Goal: Task Accomplishment & Management: Manage account settings

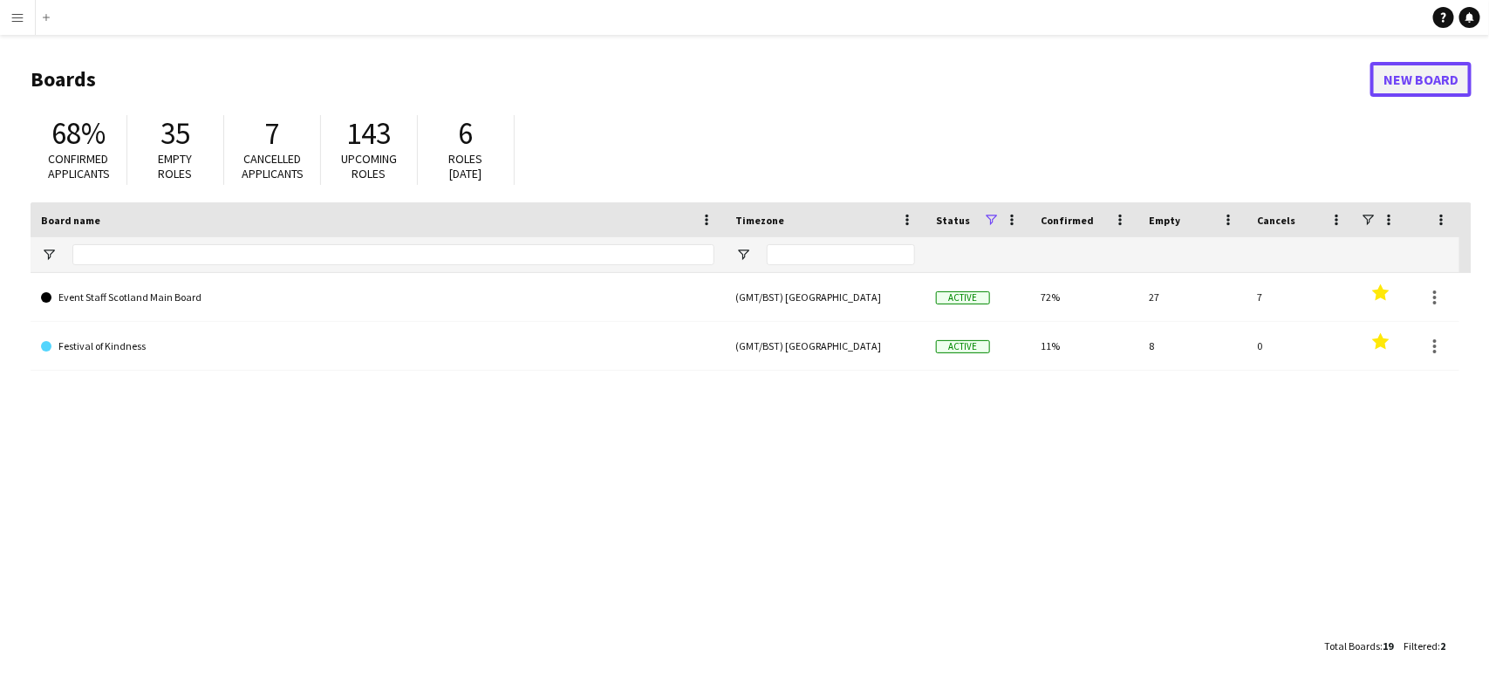
click at [1400, 75] on link "New Board" at bounding box center [1421, 79] width 101 height 35
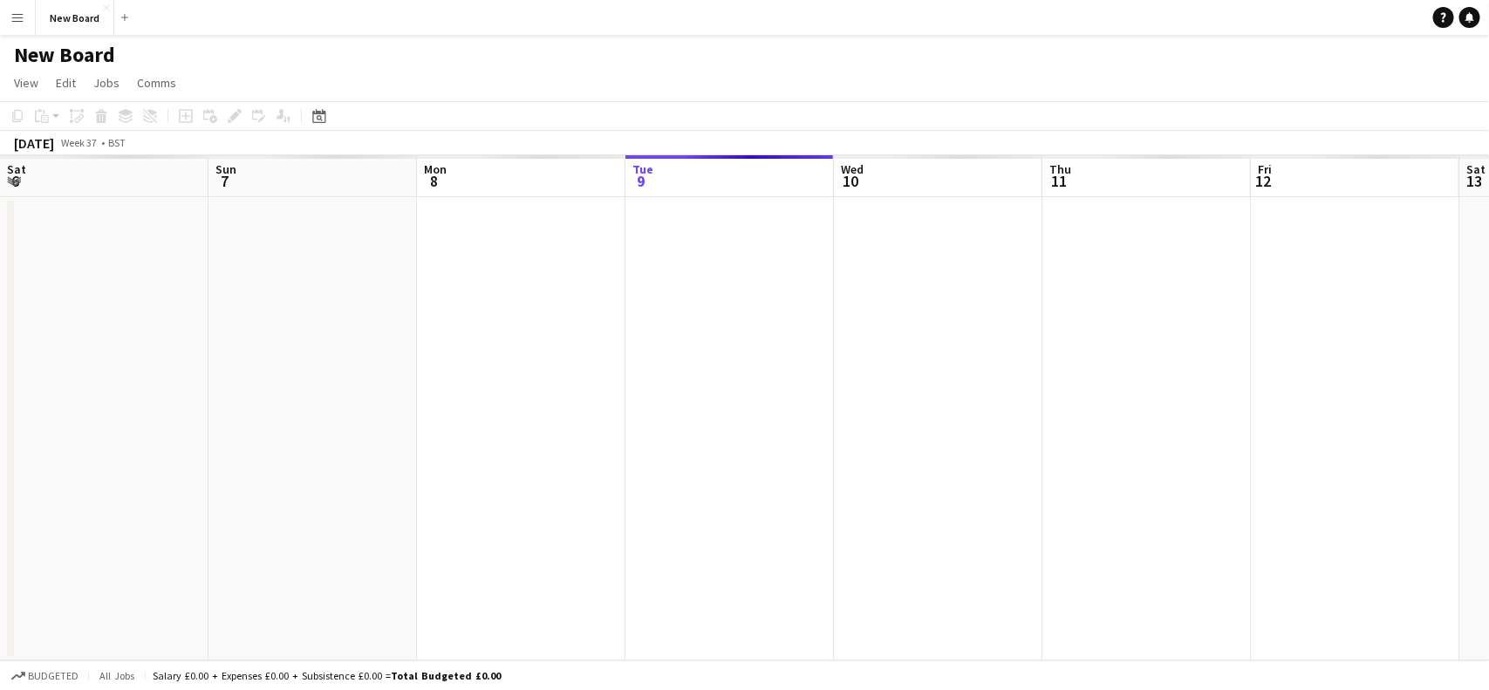
scroll to position [0, 416]
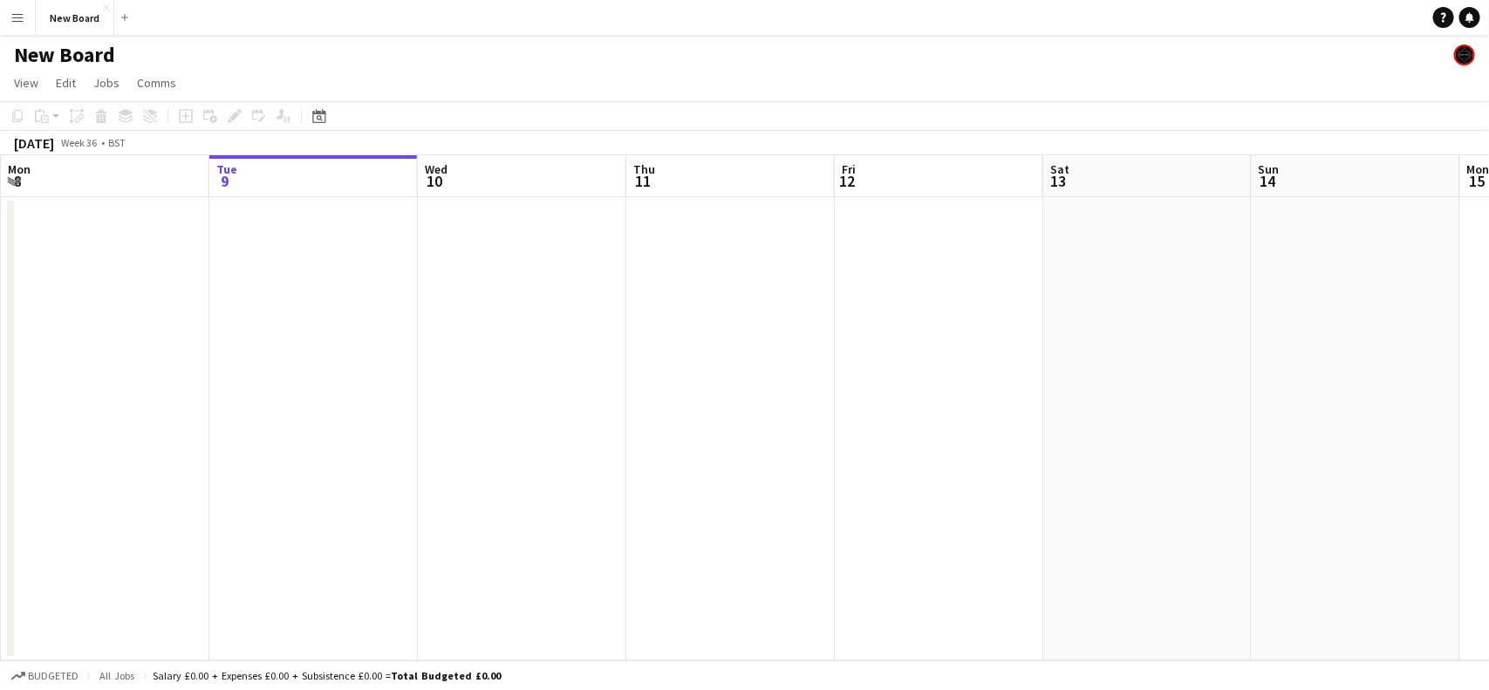
click at [96, 53] on h1 "New Board" at bounding box center [64, 55] width 101 height 26
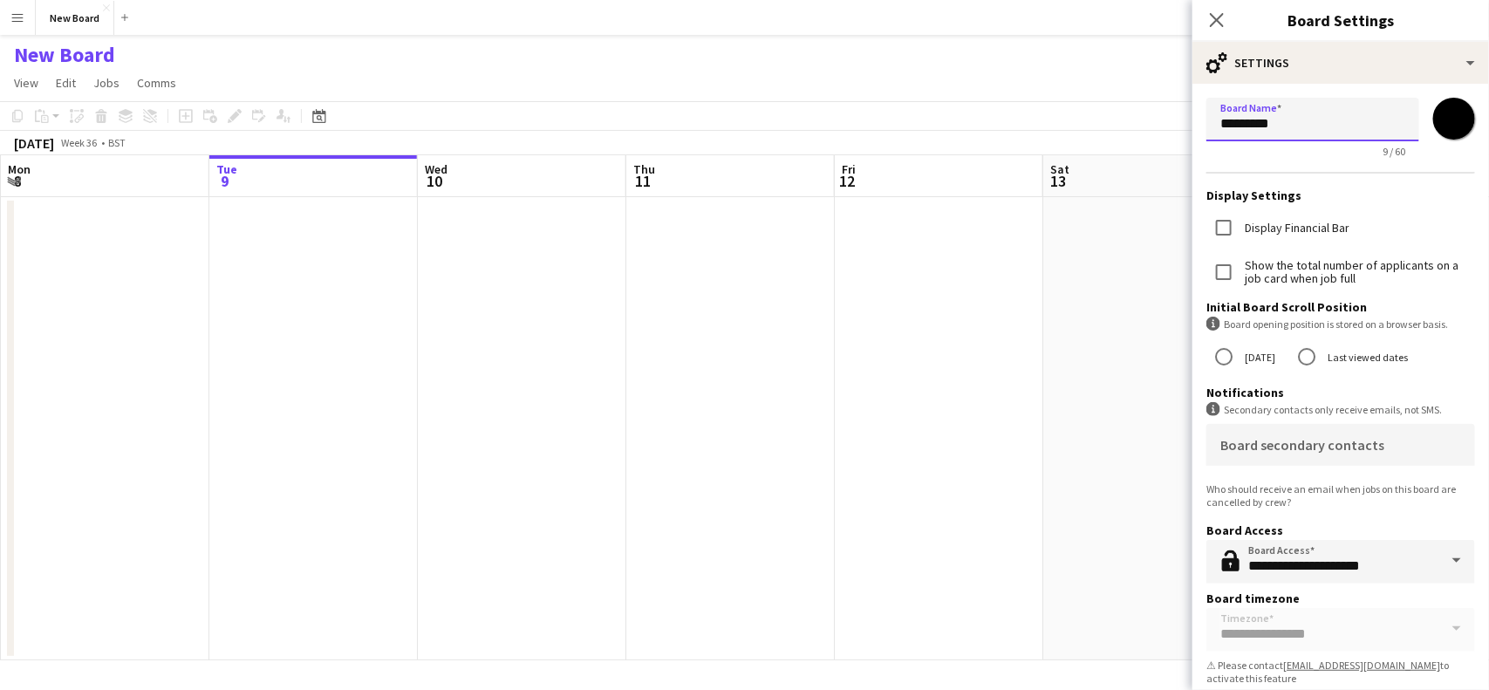
click at [1302, 120] on input "*********" at bounding box center [1312, 120] width 213 height 44
drag, startPoint x: 1302, startPoint y: 120, endPoint x: 1198, endPoint y: 119, distance: 104.7
click at [1198, 119] on form "**********" at bounding box center [1341, 395] width 297 height 622
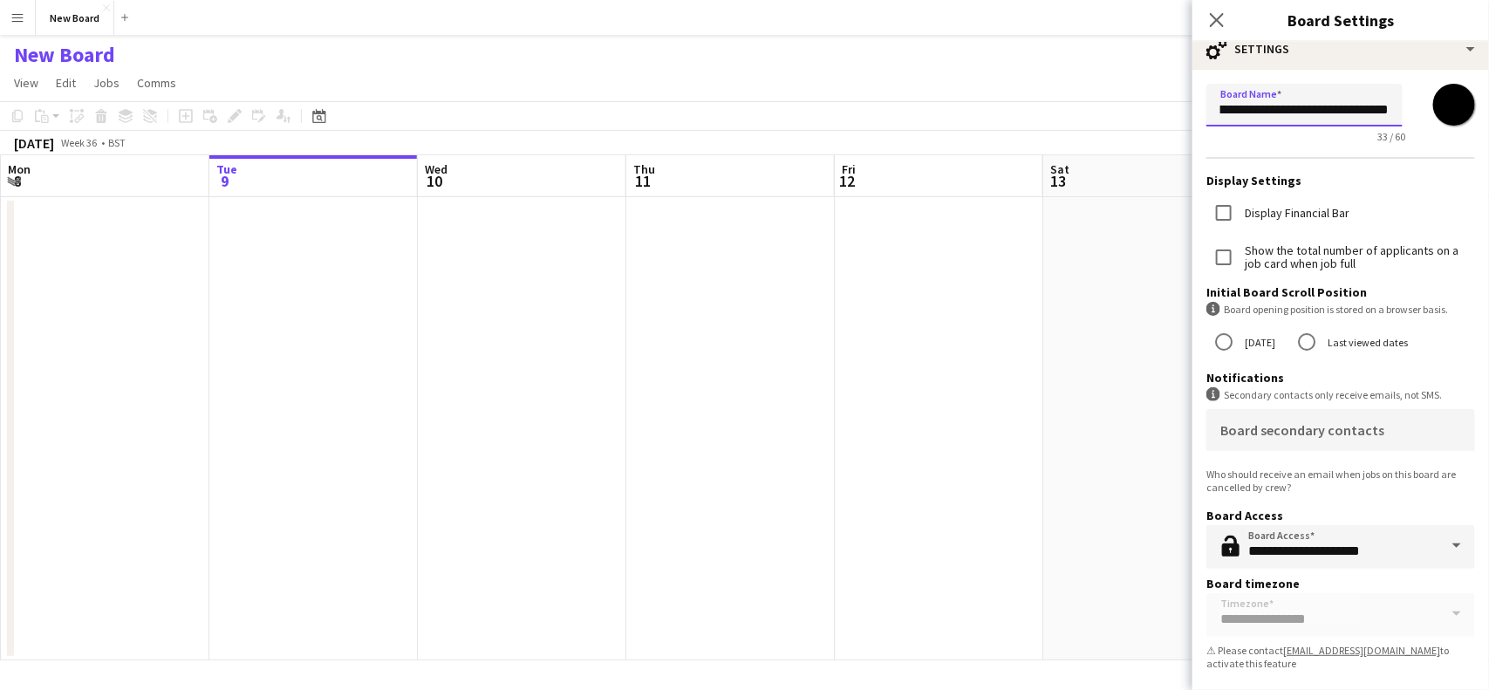
type input "**********"
click at [1028, 79] on app-page-menu "View Day view expanded Day view collapsed Month view Date picker Jump to today …" at bounding box center [744, 84] width 1489 height 33
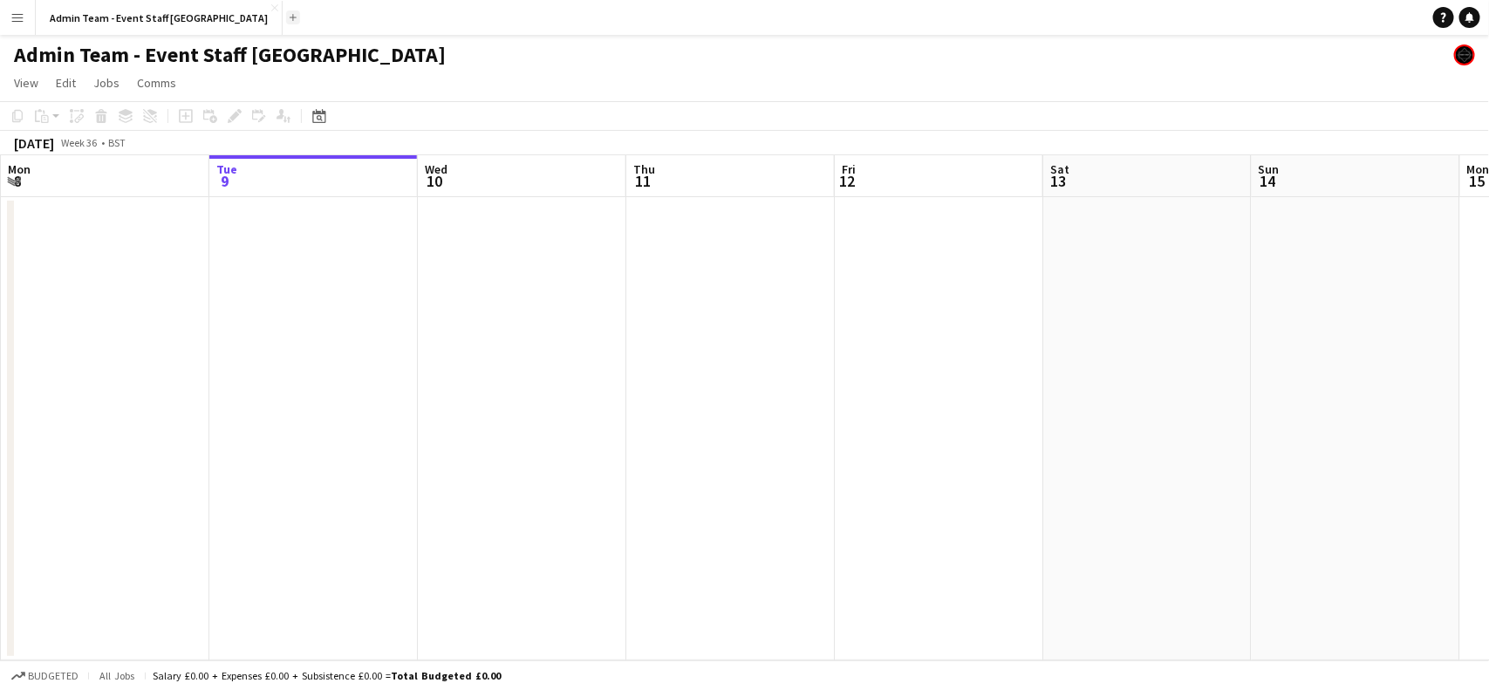
click at [286, 23] on button "Add" at bounding box center [293, 17] width 14 height 14
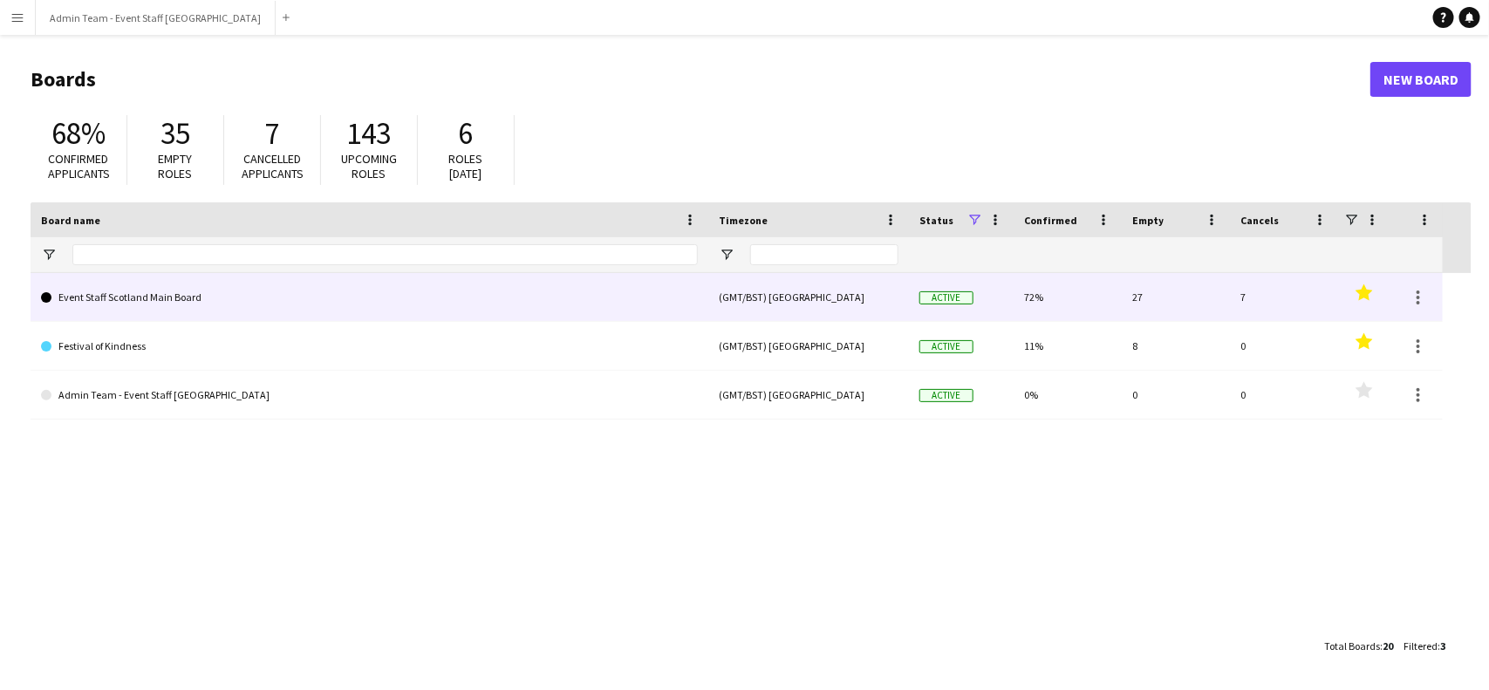
click at [351, 291] on link "Event Staff Scotland Main Board" at bounding box center [369, 297] width 657 height 49
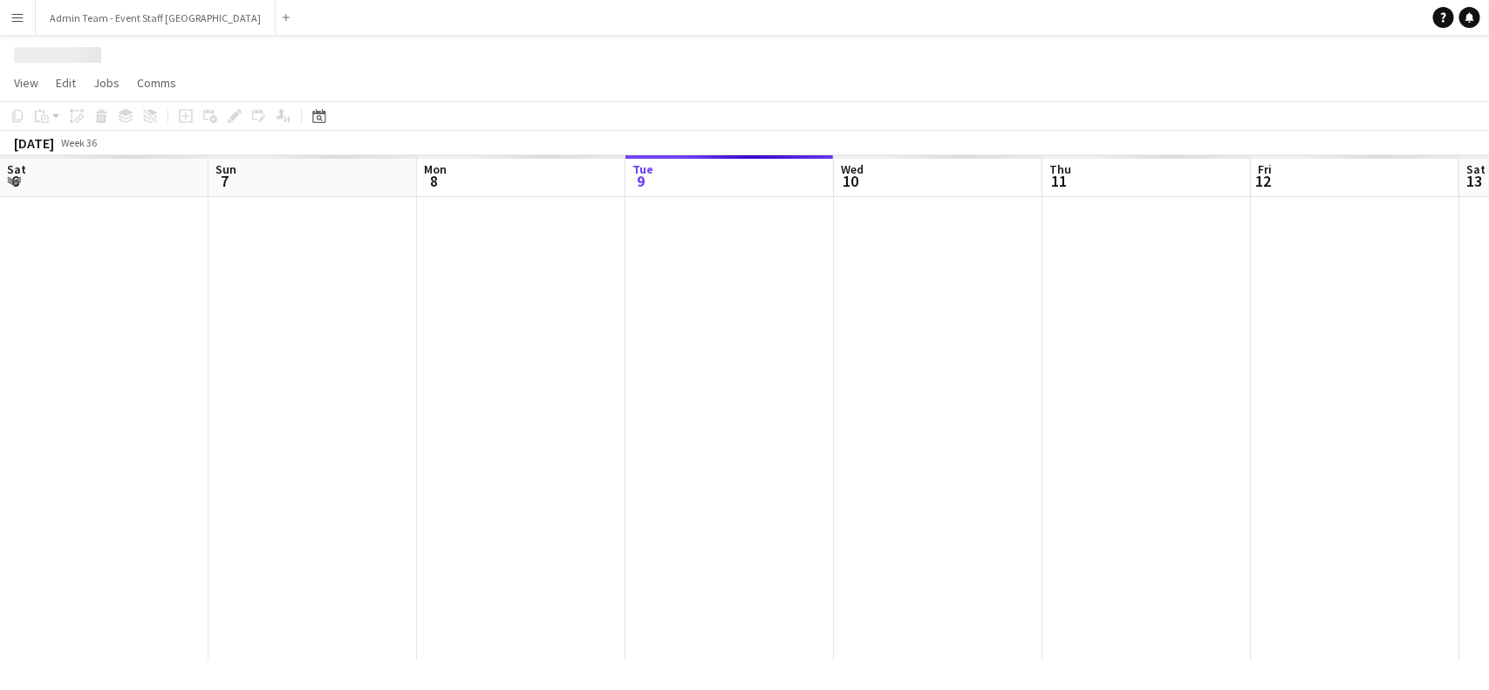
scroll to position [0, 416]
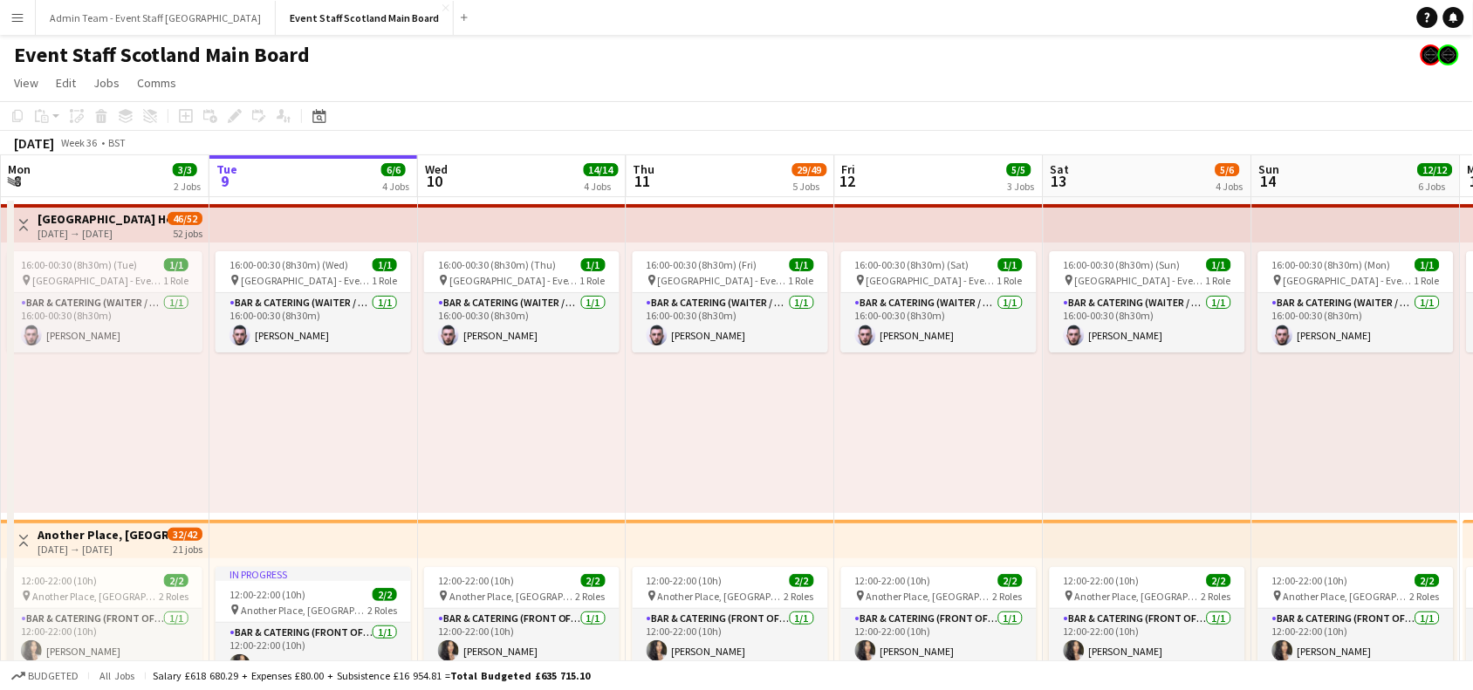
click at [23, 219] on app-icon "Toggle View" at bounding box center [23, 225] width 12 height 12
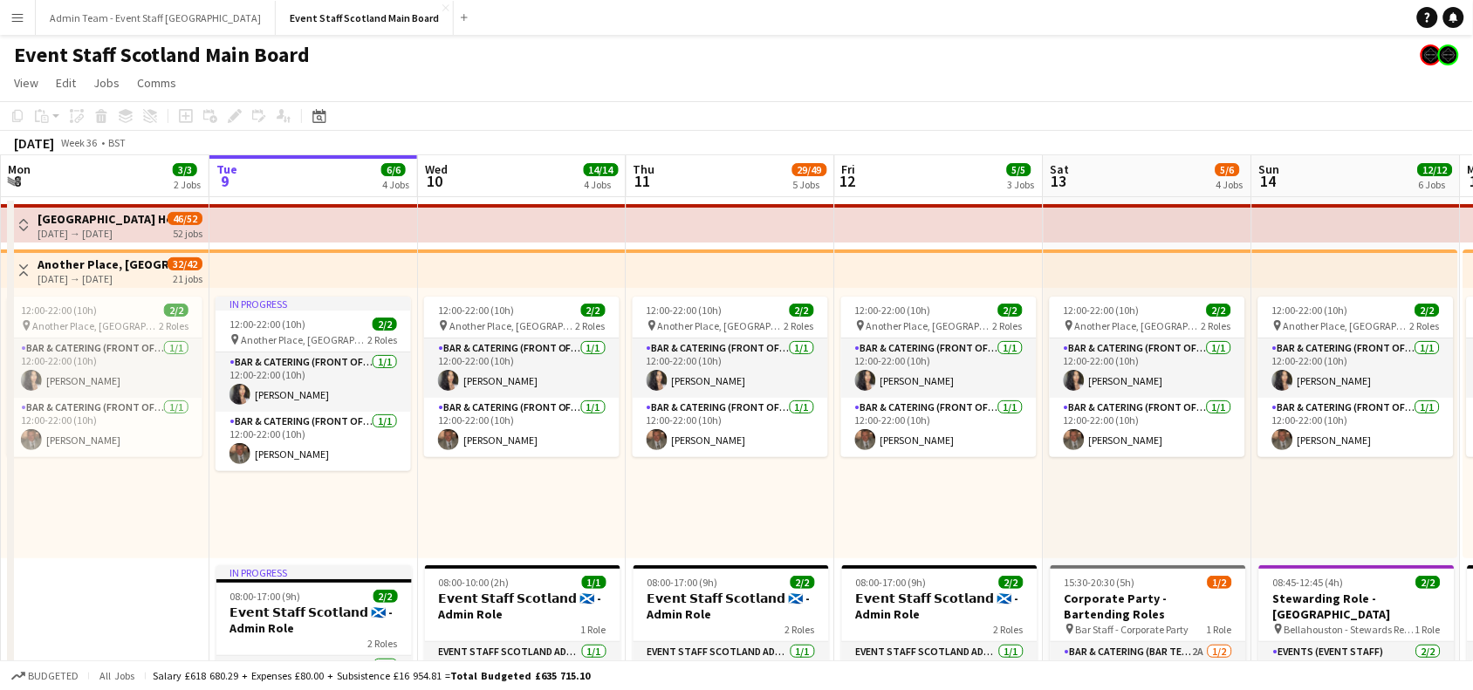
click at [20, 273] on app-icon "Toggle View" at bounding box center [23, 270] width 12 height 12
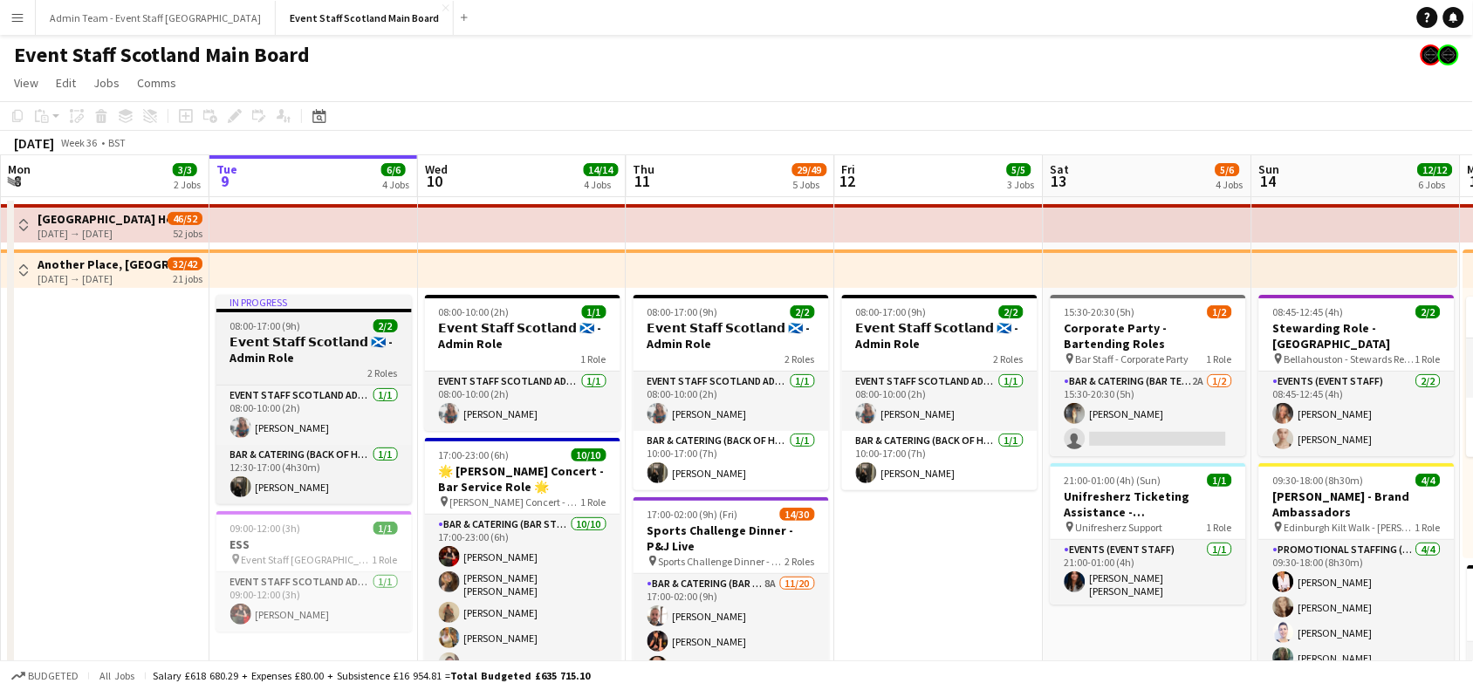
click at [320, 342] on h3 "𝗘𝘃𝗲𝗻𝘁 𝗦𝘁𝗮𝗳𝗳 𝗦𝗰𝗼𝘁𝗹𝗮𝗻𝗱 🏴󠁧󠁢󠁳󠁣󠁴󠁿 - Admin Role" at bounding box center [313, 349] width 195 height 31
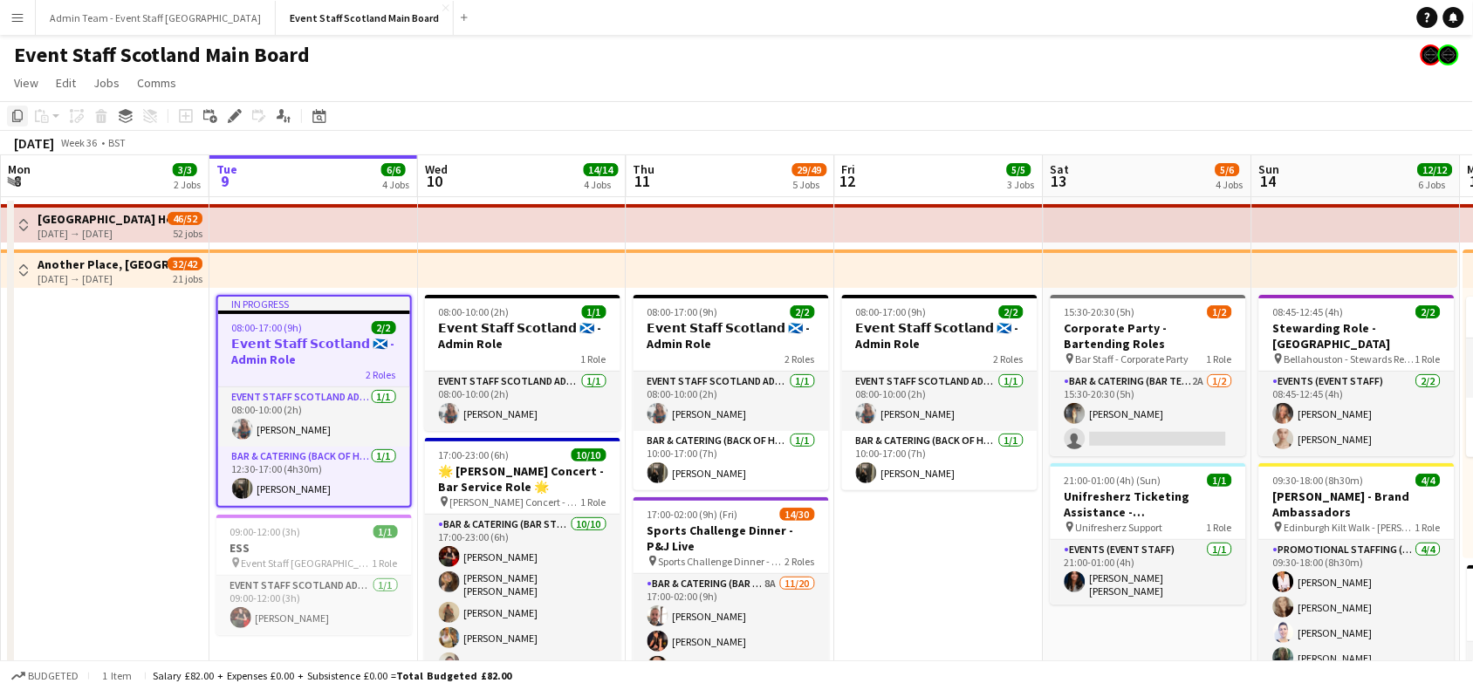
click at [14, 119] on icon "Copy" at bounding box center [17, 116] width 14 height 14
click at [127, 14] on button "Admin Team - Event Staff [GEOGRAPHIC_DATA] Close" at bounding box center [156, 18] width 240 height 34
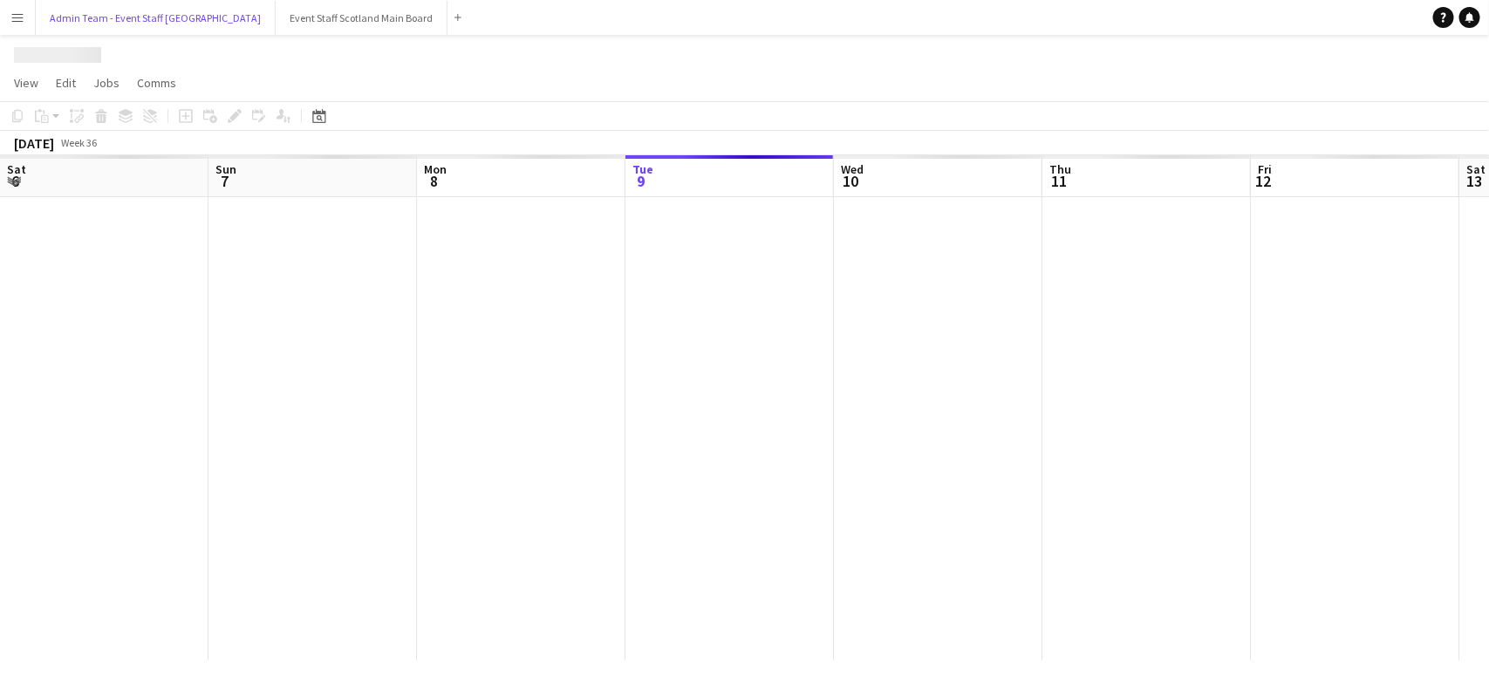
scroll to position [0, 416]
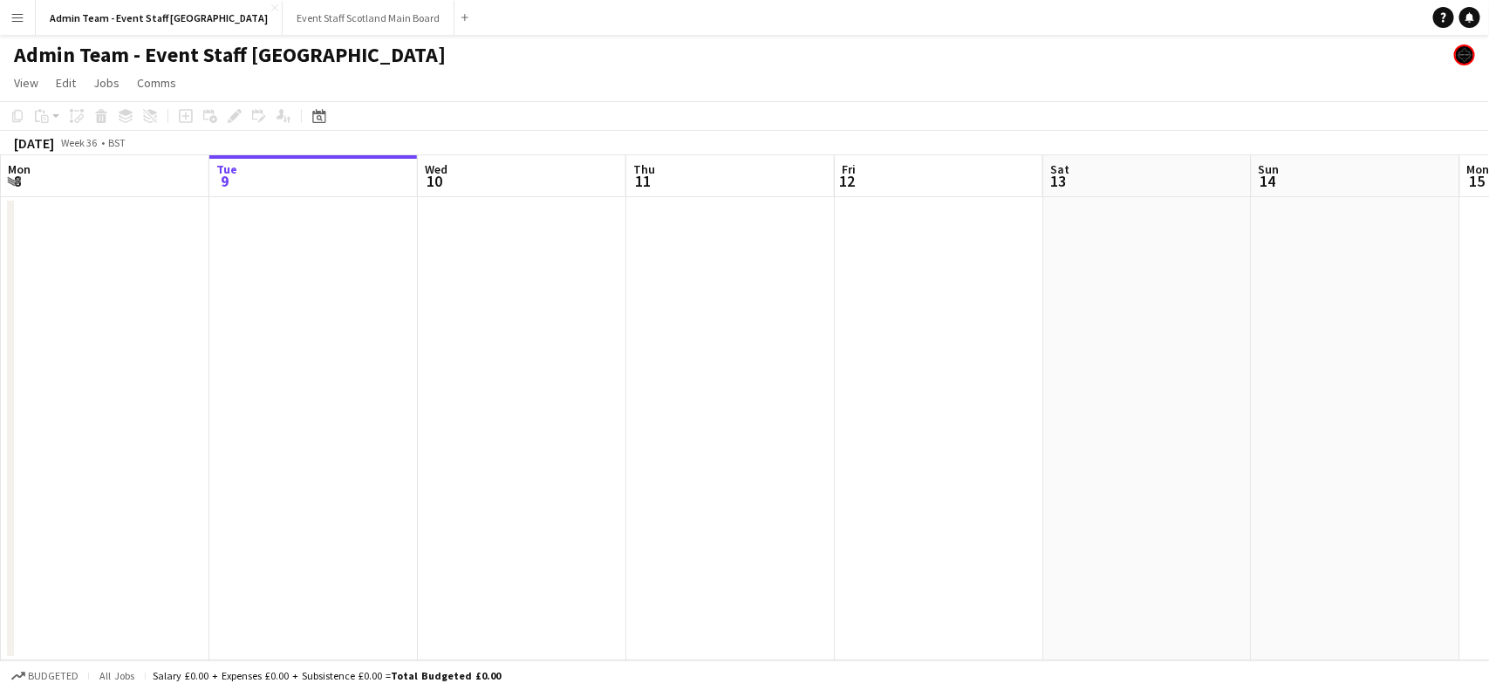
click at [292, 250] on app-date-cell at bounding box center [313, 428] width 208 height 463
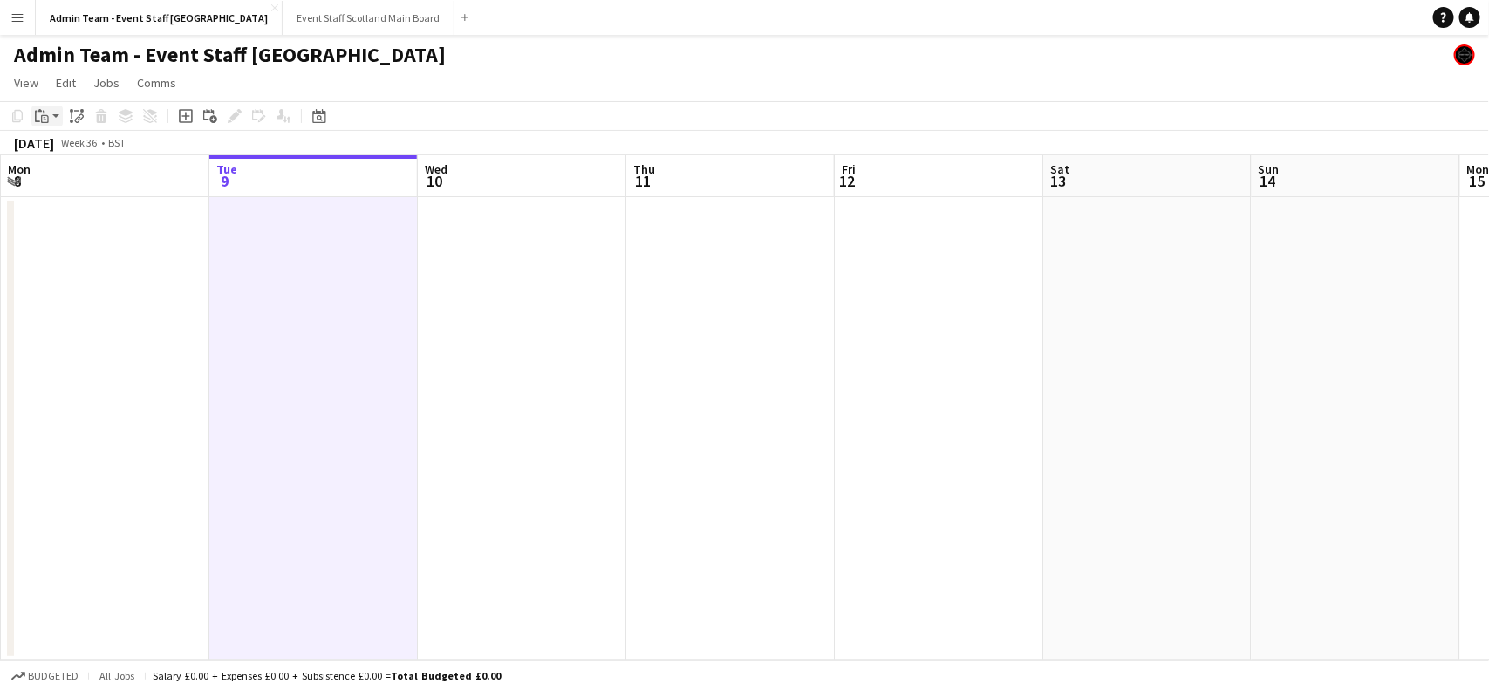
click at [46, 122] on icon at bounding box center [45, 119] width 8 height 8
click at [57, 180] on link "Paste with crew Ctrl+Shift+V" at bounding box center [128, 179] width 164 height 16
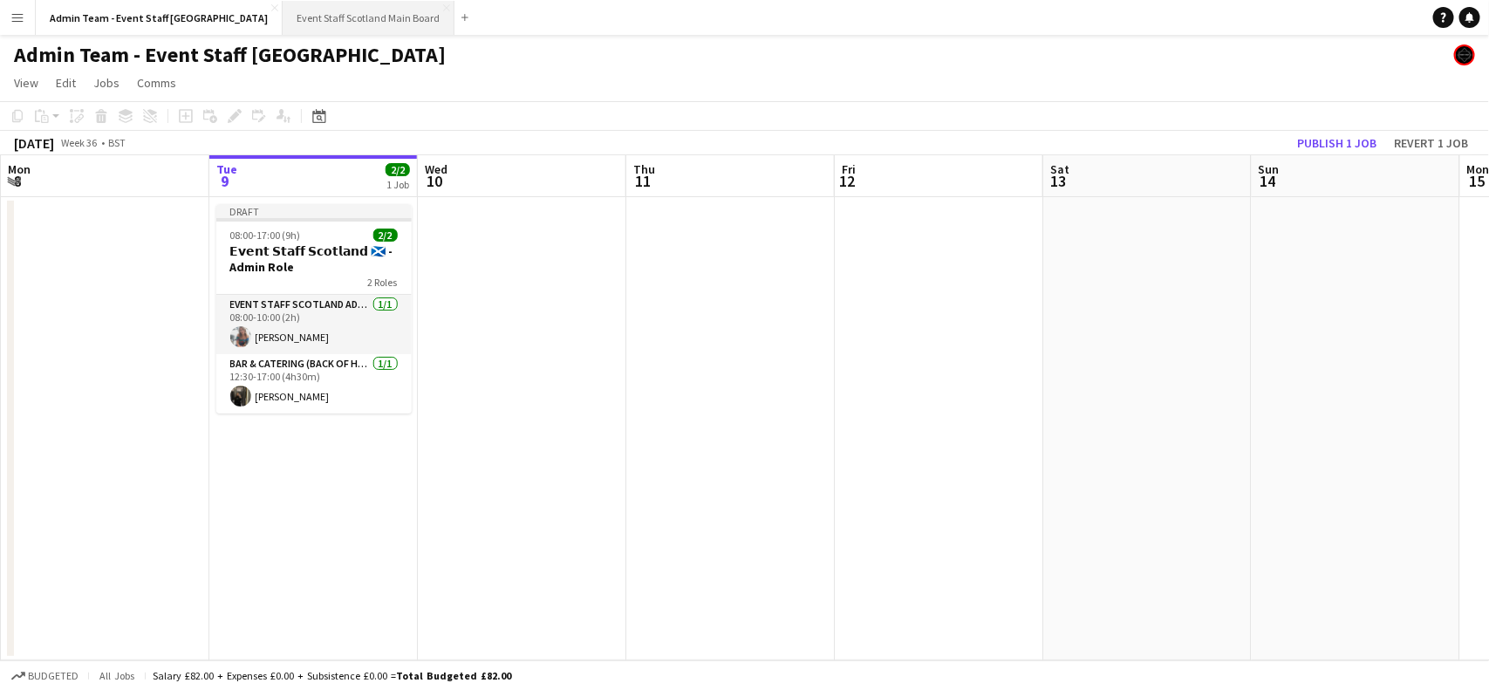
click at [283, 17] on button "Event Staff Scotland Main Board Close" at bounding box center [369, 18] width 172 height 34
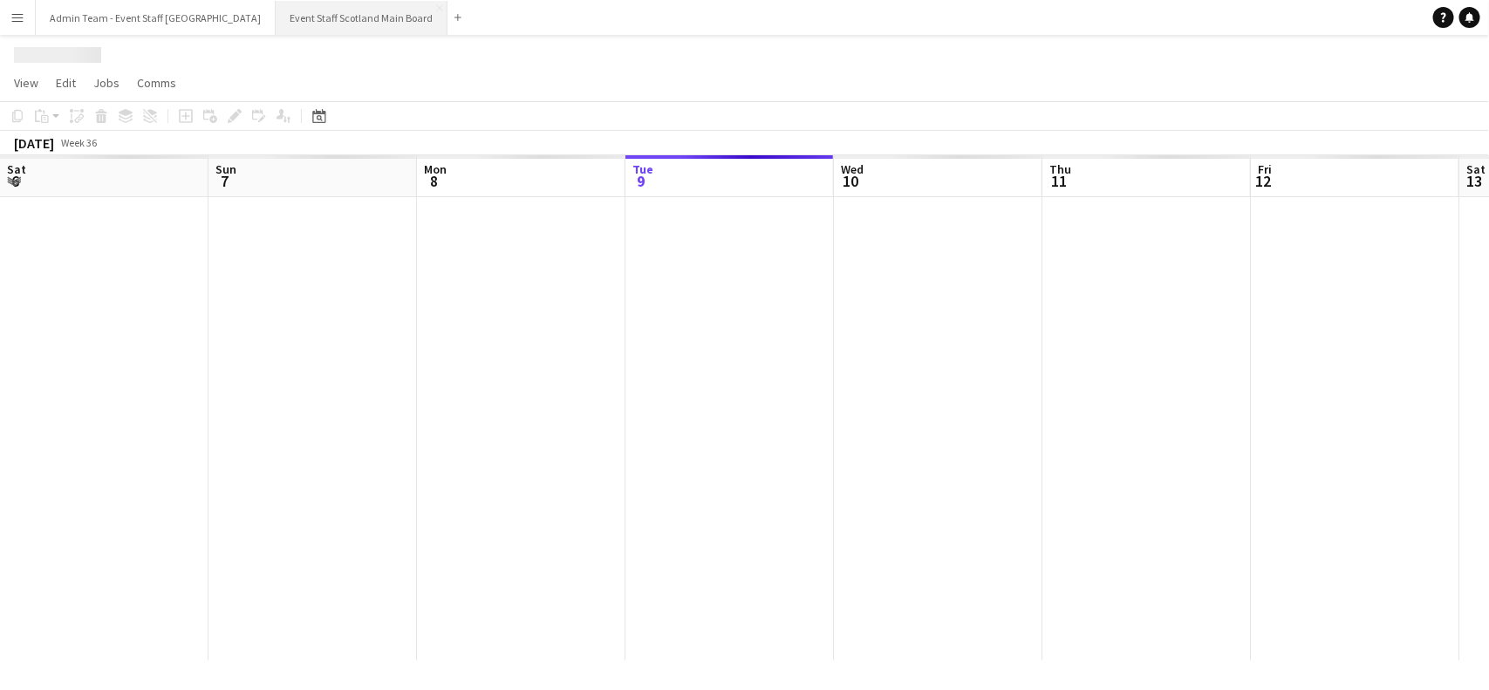
scroll to position [0, 416]
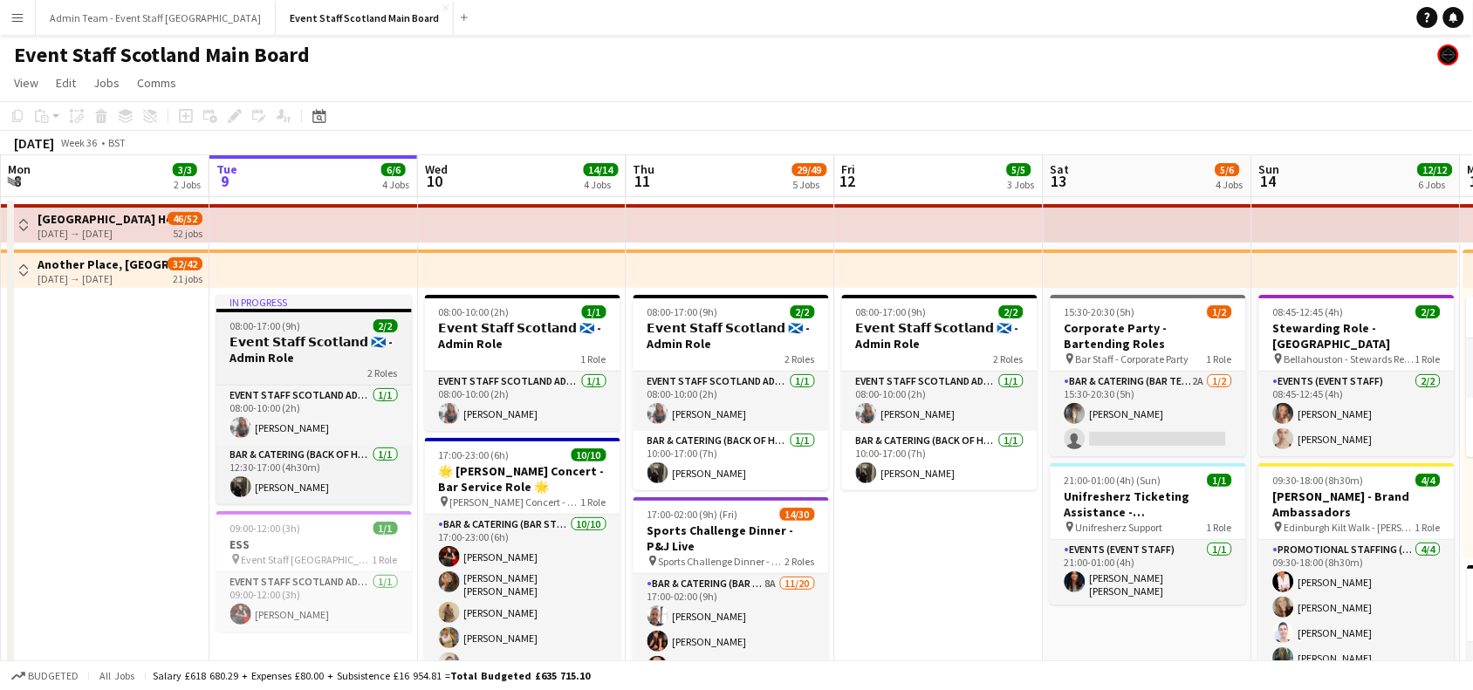
click at [295, 337] on h3 "𝗘𝘃𝗲𝗻𝘁 𝗦𝘁𝗮𝗳𝗳 𝗦𝗰𝗼𝘁𝗹𝗮𝗻𝗱 🏴󠁧󠁢󠁳󠁣󠁴󠁿 - Admin Role" at bounding box center [313, 349] width 195 height 31
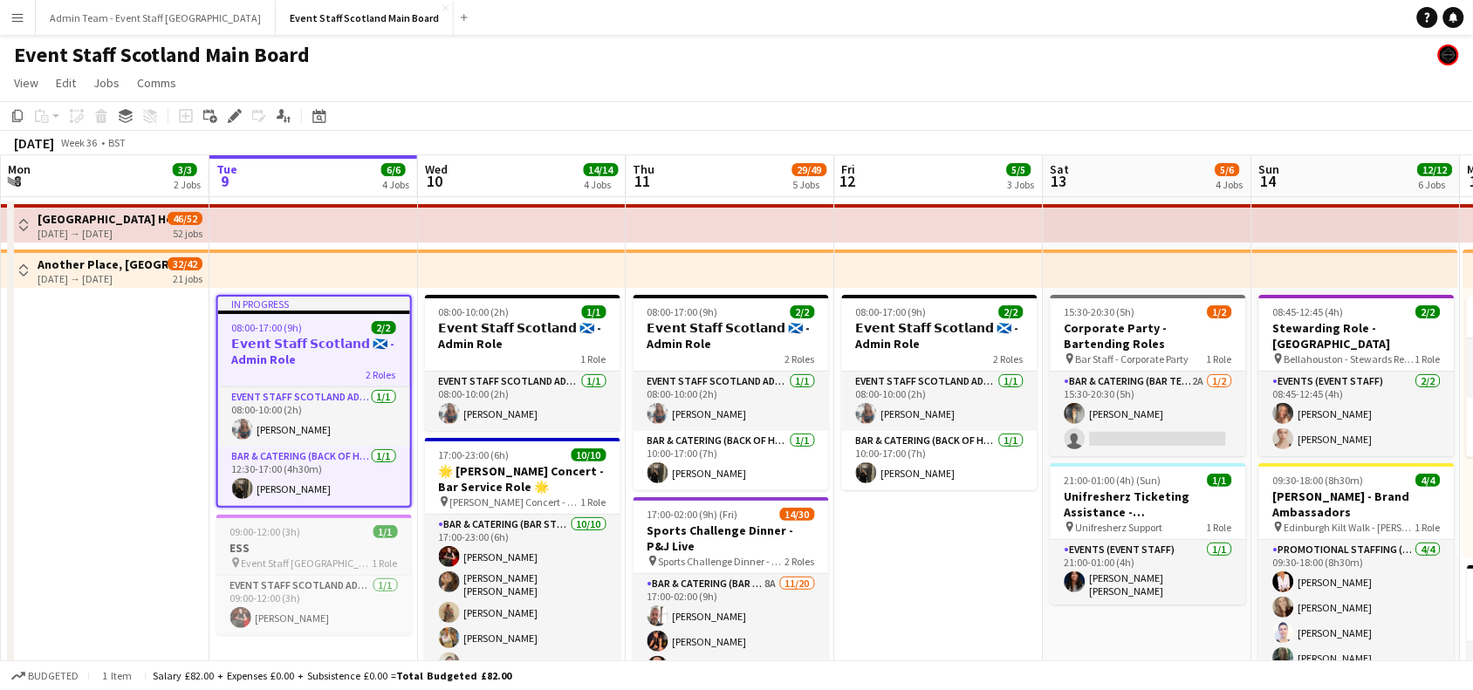
click at [263, 537] on span "09:00-12:00 (3h)" at bounding box center [265, 531] width 71 height 13
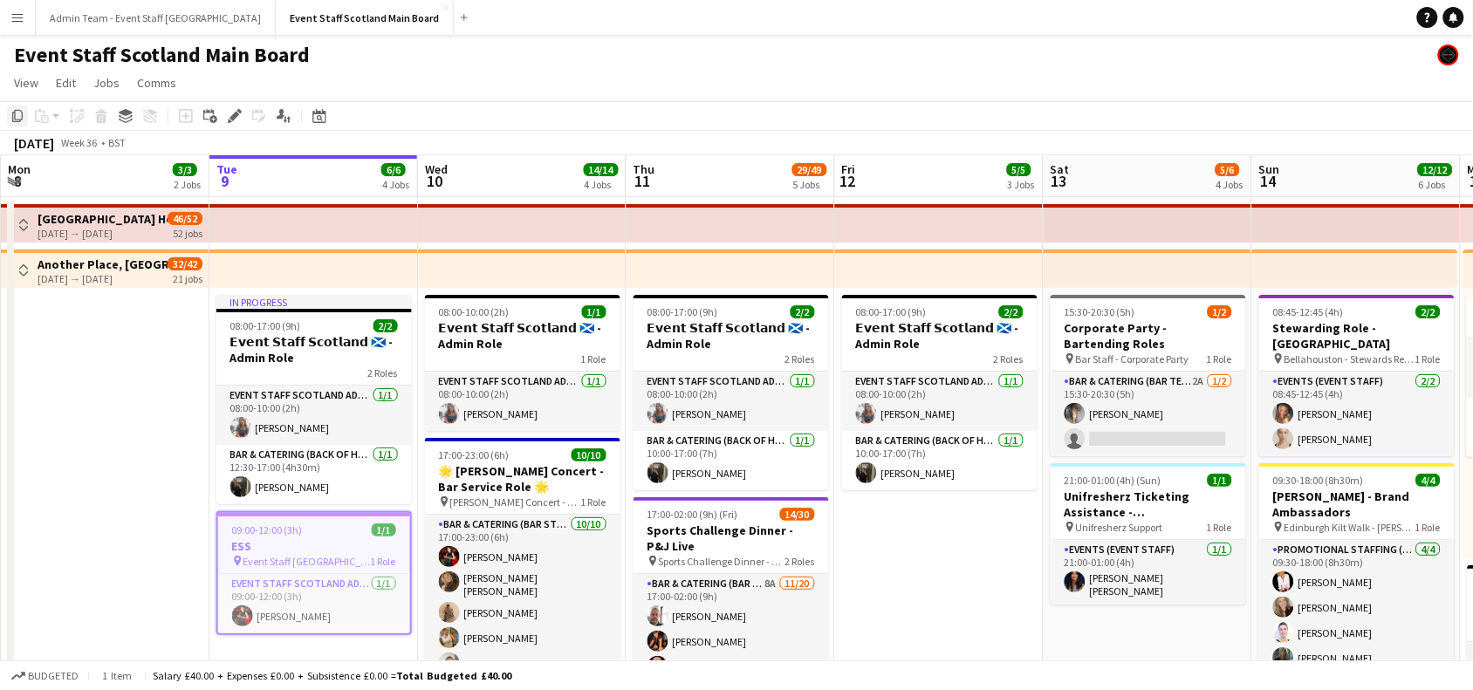
click at [14, 116] on icon "Copy" at bounding box center [17, 116] width 14 height 14
click at [164, 7] on button "Admin Team - Event Staff [GEOGRAPHIC_DATA] Close" at bounding box center [156, 18] width 240 height 34
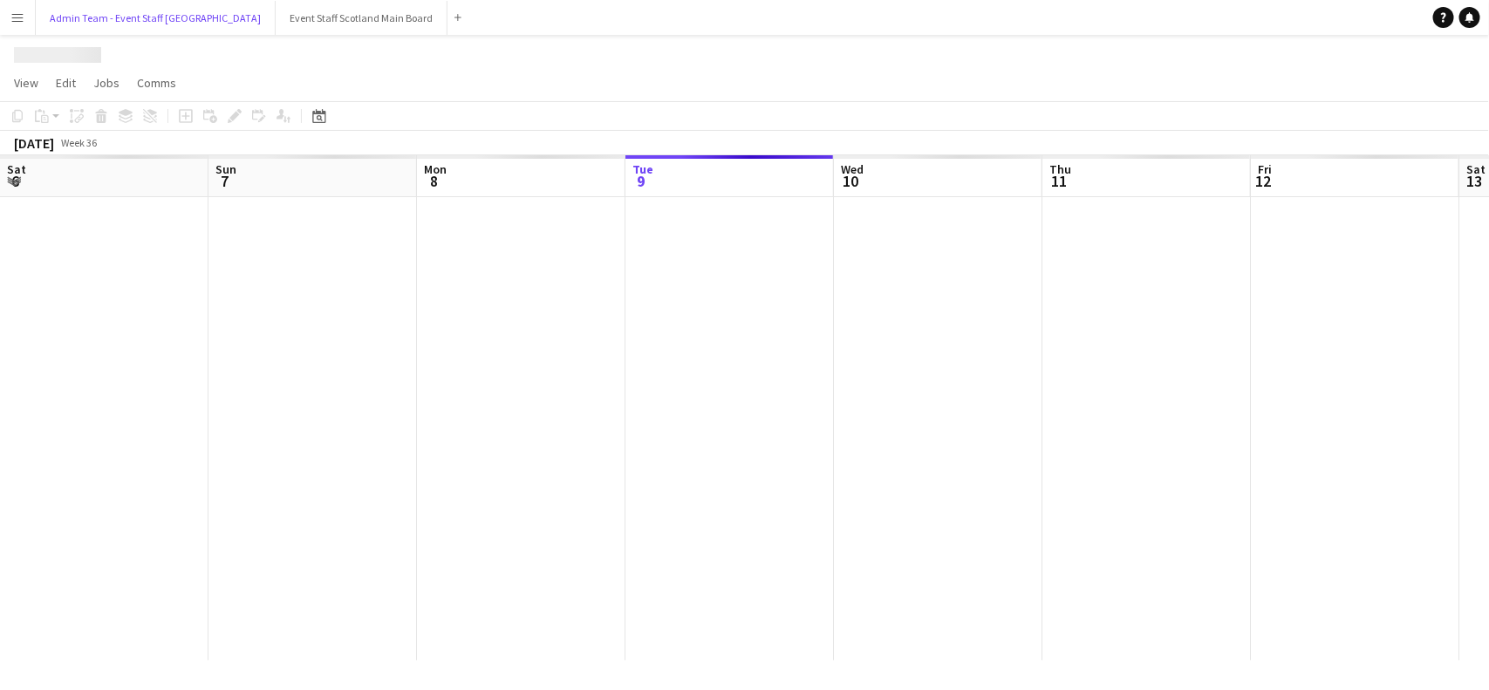
scroll to position [0, 416]
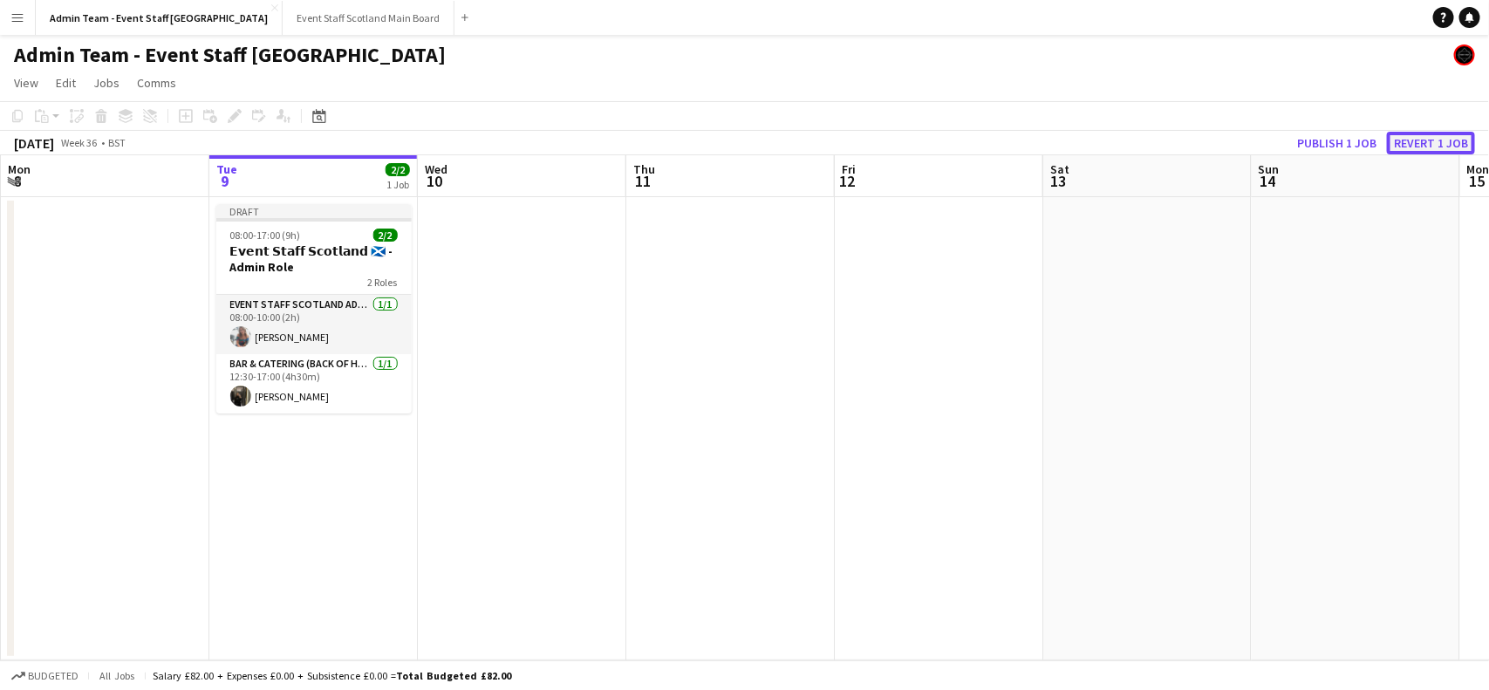
click at [1419, 146] on button "Revert 1 job" at bounding box center [1431, 143] width 88 height 23
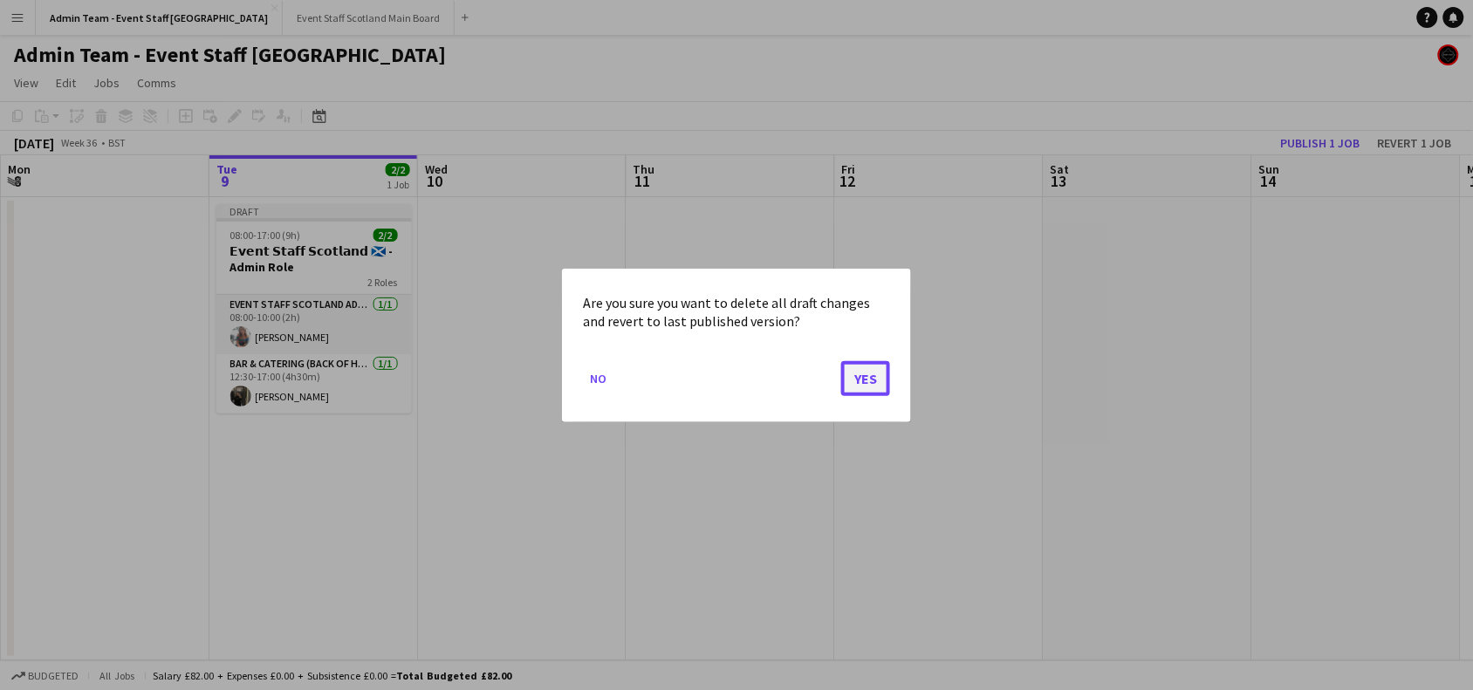
click at [865, 378] on button "Yes" at bounding box center [865, 377] width 49 height 35
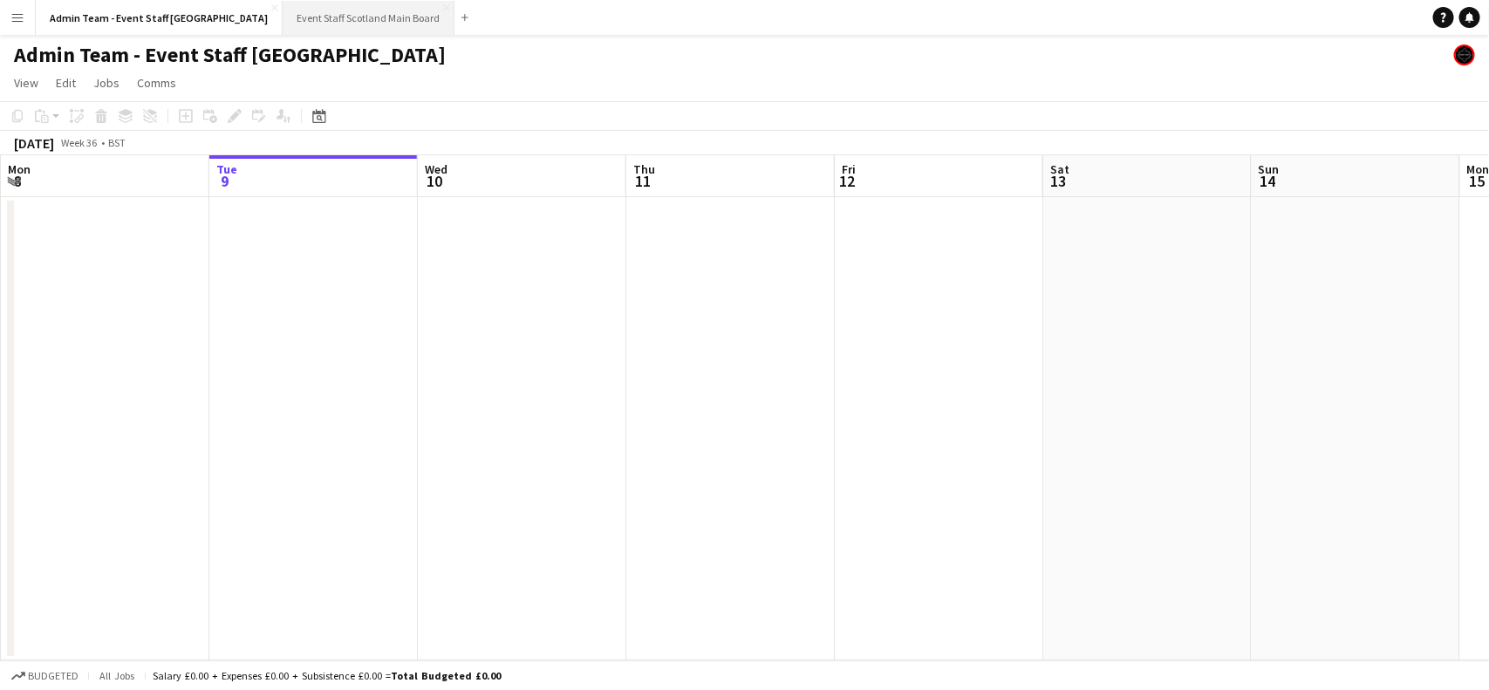
click at [301, 19] on button "Event Staff Scotland Main Board Close" at bounding box center [369, 18] width 172 height 34
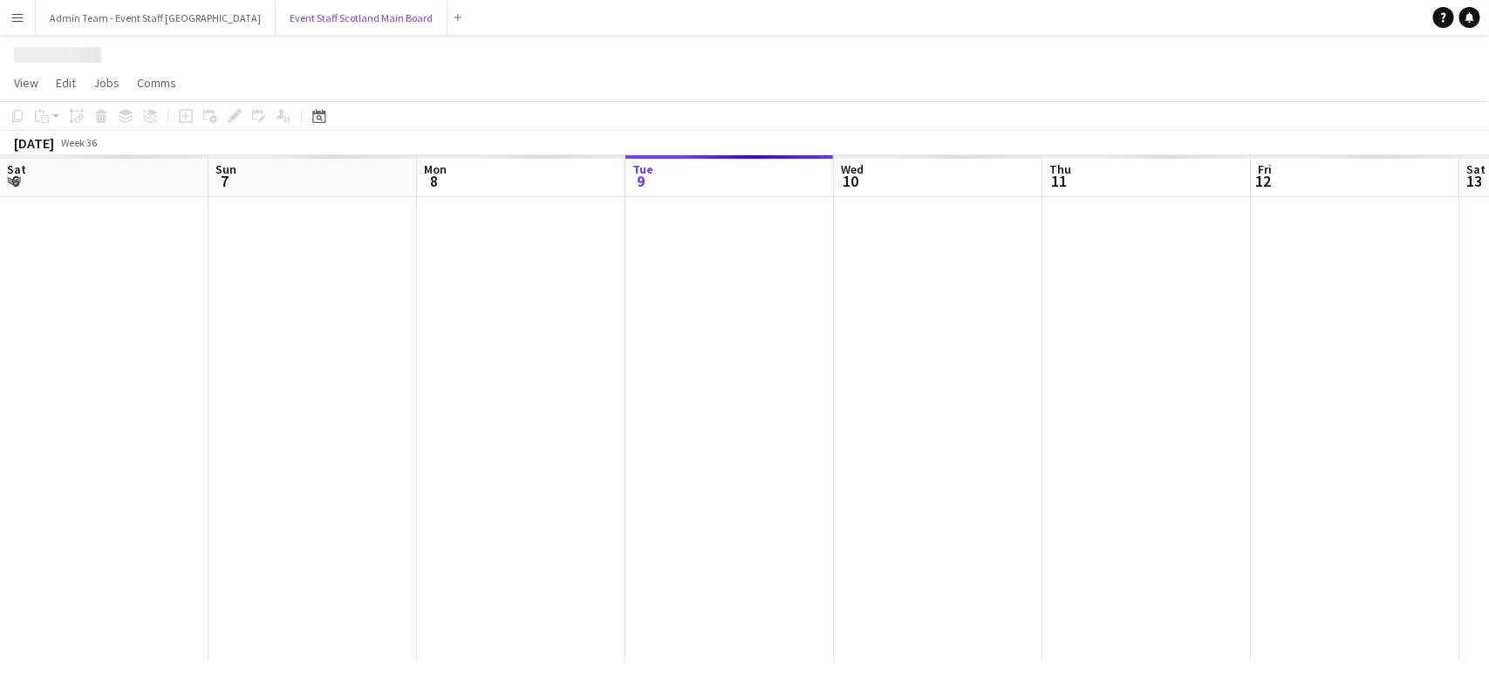
scroll to position [0, 416]
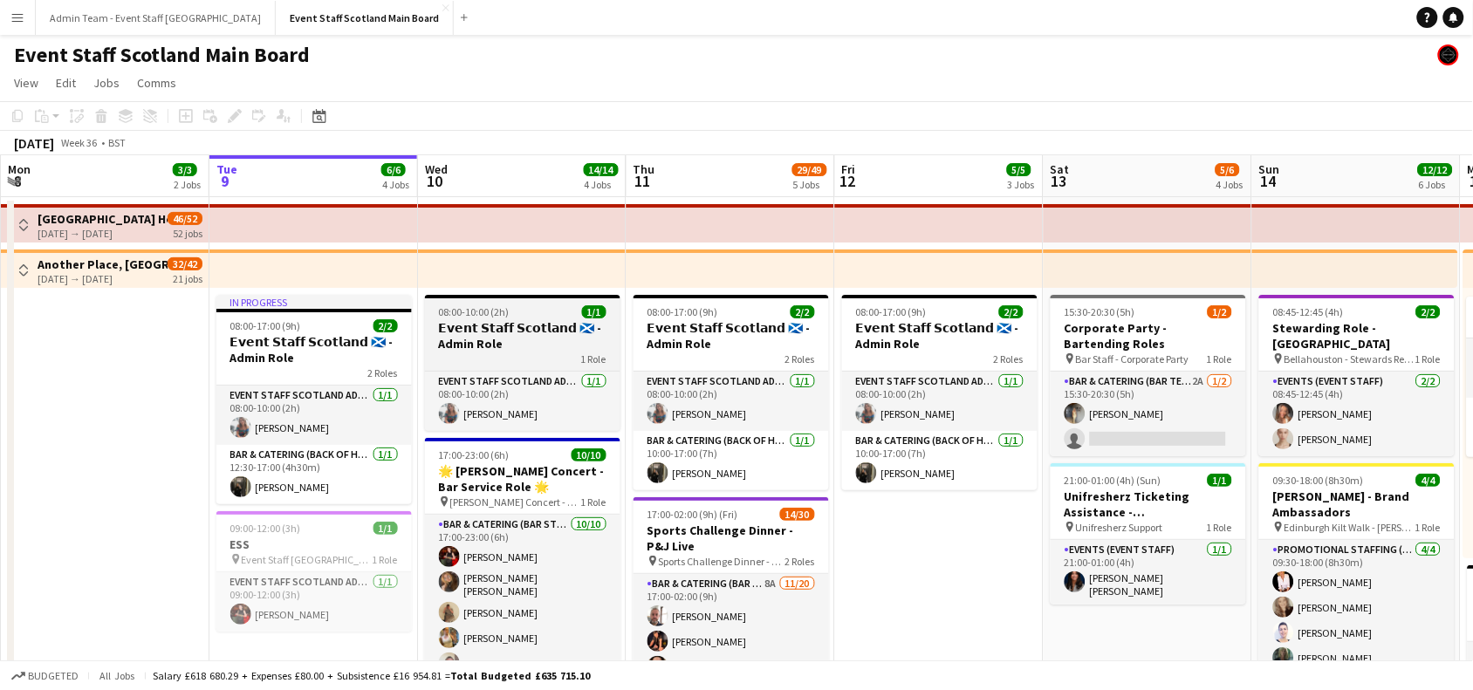
click at [529, 320] on h3 "𝗘𝘃𝗲𝗻𝘁 𝗦𝘁𝗮𝗳𝗳 𝗦𝗰𝗼𝘁𝗹𝗮𝗻𝗱 🏴󠁧󠁢󠁳󠁣󠁴󠁿 - Admin Role" at bounding box center [522, 335] width 195 height 31
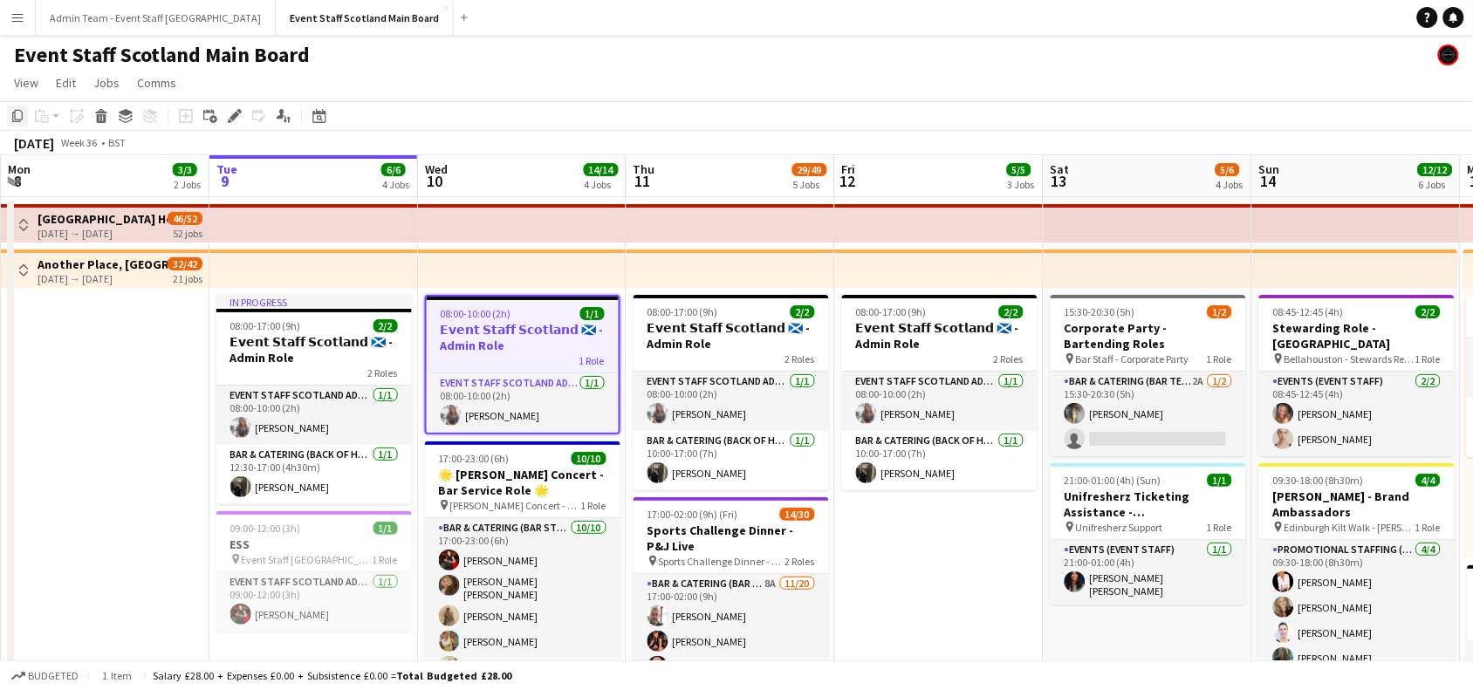
click at [11, 111] on icon "Copy" at bounding box center [17, 116] width 14 height 14
click at [144, 14] on button "Admin Team - Event Staff [GEOGRAPHIC_DATA] Close" at bounding box center [156, 18] width 240 height 34
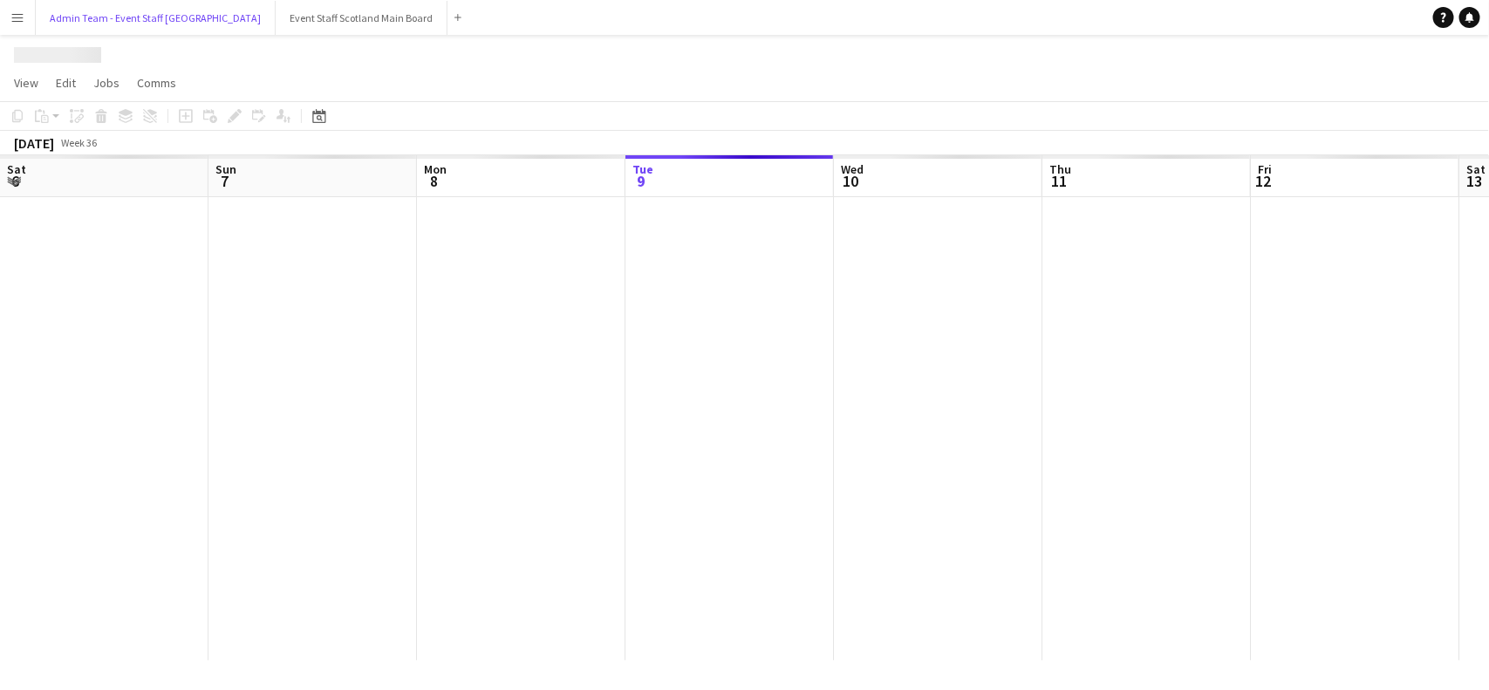
scroll to position [0, 416]
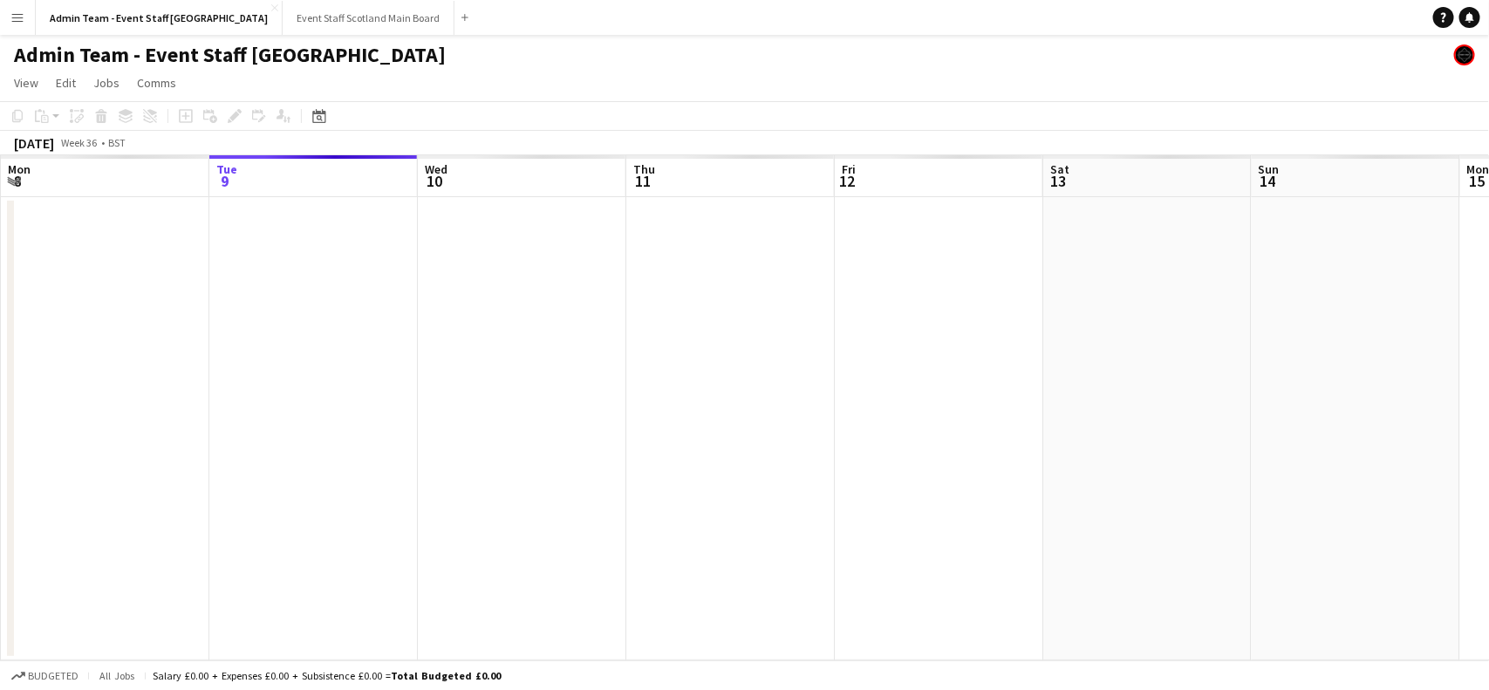
click at [508, 271] on app-date-cell at bounding box center [522, 428] width 208 height 463
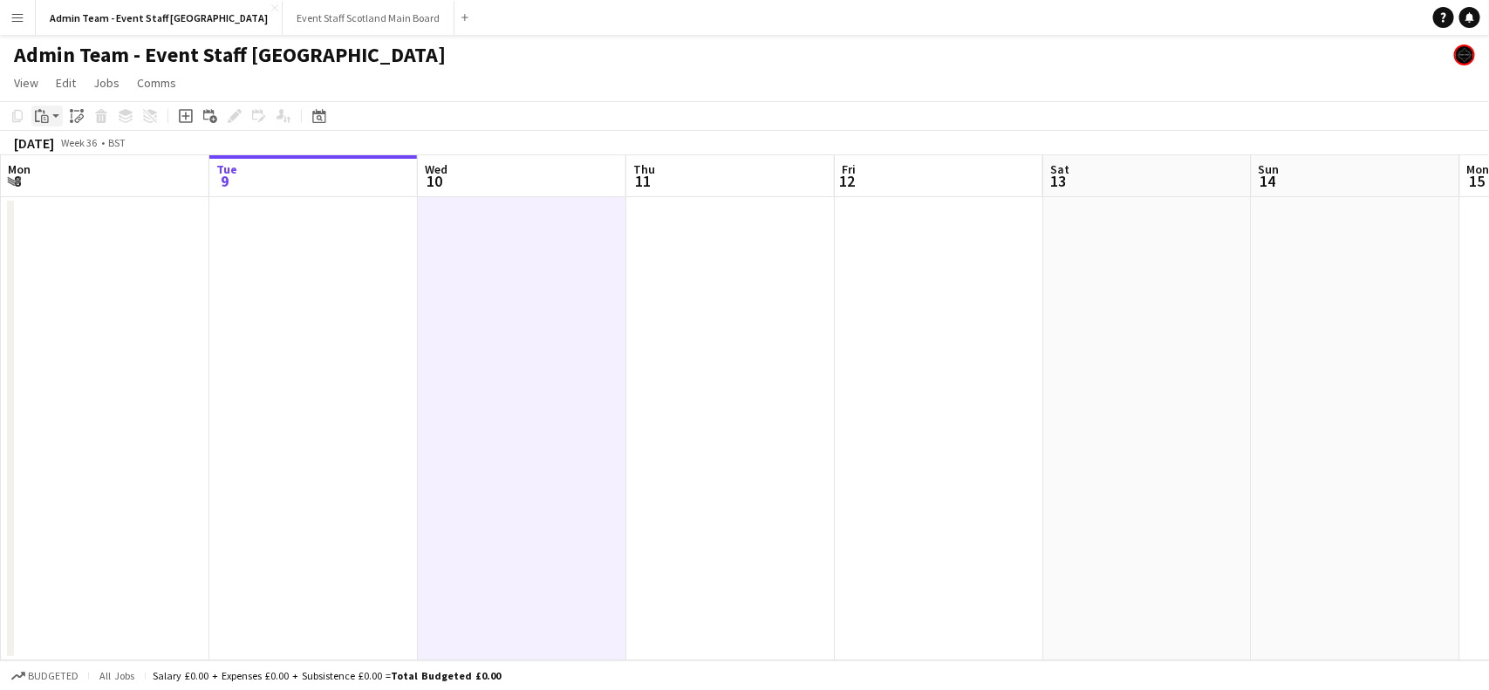
click at [58, 116] on app-action-btn "Paste" at bounding box center [46, 116] width 31 height 21
click at [58, 185] on link "Paste with crew Ctrl+Shift+V" at bounding box center [128, 179] width 164 height 16
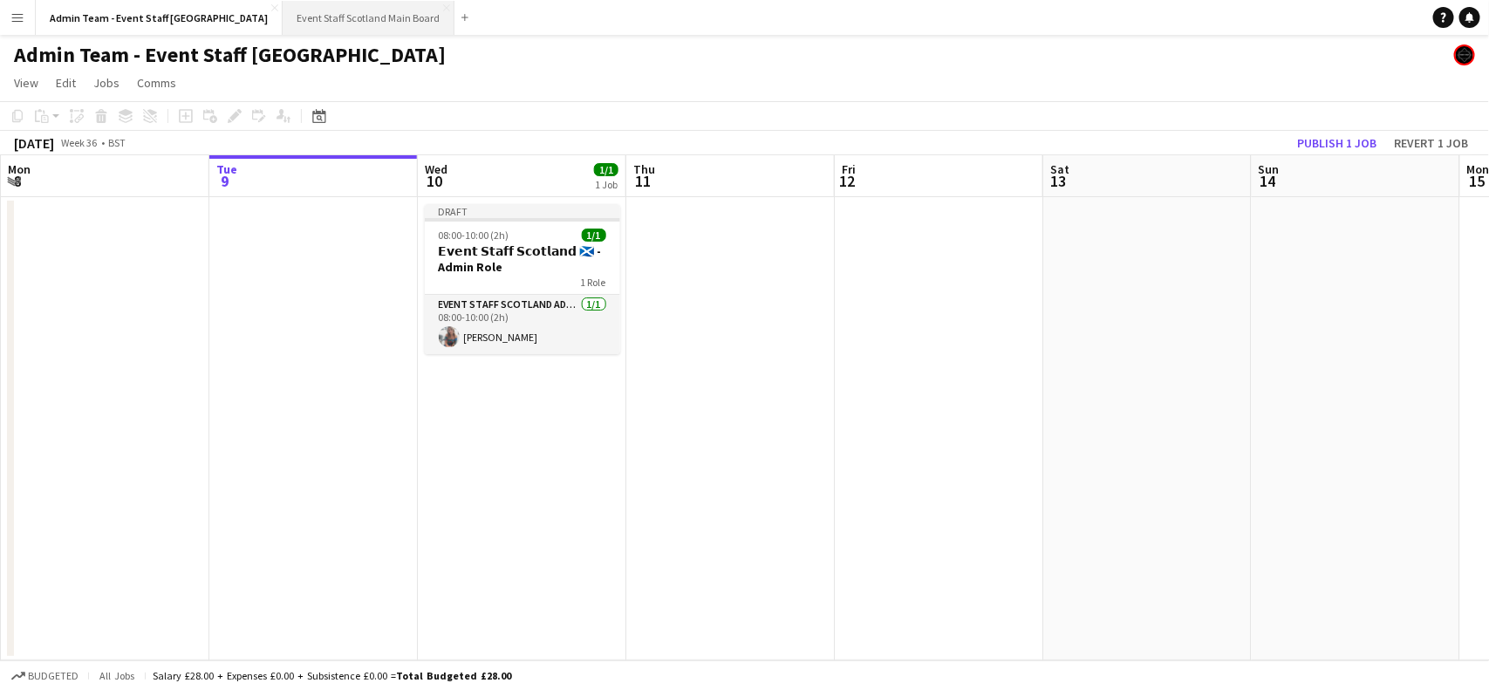
click at [283, 19] on button "Event Staff Scotland Main Board Close" at bounding box center [369, 18] width 172 height 34
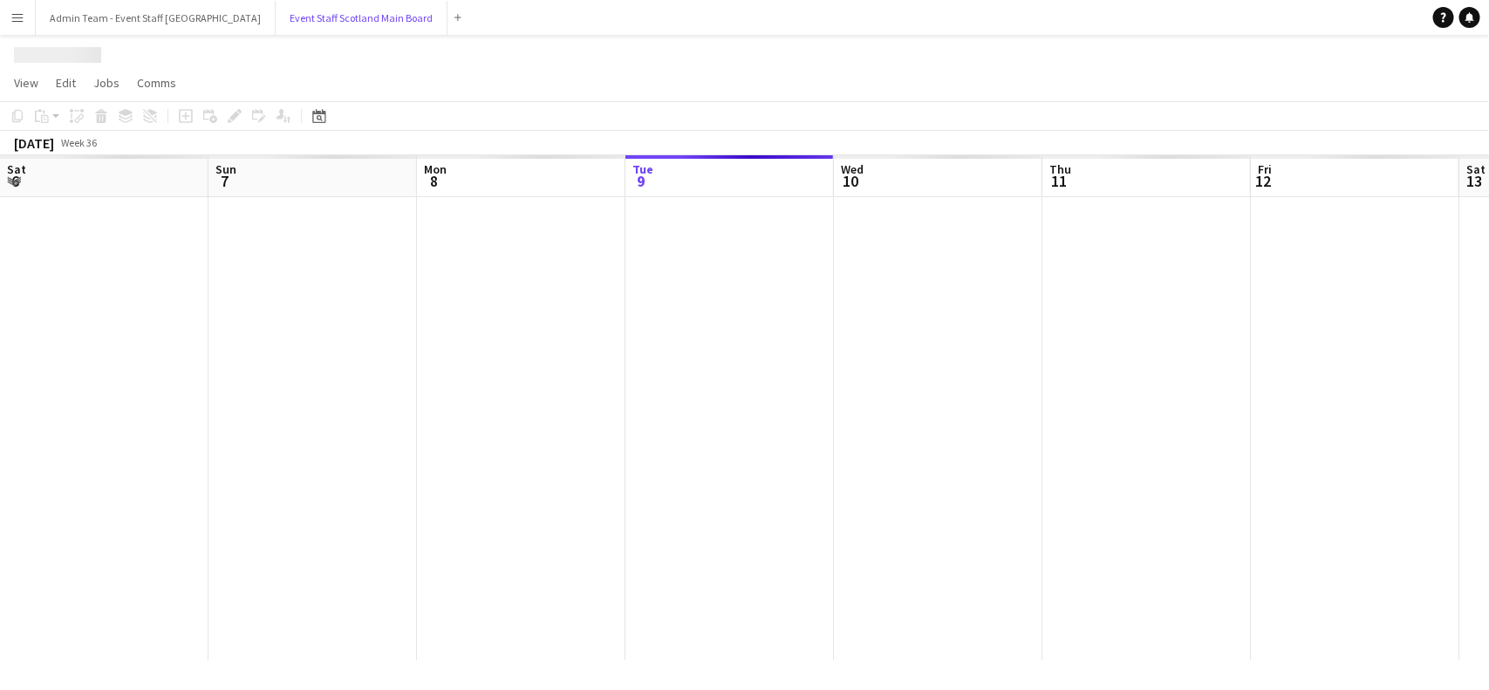
scroll to position [0, 416]
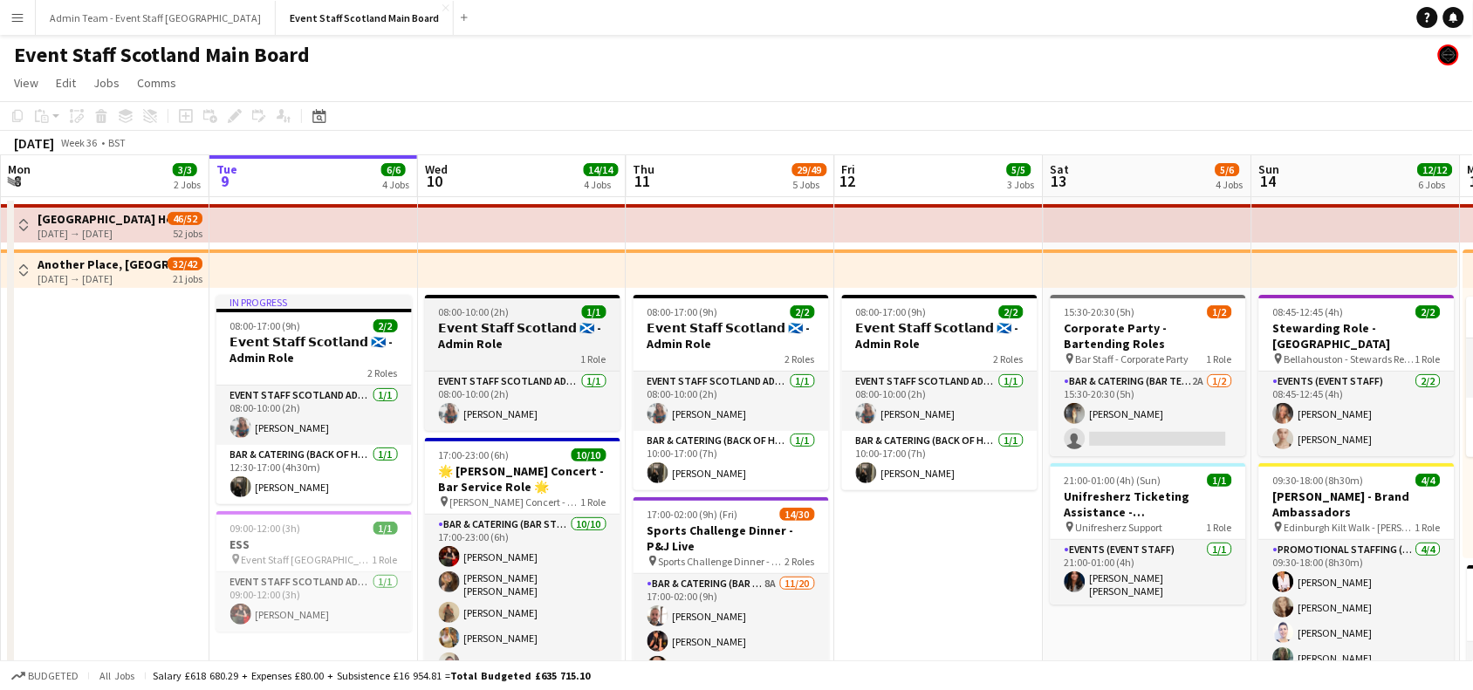
click at [489, 338] on h3 "𝗘𝘃𝗲𝗻𝘁 𝗦𝘁𝗮𝗳𝗳 𝗦𝗰𝗼𝘁𝗹𝗮𝗻𝗱 🏴󠁧󠁢󠁳󠁣󠁴󠁿 - Admin Role" at bounding box center [522, 335] width 195 height 31
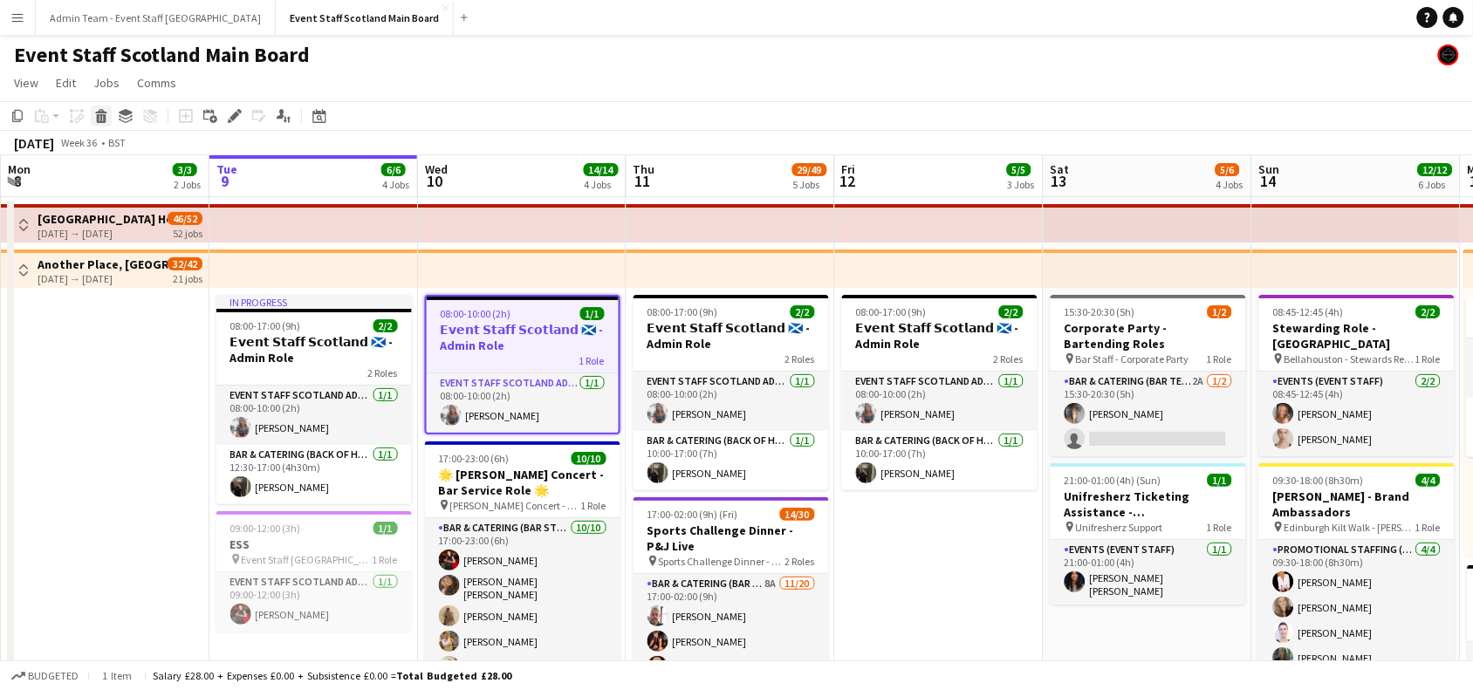
click at [103, 116] on icon at bounding box center [102, 118] width 10 height 9
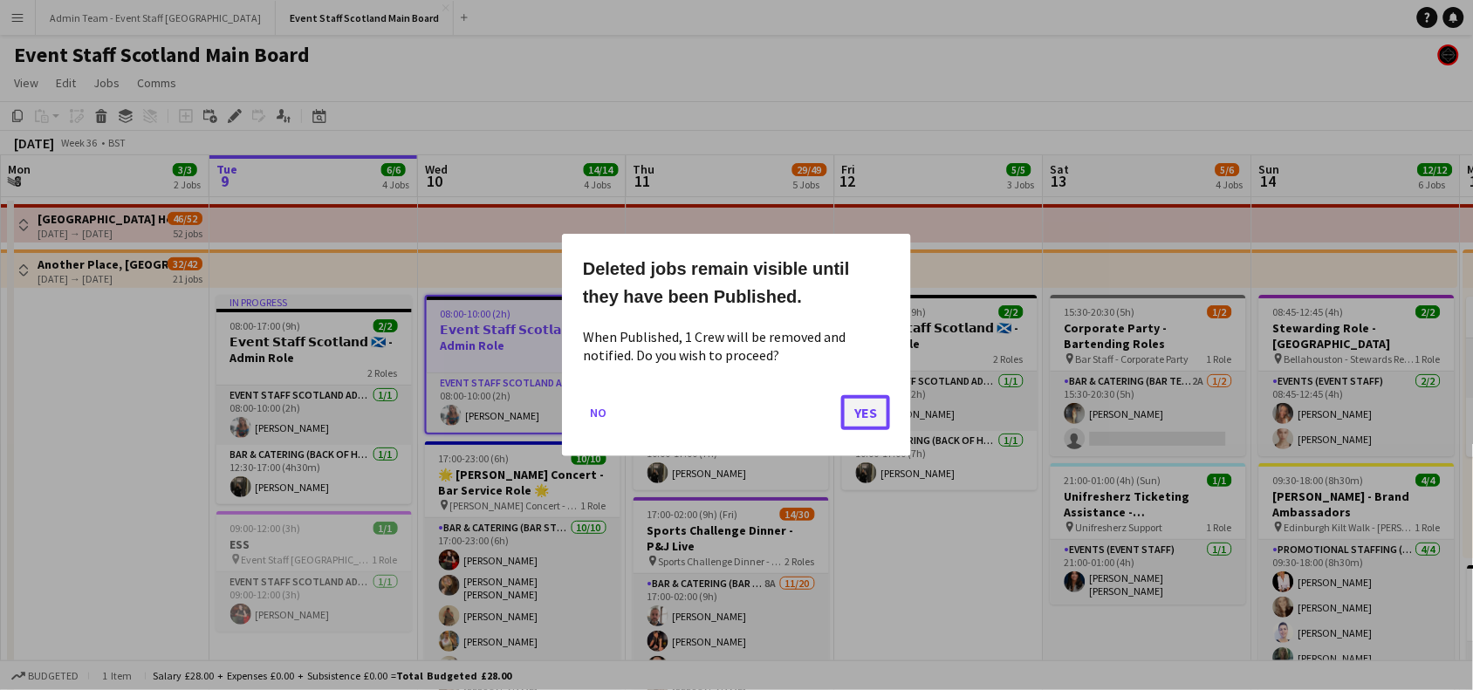
click at [865, 413] on button "Yes" at bounding box center [865, 412] width 49 height 35
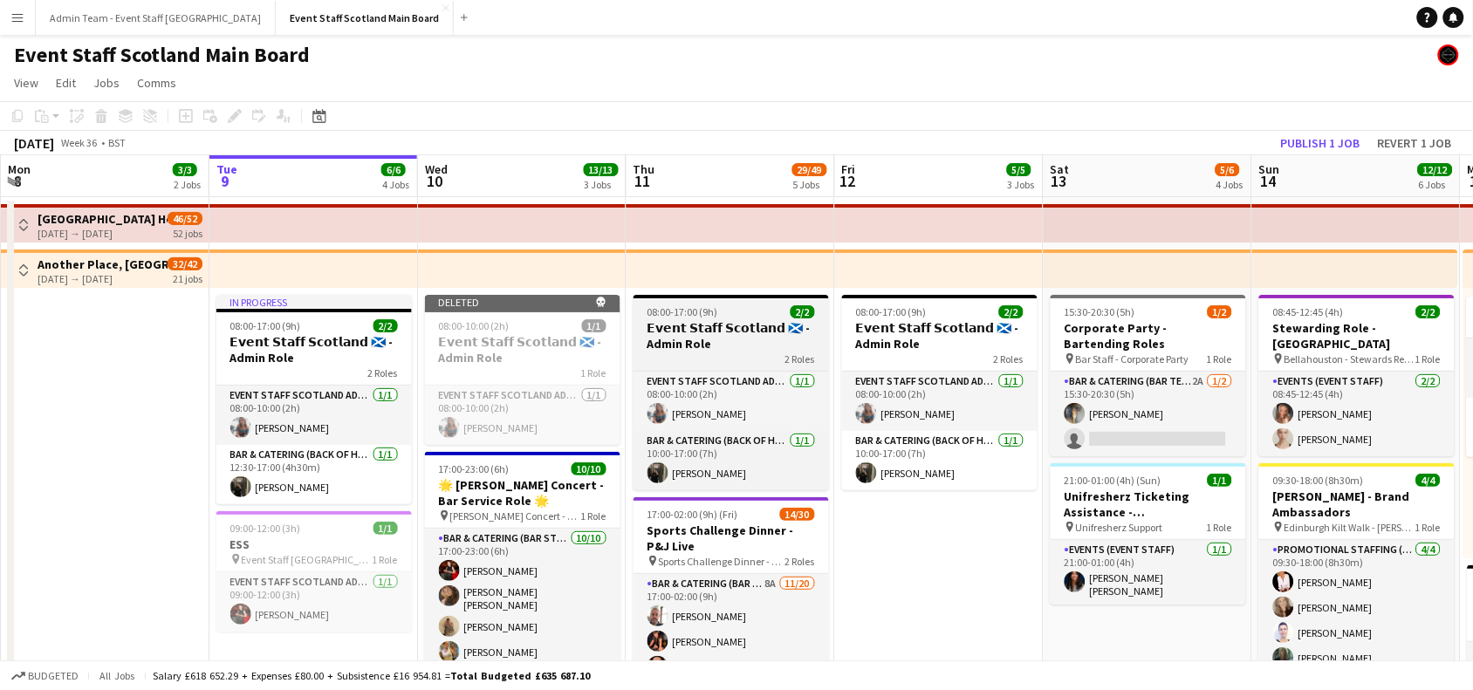
click at [685, 323] on h3 "𝗘𝘃𝗲𝗻𝘁 𝗦𝘁𝗮𝗳𝗳 𝗦𝗰𝗼𝘁𝗹𝗮𝗻𝗱 🏴󠁧󠁢󠁳󠁣󠁴󠁿 - Admin Role" at bounding box center [730, 335] width 195 height 31
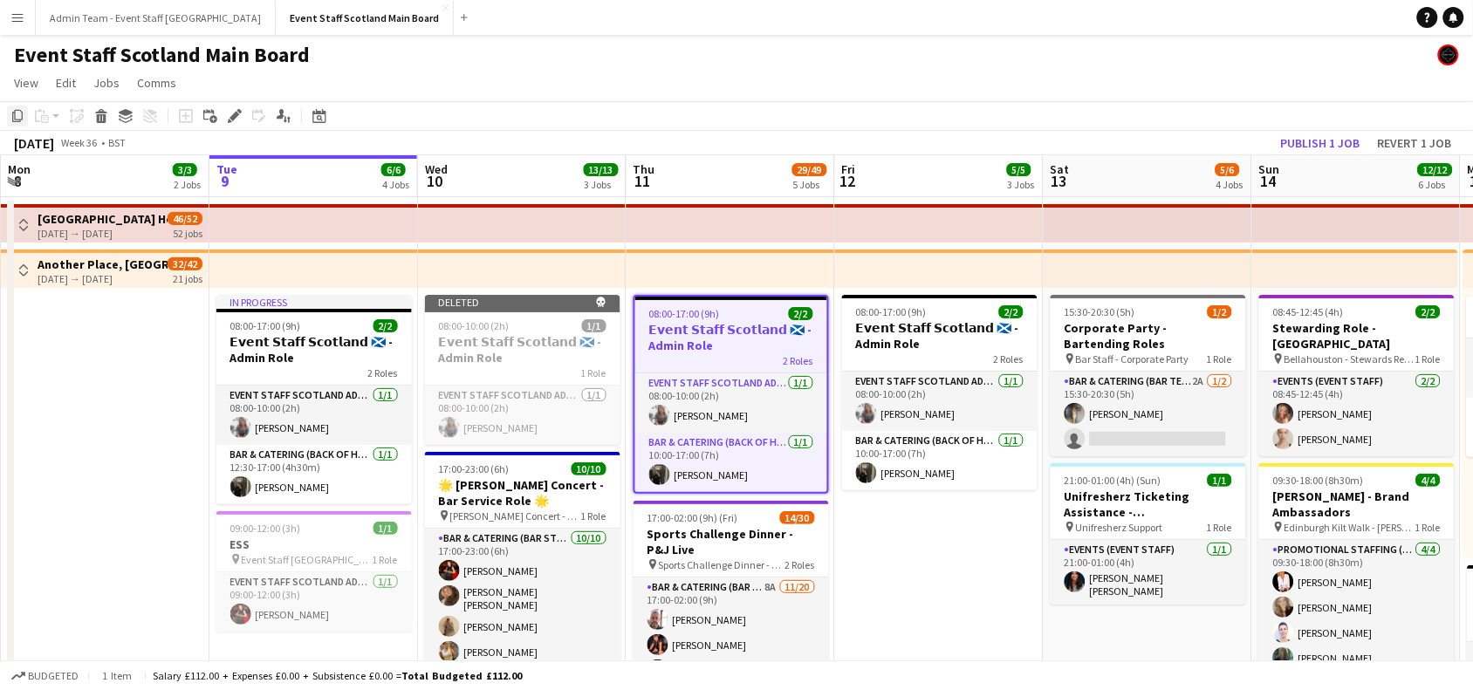
click at [16, 119] on icon "Copy" at bounding box center [17, 116] width 14 height 14
click at [175, 13] on button "Admin Team - Event Staff [GEOGRAPHIC_DATA] Close" at bounding box center [156, 18] width 240 height 34
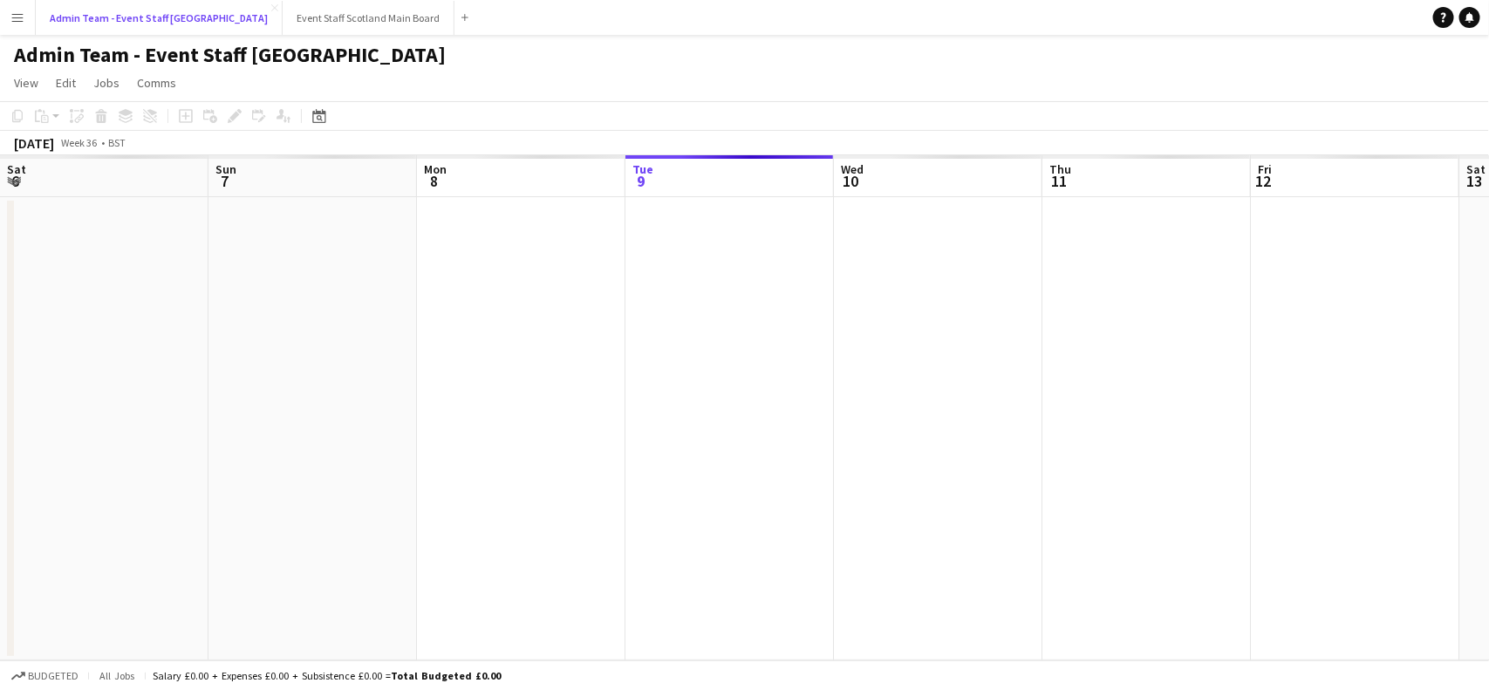
scroll to position [0, 416]
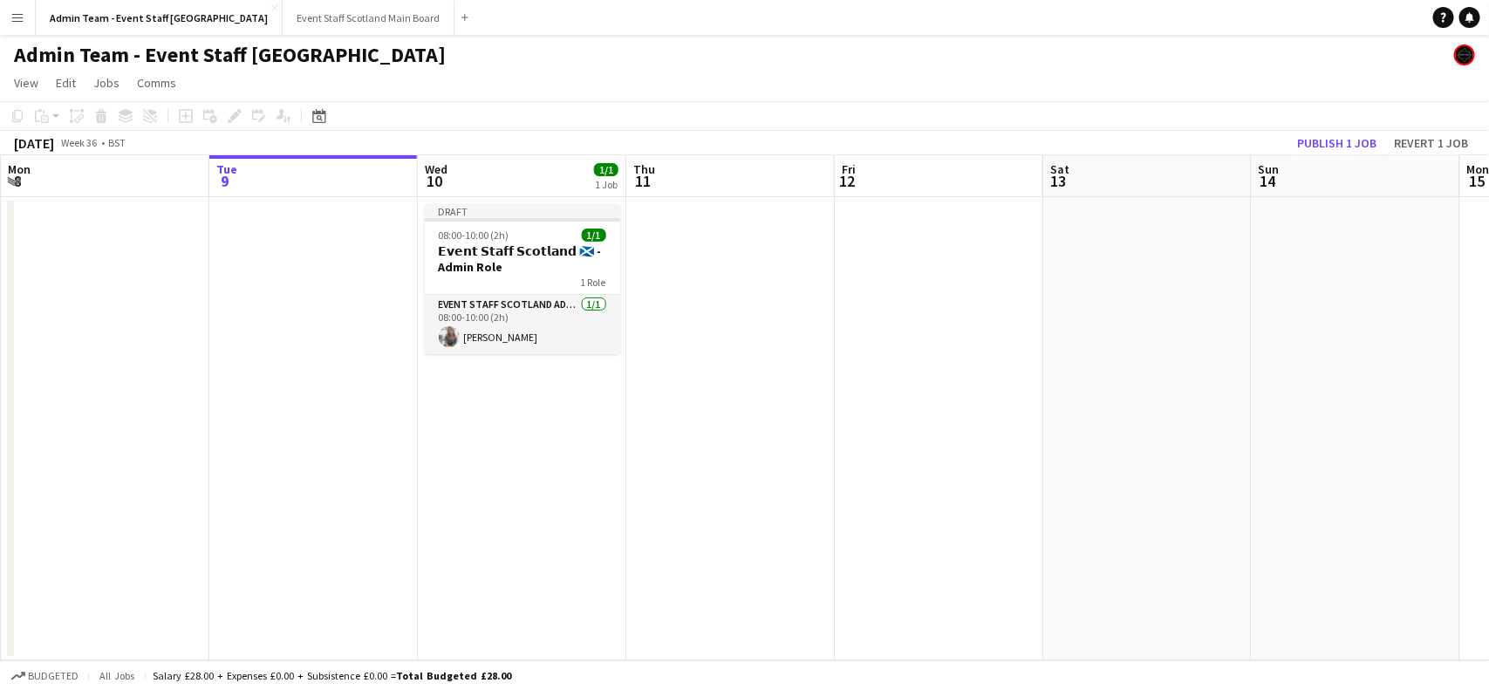
click at [694, 262] on app-date-cell at bounding box center [730, 428] width 208 height 463
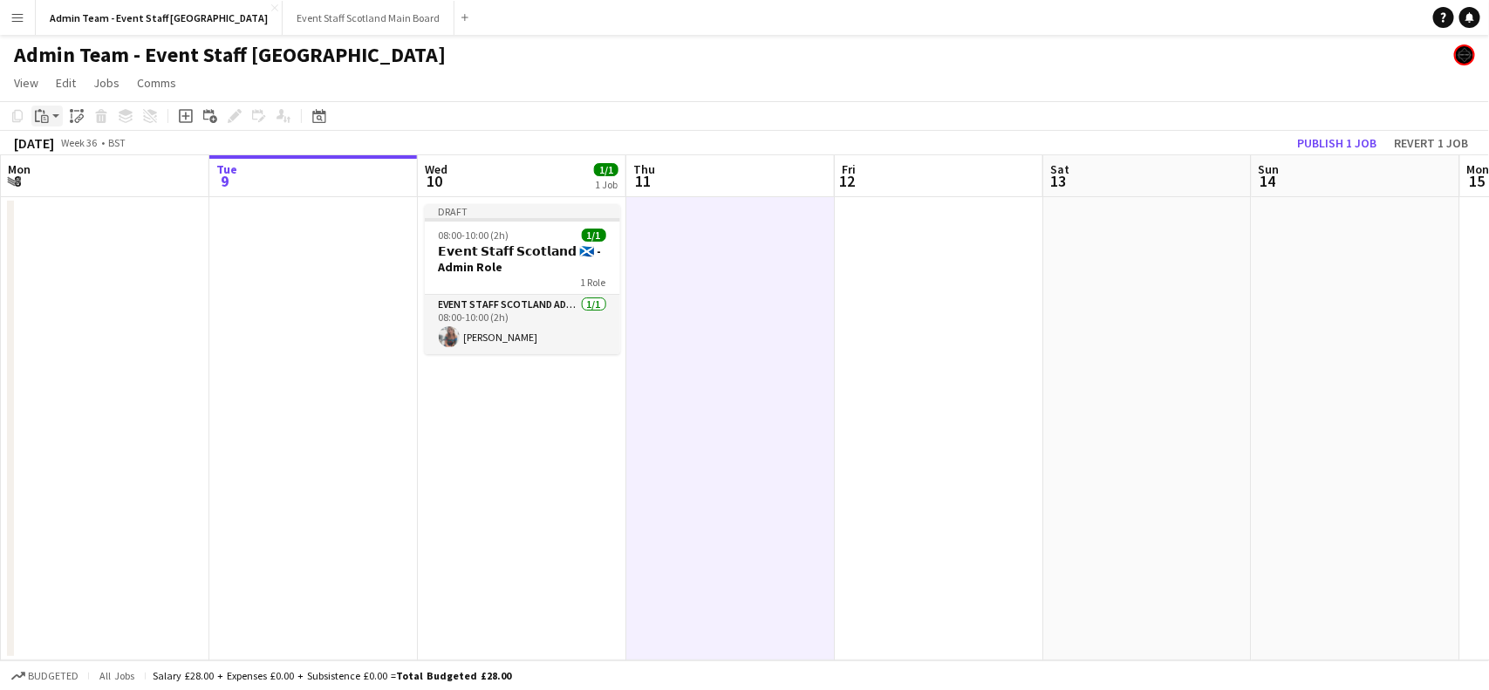
click at [49, 116] on div "Paste" at bounding box center [41, 116] width 21 height 21
click at [62, 183] on link "Paste with crew Ctrl+Shift+V" at bounding box center [128, 179] width 164 height 16
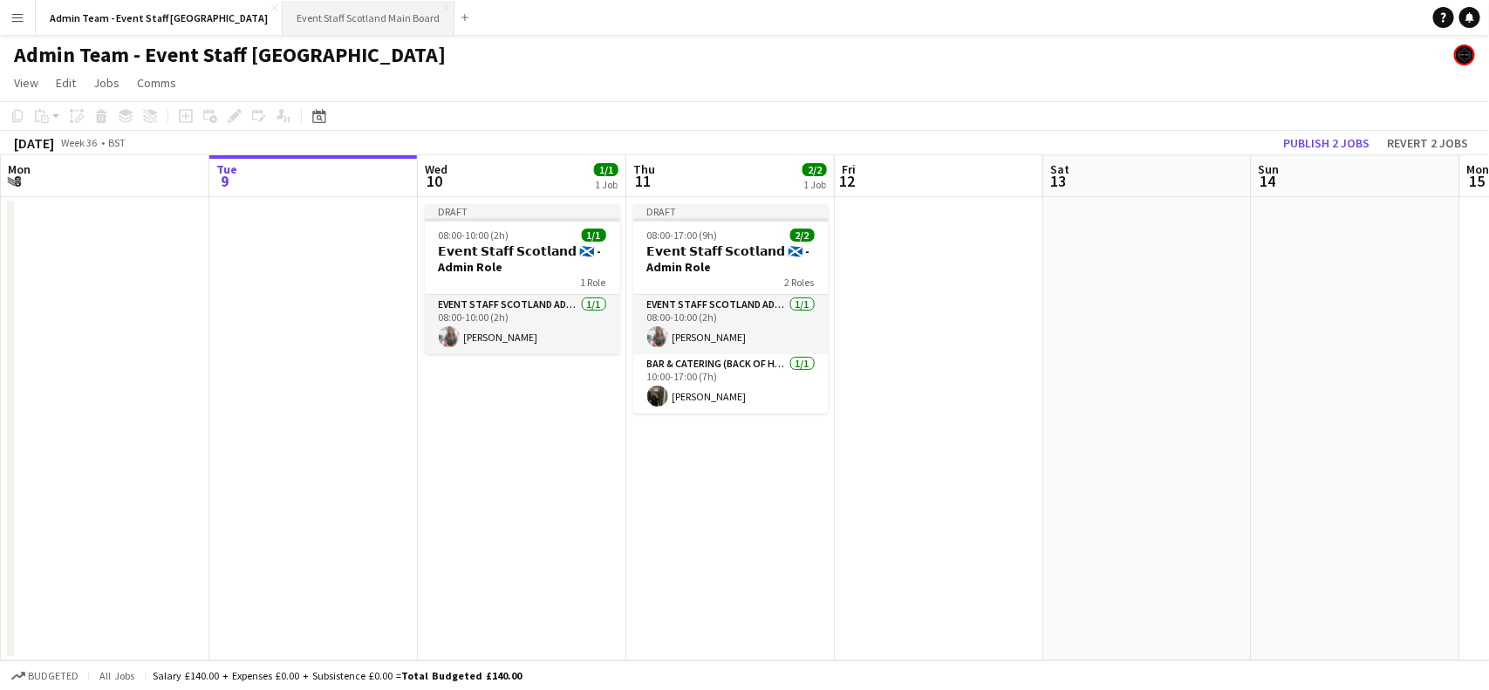
click at [292, 22] on button "Event Staff Scotland Main Board Close" at bounding box center [369, 18] width 172 height 34
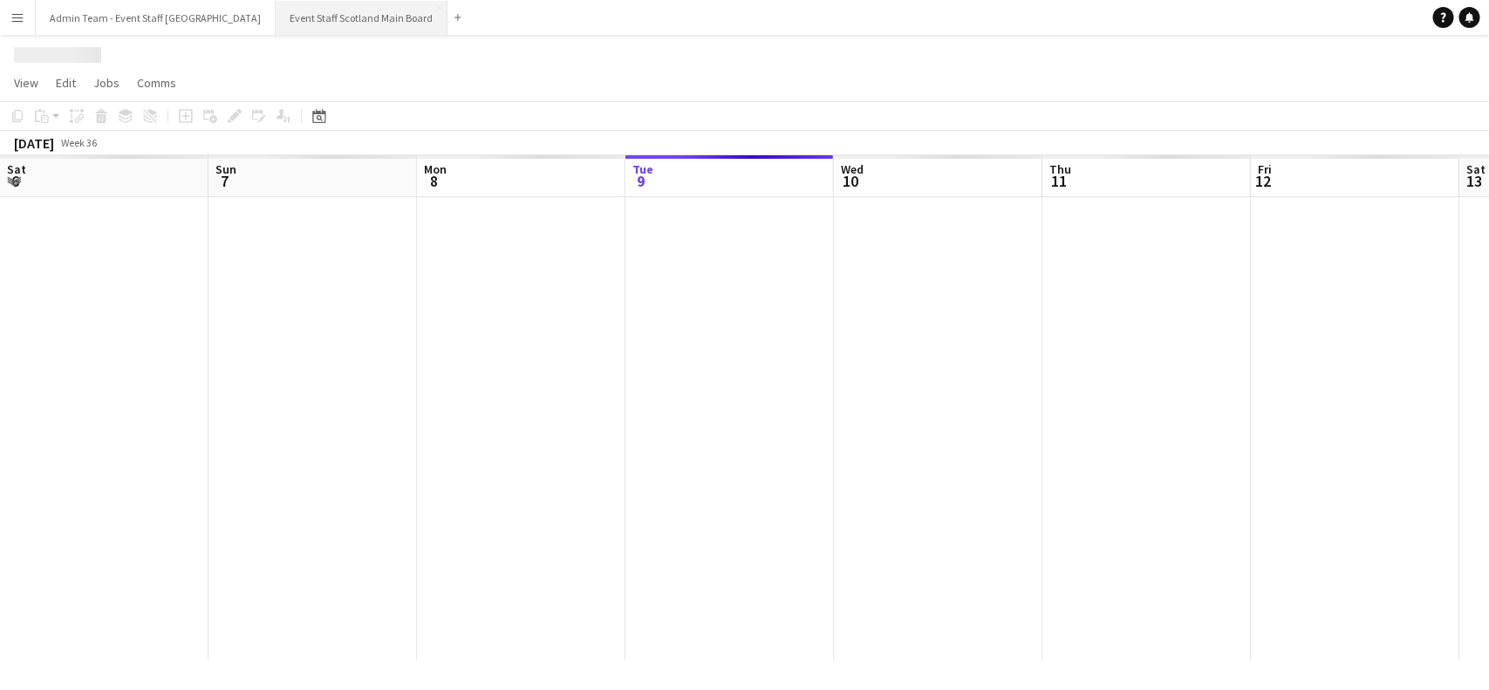
scroll to position [0, 416]
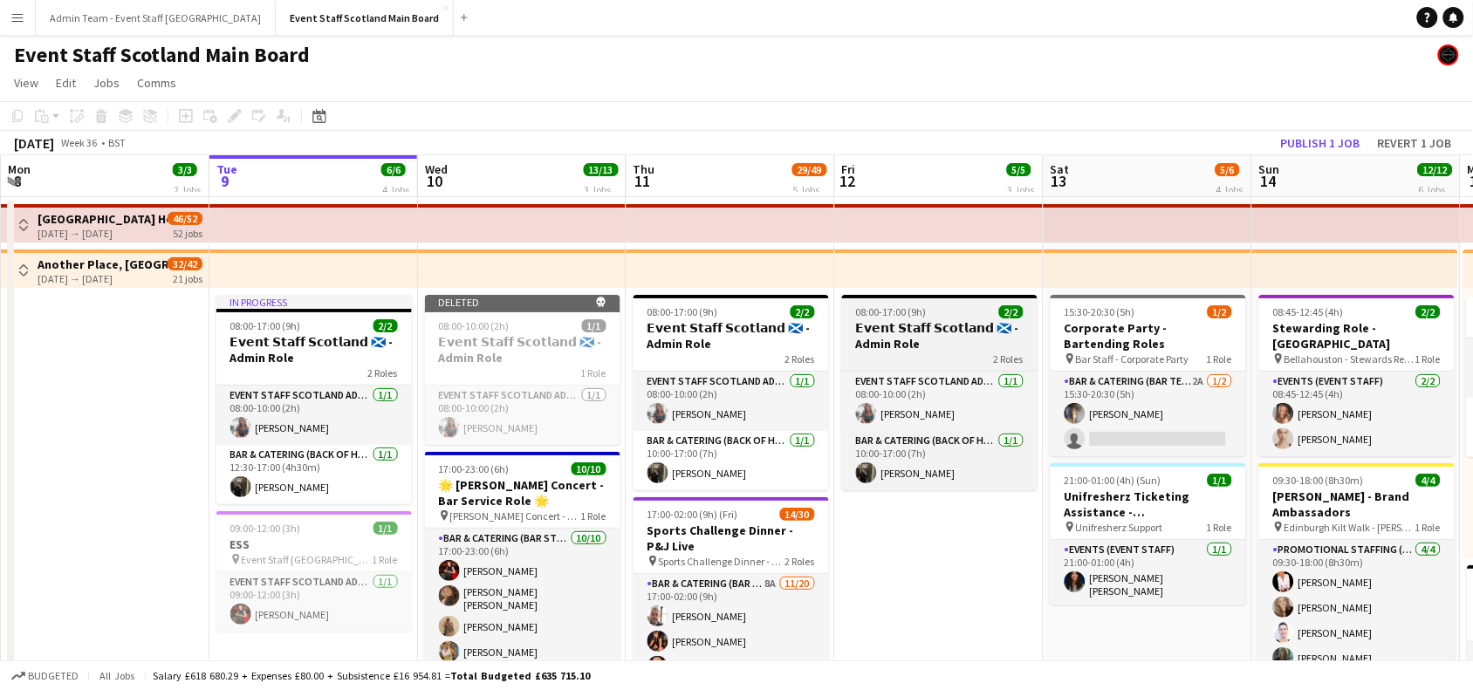
click at [949, 328] on h3 "𝗘𝘃𝗲𝗻𝘁 𝗦𝘁𝗮𝗳𝗳 𝗦𝗰𝗼𝘁𝗹𝗮𝗻𝗱 🏴󠁧󠁢󠁳󠁣󠁴󠁿 - Admin Role" at bounding box center [939, 335] width 195 height 31
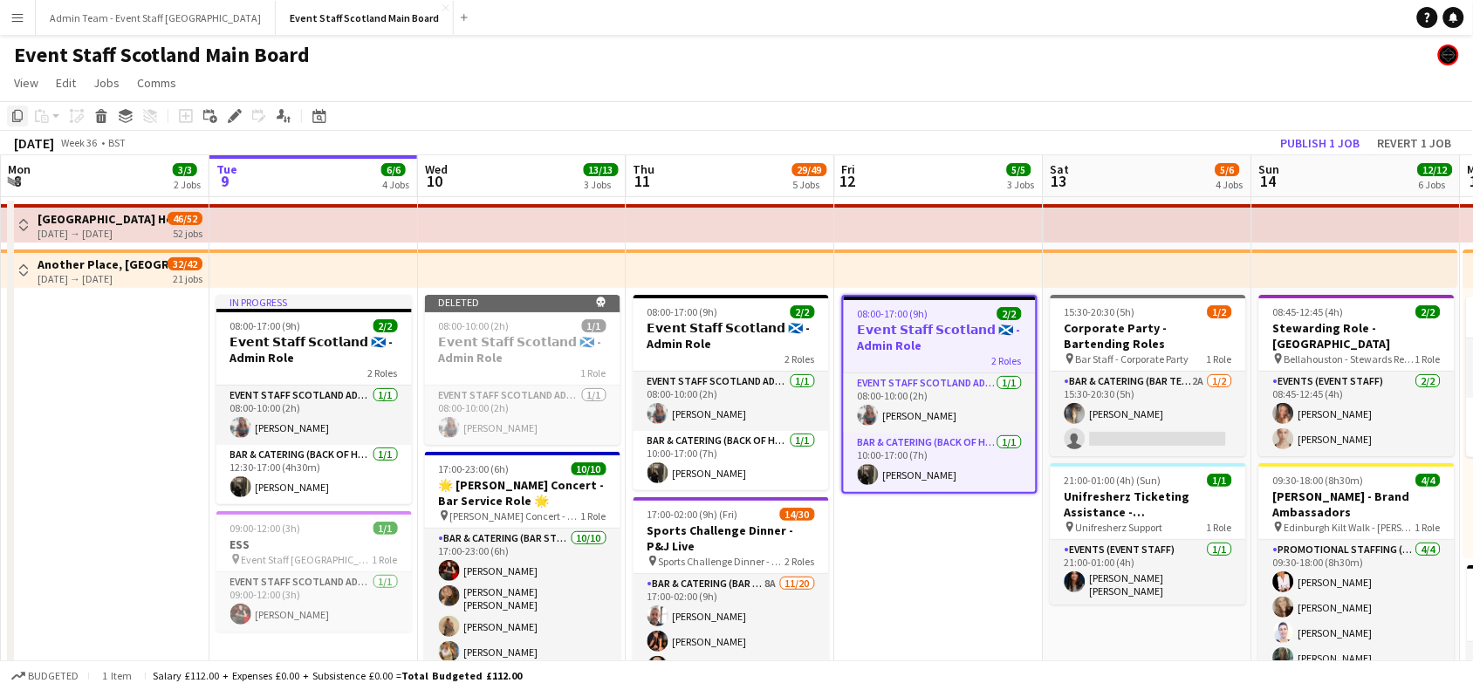
click at [14, 120] on icon "Copy" at bounding box center [17, 116] width 14 height 14
click at [127, 13] on button "Admin Team - Event Staff [GEOGRAPHIC_DATA] Close" at bounding box center [156, 18] width 240 height 34
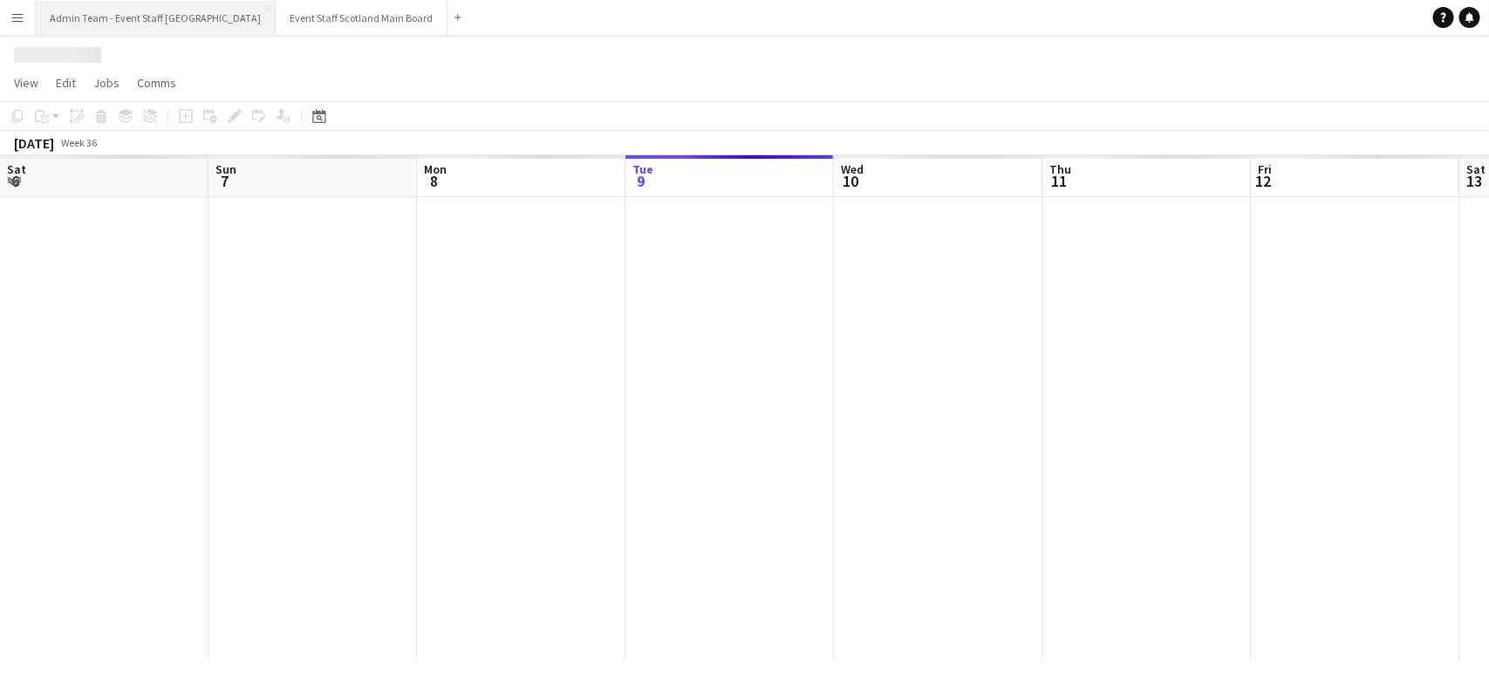
scroll to position [0, 416]
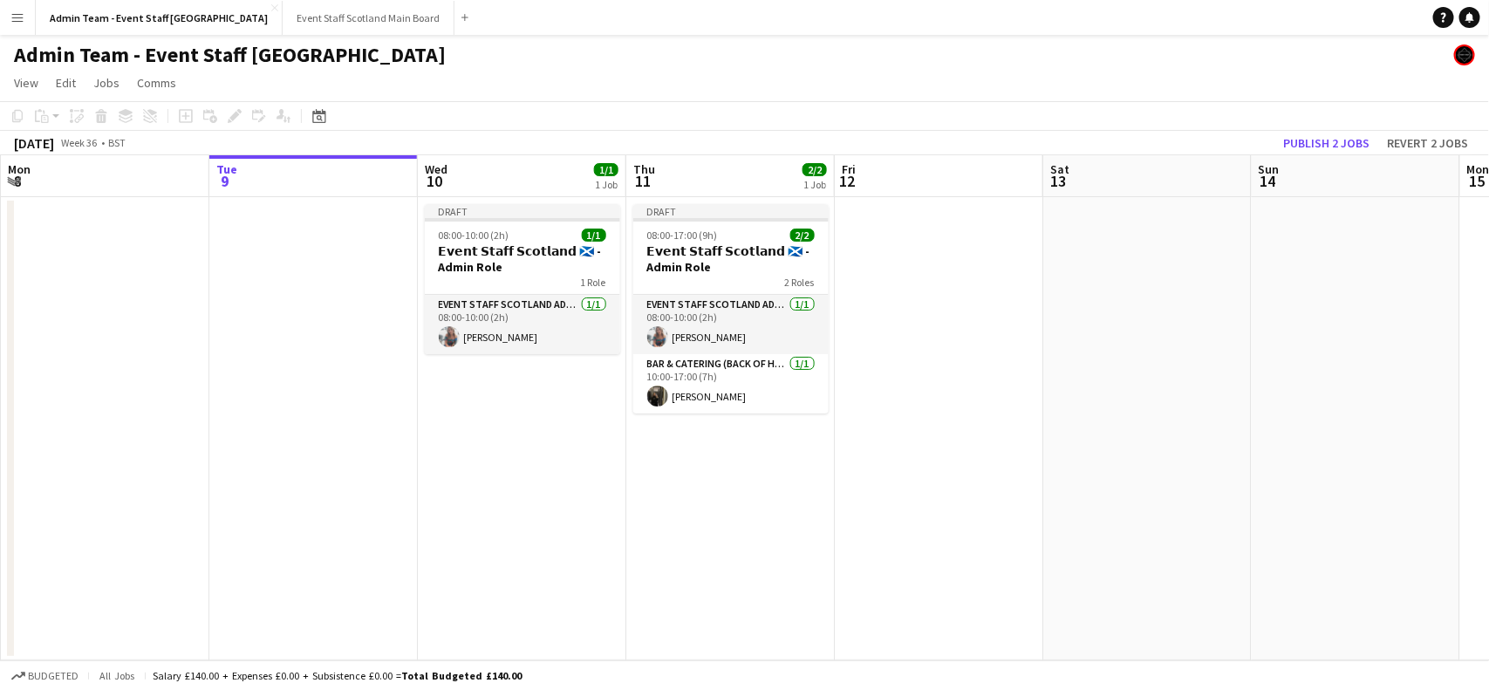
click at [913, 267] on app-date-cell at bounding box center [939, 428] width 208 height 463
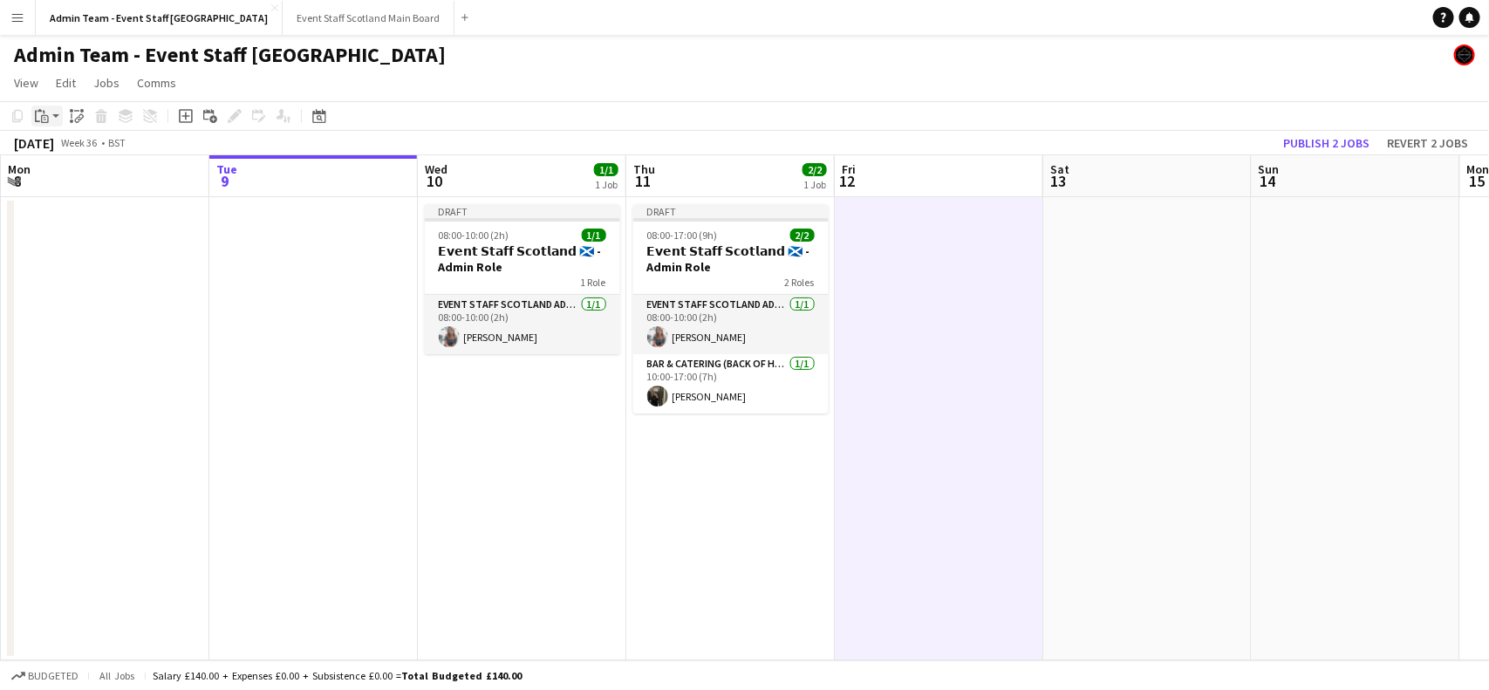
click at [44, 114] on icon "Paste" at bounding box center [42, 116] width 14 height 14
click at [113, 177] on link "Paste with crew Ctrl+Shift+V" at bounding box center [128, 179] width 164 height 16
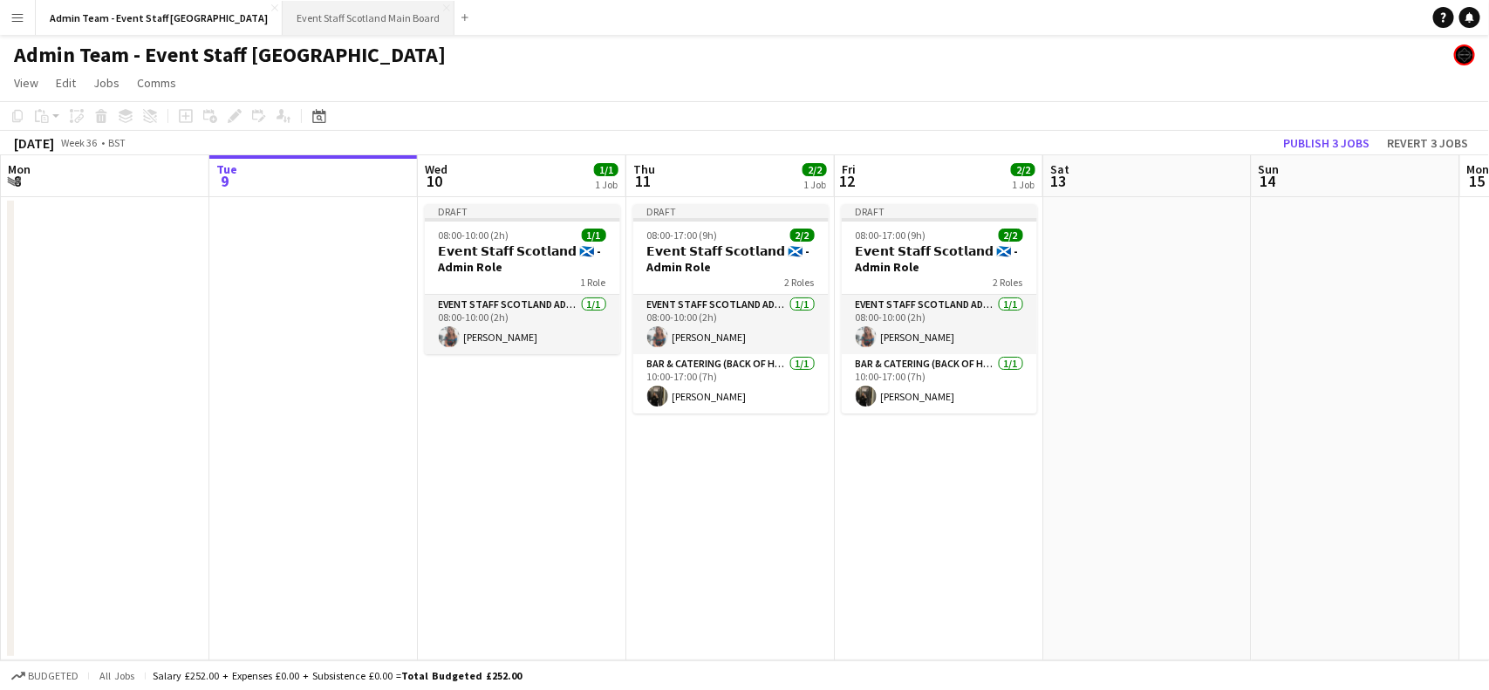
click at [299, 16] on button "Event Staff Scotland Main Board Close" at bounding box center [369, 18] width 172 height 34
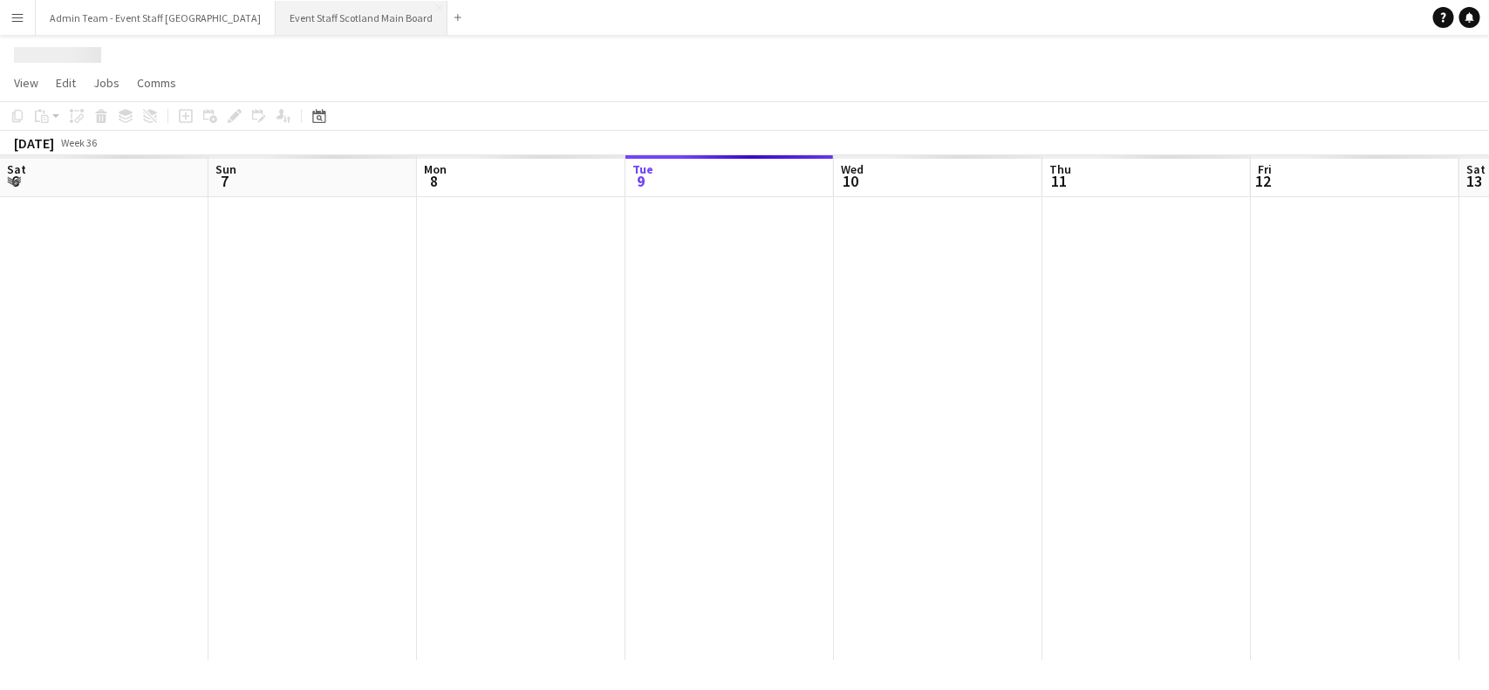
scroll to position [0, 416]
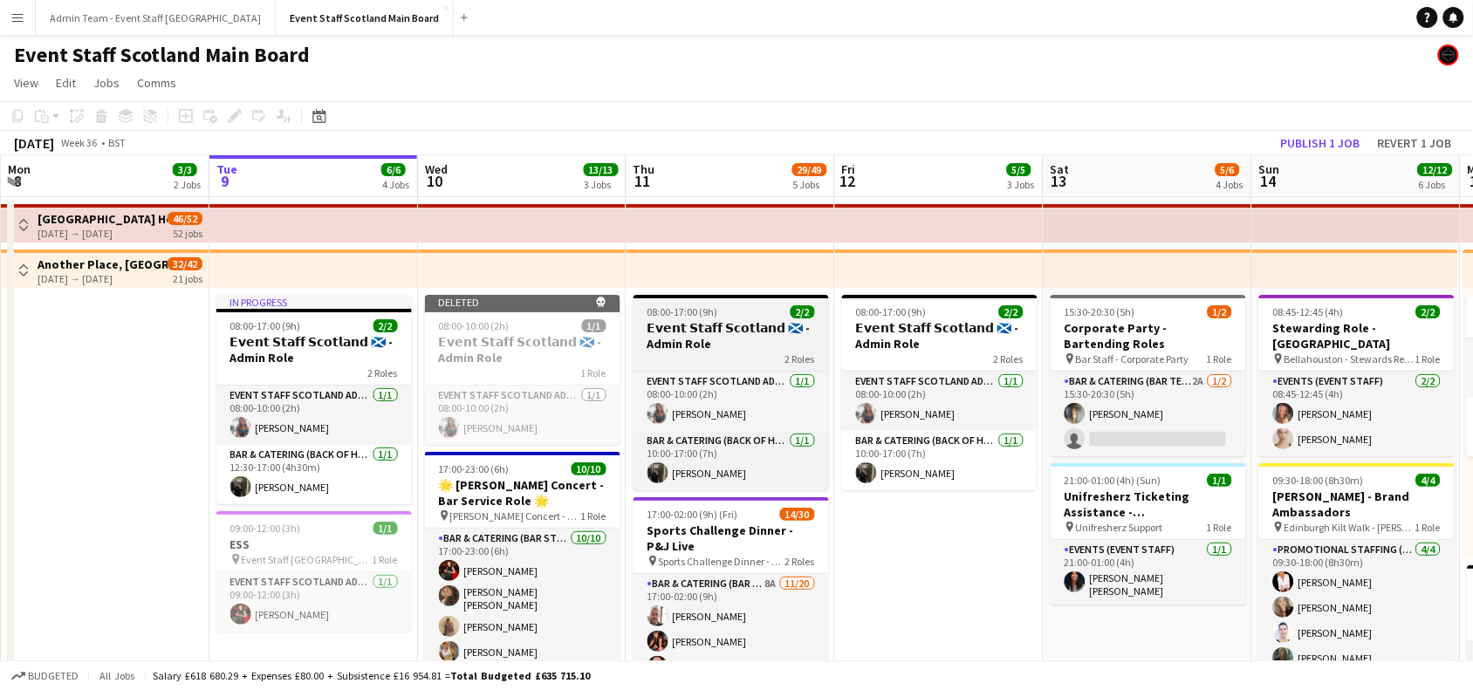
click at [730, 332] on h3 "𝗘𝘃𝗲𝗻𝘁 𝗦𝘁𝗮𝗳𝗳 𝗦𝗰𝗼𝘁𝗹𝗮𝗻𝗱 🏴󠁧󠁢󠁳󠁣󠁴󠁿 - Admin Role" at bounding box center [730, 335] width 195 height 31
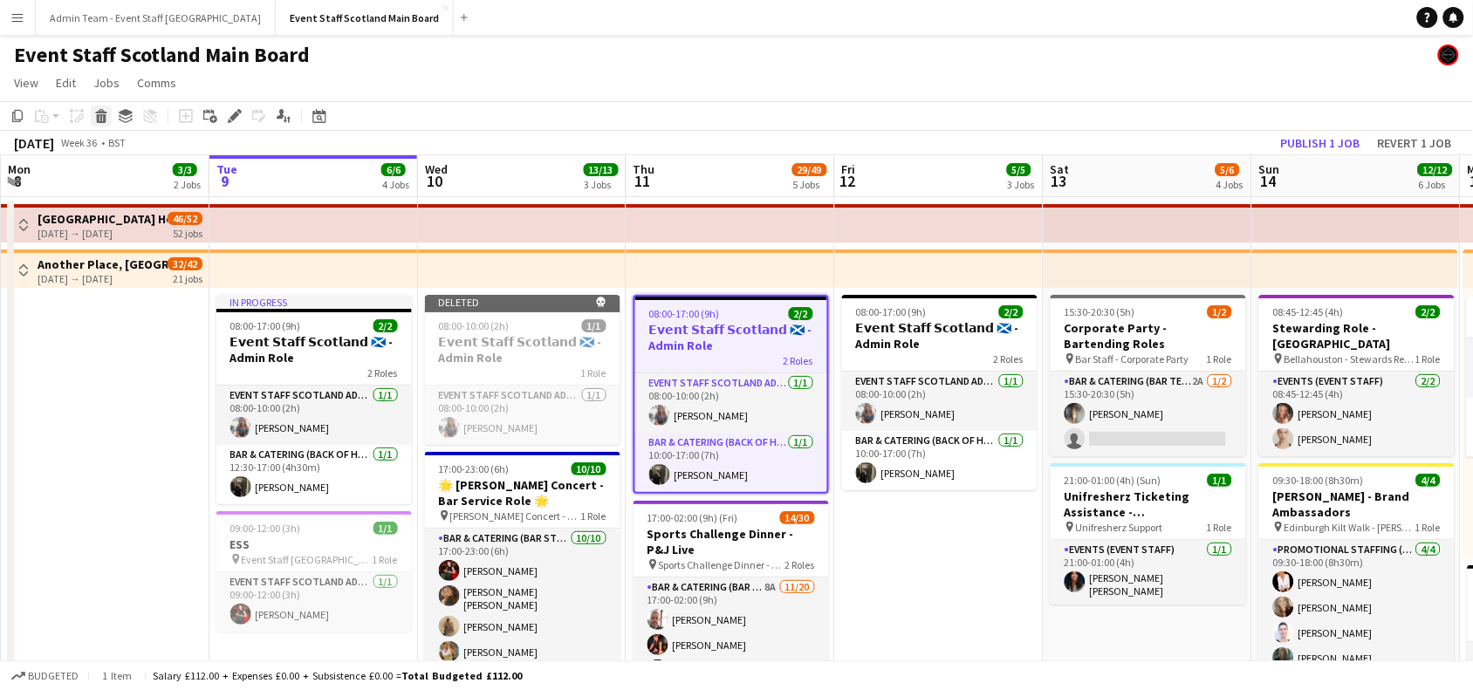
click at [97, 120] on icon at bounding box center [102, 118] width 10 height 9
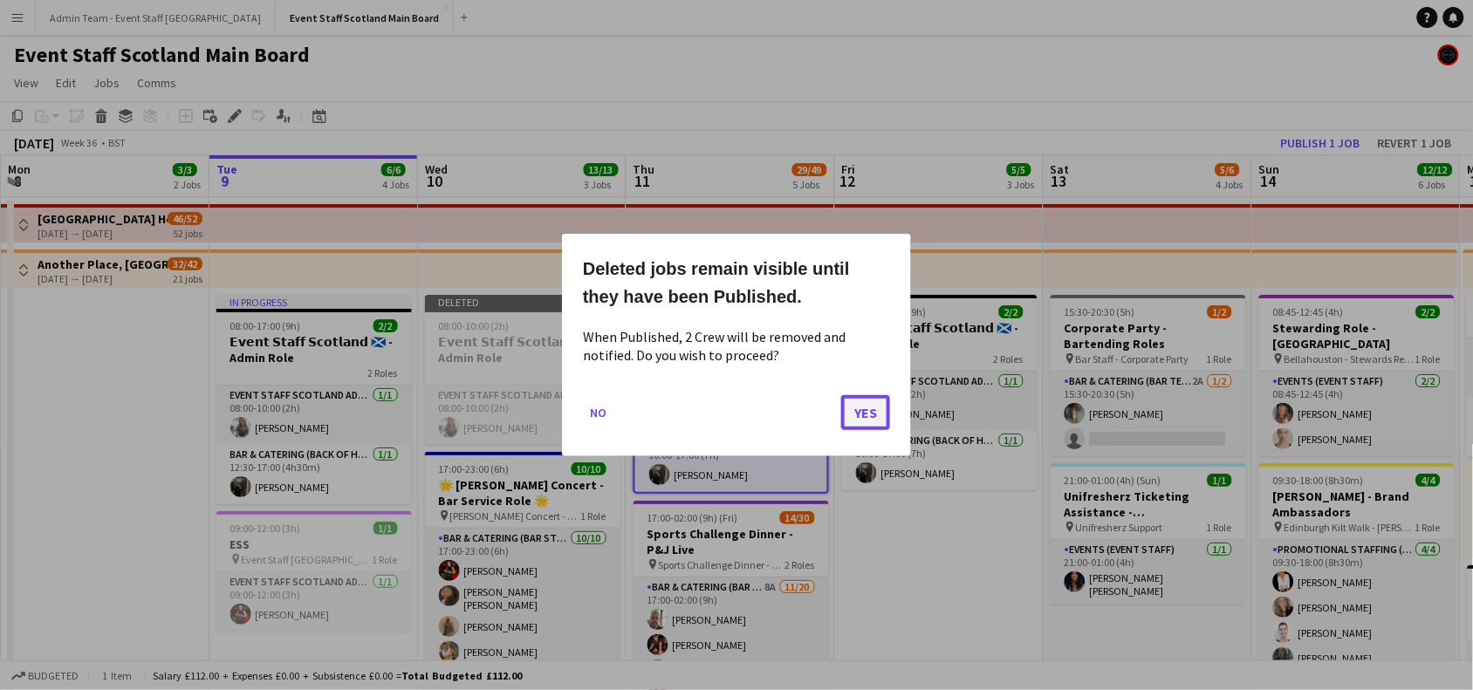
click at [851, 411] on button "Yes" at bounding box center [865, 412] width 49 height 35
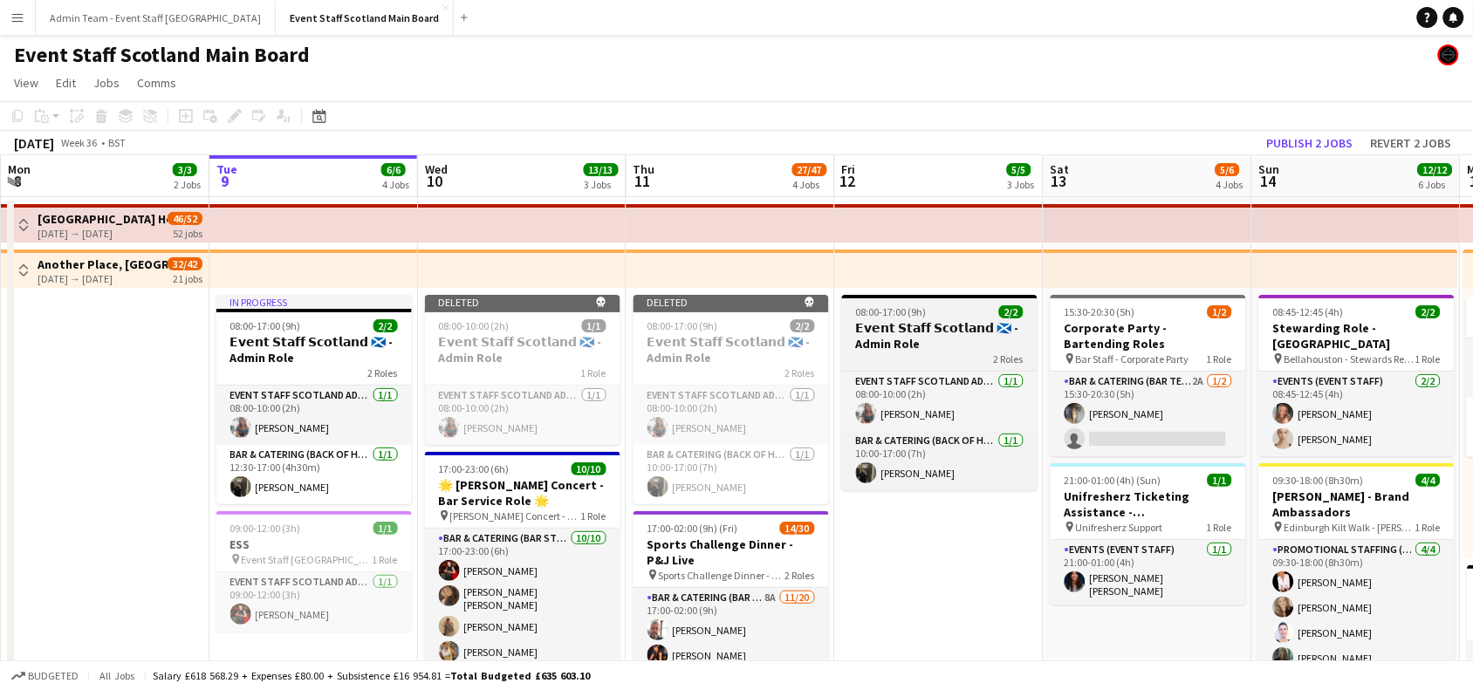
click at [919, 320] on h3 "𝗘𝘃𝗲𝗻𝘁 𝗦𝘁𝗮𝗳𝗳 𝗦𝗰𝗼𝘁𝗹𝗮𝗻𝗱 🏴󠁧󠁢󠁳󠁣󠁴󠁿 - Admin Role" at bounding box center [939, 335] width 195 height 31
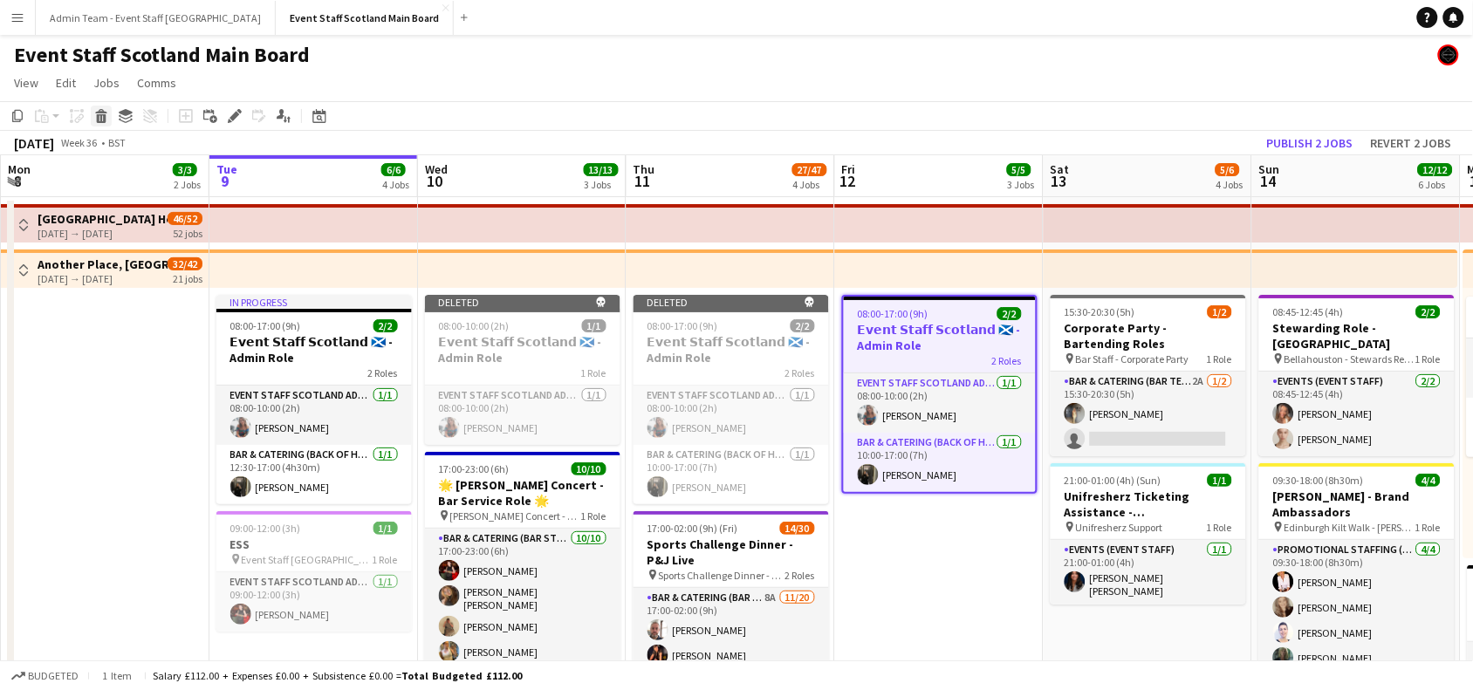
click at [106, 118] on icon "Delete" at bounding box center [101, 116] width 14 height 14
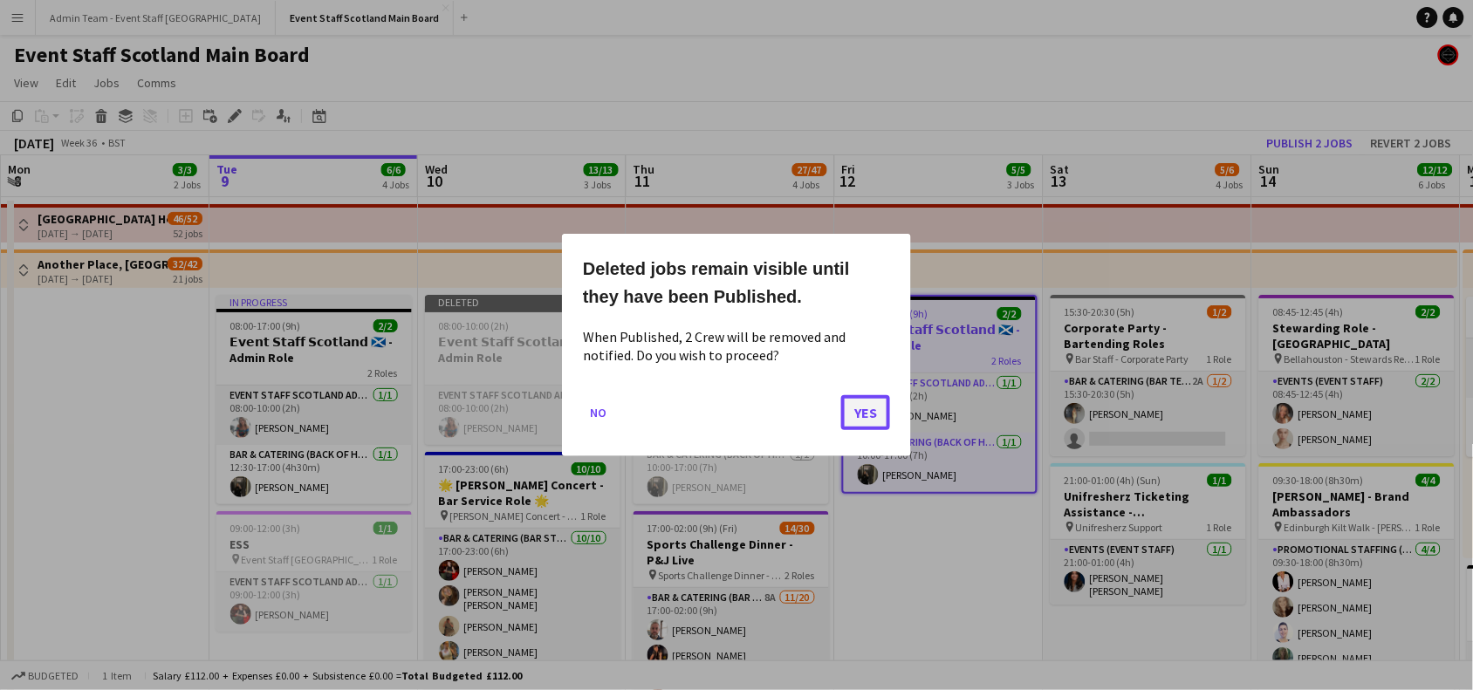
click at [864, 415] on button "Yes" at bounding box center [865, 412] width 49 height 35
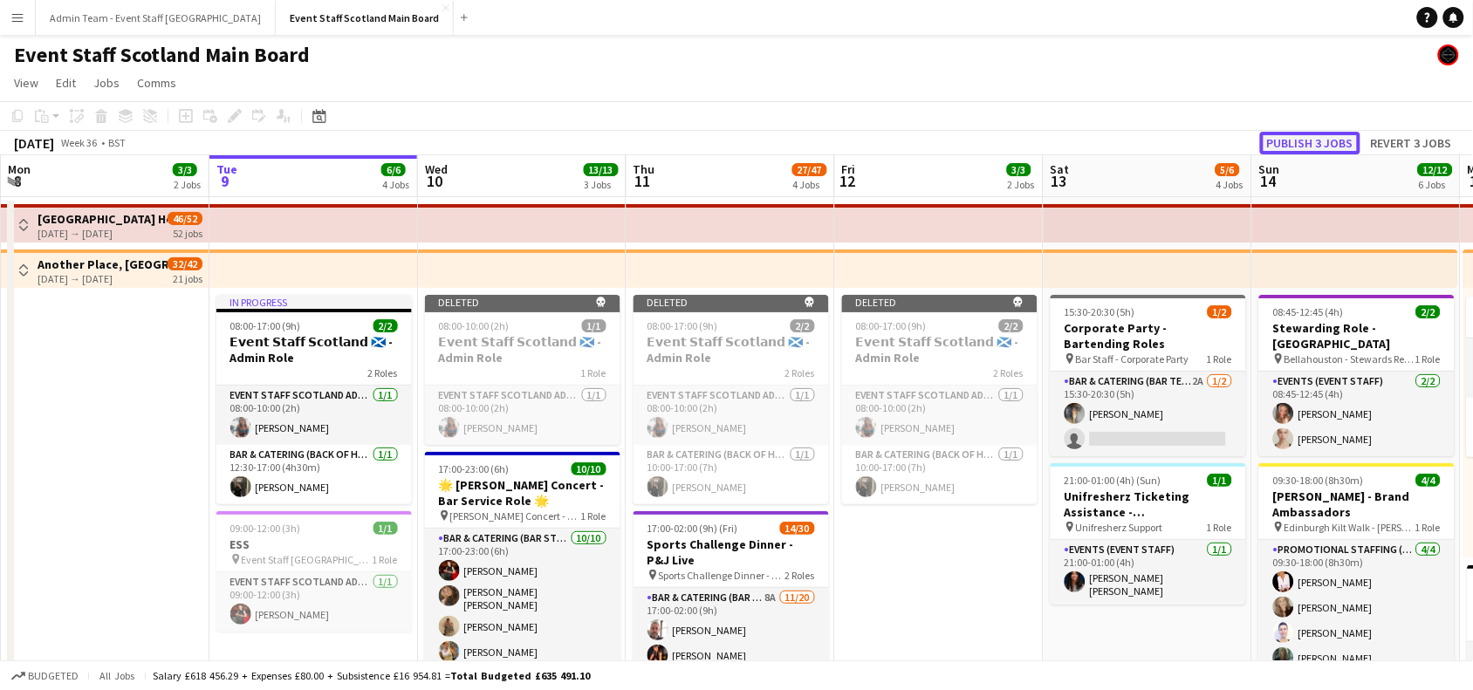
click at [1324, 144] on button "Publish 3 jobs" at bounding box center [1310, 143] width 100 height 23
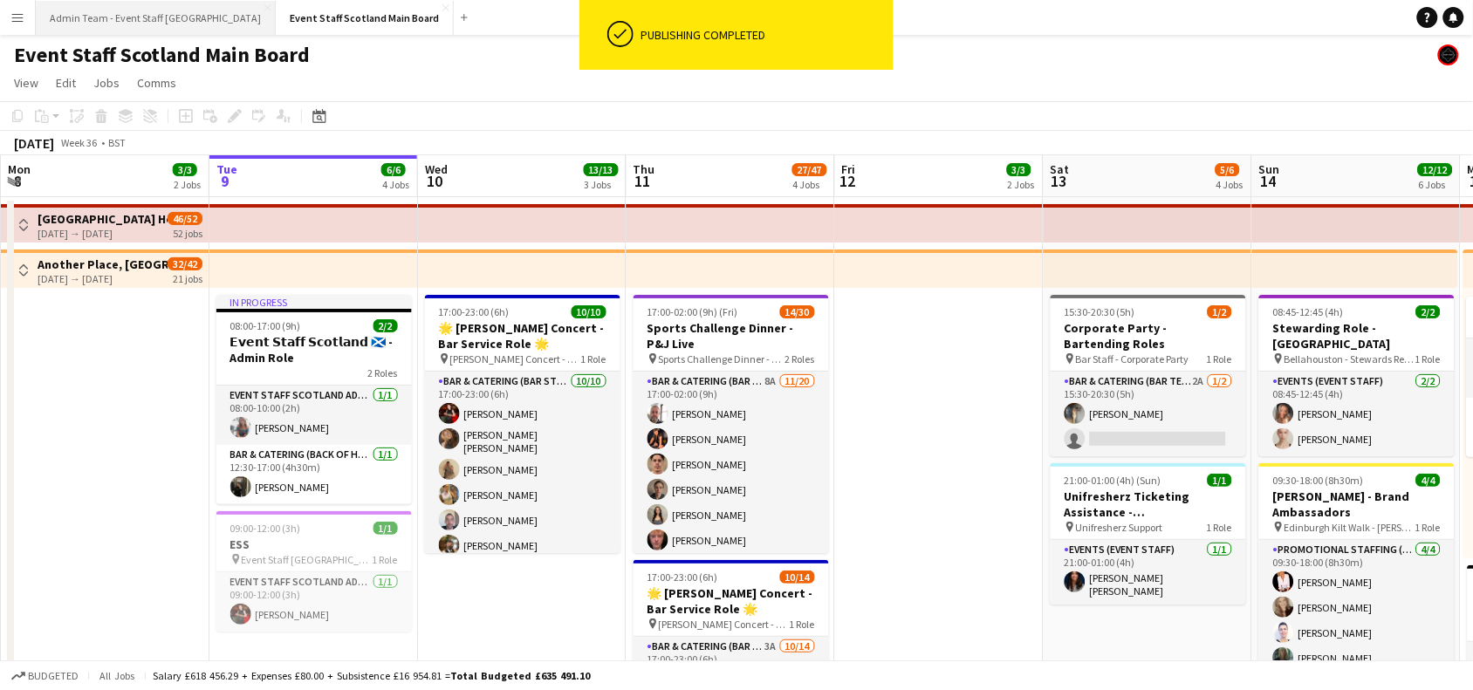
click at [90, 26] on button "Admin Team - Event Staff [GEOGRAPHIC_DATA] Close" at bounding box center [156, 18] width 240 height 34
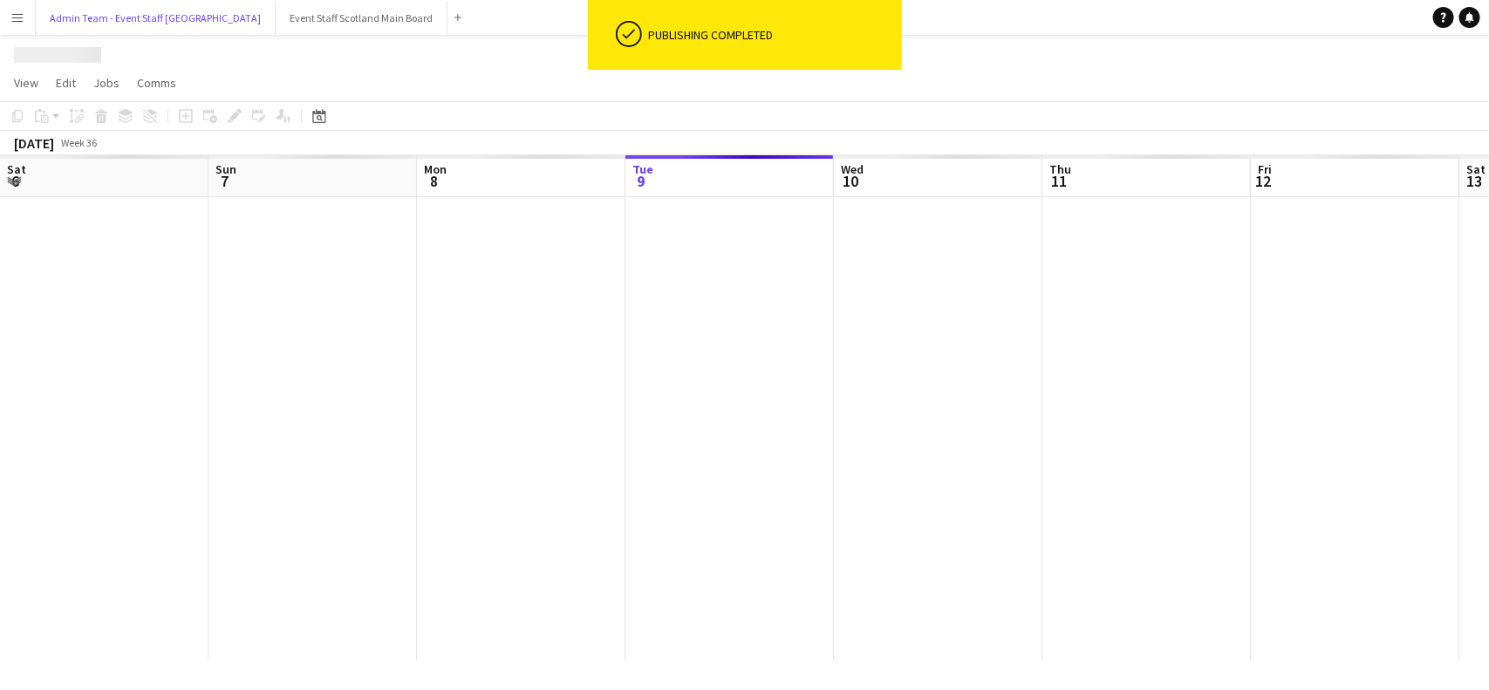
scroll to position [0, 416]
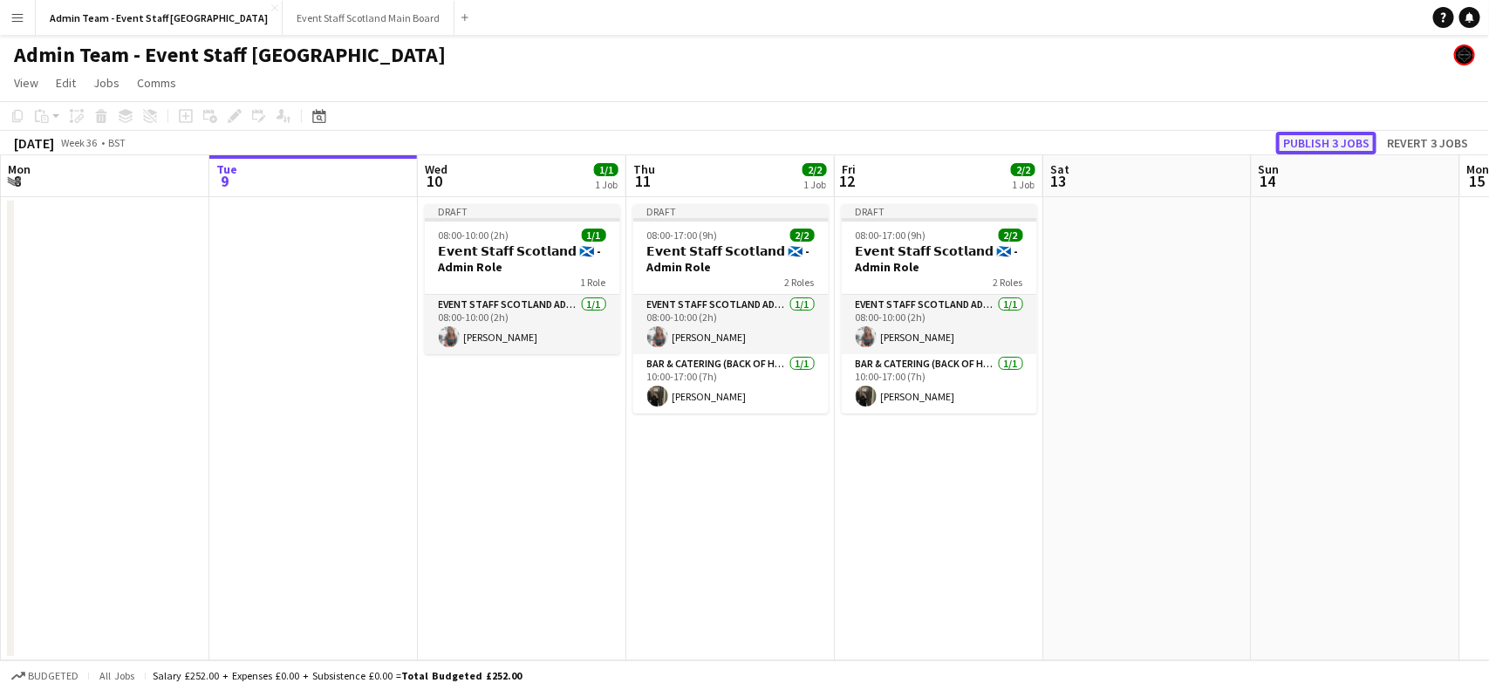
click at [1342, 137] on button "Publish 3 jobs" at bounding box center [1326, 143] width 100 height 23
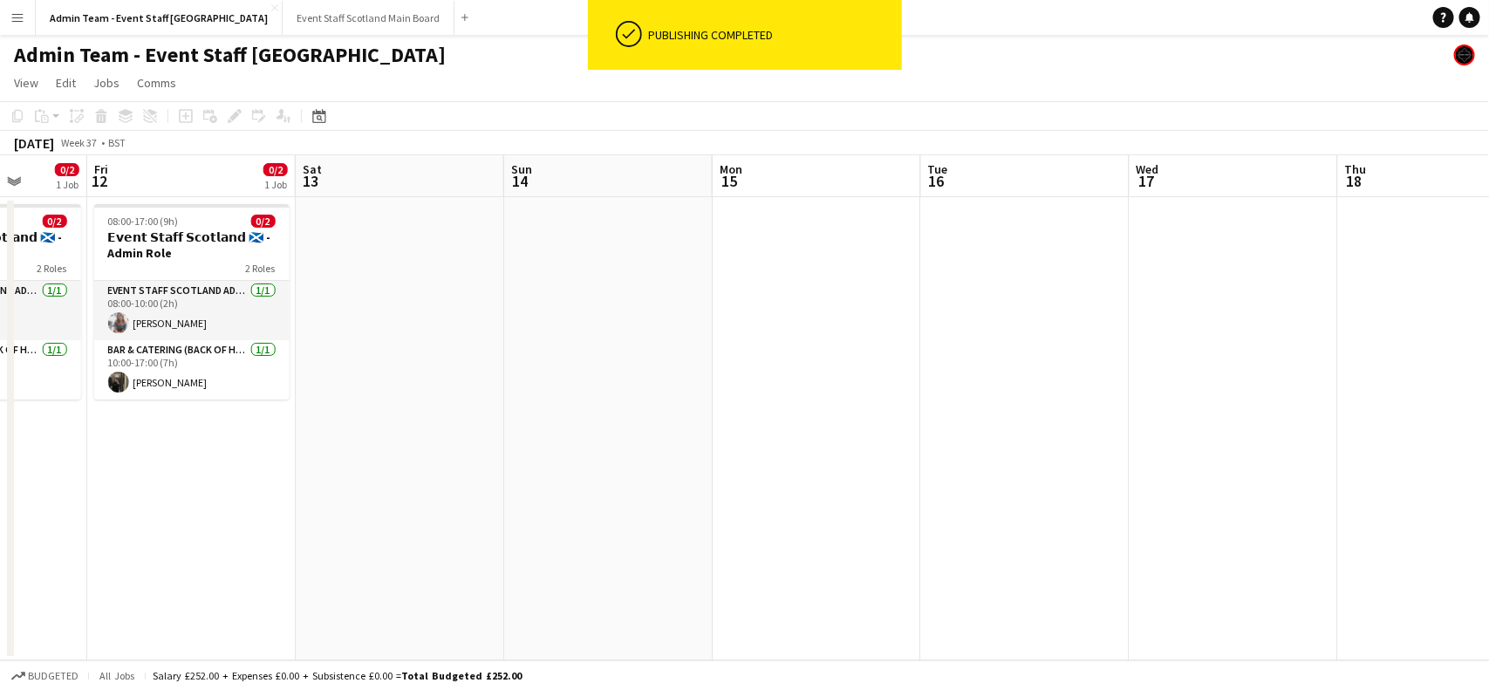
scroll to position [0, 788]
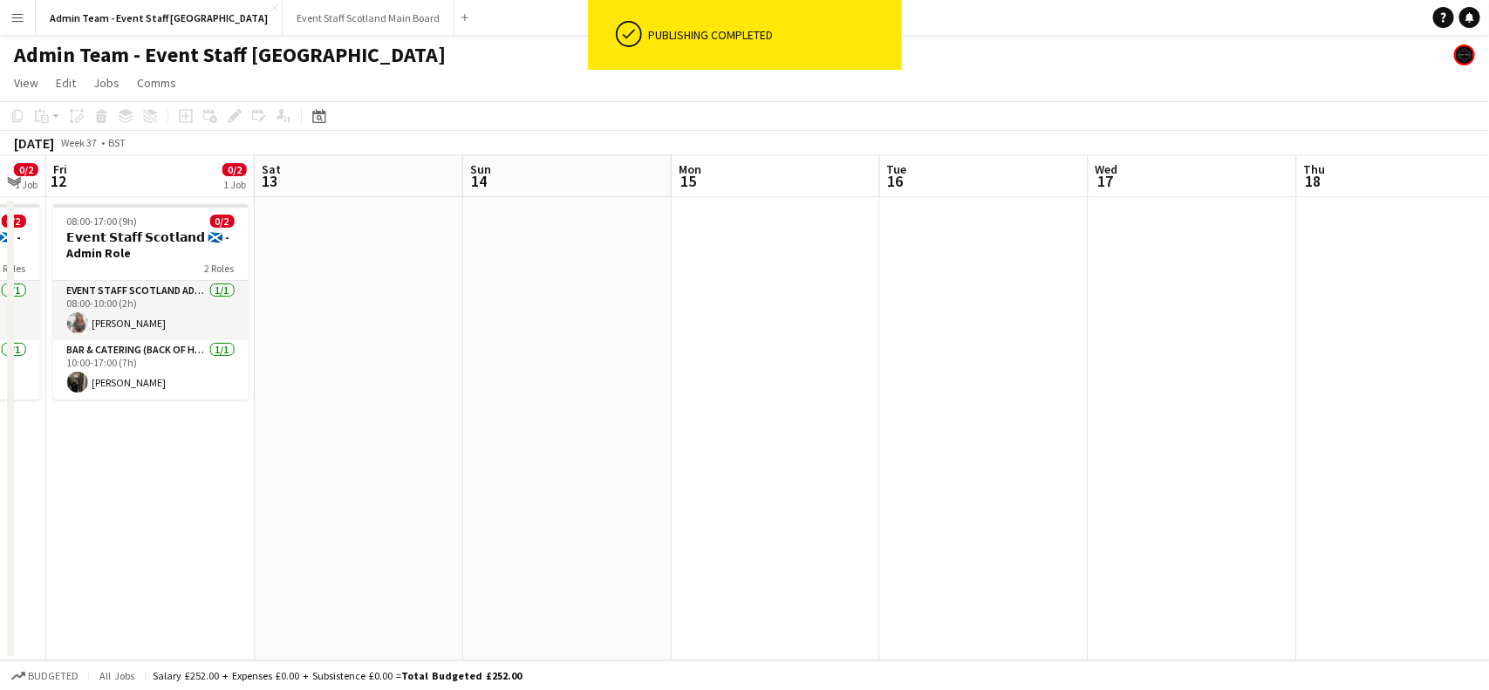
drag, startPoint x: 1309, startPoint y: 305, endPoint x: 520, endPoint y: 325, distance: 788.9
click at [520, 325] on app-calendar-viewport "Mon 8 Tue 9 Wed 10 0/1 1 Job Thu 11 0/2 1 Job Fri 12 0/2 1 Job Sat 13 Sun 14 Mo…" at bounding box center [744, 407] width 1489 height 505
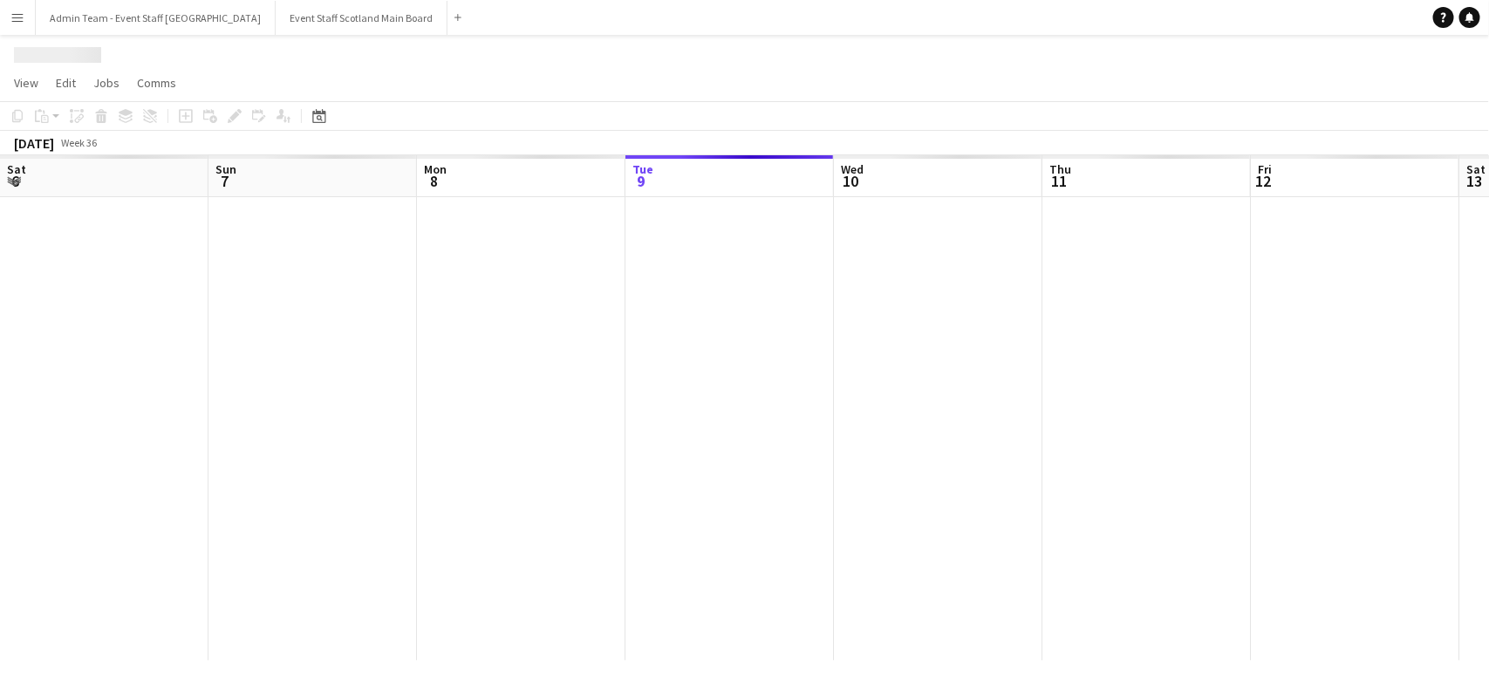
scroll to position [0, 416]
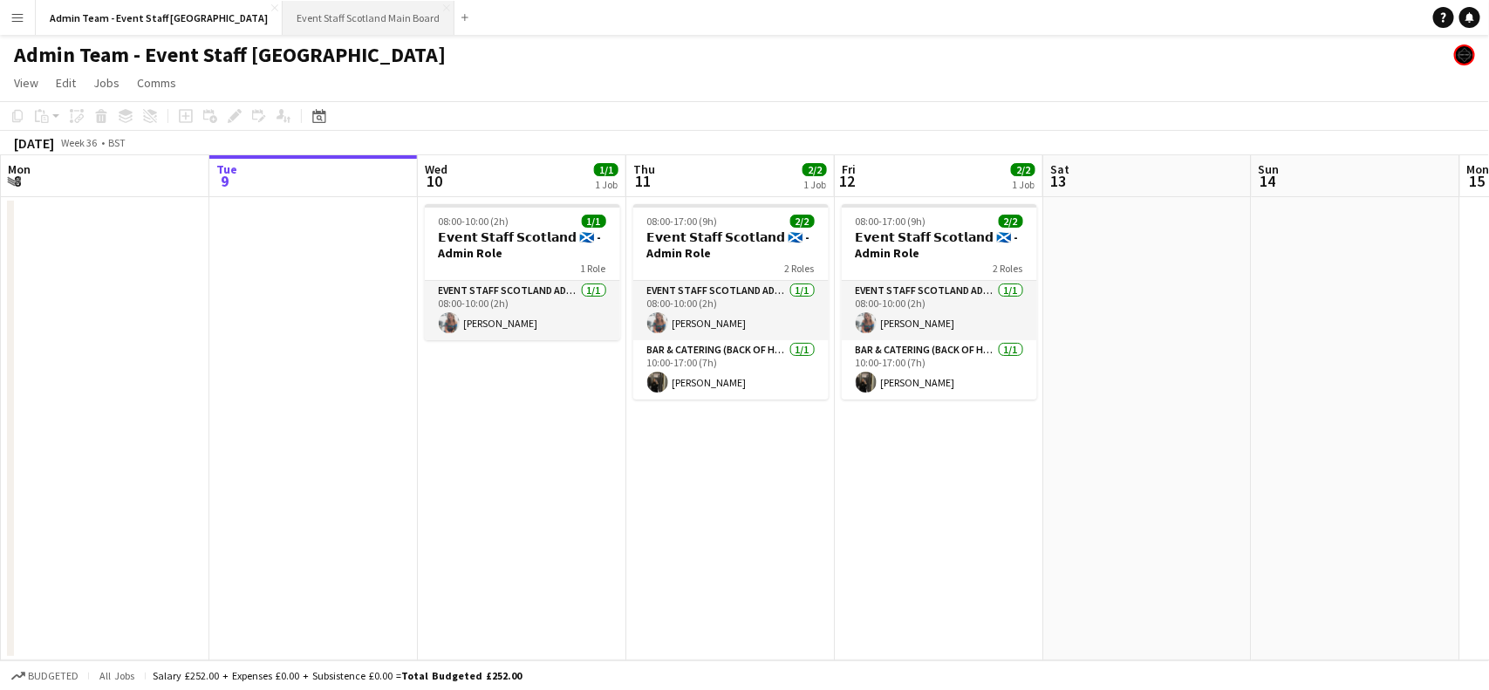
click at [314, 14] on button "Event Staff Scotland Main Board Close" at bounding box center [369, 18] width 172 height 34
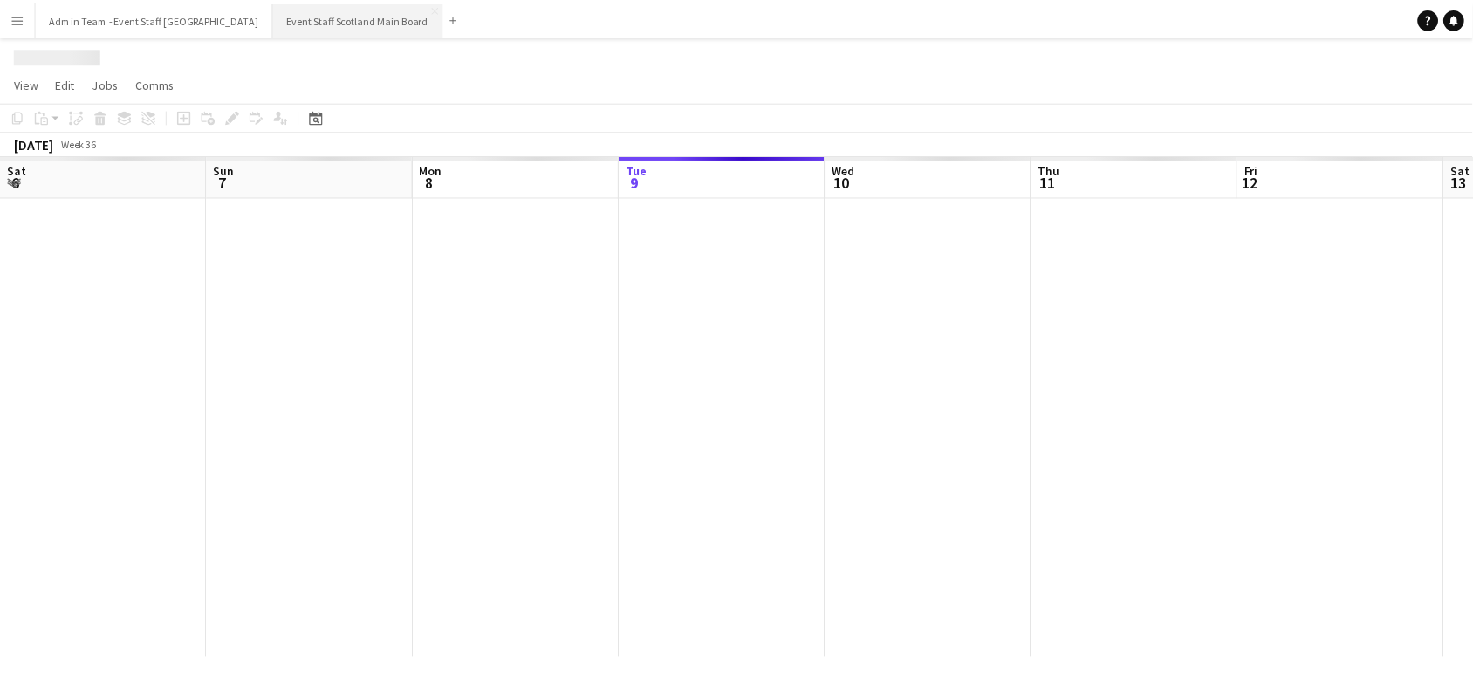
scroll to position [0, 416]
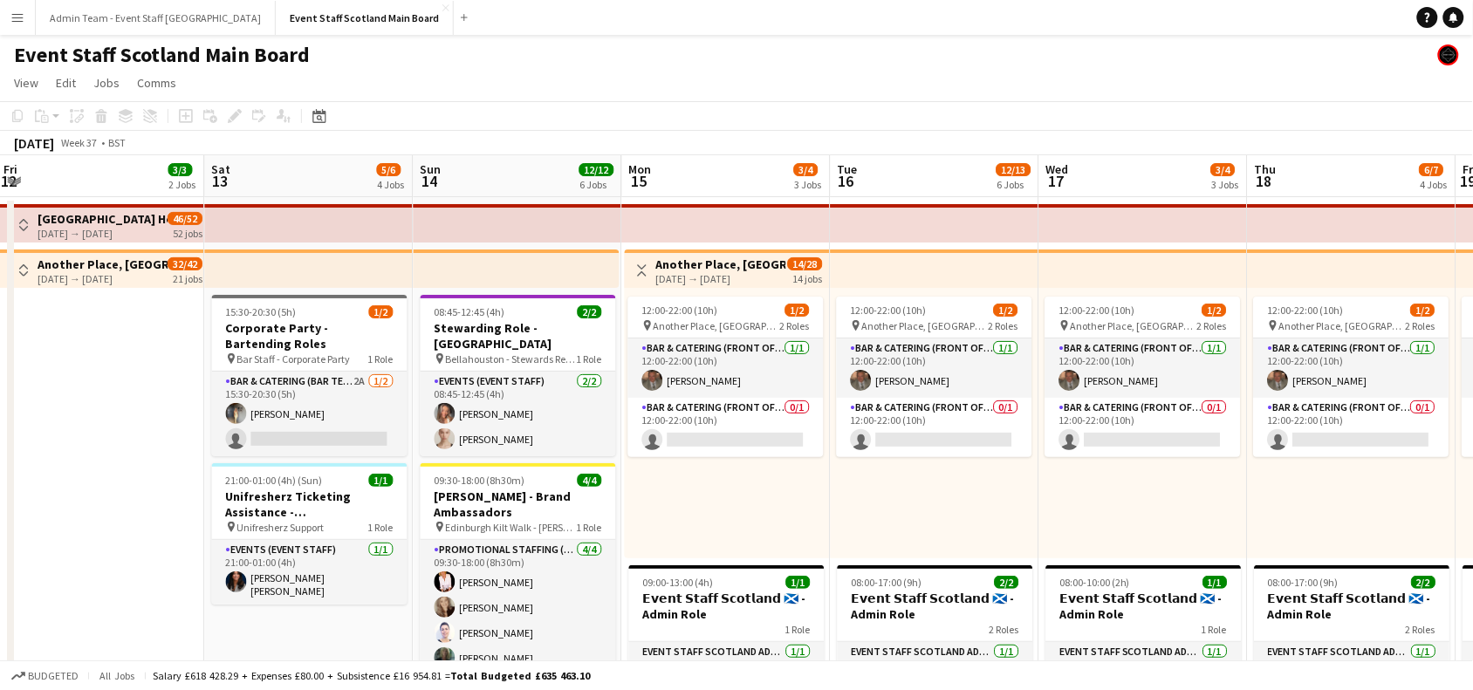
drag, startPoint x: 1004, startPoint y: 394, endPoint x: 150, endPoint y: 403, distance: 854.1
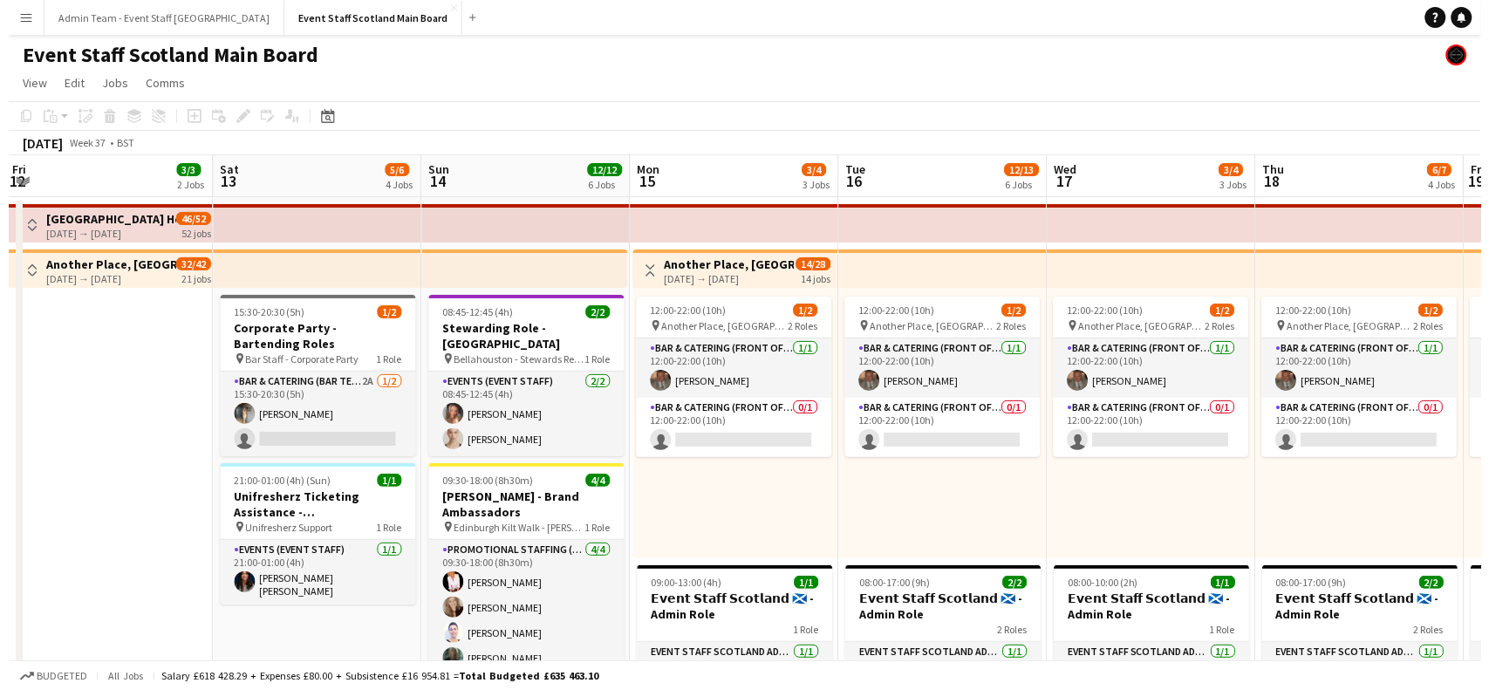
scroll to position [0, 853]
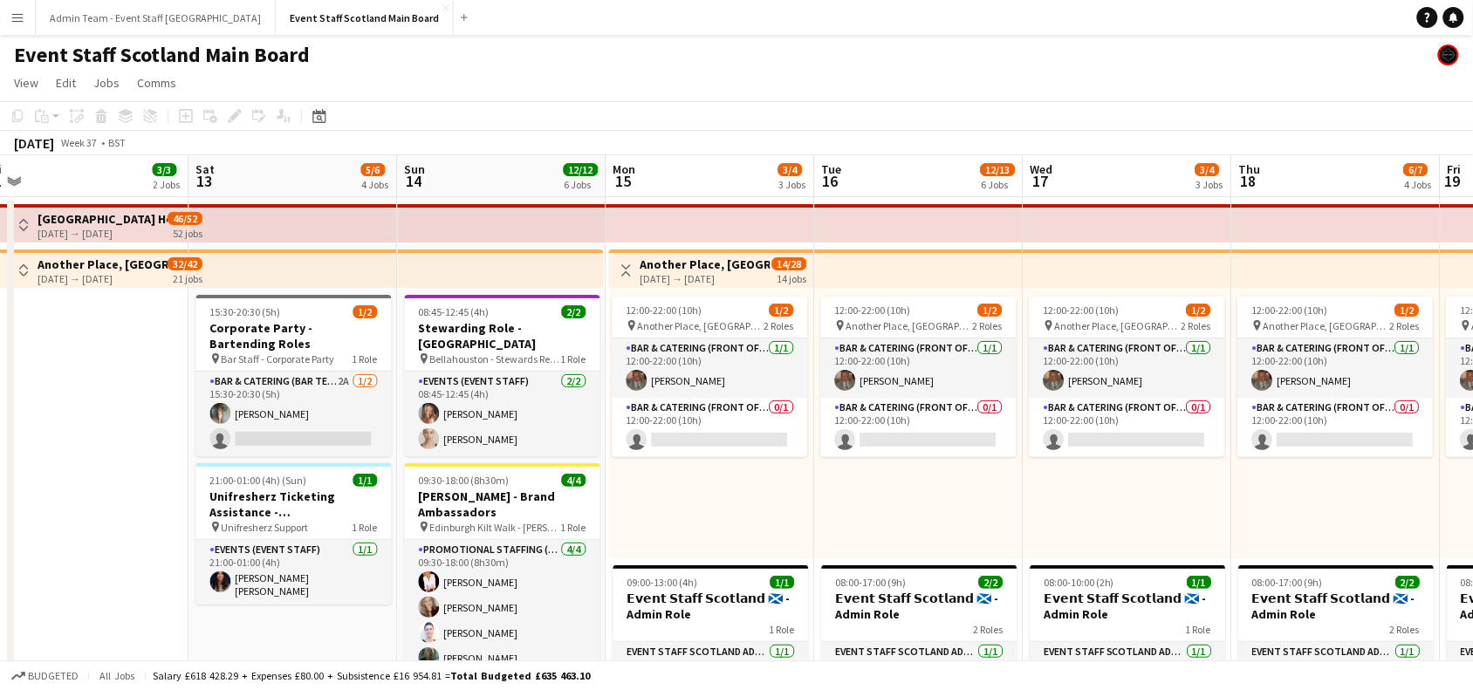
click at [624, 269] on app-icon "Toggle View" at bounding box center [626, 270] width 12 height 12
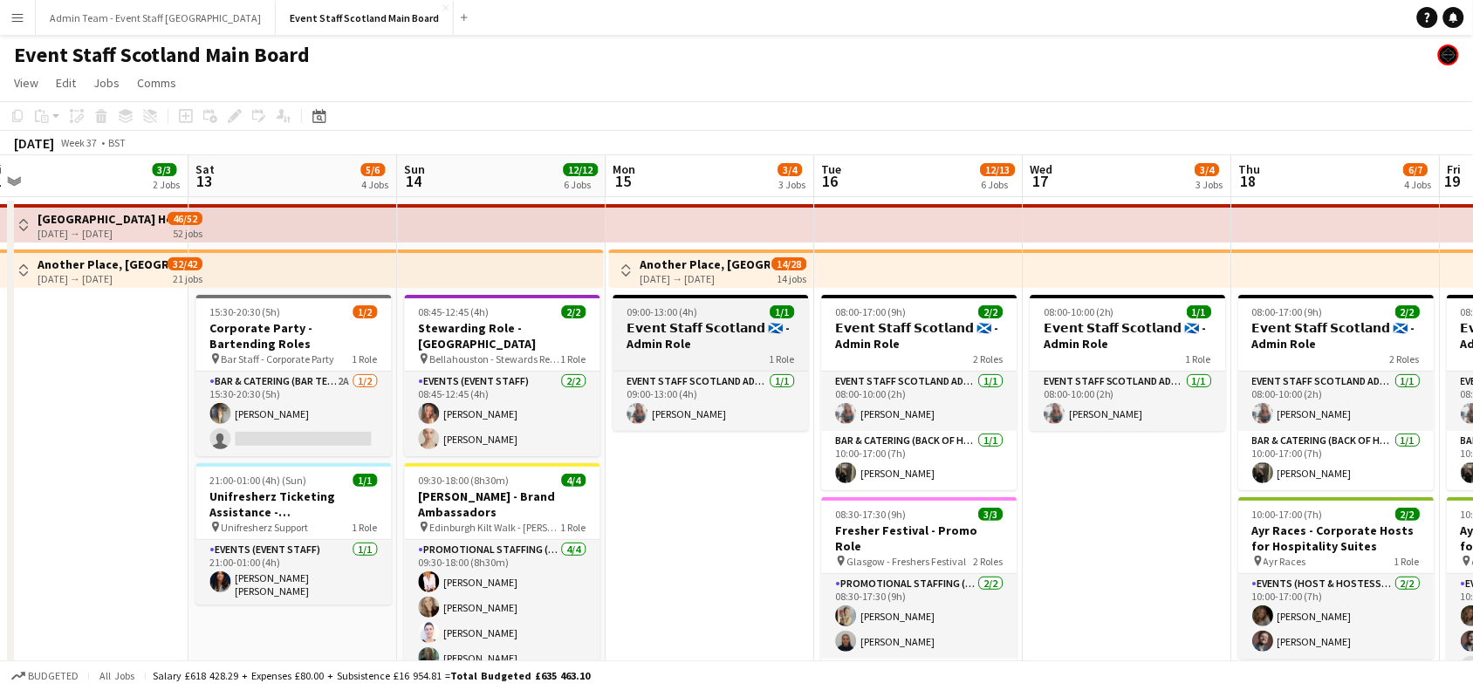
click at [682, 317] on span "09:00-13:00 (4h)" at bounding box center [662, 311] width 71 height 13
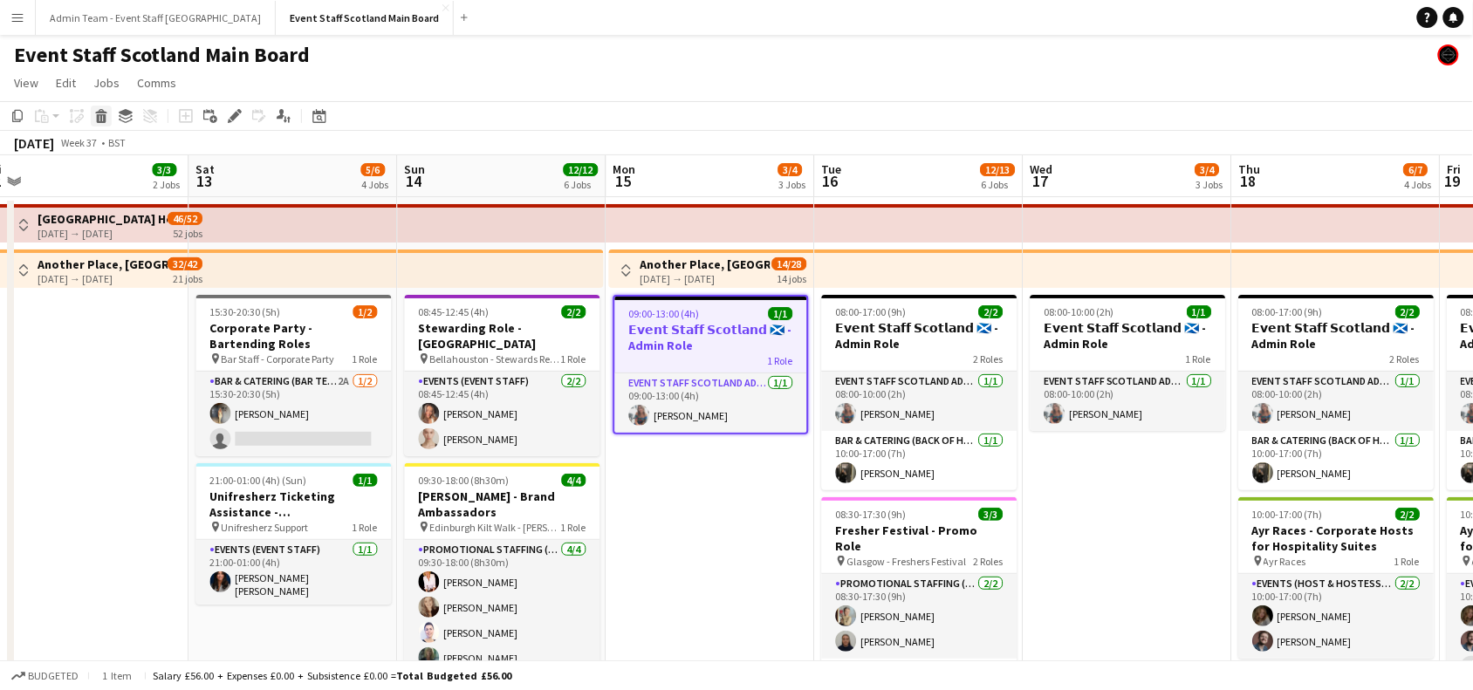
click at [94, 111] on icon "Delete" at bounding box center [101, 116] width 14 height 14
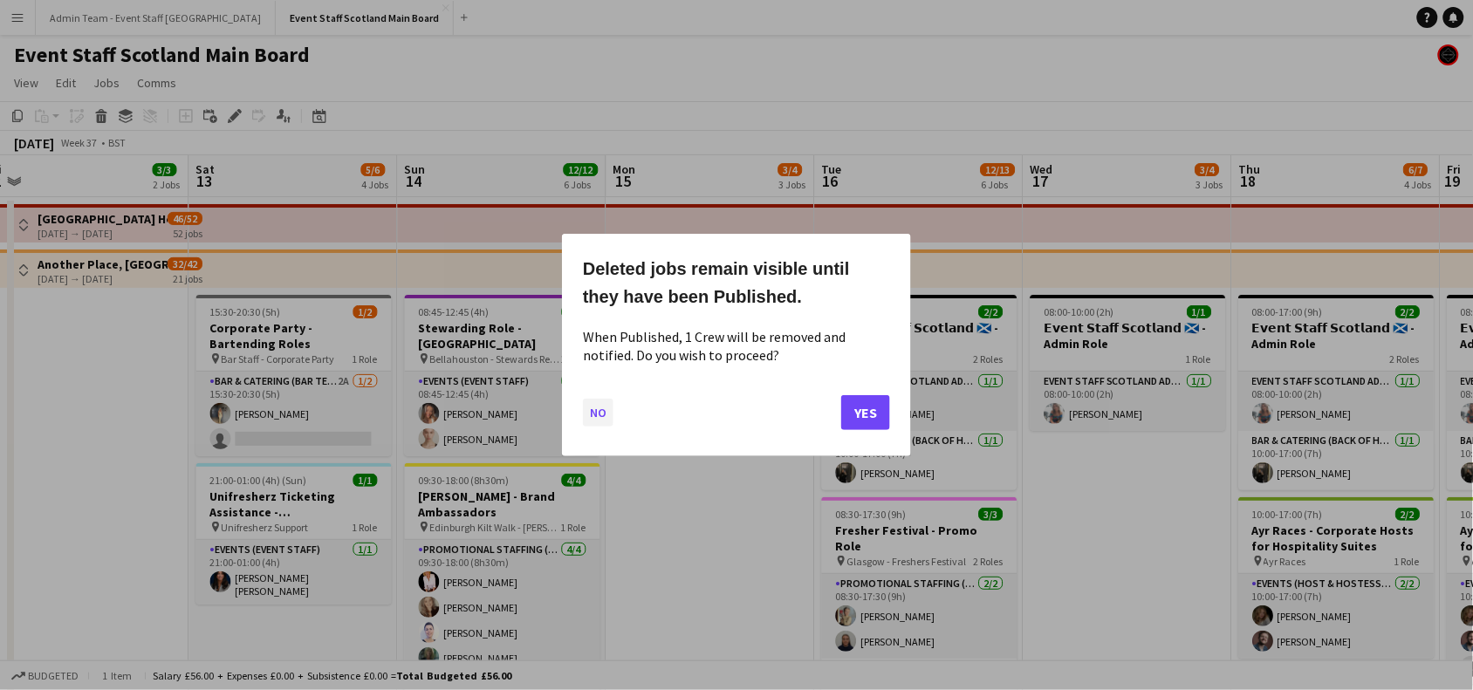
click at [590, 420] on button "No" at bounding box center [598, 413] width 31 height 28
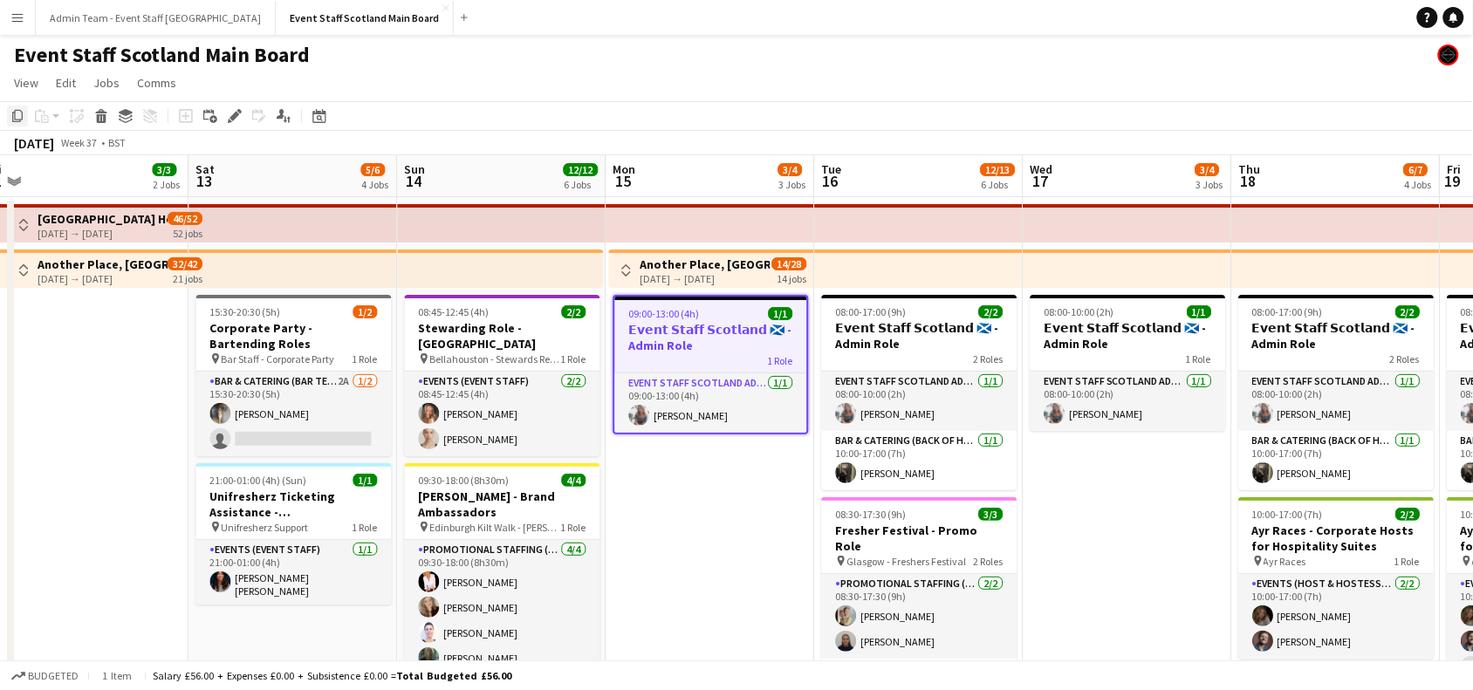
click at [17, 122] on icon at bounding box center [17, 116] width 10 height 12
click at [140, 13] on button "Admin Team - Event Staff [GEOGRAPHIC_DATA] Close" at bounding box center [156, 18] width 240 height 34
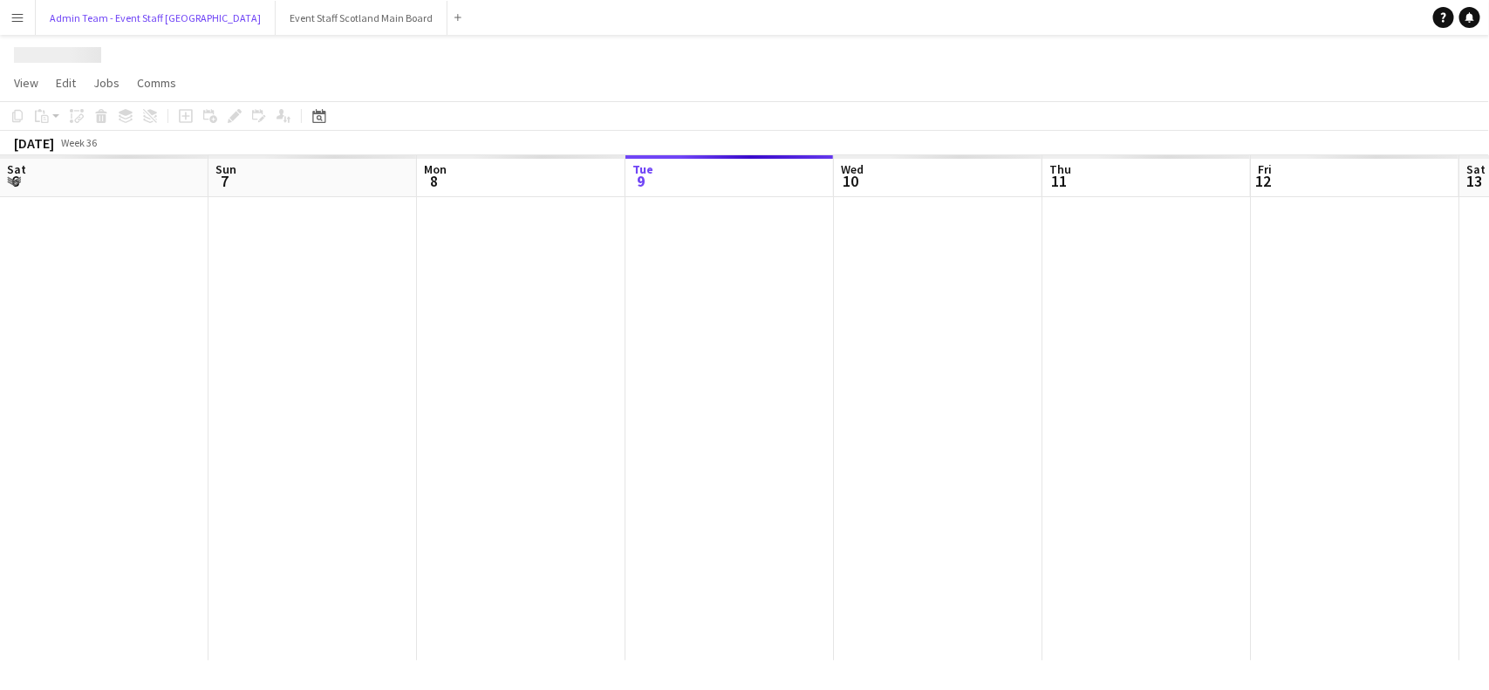
scroll to position [0, 416]
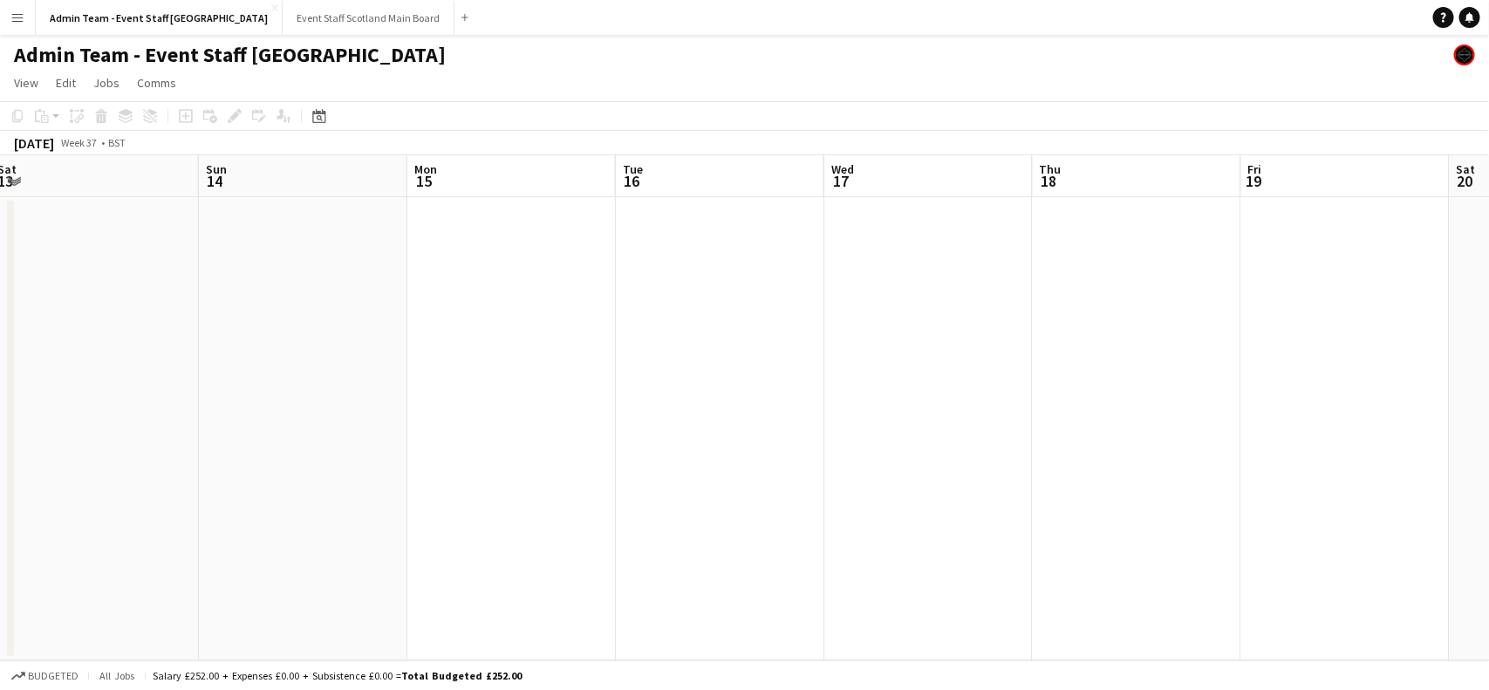
drag, startPoint x: 1348, startPoint y: 277, endPoint x: 297, endPoint y: 263, distance: 1051.3
click at [297, 263] on app-calendar-viewport "Wed 10 1/1 1 Job Thu 11 2/2 1 Job Fri 12 2/2 1 Job Sat 13 Sun 14 Mon 15 Tue 16 …" at bounding box center [744, 407] width 1489 height 505
click at [468, 242] on app-date-cell at bounding box center [513, 428] width 208 height 463
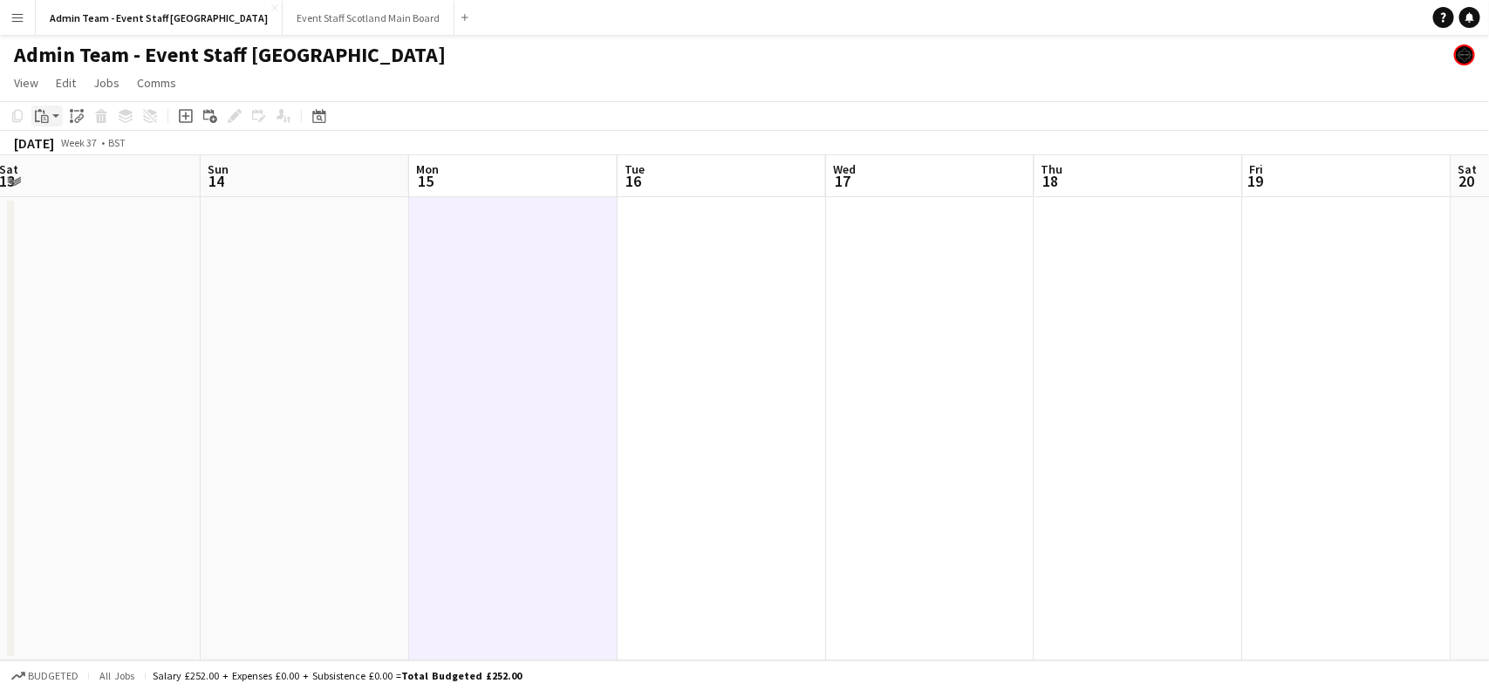
click at [50, 115] on div "Paste" at bounding box center [41, 116] width 21 height 21
click at [67, 177] on link "Paste with crew Ctrl+Shift+V" at bounding box center [128, 179] width 164 height 16
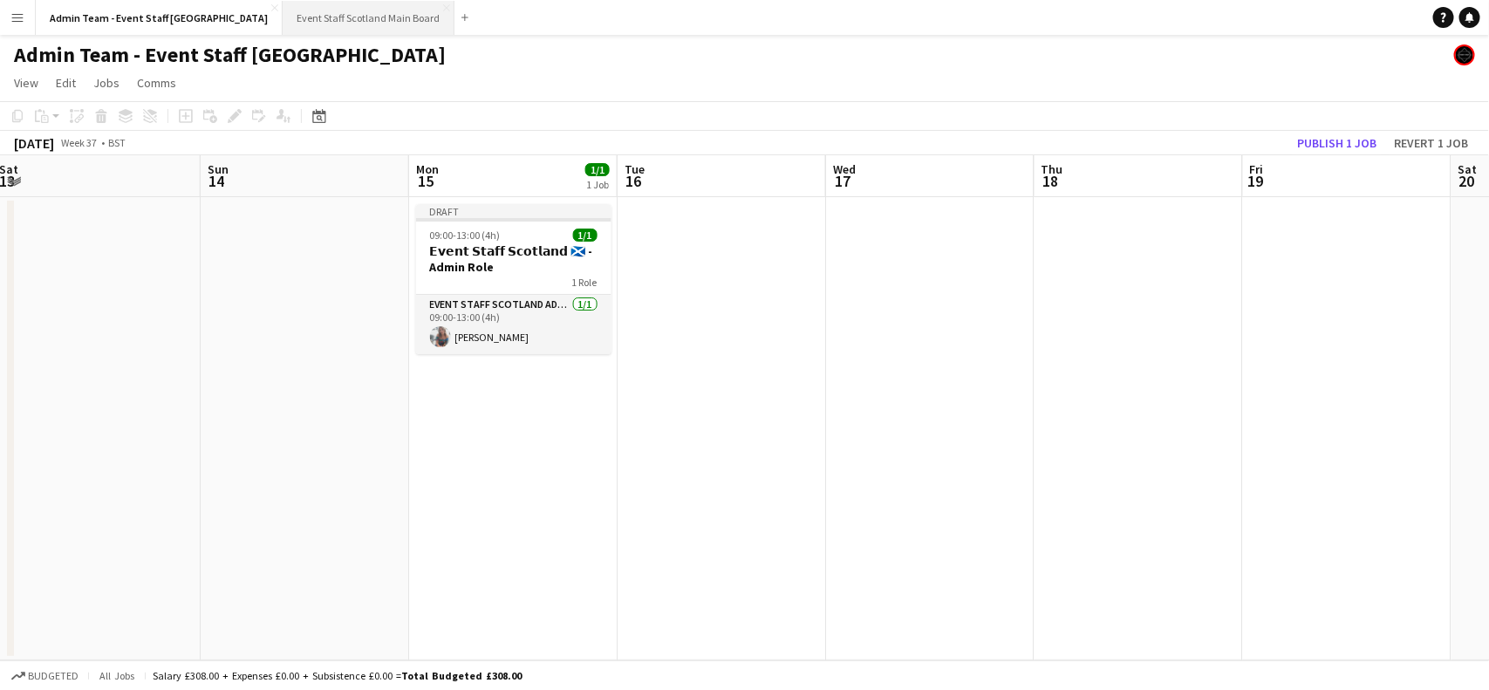
click at [283, 11] on button "Event Staff Scotland Main Board Close" at bounding box center [369, 18] width 172 height 34
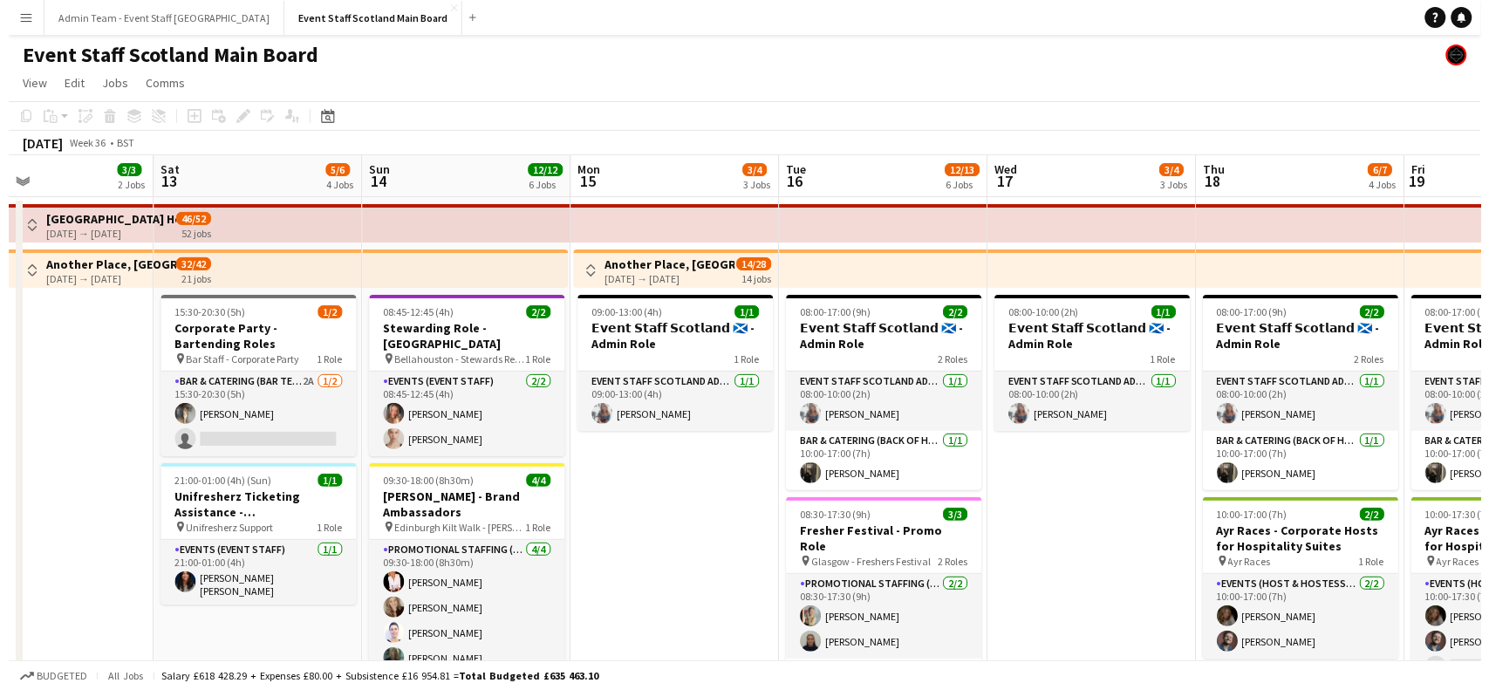
scroll to position [0, 586]
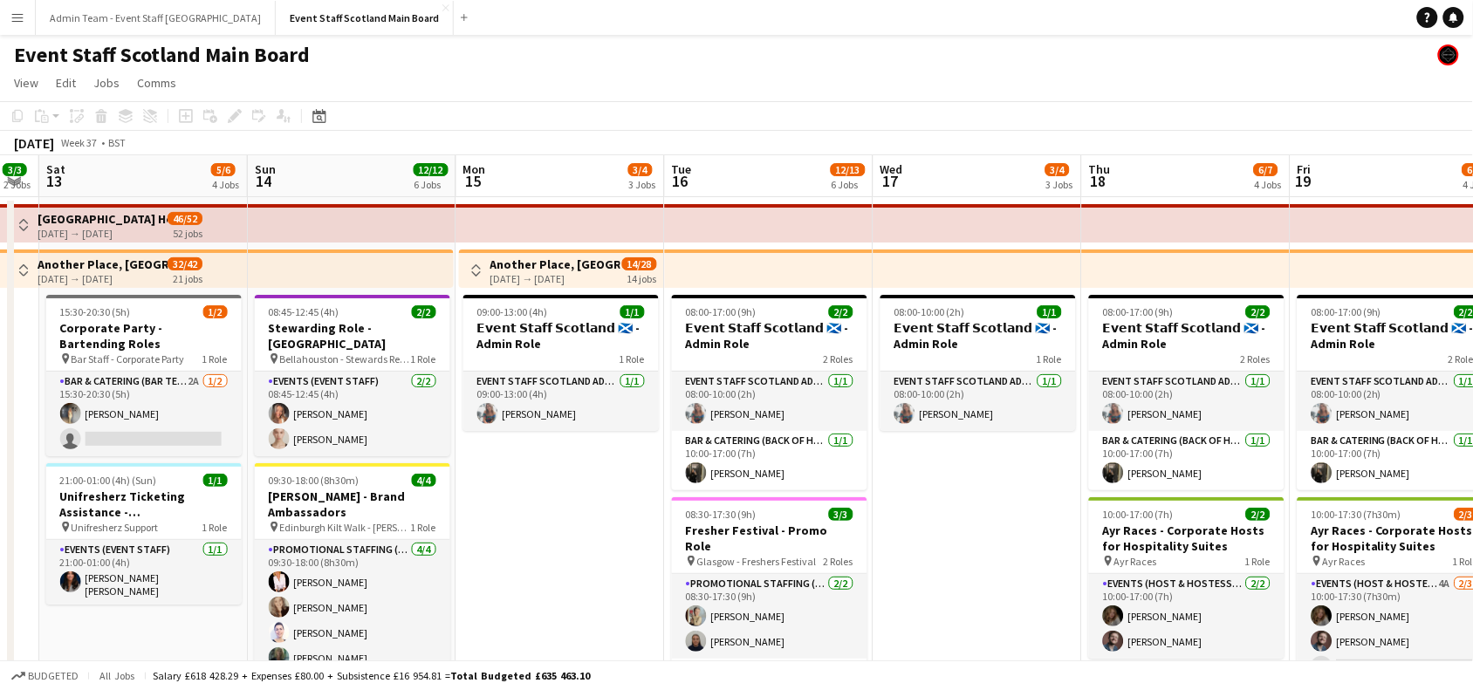
drag, startPoint x: 1004, startPoint y: 393, endPoint x: 0, endPoint y: 352, distance: 1004.9
click at [537, 342] on h3 "𝗘𝘃𝗲𝗻𝘁 𝗦𝘁𝗮𝗳𝗳 𝗦𝗰𝗼𝘁𝗹𝗮𝗻𝗱 🏴󠁧󠁢󠁳󠁣󠁴󠁿 - Admin Role" at bounding box center [560, 335] width 195 height 31
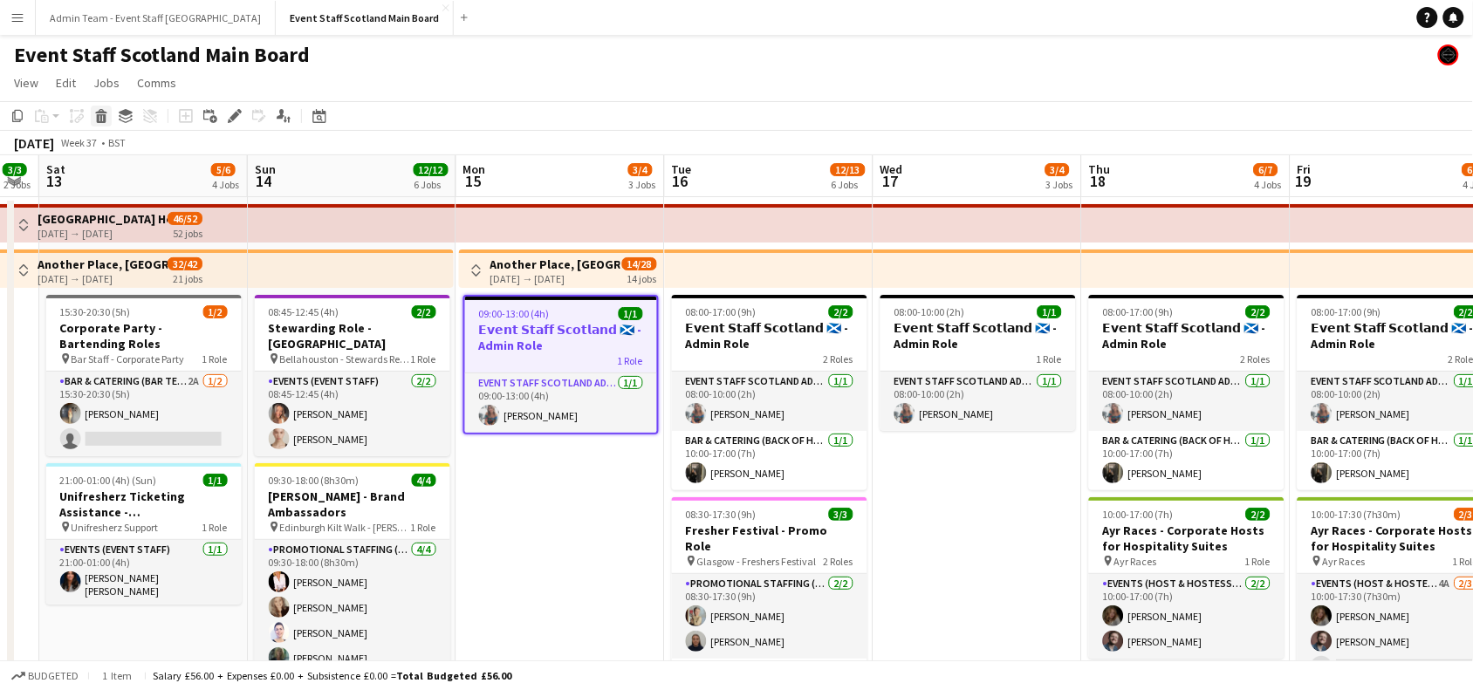
click at [98, 118] on icon at bounding box center [102, 118] width 10 height 9
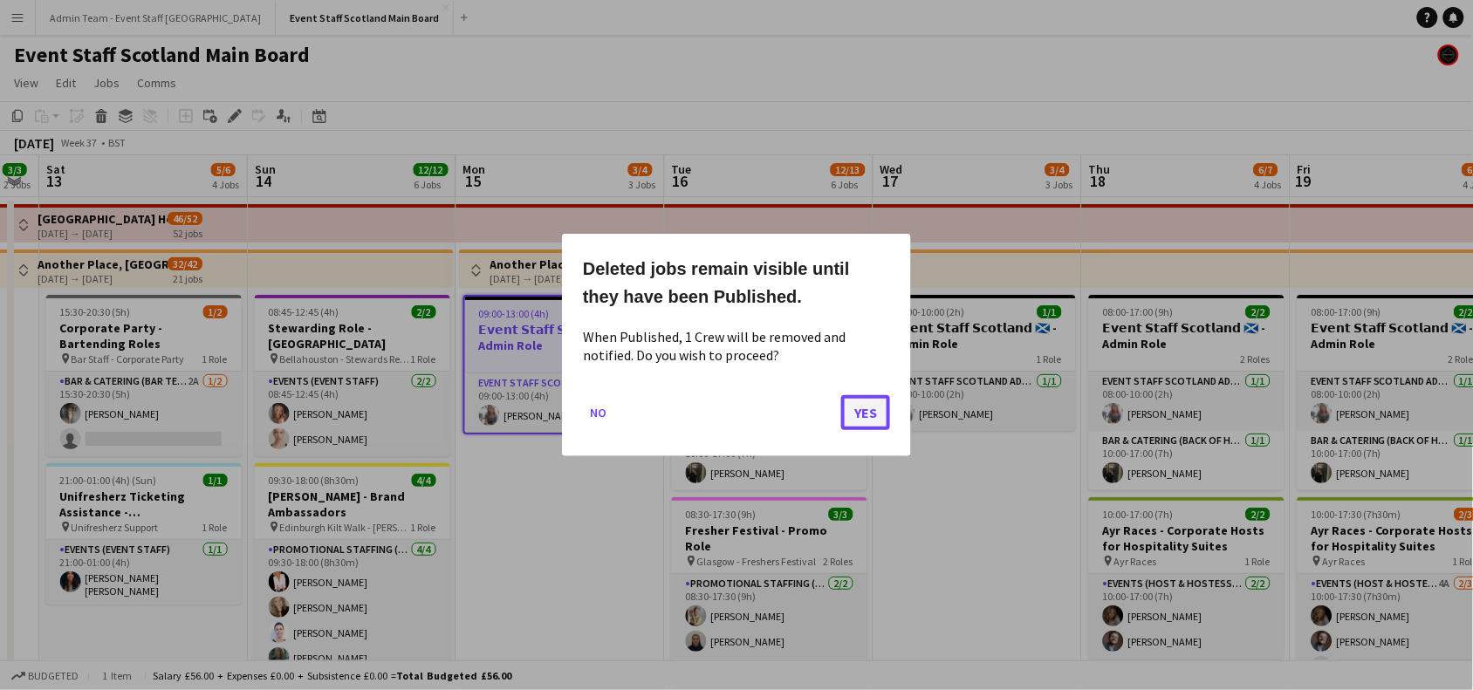
click at [865, 414] on button "Yes" at bounding box center [865, 412] width 49 height 35
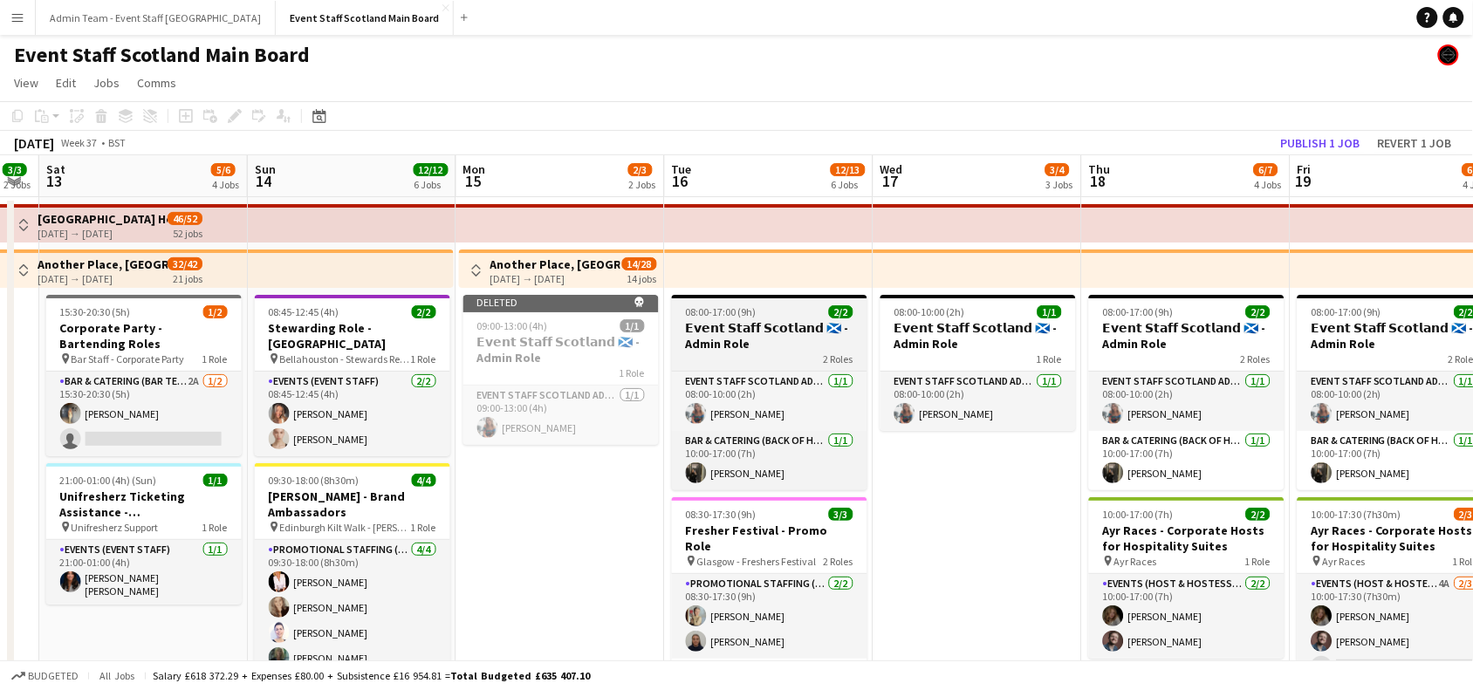
click at [762, 325] on h3 "𝗘𝘃𝗲𝗻𝘁 𝗦𝘁𝗮𝗳𝗳 𝗦𝗰𝗼𝘁𝗹𝗮𝗻𝗱 🏴󠁧󠁢󠁳󠁣󠁴󠁿 - Admin Role" at bounding box center [769, 335] width 195 height 31
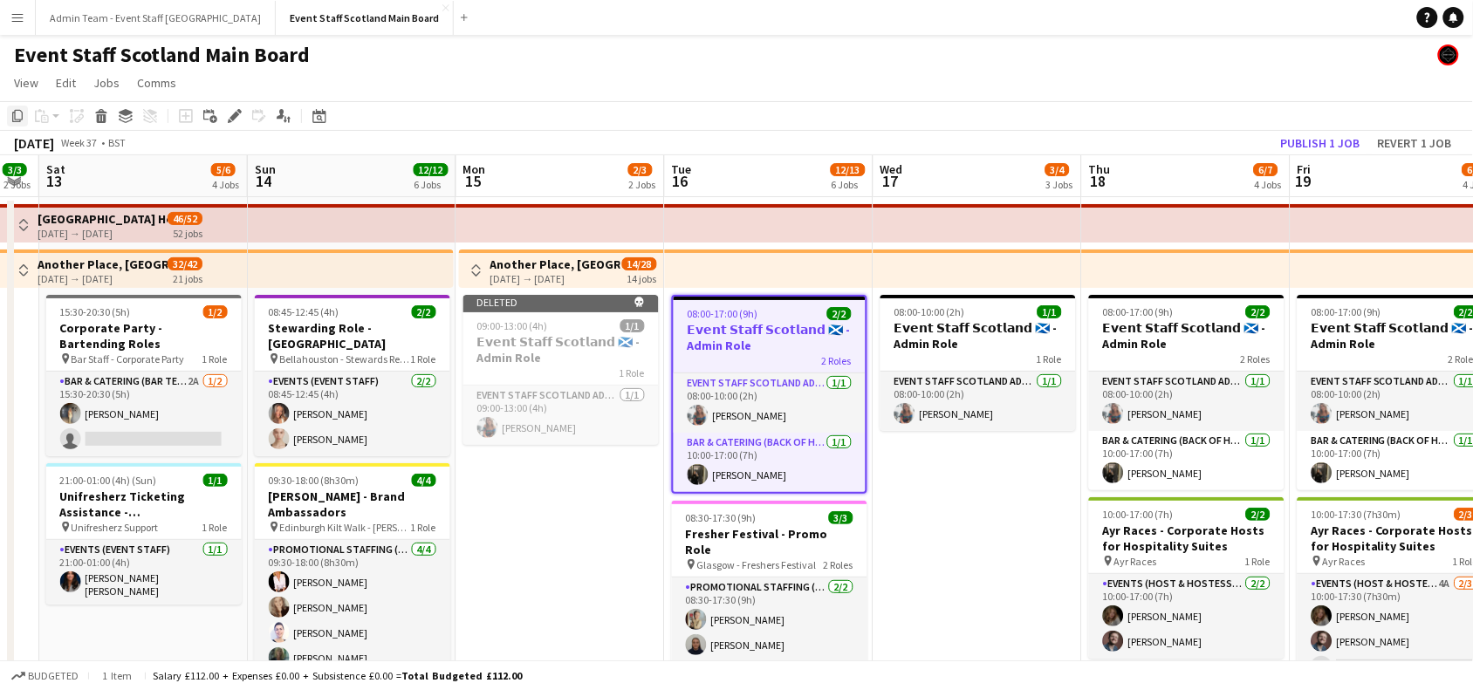
click at [18, 118] on icon "Copy" at bounding box center [17, 116] width 14 height 14
click at [127, 14] on button "Admin Team - Event Staff [GEOGRAPHIC_DATA] Close" at bounding box center [156, 18] width 240 height 34
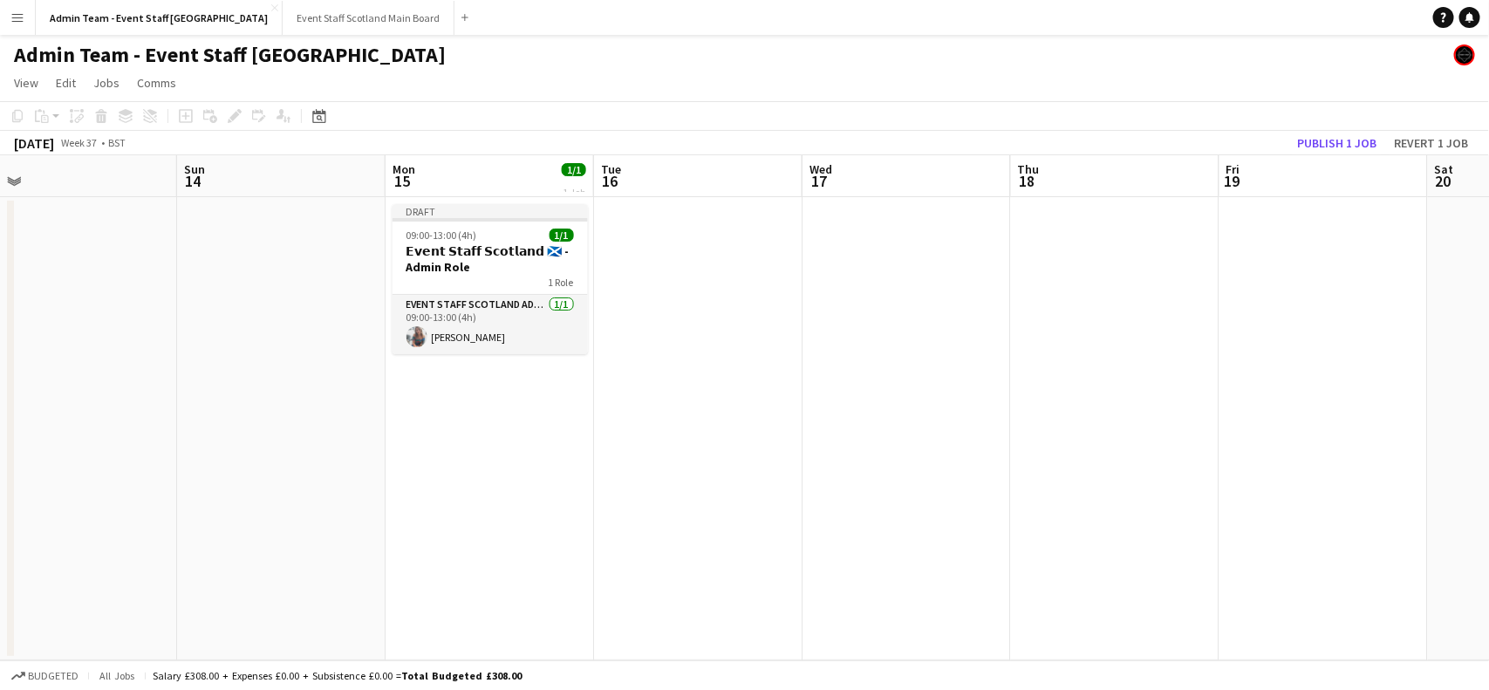
scroll to position [0, 694]
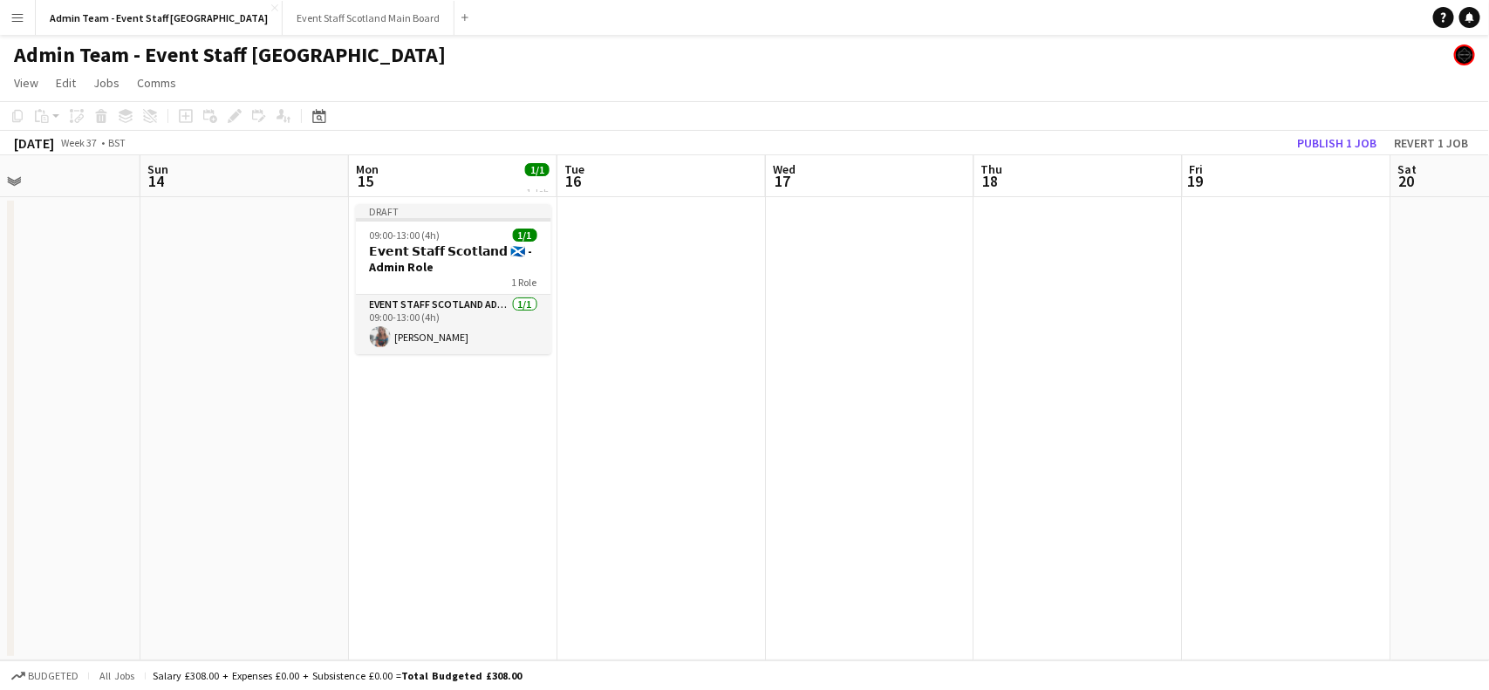
drag, startPoint x: 1111, startPoint y: 260, endPoint x: 0, endPoint y: 291, distance: 1111.0
click at [0, 291] on app-calendar-viewport "Wed 10 1/1 1 Job Thu 11 2/2 1 Job Fri 12 2/2 1 Job Sat 13 Sun 14 Mon 15 1/1 1 J…" at bounding box center [744, 407] width 1489 height 505
click at [677, 247] on app-date-cell at bounding box center [661, 428] width 208 height 463
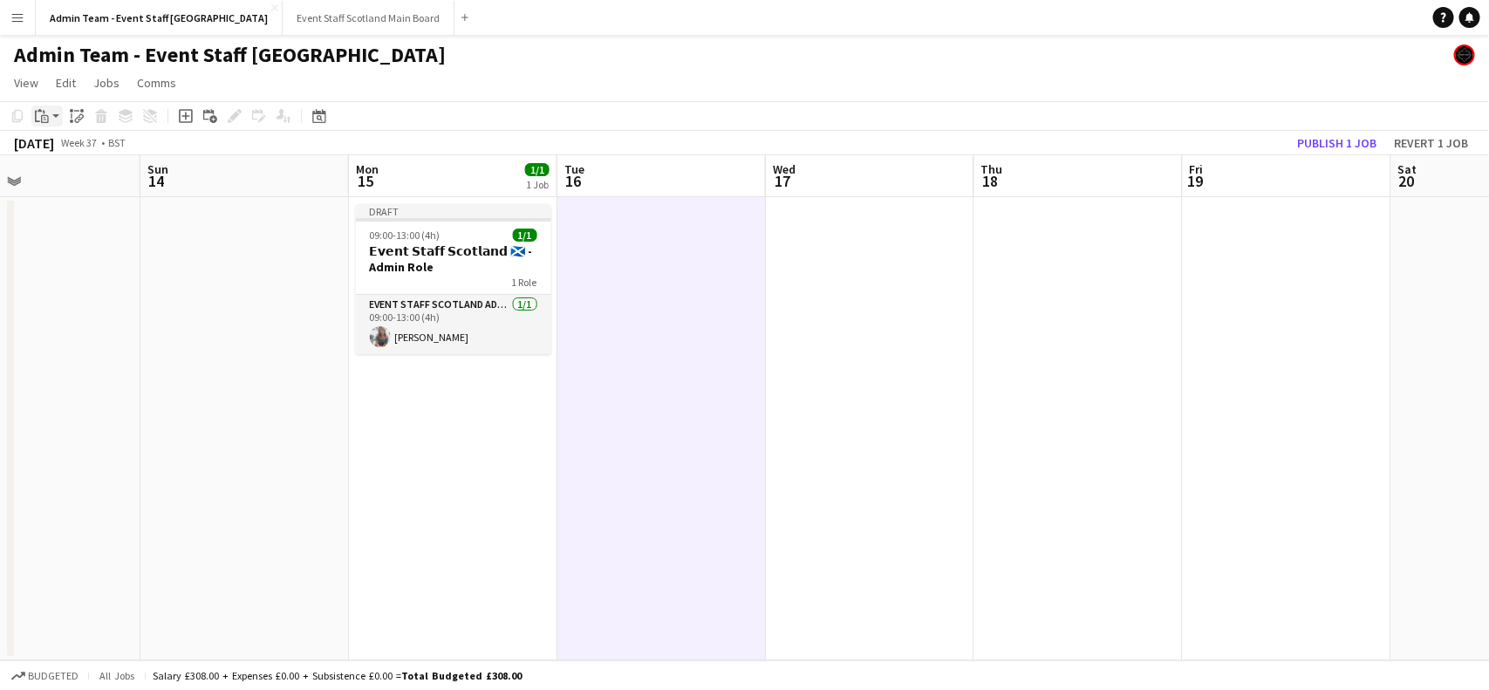
click at [50, 119] on div "Paste" at bounding box center [41, 116] width 21 height 21
click at [75, 175] on link "Paste with crew Ctrl+Shift+V" at bounding box center [128, 179] width 164 height 16
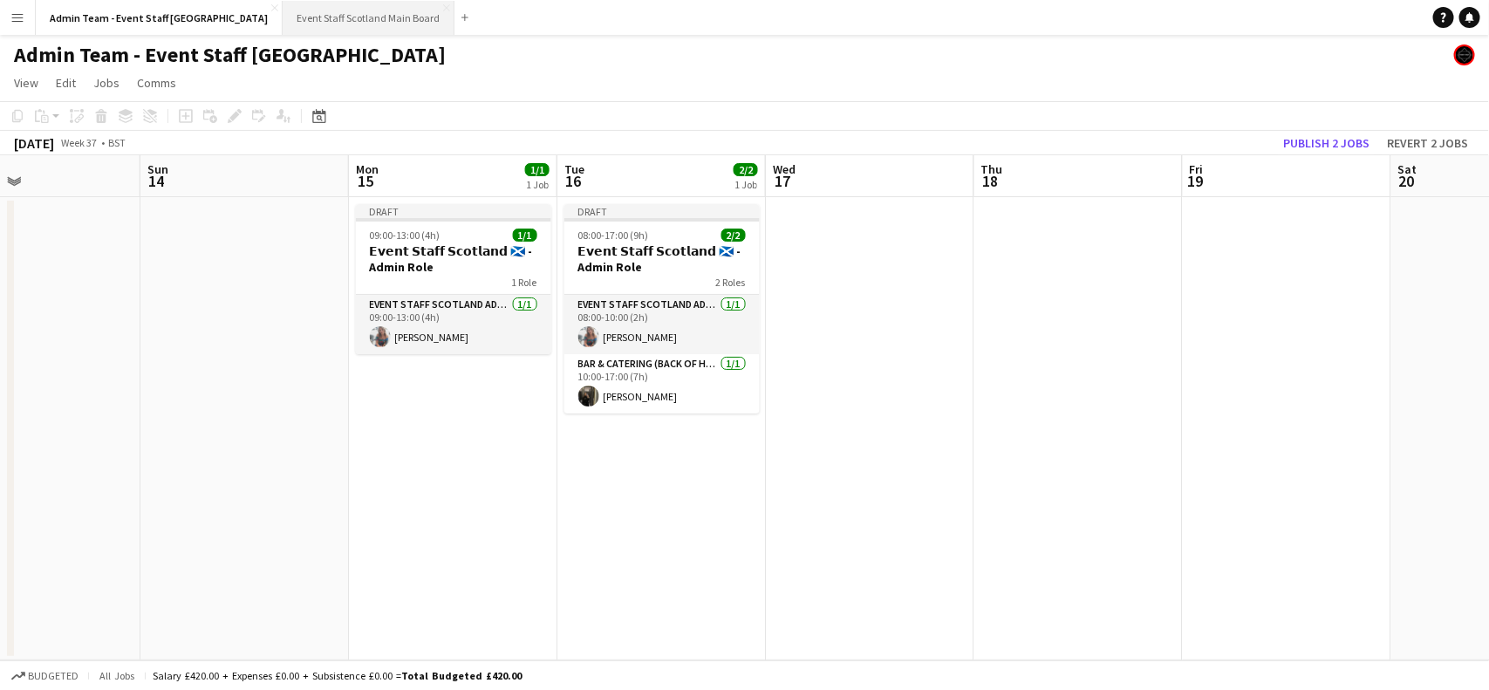
click at [297, 10] on button "Event Staff Scotland Main Board Close" at bounding box center [369, 18] width 172 height 34
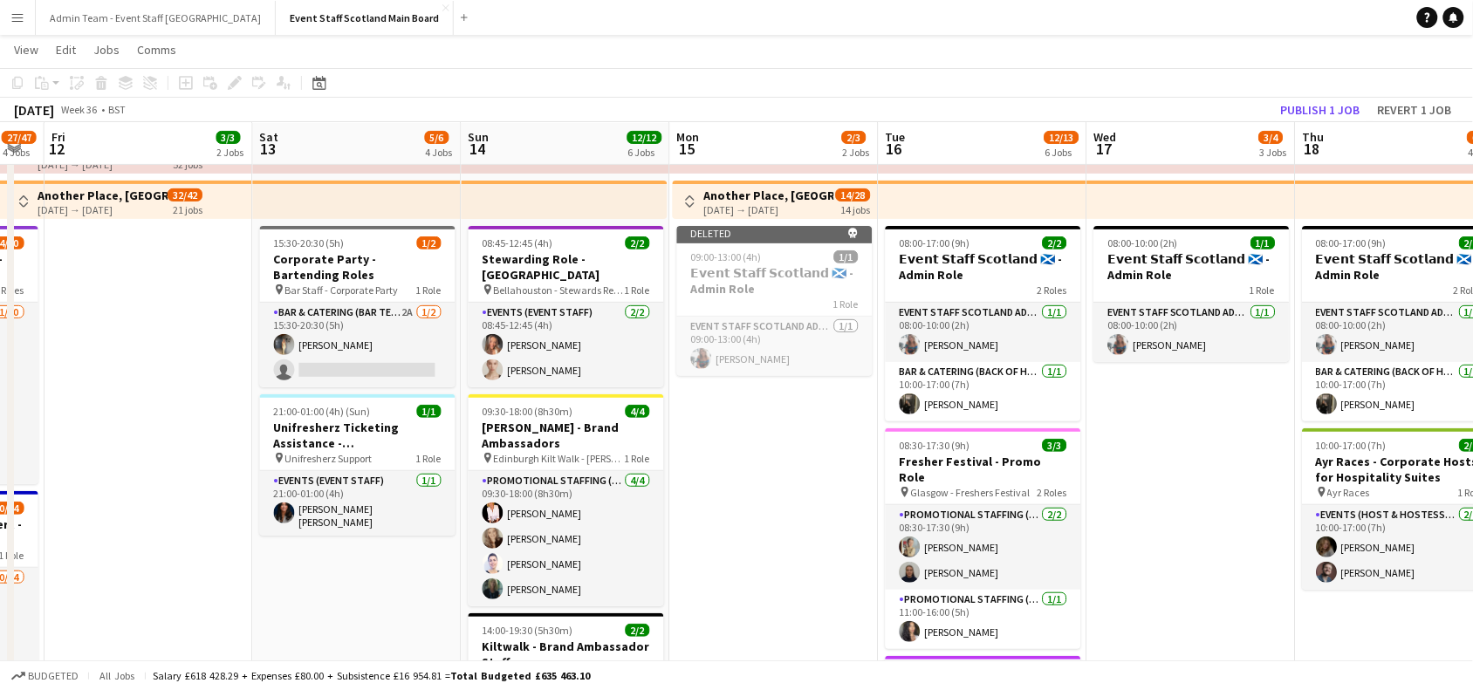
scroll to position [0, 584]
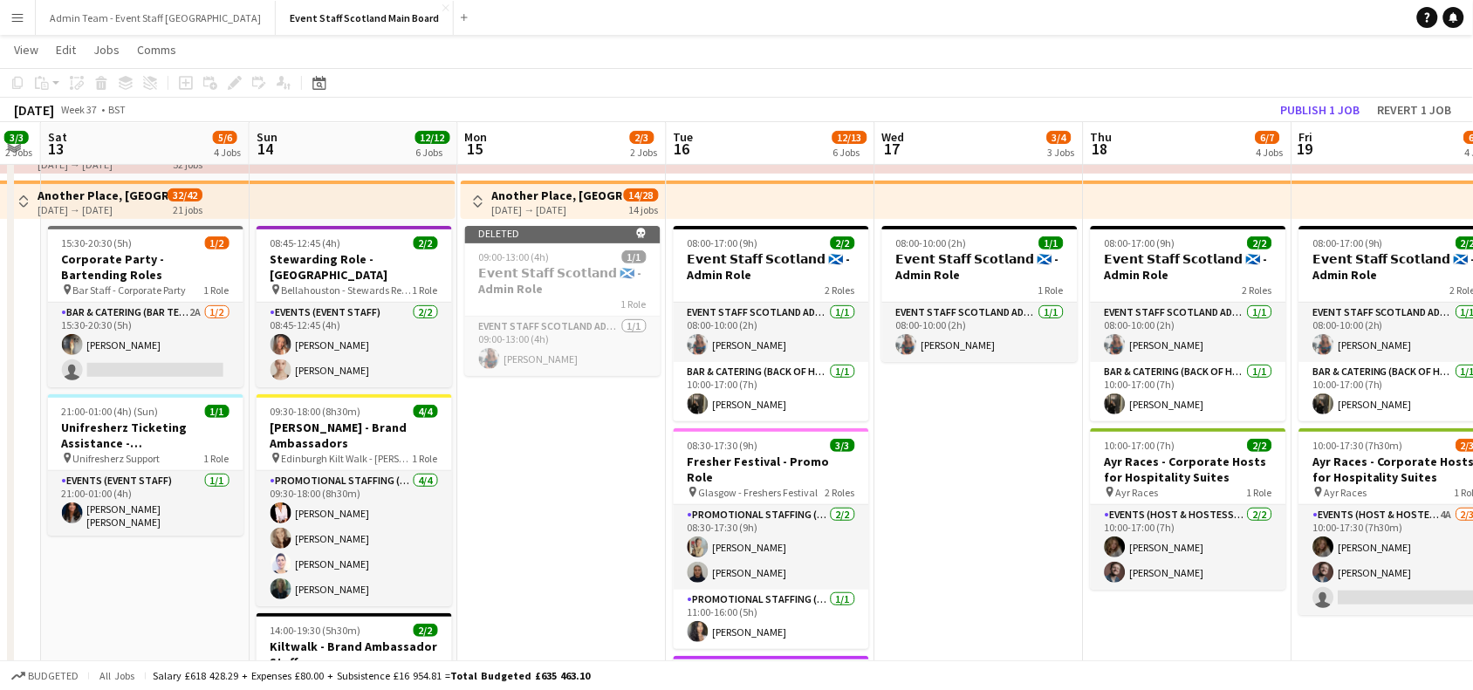
drag, startPoint x: 1144, startPoint y: 617, endPoint x: 141, endPoint y: 596, distance: 1002.6
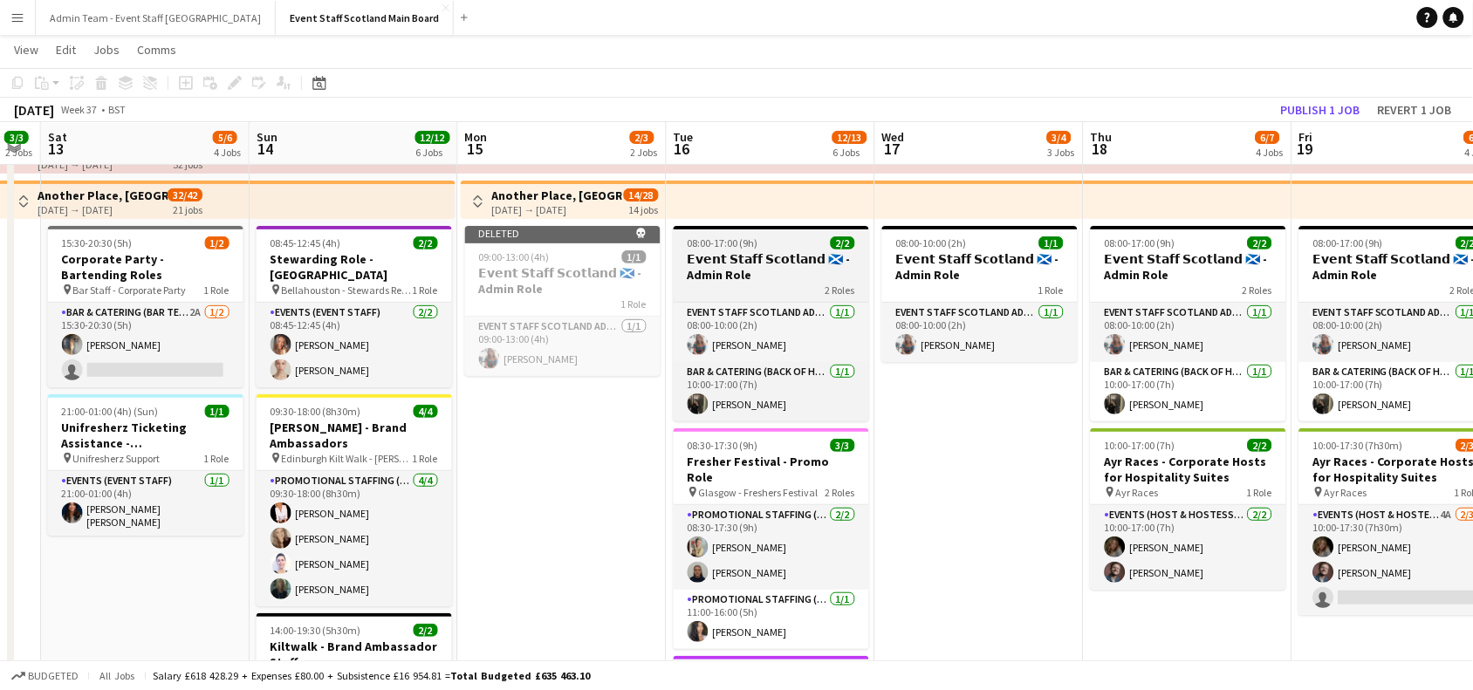
click at [775, 256] on h3 "𝗘𝘃𝗲𝗻𝘁 𝗦𝘁𝗮𝗳𝗳 𝗦𝗰𝗼𝘁𝗹𝗮𝗻𝗱 🏴󠁧󠁢󠁳󠁣󠁴󠁿 - Admin Role" at bounding box center [770, 266] width 195 height 31
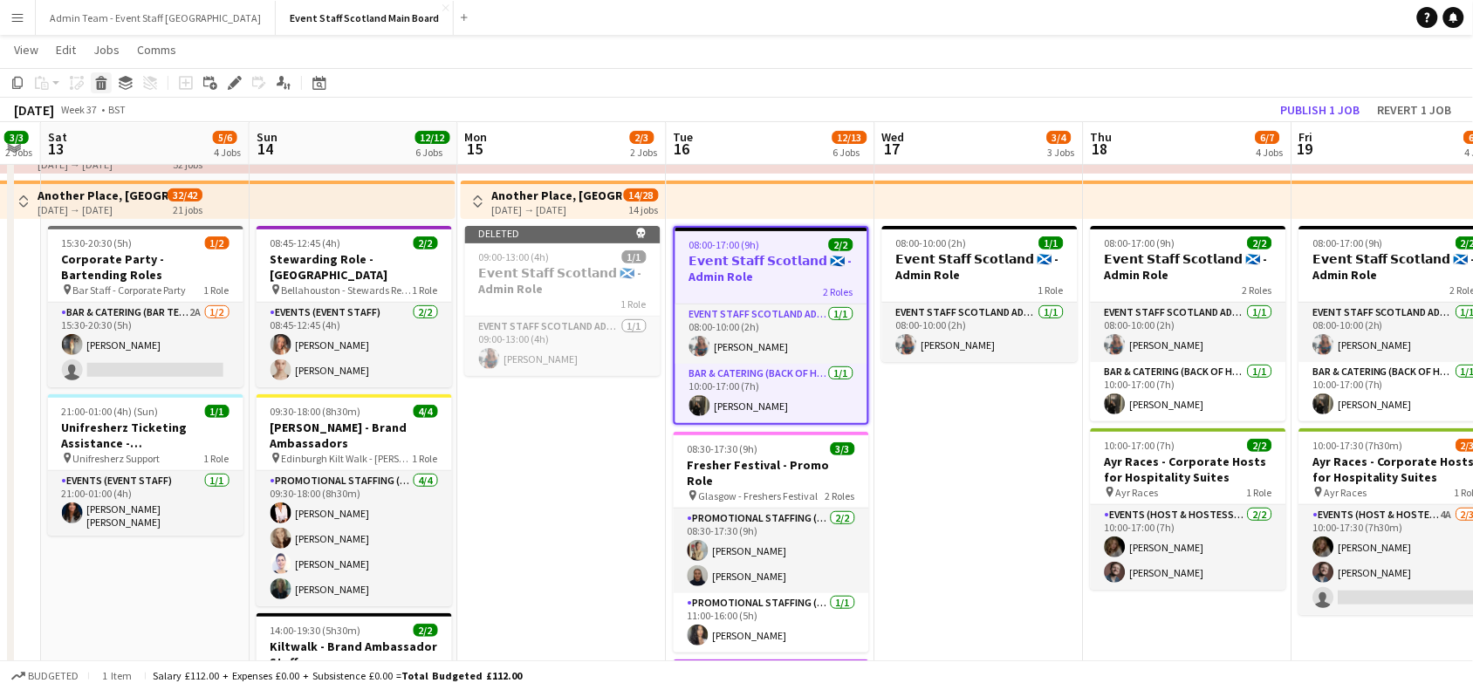
click at [106, 85] on icon "Delete" at bounding box center [101, 83] width 14 height 14
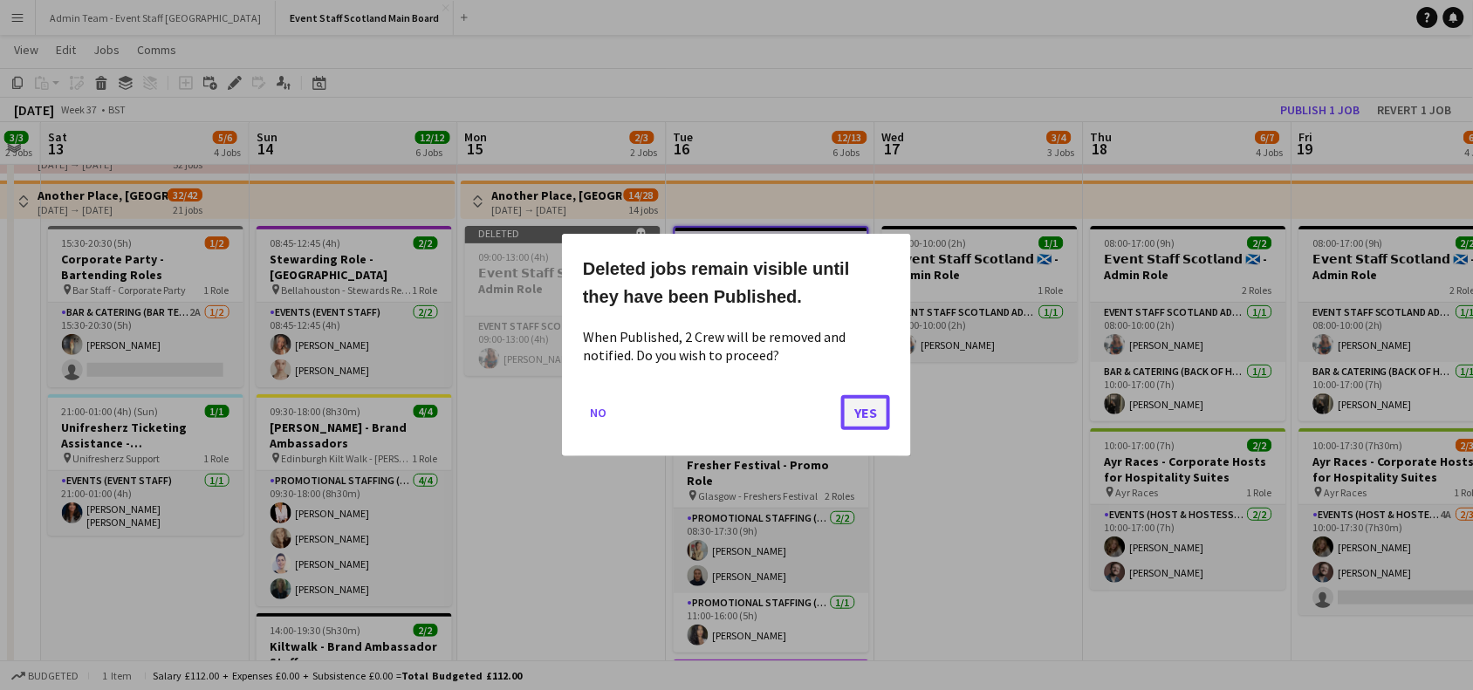
click at [858, 414] on button "Yes" at bounding box center [865, 412] width 49 height 35
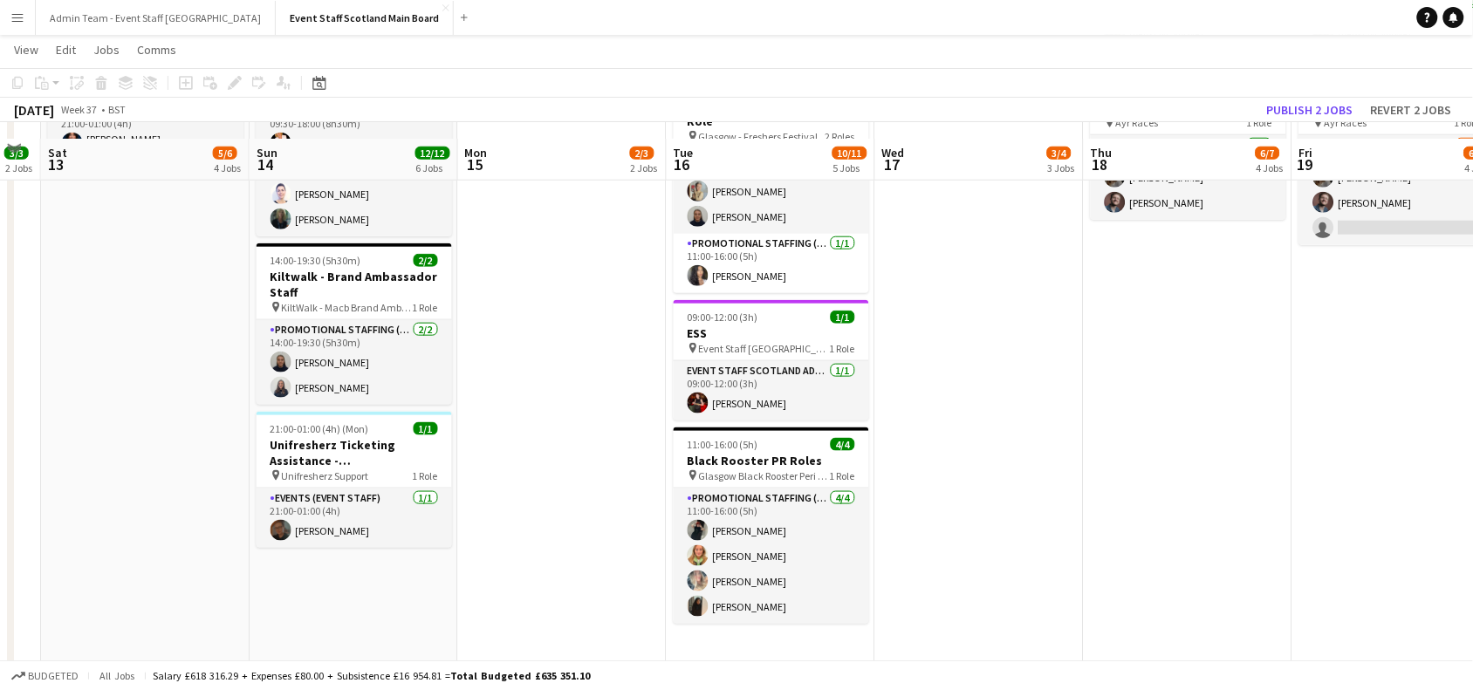
scroll to position [454, 0]
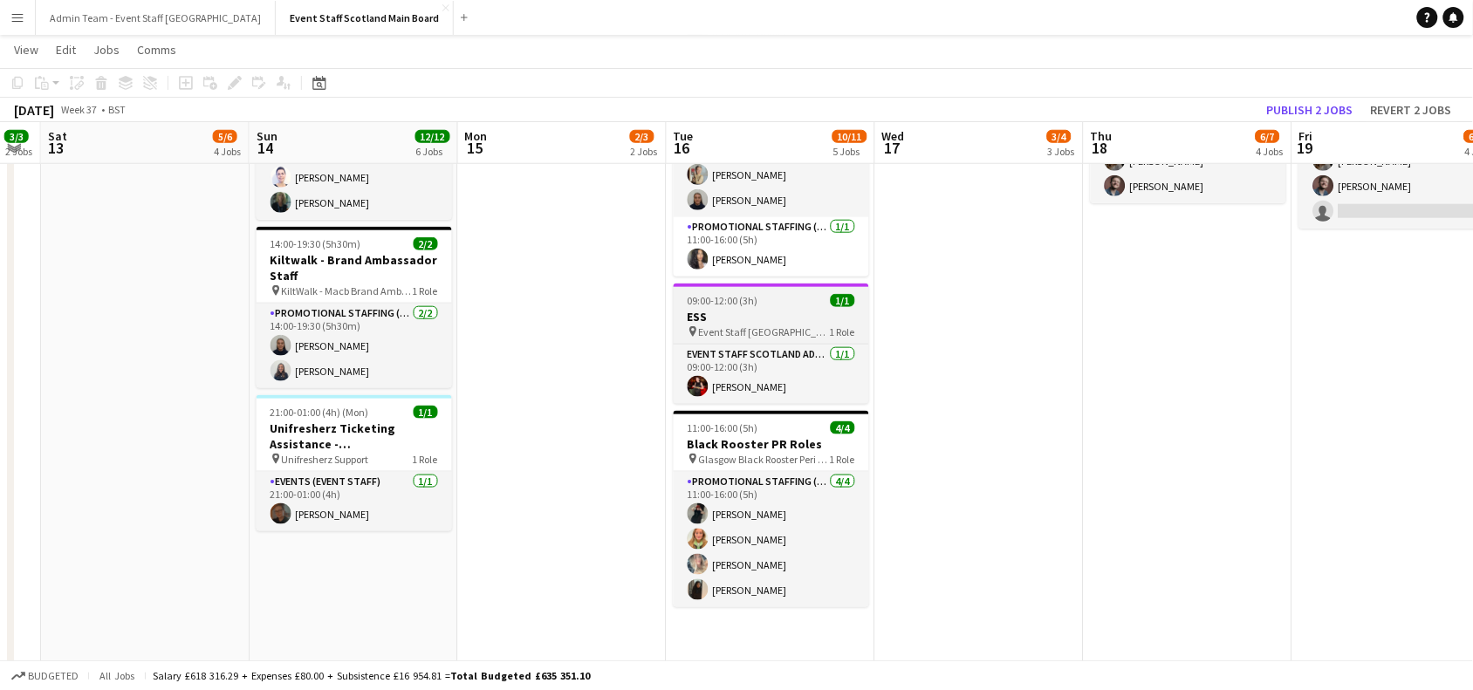
click at [778, 294] on div "09:00-12:00 (3h) 1/1" at bounding box center [770, 300] width 195 height 13
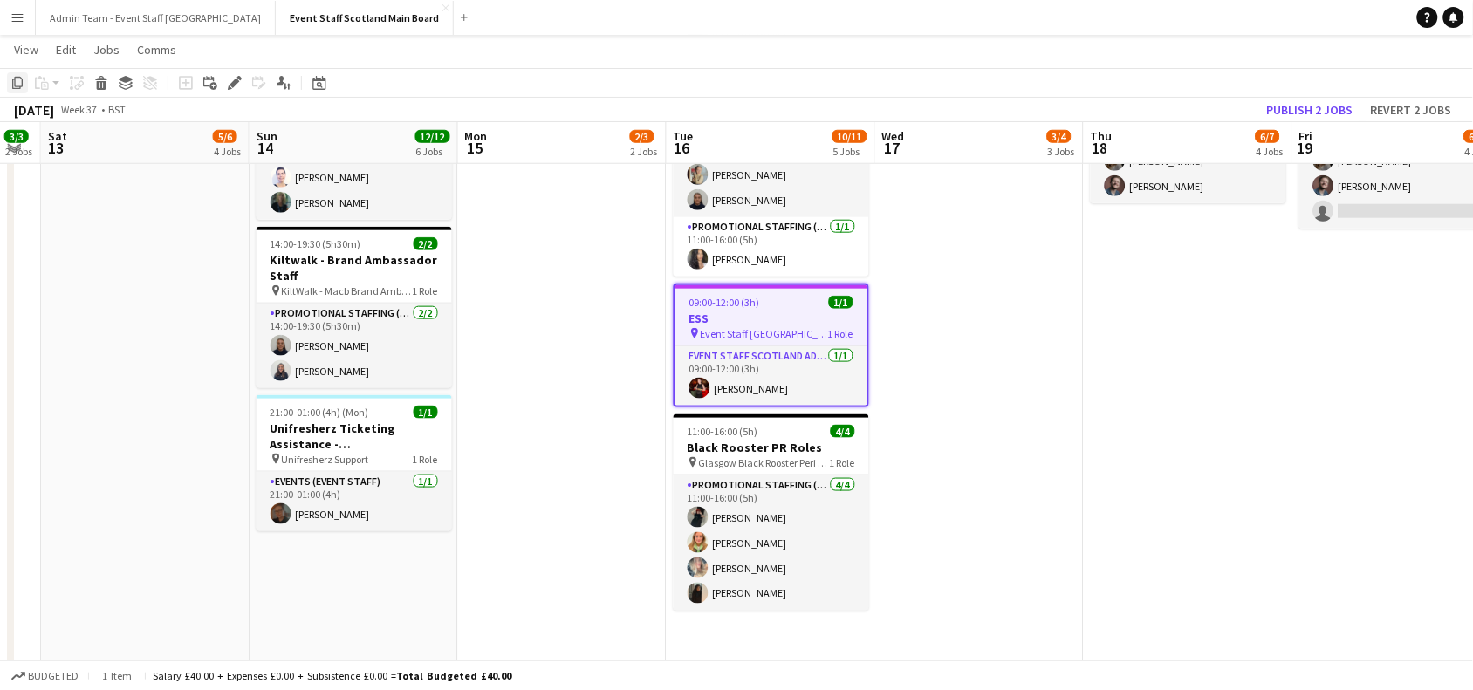
click at [19, 84] on icon "Copy" at bounding box center [17, 83] width 14 height 14
click at [129, 20] on button "Admin Team - Event Staff [GEOGRAPHIC_DATA] Close" at bounding box center [156, 18] width 240 height 34
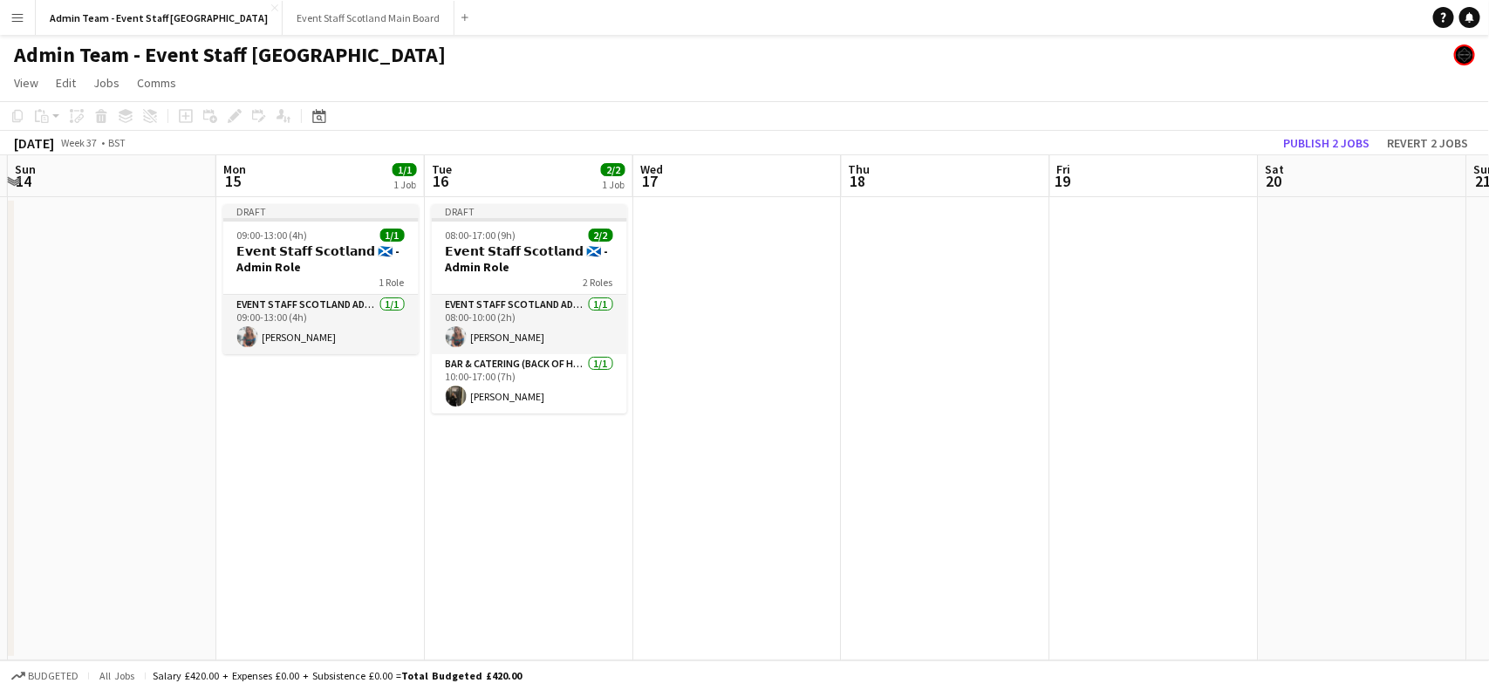
scroll to position [0, 851]
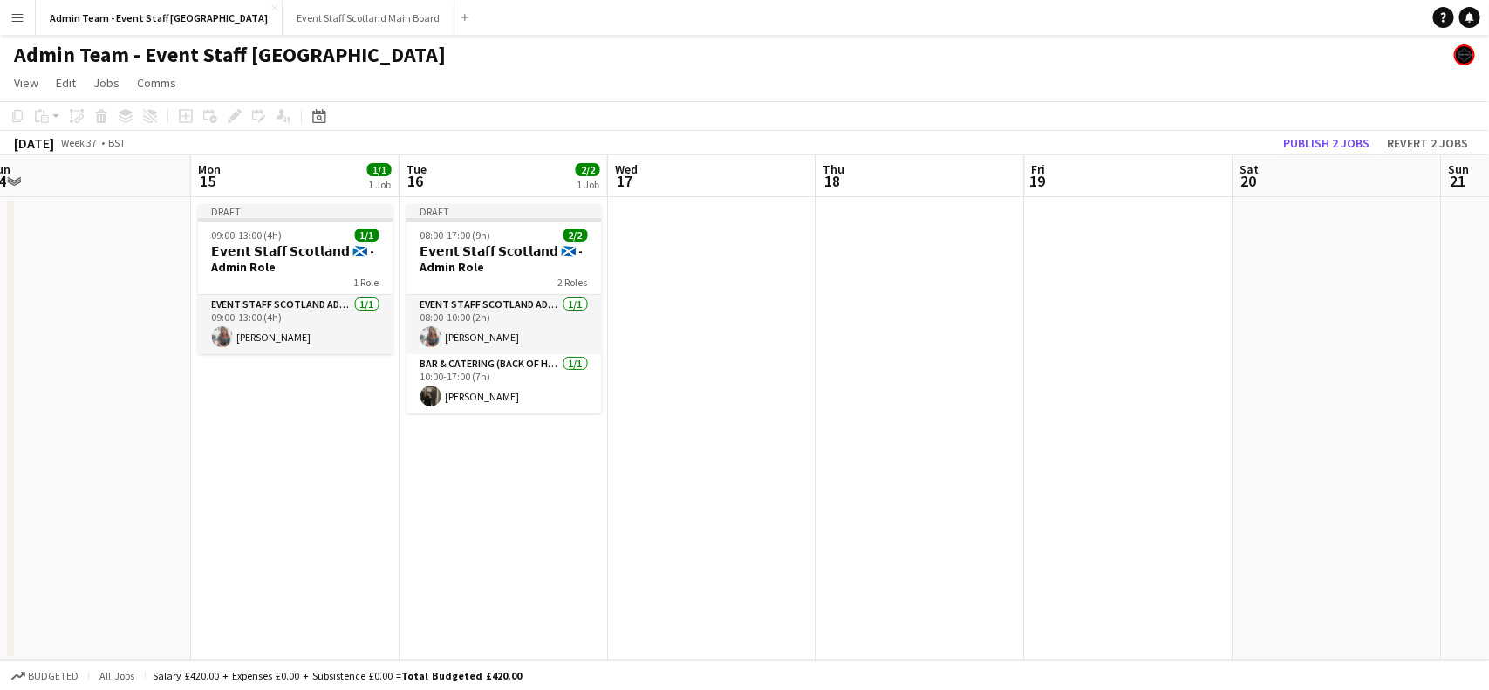
drag, startPoint x: 1323, startPoint y: 385, endPoint x: 53, endPoint y: 498, distance: 1274.4
click at [53, 498] on app-calendar-viewport "Wed 10 1/1 1 Job Thu 11 2/2 1 Job Fri 12 2/2 1 Job Sat 13 Sun 14 Mon 15 1/1 1 J…" at bounding box center [744, 407] width 1489 height 505
click at [507, 517] on app-date-cell "Draft 08:00-17:00 (9h) 2/2 𝗘𝘃𝗲𝗻𝘁 𝗦𝘁𝗮𝗳𝗳 𝗦𝗰𝗼𝘁𝗹𝗮𝗻𝗱 🏴󠁧󠁢󠁳󠁣󠁴󠁿 - Admin Role 2 Roles EV…" at bounding box center [504, 428] width 208 height 463
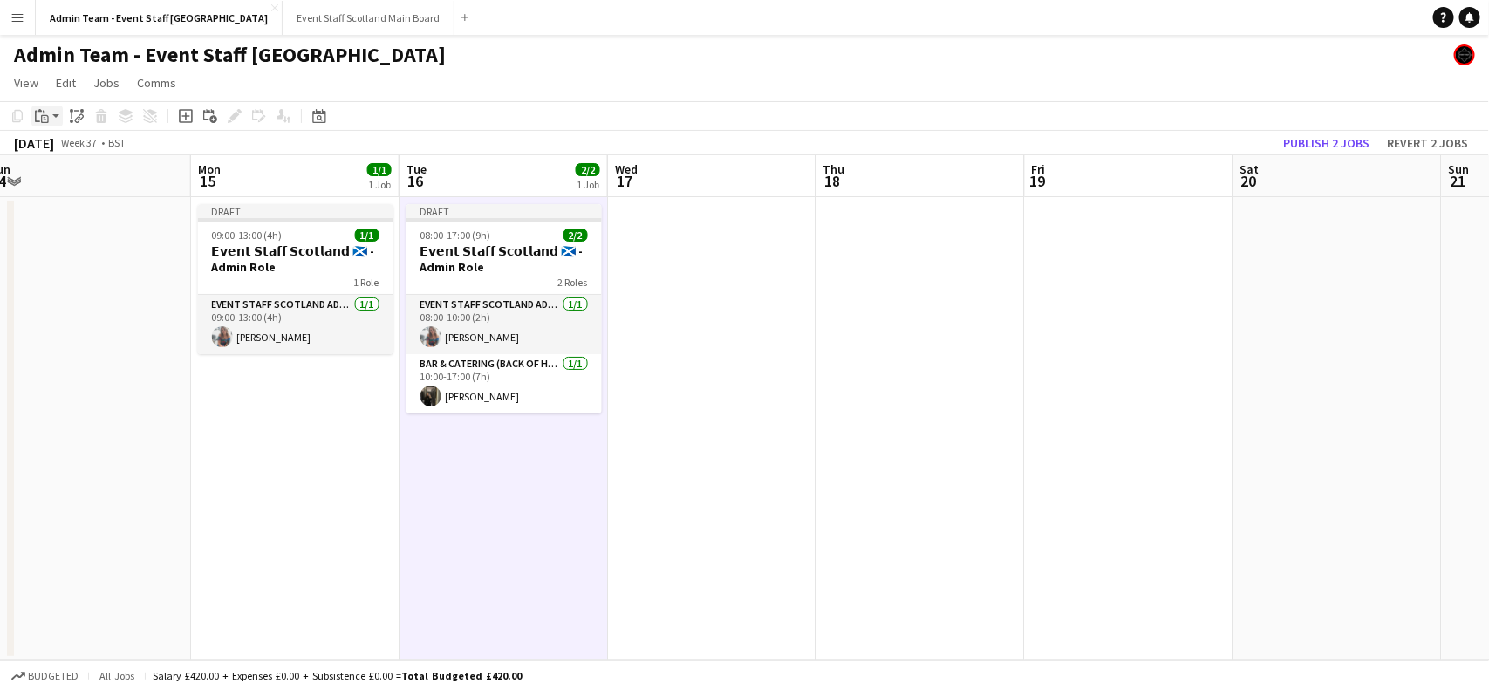
click at [45, 112] on icon "Paste" at bounding box center [42, 116] width 14 height 14
click at [70, 146] on link "Paste Ctrl+V" at bounding box center [128, 149] width 164 height 16
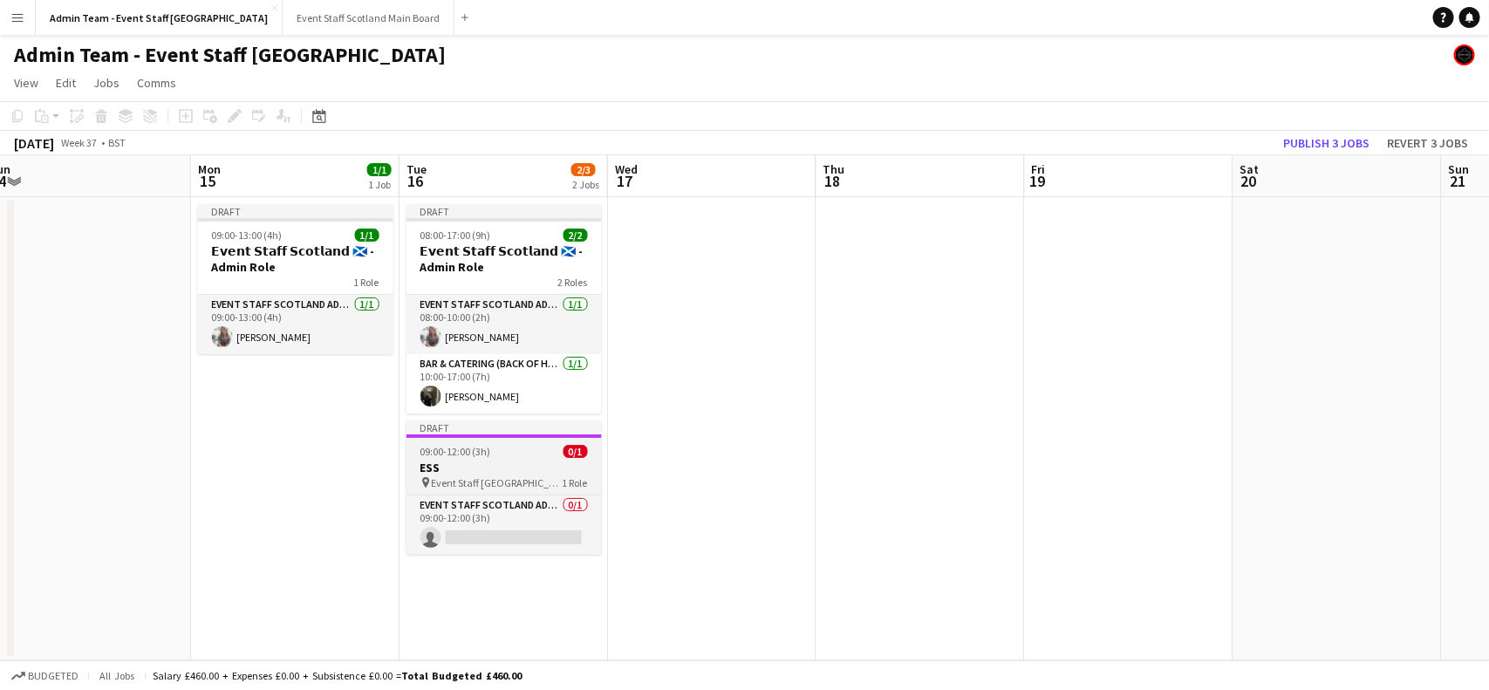
click at [508, 462] on h3 "ESS" at bounding box center [504, 468] width 195 height 16
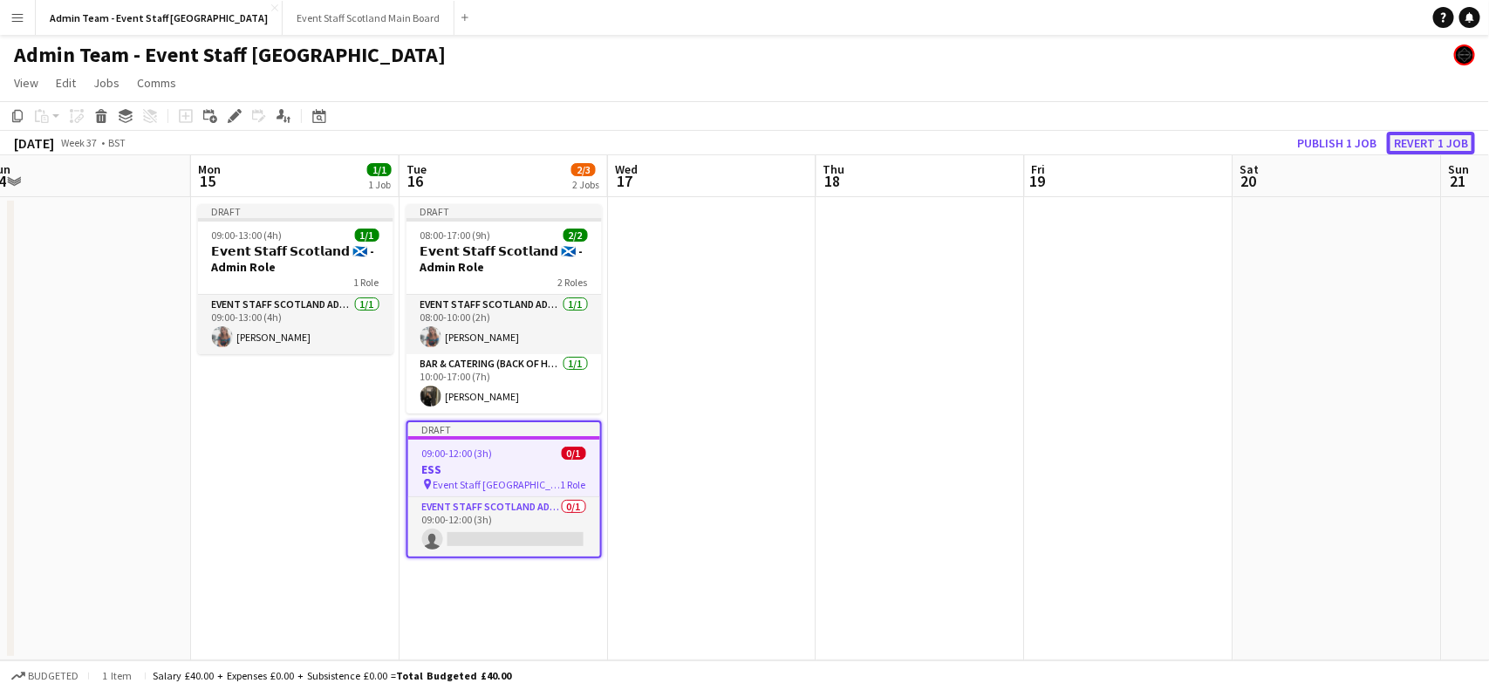
click at [1413, 135] on button "Revert 1 job" at bounding box center [1431, 143] width 88 height 23
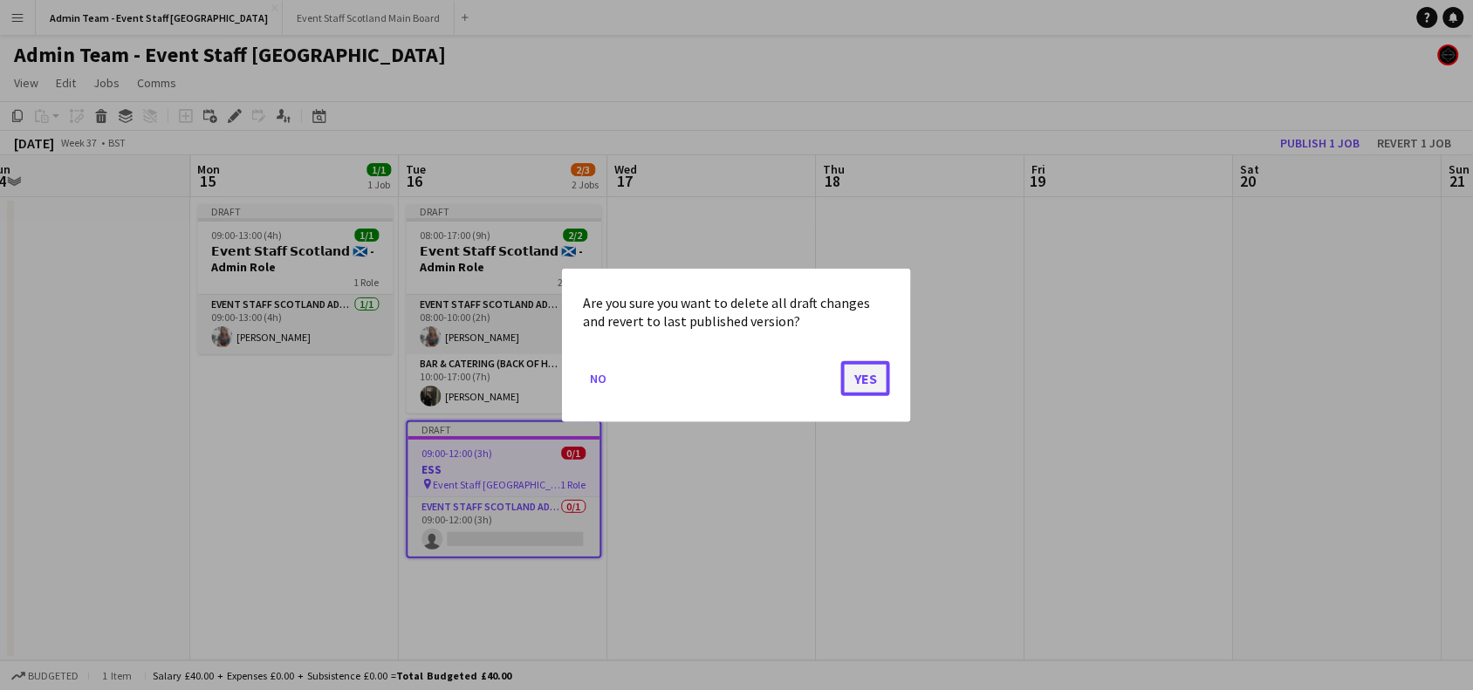
click at [872, 372] on button "Yes" at bounding box center [865, 377] width 49 height 35
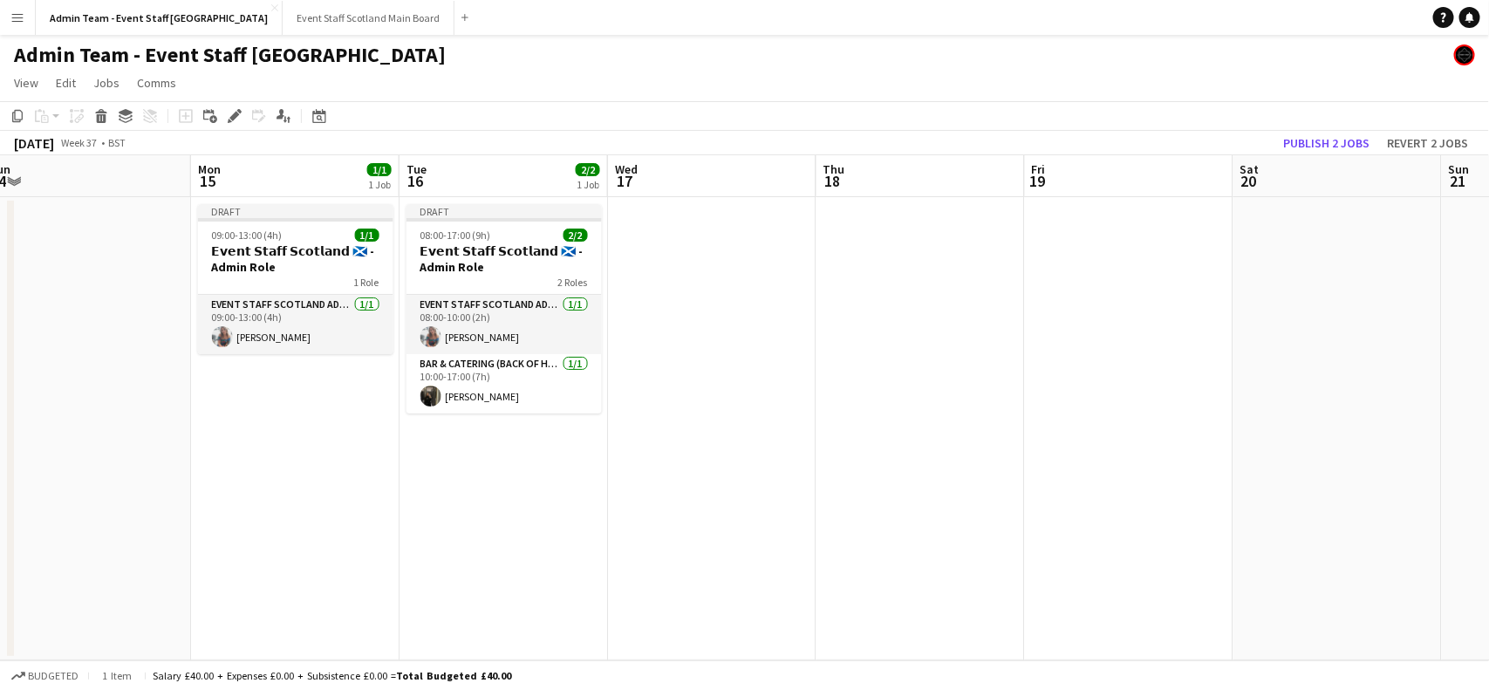
click at [494, 442] on app-date-cell "Draft 08:00-17:00 (9h) 2/2 𝗘𝘃𝗲𝗻𝘁 𝗦𝘁𝗮𝗳𝗳 𝗦𝗰𝗼𝘁𝗹𝗮𝗻𝗱 🏴󠁧󠁢󠁳󠁣󠁴󠁿 - Admin Role 2 Roles EV…" at bounding box center [504, 428] width 208 height 463
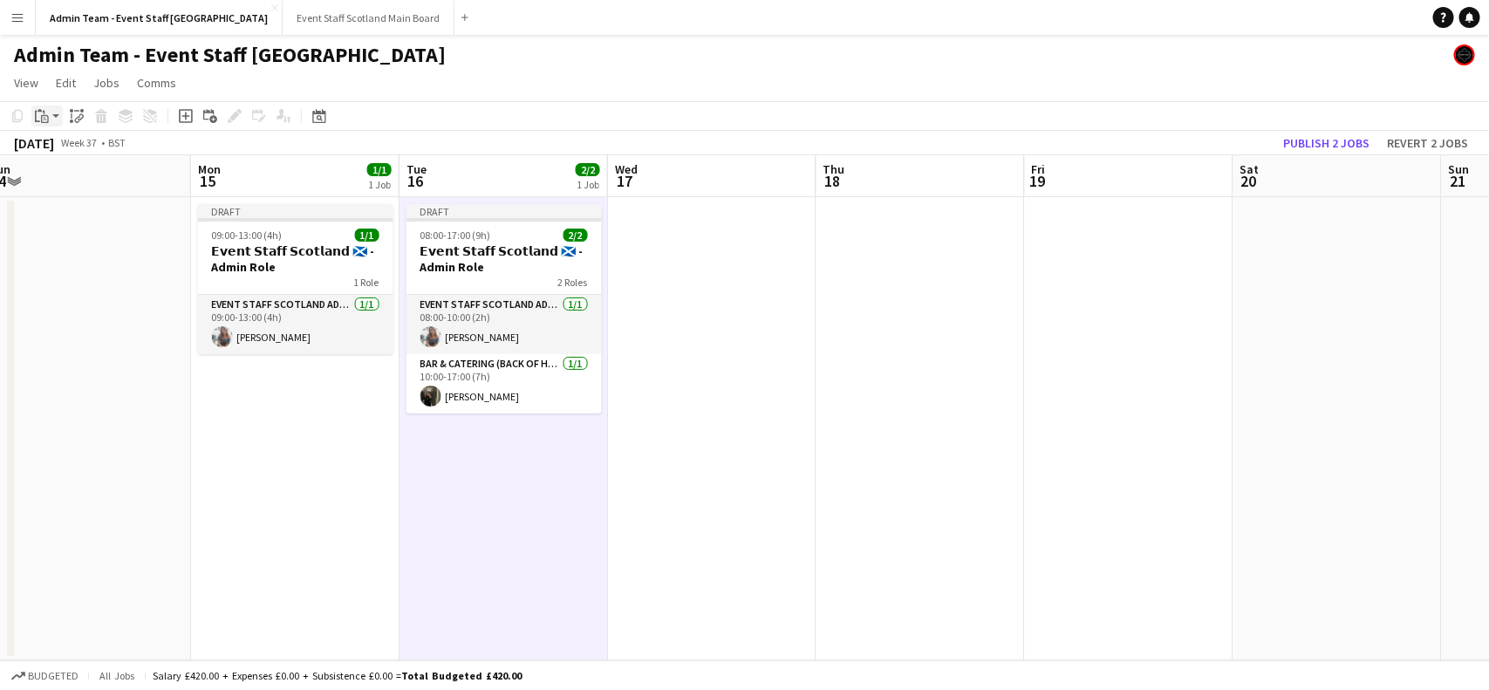
click at [49, 123] on div "Paste" at bounding box center [41, 116] width 21 height 21
click at [72, 180] on link "Paste with crew Ctrl+Shift+V" at bounding box center [128, 179] width 164 height 16
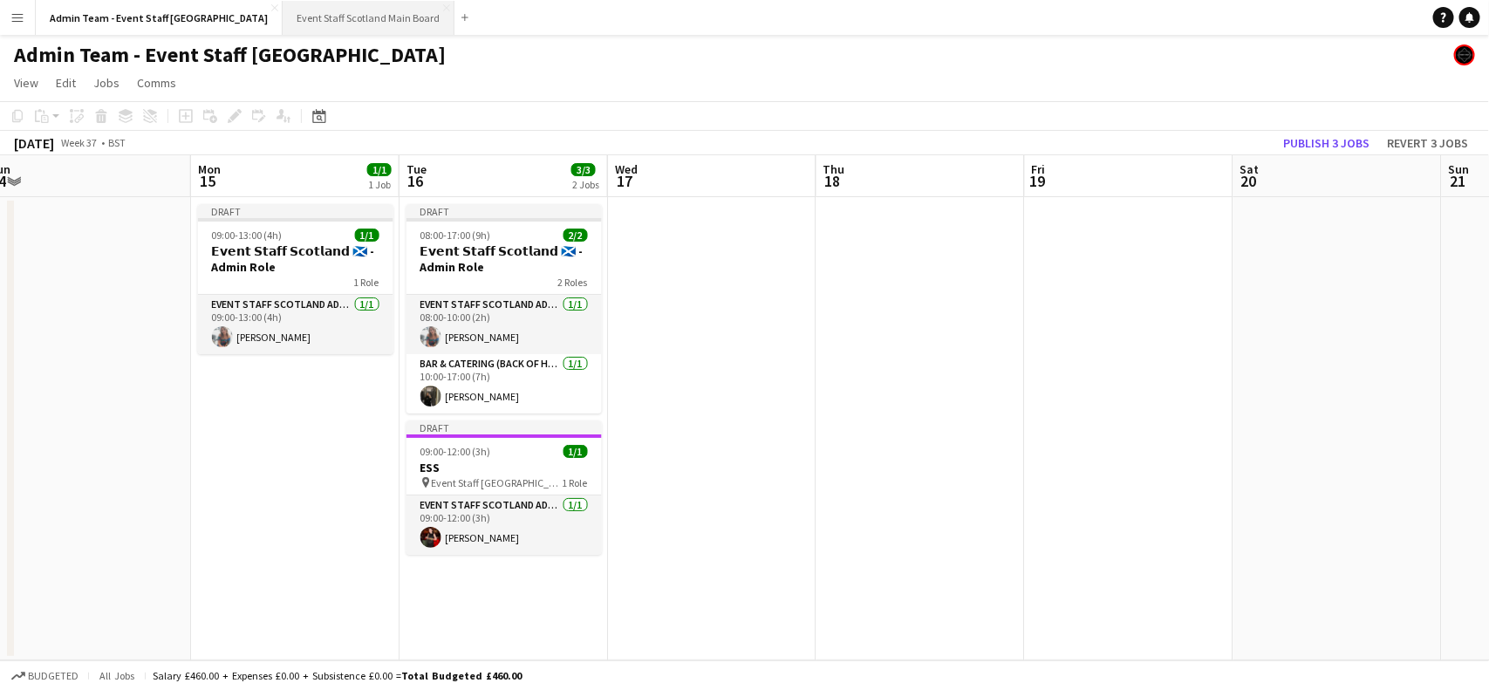
click at [318, 19] on button "Event Staff Scotland Main Board Close" at bounding box center [369, 18] width 172 height 34
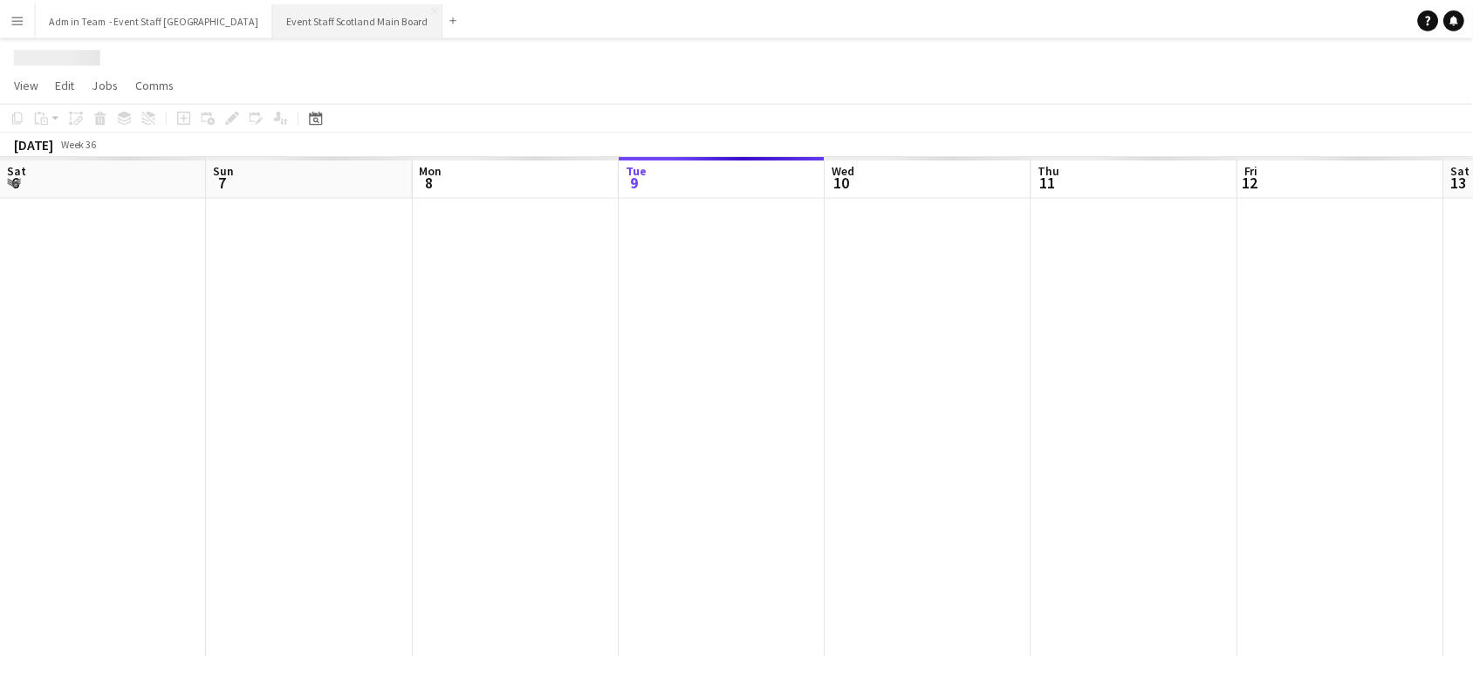
scroll to position [0, 416]
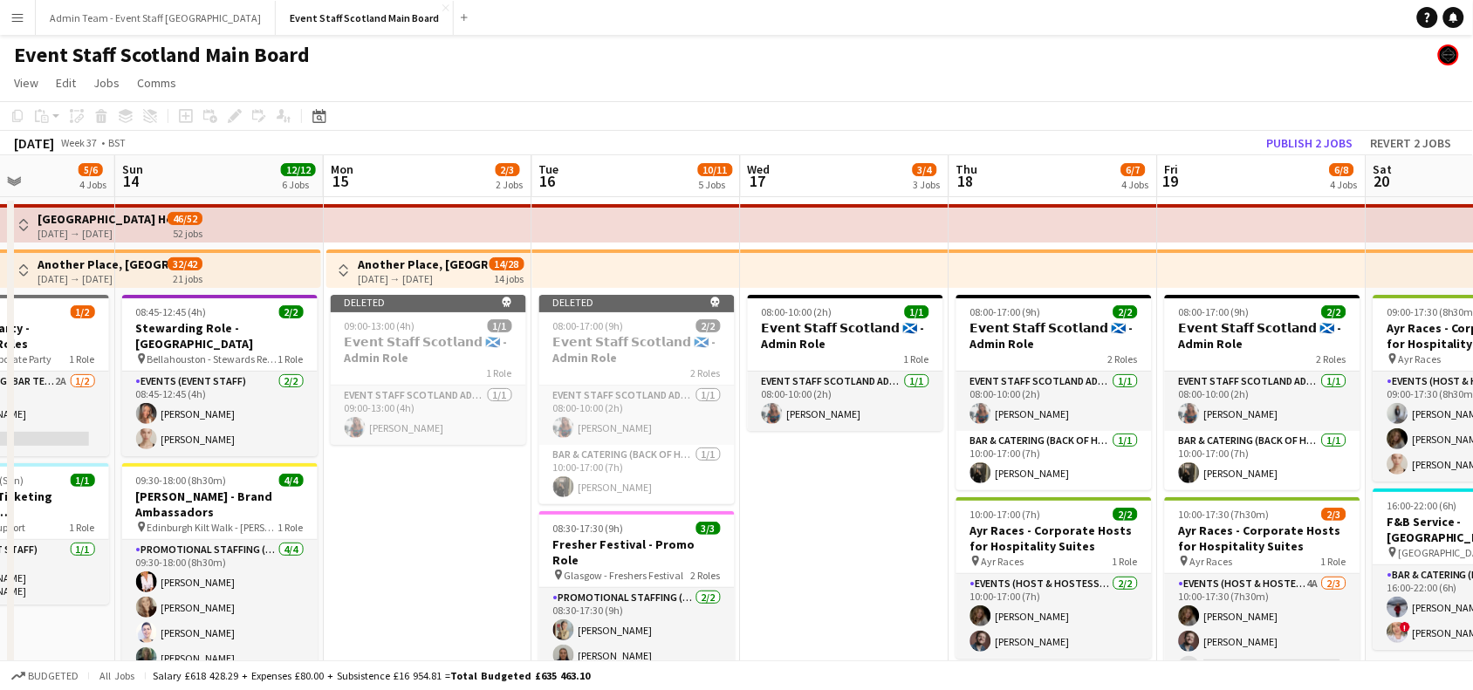
drag, startPoint x: 1152, startPoint y: 393, endPoint x: 17, endPoint y: 460, distance: 1136.9
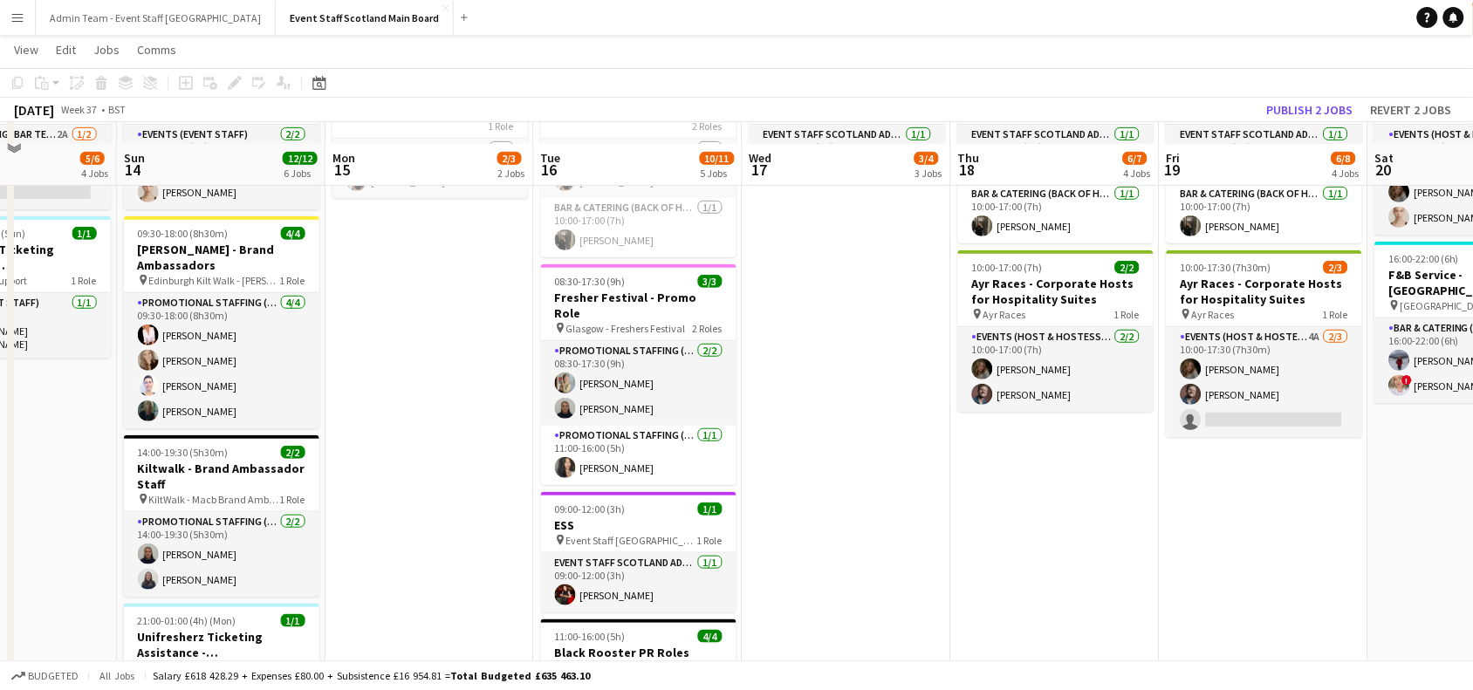
scroll to position [284, 0]
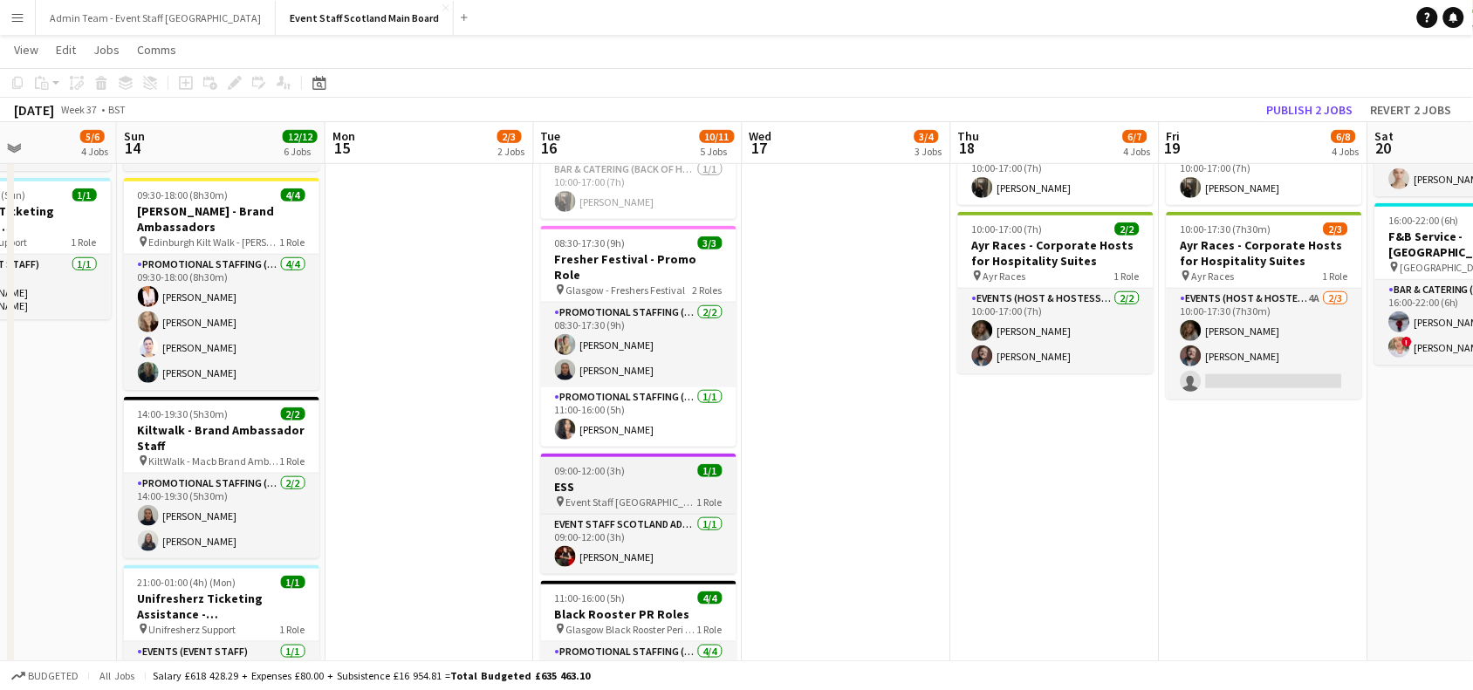
click at [619, 464] on span "09:00-12:00 (3h)" at bounding box center [590, 470] width 71 height 13
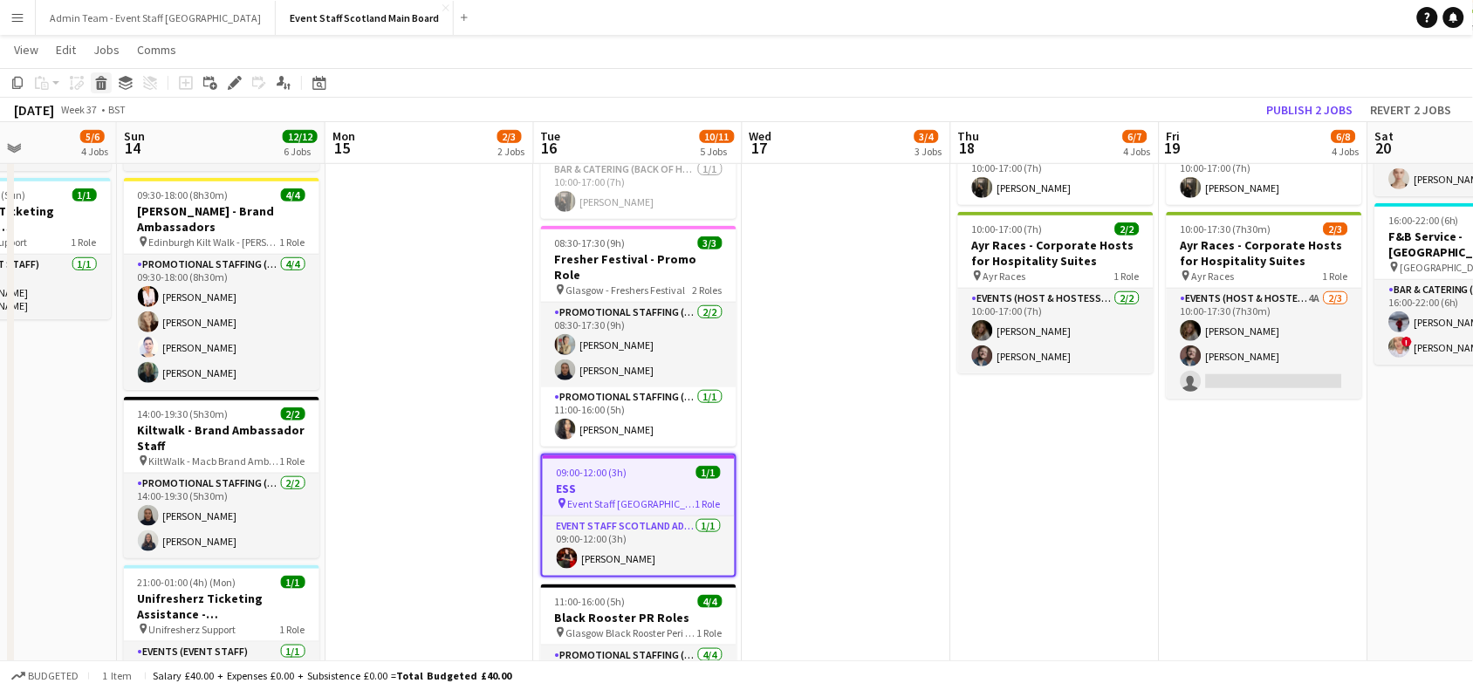
click at [105, 79] on icon at bounding box center [100, 78] width 11 height 4
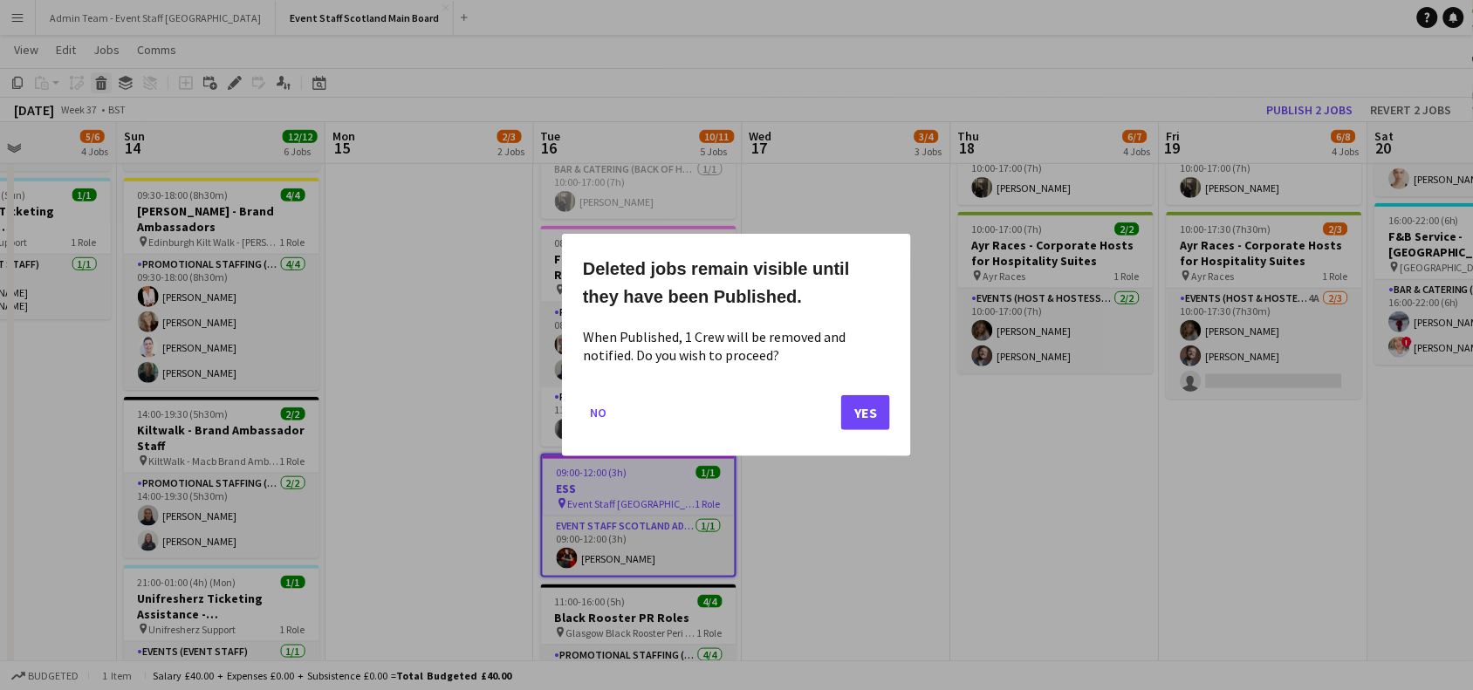
scroll to position [0, 0]
click at [866, 404] on button "Yes" at bounding box center [865, 412] width 49 height 35
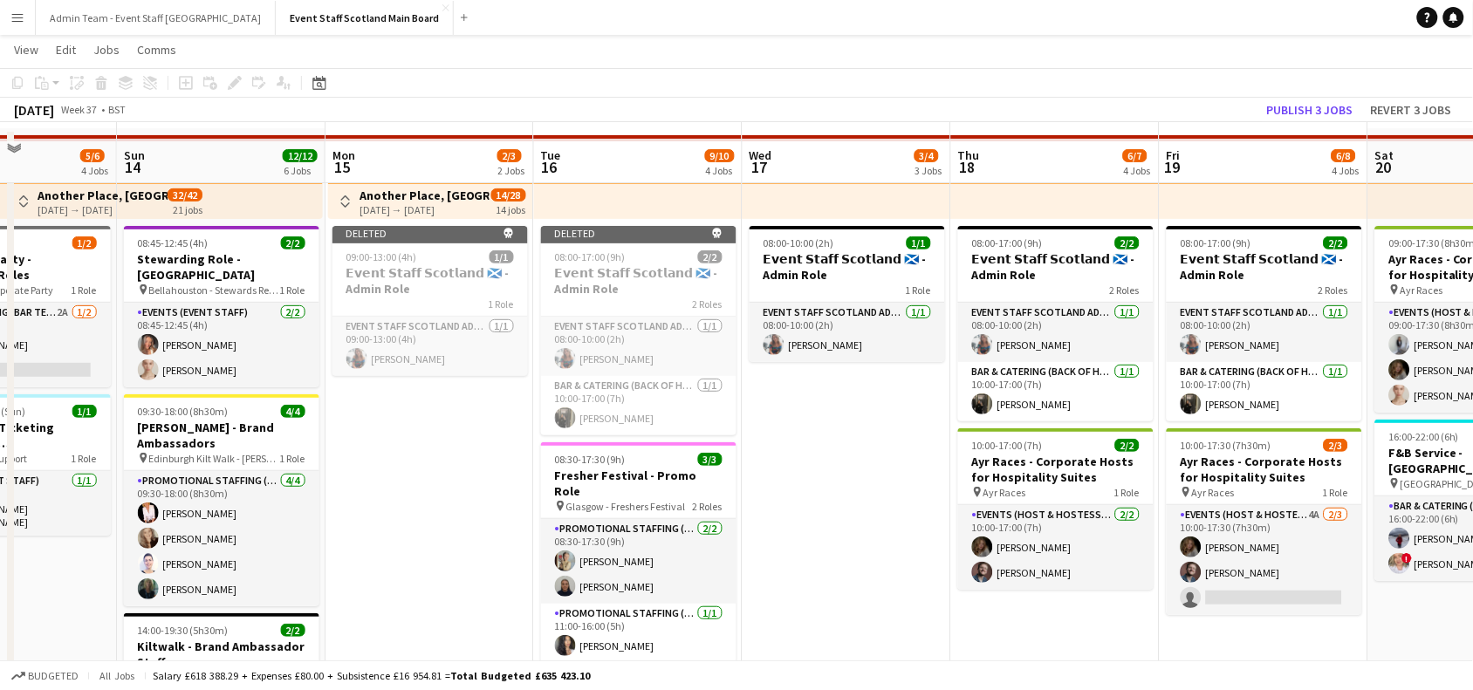
scroll to position [7, 0]
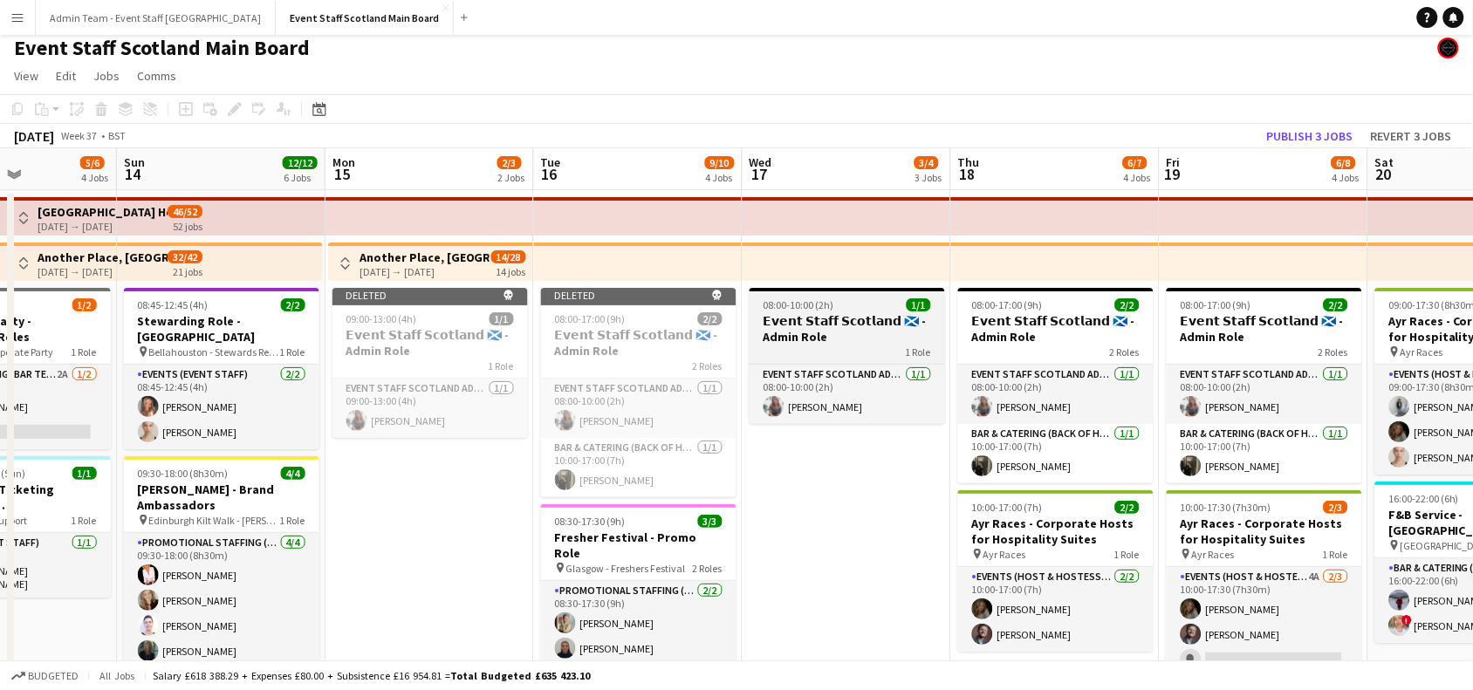
click at [856, 318] on h3 "𝗘𝘃𝗲𝗻𝘁 𝗦𝘁𝗮𝗳𝗳 𝗦𝗰𝗼𝘁𝗹𝗮𝗻𝗱 🏴󠁧󠁢󠁳󠁣󠁴󠁿 - Admin Role" at bounding box center [846, 328] width 195 height 31
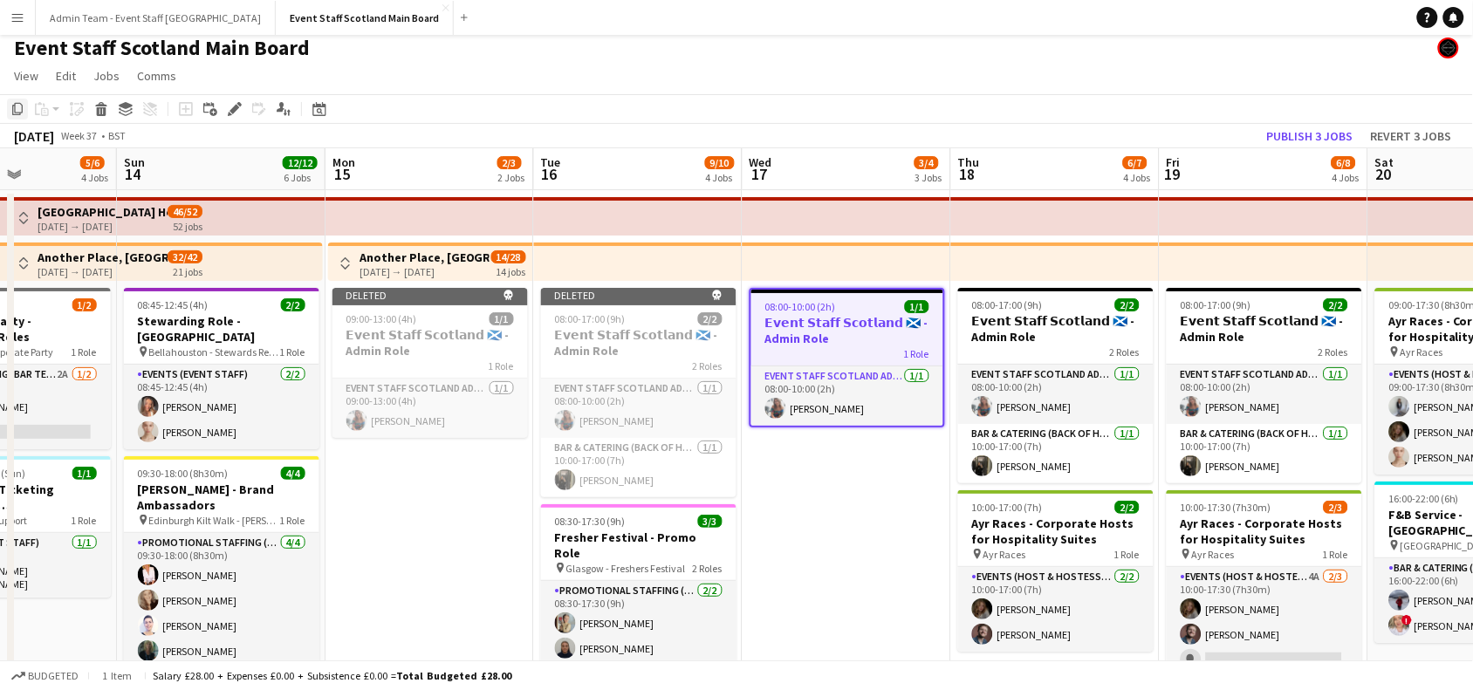
click at [14, 109] on icon "Copy" at bounding box center [17, 109] width 14 height 14
click at [133, 16] on button "Admin Team - Event Staff [GEOGRAPHIC_DATA] Close" at bounding box center [156, 18] width 240 height 34
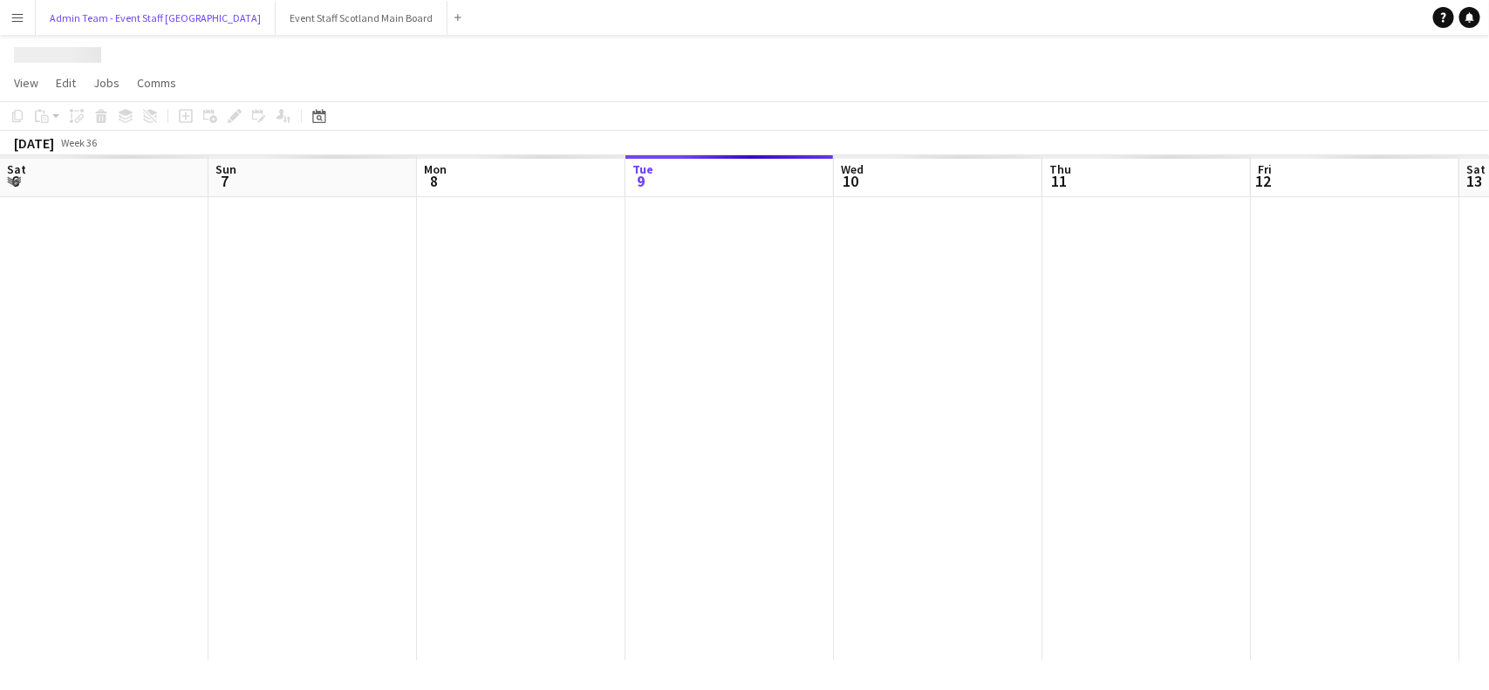
scroll to position [0, 416]
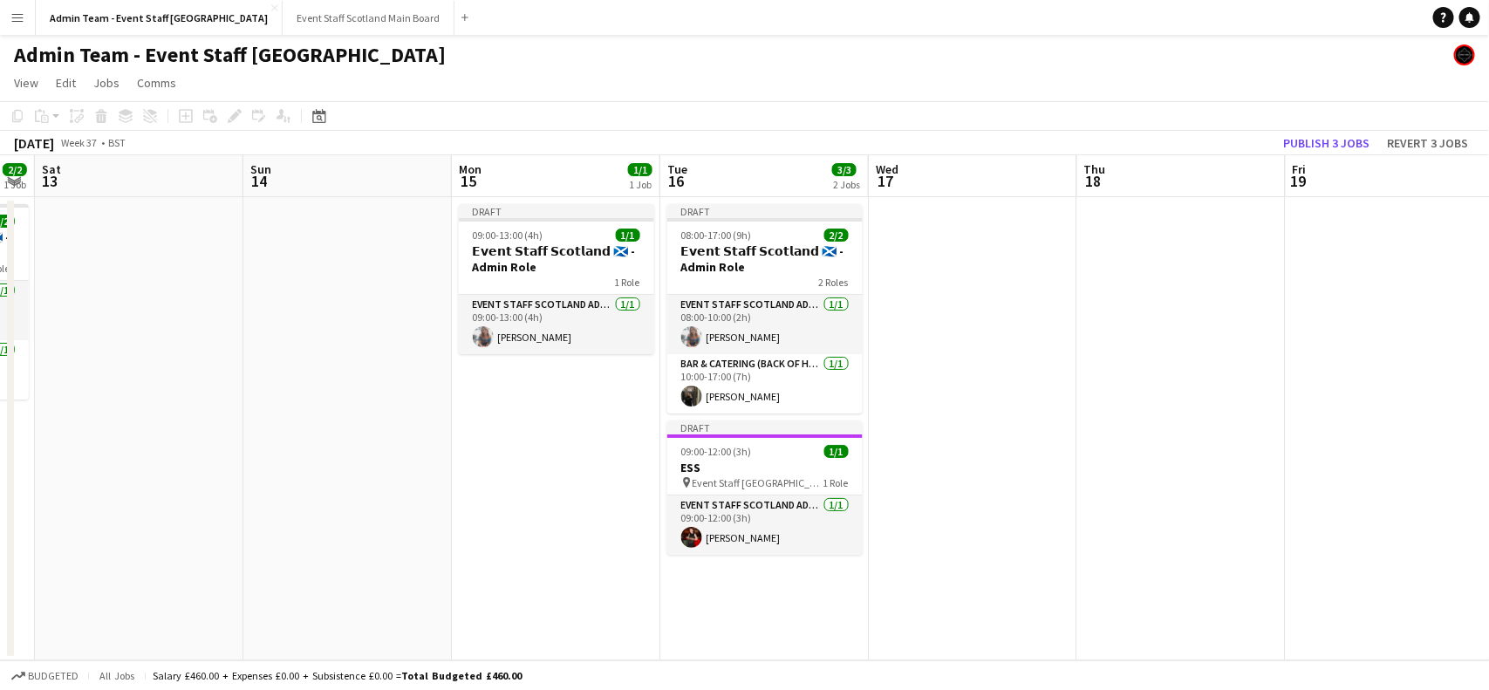
drag, startPoint x: 1233, startPoint y: 342, endPoint x: 211, endPoint y: 450, distance: 1027.3
click at [211, 450] on app-calendar-viewport "Wed 10 1/1 1 Job Thu 11 2/2 1 Job Fri 12 2/2 1 Job Sat 13 Sun 14 Mon 15 1/1 1 J…" at bounding box center [744, 407] width 1489 height 505
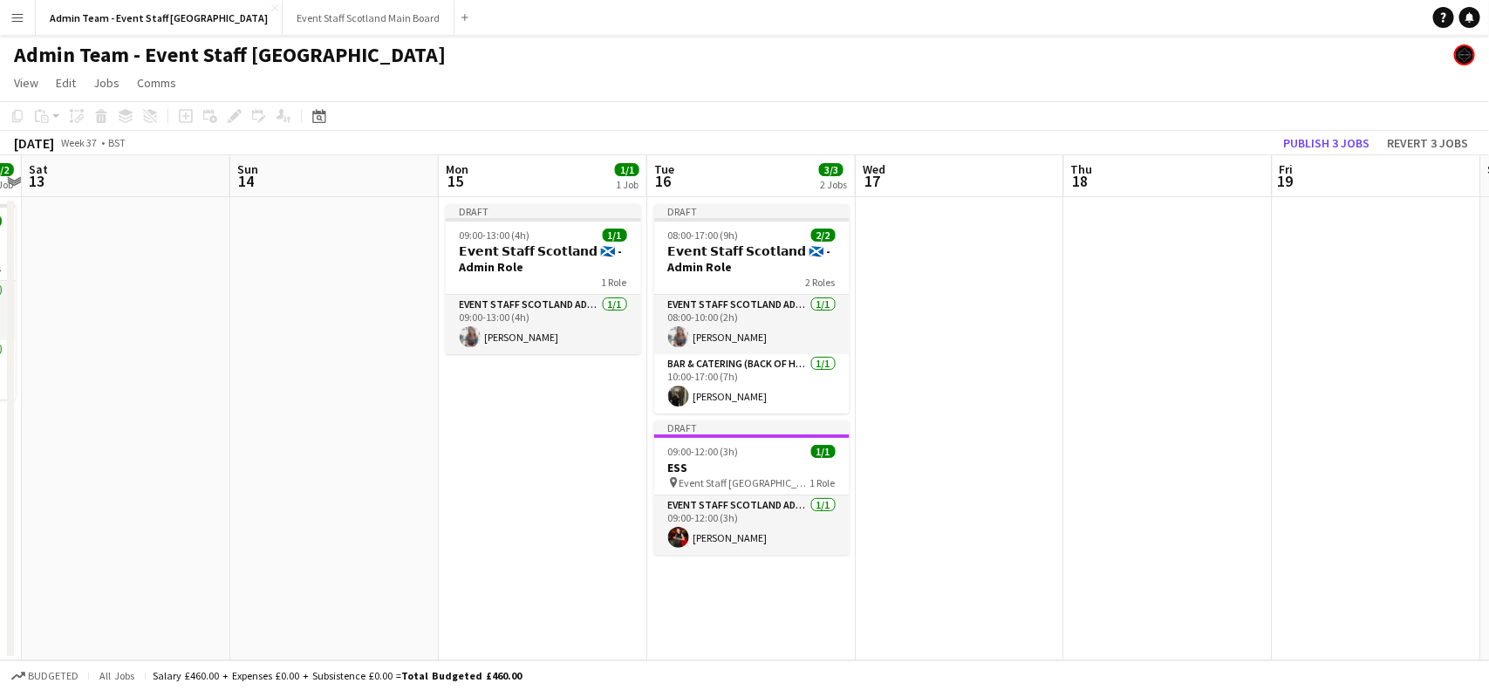
click at [977, 240] on app-date-cell at bounding box center [960, 428] width 208 height 463
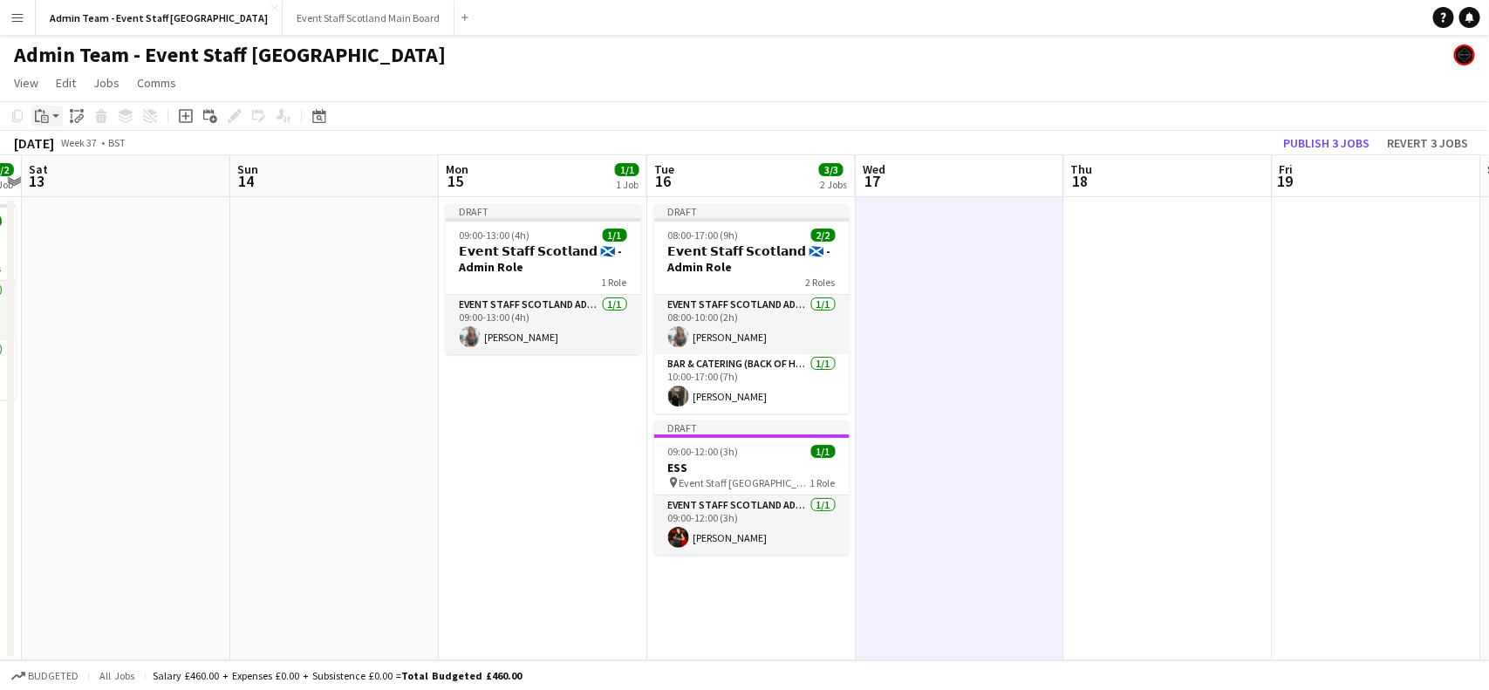
click at [45, 114] on icon "Paste" at bounding box center [42, 116] width 14 height 14
click at [61, 177] on link "Paste with crew Ctrl+Shift+V" at bounding box center [128, 179] width 164 height 16
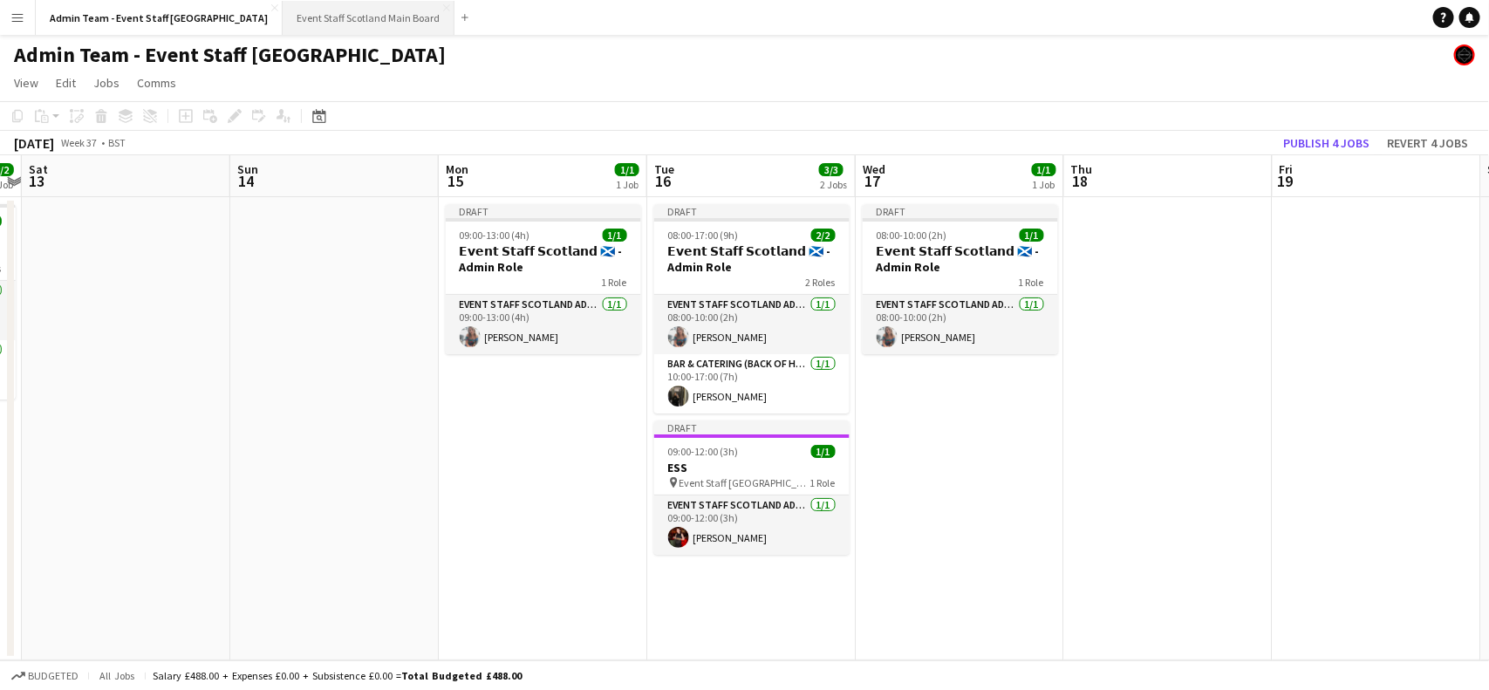
click at [283, 5] on button "Event Staff Scotland Main Board Close" at bounding box center [369, 18] width 172 height 34
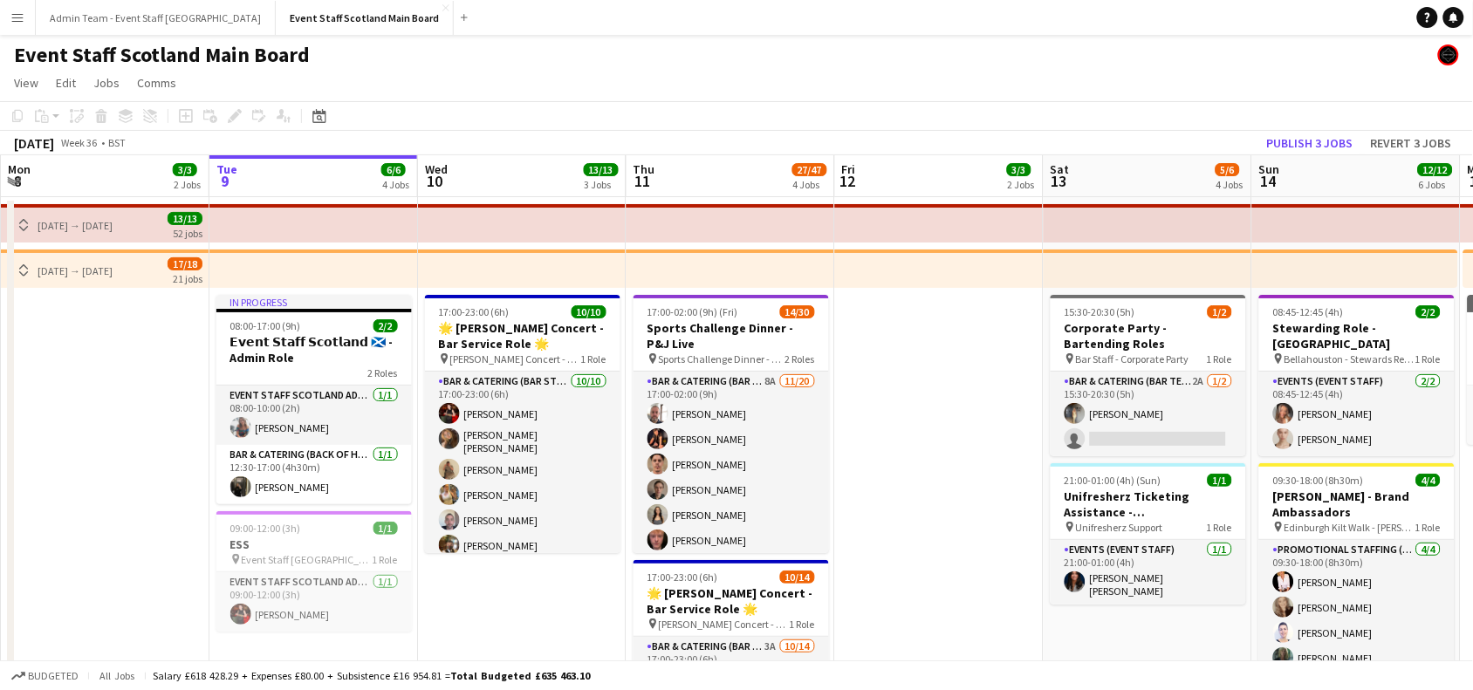
scroll to position [0, 878]
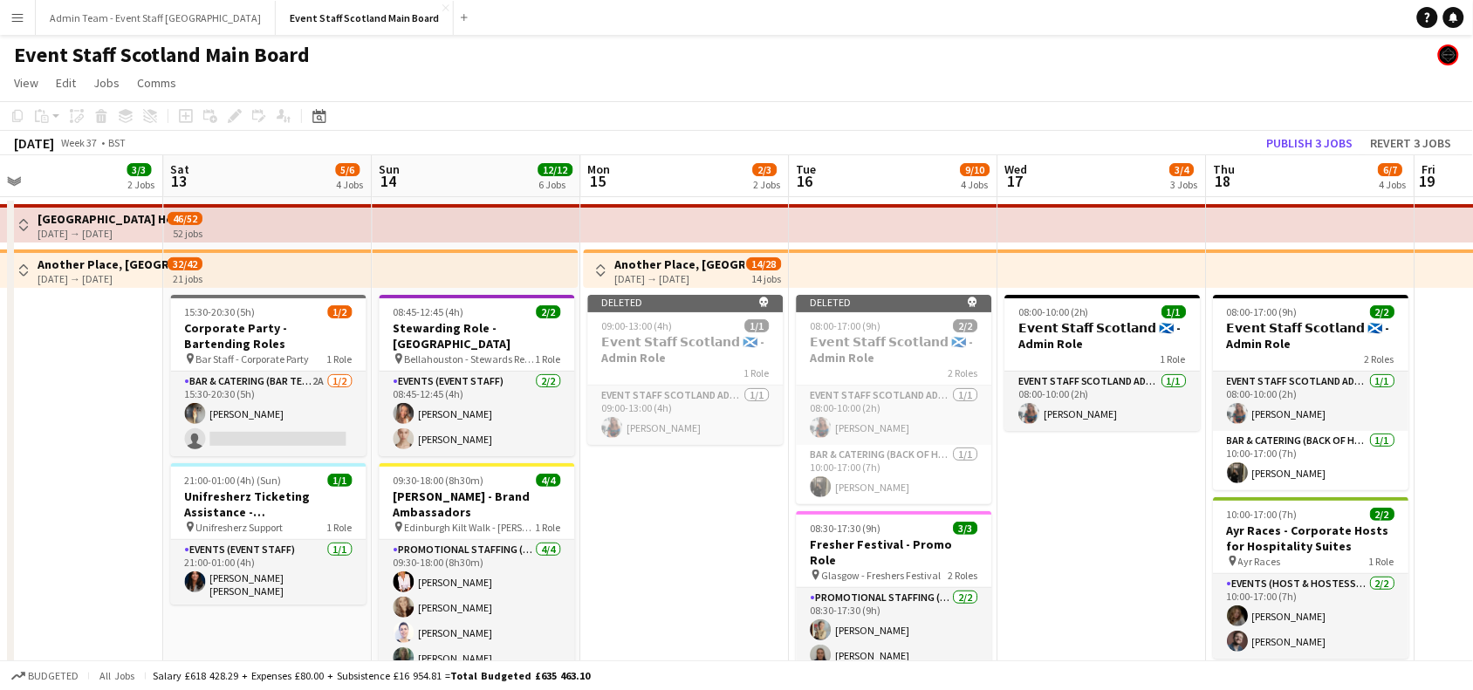
drag, startPoint x: 1170, startPoint y: 386, endPoint x: 291, endPoint y: 427, distance: 880.3
click at [291, 427] on app-calendar-viewport "Mon 8 3/3 2 Jobs Tue 9 6/6 4 Jobs Wed 10 13/13 3 Jobs Thu 11 27/47 4 Jobs Fri 1…" at bounding box center [736, 651] width 1473 height 993
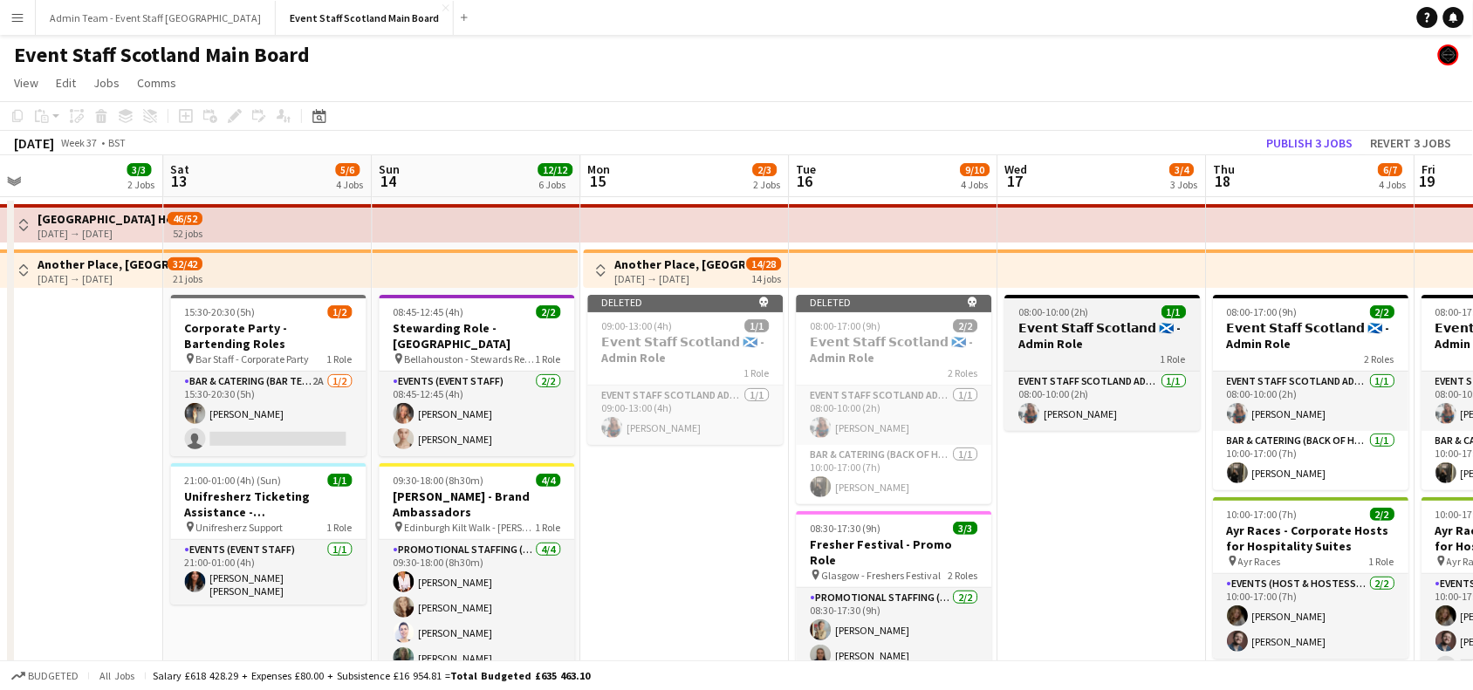
click at [1108, 311] on div "08:00-10:00 (2h) 1/1" at bounding box center [1102, 311] width 195 height 13
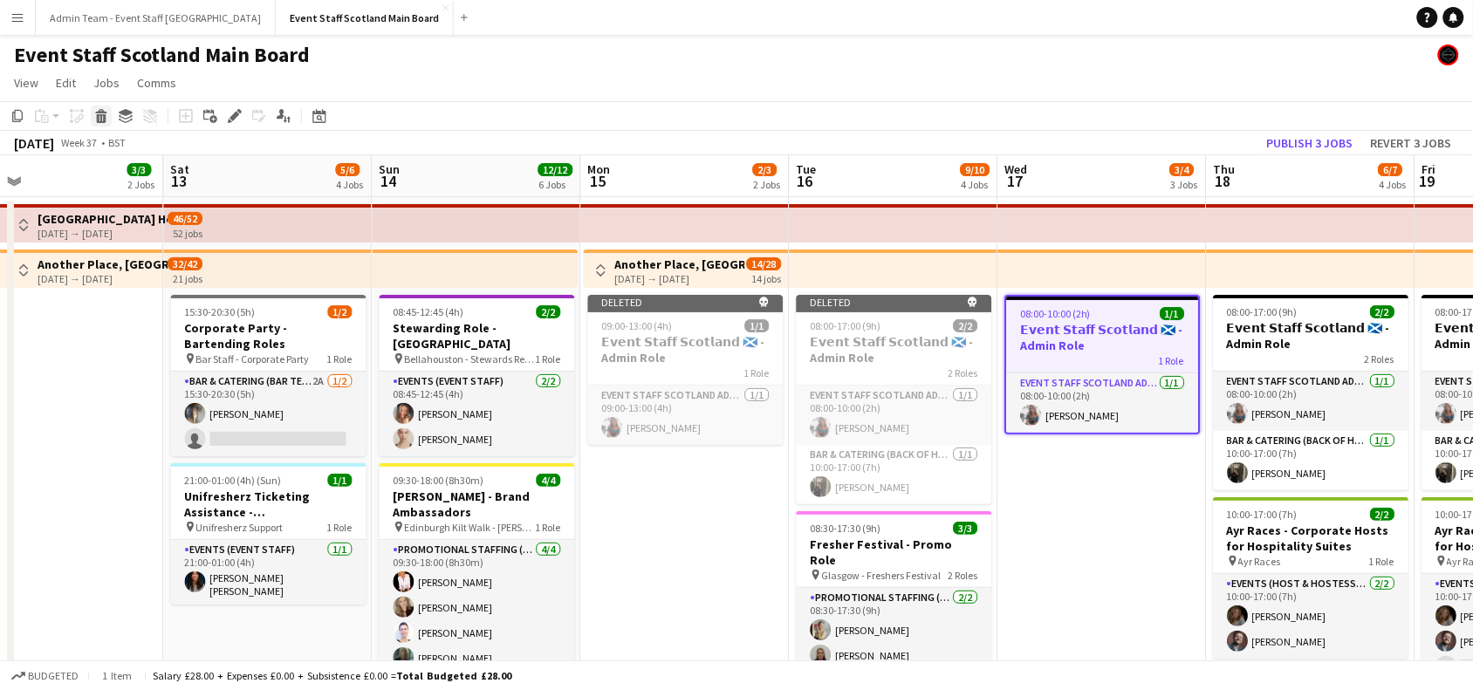
click at [100, 115] on icon at bounding box center [102, 118] width 10 height 9
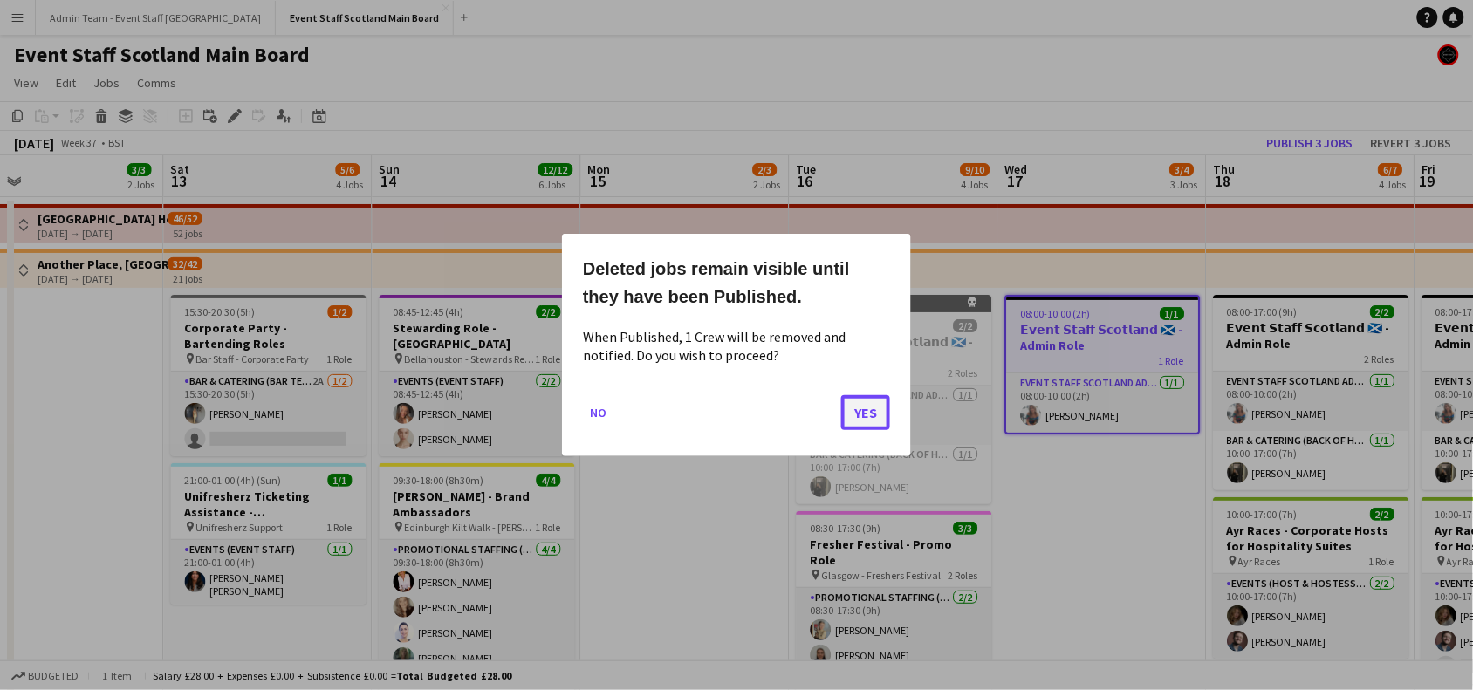
click at [879, 412] on button "Yes" at bounding box center [865, 412] width 49 height 35
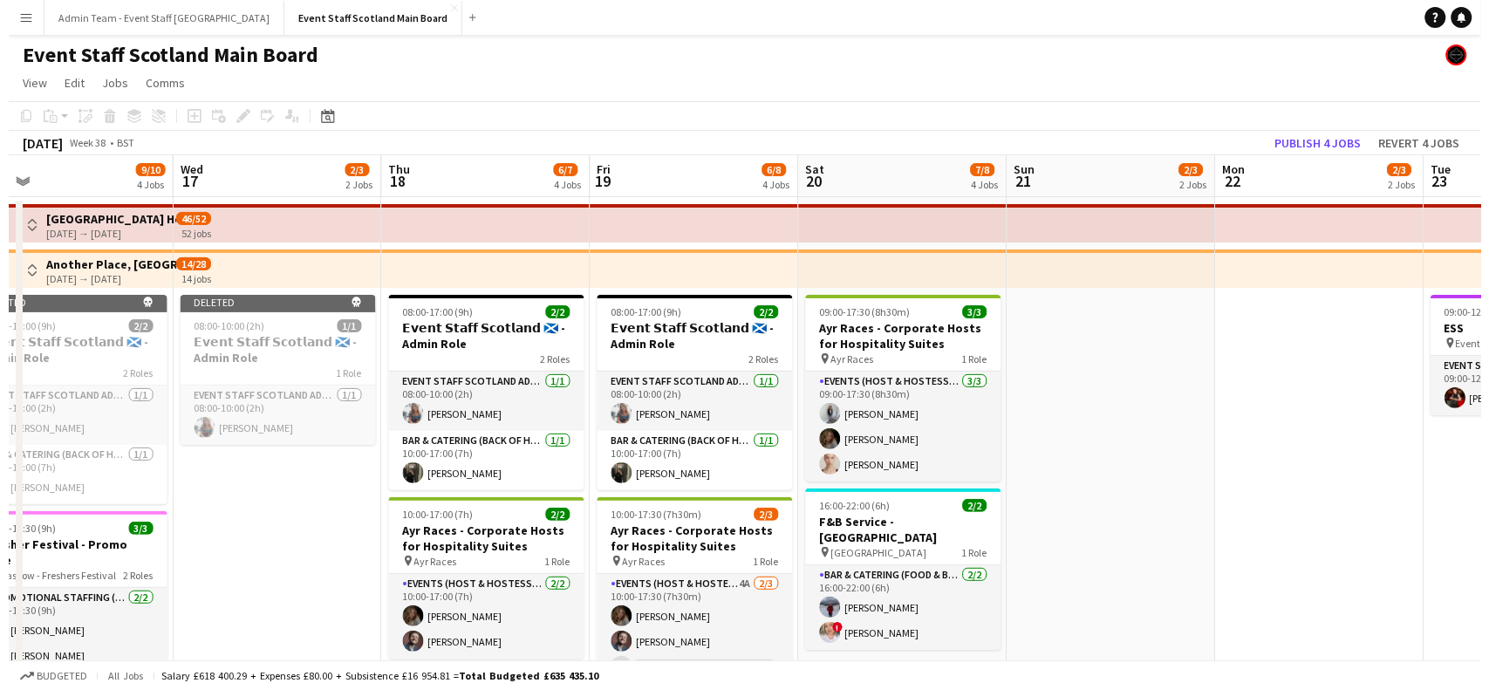
scroll to position [0, 707]
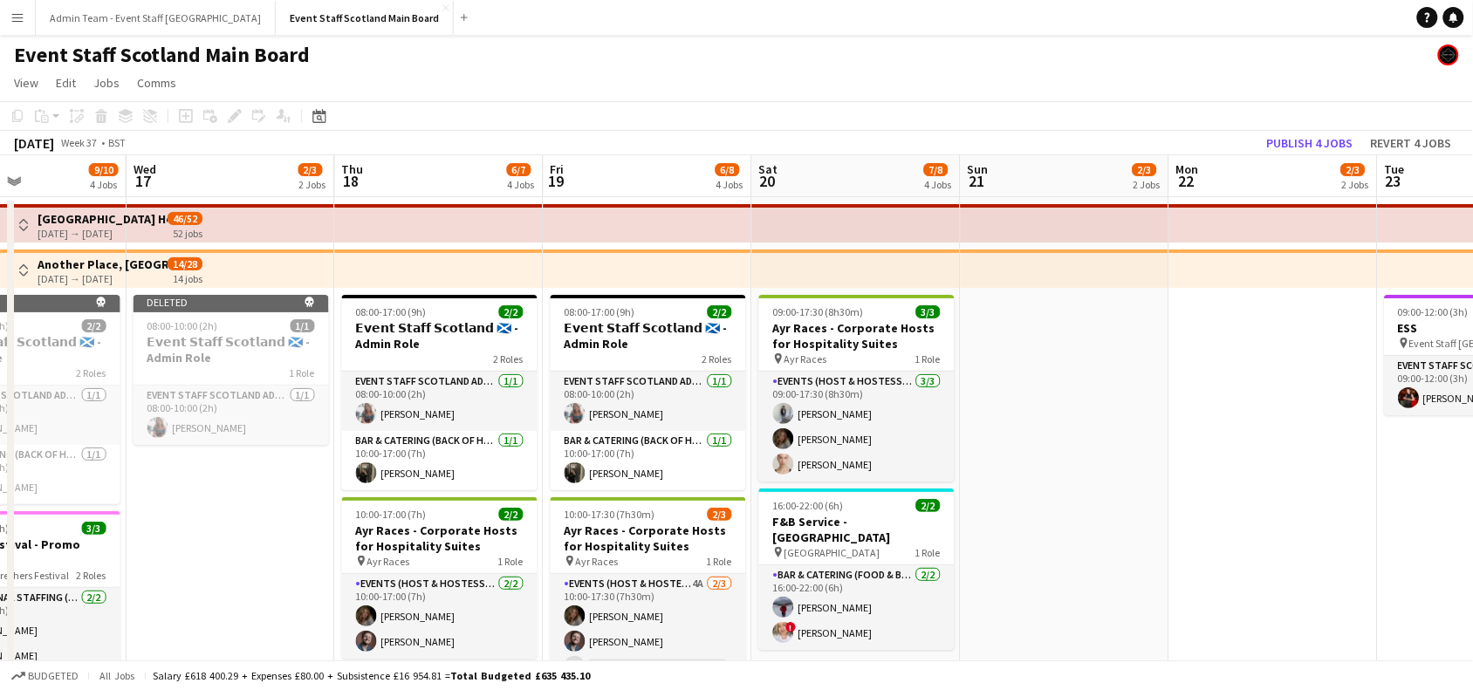
drag, startPoint x: 1179, startPoint y: 513, endPoint x: 308, endPoint y: 521, distance: 871.5
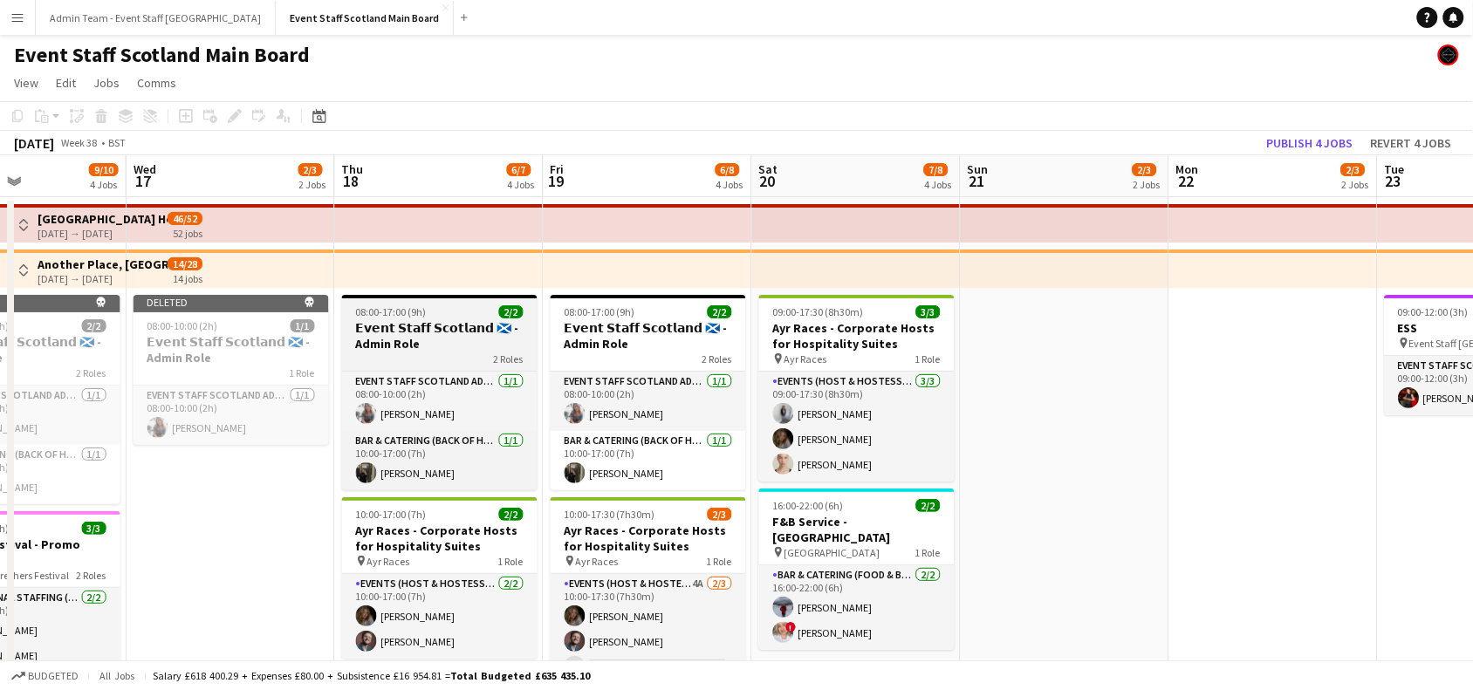
click at [451, 323] on h3 "𝗘𝘃𝗲𝗻𝘁 𝗦𝘁𝗮𝗳𝗳 𝗦𝗰𝗼𝘁𝗹𝗮𝗻𝗱 🏴󠁧󠁢󠁳󠁣󠁴󠁿 - Admin Role" at bounding box center [439, 335] width 195 height 31
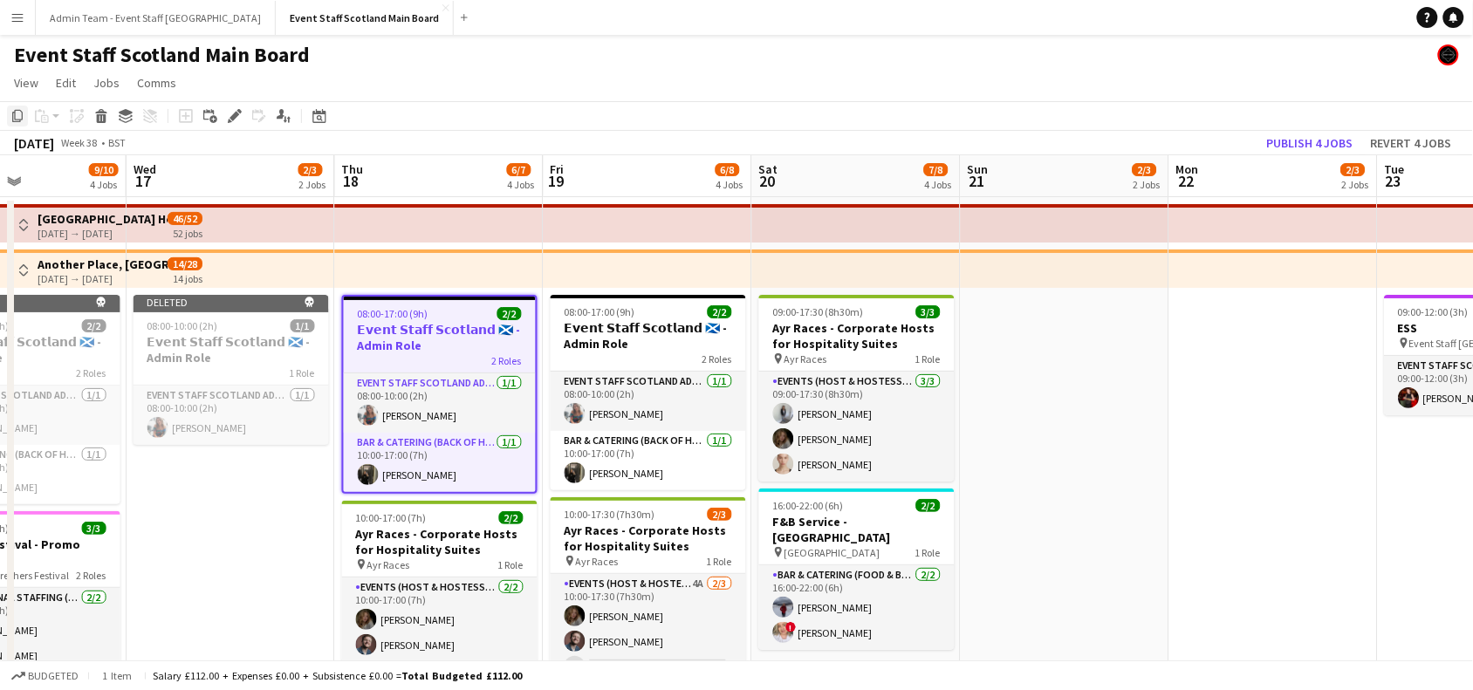
click at [11, 120] on icon "Copy" at bounding box center [17, 116] width 14 height 14
click at [112, 14] on button "Admin Team - Event Staff [GEOGRAPHIC_DATA] Close" at bounding box center [156, 18] width 240 height 34
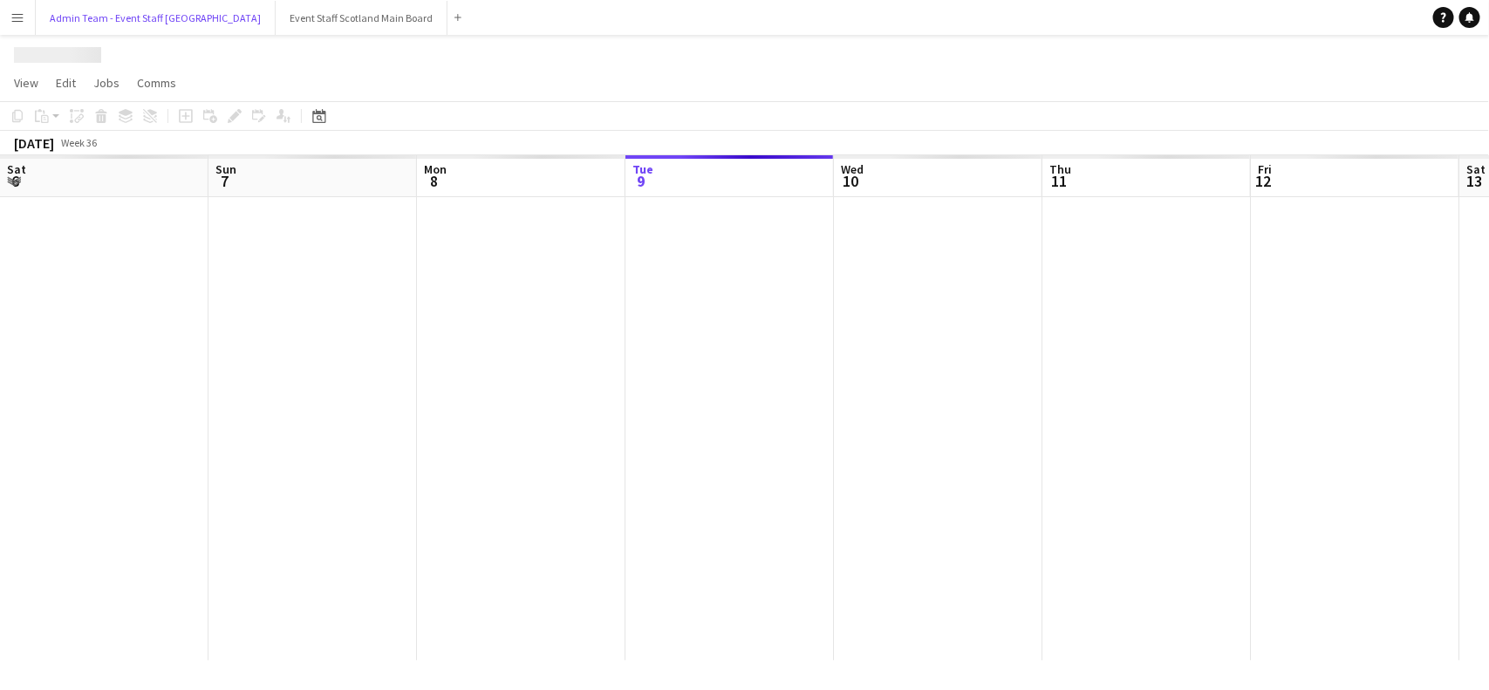
scroll to position [0, 416]
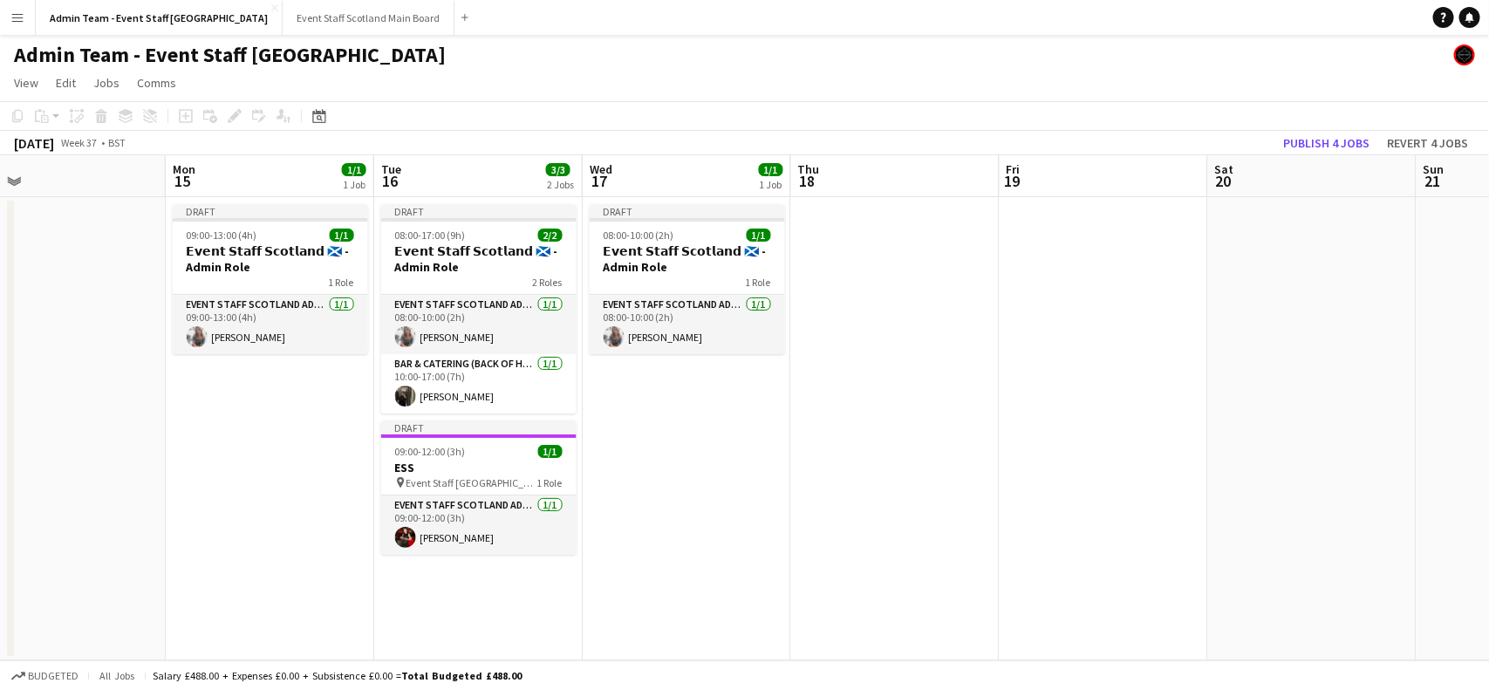
drag, startPoint x: 1400, startPoint y: 393, endPoint x: 101, endPoint y: 476, distance: 1301.7
click at [101, 476] on app-calendar-viewport "Wed 10 1/1 1 Job Thu 11 2/2 1 Job Fri 12 2/2 1 Job Sat 13 Sun 14 Mon 15 1/1 1 J…" at bounding box center [744, 407] width 1489 height 505
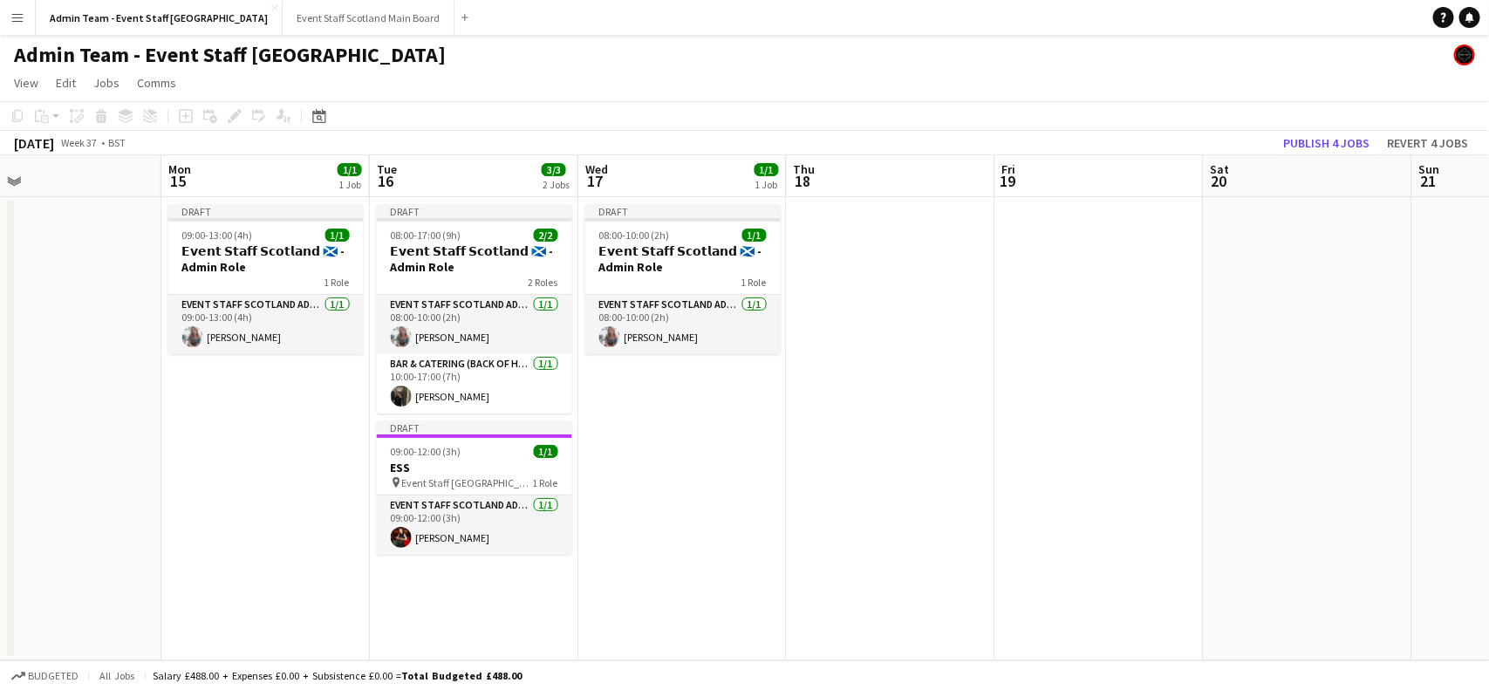
click at [878, 302] on app-date-cell at bounding box center [891, 428] width 208 height 463
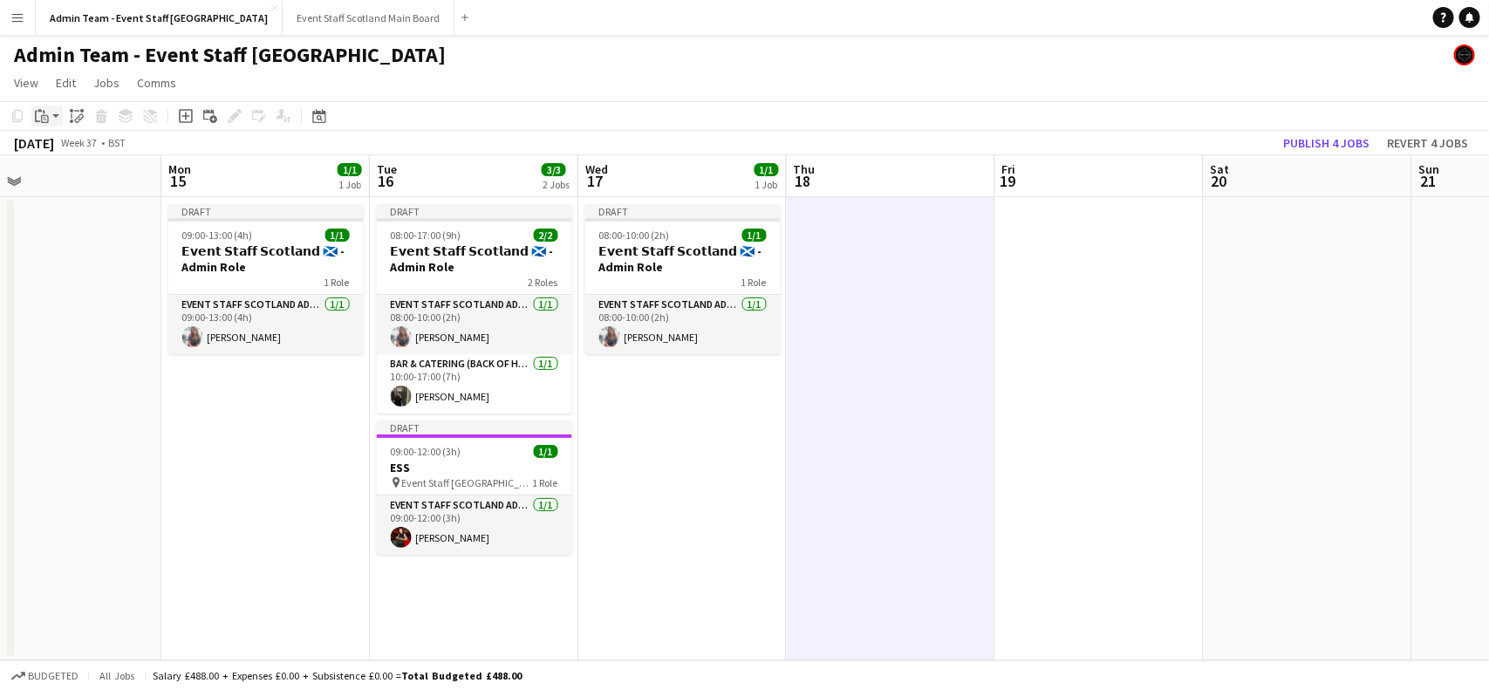
click at [53, 118] on app-action-btn "Paste" at bounding box center [46, 116] width 31 height 21
click at [72, 183] on link "Paste with crew Ctrl+Shift+V" at bounding box center [128, 179] width 164 height 16
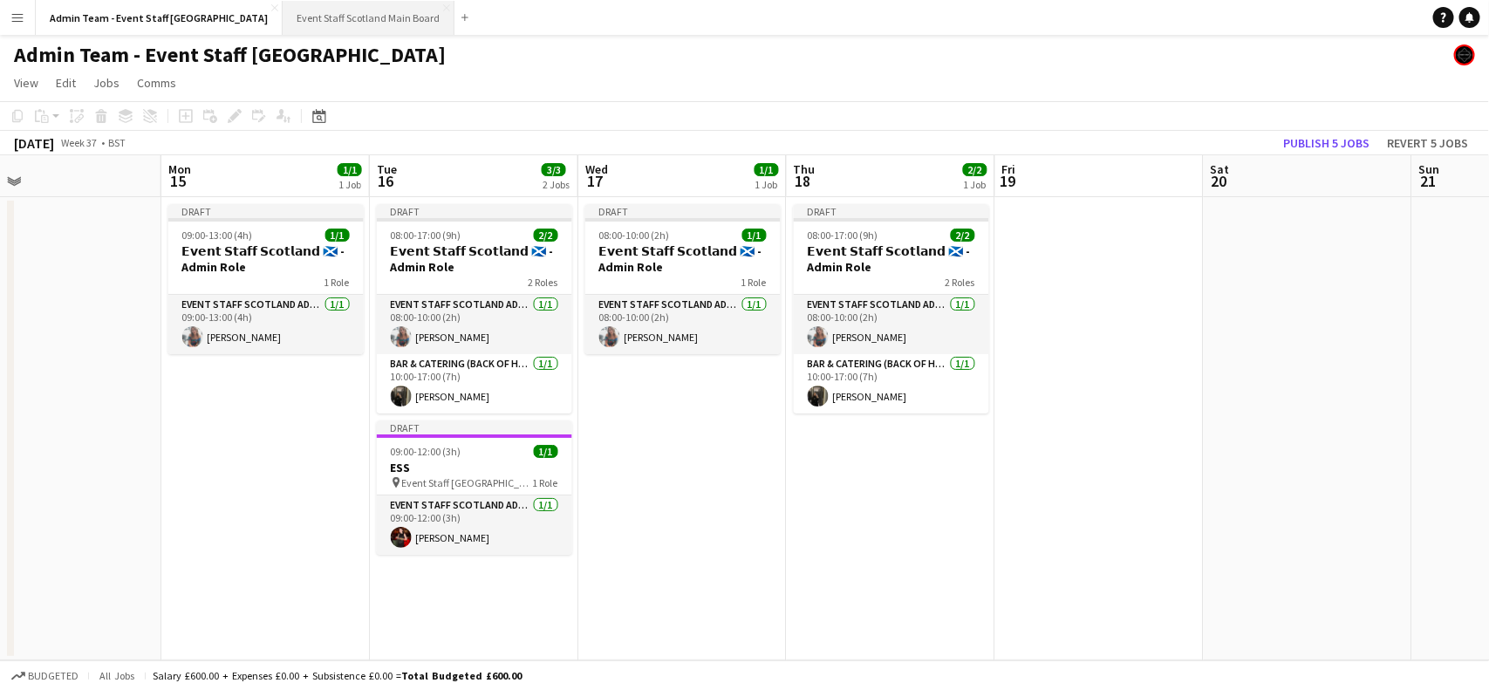
click at [283, 11] on button "Event Staff Scotland Main Board Close" at bounding box center [369, 18] width 172 height 34
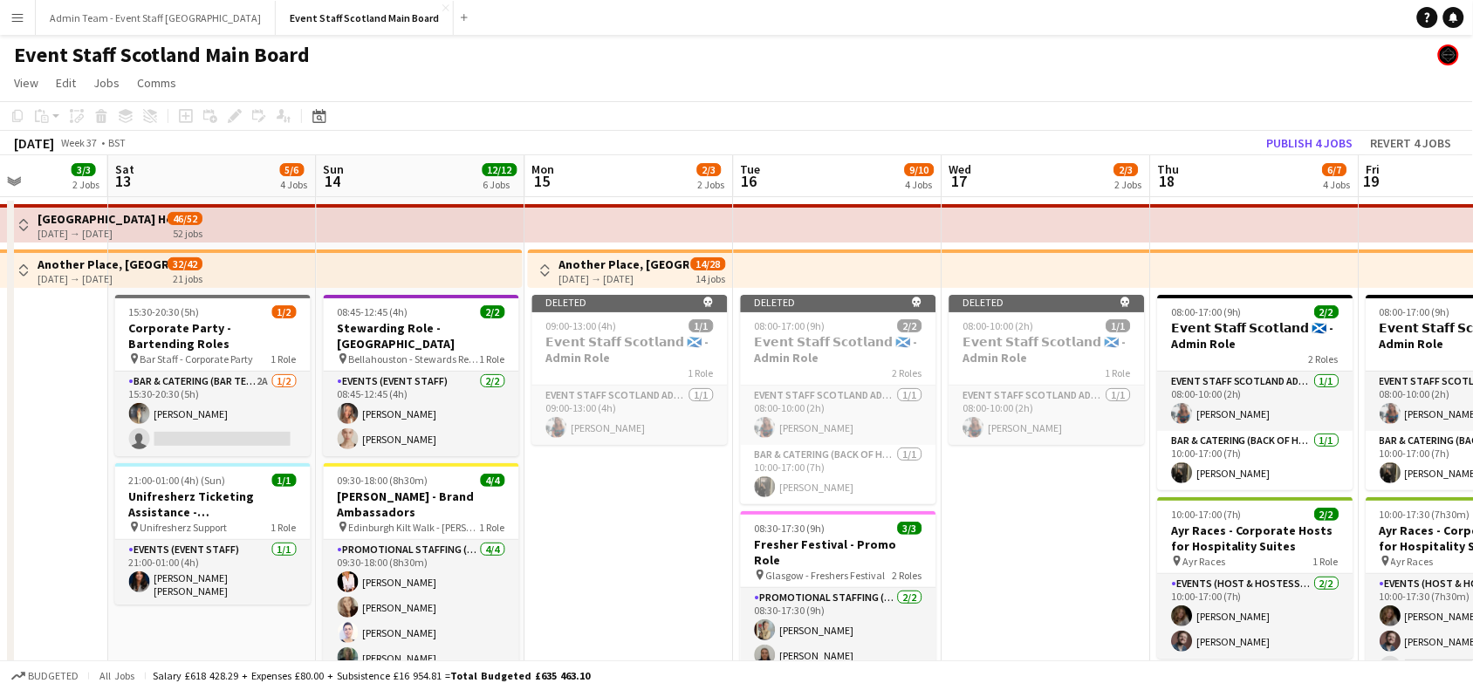
scroll to position [0, 766]
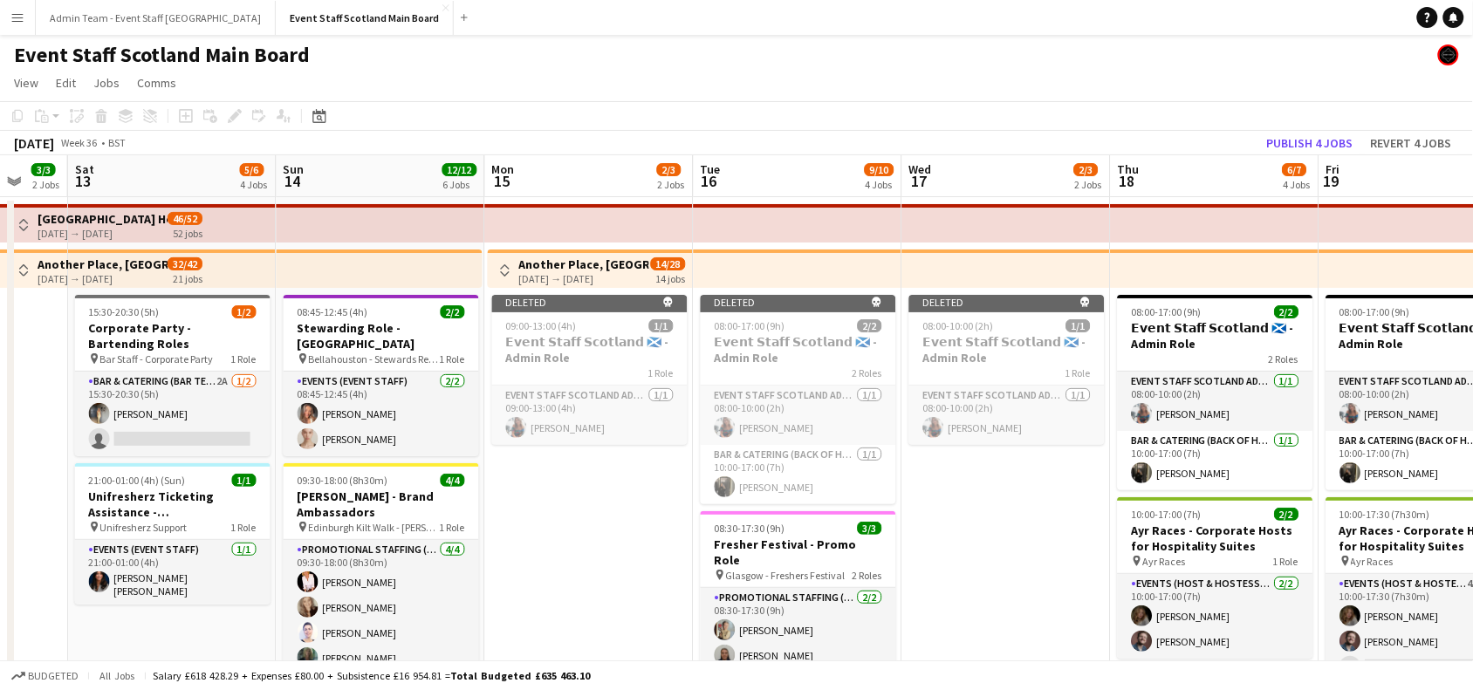
drag, startPoint x: 975, startPoint y: 480, endPoint x: 0, endPoint y: 570, distance: 979.4
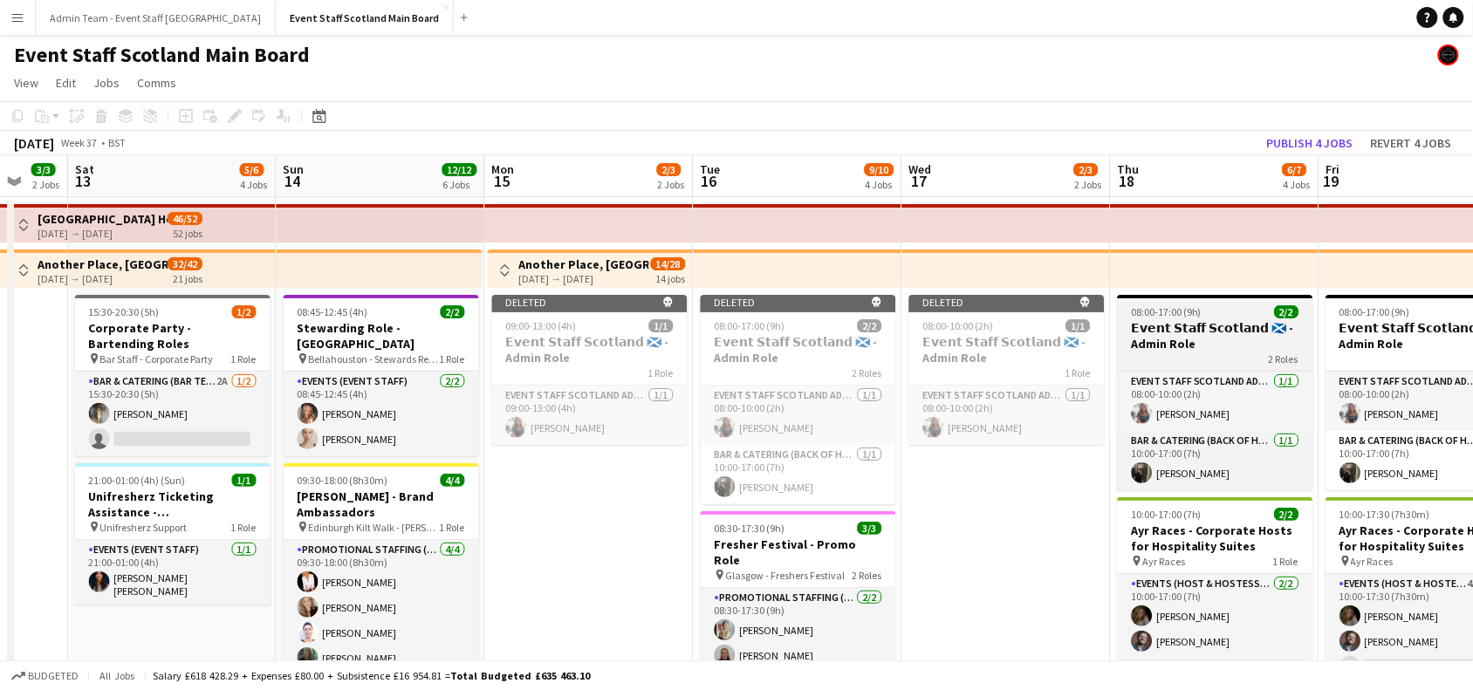
click at [1231, 345] on h3 "𝗘𝘃𝗲𝗻𝘁 𝗦𝘁𝗮𝗳𝗳 𝗦𝗰𝗼𝘁𝗹𝗮𝗻𝗱 🏴󠁧󠁢󠁳󠁣󠁴󠁿 - Admin Role" at bounding box center [1215, 335] width 195 height 31
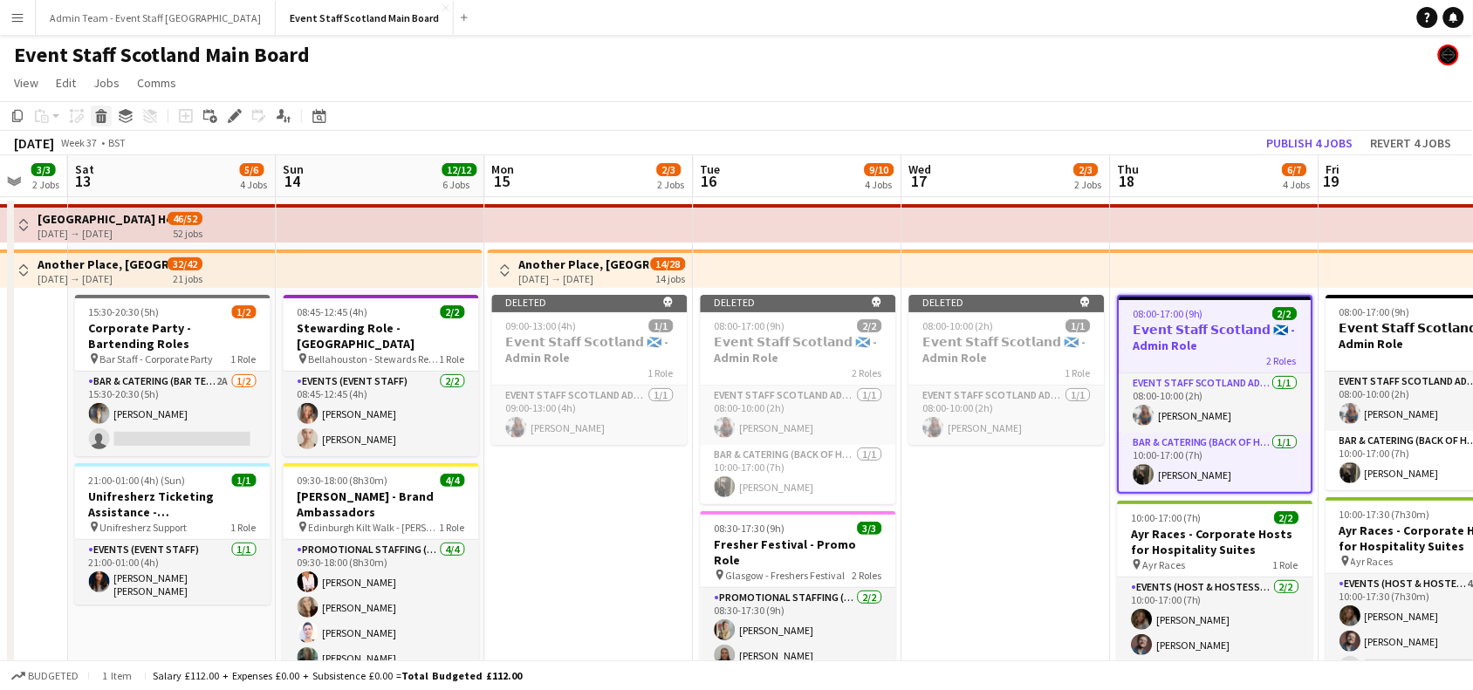
click at [99, 120] on icon "Delete" at bounding box center [101, 116] width 14 height 14
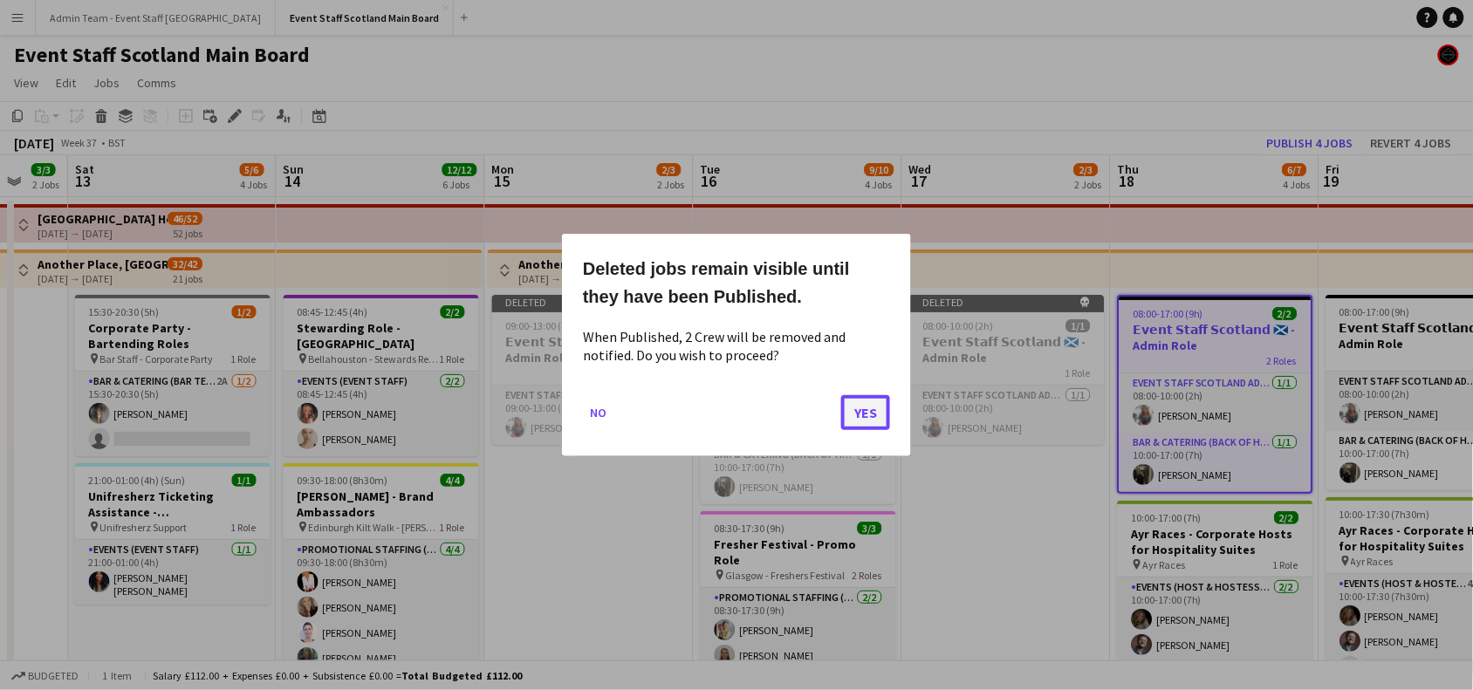
click at [855, 407] on button "Yes" at bounding box center [865, 412] width 49 height 35
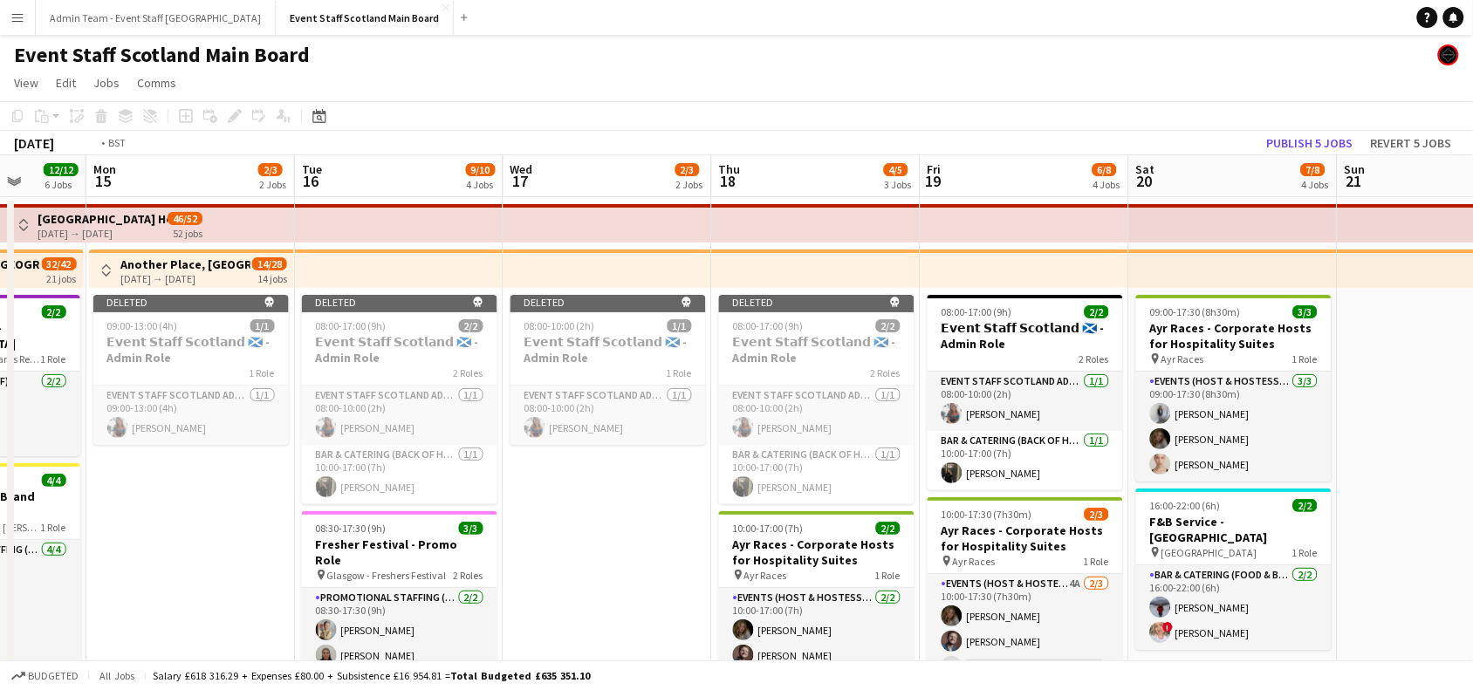
drag, startPoint x: 1025, startPoint y: 586, endPoint x: 201, endPoint y: 647, distance: 826.7
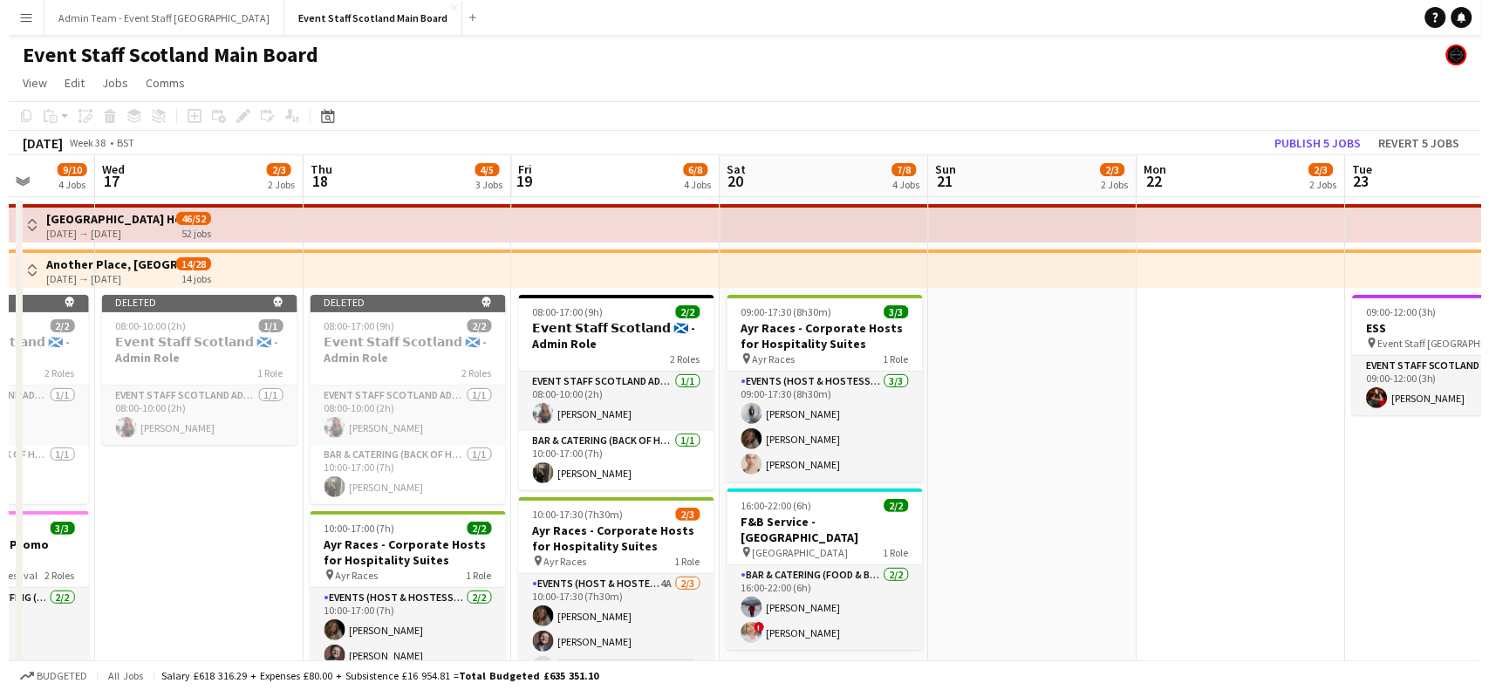
scroll to position [0, 548]
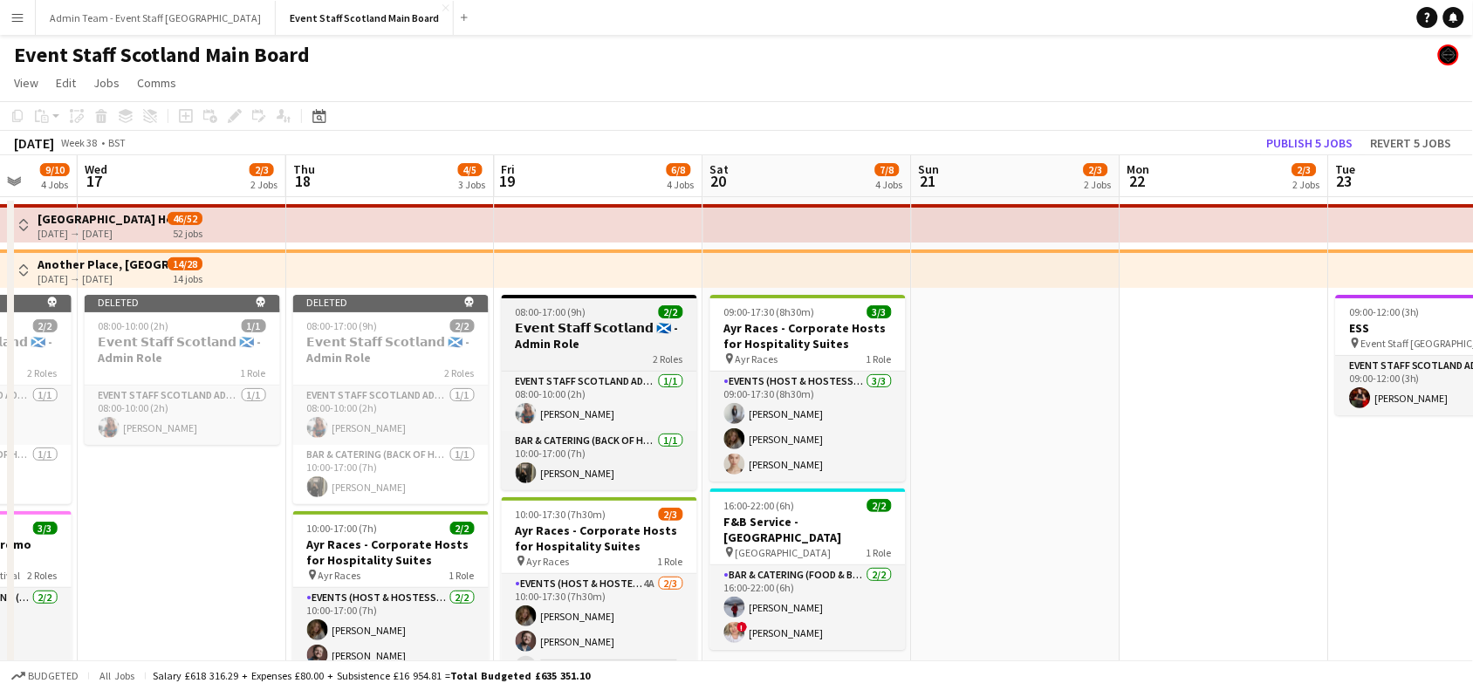
click at [595, 316] on div "08:00-17:00 (9h) 2/2" at bounding box center [599, 311] width 195 height 13
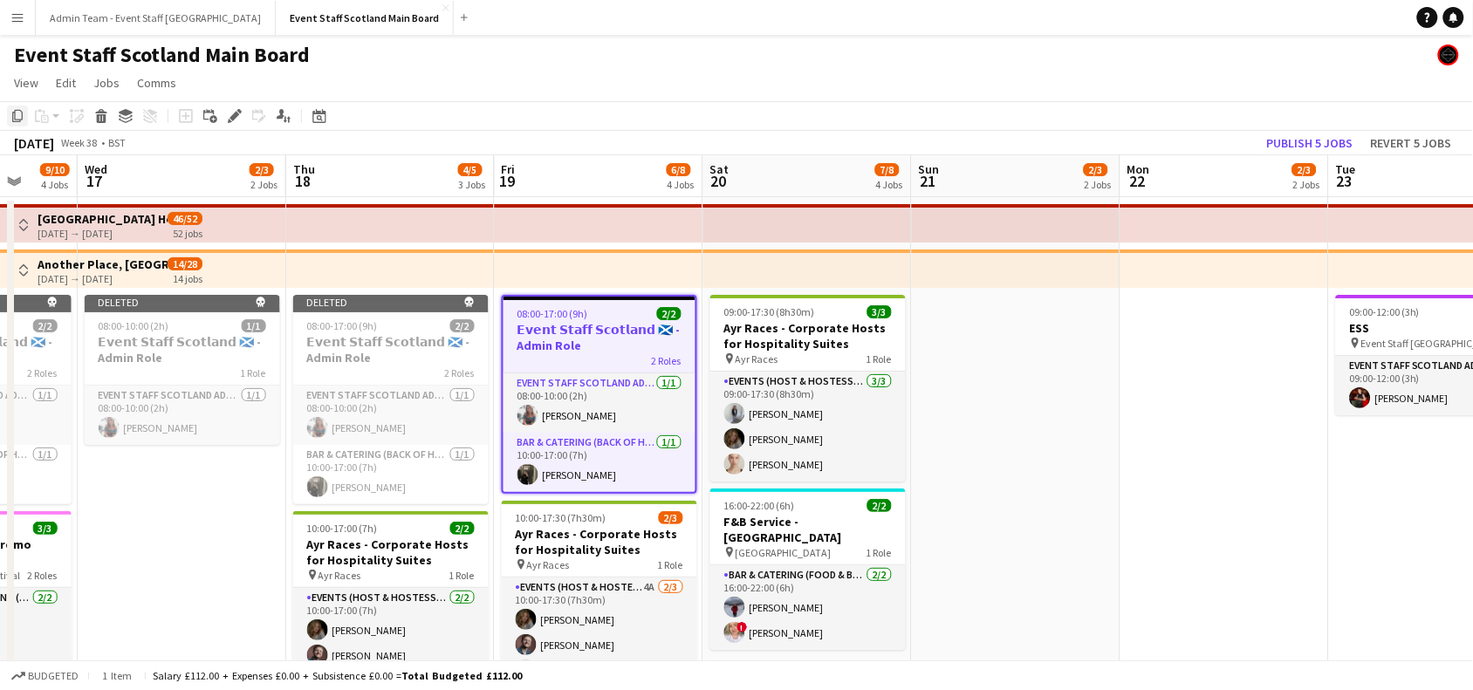
click at [11, 118] on icon "Copy" at bounding box center [17, 116] width 14 height 14
click at [153, 15] on button "Admin Team - Event Staff [GEOGRAPHIC_DATA] Close" at bounding box center [156, 18] width 240 height 34
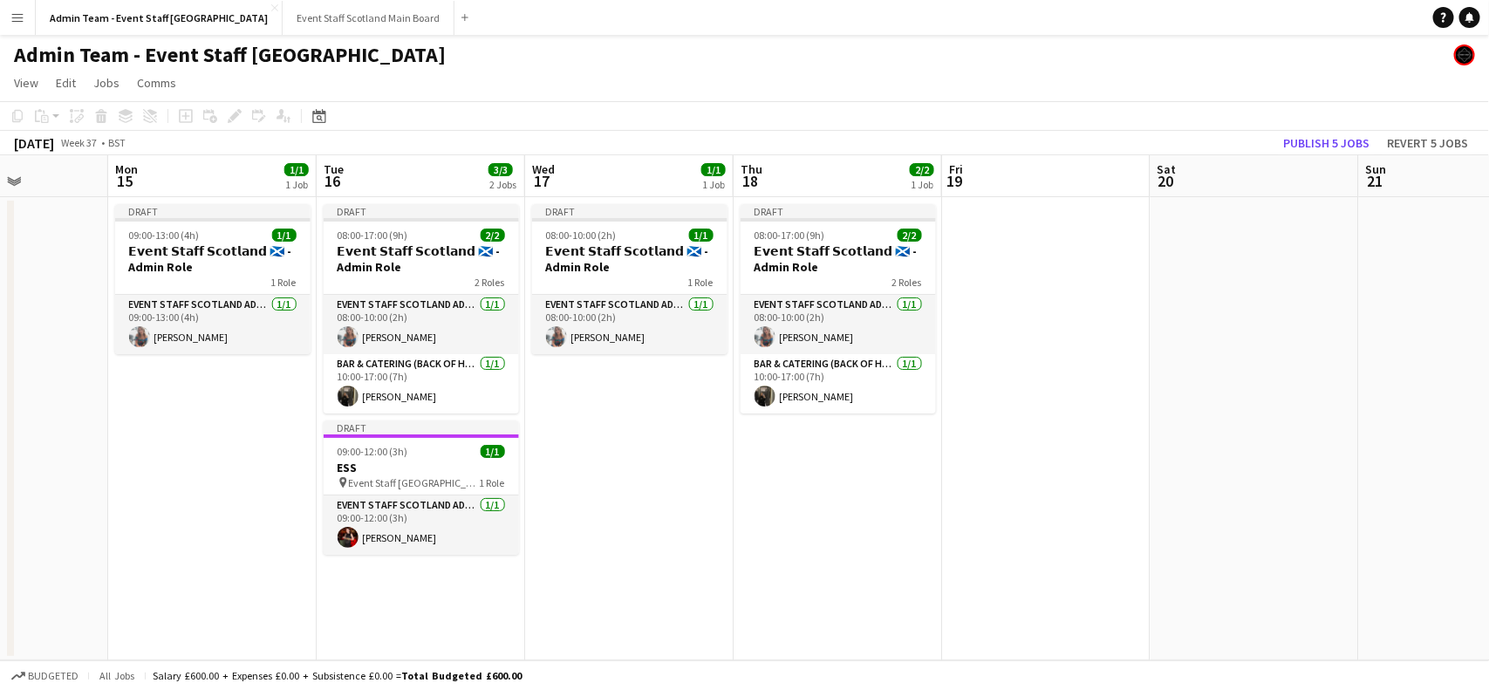
scroll to position [0, 537]
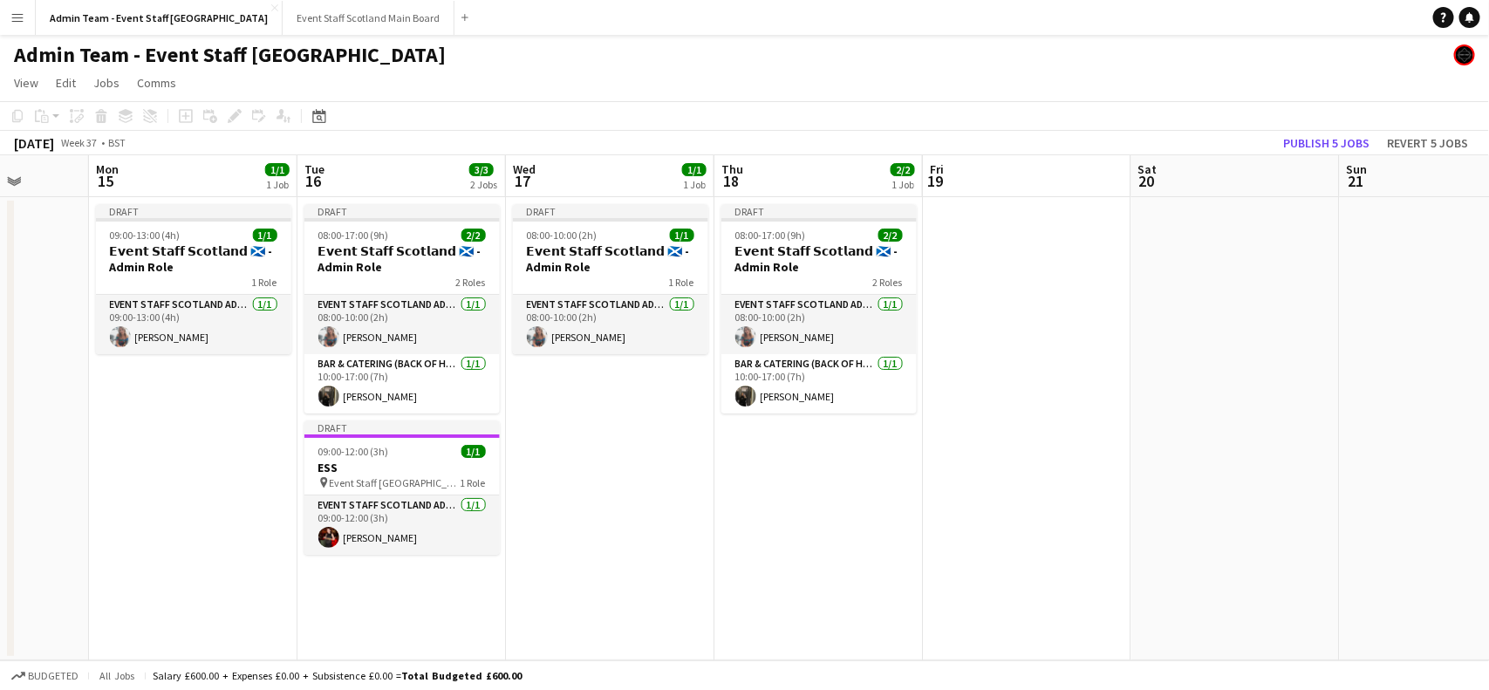
drag, startPoint x: 1371, startPoint y: 373, endPoint x: 0, endPoint y: 482, distance: 1374.8
click at [0, 482] on app-calendar-viewport "Fri 12 2/2 1 Job Sat 13 Sun 14 Mon 15 1/1 1 Job Tue 16 3/3 2 Jobs Wed 17 1/1 1 …" at bounding box center [744, 407] width 1489 height 505
click at [1056, 260] on app-date-cell at bounding box center [1027, 428] width 208 height 463
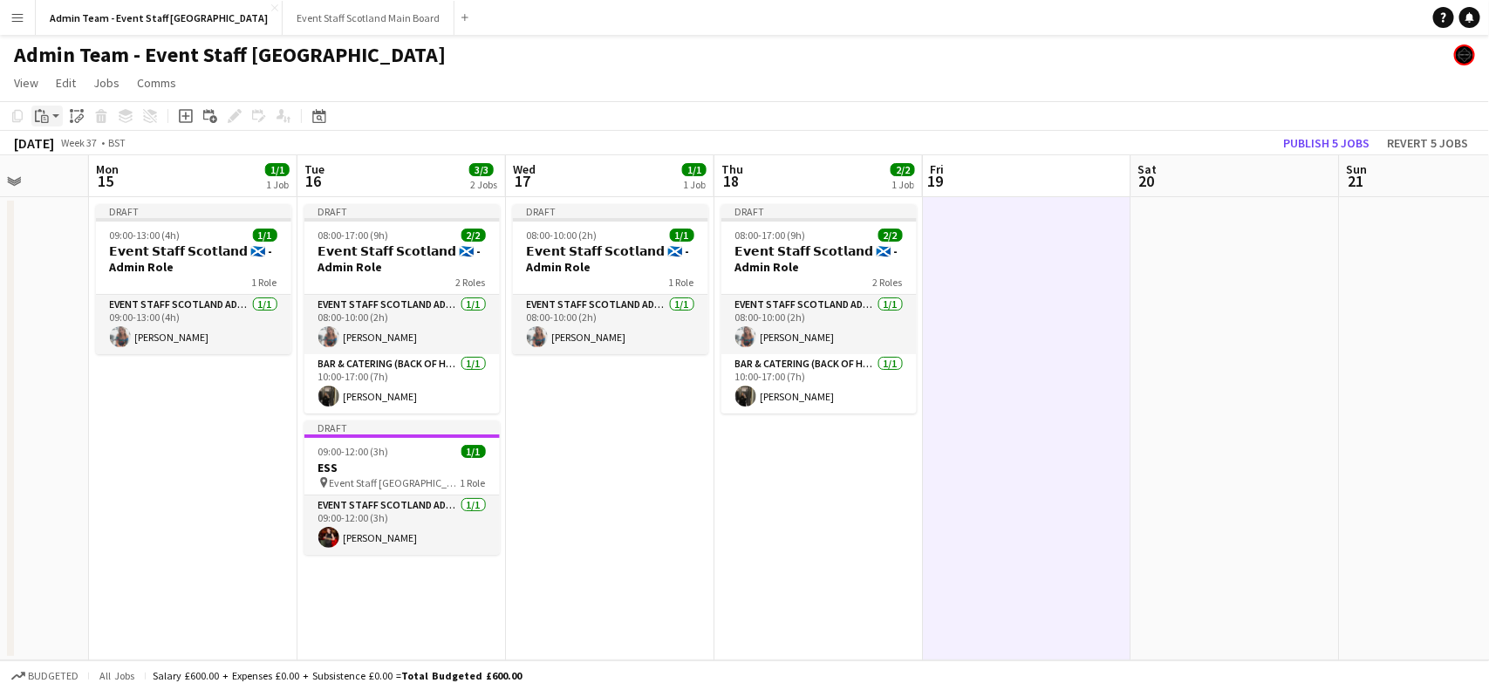
click at [59, 111] on app-action-btn "Paste" at bounding box center [46, 116] width 31 height 21
click at [68, 183] on link "Paste with crew Ctrl+Shift+V" at bounding box center [128, 179] width 164 height 16
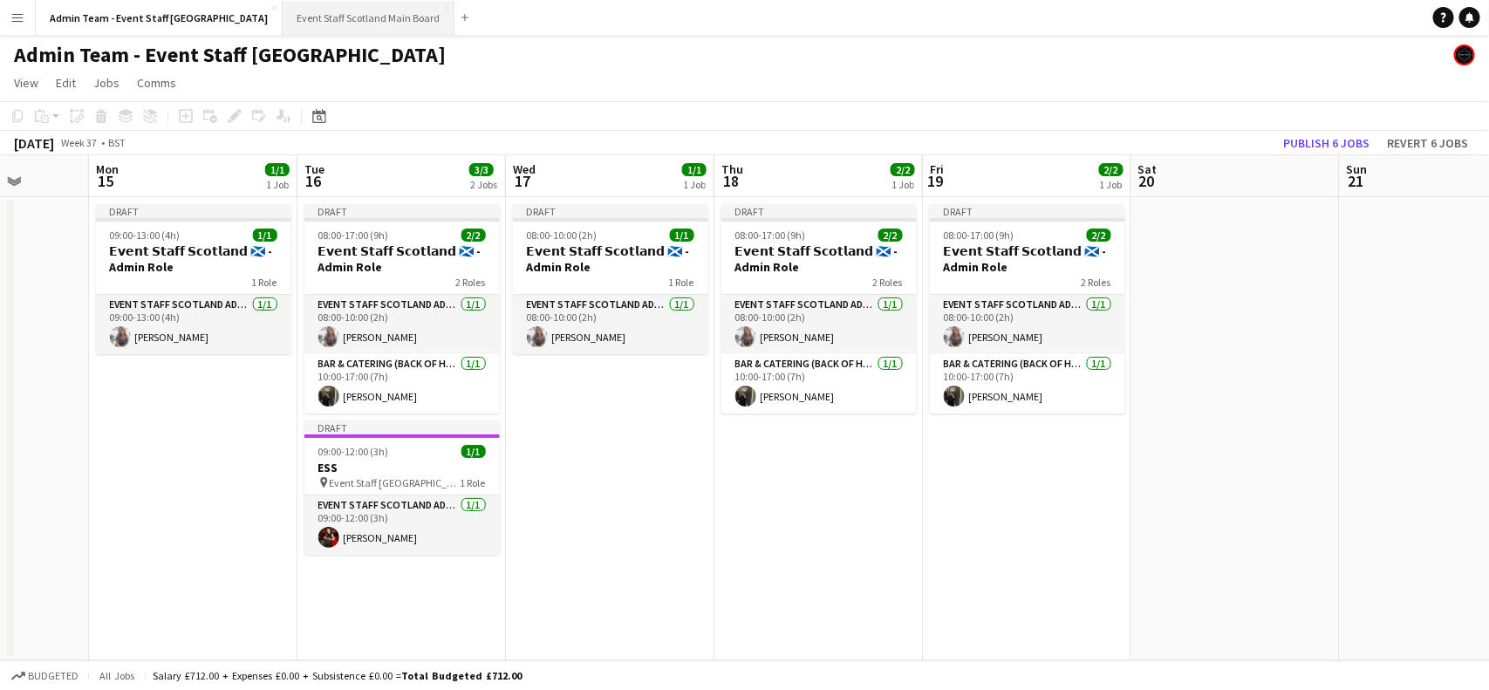
click at [283, 11] on button "Event Staff Scotland Main Board Close" at bounding box center [369, 18] width 172 height 34
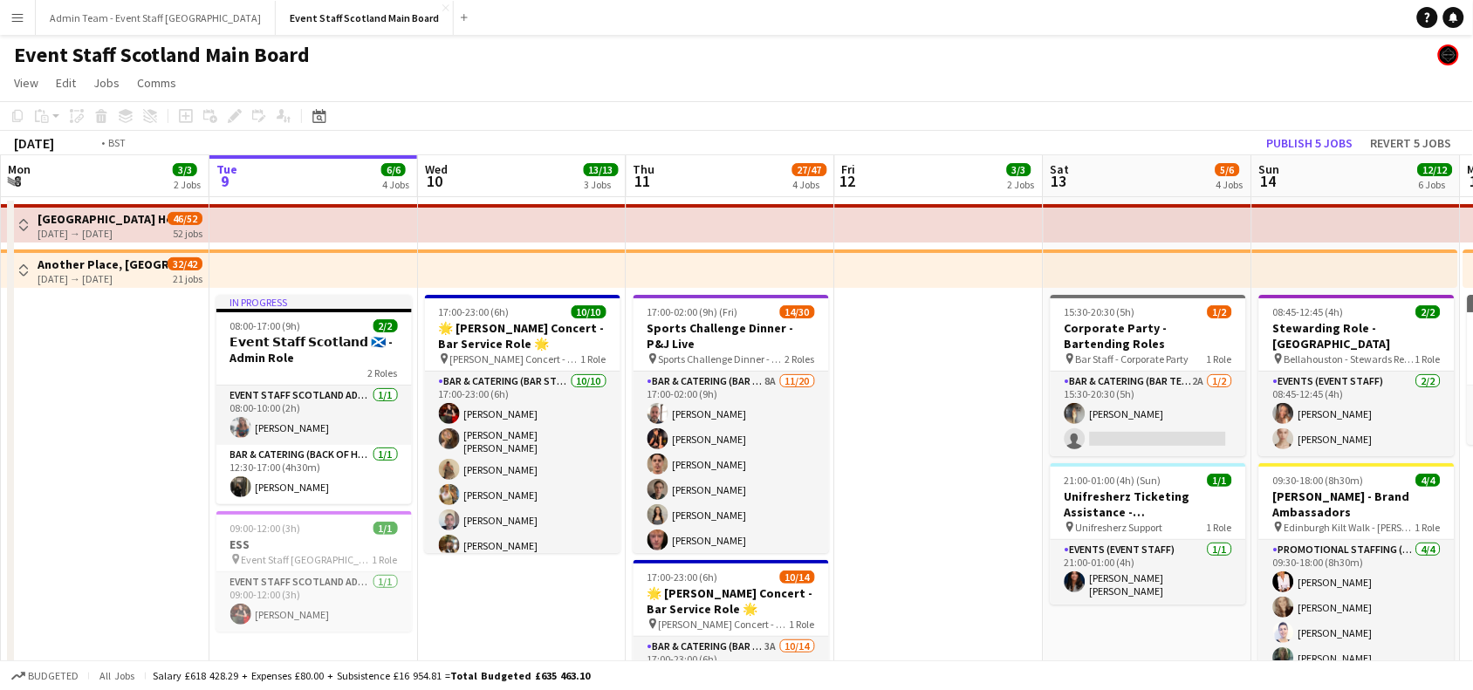
scroll to position [0, 743]
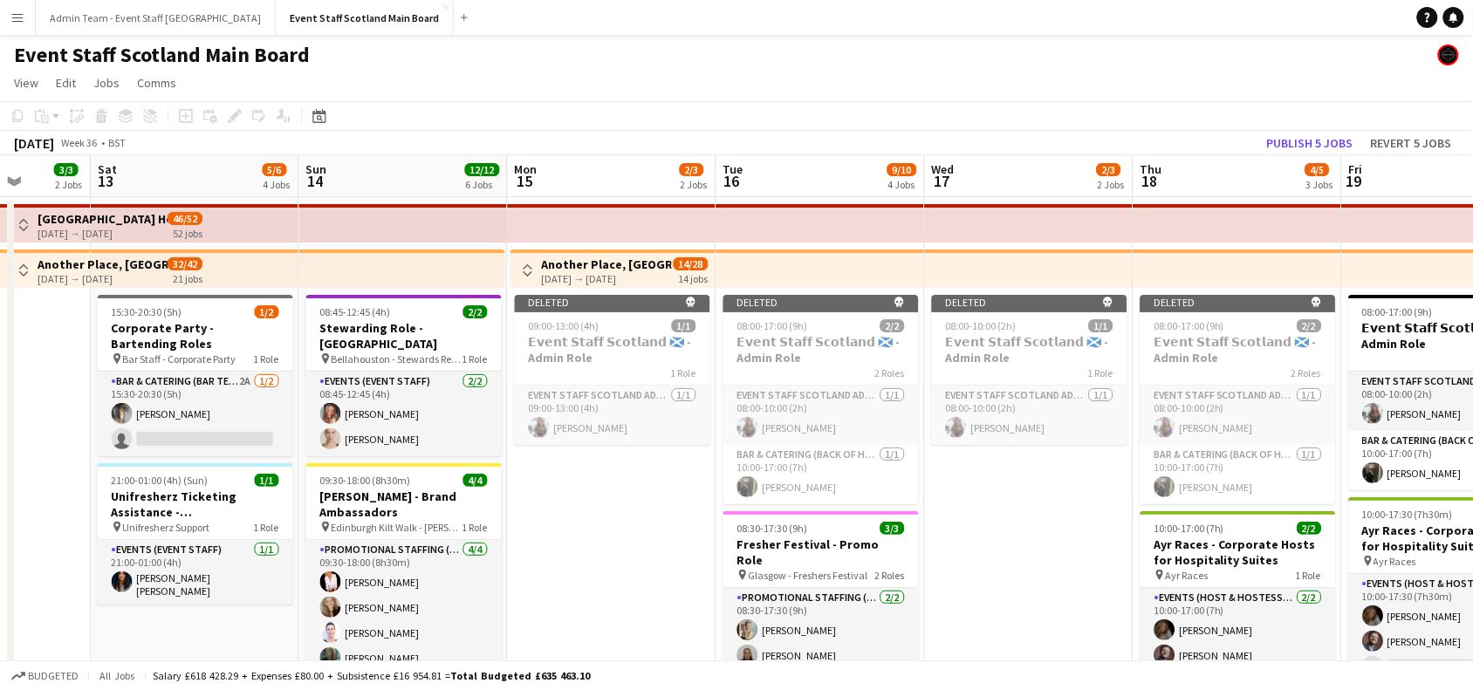
drag, startPoint x: 953, startPoint y: 538, endPoint x: 0, endPoint y: 576, distance: 953.4
click at [1405, 345] on h3 "𝗘𝘃𝗲𝗻𝘁 𝗦𝘁𝗮𝗳𝗳 𝗦𝗰𝗼𝘁𝗹𝗮𝗻𝗱 🏴󠁧󠁢󠁳󠁣󠁴󠁿 - Admin Role" at bounding box center [1446, 335] width 195 height 31
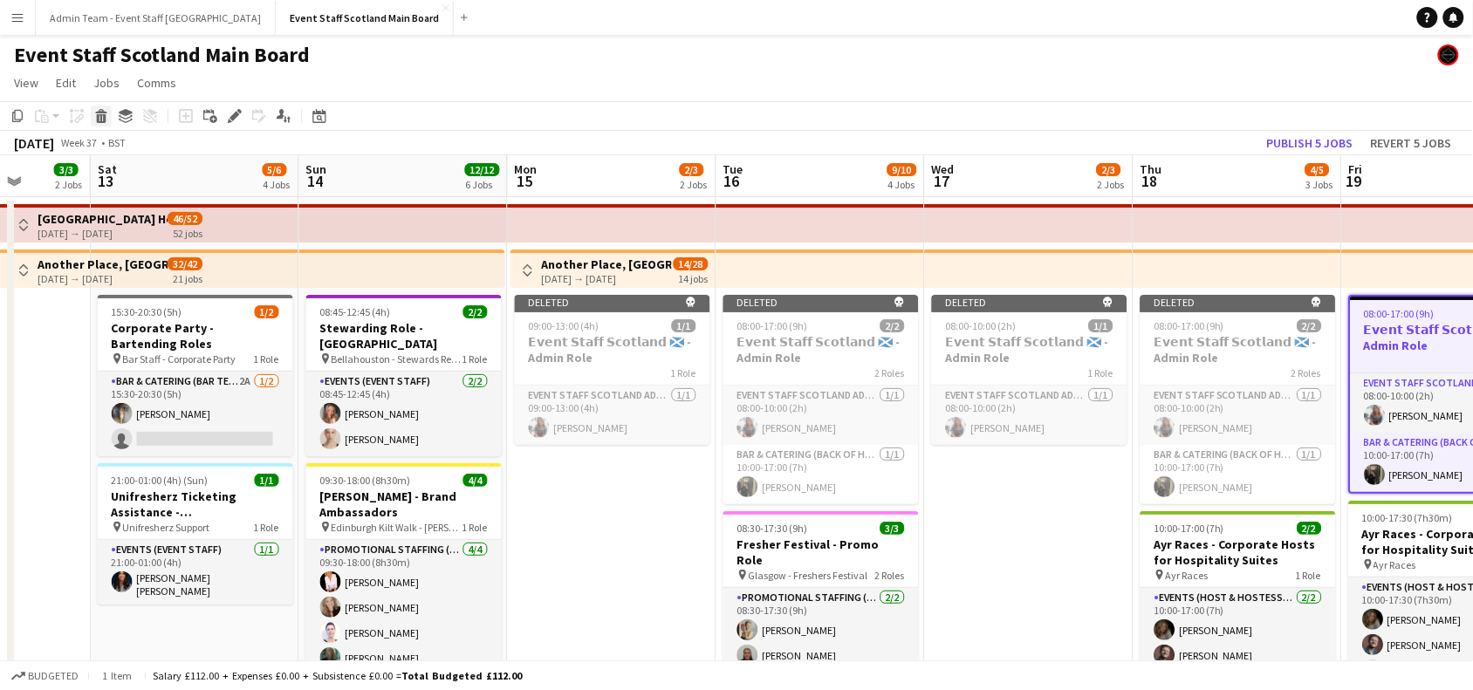
click at [101, 120] on icon at bounding box center [102, 118] width 10 height 9
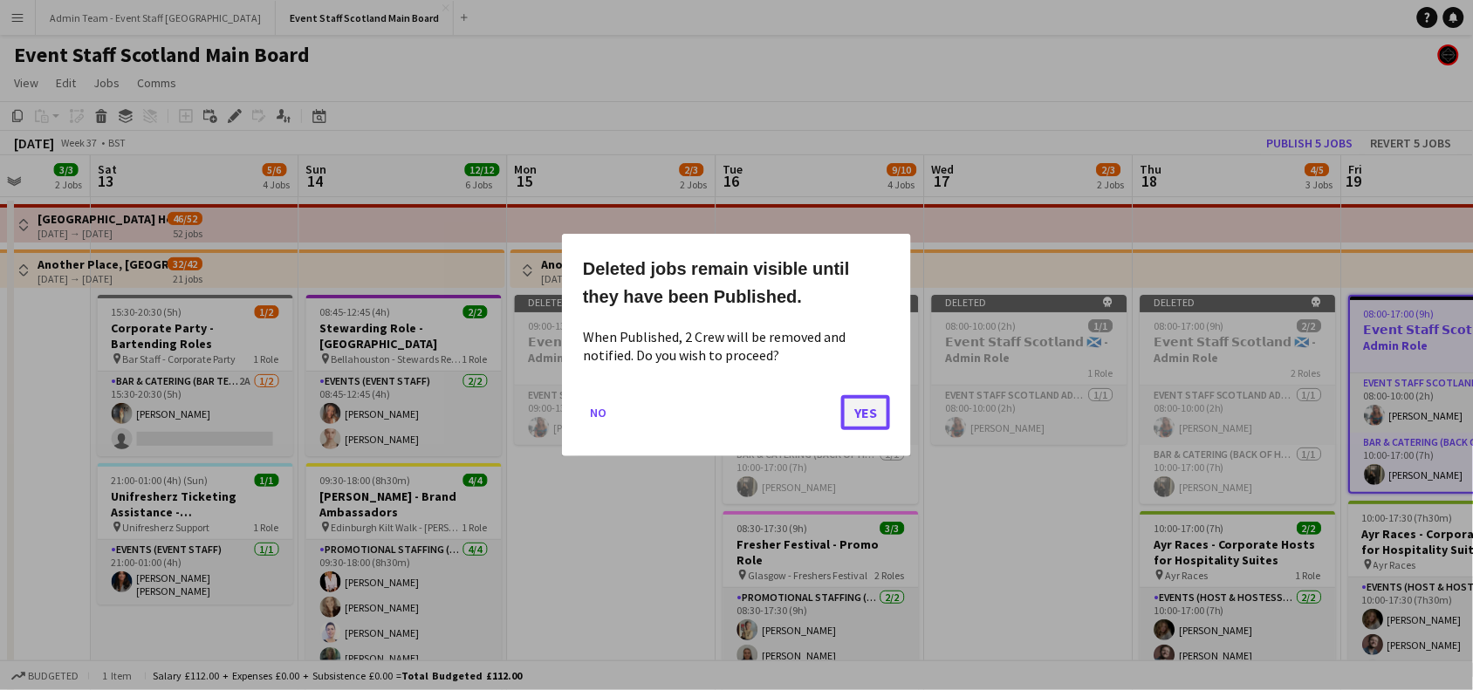
click at [864, 412] on button "Yes" at bounding box center [865, 412] width 49 height 35
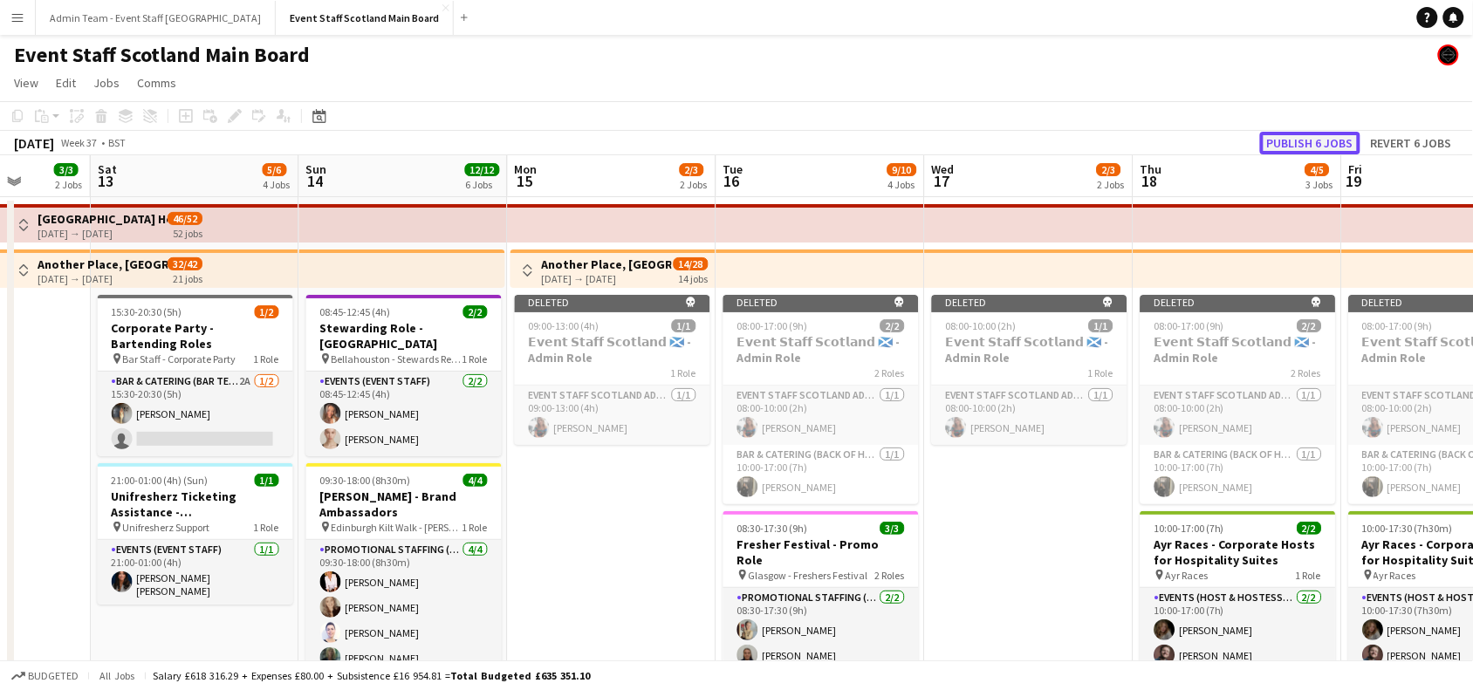
click at [1307, 141] on button "Publish 6 jobs" at bounding box center [1310, 143] width 100 height 23
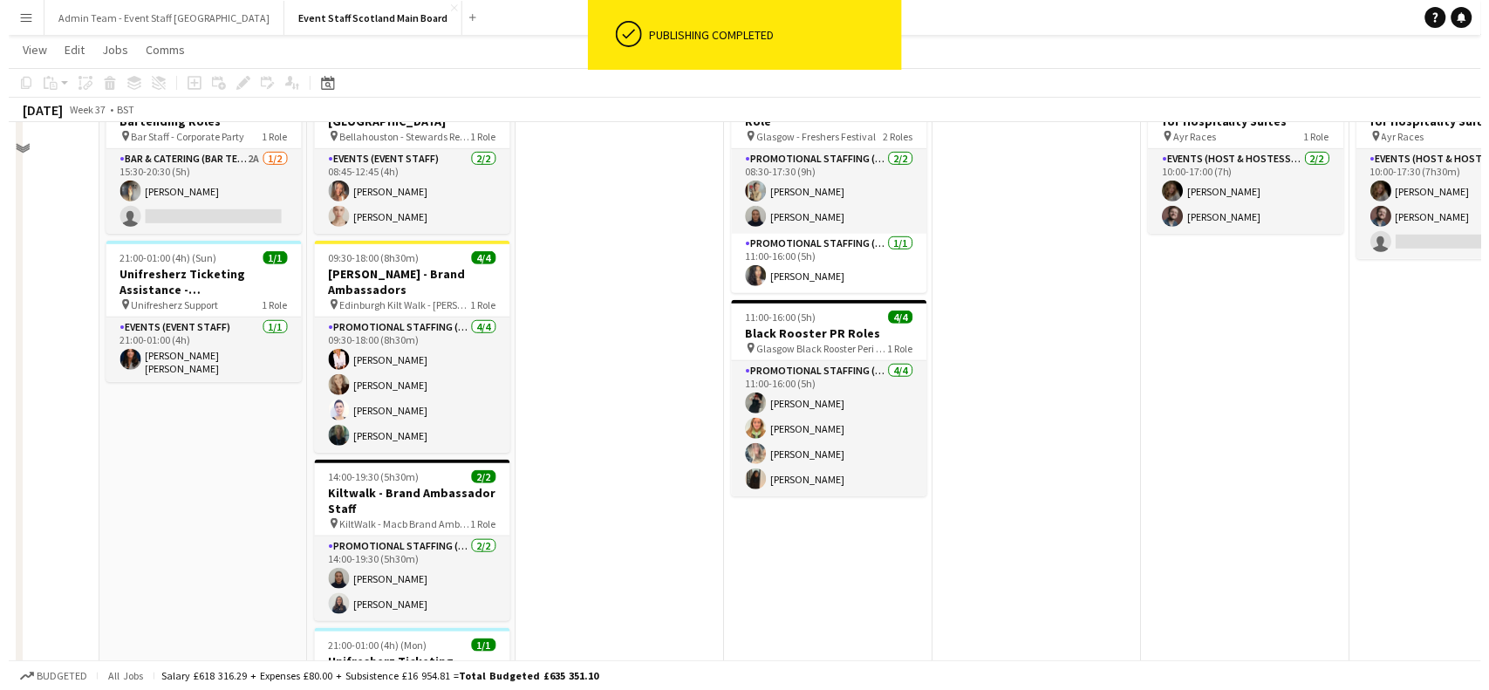
scroll to position [0, 0]
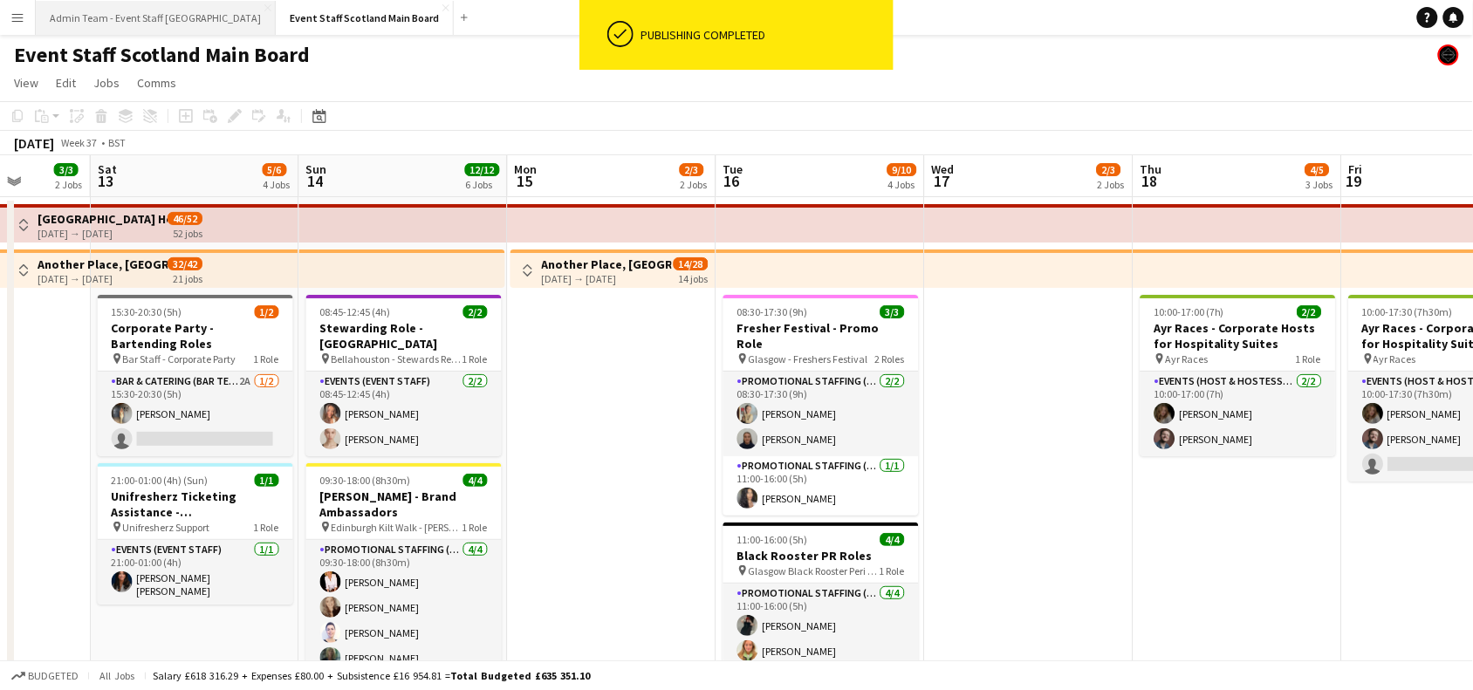
click at [102, 7] on button "Admin Team - Event Staff [GEOGRAPHIC_DATA] Close" at bounding box center [156, 18] width 240 height 34
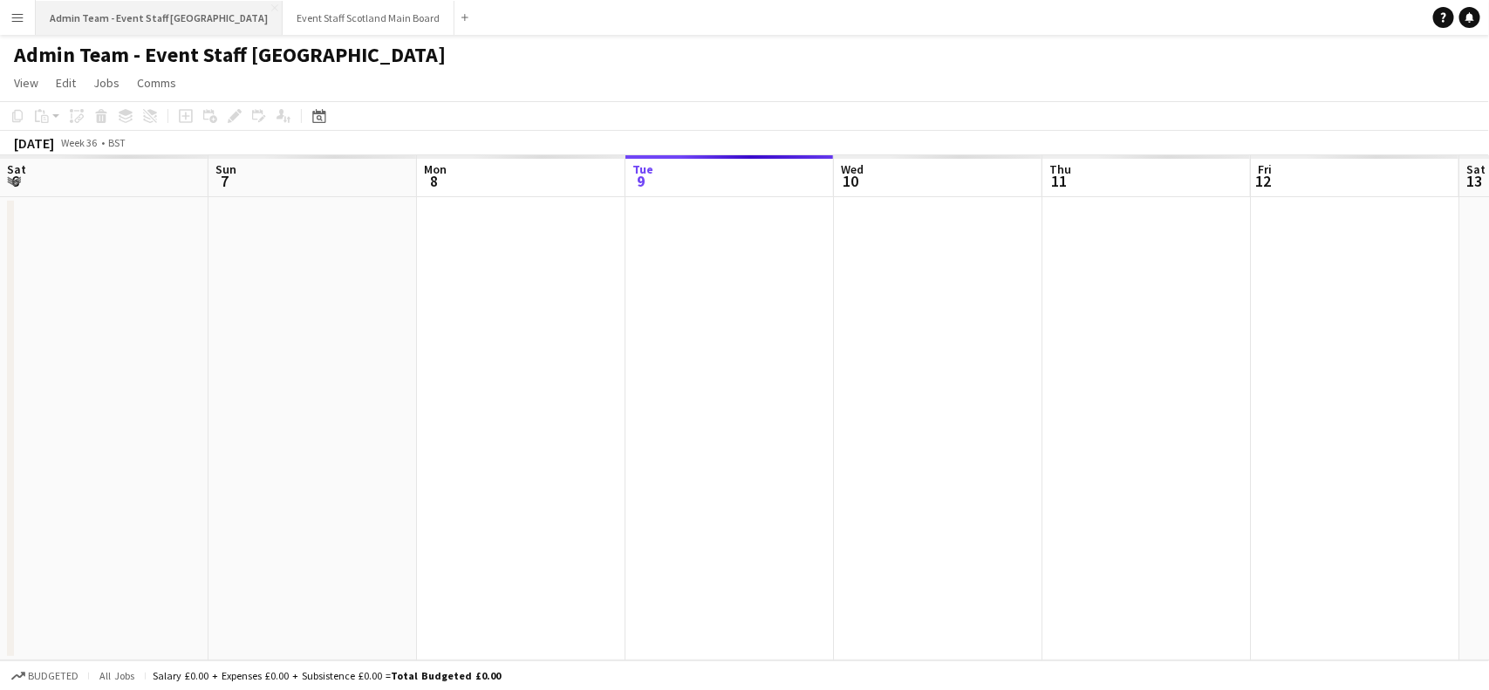
scroll to position [0, 416]
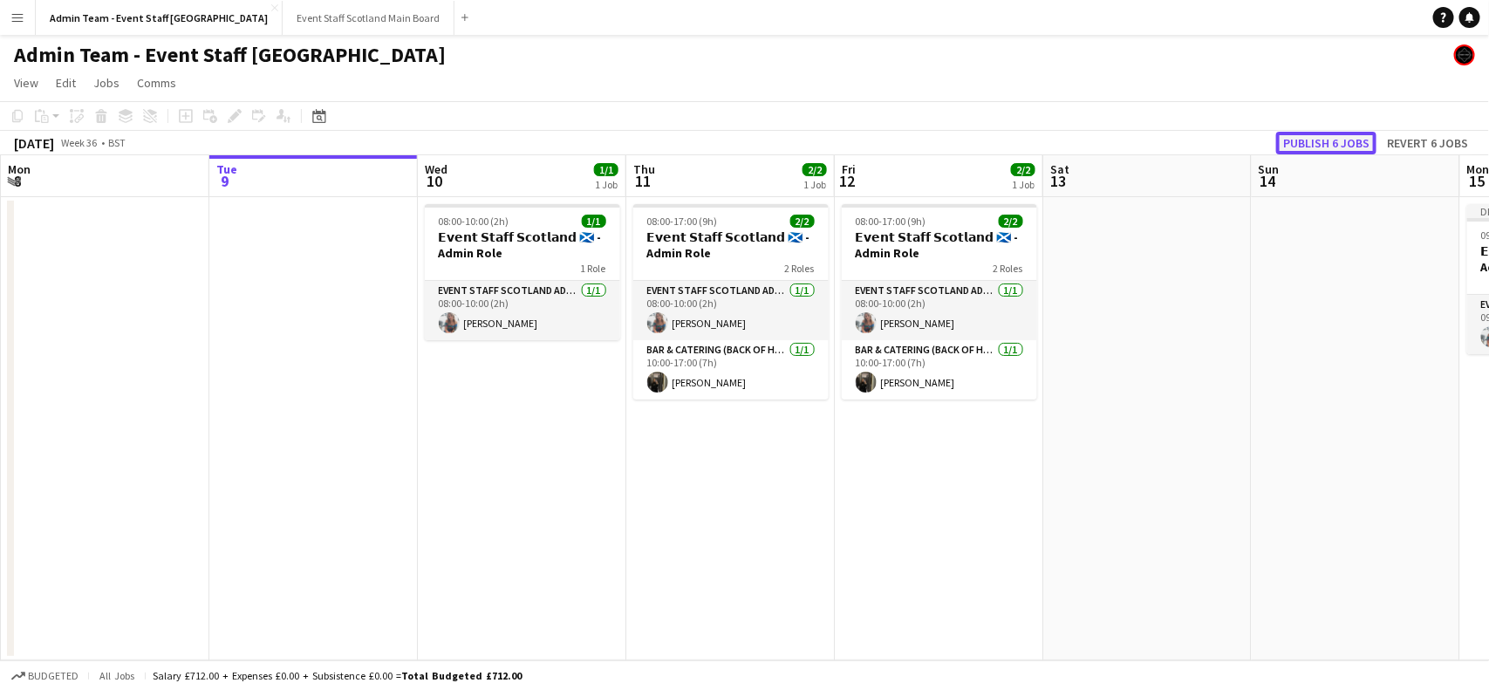
click at [1337, 141] on button "Publish 6 jobs" at bounding box center [1326, 143] width 100 height 23
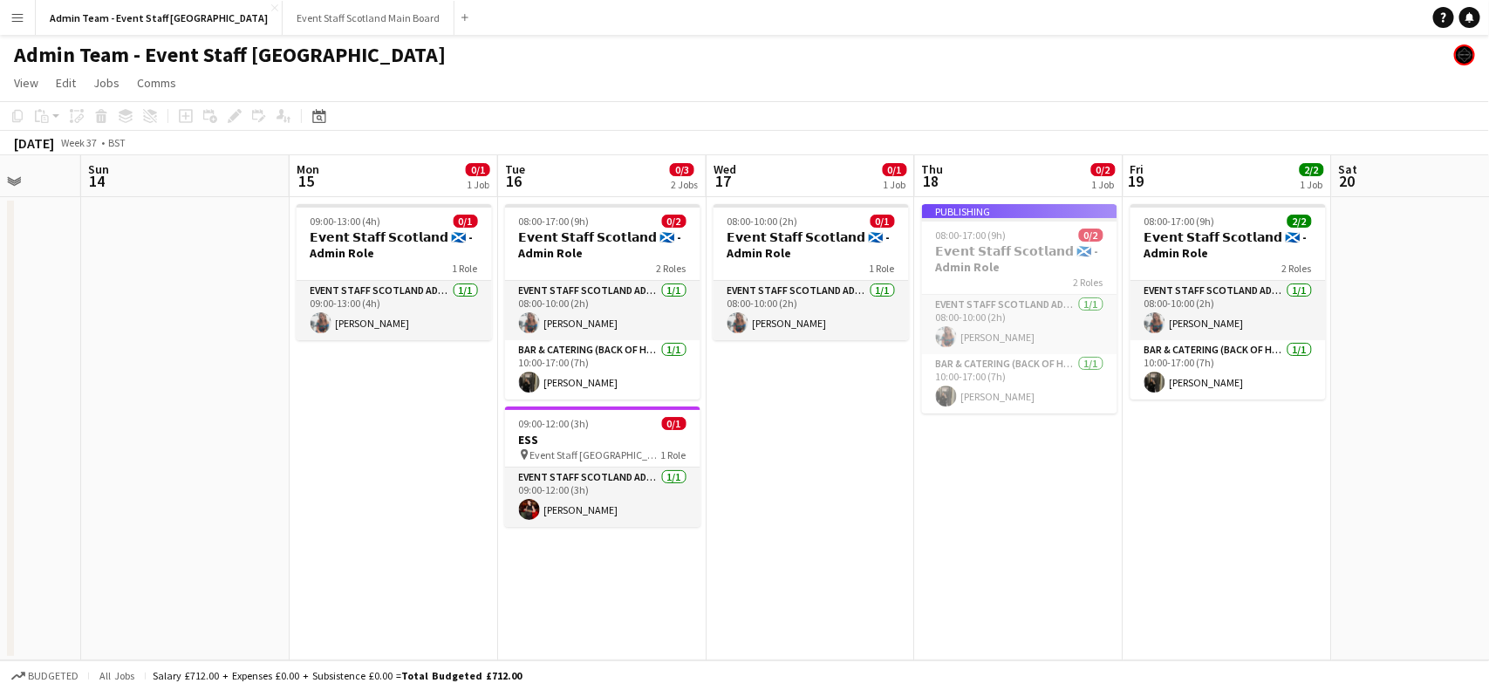
drag, startPoint x: 1377, startPoint y: 334, endPoint x: 135, endPoint y: 480, distance: 1249.9
click at [135, 480] on app-calendar-viewport "Wed 10 1/1 1 Job Thu 11 2/2 1 Job Fri 12 2/2 1 Job Sat 13 Sun 14 Mon 15 0/1 1 J…" at bounding box center [744, 407] width 1489 height 505
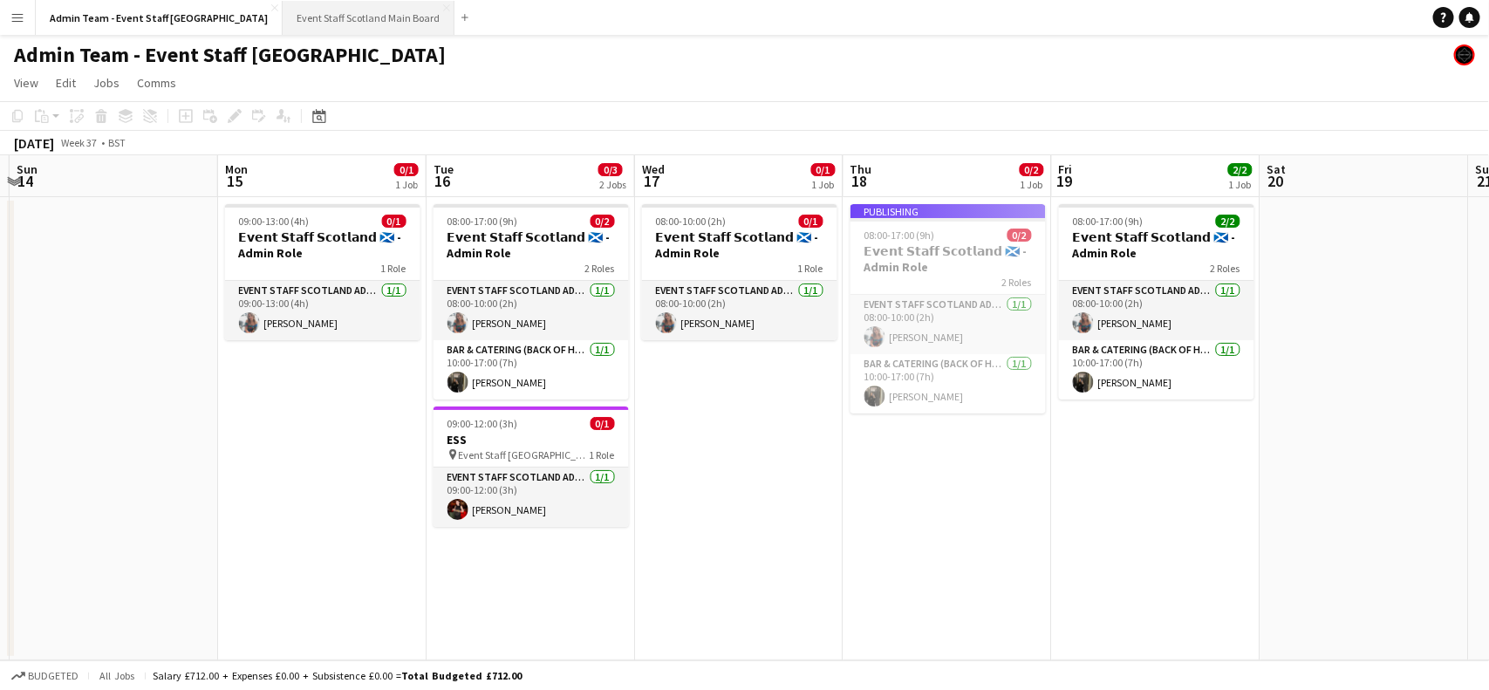
click at [304, 19] on button "Event Staff Scotland Main Board Close" at bounding box center [369, 18] width 172 height 34
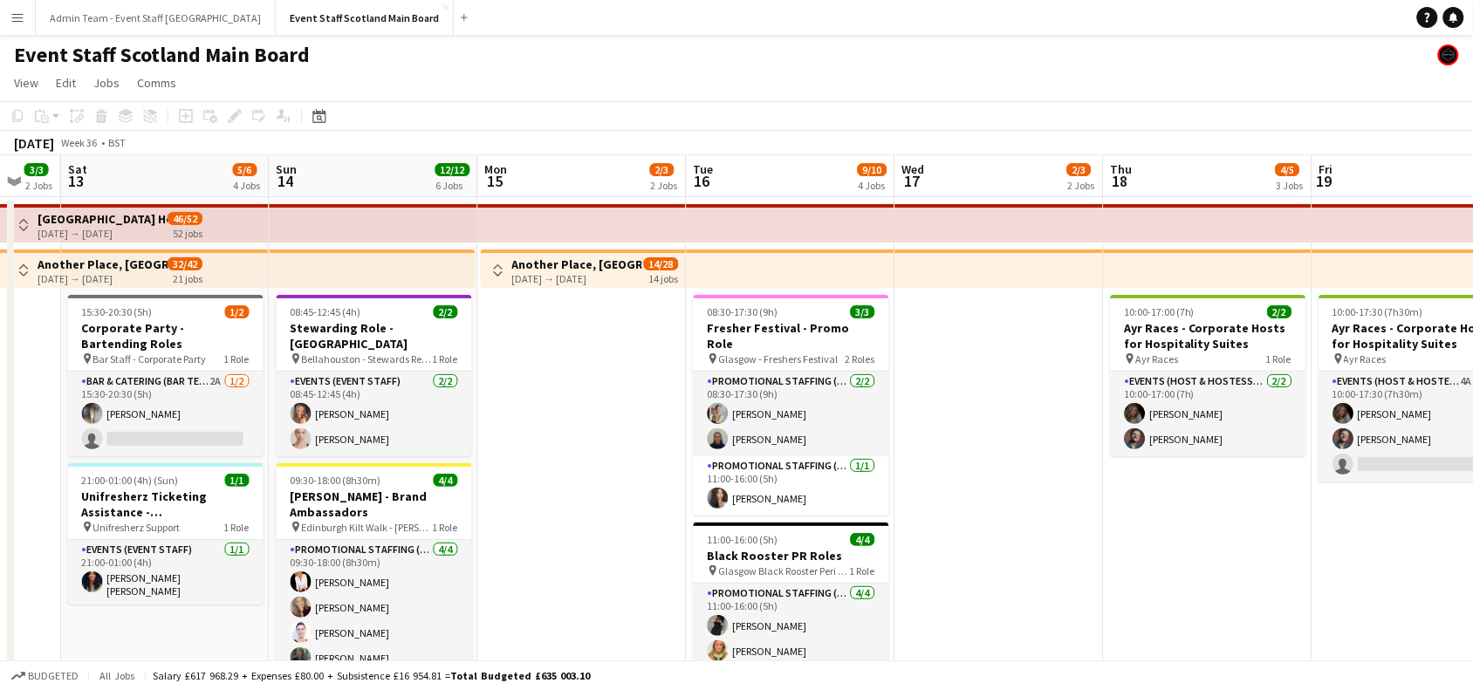
scroll to position [0, 768]
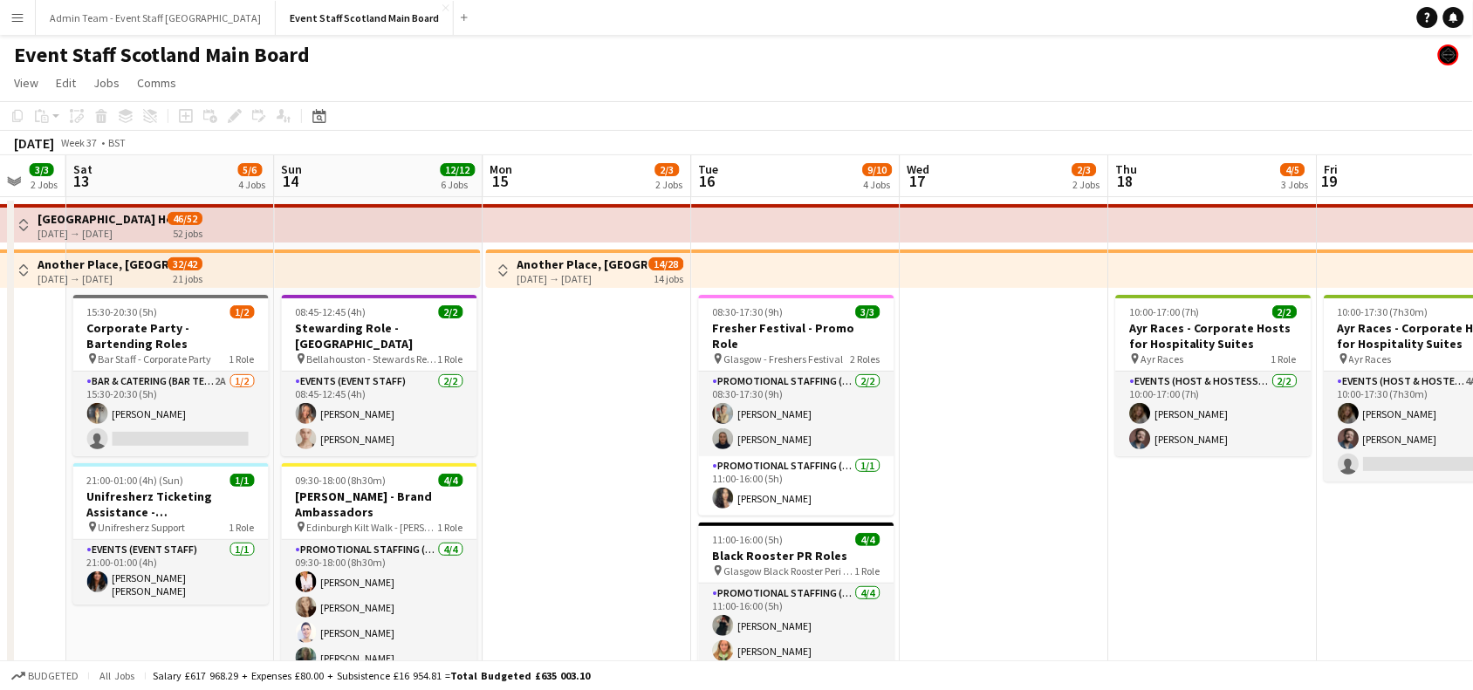
drag, startPoint x: 982, startPoint y: 421, endPoint x: 7, endPoint y: 547, distance: 983.4
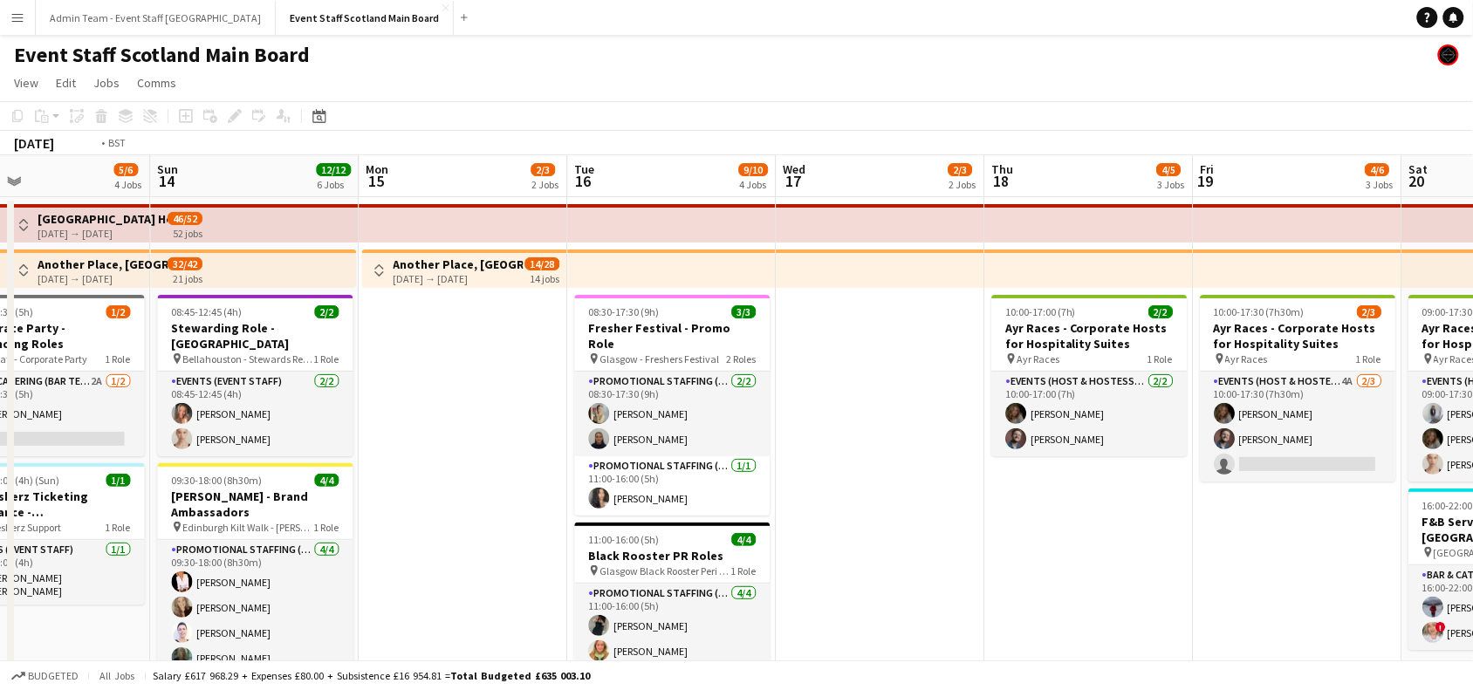
scroll to position [0, 639]
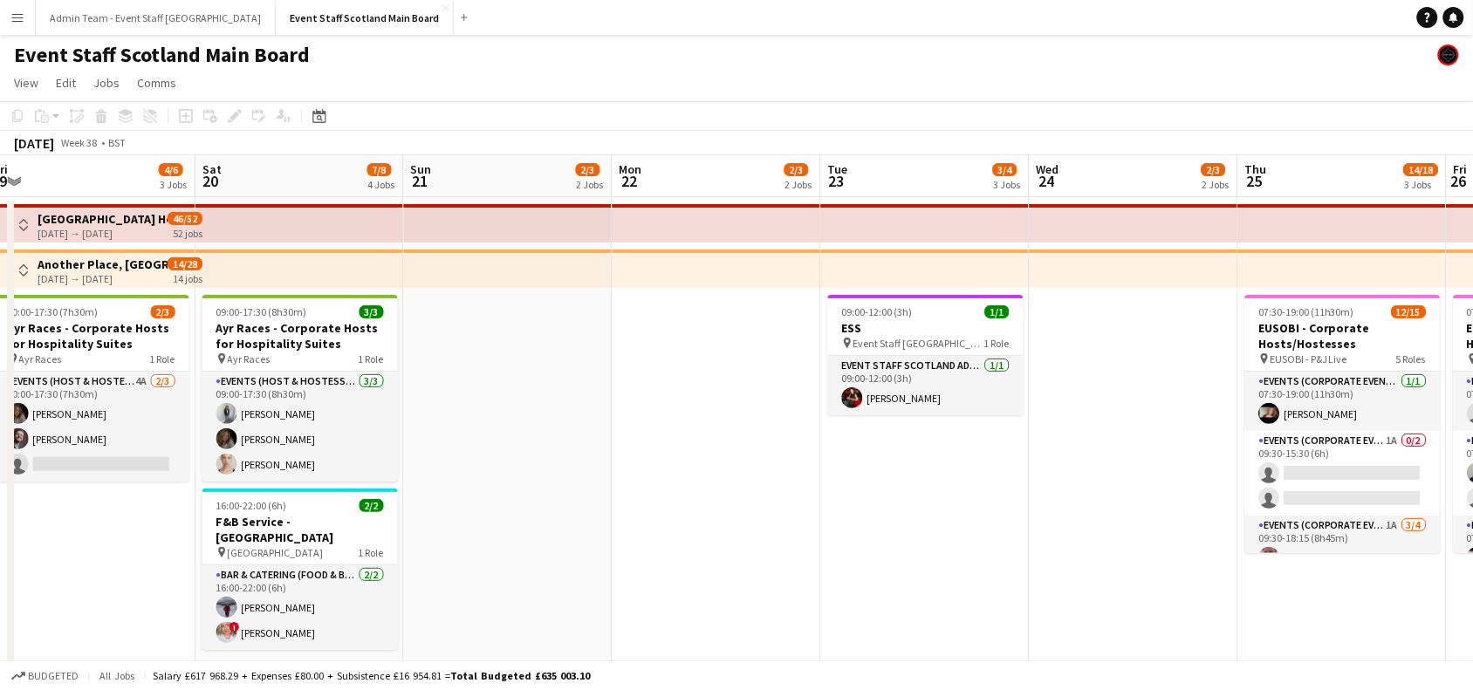
drag, startPoint x: 1331, startPoint y: 555, endPoint x: 0, endPoint y: 644, distance: 1334.2
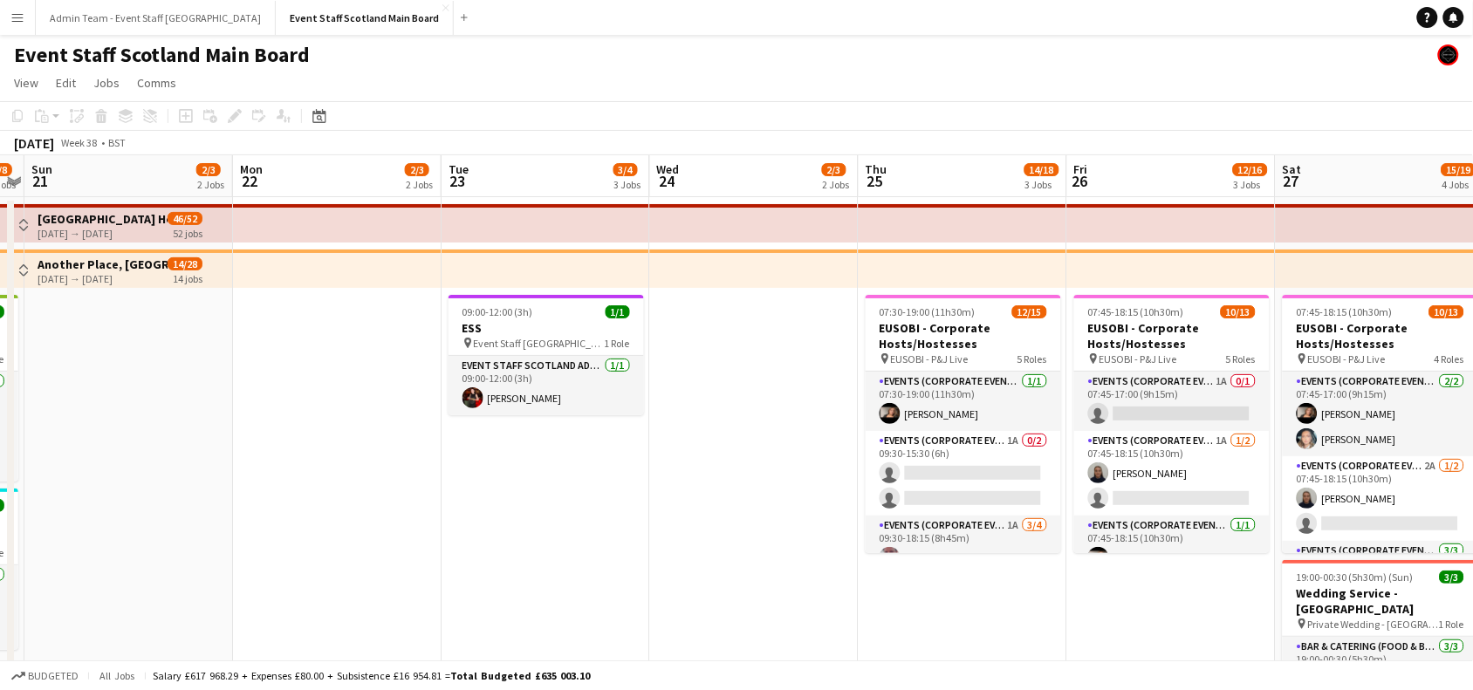
drag, startPoint x: 1069, startPoint y: 487, endPoint x: 692, endPoint y: 491, distance: 376.9
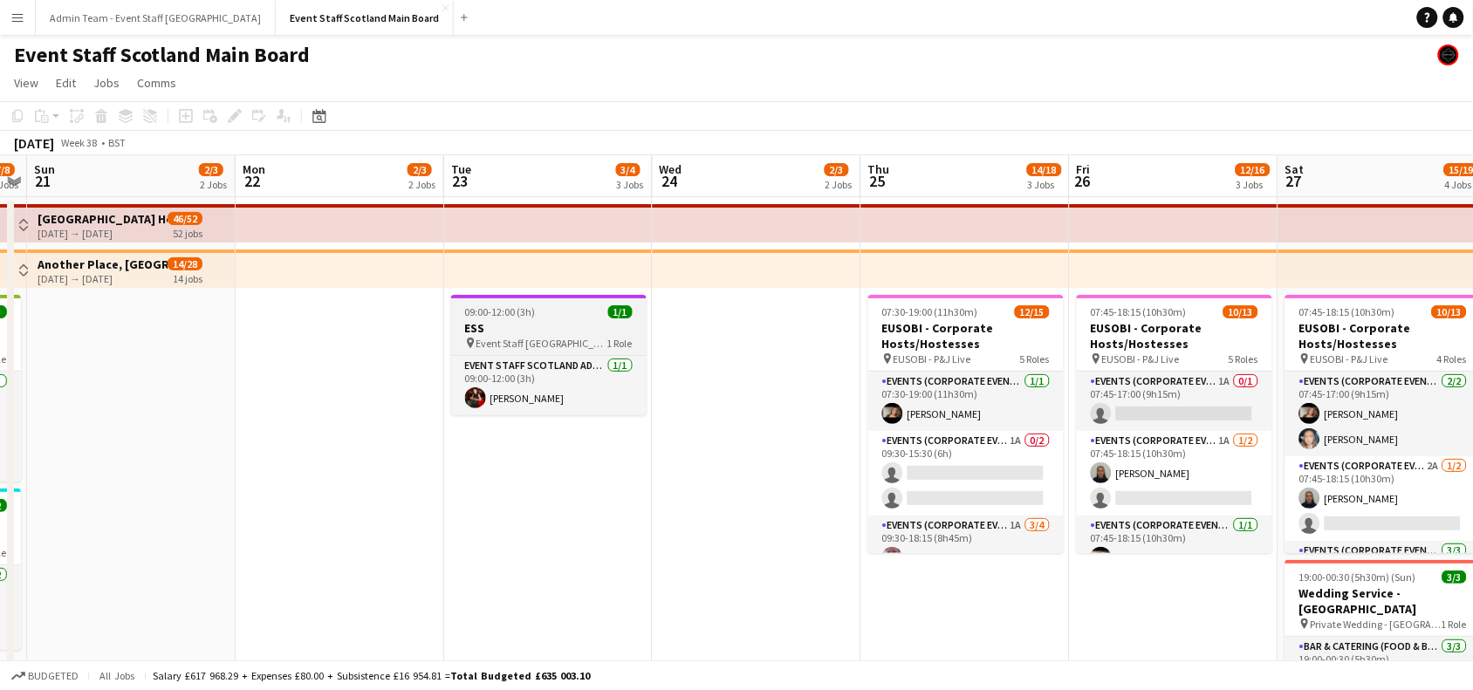
click at [537, 306] on div "09:00-12:00 (3h) 1/1" at bounding box center [548, 311] width 195 height 13
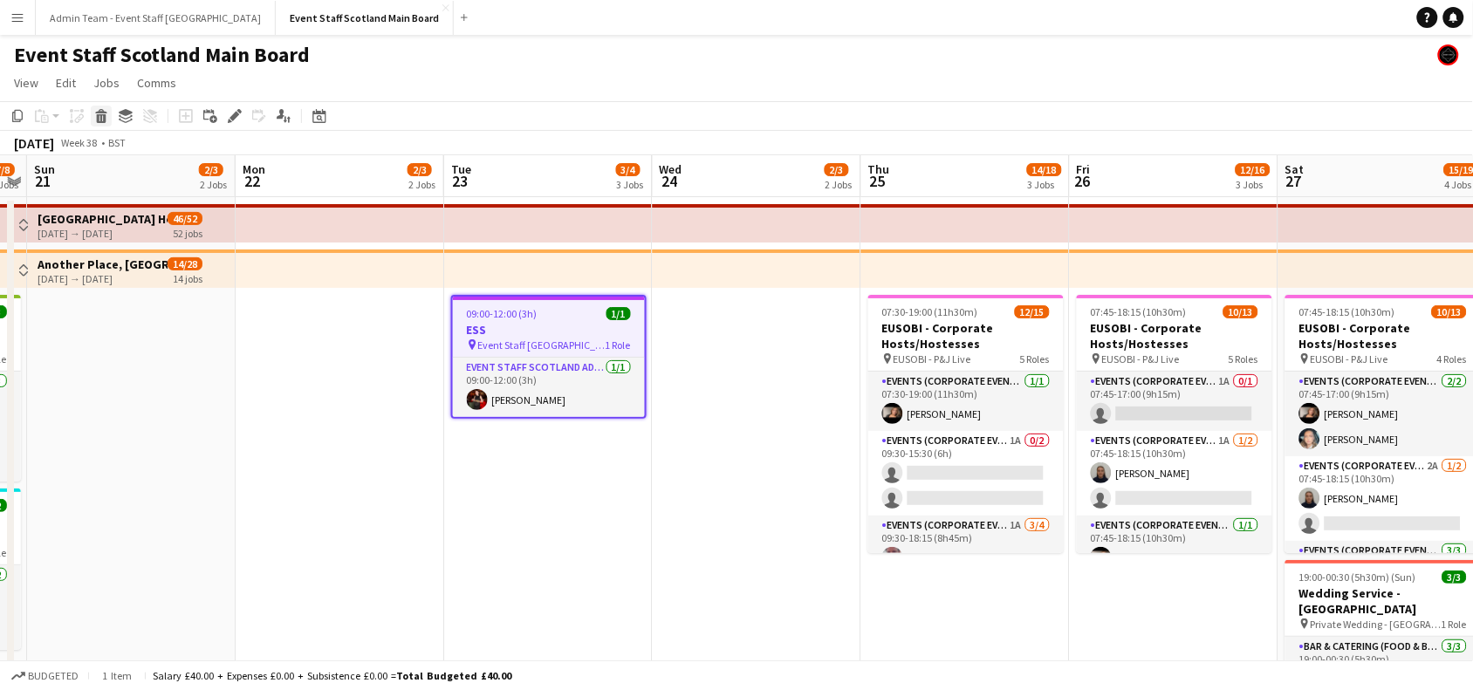
click at [98, 122] on icon at bounding box center [102, 118] width 10 height 9
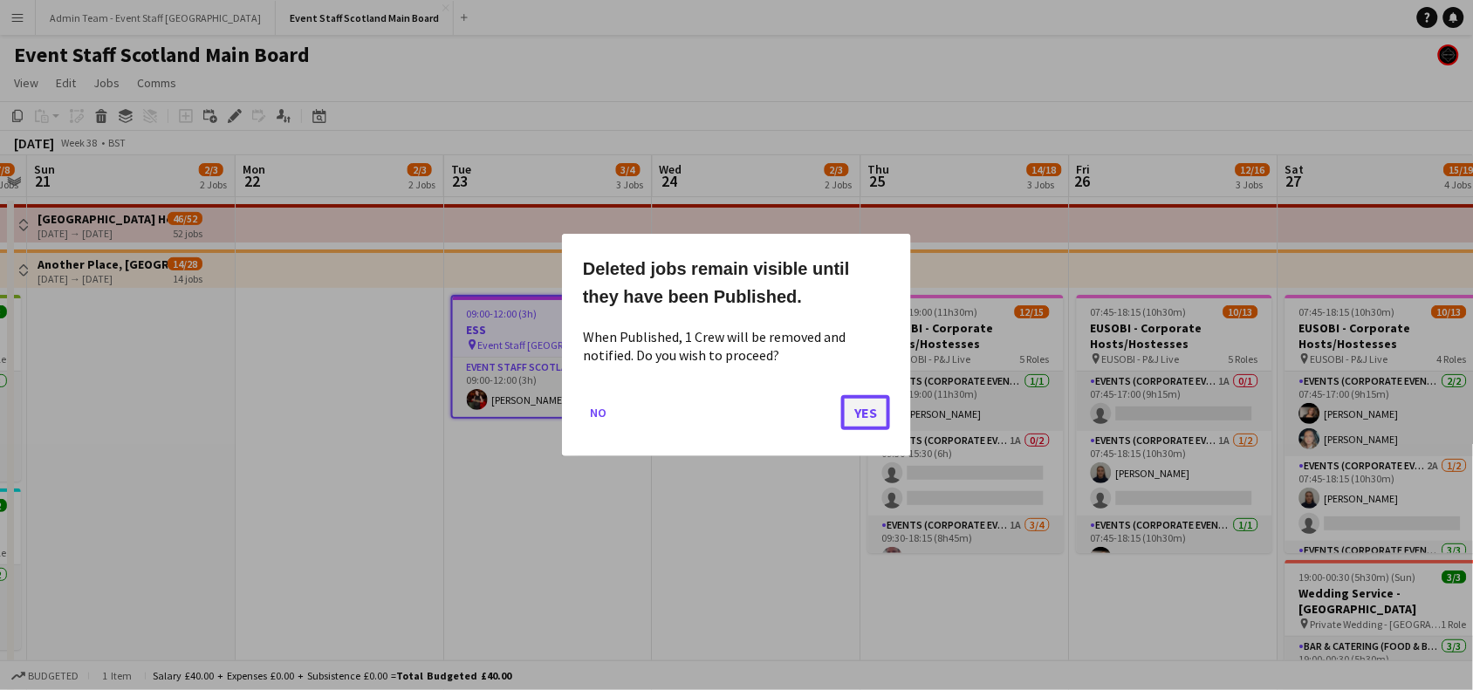
click at [864, 423] on button "Yes" at bounding box center [865, 412] width 49 height 35
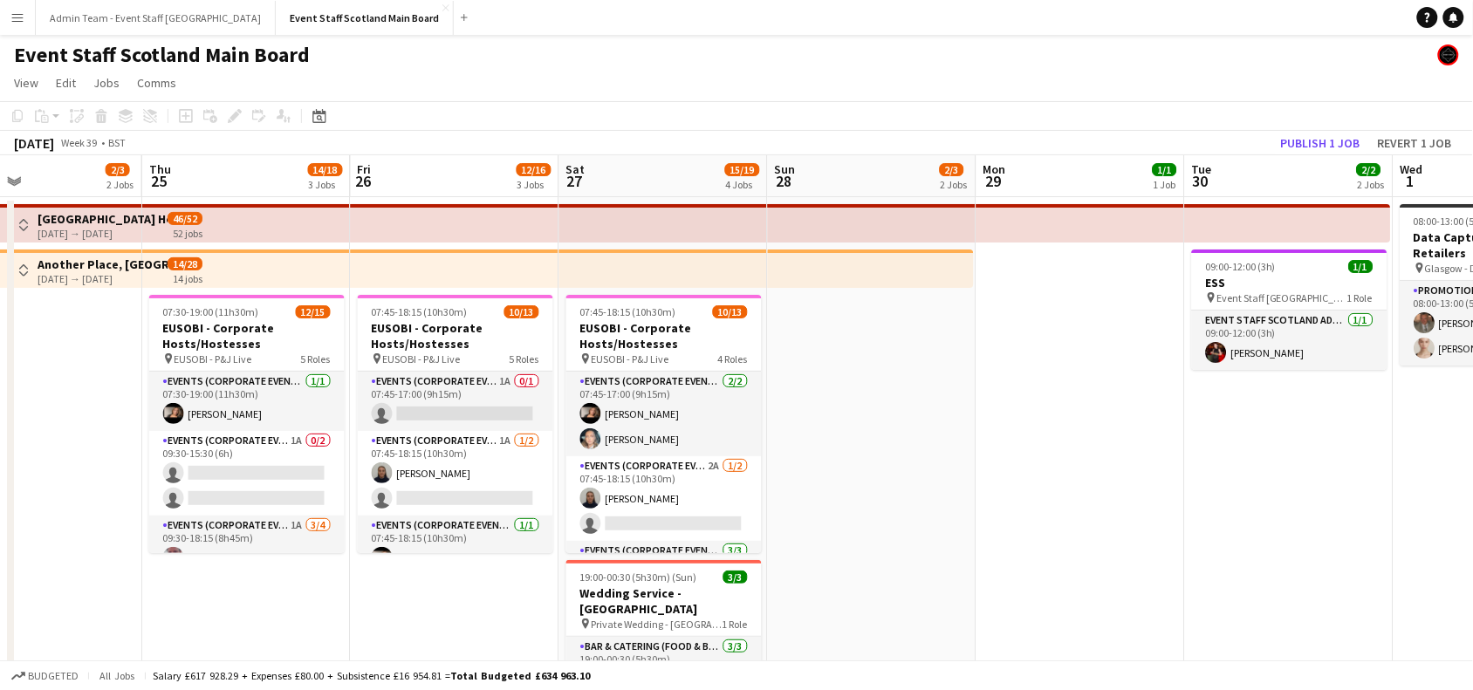
scroll to position [0, 794]
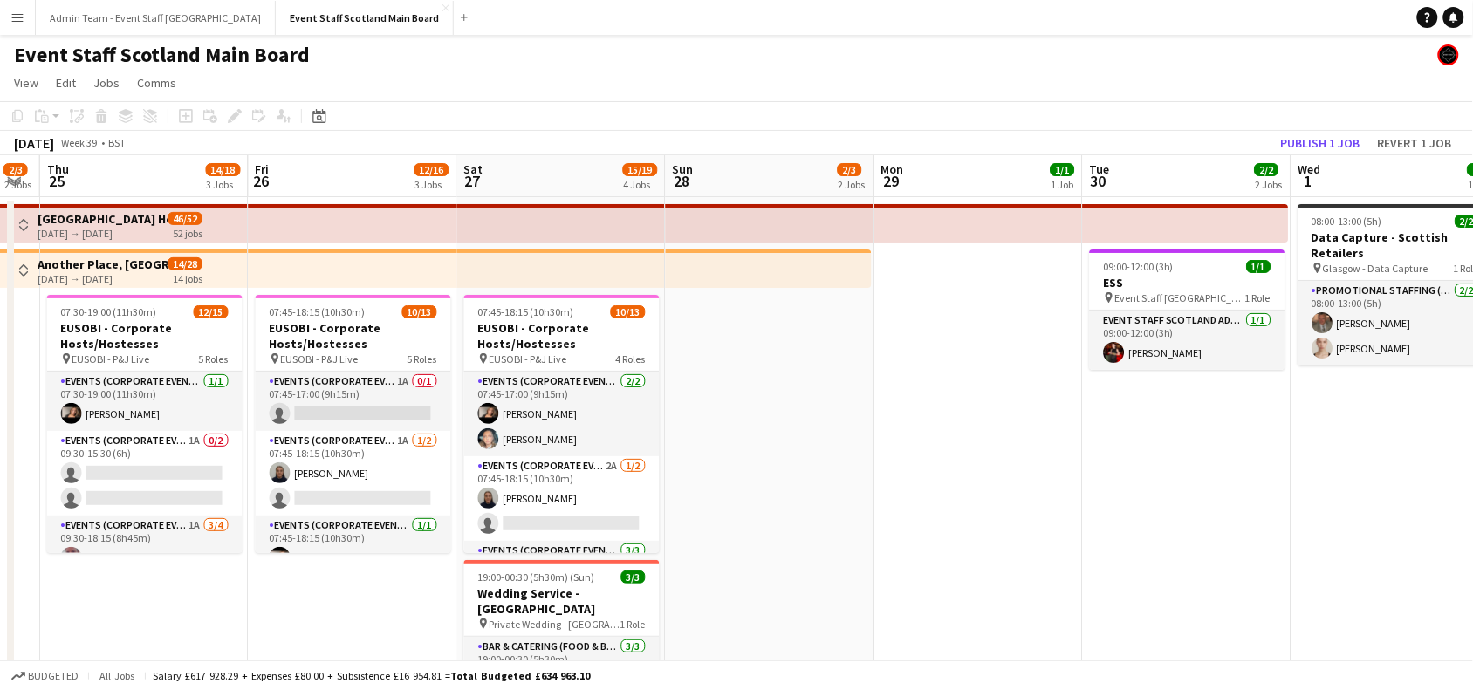
drag, startPoint x: 821, startPoint y: 461, endPoint x: 1, endPoint y: 498, distance: 820.9
click at [1219, 291] on span "Event Staff [GEOGRAPHIC_DATA] - ESS" at bounding box center [1180, 297] width 131 height 13
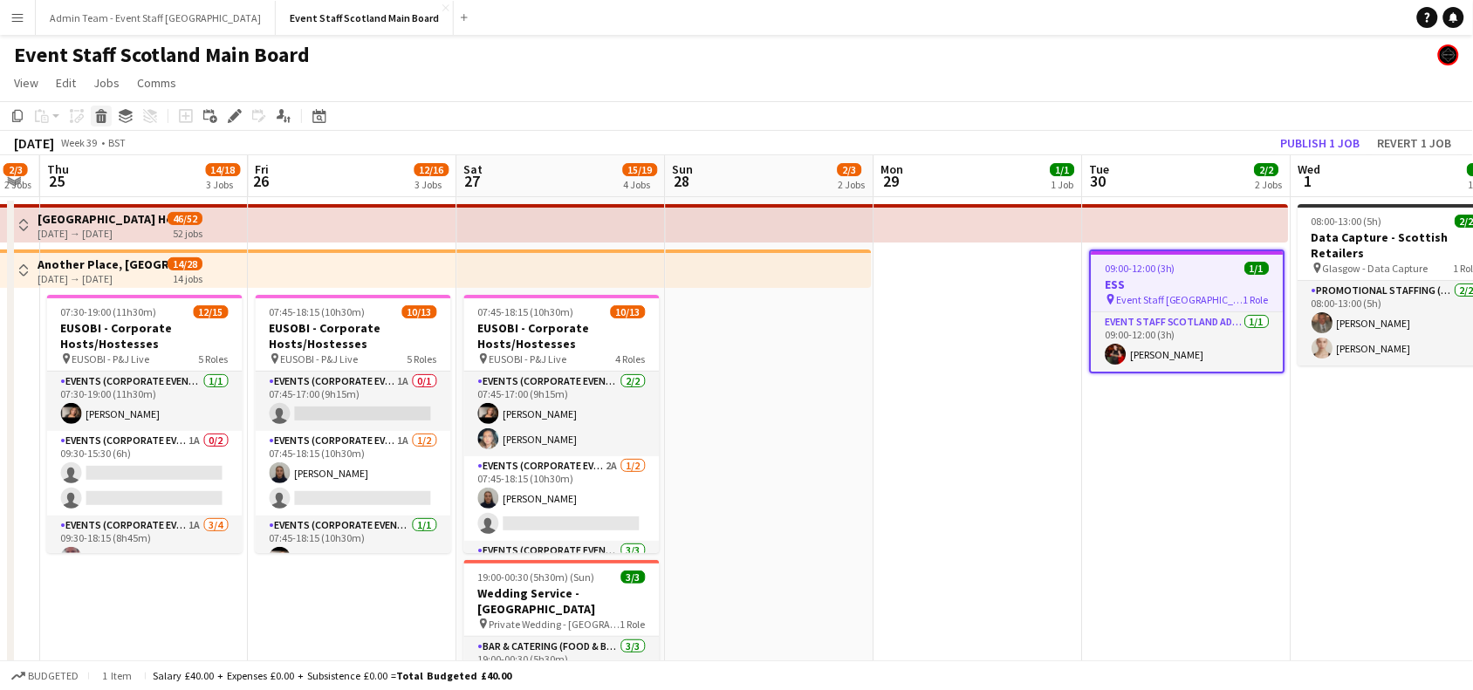
click at [98, 115] on icon at bounding box center [102, 118] width 10 height 9
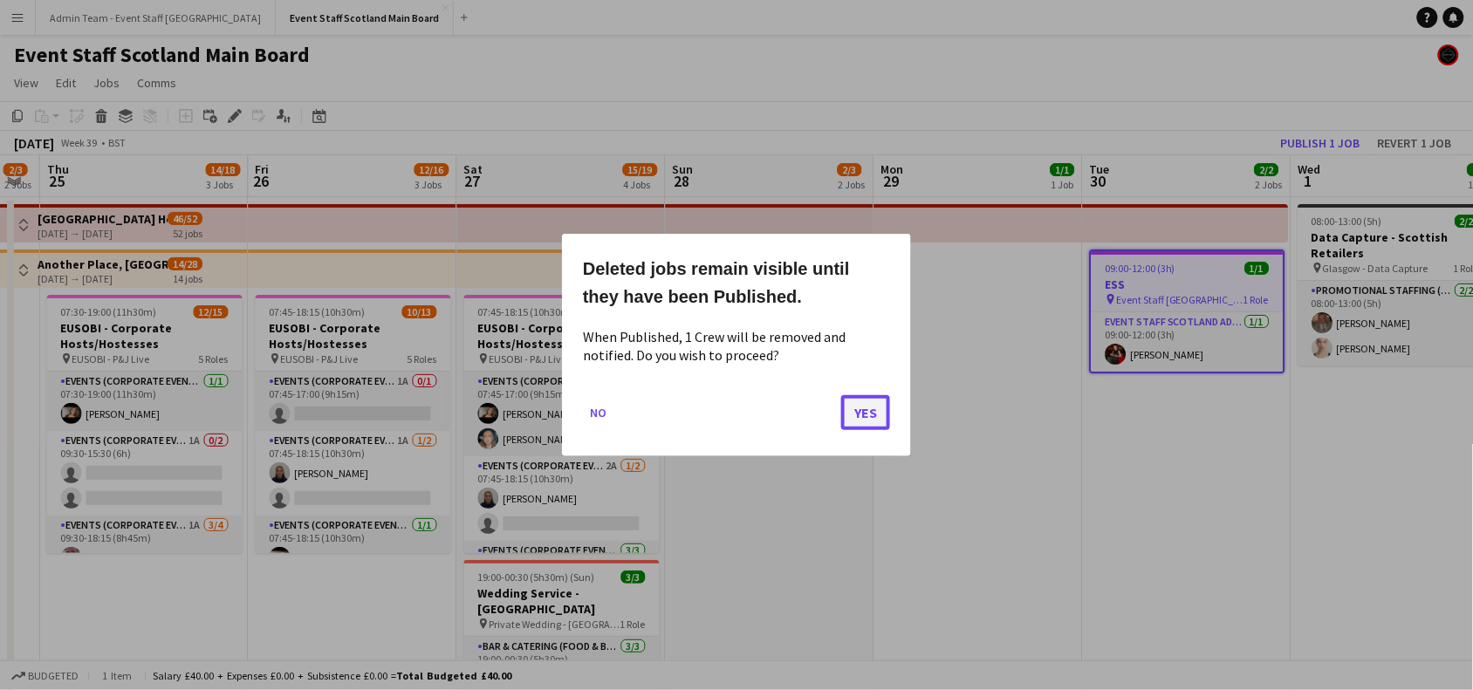
click at [862, 417] on button "Yes" at bounding box center [865, 412] width 49 height 35
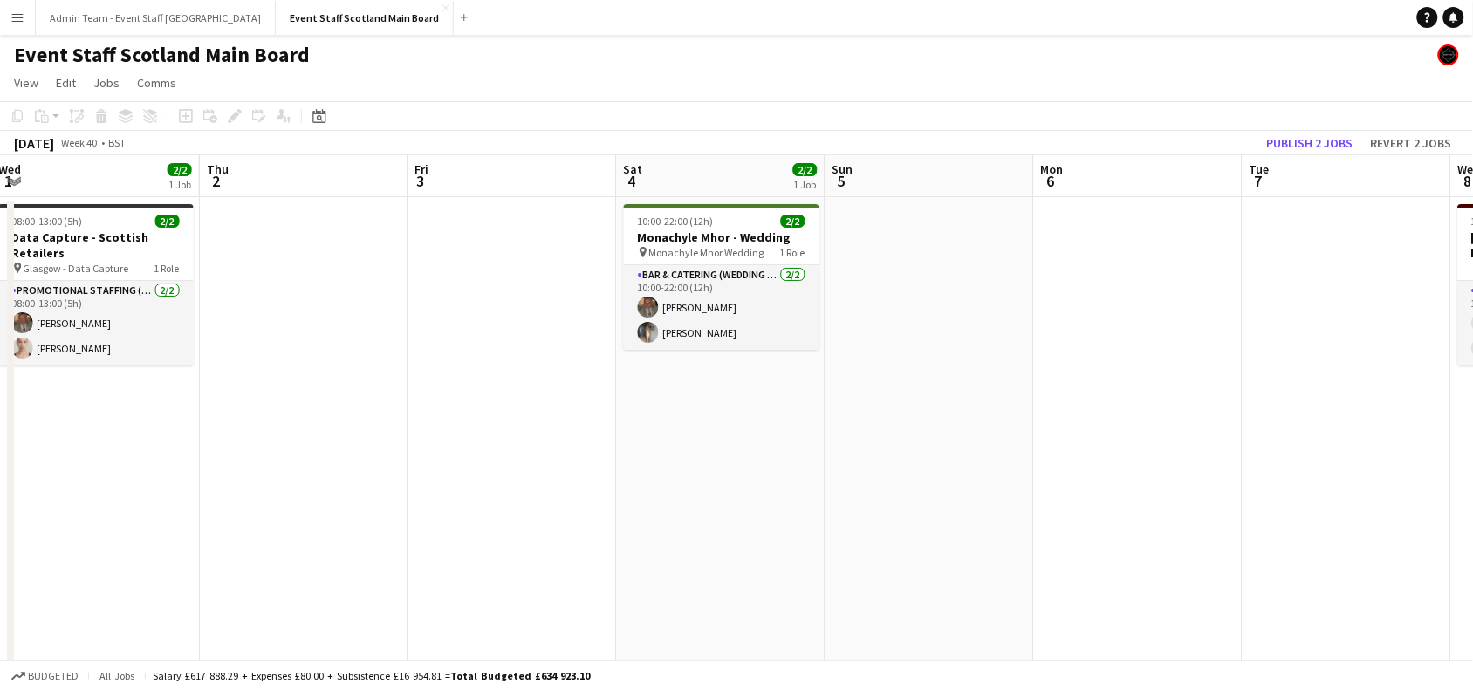
drag, startPoint x: 1436, startPoint y: 471, endPoint x: 115, endPoint y: 555, distance: 1323.4
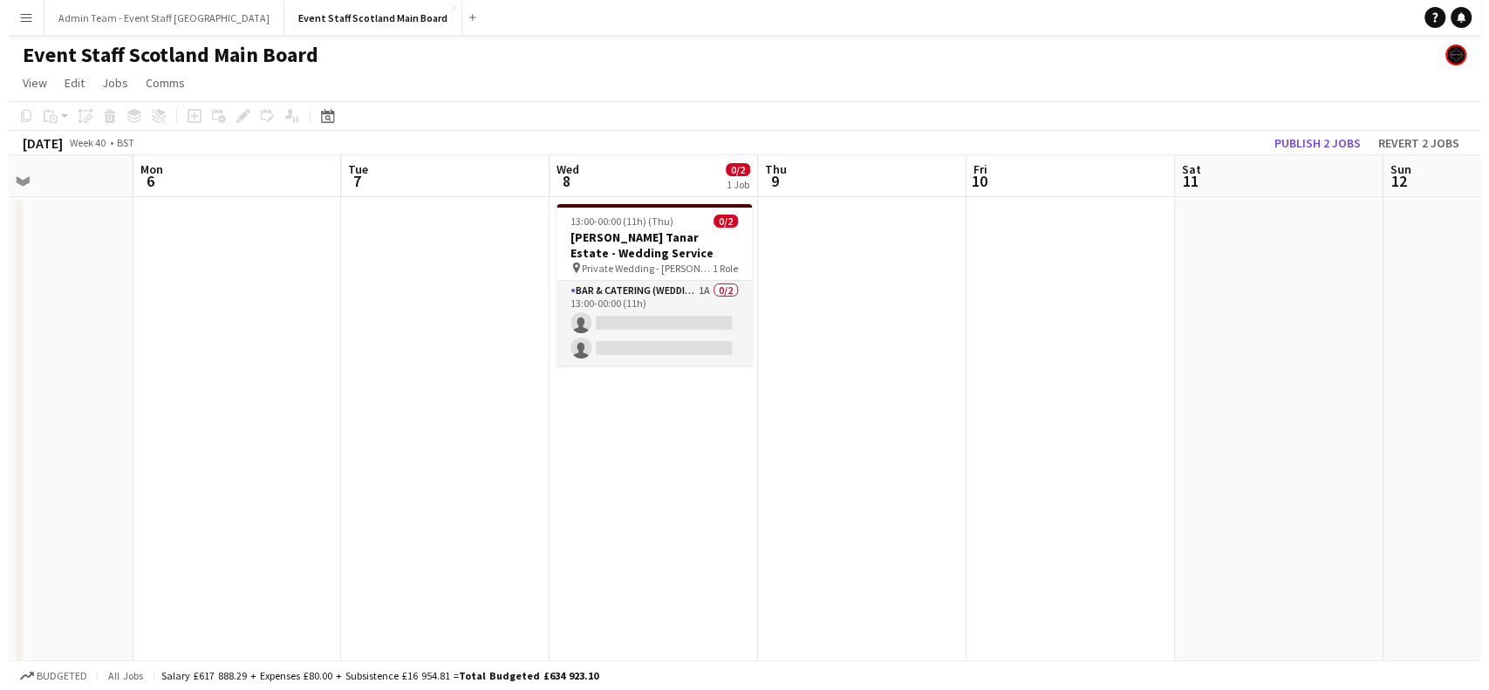
scroll to position [0, 714]
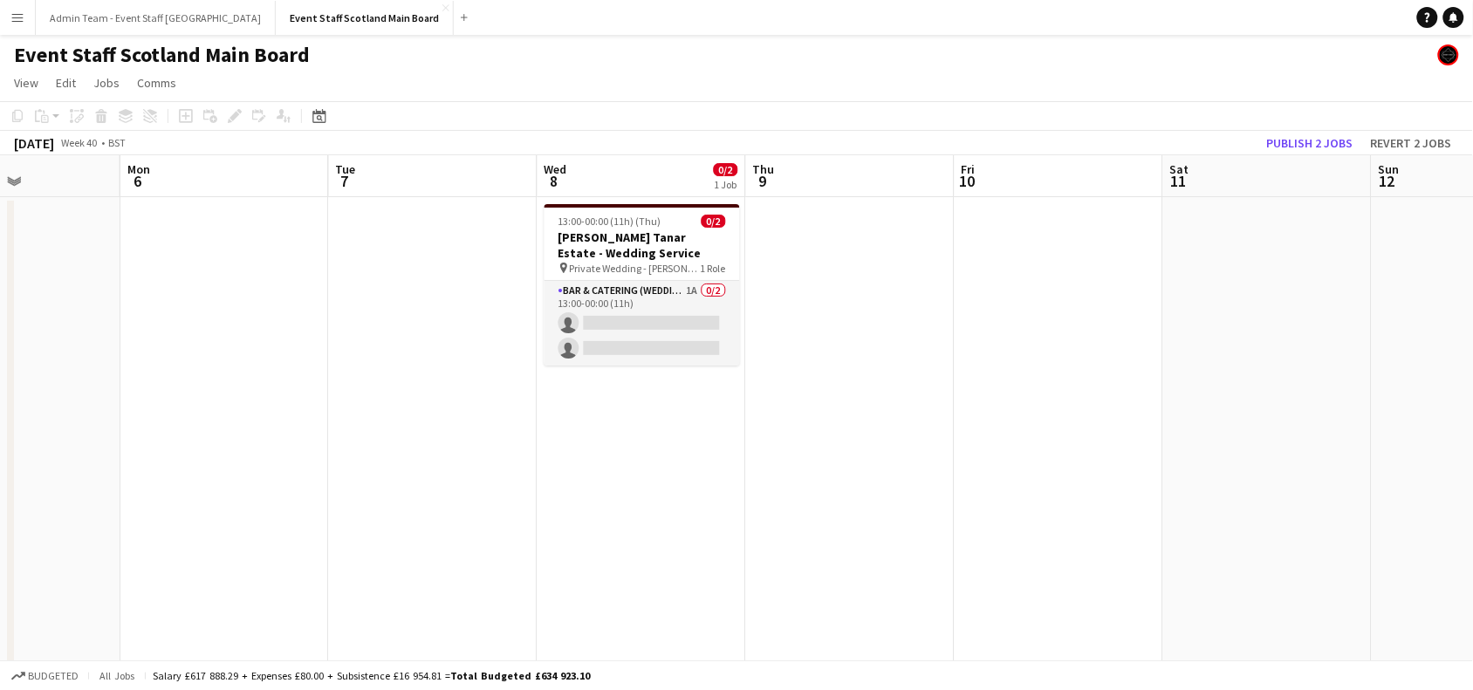
drag, startPoint x: 1218, startPoint y: 399, endPoint x: 325, endPoint y: 489, distance: 897.8
click at [1309, 141] on button "Publish 2 jobs" at bounding box center [1310, 143] width 100 height 23
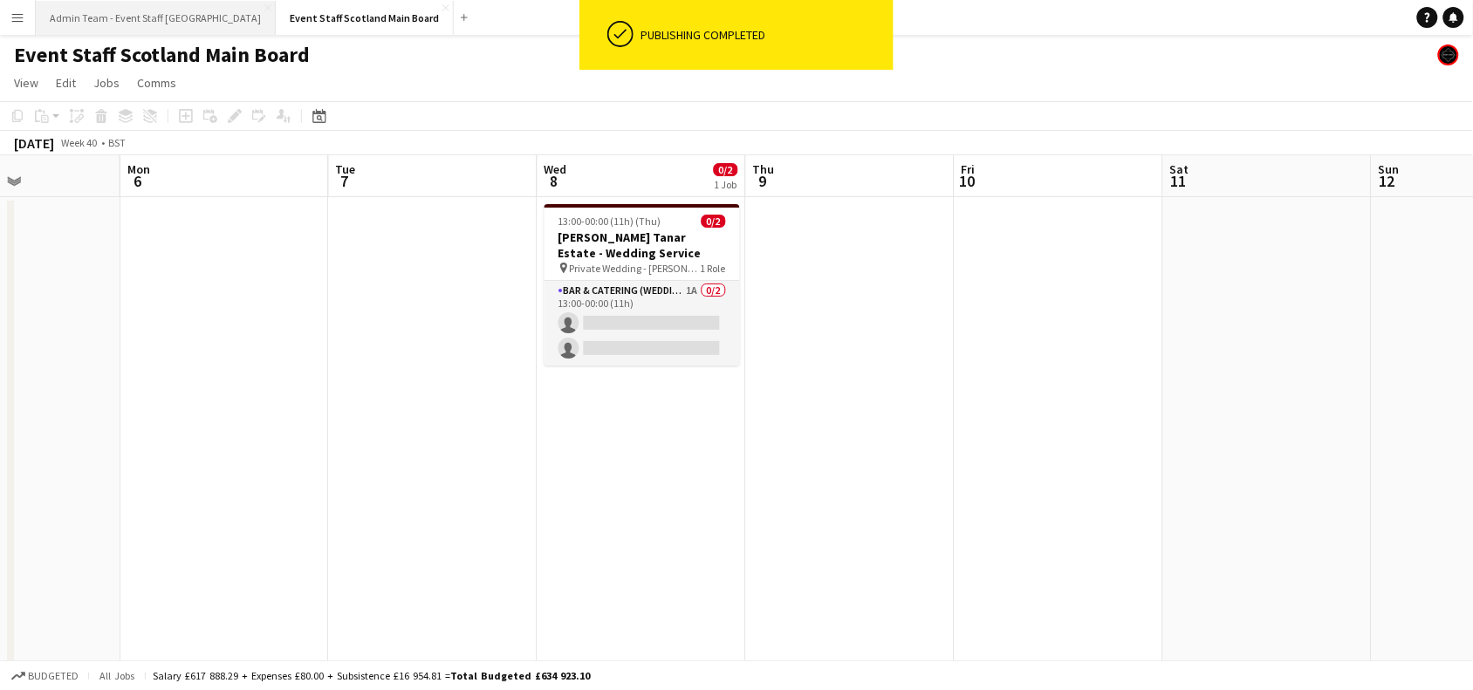
click at [131, 10] on button "Admin Team - Event Staff [GEOGRAPHIC_DATA] Close" at bounding box center [156, 18] width 240 height 34
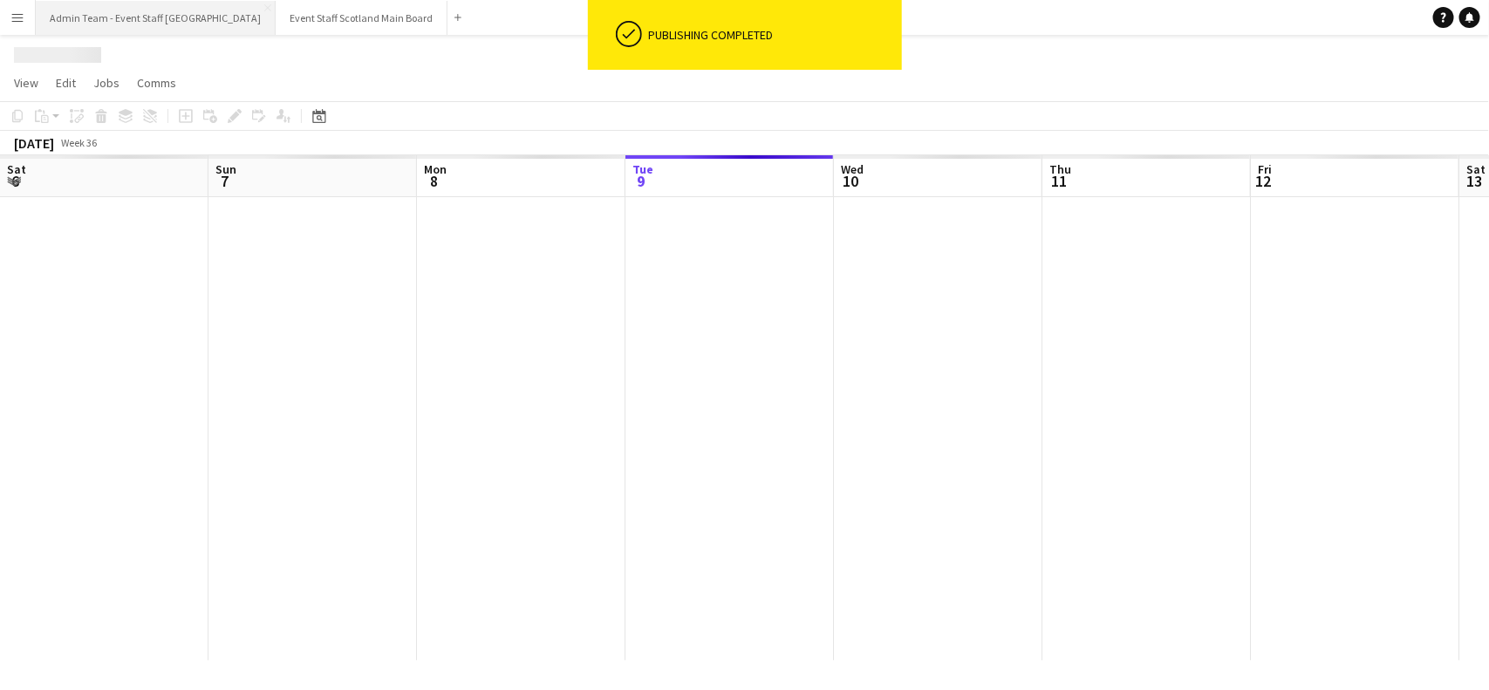
scroll to position [0, 416]
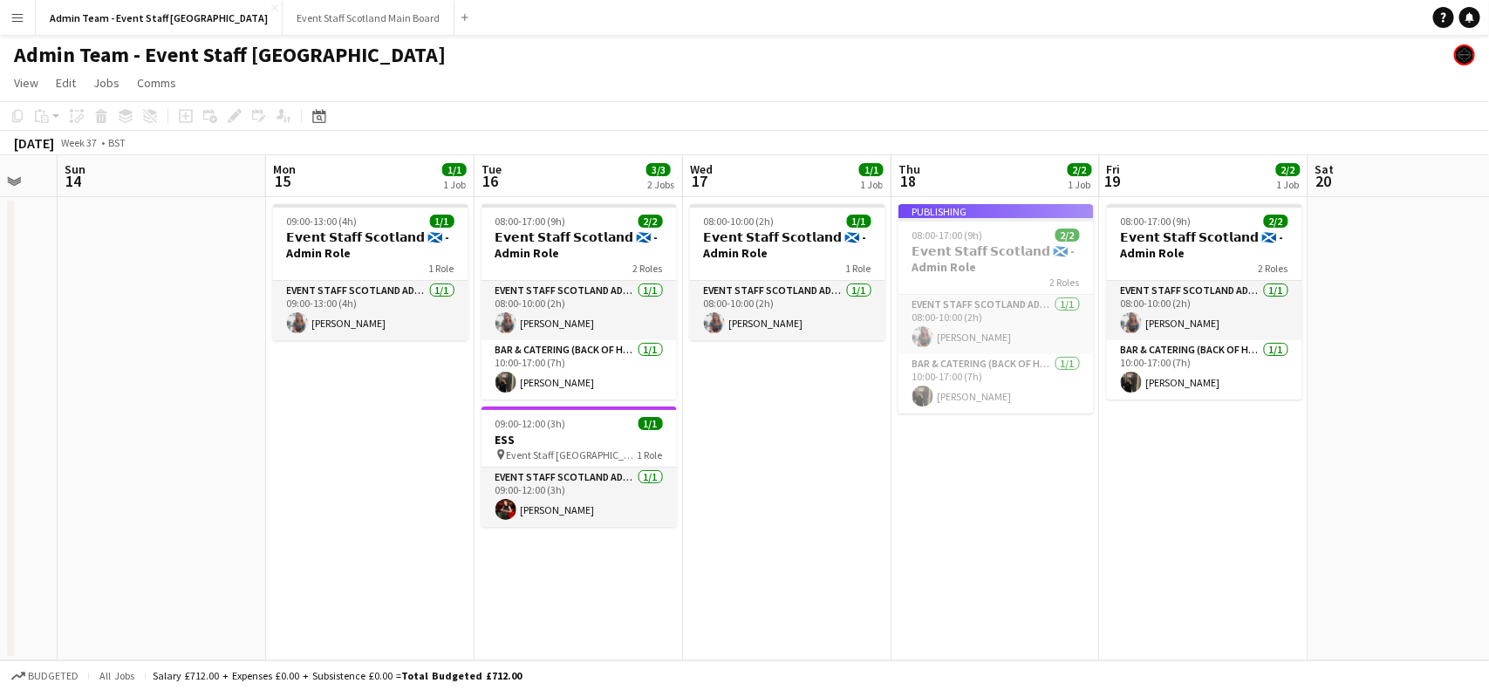
drag, startPoint x: 1349, startPoint y: 298, endPoint x: 118, endPoint y: 450, distance: 1240.3
click at [118, 450] on app-calendar-viewport "Thu 11 2/2 1 Job Fri 12 2/2 1 Job Sat 13 Sun 14 Mon 15 1/1 1 Job Tue 16 3/3 2 J…" at bounding box center [744, 407] width 1489 height 505
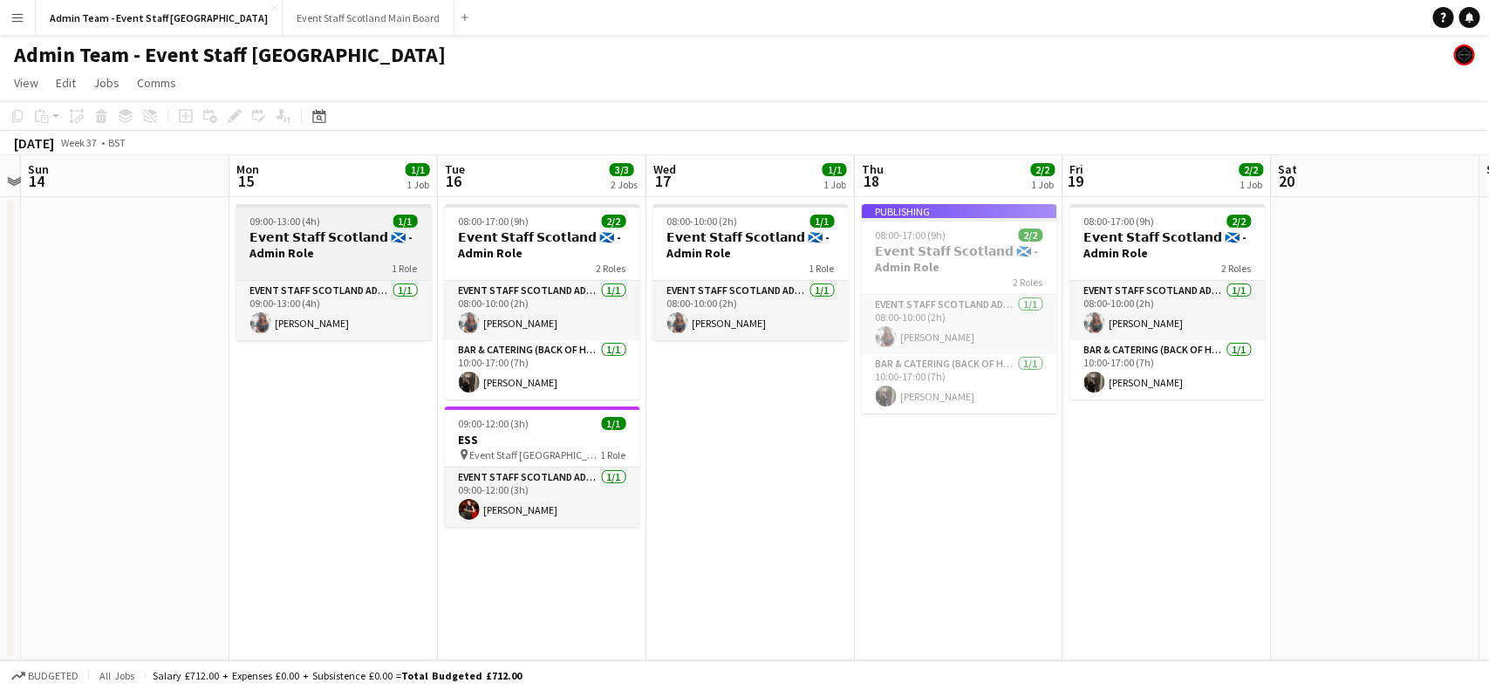
click at [325, 218] on div "09:00-13:00 (4h) 1/1" at bounding box center [333, 221] width 195 height 13
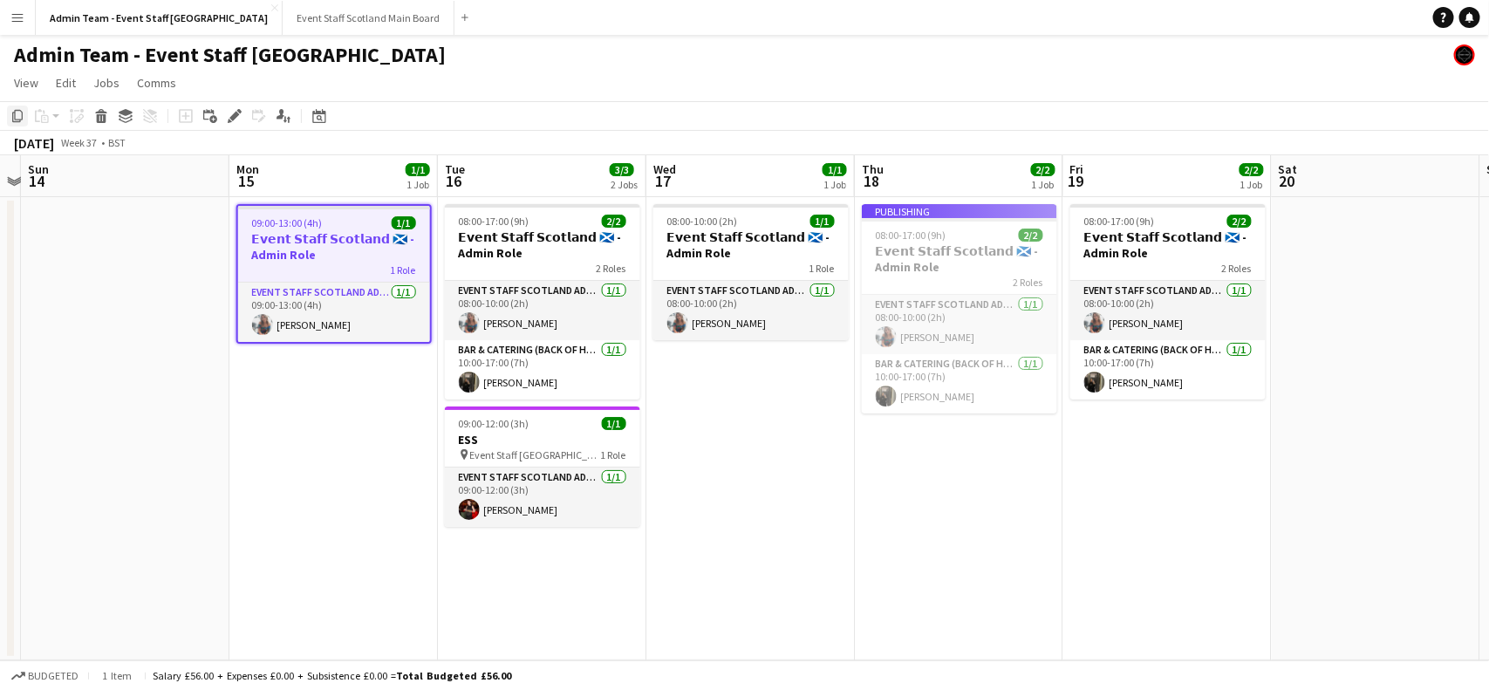
click at [15, 116] on icon at bounding box center [17, 116] width 10 height 12
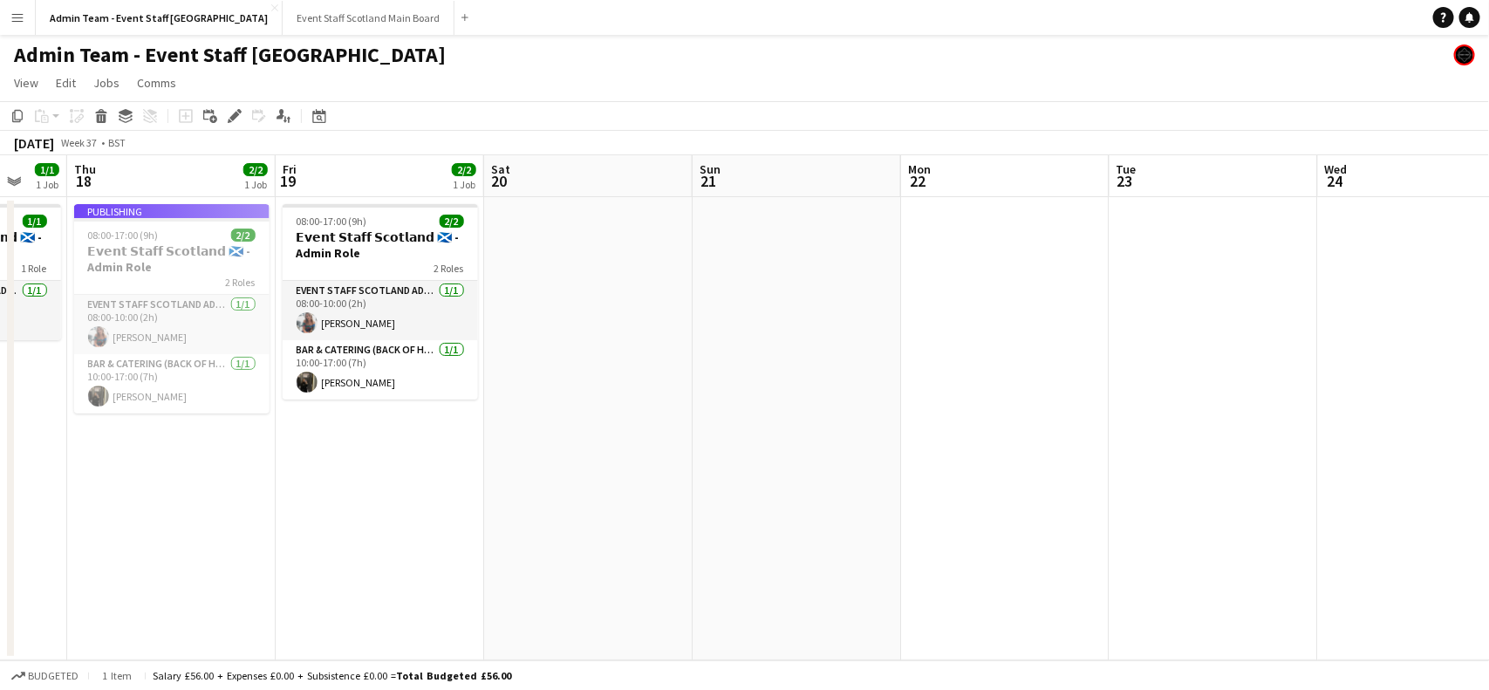
scroll to position [0, 612]
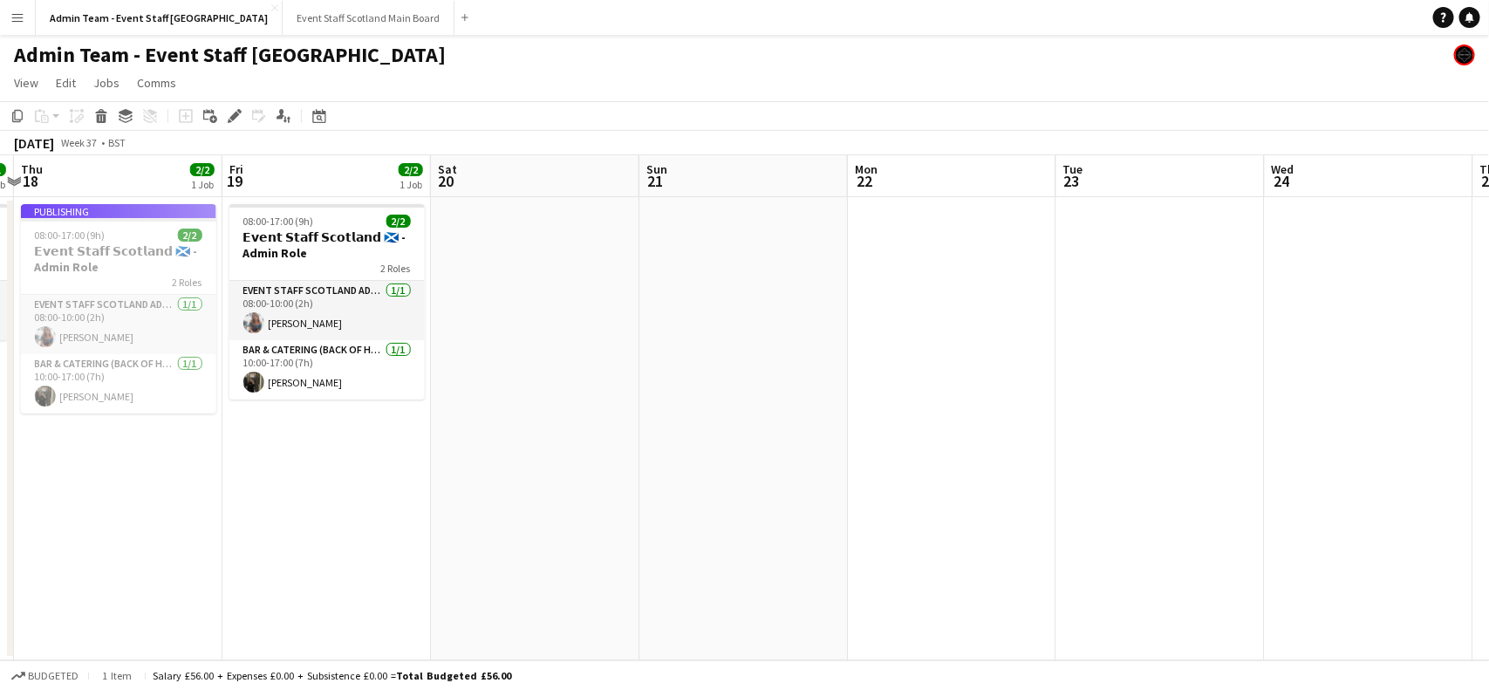
drag, startPoint x: 1411, startPoint y: 319, endPoint x: 570, endPoint y: 393, distance: 844.2
click at [570, 393] on app-calendar-viewport "Mon 15 1/1 1 Job Tue 16 3/3 2 Jobs Wed 17 1/1 1 Job Thu 18 2/2 1 Job Fri 19 2/2…" at bounding box center [744, 407] width 1489 height 505
click at [877, 317] on app-date-cell at bounding box center [952, 428] width 208 height 463
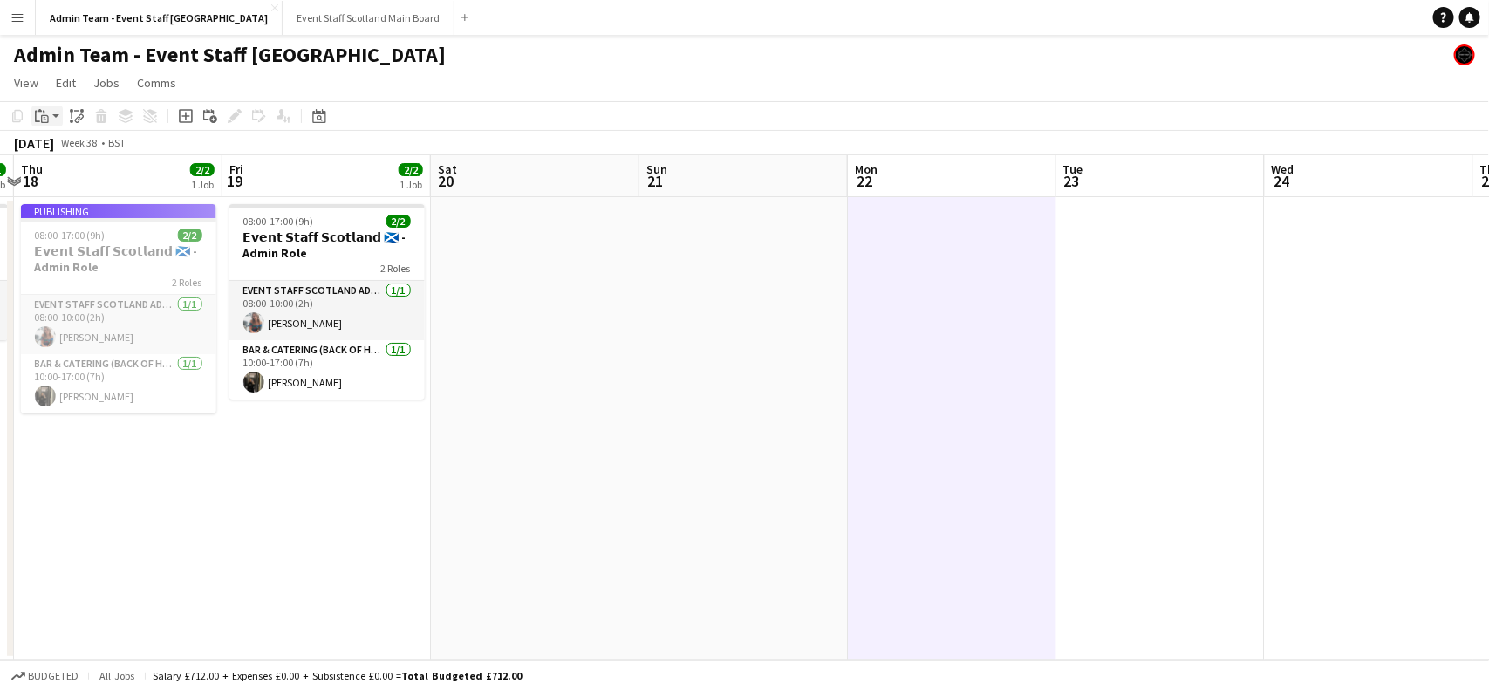
click at [50, 120] on div "Paste" at bounding box center [41, 116] width 21 height 21
click at [74, 179] on link "Paste with crew Ctrl+Shift+V" at bounding box center [128, 179] width 164 height 16
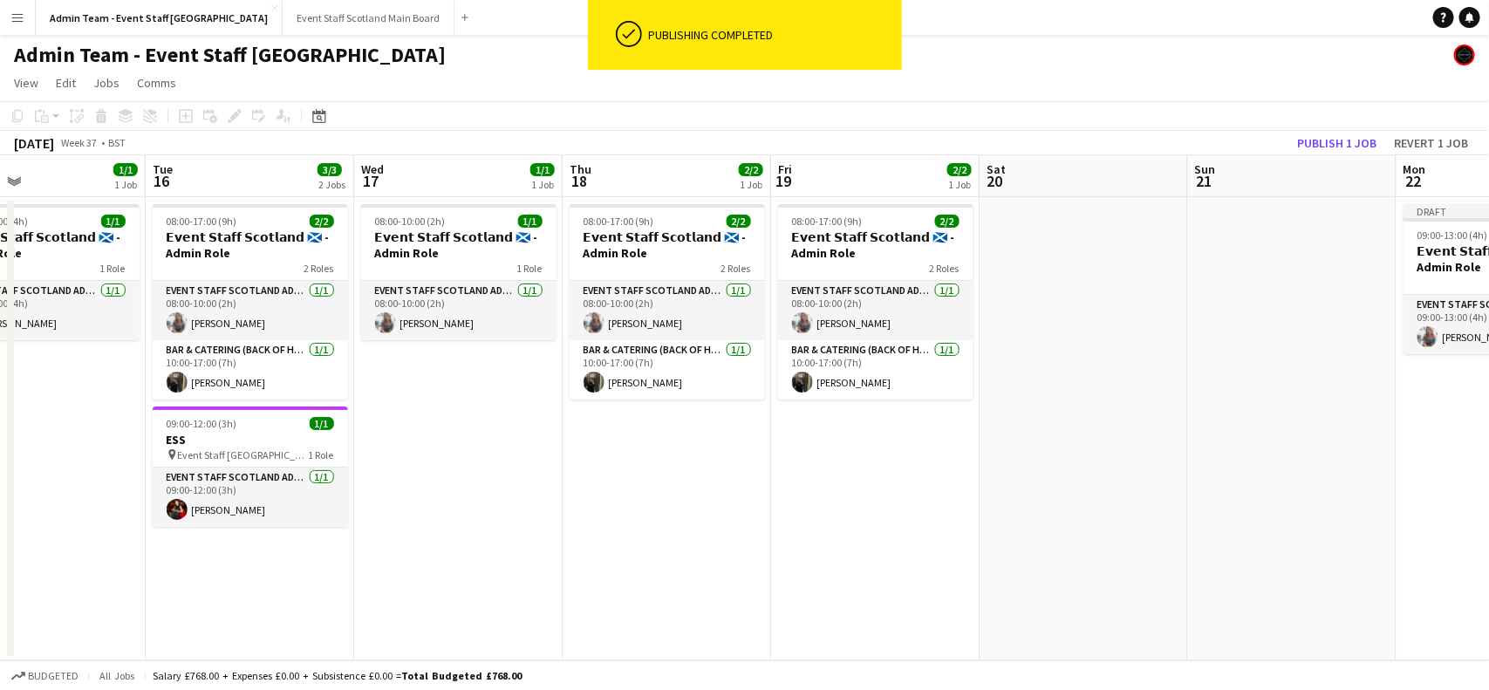
scroll to position [0, 513]
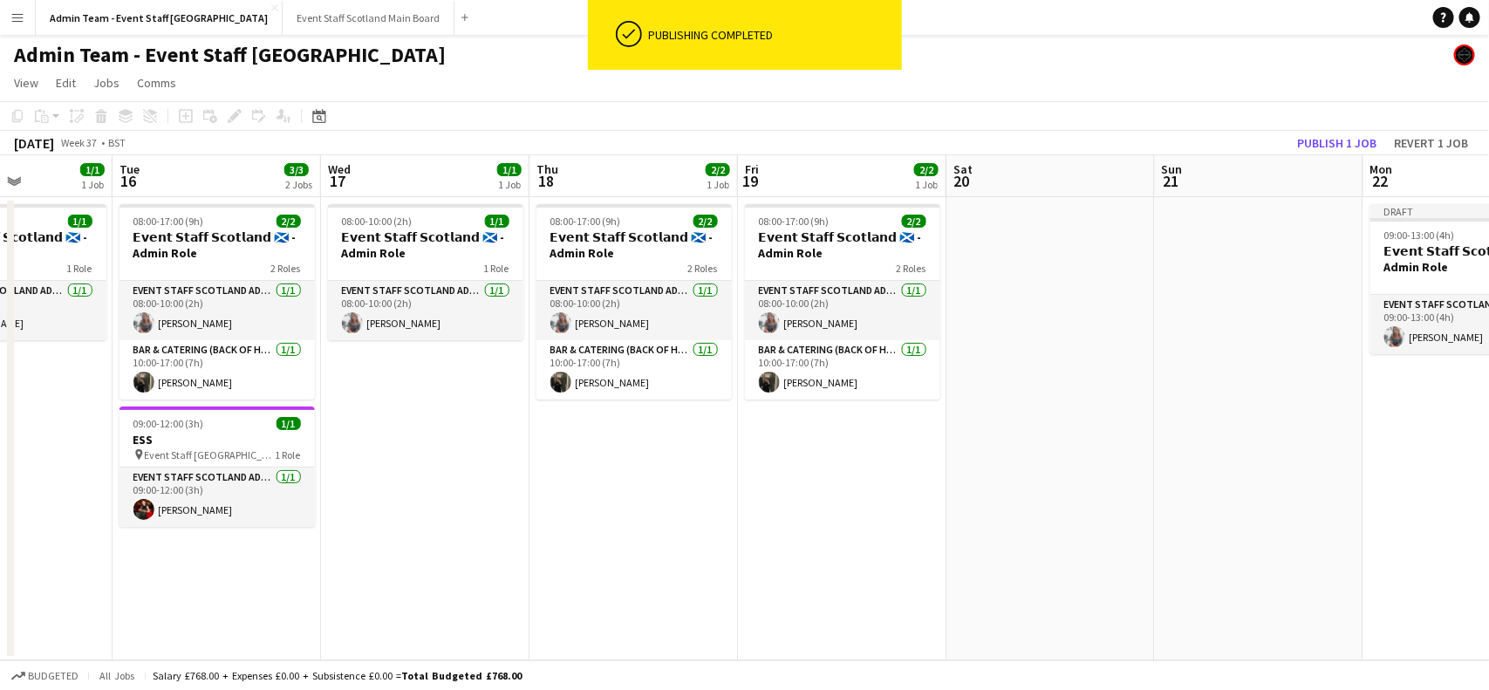
drag, startPoint x: 621, startPoint y: 407, endPoint x: 1344, endPoint y: 407, distance: 723.2
click at [1344, 407] on app-calendar-viewport "Sat 13 Sun 14 Mon 15 1/1 1 Job Tue 16 3/3 2 Jobs Wed 17 1/1 1 Job Thu 18 2/2 1 …" at bounding box center [744, 407] width 1489 height 505
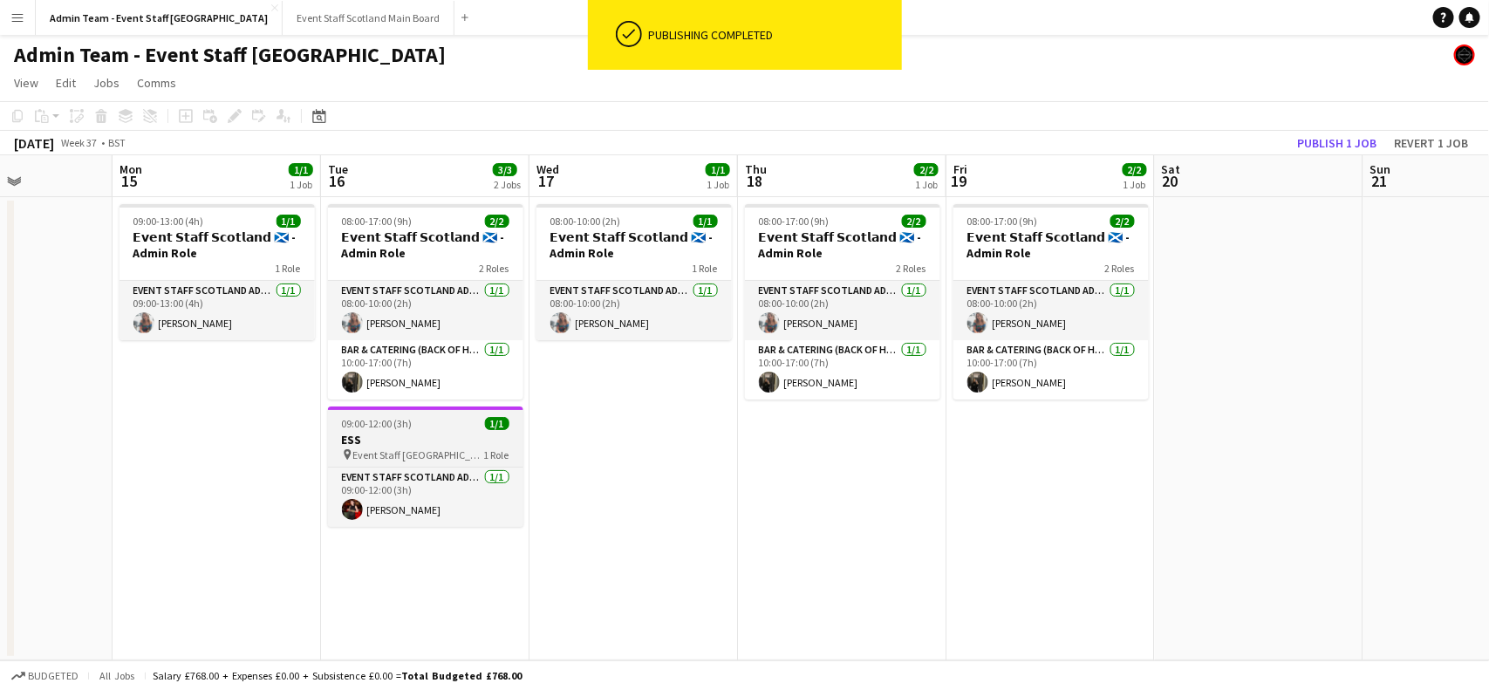
click at [442, 446] on h3 "ESS" at bounding box center [425, 440] width 195 height 16
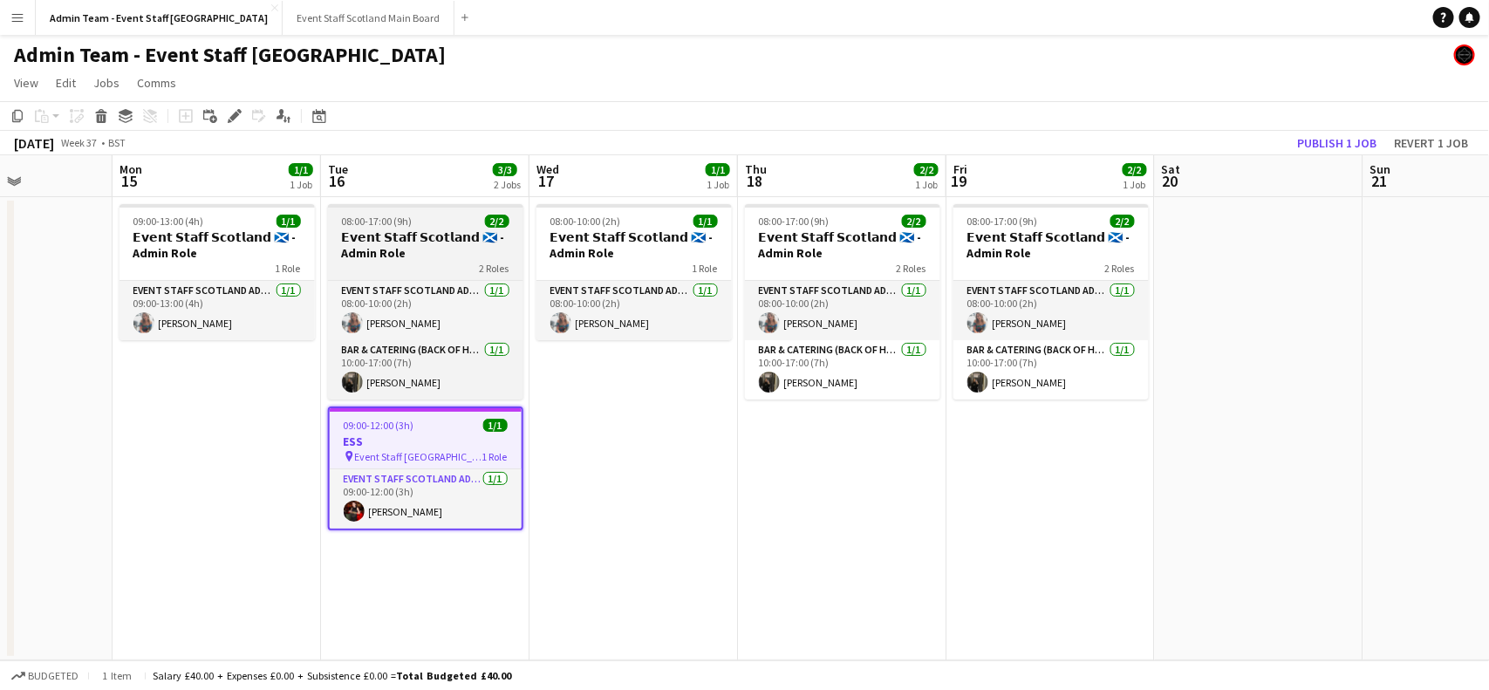
click at [380, 223] on span "08:00-17:00 (9h)" at bounding box center [377, 221] width 71 height 13
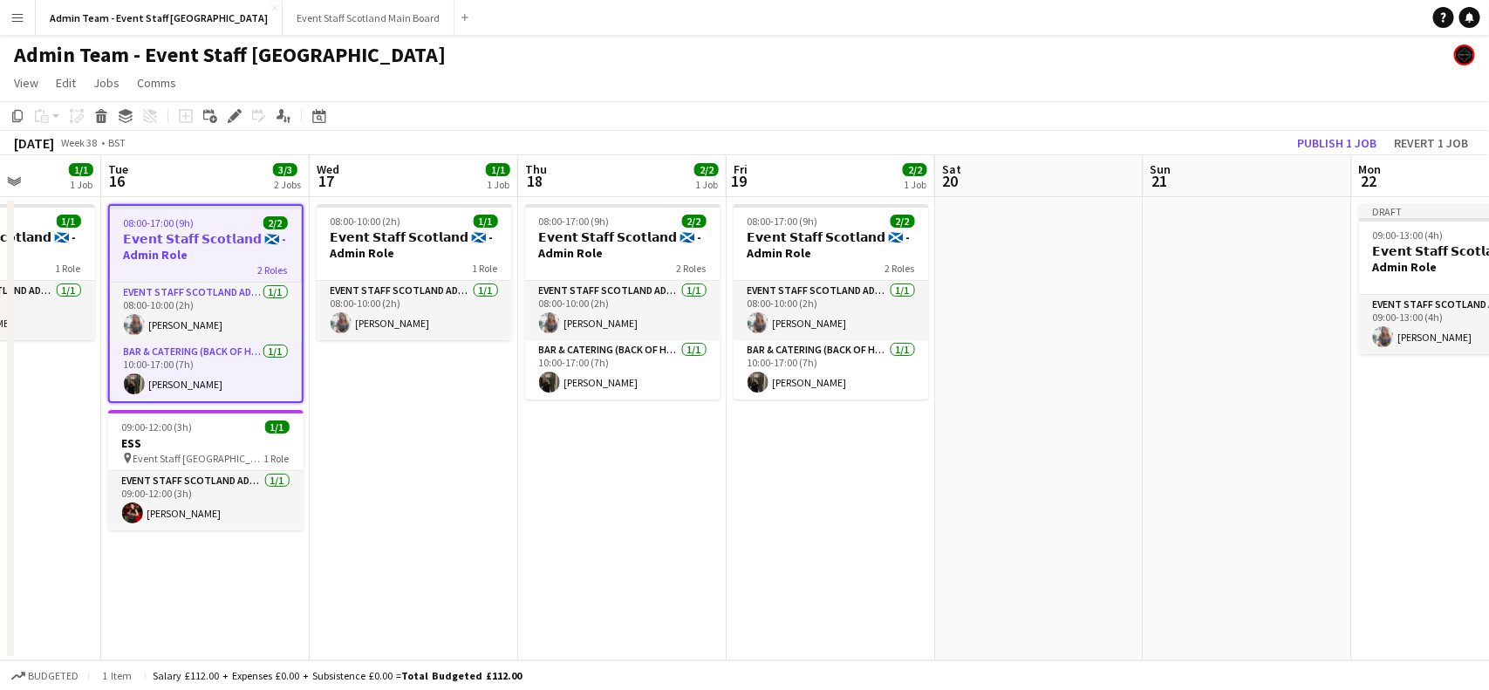
scroll to position [0, 523]
drag, startPoint x: 1313, startPoint y: 323, endPoint x: 1095, endPoint y: 380, distance: 225.6
click at [1095, 380] on app-calendar-viewport "Sat 13 Sun 14 Mon 15 1/1 1 Job Tue 16 3/3 2 Jobs Wed 17 1/1 1 Job Thu 18 2/2 1 …" at bounding box center [744, 407] width 1489 height 505
click at [20, 115] on icon "Copy" at bounding box center [17, 116] width 14 height 14
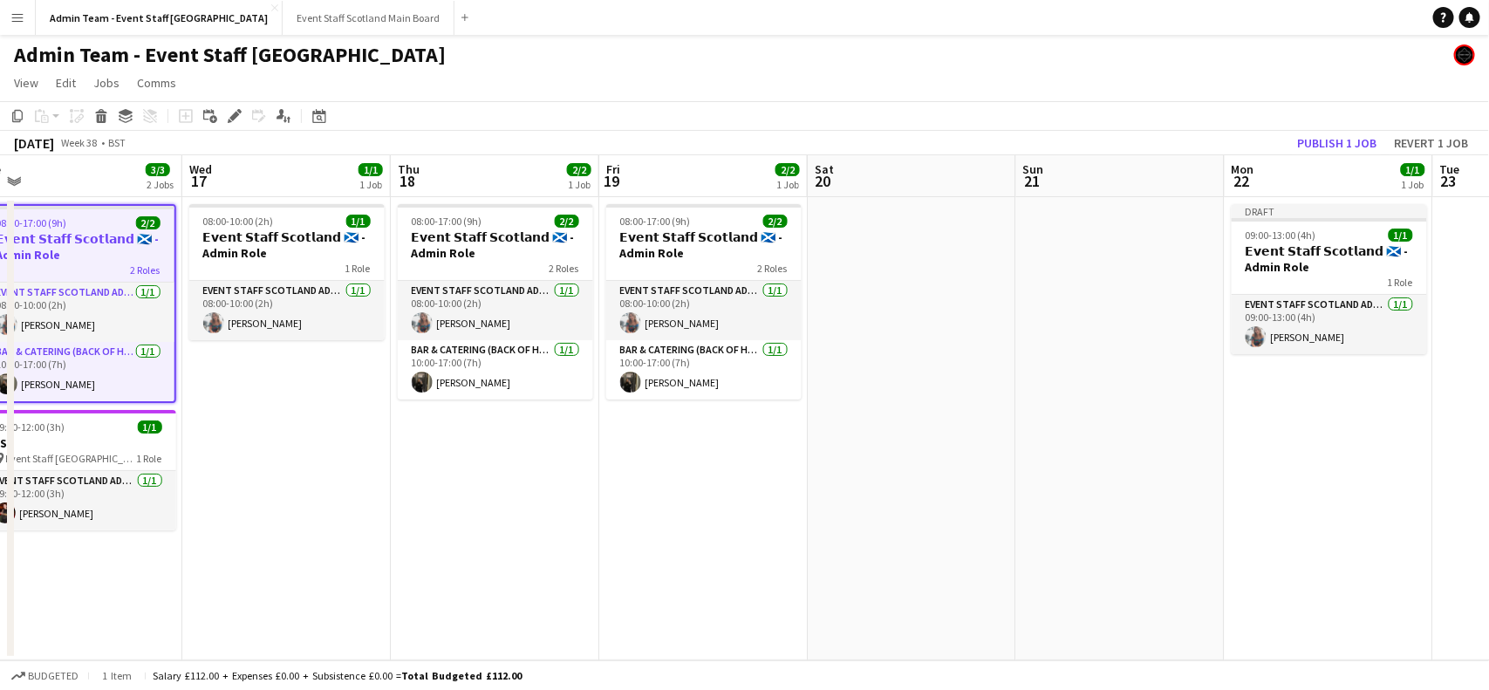
drag, startPoint x: 1188, startPoint y: 329, endPoint x: 580, endPoint y: 443, distance: 618.7
click at [580, 443] on app-calendar-viewport "Sat 13 Sun 14 Mon 15 1/1 1 Job Tue 16 3/3 2 Jobs Wed 17 1/1 1 Job Thu 18 2/2 1 …" at bounding box center [744, 407] width 1489 height 505
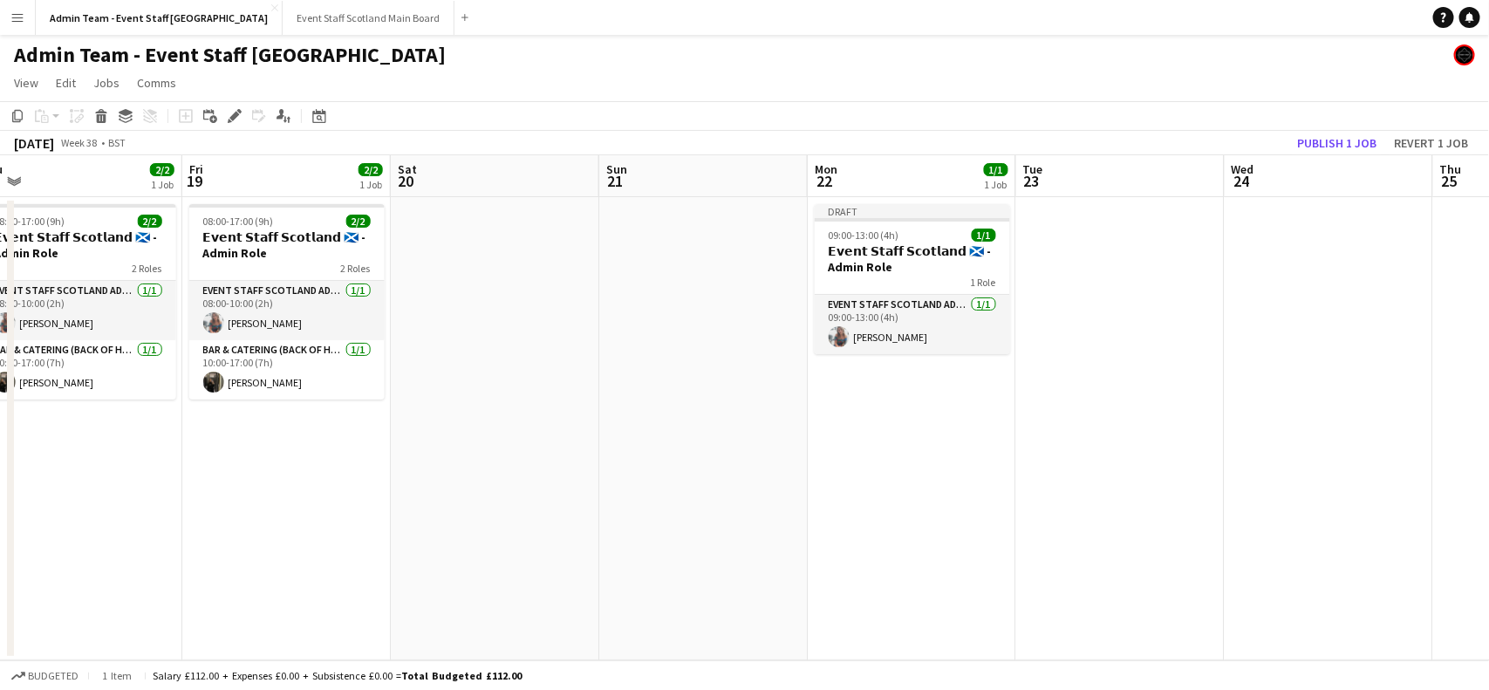
scroll to position [0, 714]
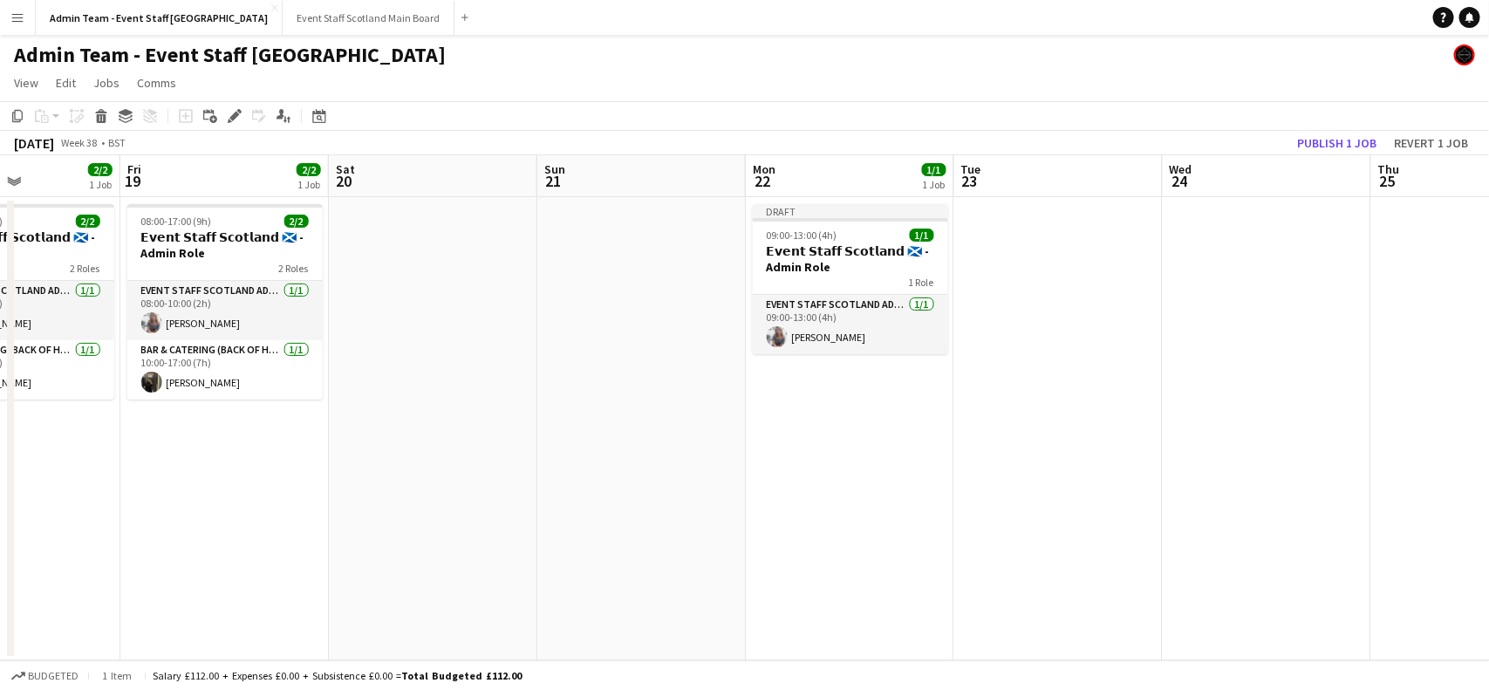
click at [1074, 268] on app-date-cell at bounding box center [1058, 428] width 208 height 463
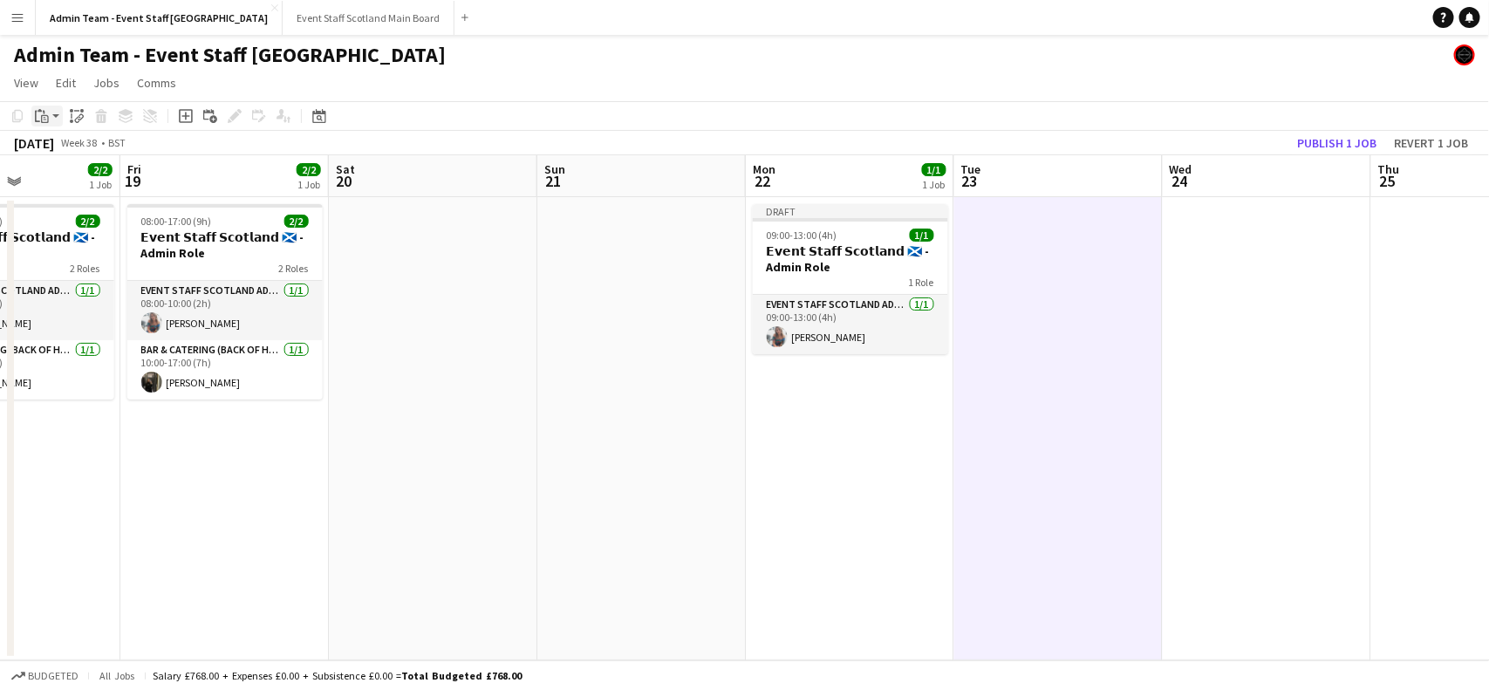
click at [46, 119] on icon "Paste" at bounding box center [42, 116] width 14 height 14
click at [68, 174] on link "Paste with crew Ctrl+Shift+V" at bounding box center [128, 179] width 164 height 16
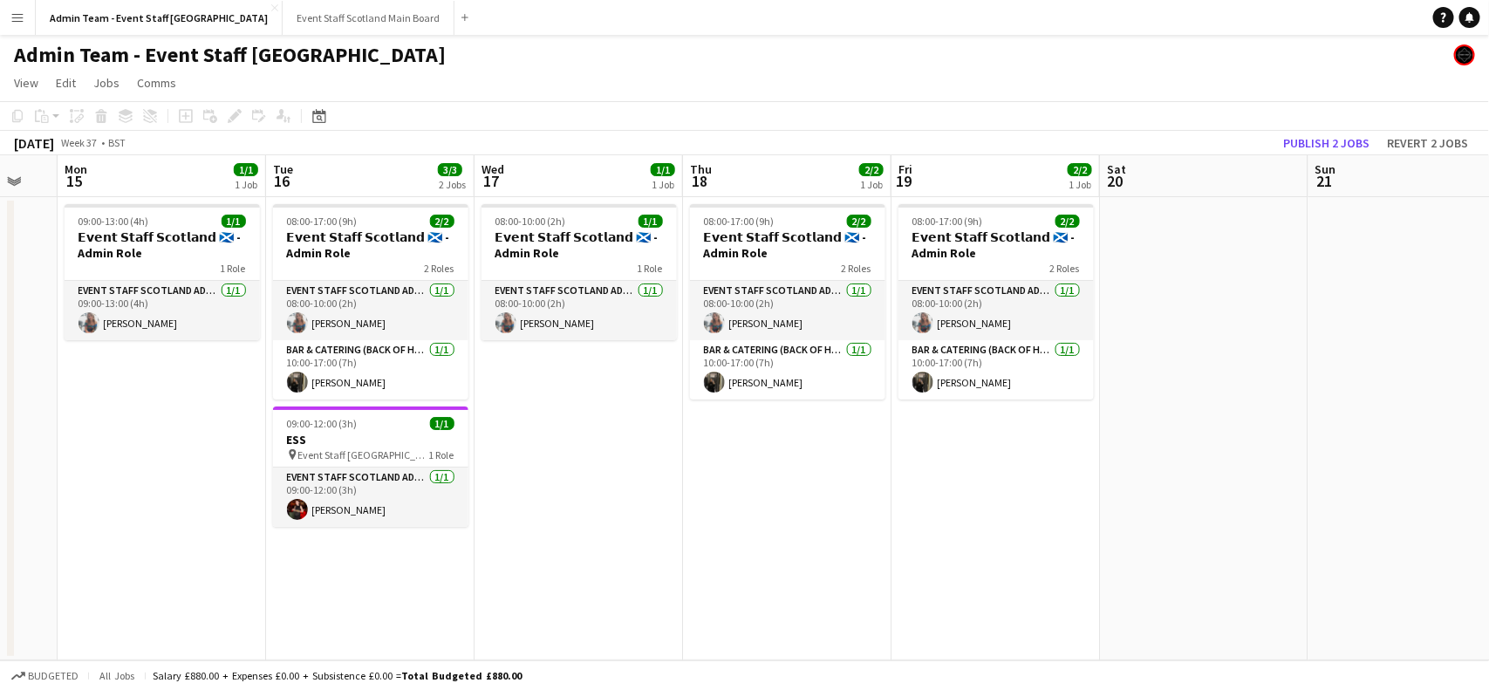
scroll to position [0, 359]
drag, startPoint x: 229, startPoint y: 489, endPoint x: 1001, endPoint y: 441, distance: 773.5
click at [1001, 441] on app-calendar-viewport "Sat 13 Sun 14 Mon 15 1/1 1 Job Tue 16 3/3 2 Jobs Wed 17 1/1 1 Job Thu 18 2/2 1 …" at bounding box center [744, 407] width 1489 height 505
click at [375, 443] on h3 "ESS" at bounding box center [371, 440] width 195 height 16
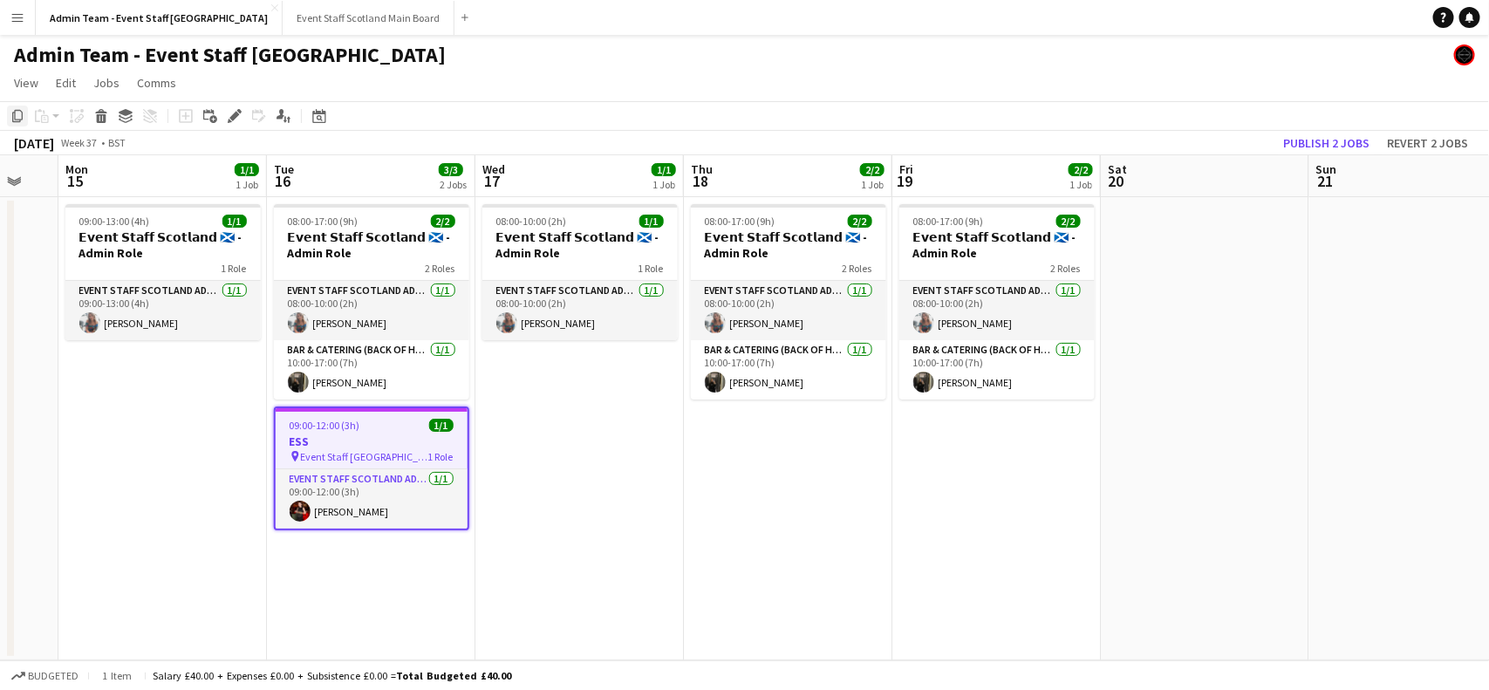
click at [14, 112] on icon at bounding box center [17, 116] width 10 height 12
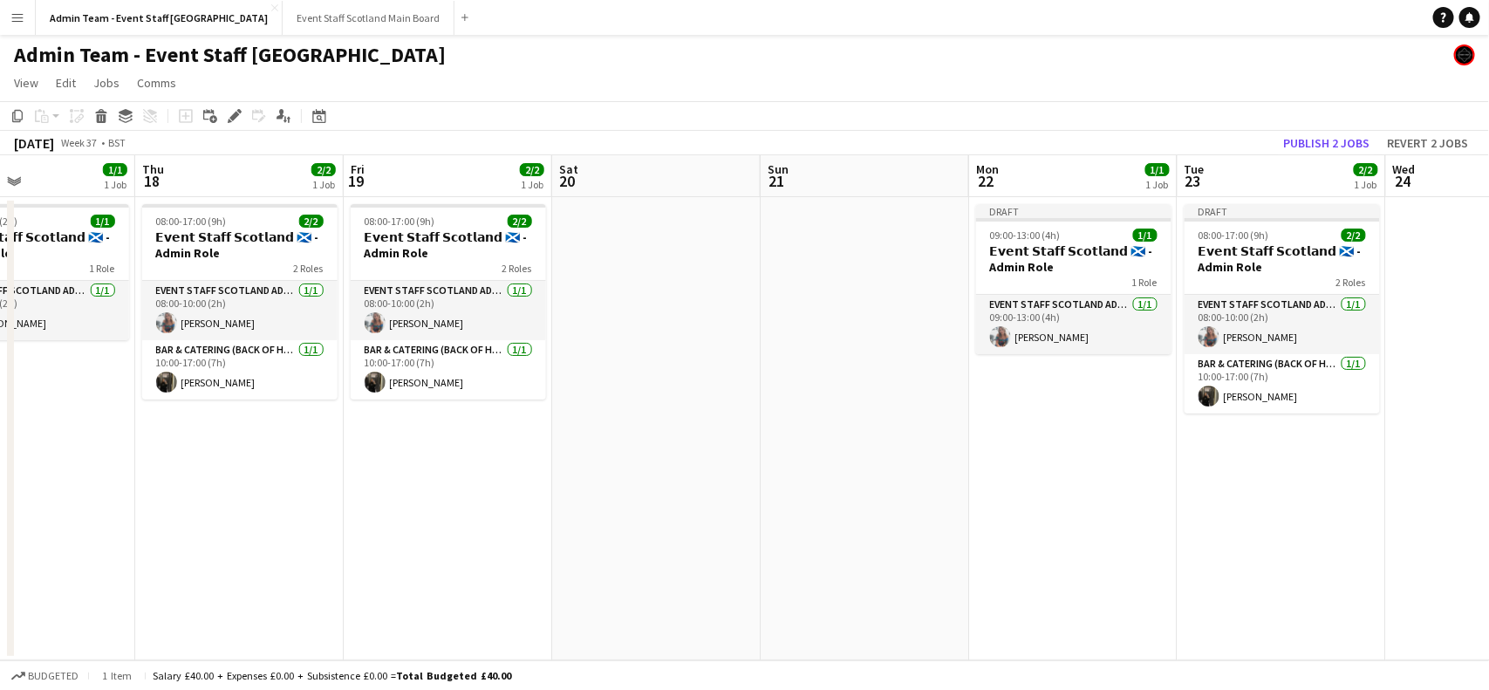
drag, startPoint x: 1224, startPoint y: 448, endPoint x: 245, endPoint y: 503, distance: 980.4
click at [245, 503] on app-calendar-viewport "Mon 15 1/1 1 Job Tue 16 3/3 2 Jobs Wed 17 1/1 1 Job Thu 18 2/2 1 Job Fri 19 2/2…" at bounding box center [744, 407] width 1489 height 505
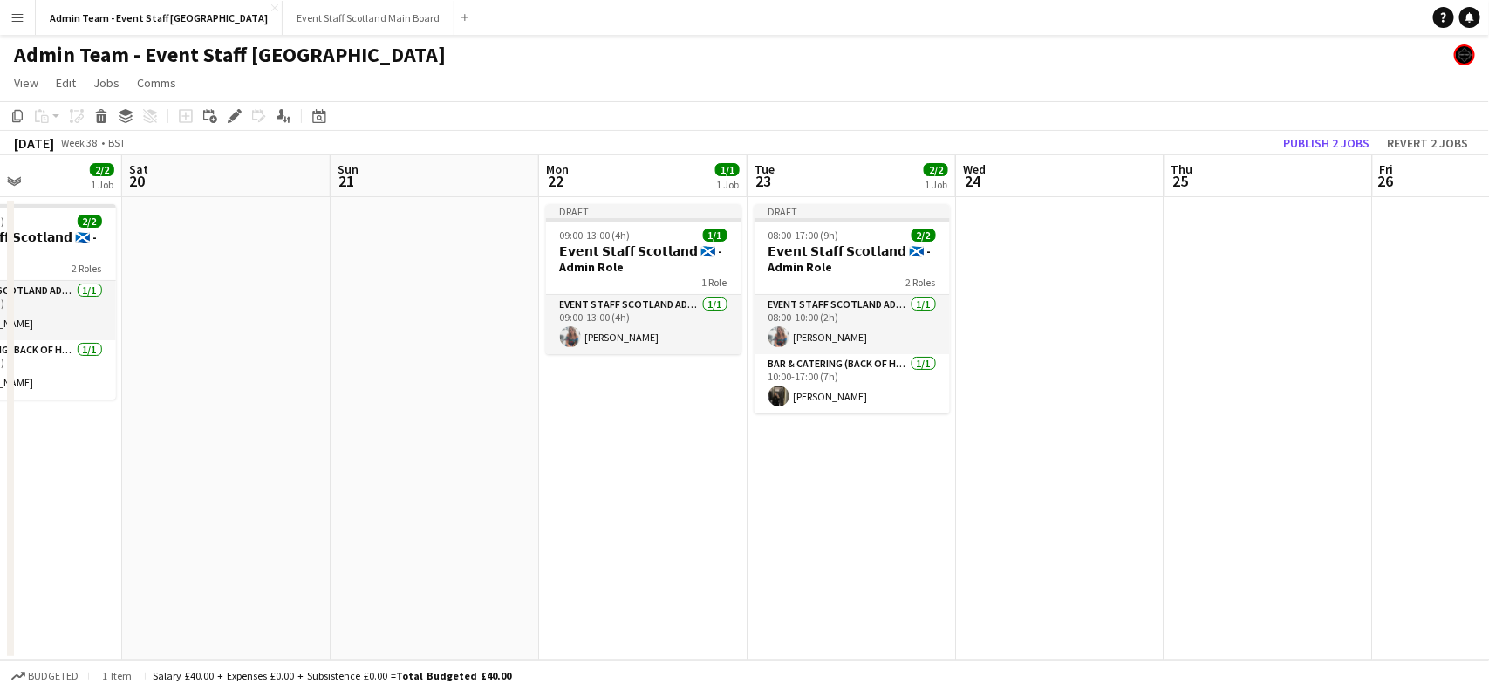
click at [838, 468] on app-date-cell "Draft 08:00-17:00 (9h) 2/2 𝗘𝘃𝗲𝗻𝘁 𝗦𝘁𝗮𝗳𝗳 𝗦𝗰𝗼𝘁𝗹𝗮𝗻𝗱 🏴󠁧󠁢󠁳󠁣󠁴󠁿 - Admin Role 2 Roles EV…" at bounding box center [852, 428] width 208 height 463
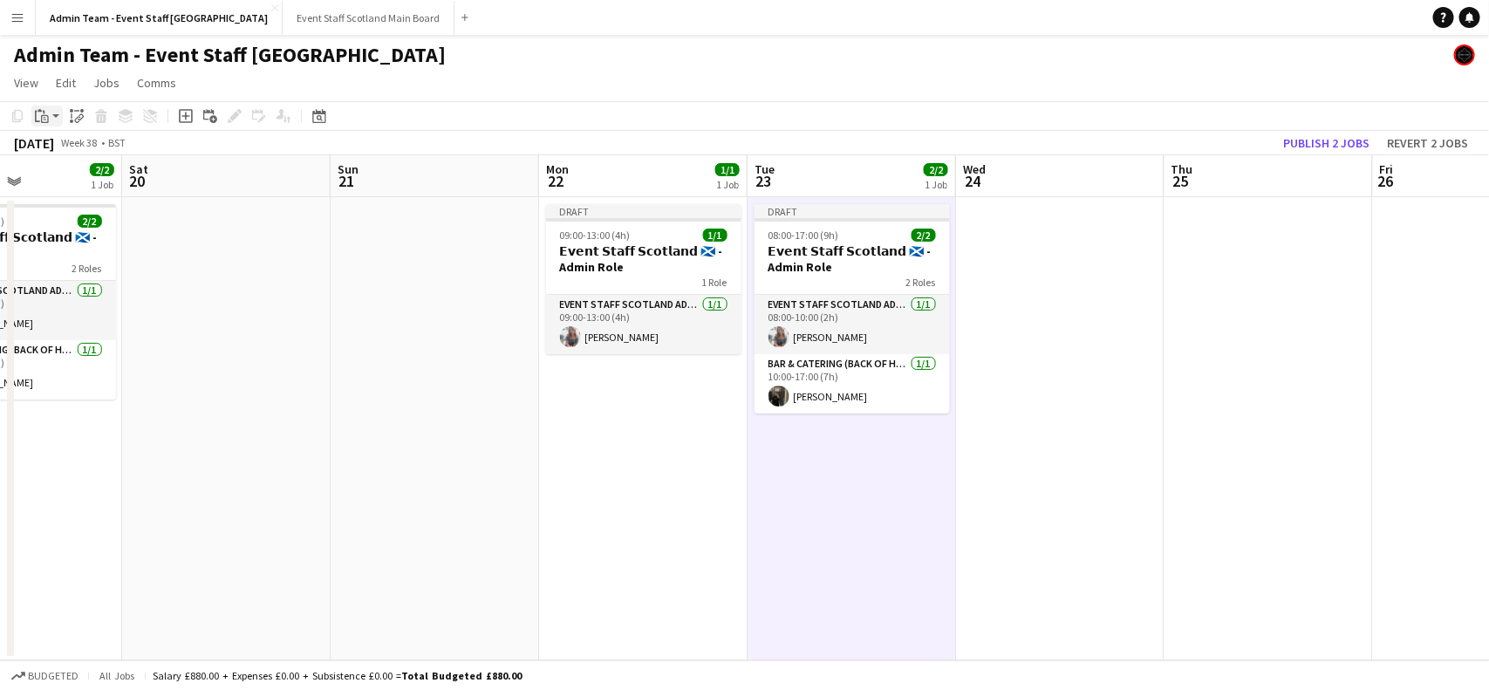
click at [48, 123] on div "Paste" at bounding box center [41, 116] width 21 height 21
click at [70, 180] on link "Paste with crew Ctrl+Shift+V" at bounding box center [128, 179] width 164 height 16
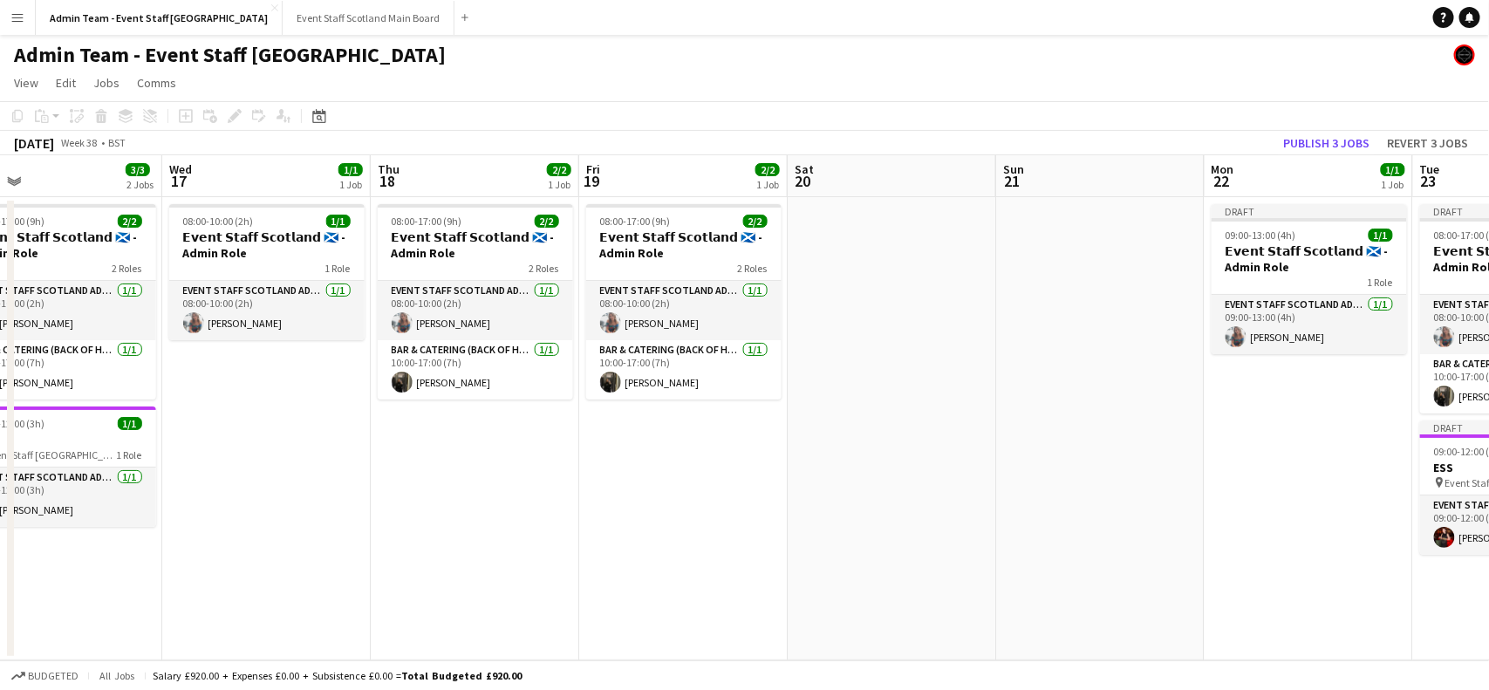
scroll to position [0, 407]
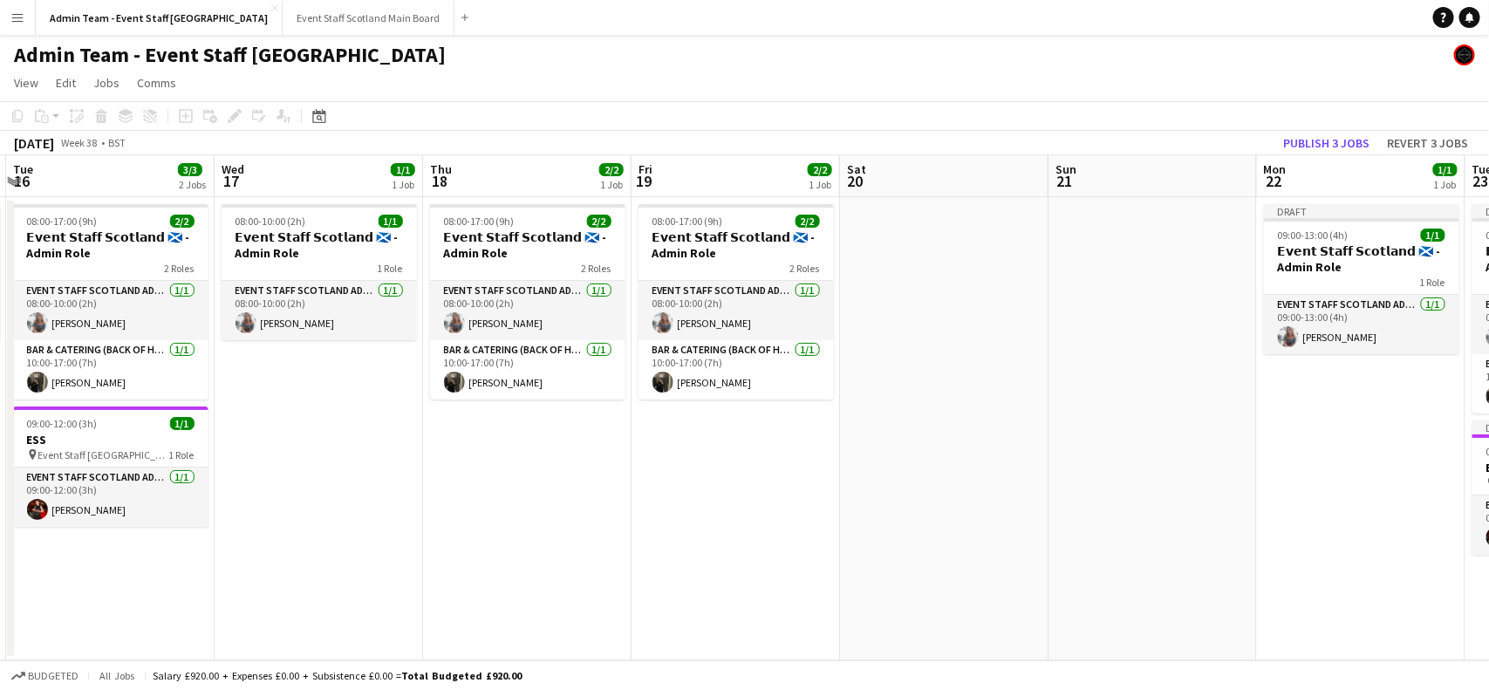
drag, startPoint x: 247, startPoint y: 310, endPoint x: 969, endPoint y: 304, distance: 722.4
click at [969, 304] on app-calendar-viewport "Sun 14 Mon 15 1/1 1 Job Tue 16 3/3 2 Jobs Wed 17 1/1 1 Job Thu 18 2/2 1 Job Fri…" at bounding box center [744, 407] width 1489 height 505
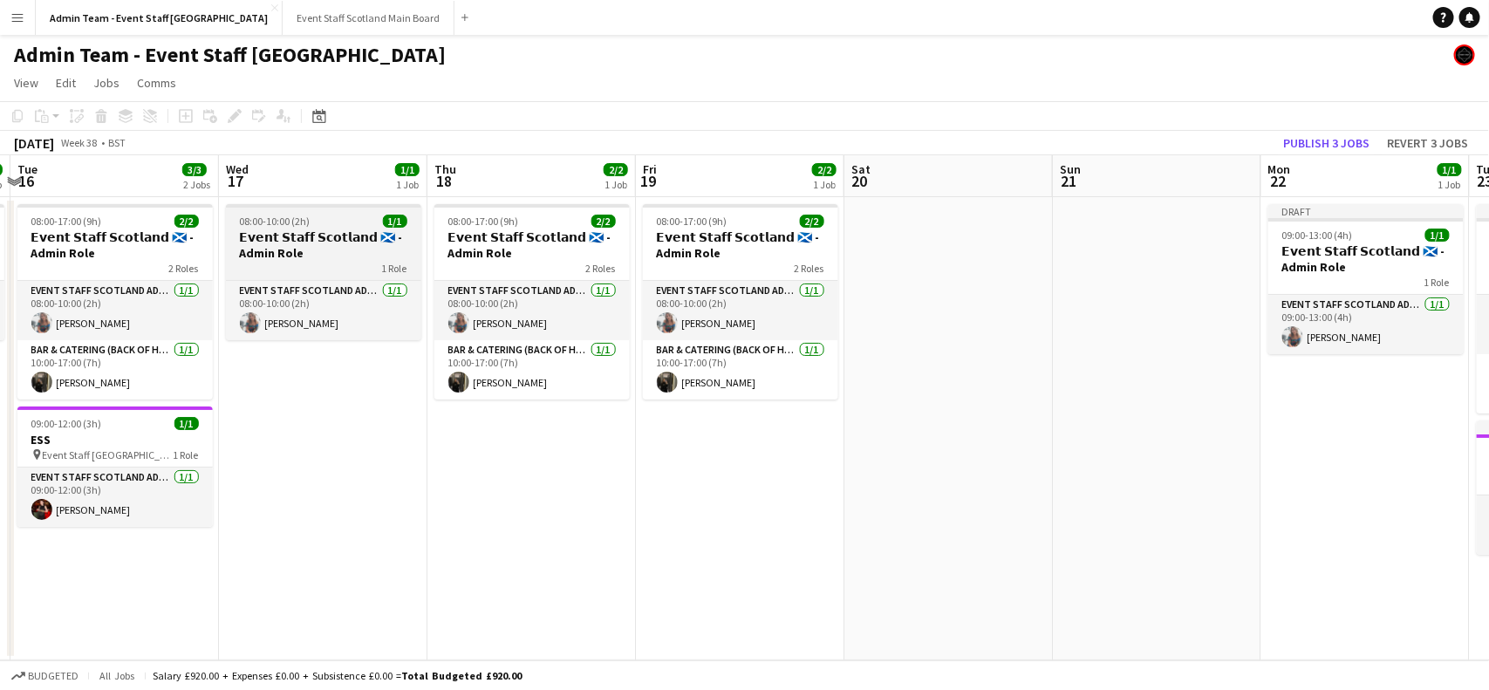
click at [323, 225] on div "08:00-10:00 (2h) 1/1" at bounding box center [323, 221] width 195 height 13
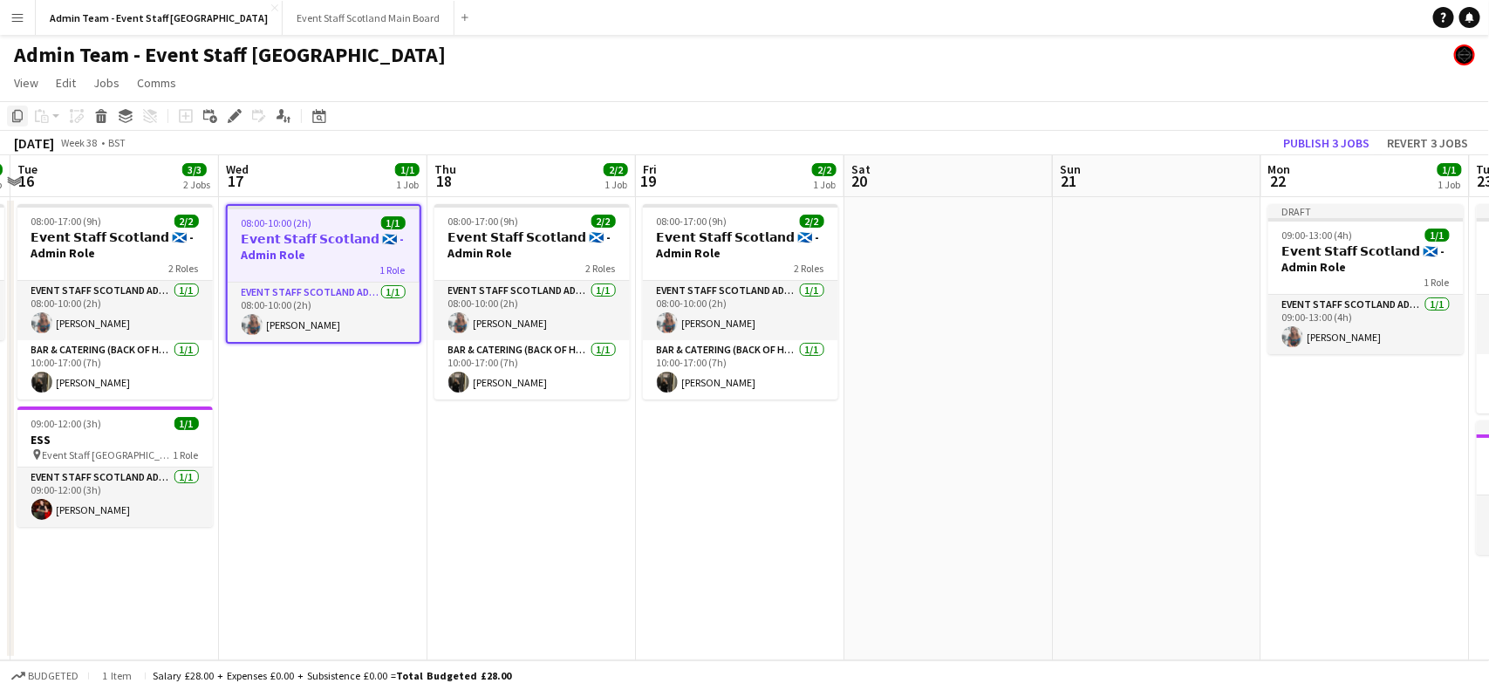
click at [10, 114] on icon "Copy" at bounding box center [17, 116] width 14 height 14
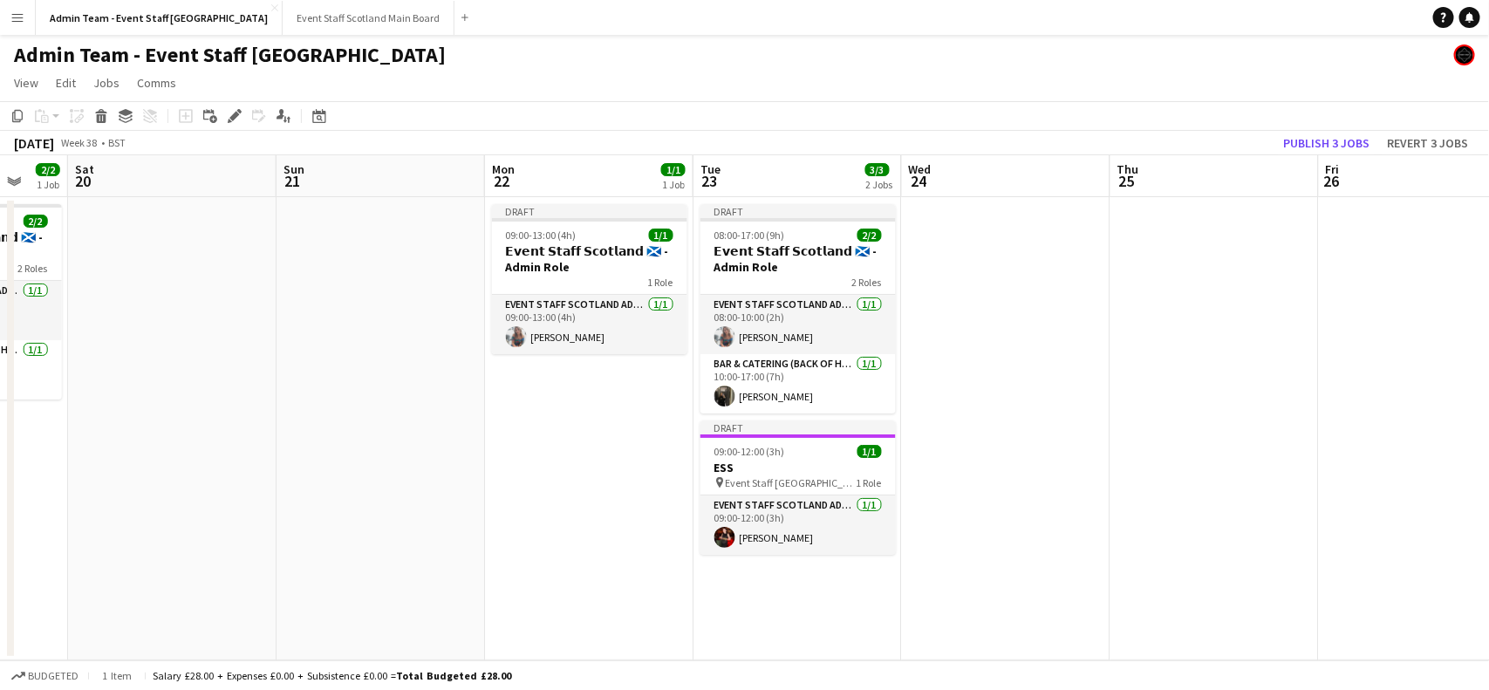
scroll to position [0, 840]
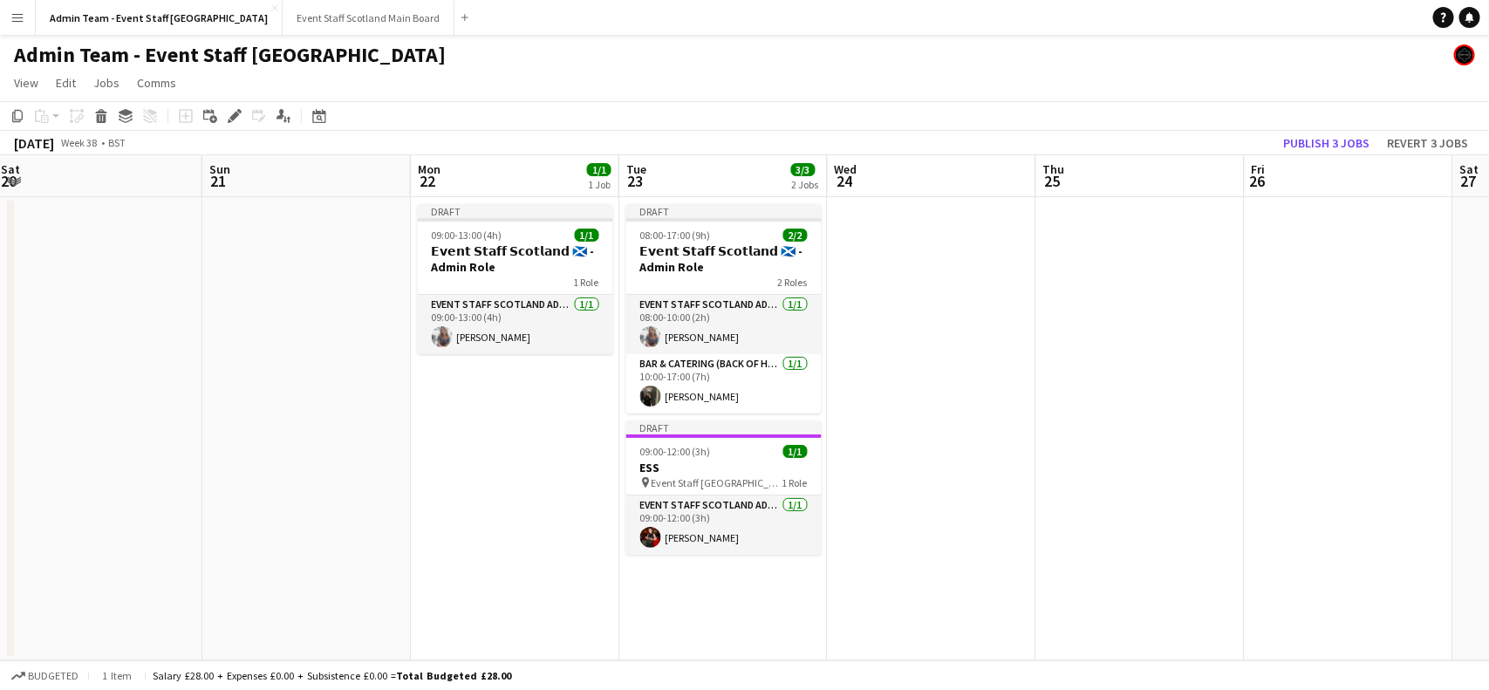
drag, startPoint x: 1167, startPoint y: 373, endPoint x: 316, endPoint y: 497, distance: 860.5
click at [316, 497] on app-calendar-viewport "Tue 16 3/3 2 Jobs Wed 17 1/1 1 Job Thu 18 2/2 1 Job Fri 19 2/2 1 Job Sat 20 Sun…" at bounding box center [744, 407] width 1489 height 505
click at [874, 242] on app-date-cell at bounding box center [932, 428] width 208 height 463
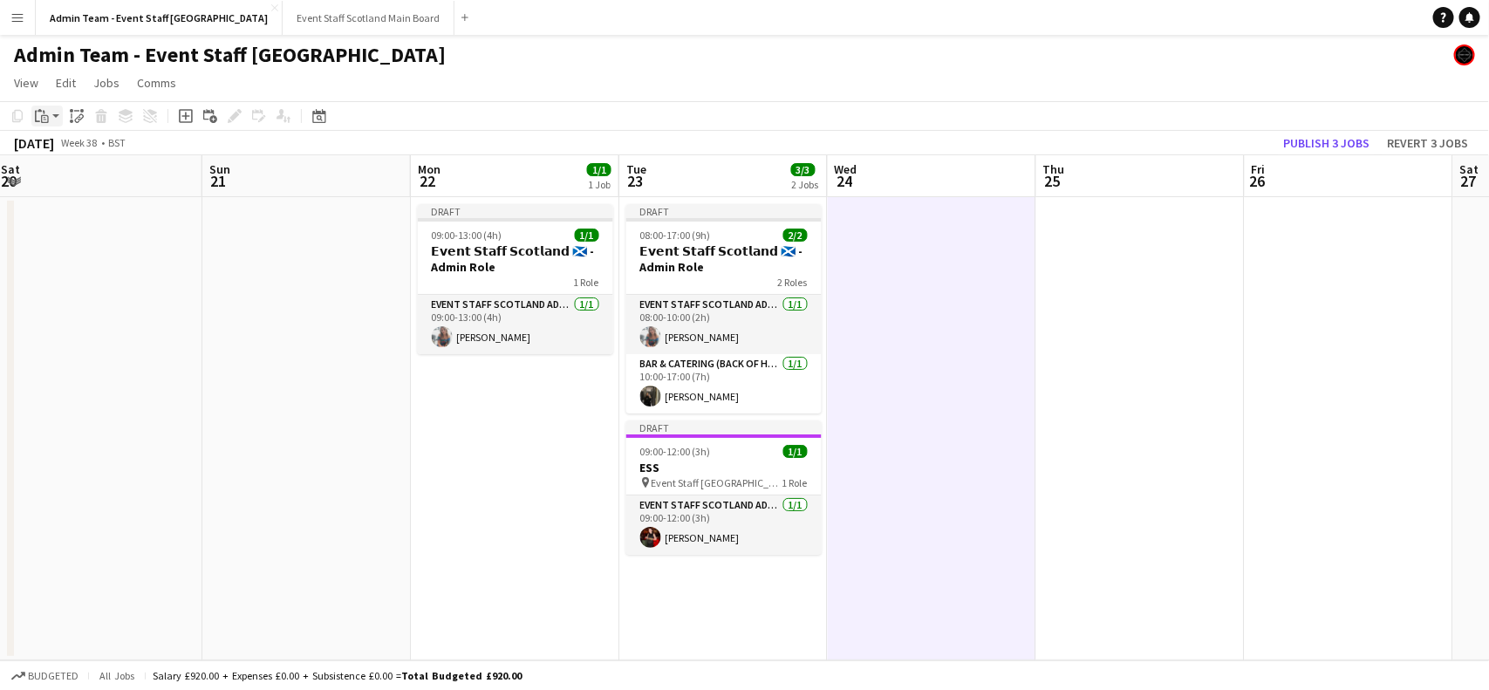
click at [45, 118] on icon "Paste" at bounding box center [42, 116] width 14 height 14
click at [71, 173] on link "Paste with crew Ctrl+Shift+V" at bounding box center [128, 179] width 164 height 16
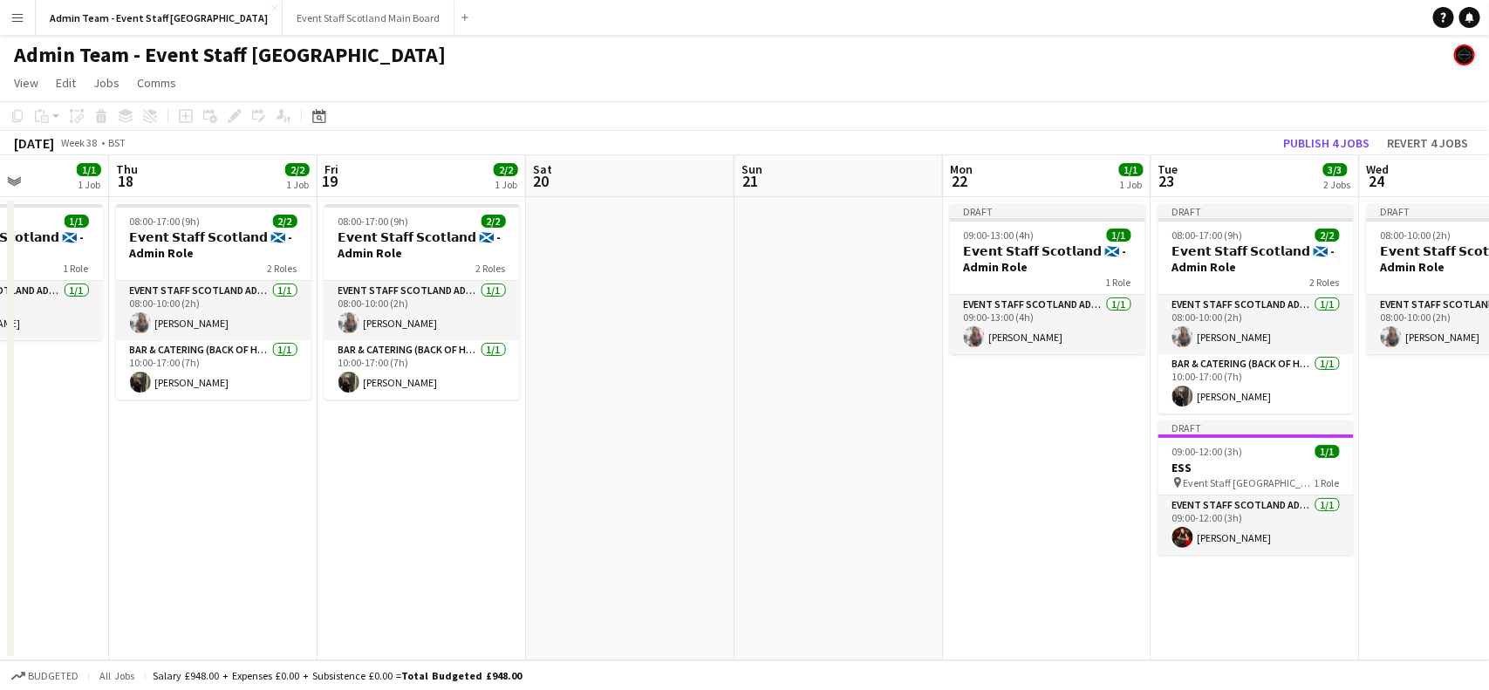
drag, startPoint x: 142, startPoint y: 419, endPoint x: 663, endPoint y: 489, distance: 525.6
click at [663, 489] on app-calendar-viewport "Mon 15 1/1 1 Job Tue 16 3/3 2 Jobs Wed 17 1/1 1 Job Thu 18 2/2 1 Job Fri 19 2/2…" at bounding box center [744, 407] width 1489 height 505
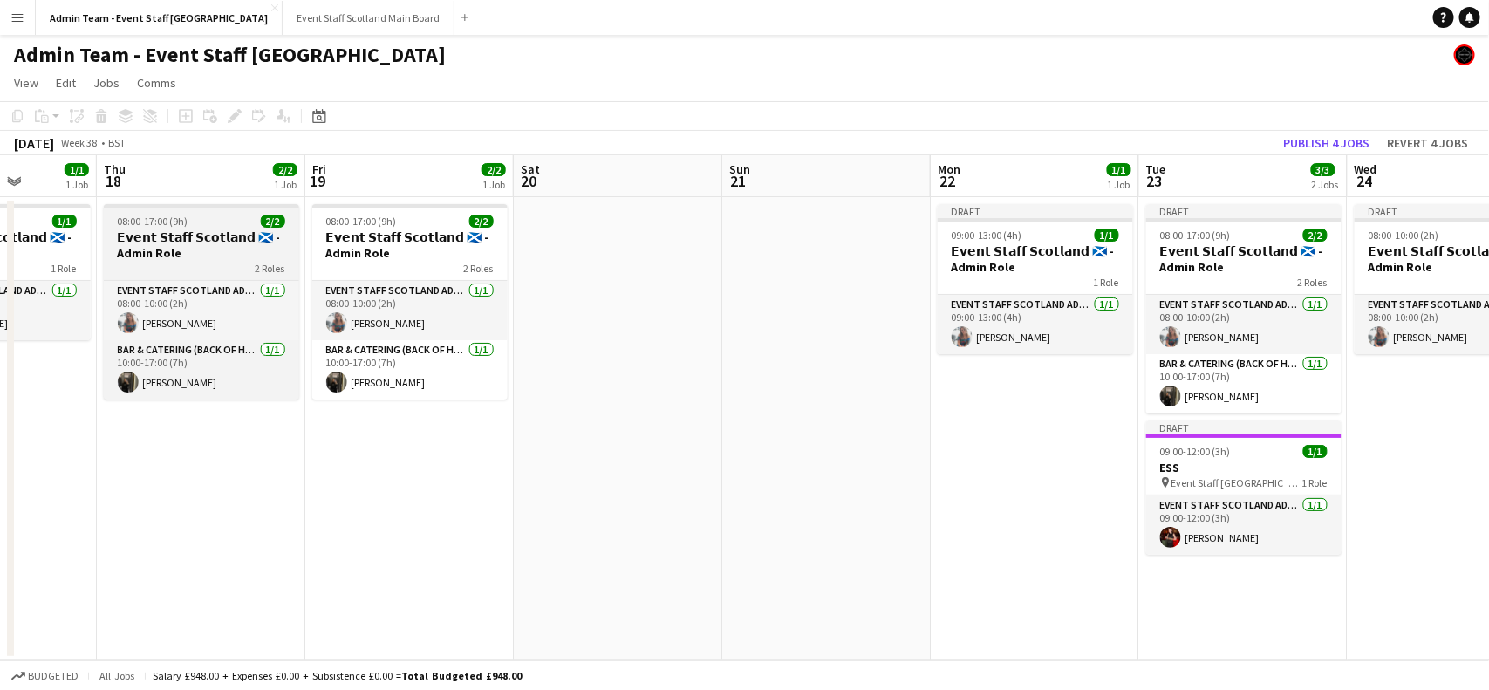
click at [181, 220] on span "08:00-17:00 (9h)" at bounding box center [153, 221] width 71 height 13
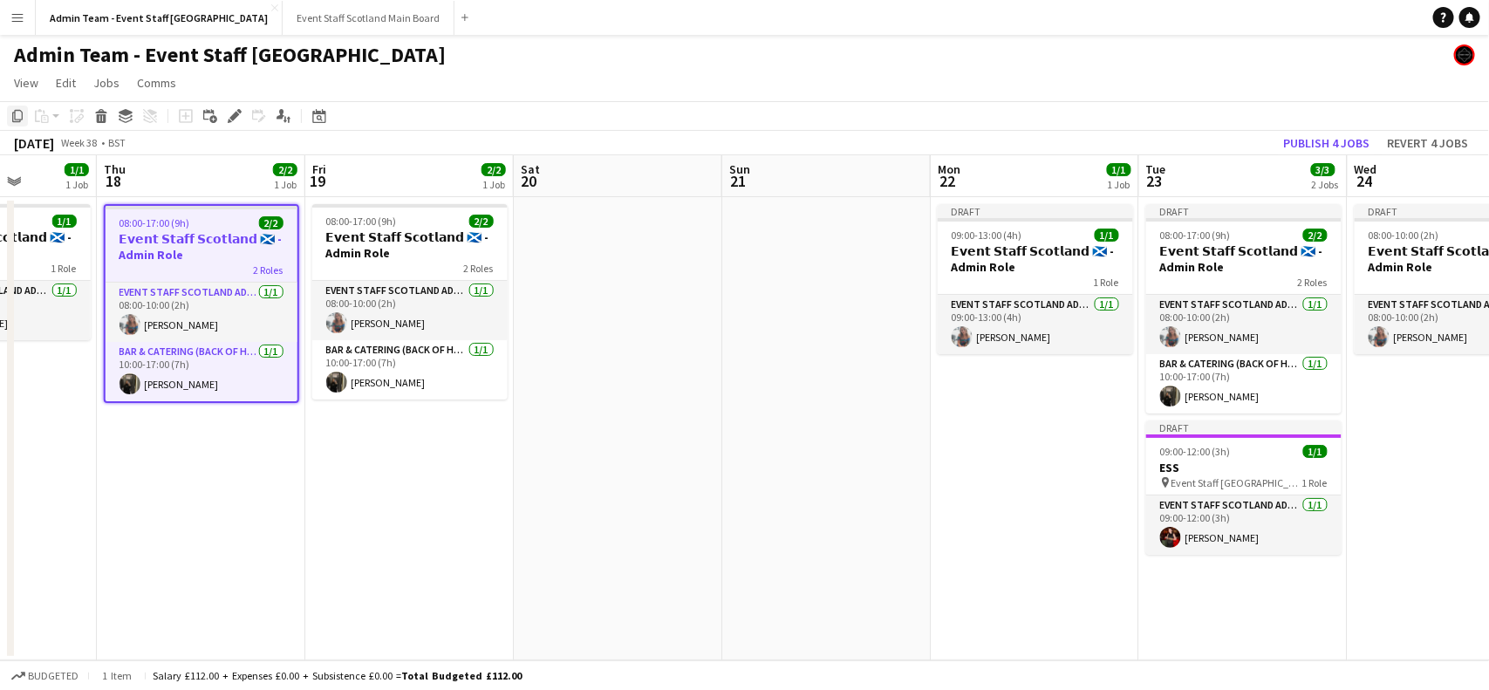
click at [14, 114] on icon "Copy" at bounding box center [17, 116] width 14 height 14
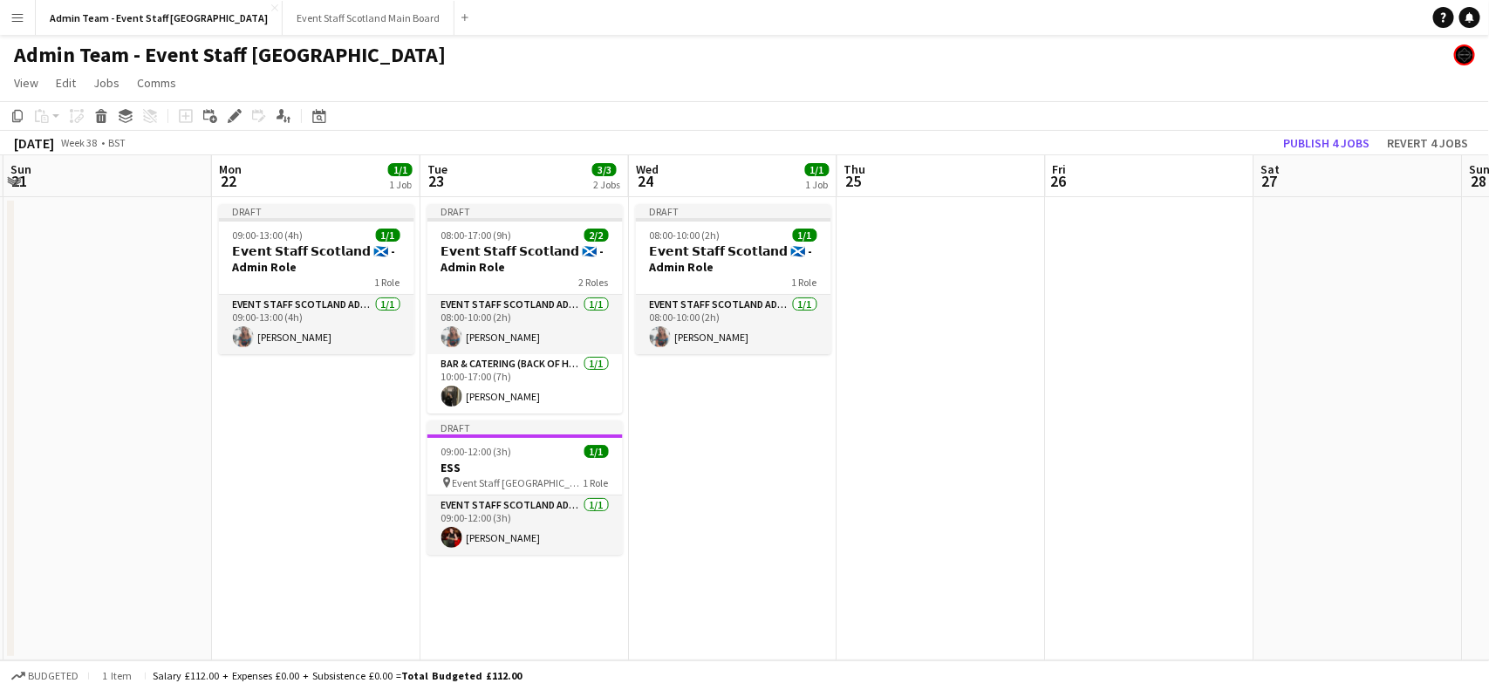
scroll to position [0, 495]
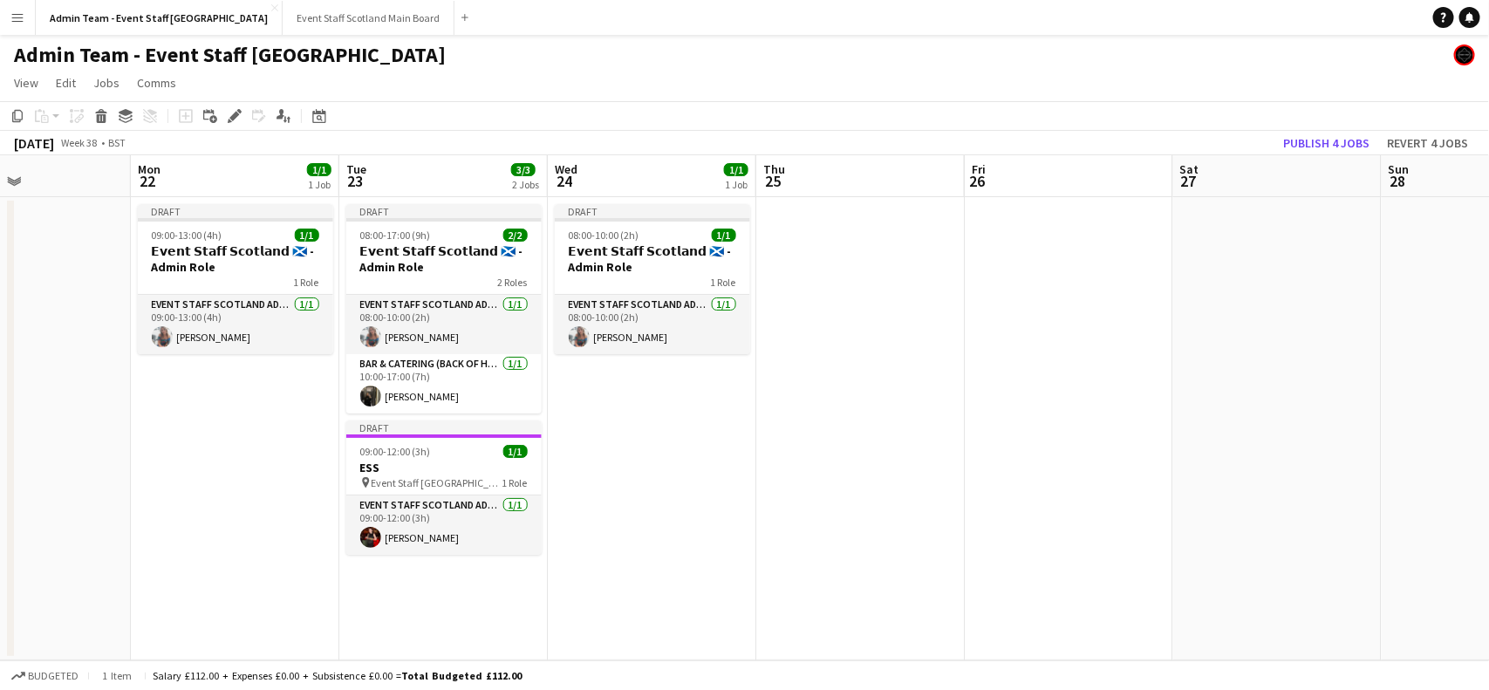
drag, startPoint x: 800, startPoint y: 325, endPoint x: 0, endPoint y: 447, distance: 809.2
click at [0, 447] on app-calendar-viewport "Fri 19 2/2 1 Job Sat 20 Sun 21 Mon 22 1/1 1 Job Tue 23 3/3 2 Jobs Wed 24 1/1 1 …" at bounding box center [744, 407] width 1489 height 505
click at [803, 263] on app-date-cell at bounding box center [860, 428] width 208 height 463
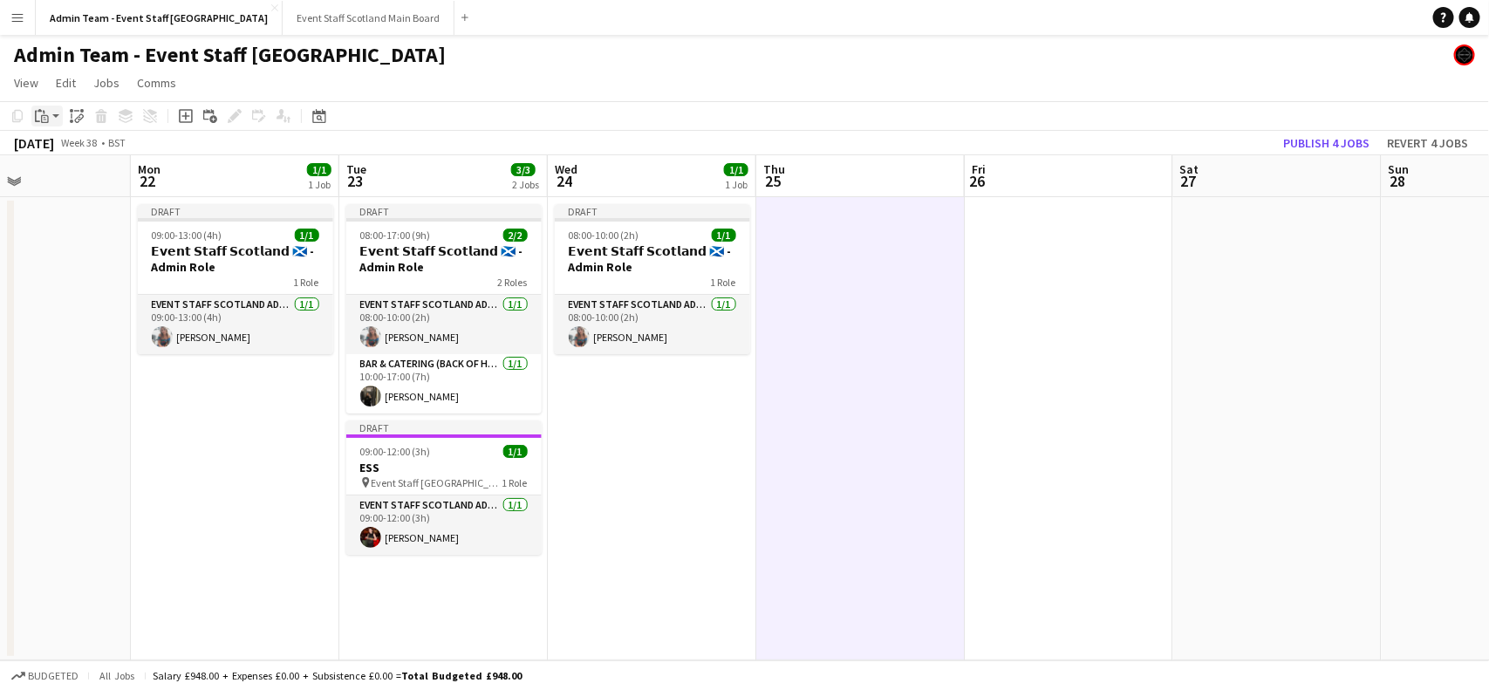
click at [42, 113] on icon "Paste" at bounding box center [42, 116] width 14 height 14
click at [74, 179] on link "Paste with crew Ctrl+Shift+V" at bounding box center [128, 179] width 164 height 16
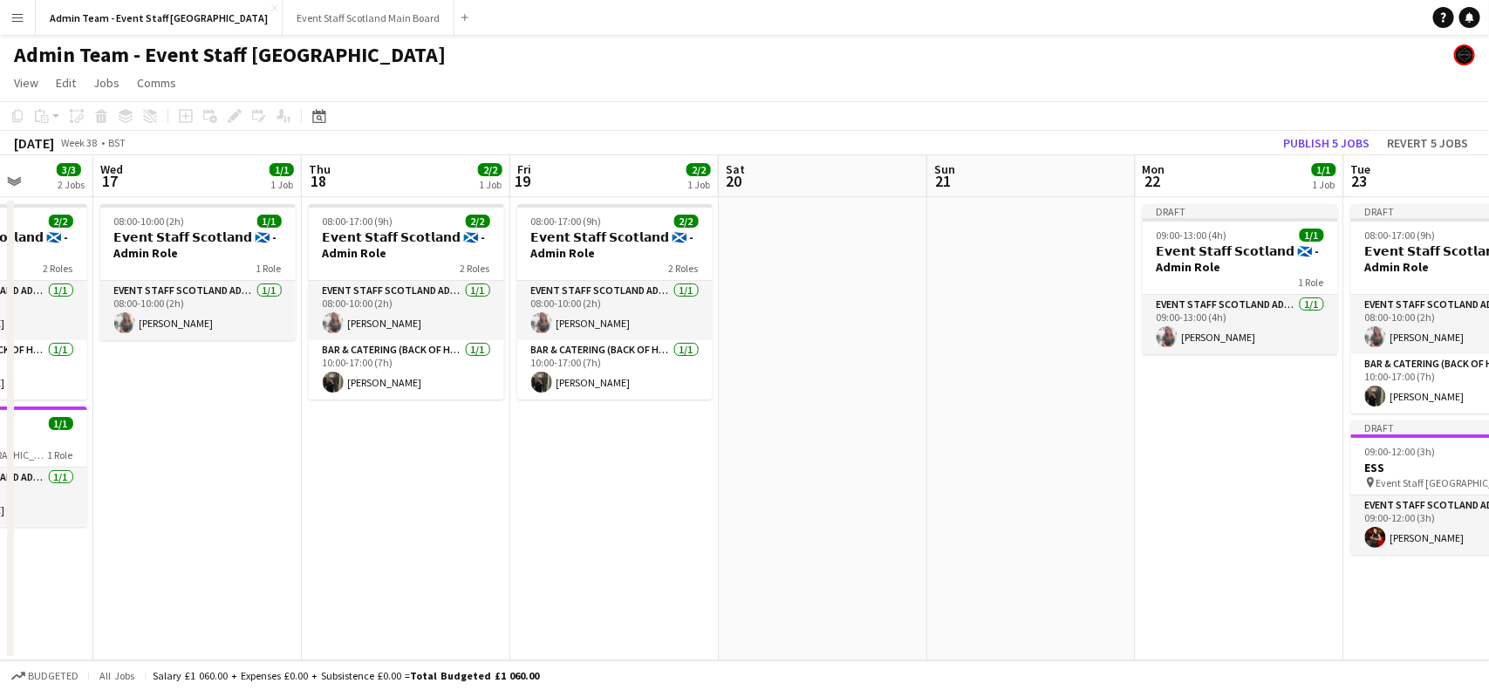
scroll to position [0, 532]
drag, startPoint x: 232, startPoint y: 472, endPoint x: 1237, endPoint y: 427, distance: 1006.0
click at [1237, 427] on app-calendar-viewport "Sun 14 Mon 15 1/1 1 Job Tue 16 3/3 2 Jobs Wed 17 1/1 1 Job Thu 18 2/2 1 Job Fri…" at bounding box center [744, 407] width 1489 height 505
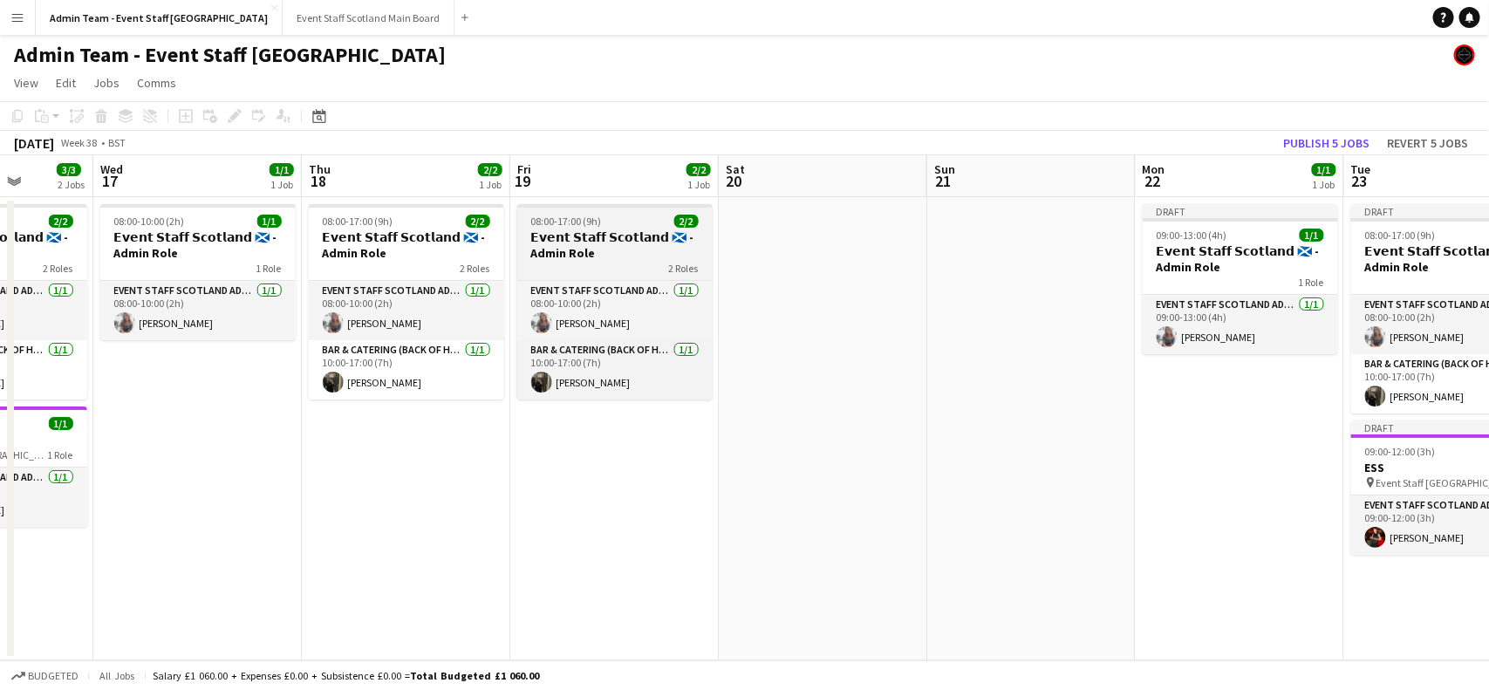
click at [612, 237] on h3 "𝗘𝘃𝗲𝗻𝘁 𝗦𝘁𝗮𝗳𝗳 𝗦𝗰𝗼𝘁𝗹𝗮𝗻𝗱 🏴󠁧󠁢󠁳󠁣󠁴󠁿 - Admin Role" at bounding box center [614, 244] width 195 height 31
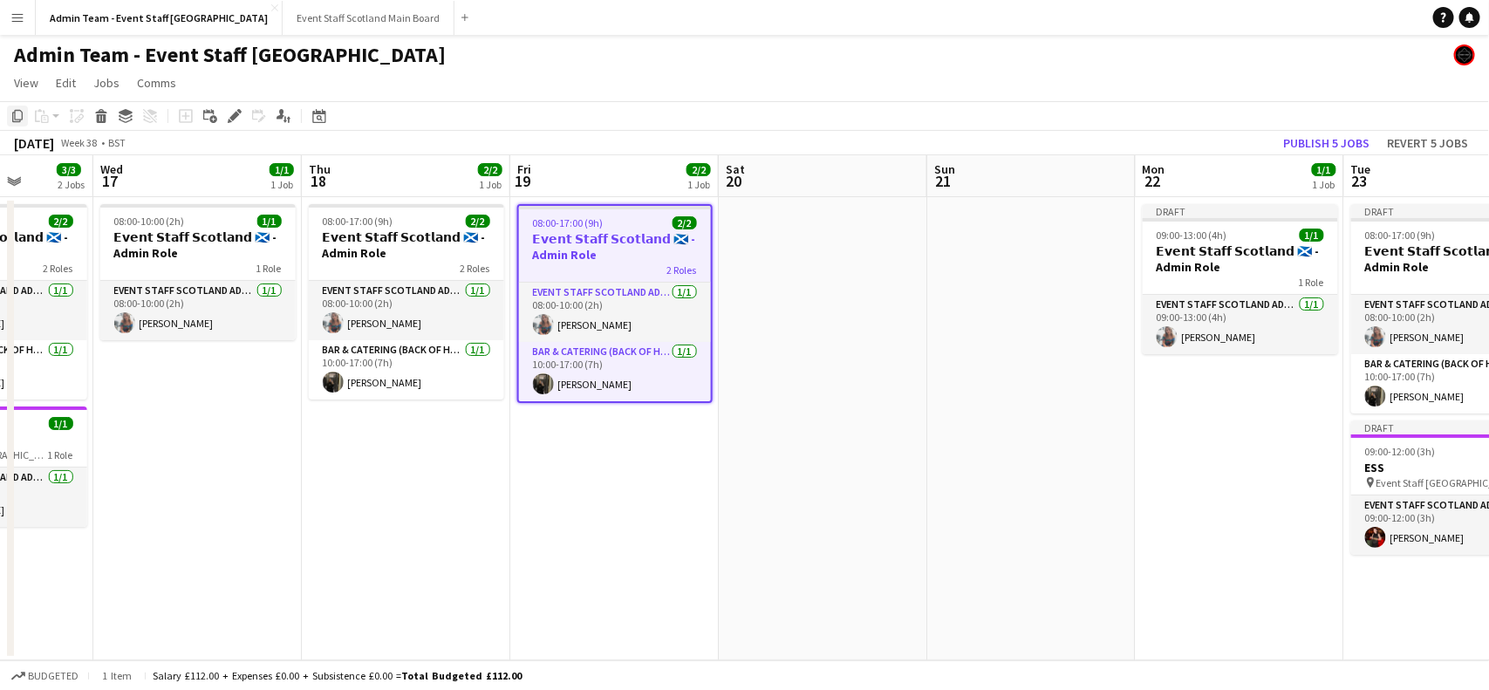
click at [13, 113] on icon at bounding box center [17, 116] width 10 height 12
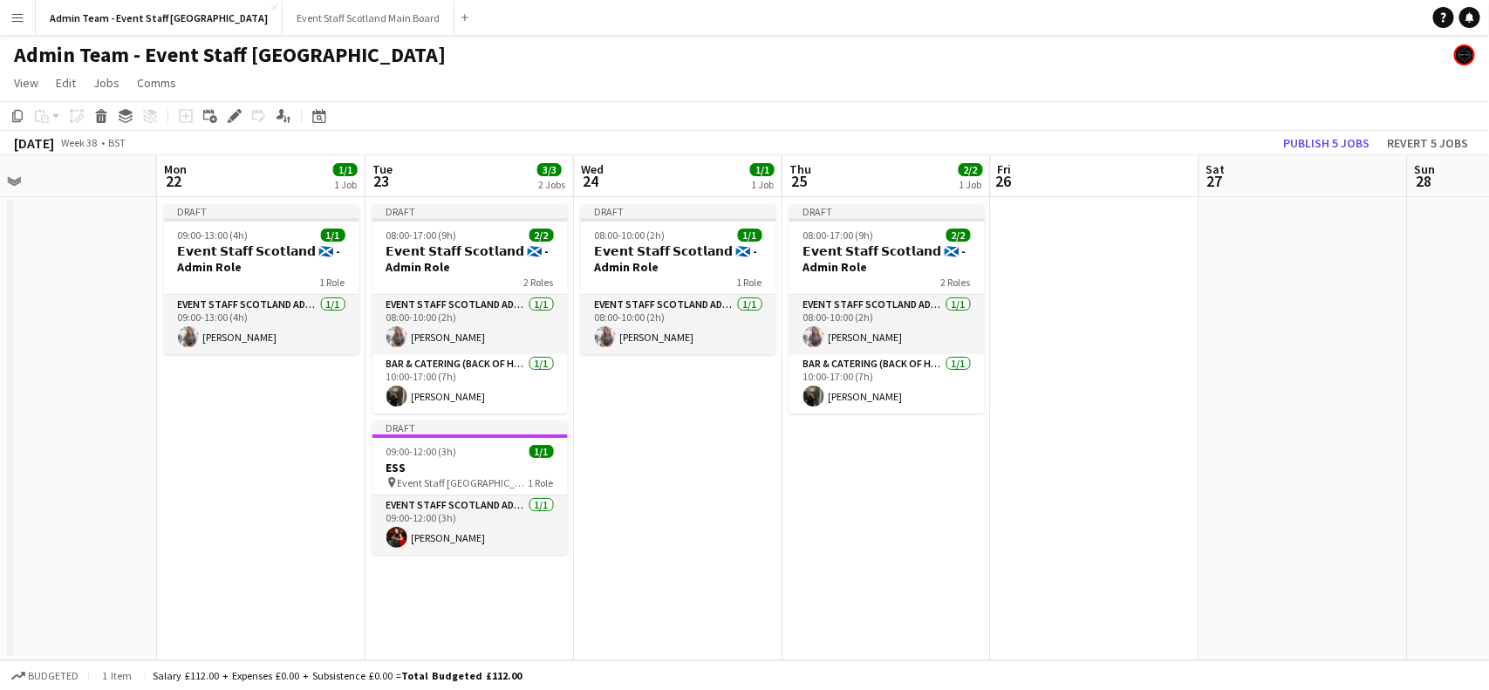
drag, startPoint x: 979, startPoint y: 434, endPoint x: 1, endPoint y: 515, distance: 981.2
click at [1, 515] on app-calendar-viewport "Thu 18 2/2 1 Job Fri 19 2/2 1 Job Sat 20 Sun 21 Mon 22 1/1 1 Job Tue 23 3/3 2 J…" at bounding box center [744, 407] width 1489 height 505
click at [1096, 254] on app-date-cell at bounding box center [1096, 428] width 208 height 463
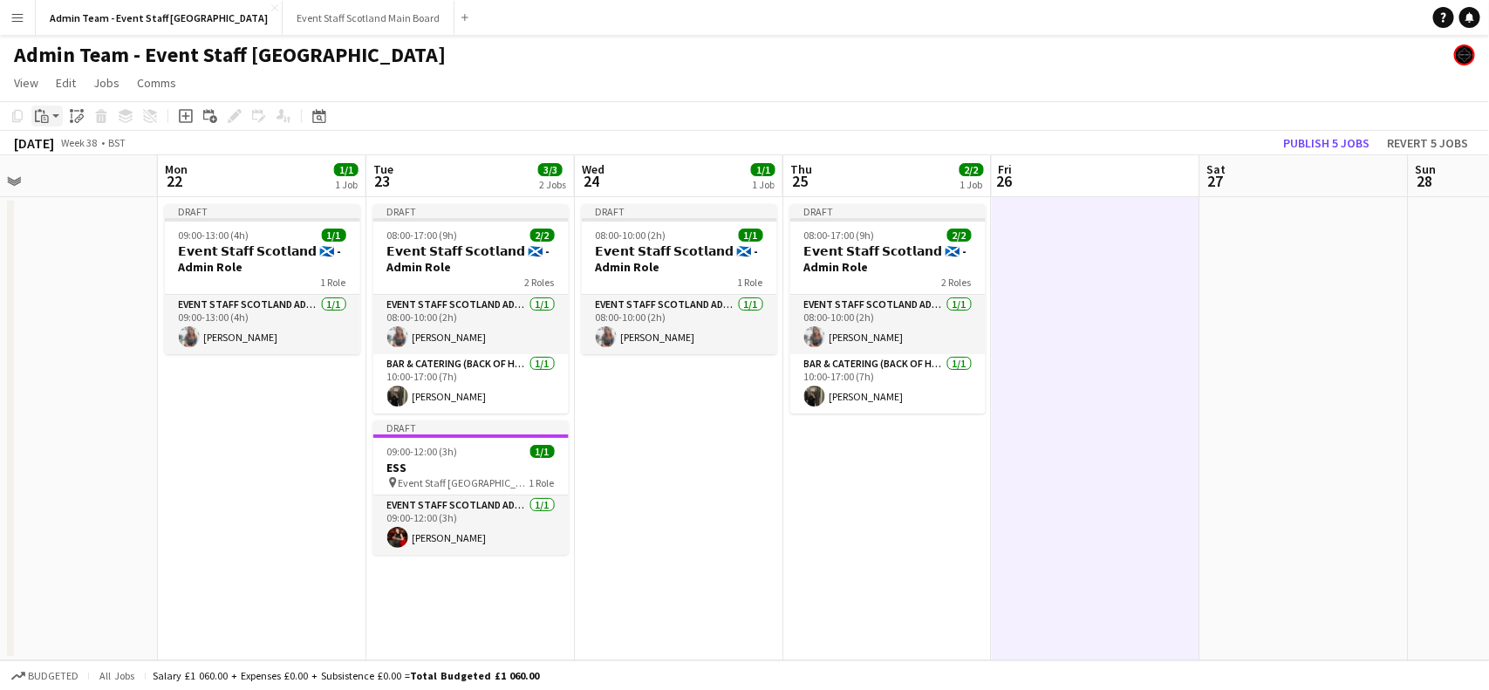
click at [48, 114] on icon "Paste" at bounding box center [42, 116] width 14 height 14
click at [75, 186] on link "Paste with crew Ctrl+Shift+V" at bounding box center [128, 179] width 164 height 16
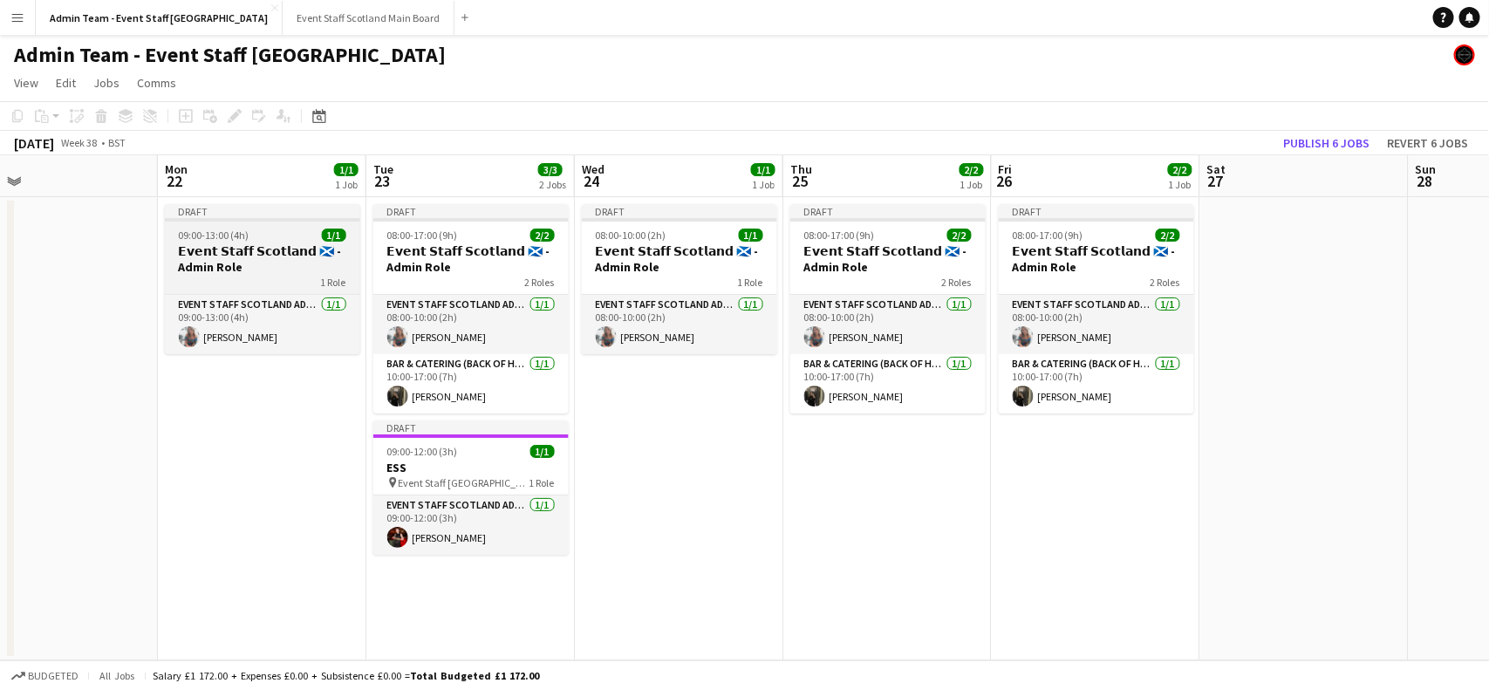
click at [292, 263] on h3 "𝗘𝘃𝗲𝗻𝘁 𝗦𝘁𝗮𝗳𝗳 𝗦𝗰𝗼𝘁𝗹𝗮𝗻𝗱 🏴󠁧󠁢󠁳󠁣󠁴󠁿 - Admin Role" at bounding box center [262, 258] width 195 height 31
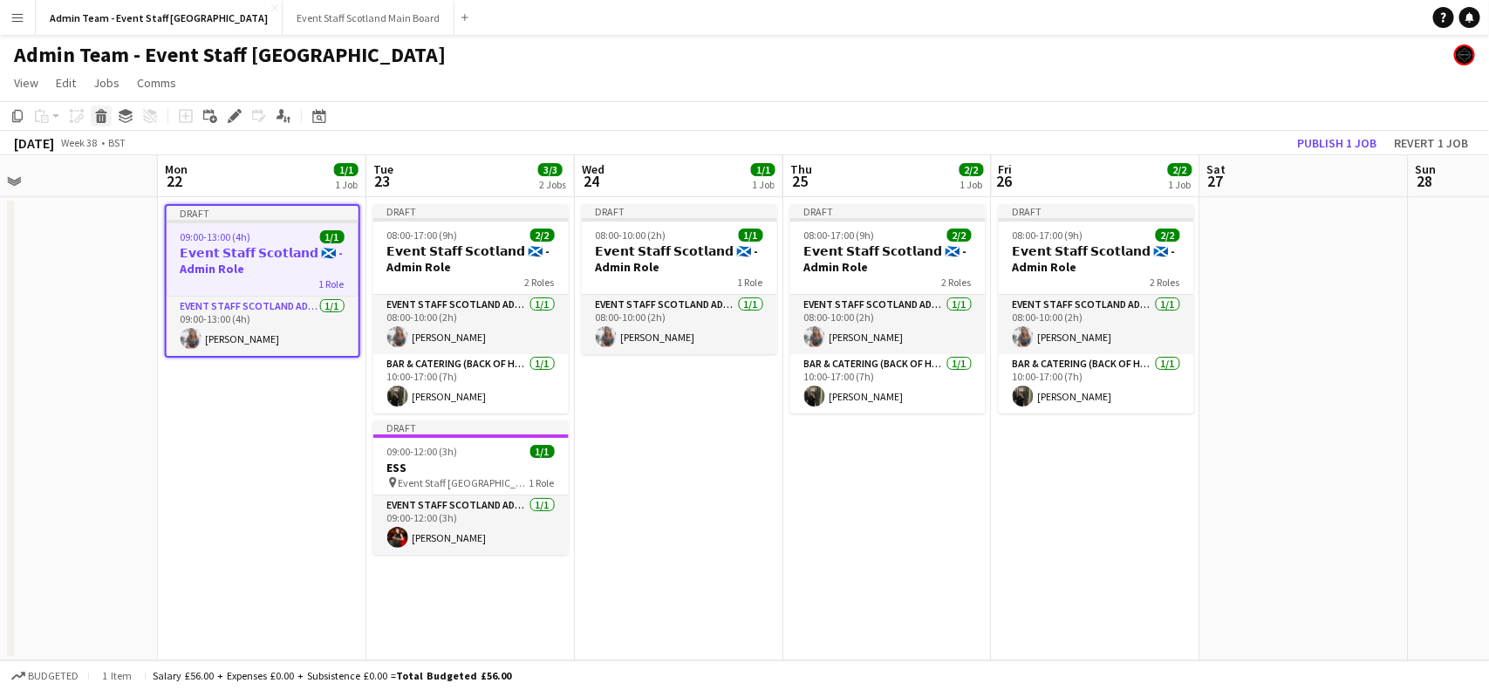
click at [94, 120] on icon "Delete" at bounding box center [101, 116] width 14 height 14
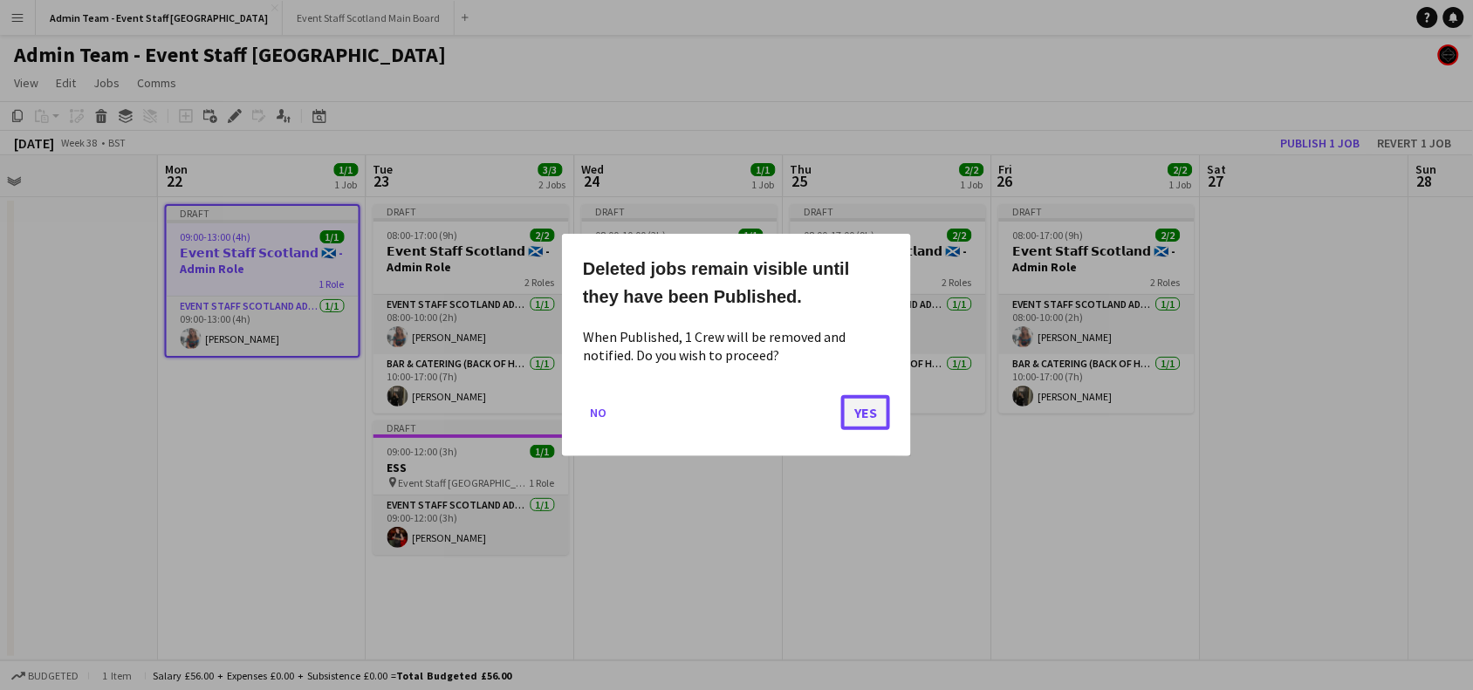
click at [862, 420] on button "Yes" at bounding box center [865, 412] width 49 height 35
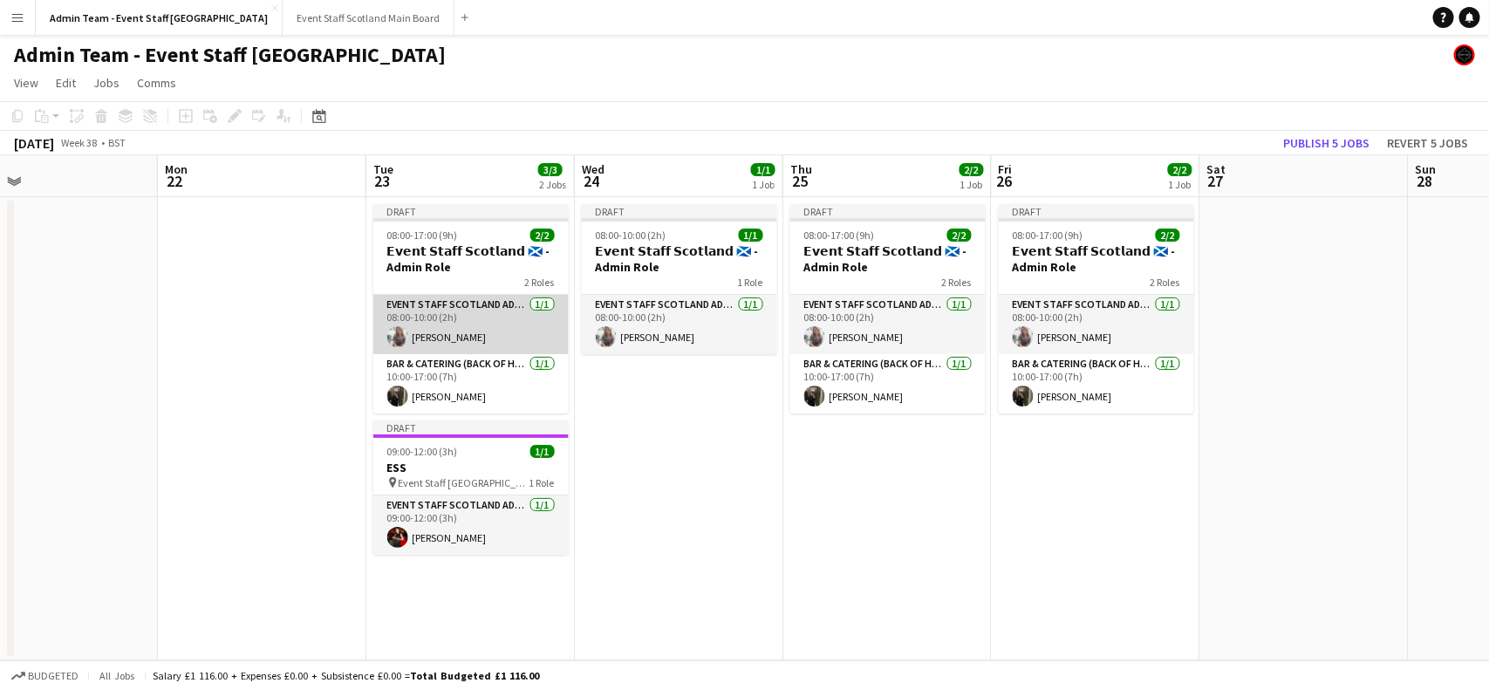
click at [493, 318] on app-card-role "EVENT STAFF SCOTLAND ADMIN ROLE [DATE] 08:00-10:00 (2h) [PERSON_NAME]" at bounding box center [470, 324] width 195 height 59
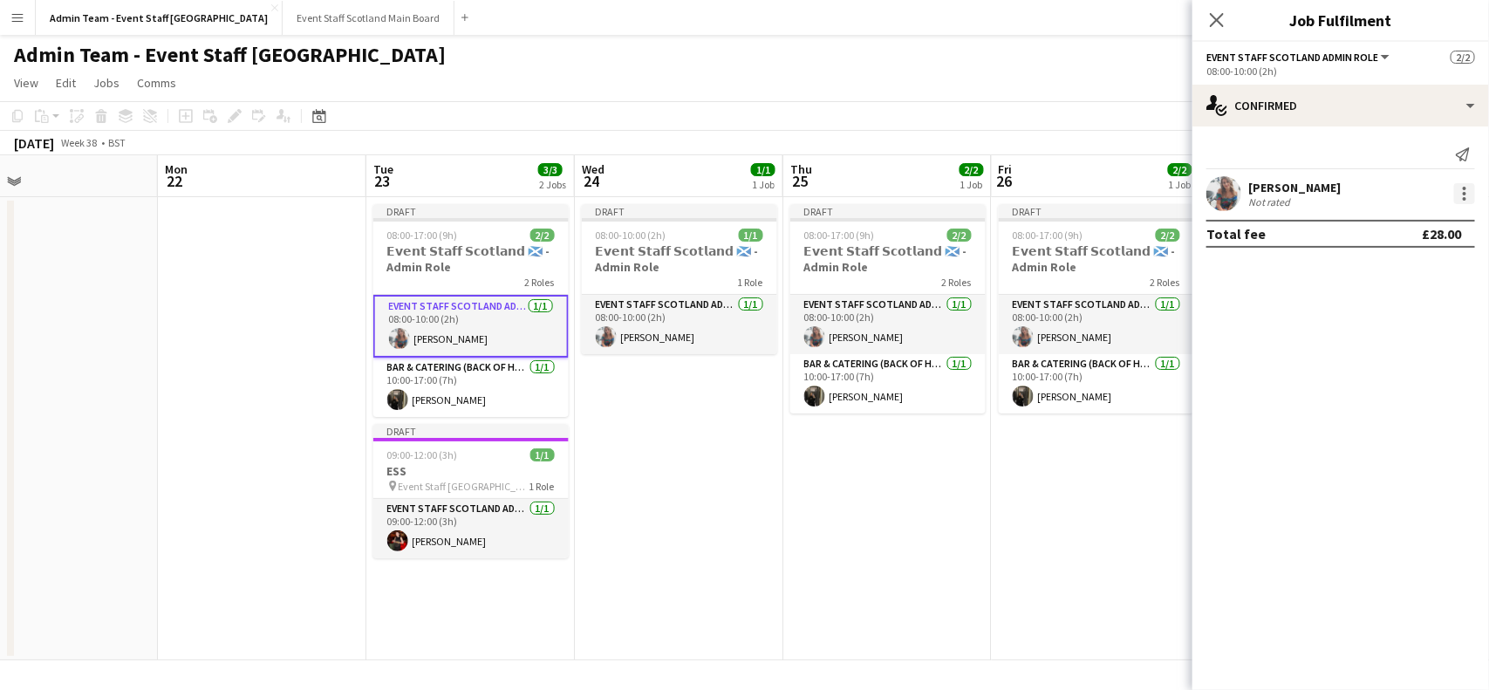
click at [1468, 196] on div at bounding box center [1464, 193] width 21 height 21
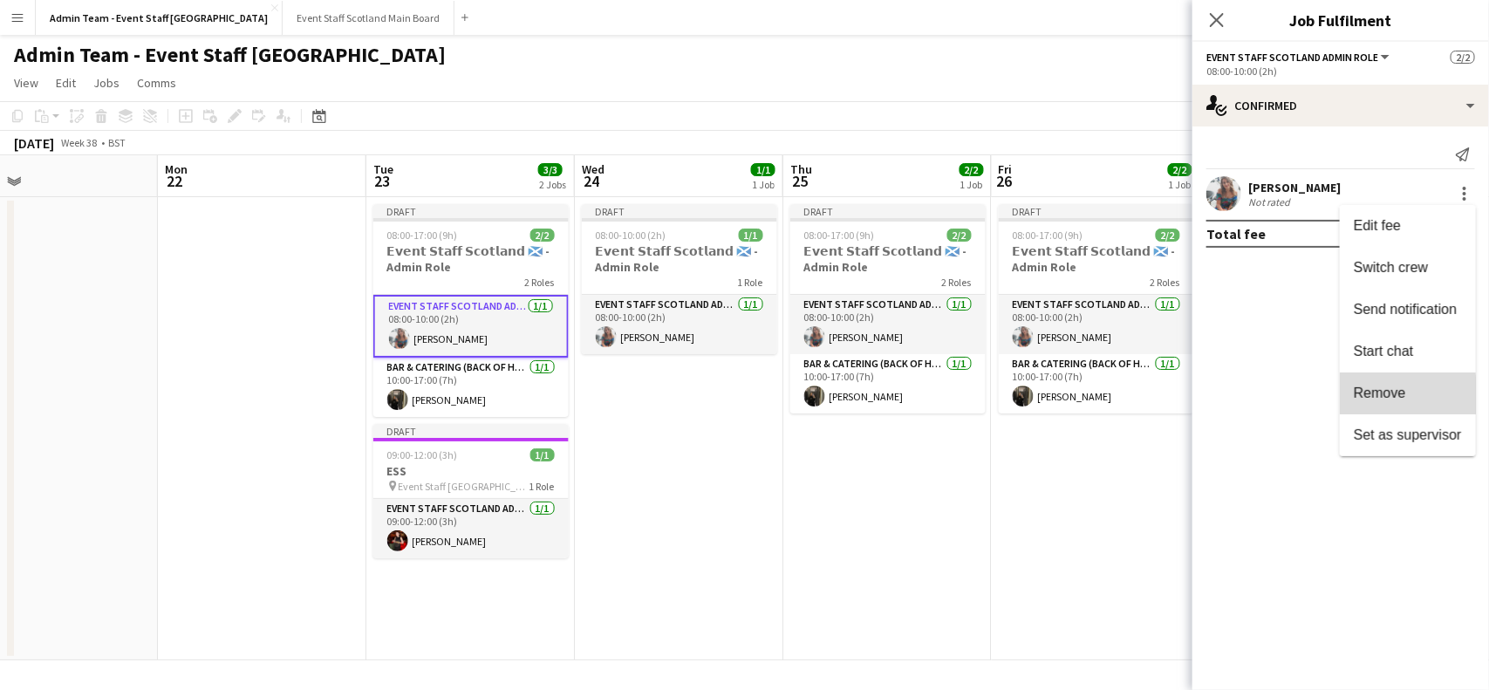
click at [1390, 398] on span "Remove" at bounding box center [1380, 393] width 52 height 15
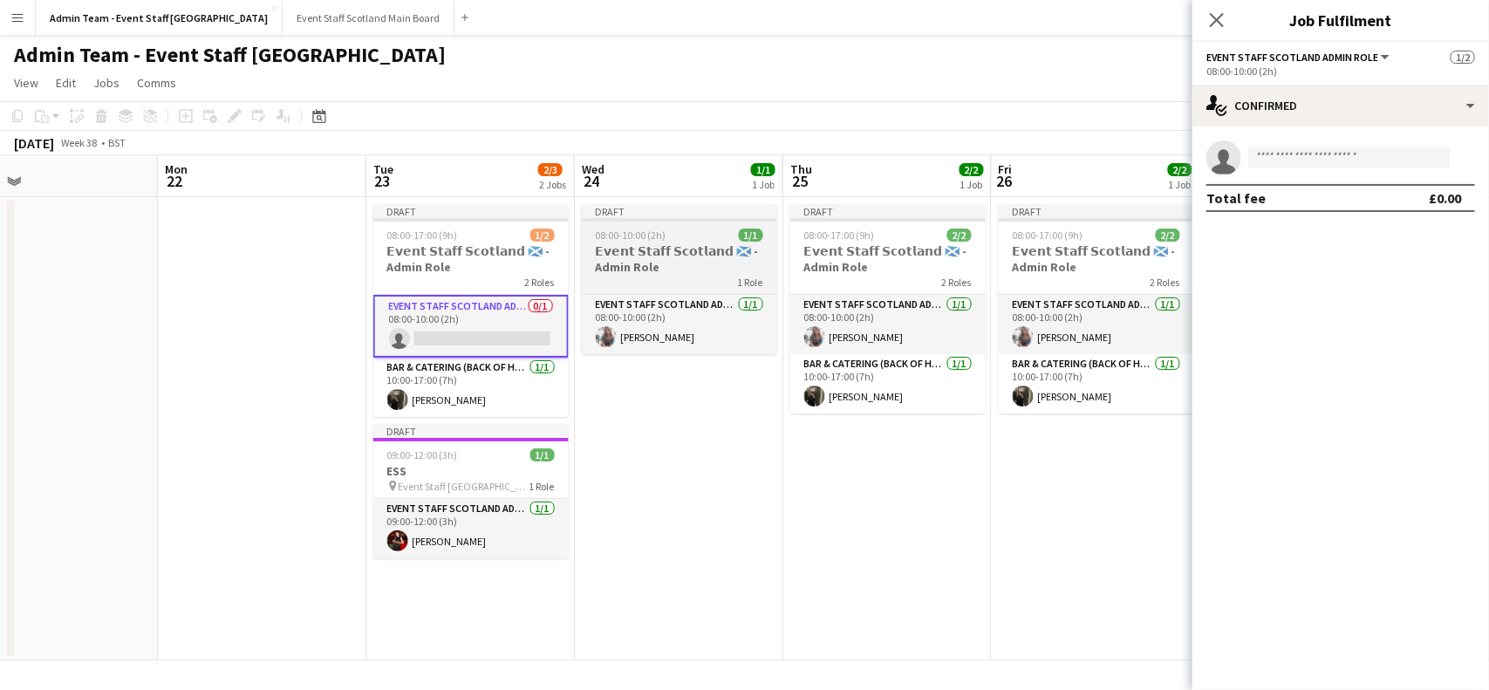
click at [707, 272] on h3 "𝗘𝘃𝗲𝗻𝘁 𝗦𝘁𝗮𝗳𝗳 𝗦𝗰𝗼𝘁𝗹𝗮𝗻𝗱 🏴󠁧󠁢󠁳󠁣󠁴󠁿 - Admin Role" at bounding box center [679, 258] width 195 height 31
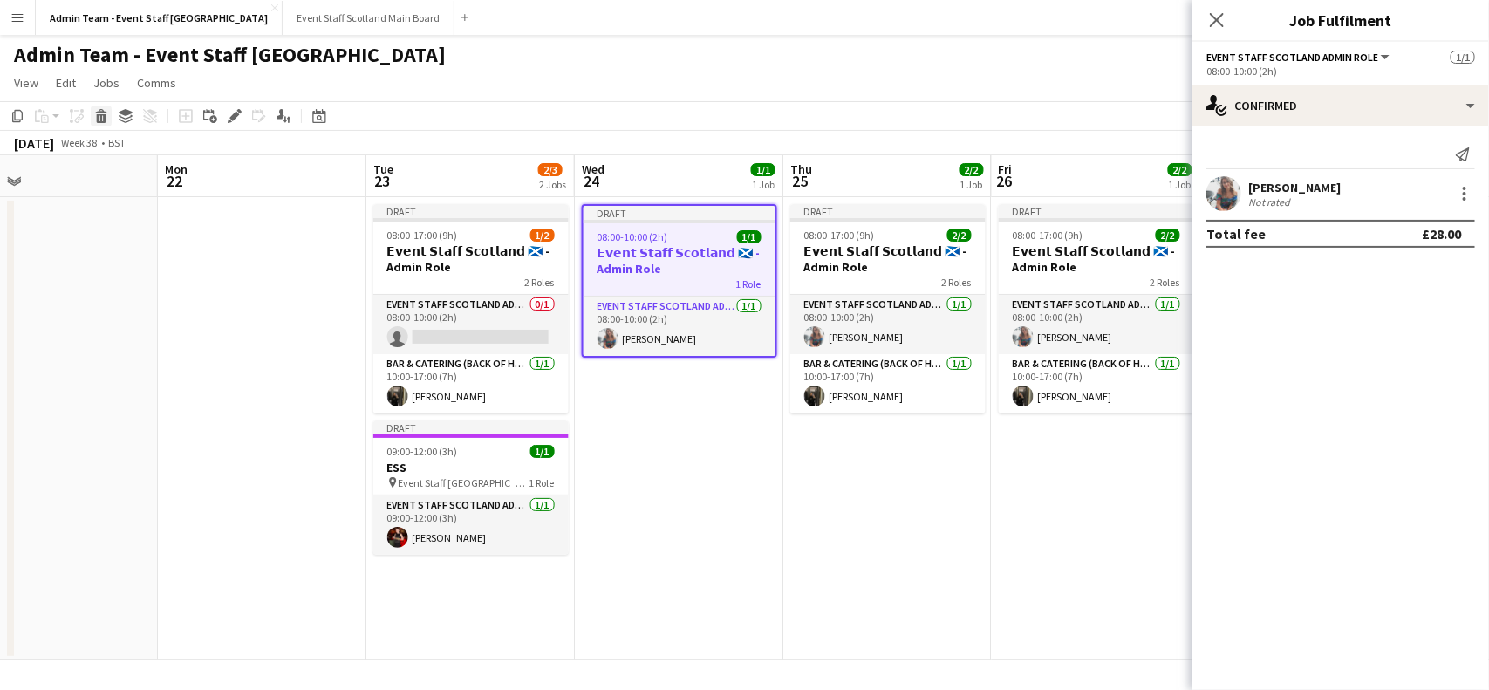
click at [102, 112] on icon at bounding box center [100, 111] width 11 height 4
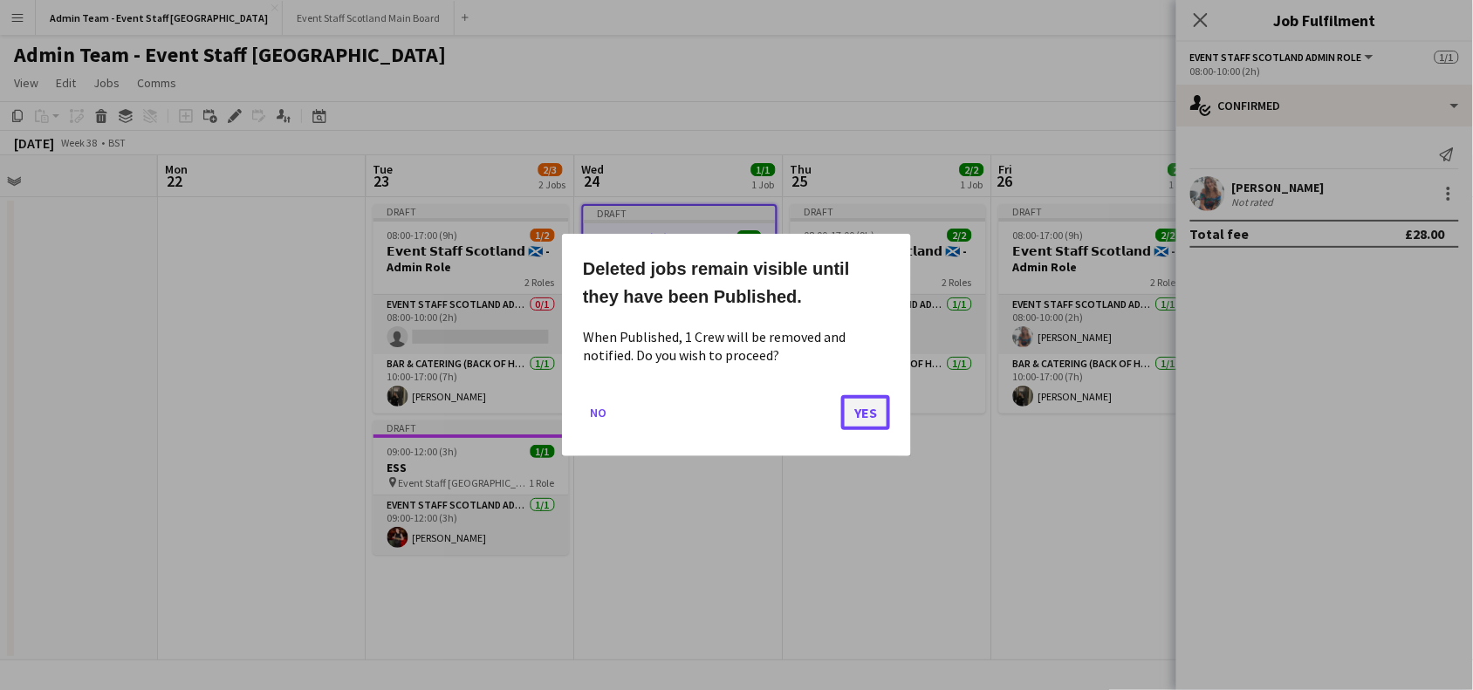
click at [862, 404] on button "Yes" at bounding box center [865, 412] width 49 height 35
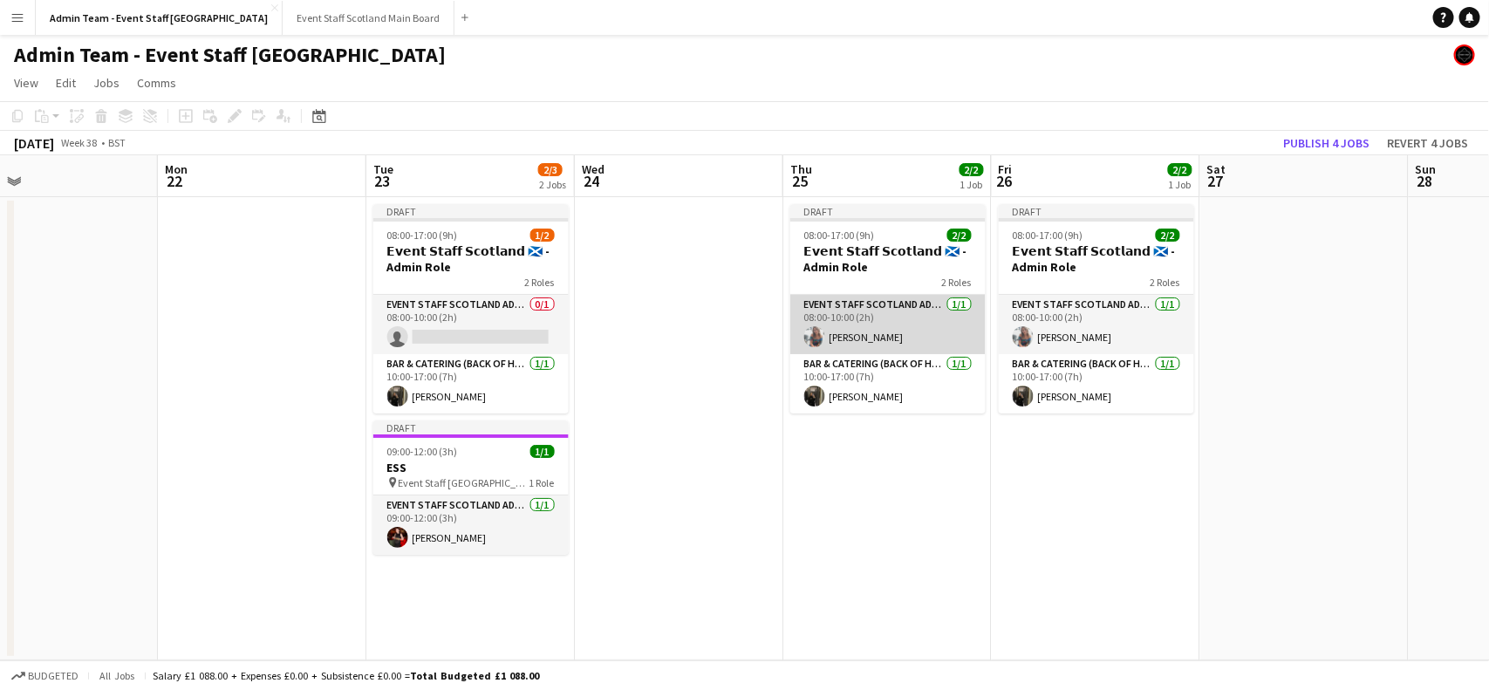
click at [943, 308] on app-card-role "EVENT STAFF SCOTLAND ADMIN ROLE [DATE] 08:00-10:00 (2h) [PERSON_NAME]" at bounding box center [887, 324] width 195 height 59
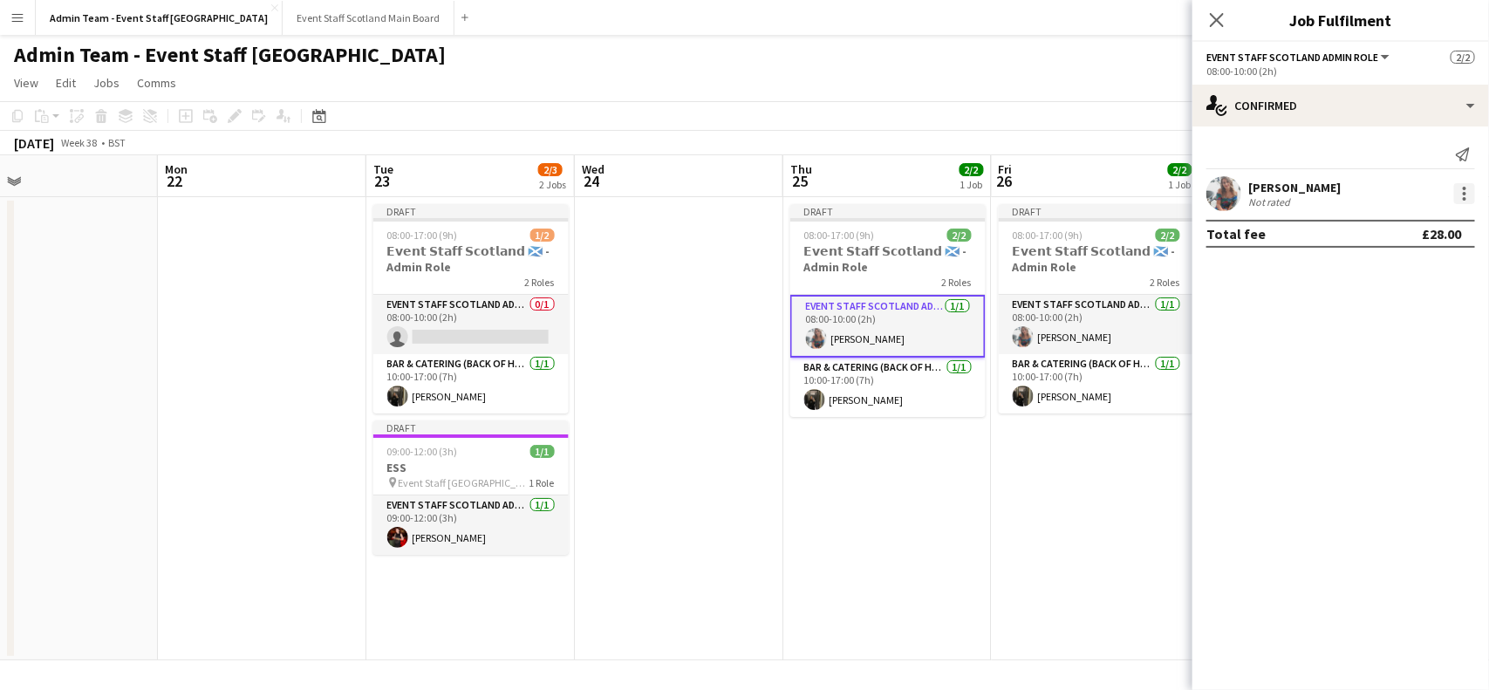
click at [1466, 195] on div at bounding box center [1464, 193] width 21 height 21
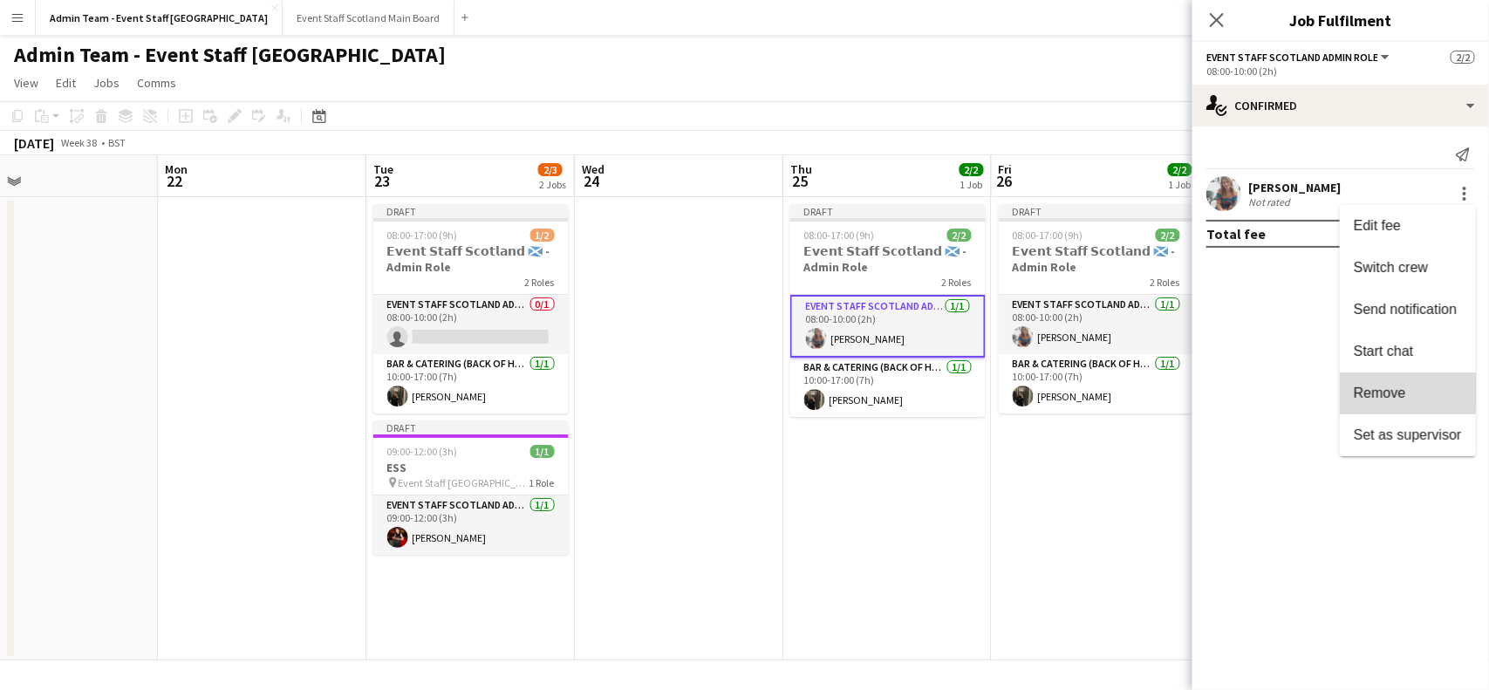
click at [1405, 391] on span "Remove" at bounding box center [1380, 393] width 52 height 15
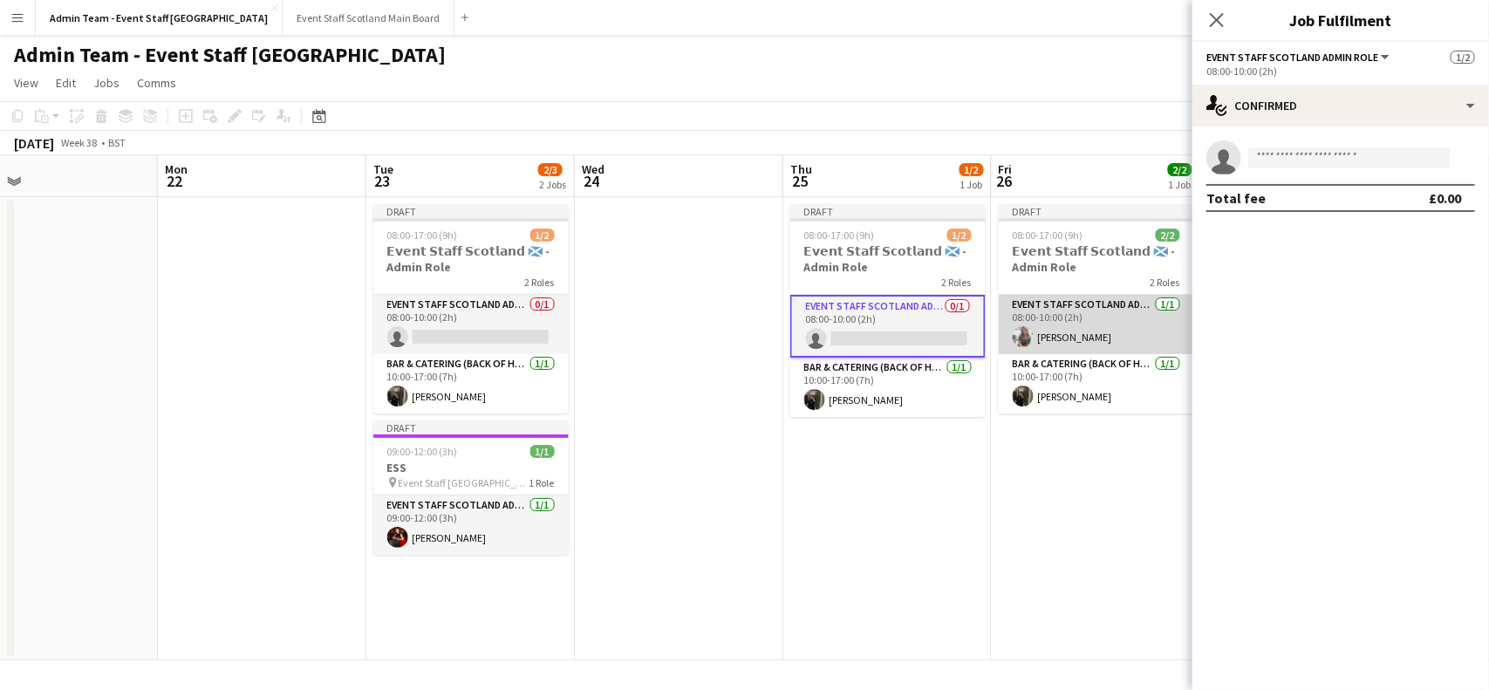
click at [1091, 325] on app-card-role "EVENT STAFF SCOTLAND ADMIN ROLE [DATE] 08:00-10:00 (2h) [PERSON_NAME]" at bounding box center [1096, 324] width 195 height 59
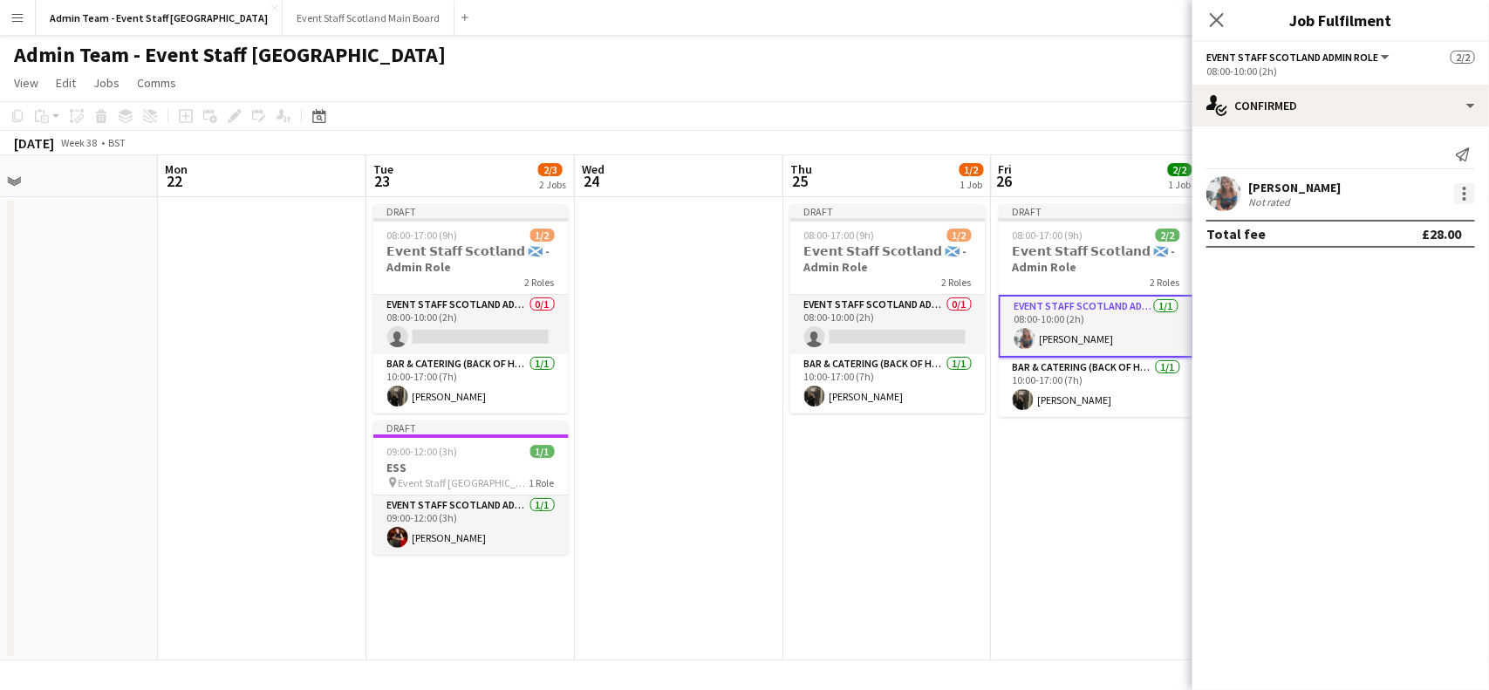
click at [1464, 196] on div at bounding box center [1464, 193] width 21 height 21
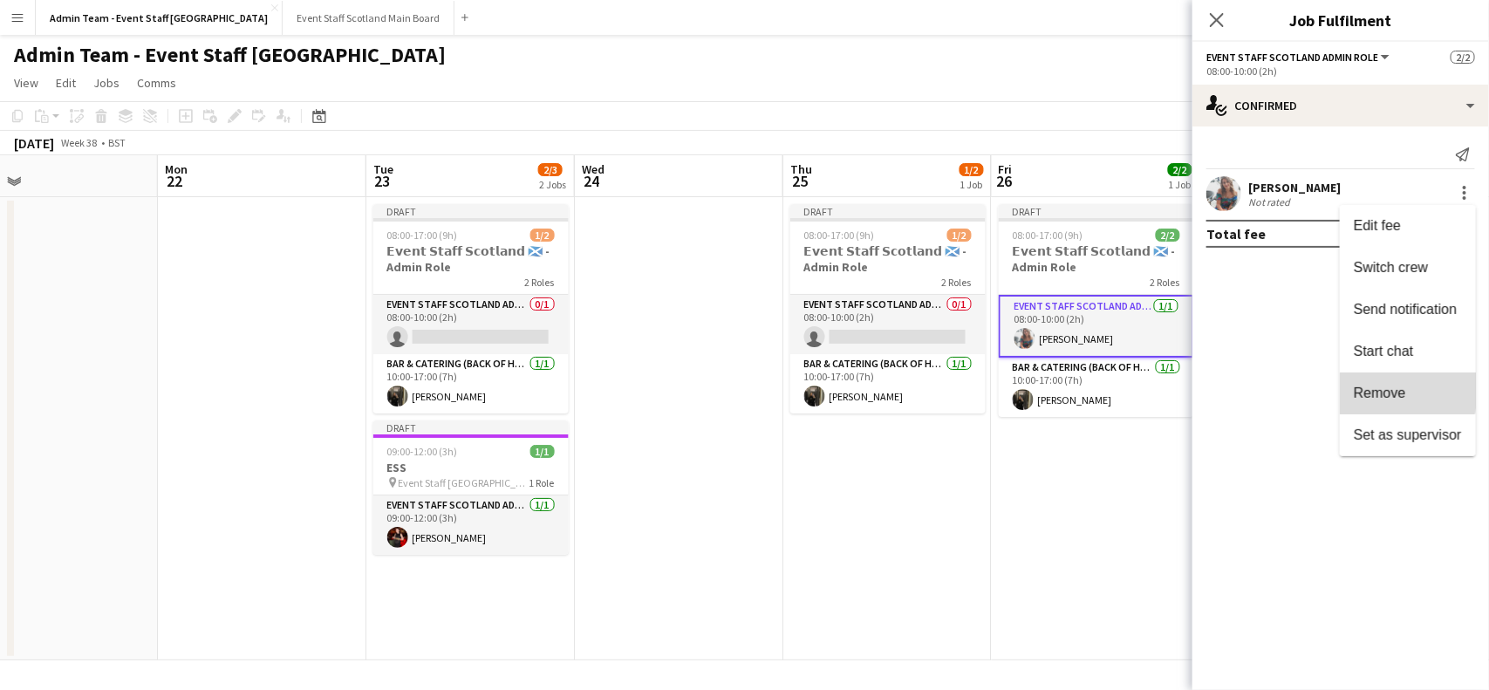
click at [1370, 386] on span "Remove" at bounding box center [1380, 393] width 52 height 15
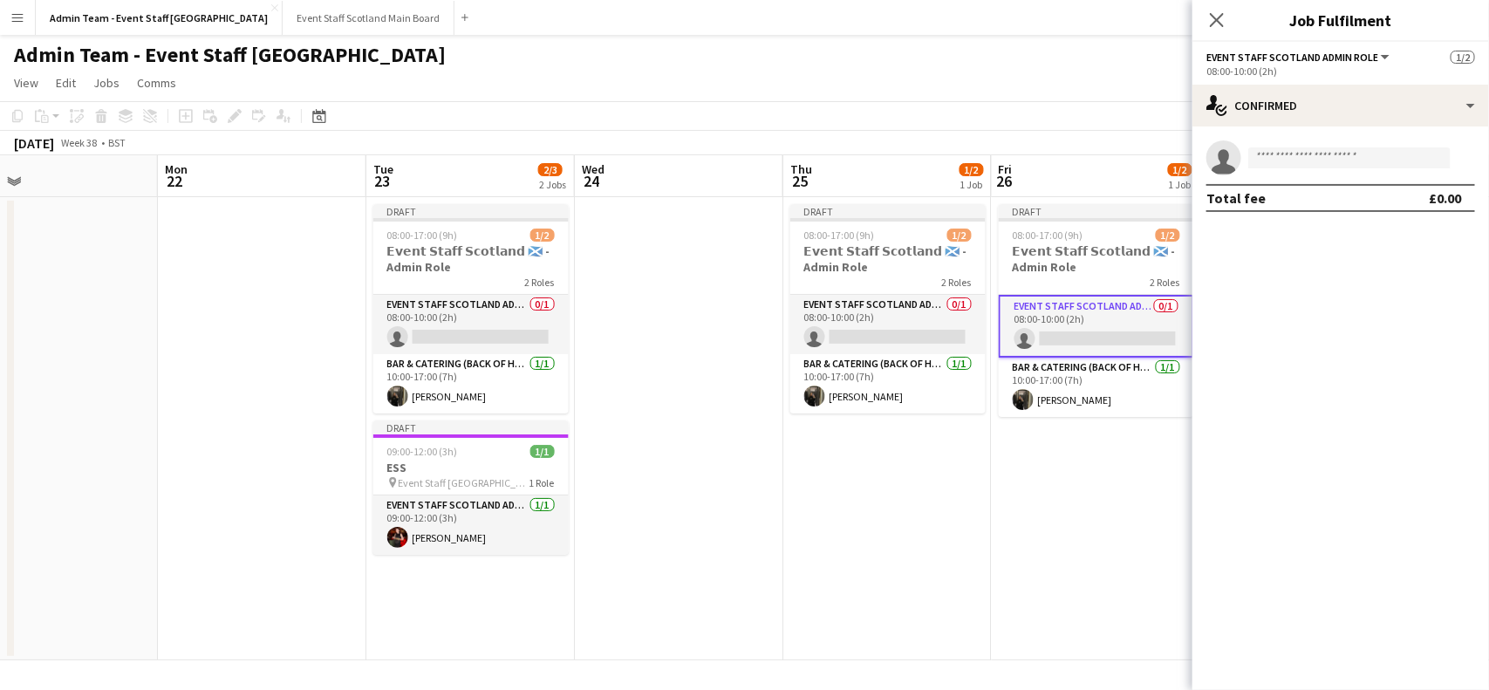
click at [1135, 481] on app-date-cell "Draft 08:00-17:00 (9h) 1/2 𝗘𝘃𝗲𝗻𝘁 𝗦𝘁𝗮𝗳𝗳 𝗦𝗰𝗼𝘁𝗹𝗮𝗻𝗱 🏴󠁧󠁢󠁳󠁣󠁴󠁿 - Admin Role 2 Roles EV…" at bounding box center [1096, 428] width 208 height 463
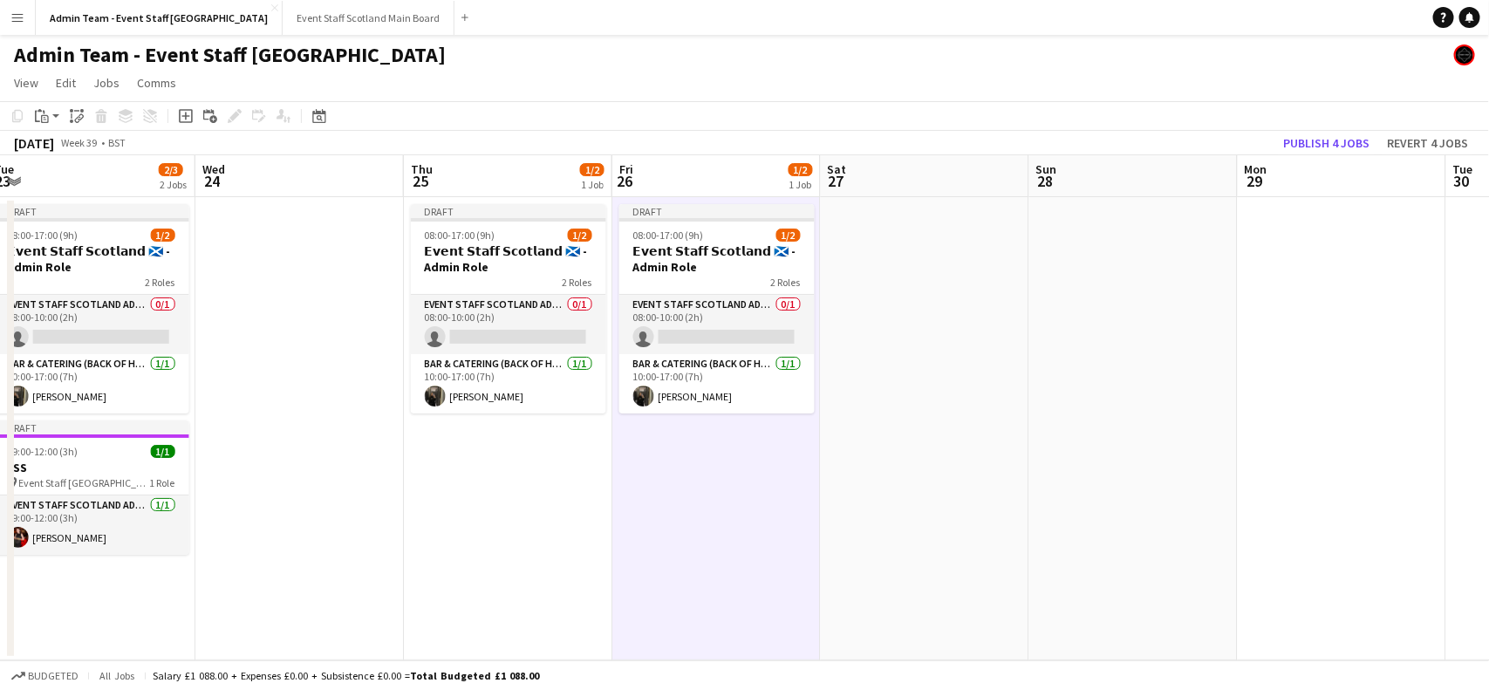
scroll to position [0, 509]
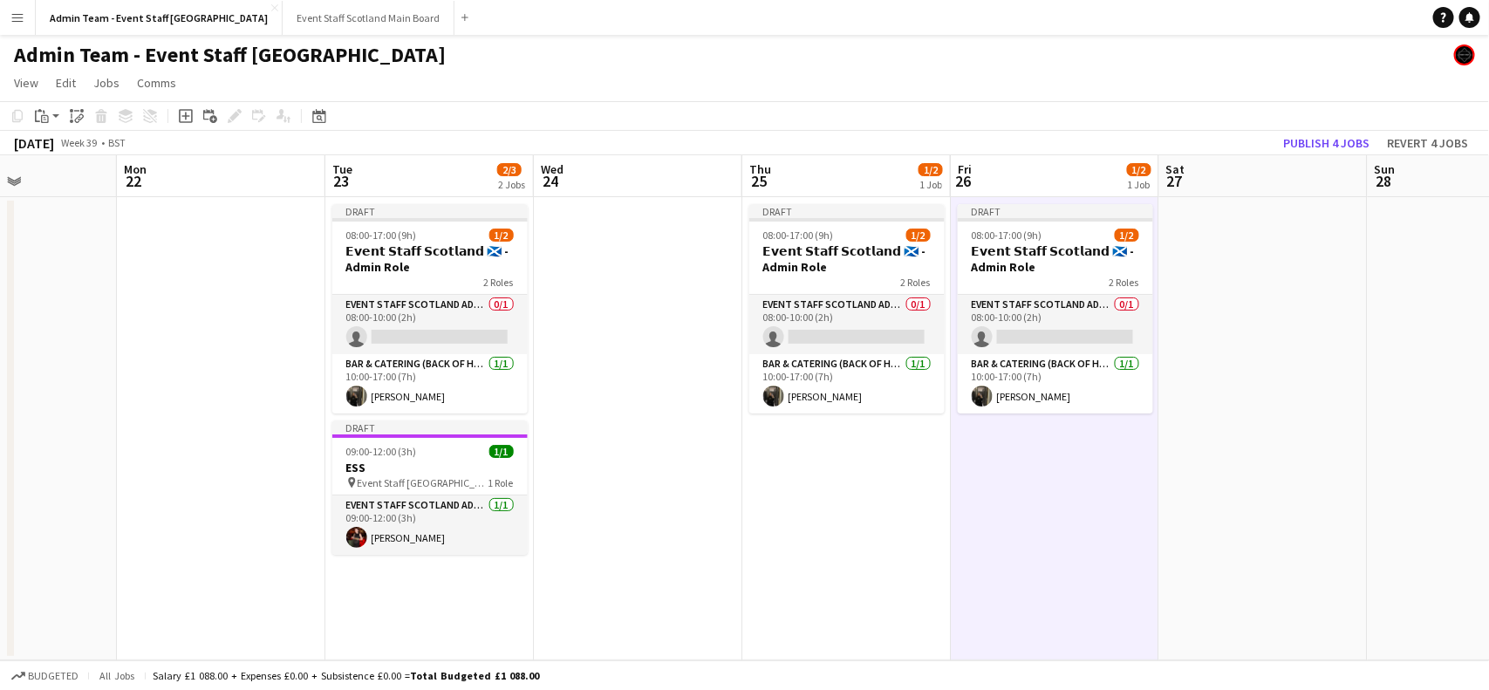
drag, startPoint x: 682, startPoint y: 481, endPoint x: 223, endPoint y: 491, distance: 459.0
click at [223, 491] on app-calendar-viewport "Fri 19 2/2 1 Job Sat 20 Sun 21 Mon 22 Tue 23 2/3 2 Jobs Wed 24 Thu 25 1/2 1 Job…" at bounding box center [744, 407] width 1489 height 505
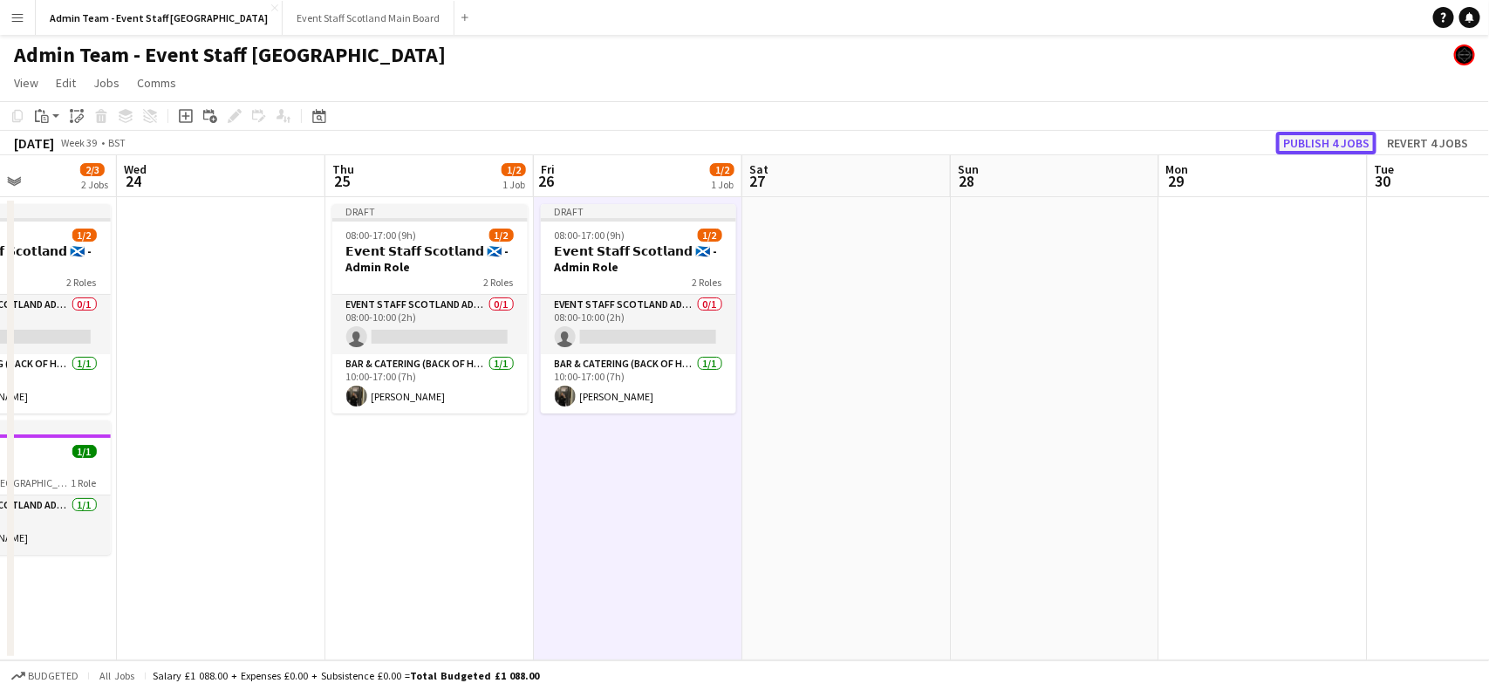
click at [1337, 135] on button "Publish 4 jobs" at bounding box center [1326, 143] width 100 height 23
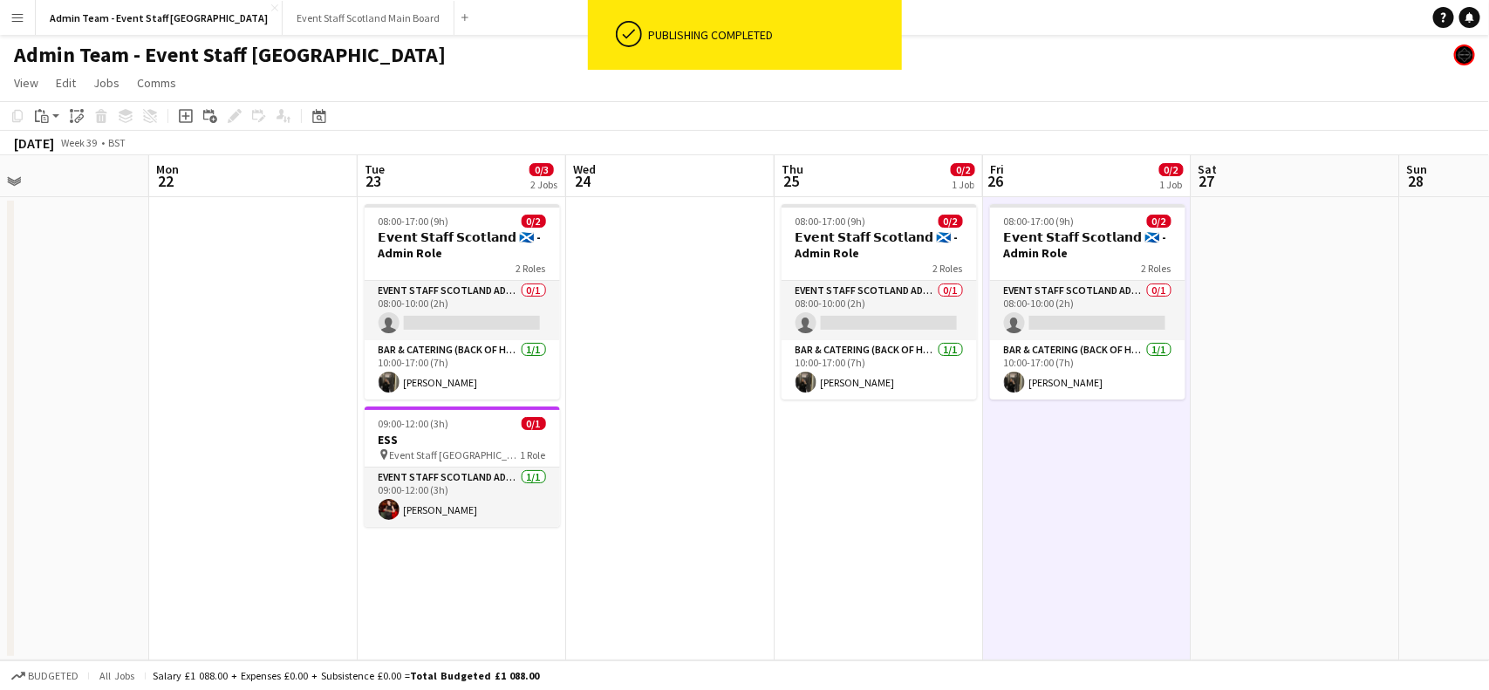
drag, startPoint x: 551, startPoint y: 541, endPoint x: 1003, endPoint y: 529, distance: 452.1
click at [1003, 529] on app-calendar-viewport "Fri 19 2/2 1 Job Sat 20 Sun 21 Mon 22 Tue 23 0/3 2 Jobs Wed 24 Thu 25 0/2 1 Job…" at bounding box center [744, 407] width 1489 height 505
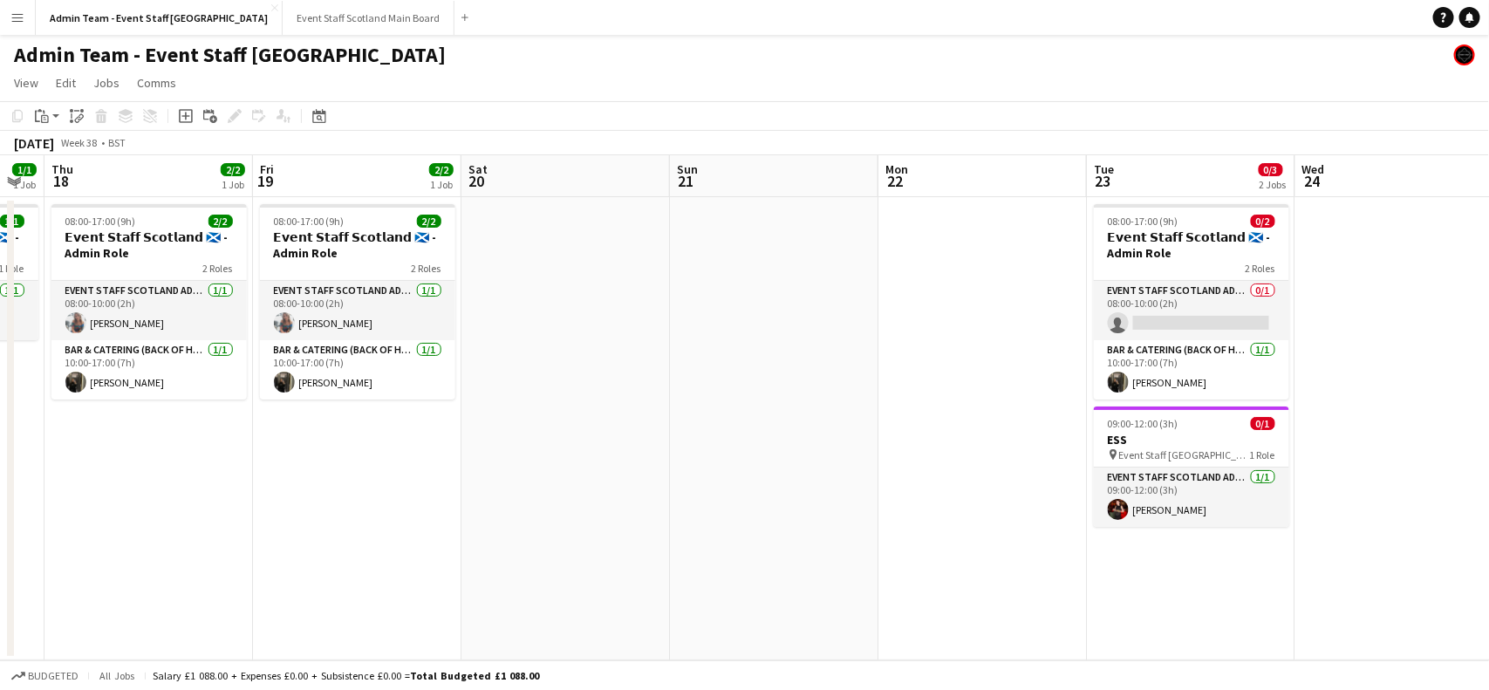
drag, startPoint x: 227, startPoint y: 469, endPoint x: 1202, endPoint y: 416, distance: 976.8
click at [1202, 416] on app-calendar-viewport "Tue 16 3/3 2 Jobs Wed 17 1/1 1 Job Thu 18 2/2 1 Job Fri 19 2/2 1 Job Sat 20 Sun…" at bounding box center [744, 407] width 1489 height 505
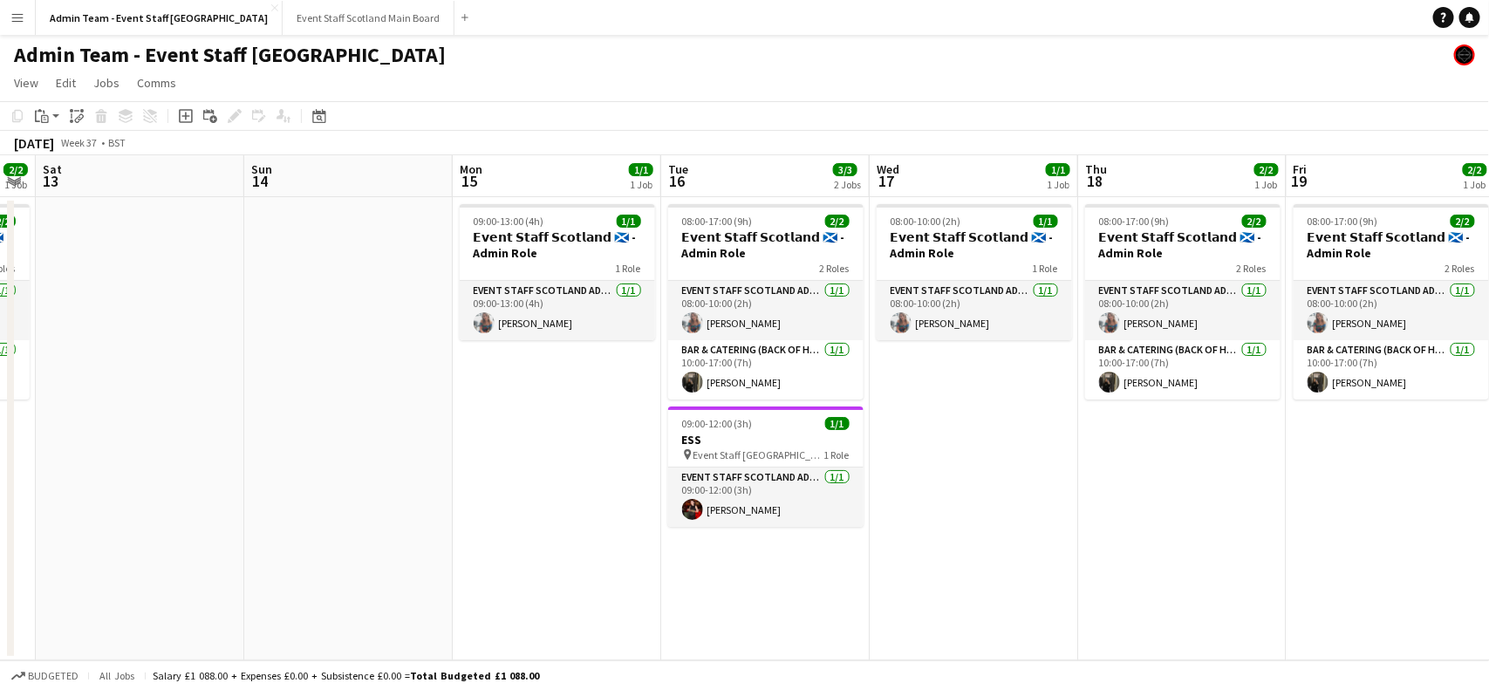
scroll to position [0, 369]
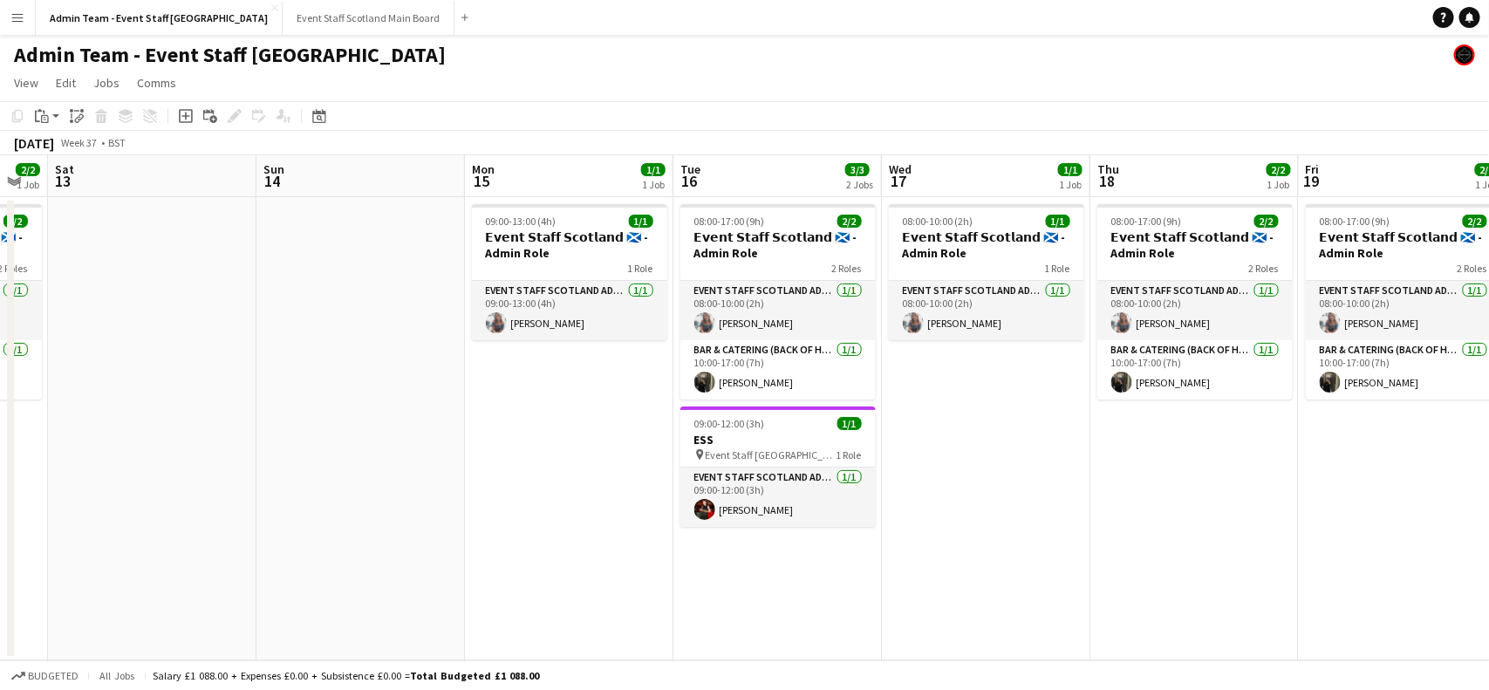
drag, startPoint x: 301, startPoint y: 521, endPoint x: 1097, endPoint y: 489, distance: 797.1
click at [1097, 489] on app-calendar-viewport "Thu 11 2/2 1 Job Fri 12 2/2 1 Job Sat 13 Sun 14 Mon 15 1/1 1 Job Tue 16 3/3 2 J…" at bounding box center [744, 407] width 1489 height 505
click at [572, 220] on div "09:00-13:00 (4h) 1/1" at bounding box center [569, 221] width 195 height 13
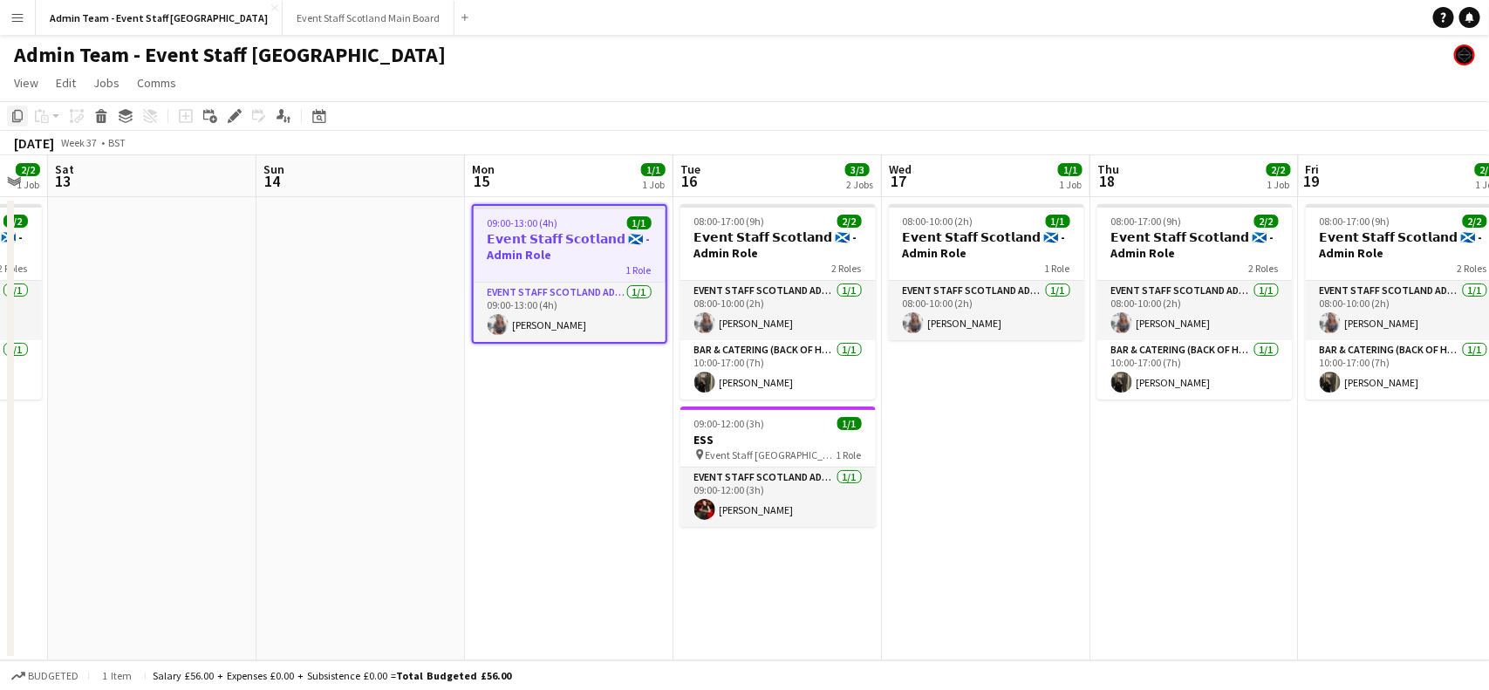
click at [14, 113] on icon "Copy" at bounding box center [17, 116] width 14 height 14
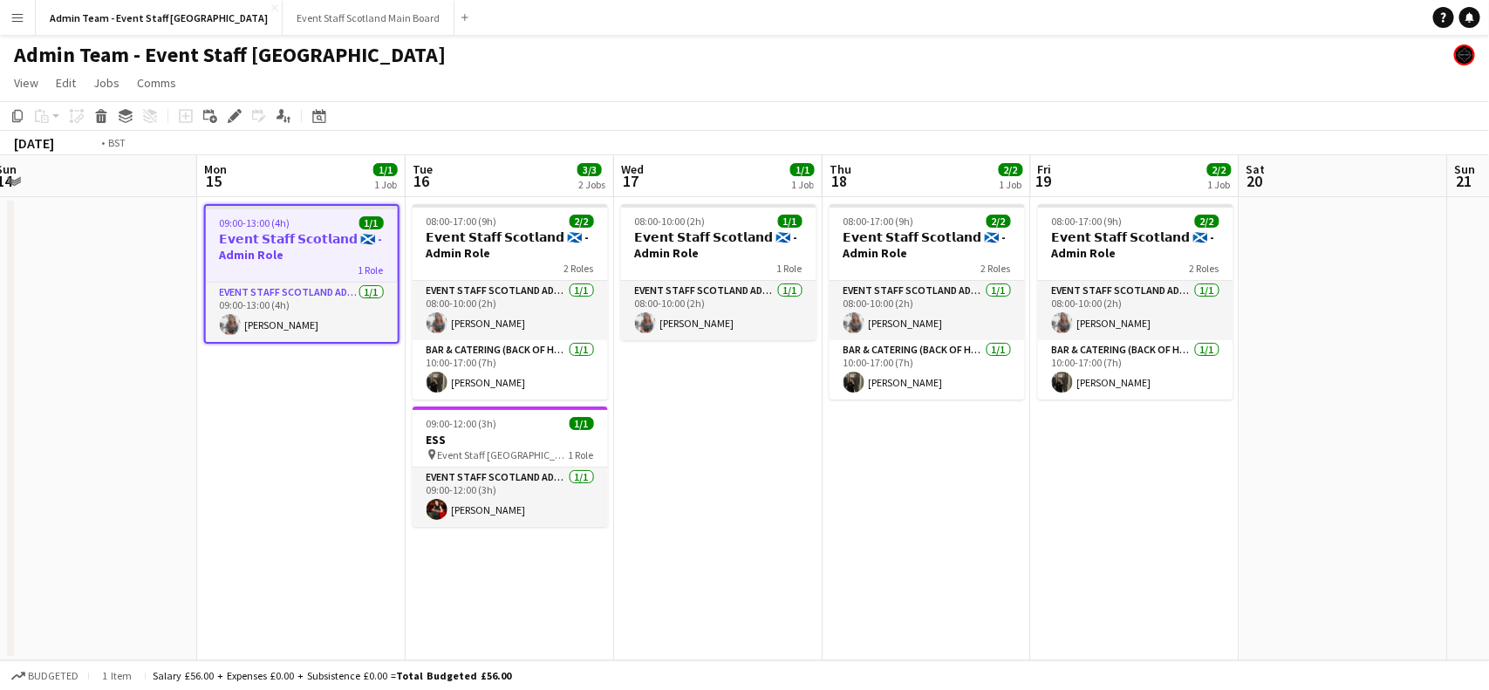
scroll to position [0, 472]
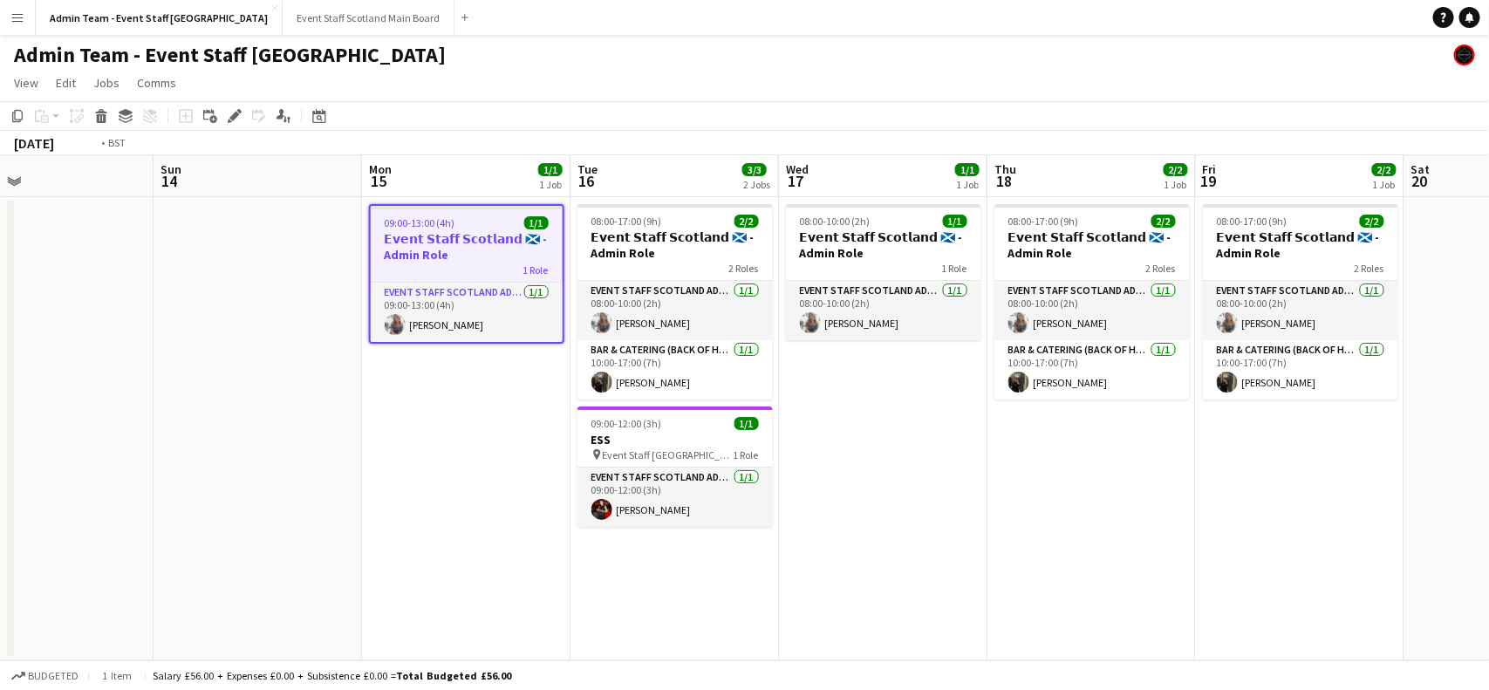
drag, startPoint x: 1145, startPoint y: 512, endPoint x: 0, endPoint y: 685, distance: 1158.4
click at [0, 685] on app-board "Admin Team - Event Staff [GEOGRAPHIC_DATA] View Day view expanded Day view coll…" at bounding box center [744, 362] width 1489 height 655
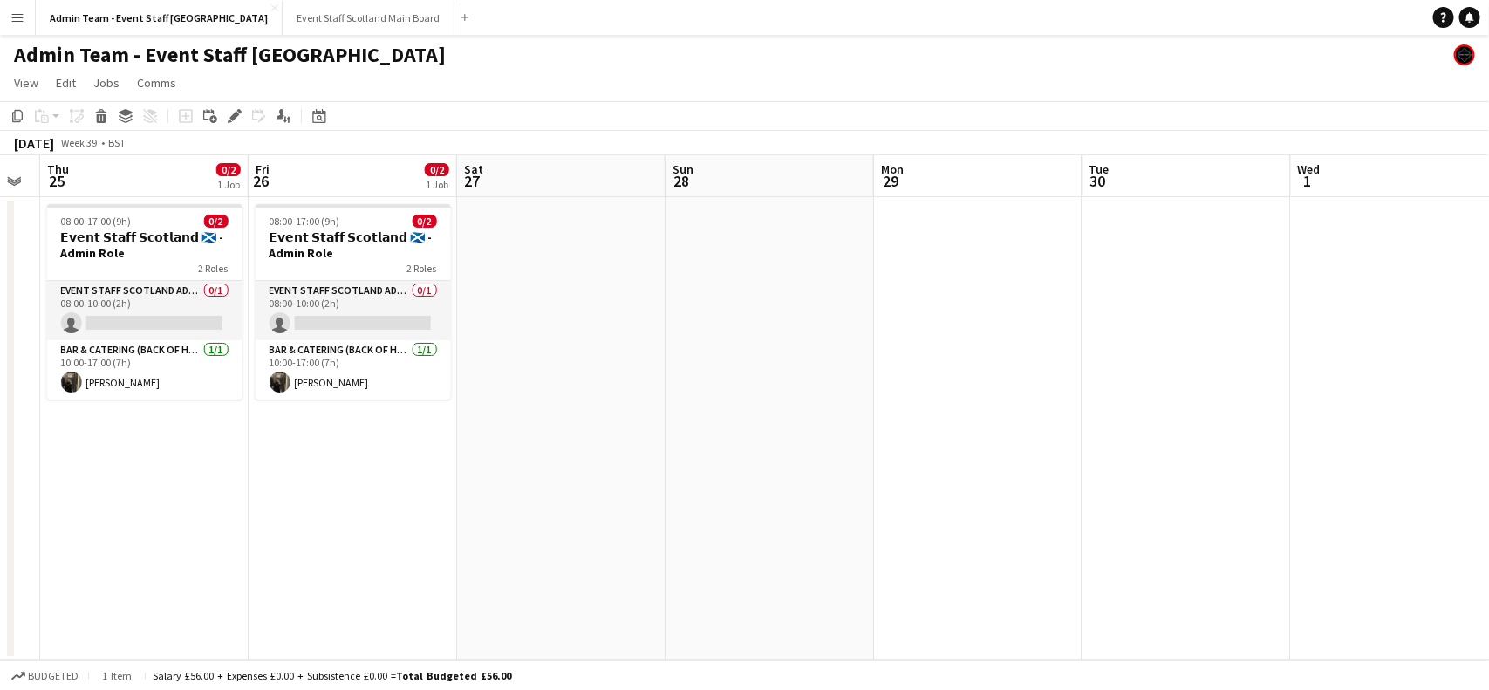
drag, startPoint x: 1488, startPoint y: 468, endPoint x: 126, endPoint y: 637, distance: 1372.2
click at [126, 637] on app-calendar-viewport "Mon 22 Tue 23 0/3 2 Jobs Wed 24 Thu 25 0/2 1 Job Fri 26 0/2 1 Job Sat 27 Sun 28…" at bounding box center [744, 407] width 1489 height 505
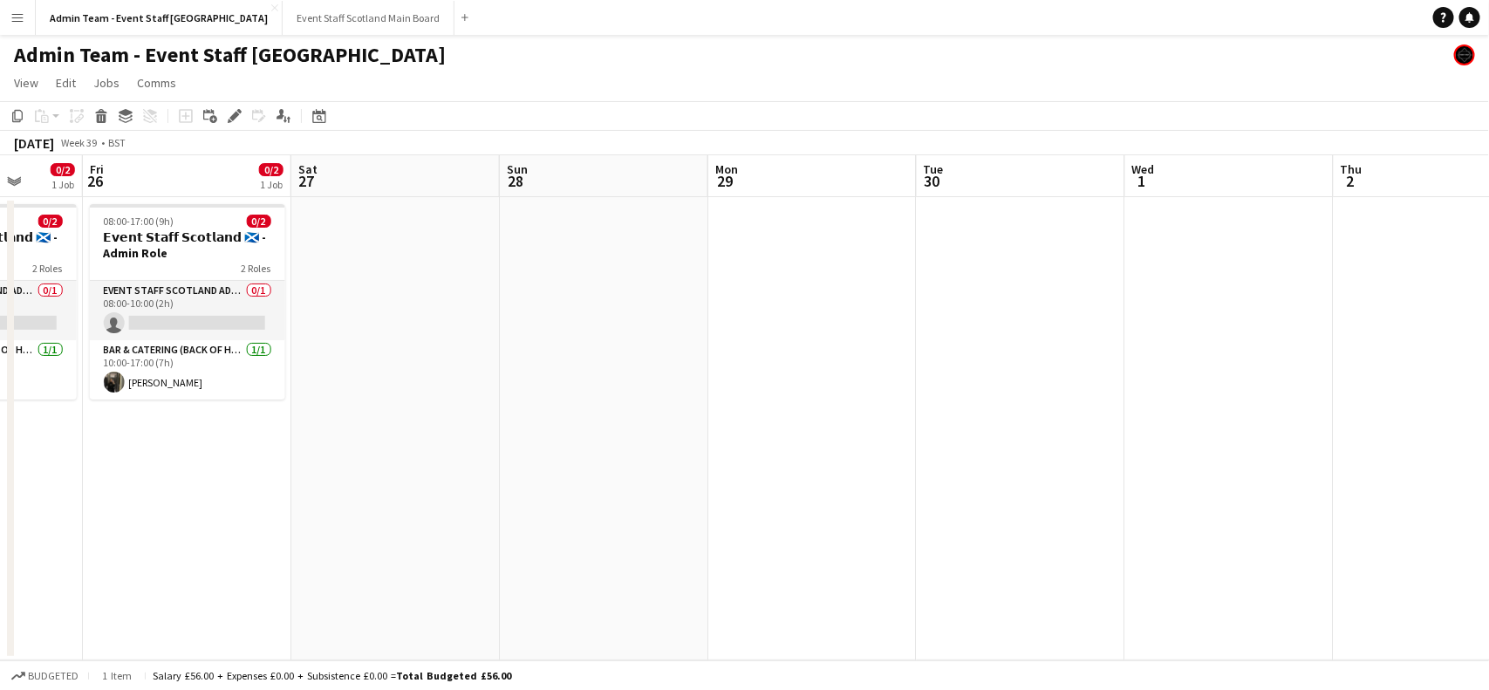
scroll to position [0, 749]
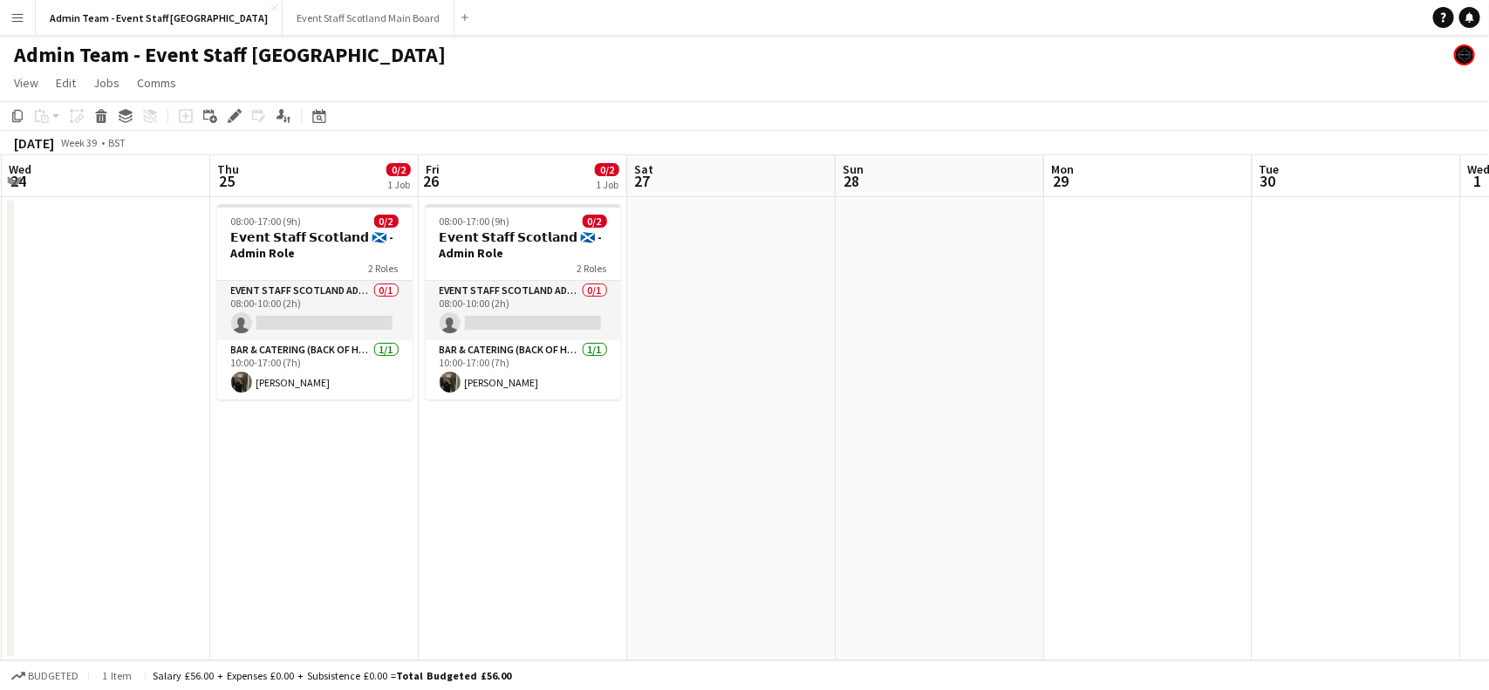
drag, startPoint x: 1304, startPoint y: 368, endPoint x: 1488, endPoint y: 379, distance: 184.4
click at [1488, 379] on app-calendar-viewport "Mon 22 Tue 23 0/3 2 Jobs Wed 24 Thu 25 0/2 1 Job Fri 26 0/2 1 Job Sat 27 Sun 28…" at bounding box center [744, 407] width 1489 height 505
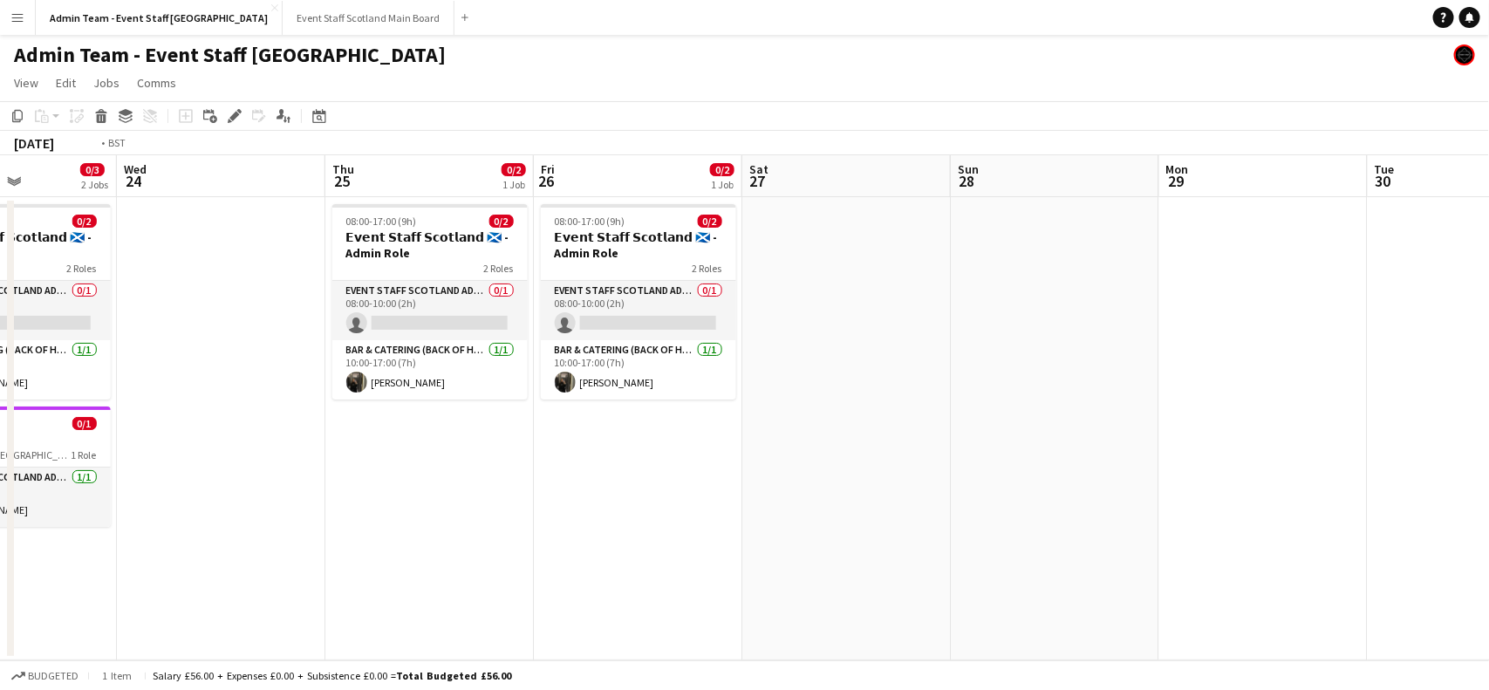
scroll to position [0, 516]
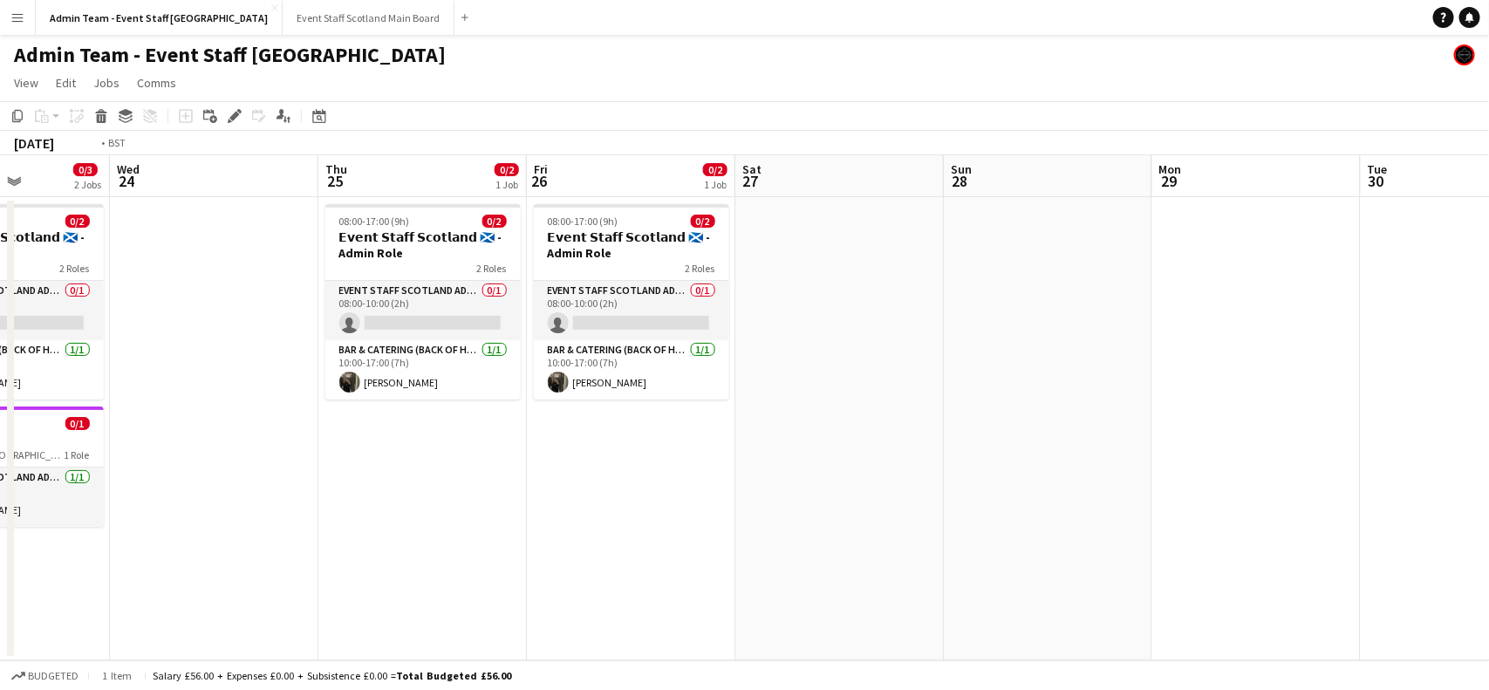
drag, startPoint x: 105, startPoint y: 516, endPoint x: 613, endPoint y: 503, distance: 508.8
click at [613, 503] on app-calendar-viewport "Sun 21 Mon 22 Tue 23 0/3 2 Jobs Wed 24 Thu 25 0/2 1 Job Fri 26 0/2 1 Job Sat 27…" at bounding box center [744, 407] width 1489 height 505
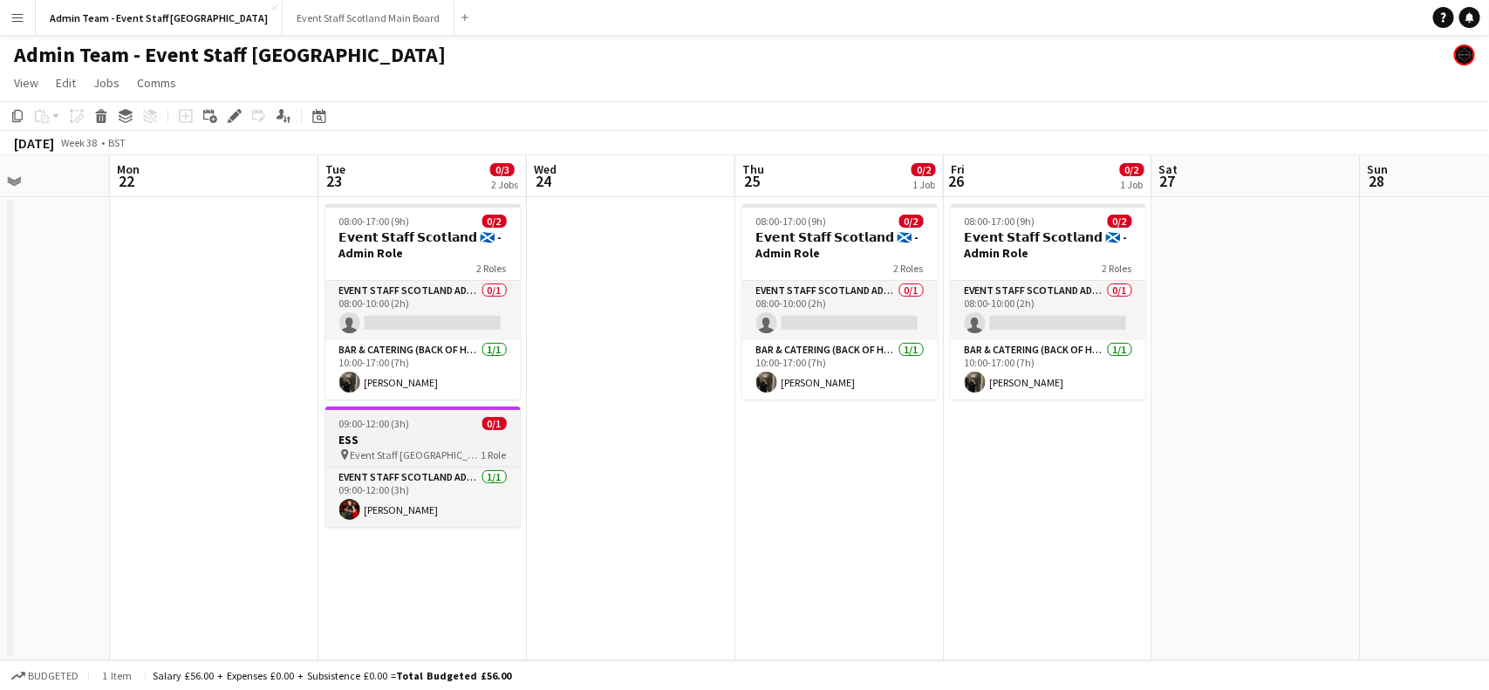
click at [413, 425] on div "09:00-12:00 (3h) 0/1" at bounding box center [422, 423] width 195 height 13
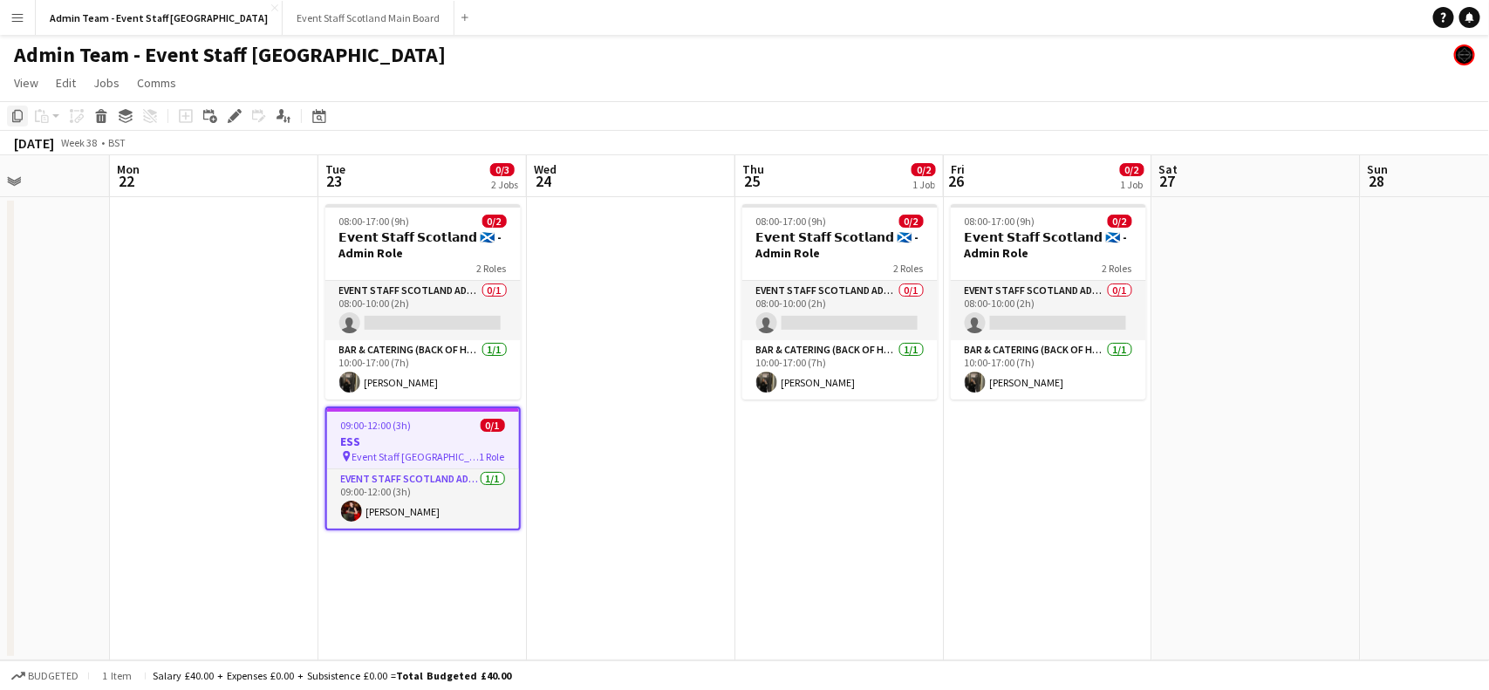
click at [17, 116] on icon "Copy" at bounding box center [17, 116] width 14 height 14
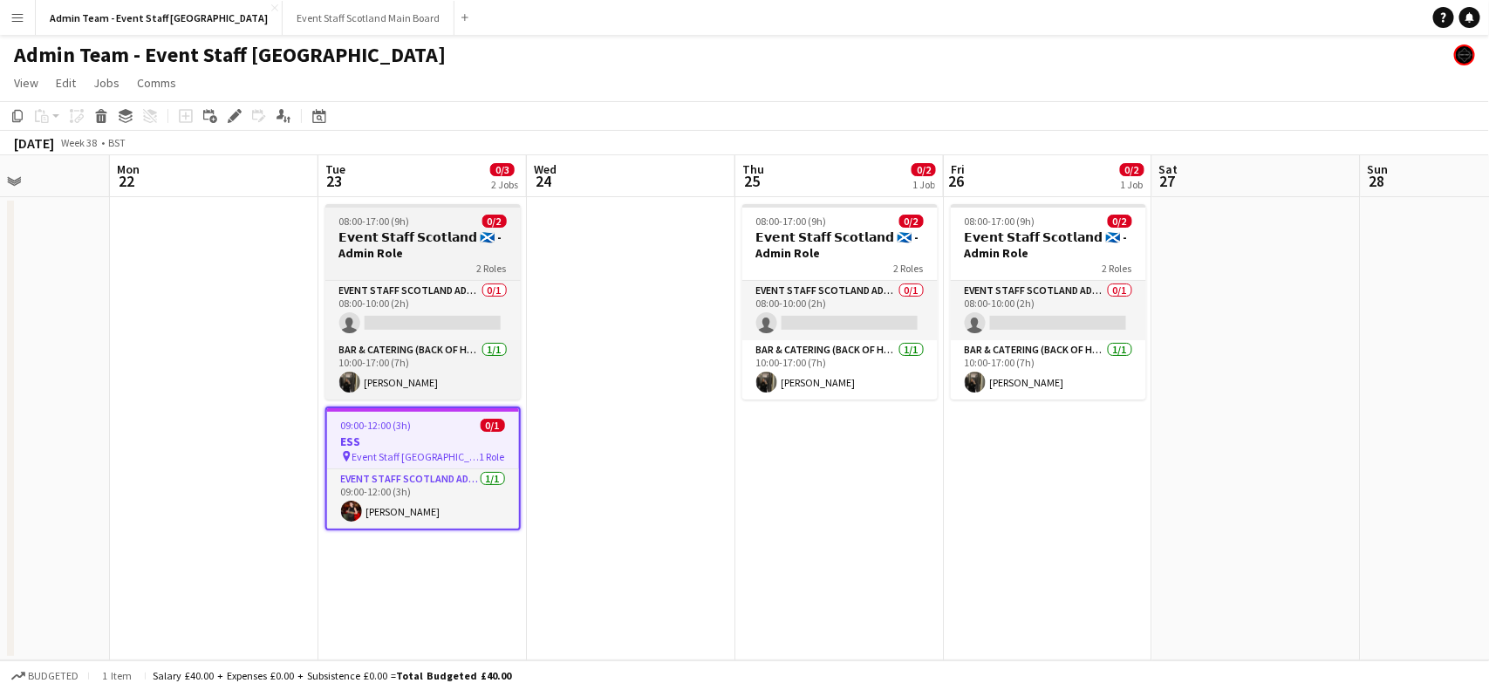
click at [385, 247] on h3 "𝗘𝘃𝗲𝗻𝘁 𝗦𝘁𝗮𝗳𝗳 𝗦𝗰𝗼𝘁𝗹𝗮𝗻𝗱 🏴󠁧󠁢󠁳󠁣󠁴󠁿 - Admin Role" at bounding box center [422, 244] width 195 height 31
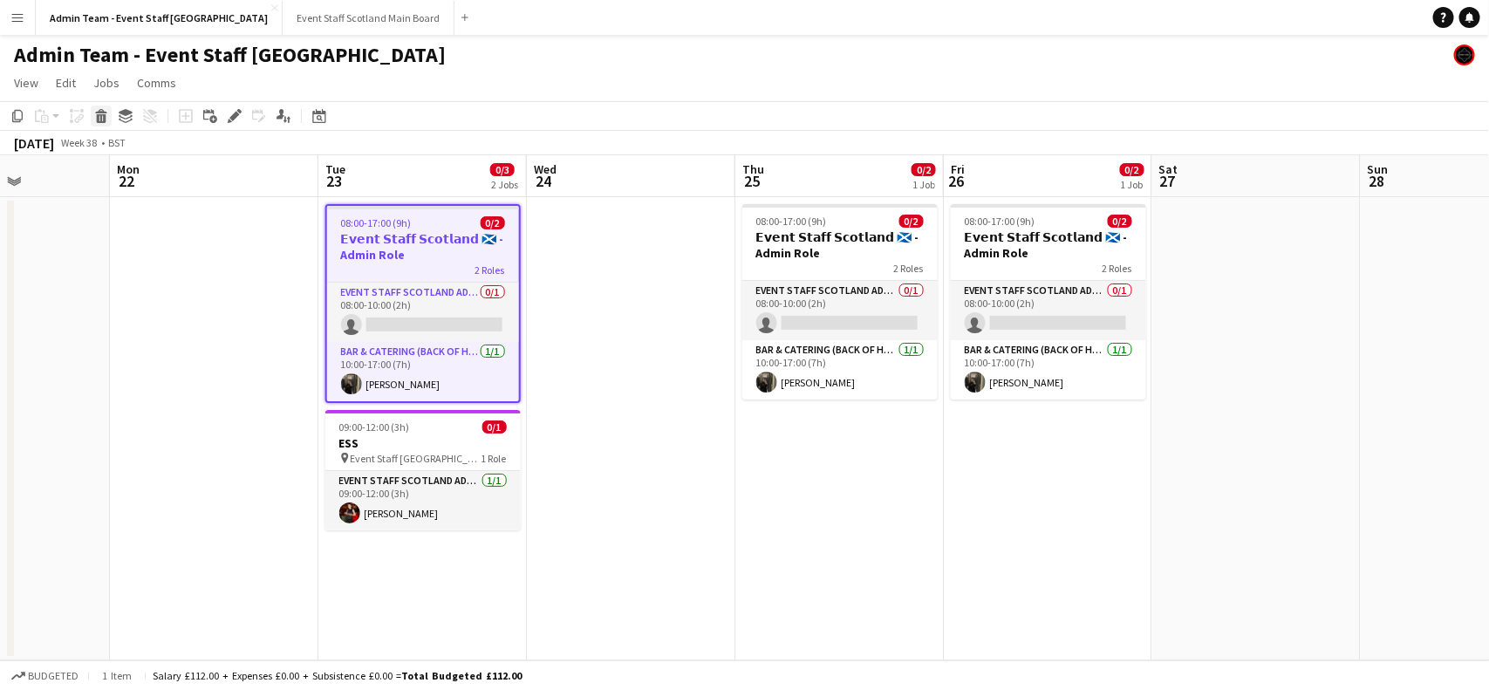
click at [98, 120] on icon at bounding box center [102, 118] width 10 height 9
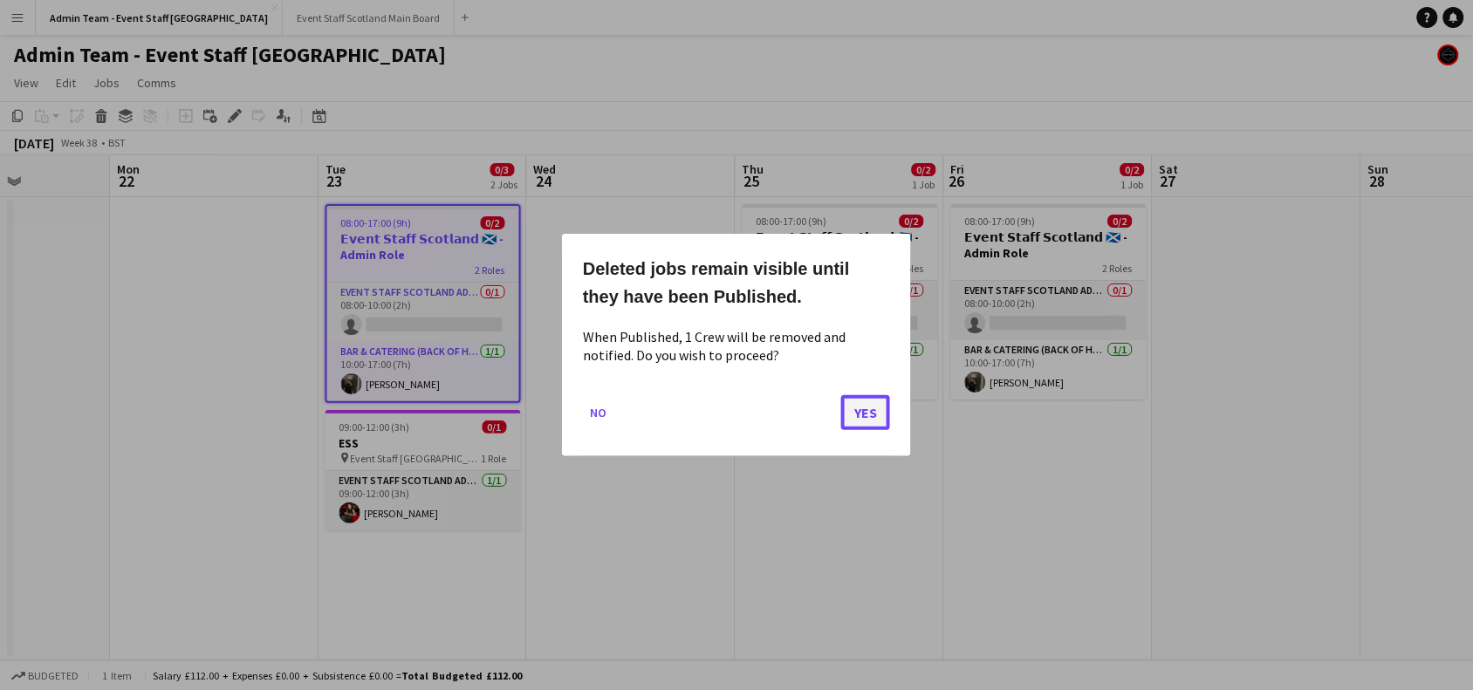
click at [866, 414] on button "Yes" at bounding box center [865, 412] width 49 height 35
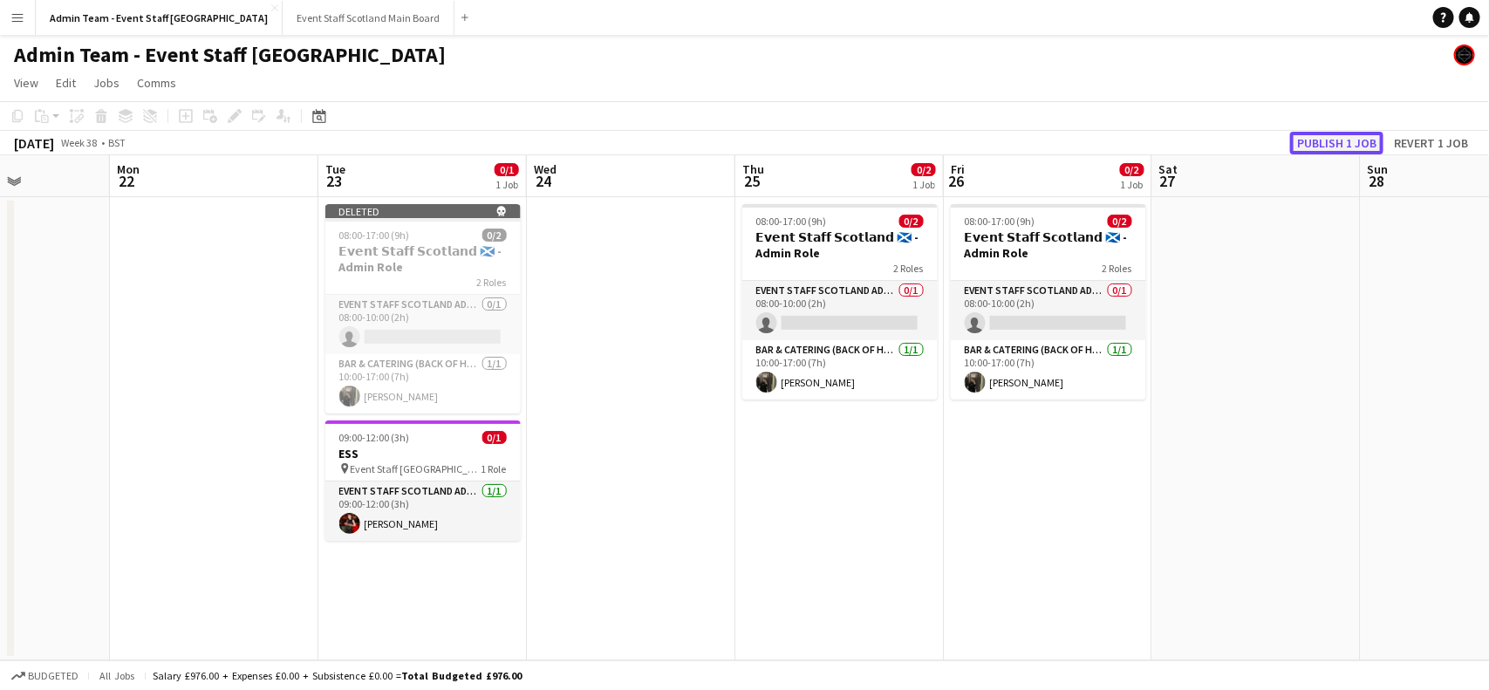
click at [1341, 141] on button "Publish 1 job" at bounding box center [1336, 143] width 93 height 23
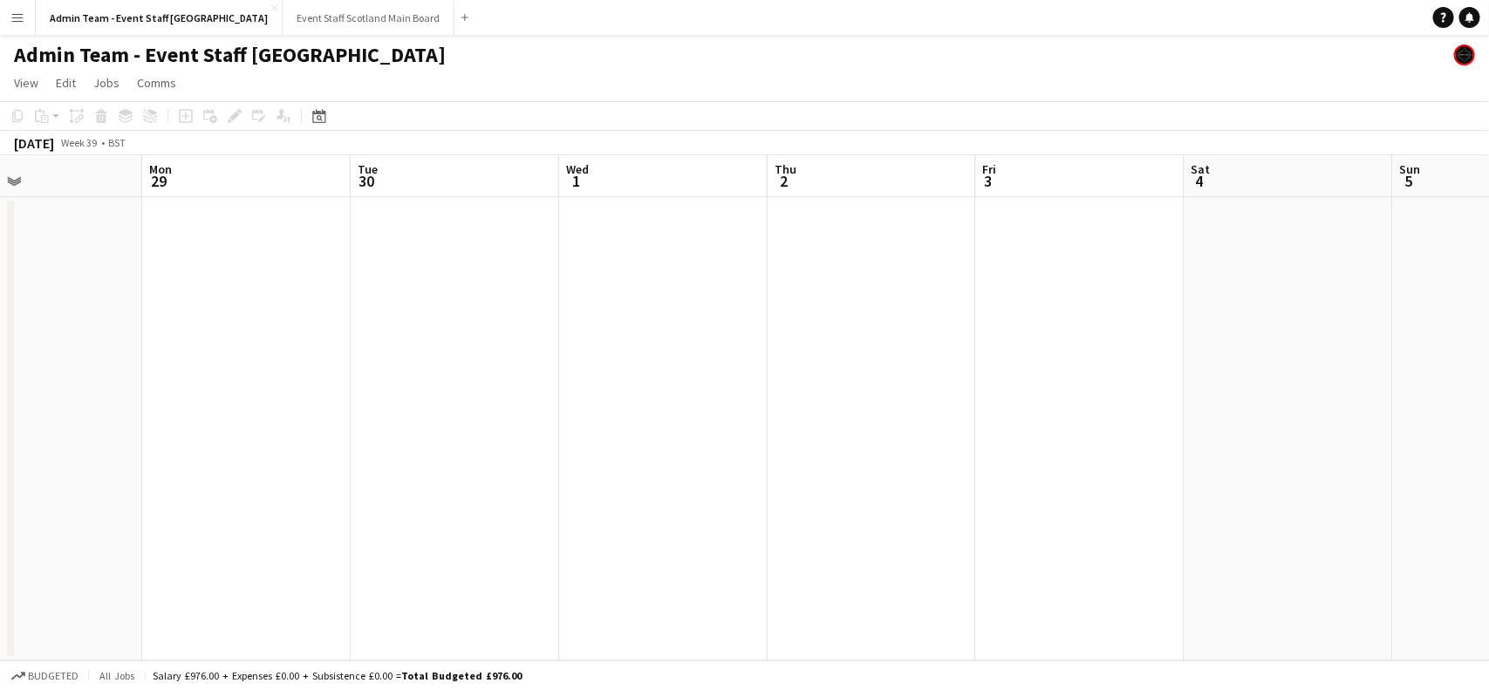
scroll to position [0, 707]
drag, startPoint x: 1442, startPoint y: 381, endPoint x: 0, endPoint y: 578, distance: 1455.3
click at [0, 578] on app-calendar-viewport "Thu 25 0/2 1 Job Fri 26 0/2 1 Job Sat 27 Sun 28 Mon 29 Tue 30 Wed 1 Thu 2 Fri 3…" at bounding box center [744, 407] width 1489 height 505
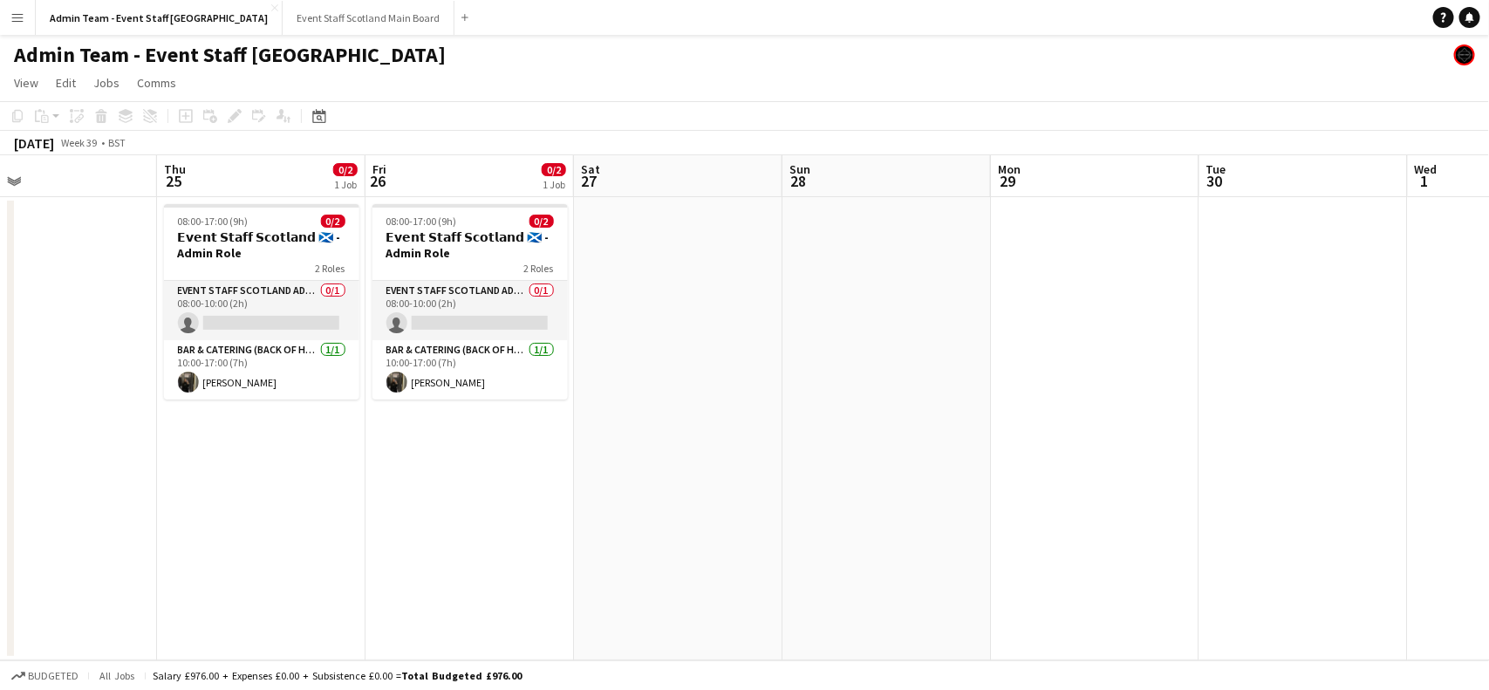
drag, startPoint x: 190, startPoint y: 414, endPoint x: 1314, endPoint y: 441, distance: 1123.9
click at [1314, 441] on app-calendar-viewport "Mon 22 Tue 23 0/1 1 Job Wed 24 Thu 25 0/2 1 Job Fri 26 0/2 1 Job Sat 27 Sun 28 …" at bounding box center [744, 407] width 1489 height 505
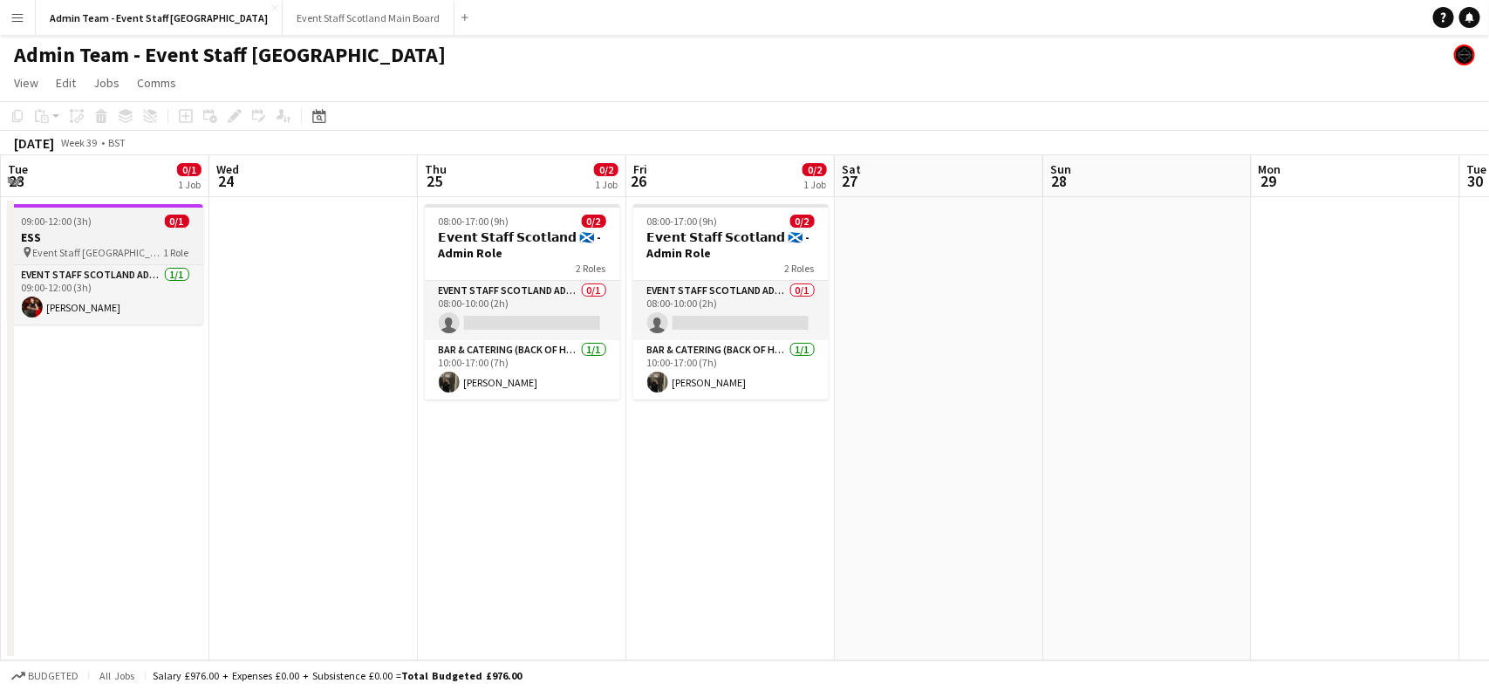
click at [138, 224] on div "09:00-12:00 (3h) 0/1" at bounding box center [105, 221] width 195 height 13
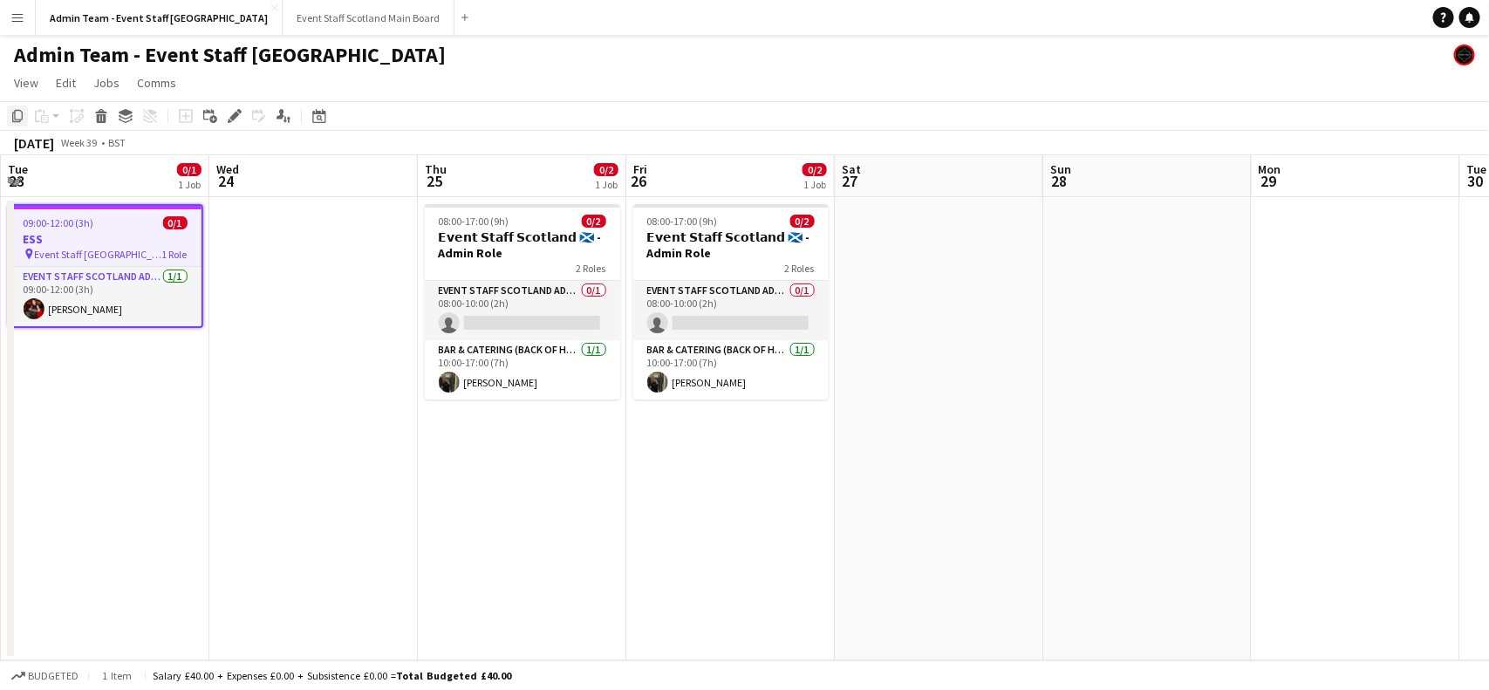
click at [13, 116] on icon at bounding box center [17, 116] width 10 height 12
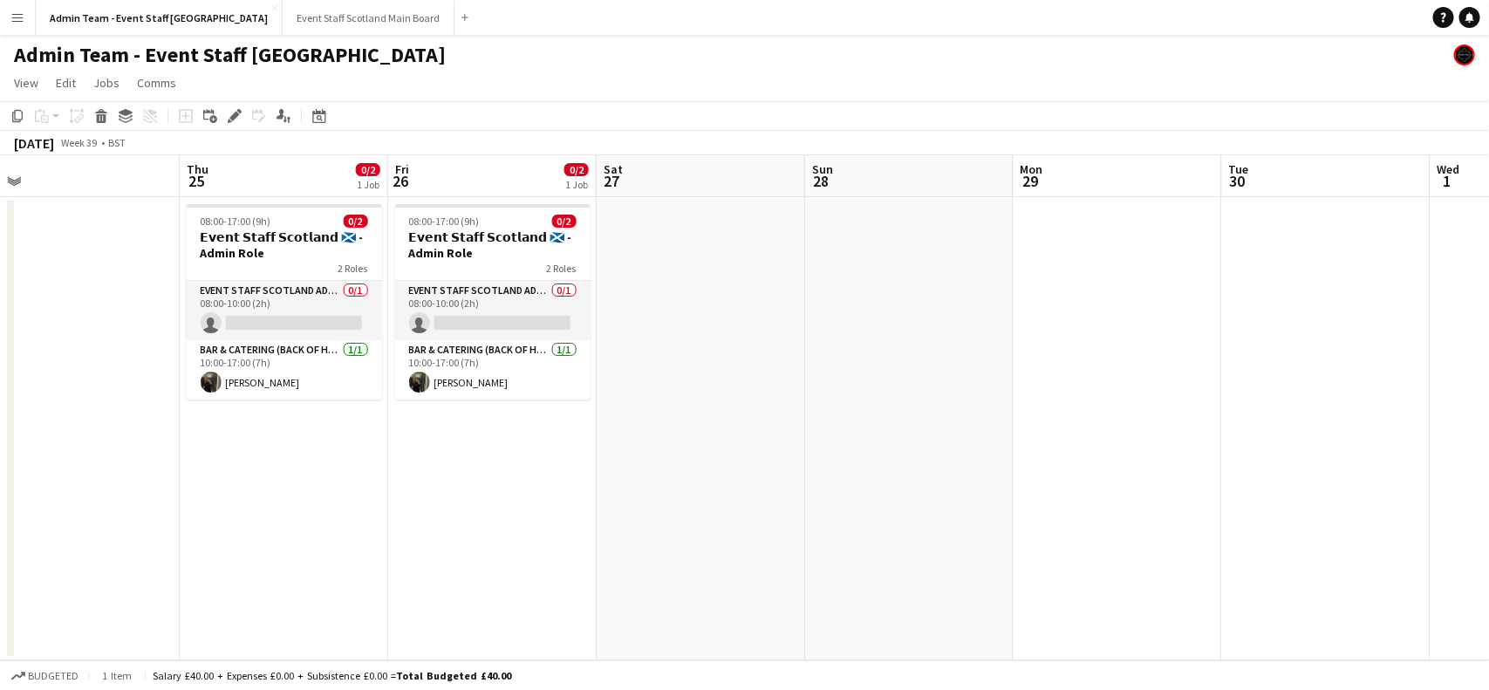
drag, startPoint x: 1405, startPoint y: 393, endPoint x: 734, endPoint y: 421, distance: 671.5
click at [734, 421] on app-calendar-viewport "Sun 21 Mon 22 Tue 23 0/1 1 Job Wed 24 Thu 25 0/2 1 Job Fri 26 0/2 1 Job Sat 27 …" at bounding box center [744, 407] width 1489 height 505
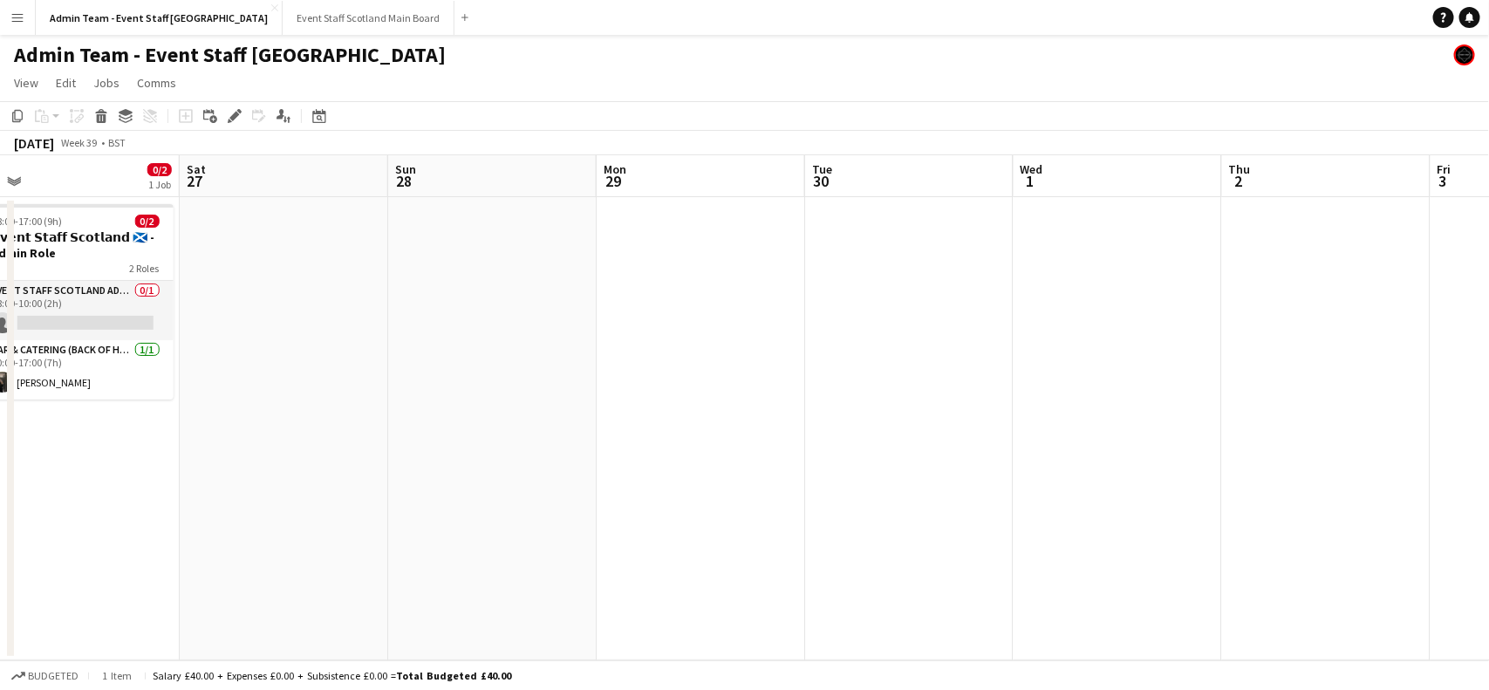
scroll to position [0, 670]
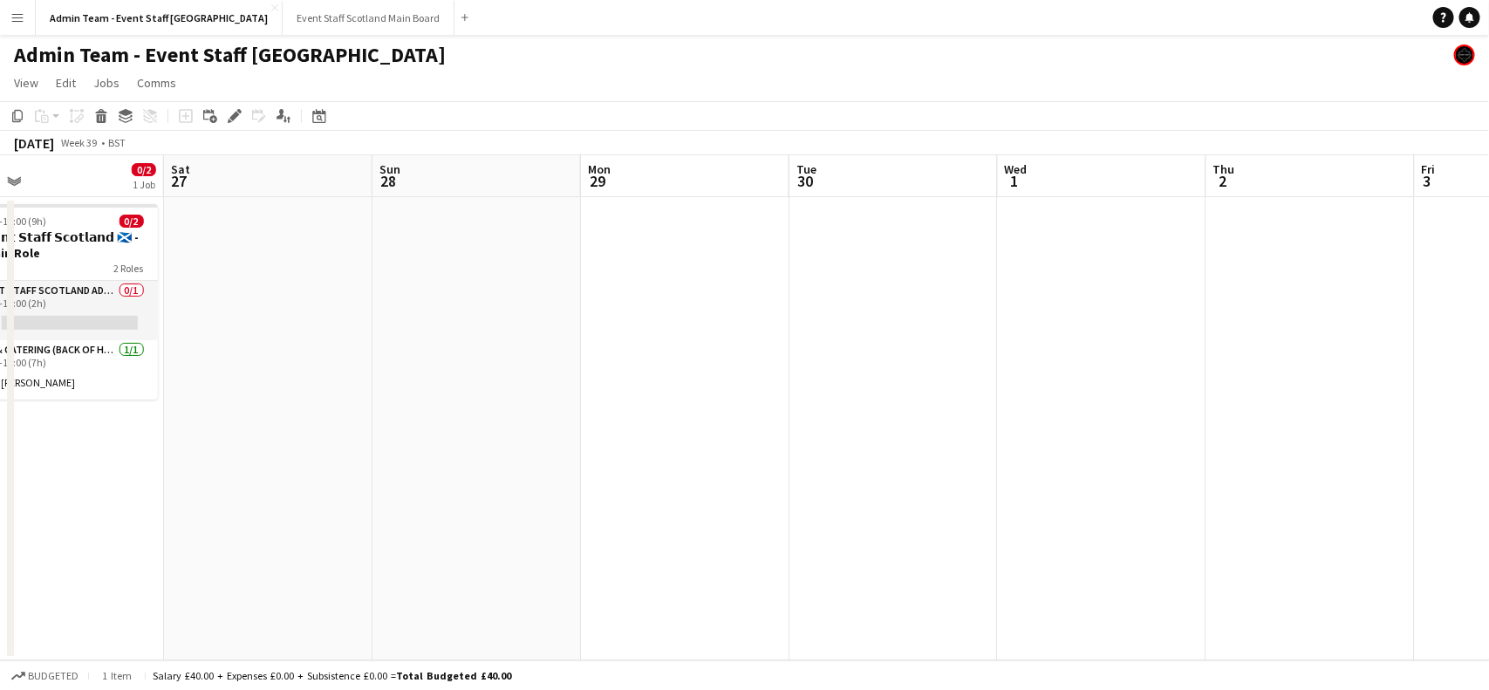
click at [865, 321] on app-date-cell at bounding box center [894, 428] width 208 height 463
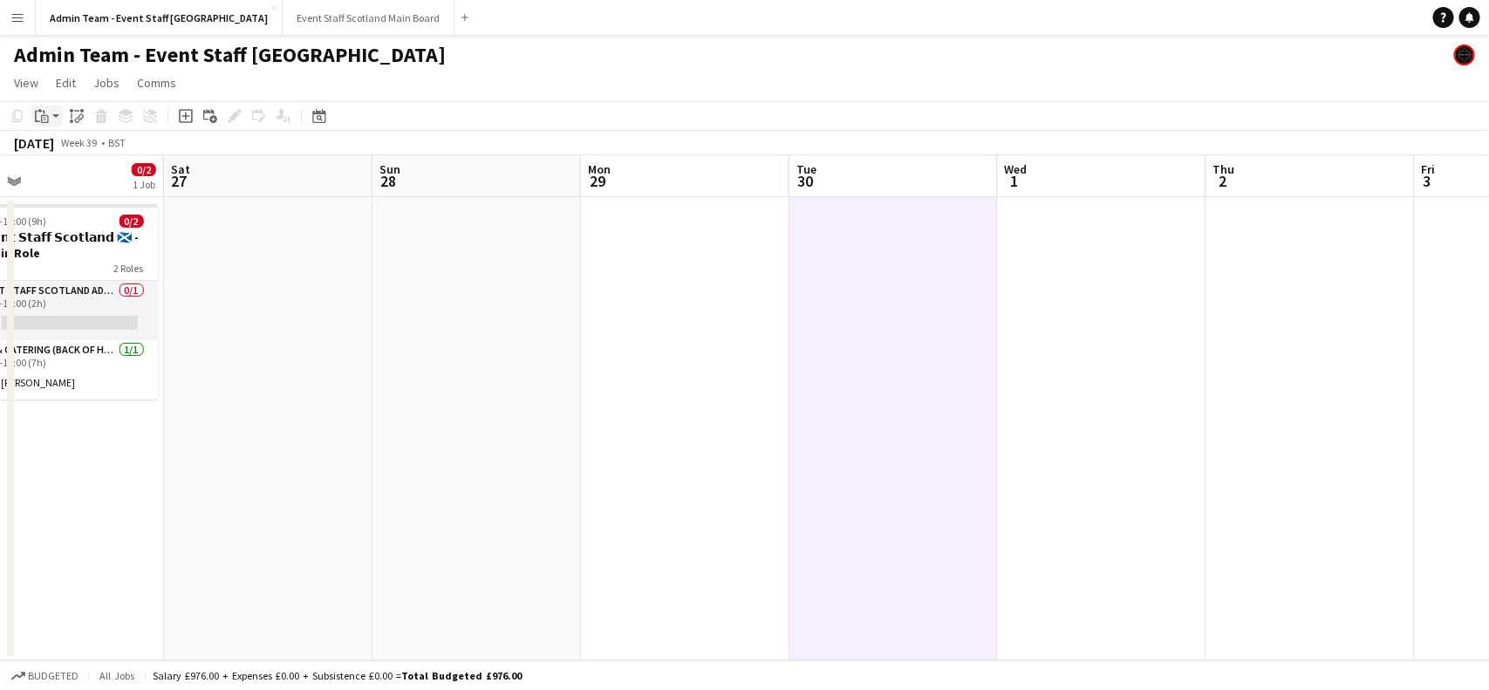
click at [44, 120] on icon "Paste" at bounding box center [42, 116] width 14 height 14
click at [72, 180] on link "Paste with crew Ctrl+Shift+V" at bounding box center [128, 179] width 164 height 16
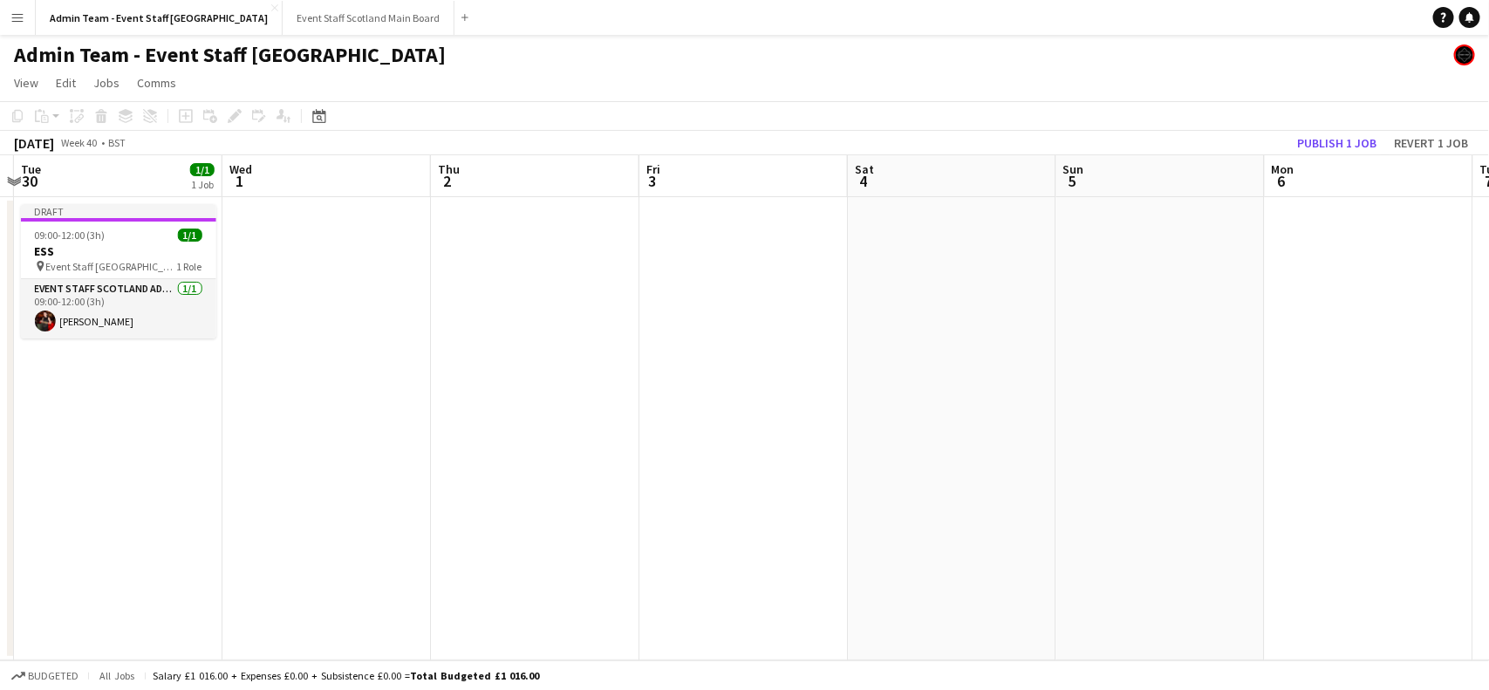
scroll to position [0, 808]
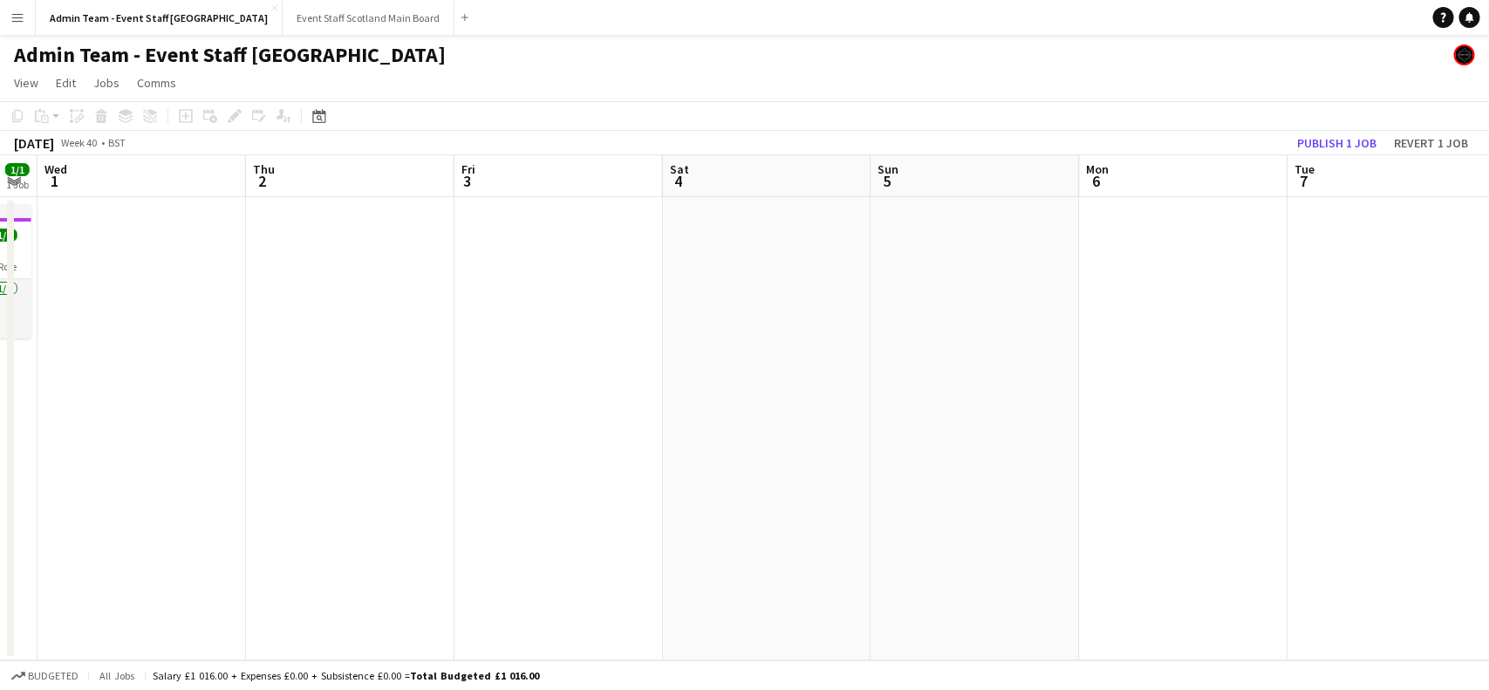
drag, startPoint x: 1201, startPoint y: 251, endPoint x: 229, endPoint y: 401, distance: 983.3
click at [229, 401] on app-calendar-viewport "Sat 27 Sun 28 Mon 29 Tue 30 1/1 1 Job Wed 1 Thu 2 Fri 3 Sat 4 Sun 5 Mon 6 Tue 7…" at bounding box center [744, 407] width 1489 height 505
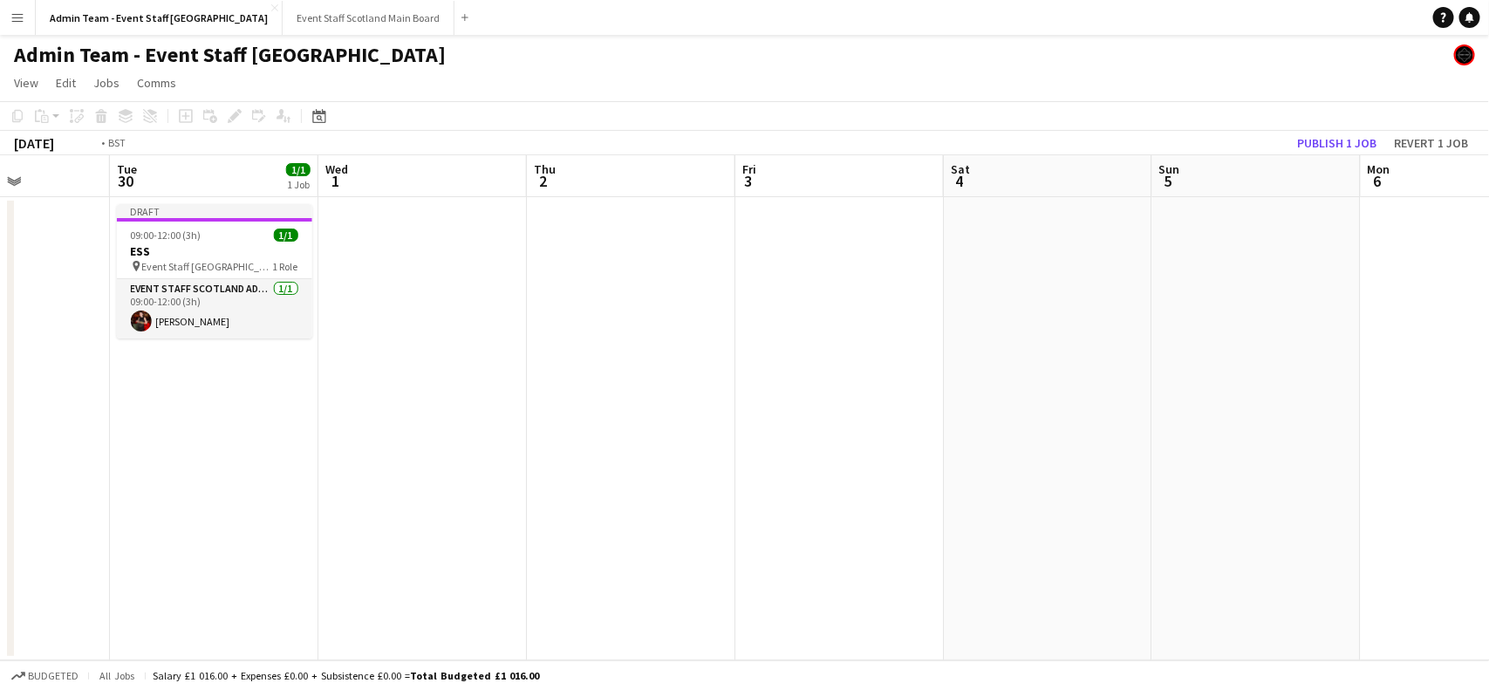
drag, startPoint x: 186, startPoint y: 385, endPoint x: 904, endPoint y: 347, distance: 718.9
click at [904, 347] on app-calendar-viewport "Sat 27 Sun 28 Mon 29 Tue 30 1/1 1 Job Wed 1 Thu 2 Fri 3 Sat 4 Sun 5 Mon 6 Tue 7…" at bounding box center [744, 407] width 1489 height 505
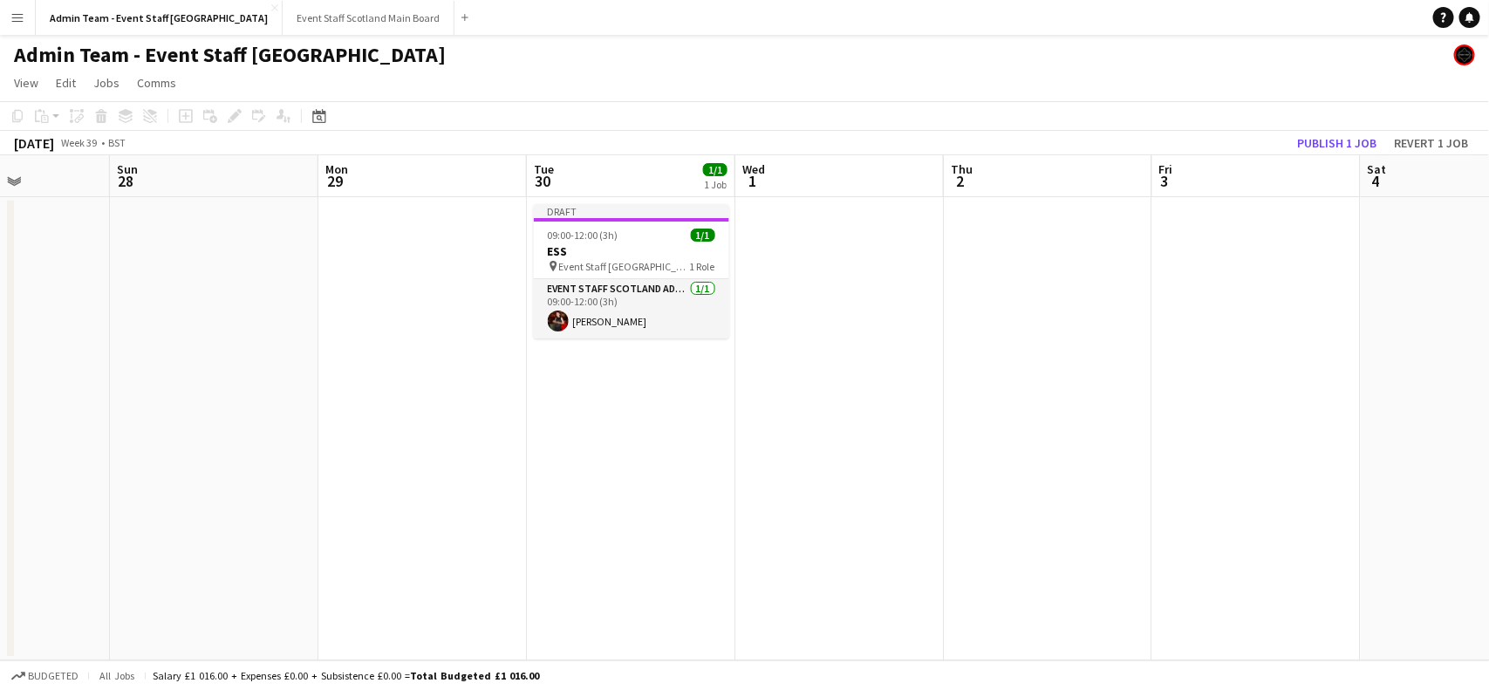
scroll to position [0, 507]
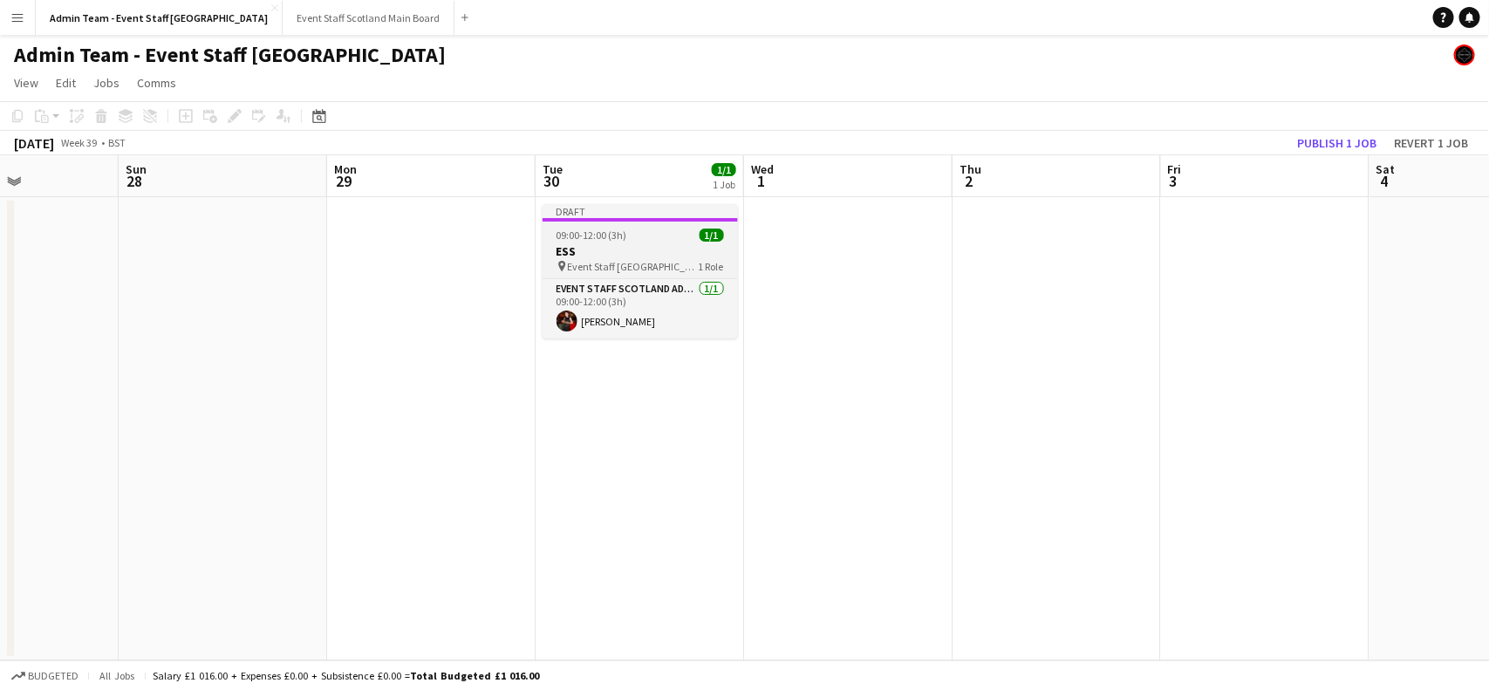
click at [634, 238] on div "09:00-12:00 (3h) 1/1" at bounding box center [640, 235] width 195 height 13
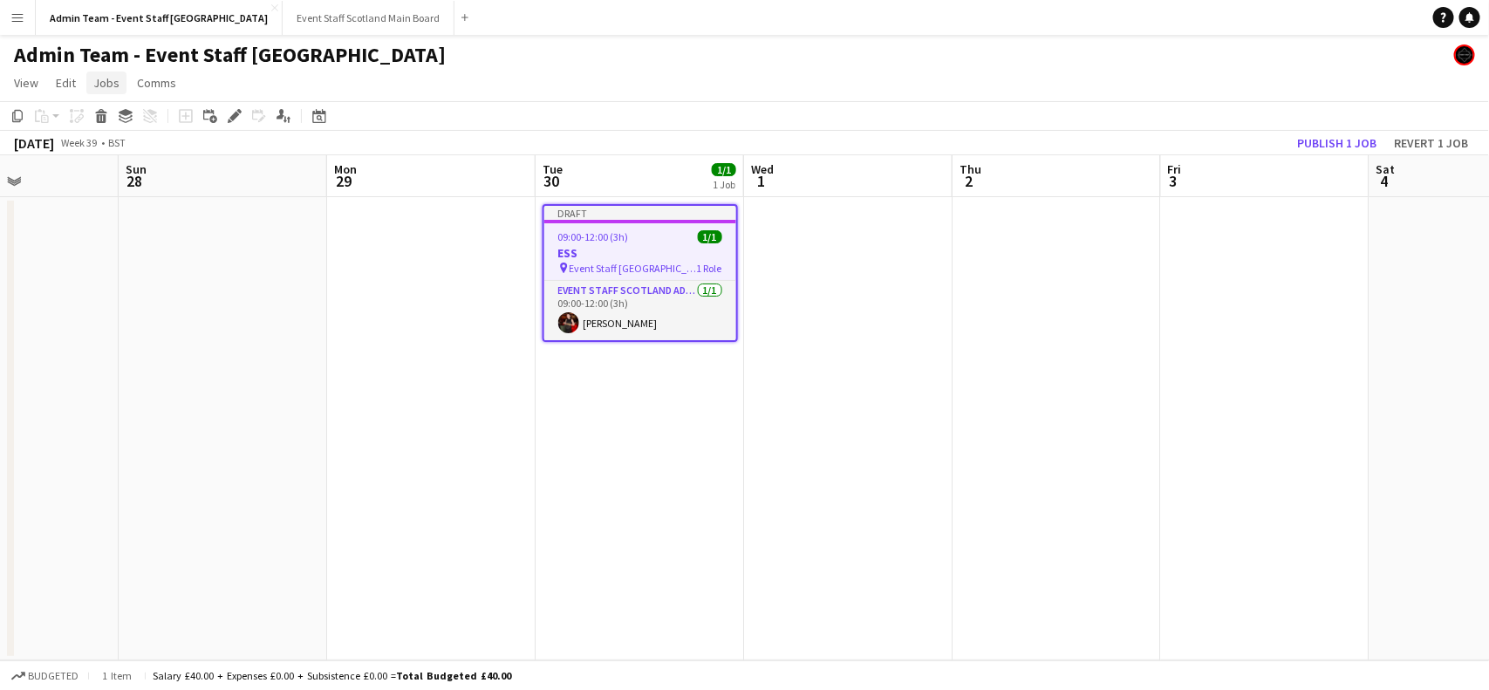
click at [111, 87] on span "Jobs" at bounding box center [106, 83] width 26 height 16
click at [616, 262] on span "Event Staff [GEOGRAPHIC_DATA] - ESS" at bounding box center [633, 268] width 127 height 13
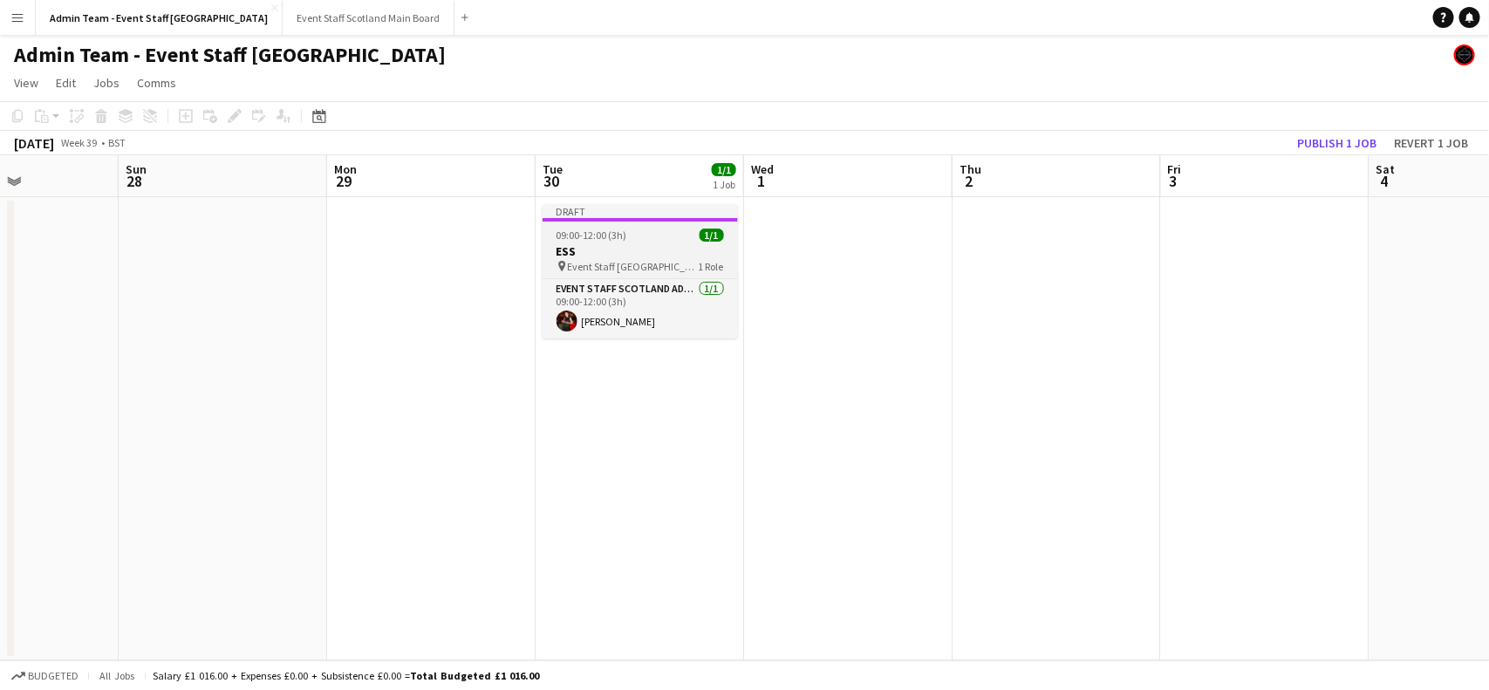
click at [616, 260] on span "Event Staff [GEOGRAPHIC_DATA] - ESS" at bounding box center [633, 266] width 131 height 13
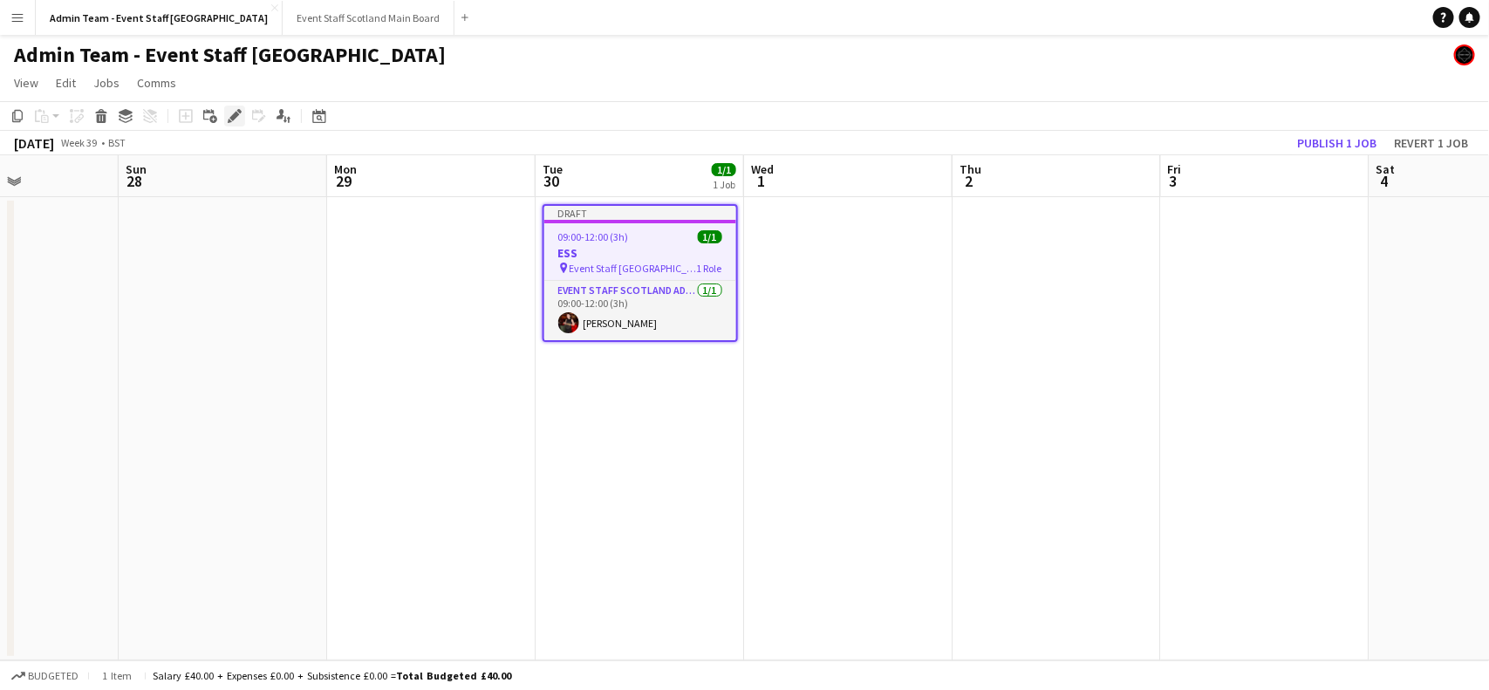
click at [237, 115] on icon at bounding box center [234, 117] width 10 height 10
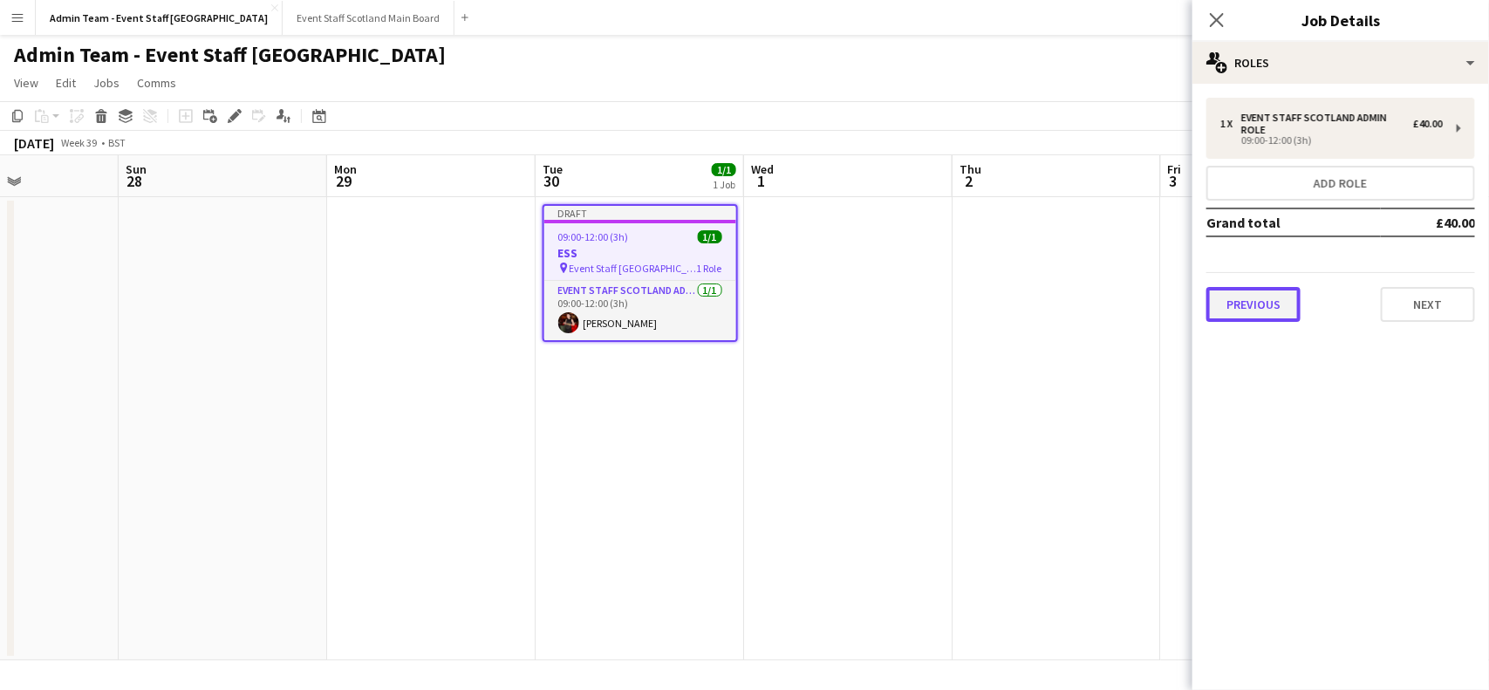
click at [1259, 304] on button "Previous" at bounding box center [1253, 304] width 94 height 35
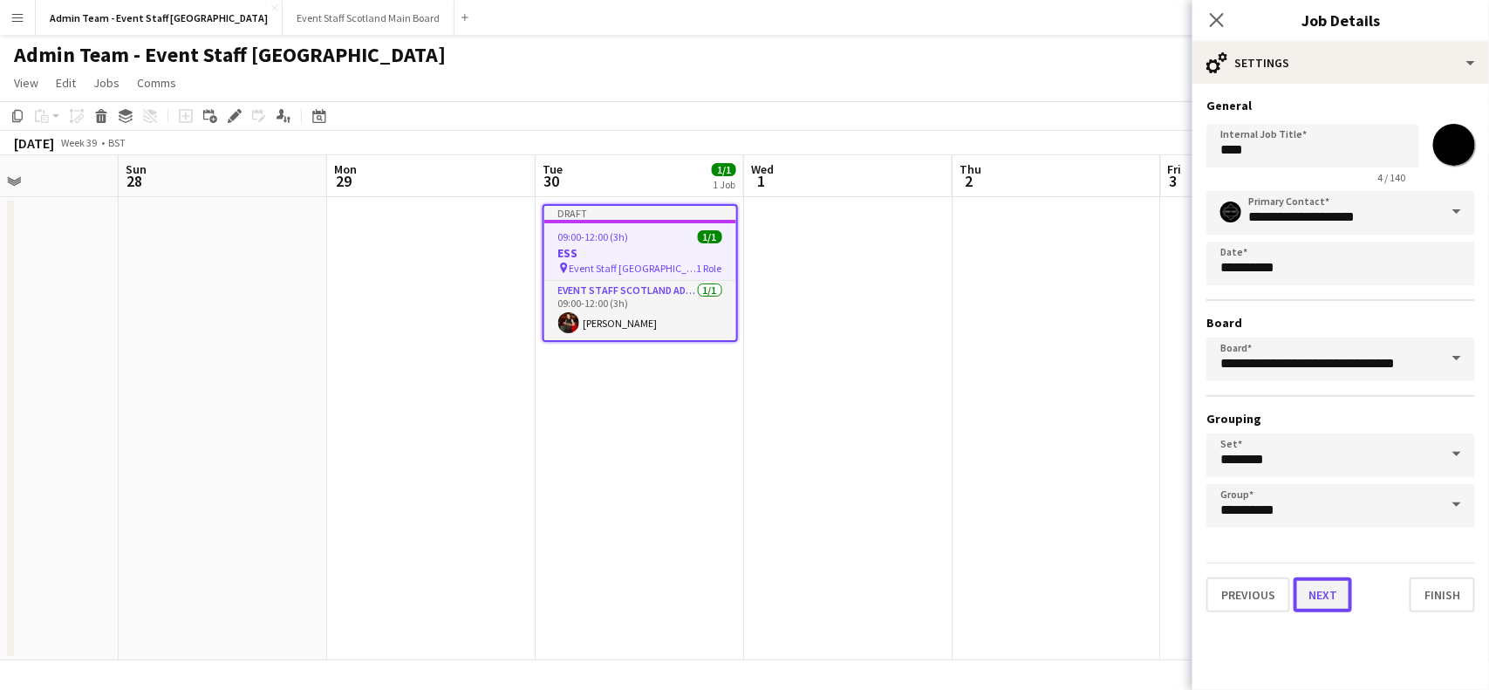
click at [1336, 590] on button "Next" at bounding box center [1323, 595] width 58 height 35
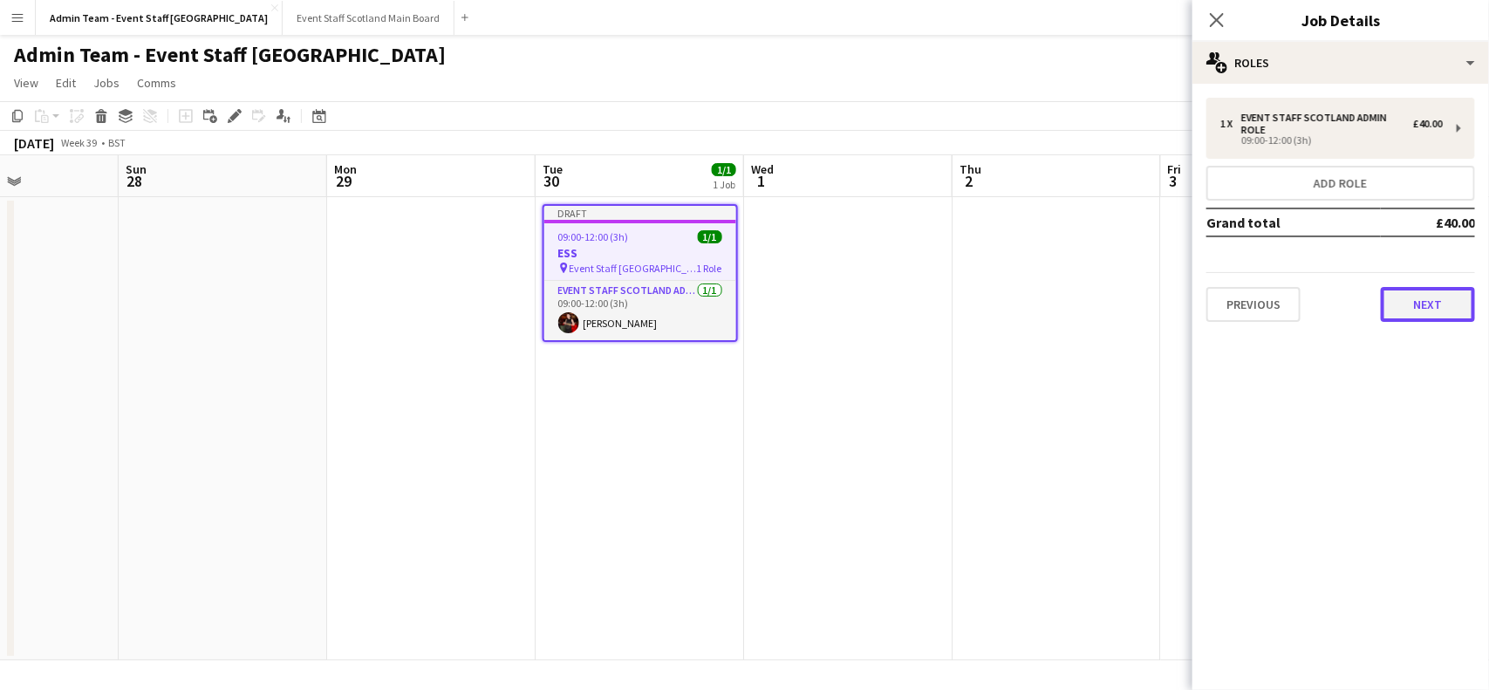
click at [1466, 288] on button "Next" at bounding box center [1428, 304] width 94 height 35
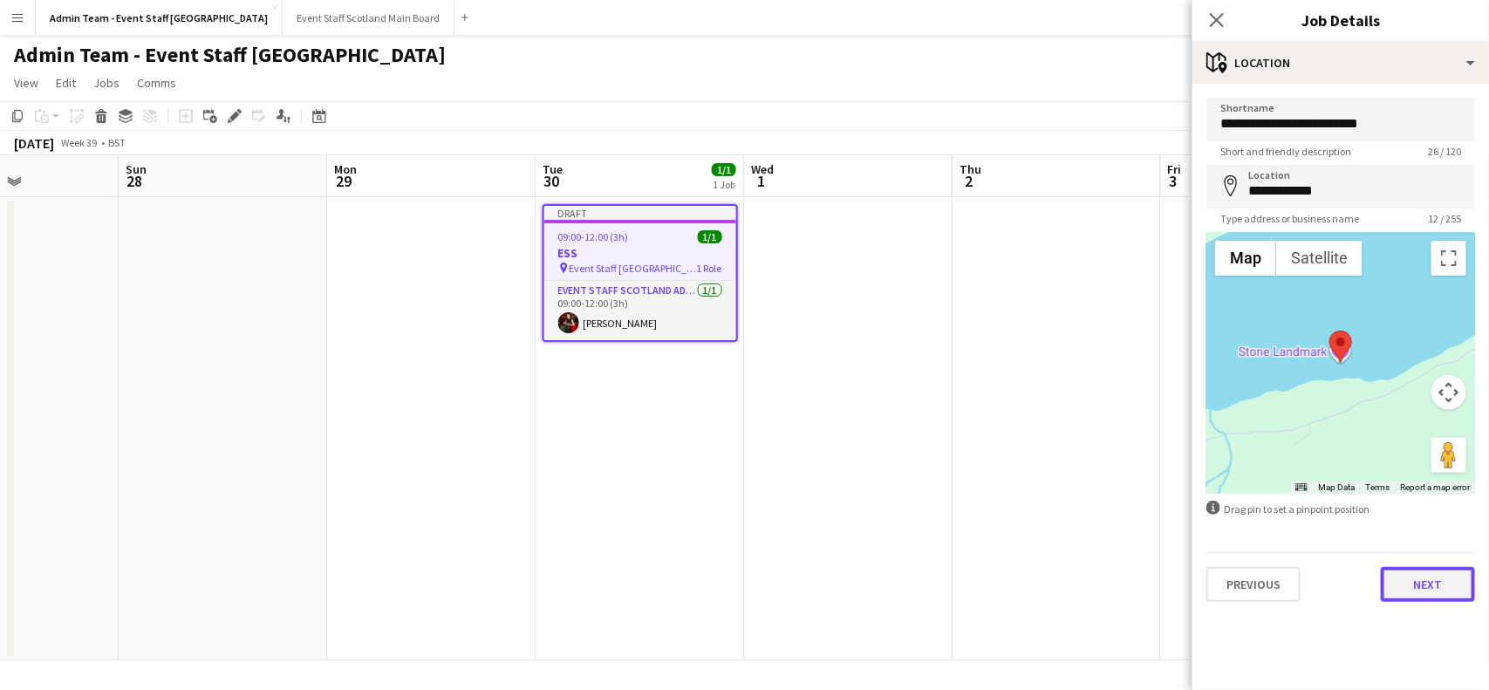
click at [1453, 583] on button "Next" at bounding box center [1428, 584] width 94 height 35
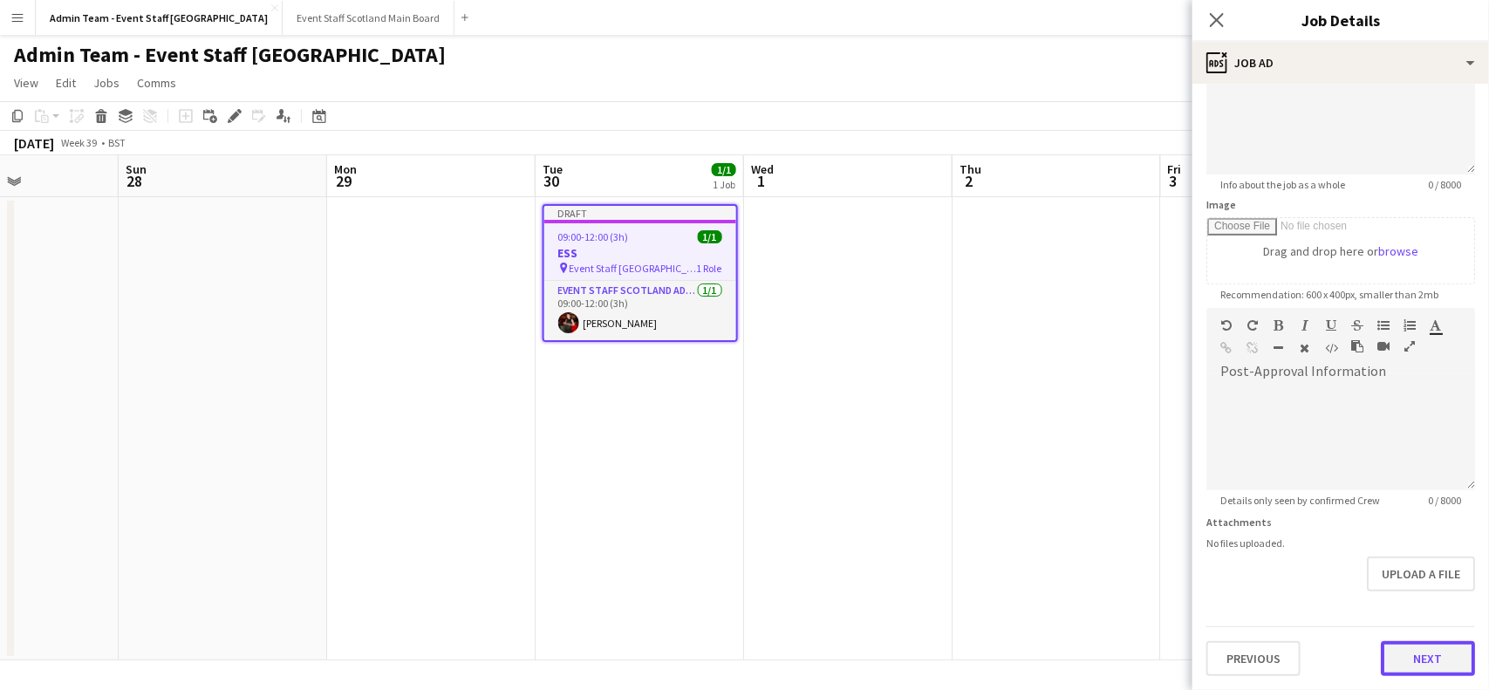
scroll to position [172, 0]
click at [1412, 589] on form "Headline *** 4 / 140 Job Description default Heading 1 Heading 2 Heading 3 Head…" at bounding box center [1341, 301] width 297 height 751
click at [1218, 20] on icon at bounding box center [1216, 19] width 17 height 17
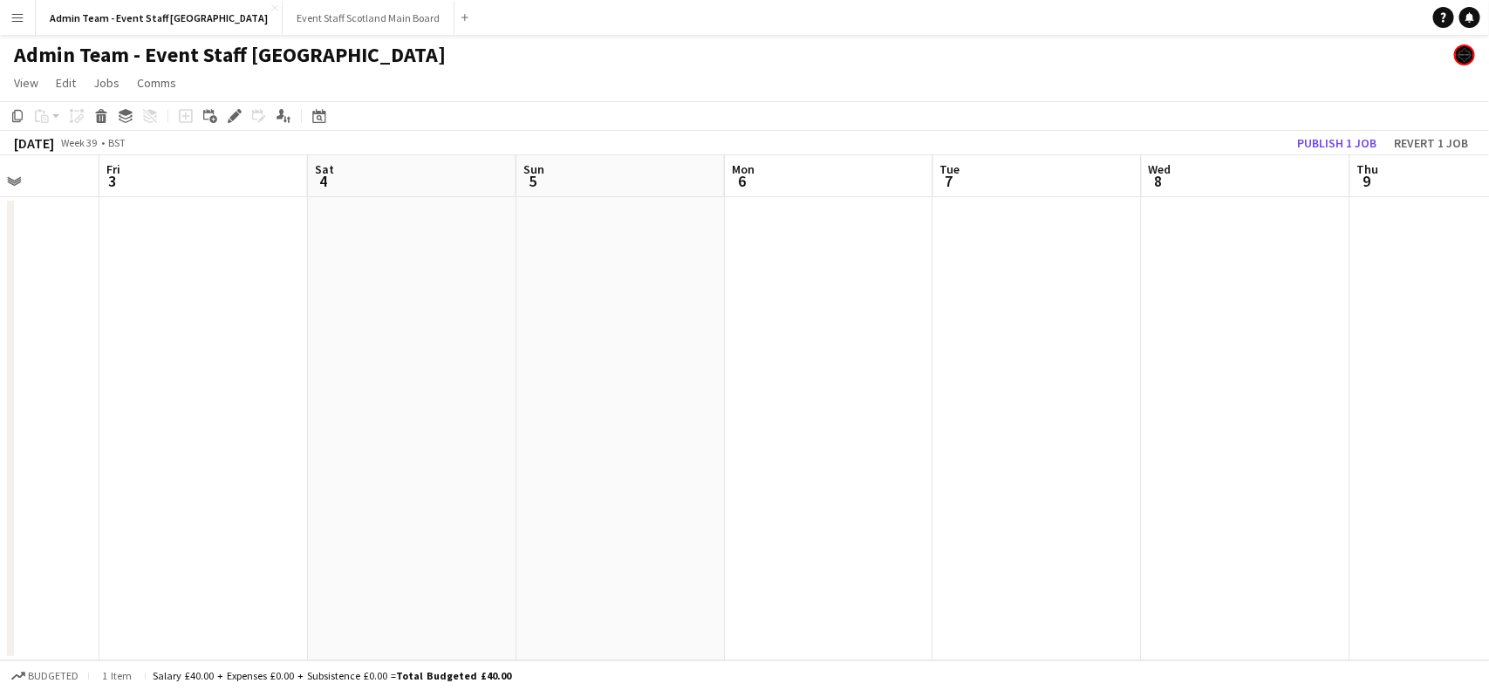
drag, startPoint x: 1317, startPoint y: 333, endPoint x: 253, endPoint y: 475, distance: 1073.8
click at [253, 475] on app-calendar-viewport "Mon 29 Tue 30 1/1 1 Job Wed 1 Thu 2 Fri 3 Sat 4 Sun 5 Mon 6 Tue 7 Wed 8 Thu 9 F…" at bounding box center [744, 407] width 1489 height 505
click at [995, 253] on app-date-cell at bounding box center [1035, 428] width 208 height 463
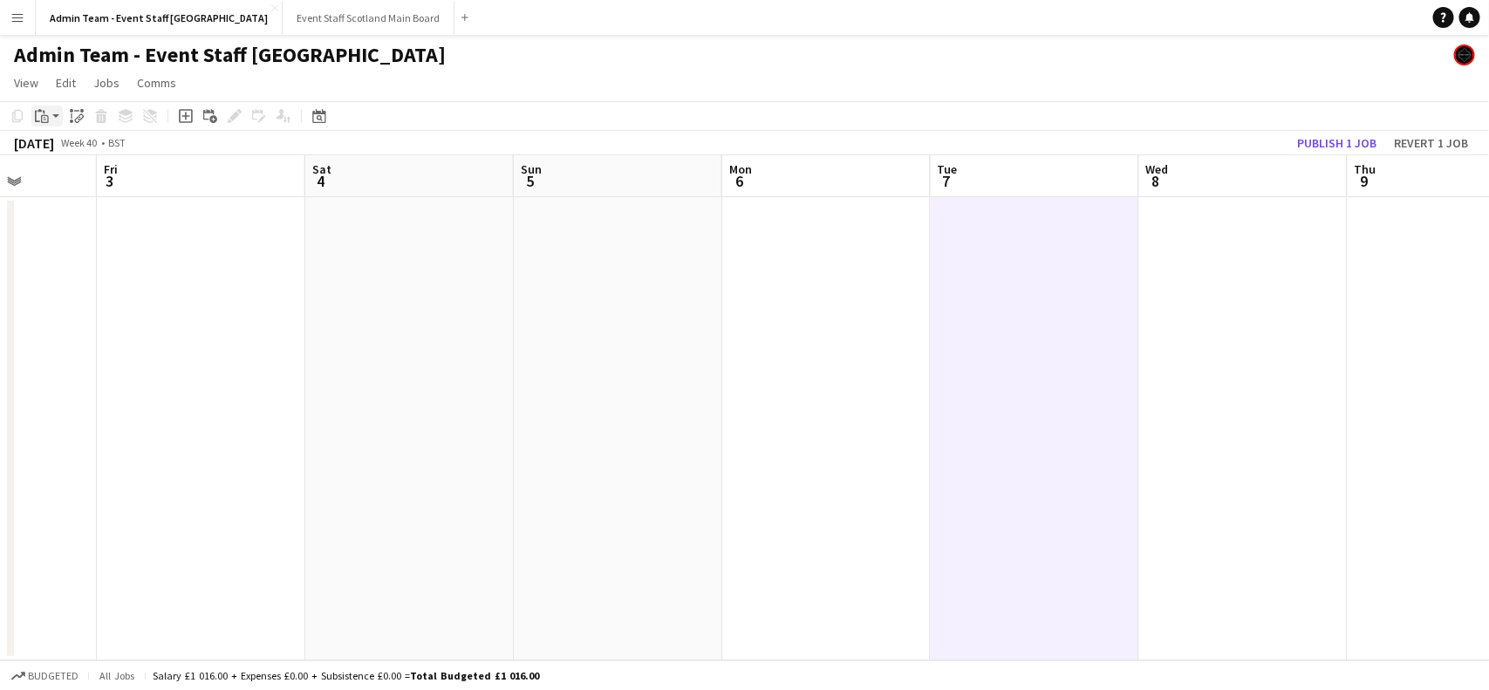
click at [58, 118] on app-action-btn "Paste" at bounding box center [46, 116] width 31 height 21
click at [85, 181] on link "Paste with crew Ctrl+Shift+V" at bounding box center [128, 179] width 164 height 16
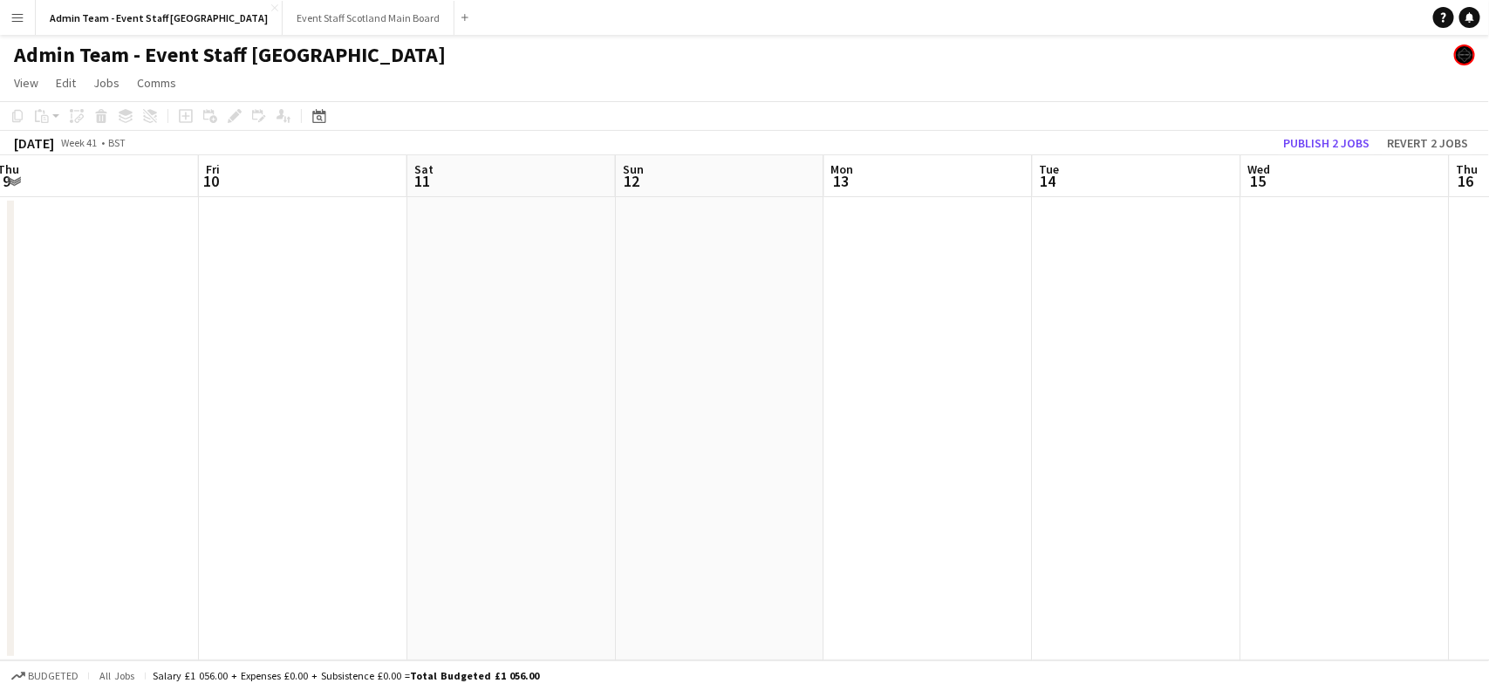
scroll to position [0, 774]
drag, startPoint x: 1288, startPoint y: 358, endPoint x: 0, endPoint y: 591, distance: 1308.5
click at [0, 591] on app-calendar-viewport "Sun 5 Mon 6 Tue 7 1/1 1 Job Wed 8 Thu 9 Fri 10 Sat 11 Sun 12 Mon 13 Tue 14 Wed …" at bounding box center [744, 407] width 1489 height 505
click at [1208, 306] on app-date-cell at bounding box center [1207, 428] width 208 height 463
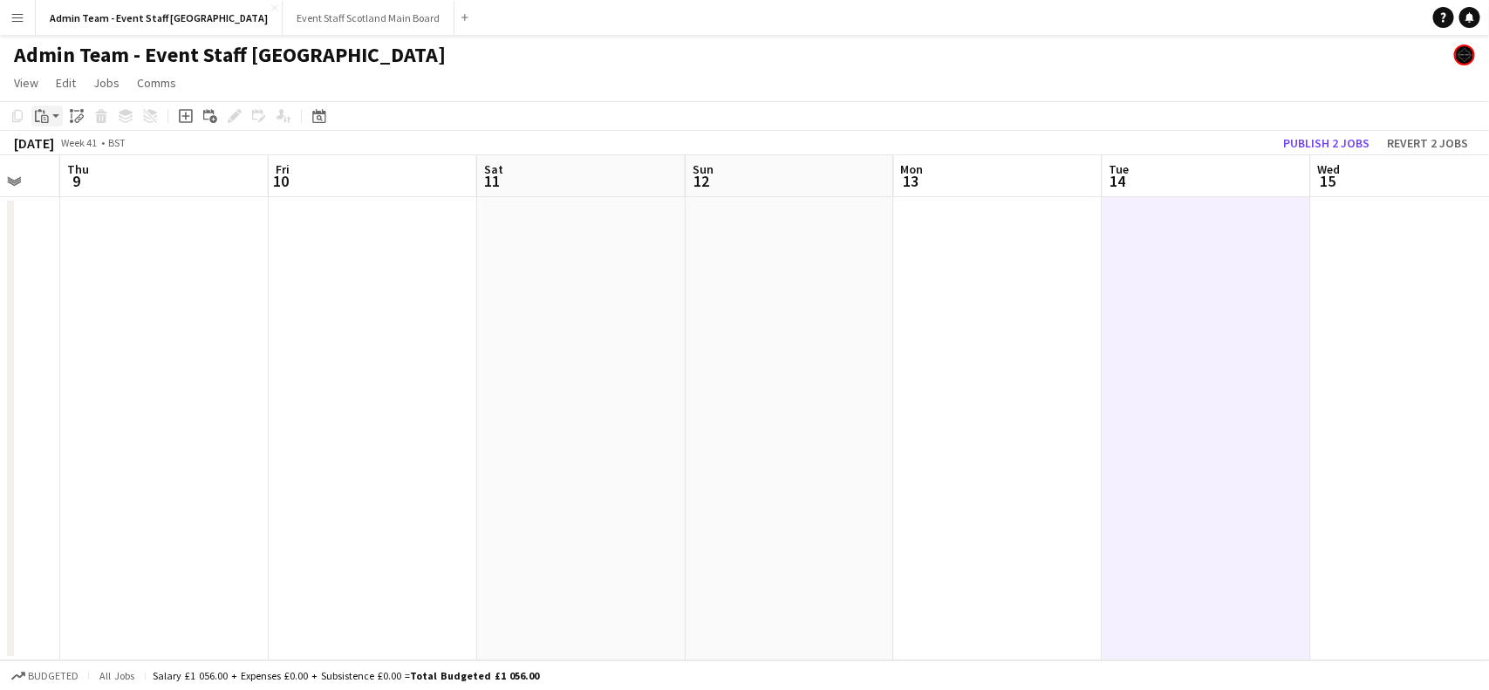
click at [48, 115] on icon "Paste" at bounding box center [42, 116] width 14 height 14
click at [67, 180] on link "Paste with crew Ctrl+Shift+V" at bounding box center [128, 179] width 164 height 16
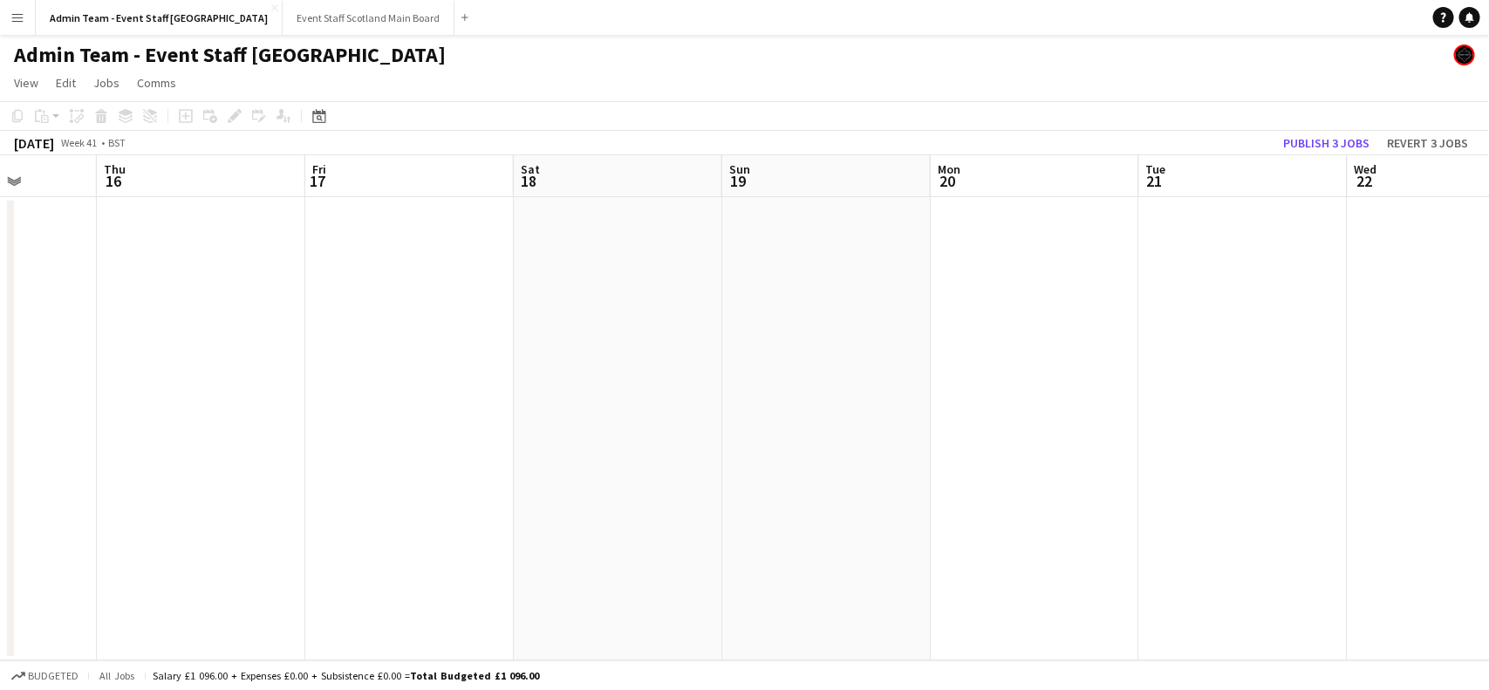
drag, startPoint x: 1423, startPoint y: 417, endPoint x: 1, endPoint y: 487, distance: 1423.7
click at [1, 487] on app-calendar-viewport "Mon 13 Tue 14 1/1 1 Job Wed 15 Thu 16 Fri 17 Sat 18 Sun 19 Mon 20 Tue 21 Wed 22…" at bounding box center [744, 407] width 1489 height 505
click at [1195, 299] on app-date-cell at bounding box center [1244, 428] width 208 height 463
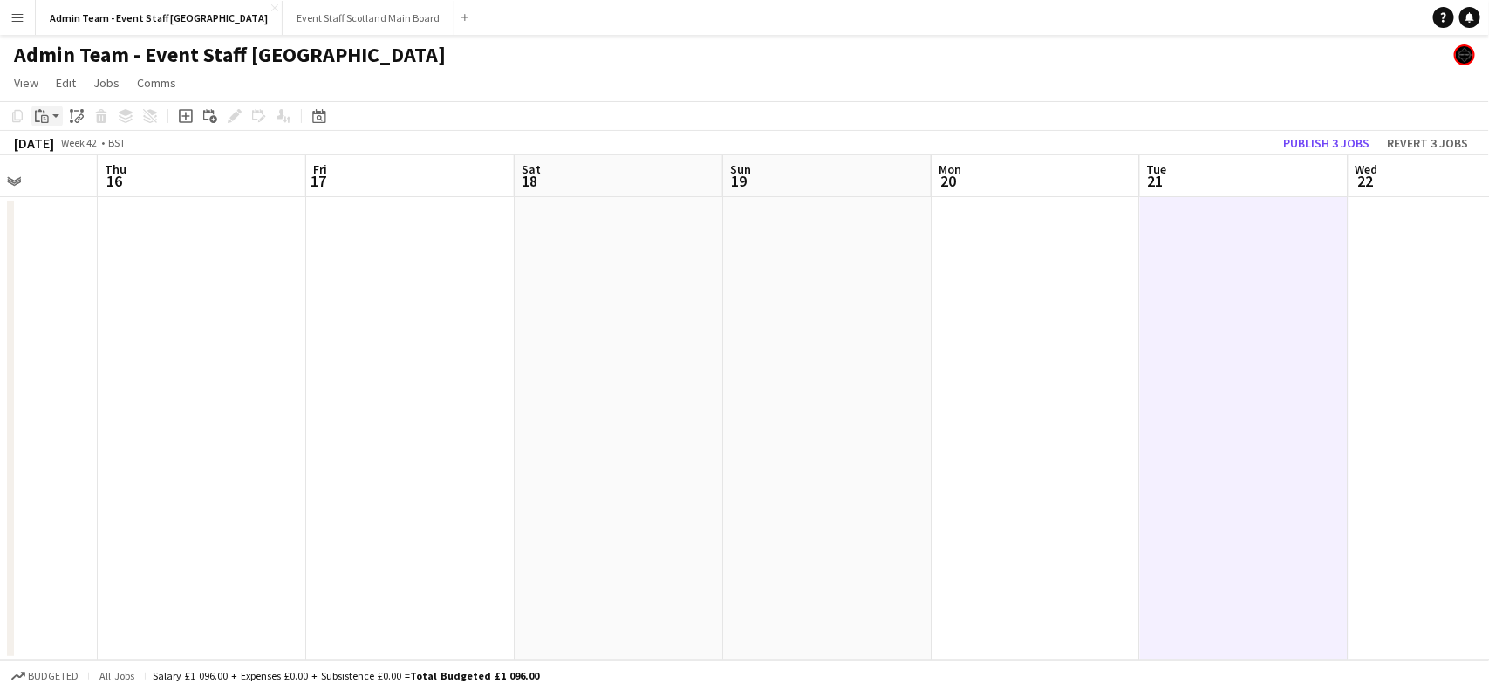
click at [42, 116] on icon "Paste" at bounding box center [42, 116] width 14 height 14
click at [100, 174] on link "Paste with crew Ctrl+Shift+V" at bounding box center [128, 179] width 164 height 16
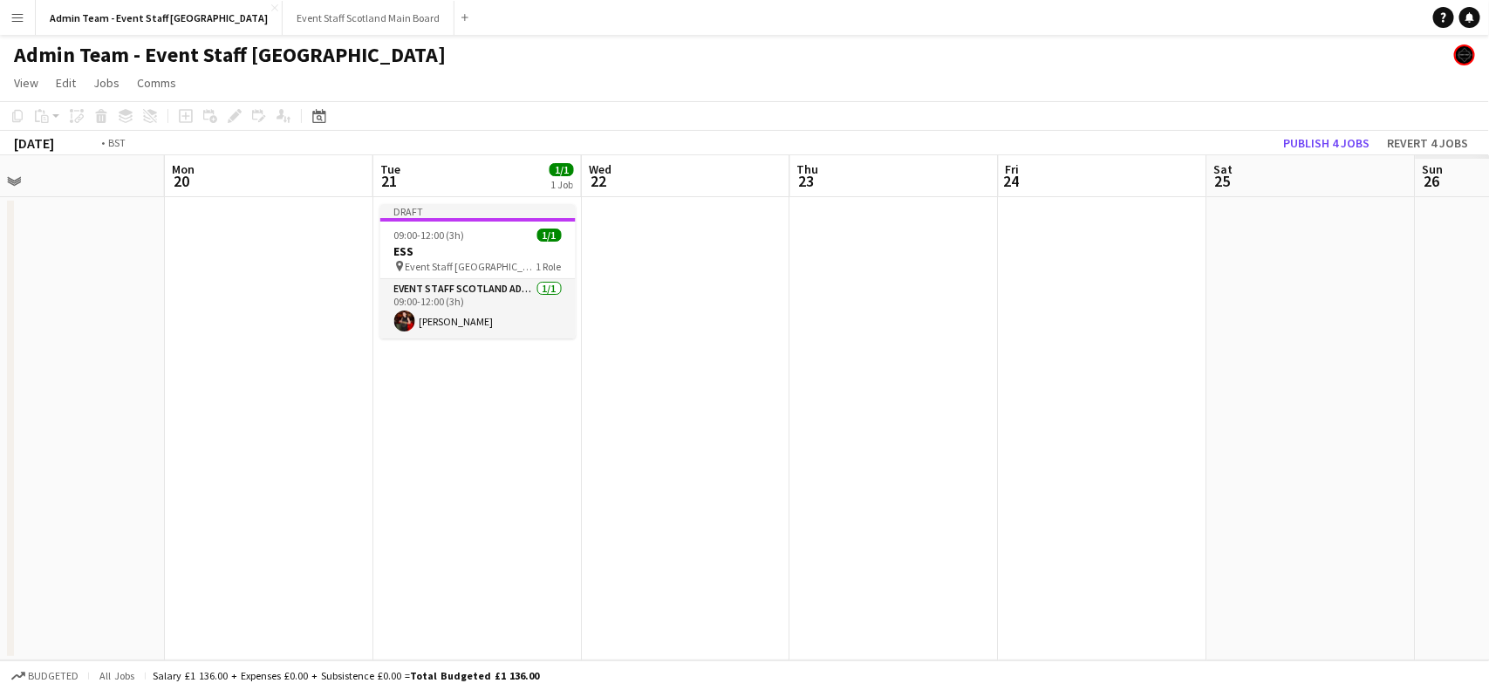
scroll to position [0, 831]
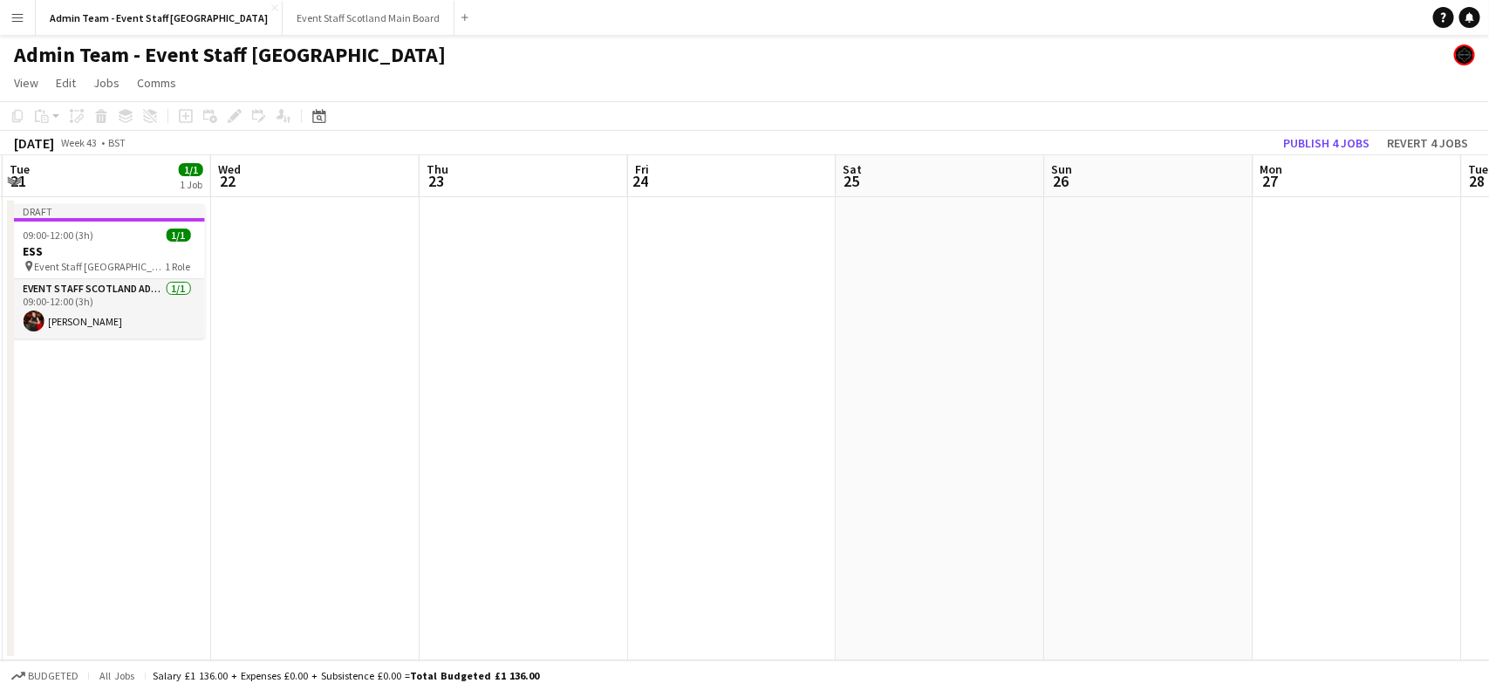
drag, startPoint x: 1138, startPoint y: 471, endPoint x: 0, endPoint y: 482, distance: 1138.5
click at [0, 482] on app-calendar-viewport "Fri 17 Sat 18 Sun 19 Mon 20 Tue 21 1/1 1 Job Wed 22 Thu 23 Fri 24 Sat 25 Sun 26…" at bounding box center [744, 407] width 1489 height 505
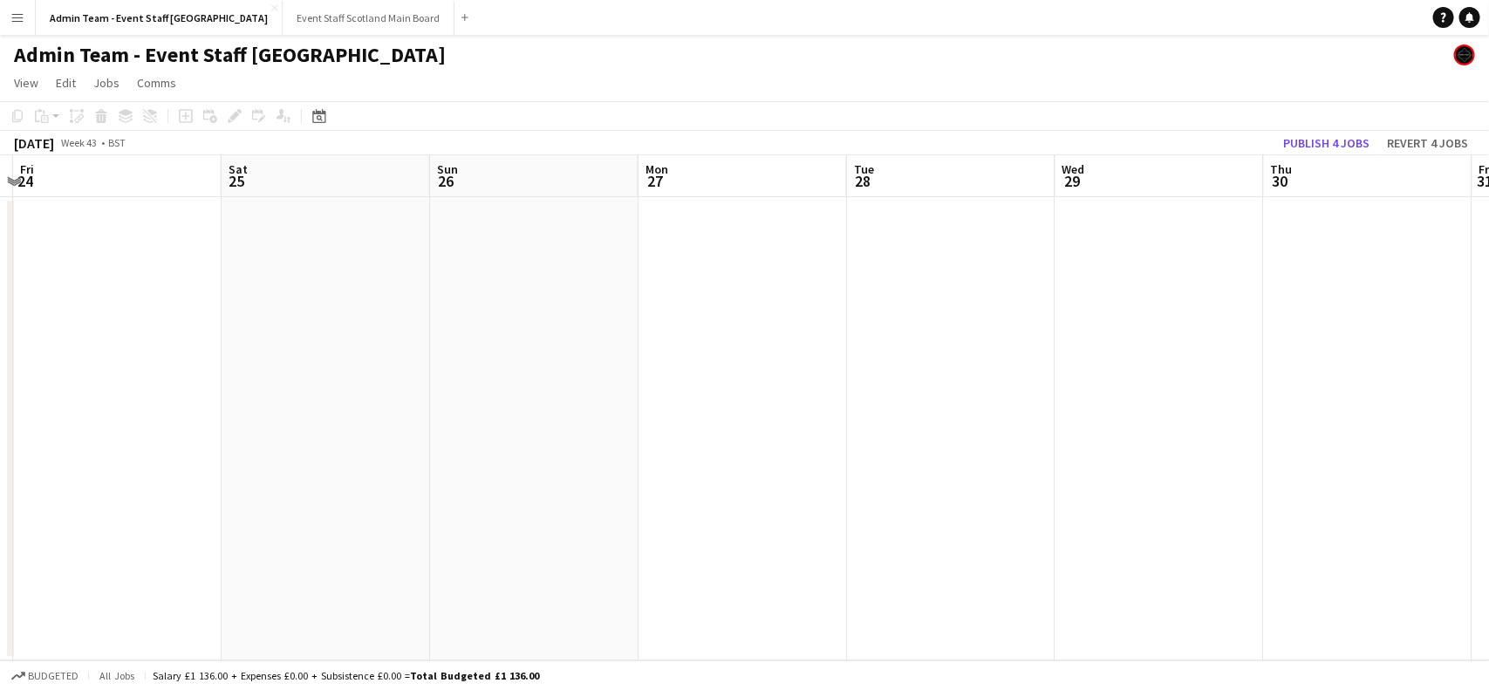
scroll to position [0, 626]
drag, startPoint x: 1423, startPoint y: 251, endPoint x: 794, endPoint y: 312, distance: 631.9
click at [794, 312] on app-calendar-viewport "Tue 21 1/1 1 Job Wed 22 Thu 23 Fri 24 Sat 25 Sun 26 Mon 27 Tue 28 Wed 29 Thu 30…" at bounding box center [744, 407] width 1489 height 505
click at [921, 279] on app-date-cell at bounding box center [937, 428] width 208 height 463
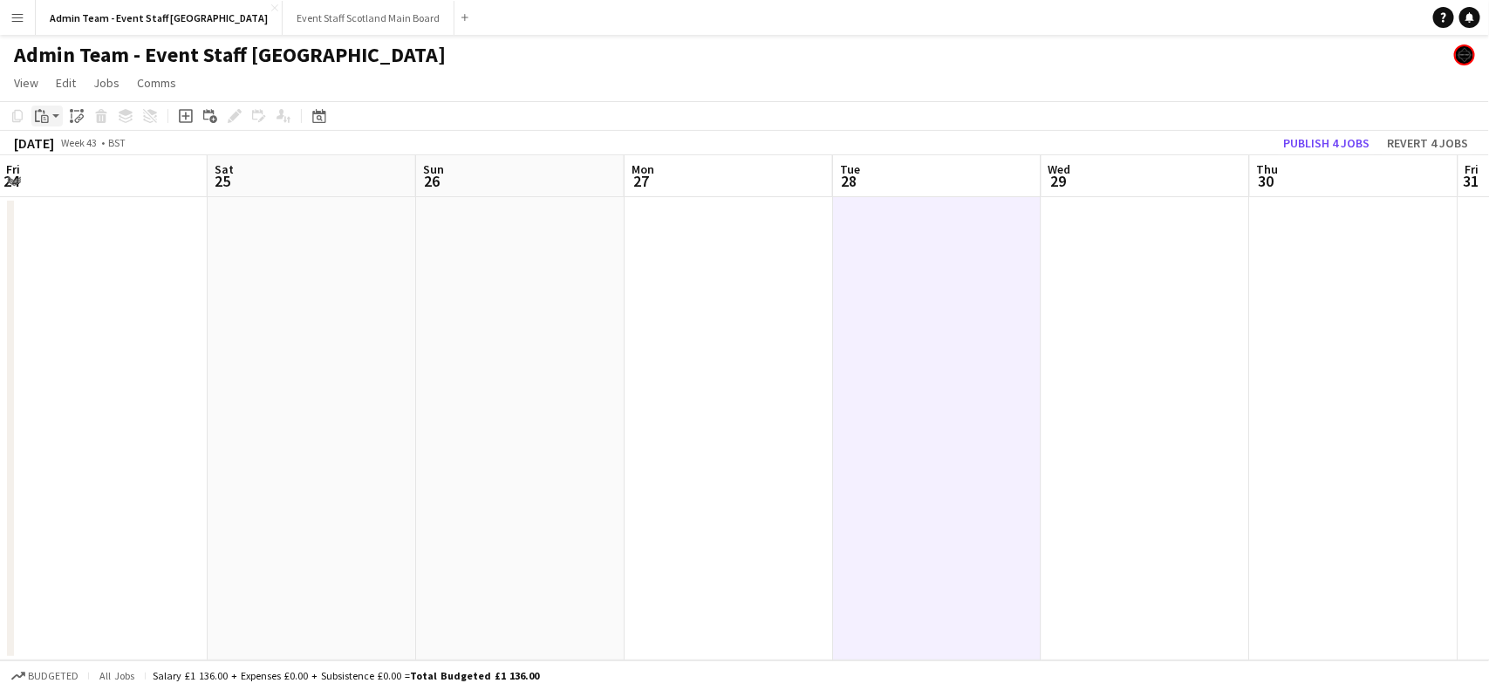
click at [52, 123] on app-action-btn "Paste" at bounding box center [46, 116] width 31 height 21
click at [66, 175] on link "Paste with crew Ctrl+Shift+V" at bounding box center [128, 179] width 164 height 16
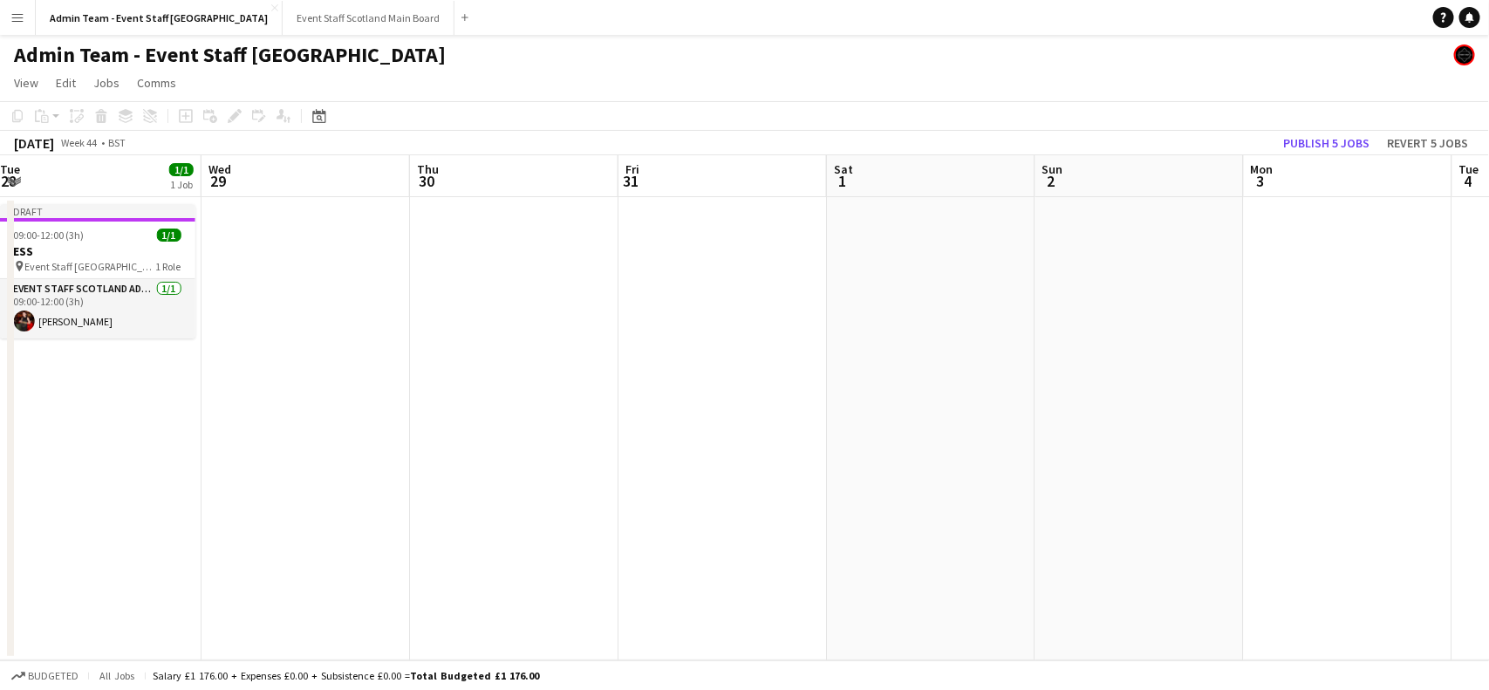
scroll to position [0, 635]
drag, startPoint x: 1377, startPoint y: 316, endPoint x: 534, endPoint y: 406, distance: 847.5
click at [534, 406] on app-calendar-viewport "Sat 25 Sun 26 Mon 27 Tue 28 1/1 1 Job Wed 29 Thu 30 Fri 31 Sat 1 Sun 2 Mon 3 Tu…" at bounding box center [744, 407] width 1489 height 505
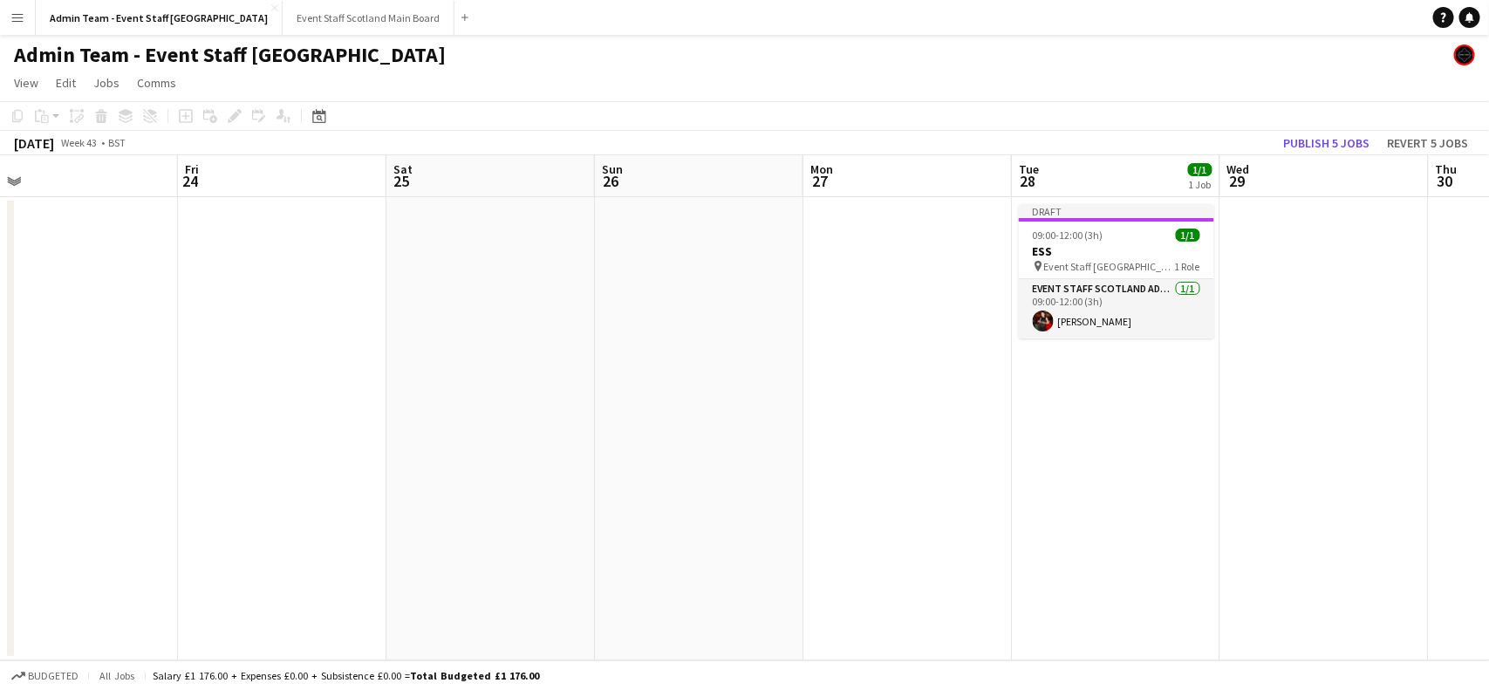
scroll to position [0, 417]
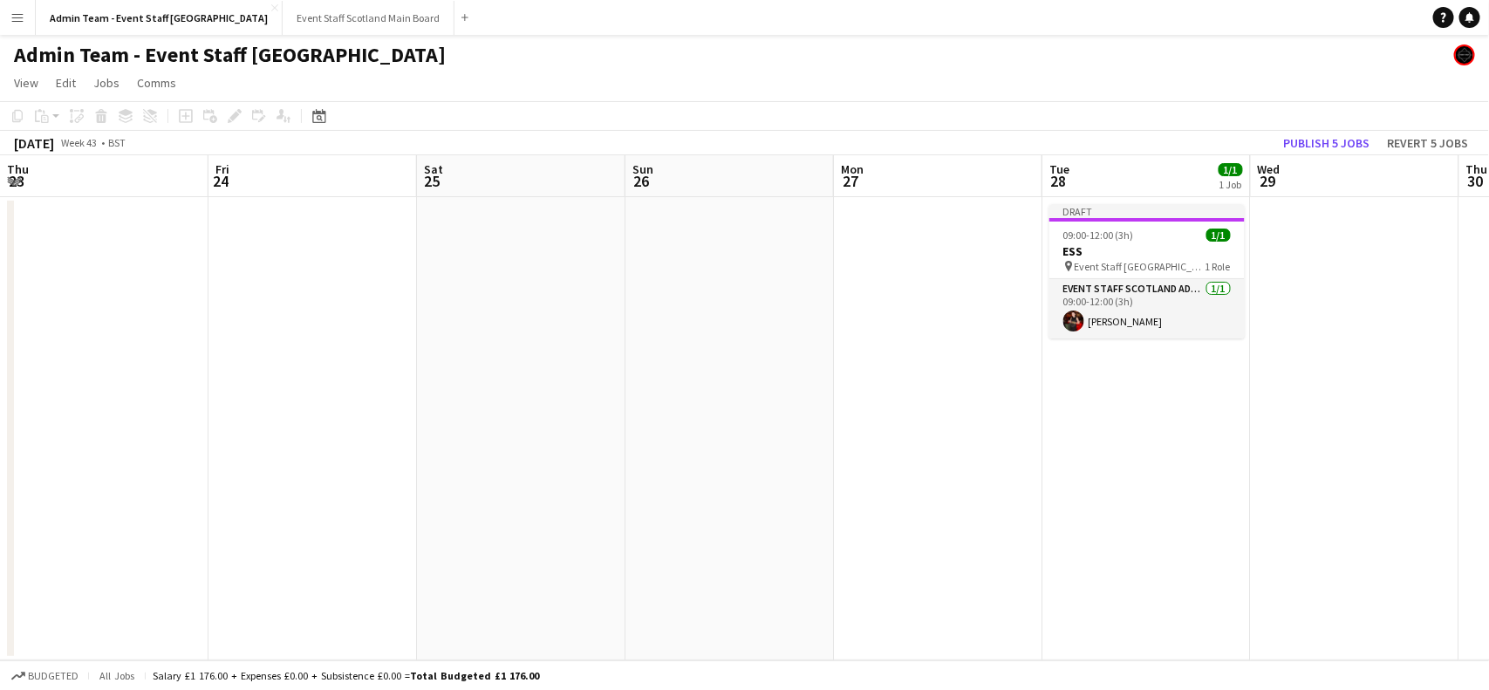
drag, startPoint x: 436, startPoint y: 413, endPoint x: 1488, endPoint y: 297, distance: 1058.5
click at [1488, 297] on app-calendar-viewport "Tue 21 1/1 1 Job Wed 22 Thu 23 Fri 24 Sat 25 Sun 26 Mon 27 Tue 28 1/1 1 Job Wed…" at bounding box center [744, 407] width 1489 height 505
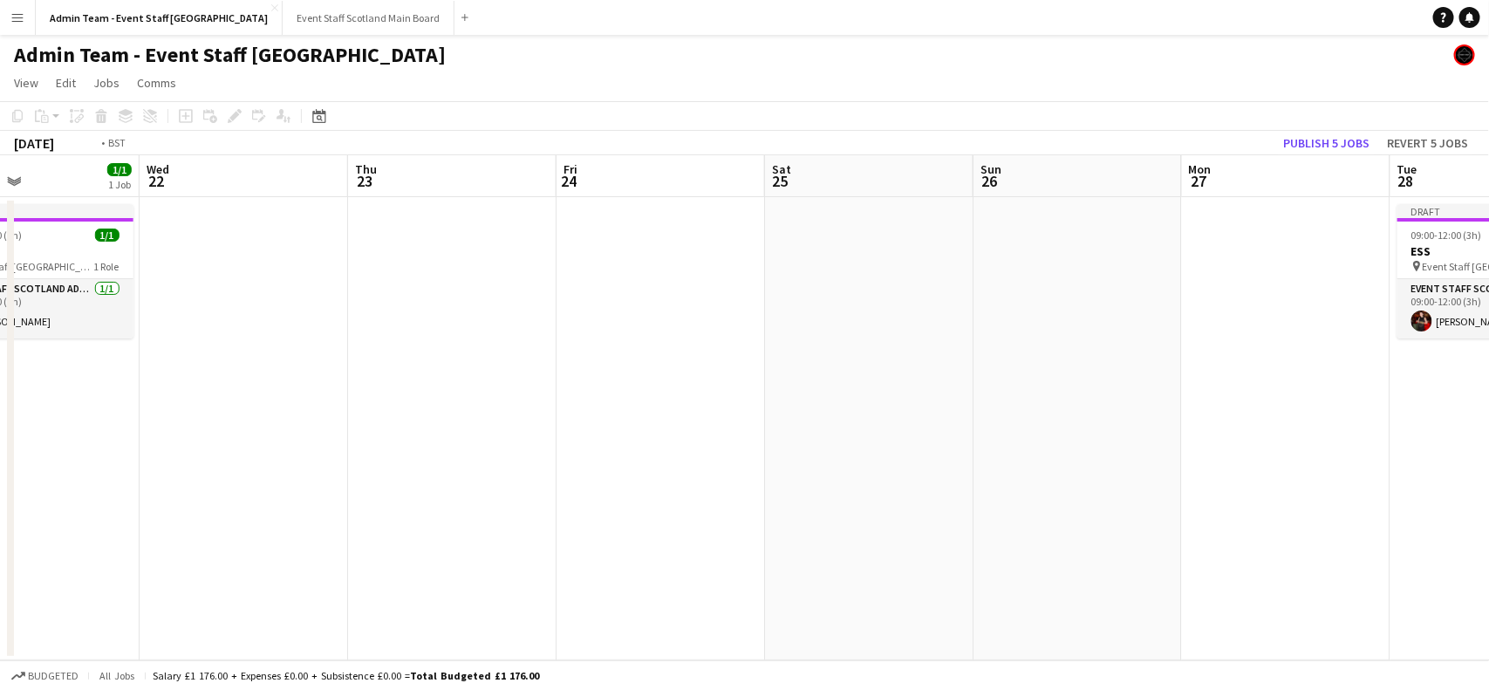
drag, startPoint x: 132, startPoint y: 366, endPoint x: 1316, endPoint y: 284, distance: 1186.7
click at [1316, 284] on app-calendar-viewport "Sun 19 Mon 20 Tue 21 1/1 1 Job Wed 22 Thu 23 Fri 24 Sat 25 Sun 26 Mon 27 Tue 28…" at bounding box center [744, 407] width 1489 height 505
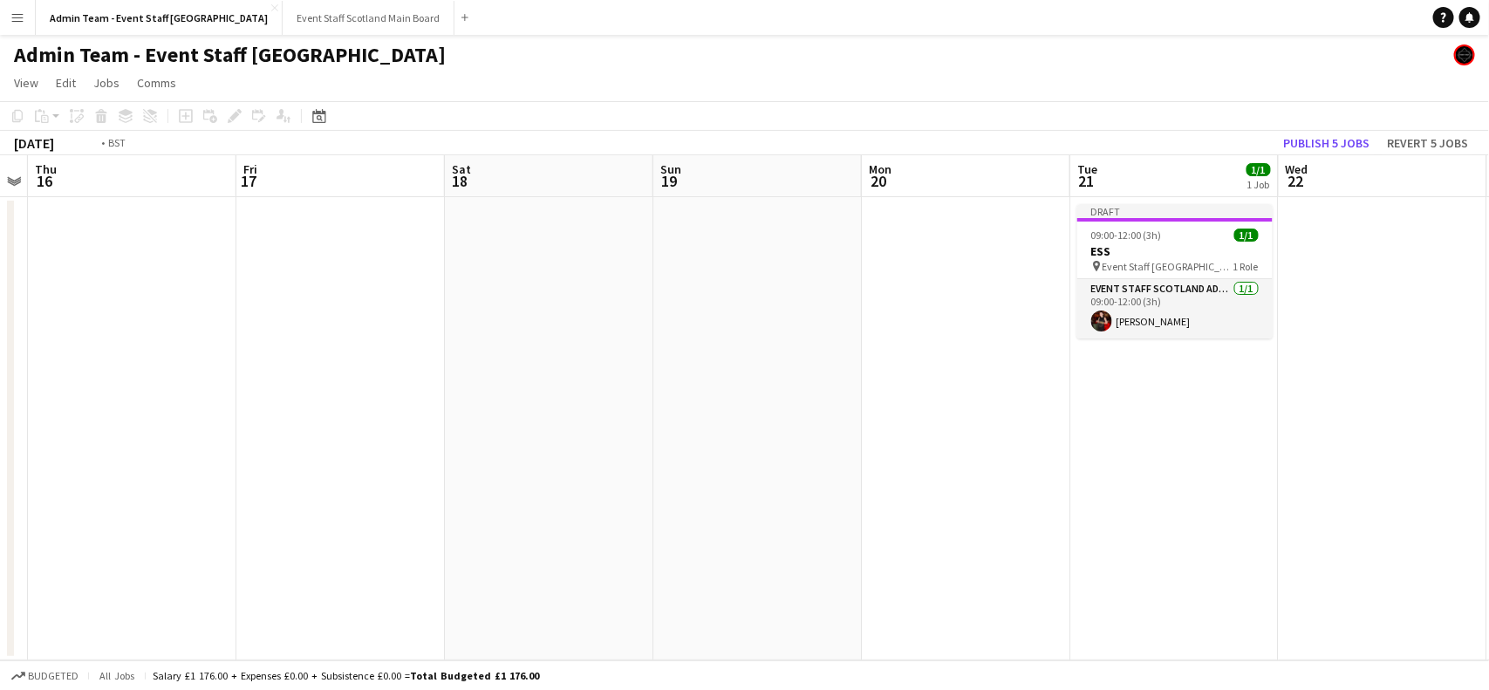
drag, startPoint x: 133, startPoint y: 386, endPoint x: 1319, endPoint y: 399, distance: 1185.6
click at [1319, 399] on app-calendar-viewport "Tue 14 1/1 1 Job Wed 15 Thu 16 Fri 17 Sat 18 Sun 19 Mon 20 Tue 21 1/1 1 Job Wed…" at bounding box center [744, 407] width 1489 height 505
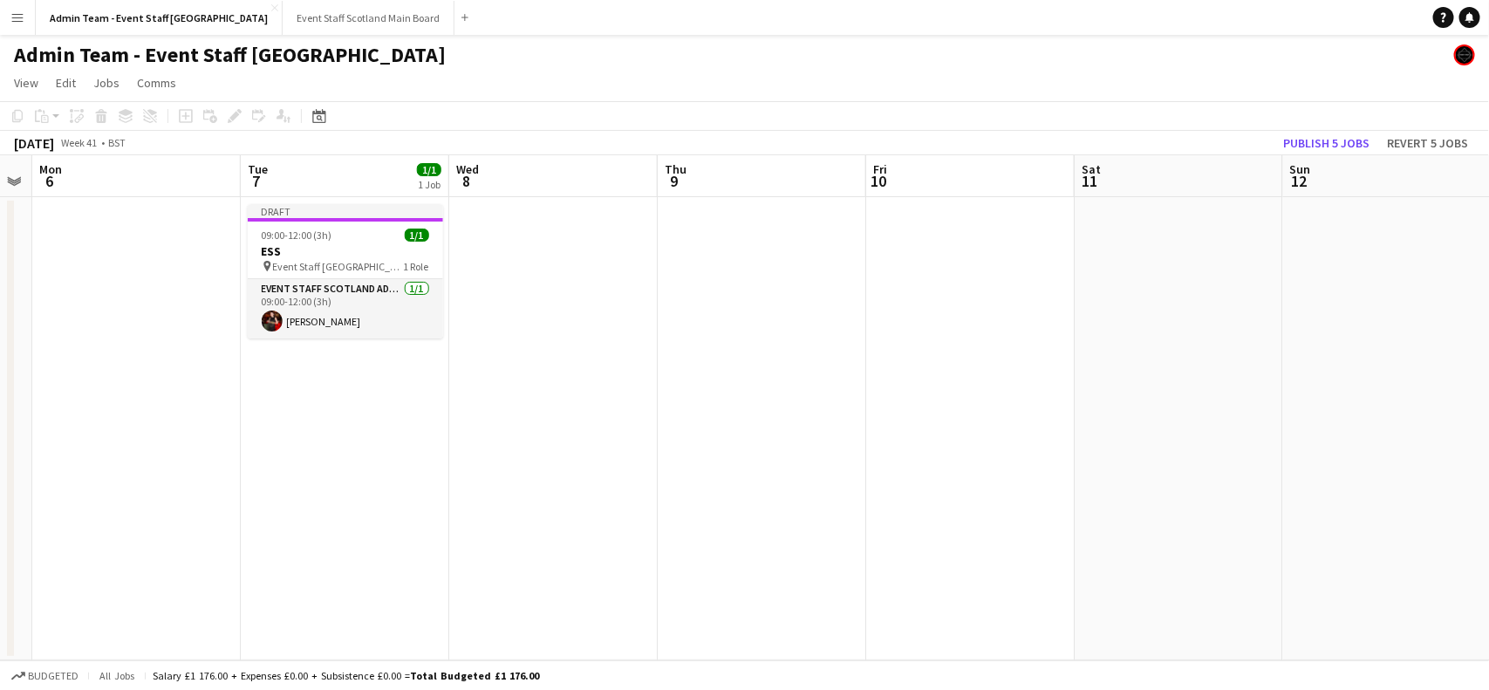
scroll to position [0, 496]
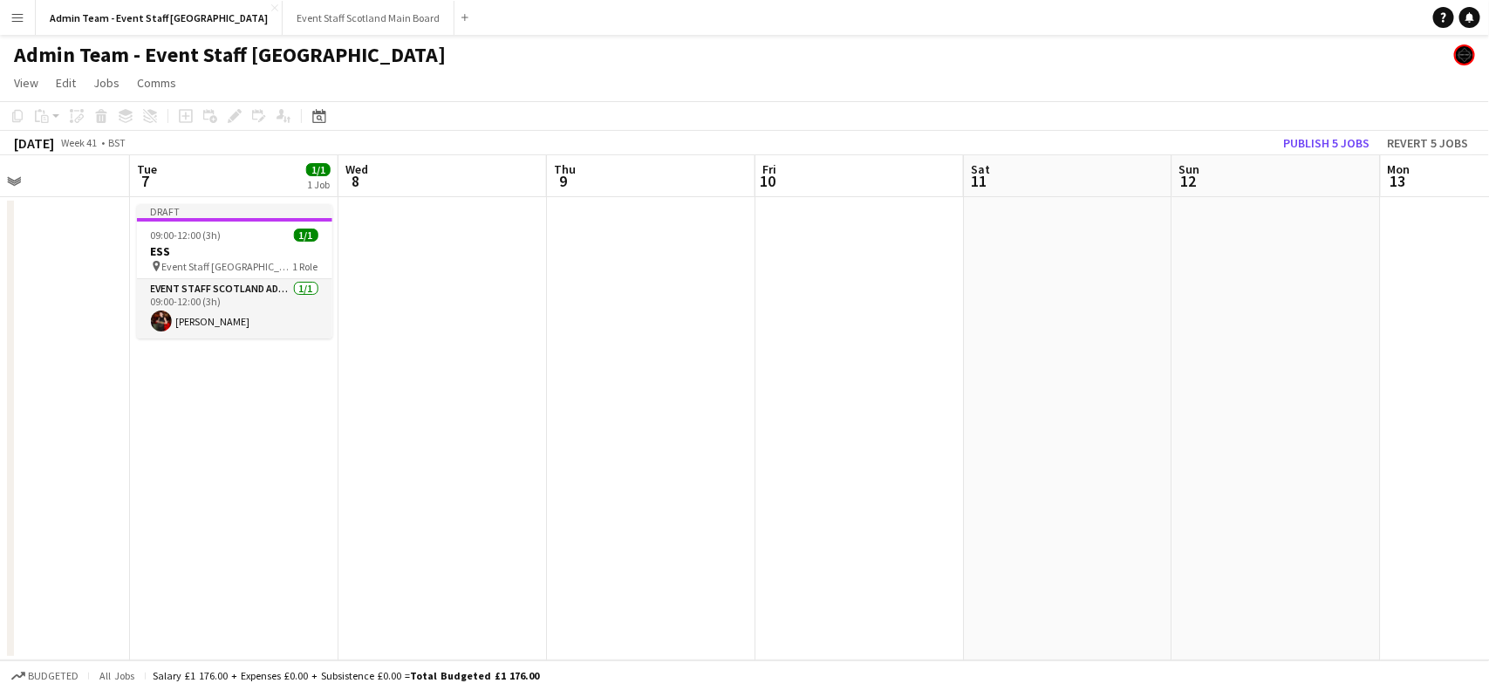
drag, startPoint x: 198, startPoint y: 373, endPoint x: 1295, endPoint y: 428, distance: 1098.9
click at [1295, 428] on app-calendar-viewport "Sat 4 Sun 5 Mon 6 Tue 7 1/1 1 Job Wed 8 Thu 9 Fri 10 Sat 11 Sun 12 Mon 13 Tue 1…" at bounding box center [744, 407] width 1489 height 505
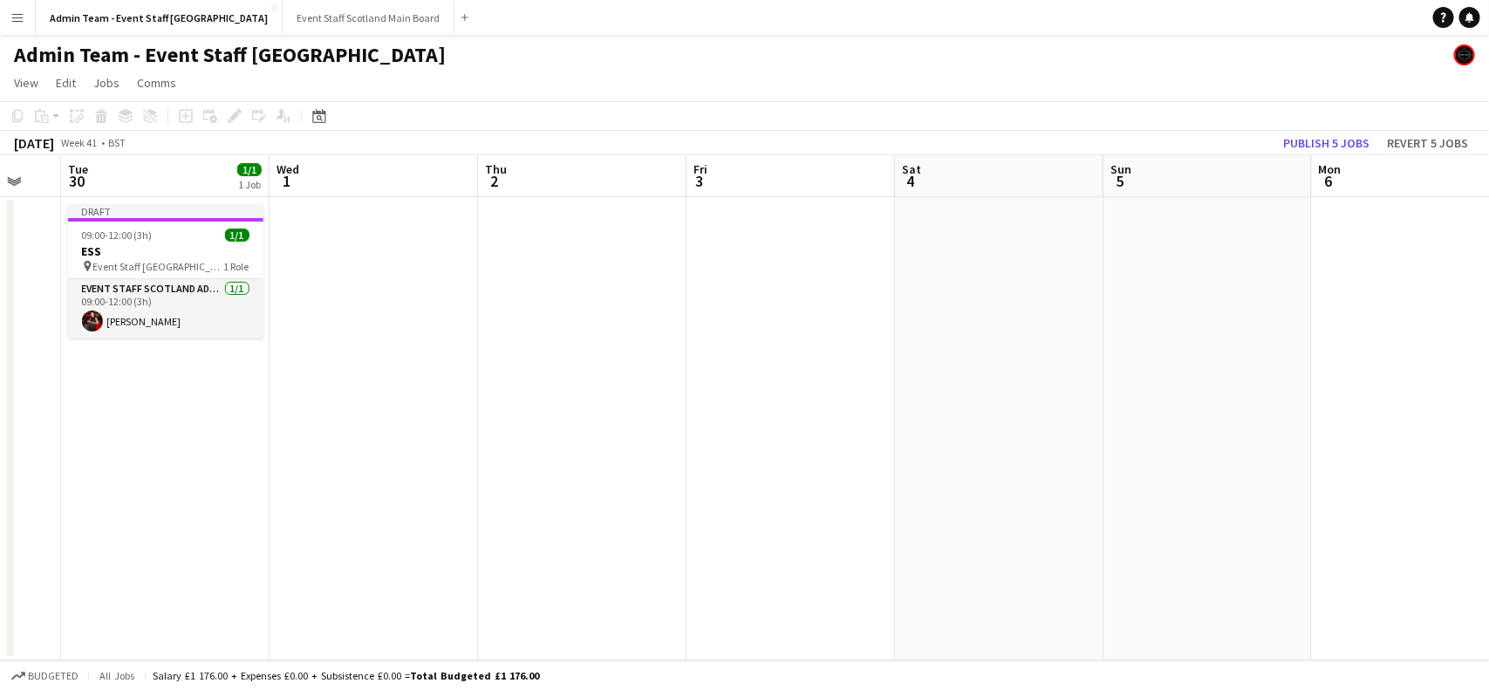
scroll to position [0, 546]
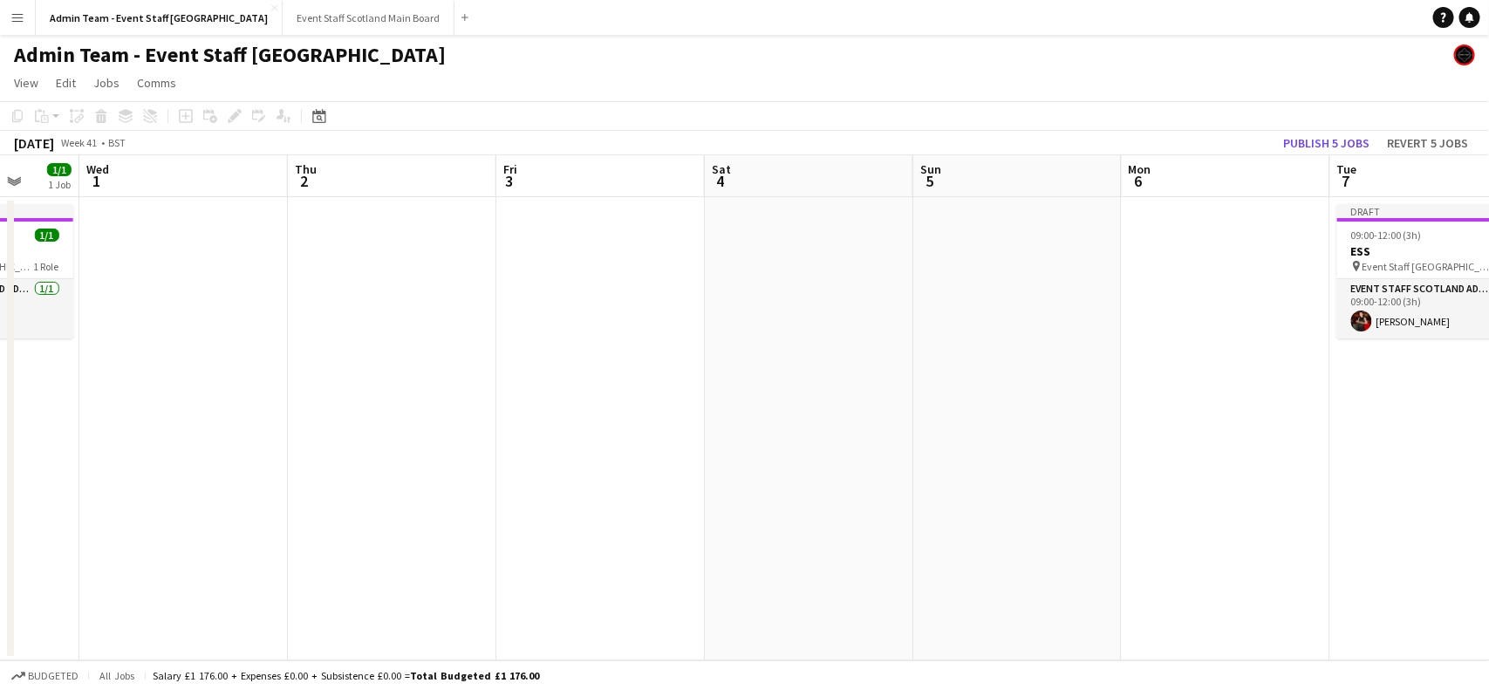
drag, startPoint x: 149, startPoint y: 451, endPoint x: 1350, endPoint y: 459, distance: 1200.4
click at [1350, 459] on app-calendar-viewport "Sun 28 Mon 29 Tue 30 1/1 1 Job Wed 1 Thu 2 Fri 3 Sat 4 Sun 5 Mon 6 Tue 7 1/1 1 …" at bounding box center [744, 407] width 1489 height 505
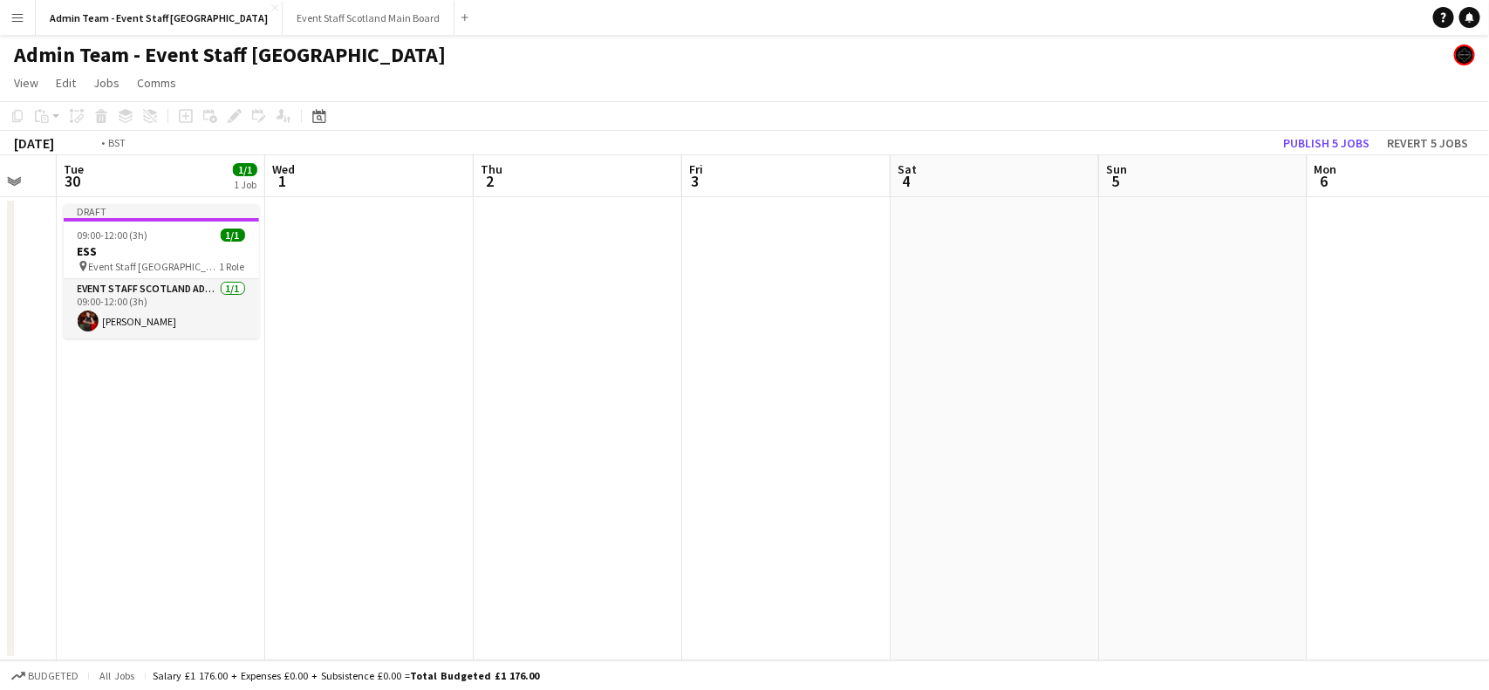
scroll to position [0, 528]
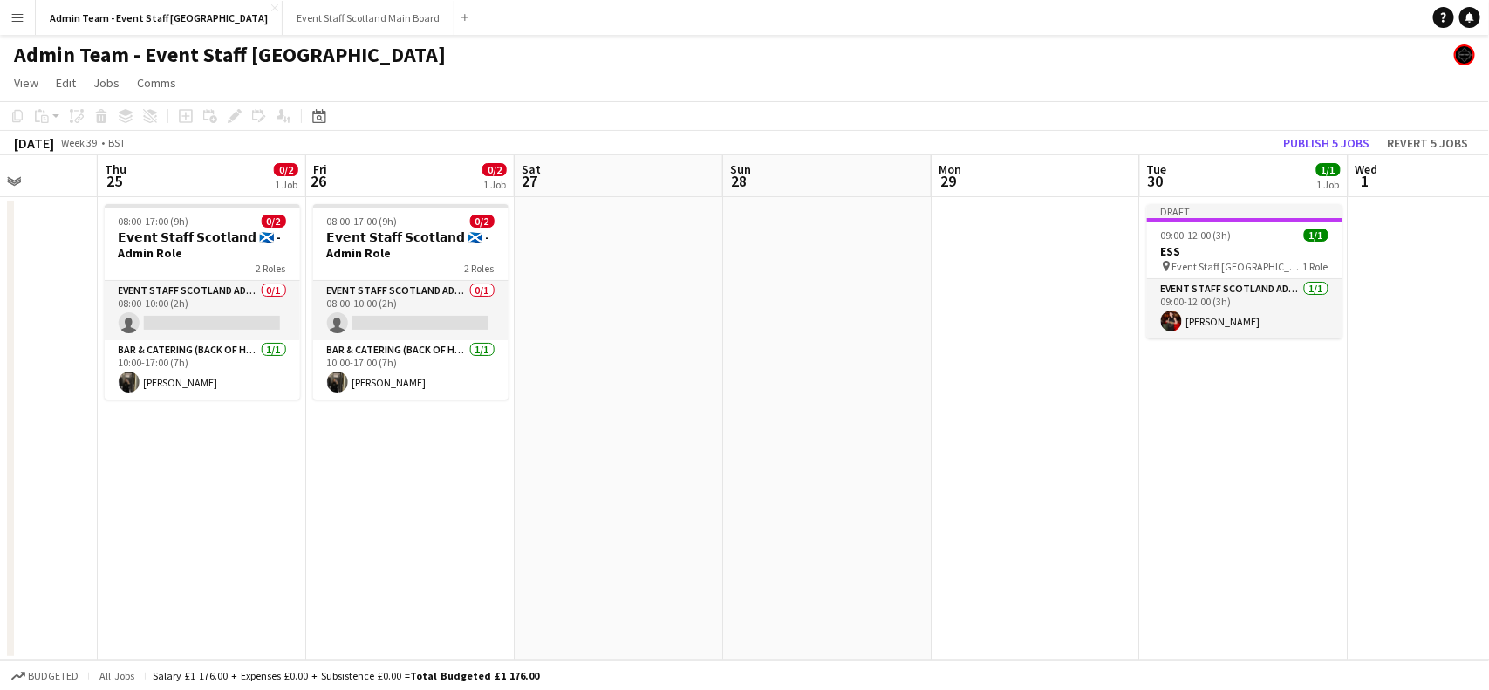
drag, startPoint x: 219, startPoint y: 363, endPoint x: 1488, endPoint y: 347, distance: 1269.4
click at [1488, 347] on app-calendar-viewport "Mon 22 Tue 23 0/1 1 Job Wed 24 Thu 25 0/2 1 Job Fri 26 0/2 1 Job Sat 27 Sun 28 …" at bounding box center [744, 407] width 1489 height 505
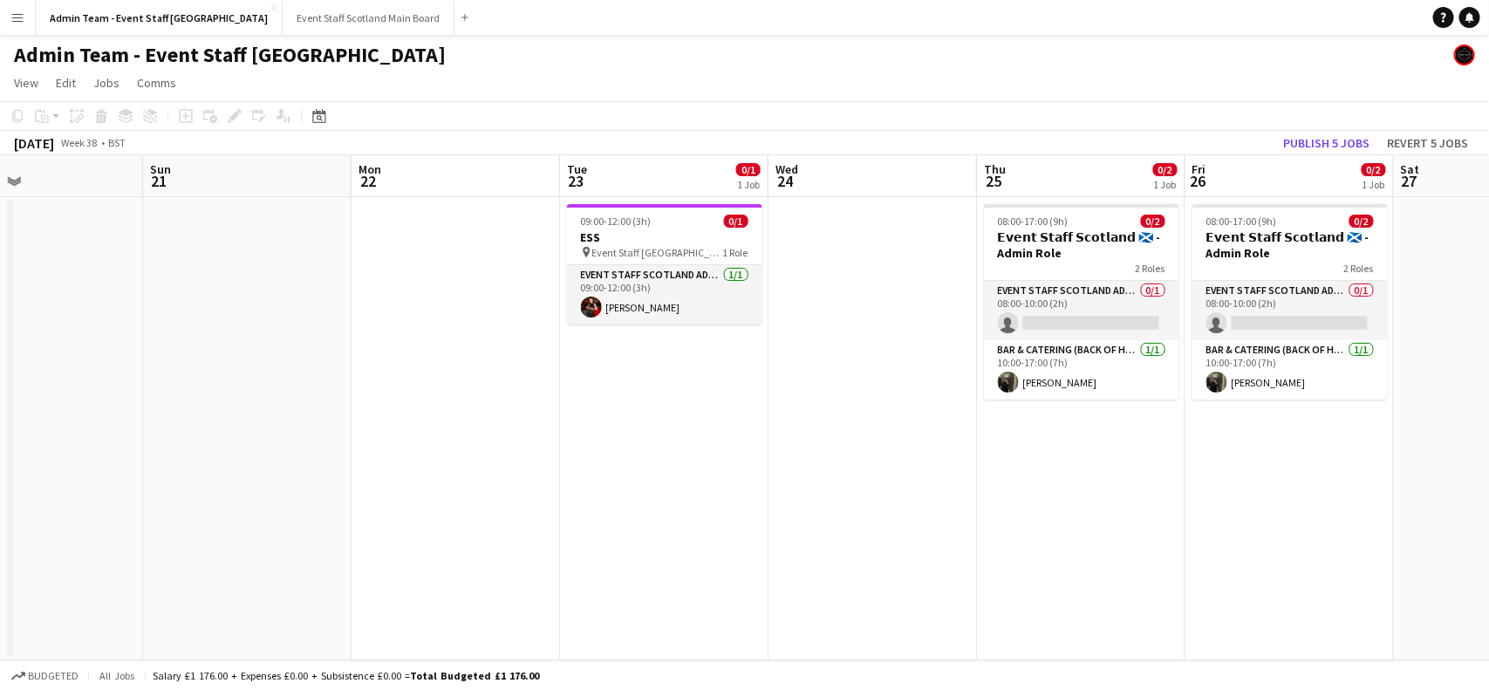
drag, startPoint x: 197, startPoint y: 465, endPoint x: 1336, endPoint y: 411, distance: 1140.6
click at [1336, 411] on app-calendar-viewport "Thu 18 2/2 1 Job Fri 19 2/2 1 Job Sat 20 Sun 21 Mon 22 Tue 23 0/1 1 Job Wed 24 …" at bounding box center [744, 407] width 1489 height 505
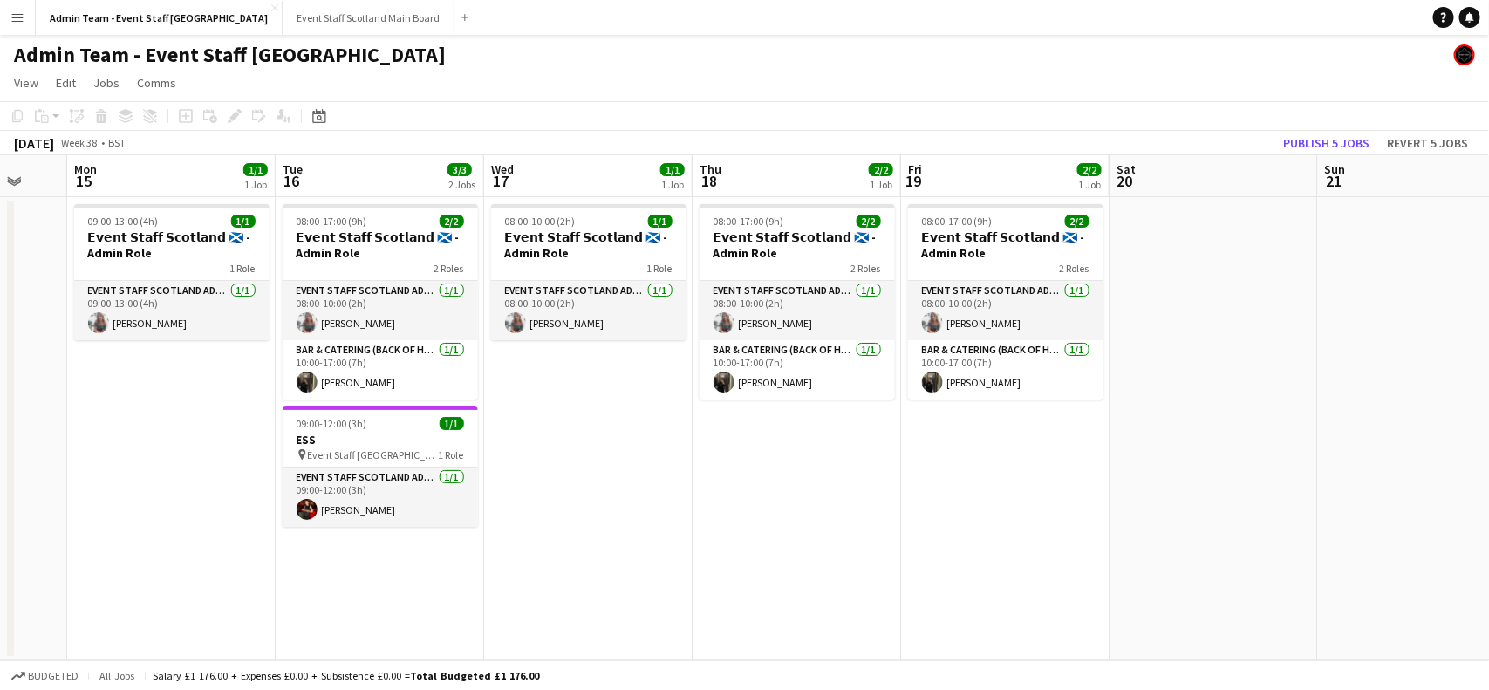
scroll to position [0, 438]
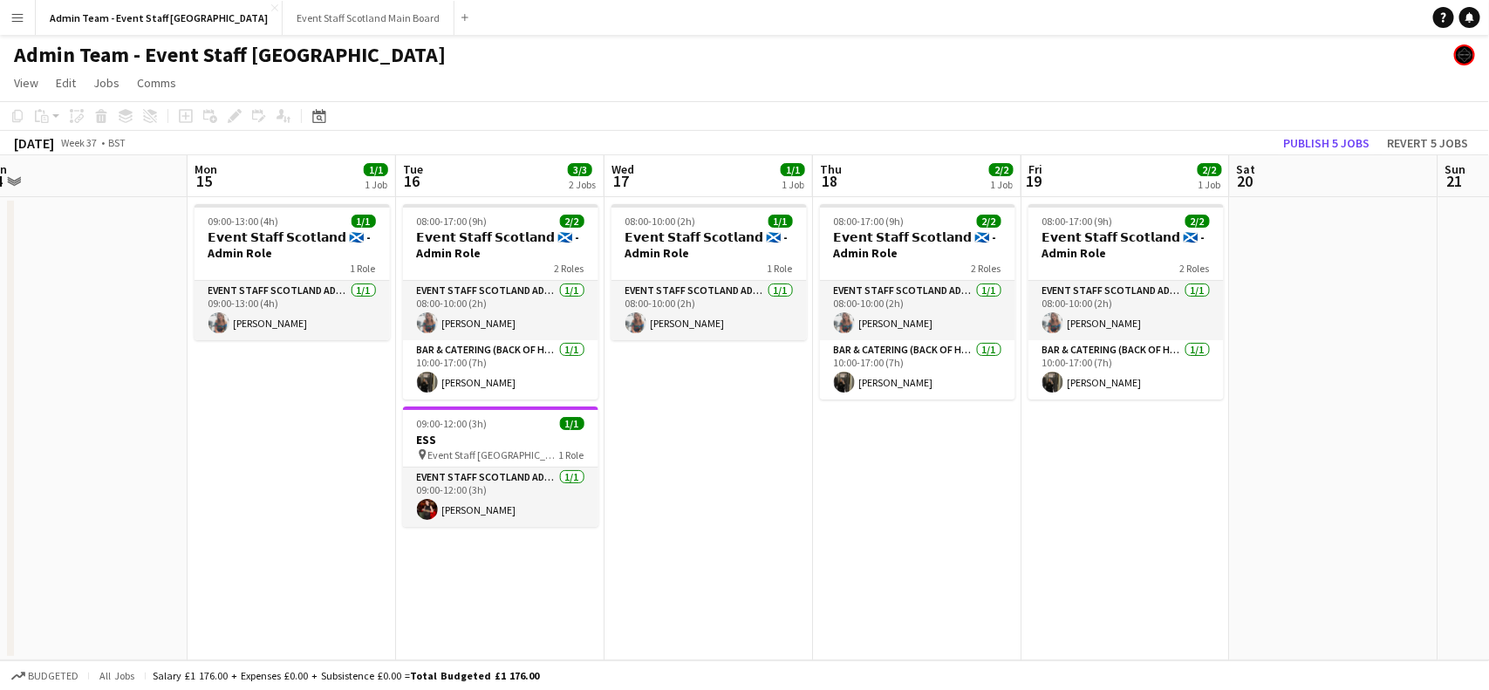
drag, startPoint x: 454, startPoint y: 386, endPoint x: 1488, endPoint y: 359, distance: 1035.0
click at [1488, 359] on app-calendar-viewport "Fri 12 2/2 1 Job Sat 13 Sun 14 Mon 15 1/1 1 Job Tue 16 3/3 2 Jobs Wed 17 1/1 1 …" at bounding box center [744, 407] width 1489 height 505
click at [279, 266] on div "1 Role" at bounding box center [292, 268] width 195 height 14
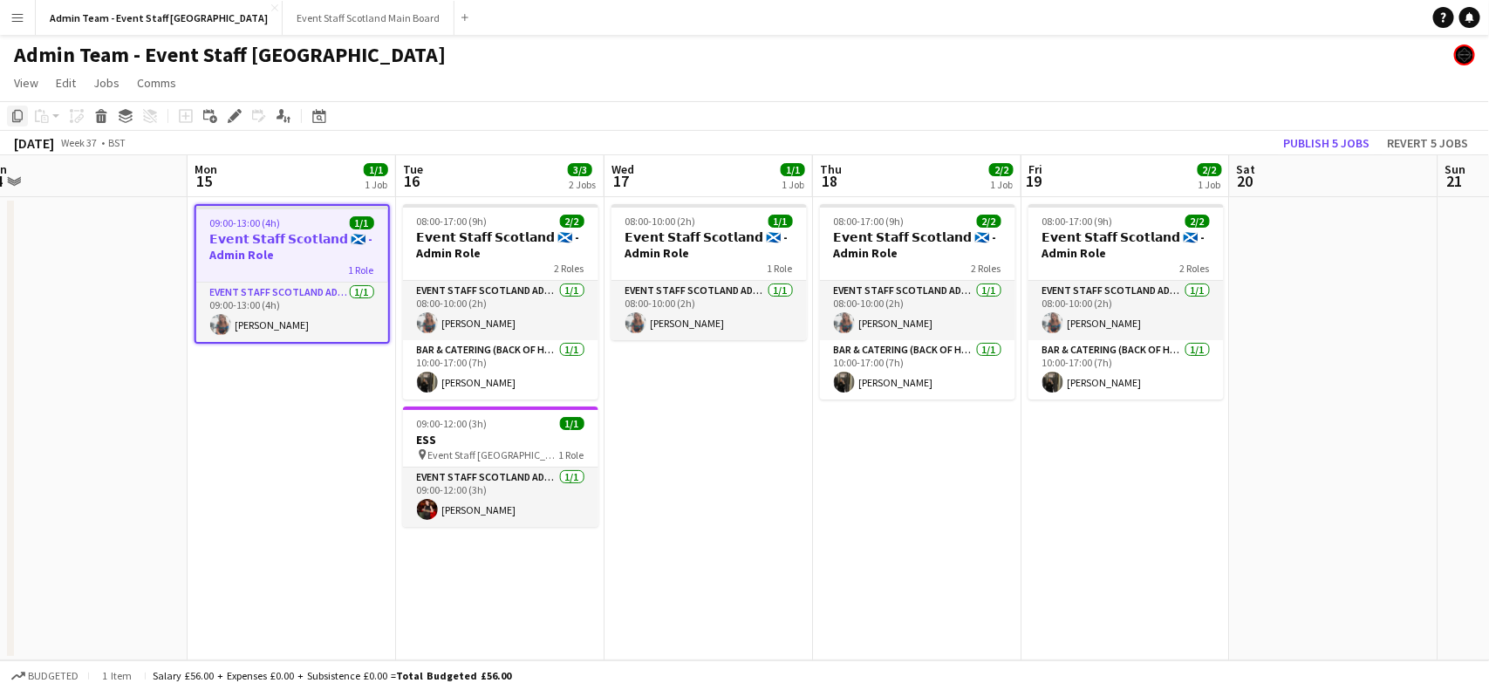
click at [18, 115] on icon "Copy" at bounding box center [17, 116] width 14 height 14
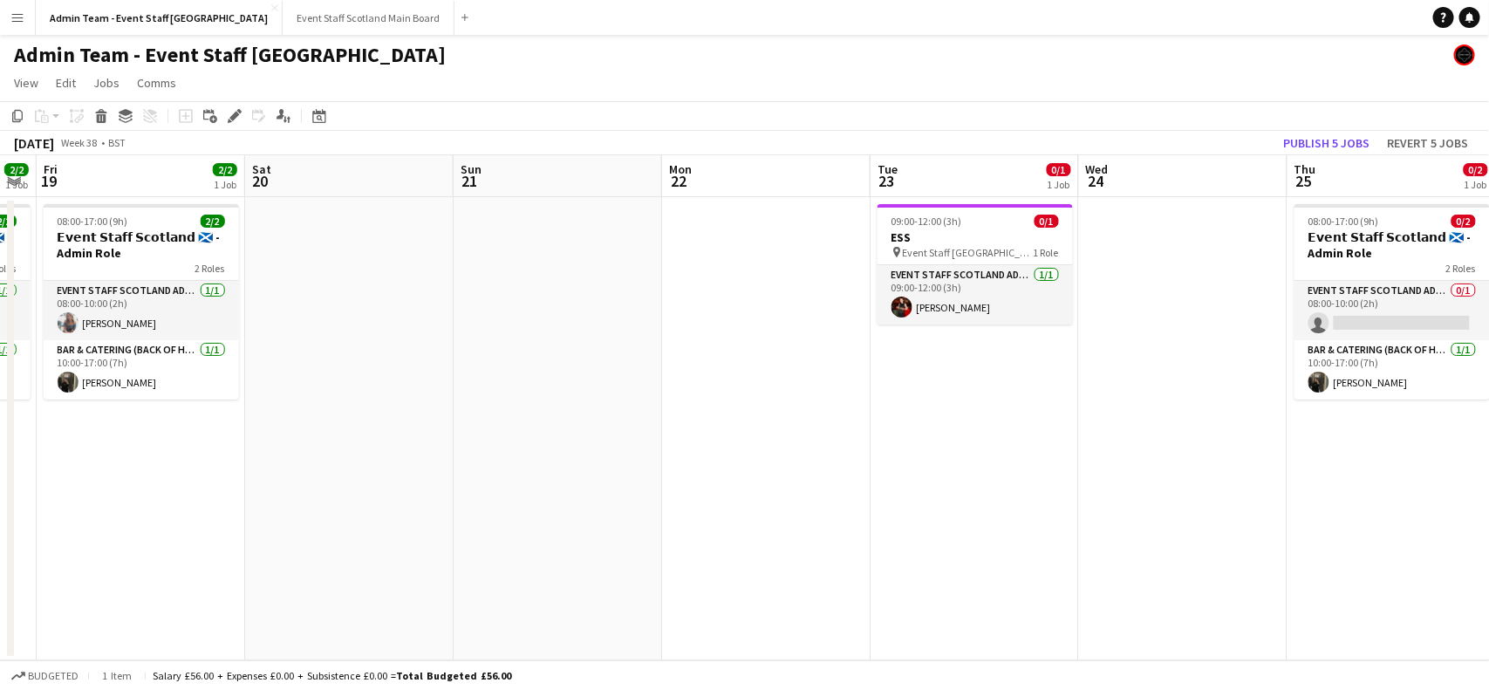
drag, startPoint x: 1400, startPoint y: 373, endPoint x: 208, endPoint y: 490, distance: 1198.3
click at [208, 490] on app-calendar-viewport "Tue 16 3/3 2 Jobs Wed 17 1/1 1 Job Thu 18 2/2 1 Job Fri 19 2/2 1 Job Sat 20 Sun…" at bounding box center [744, 407] width 1489 height 505
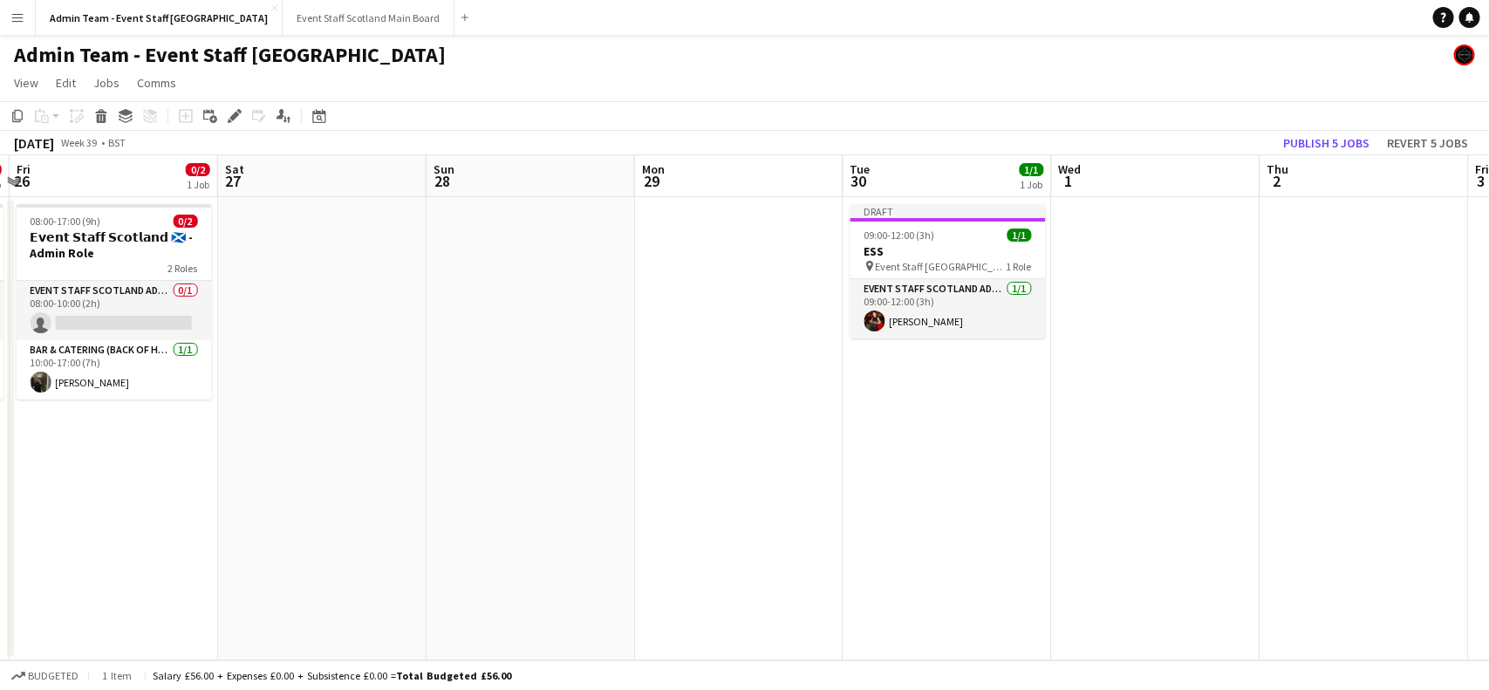
drag, startPoint x: 975, startPoint y: 456, endPoint x: 0, endPoint y: 583, distance: 983.5
click at [0, 583] on app-calendar-viewport "Mon 22 Tue 23 0/1 1 Job Wed 24 Thu 25 0/2 1 Job Fri 26 0/2 1 Job Sat 27 Sun 28 …" at bounding box center [744, 407] width 1489 height 505
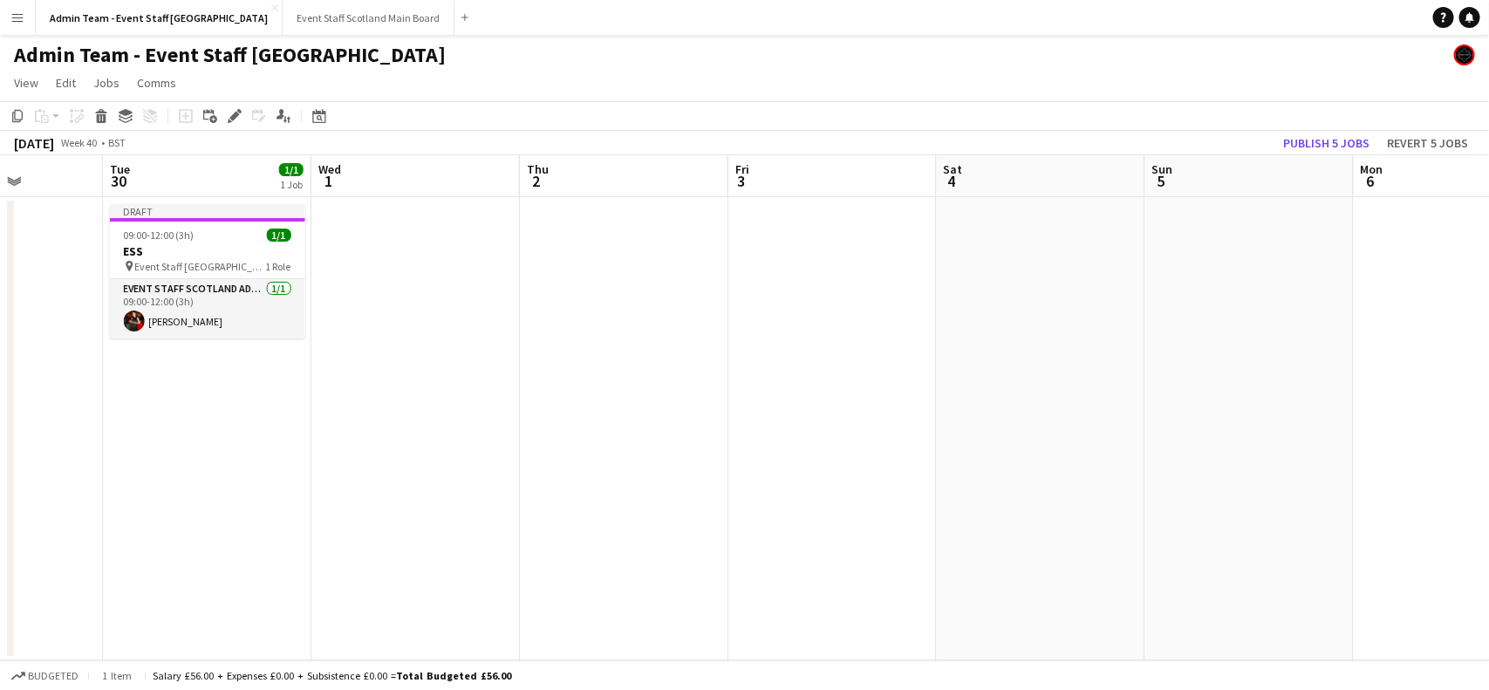
drag, startPoint x: 1092, startPoint y: 376, endPoint x: 0, endPoint y: 471, distance: 1096.3
click at [0, 471] on app-calendar-viewport "Fri 26 0/2 1 Job Sat 27 Sun 28 Mon 29 Tue 30 1/1 1 Job Wed 1 Thu 2 Fri 3 Sat 4 …" at bounding box center [744, 407] width 1489 height 505
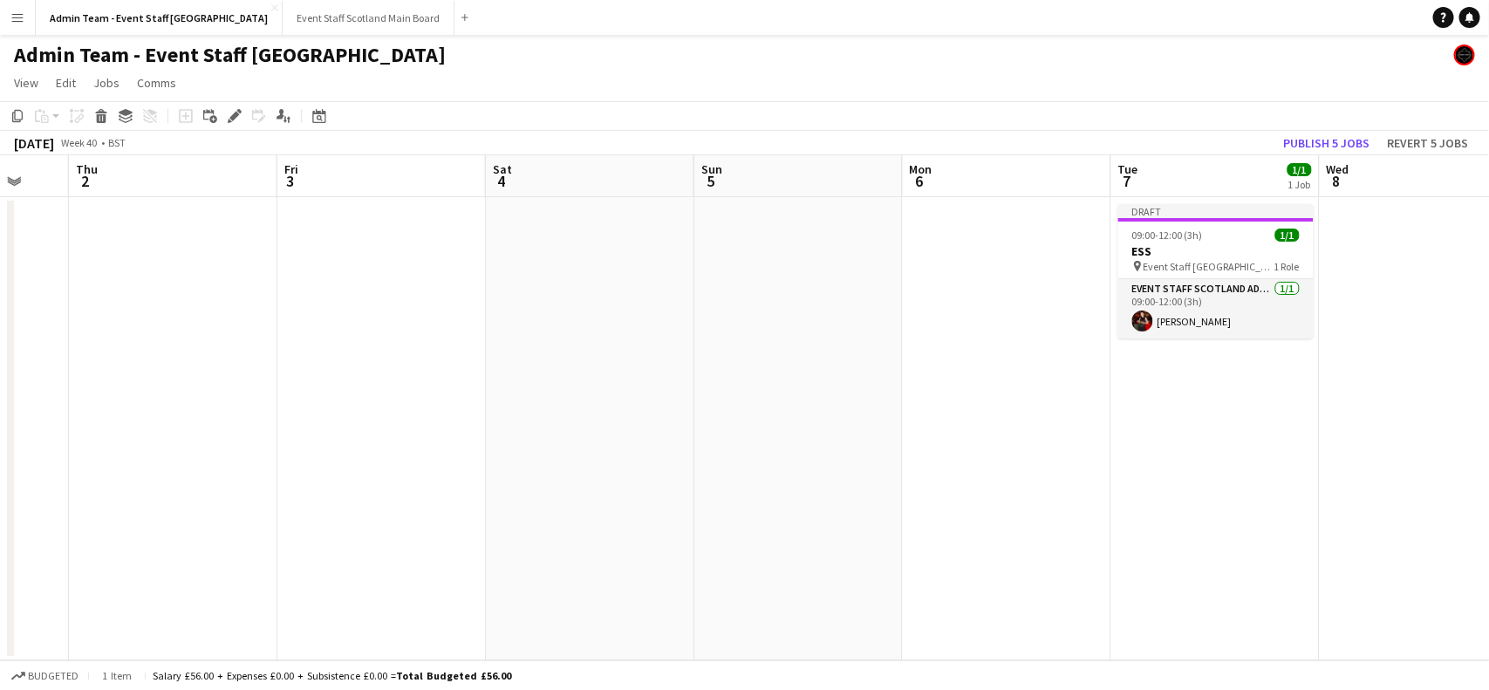
drag, startPoint x: 1332, startPoint y: 294, endPoint x: 922, endPoint y: 393, distance: 421.9
click at [922, 393] on app-calendar-viewport "Sun 28 Mon 29 Tue 30 1/1 1 Job Wed 1 Thu 2 Fri 3 Sat 4 Sun 5 Mon 6 Tue 7 1/1 1 …" at bounding box center [744, 407] width 1489 height 505
click at [935, 302] on app-date-cell at bounding box center [999, 428] width 208 height 463
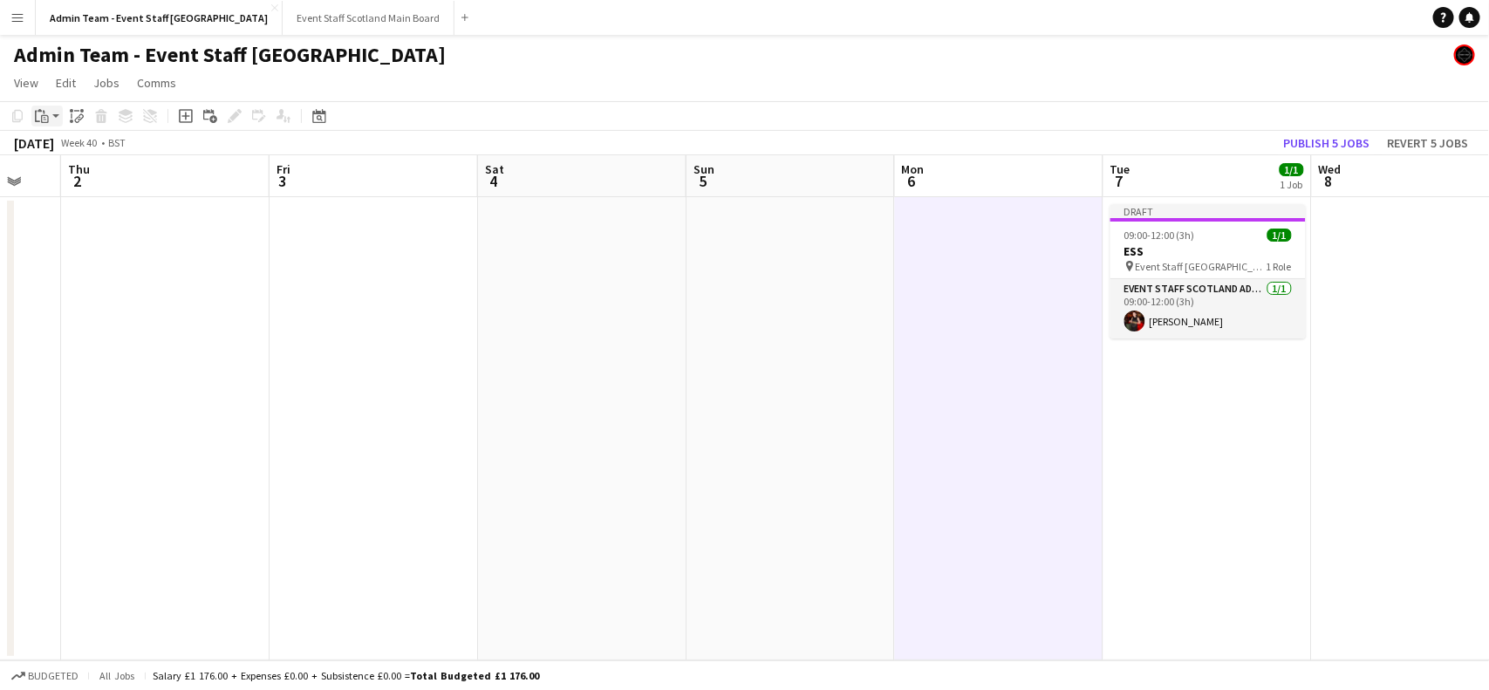
click at [52, 111] on app-action-btn "Paste" at bounding box center [46, 116] width 31 height 21
click at [66, 179] on link "Paste with crew Ctrl+Shift+V" at bounding box center [128, 179] width 164 height 16
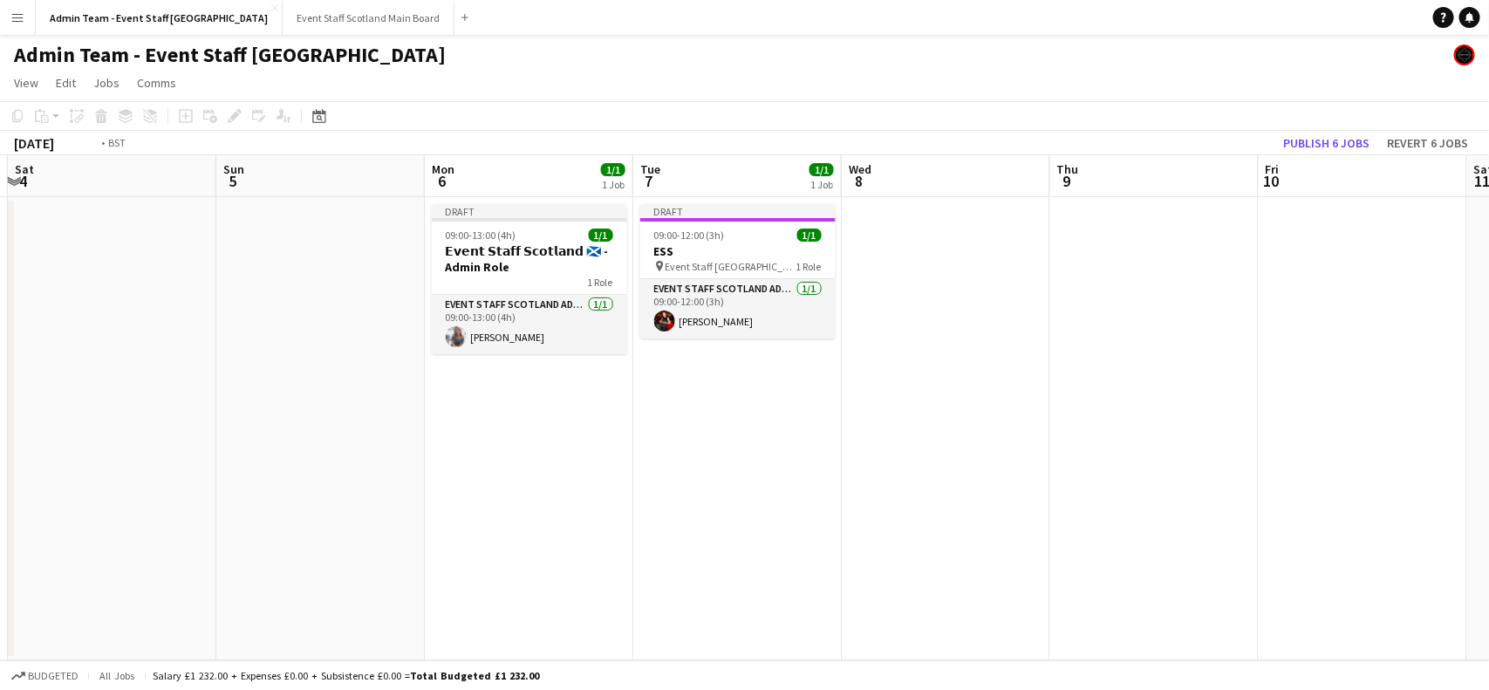
scroll to position [0, 714]
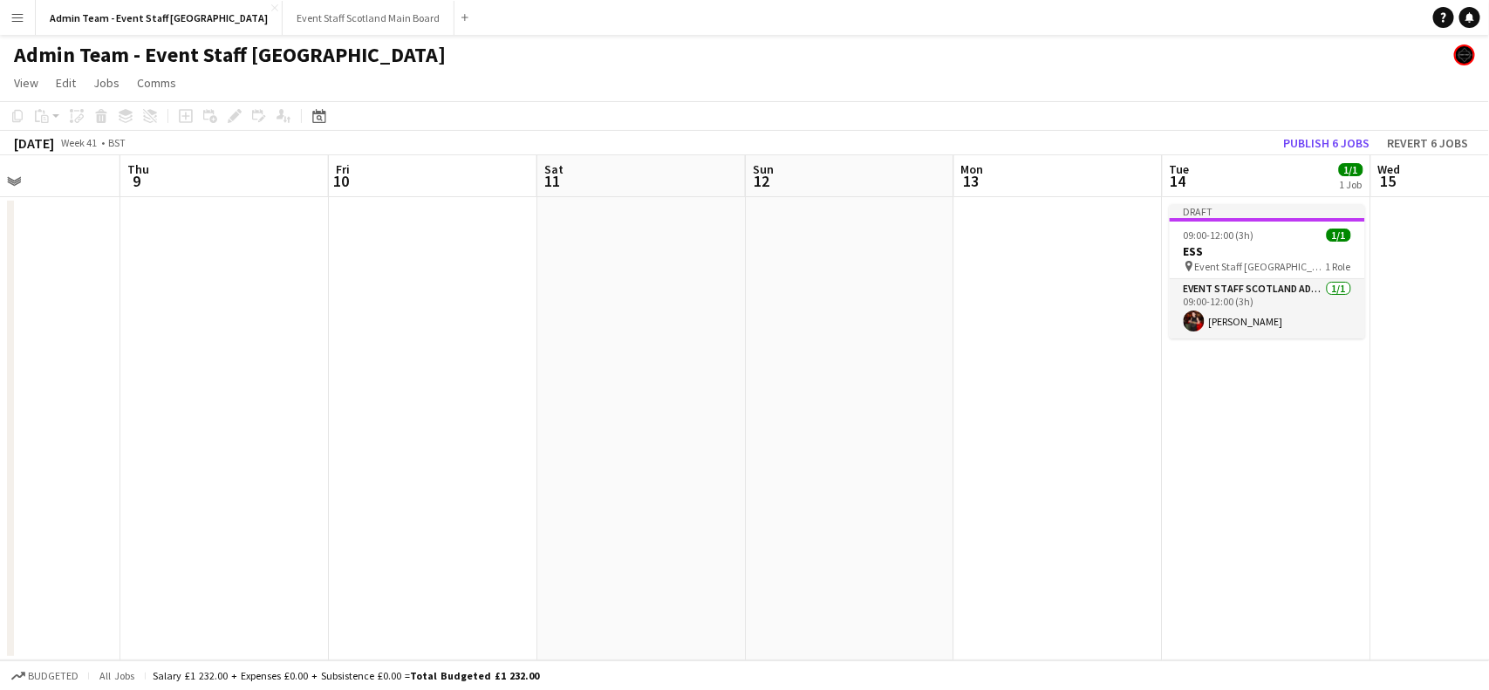
drag, startPoint x: 1401, startPoint y: 415, endPoint x: 0, endPoint y: 537, distance: 1406.4
click at [0, 537] on app-calendar-viewport "Sun 5 Mon 6 1/1 1 Job Tue 7 1/1 1 Job Wed 8 Thu 9 Fri 10 Sat 11 Sun 12 Mon 13 T…" at bounding box center [744, 407] width 1489 height 505
click at [1104, 379] on app-date-cell at bounding box center [1058, 428] width 208 height 463
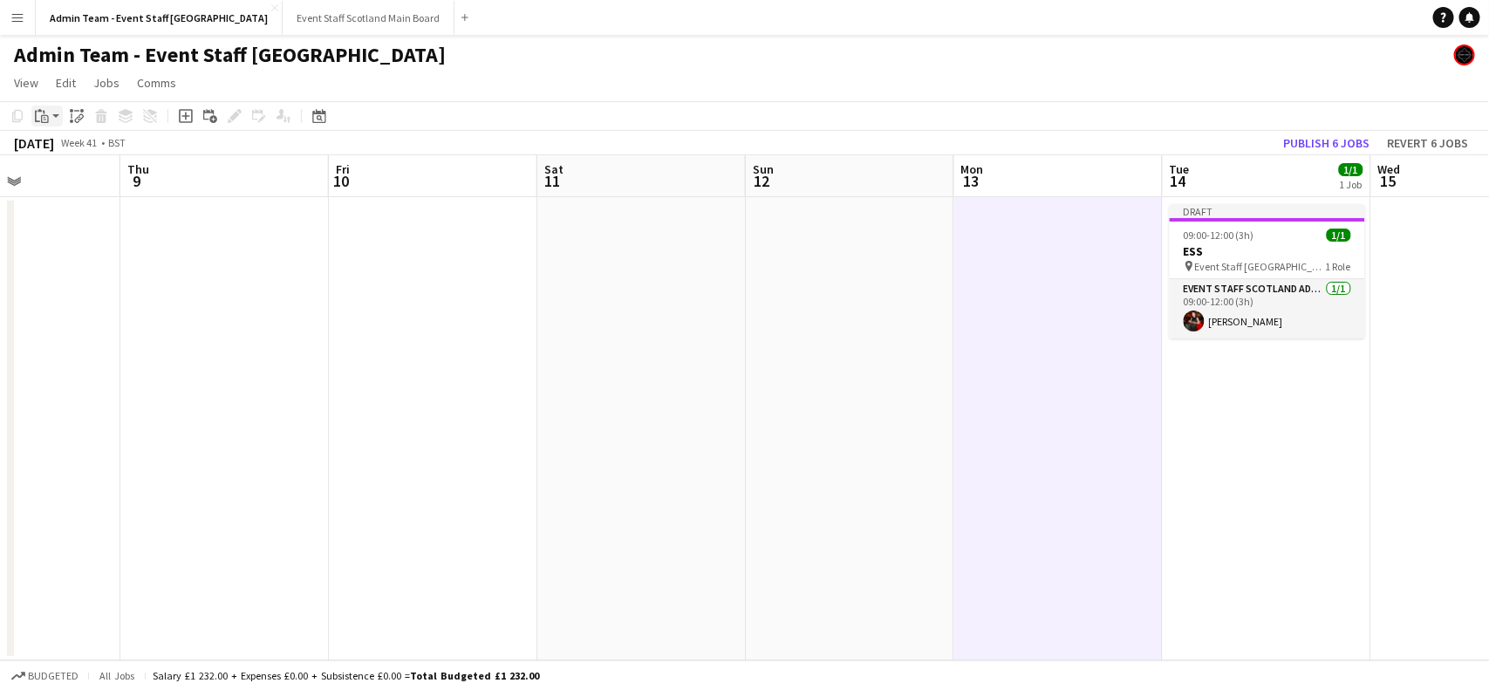
click at [50, 115] on div "Paste" at bounding box center [41, 116] width 21 height 21
click at [72, 184] on link "Paste with crew Ctrl+Shift+V" at bounding box center [128, 179] width 164 height 16
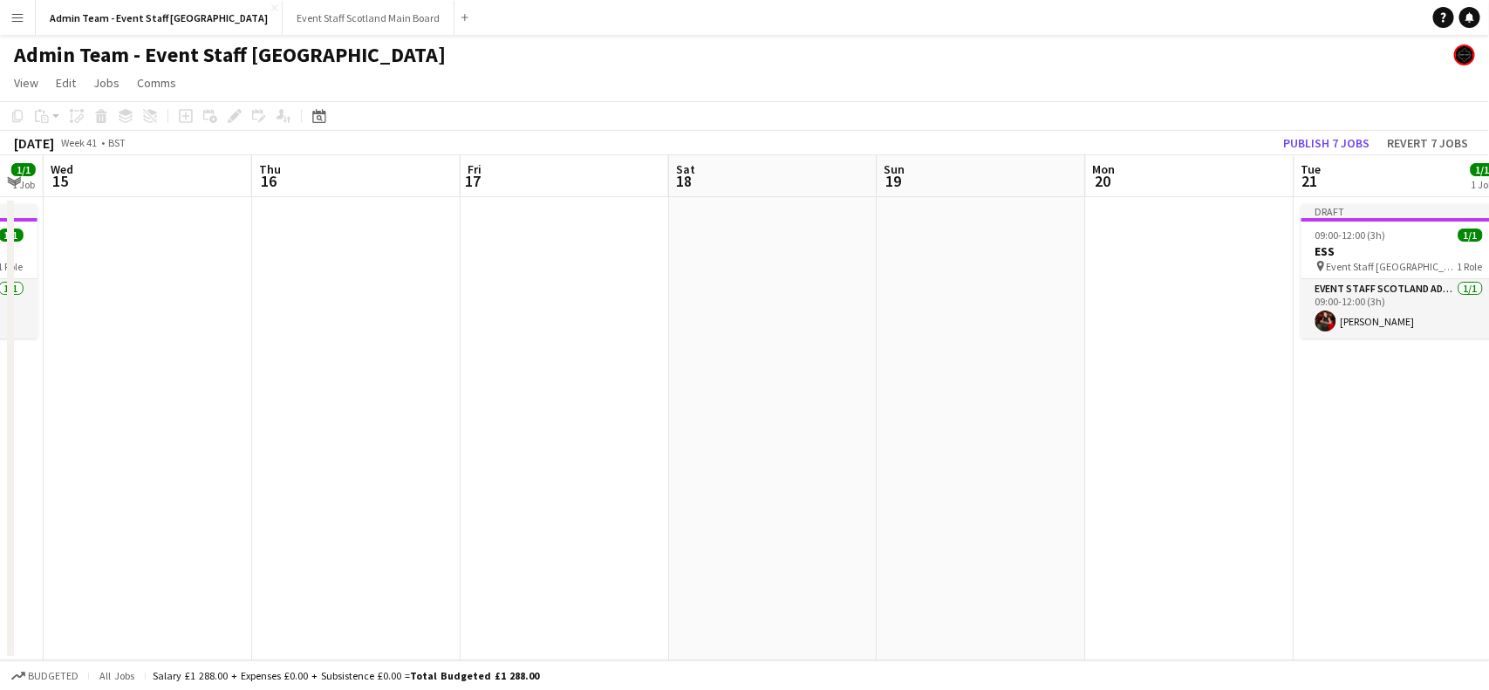
drag, startPoint x: 1327, startPoint y: 402, endPoint x: 1, endPoint y: 567, distance: 1336.2
click at [1, 567] on app-calendar-viewport "Sat 11 Sun 12 Mon 13 1/1 1 Job Tue 14 1/1 1 Job Wed 15 Thu 16 Fri 17 Sat 18 Sun…" at bounding box center [744, 407] width 1489 height 505
click at [1210, 284] on app-date-cell at bounding box center [1191, 428] width 208 height 463
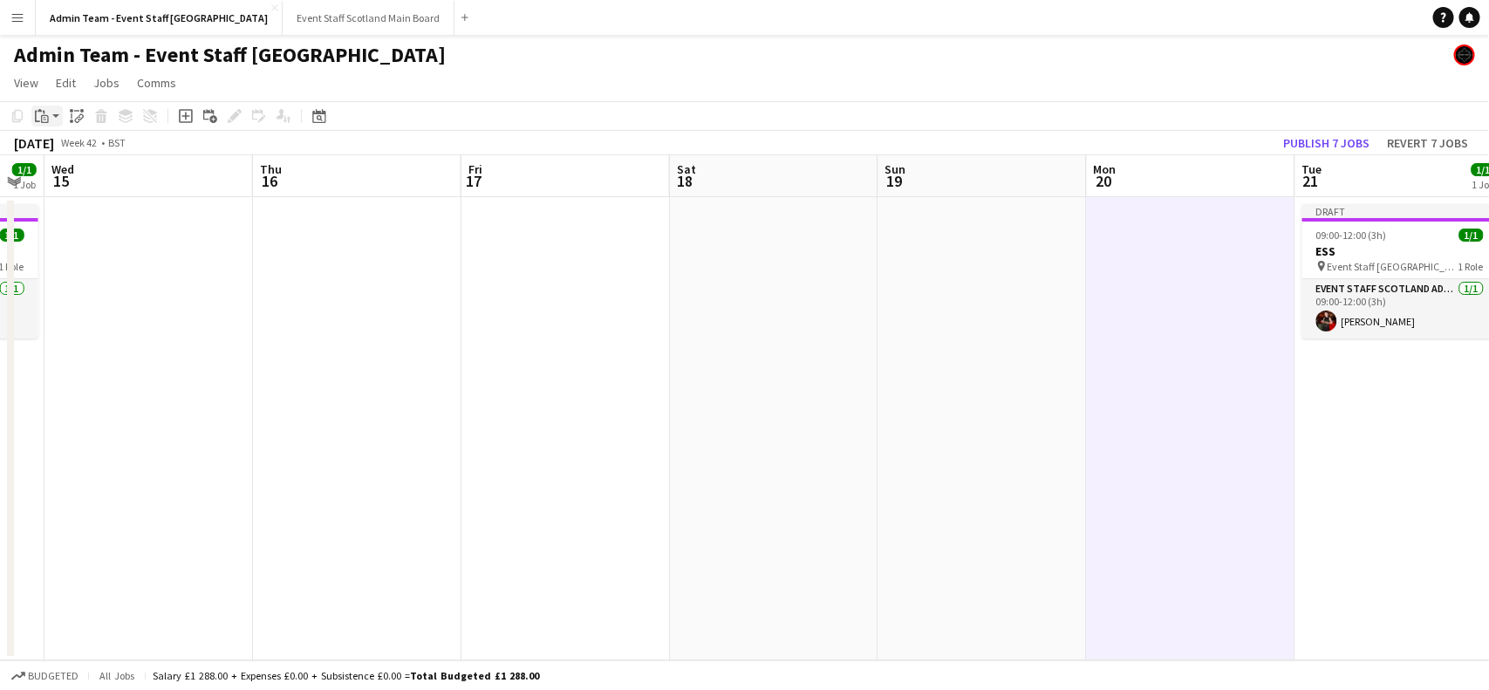
click at [49, 120] on div "Paste" at bounding box center [41, 116] width 21 height 21
click at [63, 177] on link "Paste with crew Ctrl+Shift+V" at bounding box center [128, 179] width 164 height 16
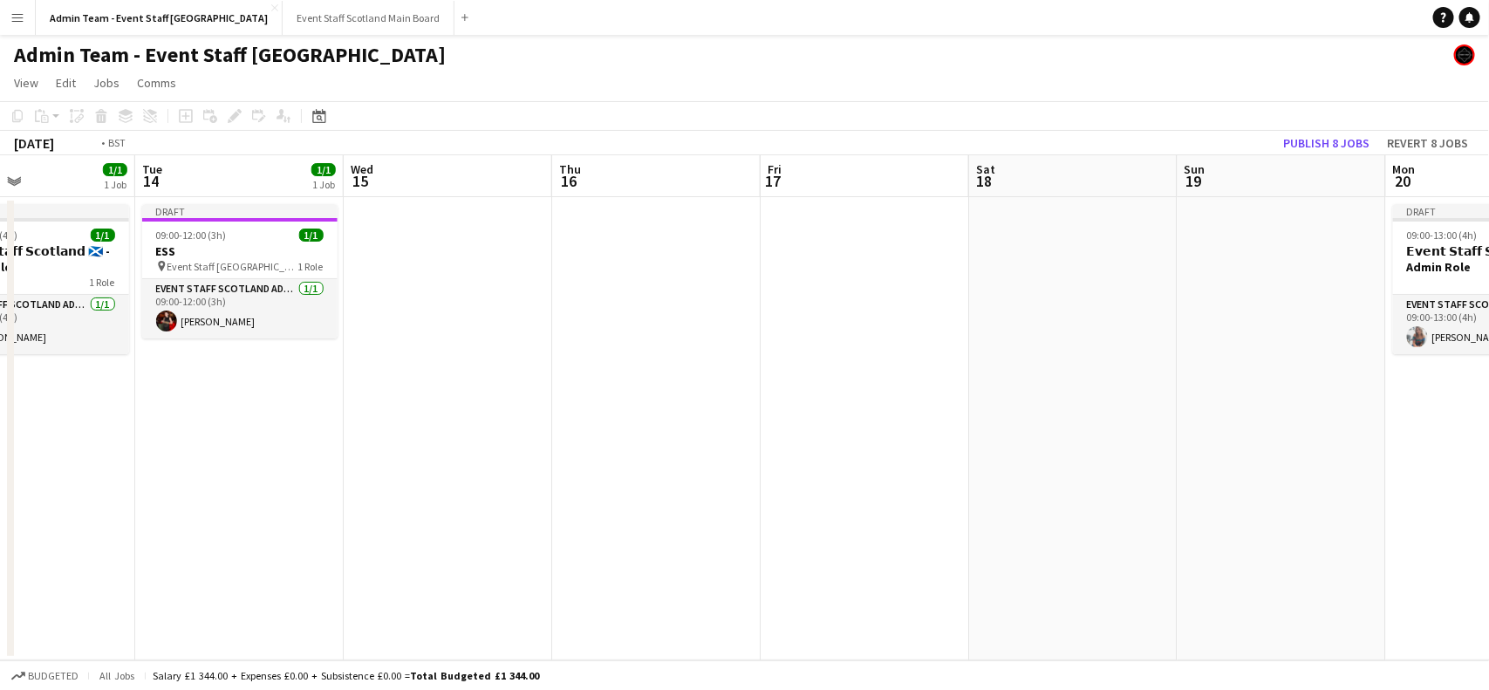
scroll to position [0, 484]
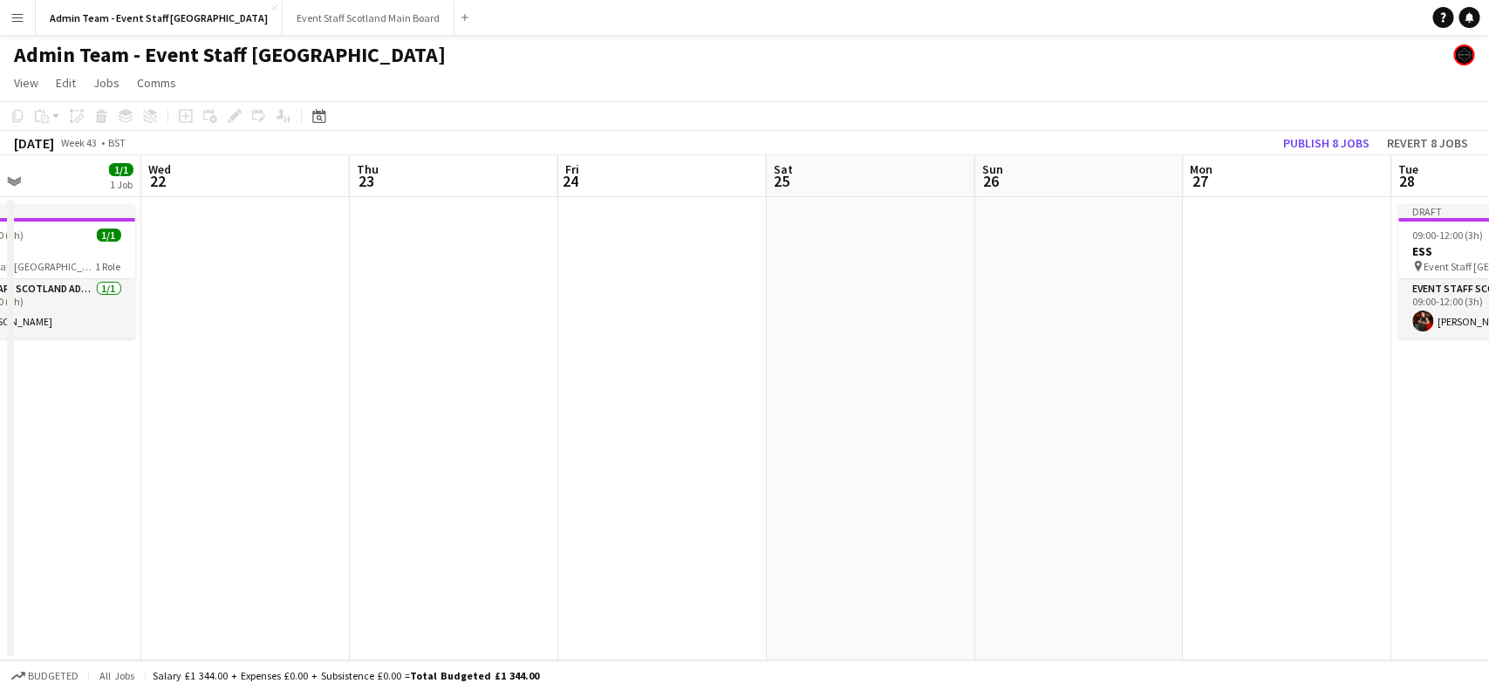
drag, startPoint x: 1363, startPoint y: 450, endPoint x: 0, endPoint y: 615, distance: 1372.6
click at [0, 615] on app-calendar-viewport "Sun 19 Mon 20 1/1 1 Job Tue 21 1/1 1 Job Wed 22 Thu 23 Fri 24 Sat 25 Sun 26 Mon…" at bounding box center [744, 407] width 1489 height 505
click at [1237, 315] on app-date-cell at bounding box center [1288, 428] width 208 height 463
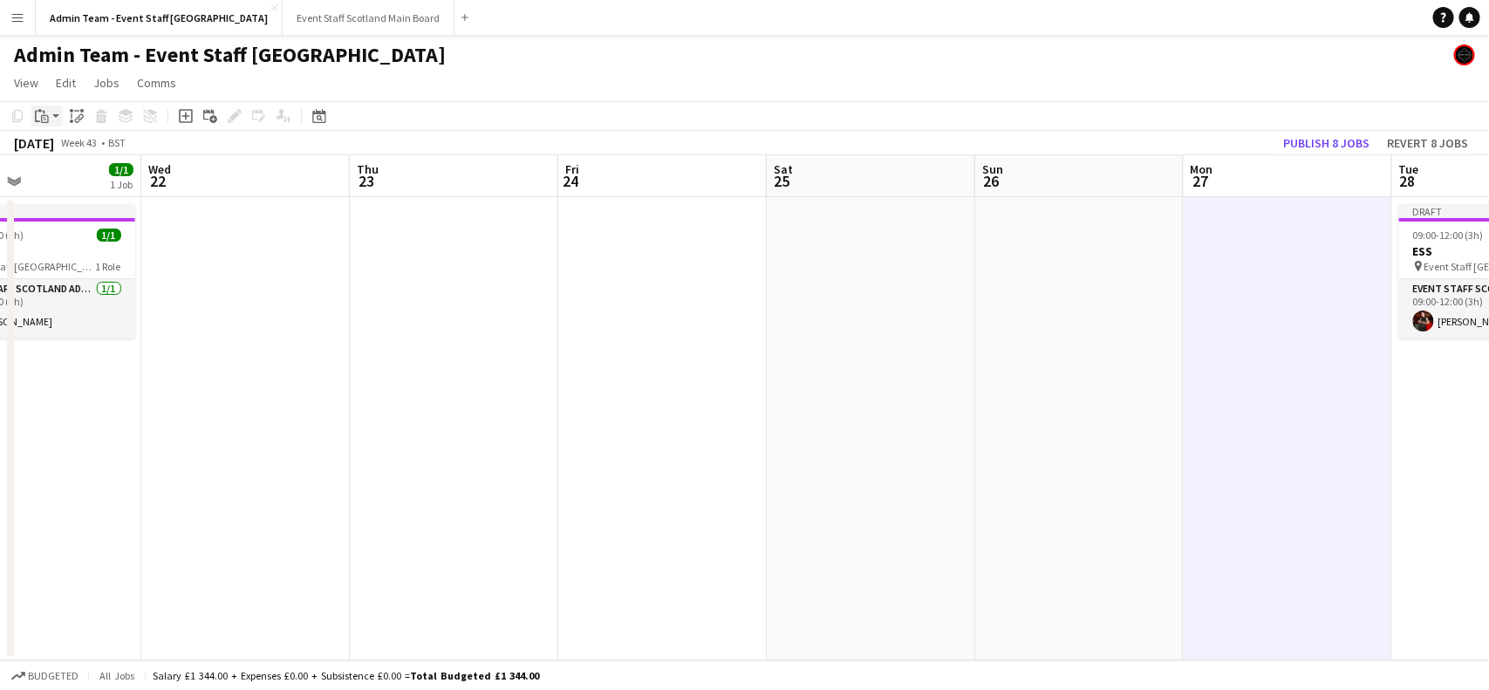
click at [50, 120] on div "Paste" at bounding box center [41, 116] width 21 height 21
click at [75, 174] on link "Paste with crew Ctrl+Shift+V" at bounding box center [128, 179] width 164 height 16
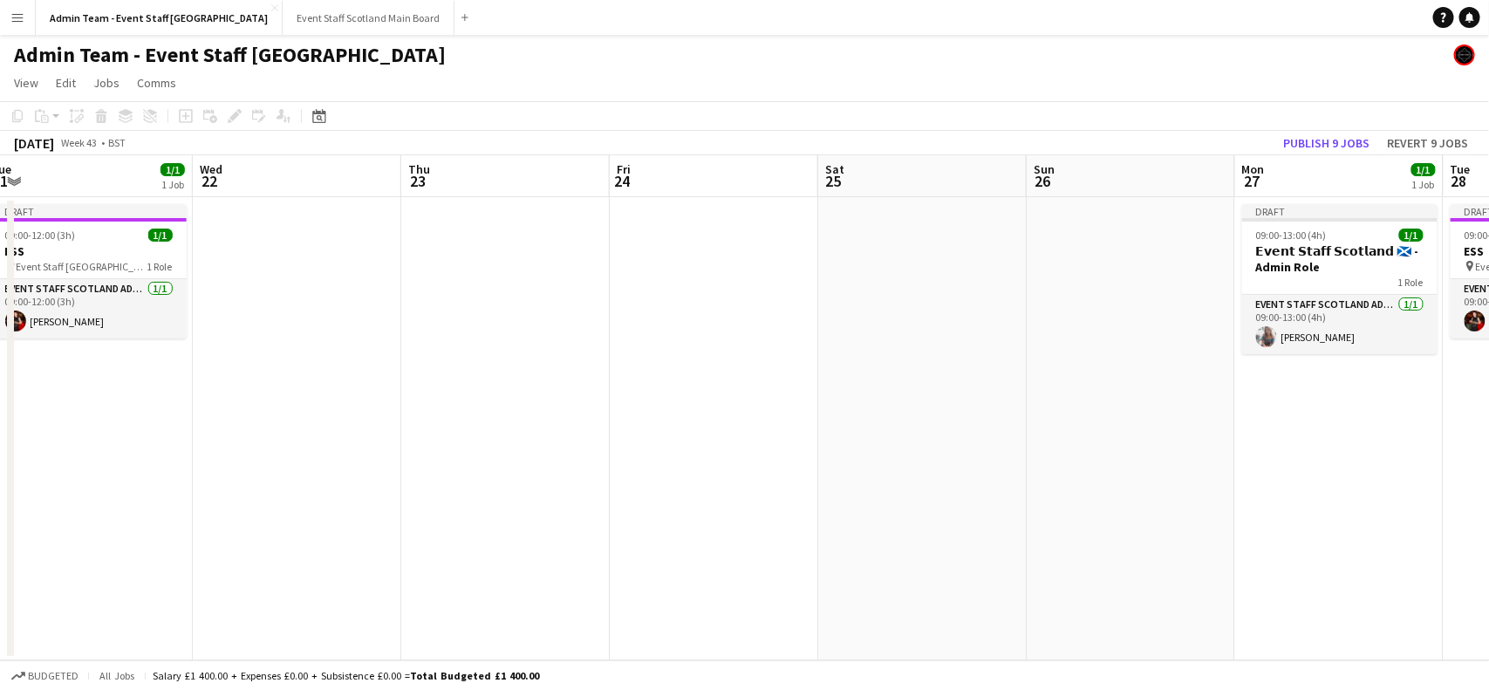
scroll to position [0, 482]
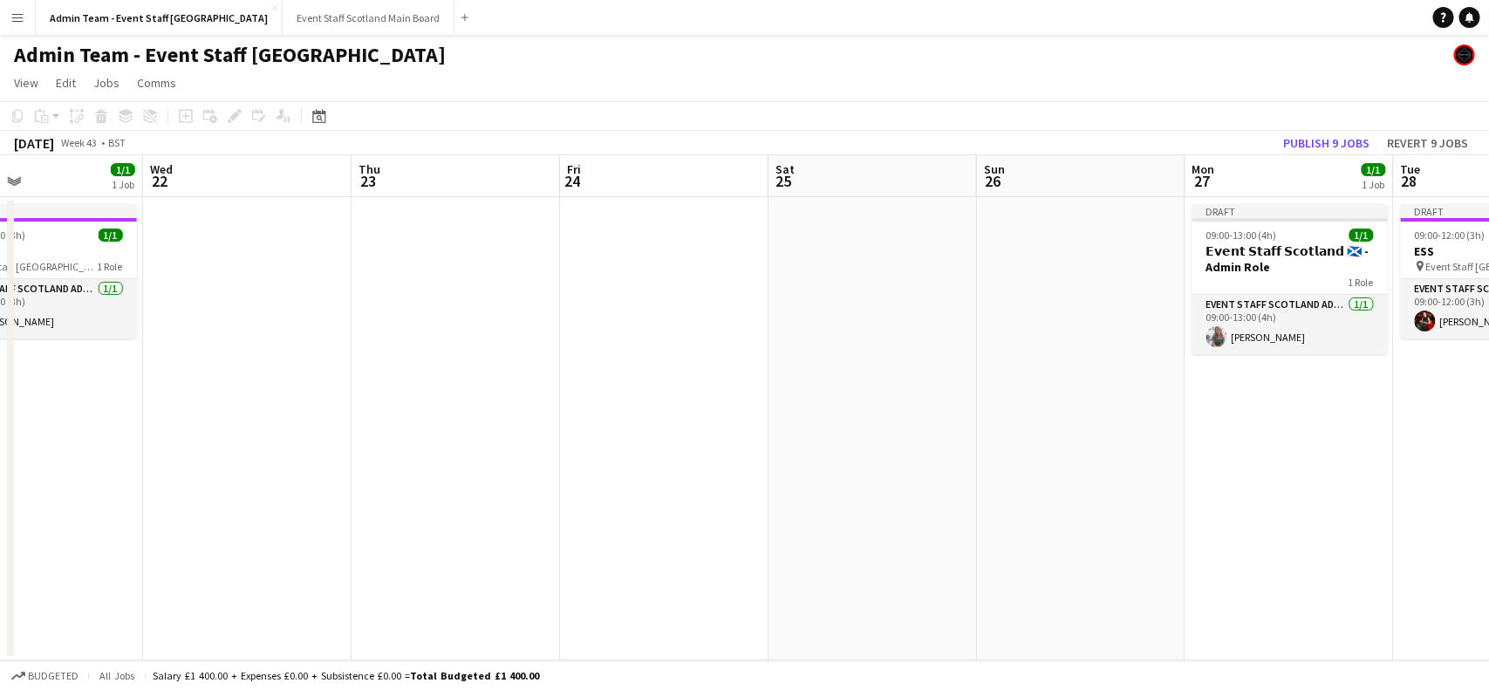
drag, startPoint x: 1323, startPoint y: 438, endPoint x: 1323, endPoint y: 454, distance: 15.7
click at [1323, 454] on app-calendar-viewport "Sun 19 Mon 20 1/1 1 Job Tue 21 1/1 1 Job Wed 22 Thu 23 Fri 24 Sat 25 Sun 26 Mon…" at bounding box center [744, 407] width 1489 height 505
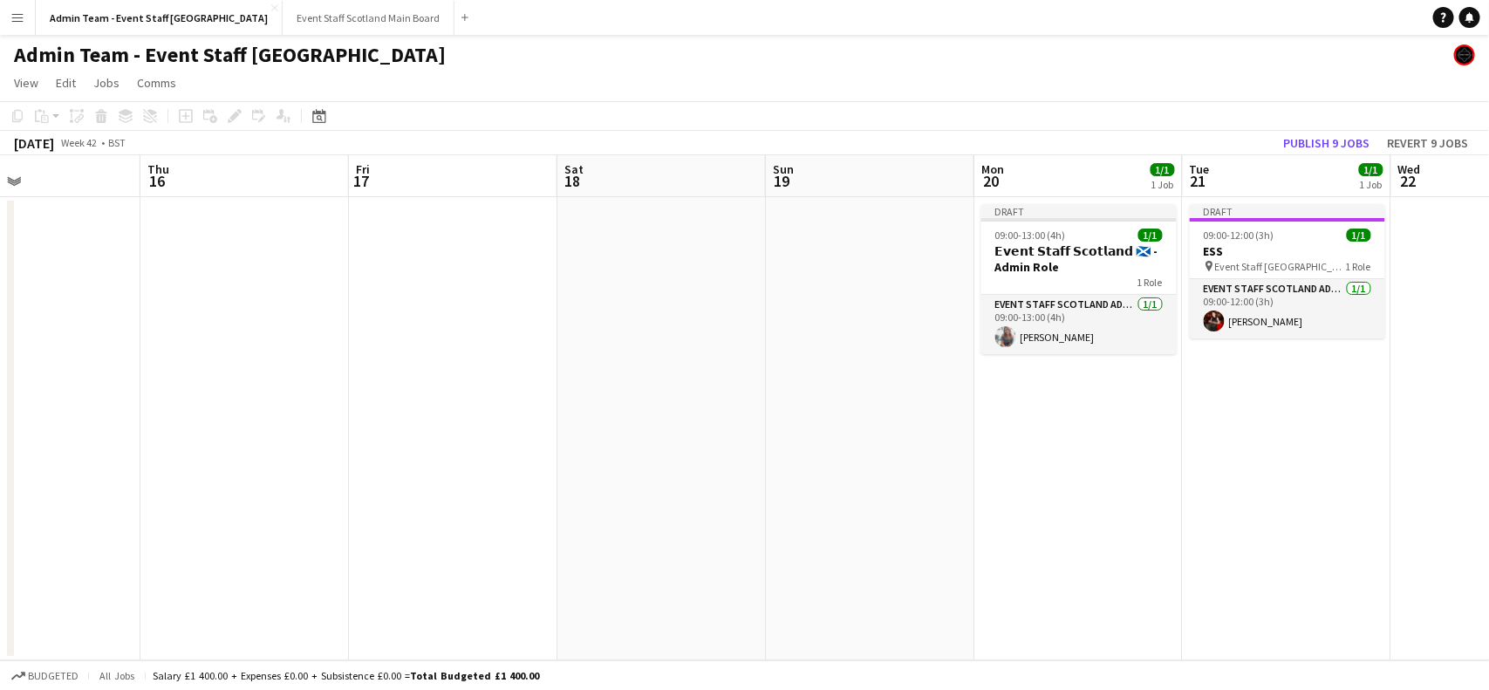
drag, startPoint x: 175, startPoint y: 310, endPoint x: 1450, endPoint y: 318, distance: 1274.6
click at [1450, 318] on app-calendar-viewport "Mon 13 1/1 1 Job Tue 14 1/1 1 Job Wed 15 Thu 16 Fri 17 Sat 18 Sun 19 Mon 20 1/1…" at bounding box center [744, 407] width 1489 height 505
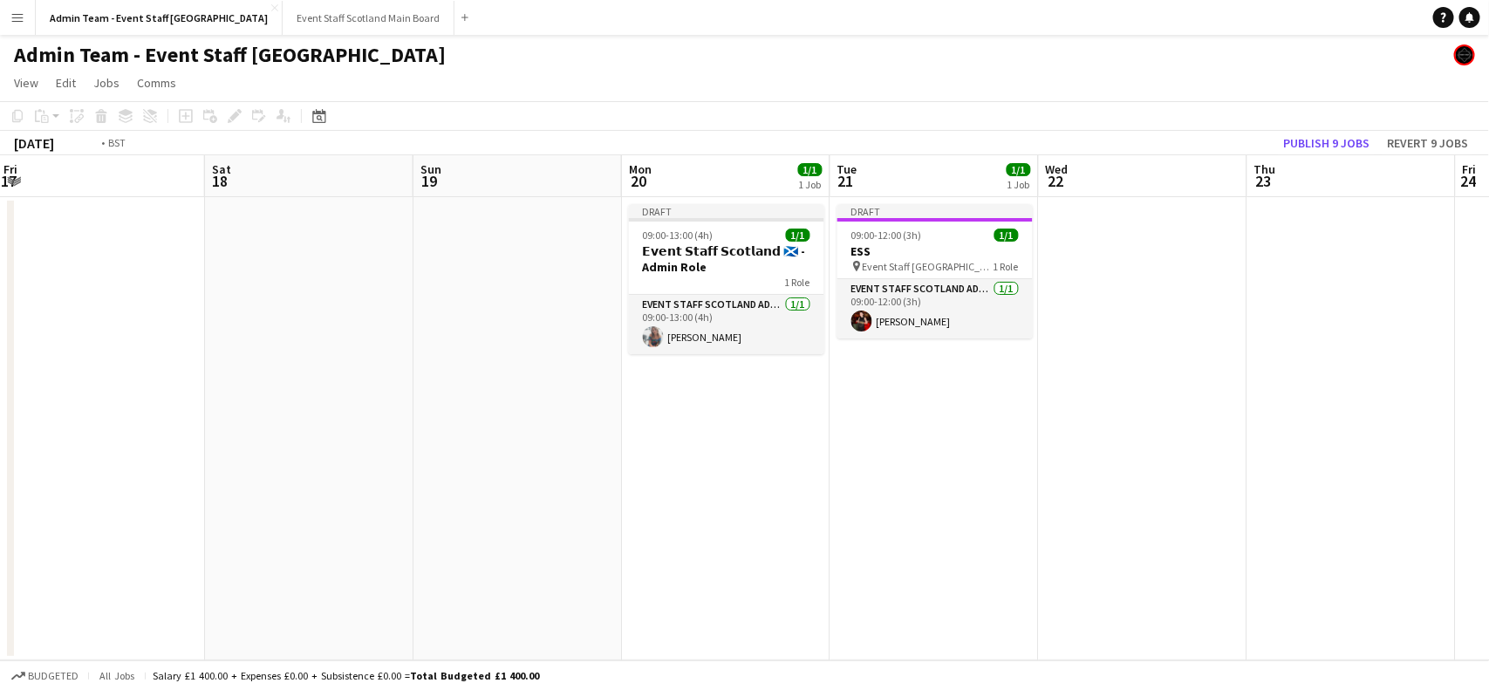
scroll to position [0, 655]
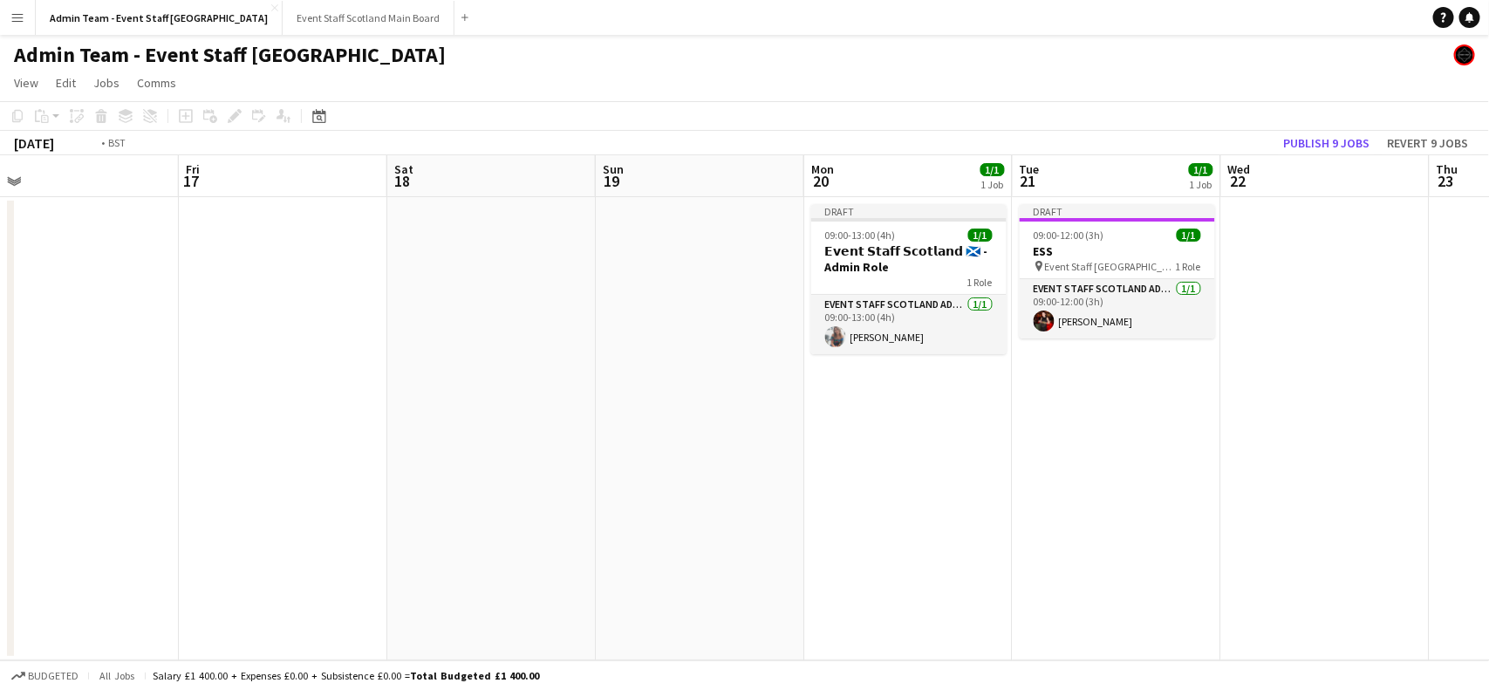
drag, startPoint x: 1239, startPoint y: 415, endPoint x: 0, endPoint y: 526, distance: 1243.7
click at [0, 526] on app-calendar-viewport "Mon 13 1/1 1 Job Tue 14 1/1 1 Job Wed 15 Thu 16 Fri 17 Sat 18 Sun 19 Mon 20 1/1…" at bounding box center [744, 407] width 1489 height 505
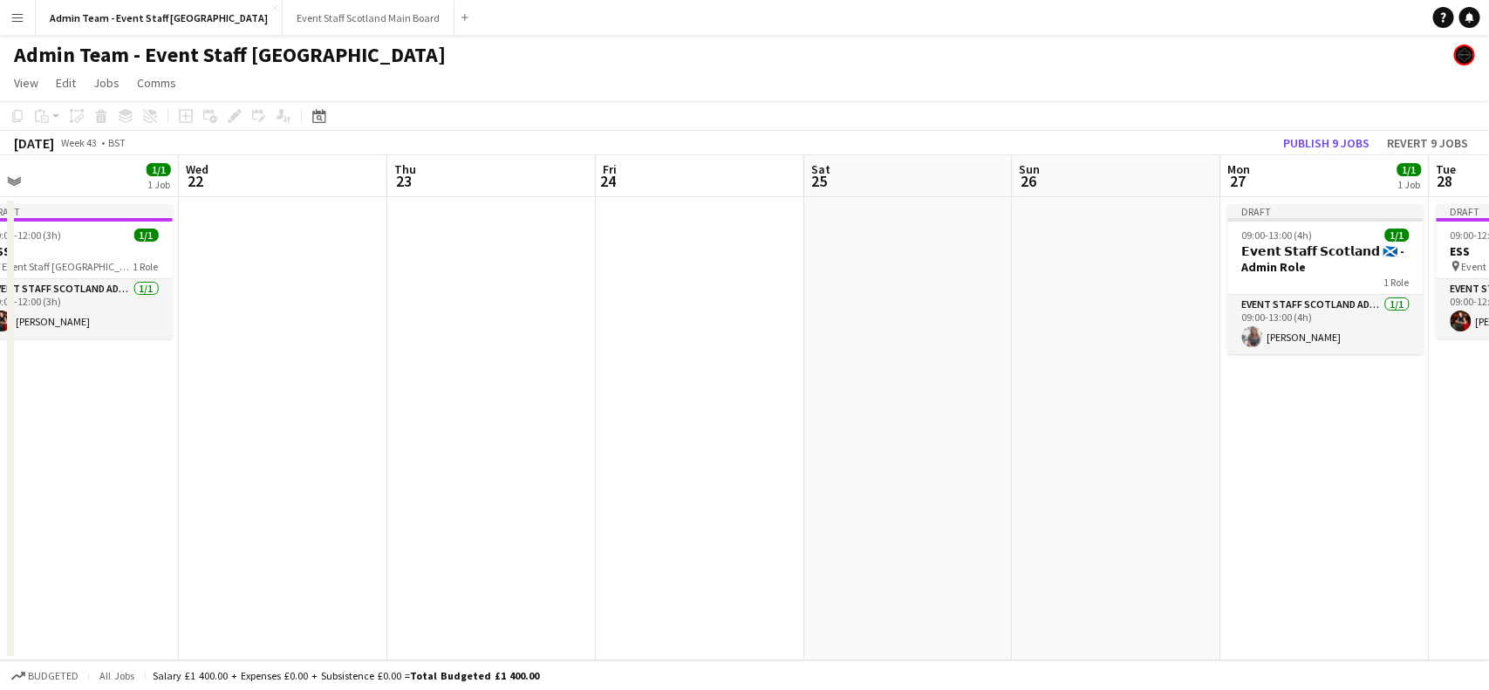
click at [1365, 356] on app-date-cell "Draft 09:00-13:00 (4h) 1/1 𝗘𝘃𝗲𝗻𝘁 𝗦𝘁𝗮𝗳𝗳 𝗦𝗰𝗼𝘁𝗹𝗮𝗻𝗱 🏴󠁧󠁢󠁳󠁣󠁴󠁿 - Admin Role 1 Role EVE…" at bounding box center [1325, 428] width 208 height 463
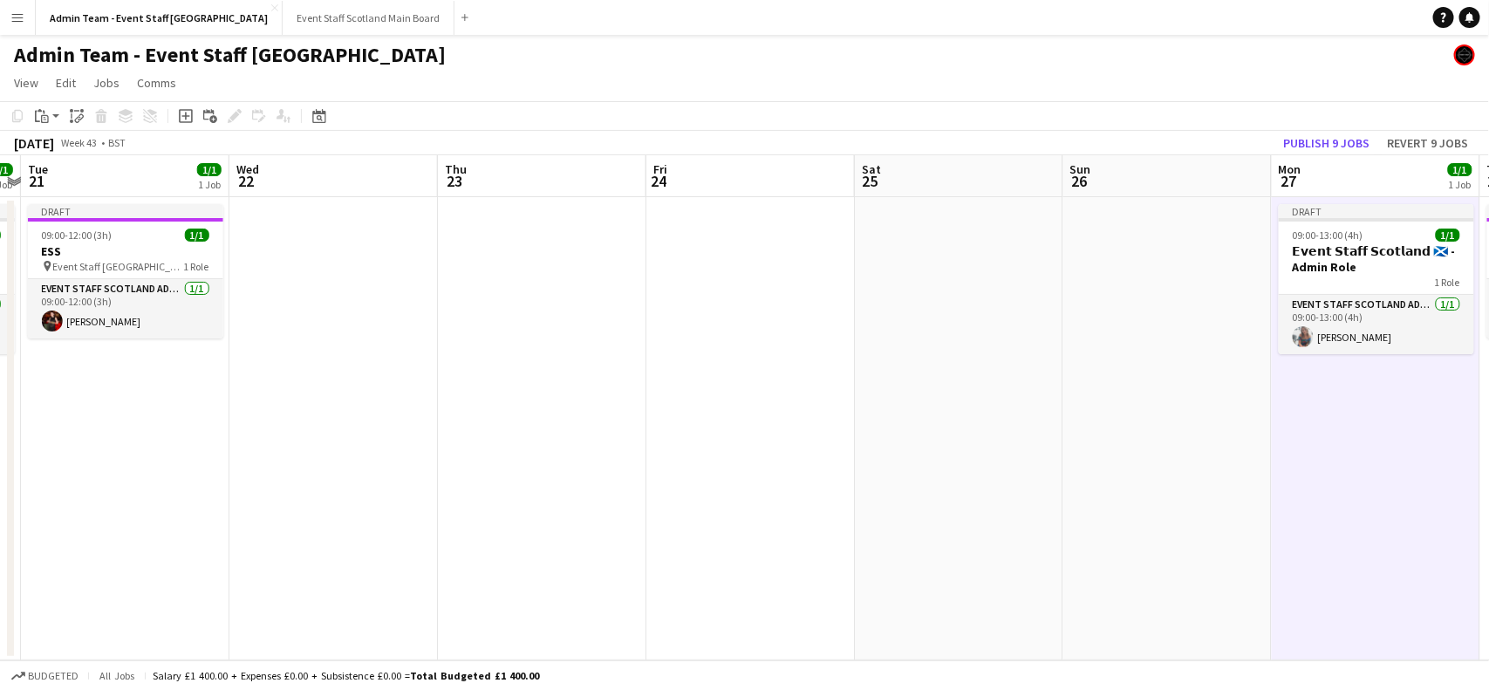
drag, startPoint x: 1412, startPoint y: 420, endPoint x: 181, endPoint y: 609, distance: 1244.4
click at [181, 609] on app-calendar-viewport "Sat 18 Sun 19 Mon 20 1/1 1 Job Tue 21 1/1 1 Job Wed 22 Thu 23 Fri 24 Sat 25 Sun…" at bounding box center [744, 407] width 1489 height 505
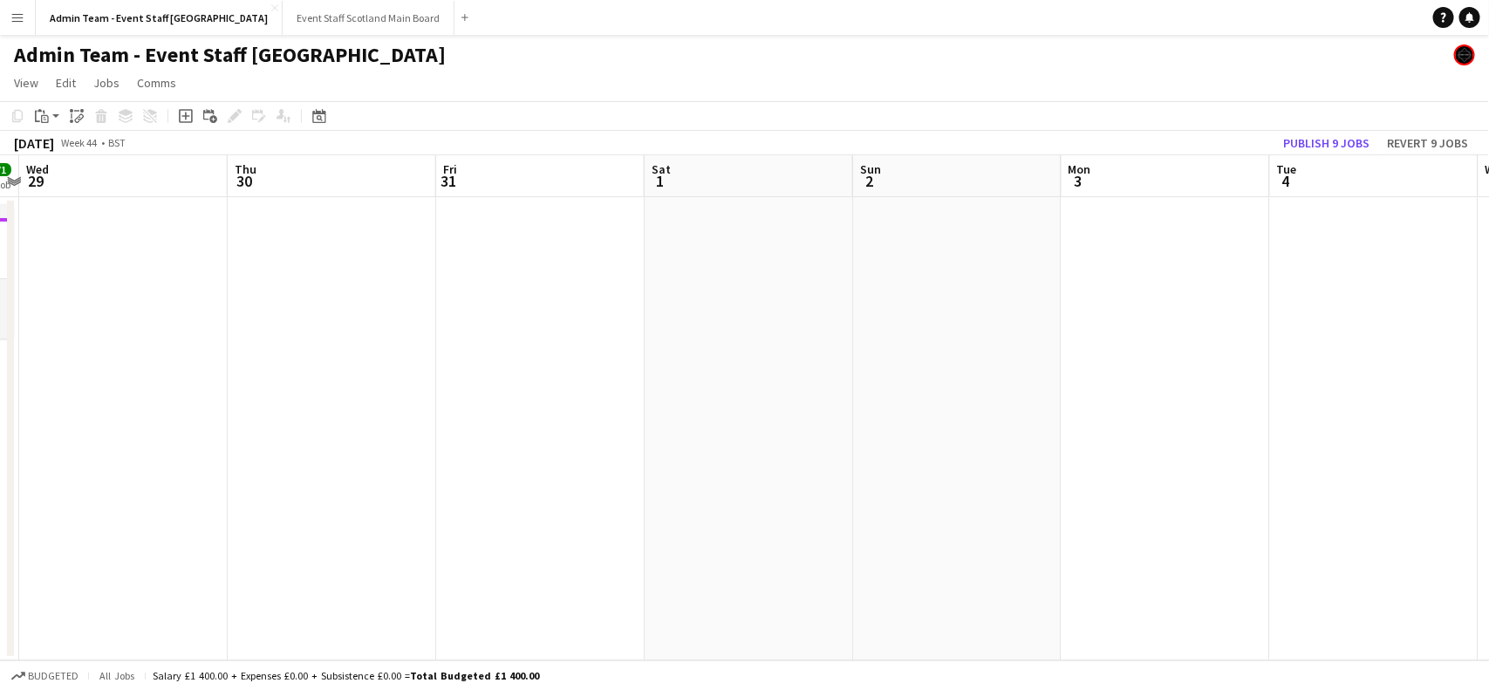
scroll to position [0, 471]
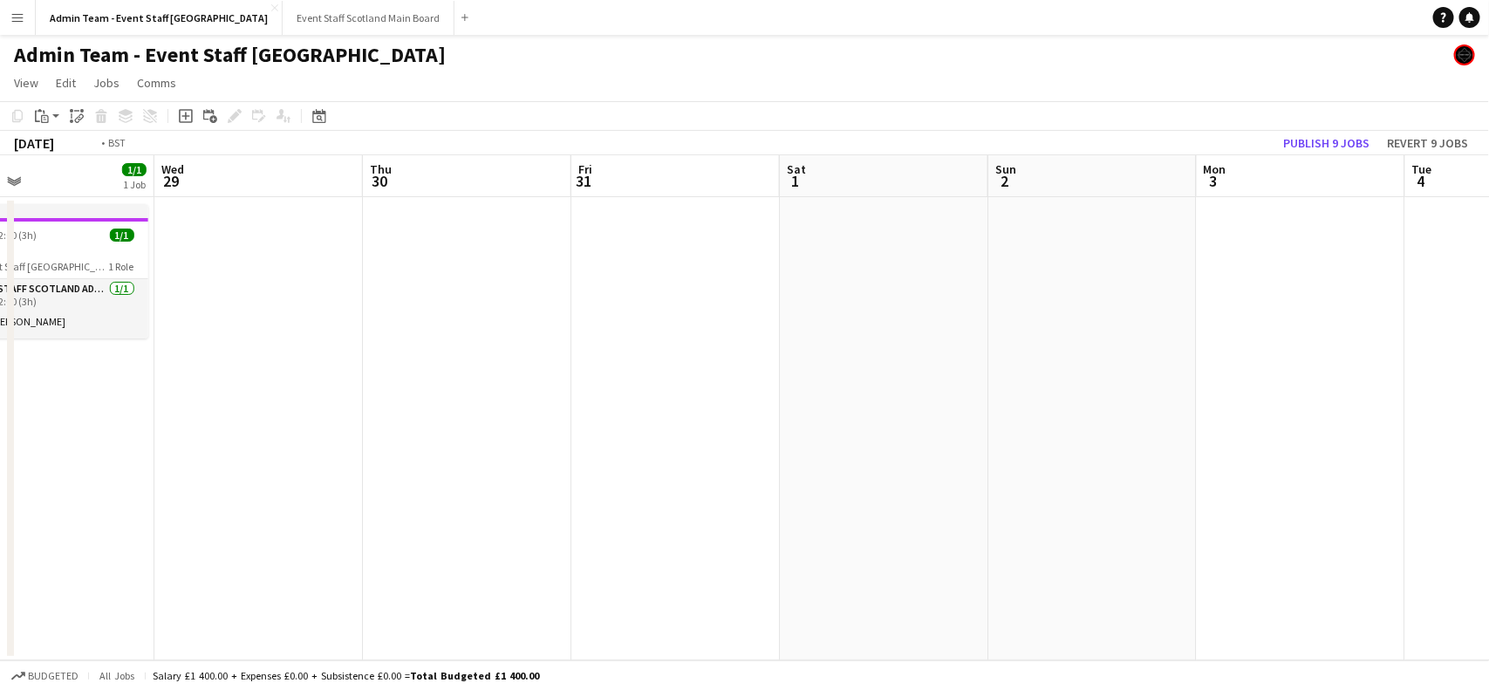
drag, startPoint x: 1324, startPoint y: 407, endPoint x: 1488, endPoint y: 430, distance: 165.6
click at [1488, 430] on app-calendar-viewport "Sun 26 Mon 27 1/1 1 Job Tue 28 1/1 1 Job Wed 29 Thu 30 Fri 31 Sat 1 Sun 2 Mon 3…" at bounding box center [744, 407] width 1489 height 505
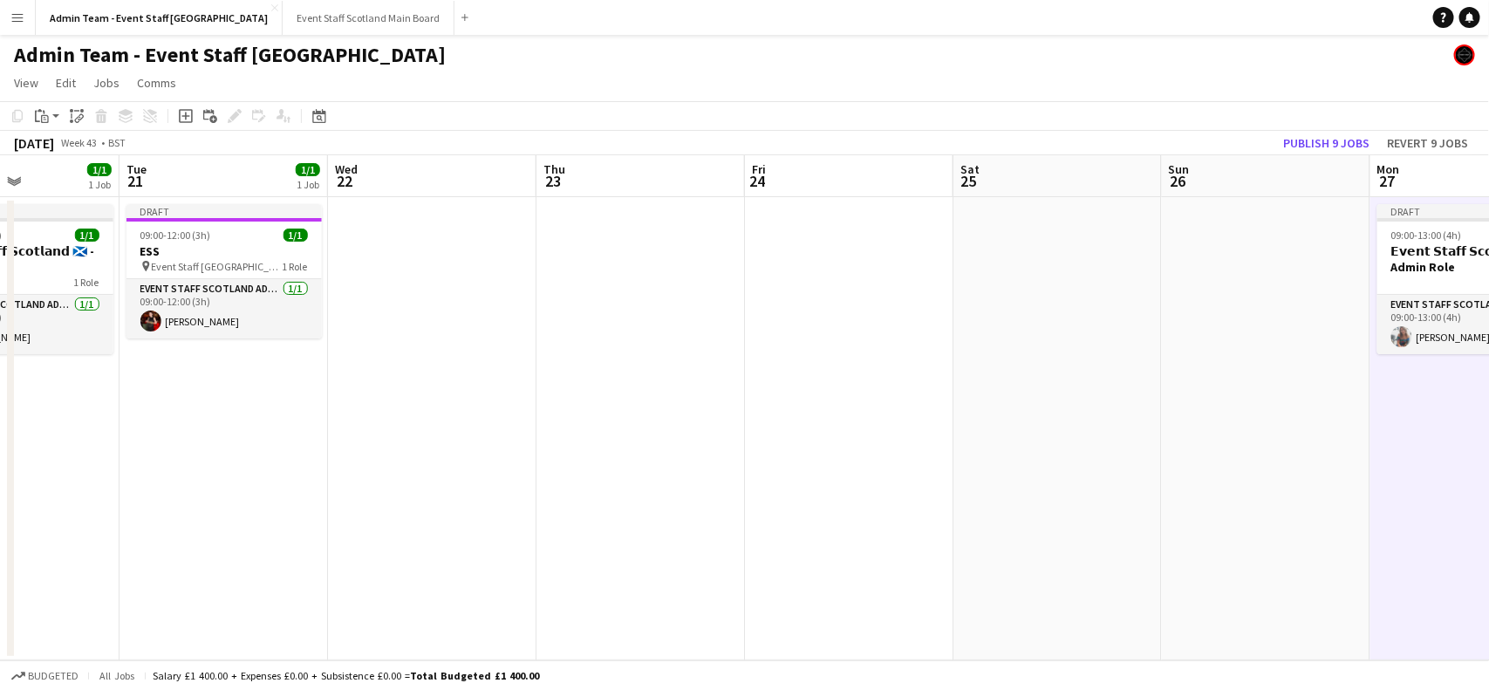
scroll to position [0, 437]
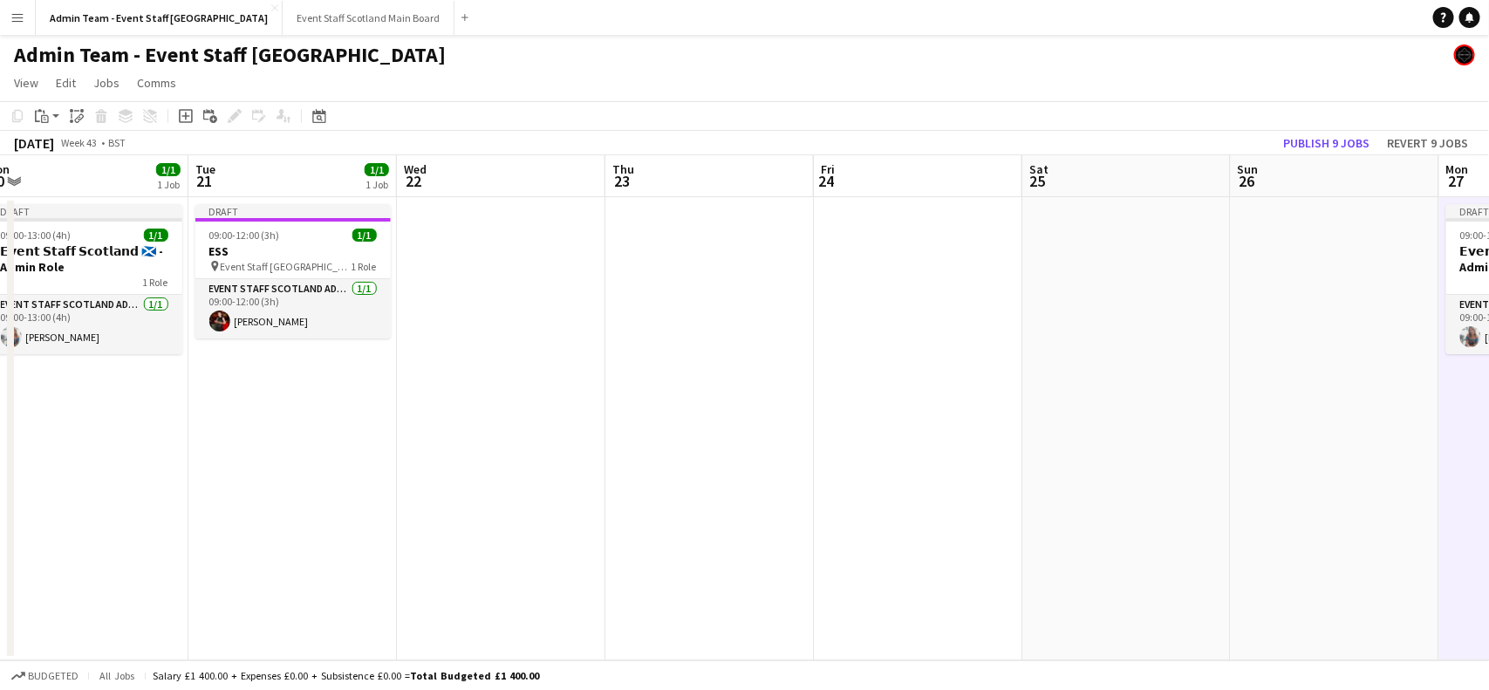
drag, startPoint x: 203, startPoint y: 508, endPoint x: 1488, endPoint y: 491, distance: 1285.1
click at [1488, 491] on app-calendar-viewport "Sat 18 Sun 19 Mon 20 1/1 1 Job Tue 21 1/1 1 Job Wed 22 Thu 23 Fri 24 Sat 25 Sun…" at bounding box center [744, 407] width 1489 height 505
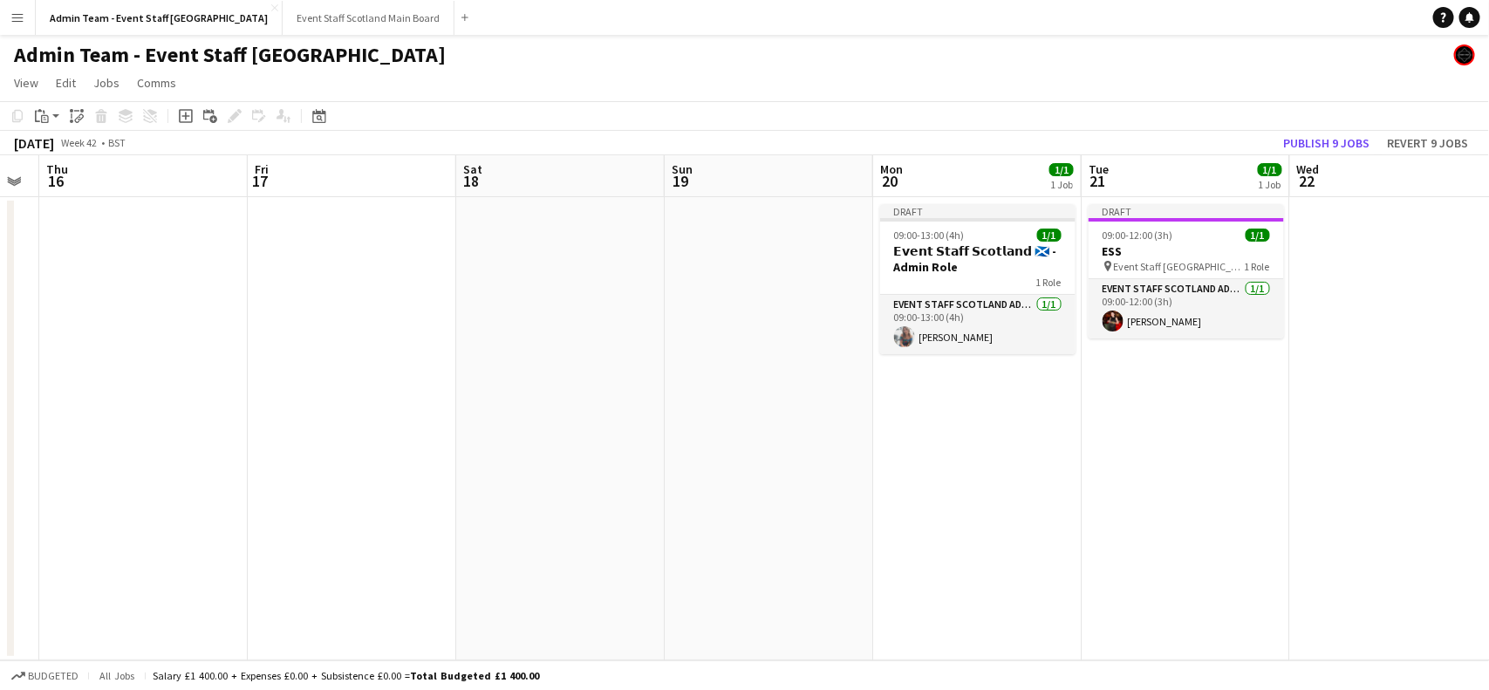
scroll to position [0, 520]
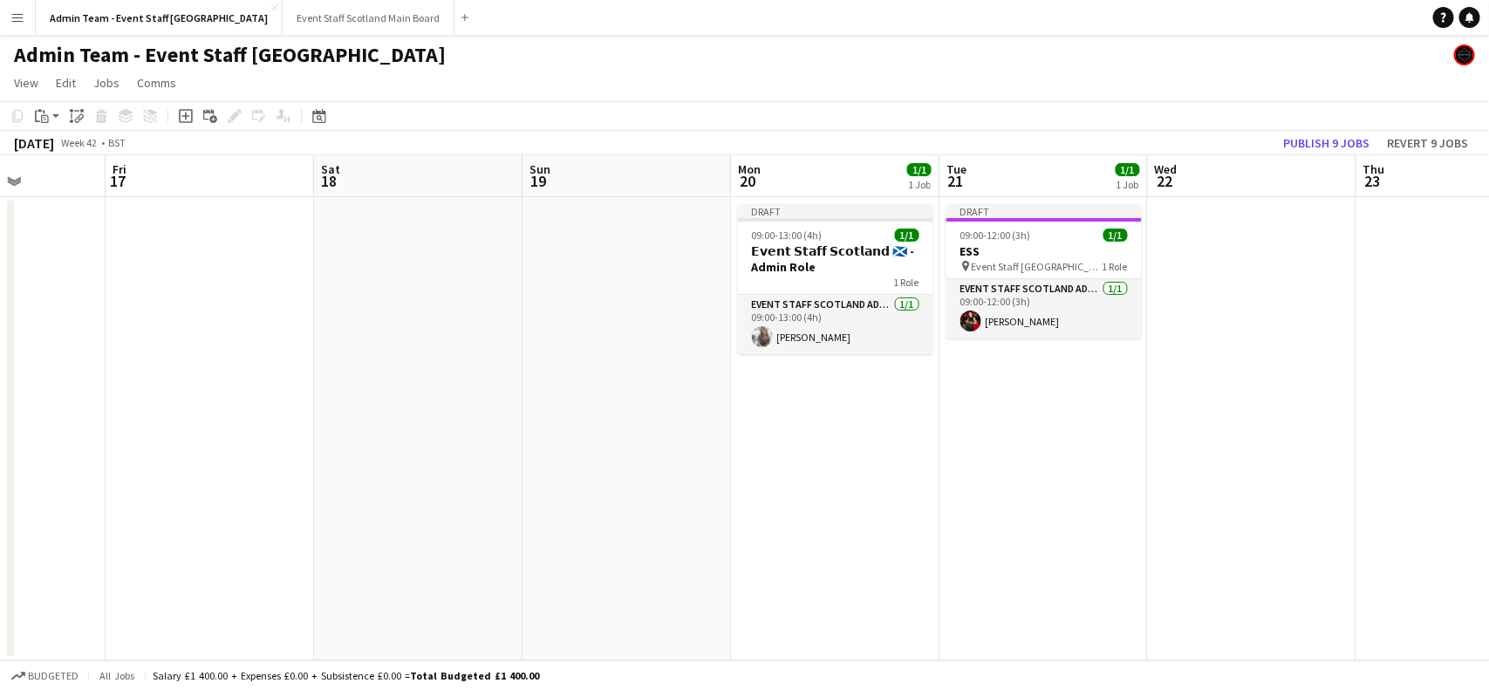
drag, startPoint x: 320, startPoint y: 503, endPoint x: 1488, endPoint y: 489, distance: 1168.2
click at [1488, 489] on app-calendar-viewport "Tue 14 1/1 1 Job Wed 15 Thu 16 Fri 17 Sat 18 Sun 19 Mon 20 1/1 1 Job Tue 21 1/1…" at bounding box center [744, 407] width 1489 height 505
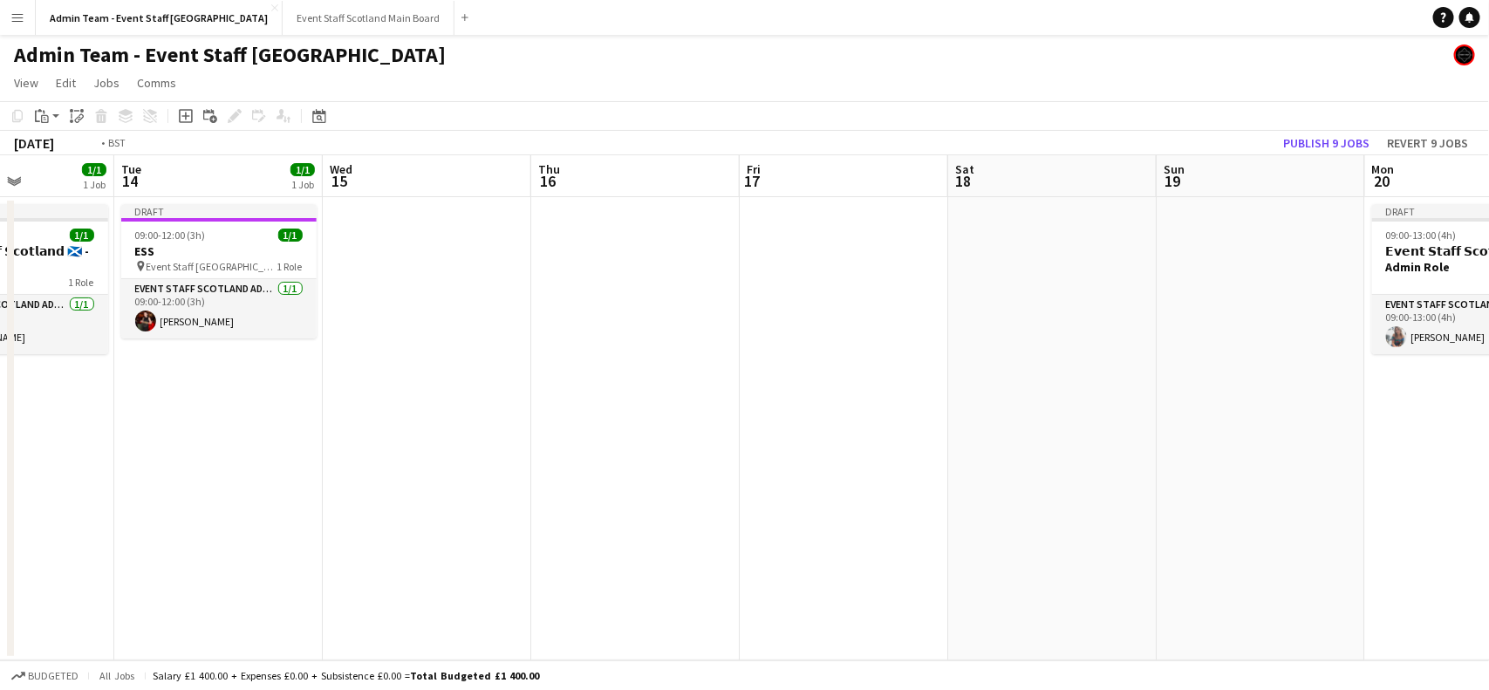
drag, startPoint x: 229, startPoint y: 406, endPoint x: 1488, endPoint y: 386, distance: 1259.9
click at [1488, 386] on app-calendar-viewport "Sun 12 Mon 13 1/1 1 Job Tue 14 1/1 1 Job Wed 15 Thu 16 Fri 17 Sat 18 Sun 19 Mon…" at bounding box center [744, 407] width 1489 height 505
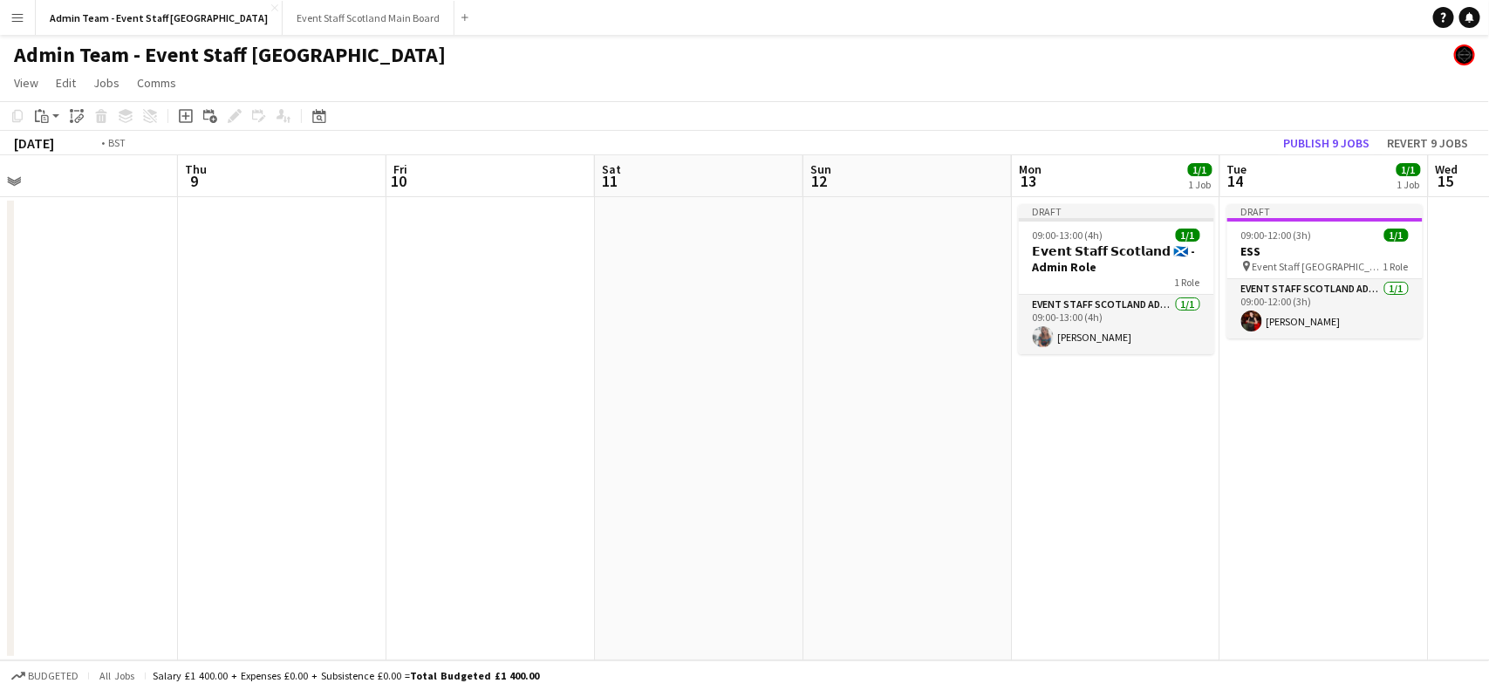
drag, startPoint x: 138, startPoint y: 324, endPoint x: 1345, endPoint y: 327, distance: 1207.4
click at [1345, 327] on app-calendar-viewport "Mon 6 1/1 1 Job Tue 7 1/1 1 Job Wed 8 Thu 9 Fri 10 Sat 11 Sun 12 Mon 13 1/1 1 J…" at bounding box center [744, 407] width 1489 height 505
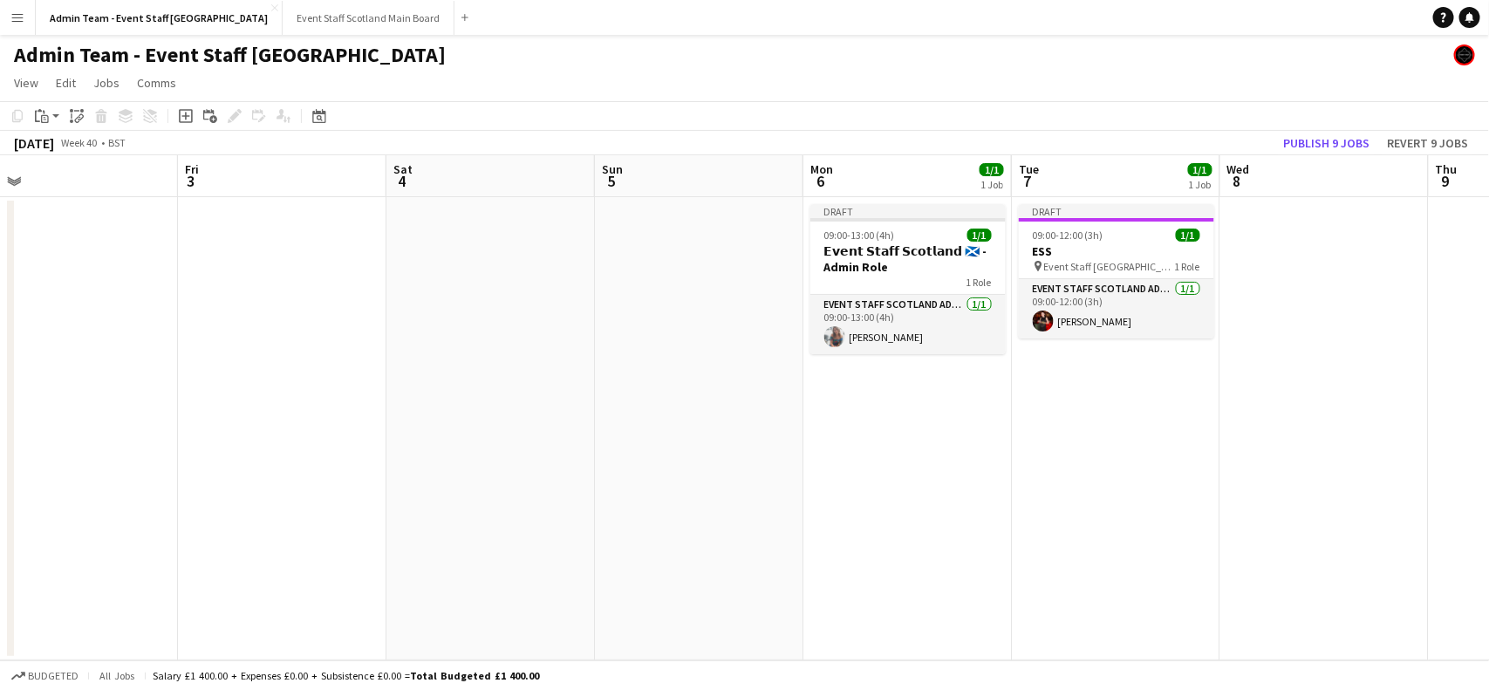
scroll to position [0, 555]
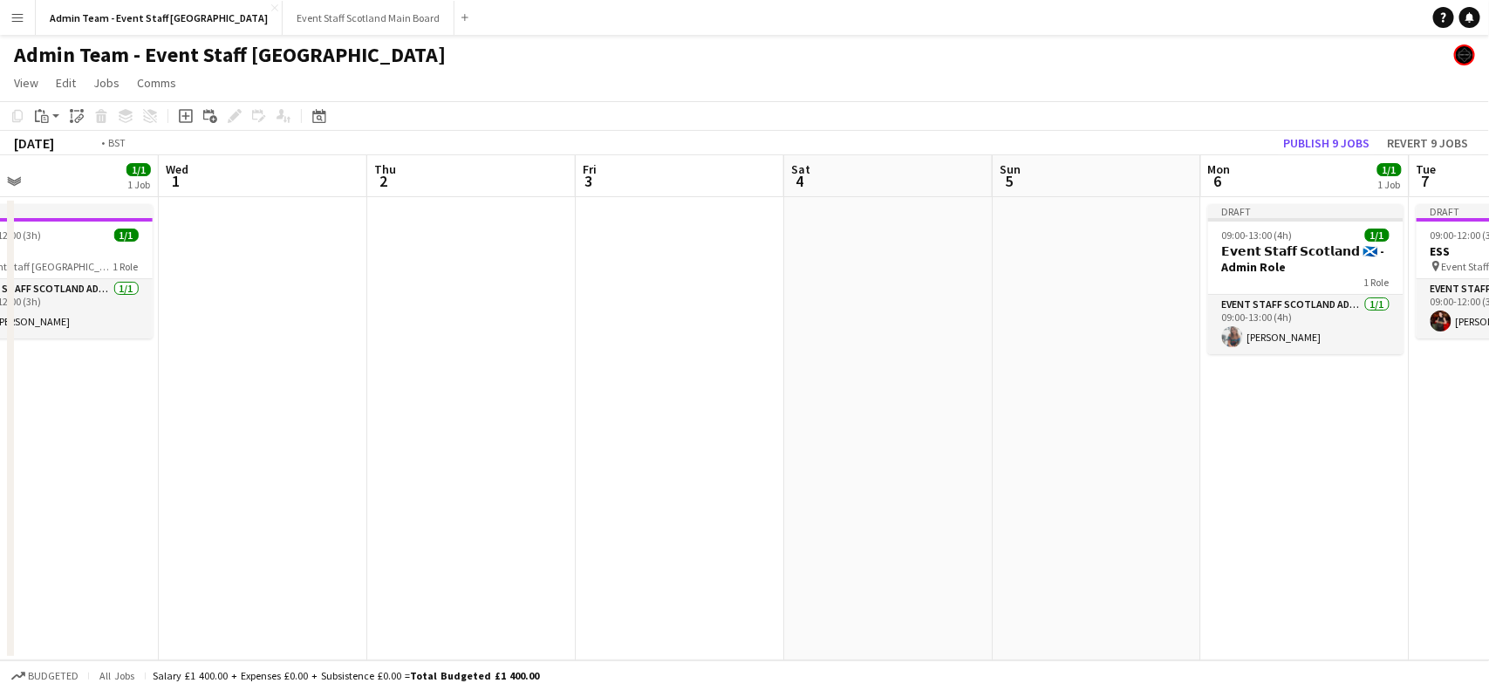
drag, startPoint x: 4, startPoint y: 372, endPoint x: 1057, endPoint y: 388, distance: 1053.1
click at [1057, 388] on app-calendar-viewport "Sun 28 Mon 29 Tue 30 1/1 1 Job Wed 1 Thu 2 Fri 3 Sat 4 Sun 5 Mon 6 1/1 1 Job Tu…" at bounding box center [744, 407] width 1489 height 505
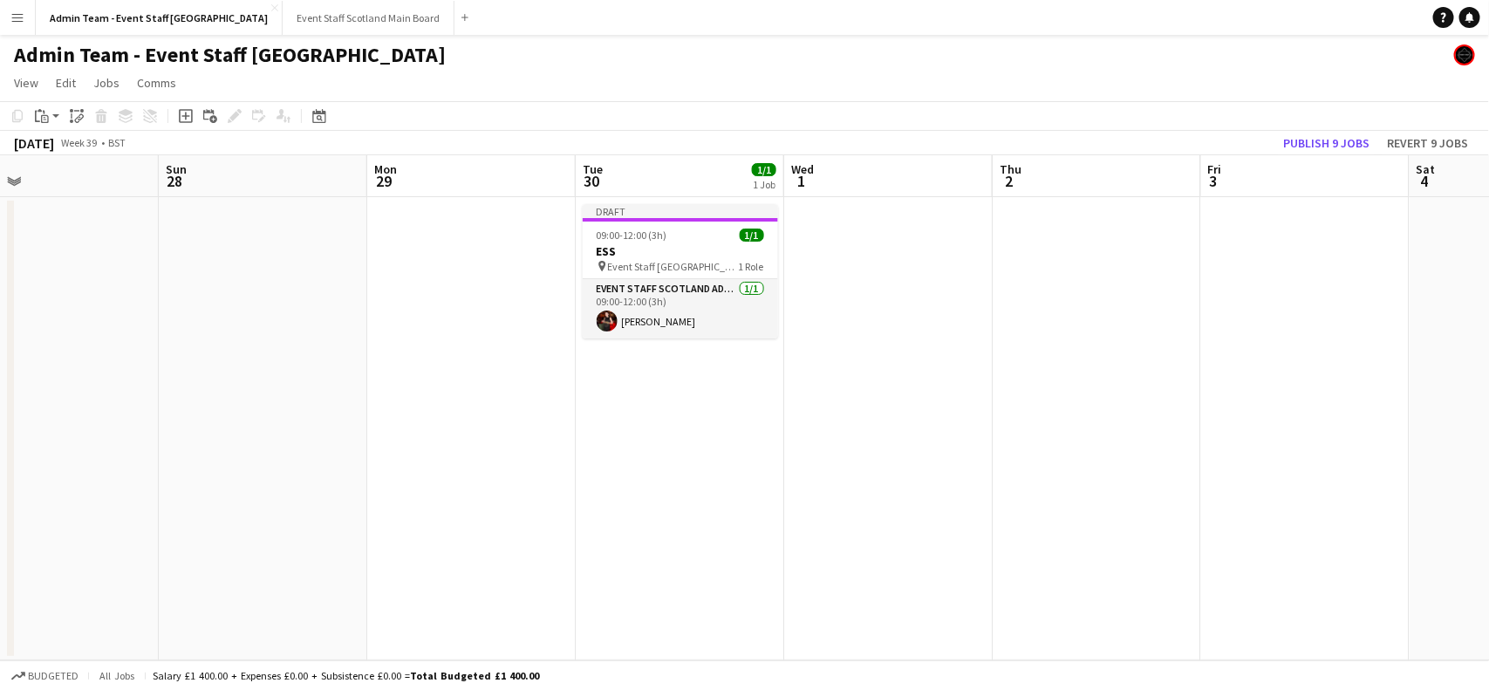
scroll to position [0, 543]
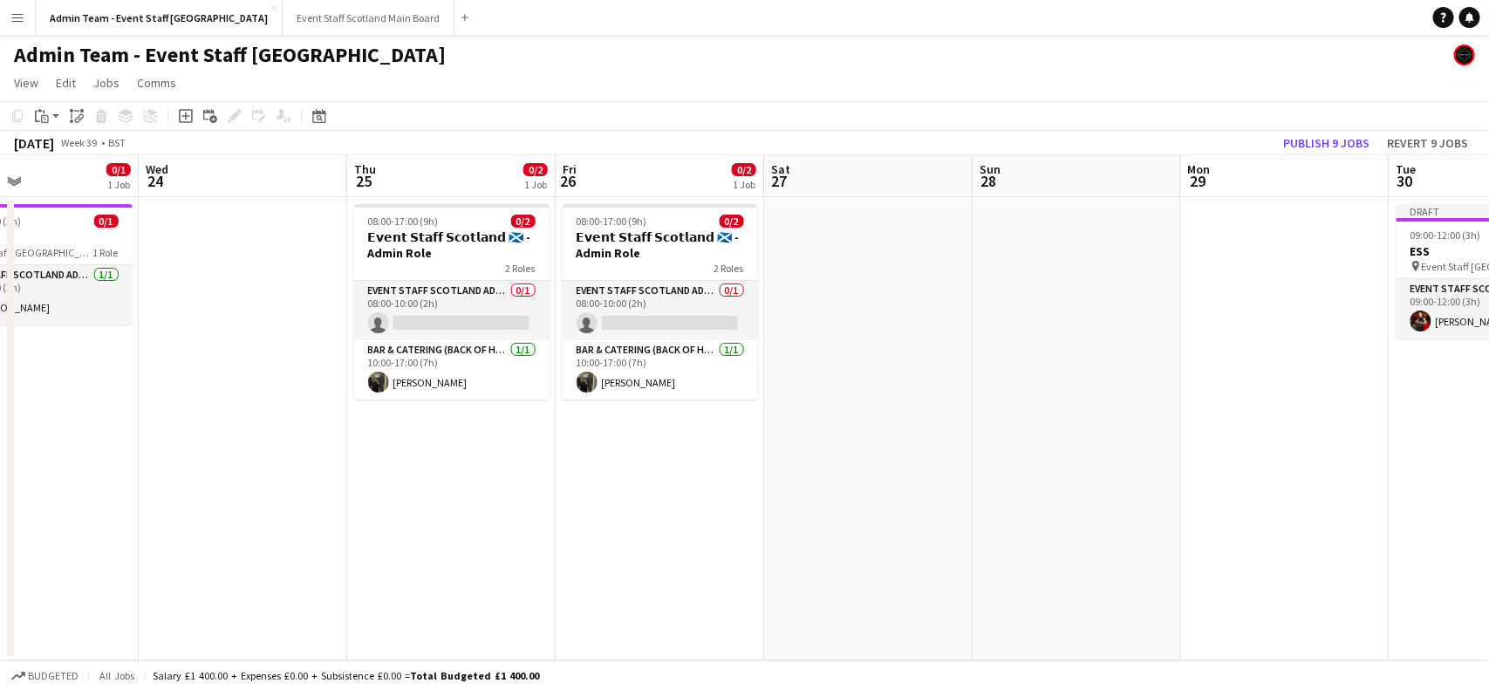
drag, startPoint x: 144, startPoint y: 393, endPoint x: 1252, endPoint y: 415, distance: 1108.1
click at [1252, 415] on app-calendar-viewport "Sun 21 Mon 22 Tue 23 0/1 1 Job Wed 24 Thu 25 0/2 1 Job Fri 26 0/2 1 Job Sat 27 …" at bounding box center [744, 407] width 1489 height 505
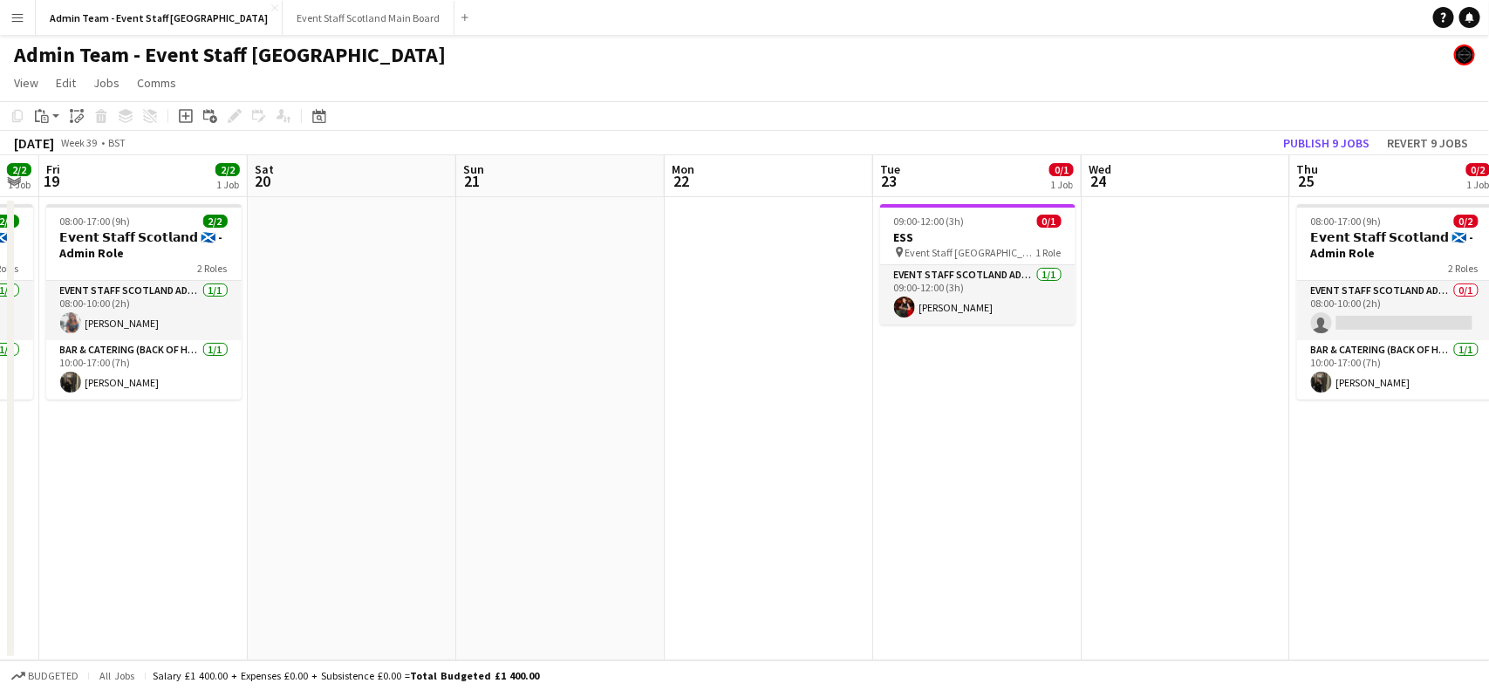
scroll to position [0, 363]
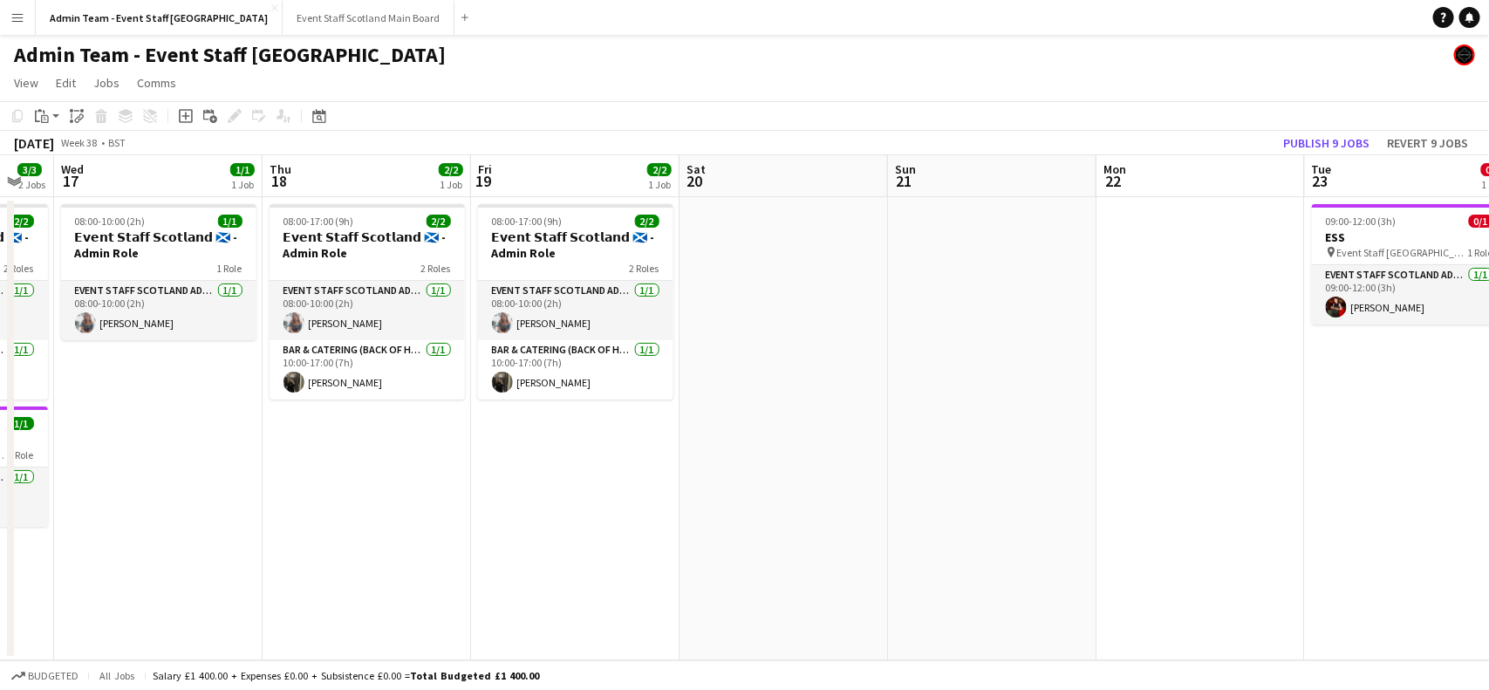
drag, startPoint x: 74, startPoint y: 413, endPoint x: 1232, endPoint y: 441, distance: 1158.0
click at [1232, 441] on app-calendar-viewport "Mon 15 1/1 1 Job Tue 16 3/3 2 Jobs Wed 17 1/1 1 Job Thu 18 2/2 1 Job Fri 19 2/2…" at bounding box center [744, 407] width 1489 height 505
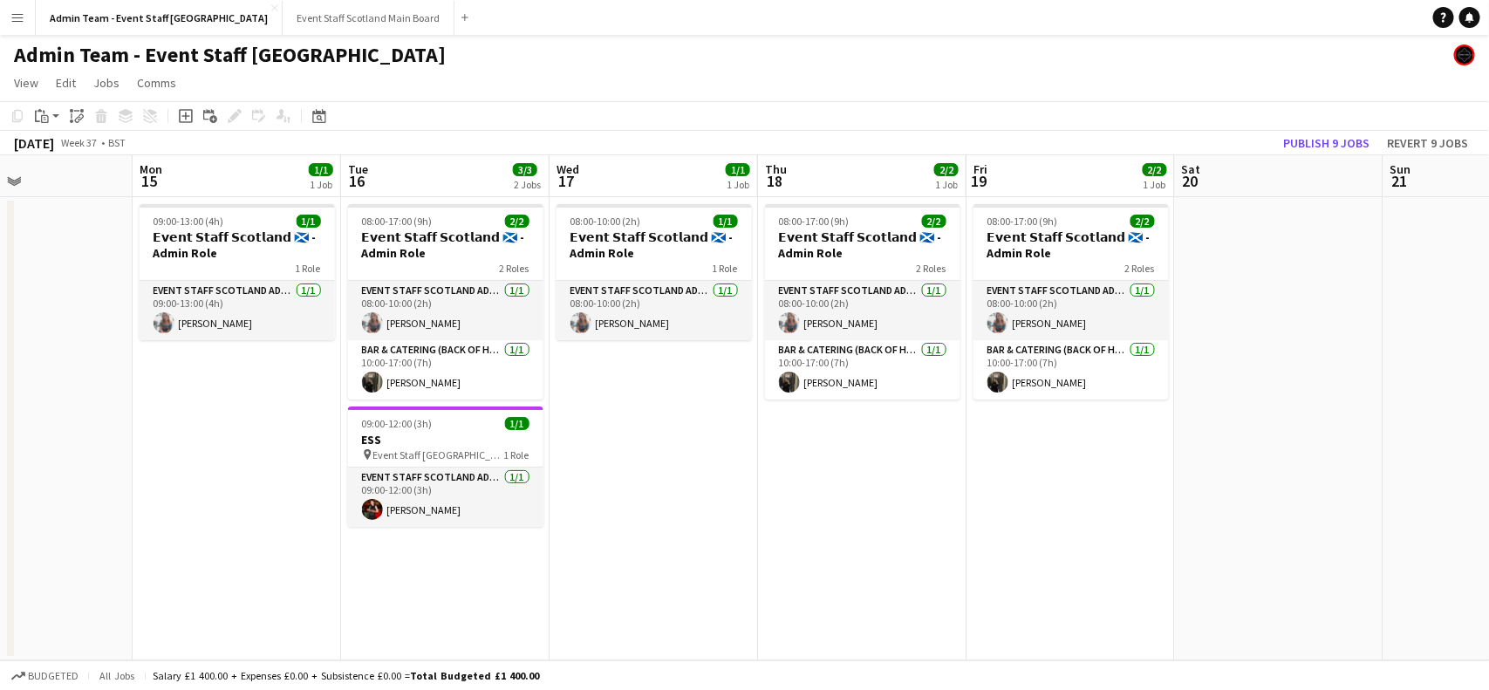
drag, startPoint x: 242, startPoint y: 503, endPoint x: 747, endPoint y: 524, distance: 505.5
click at [747, 524] on app-calendar-viewport "Fri 12 2/2 1 Job Sat 13 Sun 14 Mon 15 1/1 1 Job Tue 16 3/3 2 Jobs Wed 17 1/1 1 …" at bounding box center [744, 407] width 1489 height 505
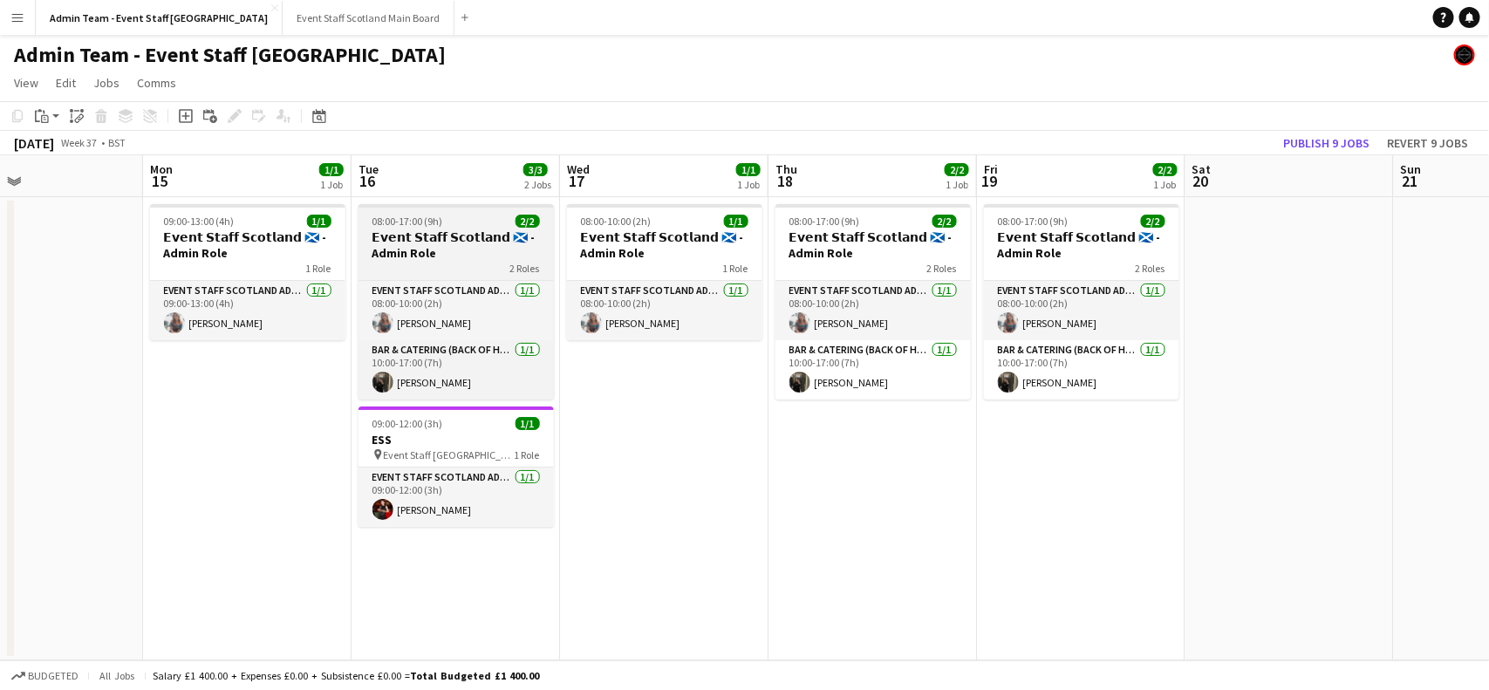
click at [460, 247] on h3 "𝗘𝘃𝗲𝗻𝘁 𝗦𝘁𝗮𝗳𝗳 𝗦𝗰𝗼𝘁𝗹𝗮𝗻𝗱 🏴󠁧󠁢󠁳󠁣󠁴󠁿 - Admin Role" at bounding box center [456, 244] width 195 height 31
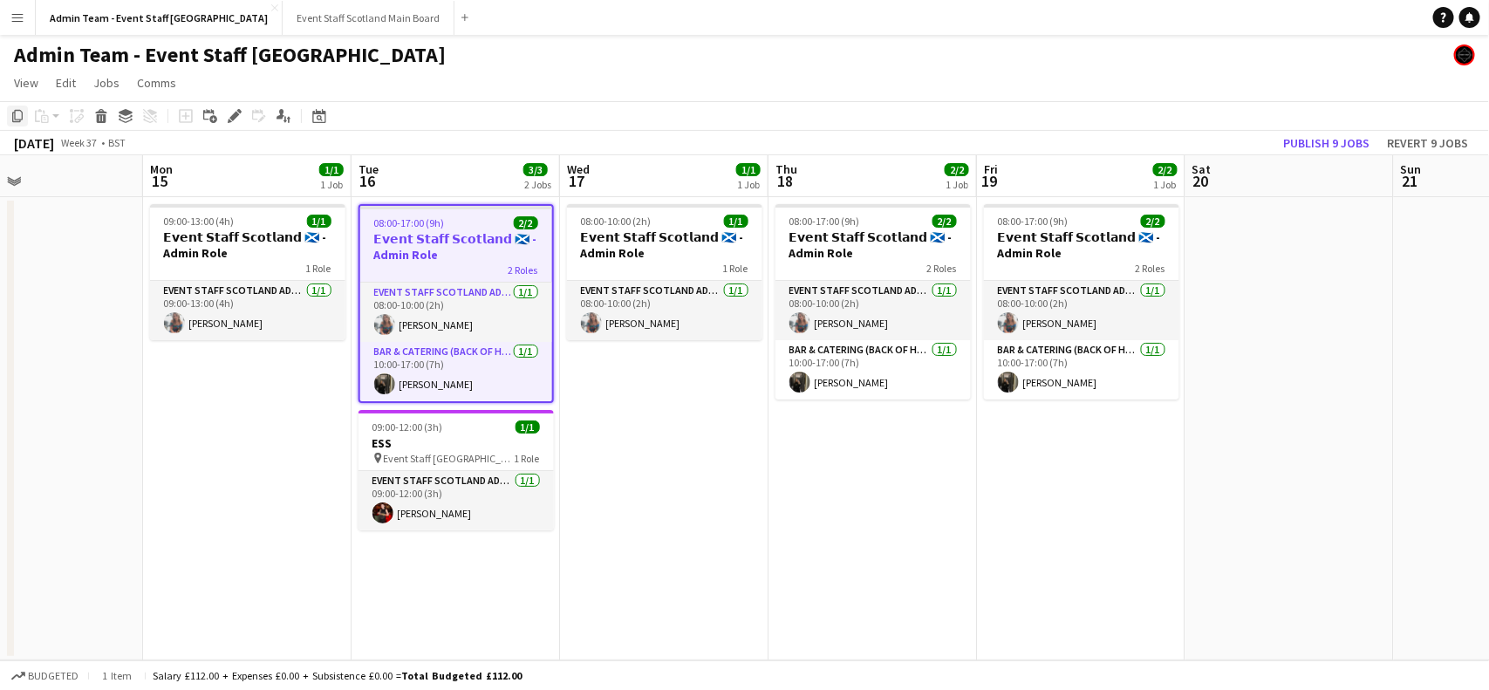
click at [23, 114] on icon "Copy" at bounding box center [17, 116] width 14 height 14
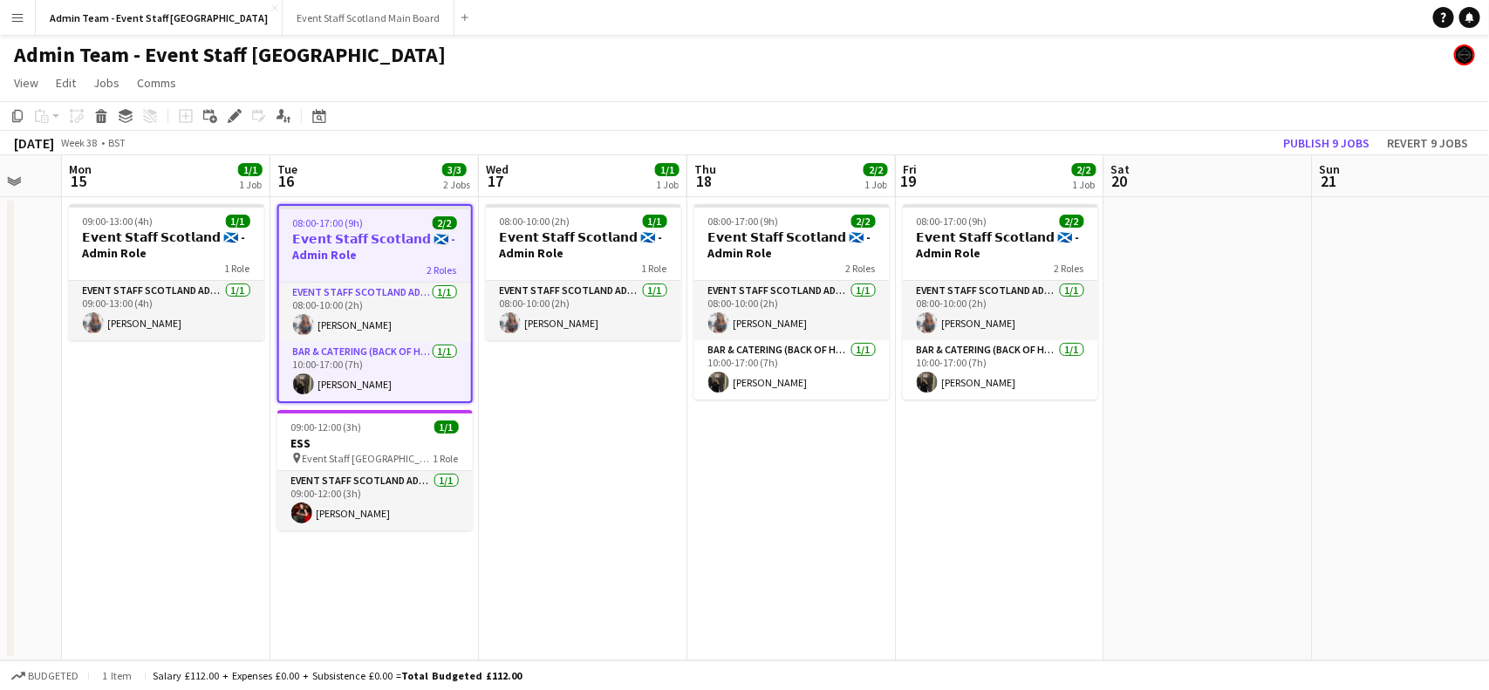
drag, startPoint x: 1304, startPoint y: 428, endPoint x: 180, endPoint y: 564, distance: 1132.6
click at [180, 564] on app-calendar-viewport "Fri 12 2/2 1 Job Sat 13 Sun 14 Mon 15 1/1 1 Job Tue 16 3/3 2 Jobs Wed 17 1/1 1 …" at bounding box center [744, 407] width 1489 height 505
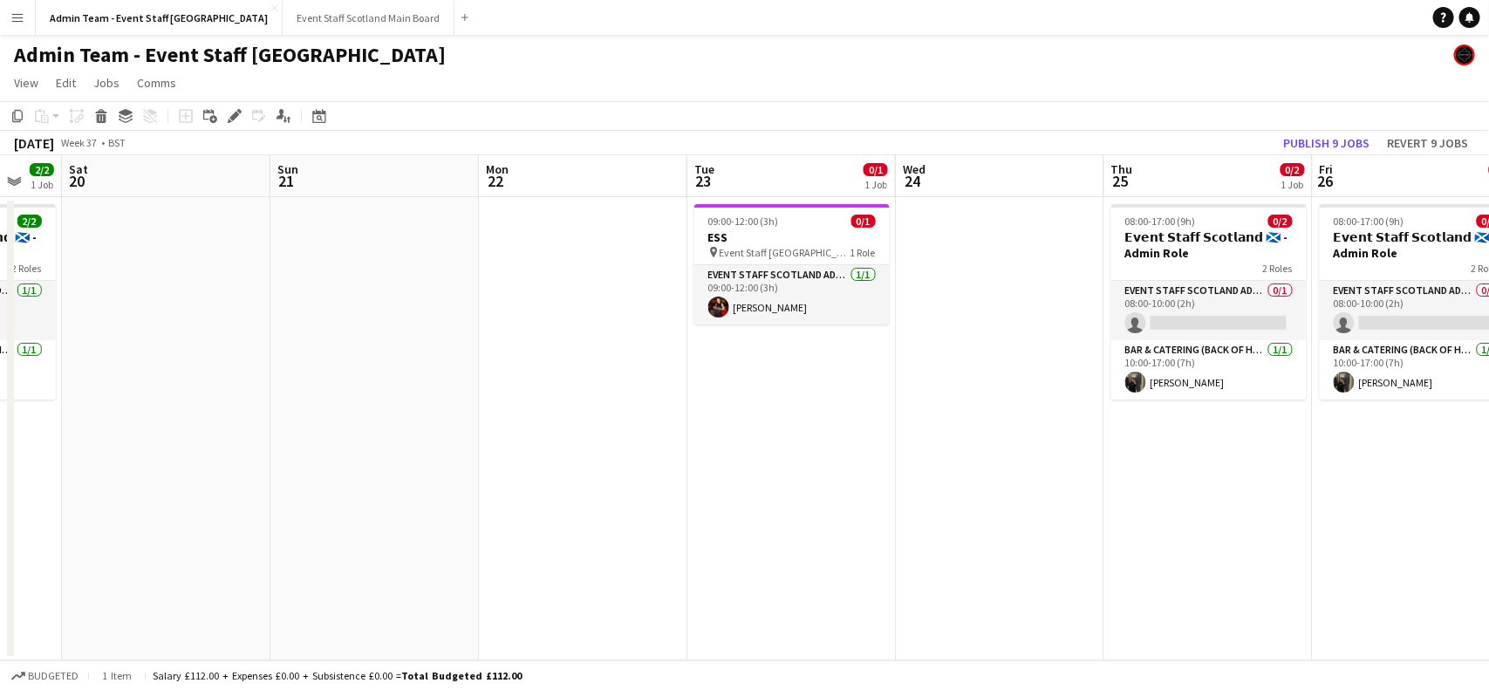
scroll to position [0, 564]
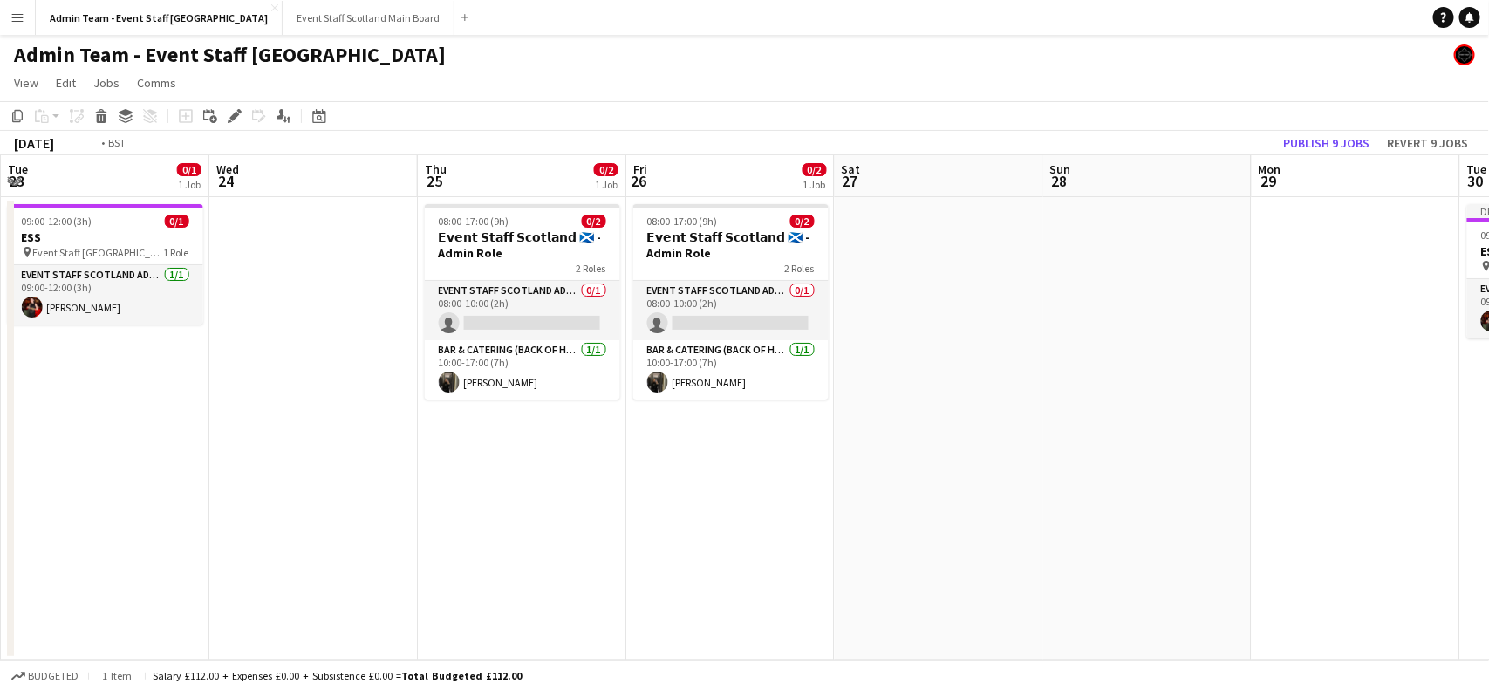
drag, startPoint x: 1109, startPoint y: 535, endPoint x: 398, endPoint y: 605, distance: 714.4
click at [398, 605] on app-calendar-viewport "Fri 19 2/2 1 Job Sat 20 Sun 21 Mon 22 Tue 23 0/1 1 Job Wed 24 Thu 25 0/2 1 Job …" at bounding box center [744, 407] width 1489 height 505
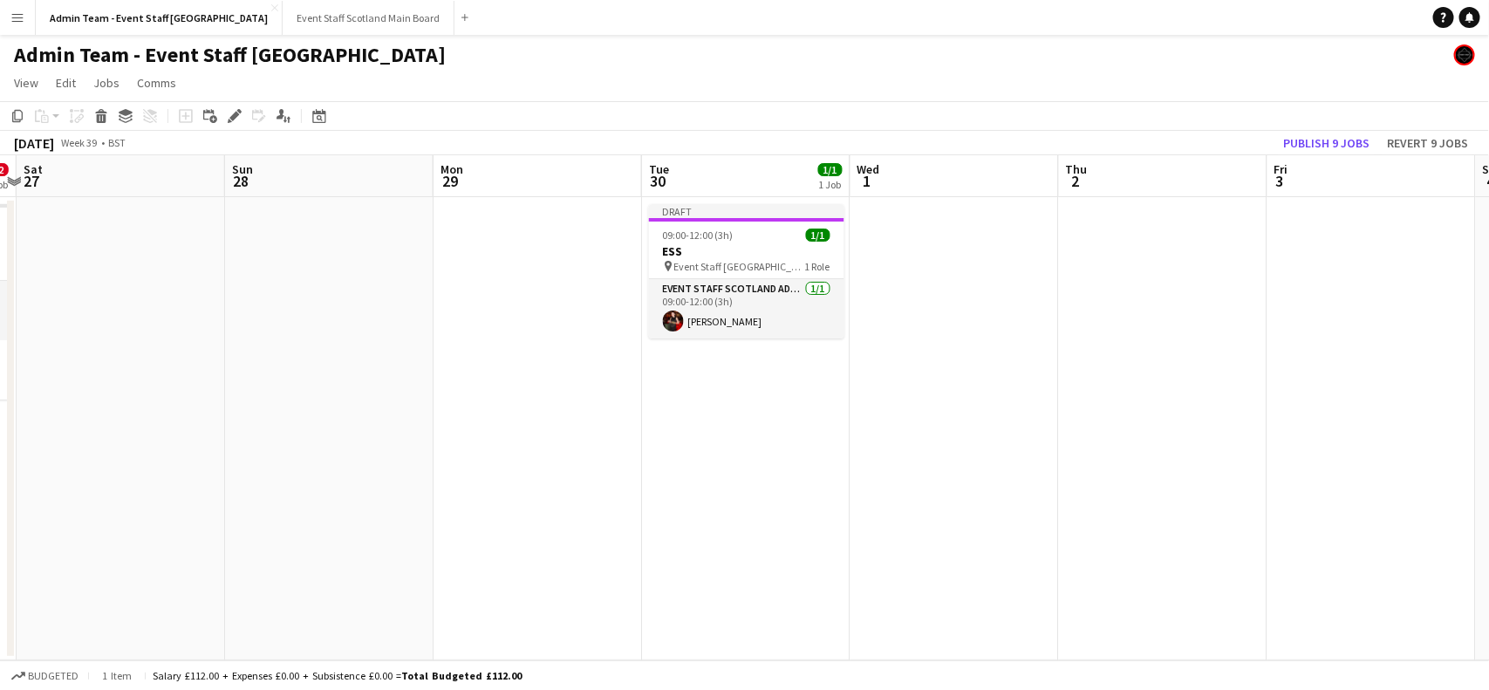
drag, startPoint x: 1474, startPoint y: 397, endPoint x: 678, endPoint y: 482, distance: 801.0
click at [678, 482] on app-calendar-viewport "Tue 23 0/1 1 Job Wed 24 Thu 25 0/2 1 Job Fri 26 0/2 1 Job Sat 27 Sun 28 Mon 29 …" at bounding box center [744, 407] width 1489 height 505
click at [753, 402] on app-date-cell "Draft 09:00-12:00 (3h) 1/1 ESS pin Event Staff Scotland - ESS 1 Role EVENT STAF…" at bounding box center [742, 428] width 208 height 463
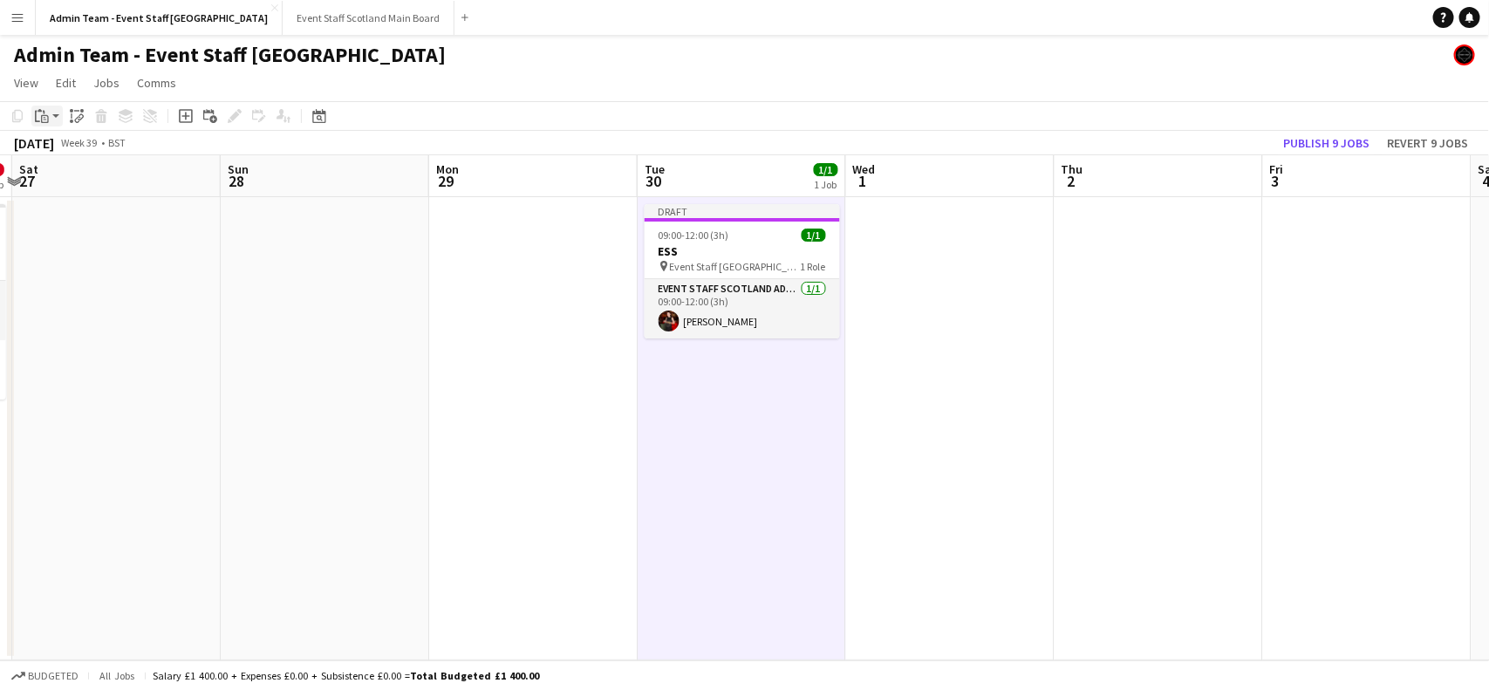
click at [55, 112] on app-action-btn "Paste" at bounding box center [46, 116] width 31 height 21
click at [66, 183] on link "Paste with crew Ctrl+Shift+V" at bounding box center [128, 179] width 164 height 16
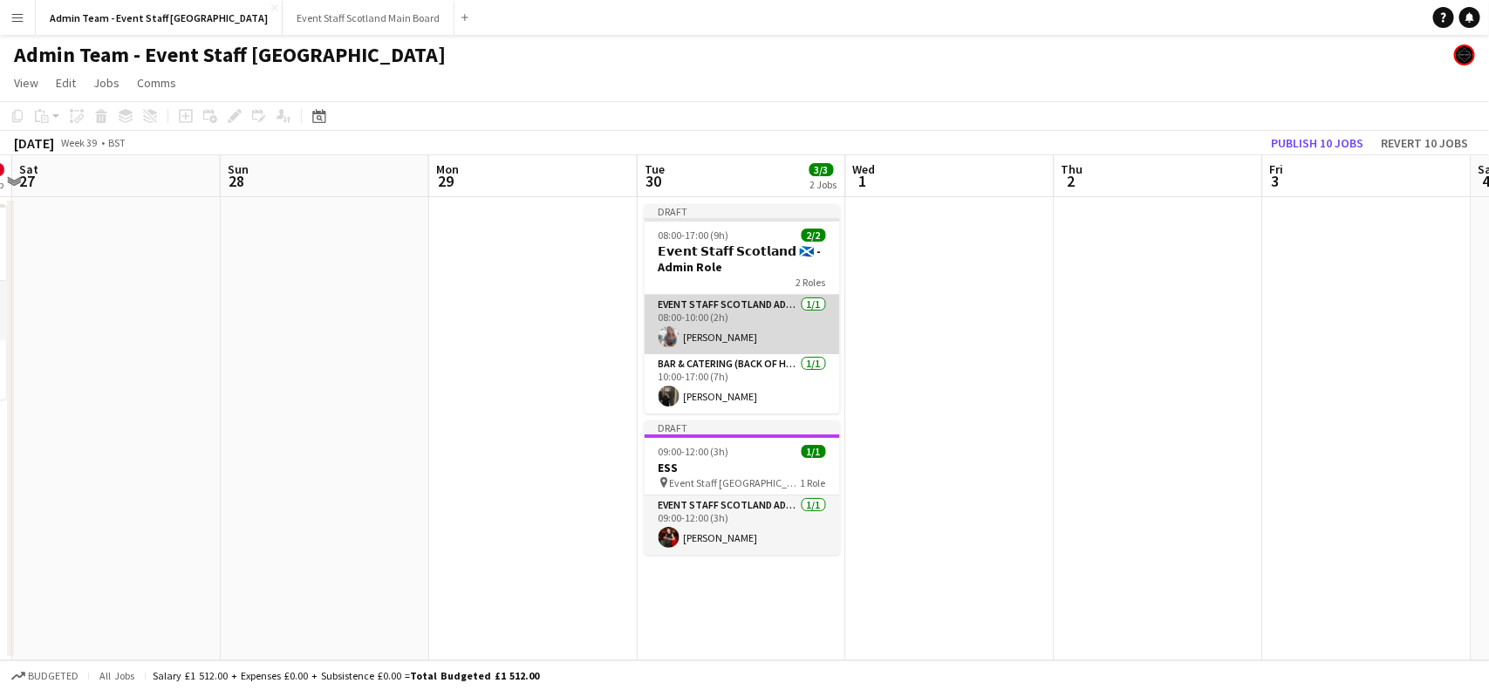
click at [708, 340] on app-card-role "EVENT STAFF SCOTLAND ADMIN ROLE [DATE] 08:00-10:00 (2h) [PERSON_NAME]" at bounding box center [742, 324] width 195 height 59
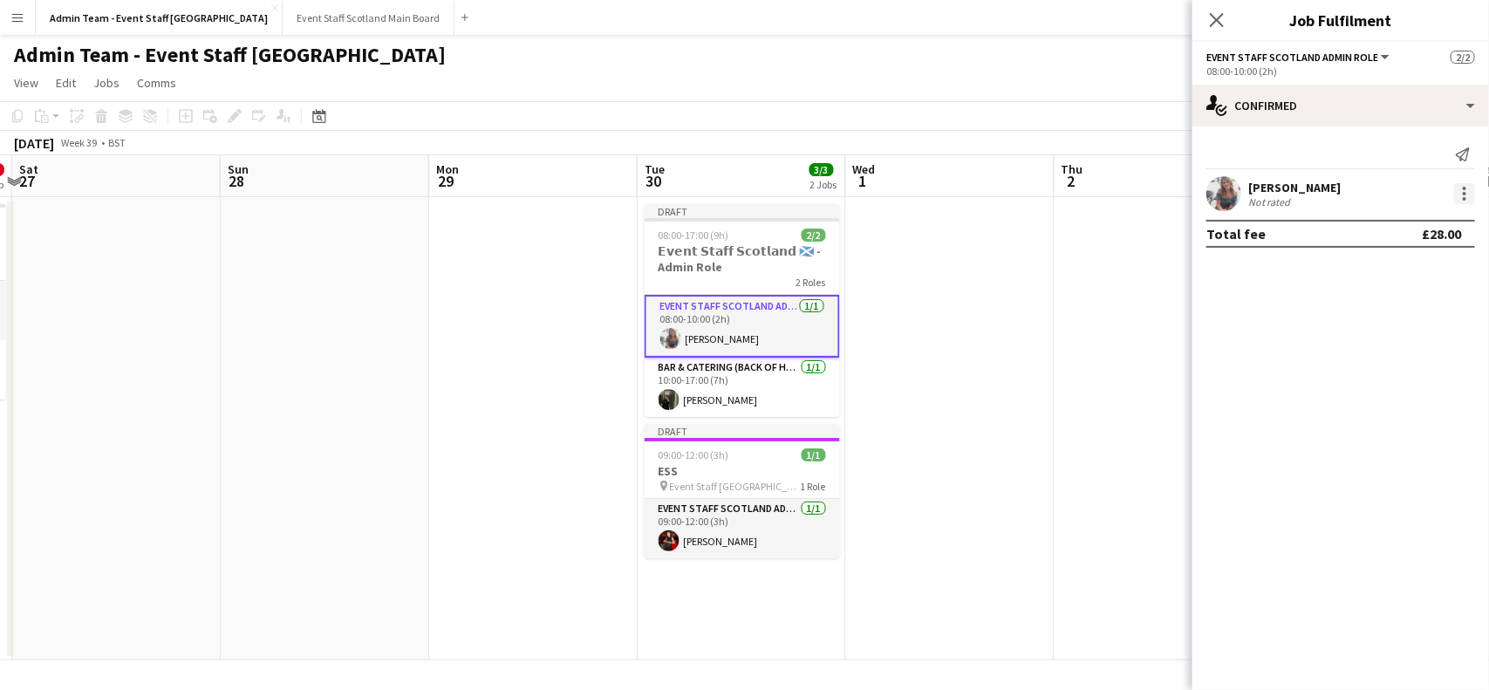
click at [1466, 194] on div at bounding box center [1464, 193] width 21 height 21
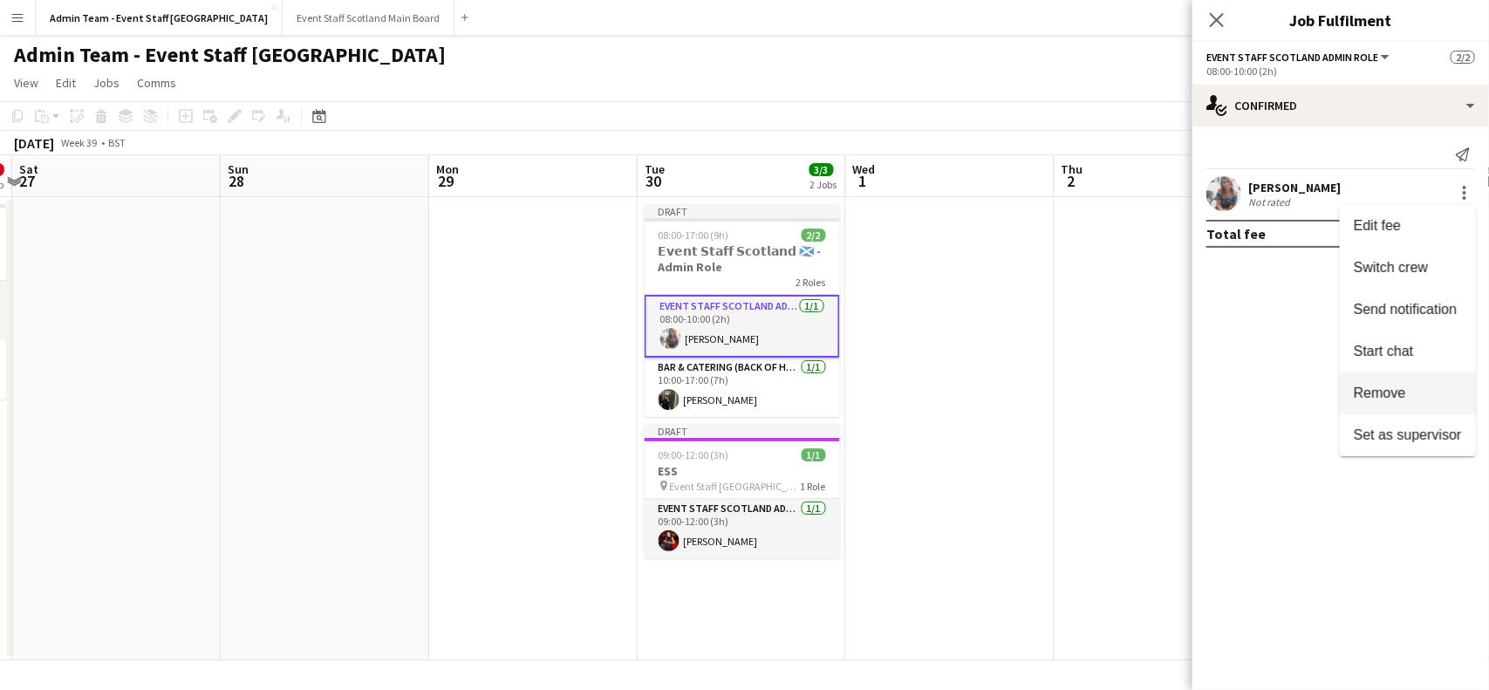
click at [1383, 381] on button "Remove" at bounding box center [1408, 394] width 136 height 42
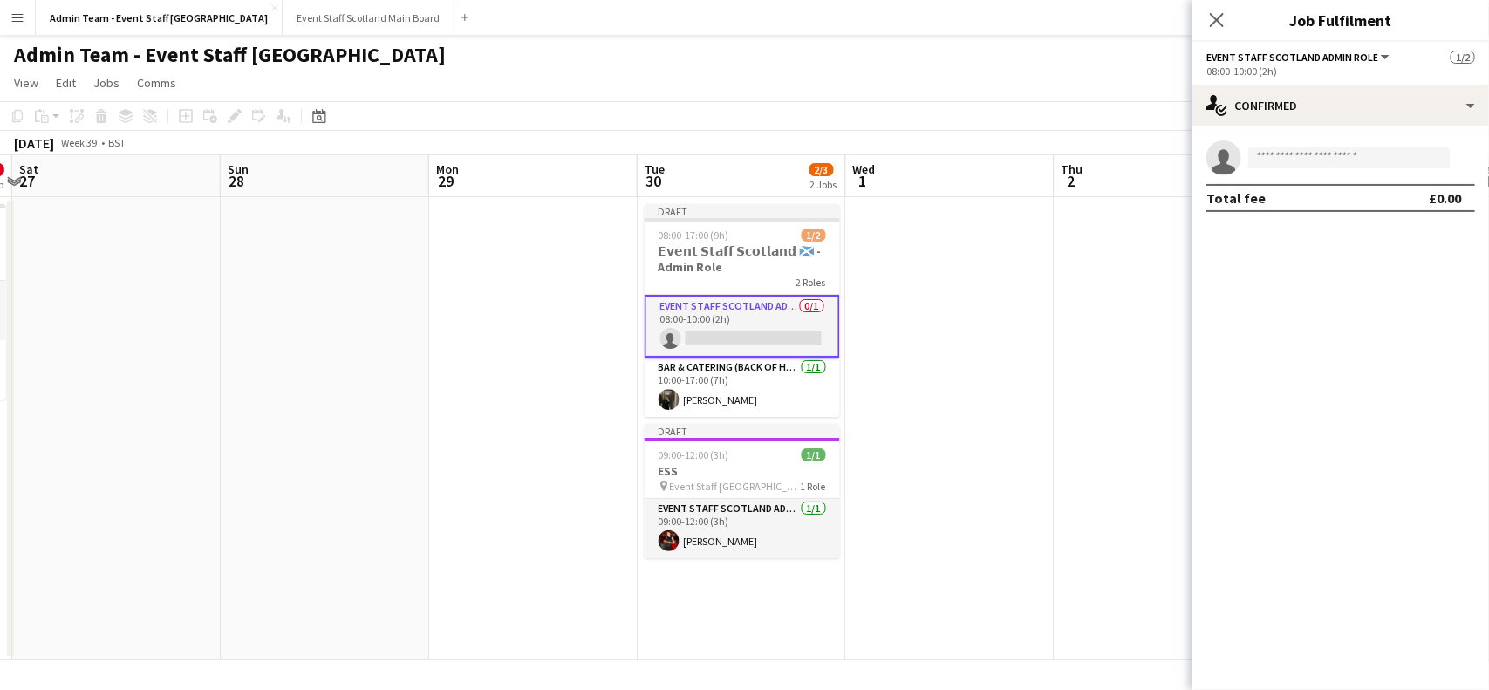
click at [1019, 302] on app-date-cell at bounding box center [950, 428] width 208 height 463
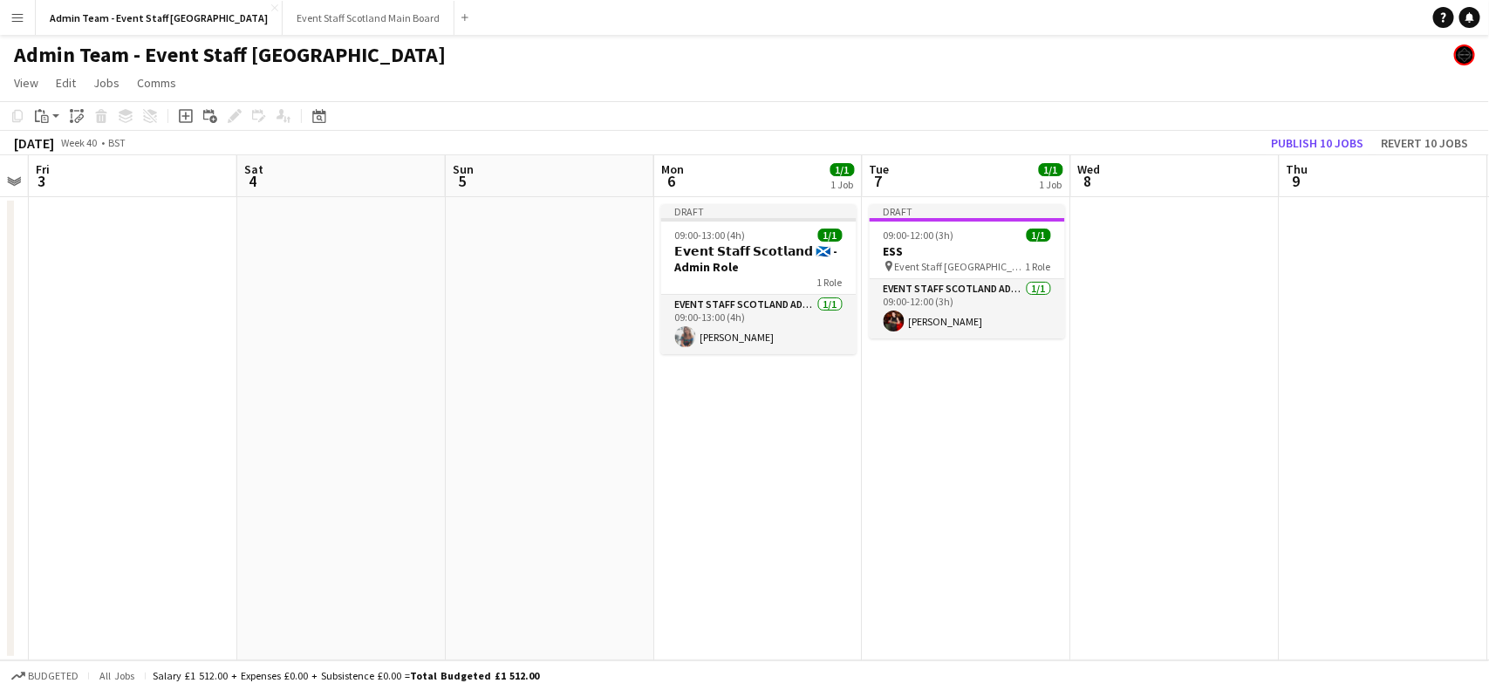
drag, startPoint x: 1415, startPoint y: 318, endPoint x: 413, endPoint y: 424, distance: 1007.9
click at [413, 424] on app-calendar-viewport "Mon 29 Tue 30 2/3 2 Jobs Wed 1 Thu 2 Fri 3 Sat 4 Sun 5 Mon 6 1/1 1 Job Tue 7 1/…" at bounding box center [744, 407] width 1489 height 505
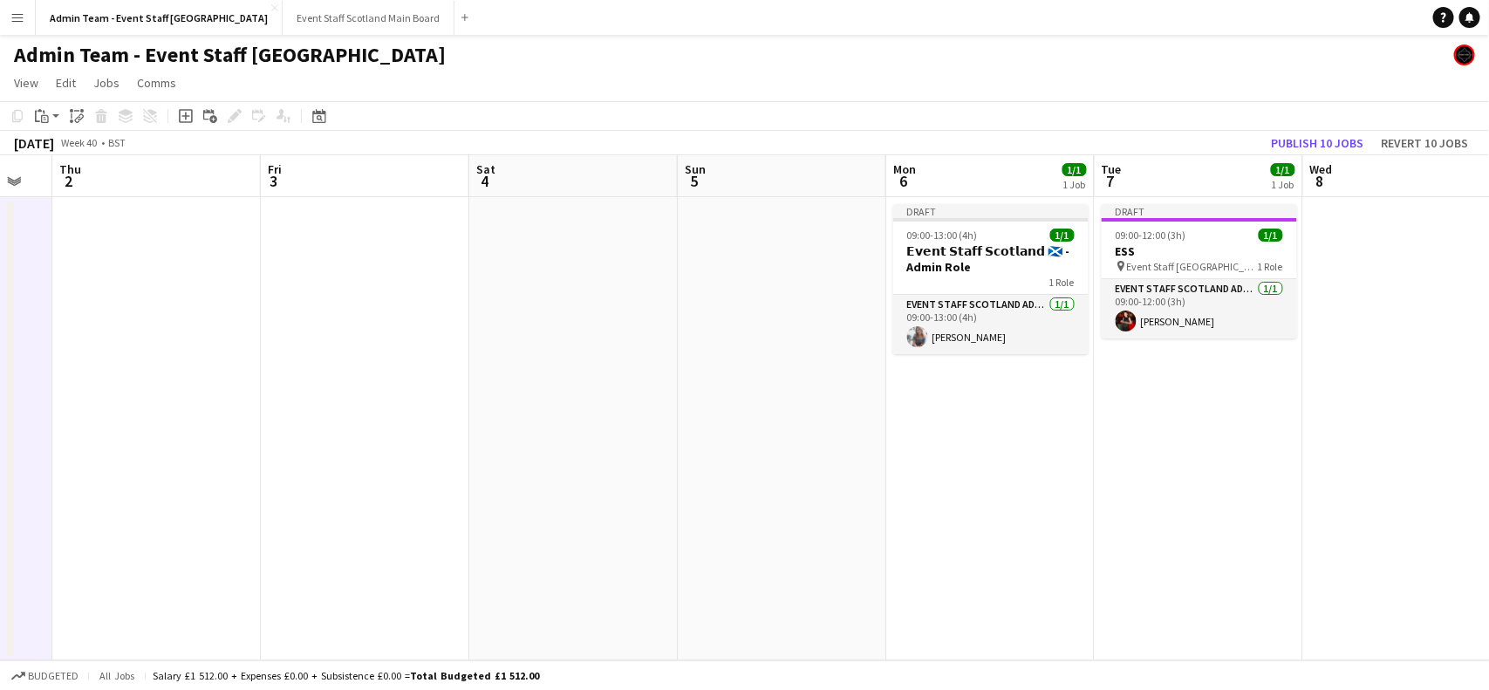
click at [1234, 436] on app-date-cell "Draft 09:00-12:00 (3h) 1/1 ESS pin Event Staff Scotland - ESS 1 Role EVENT STAF…" at bounding box center [1199, 428] width 208 height 463
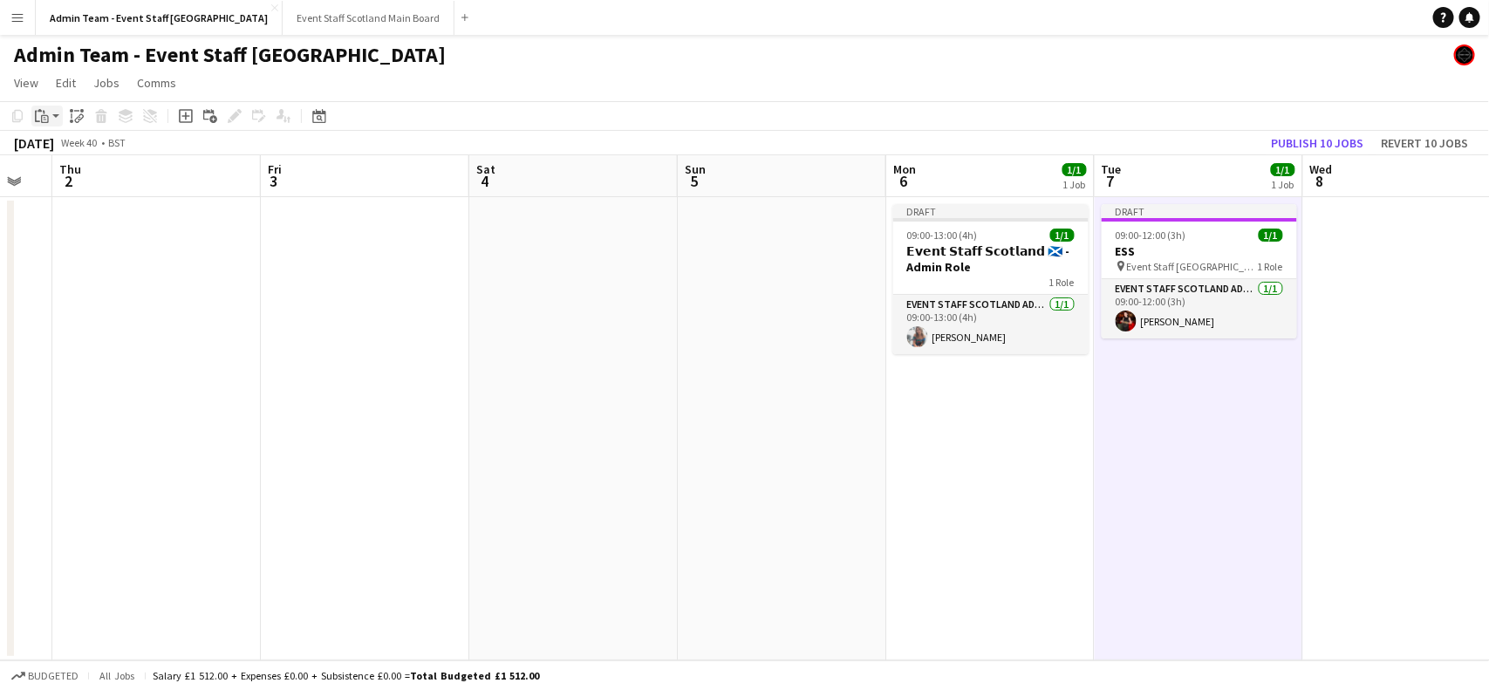
click at [54, 113] on app-action-btn "Paste" at bounding box center [46, 116] width 31 height 21
click at [75, 174] on link "Paste with crew Ctrl+Shift+V" at bounding box center [128, 179] width 164 height 16
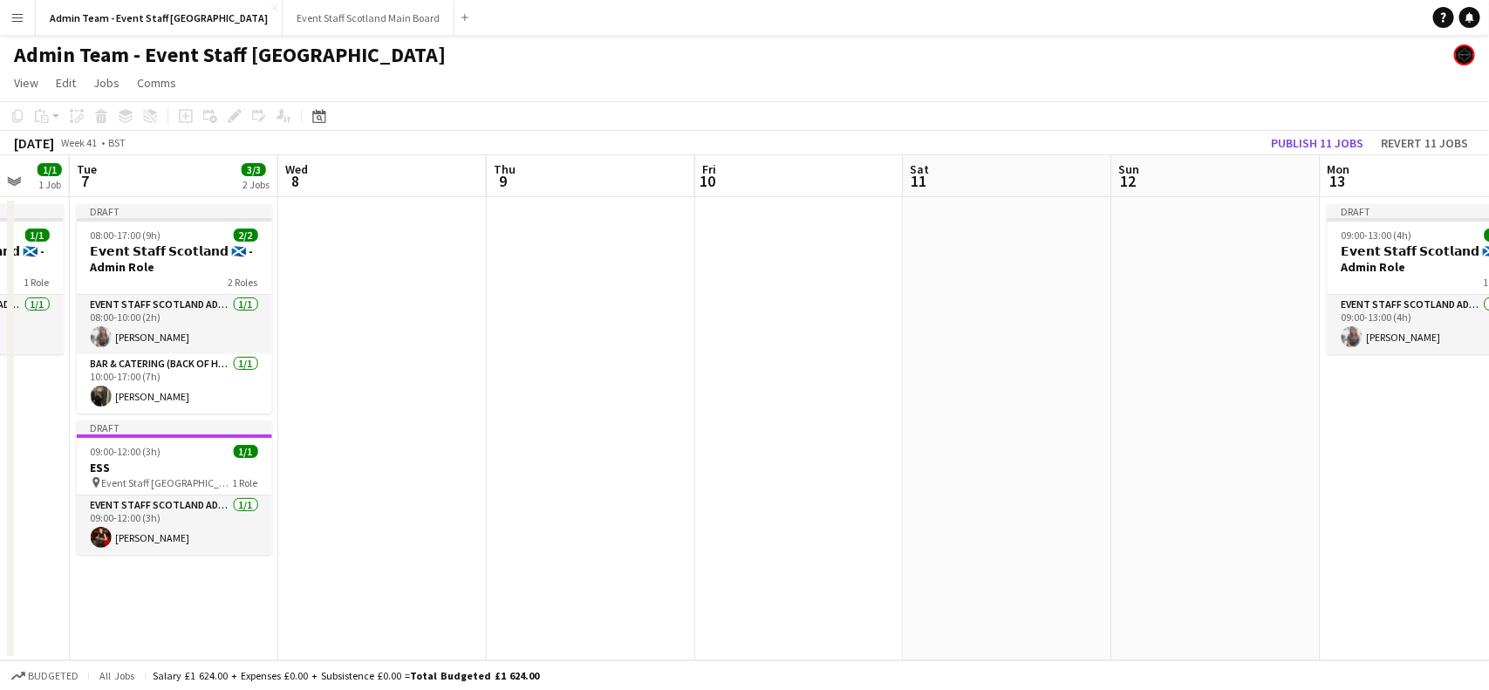
scroll to position [0, 472]
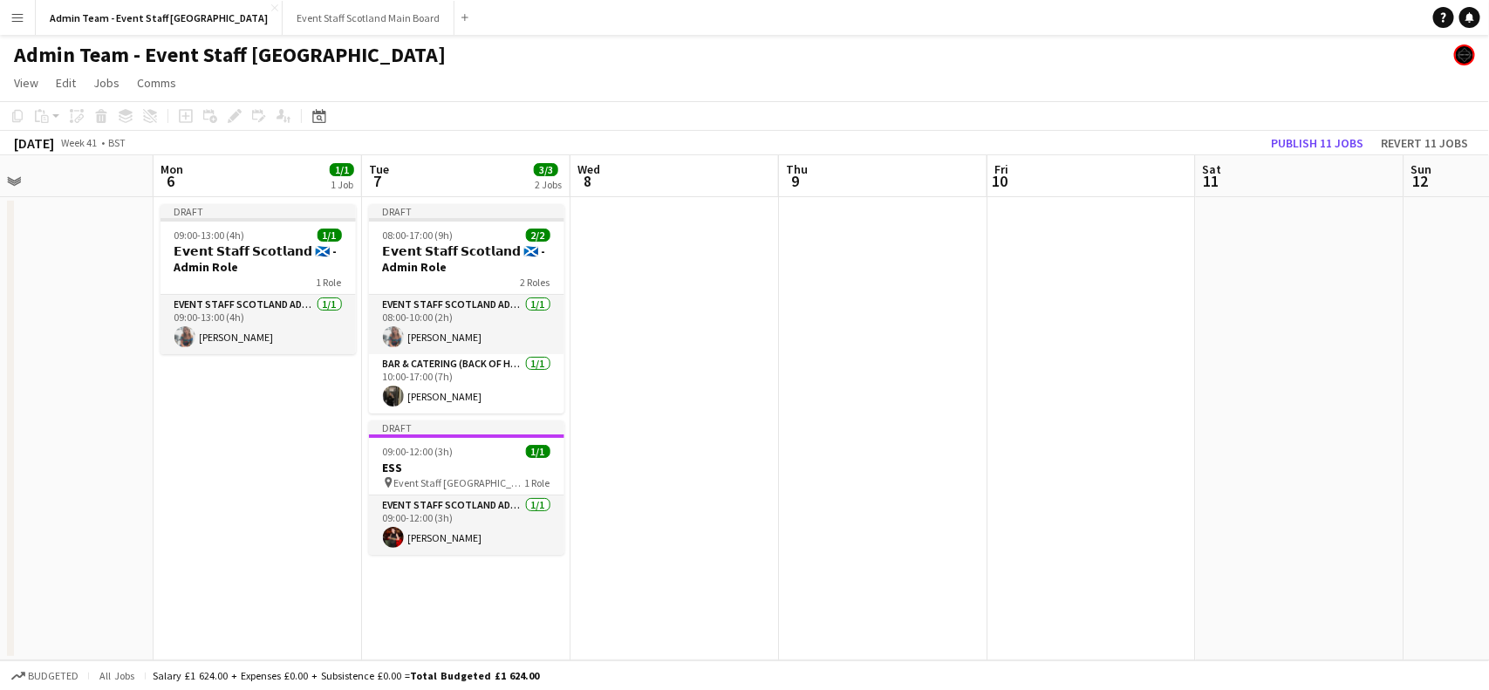
drag, startPoint x: 1419, startPoint y: 384, endPoint x: 270, endPoint y: 469, distance: 1152.1
click at [270, 469] on app-calendar-viewport "Fri 3 Sat 4 Sun 5 Mon 6 1/1 1 Job Tue 7 3/3 2 Jobs Wed 8 Thu 9 Fri 10 Sat 11 Su…" at bounding box center [744, 407] width 1489 height 505
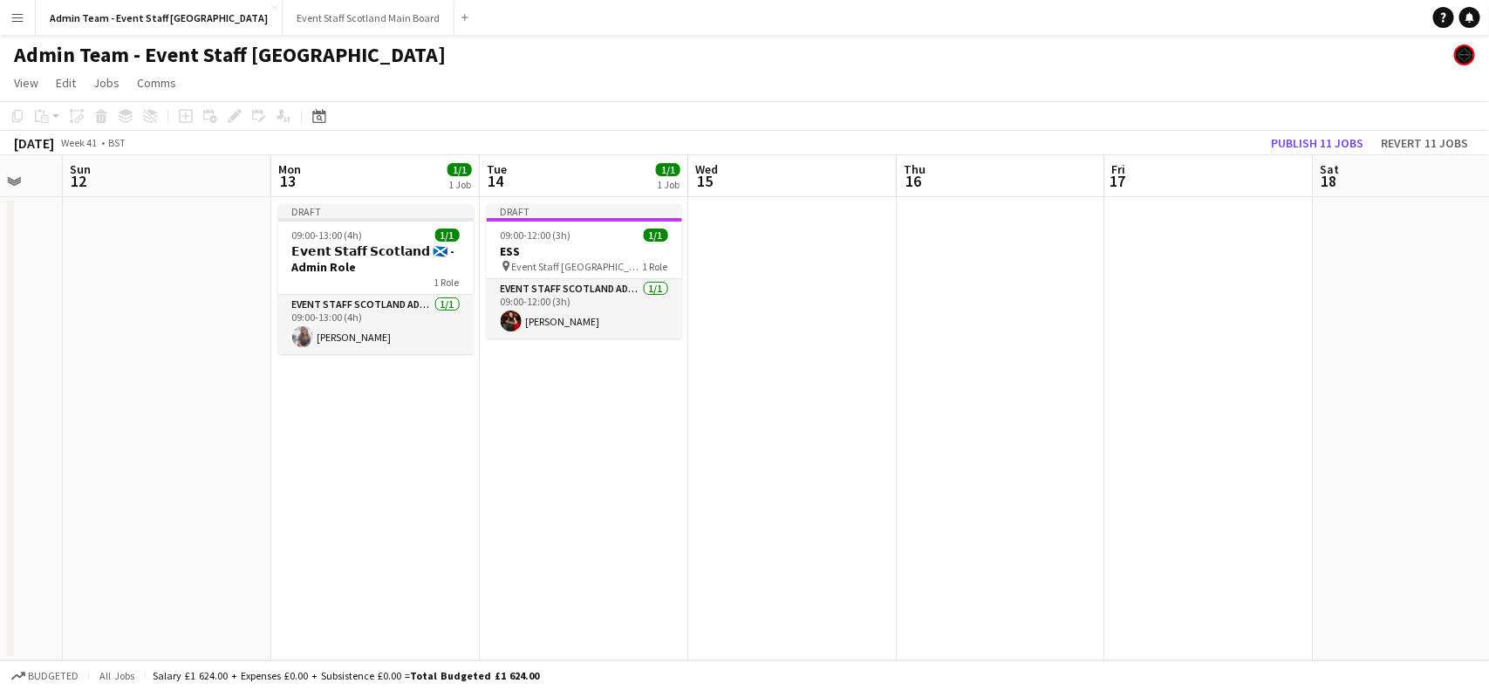
drag, startPoint x: 1088, startPoint y: 315, endPoint x: 119, endPoint y: 455, distance: 979.2
click at [119, 455] on app-calendar-viewport "Thu 9 Fri 10 Sat 11 Sun 12 Mon 13 1/1 1 Job Tue 14 1/1 1 Job Wed 15 Thu 16 Fri …" at bounding box center [744, 407] width 1489 height 505
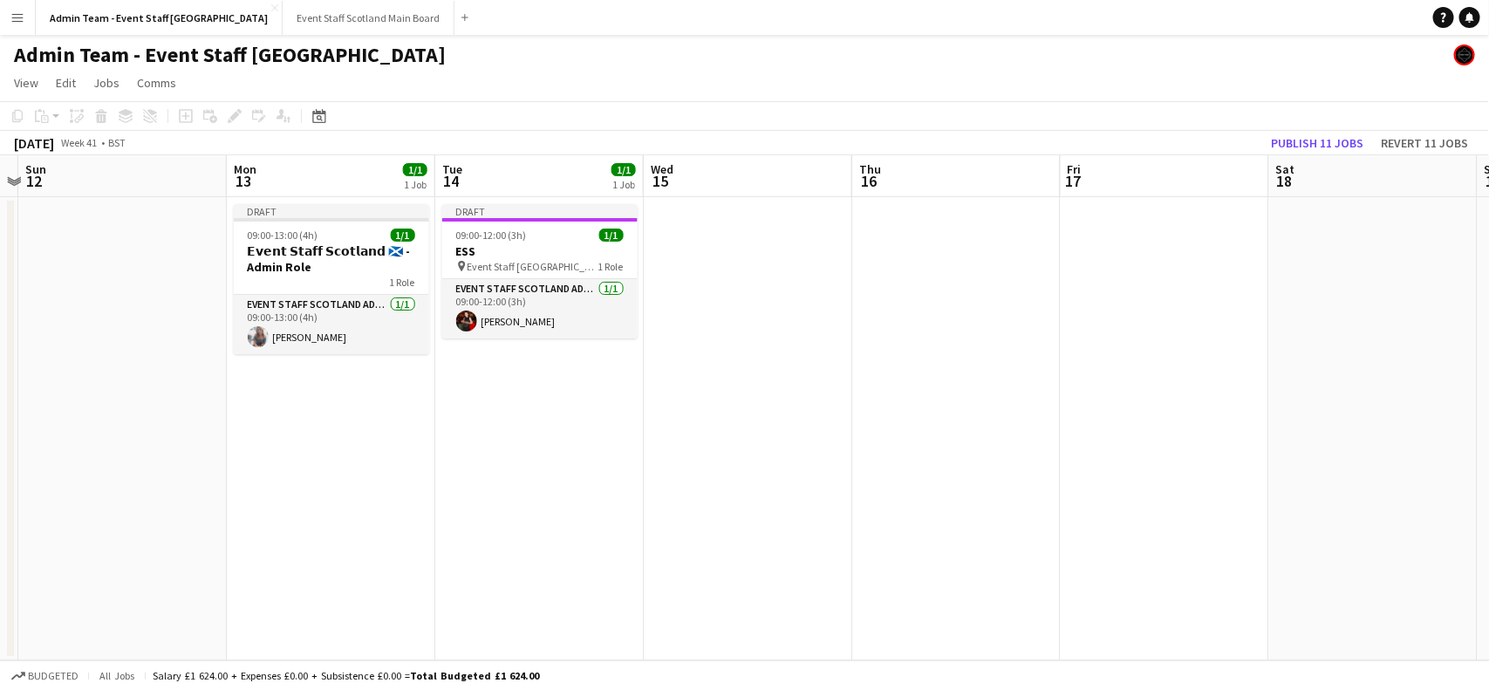
click at [537, 448] on app-date-cell "Draft 09:00-12:00 (3h) 1/1 ESS pin Event Staff Scotland - ESS 1 Role EVENT STAF…" at bounding box center [539, 428] width 208 height 463
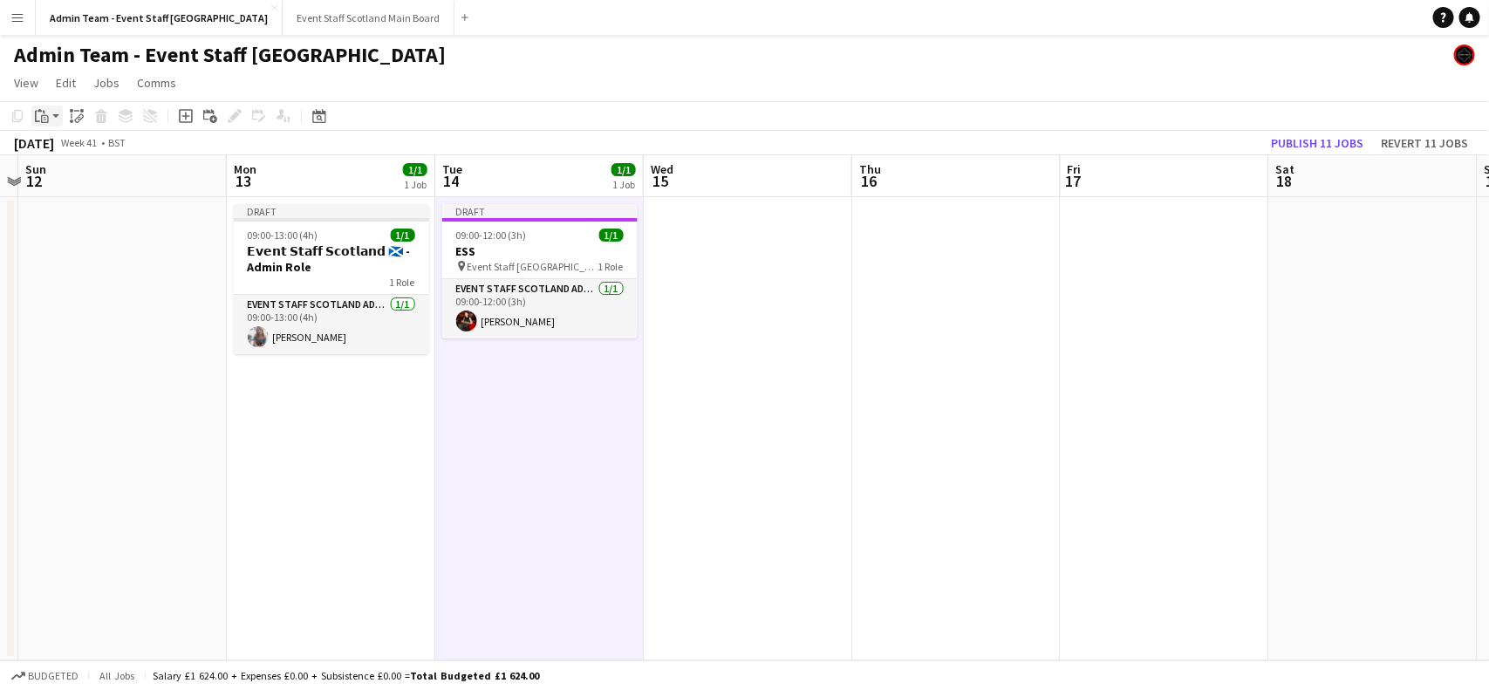
click at [45, 116] on icon "Paste" at bounding box center [42, 116] width 14 height 14
click at [81, 184] on link "Paste with crew Ctrl+Shift+V" at bounding box center [128, 179] width 164 height 16
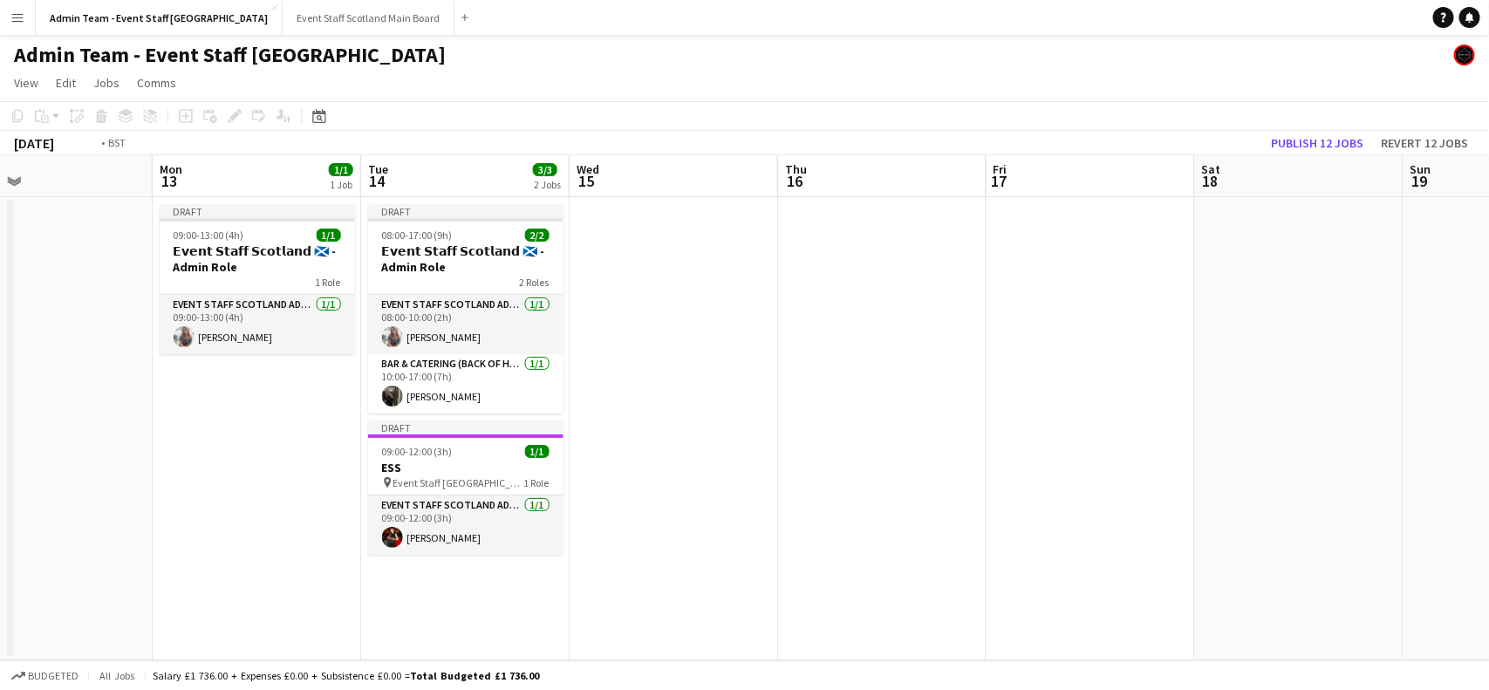
drag, startPoint x: 1261, startPoint y: 282, endPoint x: 310, endPoint y: 401, distance: 959.2
click at [310, 401] on app-calendar-viewport "Thu 9 Fri 10 Sat 11 Sun 12 Mon 13 1/1 1 Job Tue 14 3/3 2 Jobs Wed 15 Thu 16 Fri…" at bounding box center [744, 407] width 1489 height 505
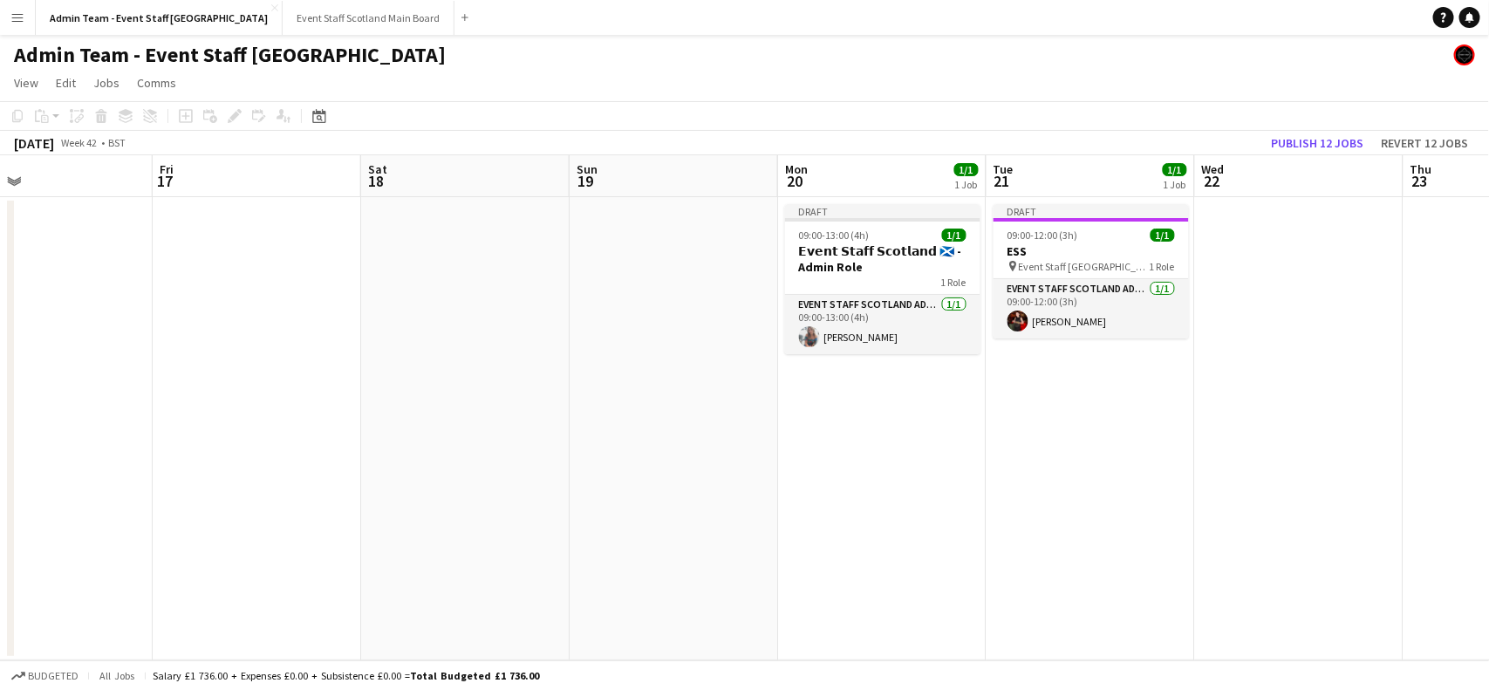
scroll to position [0, 725]
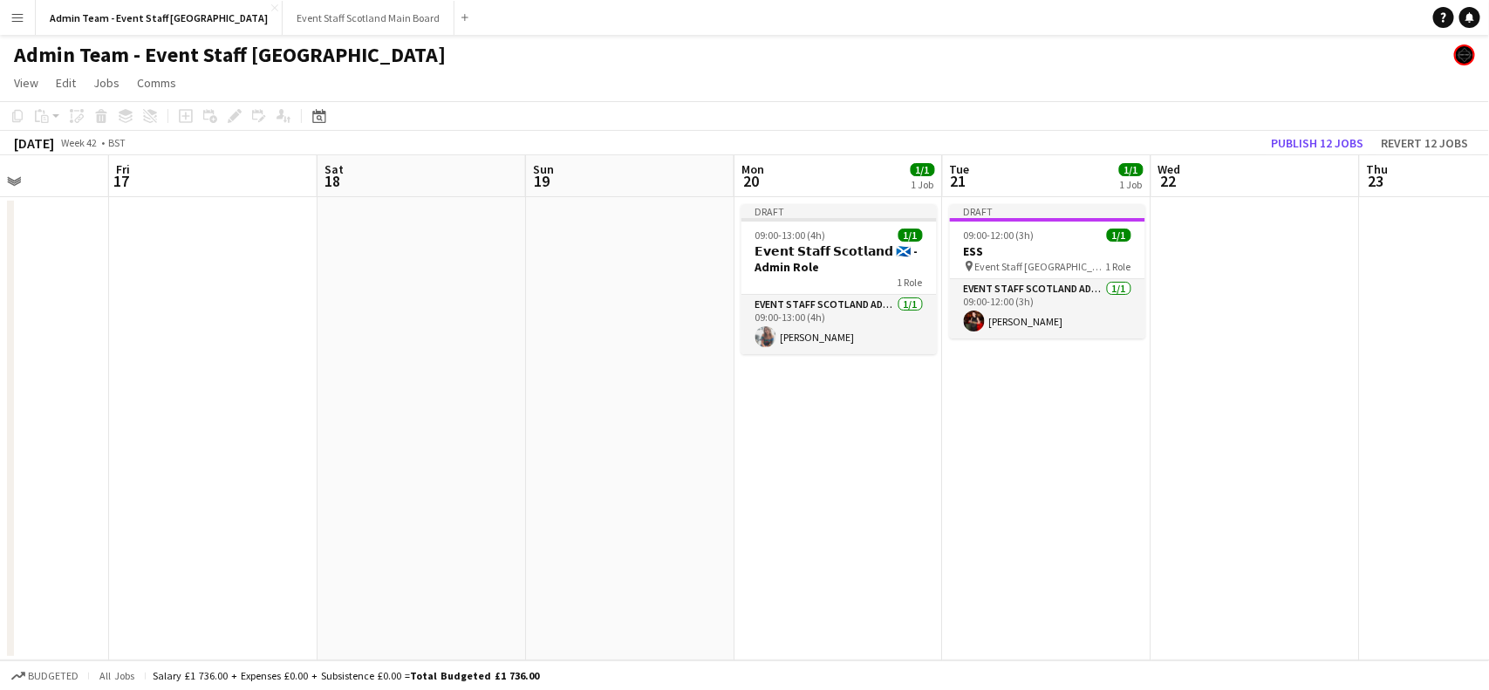
click at [1063, 455] on app-date-cell "Draft 09:00-12:00 (3h) 1/1 ESS pin Event Staff Scotland - ESS 1 Role EVENT STAF…" at bounding box center [1047, 428] width 208 height 463
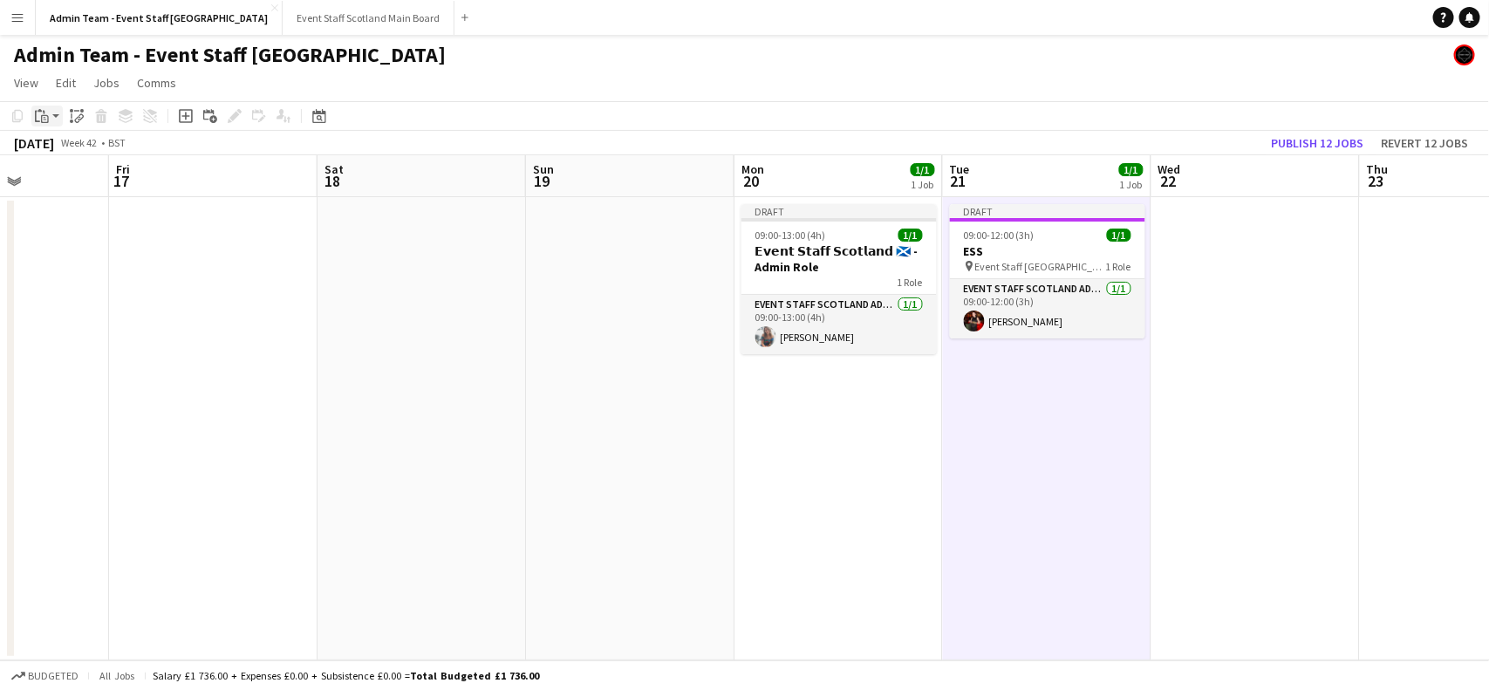
click at [41, 120] on icon at bounding box center [45, 119] width 8 height 8
click at [67, 181] on link "Paste with crew Ctrl+Shift+V" at bounding box center [128, 179] width 164 height 16
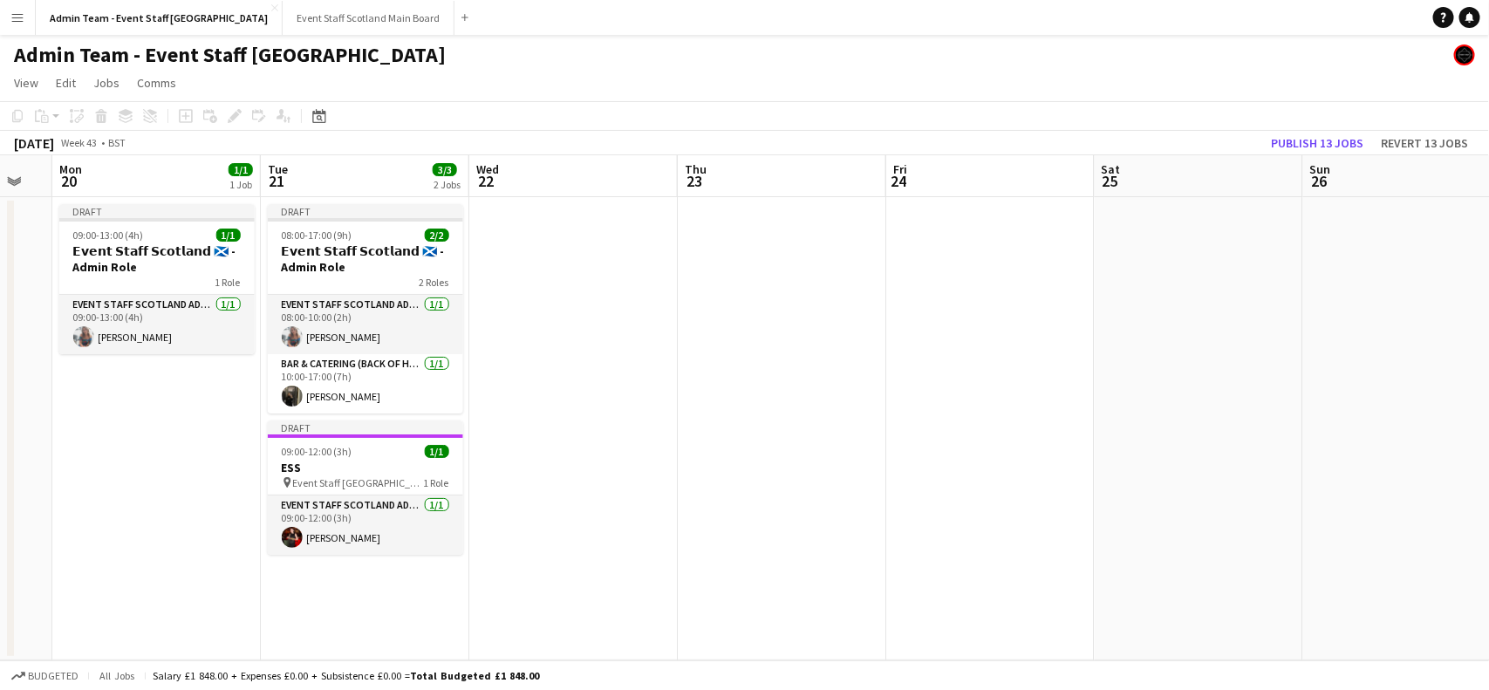
drag, startPoint x: 1357, startPoint y: 268, endPoint x: 173, endPoint y: 454, distance: 1199.2
click at [173, 454] on app-calendar-viewport "Fri 17 Sat 18 Sun 19 Mon 20 1/1 1 Job Tue 21 3/3 2 Jobs Wed 22 Thu 23 Fri 24 Sa…" at bounding box center [744, 407] width 1489 height 505
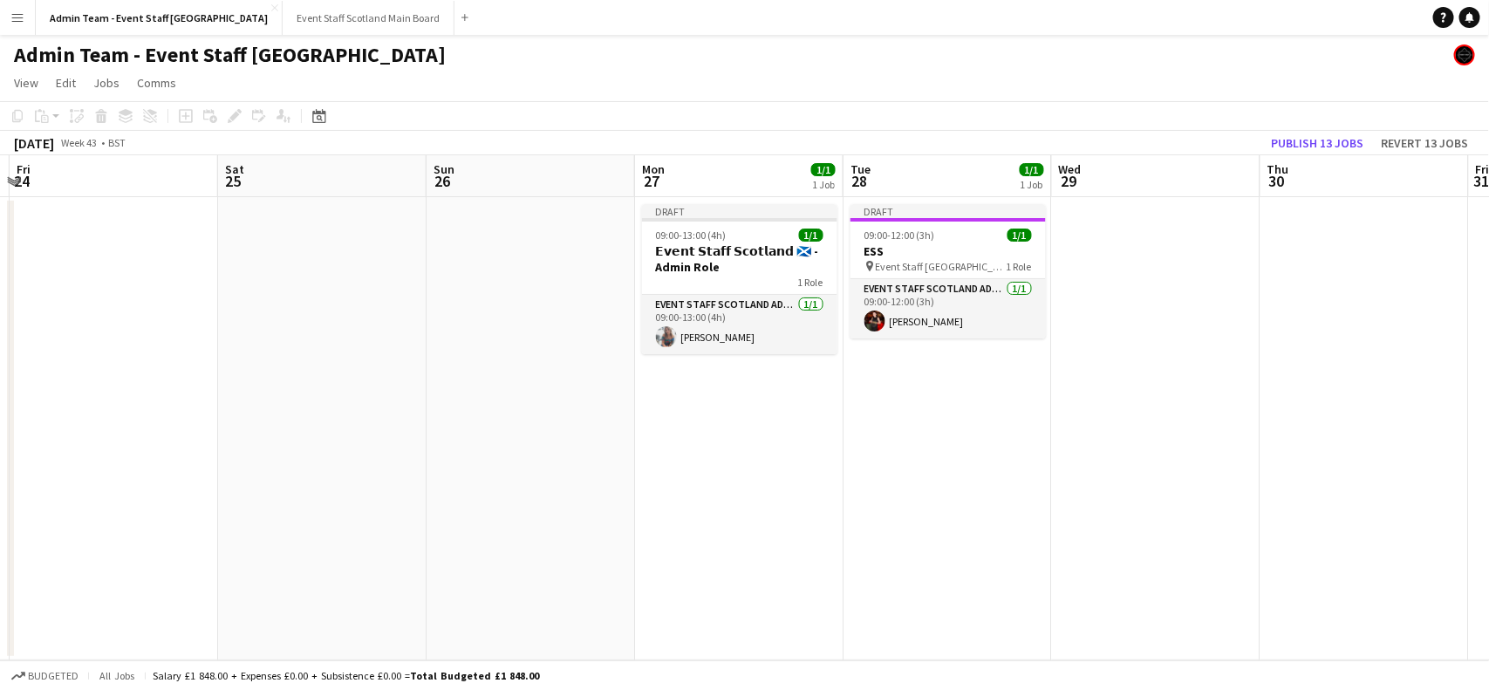
drag, startPoint x: 1060, startPoint y: 468, endPoint x: 451, endPoint y: 512, distance: 610.5
click at [451, 512] on app-calendar-viewport "Tue 21 3/3 2 Jobs Wed 22 Thu 23 Fri 24 Sat 25 Sun 26 Mon 27 1/1 1 Job Tue 28 1/…" at bounding box center [744, 407] width 1489 height 505
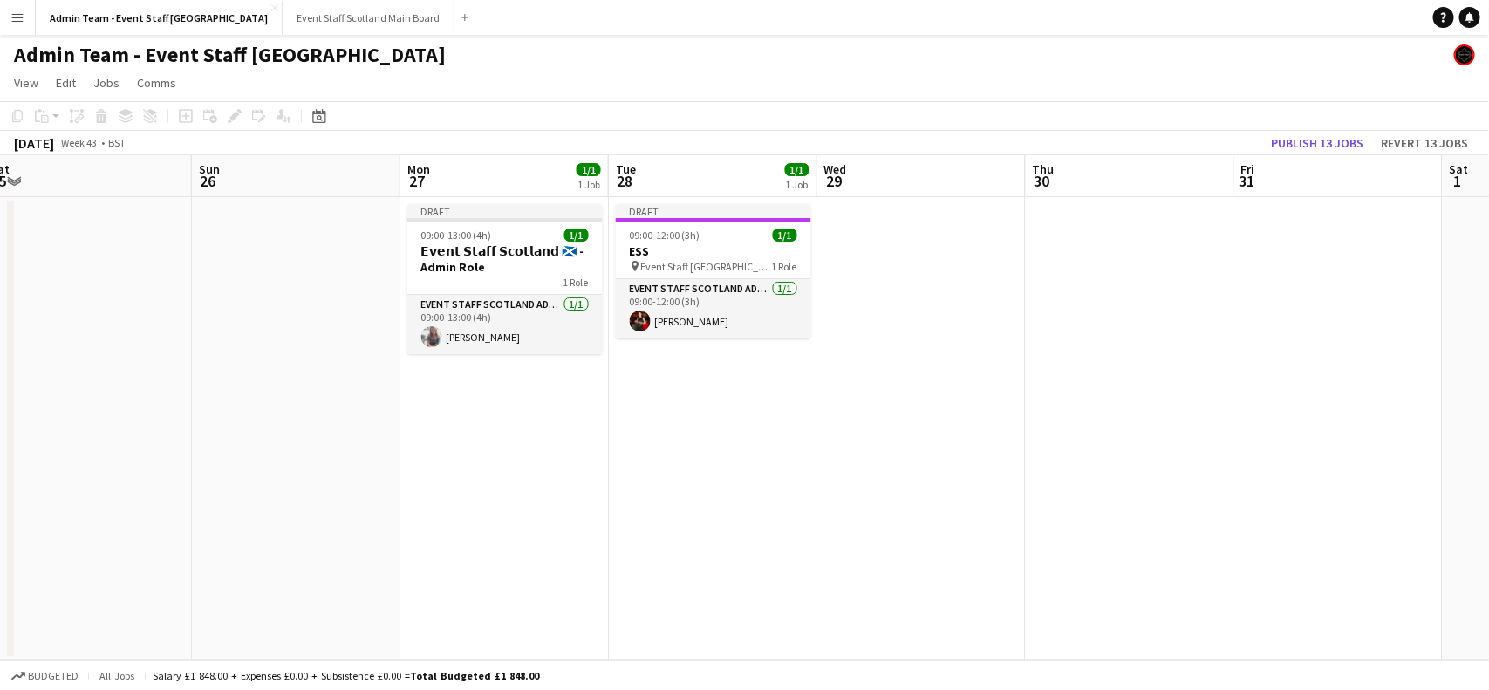
click at [733, 407] on app-date-cell "Draft 09:00-12:00 (3h) 1/1 ESS pin Event Staff Scotland - ESS 1 Role EVENT STAF…" at bounding box center [713, 428] width 208 height 463
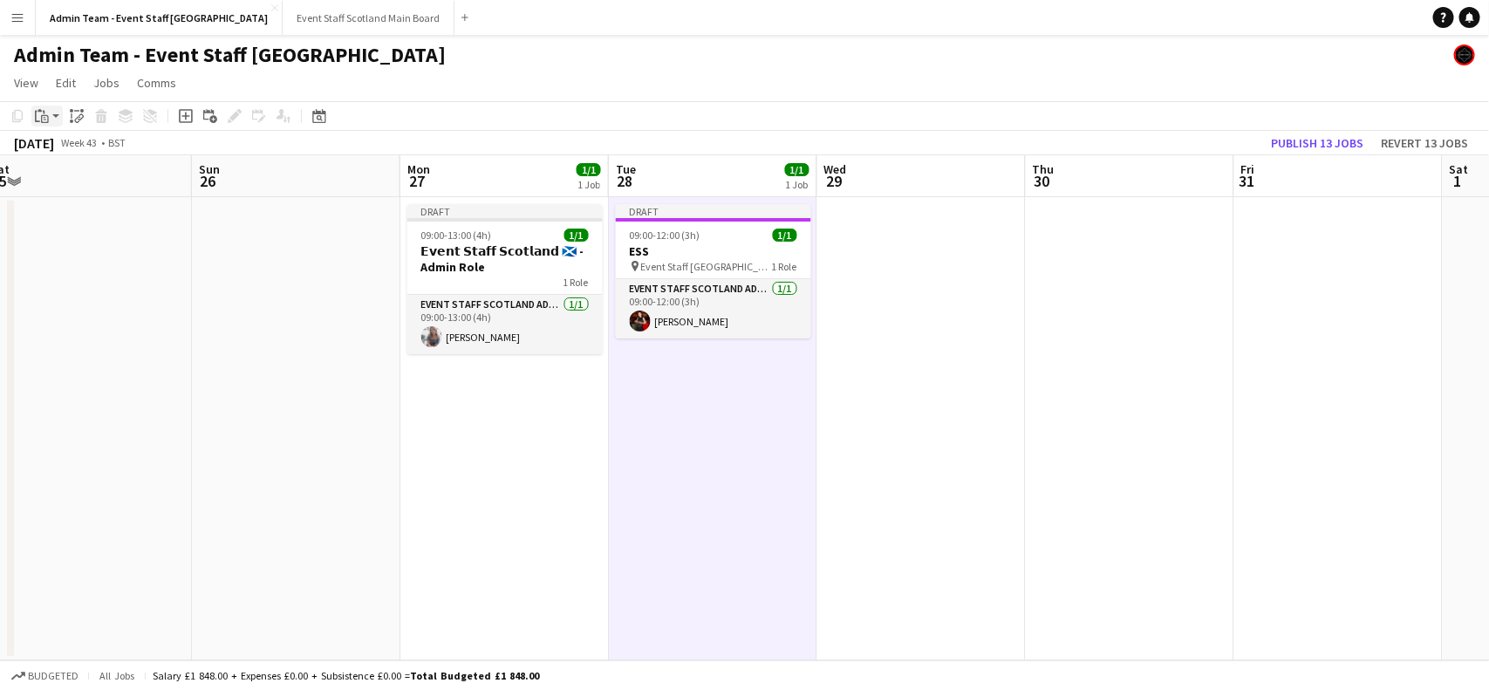
click at [57, 114] on app-action-btn "Paste" at bounding box center [46, 116] width 31 height 21
click at [75, 180] on link "Paste with crew Ctrl+Shift+V" at bounding box center [128, 179] width 164 height 16
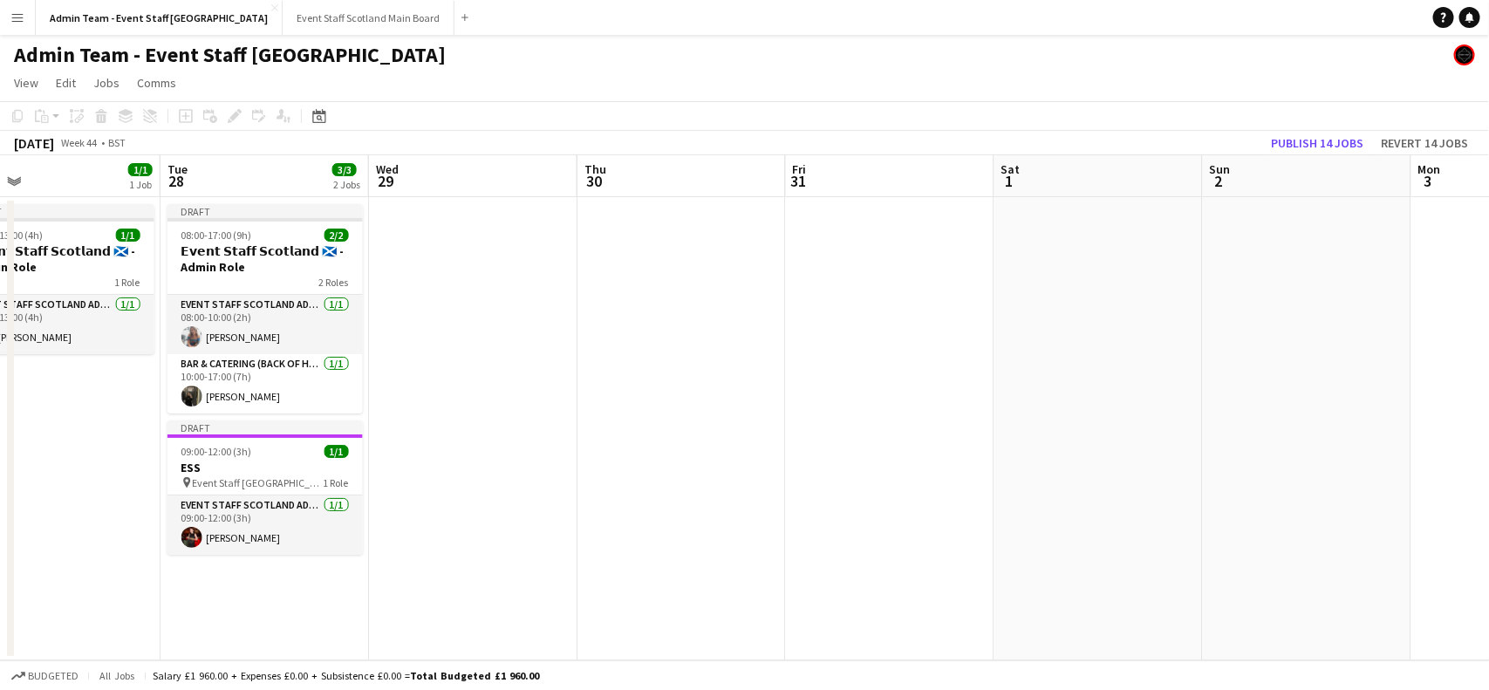
scroll to position [0, 809]
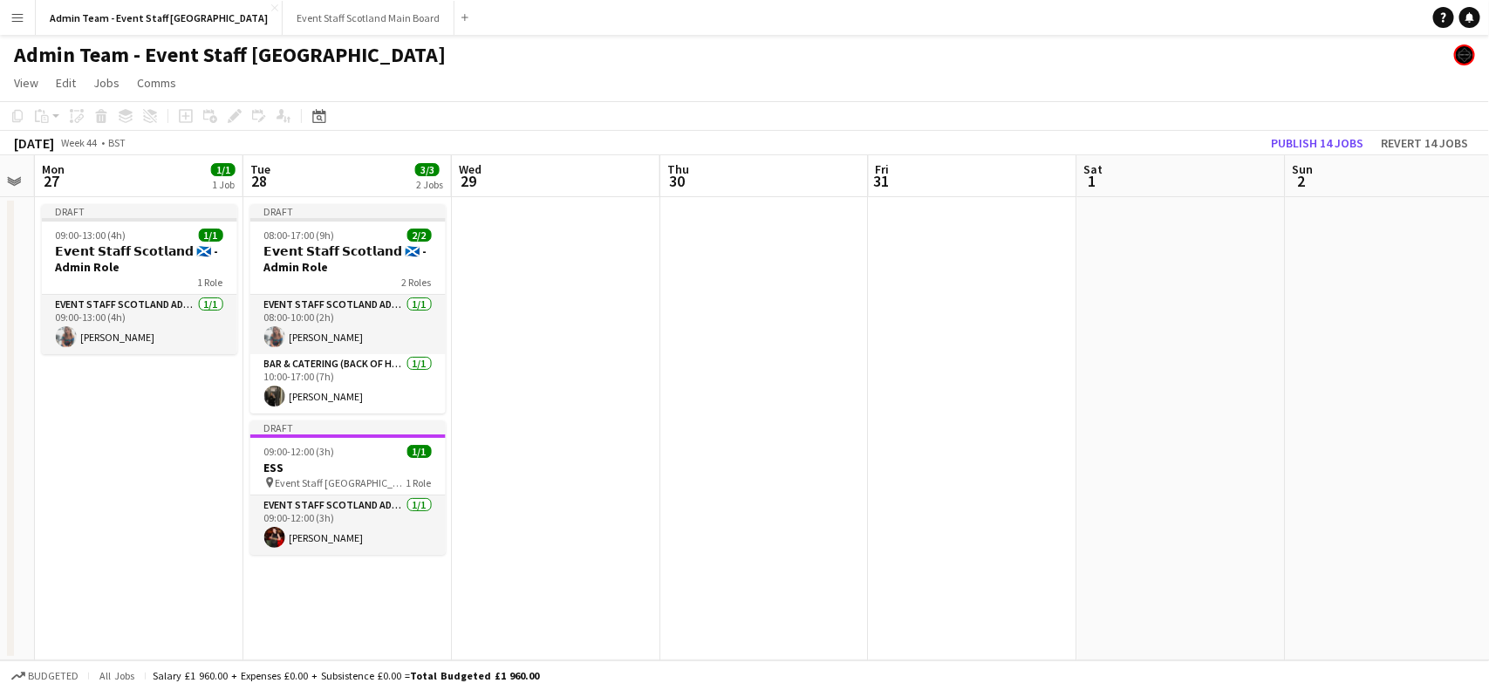
drag, startPoint x: 1184, startPoint y: 303, endPoint x: 183, endPoint y: 402, distance: 1005.5
click at [183, 402] on app-calendar-viewport "Thu 23 Fri 24 Sat 25 Sun 26 Mon 27 1/1 1 Job Tue 28 3/3 2 Jobs Wed 29 Thu 30 Fr…" at bounding box center [744, 407] width 1489 height 505
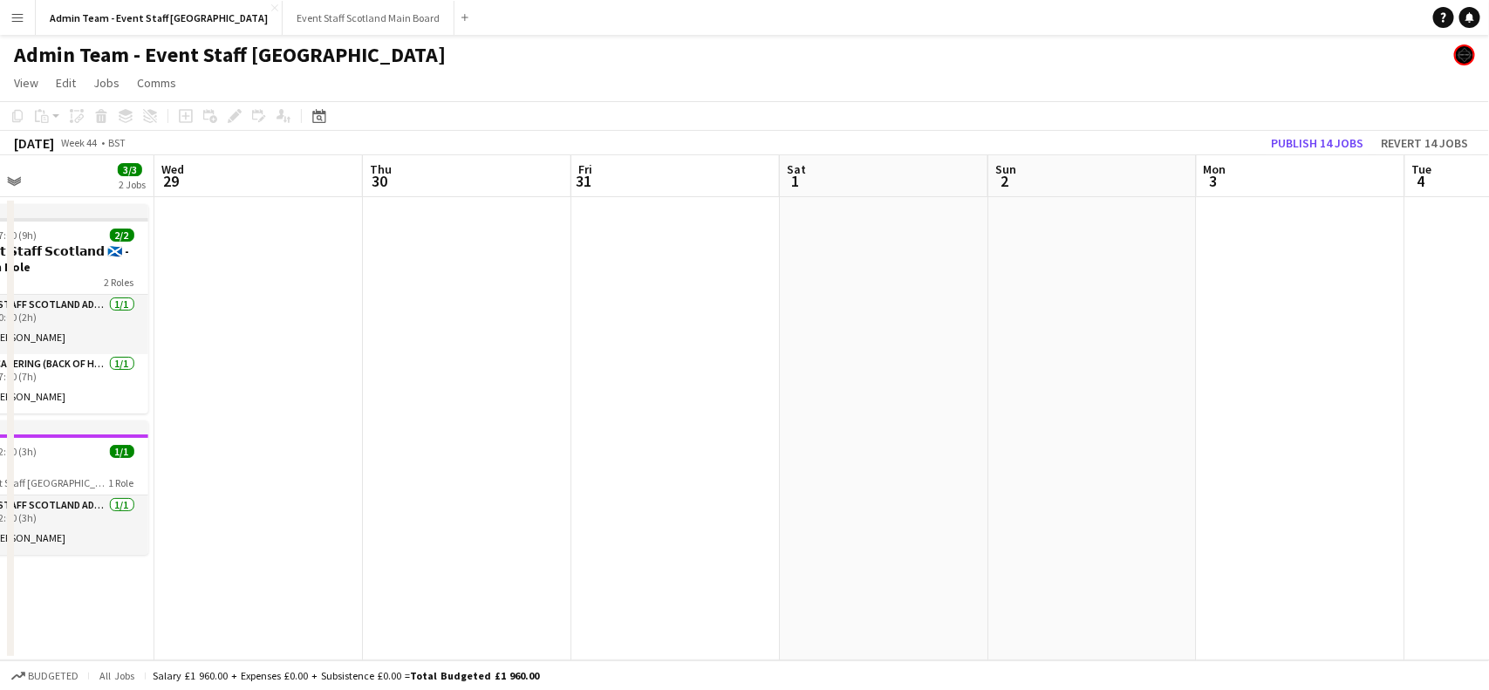
scroll to position [0, 472]
drag, startPoint x: 1138, startPoint y: 359, endPoint x: 1475, endPoint y: 351, distance: 336.8
click at [1475, 351] on app-calendar-viewport "Sun 26 Mon 27 1/1 1 Job Tue 28 3/3 2 Jobs Wed 29 Thu 30 Fri 31 Sat 1 Sun 2 Mon …" at bounding box center [744, 407] width 1489 height 505
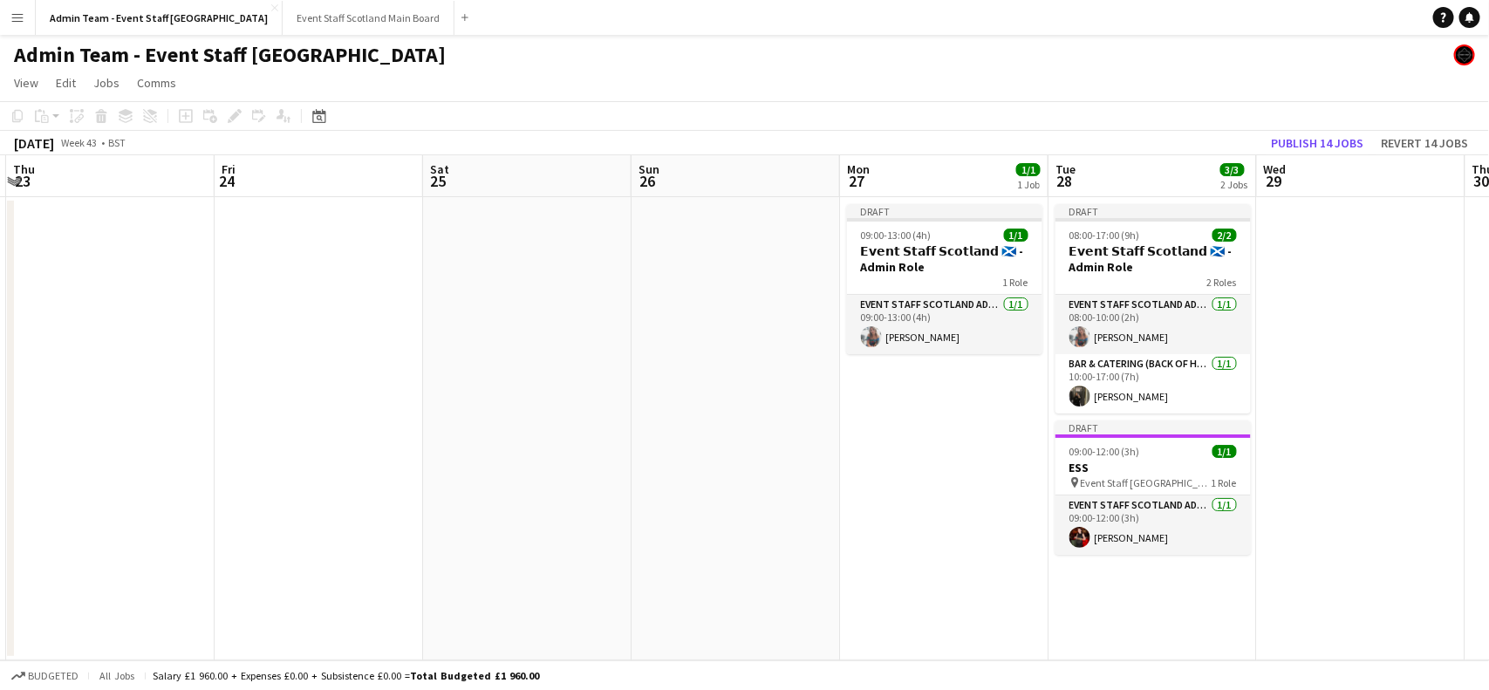
scroll to position [0, 395]
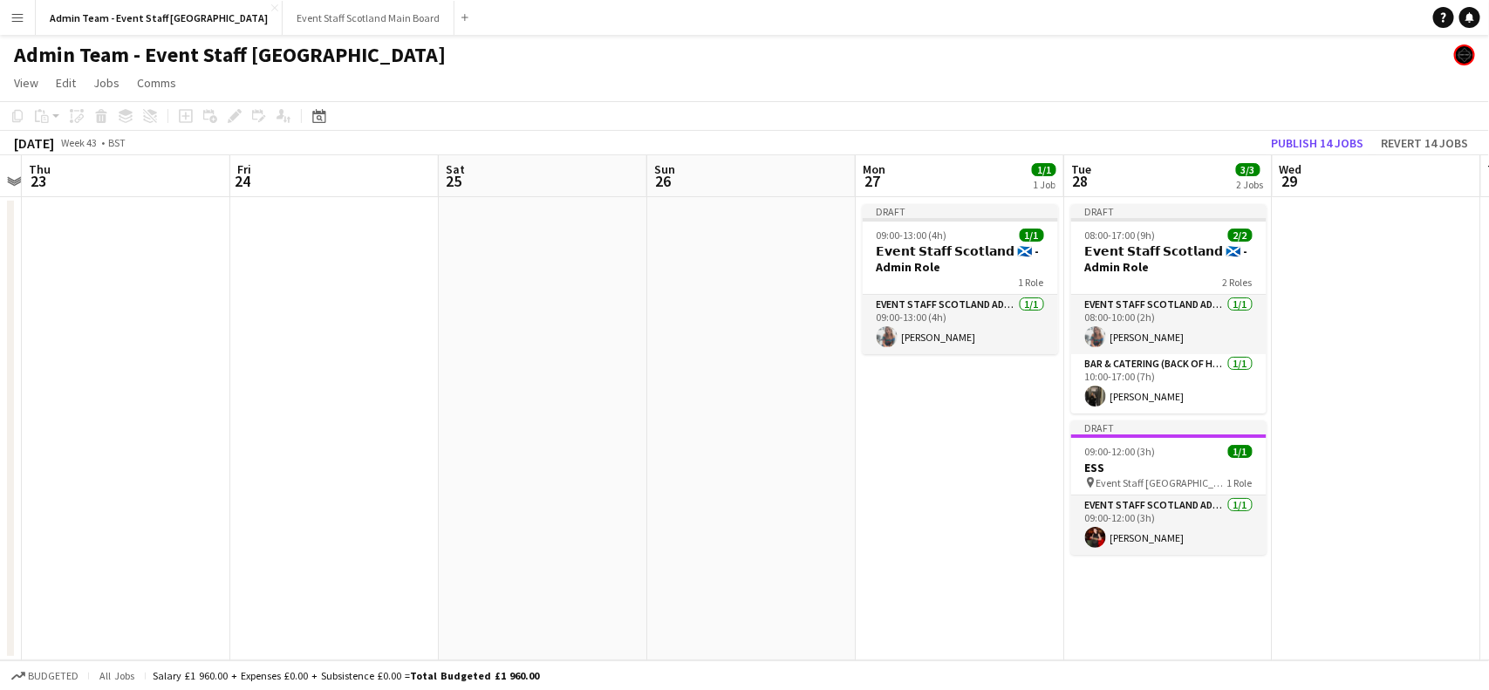
drag, startPoint x: 369, startPoint y: 425, endPoint x: 1488, endPoint y: 367, distance: 1120.7
click at [1488, 367] on app-calendar-viewport "Tue 21 3/3 2 Jobs Wed 22 Thu 23 Fri 24 Sat 25 Sun 26 Mon 27 1/1 1 Job Tue 28 3/…" at bounding box center [744, 407] width 1489 height 505
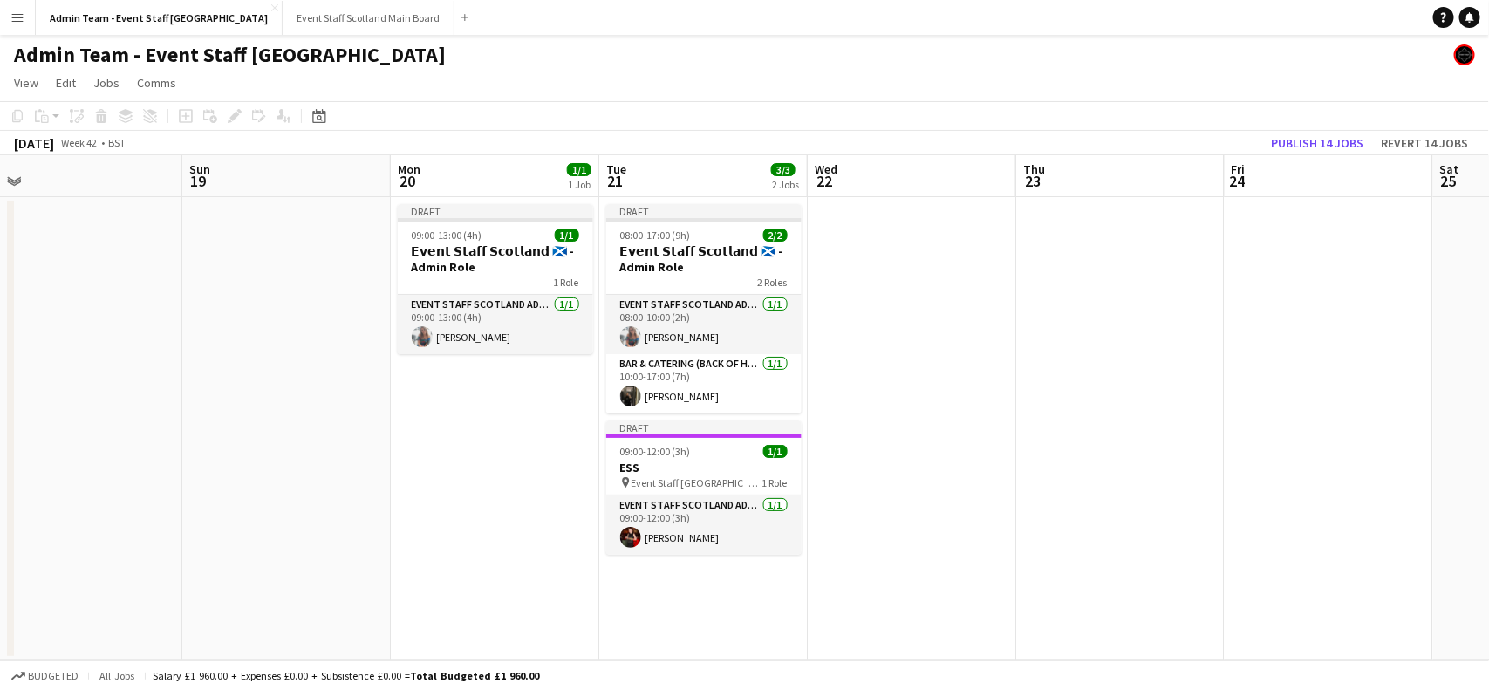
drag, startPoint x: 188, startPoint y: 321, endPoint x: 1409, endPoint y: 320, distance: 1220.5
click at [1409, 320] on app-calendar-viewport "Thu 16 Fri 17 Sat 18 Sun 19 Mon 20 1/1 1 Job Tue 21 3/3 2 Jobs Wed 22 Thu 23 Fr…" at bounding box center [744, 407] width 1489 height 505
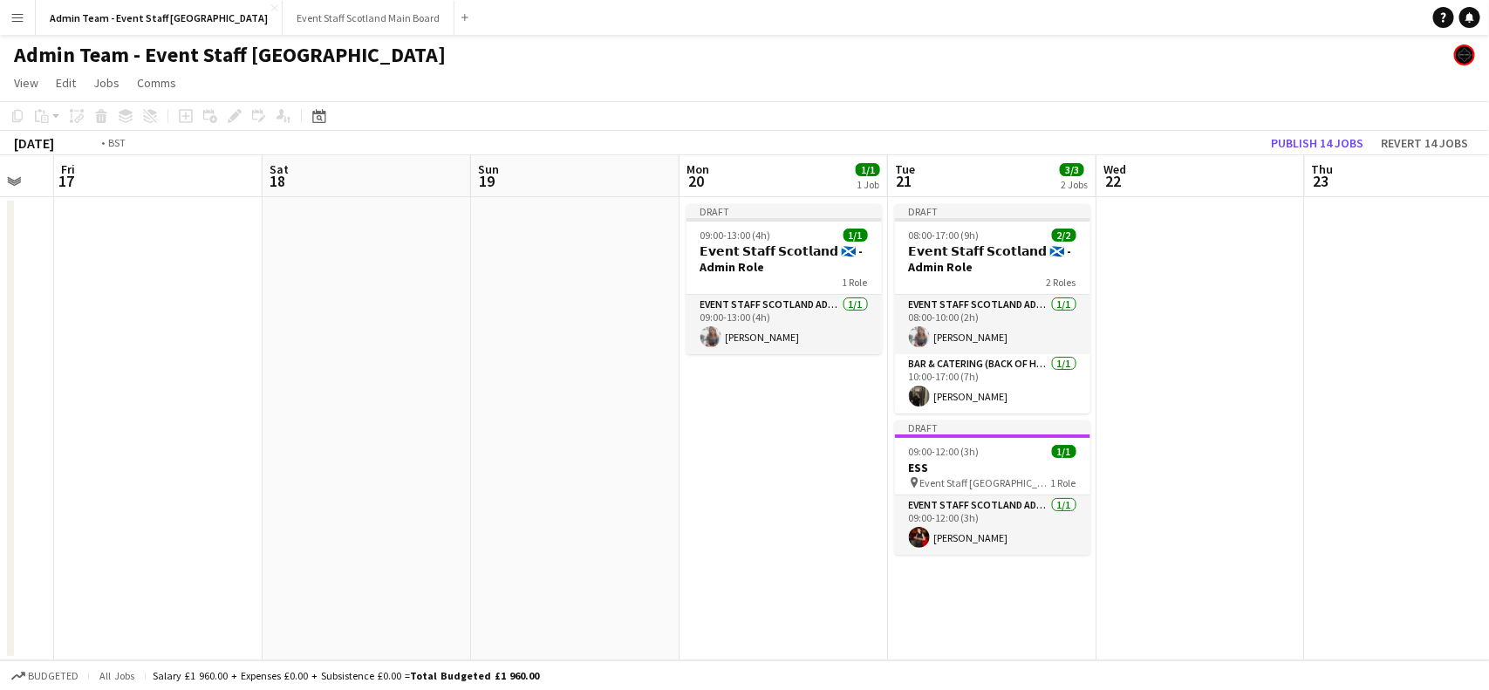
drag, startPoint x: 476, startPoint y: 384, endPoint x: 1440, endPoint y: 388, distance: 964.0
click at [1440, 388] on app-calendar-viewport "Wed 15 Thu 16 Fri 17 Sat 18 Sun 19 Mon 20 1/1 1 Job Tue 21 3/3 2 Jobs Wed 22 Th…" at bounding box center [744, 407] width 1489 height 505
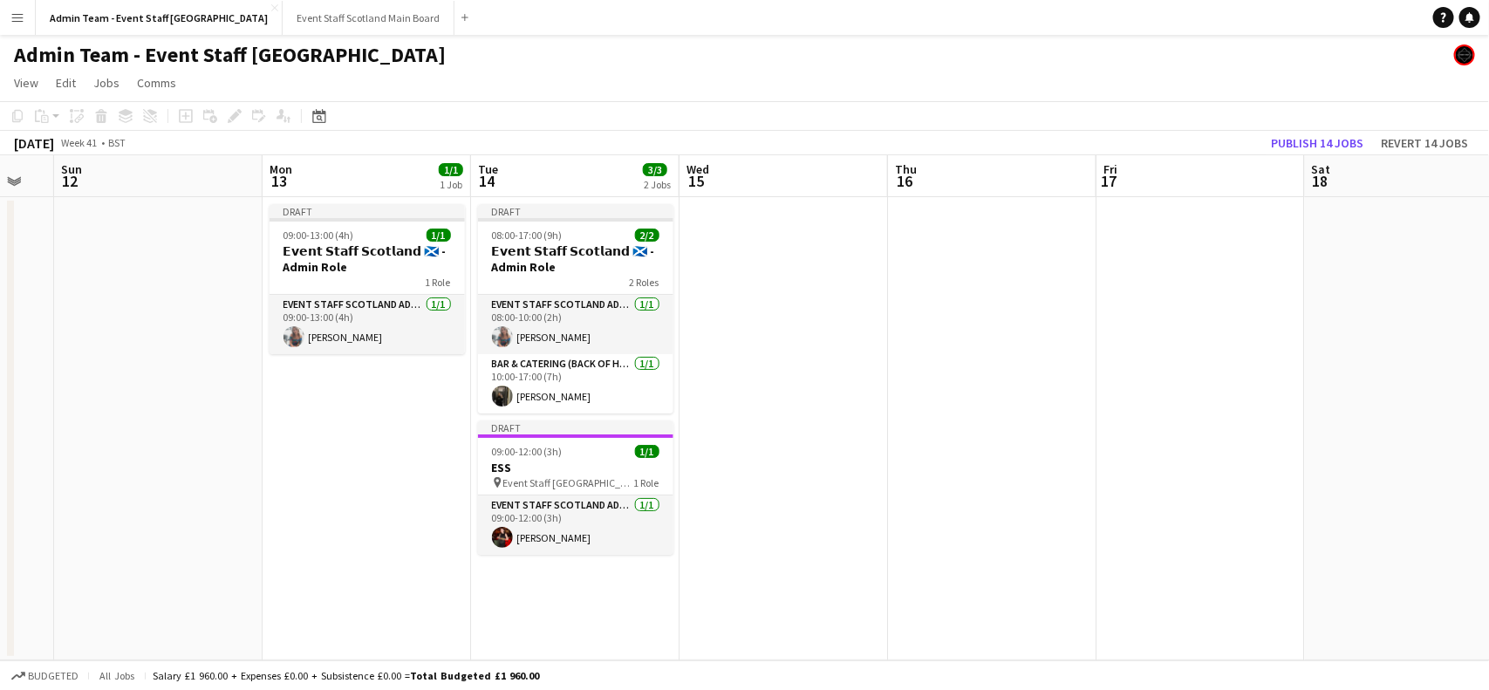
scroll to position [0, 504]
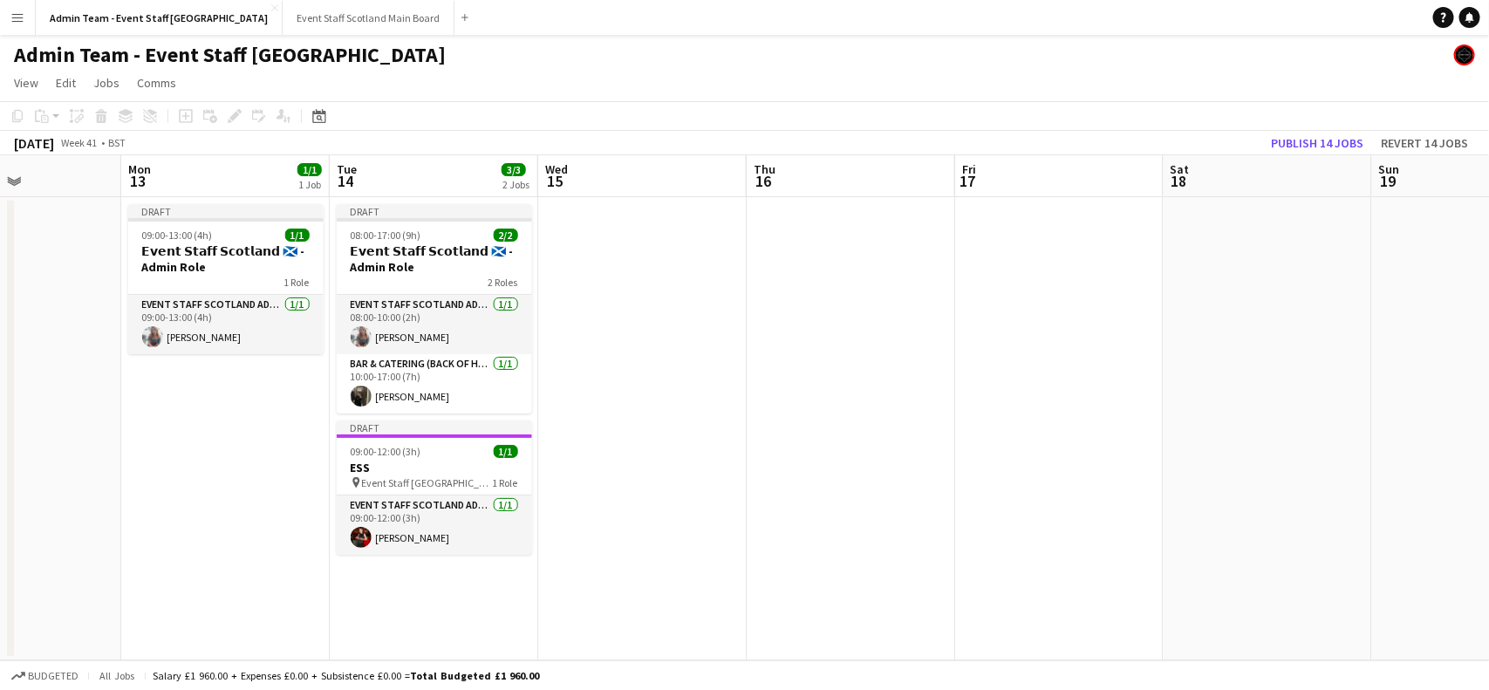
click at [448, 416] on app-date-cell "Draft 08:00-17:00 (9h) 2/2 𝗘𝘃𝗲𝗻𝘁 𝗦𝘁𝗮𝗳𝗳 𝗦𝗰𝗼𝘁𝗹𝗮𝗻𝗱 🏴󠁧󠁢󠁳󠁣󠁴󠁿 - Admin Role 2 Roles EV…" at bounding box center [434, 428] width 208 height 463
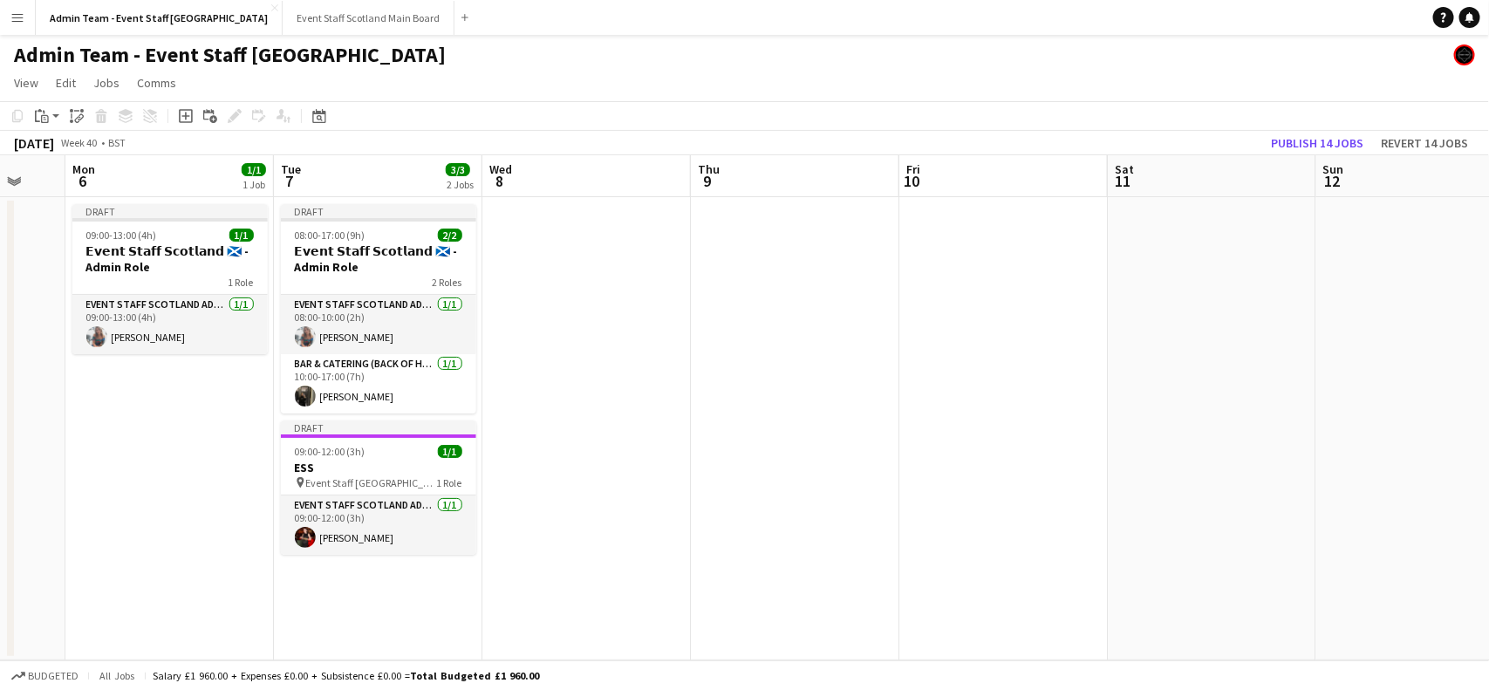
drag, startPoint x: 136, startPoint y: 449, endPoint x: 1488, endPoint y: 410, distance: 1352.8
click at [1488, 410] on app-calendar-viewport "Sat 4 Sun 5 Mon 6 1/1 1 Job Tue 7 3/3 2 Jobs Wed 8 Thu 9 Fri 10 Sat 11 Sun 12 M…" at bounding box center [744, 407] width 1489 height 505
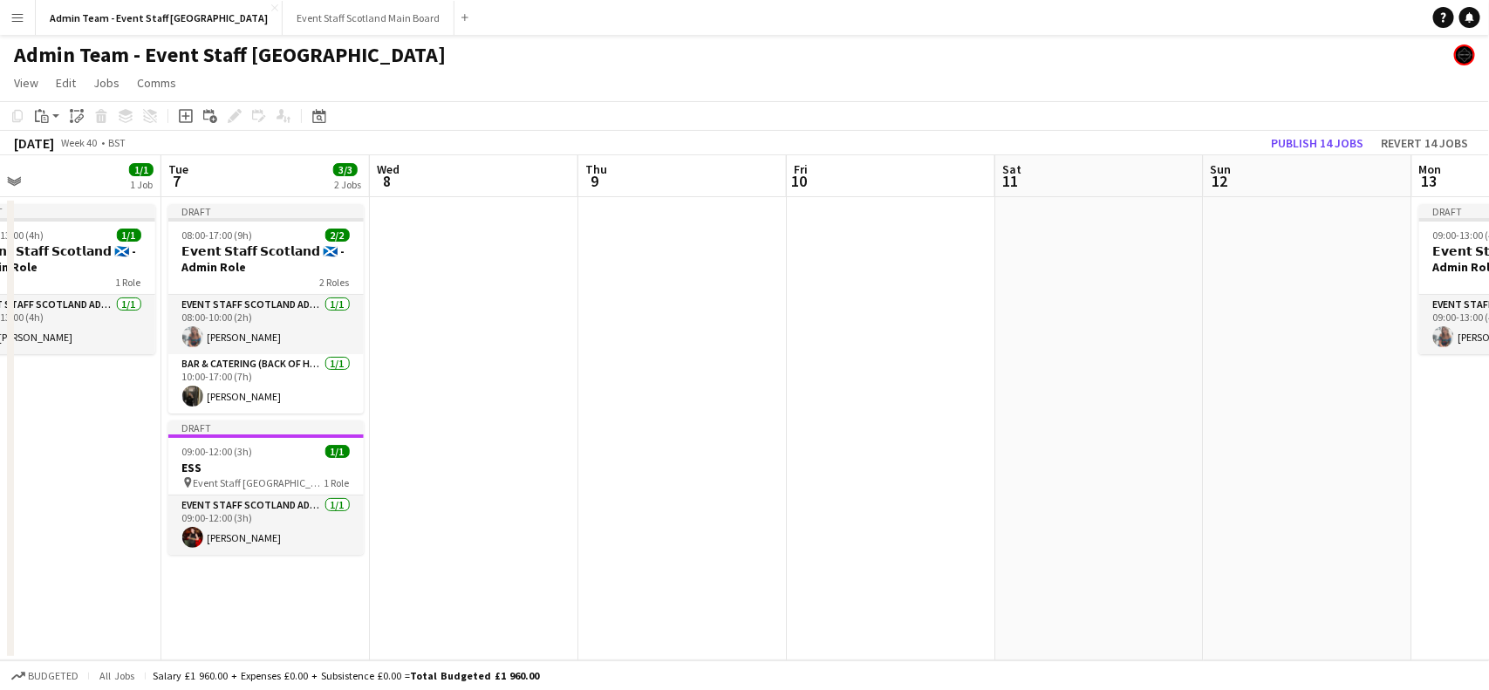
drag, startPoint x: 612, startPoint y: 450, endPoint x: 1486, endPoint y: 446, distance: 873.3
click at [1486, 446] on app-calendar-viewport "Sat 4 Sun 5 Mon 6 1/1 1 Job Tue 7 3/3 2 Jobs Wed 8 Thu 9 Fri 10 Sat 11 Sun 12 M…" at bounding box center [744, 407] width 1489 height 505
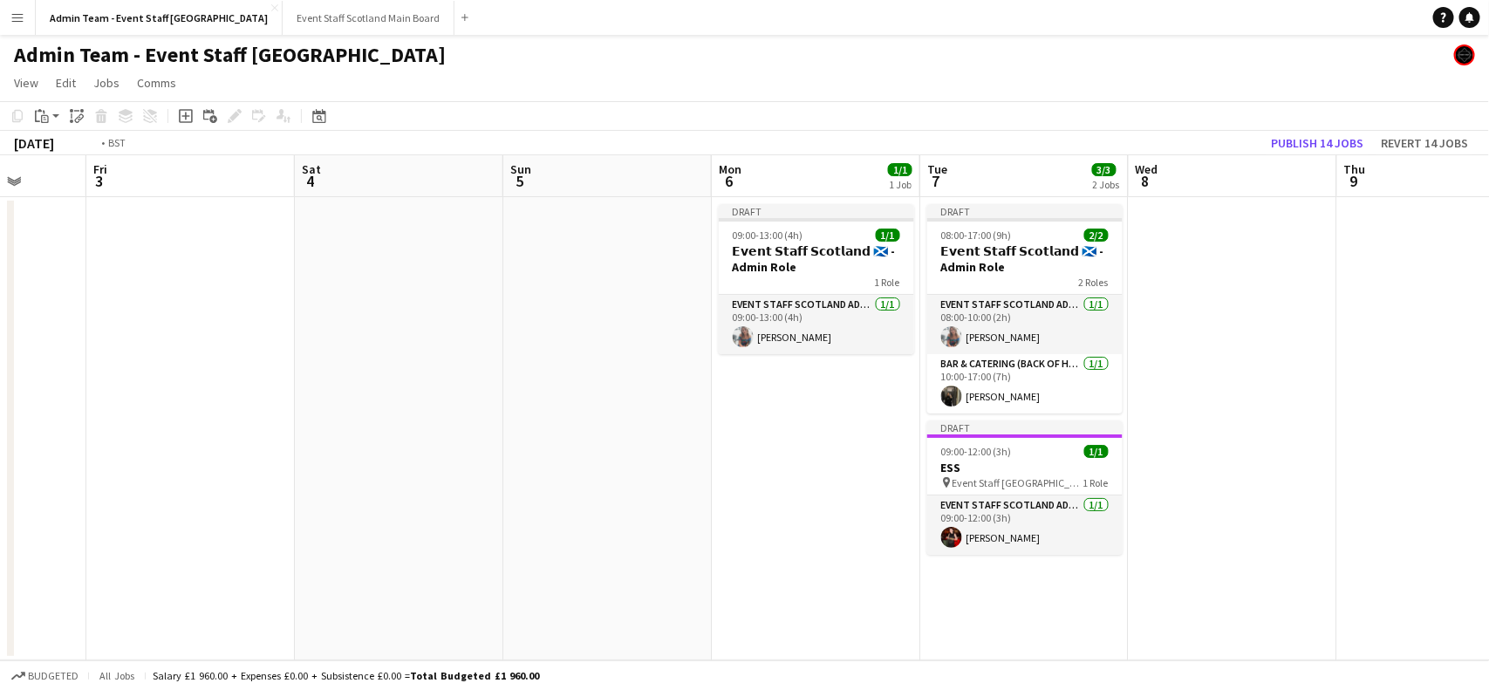
scroll to position [0, 462]
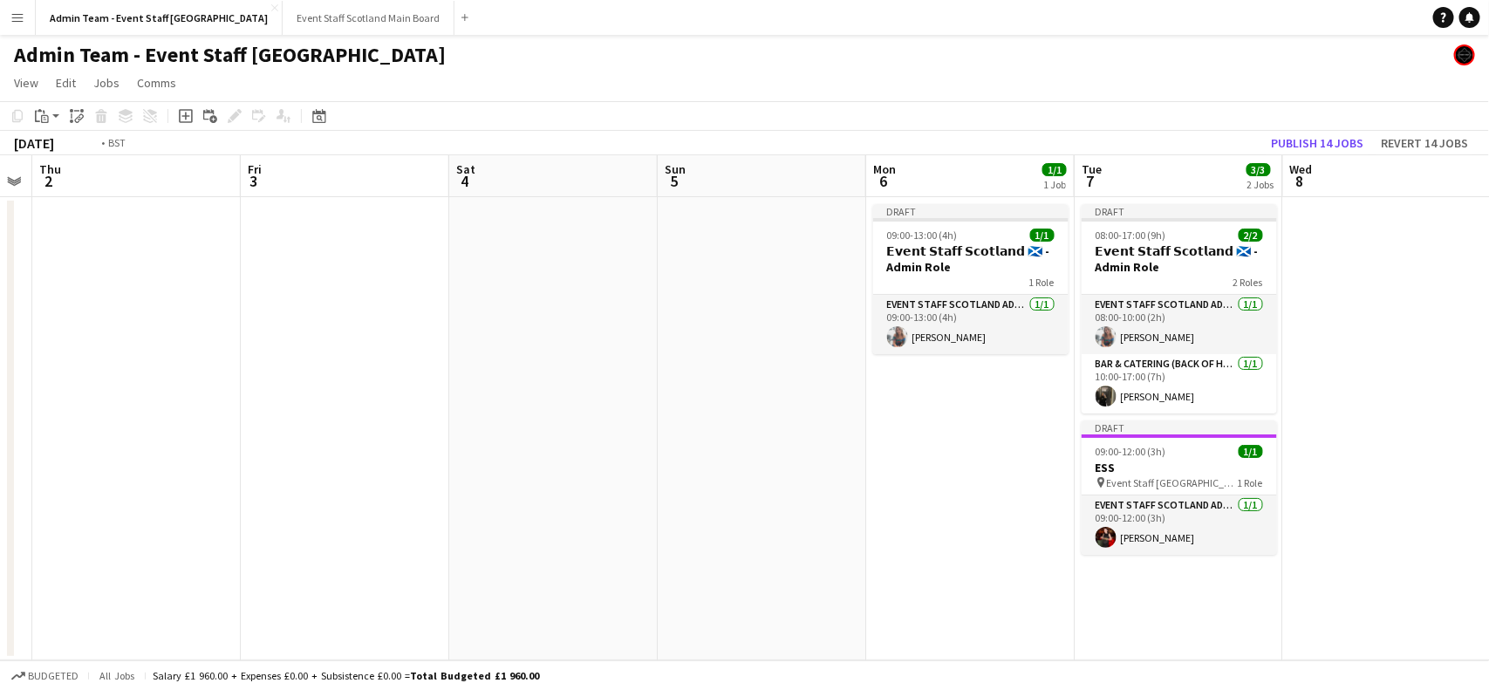
drag, startPoint x: 218, startPoint y: 415, endPoint x: 1371, endPoint y: 425, distance: 1153.3
click at [1371, 425] on app-calendar-viewport "Tue 30 2/3 2 Jobs Wed 1 Thu 2 Fri 3 Sat 4 Sun 5 Mon 6 1/1 1 Job Tue 7 3/3 2 Job…" at bounding box center [744, 407] width 1489 height 505
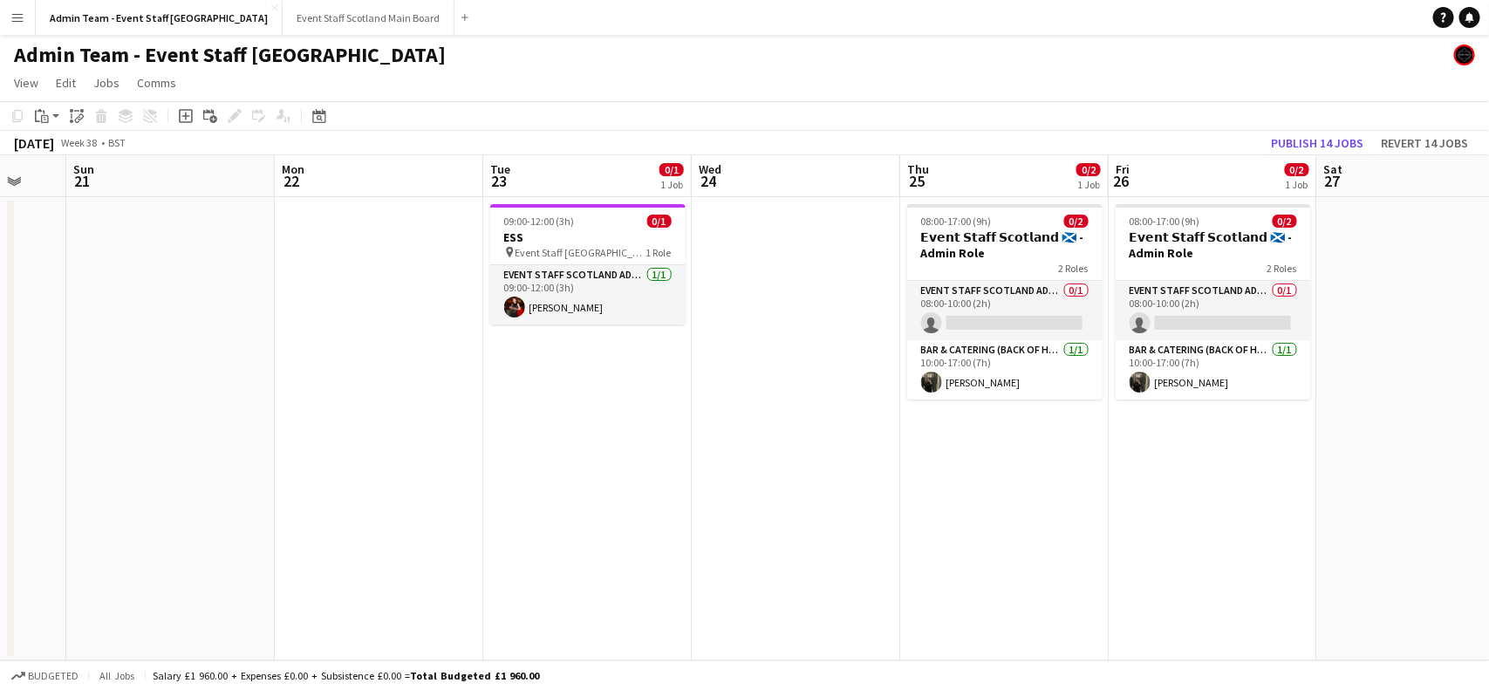
drag, startPoint x: 465, startPoint y: 419, endPoint x: 1446, endPoint y: 437, distance: 981.6
click at [1446, 437] on app-calendar-viewport "Fri 19 2/2 1 Job Sat 20 Sun 21 Mon 22 Tue 23 0/1 1 Job Wed 24 Thu 25 0/2 1 Job …" at bounding box center [744, 407] width 1489 height 505
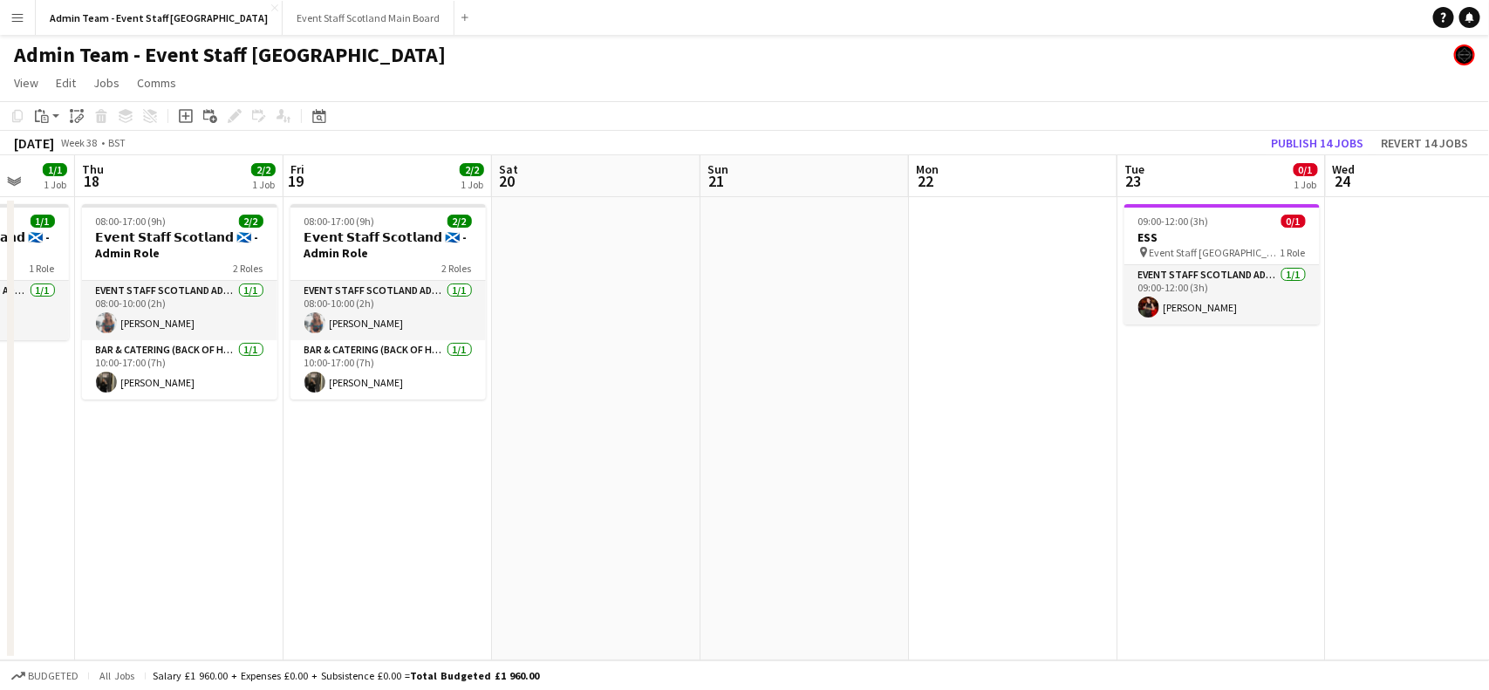
drag, startPoint x: 541, startPoint y: 420, endPoint x: 1446, endPoint y: 443, distance: 905.8
click at [1446, 443] on app-calendar-viewport "Tue 16 3/3 2 Jobs Wed 17 1/1 1 Job Thu 18 2/2 1 Job Fri 19 2/2 1 Job Sat 20 Sun…" at bounding box center [744, 407] width 1489 height 505
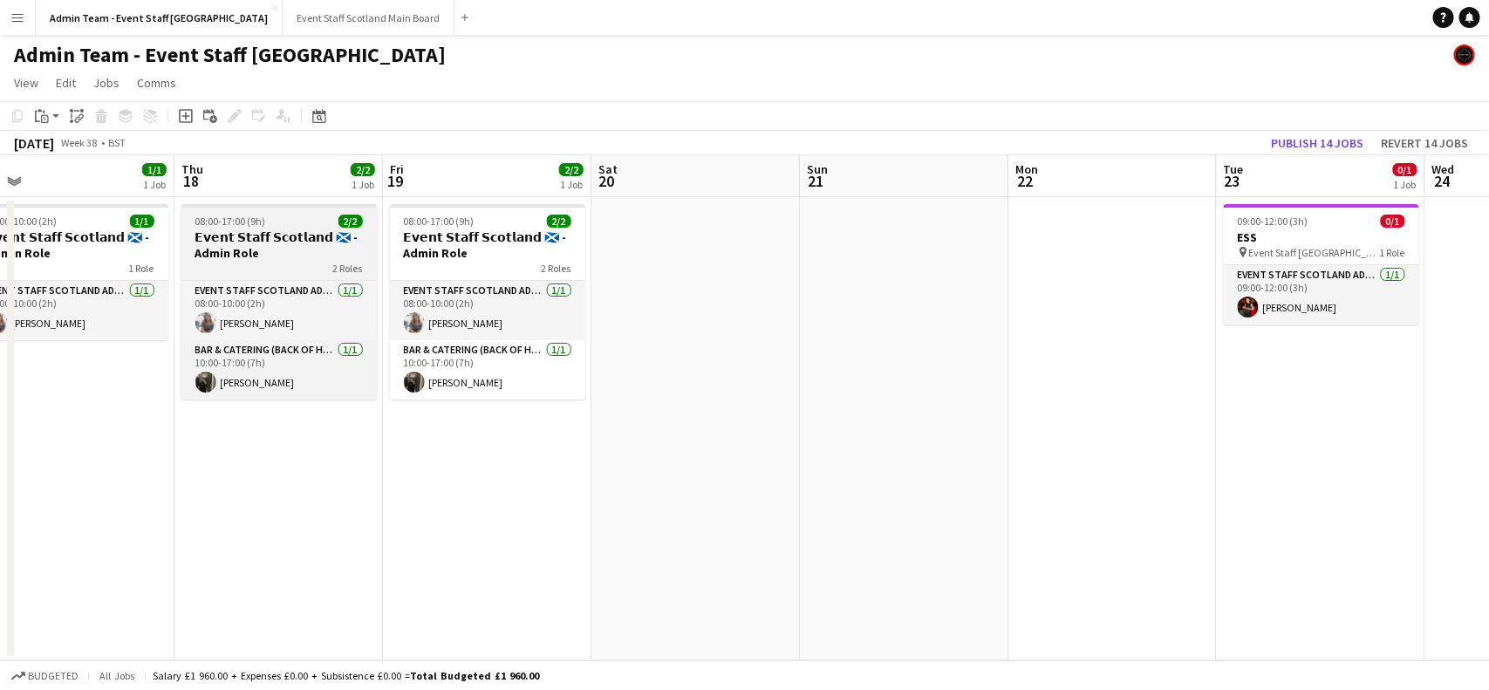
click at [237, 240] on h3 "𝗘𝘃𝗲𝗻𝘁 𝗦𝘁𝗮𝗳𝗳 𝗦𝗰𝗼𝘁𝗹𝗮𝗻𝗱 🏴󠁧󠁢󠁳󠁣󠁴󠁿 - Admin Role" at bounding box center [278, 244] width 195 height 31
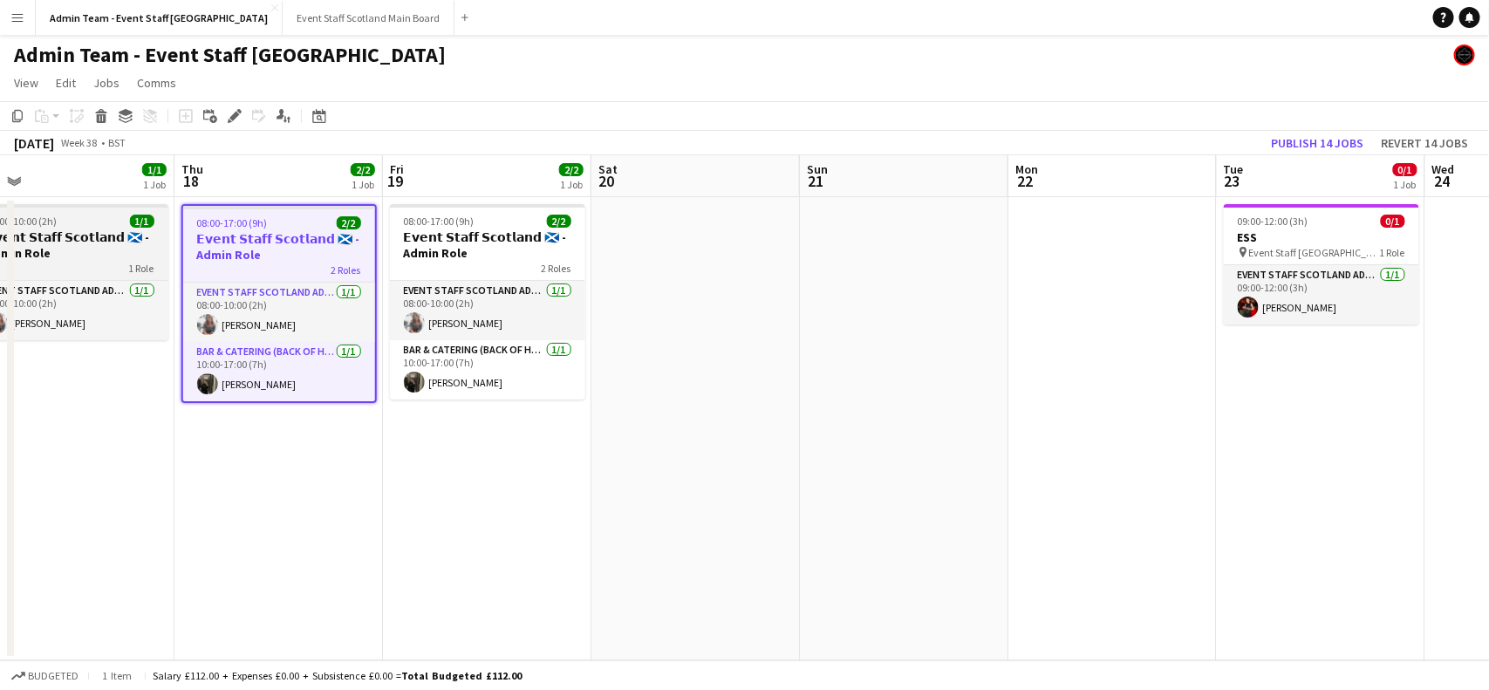
click at [58, 224] on div "08:00-10:00 (2h) 1/1" at bounding box center [70, 221] width 195 height 13
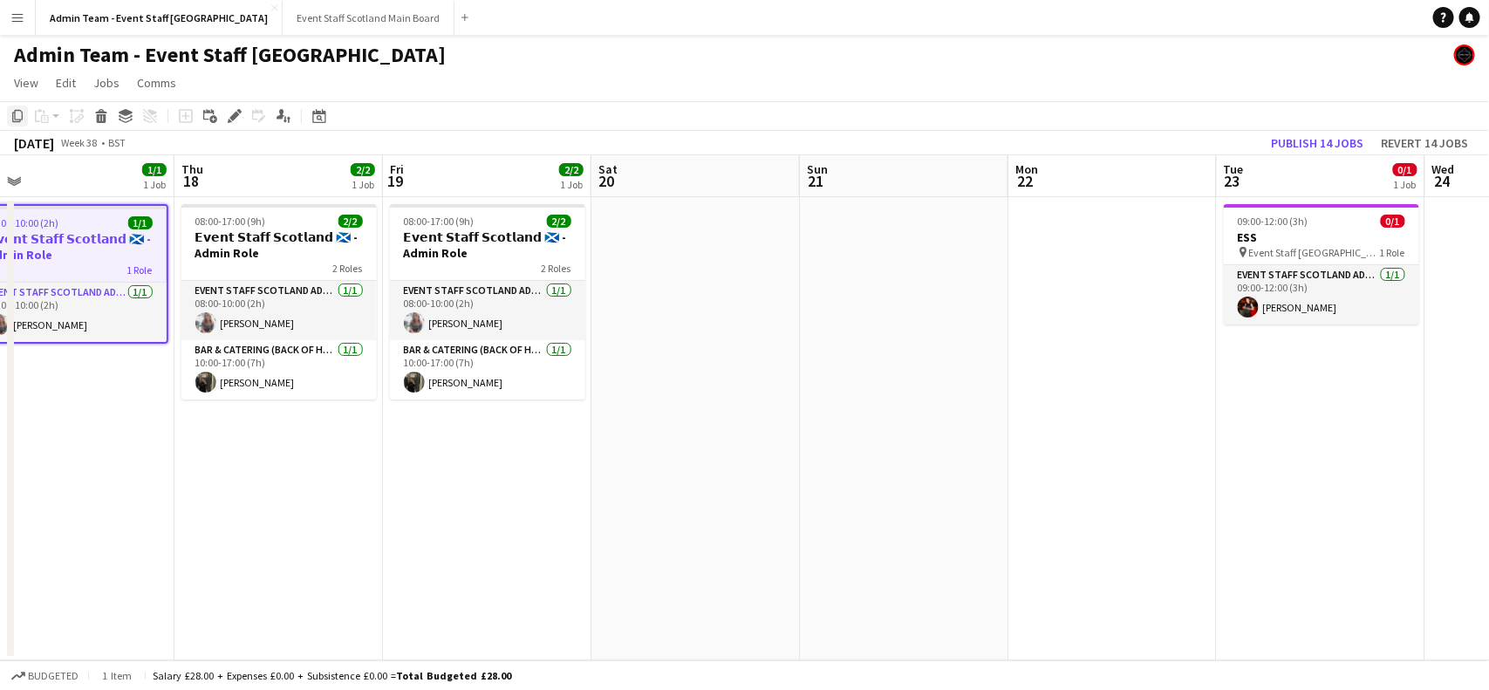
click at [14, 116] on icon "Copy" at bounding box center [17, 116] width 14 height 14
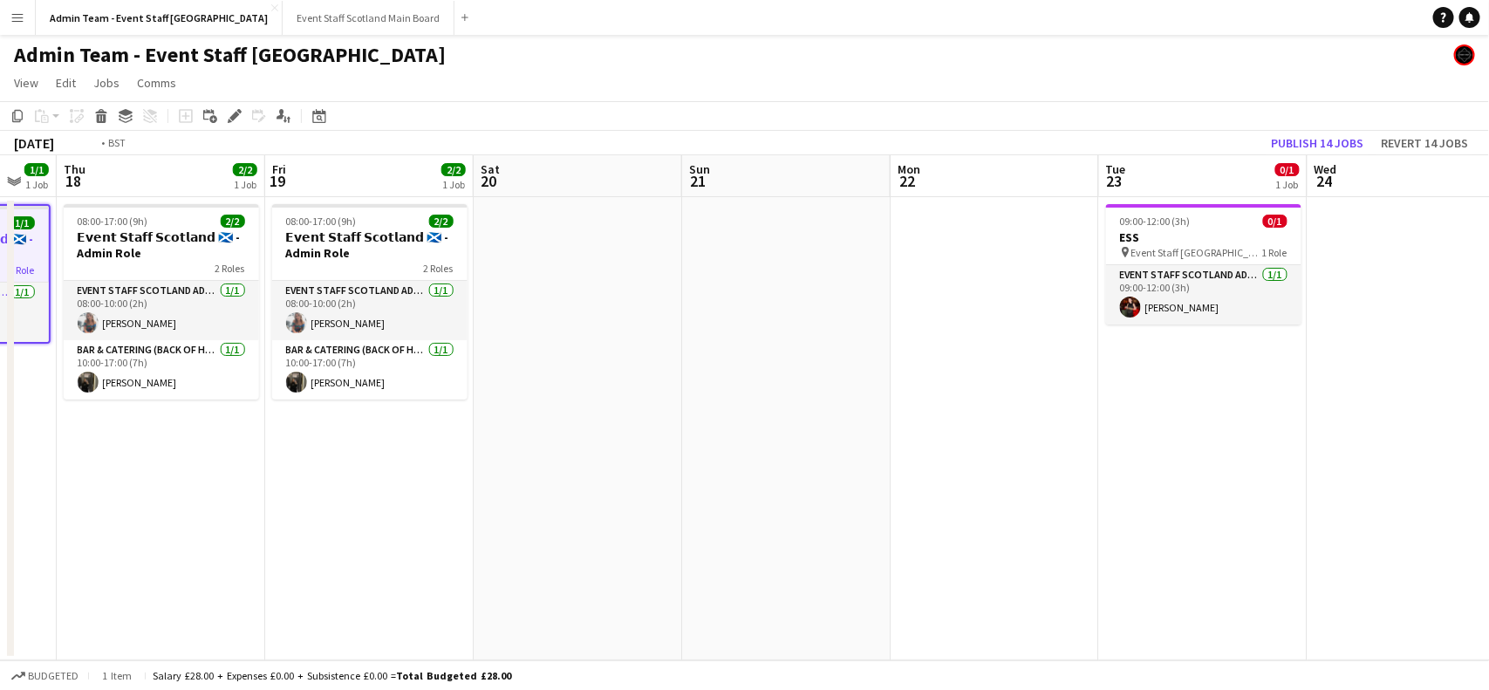
scroll to position [0, 574]
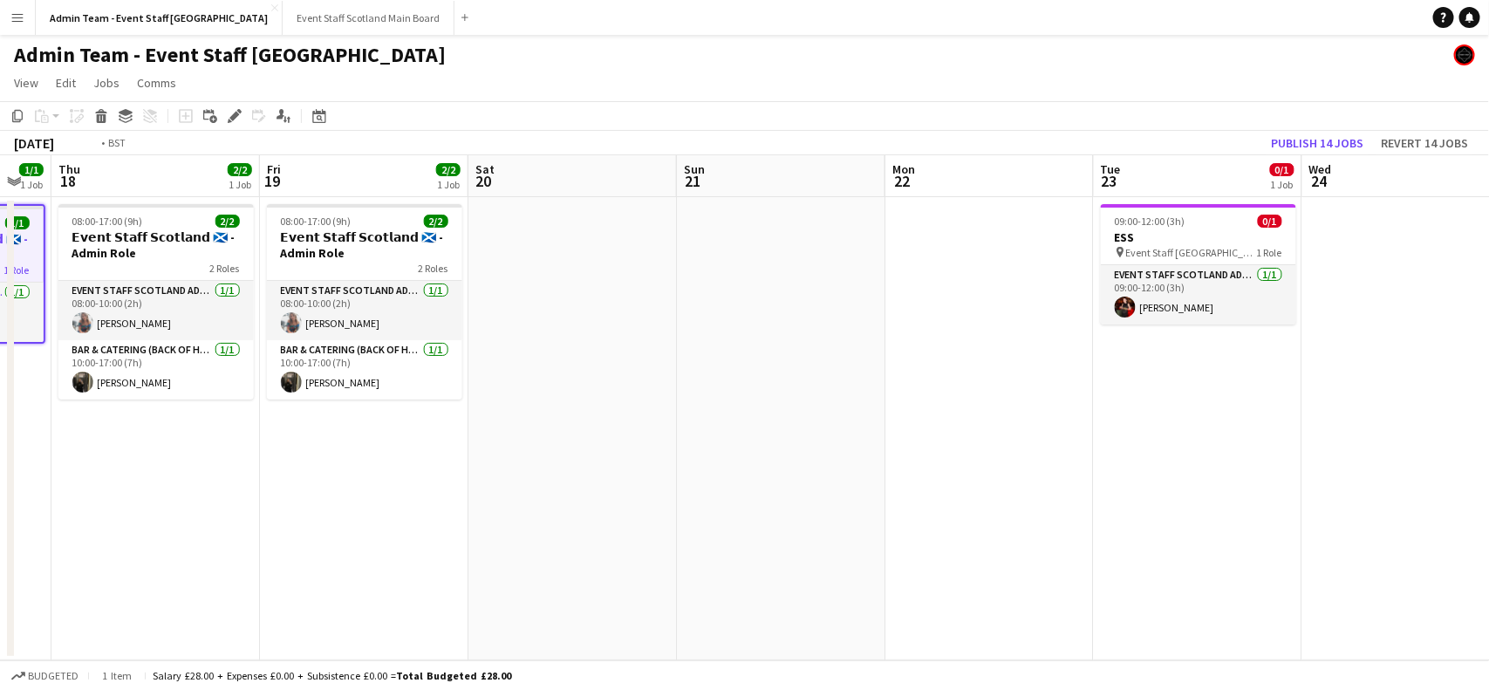
drag, startPoint x: 1165, startPoint y: 414, endPoint x: 0, endPoint y: 425, distance: 1165.5
click at [0, 425] on app-calendar-viewport "Mon 15 1/1 1 Job Tue 16 3/3 2 Jobs Wed 17 1/1 1 Job Thu 18 2/2 1 Job Fri 19 2/2…" at bounding box center [744, 407] width 1489 height 505
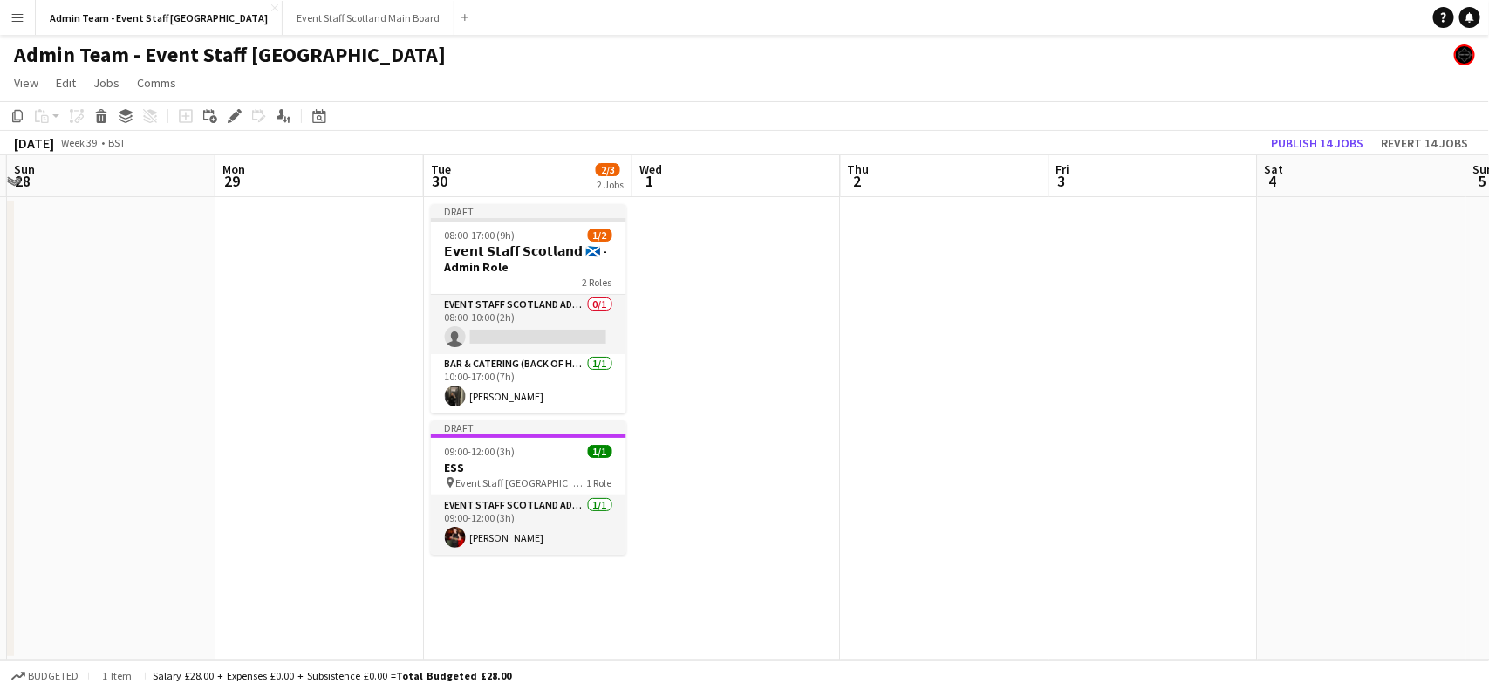
drag, startPoint x: 1232, startPoint y: 415, endPoint x: 68, endPoint y: 522, distance: 1168.6
click at [68, 522] on app-calendar-viewport "Wed 24 Thu 25 0/2 1 Job Fri 26 0/2 1 Job Sat 27 Sun 28 Mon 29 Tue 30 2/3 2 Jobs…" at bounding box center [744, 407] width 1489 height 505
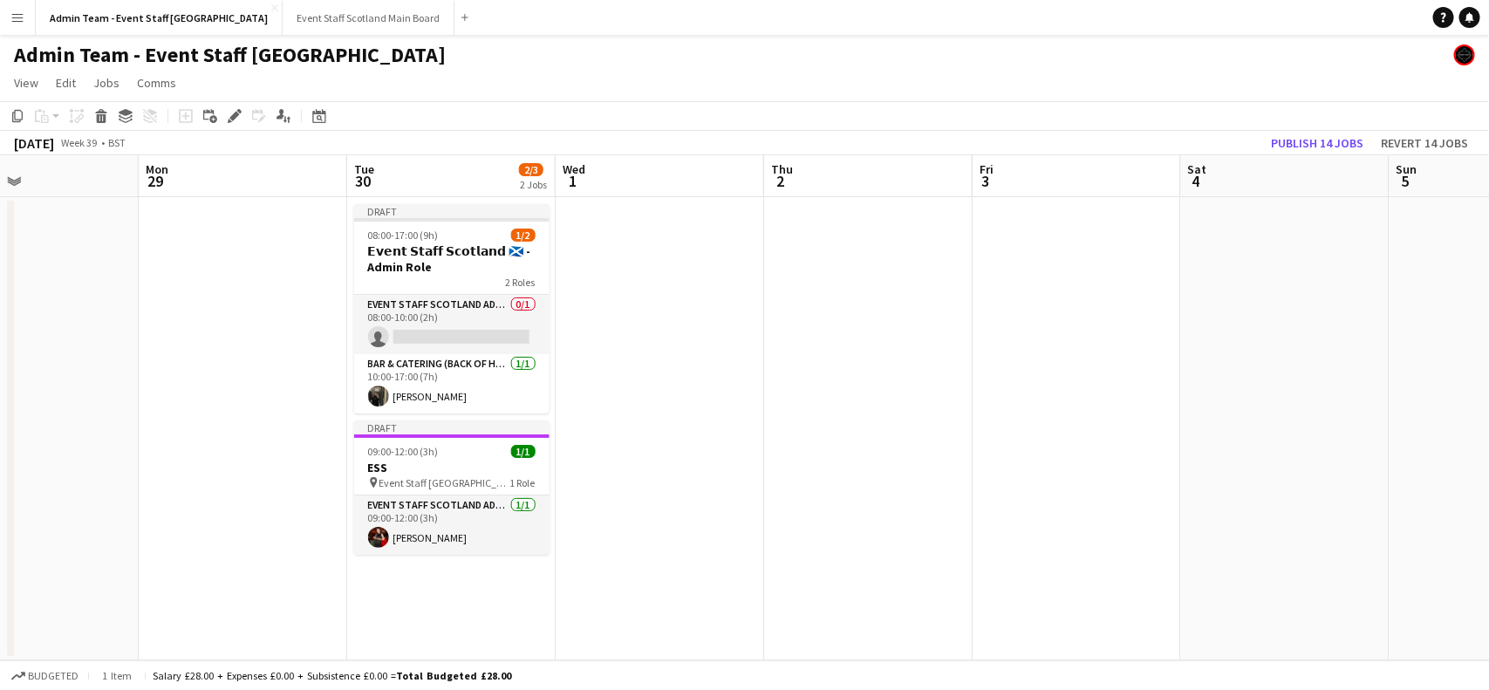
click at [686, 257] on app-date-cell at bounding box center [660, 428] width 208 height 463
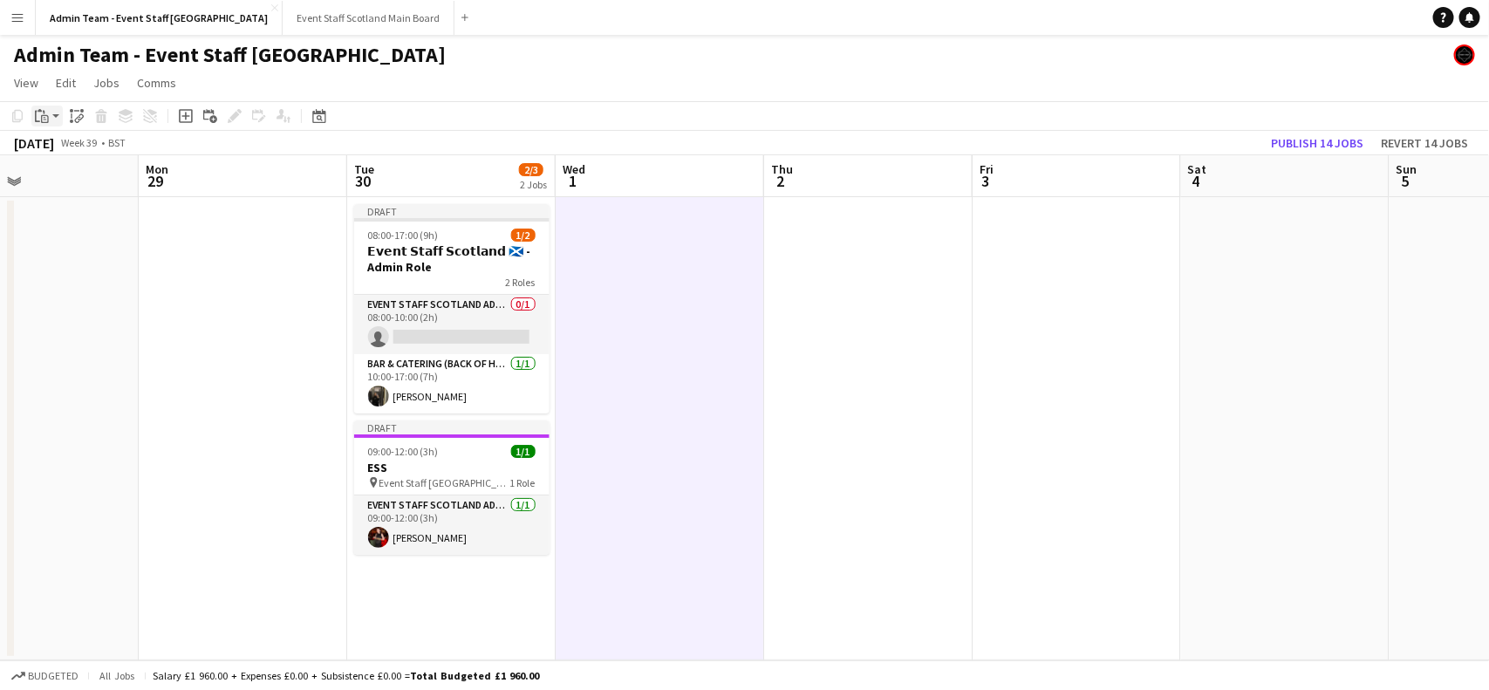
click at [48, 114] on icon "Paste" at bounding box center [42, 116] width 14 height 14
click at [70, 177] on link "Paste with crew Ctrl+Shift+V" at bounding box center [128, 179] width 164 height 16
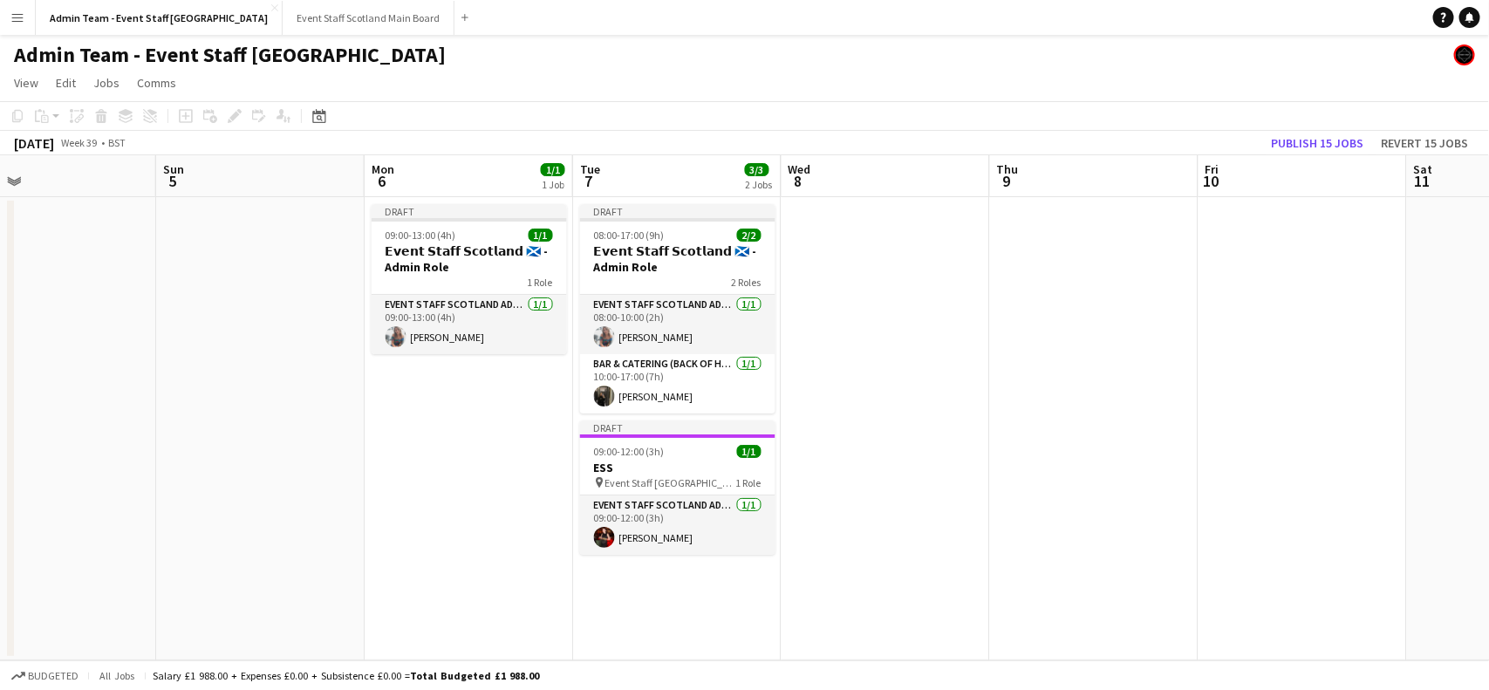
drag, startPoint x: 1401, startPoint y: 332, endPoint x: 154, endPoint y: 496, distance: 1257.4
click at [154, 496] on app-calendar-viewport "Tue 30 2/3 2 Jobs Wed 1 1/1 1 Job Thu 2 Fri 3 Sat 4 Sun 5 Mon 6 1/1 1 Job Tue 7…" at bounding box center [744, 407] width 1489 height 505
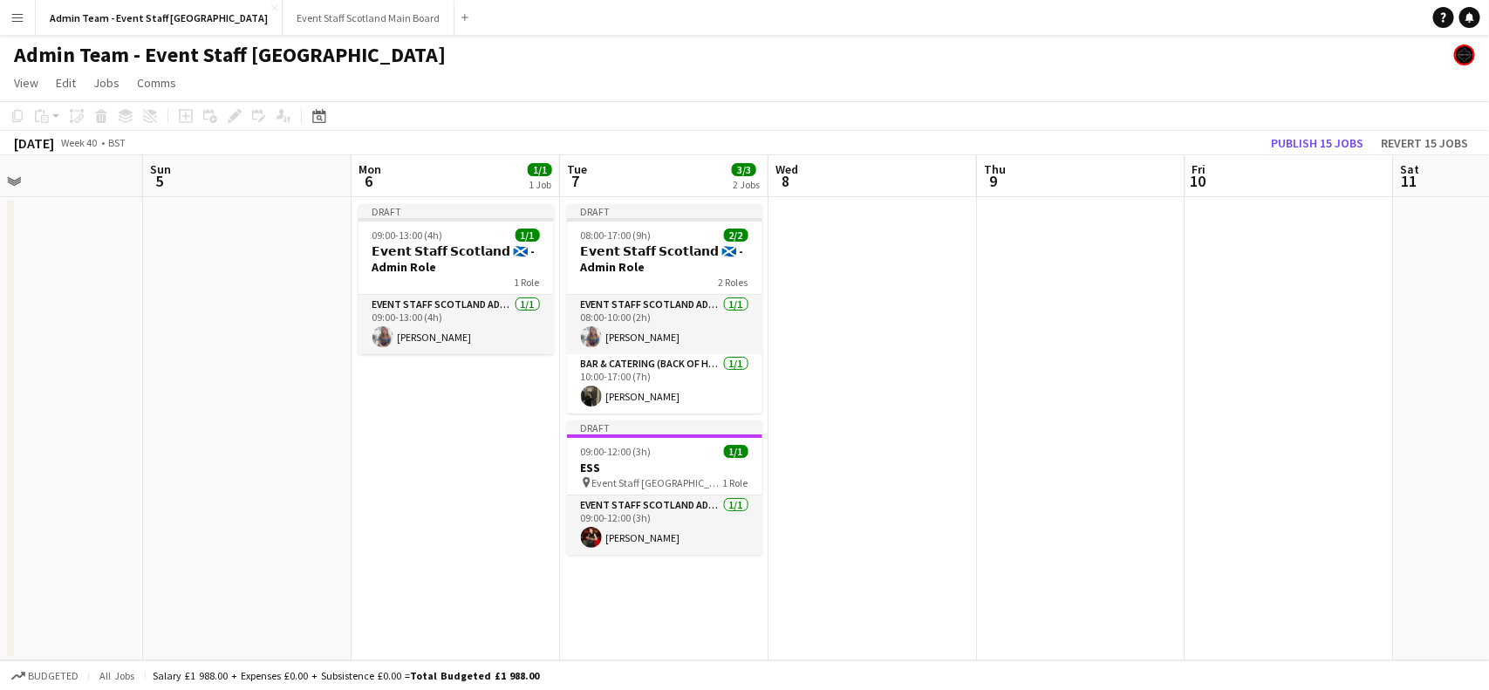
click at [852, 282] on app-date-cell at bounding box center [873, 428] width 208 height 463
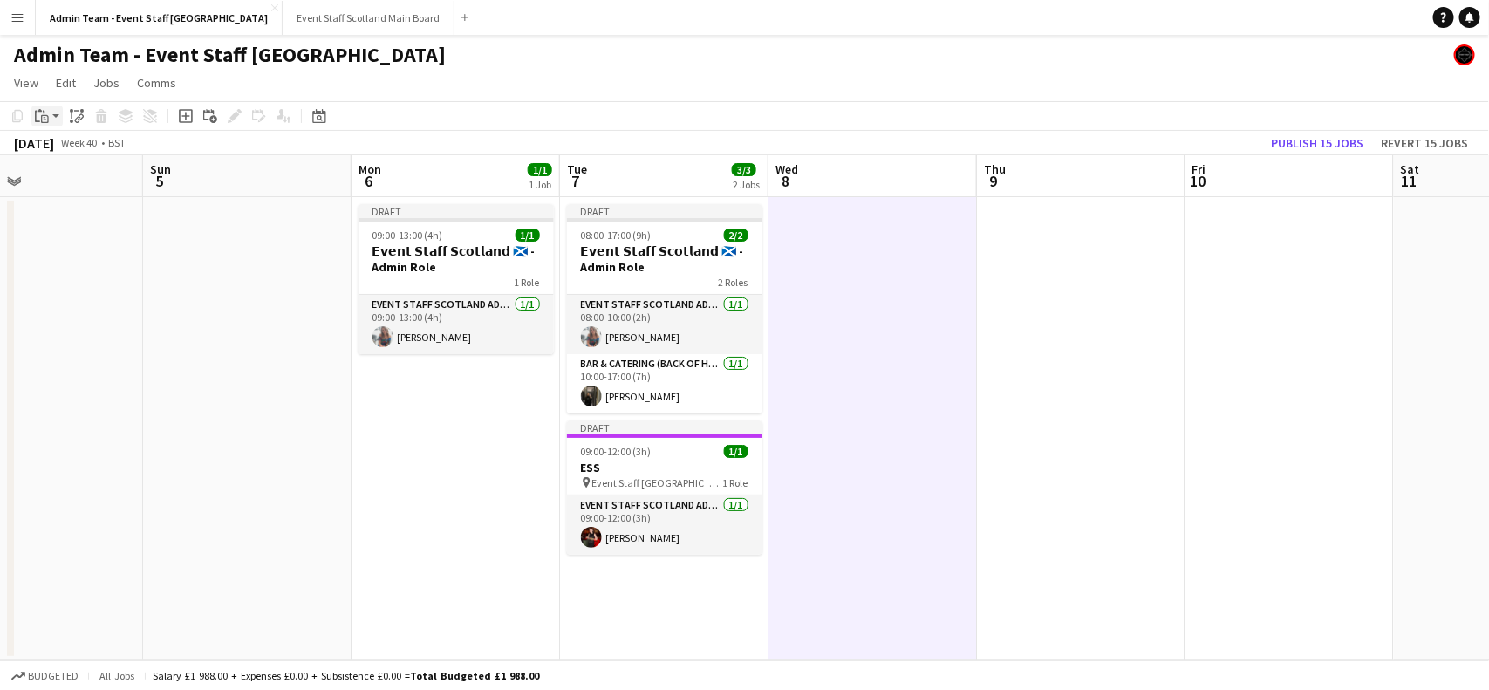
click at [59, 119] on app-action-btn "Paste" at bounding box center [46, 116] width 31 height 21
click at [65, 174] on link "Paste with crew Ctrl+Shift+V" at bounding box center [128, 179] width 164 height 16
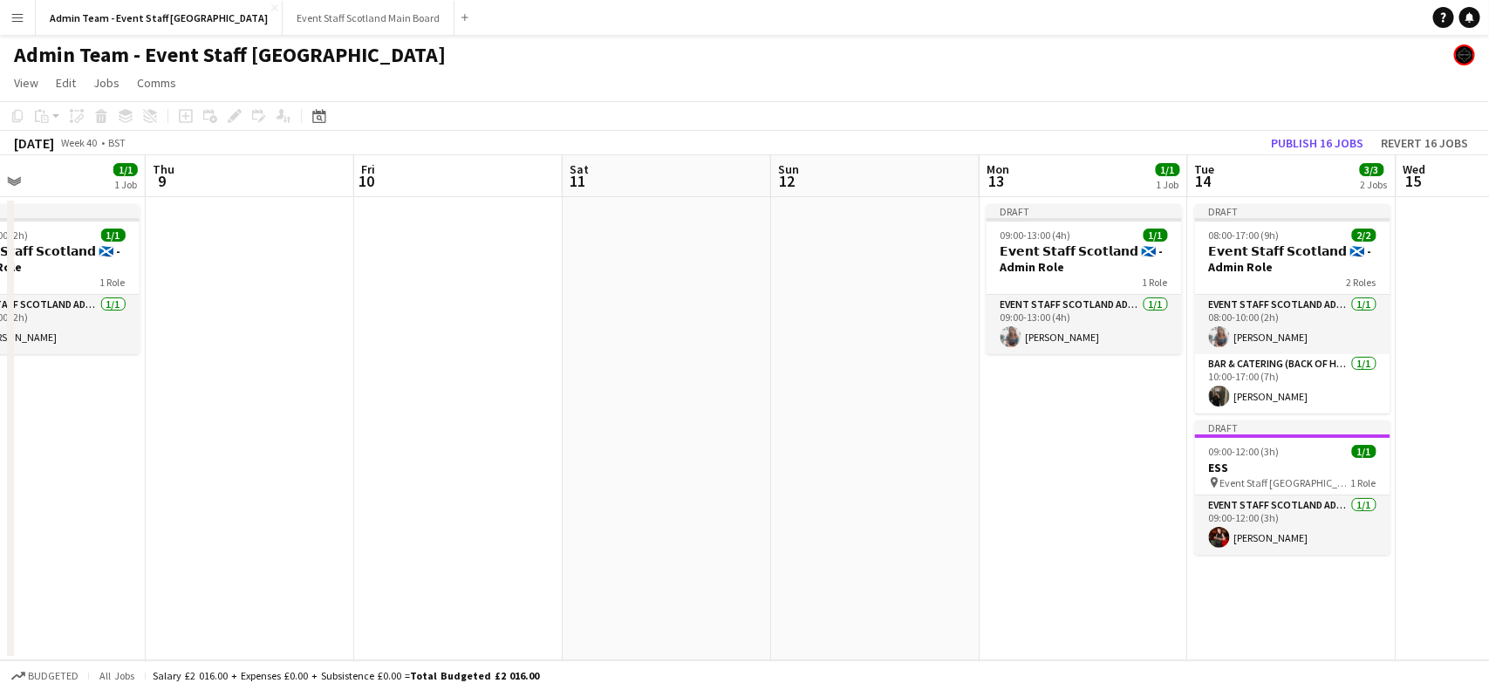
scroll to position [0, 485]
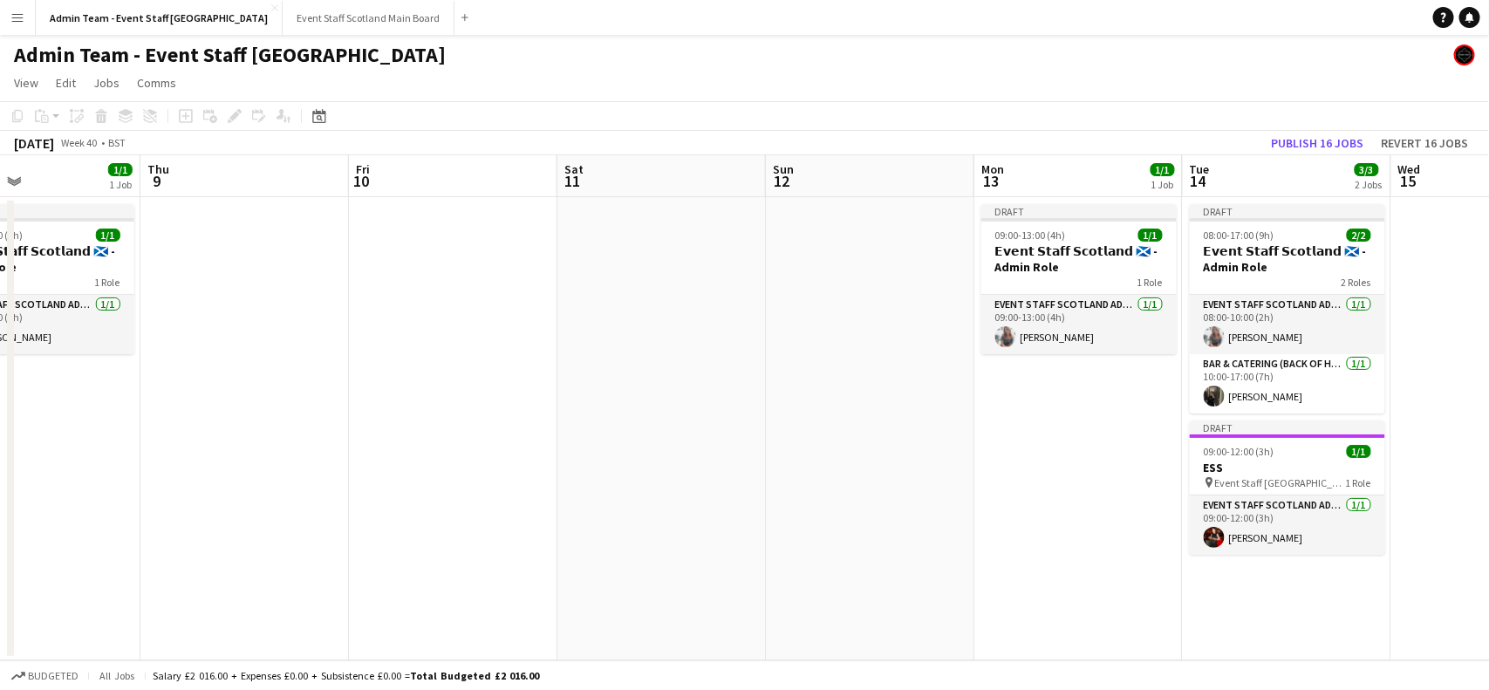
drag, startPoint x: 1384, startPoint y: 299, endPoint x: 131, endPoint y: 434, distance: 1260.9
click at [131, 434] on app-calendar-viewport "Mon 6 1/1 1 Job Tue 7 3/3 2 Jobs Wed 8 1/1 1 Job Thu 9 Fri 10 Sat 11 Sun 12 Mon…" at bounding box center [744, 407] width 1489 height 505
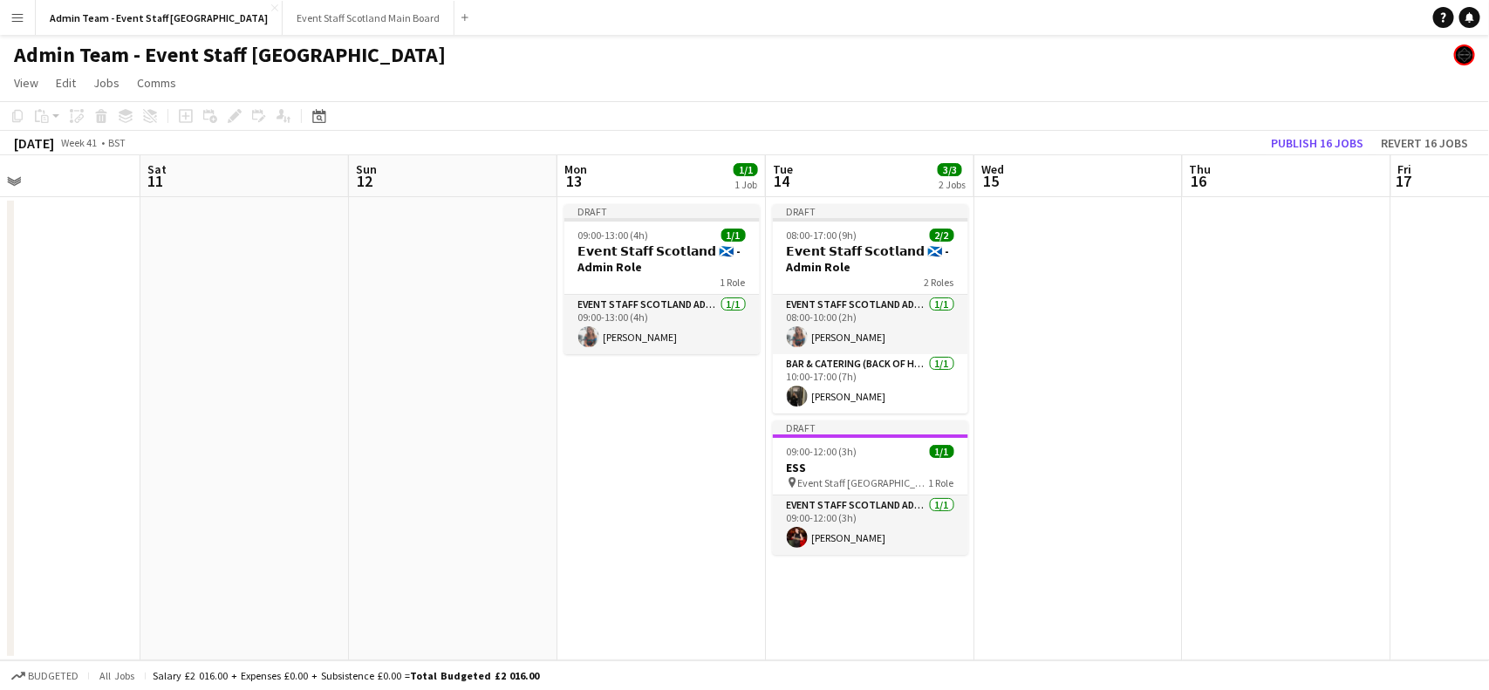
click at [1083, 238] on app-date-cell at bounding box center [1078, 428] width 208 height 463
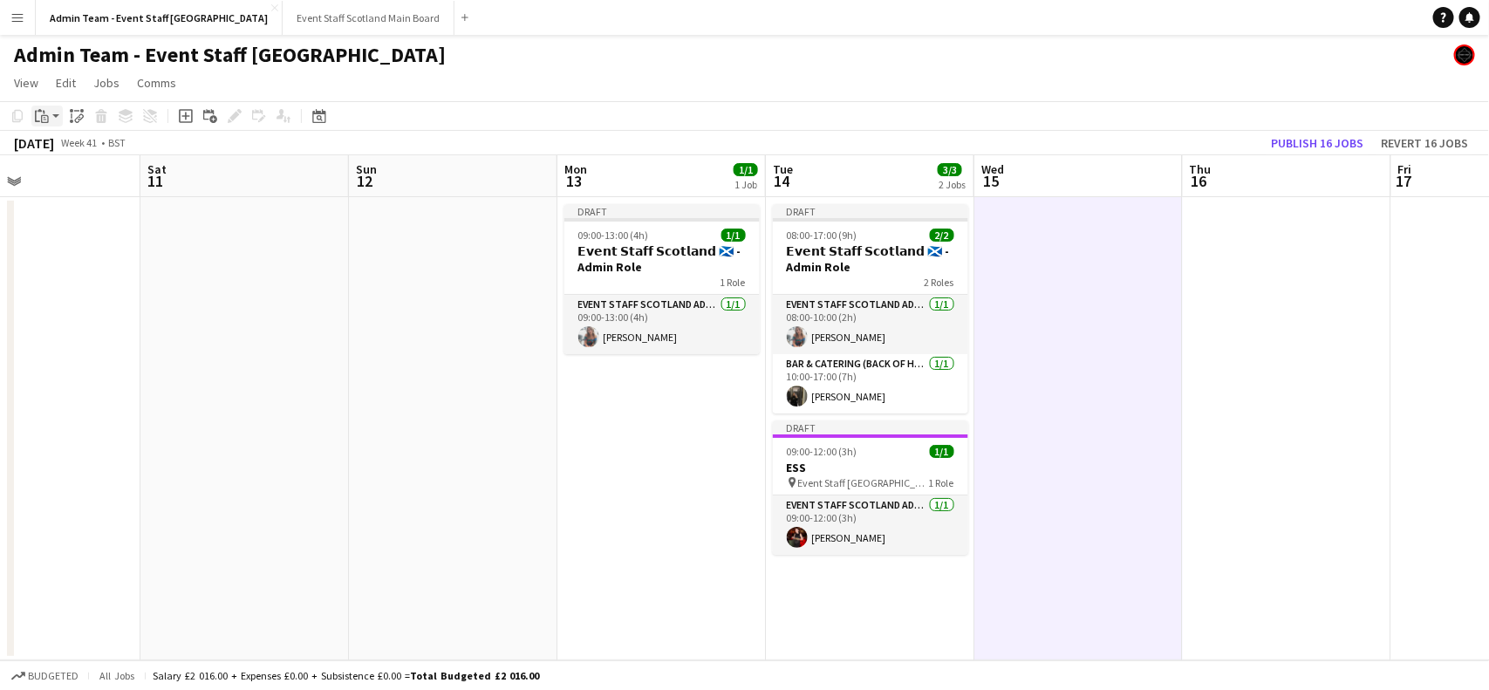
click at [45, 112] on icon "Paste" at bounding box center [42, 116] width 14 height 14
click at [68, 179] on link "Paste with crew Ctrl+Shift+V" at bounding box center [128, 179] width 164 height 16
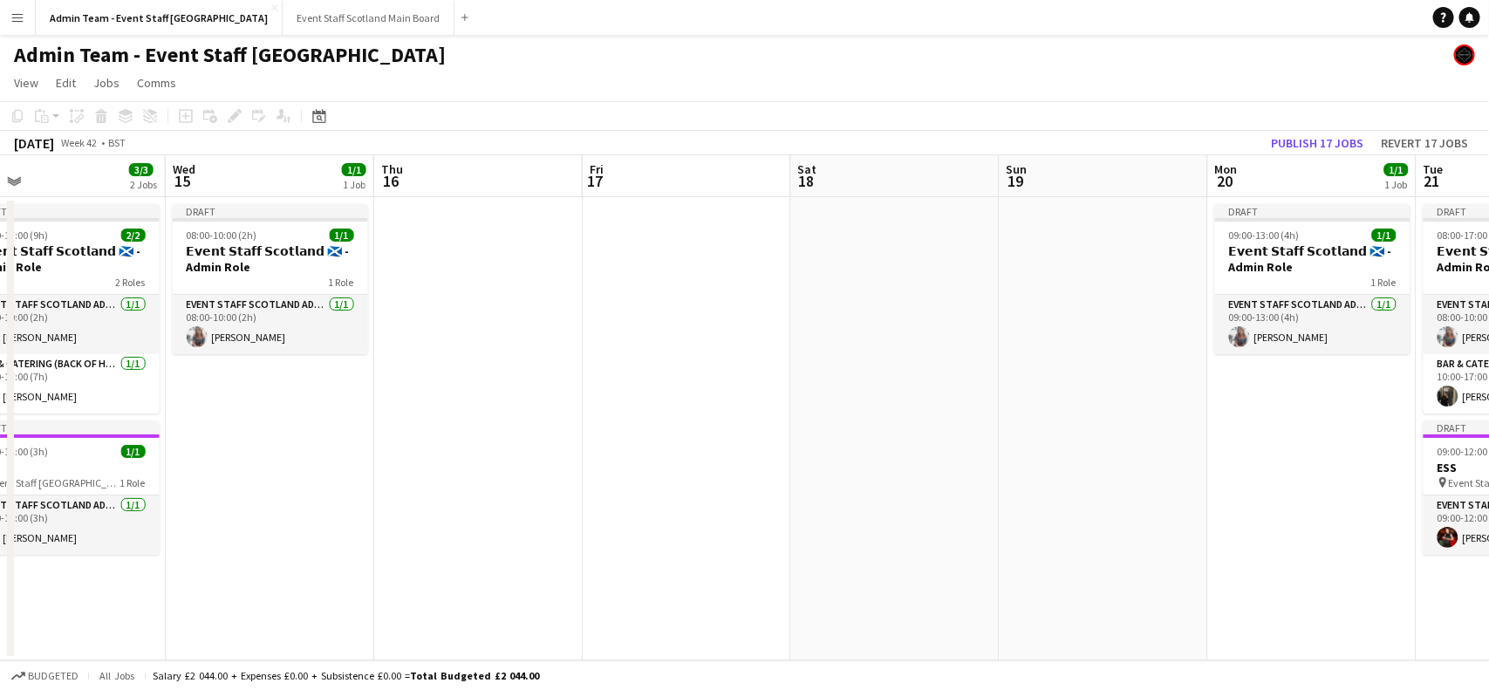
drag, startPoint x: 1346, startPoint y: 393, endPoint x: 0, endPoint y: 604, distance: 1362.5
click at [0, 604] on app-calendar-viewport "Fri 10 Sat 11 Sun 12 Mon 13 1/1 1 Job Tue 14 3/3 2 Jobs Wed 15 1/1 1 Job Thu 16…" at bounding box center [744, 407] width 1489 height 505
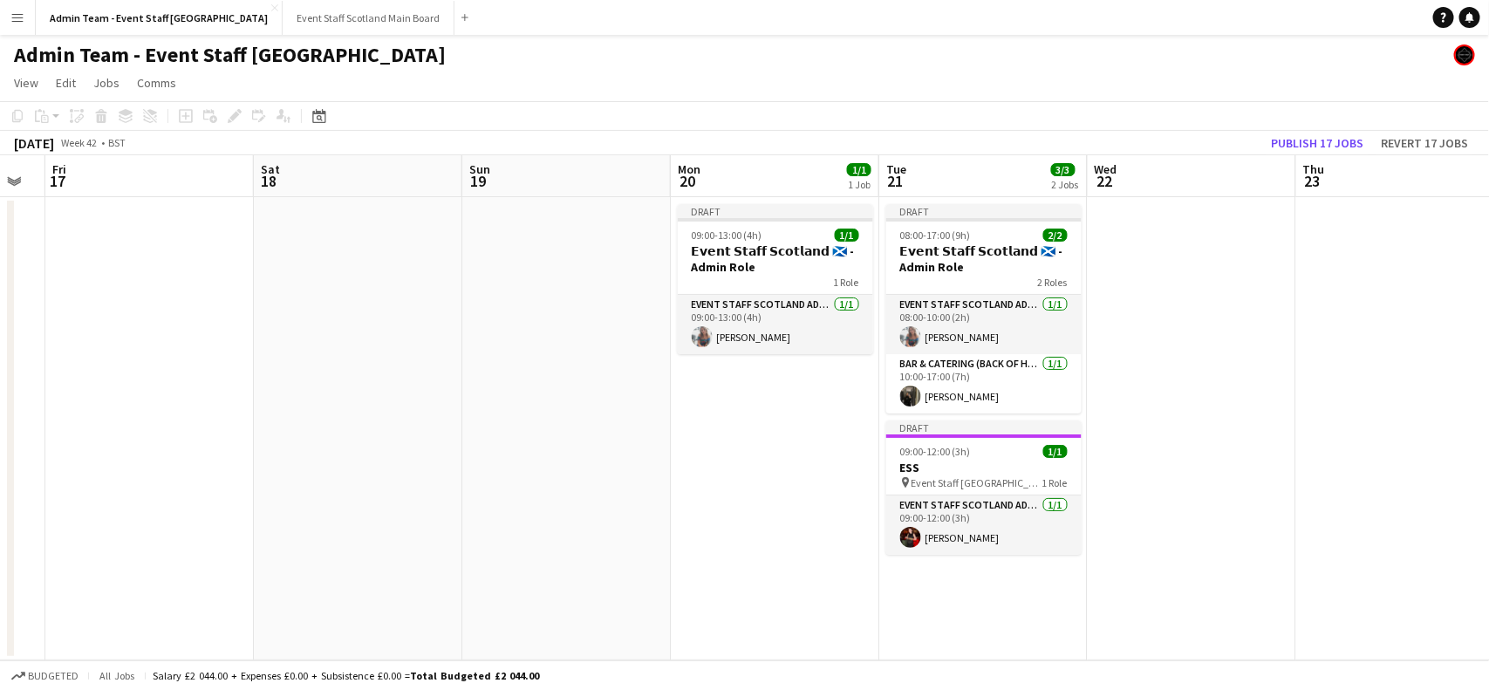
click at [1202, 351] on app-date-cell at bounding box center [1192, 428] width 208 height 463
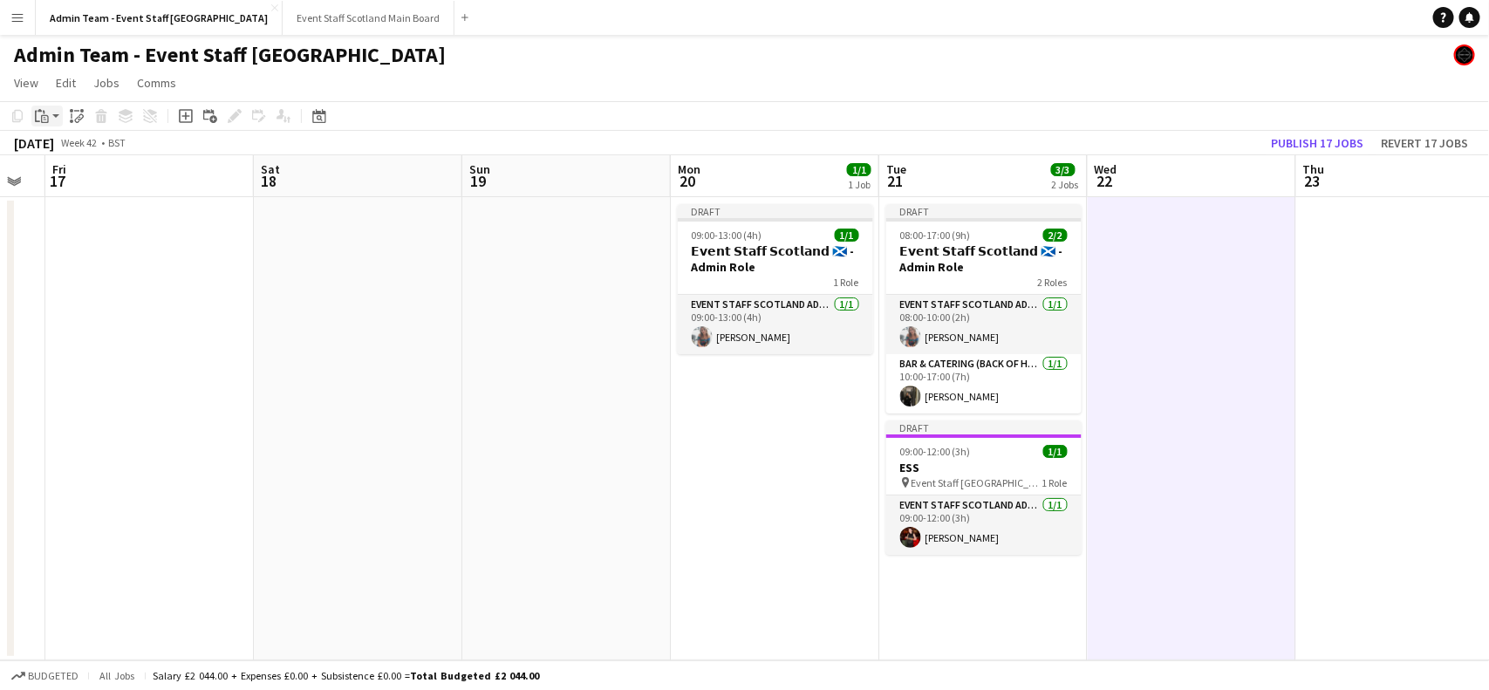
click at [46, 120] on icon "Paste" at bounding box center [42, 116] width 14 height 14
click at [85, 174] on link "Paste with crew Ctrl+Shift+V" at bounding box center [128, 179] width 164 height 16
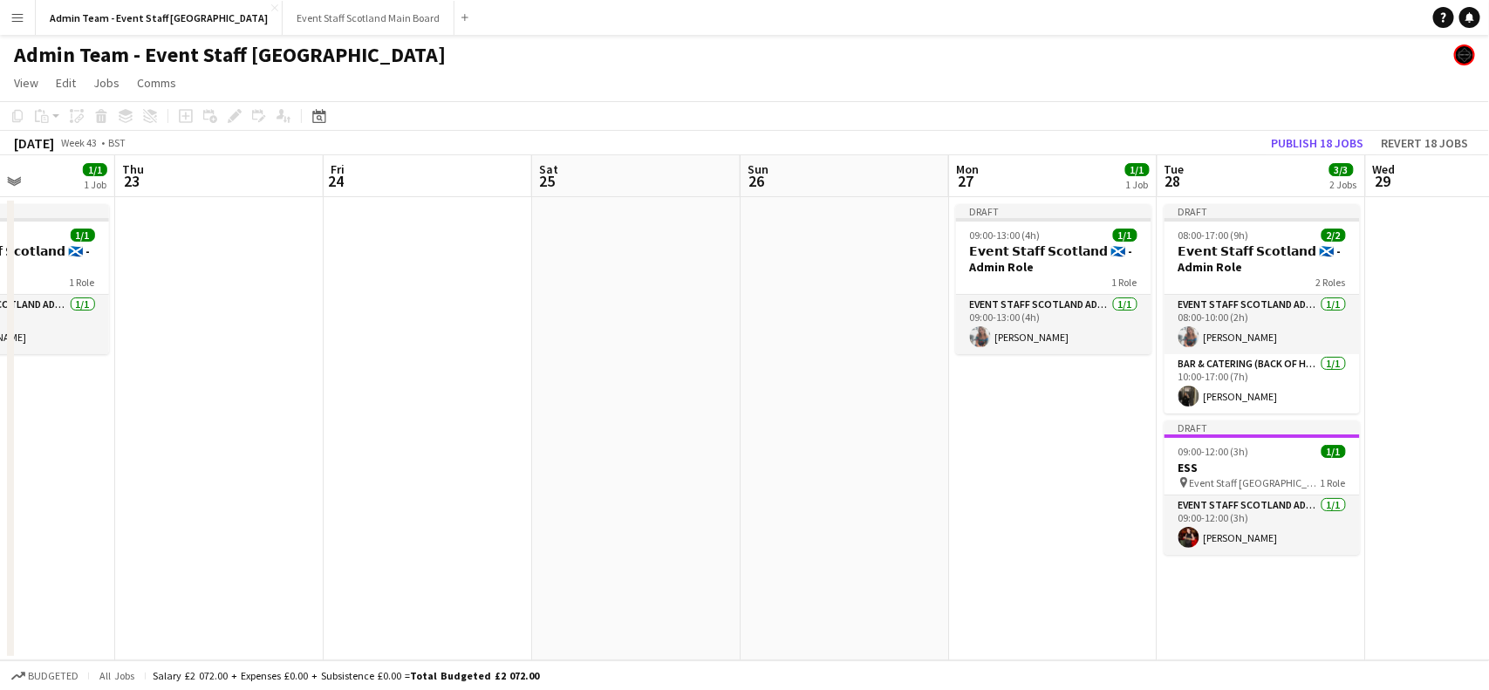
drag, startPoint x: 1396, startPoint y: 338, endPoint x: 0, endPoint y: 568, distance: 1414.5
click at [0, 568] on app-calendar-viewport "Mon 20 1/1 1 Job Tue 21 3/3 2 Jobs Wed 22 1/1 1 Job Thu 23 Fri 24 Sat 25 Sun 26…" at bounding box center [744, 407] width 1489 height 505
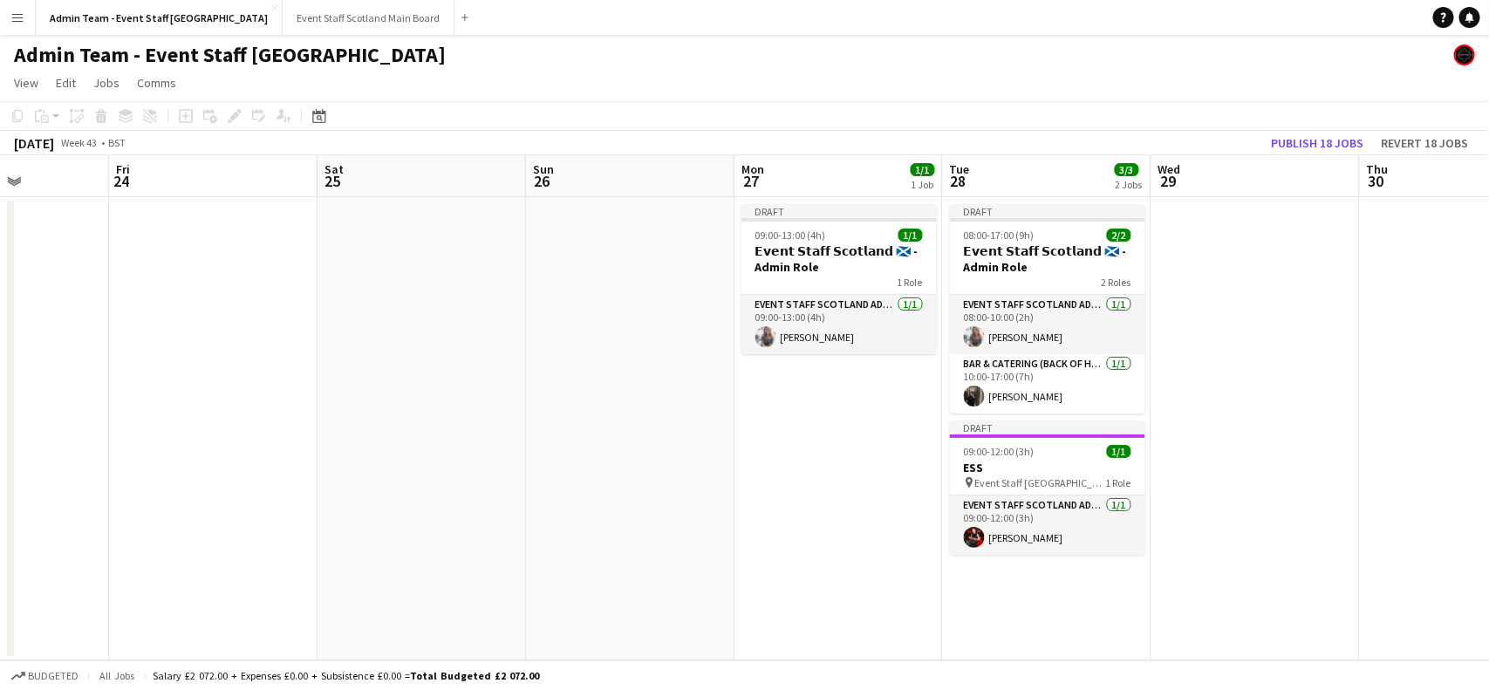
click at [1221, 257] on app-date-cell at bounding box center [1256, 428] width 208 height 463
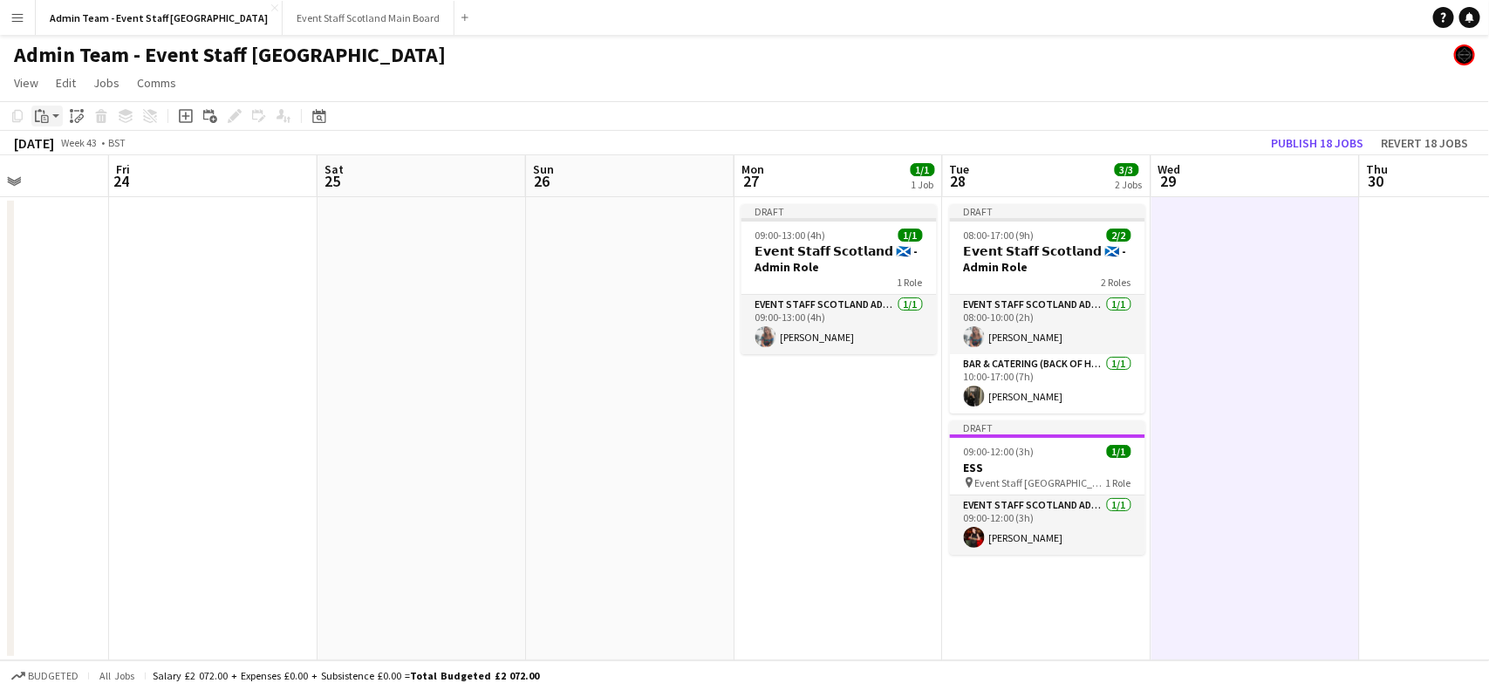
click at [32, 118] on div "Paste" at bounding box center [41, 116] width 21 height 21
click at [74, 179] on link "Paste with crew Ctrl+Shift+V" at bounding box center [128, 179] width 164 height 16
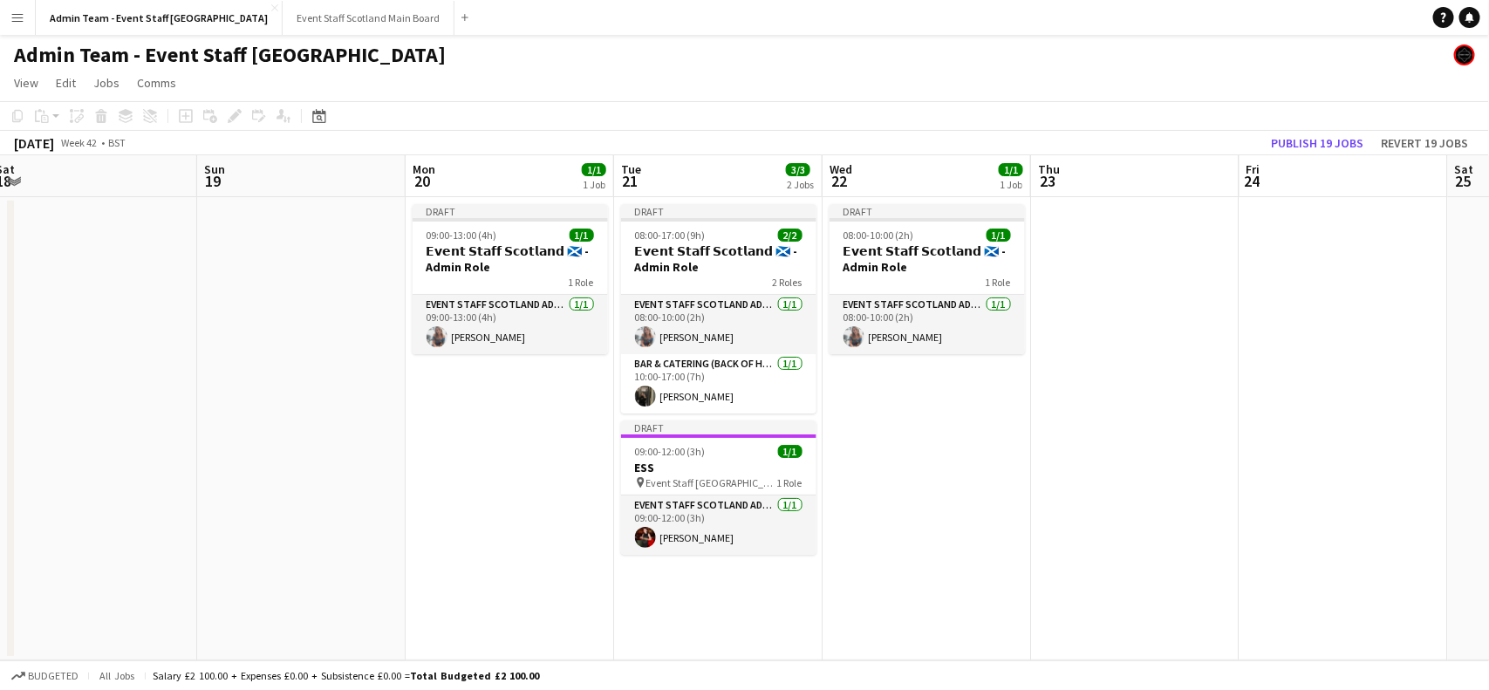
drag, startPoint x: 92, startPoint y: 323, endPoint x: 1292, endPoint y: 347, distance: 1200.6
click at [1292, 347] on app-calendar-viewport "Thu 16 Fri 17 Sat 18 Sun 19 Mon 20 1/1 1 Job Tue 21 3/3 2 Jobs Wed 22 1/1 1 Job…" at bounding box center [744, 407] width 1489 height 505
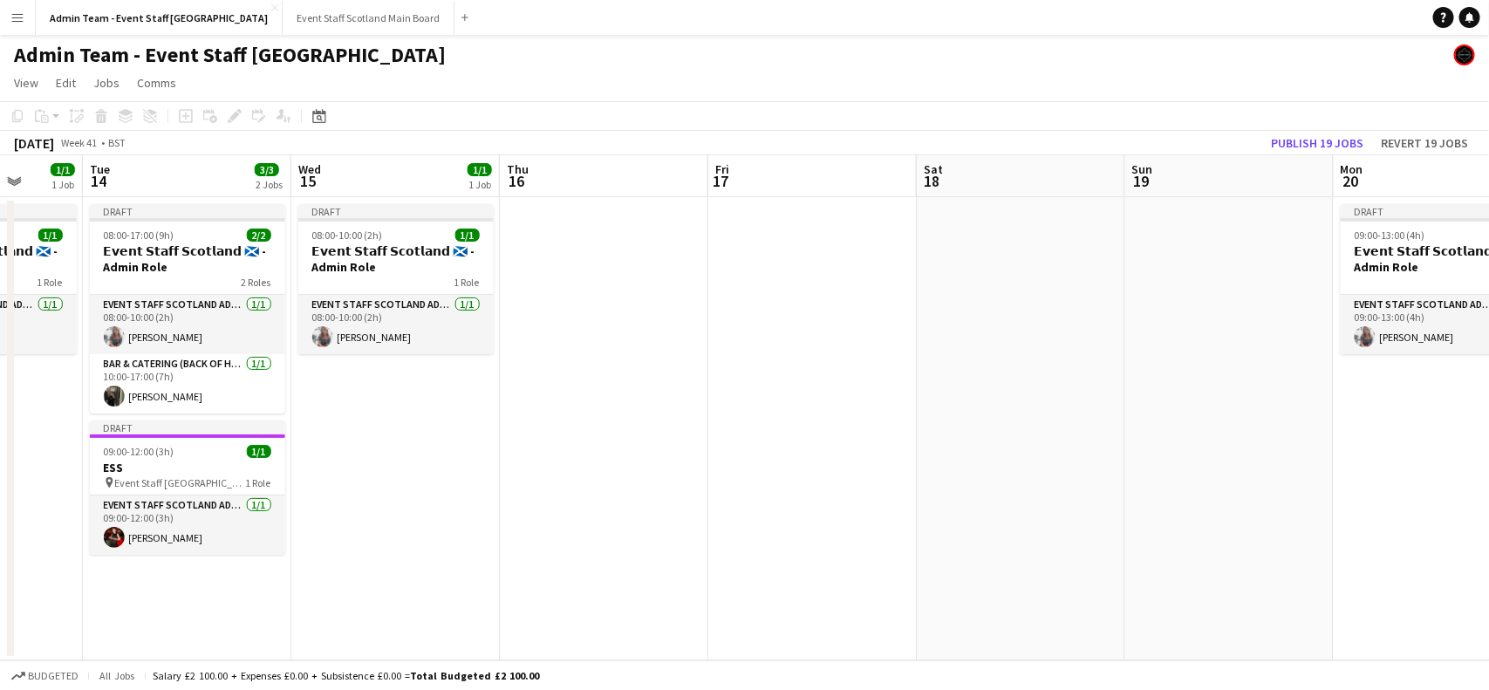
drag, startPoint x: 305, startPoint y: 346, endPoint x: 1384, endPoint y: 333, distance: 1078.3
click at [1384, 333] on app-calendar-viewport "Sat 11 Sun 12 Mon 13 1/1 1 Job Tue 14 3/3 2 Jobs Wed 15 1/1 1 Job Thu 16 Fri 17…" at bounding box center [744, 407] width 1489 height 505
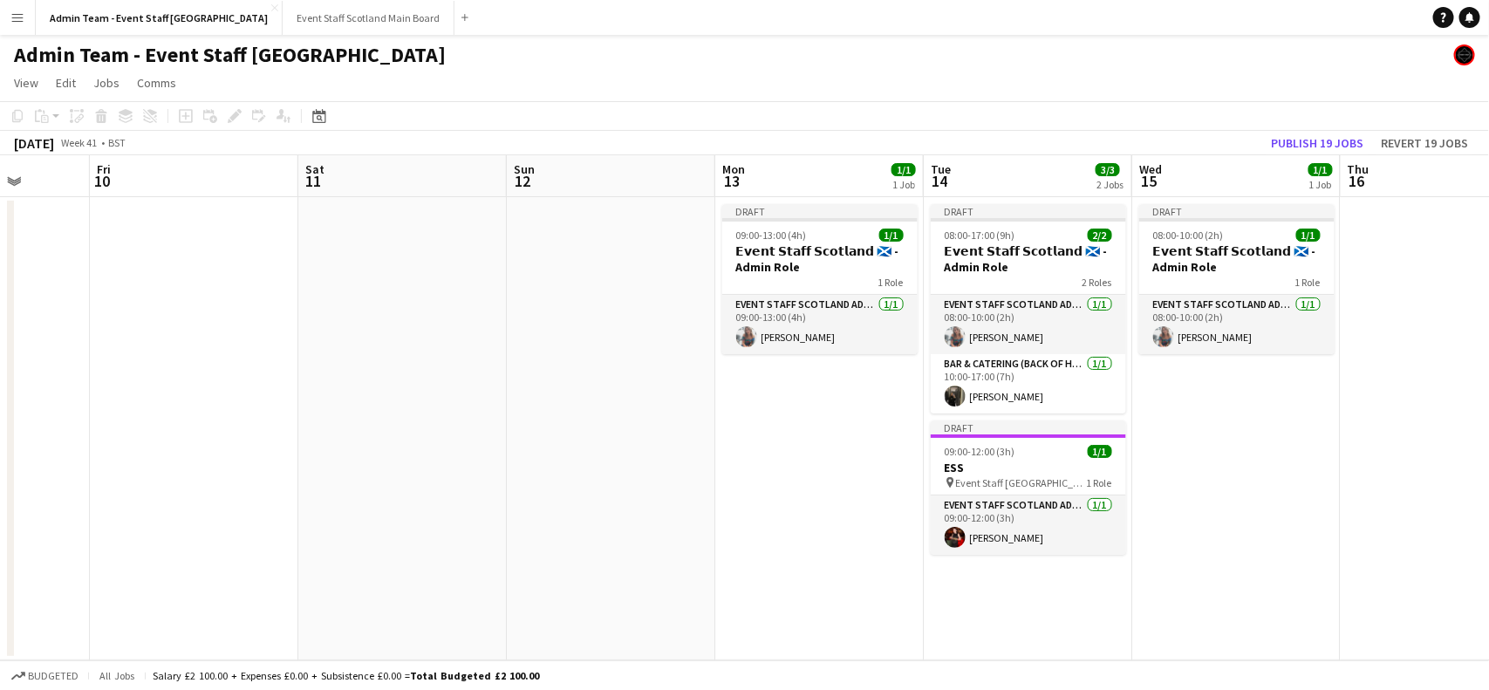
scroll to position [0, 513]
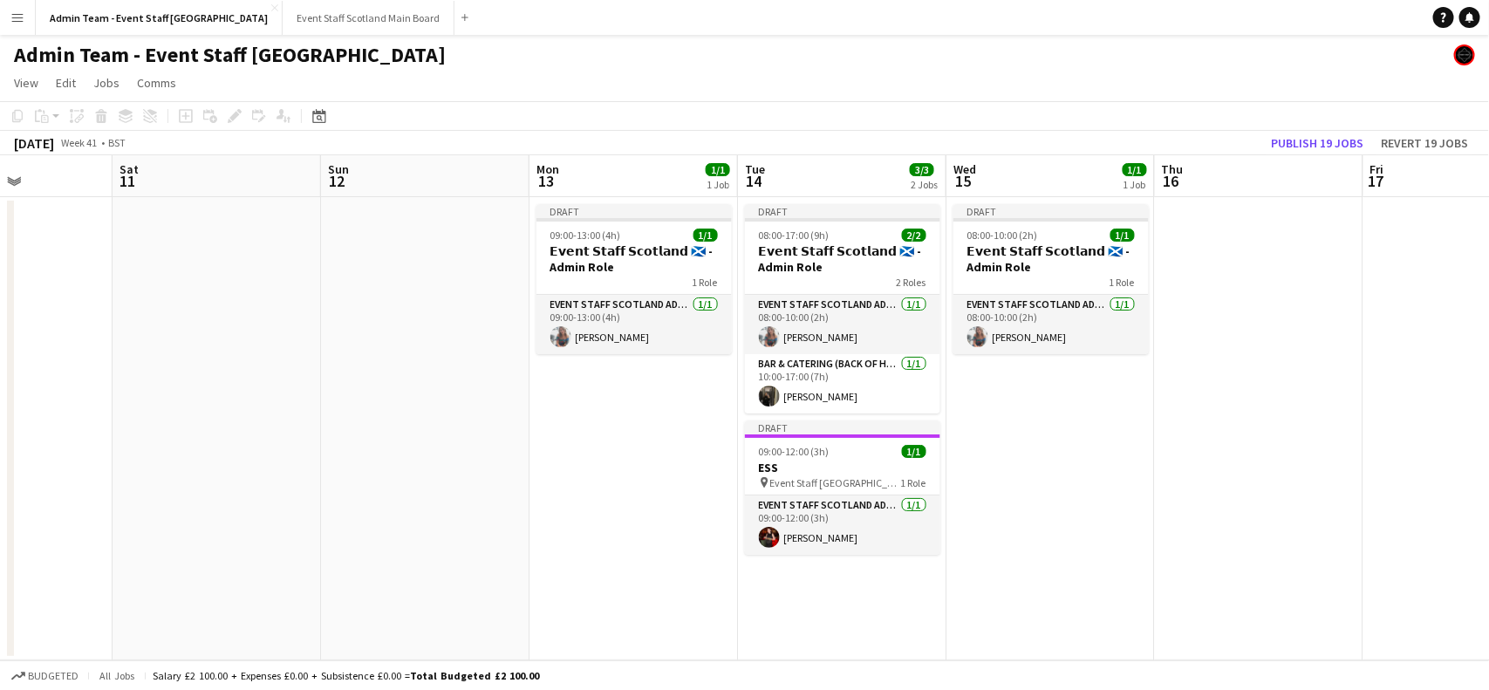
drag, startPoint x: 220, startPoint y: 455, endPoint x: 1488, endPoint y: 384, distance: 1270.4
click at [1488, 384] on app-calendar-viewport "Wed 8 1/1 1 Job Thu 9 Fri 10 Sat 11 Sun 12 Mon 13 1/1 1 Job Tue 14 3/3 2 Jobs W…" at bounding box center [744, 407] width 1489 height 505
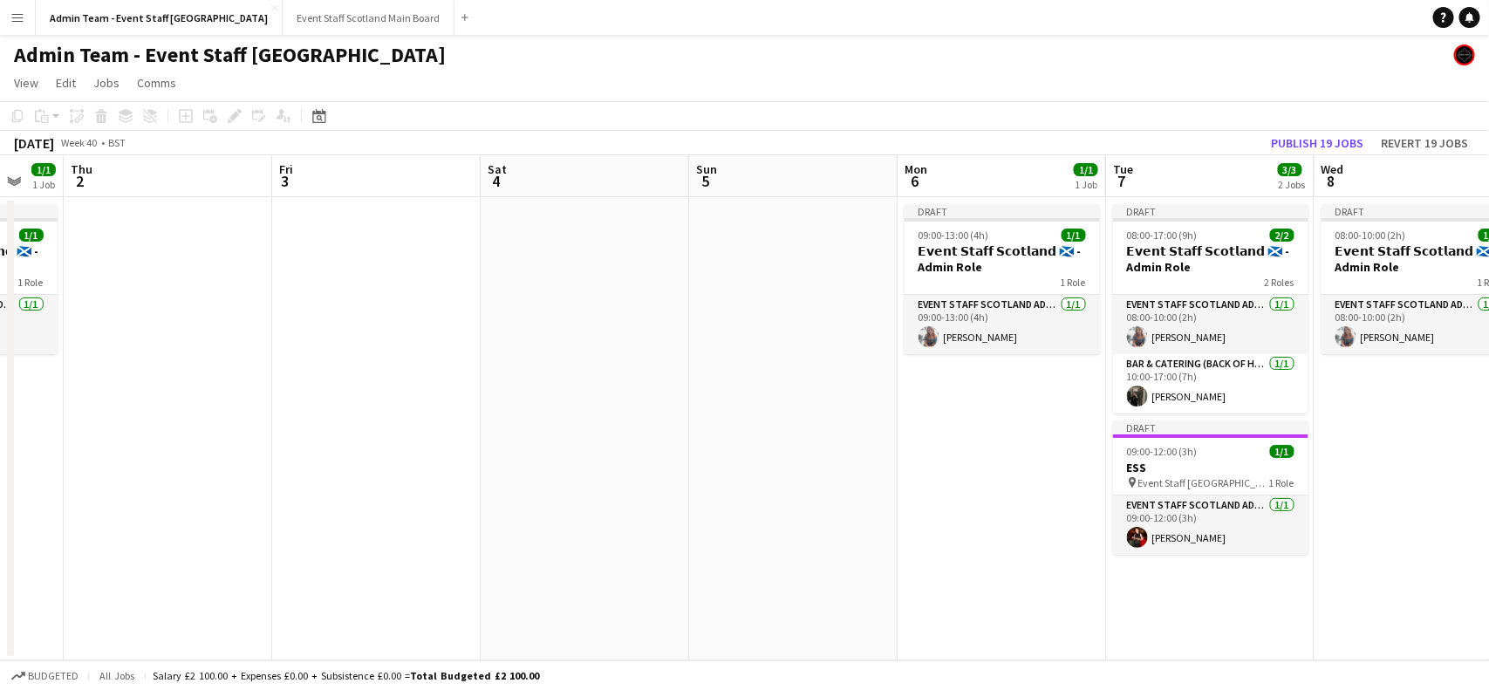
scroll to position [0, 454]
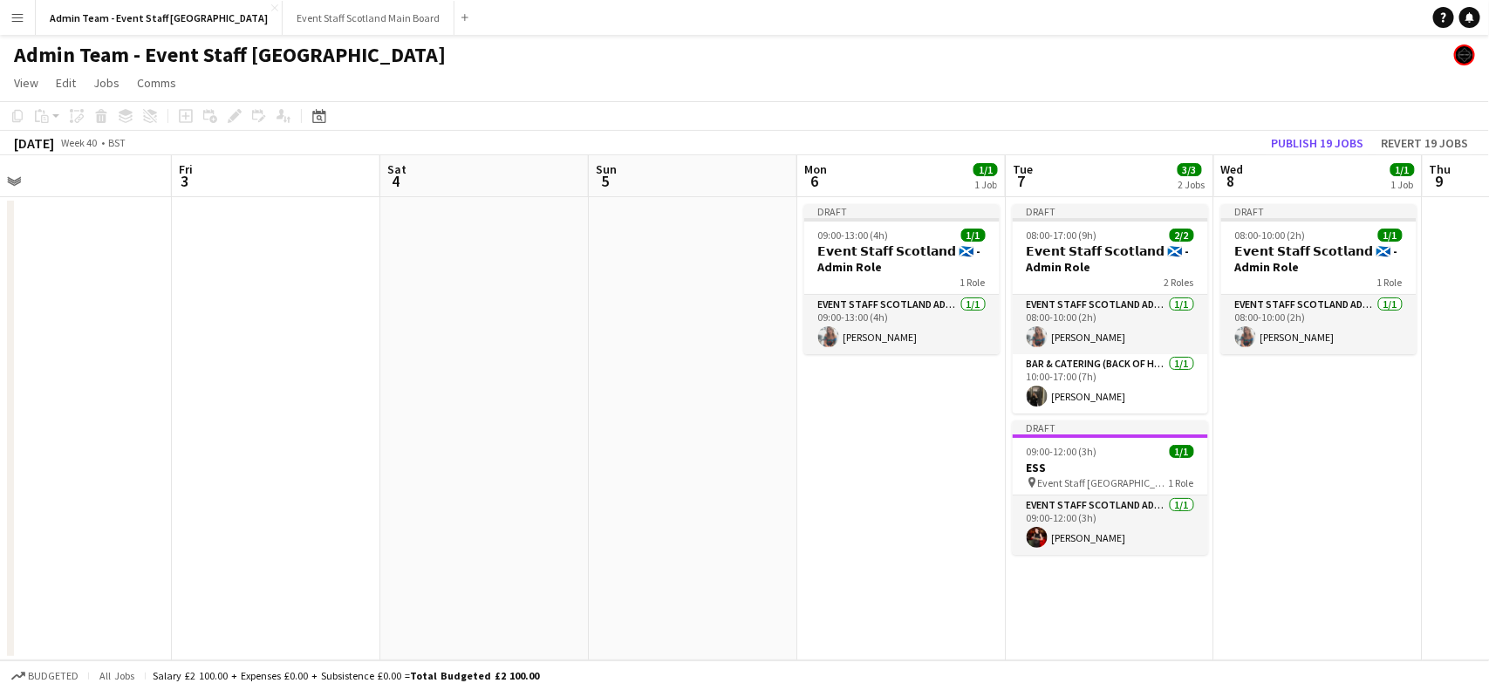
drag, startPoint x: 594, startPoint y: 411, endPoint x: 1488, endPoint y: 371, distance: 895.1
click at [1488, 371] on app-calendar-viewport "Tue 30 2/3 2 Jobs Wed 1 1/1 1 Job Thu 2 Fri 3 Sat 4 Sun 5 Mon 6 1/1 1 Job Tue 7…" at bounding box center [744, 407] width 1489 height 505
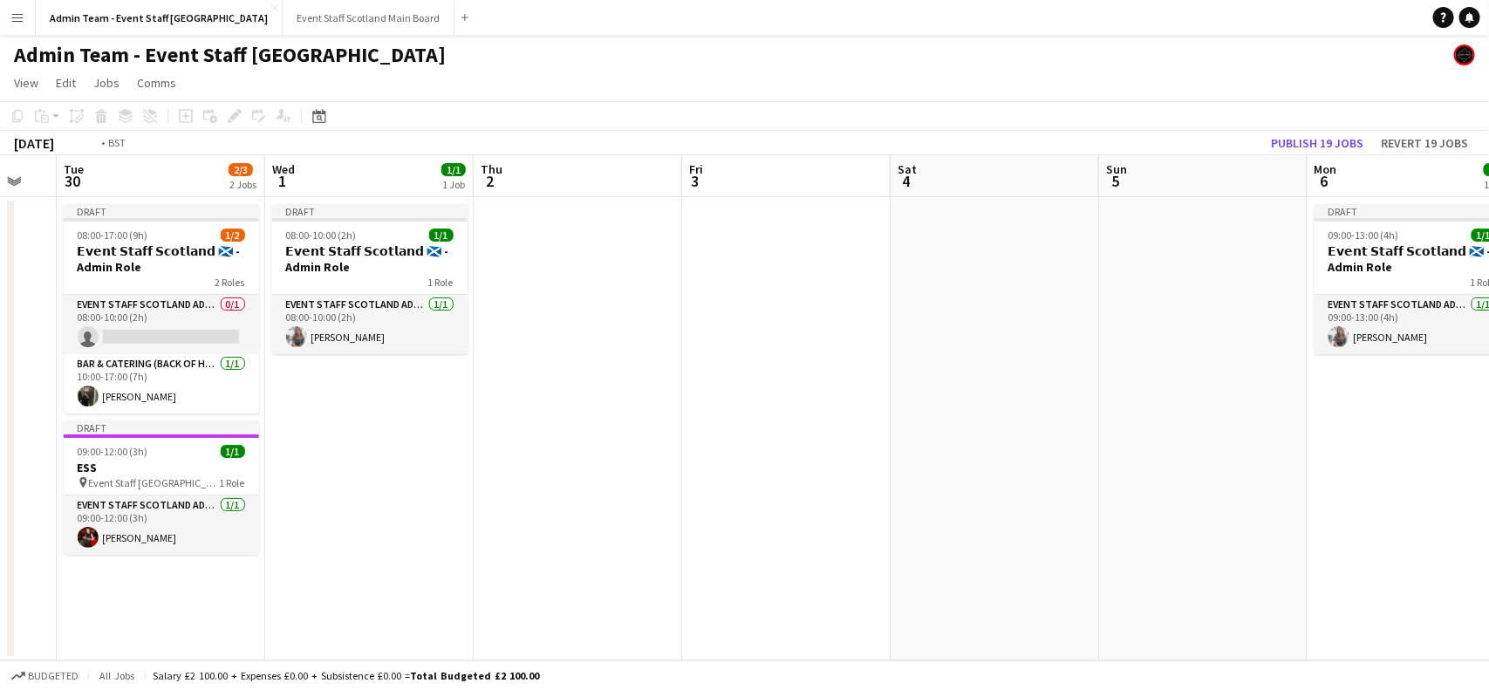
drag, startPoint x: 253, startPoint y: 354, endPoint x: 1441, endPoint y: 446, distance: 1191.7
click at [1441, 446] on app-calendar-viewport "Sun 28 Mon 29 Tue 30 2/3 2 Jobs Wed 1 1/1 1 Job Thu 2 Fri 3 Sat 4 Sun 5 Mon 6 1…" at bounding box center [744, 407] width 1489 height 505
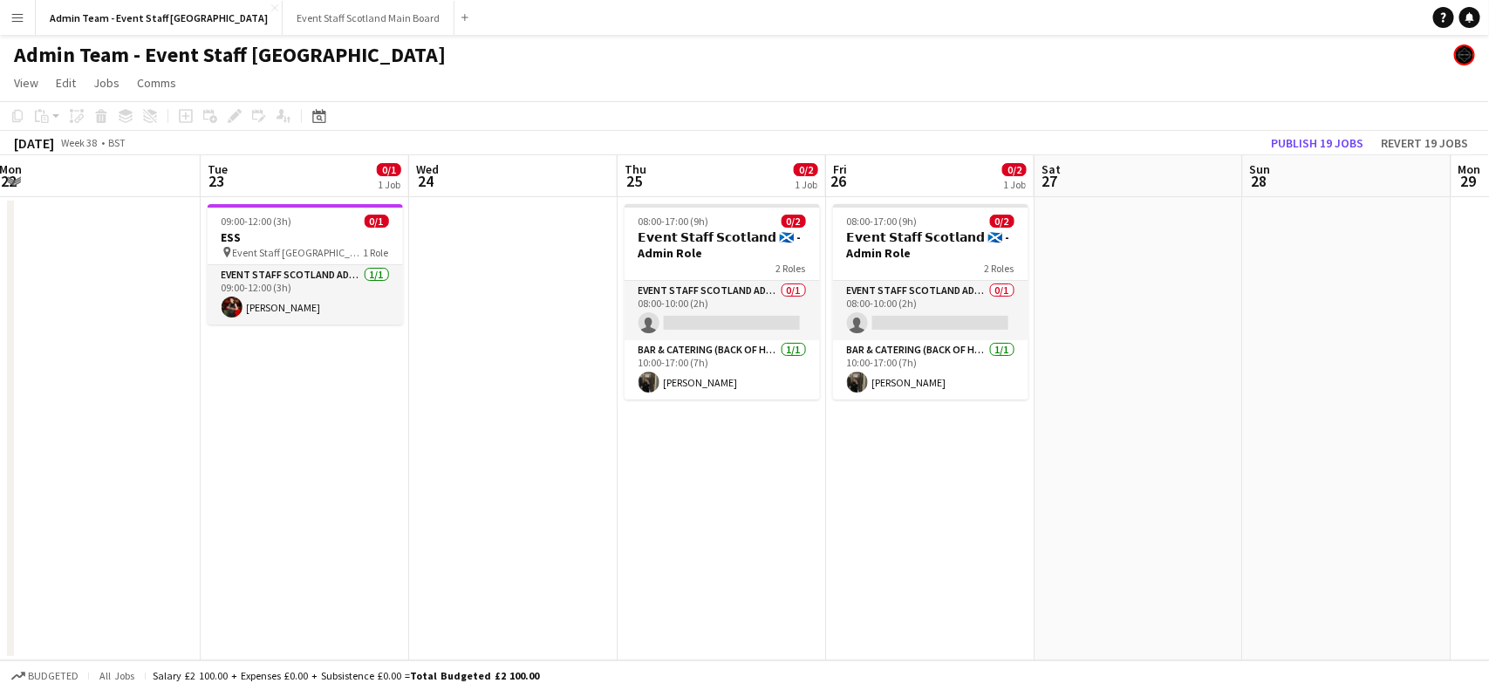
scroll to position [0, 366]
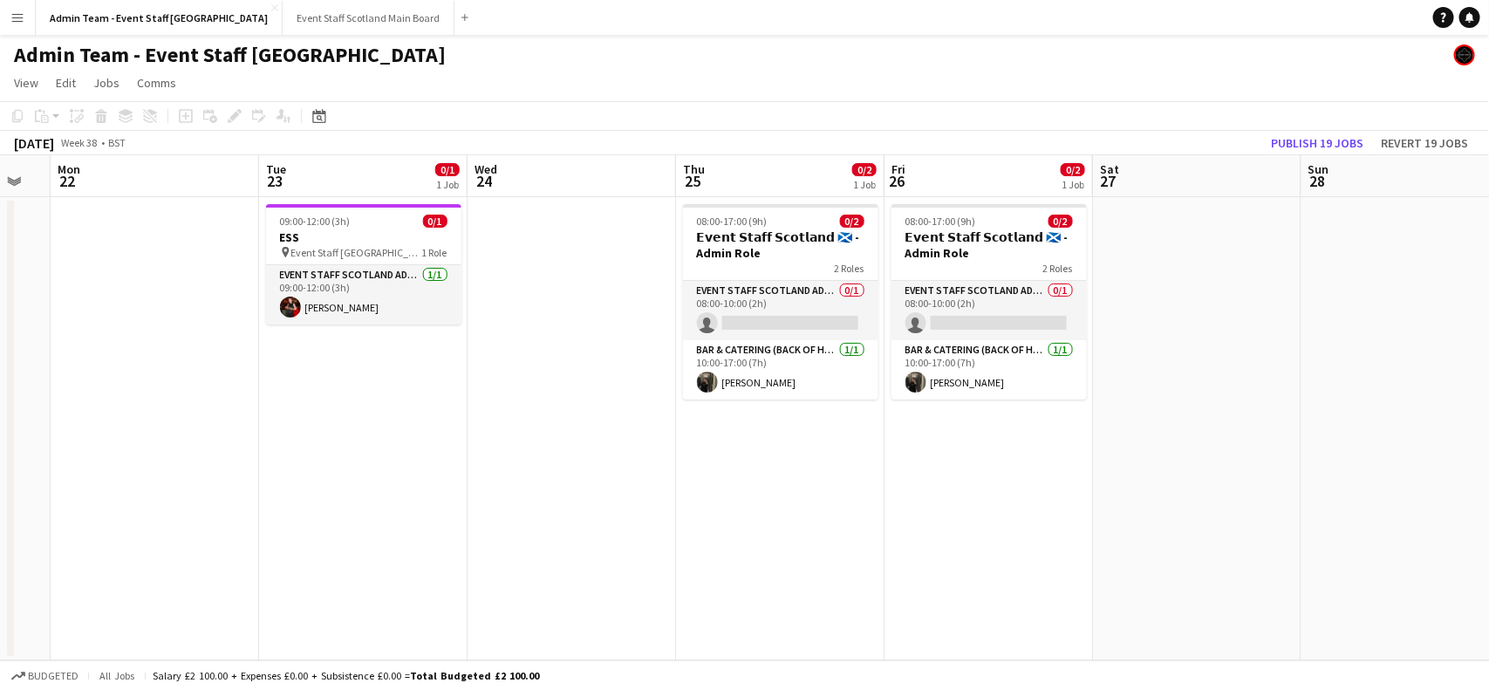
drag, startPoint x: 311, startPoint y: 381, endPoint x: 1296, endPoint y: 386, distance: 984.9
click at [1296, 386] on app-calendar-viewport "Sat 20 Sun 21 Mon 22 Tue 23 0/1 1 Job Wed 24 Thu 25 0/2 1 Job Fri 26 0/2 1 Job …" at bounding box center [744, 407] width 1489 height 505
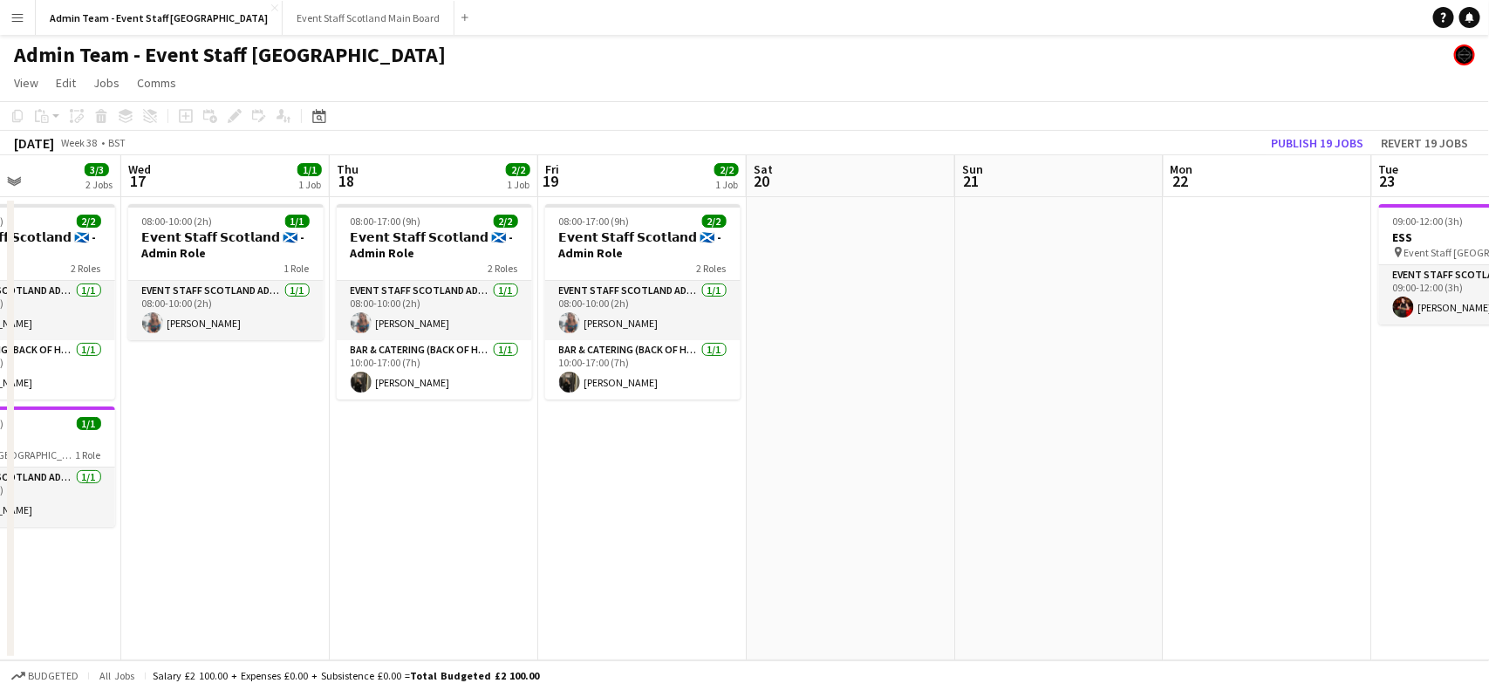
scroll to position [0, 490]
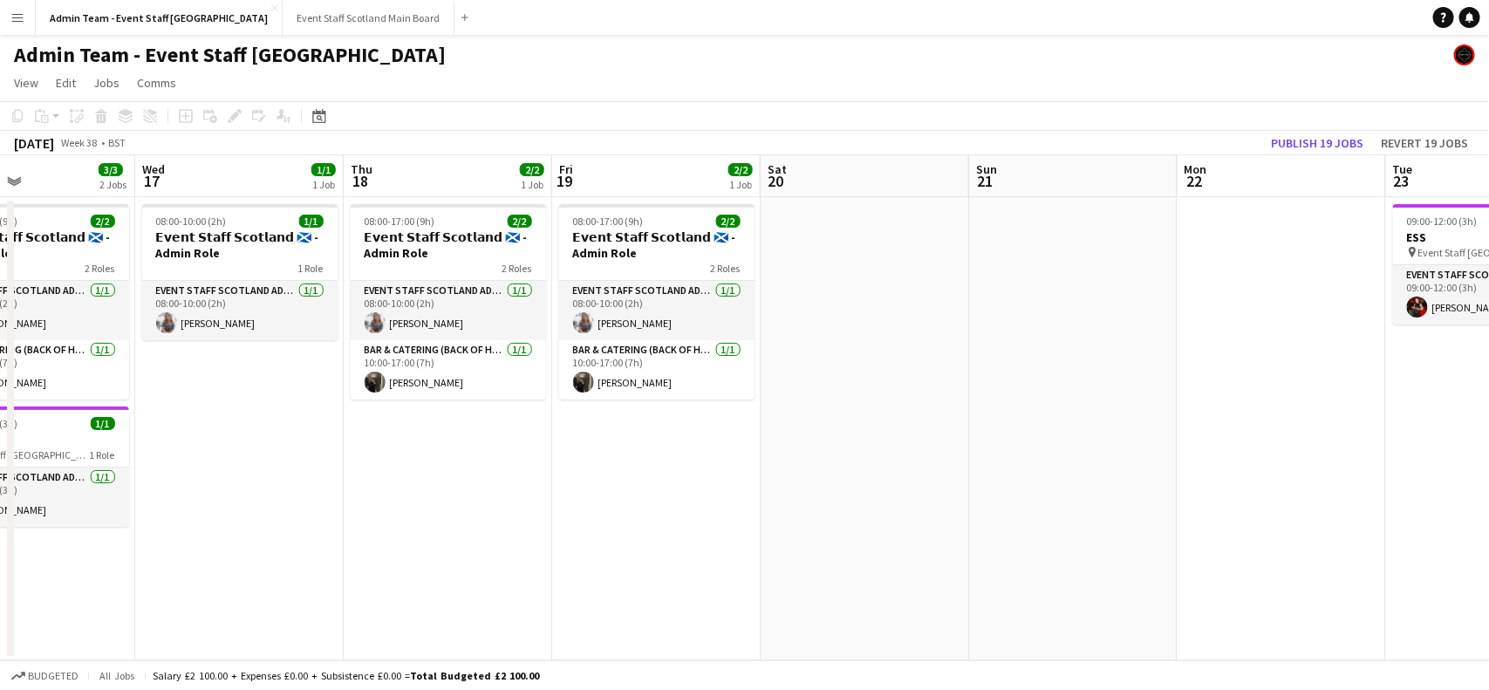
drag, startPoint x: 94, startPoint y: 530, endPoint x: 1221, endPoint y: 474, distance: 1128.5
click at [1221, 474] on app-calendar-viewport "Sun 14 Mon 15 1/1 1 Job Tue 16 3/3 2 Jobs Wed 17 1/1 1 Job Thu 18 2/2 1 Job Fri…" at bounding box center [744, 407] width 1489 height 505
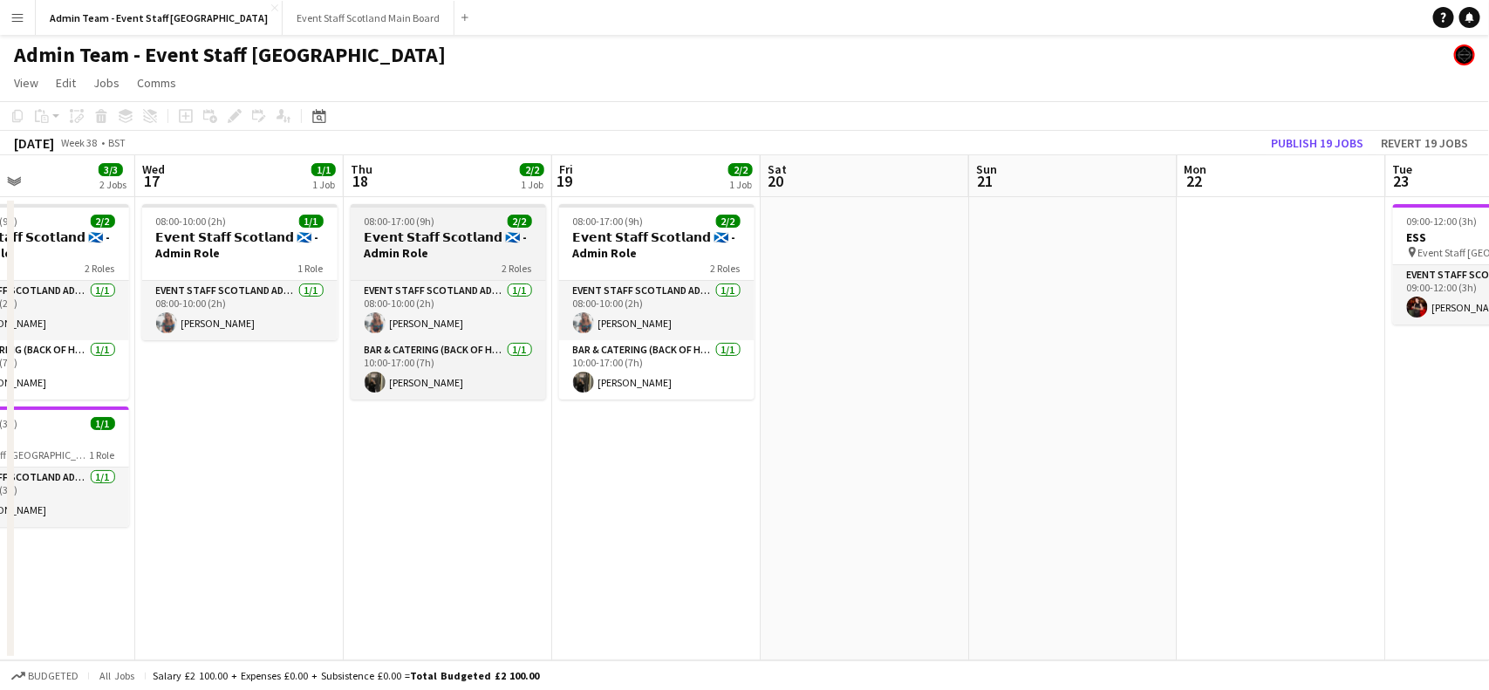
click at [484, 215] on div "08:00-17:00 (9h) 2/2" at bounding box center [448, 221] width 195 height 13
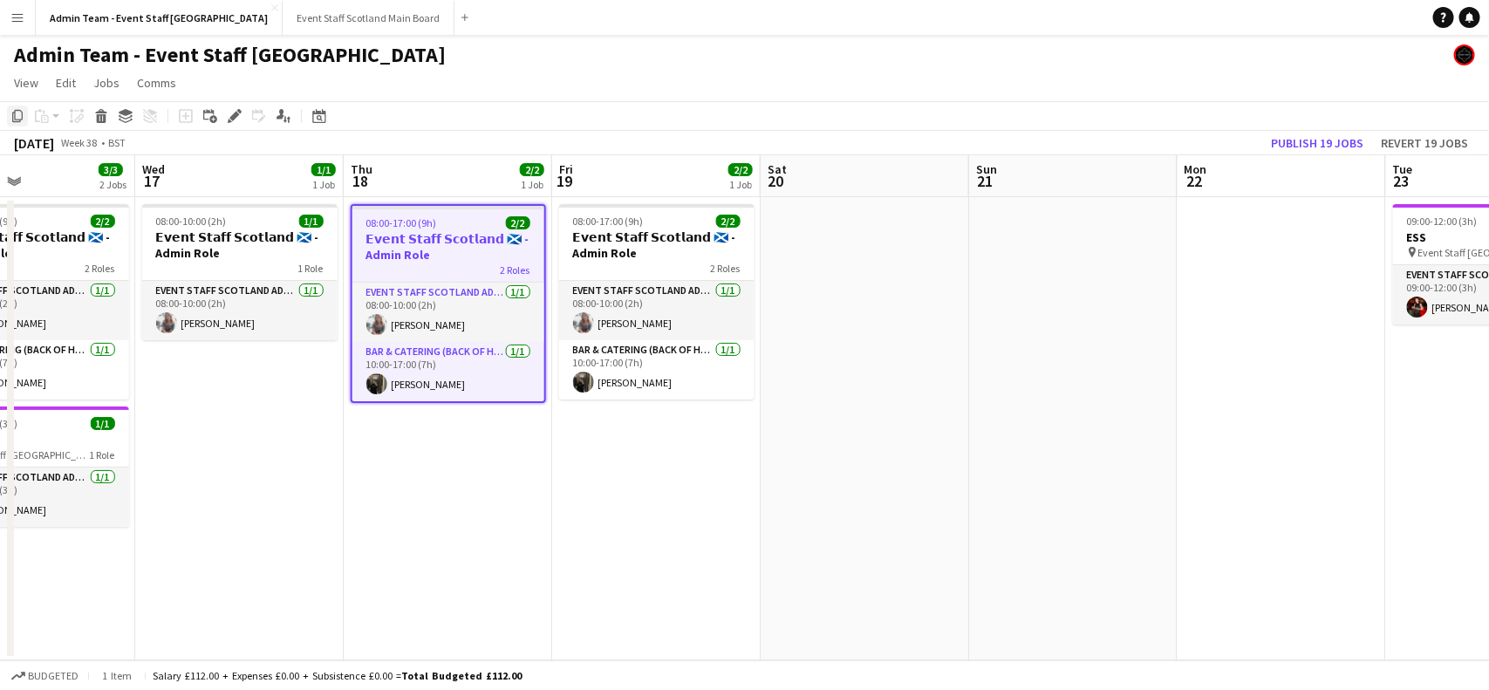
click at [16, 112] on icon "Copy" at bounding box center [17, 116] width 14 height 14
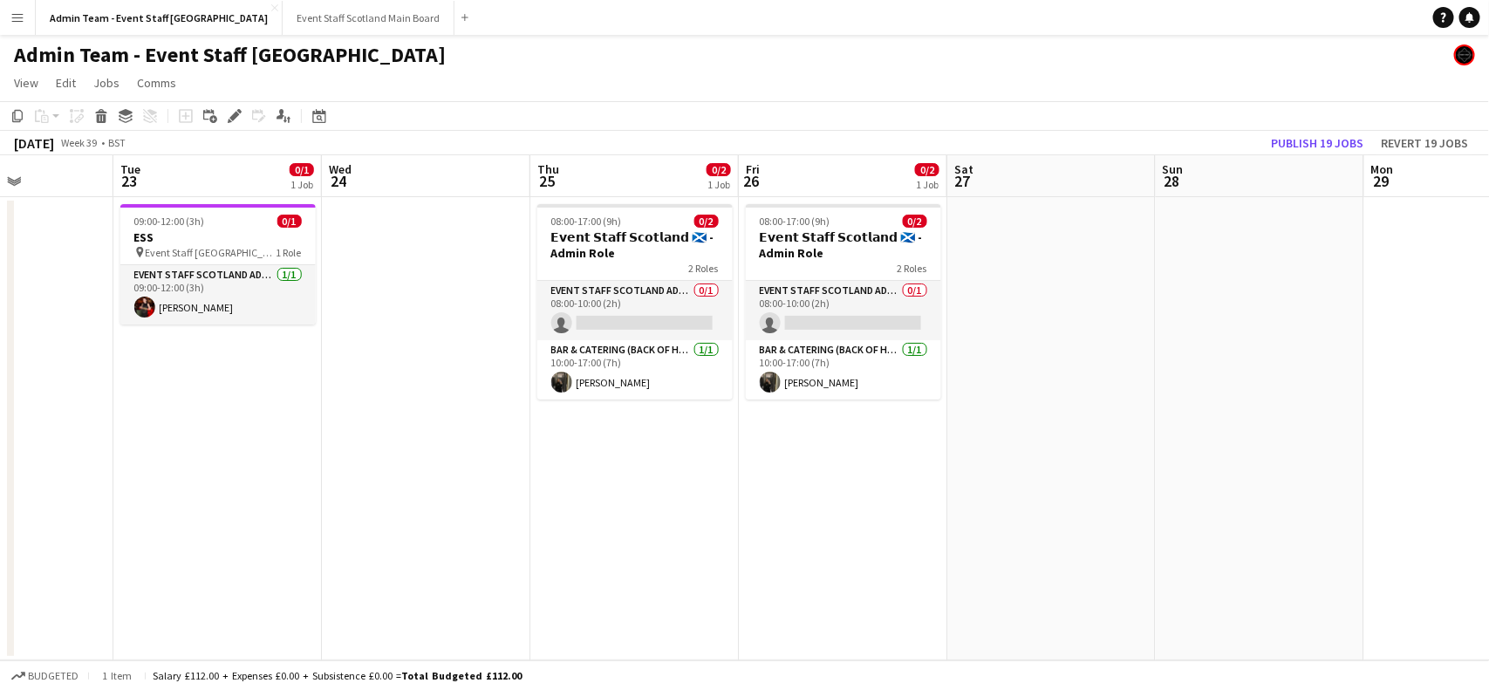
drag, startPoint x: 1189, startPoint y: 417, endPoint x: 0, endPoint y: 621, distance: 1206.4
click at [0, 621] on app-calendar-viewport "Sat 20 Sun 21 Mon 22 Tue 23 0/1 1 Job Wed 24 Thu 25 0/2 1 Job Fri 26 0/2 1 Job …" at bounding box center [744, 407] width 1489 height 505
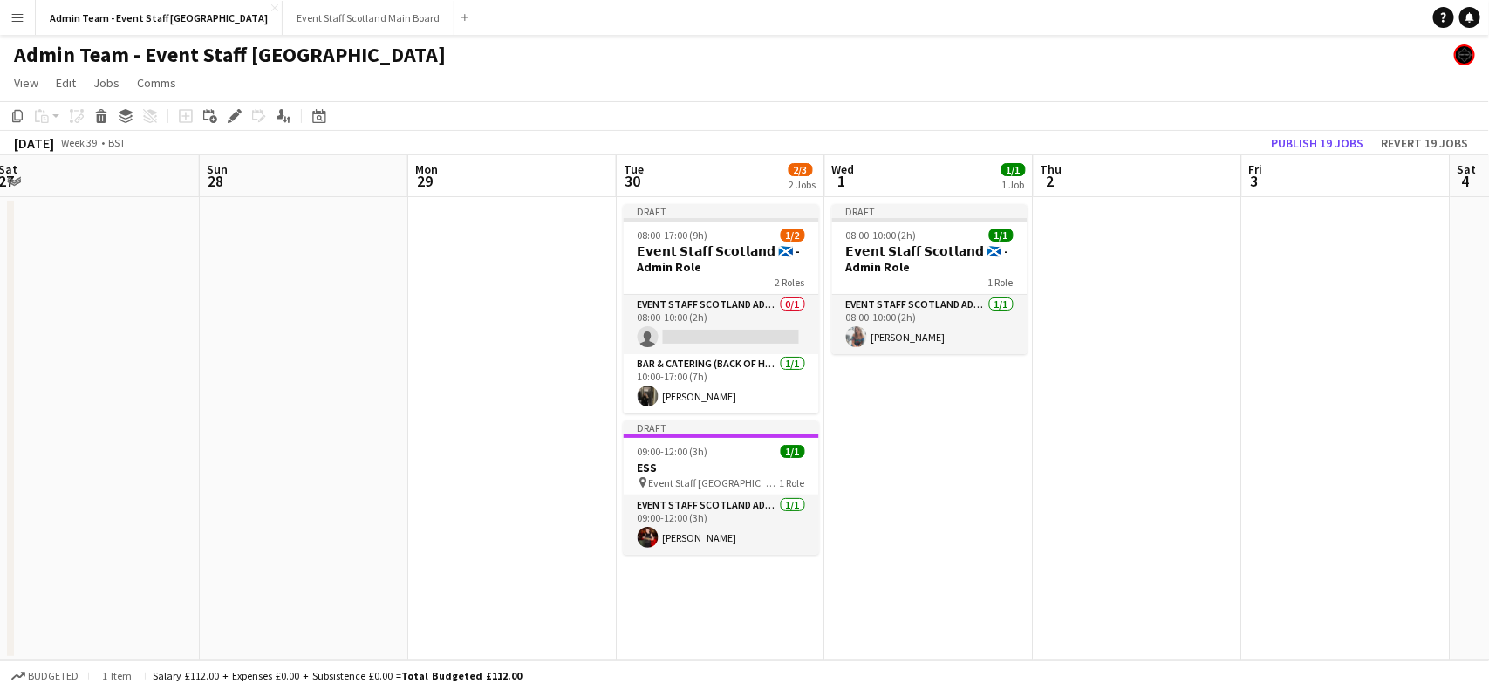
scroll to position [0, 836]
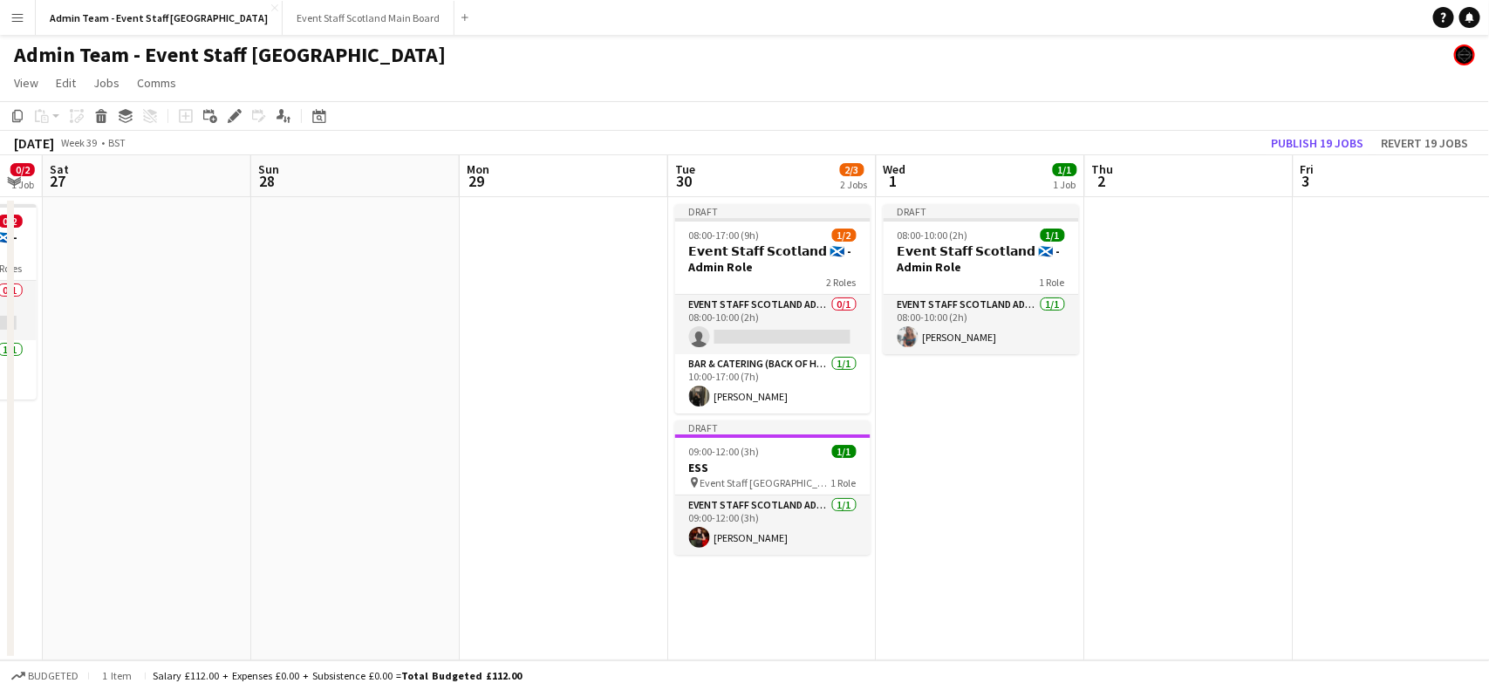
drag, startPoint x: 1318, startPoint y: 480, endPoint x: 284, endPoint y: 530, distance: 1035.0
click at [284, 530] on app-calendar-viewport "Tue 23 0/1 1 Job Wed 24 Thu 25 0/2 1 Job Fri 26 0/2 1 Job Sat 27 Sun 28 Mon 29 …" at bounding box center [744, 407] width 1489 height 505
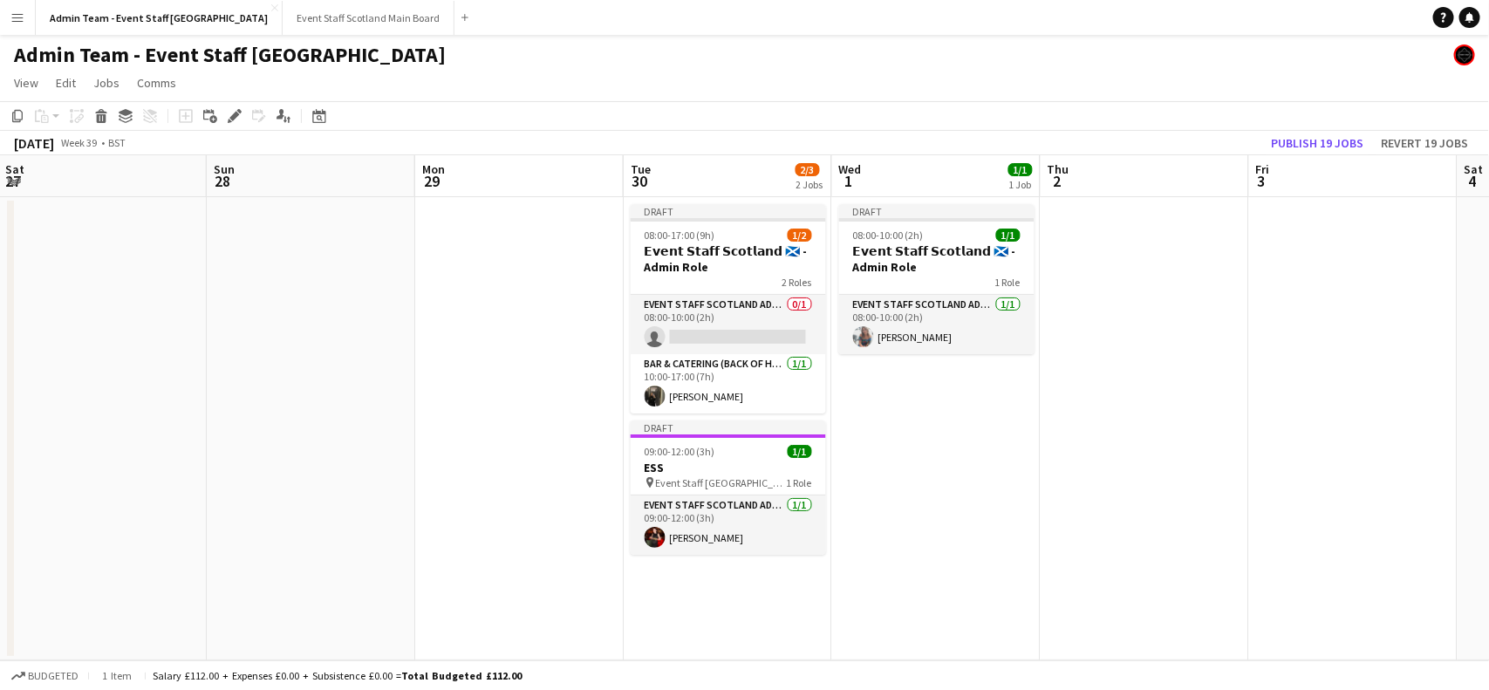
click at [1152, 315] on app-date-cell at bounding box center [1145, 428] width 208 height 463
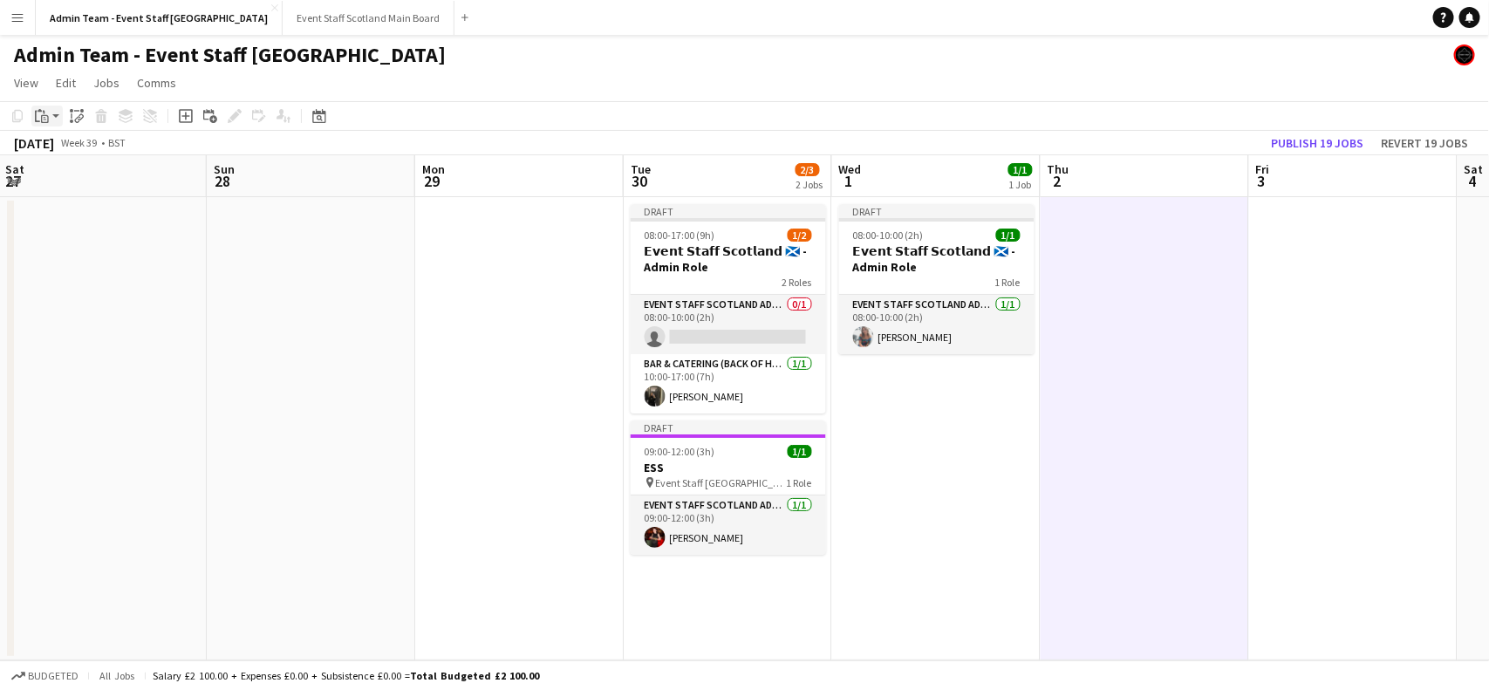
click at [54, 115] on app-action-btn "Paste" at bounding box center [46, 116] width 31 height 21
click at [76, 180] on link "Paste with crew Ctrl+Shift+V" at bounding box center [128, 179] width 164 height 16
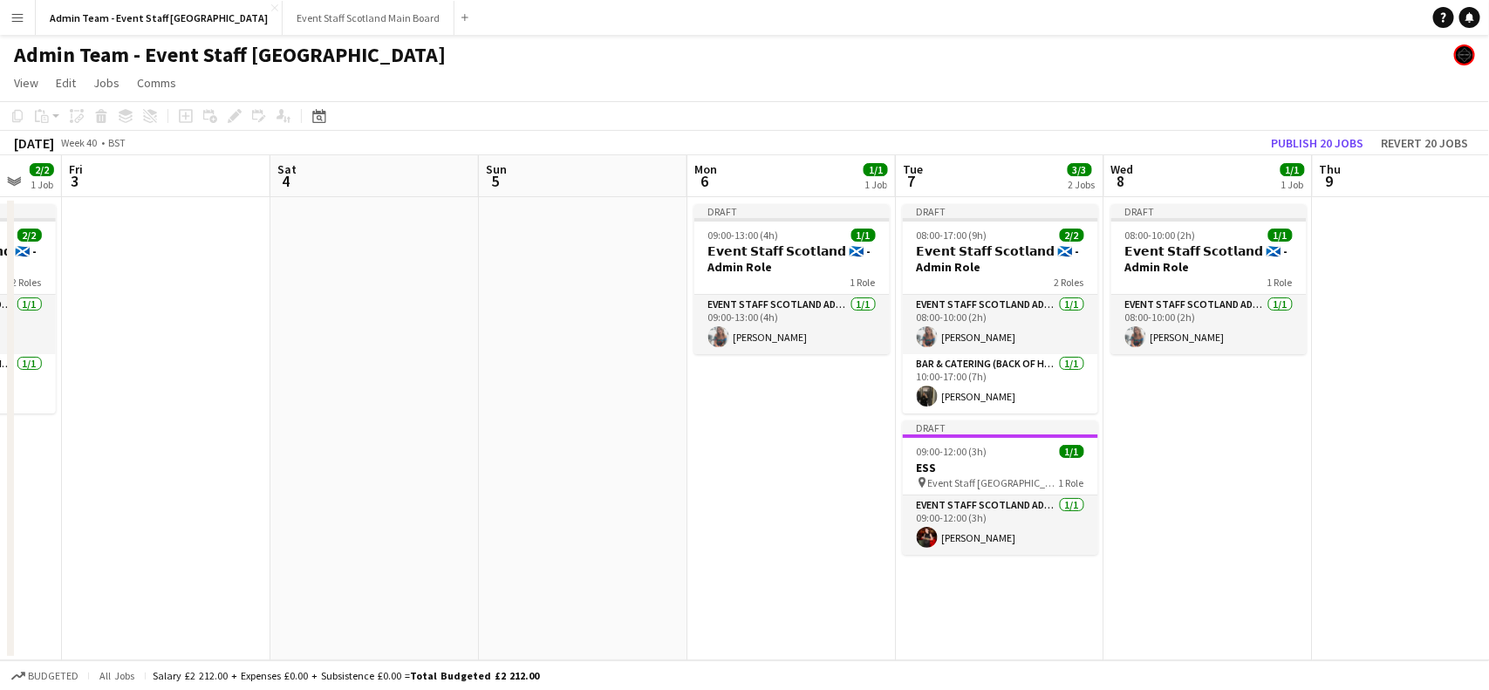
drag, startPoint x: 1368, startPoint y: 333, endPoint x: 27, endPoint y: 439, distance: 1345.0
click at [27, 439] on app-calendar-viewport "Tue 30 2/3 2 Jobs Wed 1 1/1 1 Job Thu 2 2/2 1 Job Fri 3 Sat 4 Sun 5 Mon 6 1/1 1…" at bounding box center [744, 407] width 1489 height 505
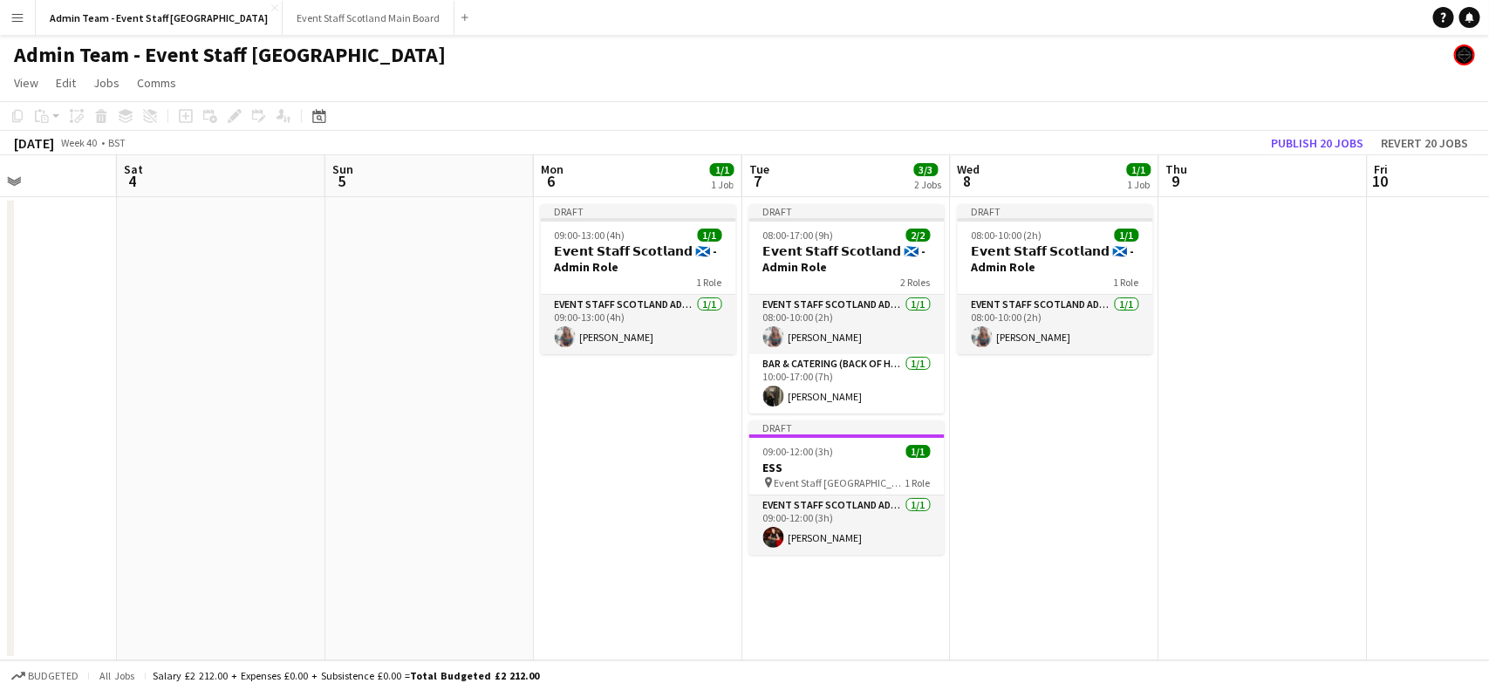
click at [1221, 243] on app-date-cell at bounding box center [1263, 428] width 208 height 463
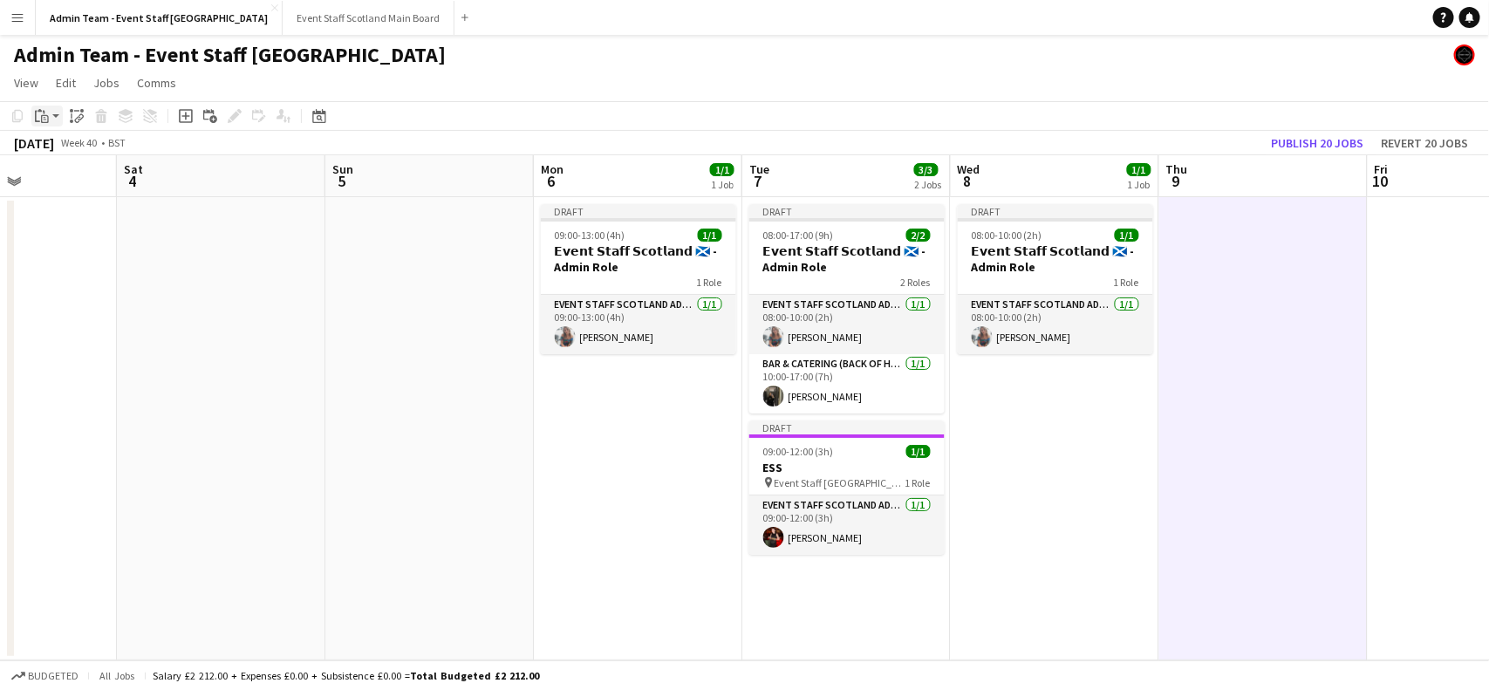
click at [54, 120] on app-action-btn "Paste" at bounding box center [46, 116] width 31 height 21
click at [79, 181] on link "Paste with crew Ctrl+Shift+V" at bounding box center [128, 179] width 164 height 16
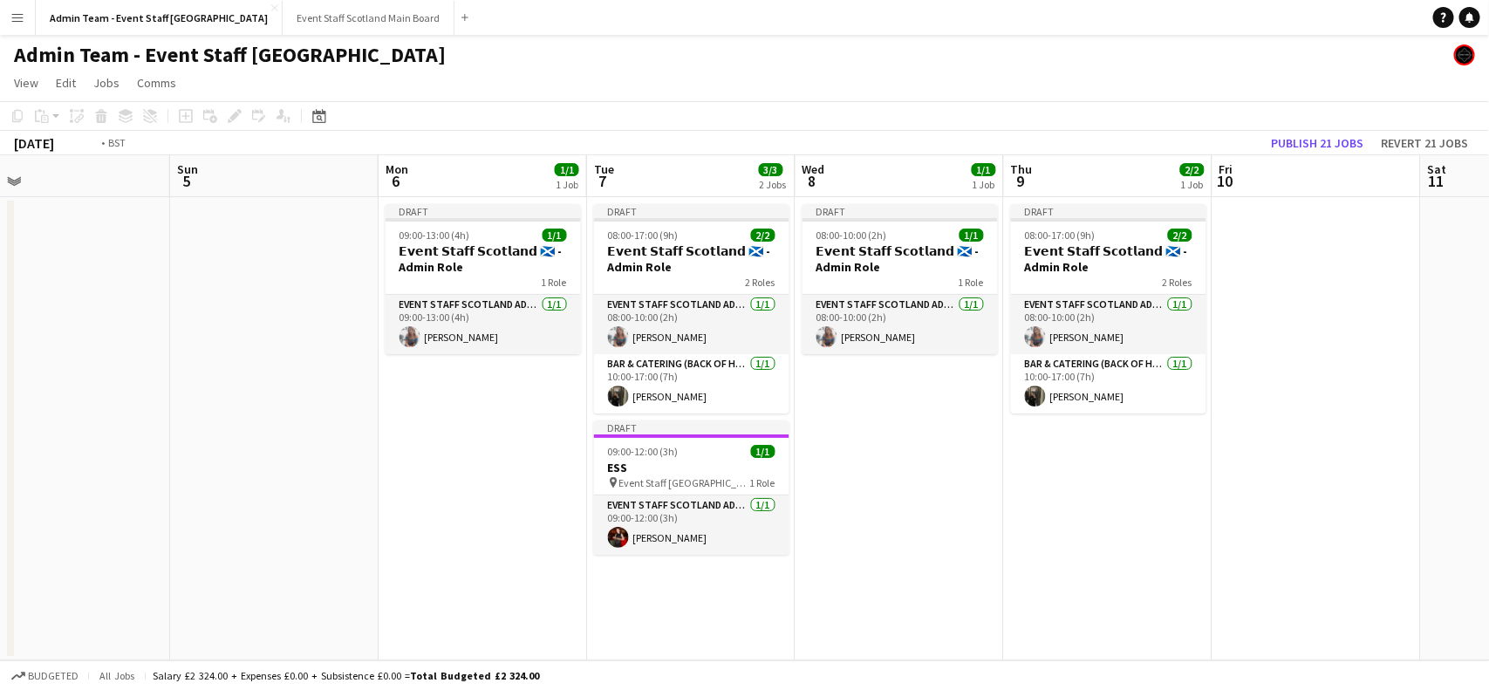
drag, startPoint x: 1457, startPoint y: 468, endPoint x: 0, endPoint y: 628, distance: 1465.7
click at [0, 628] on app-calendar-viewport "Tue 30 2/3 2 Jobs Wed 1 1/1 1 Job Thu 2 2/2 1 Job Fri 3 Sat 4 Sun 5 Mon 6 1/1 1…" at bounding box center [744, 407] width 1489 height 505
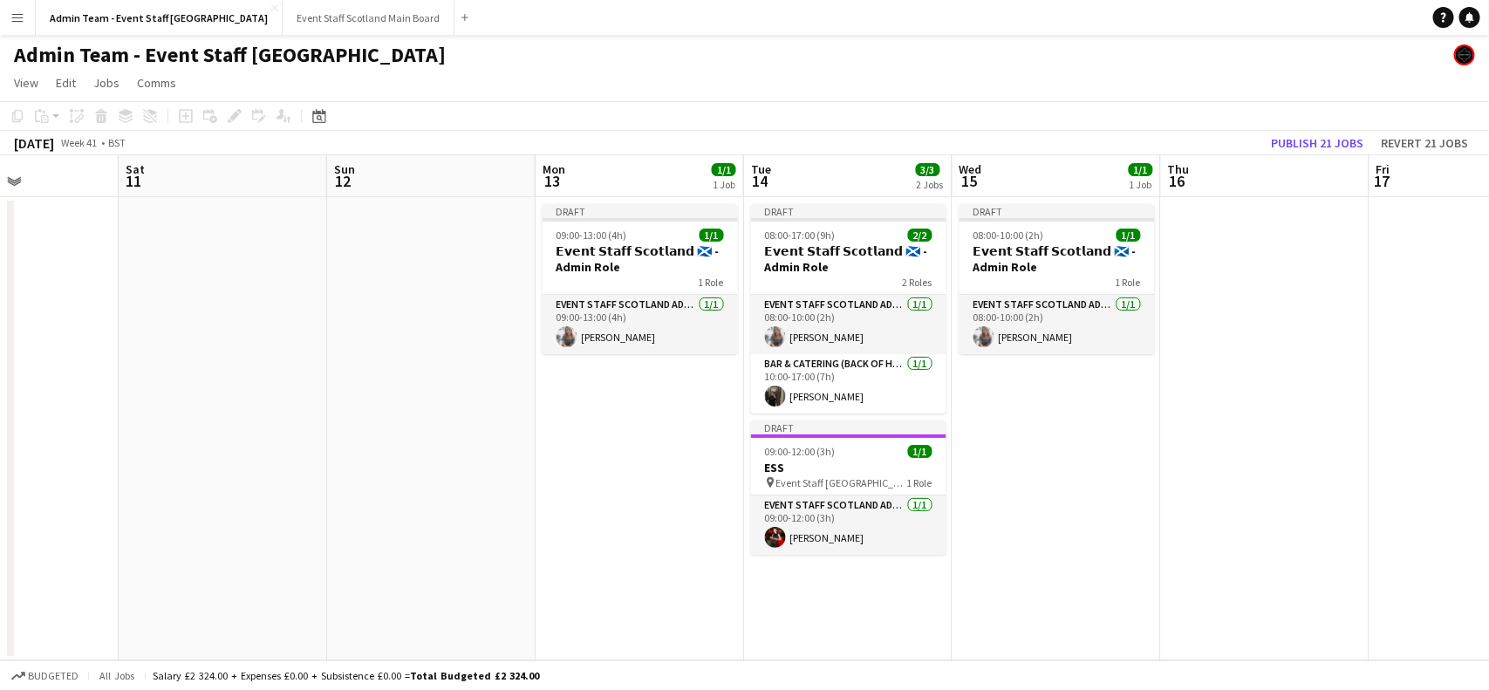
click at [1193, 314] on app-date-cell at bounding box center [1265, 428] width 208 height 463
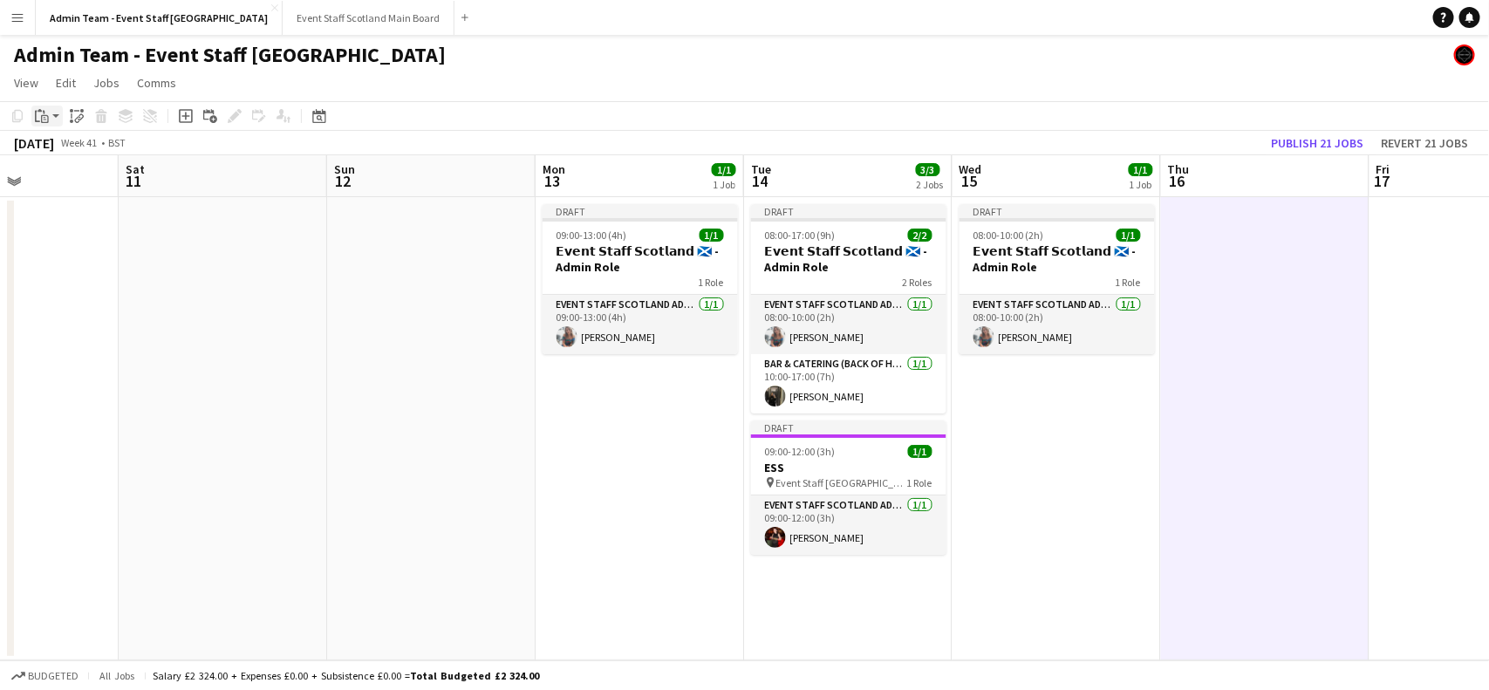
click at [53, 114] on app-action-btn "Paste" at bounding box center [46, 116] width 31 height 21
click at [92, 181] on link "Paste with crew Ctrl+Shift+V" at bounding box center [128, 179] width 164 height 16
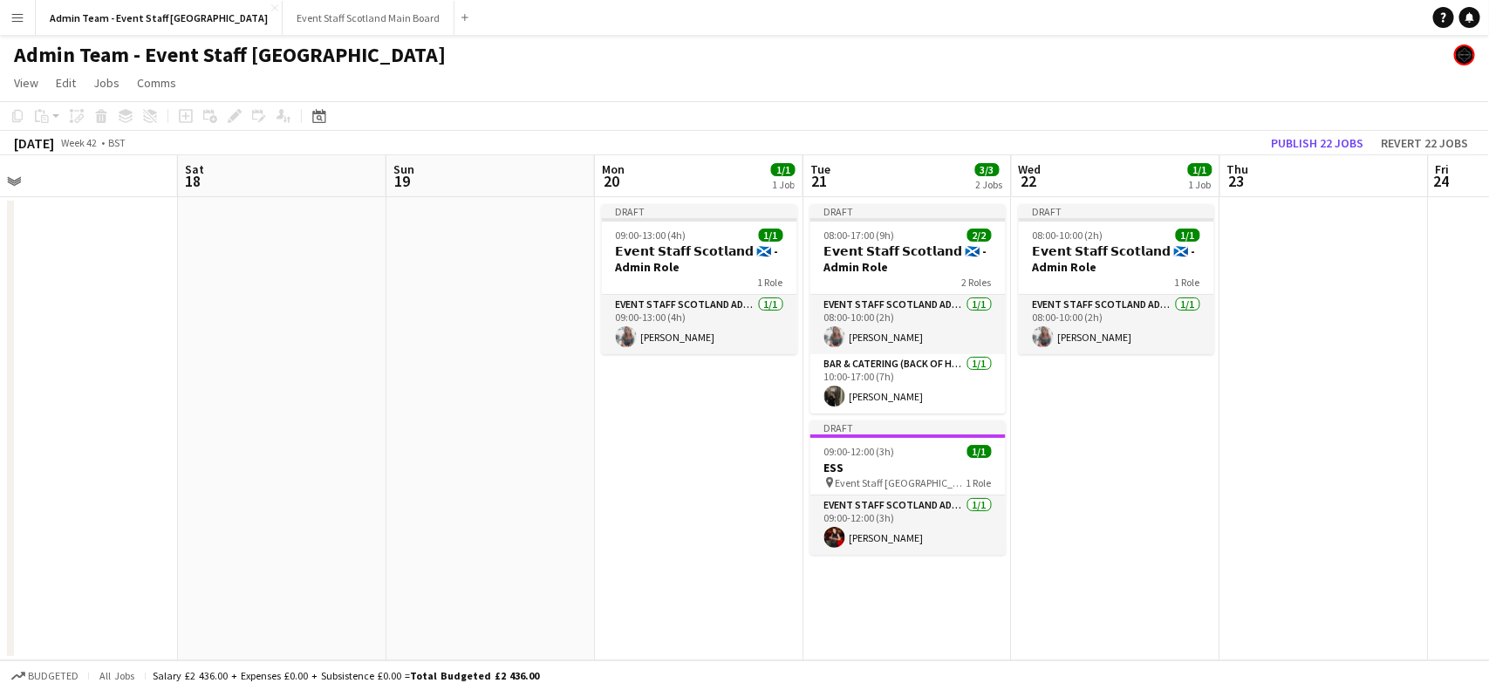
drag, startPoint x: 1429, startPoint y: 481, endPoint x: 0, endPoint y: 550, distance: 1430.6
click at [0, 550] on app-calendar-viewport "Tue 14 3/3 2 Jobs Wed 15 1/1 1 Job Thu 16 2/2 1 Job Fri 17 Sat 18 Sun 19 Mon 20…" at bounding box center [744, 407] width 1489 height 505
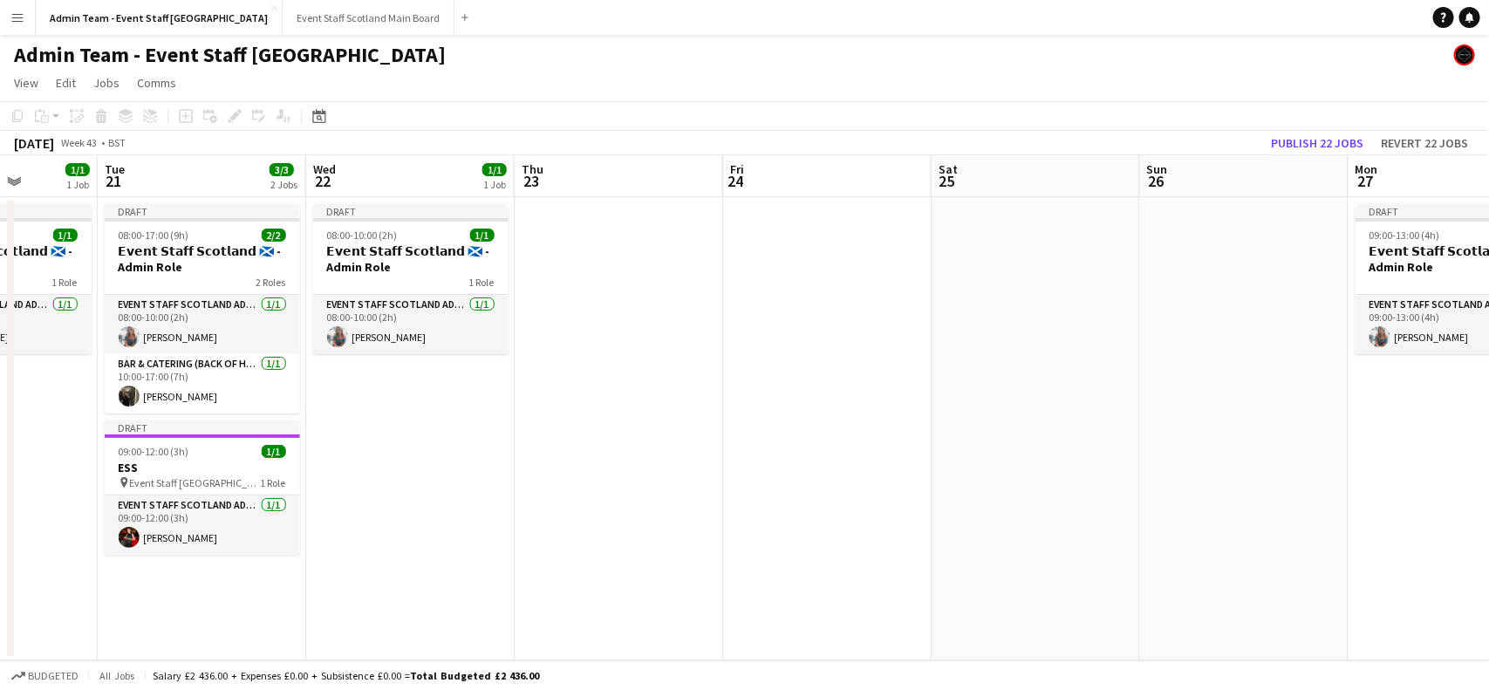
drag, startPoint x: 1228, startPoint y: 414, endPoint x: 550, endPoint y: 475, distance: 681.5
click at [550, 475] on app-calendar-viewport "Sat 18 Sun 19 Mon 20 1/1 1 Job Tue 21 3/3 2 Jobs Wed 22 1/1 1 Job Thu 23 Fri 24…" at bounding box center [744, 407] width 1489 height 505
click at [615, 281] on app-date-cell at bounding box center [617, 428] width 208 height 463
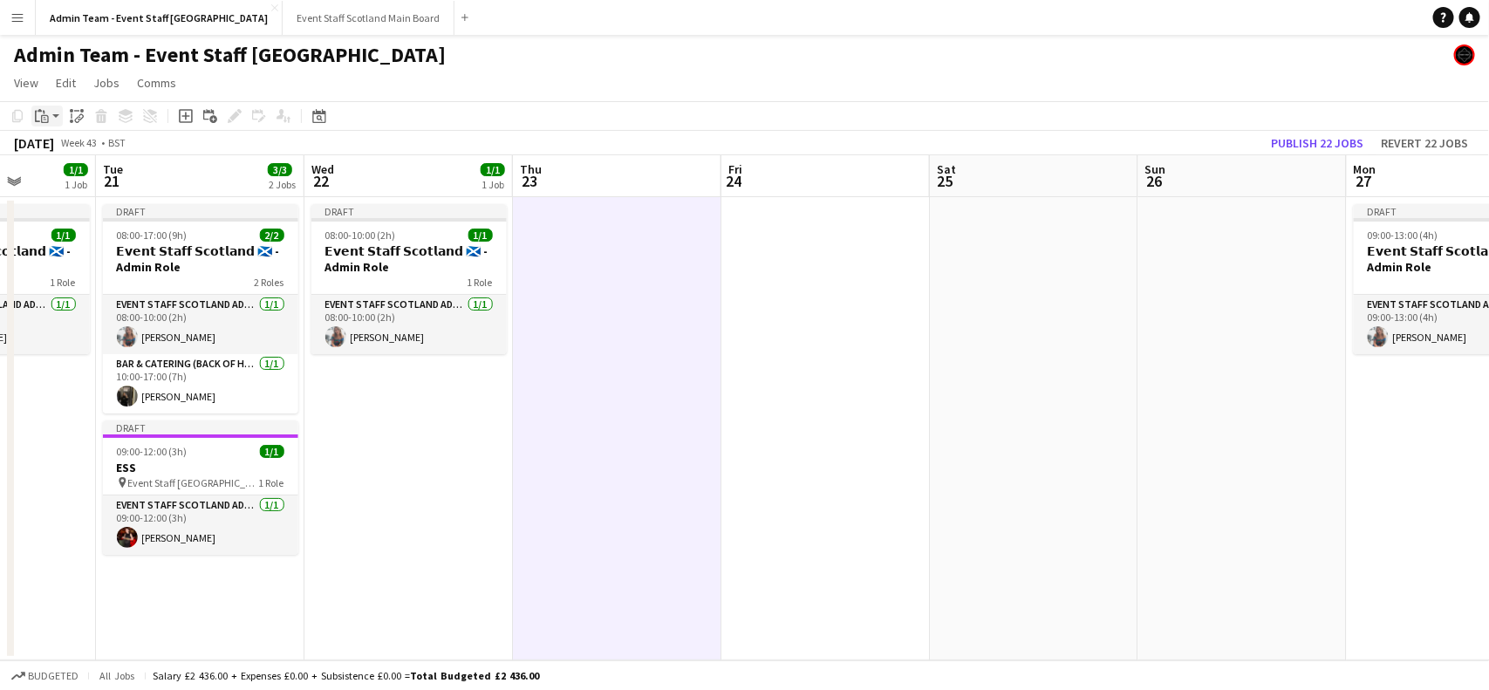
click at [58, 115] on app-action-btn "Paste" at bounding box center [46, 116] width 31 height 21
click at [67, 176] on link "Paste with crew Ctrl+Shift+V" at bounding box center [128, 179] width 164 height 16
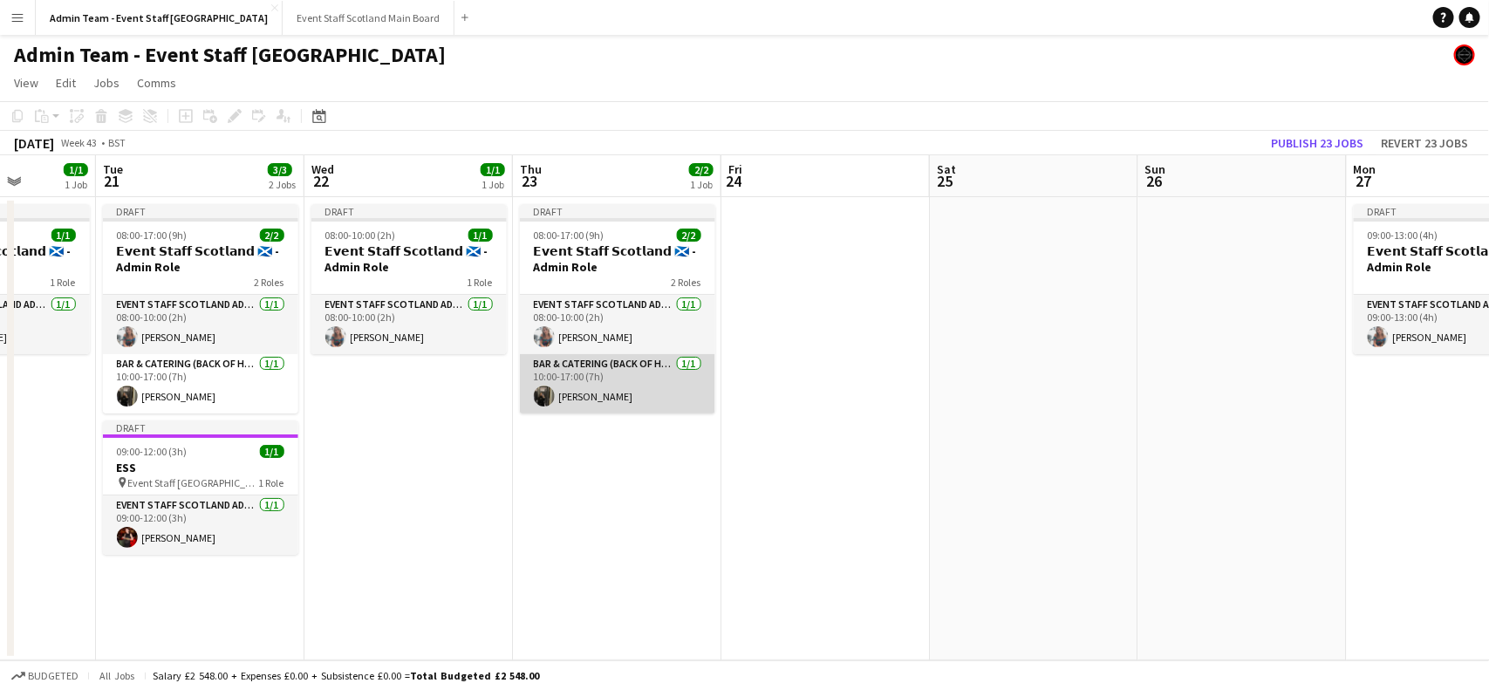
click at [593, 391] on app-card-role "Bar & Catering (Back of House) [DATE] 10:00-17:00 (7h) [PERSON_NAME]" at bounding box center [617, 383] width 195 height 59
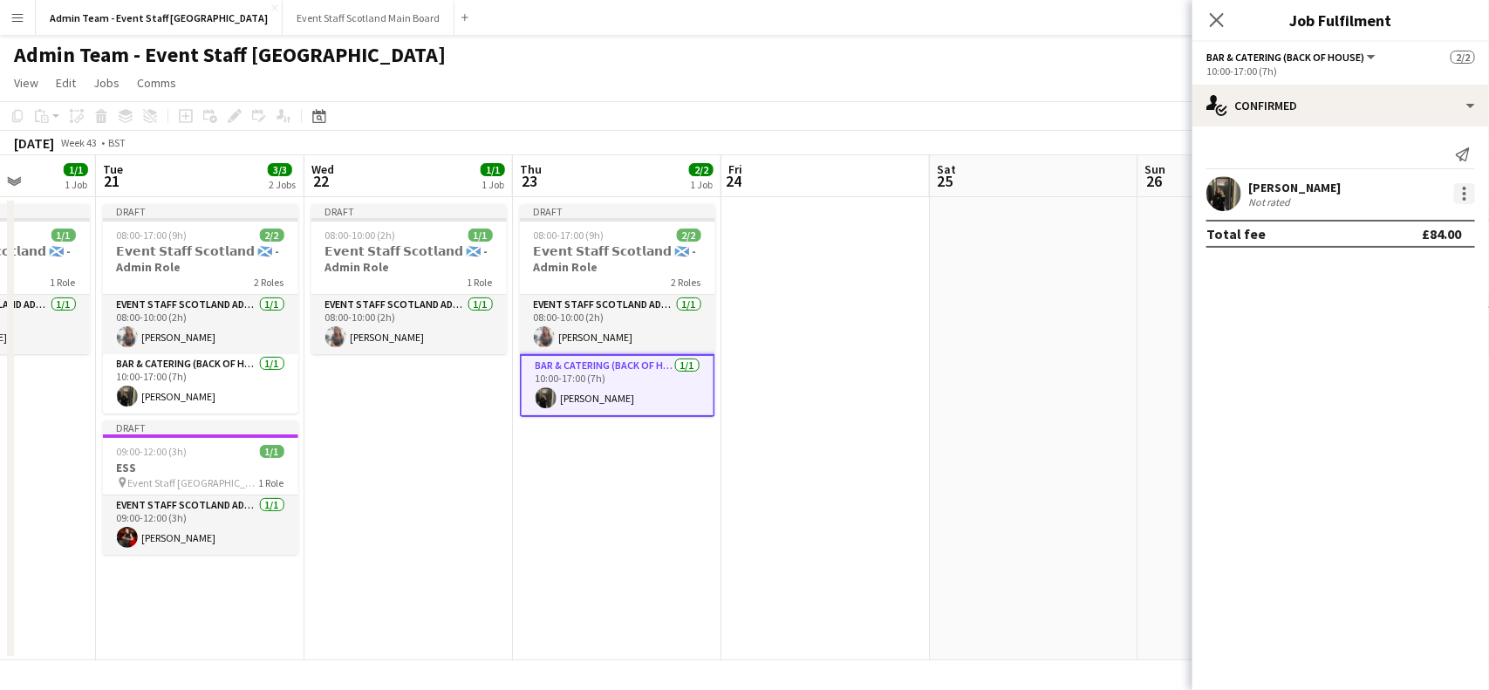
click at [1466, 195] on div at bounding box center [1464, 193] width 21 height 21
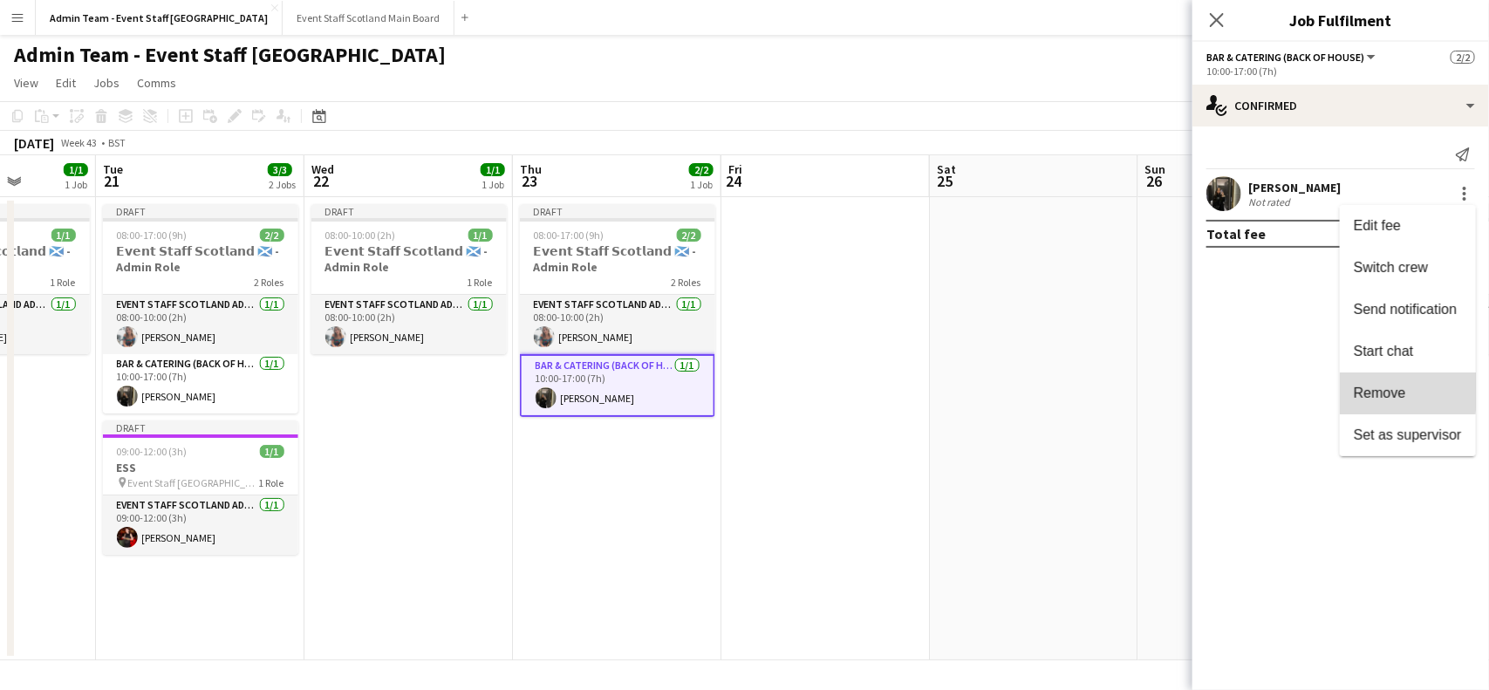
click at [1398, 390] on span "Remove" at bounding box center [1380, 393] width 52 height 15
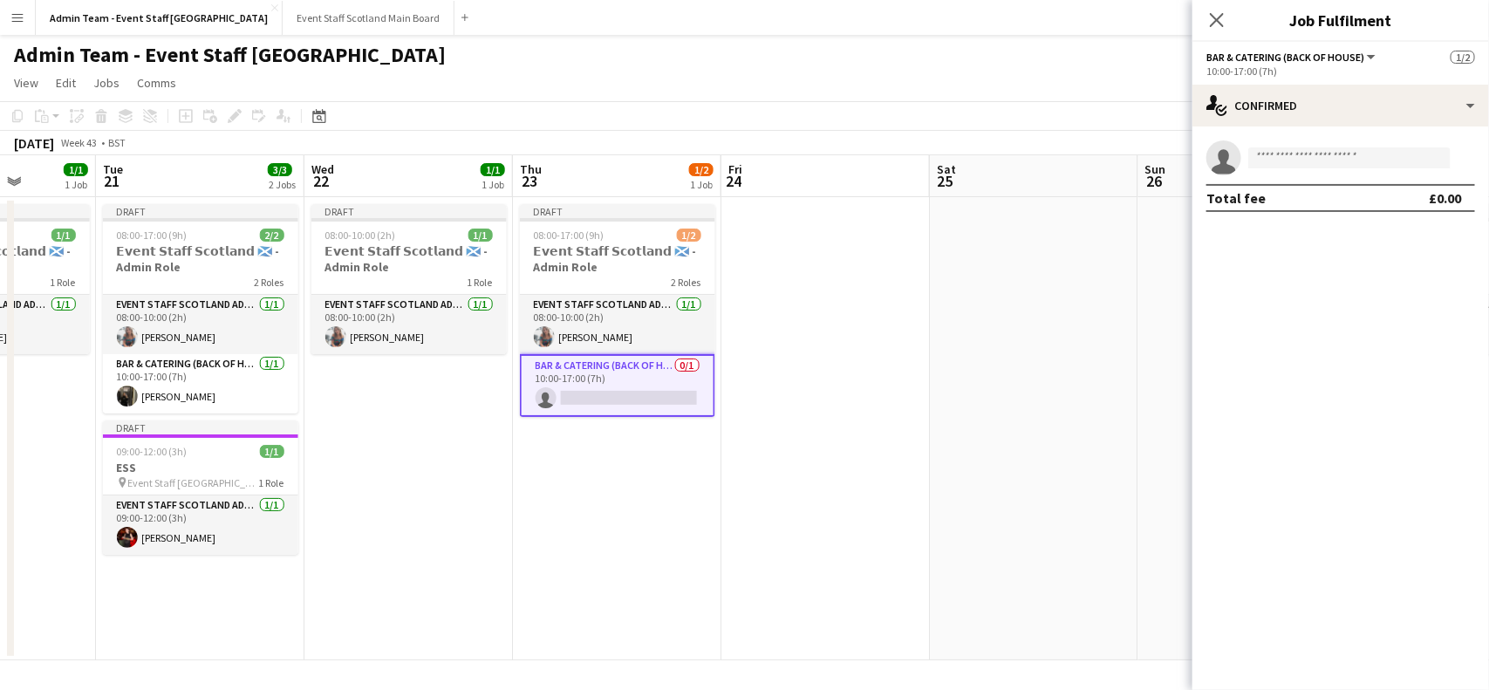
click at [981, 485] on app-date-cell at bounding box center [1034, 428] width 208 height 463
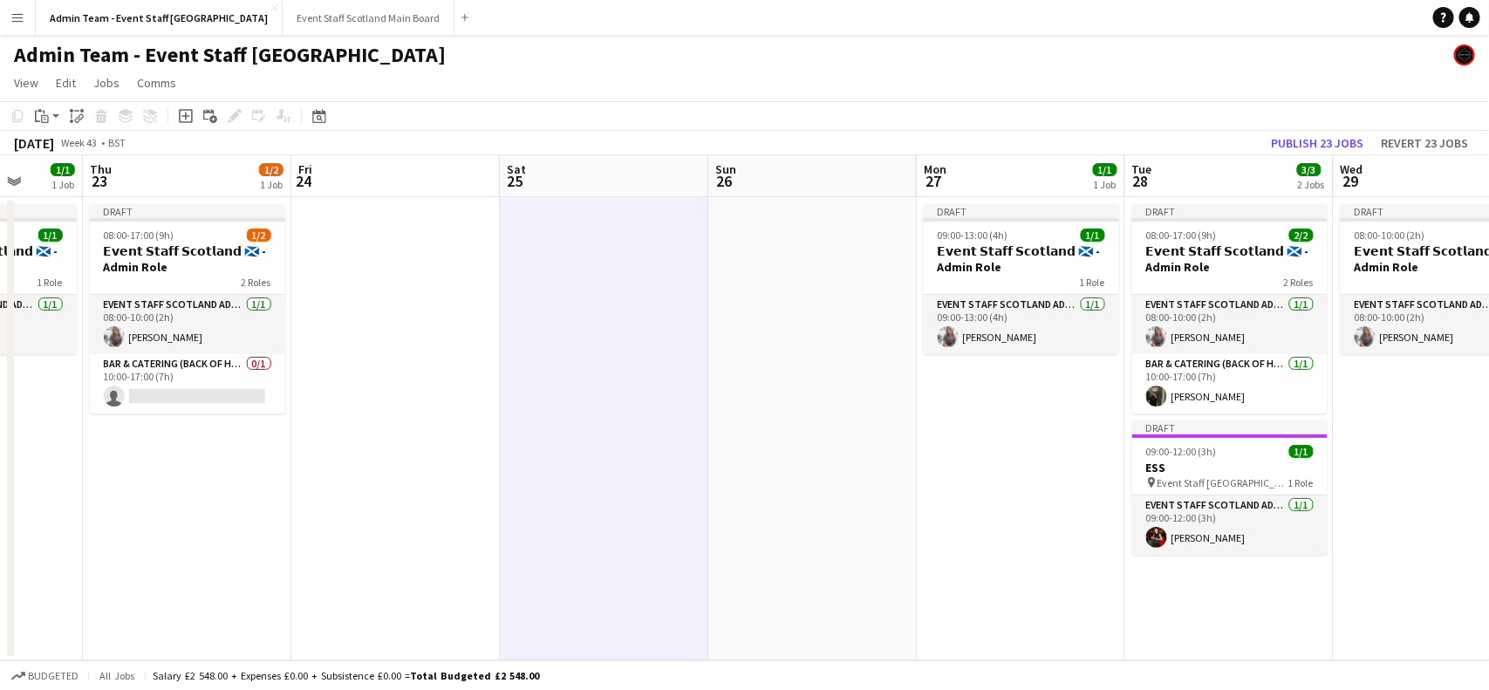
drag, startPoint x: 1367, startPoint y: 460, endPoint x: 543, endPoint y: 533, distance: 826.8
click at [543, 533] on app-calendar-viewport "Mon 20 1/1 1 Job Tue 21 3/3 2 Jobs Wed 22 1/1 1 Job Thu 23 1/2 1 Job Fri 24 Sat…" at bounding box center [744, 407] width 1489 height 505
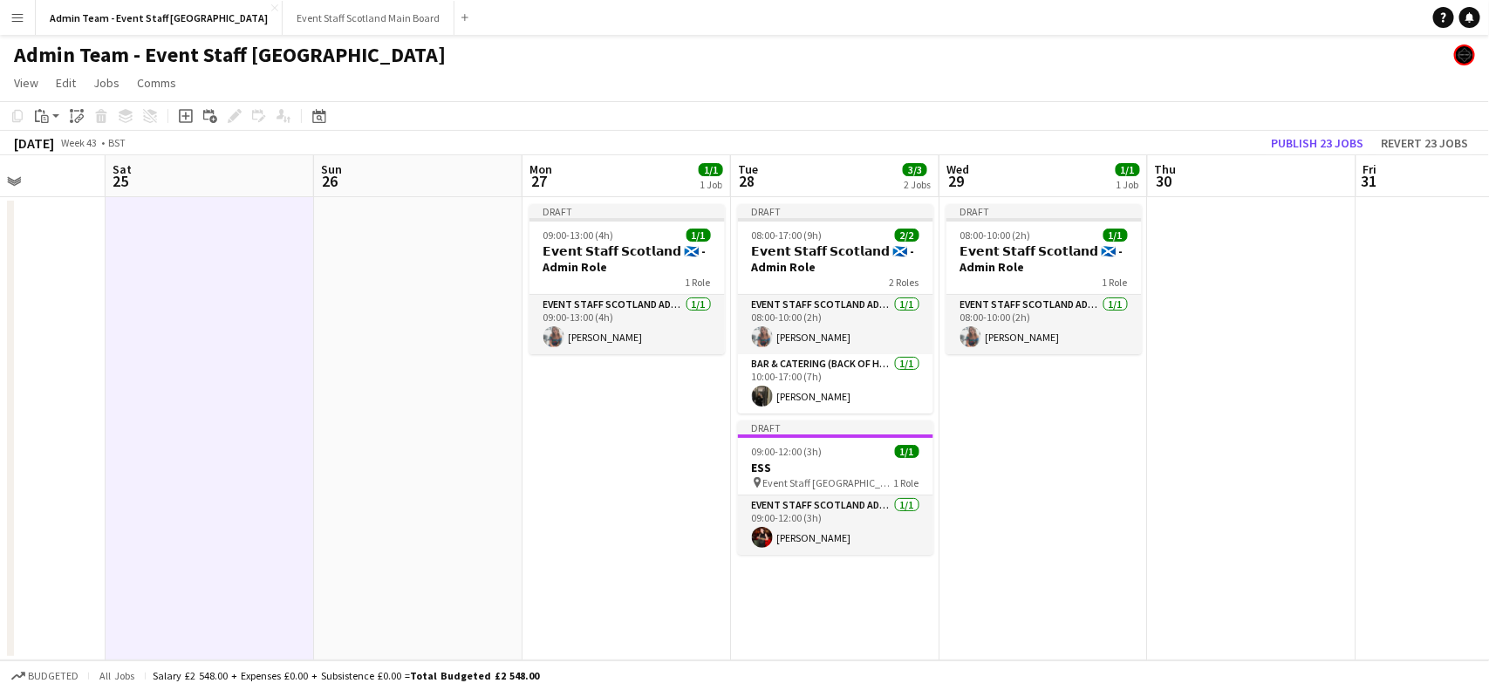
click at [1271, 338] on app-date-cell at bounding box center [1252, 428] width 208 height 463
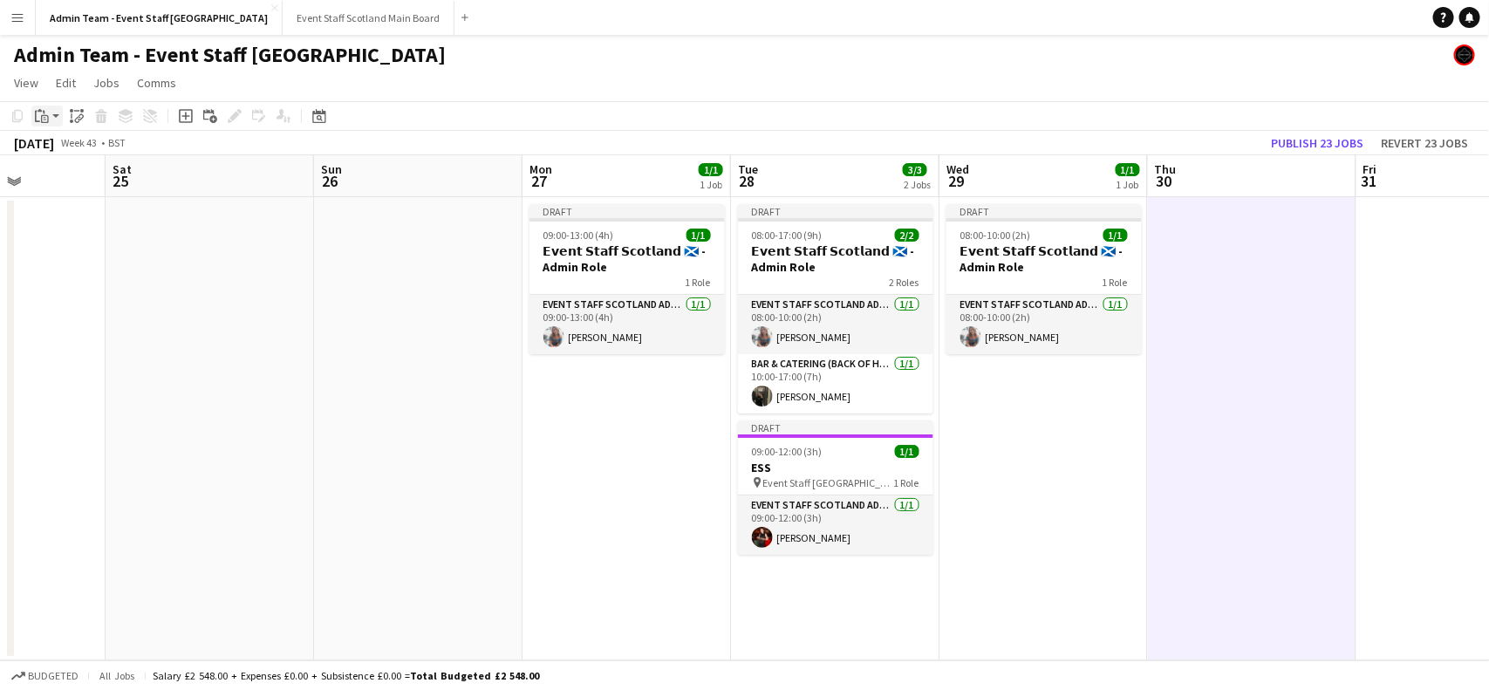
click at [46, 120] on icon "Paste" at bounding box center [42, 116] width 14 height 14
click at [59, 176] on link "Paste with crew Ctrl+Shift+V" at bounding box center [128, 179] width 164 height 16
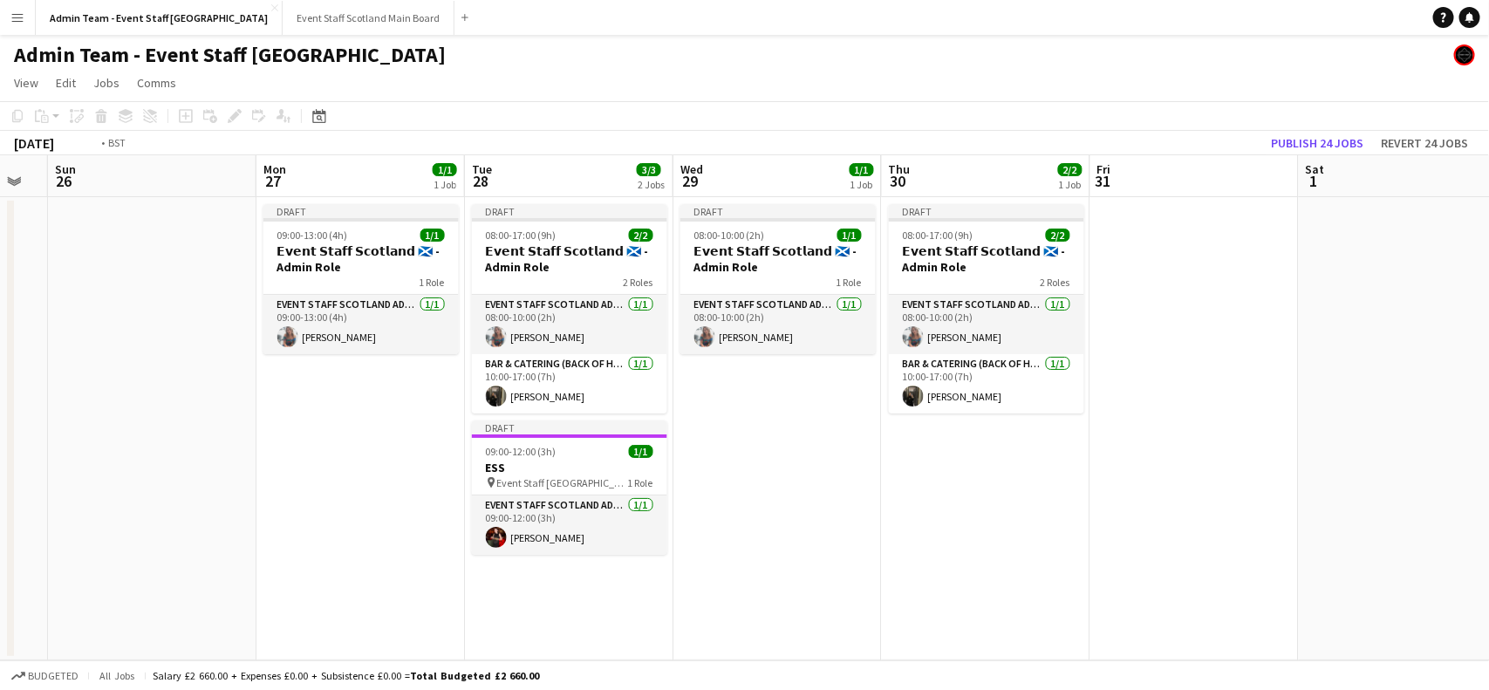
drag, startPoint x: 1396, startPoint y: 403, endPoint x: 205, endPoint y: 598, distance: 1206.7
click at [205, 598] on app-calendar-viewport "Wed 22 1/1 1 Job Thu 23 1/2 1 Job Fri 24 Sat 25 Sun 26 Mon 27 1/1 1 Job Tue 28 …" at bounding box center [744, 407] width 1489 height 505
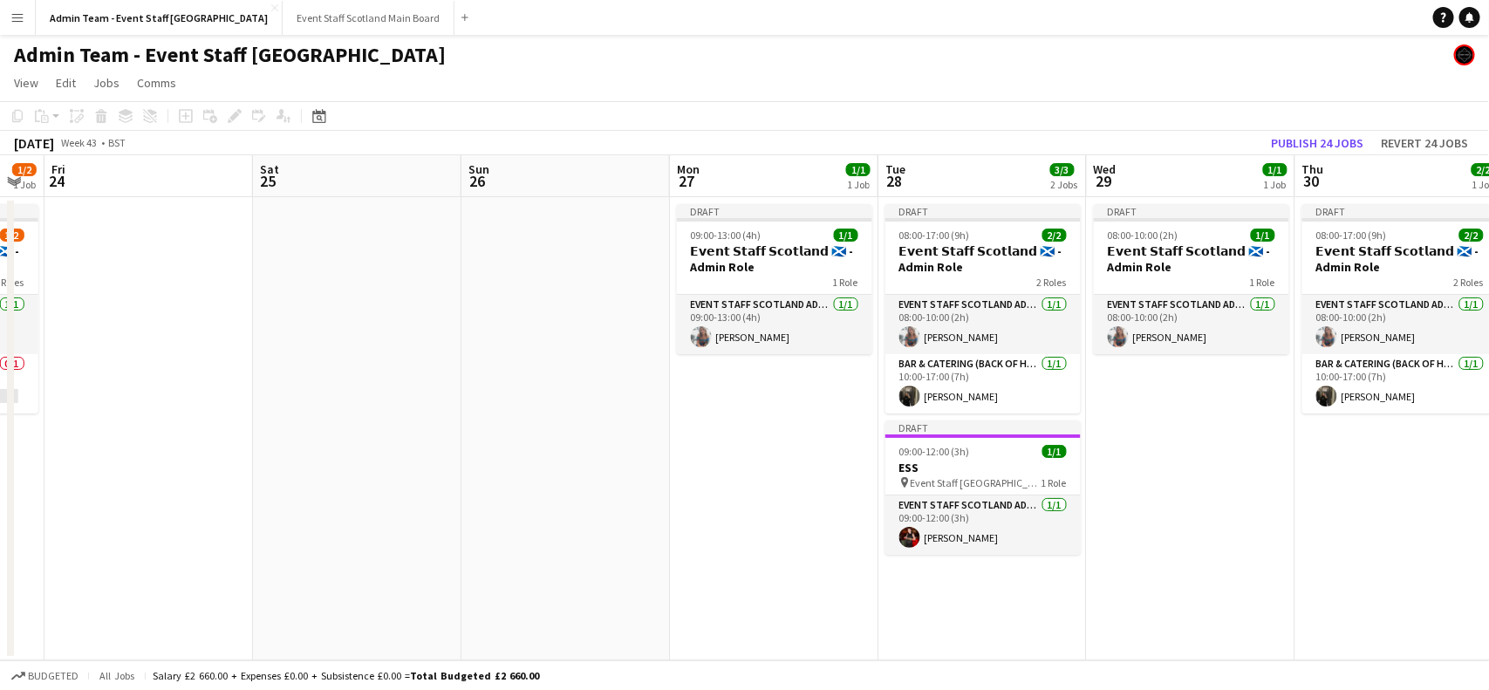
scroll to position [0, 609]
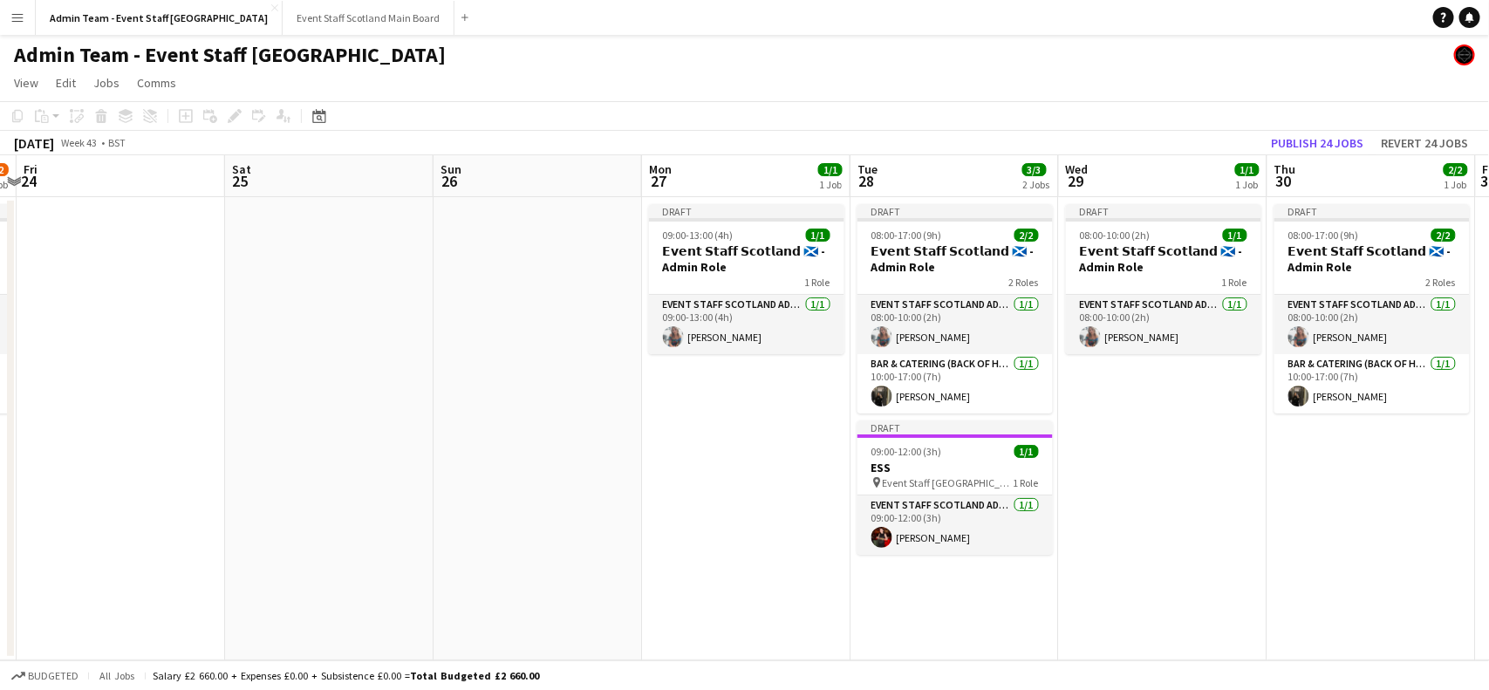
drag, startPoint x: 179, startPoint y: 516, endPoint x: 1488, endPoint y: 368, distance: 1317.7
click at [1488, 368] on app-calendar-viewport "Tue 21 3/3 2 Jobs Wed 22 1/1 1 Job Thu 23 1/2 1 Job Fri 24 Sat 25 Sun 26 Mon 27…" at bounding box center [744, 407] width 1489 height 505
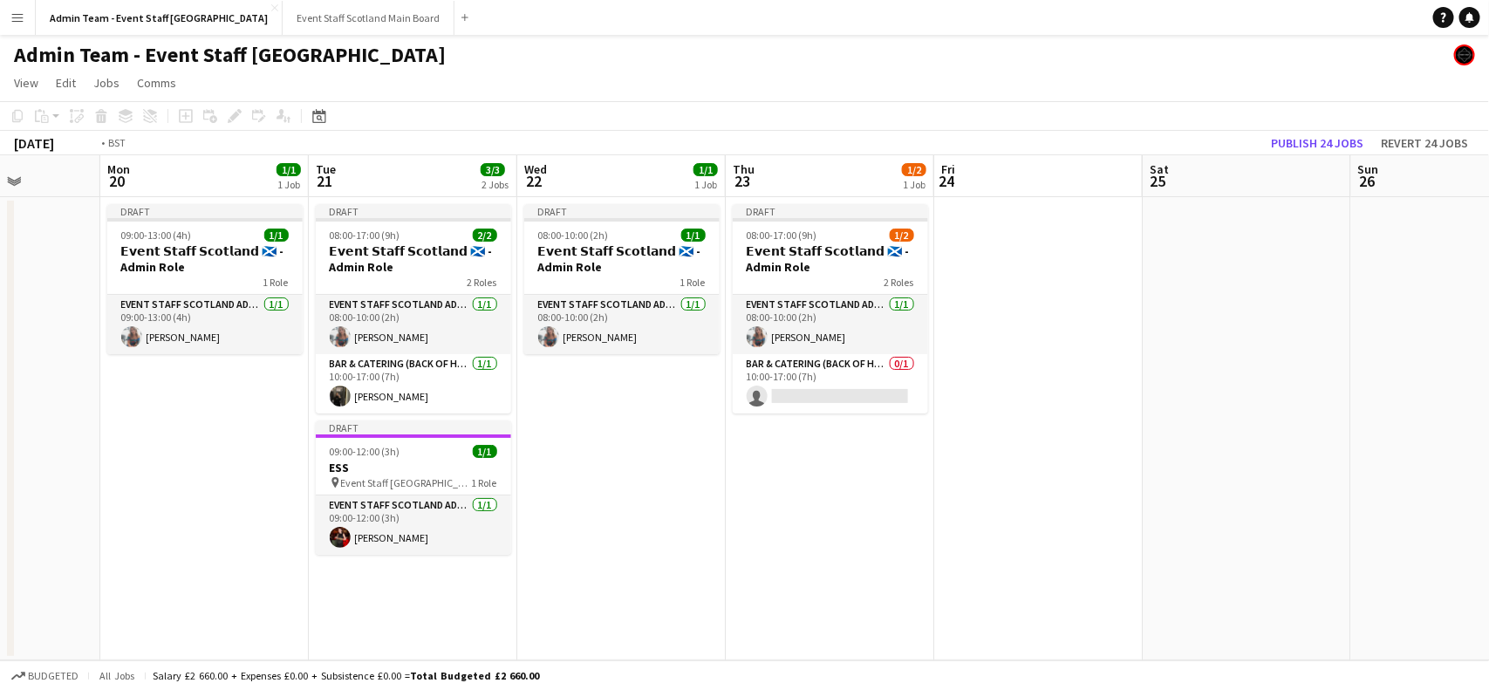
drag, startPoint x: 403, startPoint y: 382, endPoint x: 1488, endPoint y: 347, distance: 1085.8
click at [1488, 347] on app-calendar-viewport "Sat 18 Sun 19 Mon 20 1/1 1 Job Tue 21 3/3 2 Jobs Wed 22 1/1 1 Job Thu 23 1/2 1 …" at bounding box center [744, 407] width 1489 height 505
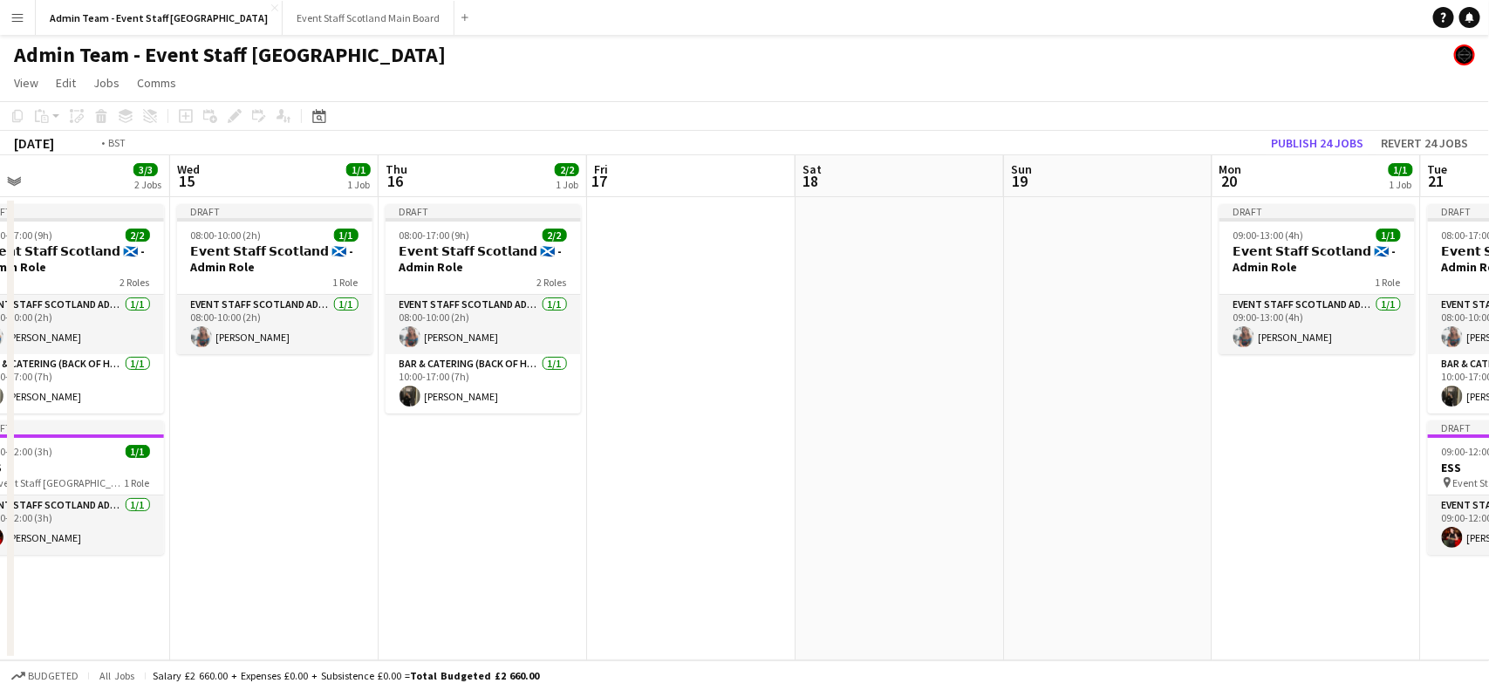
drag, startPoint x: 211, startPoint y: 462, endPoint x: 1488, endPoint y: 454, distance: 1277.2
click at [1488, 454] on app-calendar-viewport "Sun 12 Mon 13 1/1 1 Job Tue 14 3/3 2 Jobs Wed 15 1/1 1 Job Thu 16 2/2 1 Job Fri…" at bounding box center [744, 407] width 1489 height 505
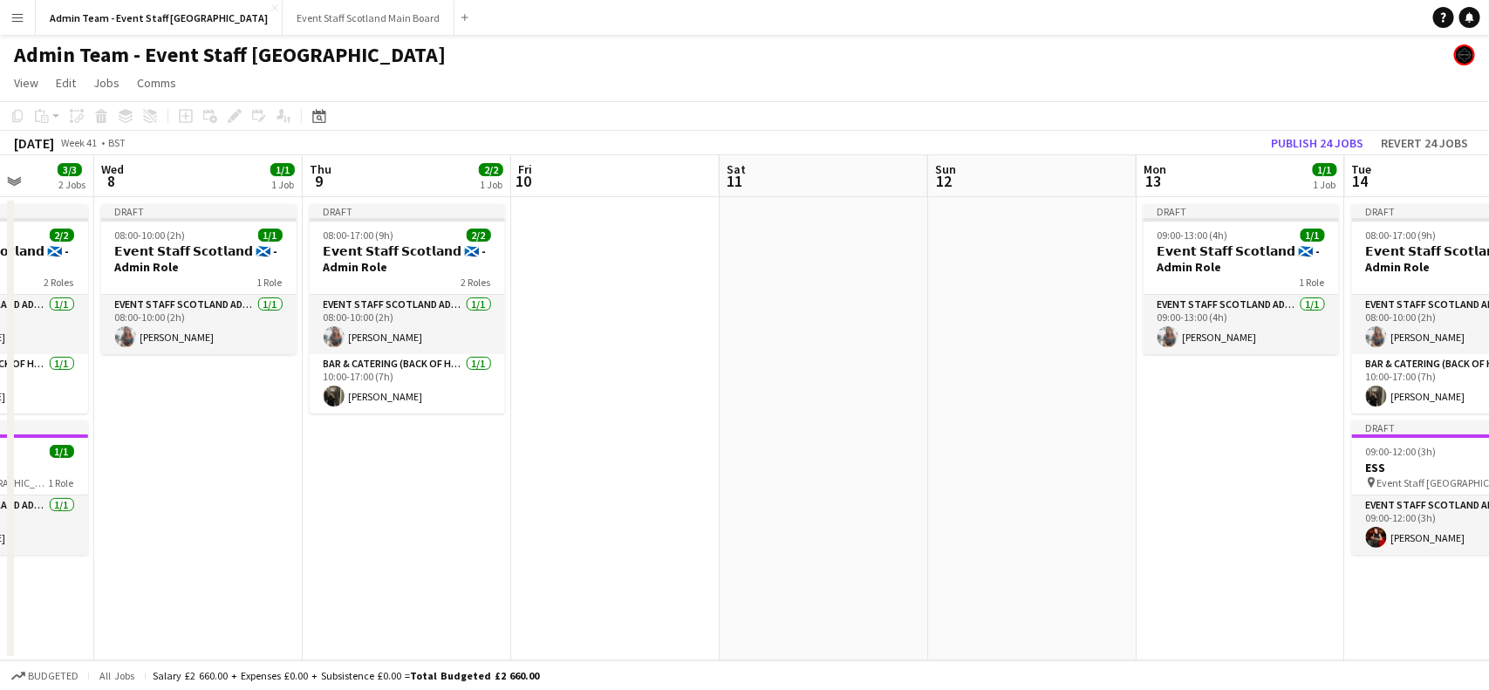
scroll to position [0, 484]
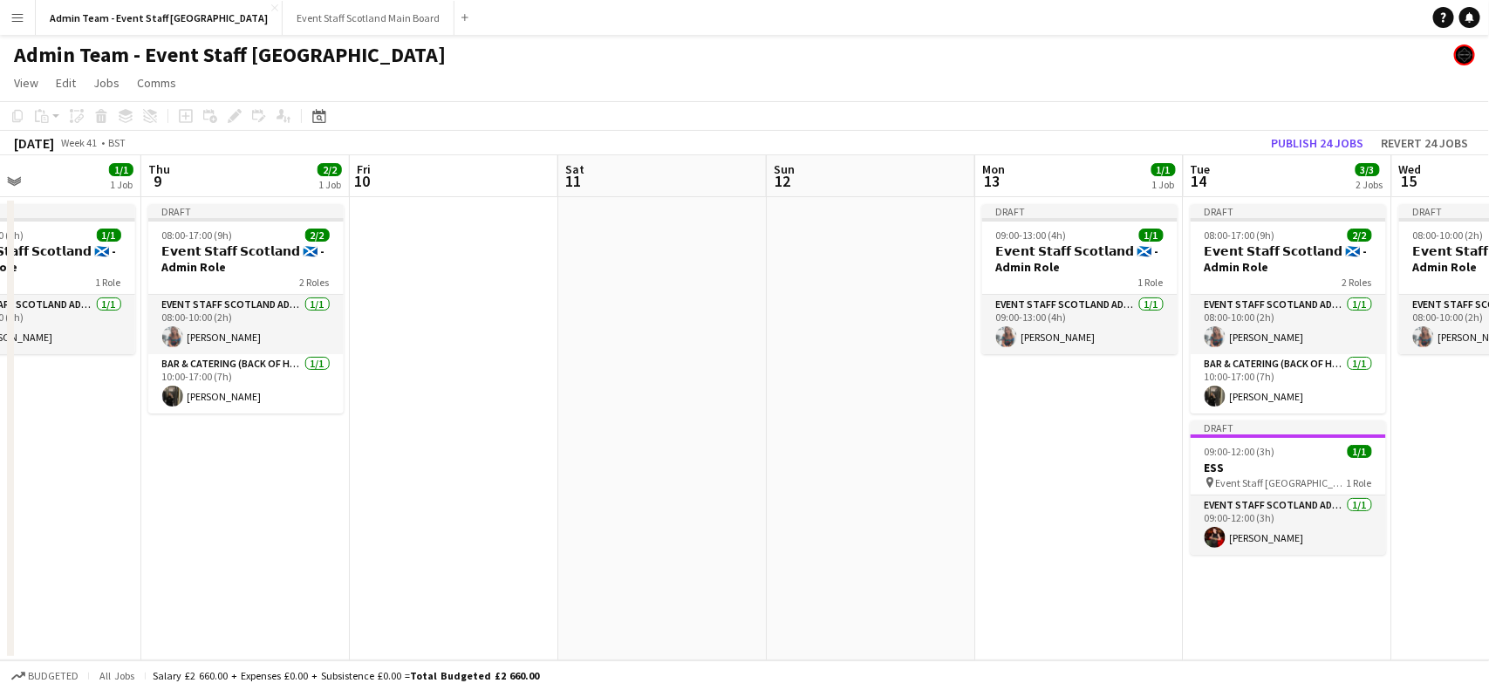
drag, startPoint x: 181, startPoint y: 503, endPoint x: 1488, endPoint y: 496, distance: 1307.7
click at [1488, 496] on app-calendar-viewport "Mon 6 1/1 1 Job Tue 7 3/3 2 Jobs Wed 8 1/1 1 Job Thu 9 2/2 1 Job Fri 10 Sat 11 …" at bounding box center [744, 407] width 1489 height 505
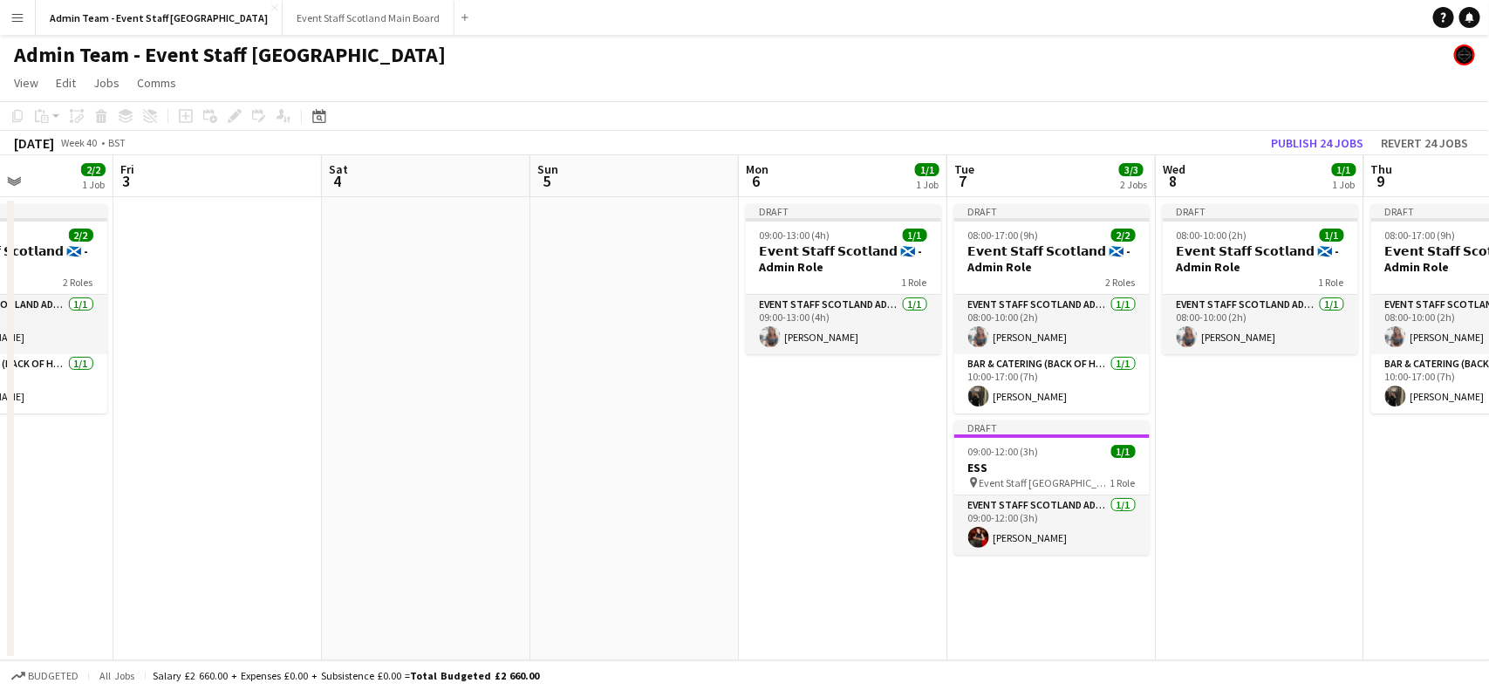
scroll to position [0, 445]
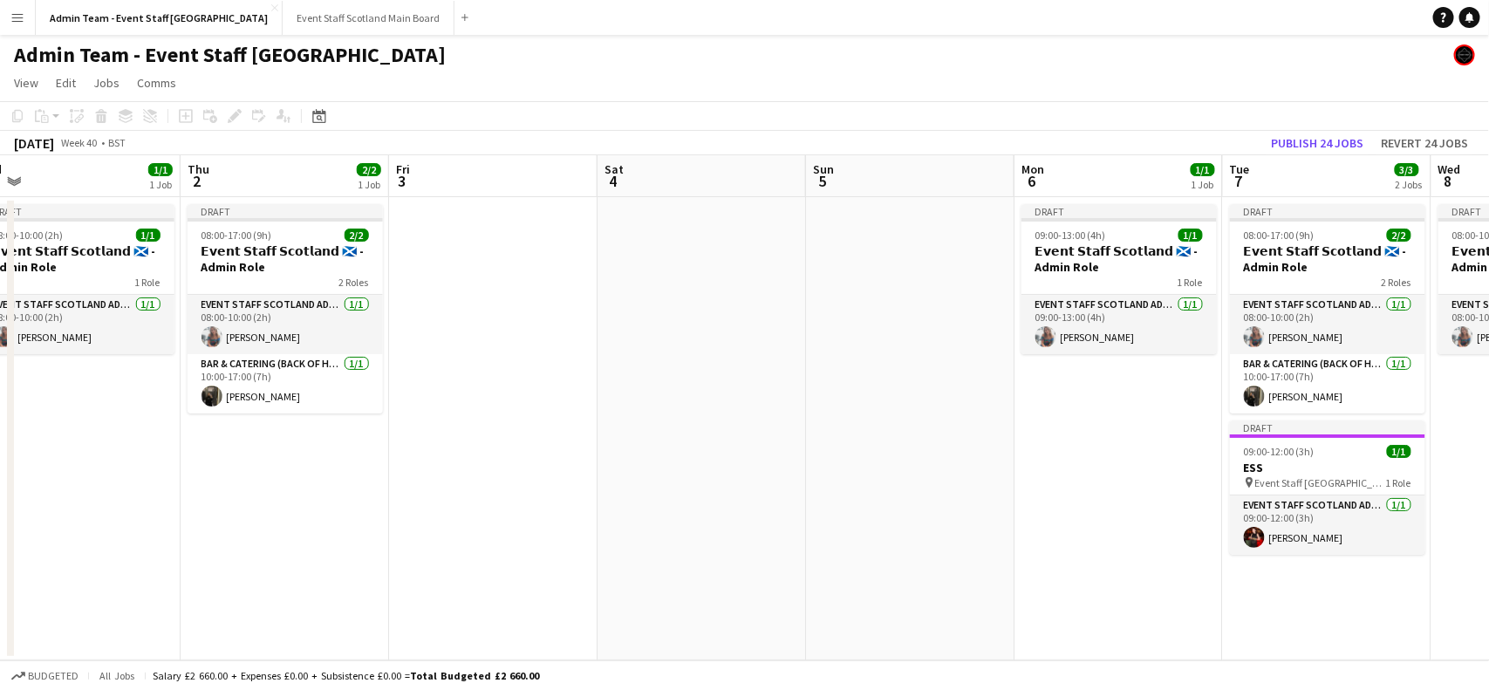
drag, startPoint x: 407, startPoint y: 485, endPoint x: 1488, endPoint y: 550, distance: 1083.7
click at [1488, 550] on app-calendar-viewport "Mon 29 Tue 30 2/3 2 Jobs Wed 1 1/1 1 Job Thu 2 2/2 1 Job Fri 3 Sat 4 Sun 5 Mon …" at bounding box center [744, 407] width 1489 height 505
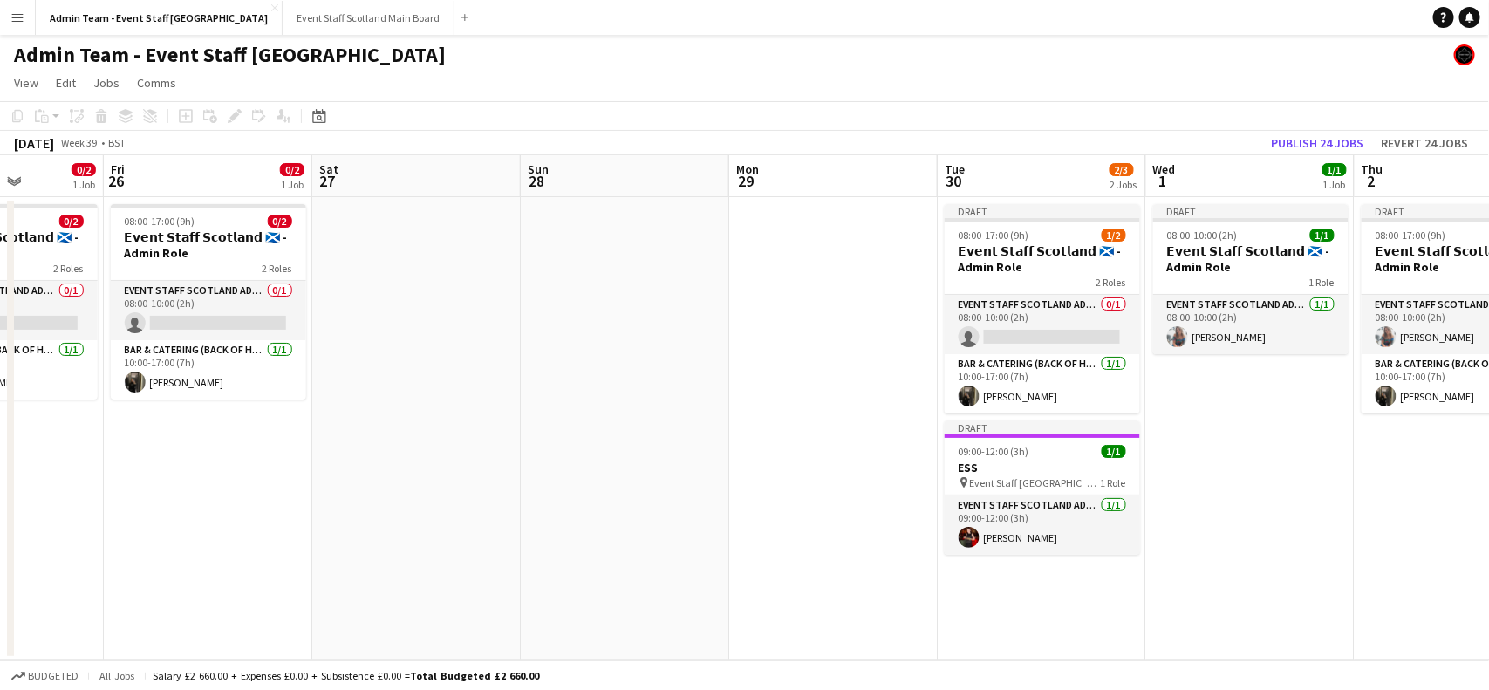
drag, startPoint x: 234, startPoint y: 520, endPoint x: 1411, endPoint y: 541, distance: 1177.0
click at [1411, 541] on app-calendar-viewport "Tue 23 0/1 1 Job Wed 24 Thu 25 0/2 1 Job Fri 26 0/2 1 Job Sat 27 Sun 28 Mon 29 …" at bounding box center [744, 407] width 1489 height 505
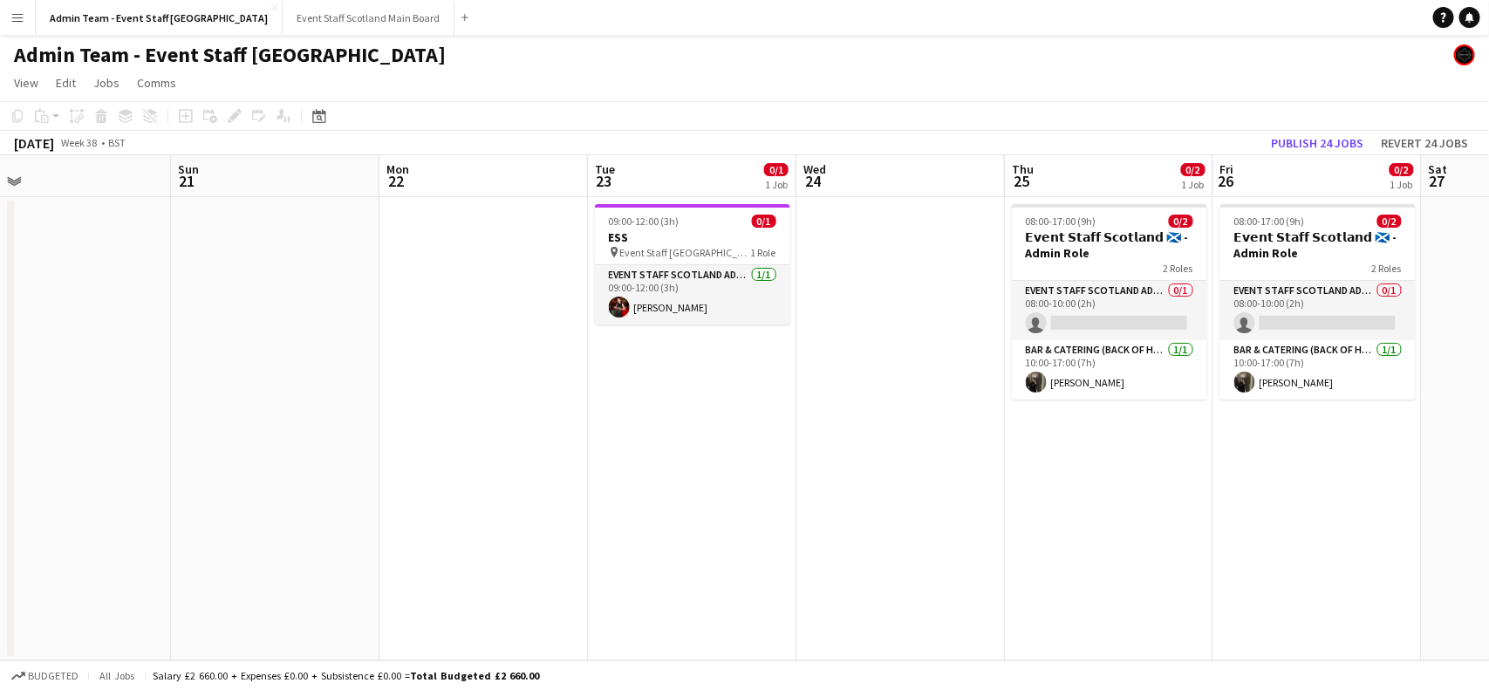
drag, startPoint x: 70, startPoint y: 541, endPoint x: 1241, endPoint y: 537, distance: 1171.6
click at [1241, 537] on app-calendar-viewport "Thu 18 2/2 1 Job Fri 19 2/2 1 Job Sat 20 Sun 21 Mon 22 Tue 23 0/1 1 Job Wed 24 …" at bounding box center [744, 407] width 1489 height 505
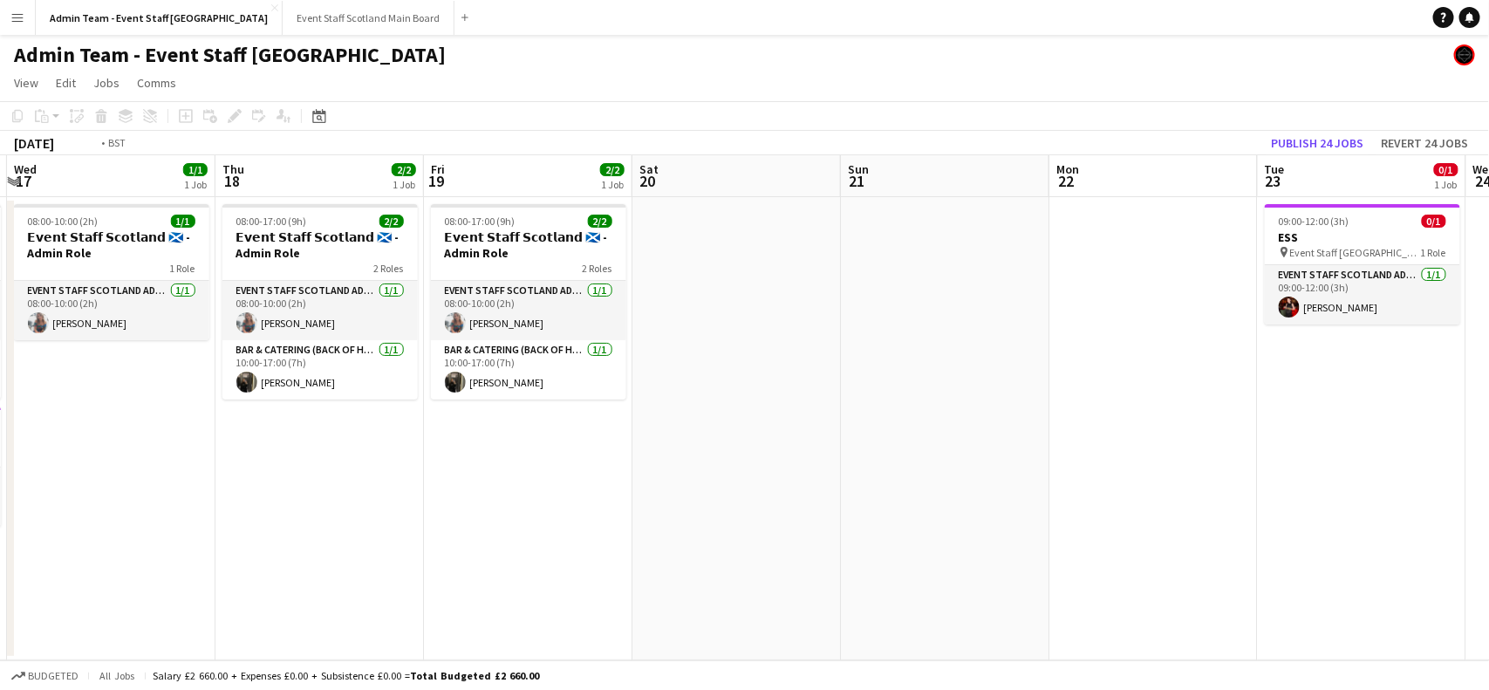
drag, startPoint x: 157, startPoint y: 450, endPoint x: 1272, endPoint y: 468, distance: 1115.1
click at [1272, 468] on app-calendar-viewport "Mon 15 1/1 1 Job Tue 16 3/3 2 Jobs Wed 17 1/1 1 Job Thu 18 2/2 1 Job Fri 19 2/2…" at bounding box center [744, 407] width 1489 height 505
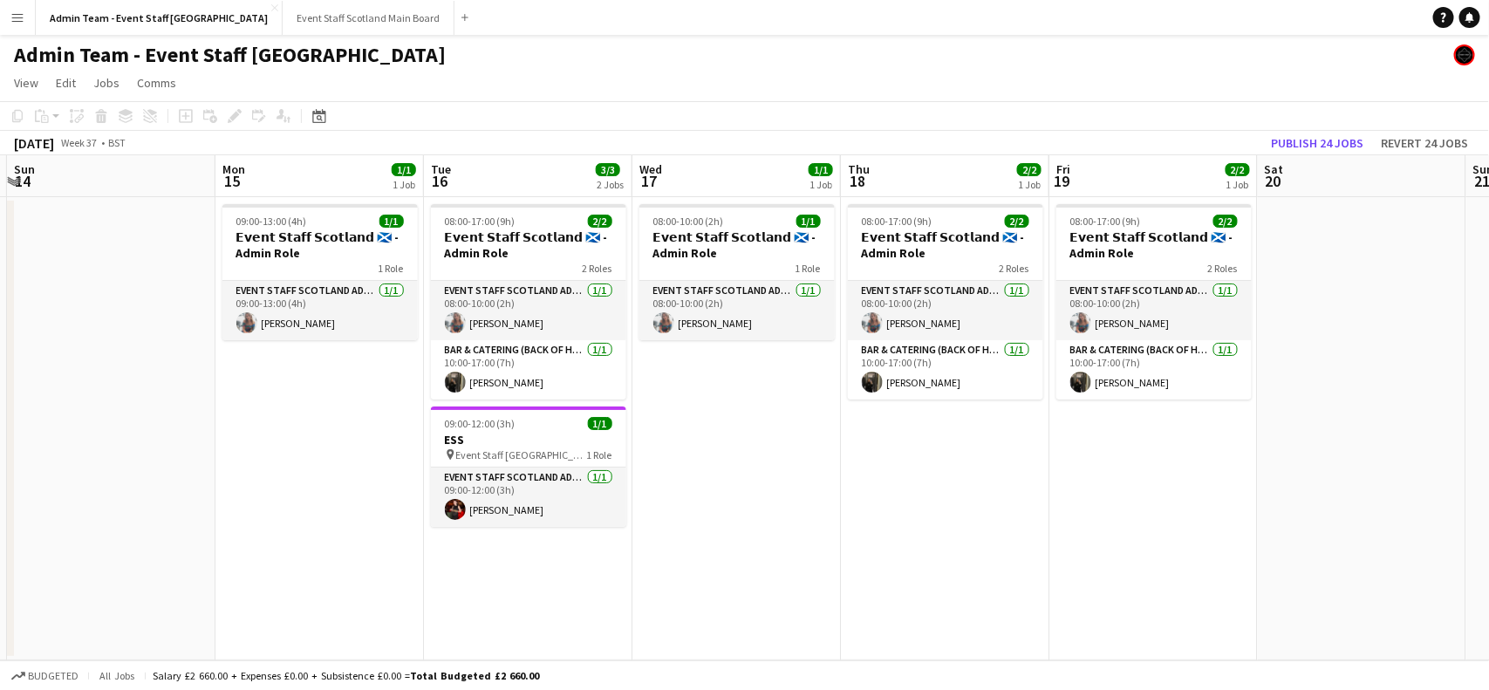
scroll to position [0, 526]
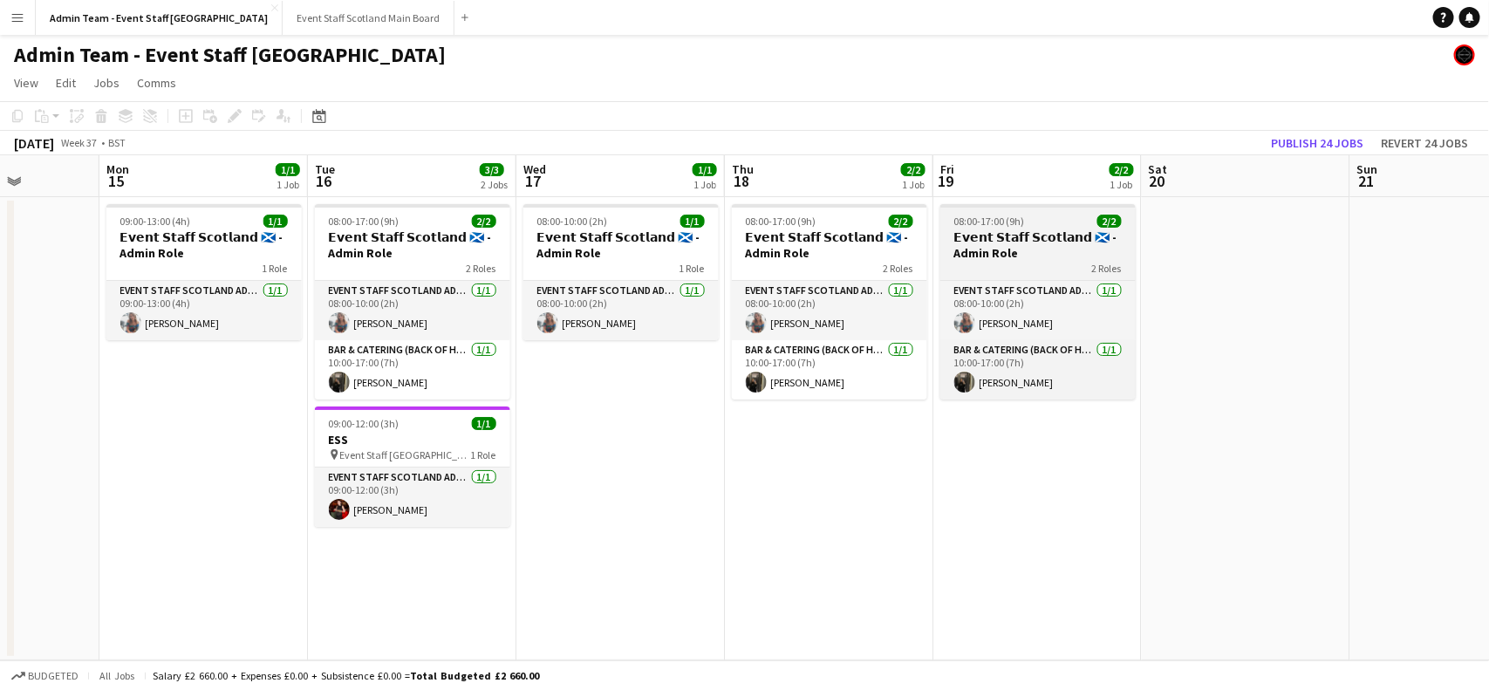
click at [1047, 236] on h3 "𝗘𝘃𝗲𝗻𝘁 𝗦𝘁𝗮𝗳𝗳 𝗦𝗰𝗼𝘁𝗹𝗮𝗻𝗱 🏴󠁧󠁢󠁳󠁣󠁴󠁿 - Admin Role" at bounding box center [1037, 244] width 195 height 31
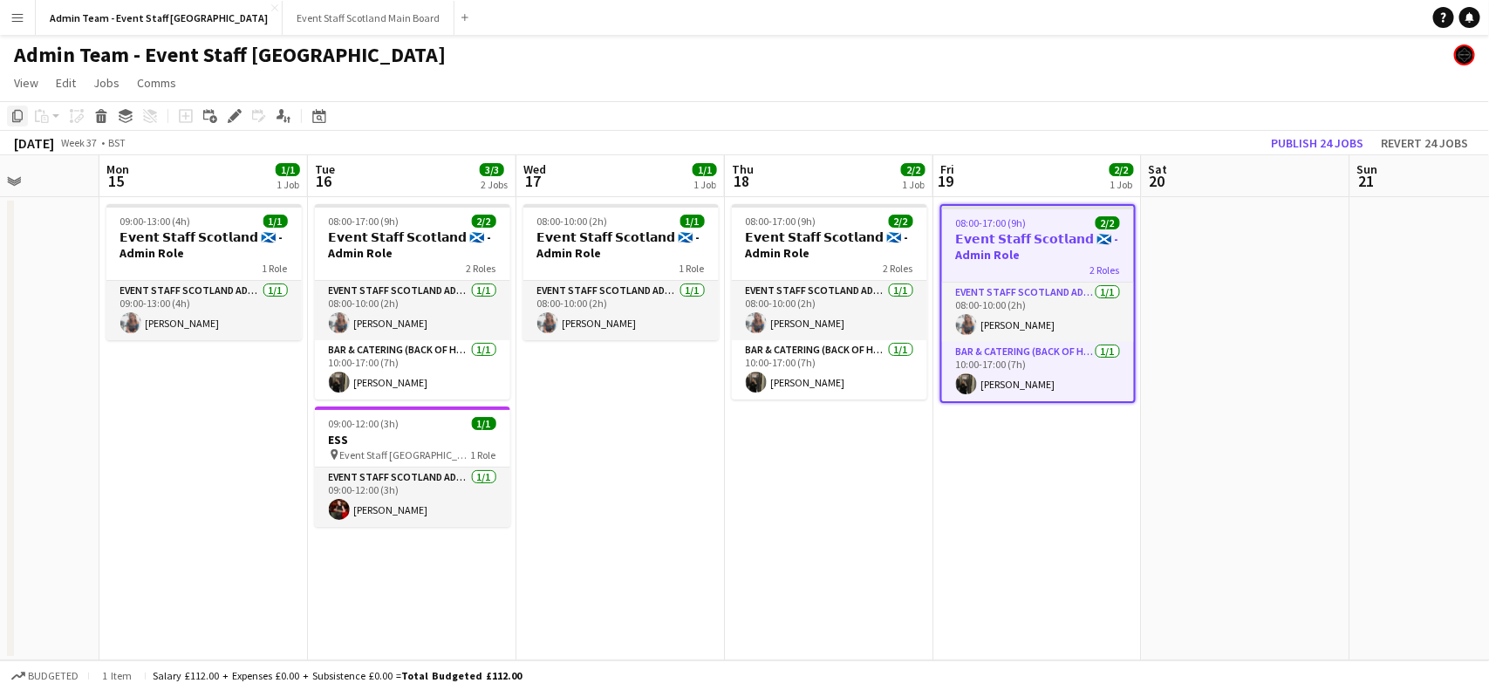
click at [13, 118] on icon at bounding box center [17, 116] width 10 height 12
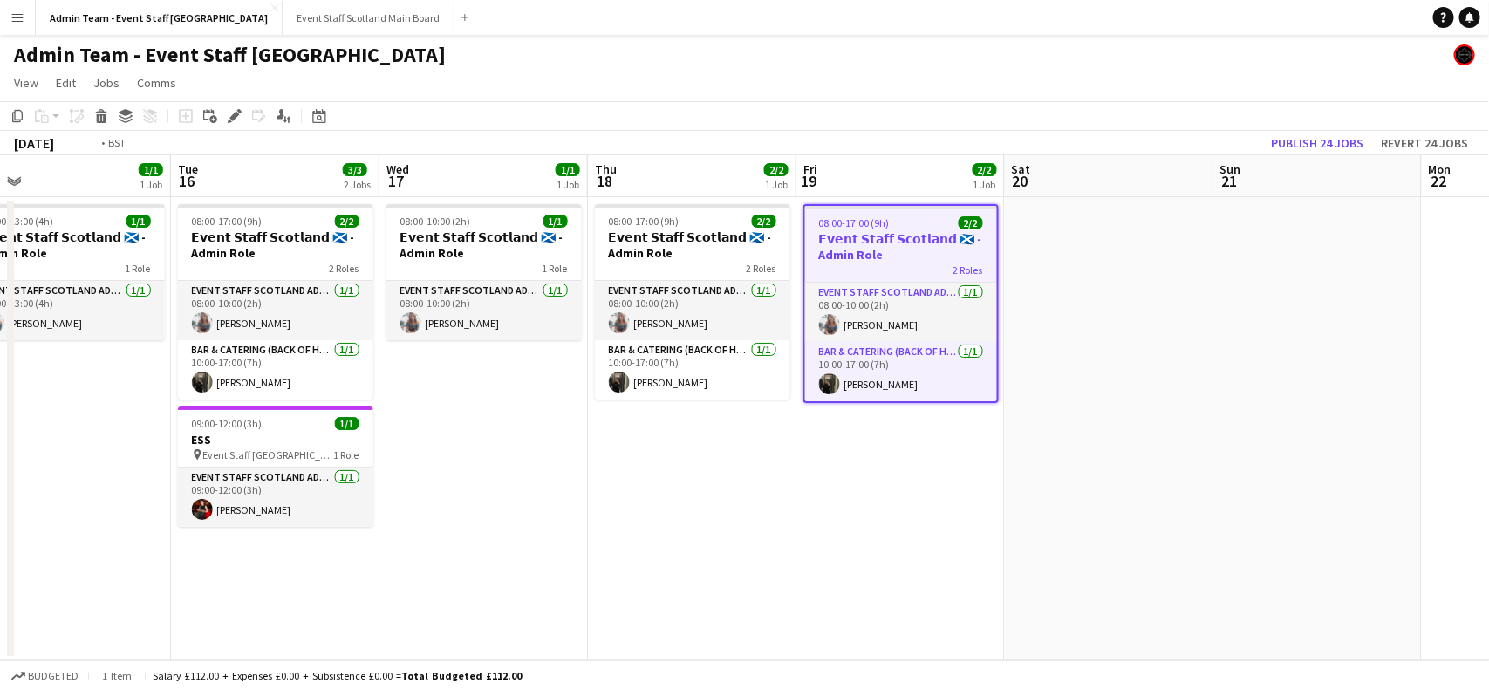
drag, startPoint x: 1352, startPoint y: 424, endPoint x: 0, endPoint y: 503, distance: 1354.5
click at [0, 503] on app-calendar-viewport "Fri 12 2/2 1 Job Sat 13 Sun 14 Mon 15 1/1 1 Job Tue 16 3/3 2 Jobs Wed 17 1/1 1 …" at bounding box center [744, 407] width 1489 height 505
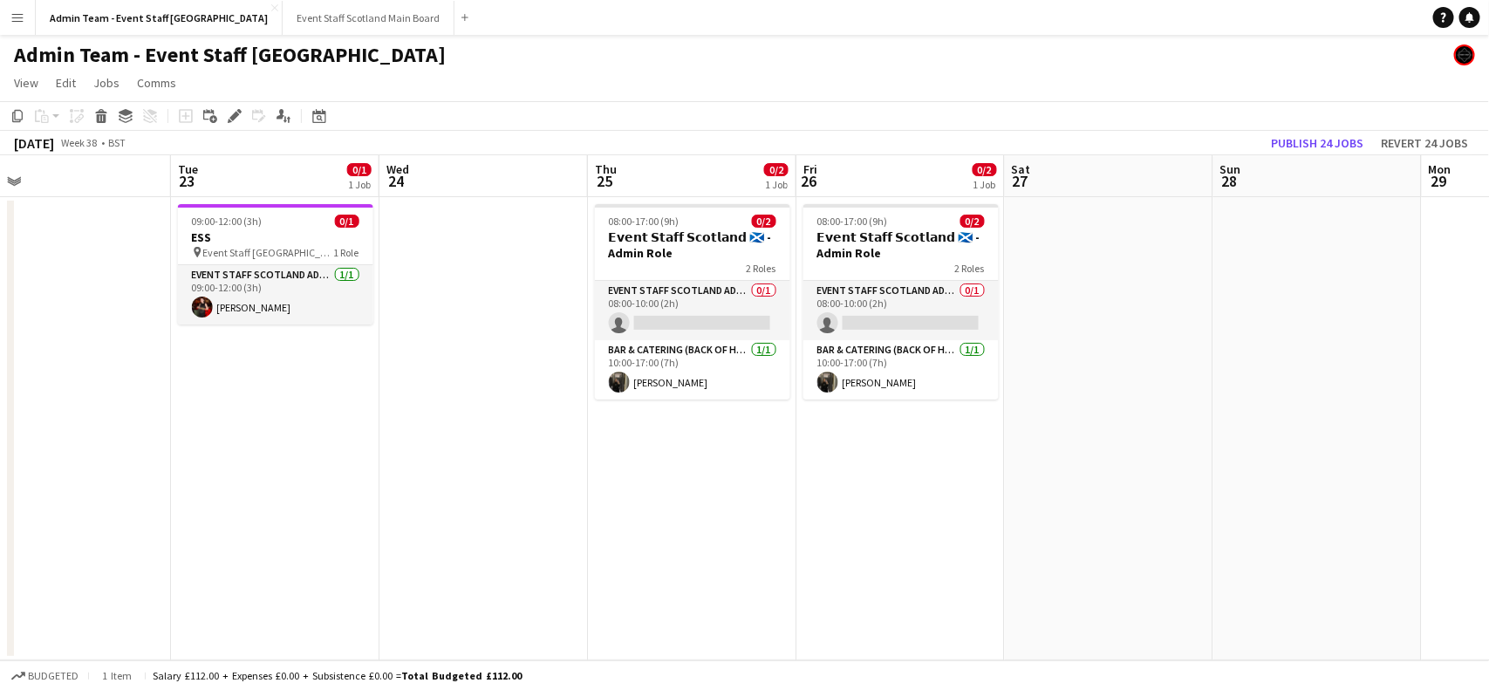
scroll to position [0, 420]
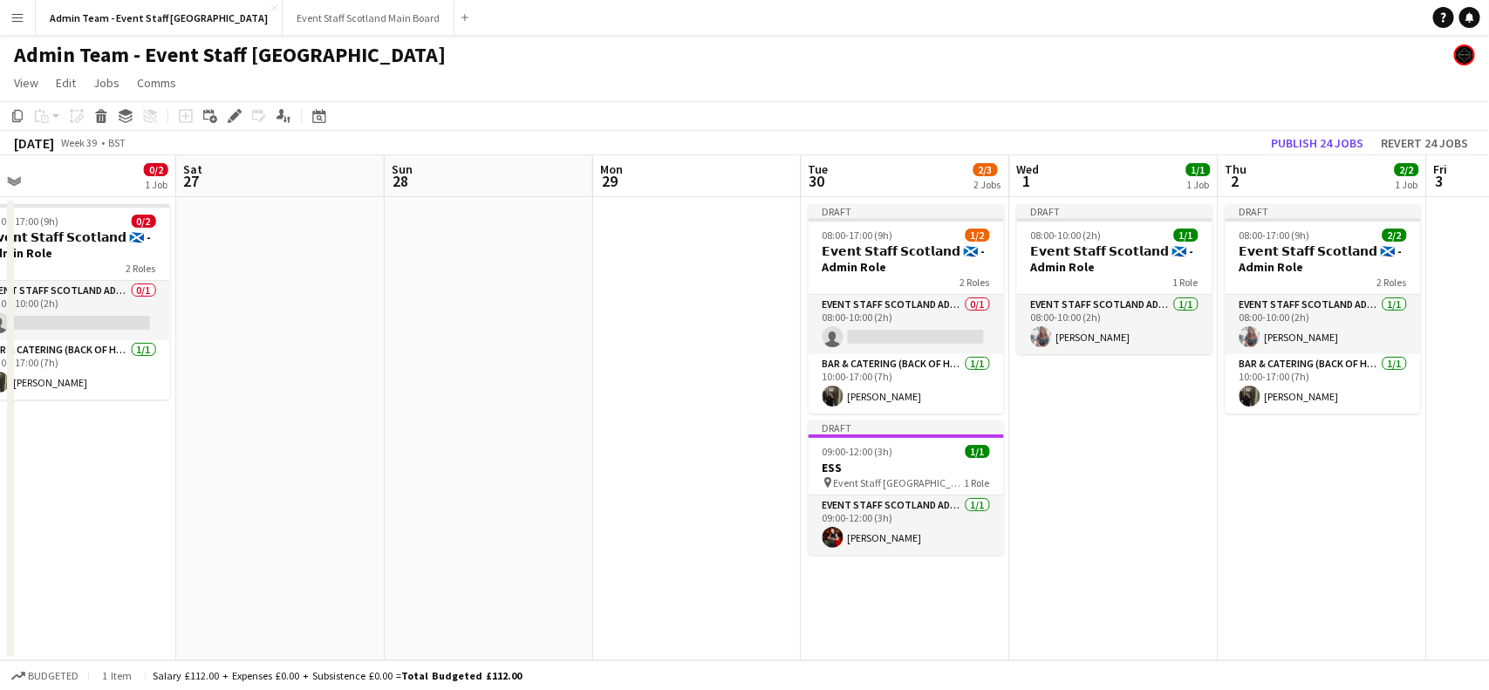
drag, startPoint x: 1211, startPoint y: 456, endPoint x: 168, endPoint y: 484, distance: 1042.9
click at [168, 484] on app-calendar-viewport "Mon 22 Tue 23 0/1 1 Job Wed 24 Thu 25 0/2 1 Job Fri 26 0/2 1 Job Sat 27 Sun 28 …" at bounding box center [744, 407] width 1489 height 505
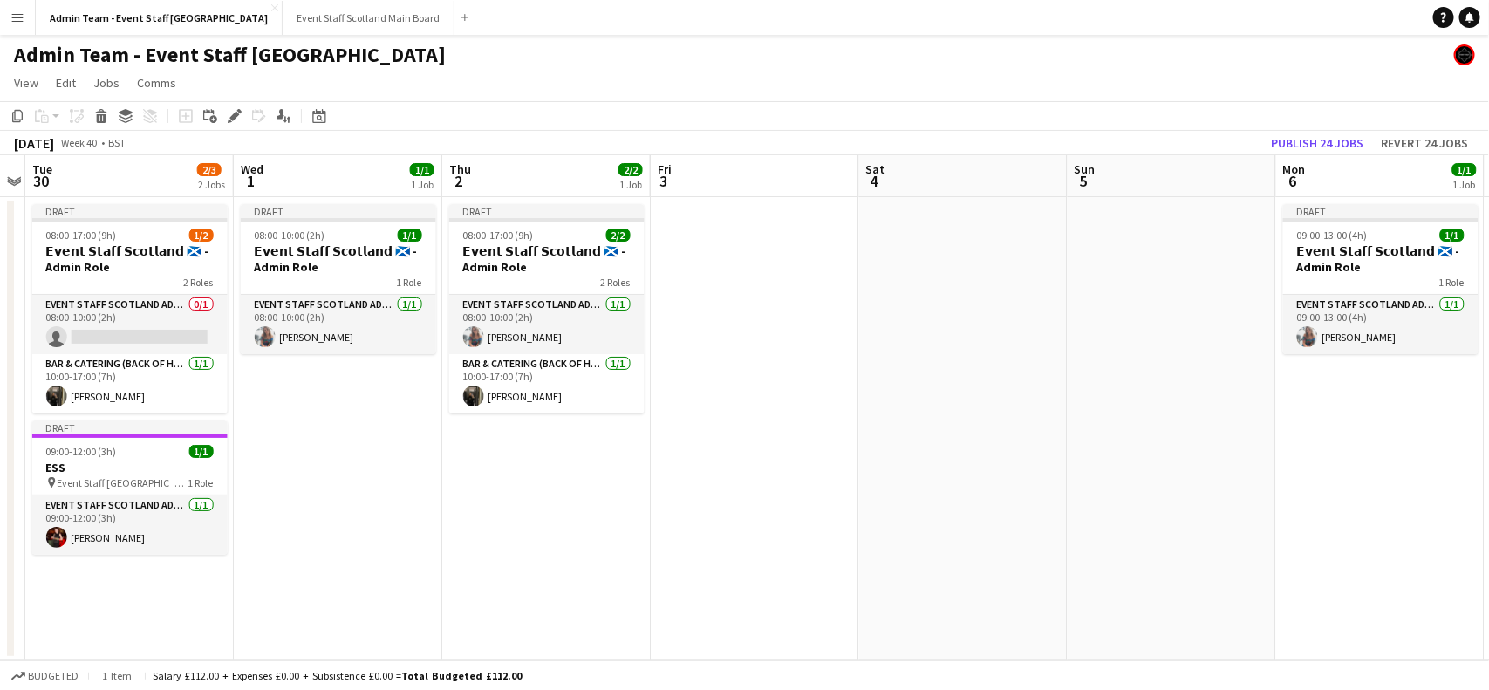
drag, startPoint x: 1210, startPoint y: 413, endPoint x: 402, endPoint y: 496, distance: 812.1
click at [402, 496] on app-calendar-viewport "Fri 26 0/2 1 Job Sat 27 Sun 28 Mon 29 Tue 30 2/3 2 Jobs Wed 1 1/1 1 Job Thu 2 2…" at bounding box center [744, 407] width 1489 height 505
click at [792, 250] on app-date-cell at bounding box center [754, 428] width 208 height 463
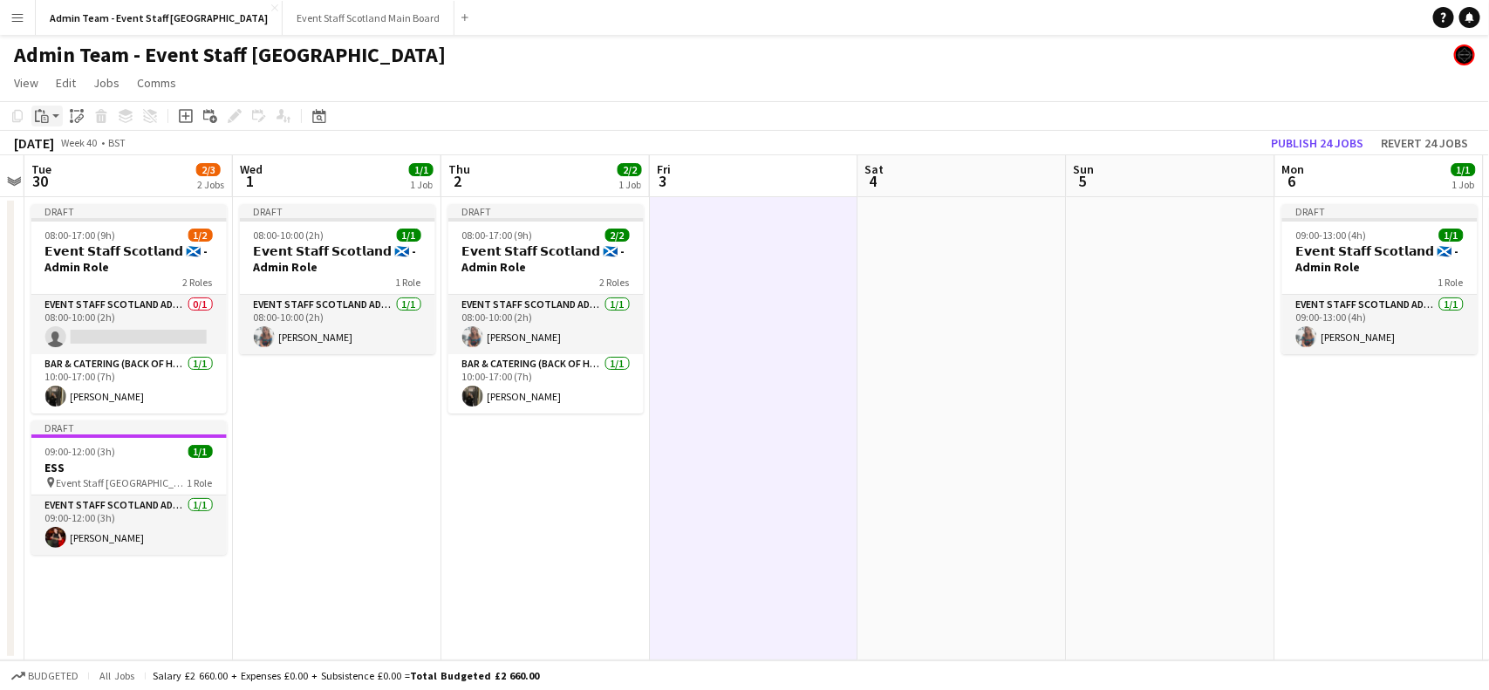
click at [51, 109] on div "Paste" at bounding box center [41, 116] width 21 height 21
click at [58, 177] on link "Paste with crew Ctrl+Shift+V" at bounding box center [128, 179] width 164 height 16
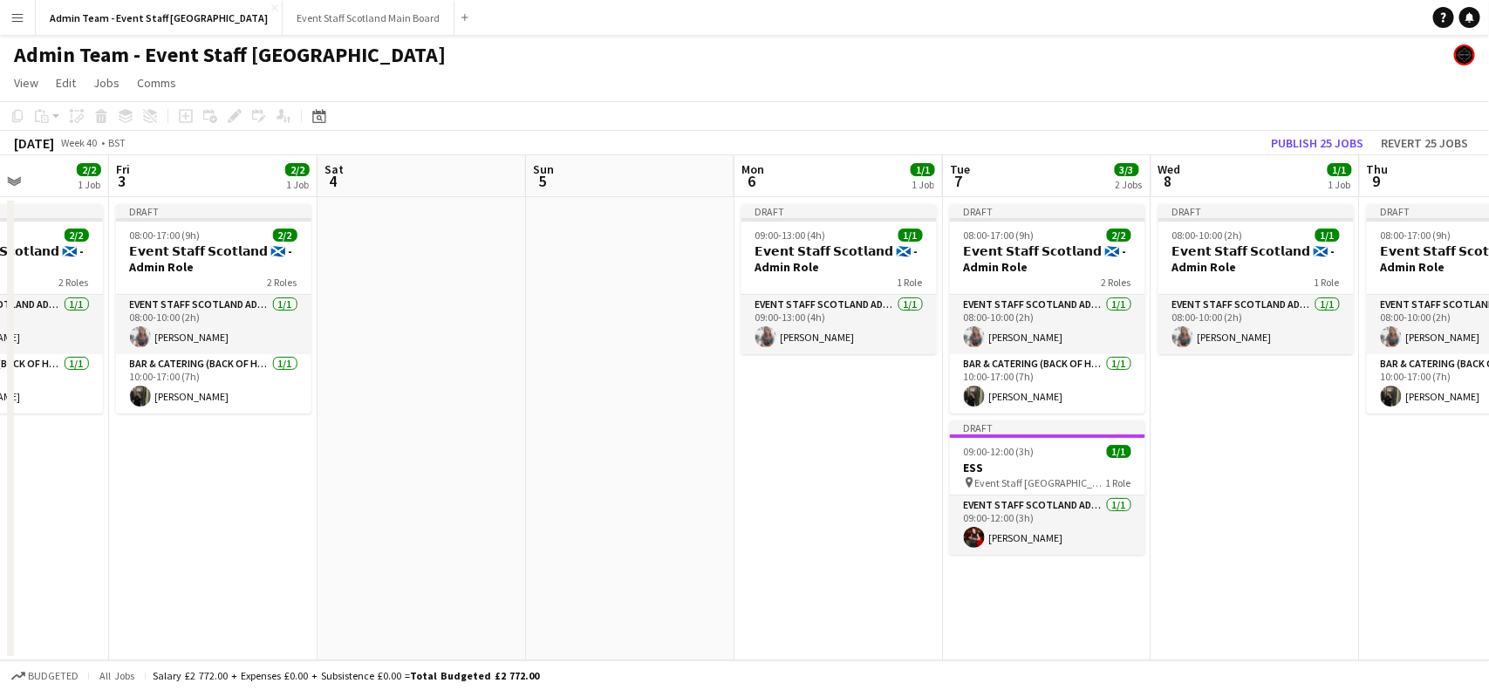
drag, startPoint x: 1200, startPoint y: 346, endPoint x: 157, endPoint y: 468, distance: 1049.5
click at [157, 468] on app-calendar-viewport "Tue 30 2/3 2 Jobs Wed 1 1/1 1 Job Thu 2 2/2 1 Job Fri 3 2/2 1 Job Sat 4 Sun 5 M…" at bounding box center [744, 407] width 1489 height 505
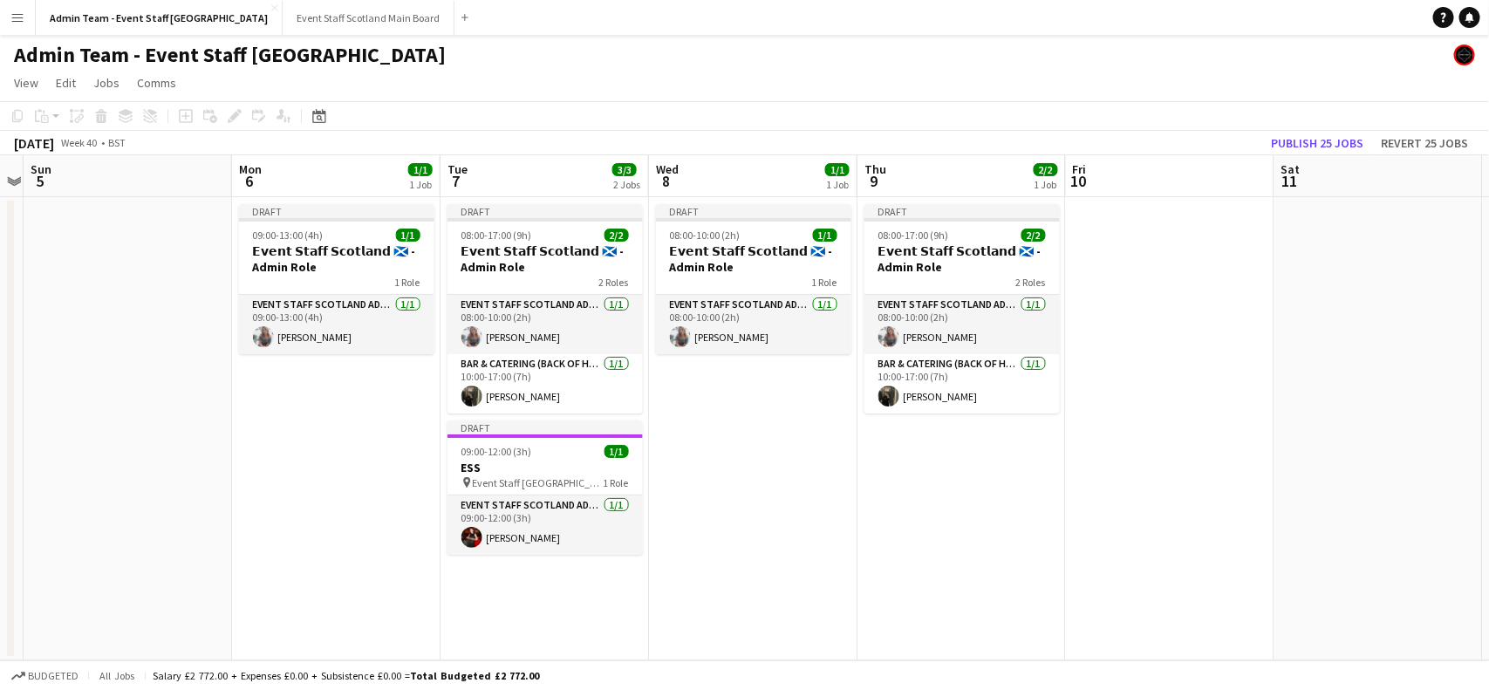
click at [1173, 240] on app-date-cell at bounding box center [1170, 428] width 208 height 463
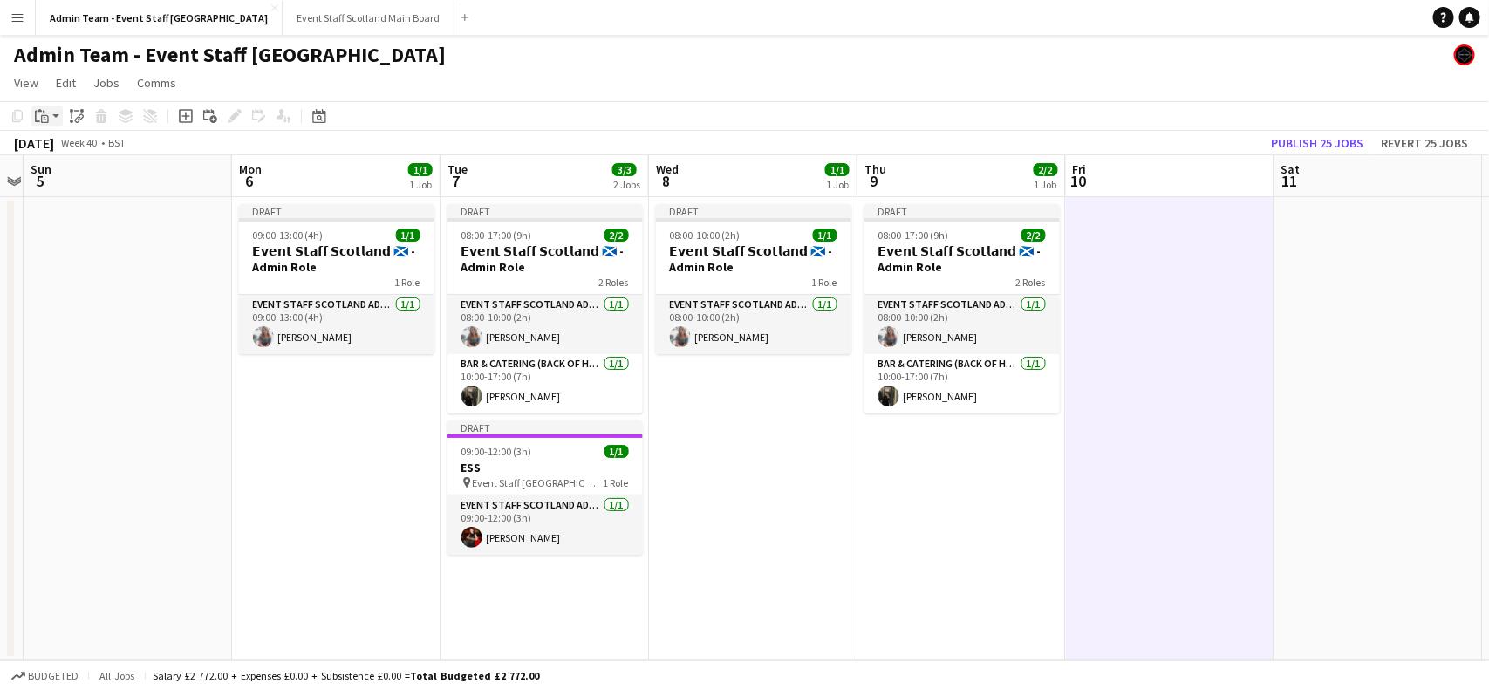
click at [45, 118] on icon "Paste" at bounding box center [42, 116] width 14 height 14
click at [85, 181] on link "Paste with crew Ctrl+Shift+V" at bounding box center [128, 179] width 164 height 16
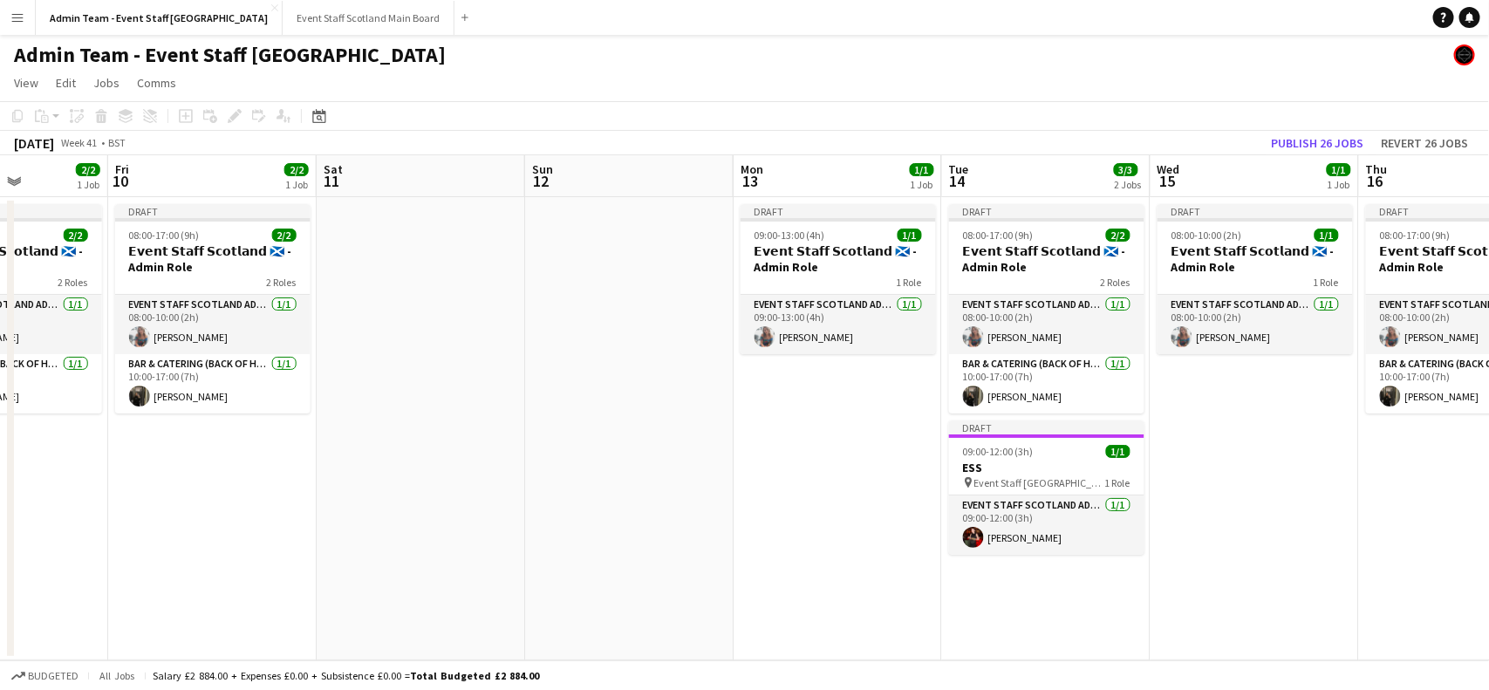
drag, startPoint x: 1437, startPoint y: 332, endPoint x: 35, endPoint y: 516, distance: 1414.1
click at [35, 516] on app-calendar-viewport "Mon 6 1/1 1 Job Tue 7 3/3 2 Jobs Wed 8 1/1 1 Job Thu 9 2/2 1 Job Fri 10 2/2 1 J…" at bounding box center [744, 407] width 1489 height 505
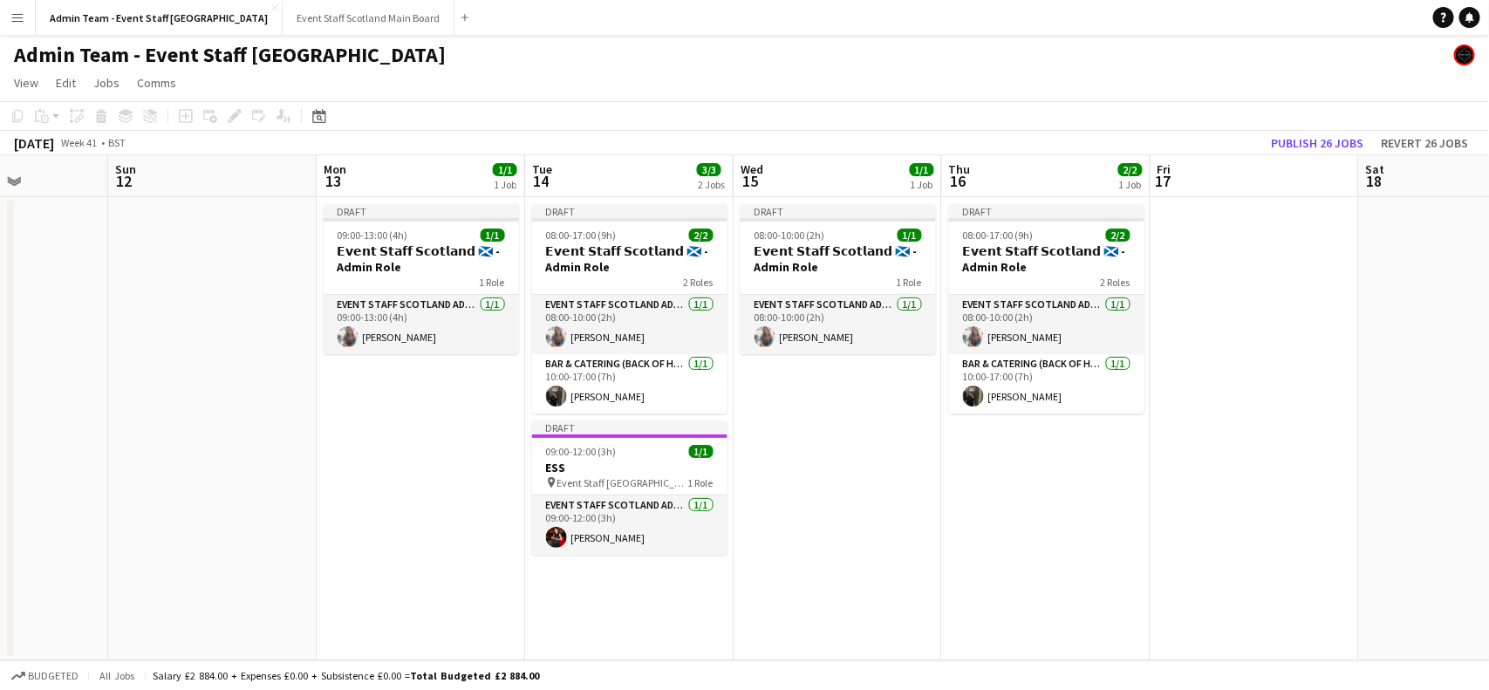
scroll to position [0, 752]
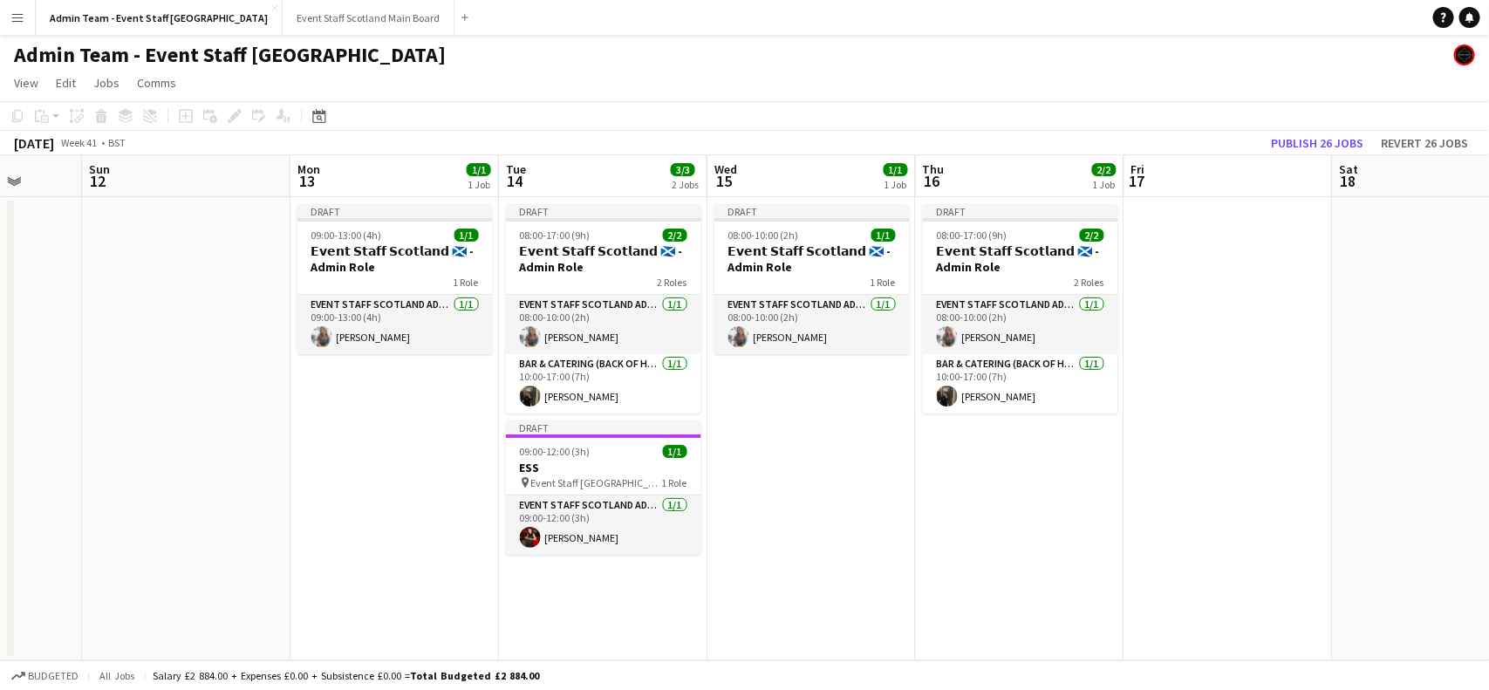
click at [1171, 236] on app-date-cell at bounding box center [1228, 428] width 208 height 463
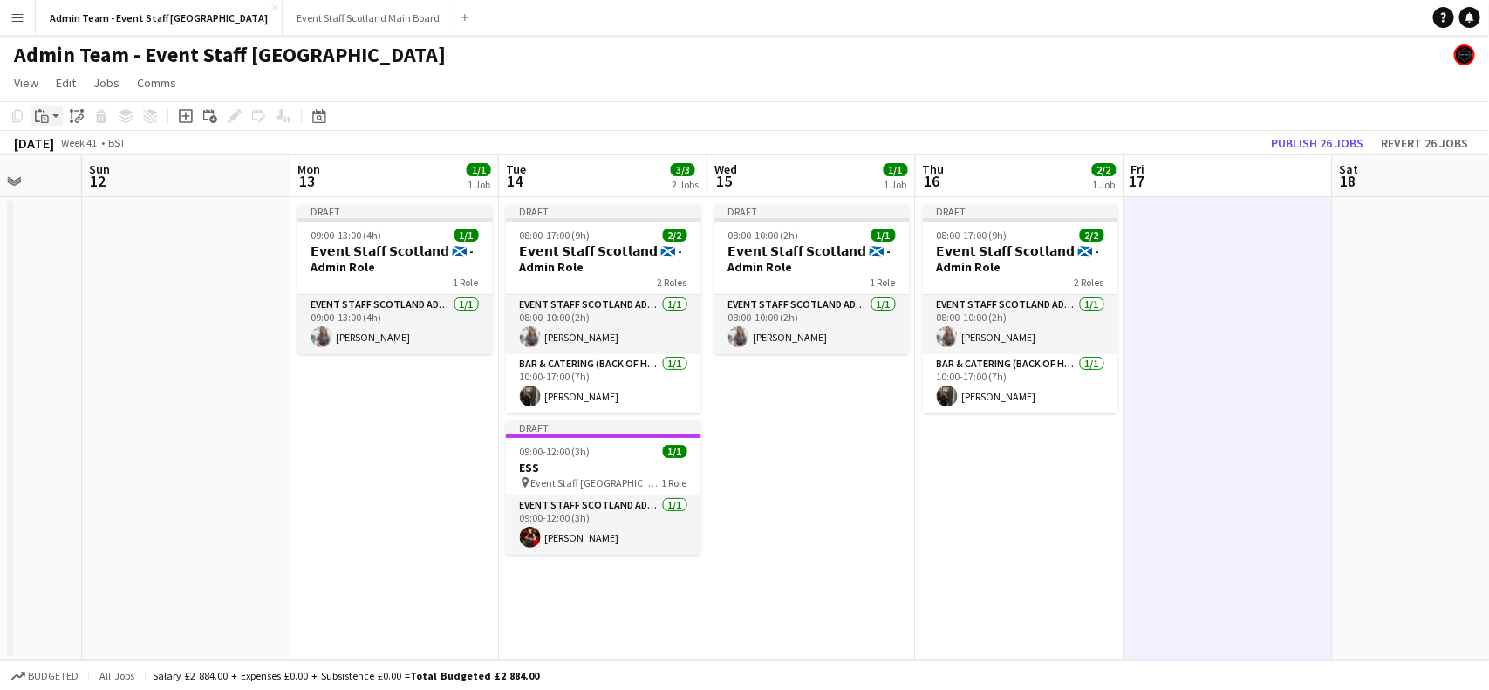
click at [49, 118] on div "Paste" at bounding box center [41, 116] width 21 height 21
click at [76, 184] on link "Paste with crew Ctrl+Shift+V" at bounding box center [128, 179] width 164 height 16
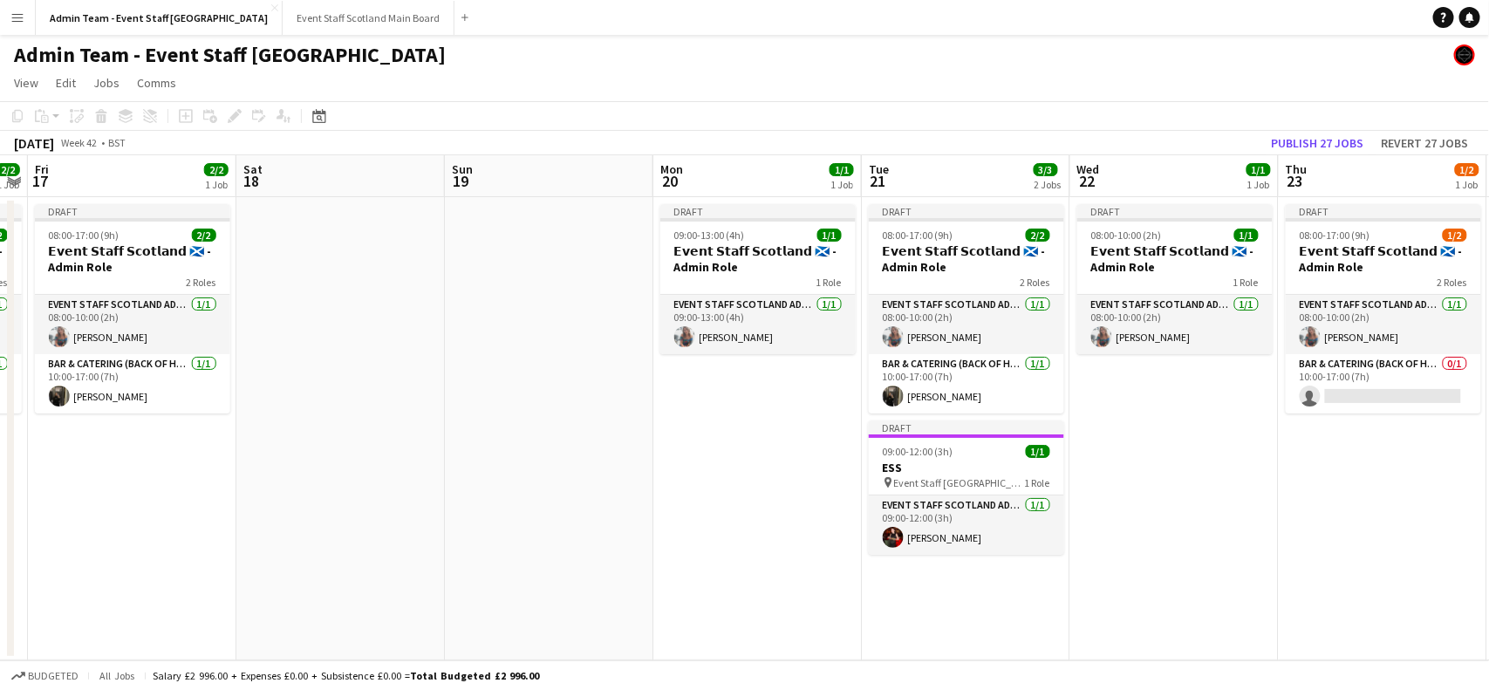
scroll to position [0, 726]
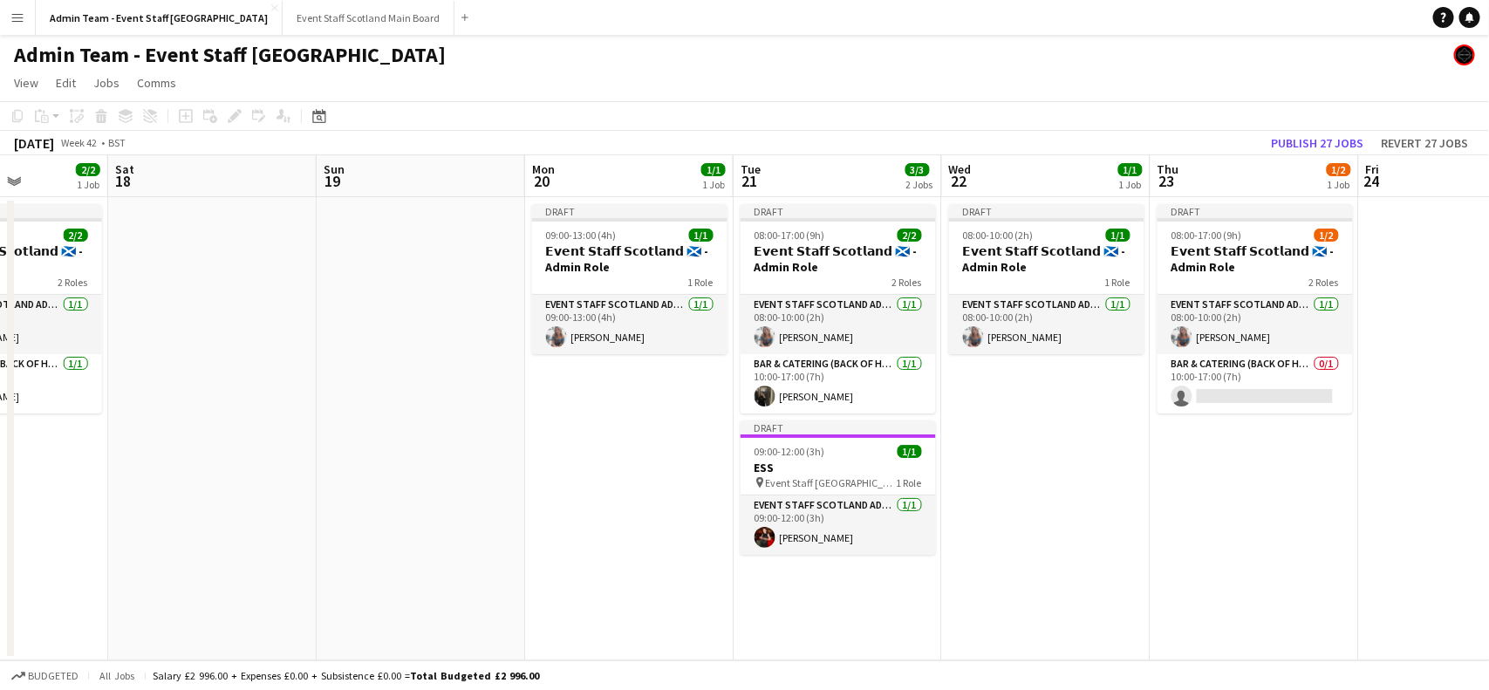
drag, startPoint x: 1332, startPoint y: 512, endPoint x: 107, endPoint y: 578, distance: 1226.6
click at [107, 578] on app-calendar-viewport "Tue 14 3/3 2 Jobs Wed 15 1/1 1 Job Thu 16 2/2 1 Job Fri 17 2/2 1 Job Sat 18 Sun…" at bounding box center [744, 407] width 1489 height 505
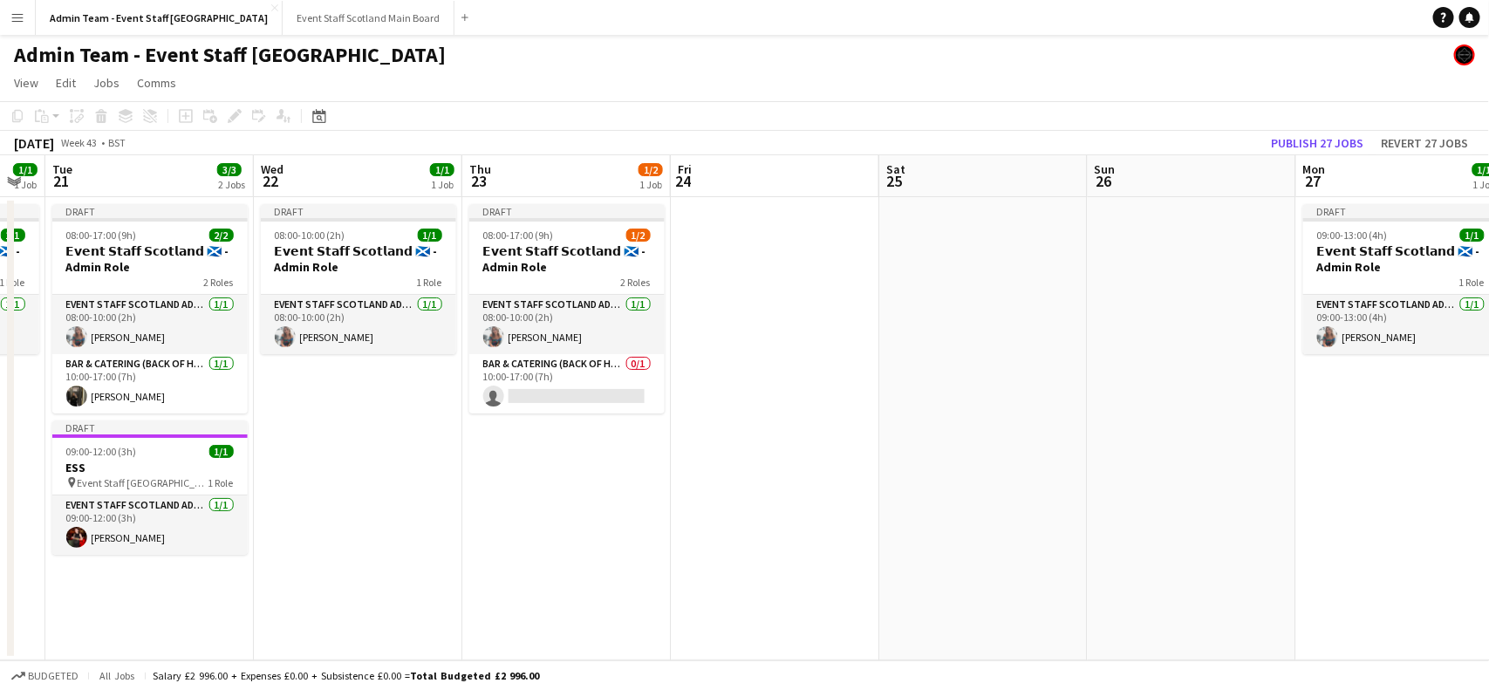
scroll to position [0, 775]
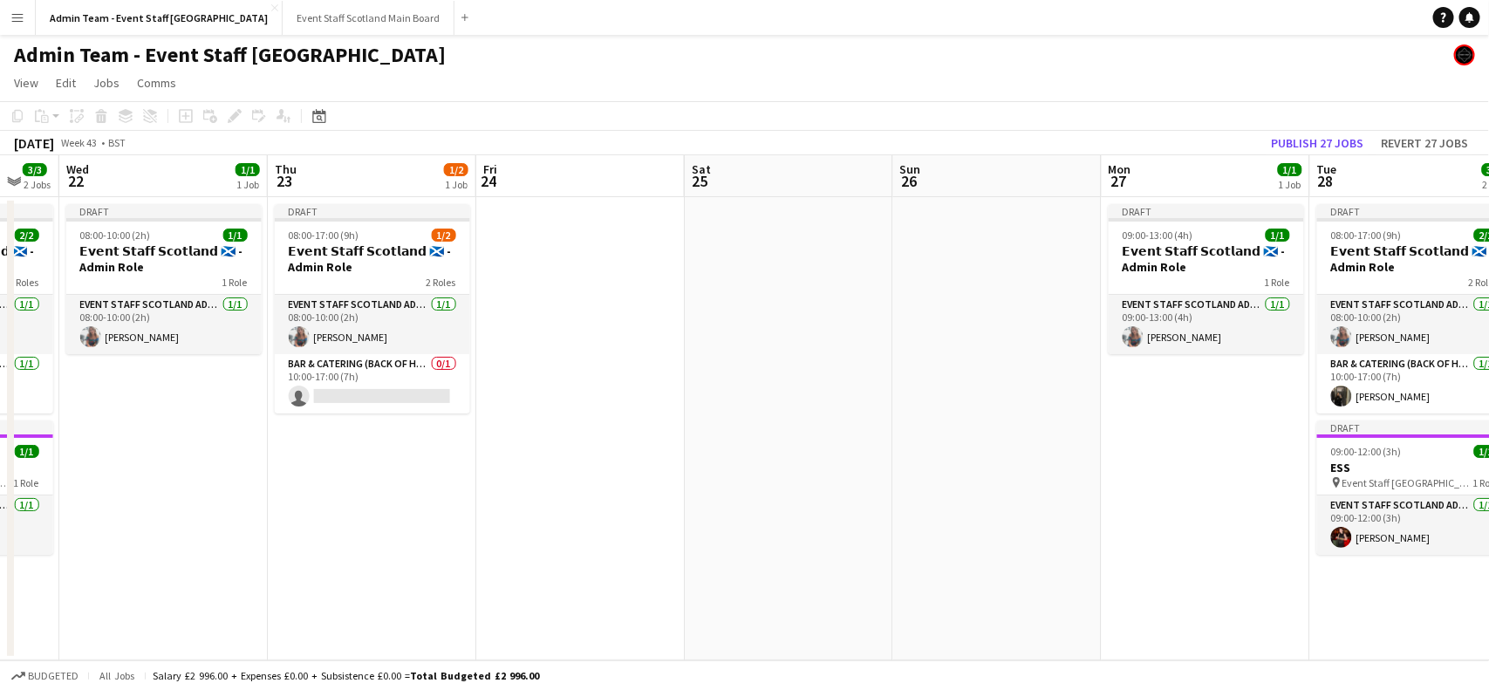
drag, startPoint x: 1433, startPoint y: 271, endPoint x: 550, endPoint y: 399, distance: 892.0
click at [550, 399] on app-calendar-viewport "Sat 18 Sun 19 Mon 20 1/1 1 Job Tue 21 3/3 2 Jobs Wed 22 1/1 1 Job Thu 23 1/2 1 …" at bounding box center [744, 407] width 1489 height 505
click at [530, 282] on app-date-cell at bounding box center [580, 428] width 208 height 463
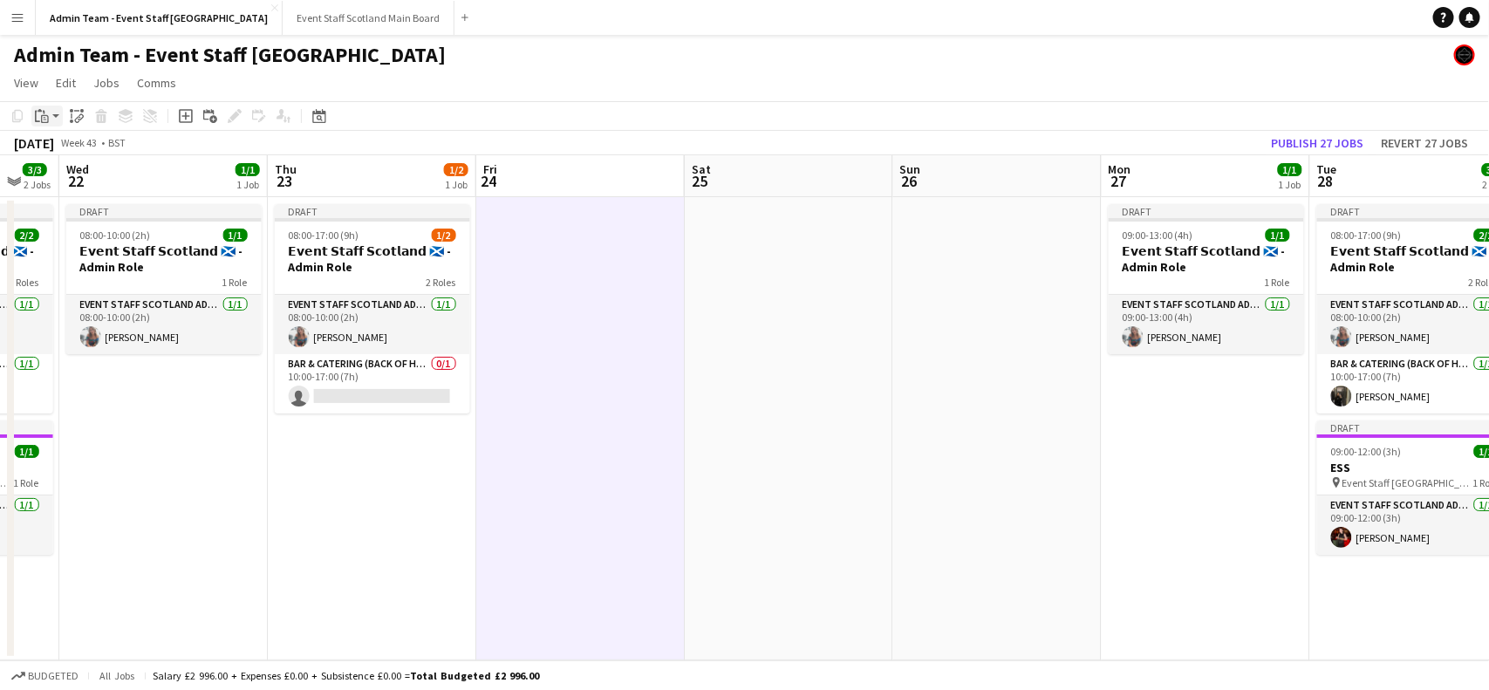
click at [46, 116] on icon "Paste" at bounding box center [42, 116] width 14 height 14
click at [55, 188] on div "Paste Ctrl+V Paste with crew Ctrl+Shift+V" at bounding box center [128, 163] width 192 height 73
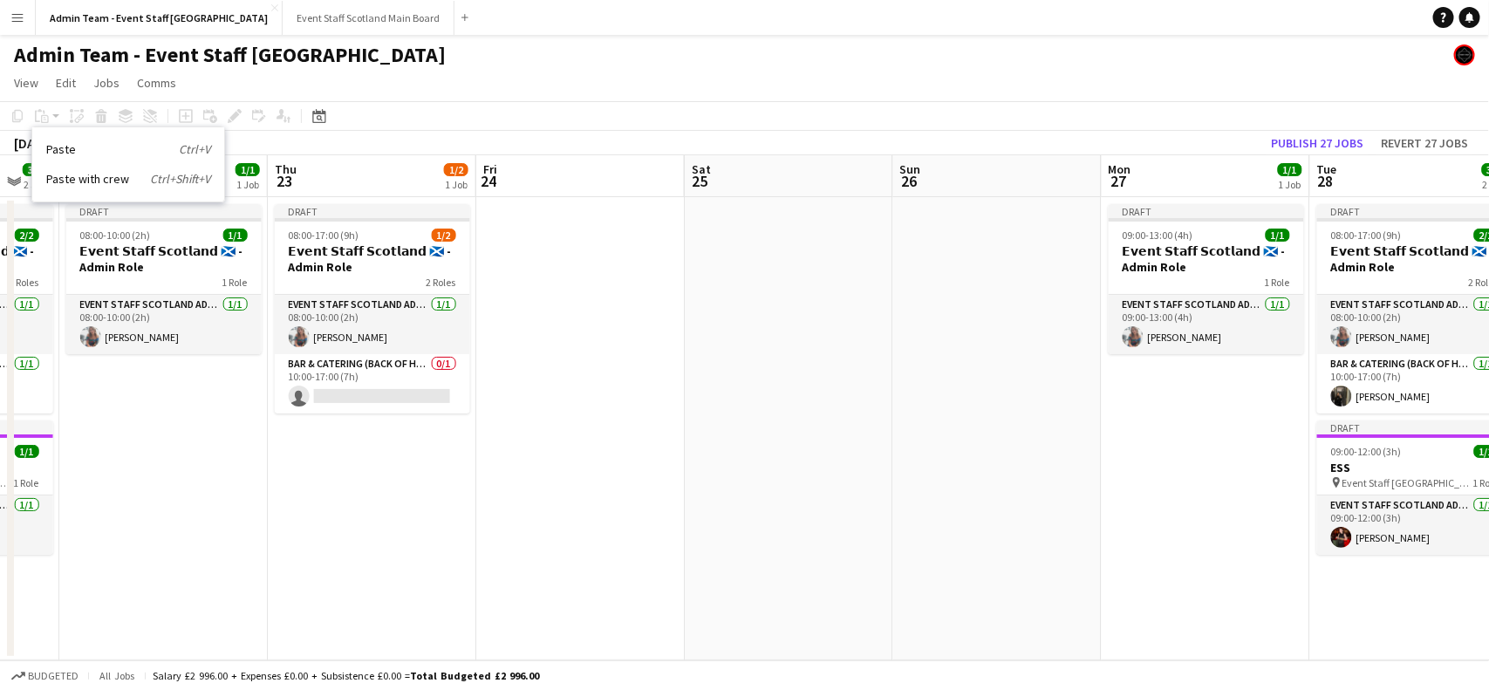
click at [587, 276] on app-date-cell at bounding box center [580, 428] width 208 height 463
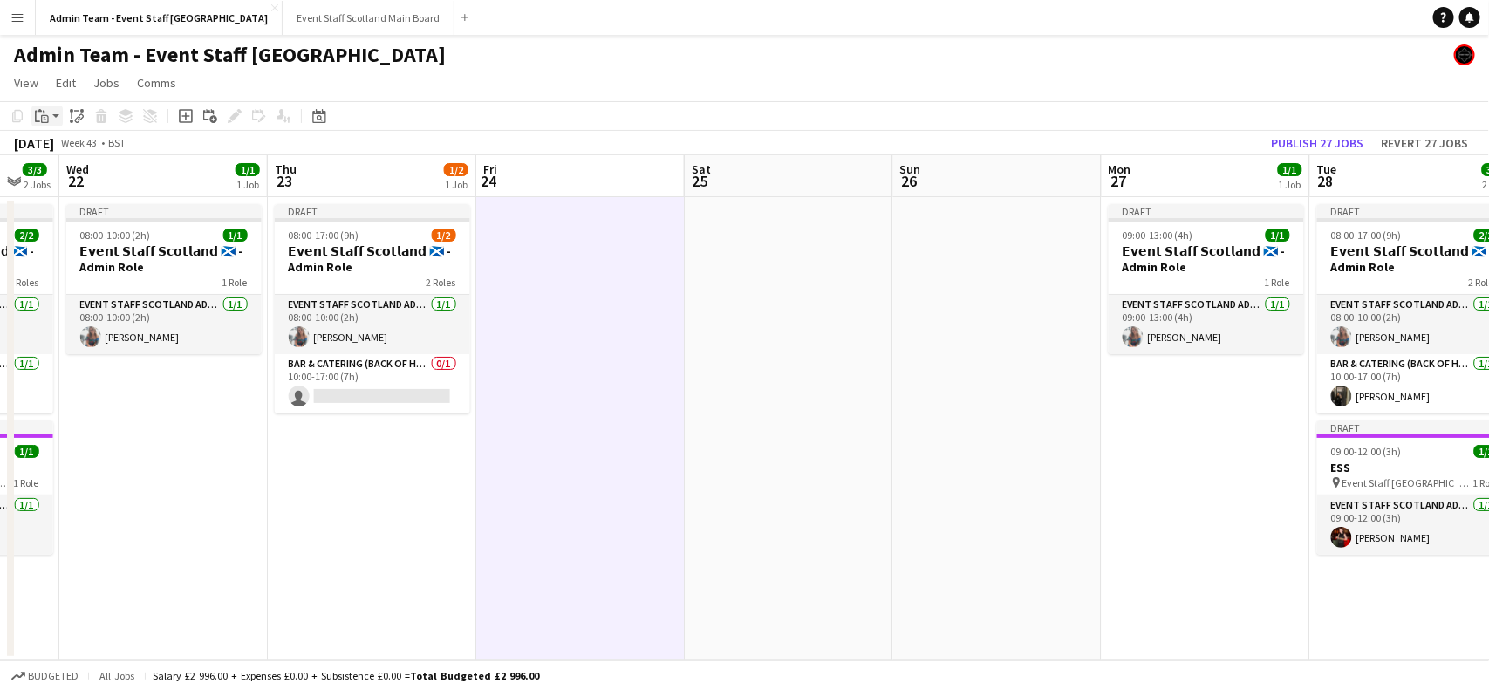
click at [44, 112] on icon "Paste" at bounding box center [42, 116] width 14 height 14
click at [68, 179] on link "Paste with crew Ctrl+Shift+V" at bounding box center [128, 179] width 164 height 16
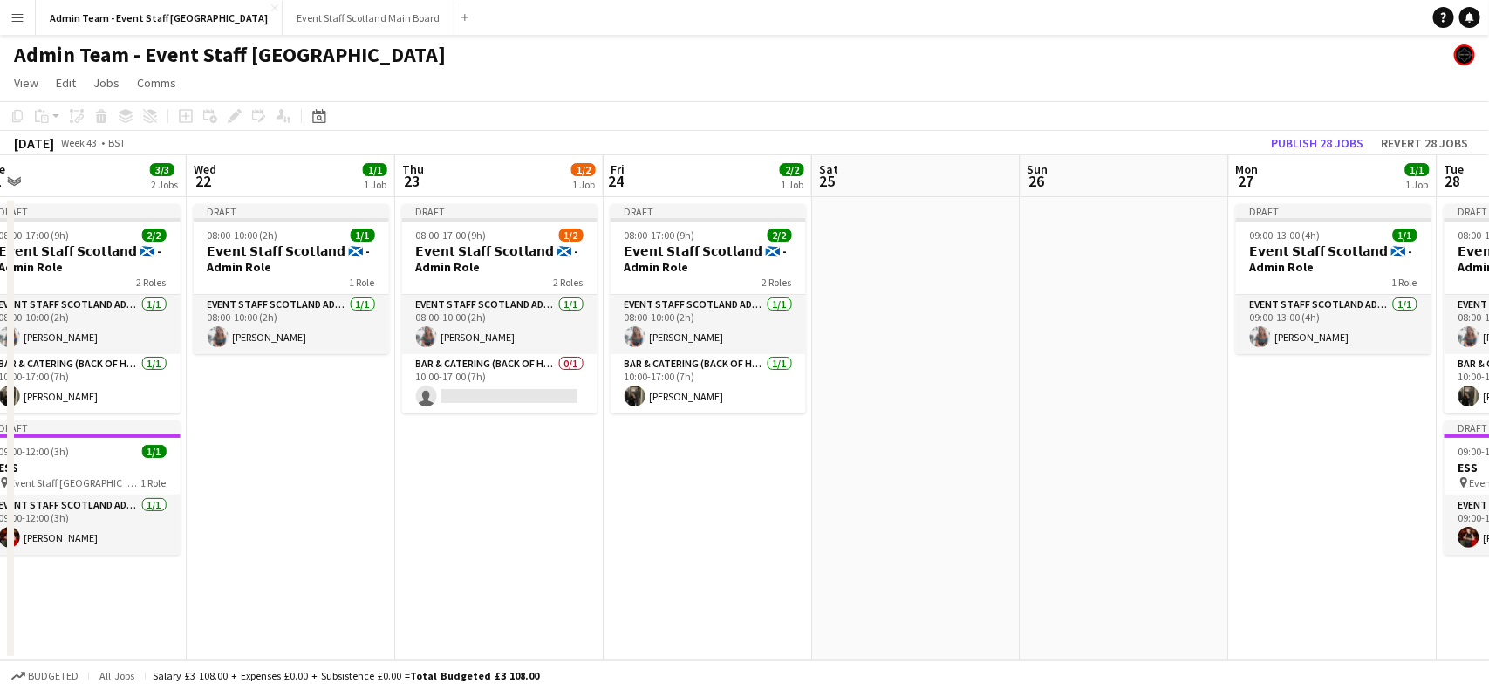
drag, startPoint x: 742, startPoint y: 581, endPoint x: 862, endPoint y: 482, distance: 154.9
click at [862, 482] on app-calendar-viewport "Sat 18 Sun 19 Mon 20 1/1 1 Job Tue 21 3/3 2 Jobs Wed 22 1/1 1 Job Thu 23 1/2 1 …" at bounding box center [744, 407] width 1489 height 505
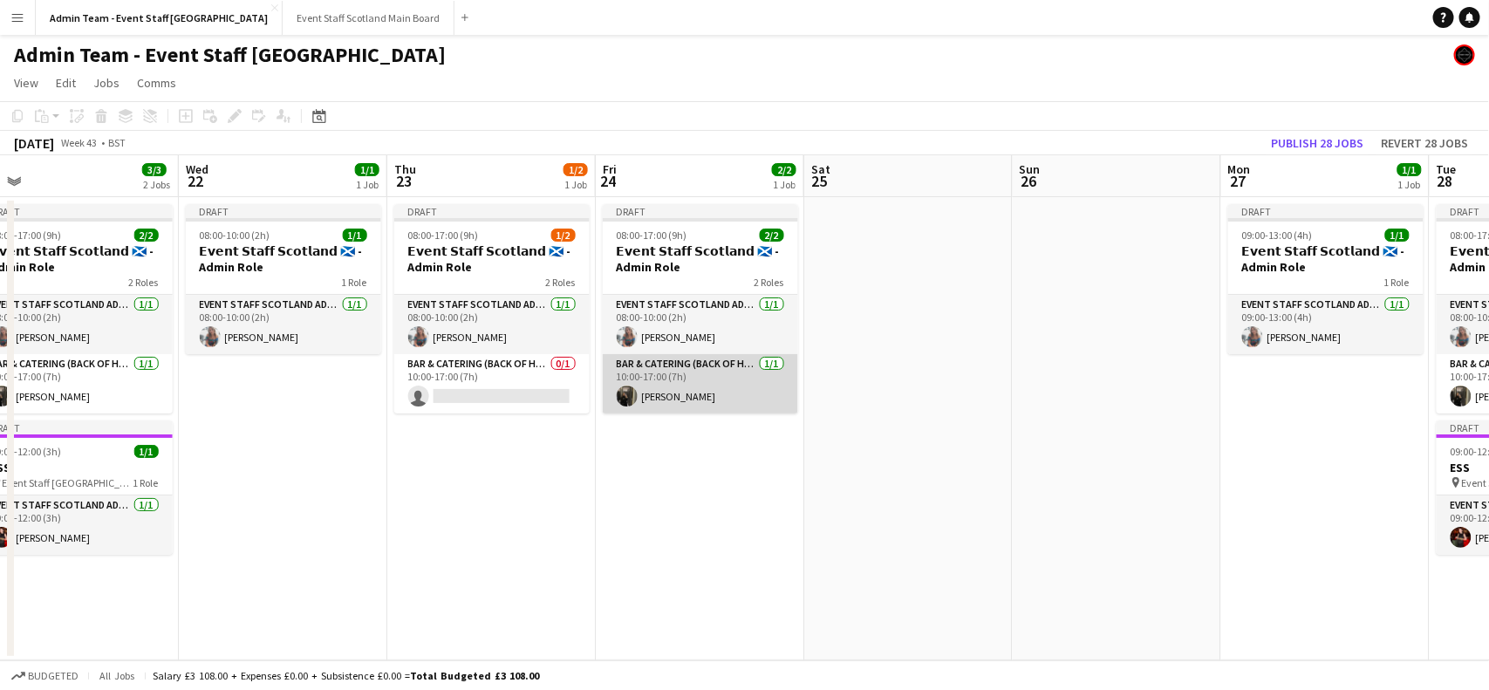
click at [761, 385] on app-card-role "Bar & Catering (Back of House) [DATE] 10:00-17:00 (7h) [PERSON_NAME]" at bounding box center [700, 383] width 195 height 59
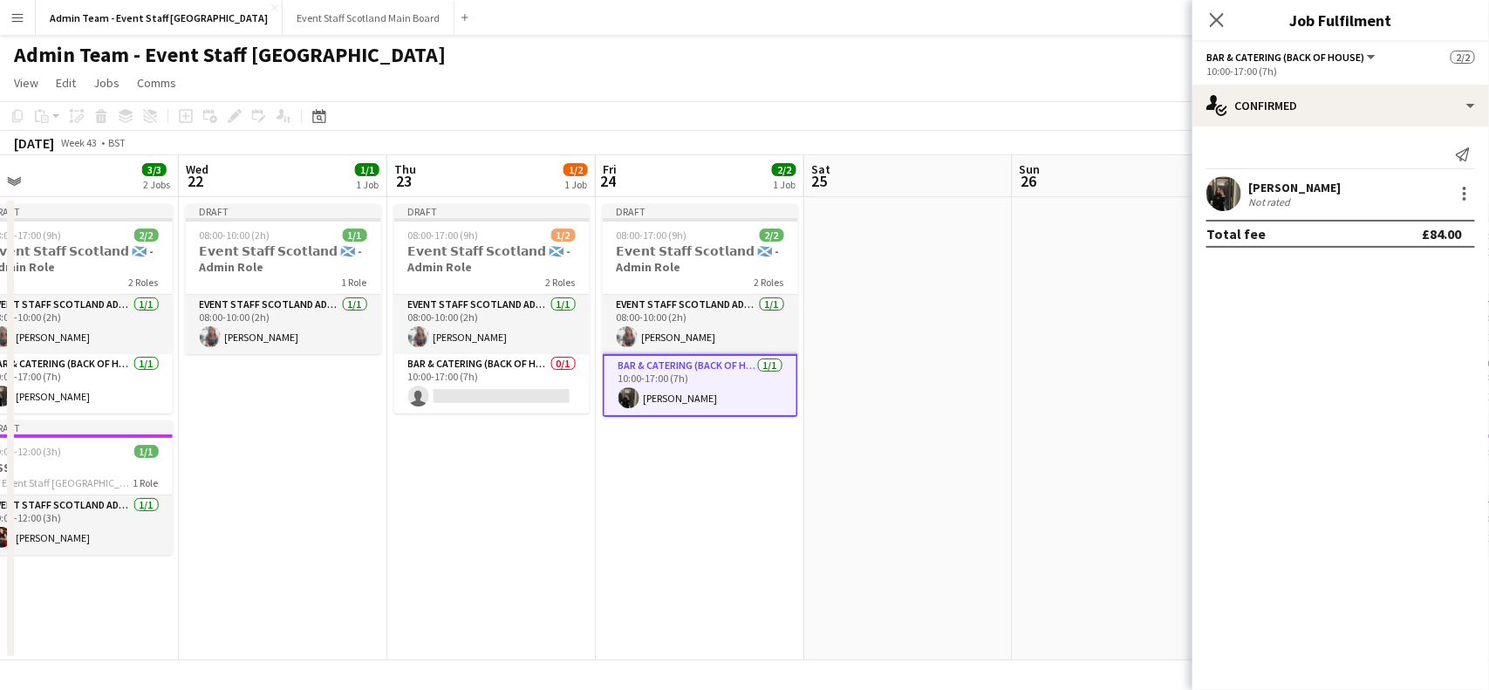
click at [1464, 205] on div "[PERSON_NAME] Not rated" at bounding box center [1341, 193] width 297 height 35
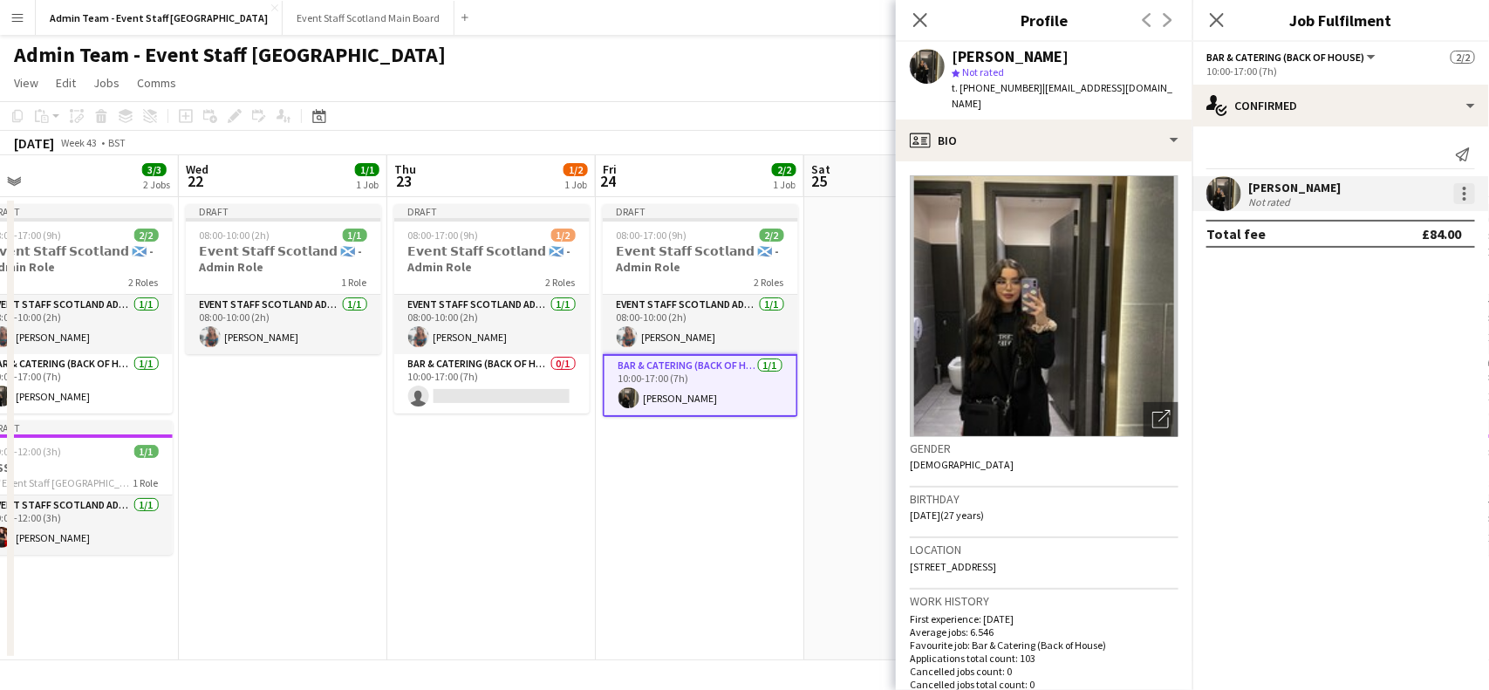
click at [1462, 194] on div at bounding box center [1464, 193] width 21 height 21
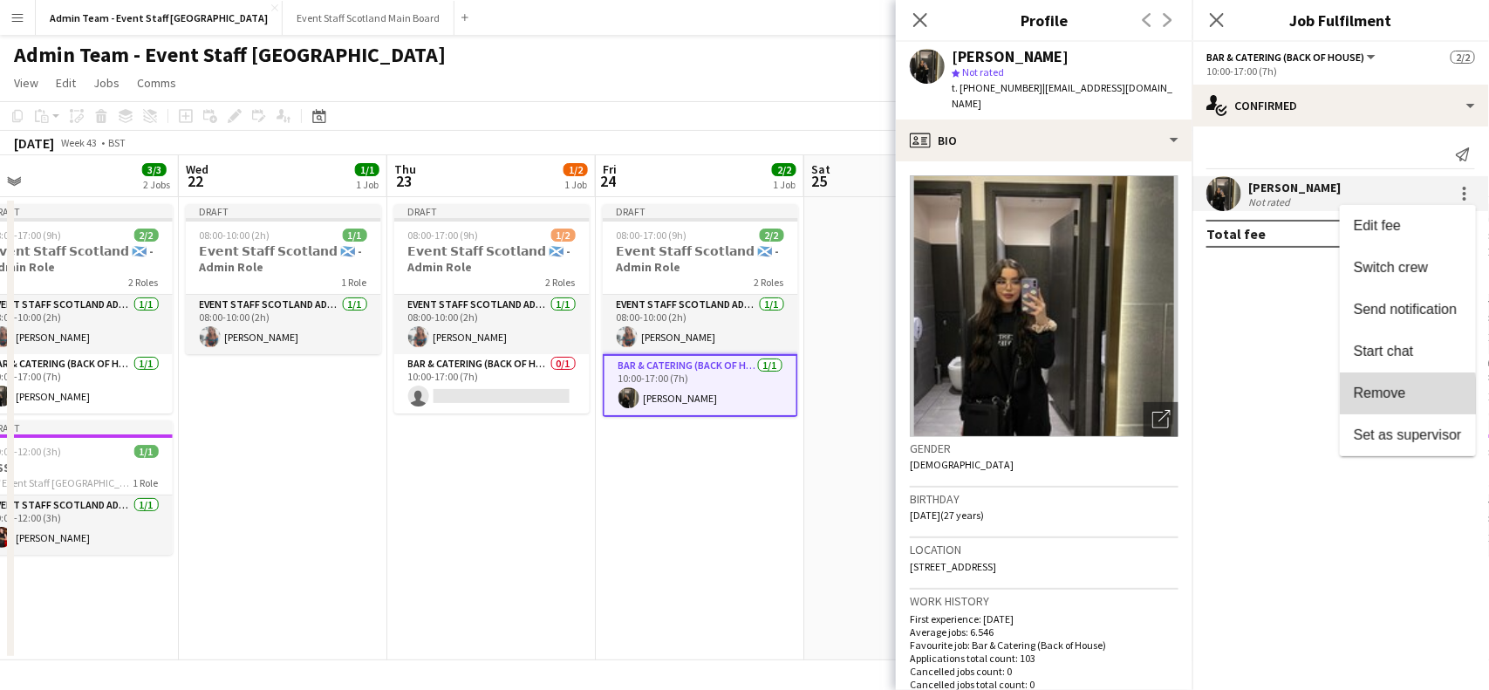
click at [1390, 397] on span "Remove" at bounding box center [1380, 393] width 52 height 15
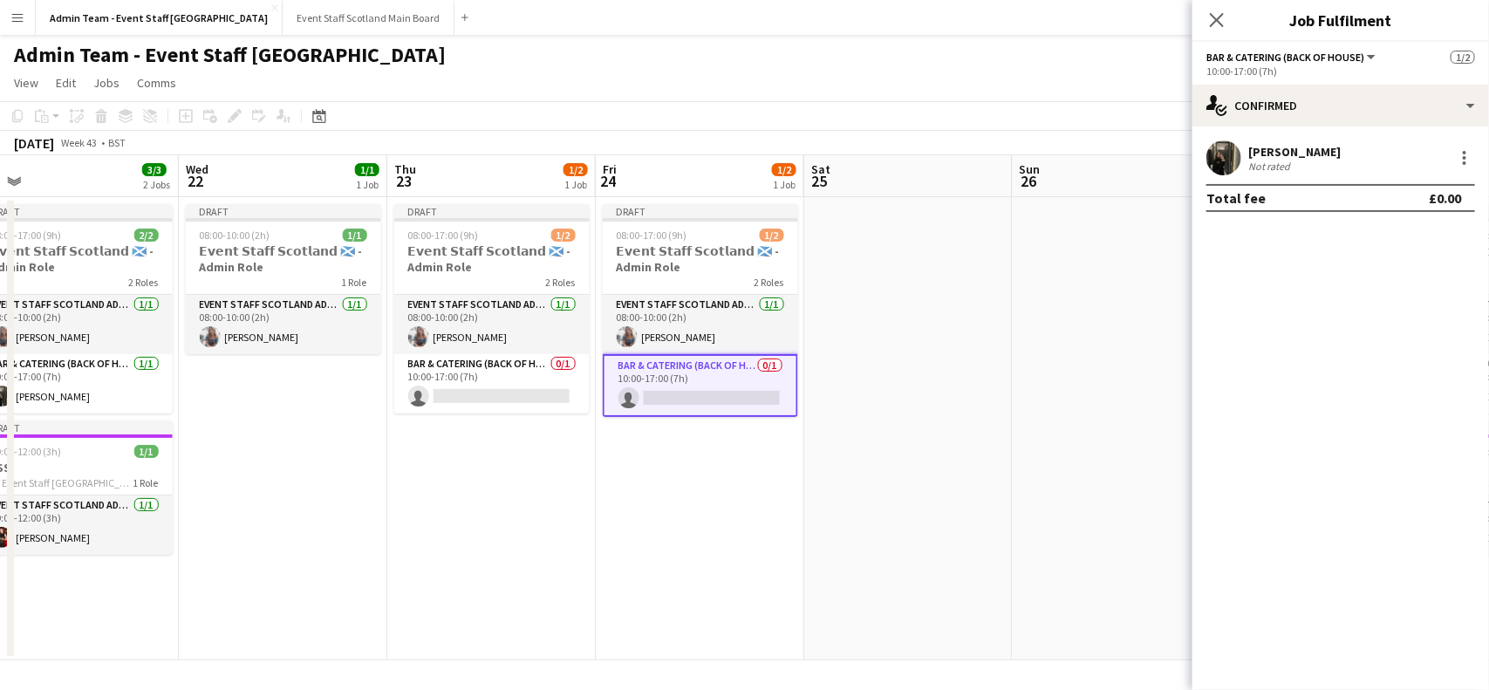
click at [1005, 499] on app-date-cell at bounding box center [908, 428] width 208 height 463
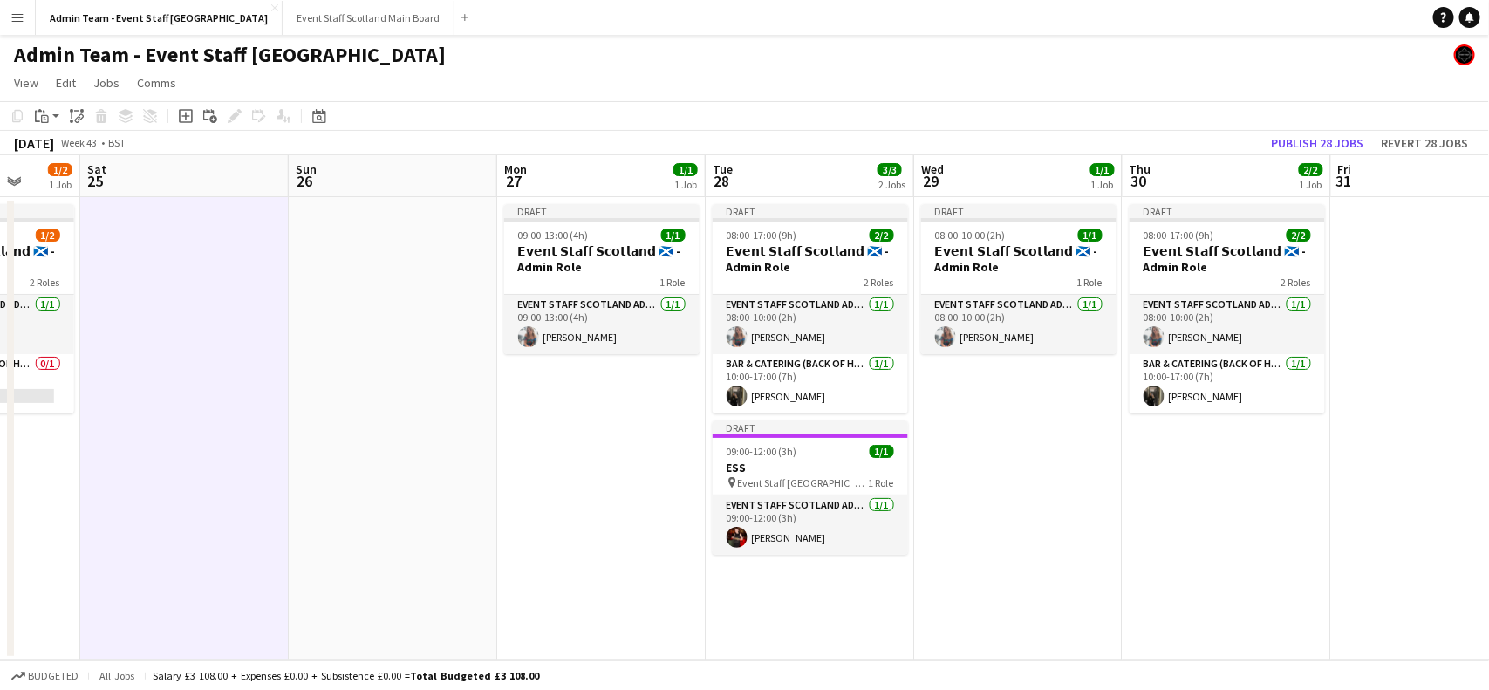
drag, startPoint x: 1265, startPoint y: 455, endPoint x: 201, endPoint y: 586, distance: 1072.3
click at [201, 586] on app-calendar-viewport "Wed 22 1/1 1 Job Thu 23 1/2 1 Job Fri 24 1/2 1 Job Sat 25 Sun 26 Mon 27 1/1 1 J…" at bounding box center [744, 407] width 1489 height 505
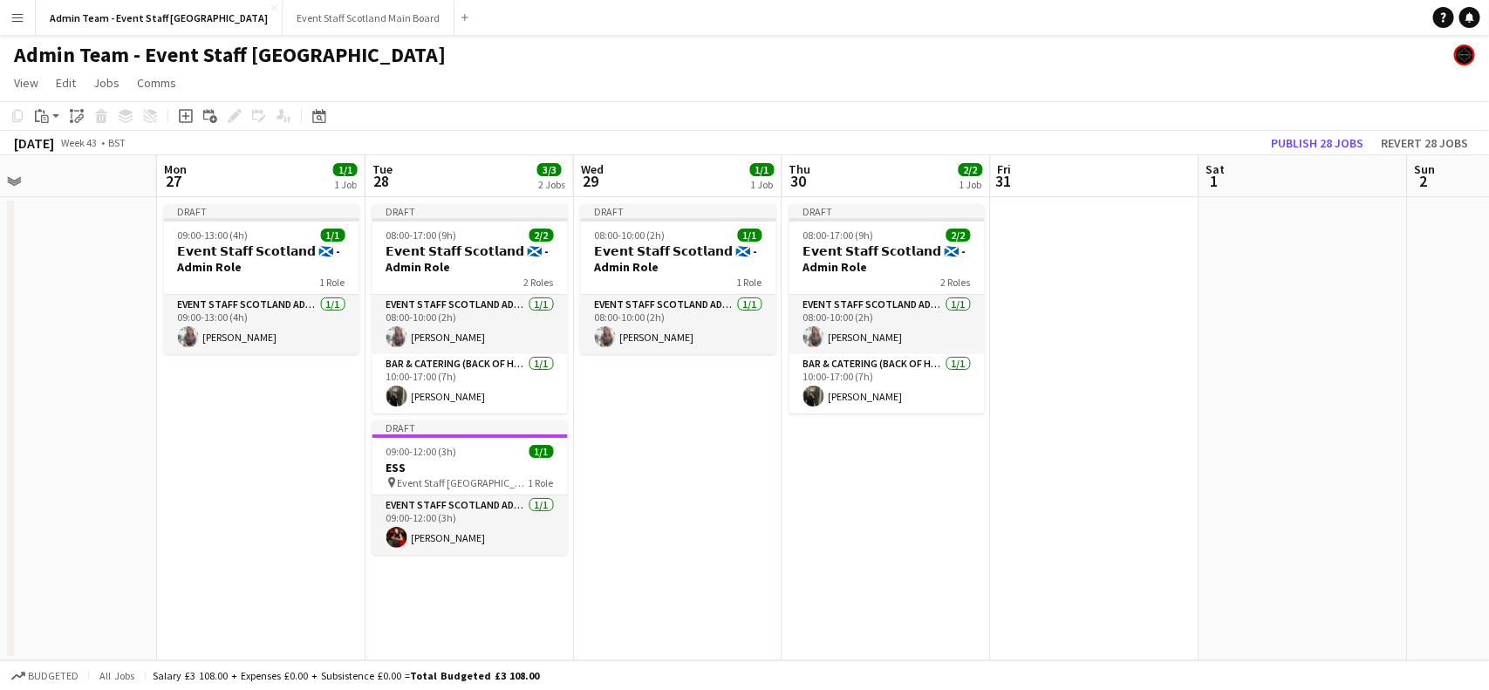
click at [1069, 288] on app-date-cell at bounding box center [1095, 428] width 208 height 463
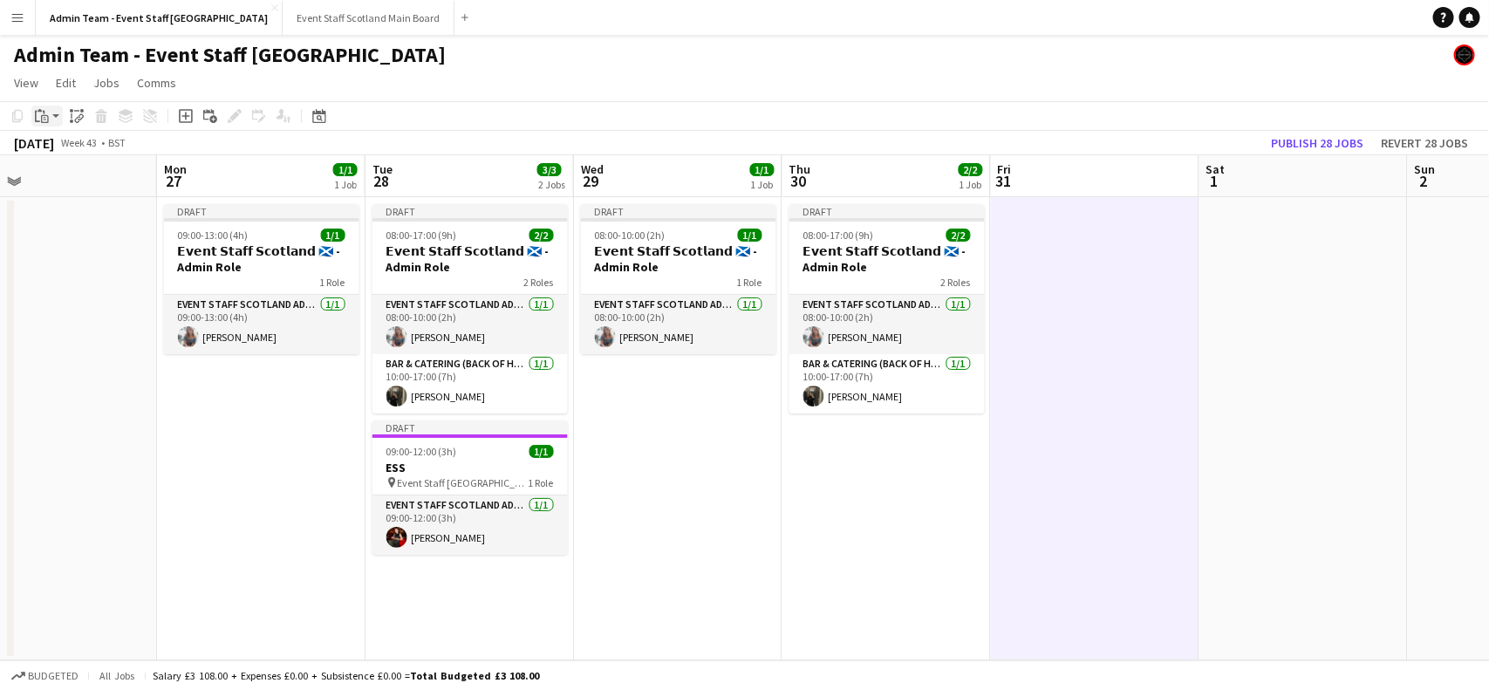
click at [39, 109] on icon "Paste" at bounding box center [42, 116] width 14 height 14
click at [68, 180] on link "Paste with crew Ctrl+Shift+V" at bounding box center [128, 179] width 164 height 16
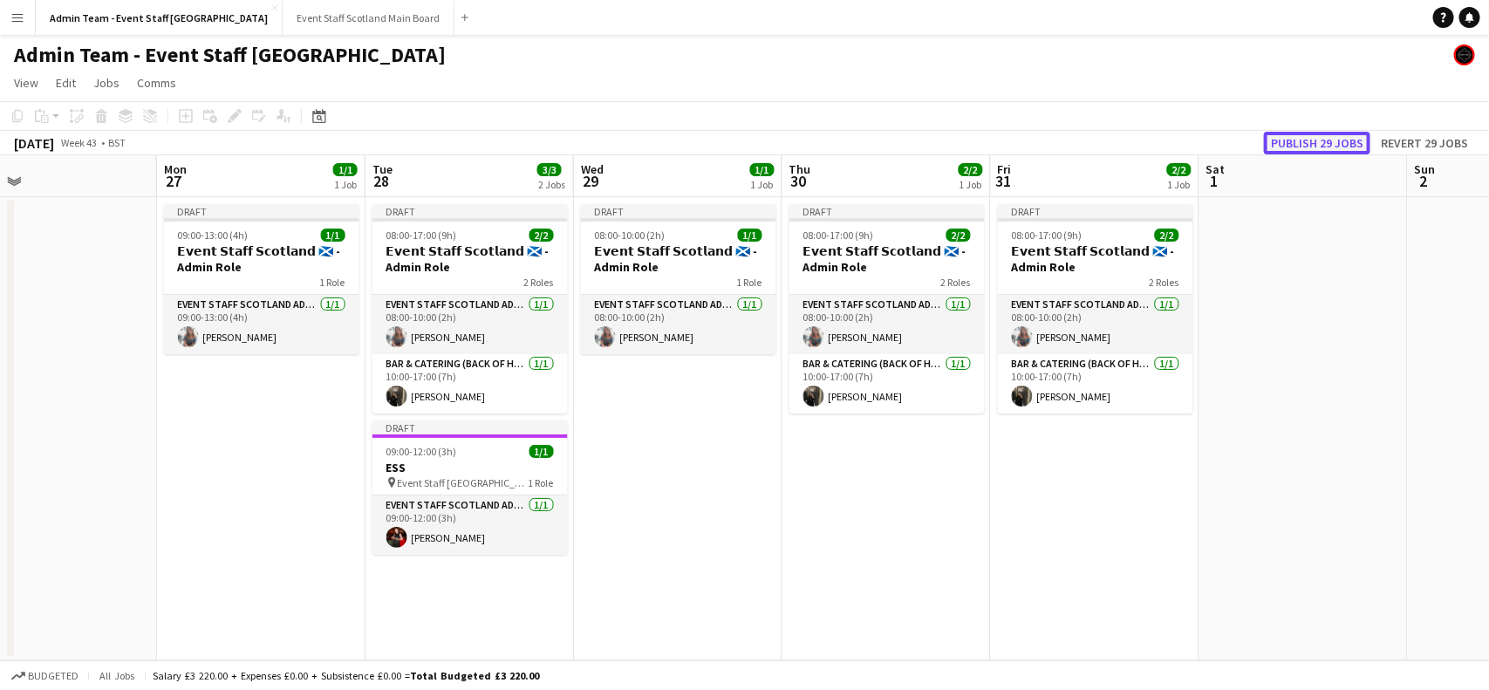
click at [1336, 146] on button "Publish 29 jobs" at bounding box center [1317, 143] width 106 height 23
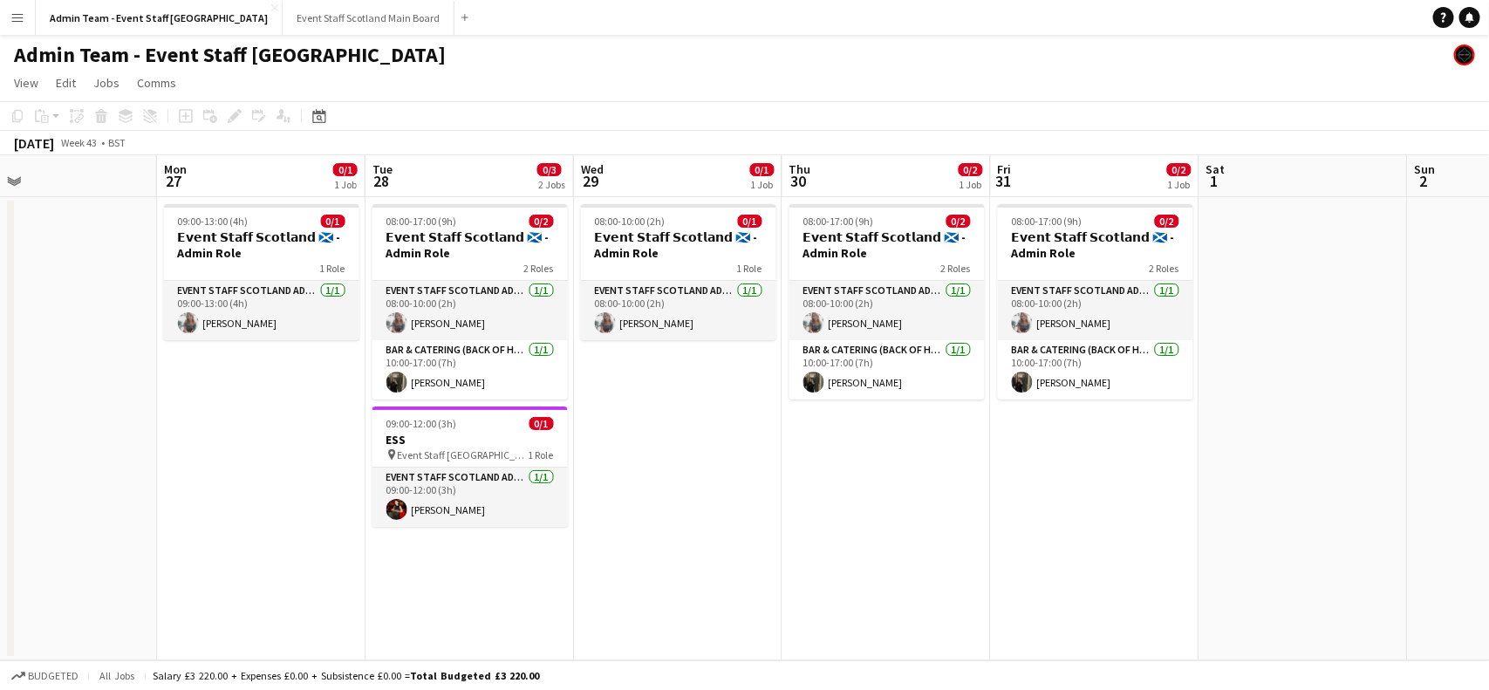
click at [0, 555] on app-date-cell at bounding box center [53, 428] width 208 height 463
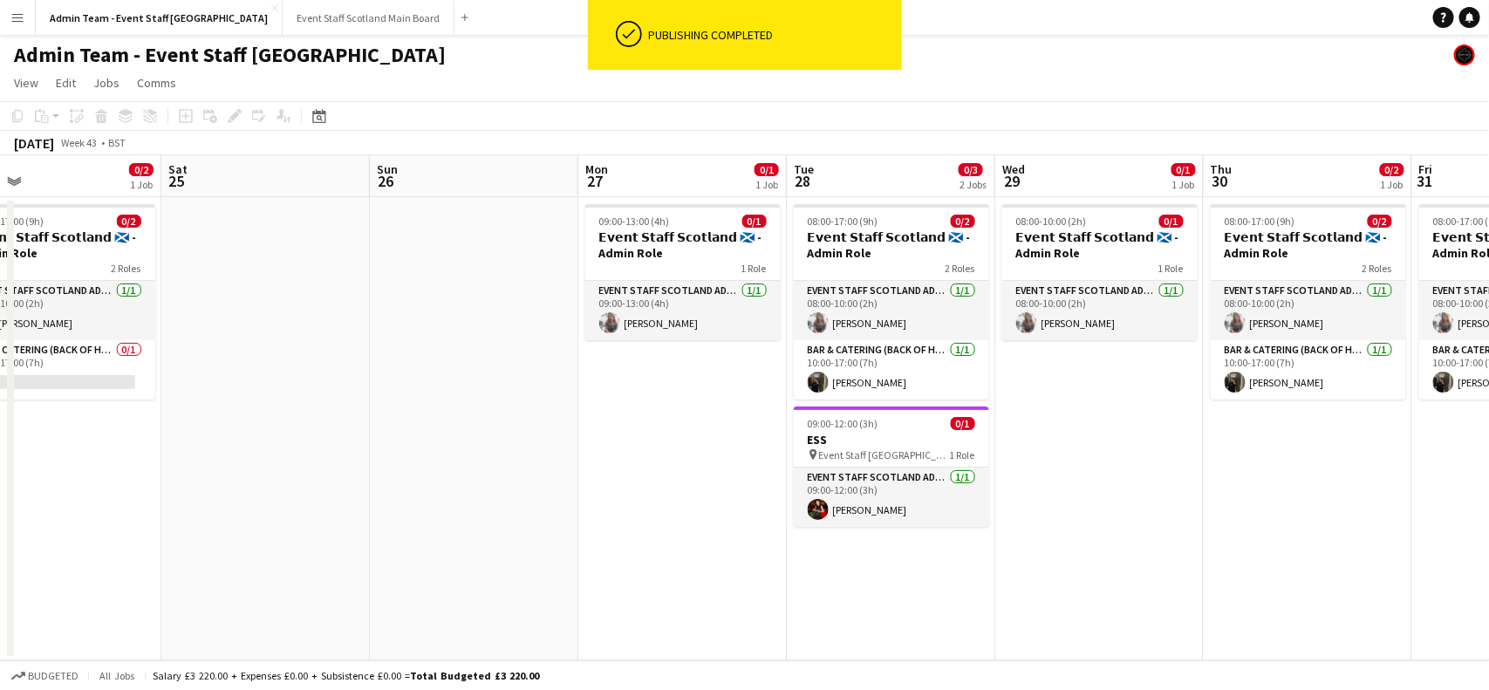
drag, startPoint x: 160, startPoint y: 516, endPoint x: 798, endPoint y: 486, distance: 639.3
click at [798, 486] on app-calendar-viewport "Wed 22 0/1 1 Job Thu 23 0/2 1 Job Fri 24 0/2 1 Job Sat 25 Sun 26 Mon 27 0/1 1 J…" at bounding box center [744, 407] width 1489 height 505
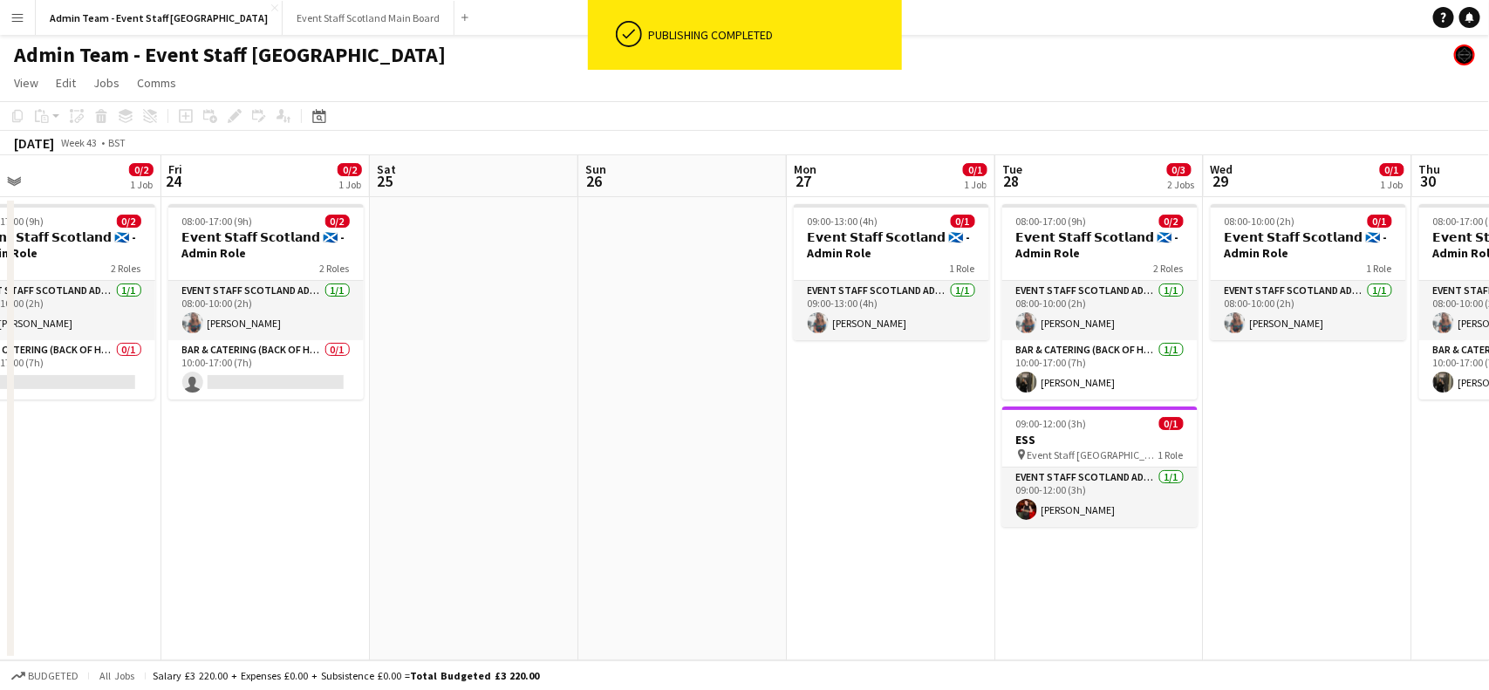
scroll to position [0, 455]
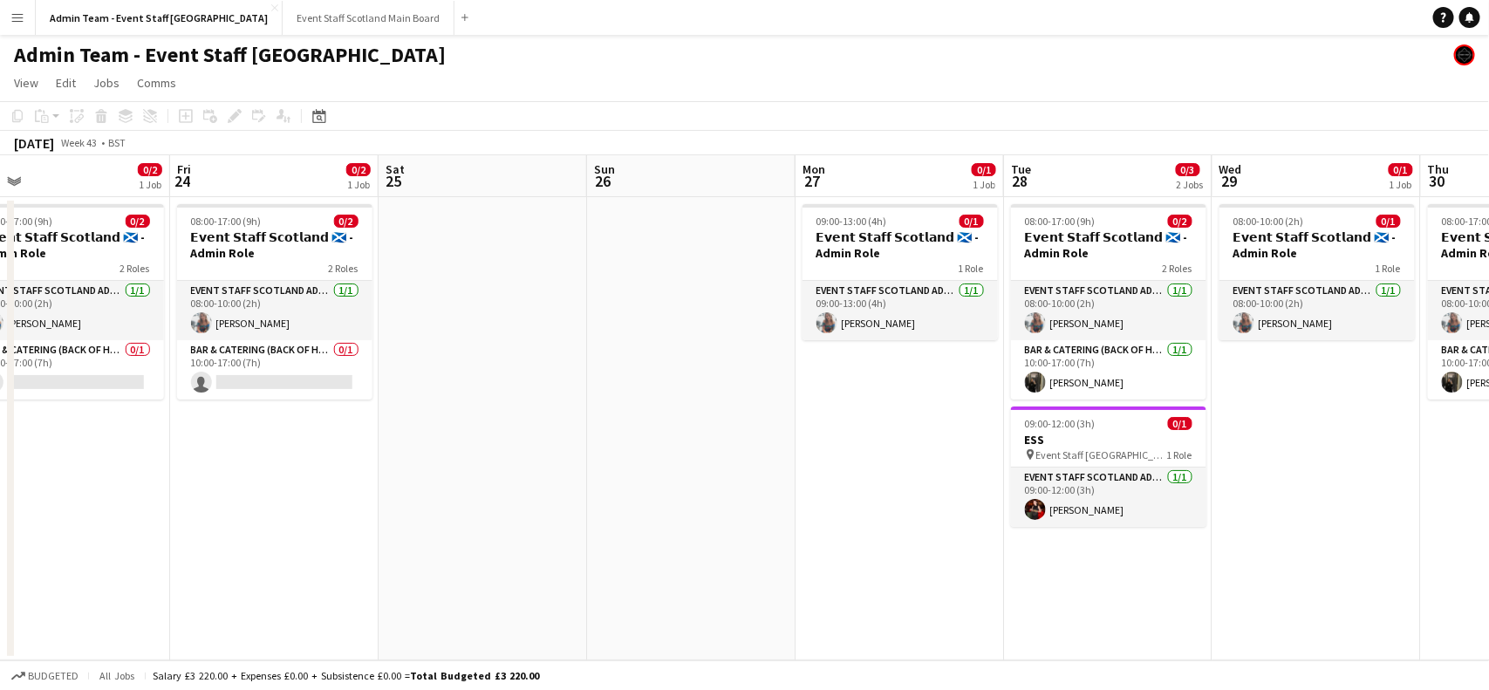
click at [935, 524] on app-date-cell "09:00-13:00 (4h) 0/1 𝗘𝘃𝗲𝗻𝘁 𝗦𝘁𝗮𝗳𝗳 𝗦𝗰𝗼𝘁𝗹𝗮𝗻𝗱 🏴󠁧󠁢󠁳󠁣󠁴󠁿 - Admin Role 1 Role EVENT STA…" at bounding box center [900, 428] width 208 height 463
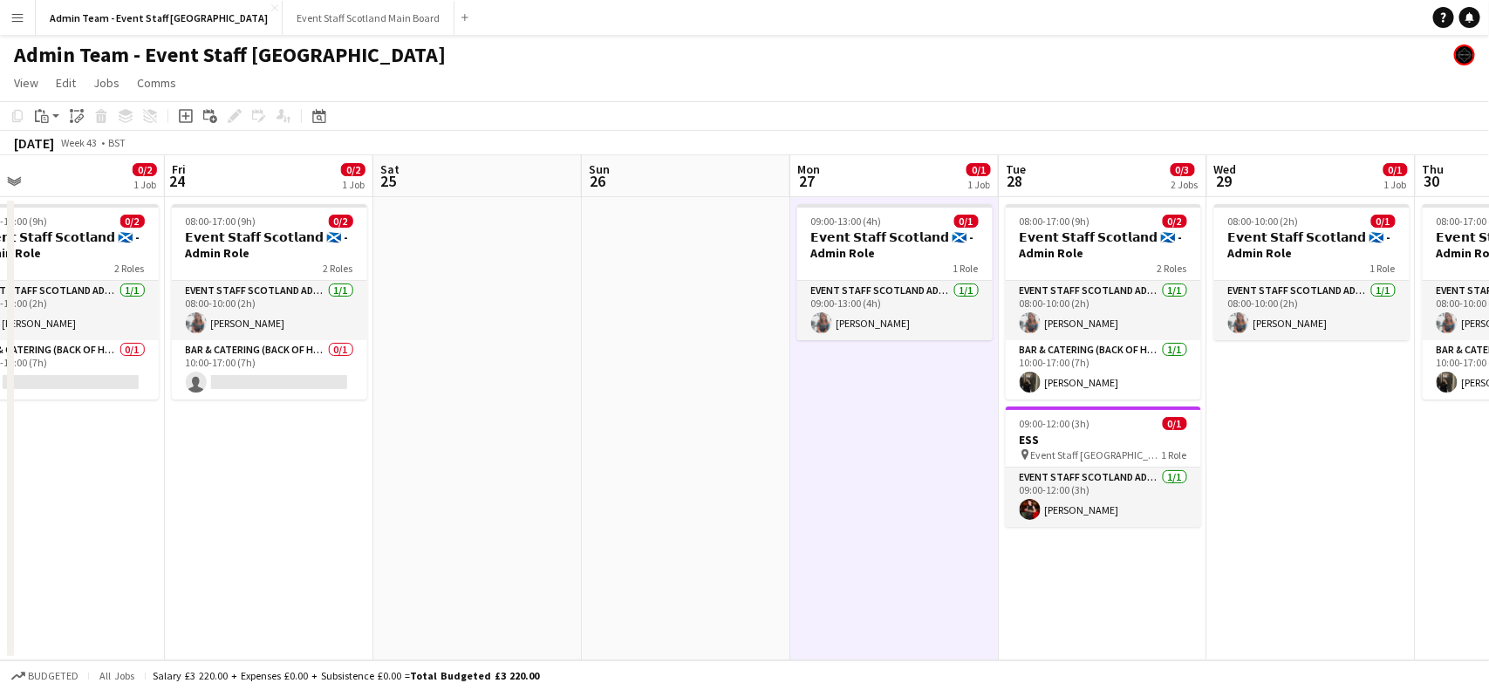
drag, startPoint x: 423, startPoint y: 561, endPoint x: 984, endPoint y: 502, distance: 564.1
click at [984, 502] on app-calendar-viewport "Tue 21 0/3 2 Jobs Wed 22 0/1 1 Job Thu 23 0/2 1 Job Fri 24 0/2 1 Job Sat 25 Sun…" at bounding box center [744, 407] width 1489 height 505
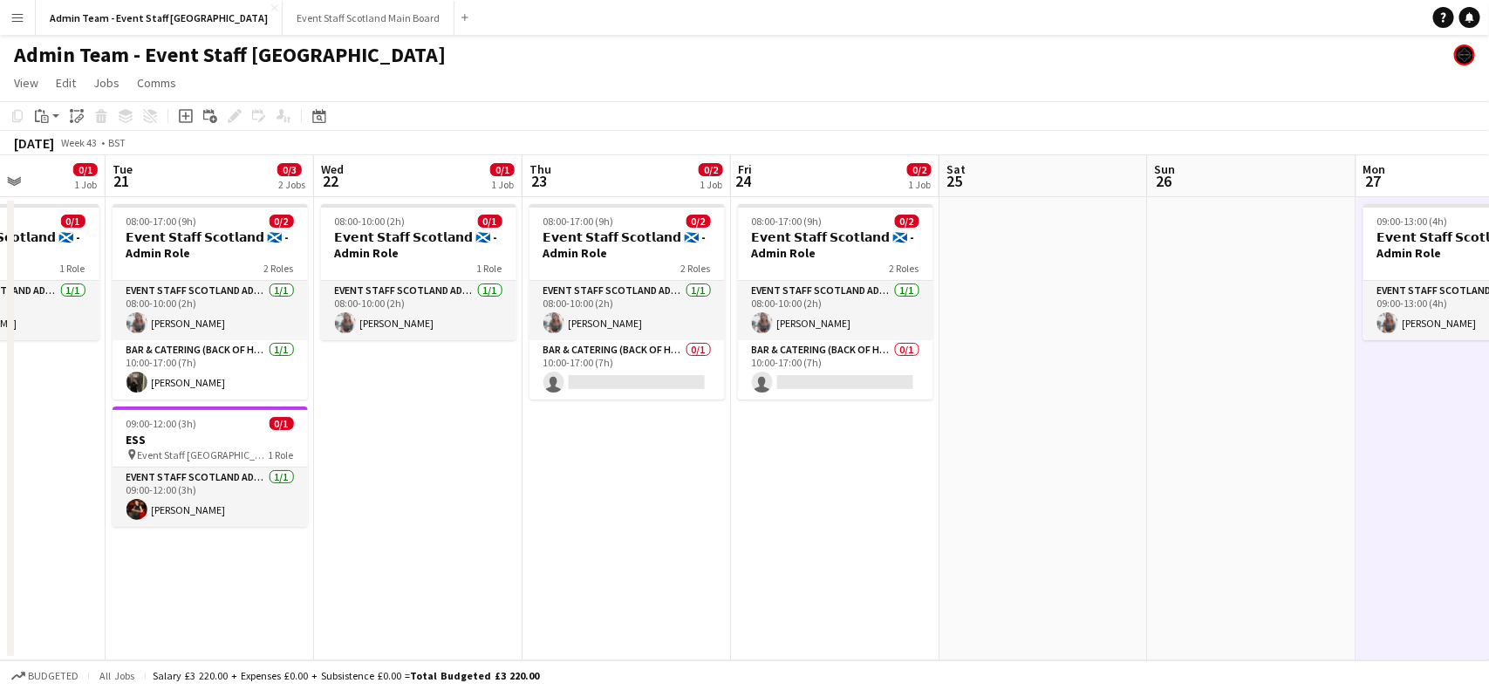
click at [1008, 498] on app-date-cell at bounding box center [1044, 428] width 208 height 463
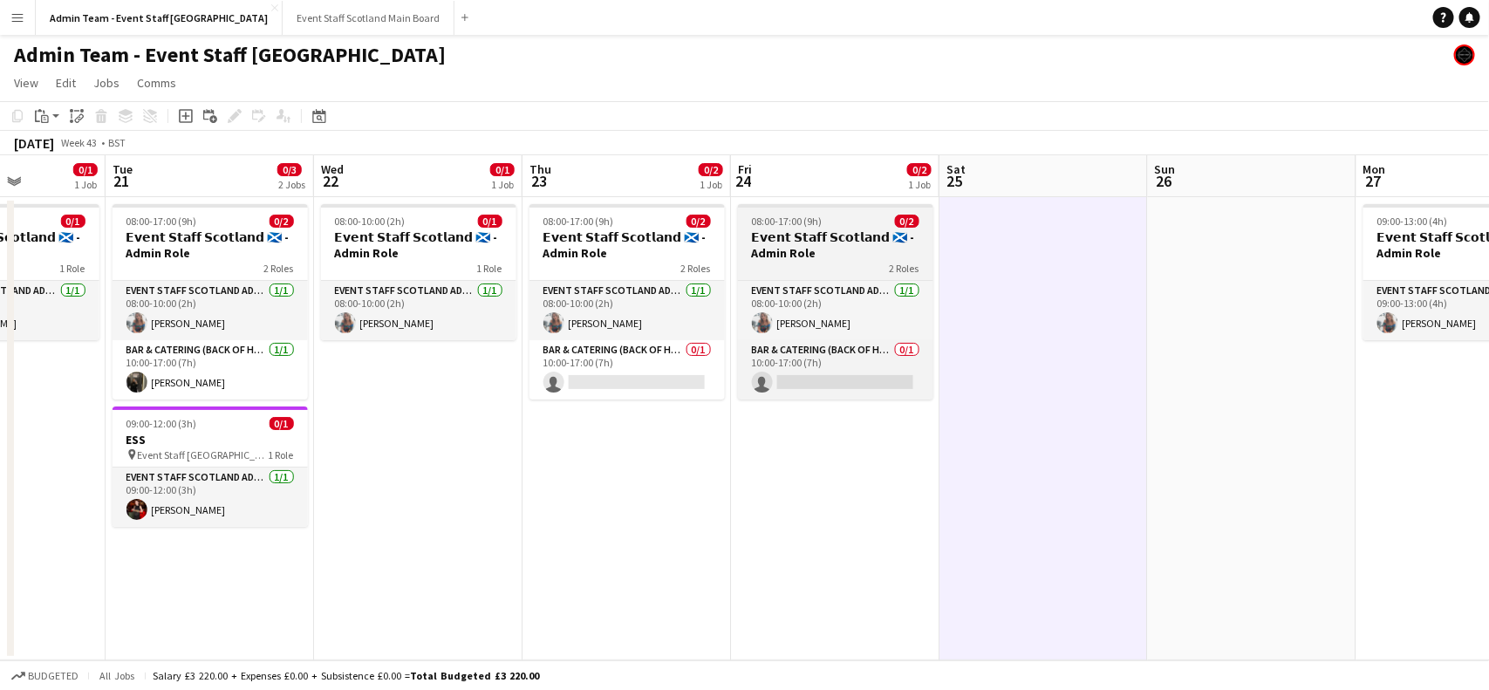
click at [820, 229] on h3 "𝗘𝘃𝗲𝗻𝘁 𝗦𝘁𝗮𝗳𝗳 𝗦𝗰𝗼𝘁𝗹𝗮𝗻𝗱 🏴󠁧󠁢󠁳󠁣󠁴󠁿 - Admin Role" at bounding box center [835, 244] width 195 height 31
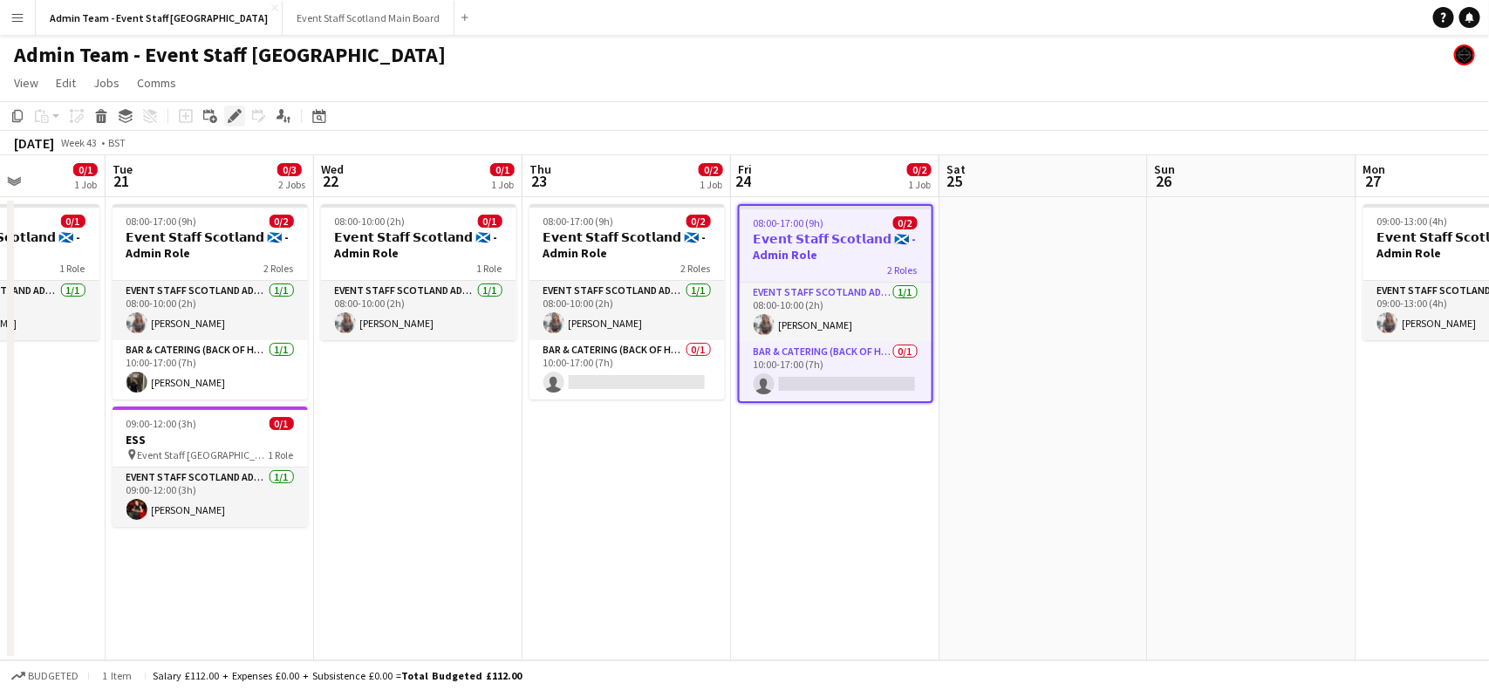
click at [234, 114] on icon at bounding box center [234, 117] width 10 height 10
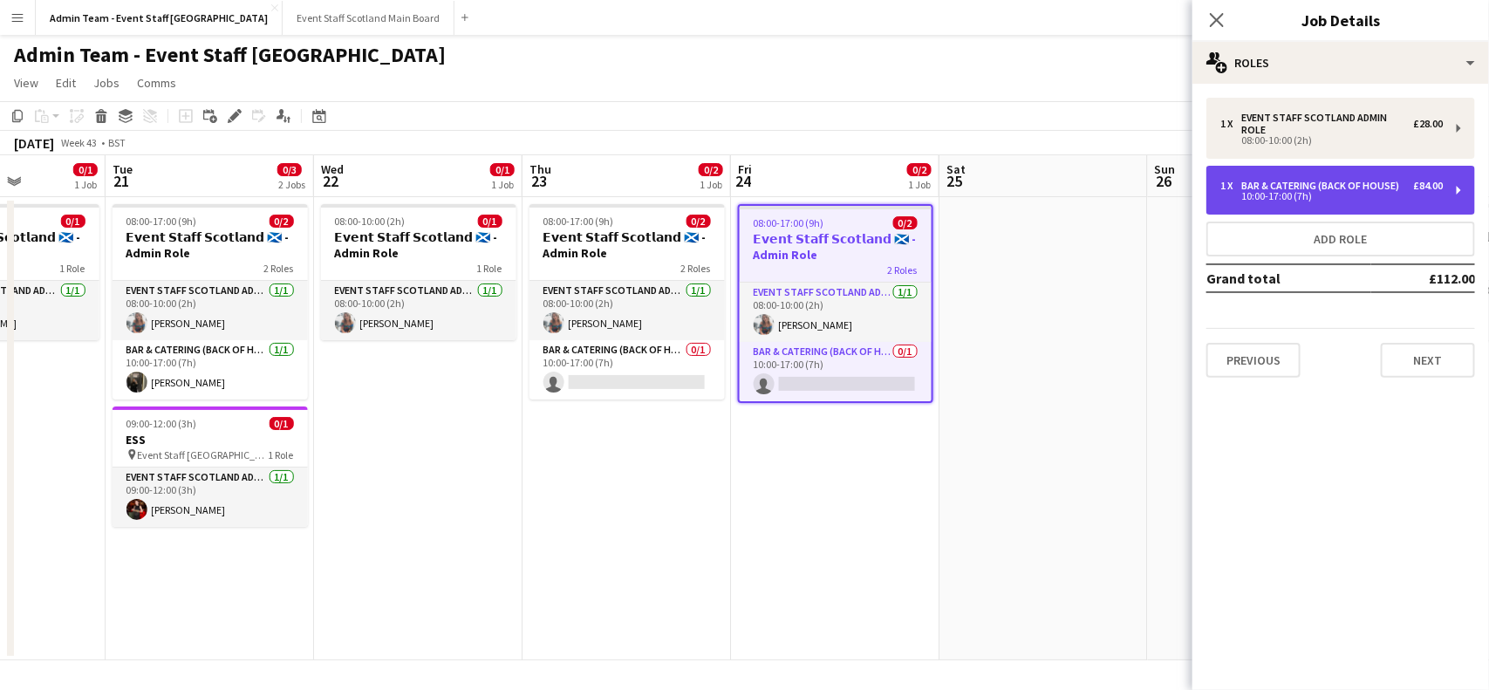
click at [1462, 184] on div "1 x Bar & Catering (Back of House) £84.00 10:00-17:00 (7h)" at bounding box center [1340, 190] width 269 height 49
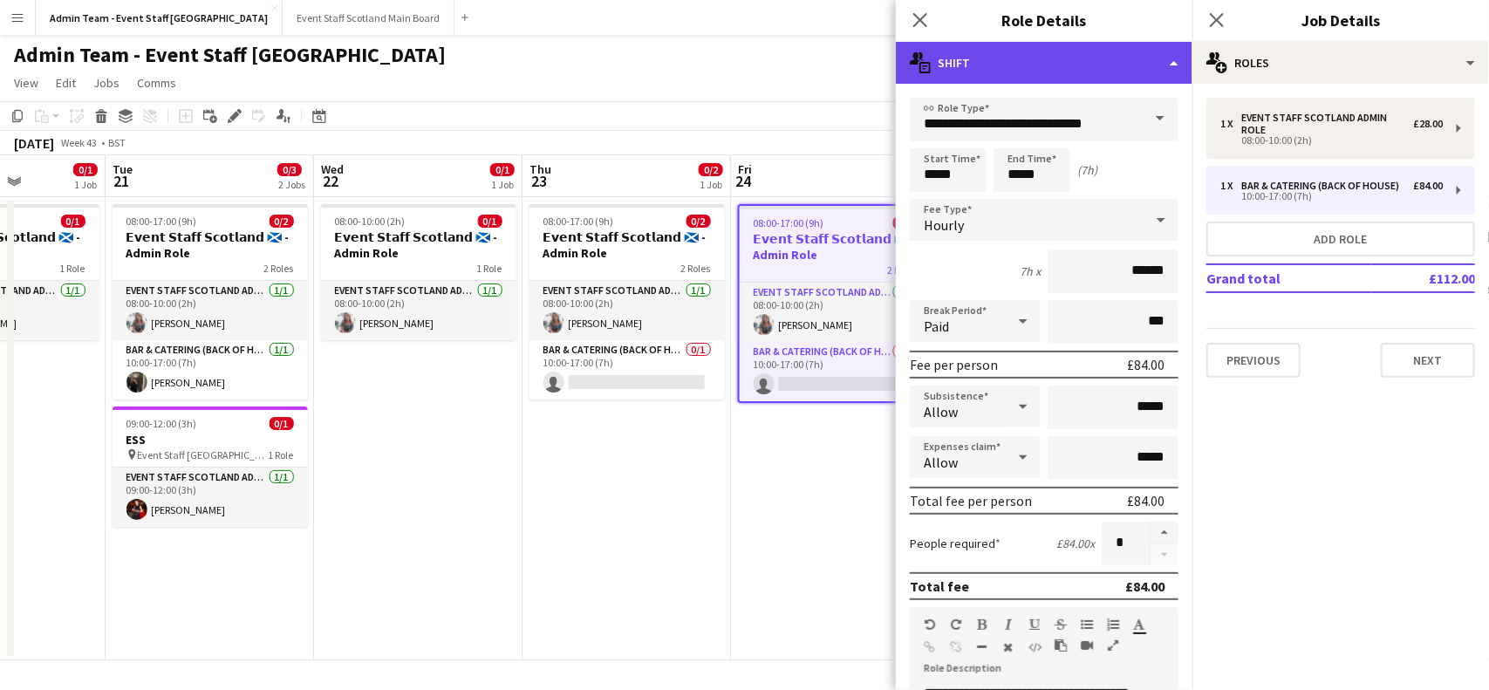
click at [1188, 66] on div "multiple-actions-text Shift" at bounding box center [1044, 63] width 297 height 42
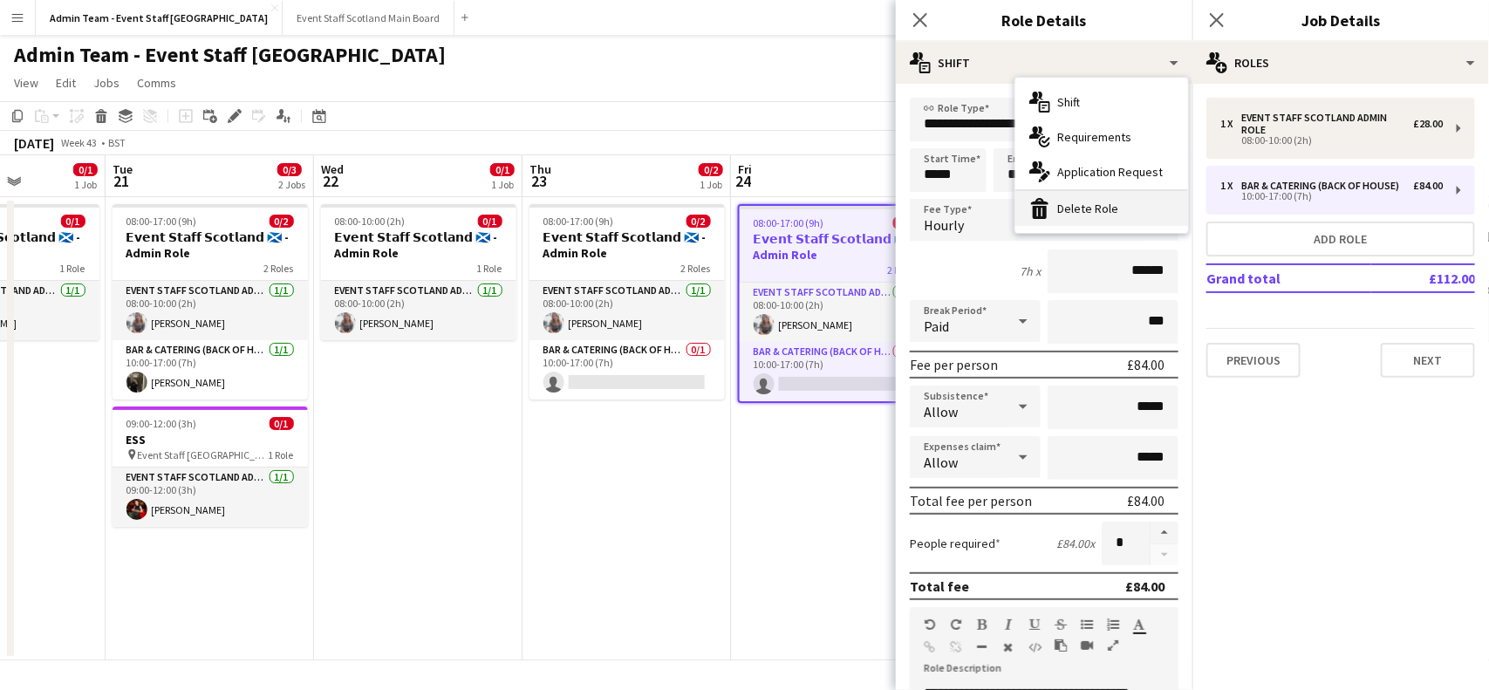
click at [1125, 199] on div "bin-2 Delete Role" at bounding box center [1101, 208] width 173 height 35
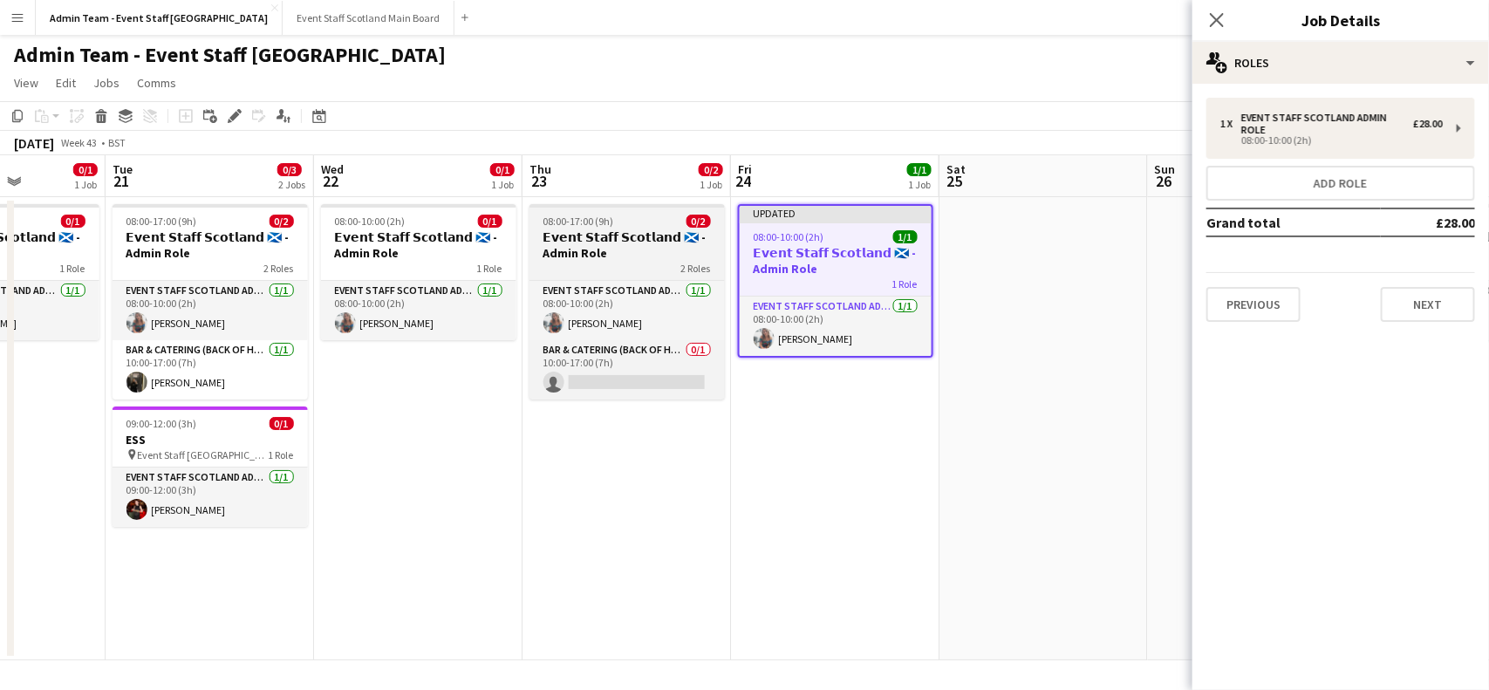
click at [621, 237] on h3 "𝗘𝘃𝗲𝗻𝘁 𝗦𝘁𝗮𝗳𝗳 𝗦𝗰𝗼𝘁𝗹𝗮𝗻𝗱 🏴󠁧󠁢󠁳󠁣󠁴󠁿 - Admin Role" at bounding box center [627, 244] width 195 height 31
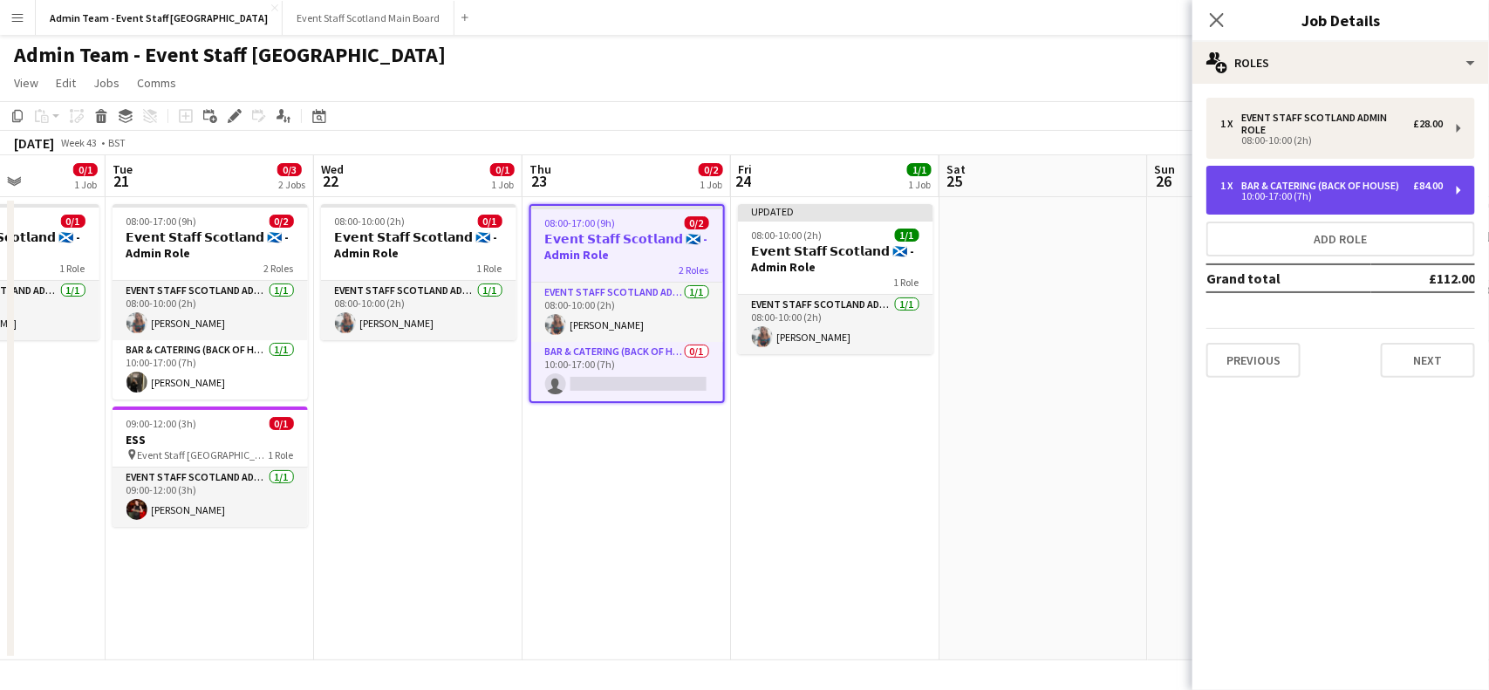
click at [1448, 181] on div "1 x Bar & Catering (Back of House) £84.00 10:00-17:00 (7h)" at bounding box center [1340, 190] width 269 height 49
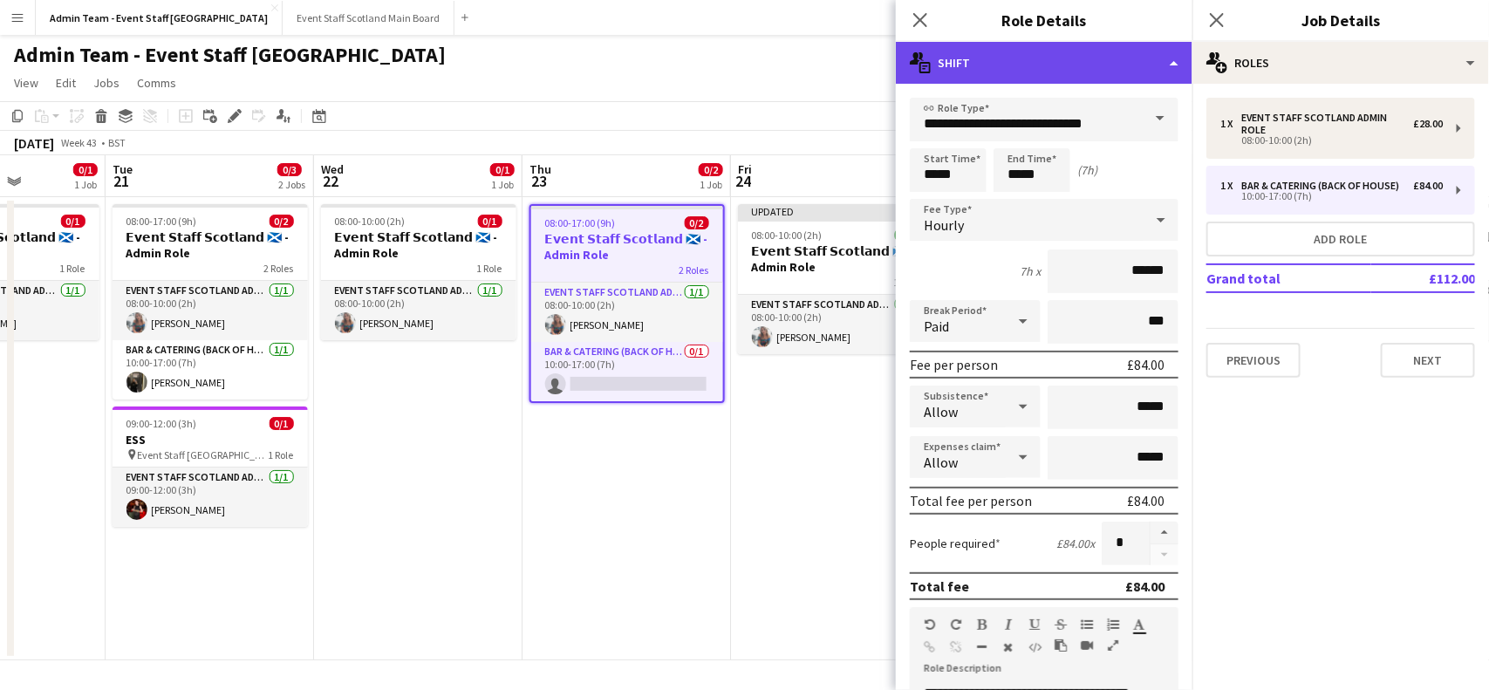
click at [1165, 62] on div "multiple-actions-text Shift" at bounding box center [1044, 63] width 297 height 42
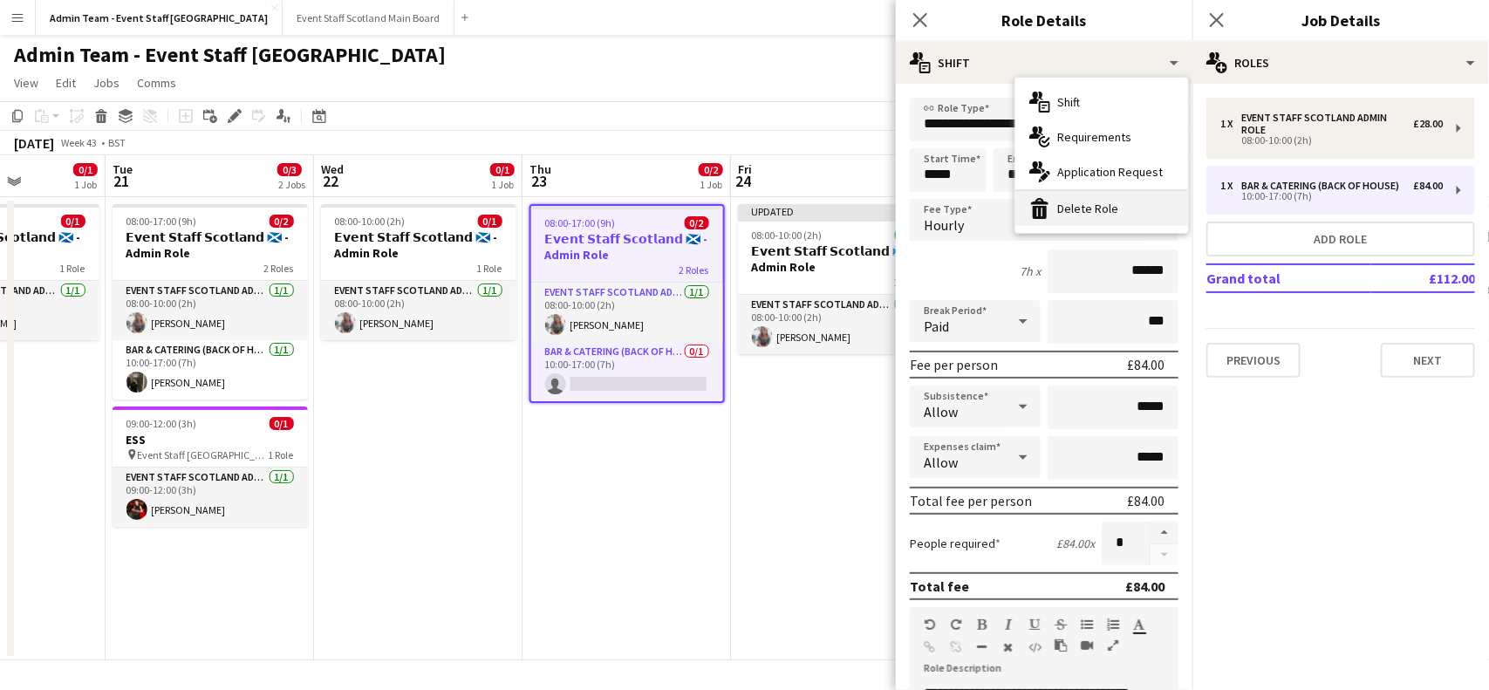
click at [1118, 215] on div "bin-2 Delete Role" at bounding box center [1101, 208] width 173 height 35
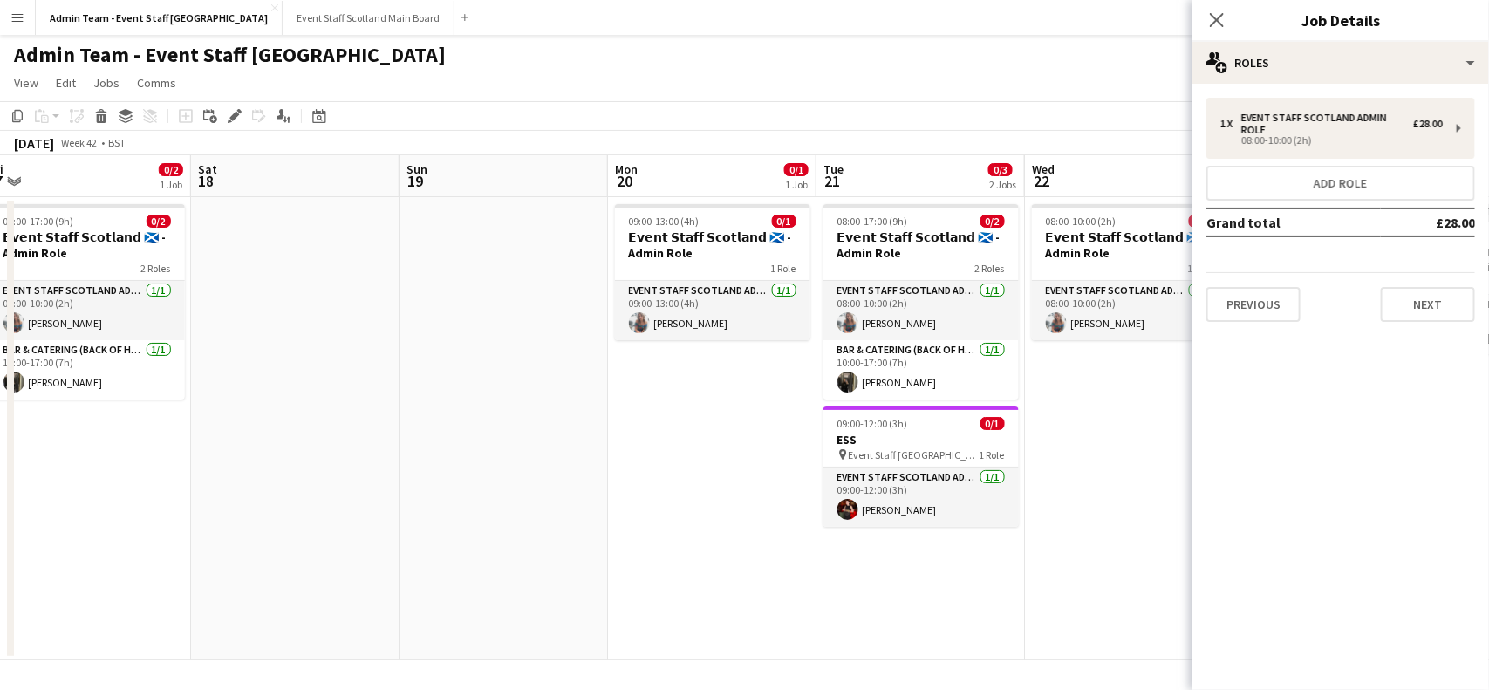
drag, startPoint x: 410, startPoint y: 487, endPoint x: 1161, endPoint y: 434, distance: 752.9
click at [1161, 434] on app-calendar-viewport "Wed 15 0/1 1 Job Thu 16 0/2 1 Job Fri 17 0/2 1 Job Sat 18 Sun 19 Mon 20 0/1 1 J…" at bounding box center [744, 407] width 1489 height 505
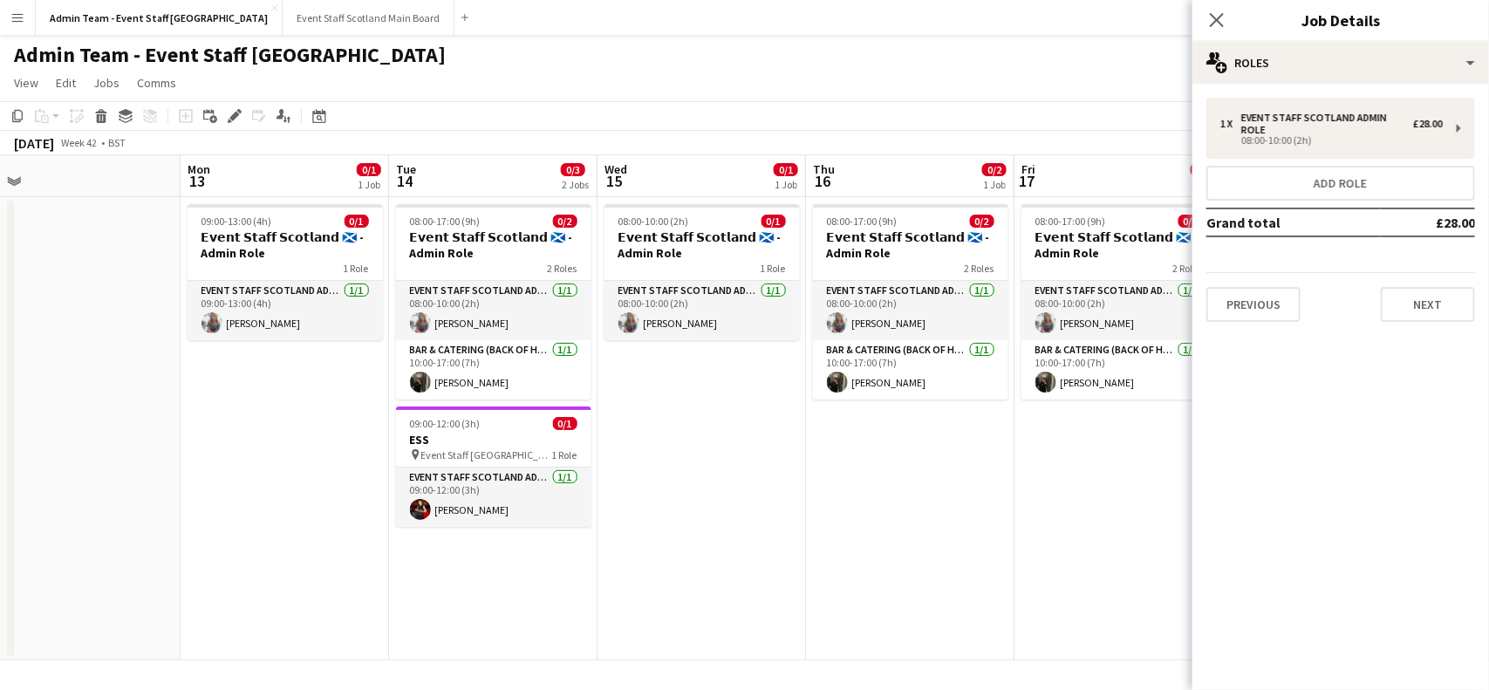
scroll to position [0, 441]
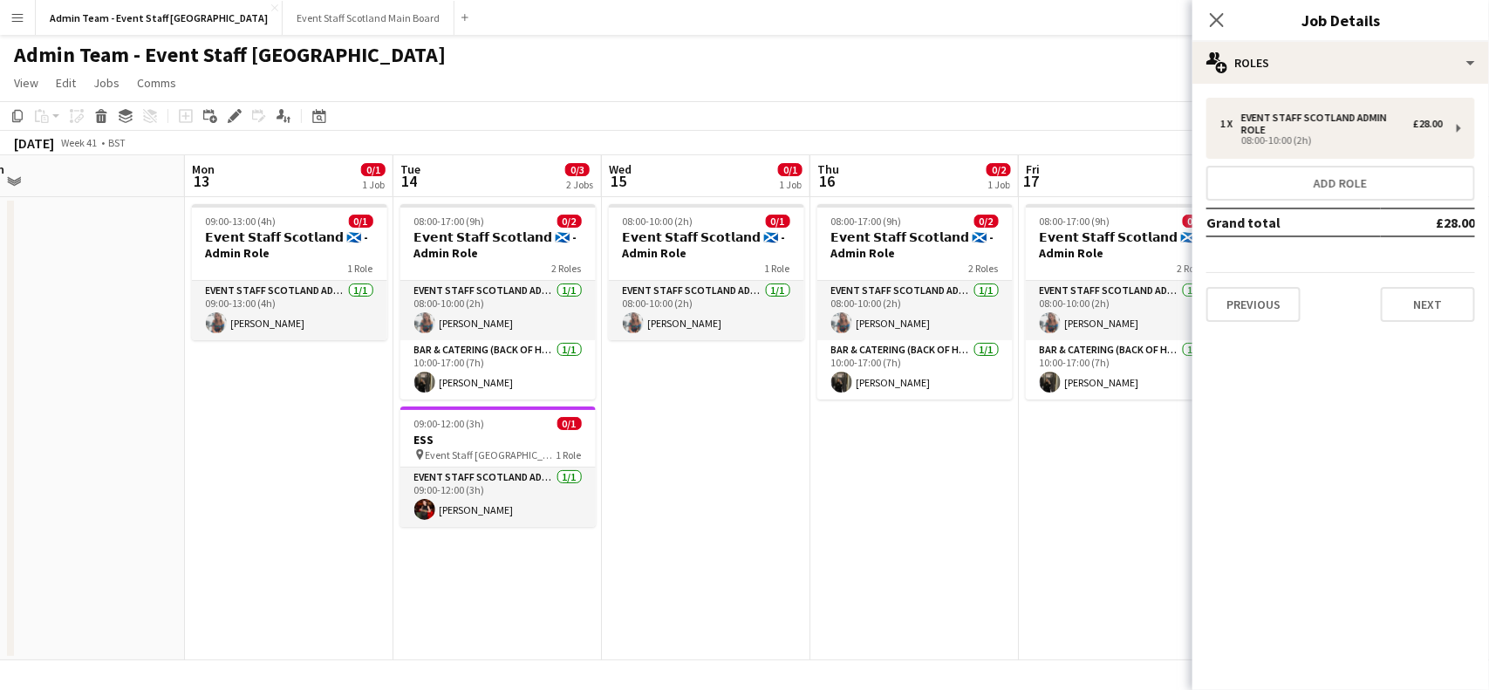
drag, startPoint x: 151, startPoint y: 477, endPoint x: 1148, endPoint y: 408, distance: 999.5
click at [1148, 408] on app-calendar-viewport "Fri 10 0/2 1 Job Sat 11 Sun 12 Mon 13 0/1 1 Job Tue 14 0/3 2 Jobs Wed 15 0/1 1 …" at bounding box center [744, 407] width 1489 height 505
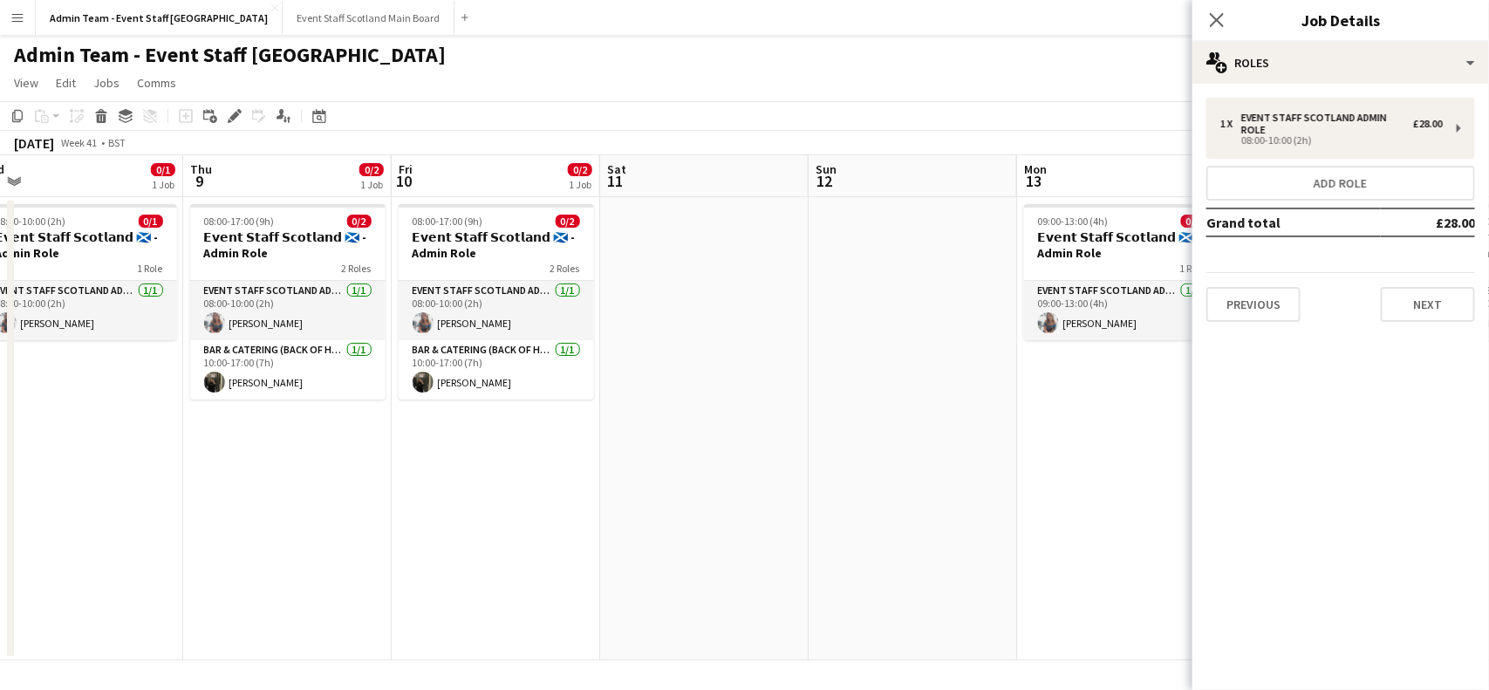
drag, startPoint x: 172, startPoint y: 434, endPoint x: 986, endPoint y: 465, distance: 814.5
click at [986, 465] on app-calendar-viewport "Mon 6 0/1 1 Job Tue 7 0/3 2 Jobs Wed 8 0/1 1 Job Thu 9 0/2 1 Job Fri 10 0/2 1 J…" at bounding box center [744, 407] width 1489 height 505
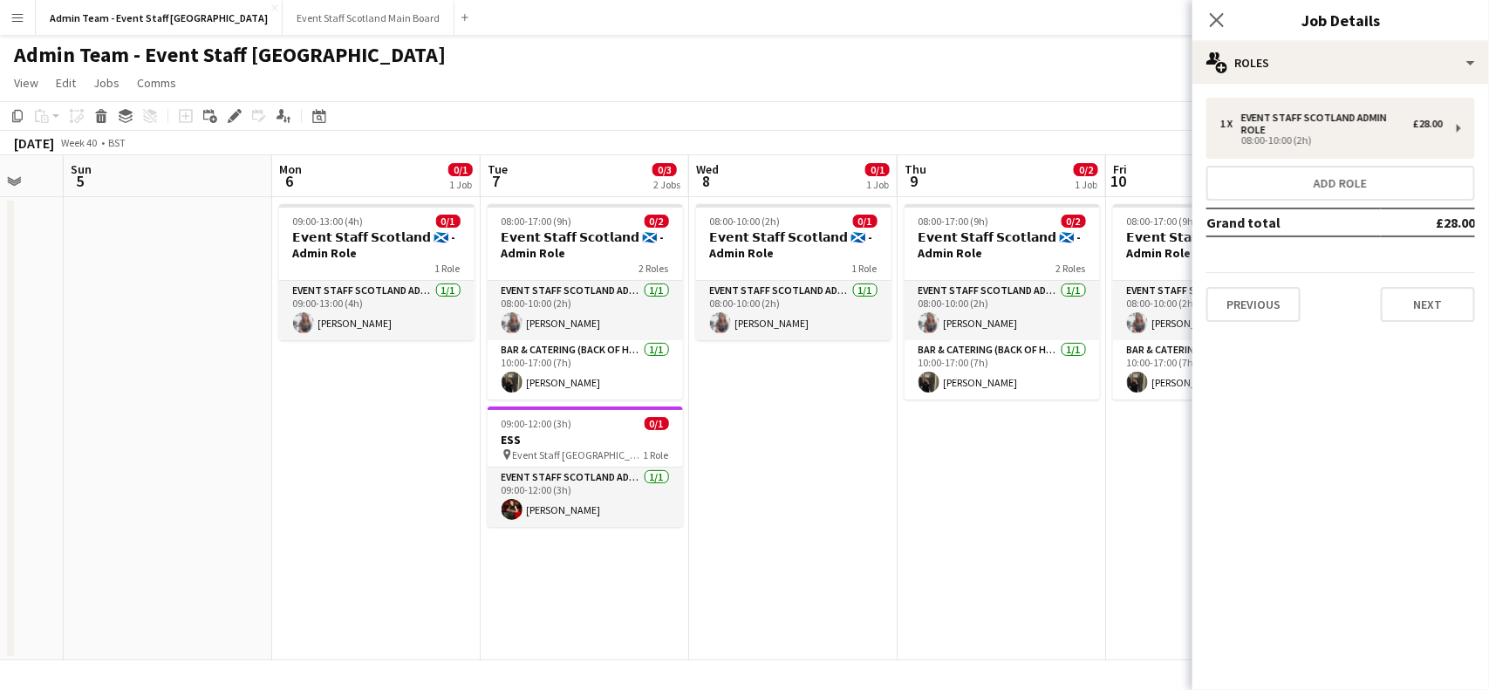
drag, startPoint x: 250, startPoint y: 538, endPoint x: 1008, endPoint y: 502, distance: 759.0
click at [1008, 502] on app-calendar-viewport "Fri 3 0/2 1 Job Sat 4 Sun 5 Mon 6 0/1 1 Job Tue 7 0/3 2 Jobs Wed 8 0/1 1 Job Th…" at bounding box center [744, 407] width 1489 height 505
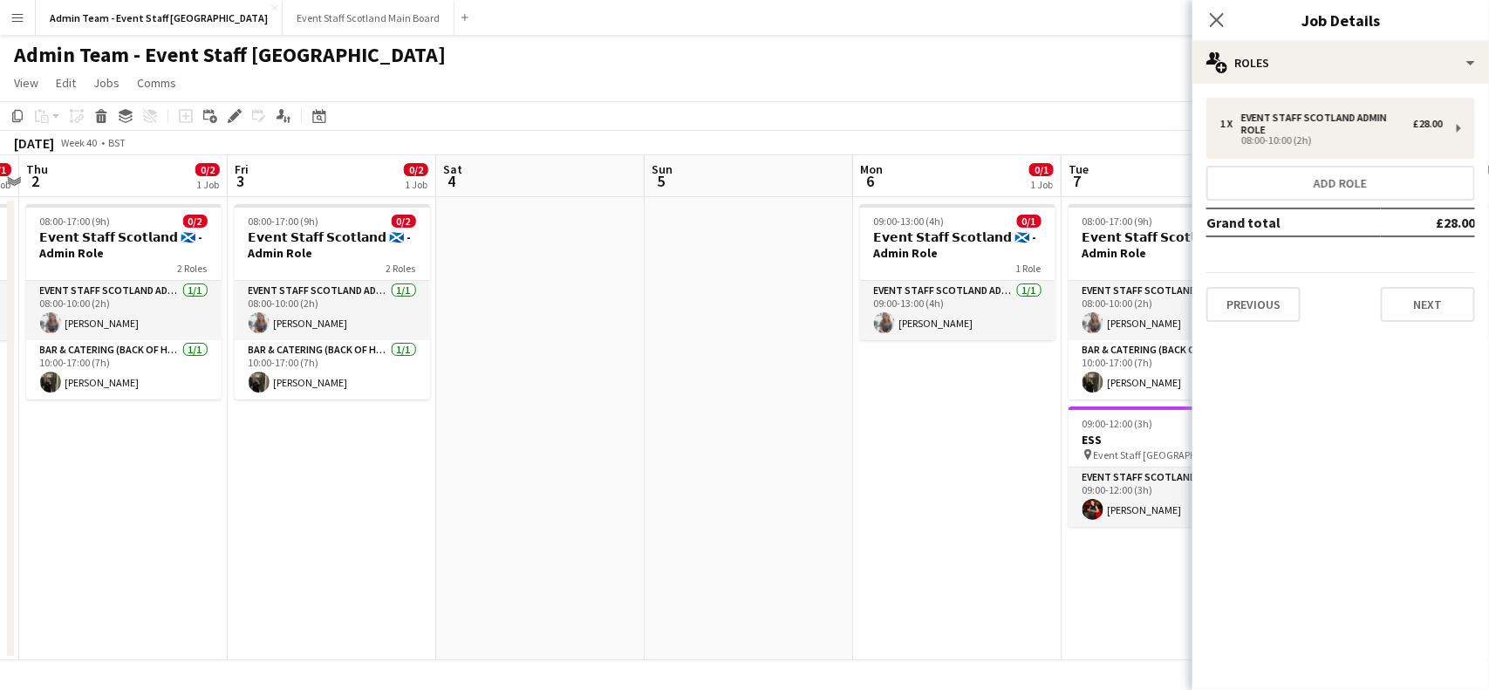
drag, startPoint x: 153, startPoint y: 481, endPoint x: 948, endPoint y: 471, distance: 795.7
click at [948, 471] on app-calendar-viewport "Tue 30 0/3 2 Jobs Wed 1 0/1 1 Job Thu 2 0/2 1 Job Fri 3 0/2 1 Job Sat 4 Sun 5 M…" at bounding box center [744, 407] width 1489 height 505
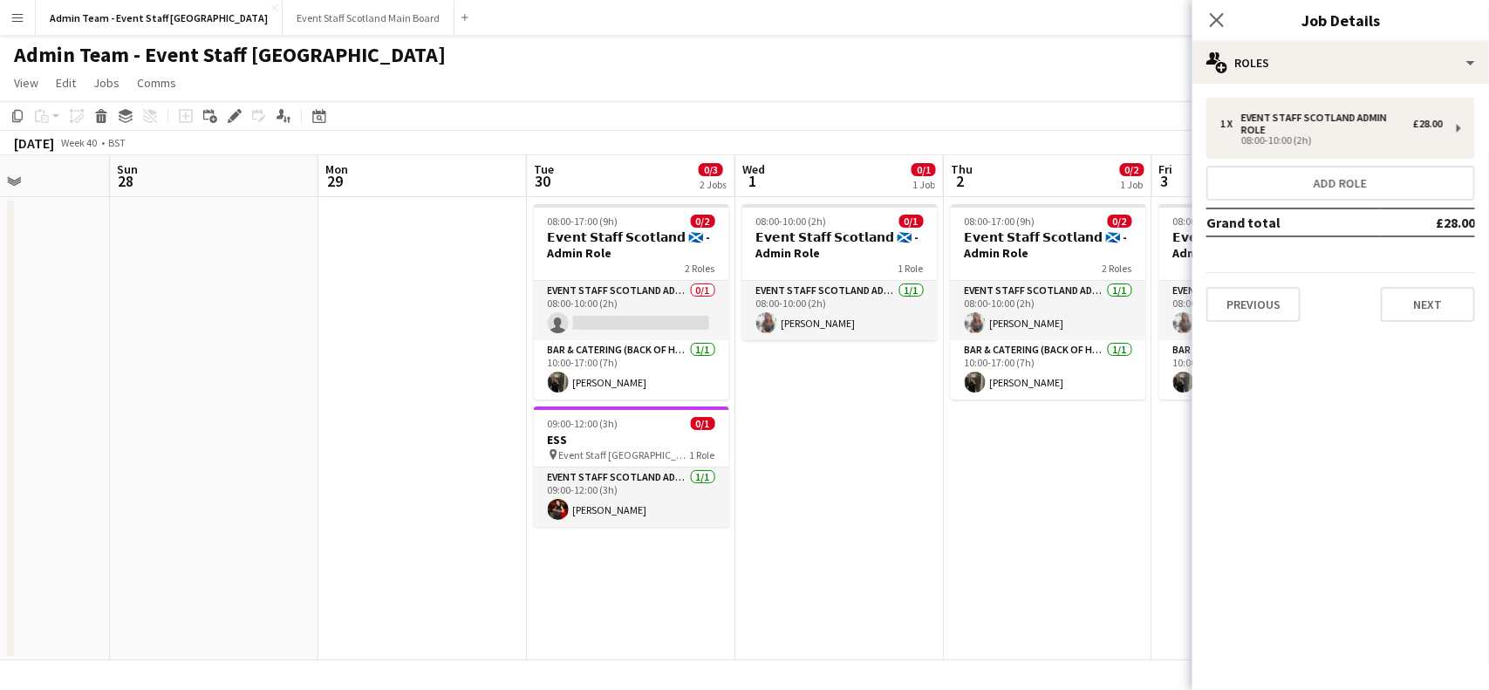
scroll to position [0, 508]
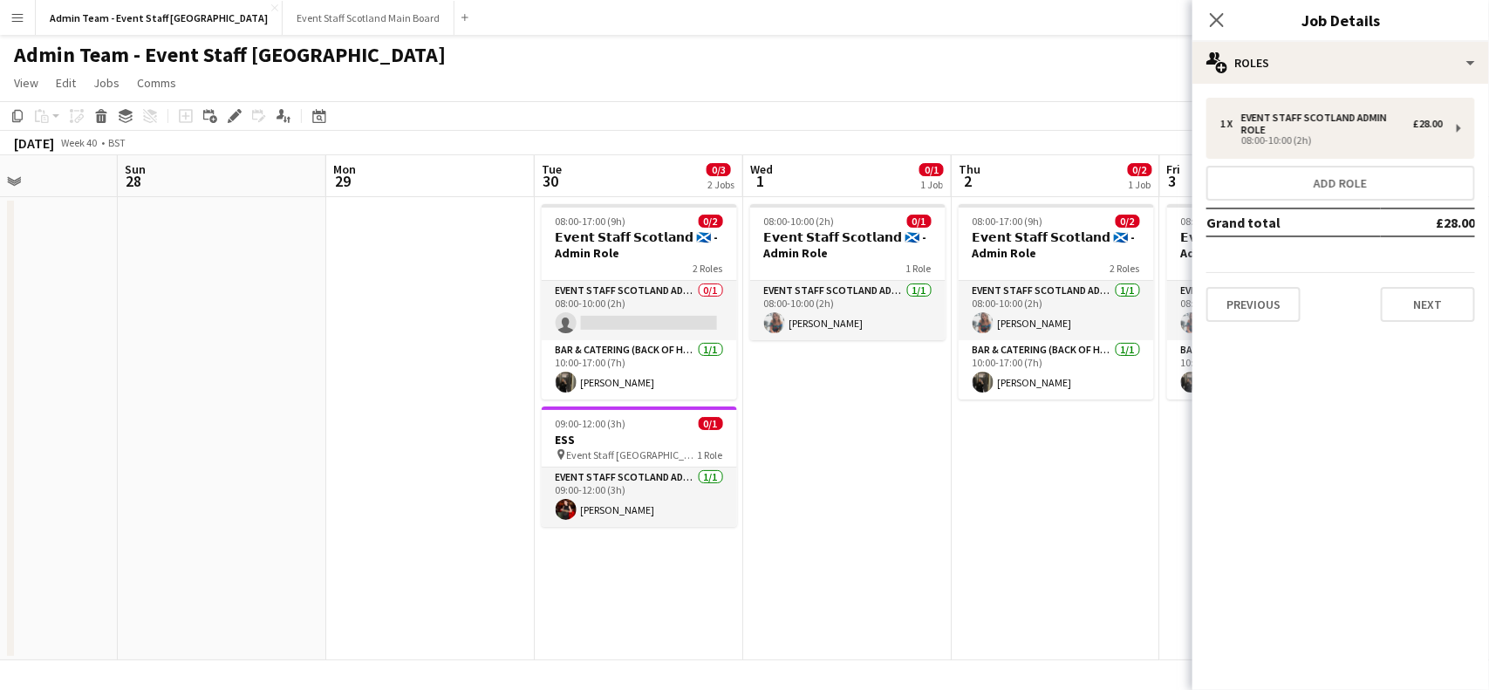
drag, startPoint x: 221, startPoint y: 487, endPoint x: 913, endPoint y: 486, distance: 692.7
click at [913, 486] on app-calendar-viewport "Thu 25 0/2 1 Job Fri 26 0/2 1 Job Sat 27 Sun 28 Mon 29 Tue 30 0/3 2 Jobs Wed 1 …" at bounding box center [744, 407] width 1489 height 505
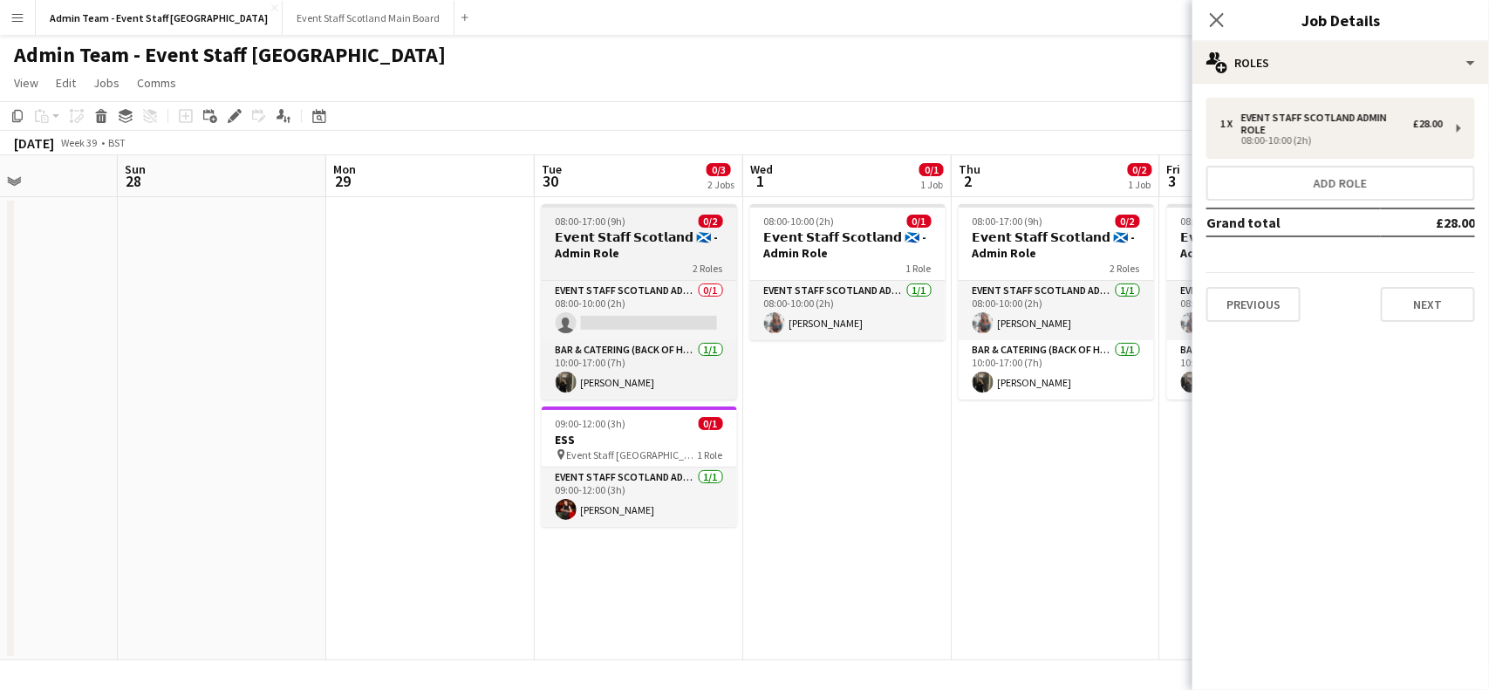
click at [639, 234] on h3 "𝗘𝘃𝗲𝗻𝘁 𝗦𝘁𝗮𝗳𝗳 𝗦𝗰𝗼𝘁𝗹𝗮𝗻𝗱 🏴󠁧󠁢󠁳󠁣󠁴󠁿 - Admin Role" at bounding box center [639, 244] width 195 height 31
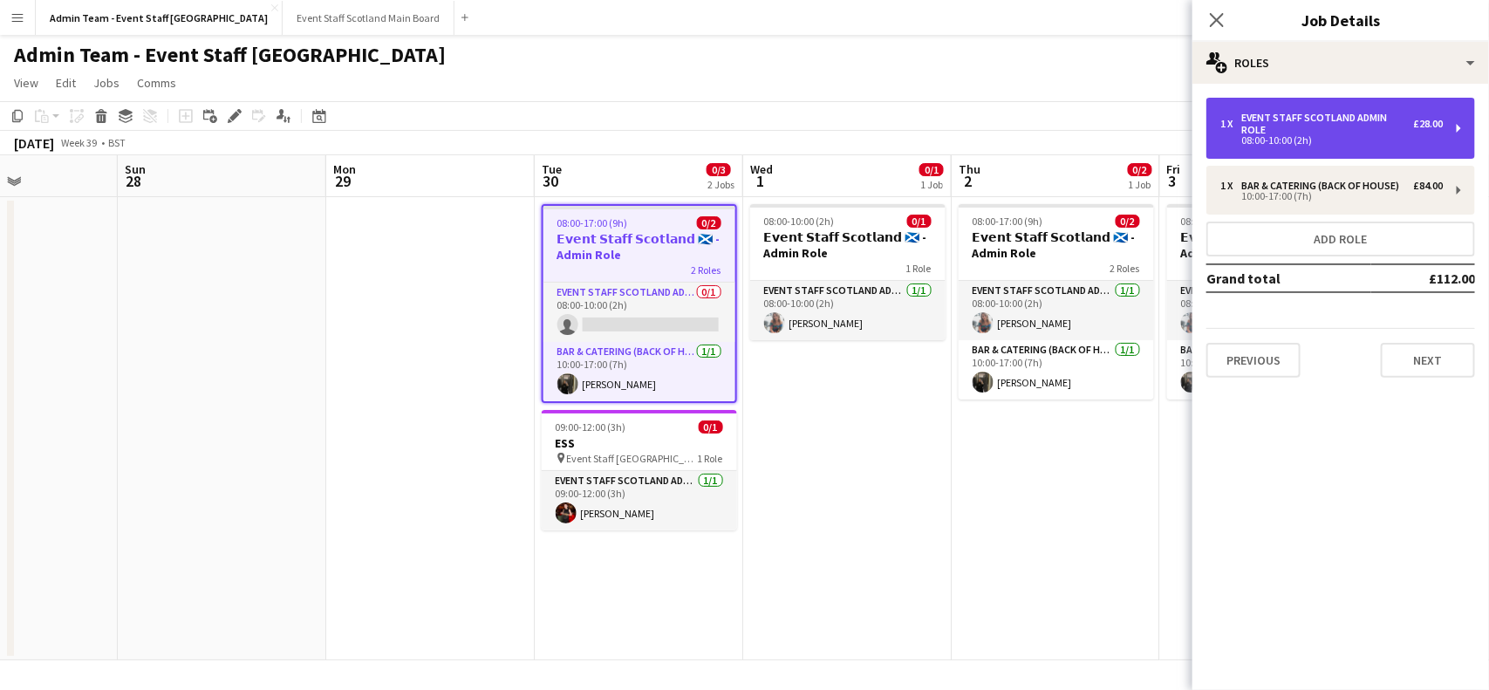
click at [1453, 129] on div "1 x EVENT STAFF SCOTLAND ADMIN ROLE £28.00 08:00-10:00 (2h)" at bounding box center [1340, 128] width 269 height 61
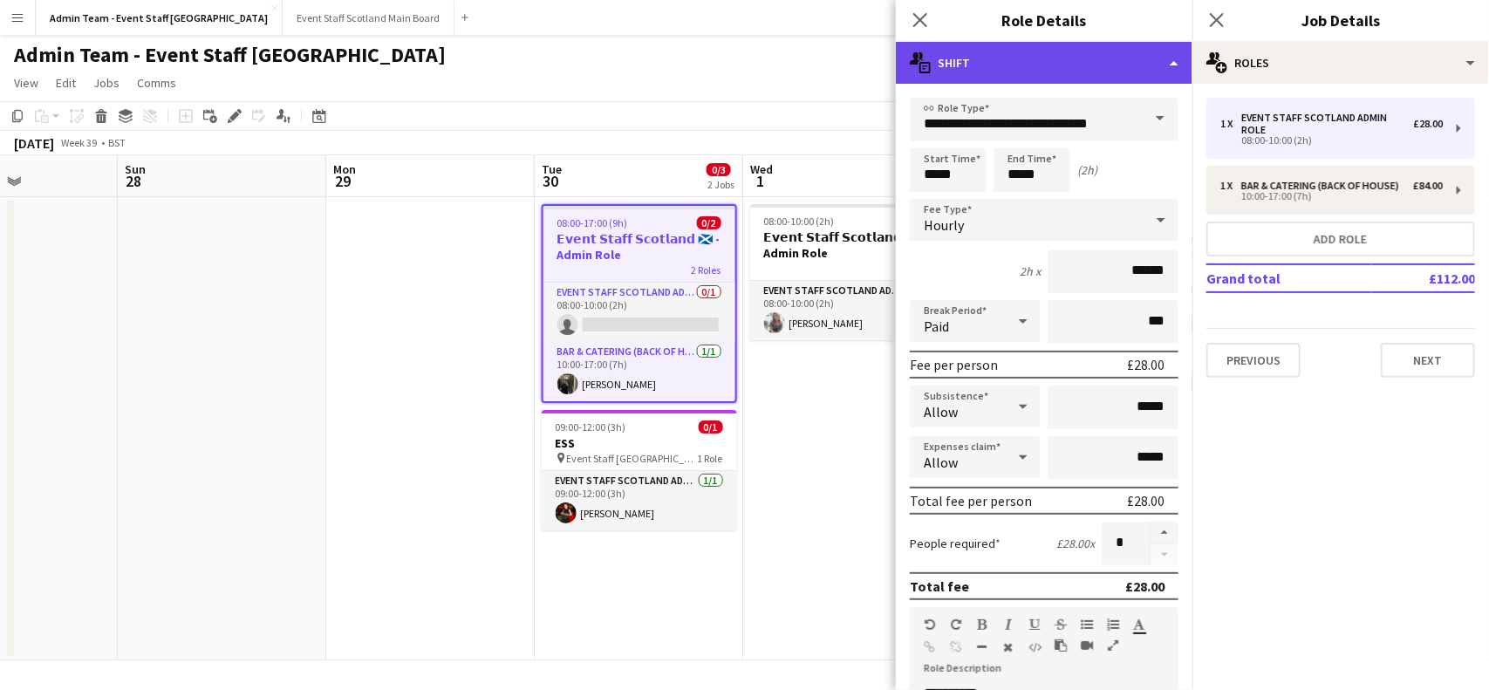
click at [1150, 65] on div "multiple-actions-text Shift" at bounding box center [1044, 63] width 297 height 42
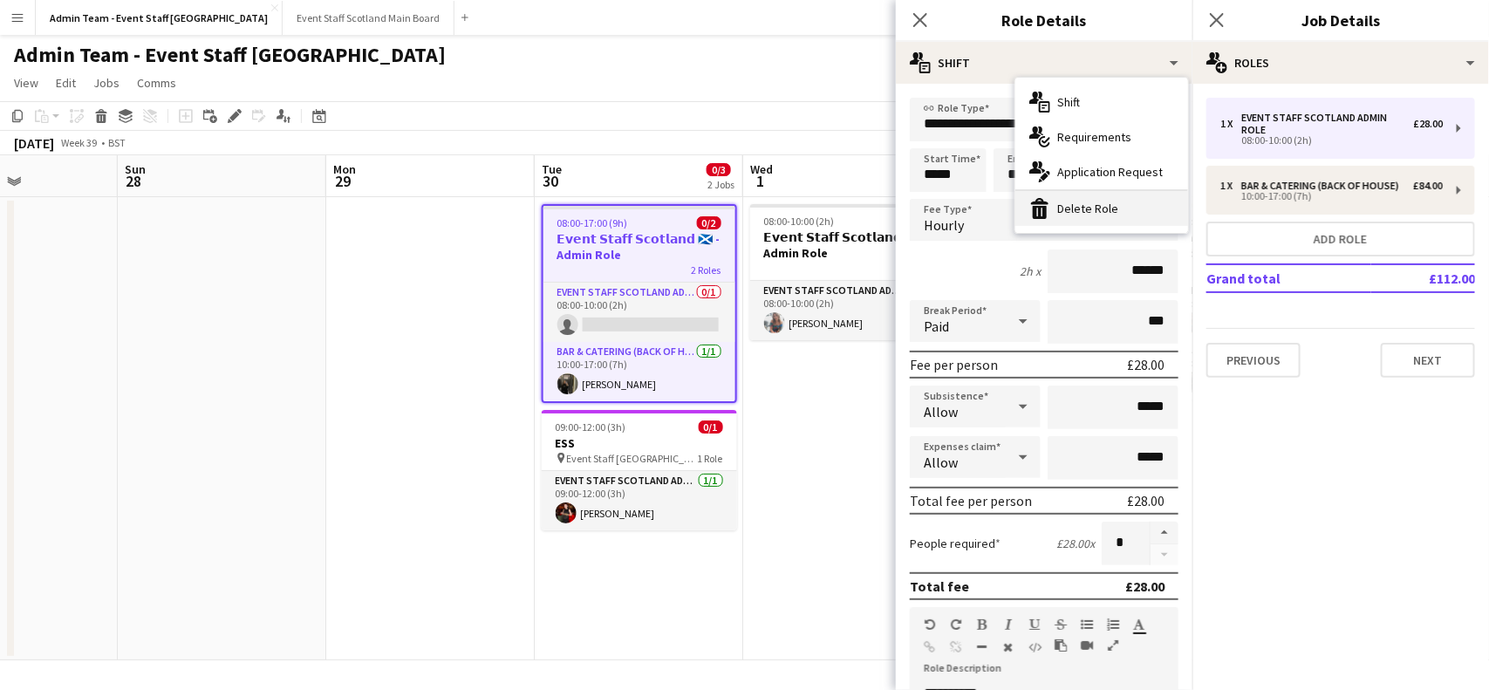
click at [1113, 196] on div "bin-2 Delete Role" at bounding box center [1101, 208] width 173 height 35
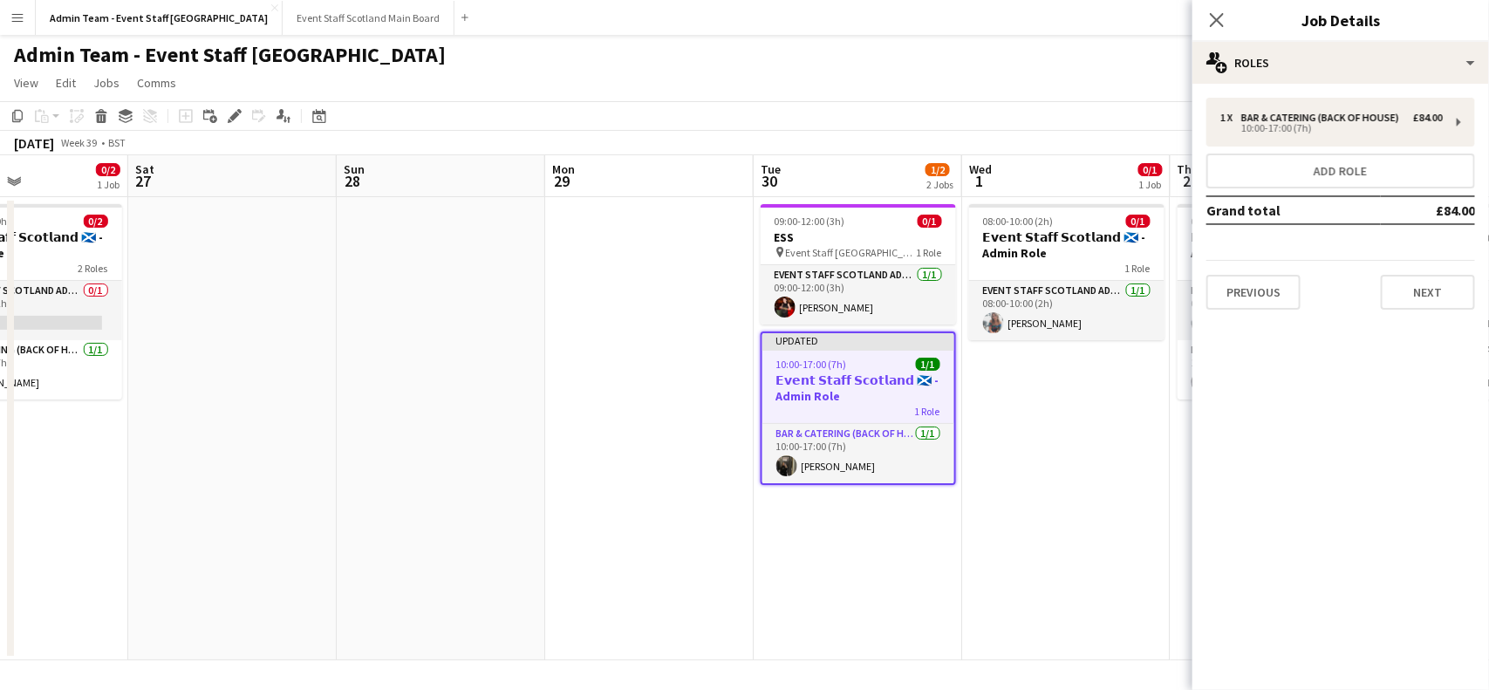
scroll to position [0, 441]
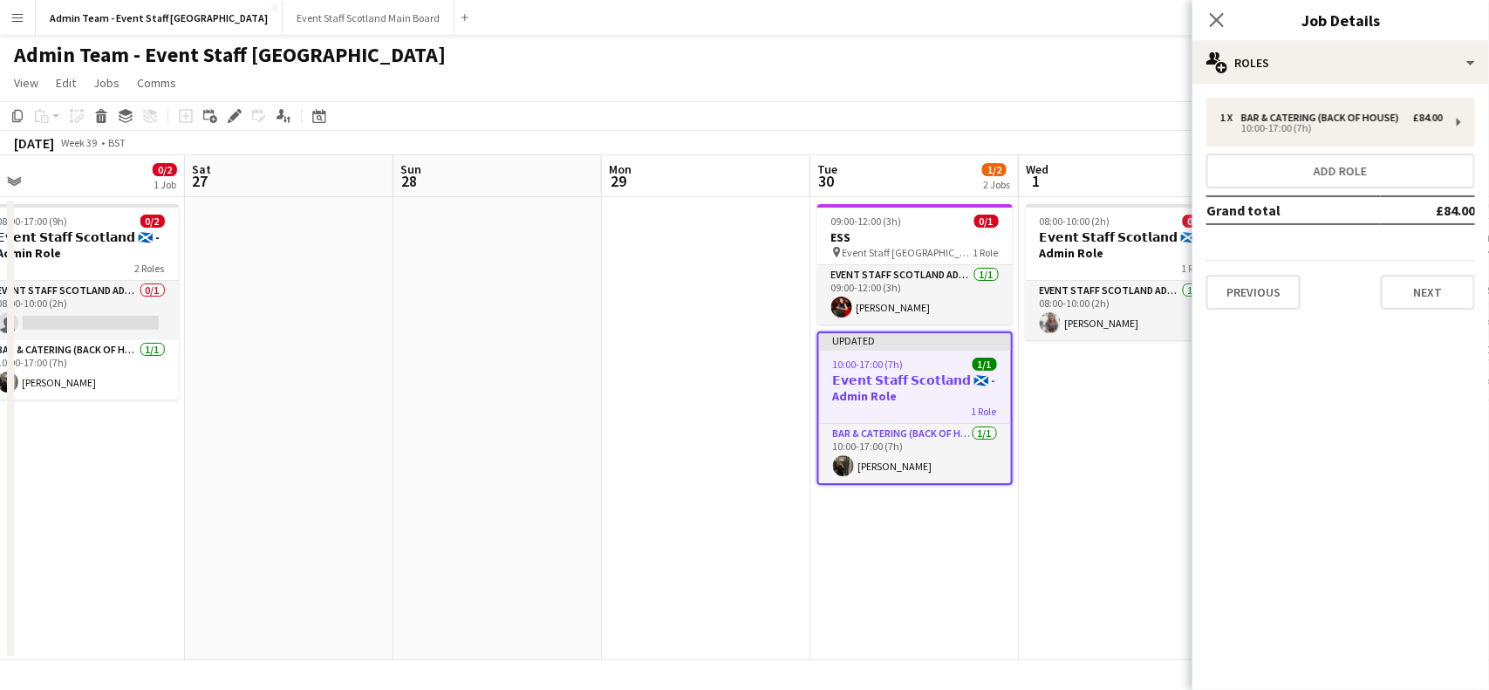
drag, startPoint x: 803, startPoint y: 437, endPoint x: 1078, endPoint y: 414, distance: 276.6
click at [1078, 414] on app-calendar-viewport "Wed 24 Thu 25 0/2 1 Job Fri 26 0/2 1 Job Sat 27 Sun 28 Mon 29 Tue 30 1/2 2 Jobs…" at bounding box center [744, 407] width 1489 height 505
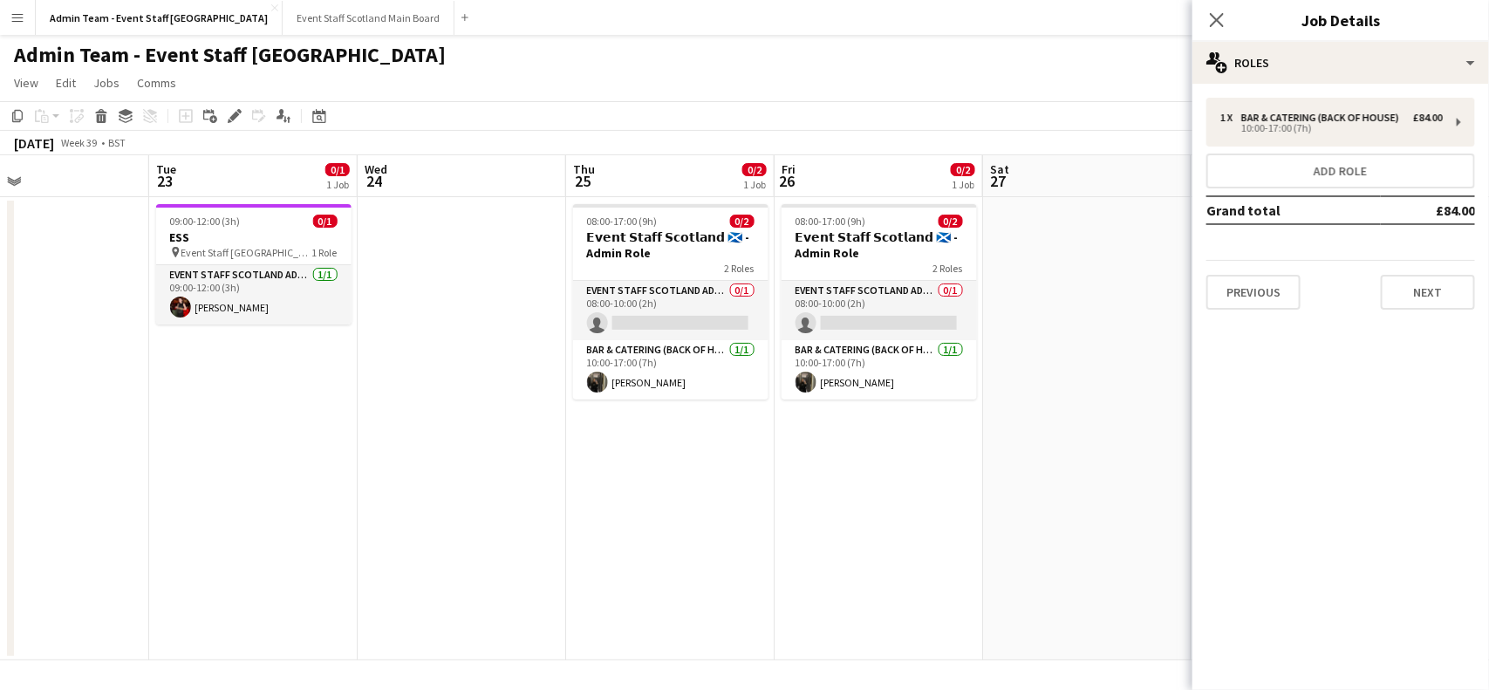
drag, startPoint x: 44, startPoint y: 521, endPoint x: 885, endPoint y: 485, distance: 841.7
click at [885, 485] on app-calendar-viewport "Sat 20 Sun 21 Mon 22 Tue 23 0/1 1 Job Wed 24 Thu 25 0/2 1 Job Fri 26 0/2 1 Job …" at bounding box center [744, 407] width 1489 height 505
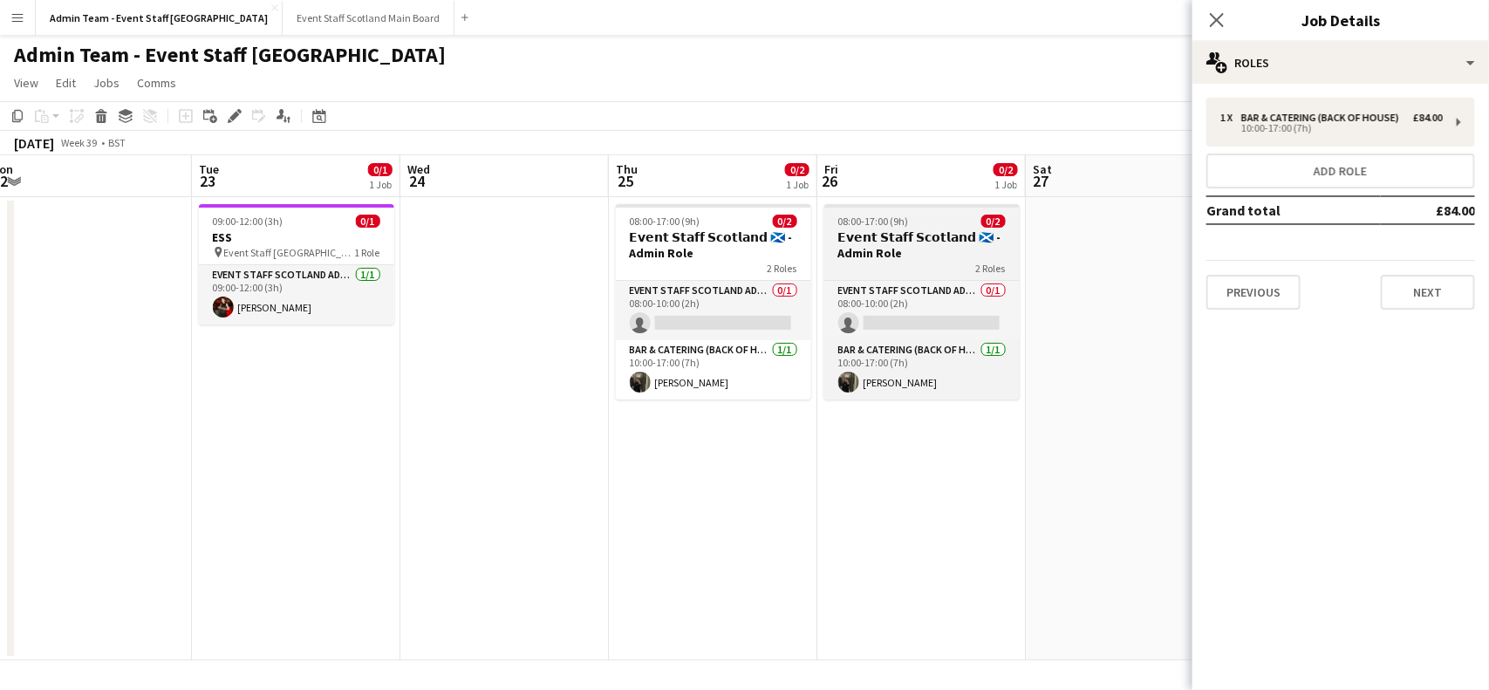
click at [940, 241] on h3 "𝗘𝘃𝗲𝗻𝘁 𝗦𝘁𝗮𝗳𝗳 𝗦𝗰𝗼𝘁𝗹𝗮𝗻𝗱 🏴󠁧󠁢󠁳󠁣󠁴󠁿 - Admin Role" at bounding box center [921, 244] width 195 height 31
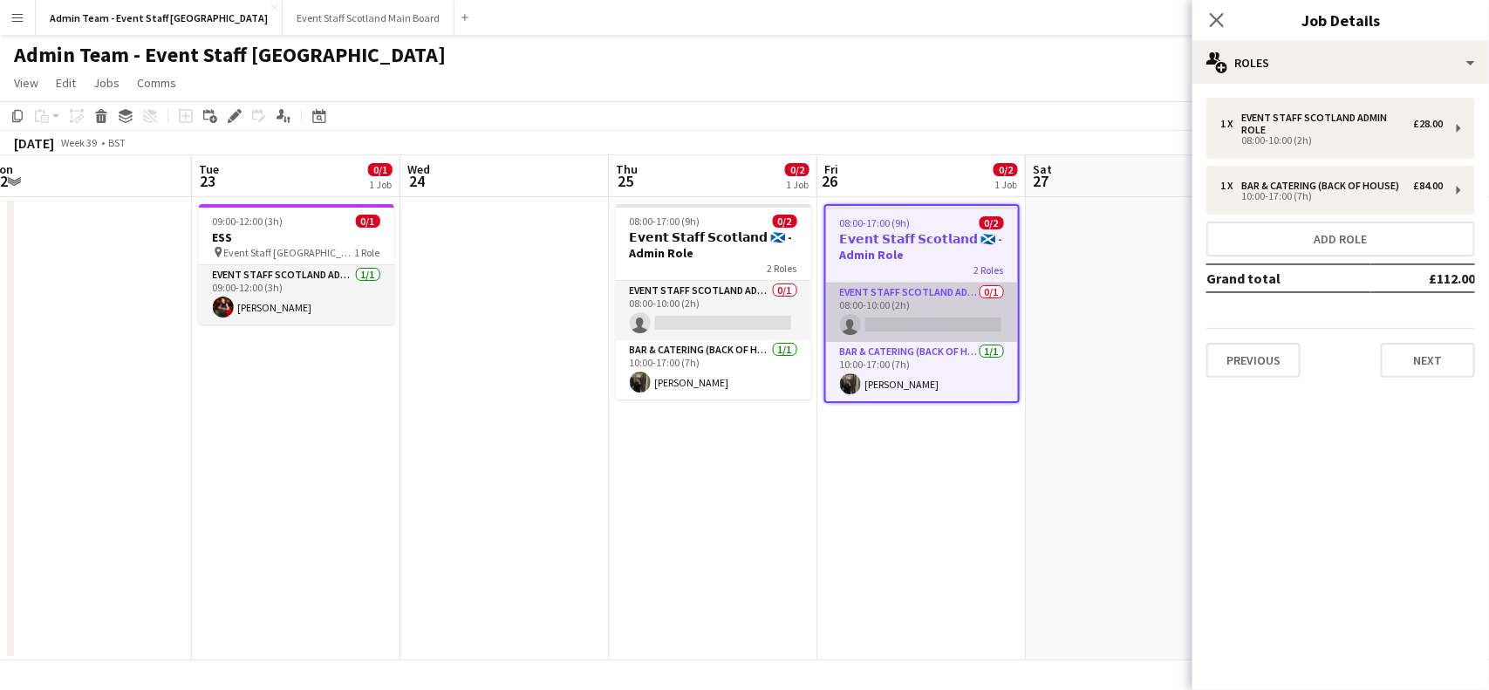
click at [965, 308] on app-card-role "EVENT STAFF SCOTLAND ADMIN ROLE 0/1 08:00-10:00 (2h) single-neutral-actions" at bounding box center [922, 312] width 192 height 59
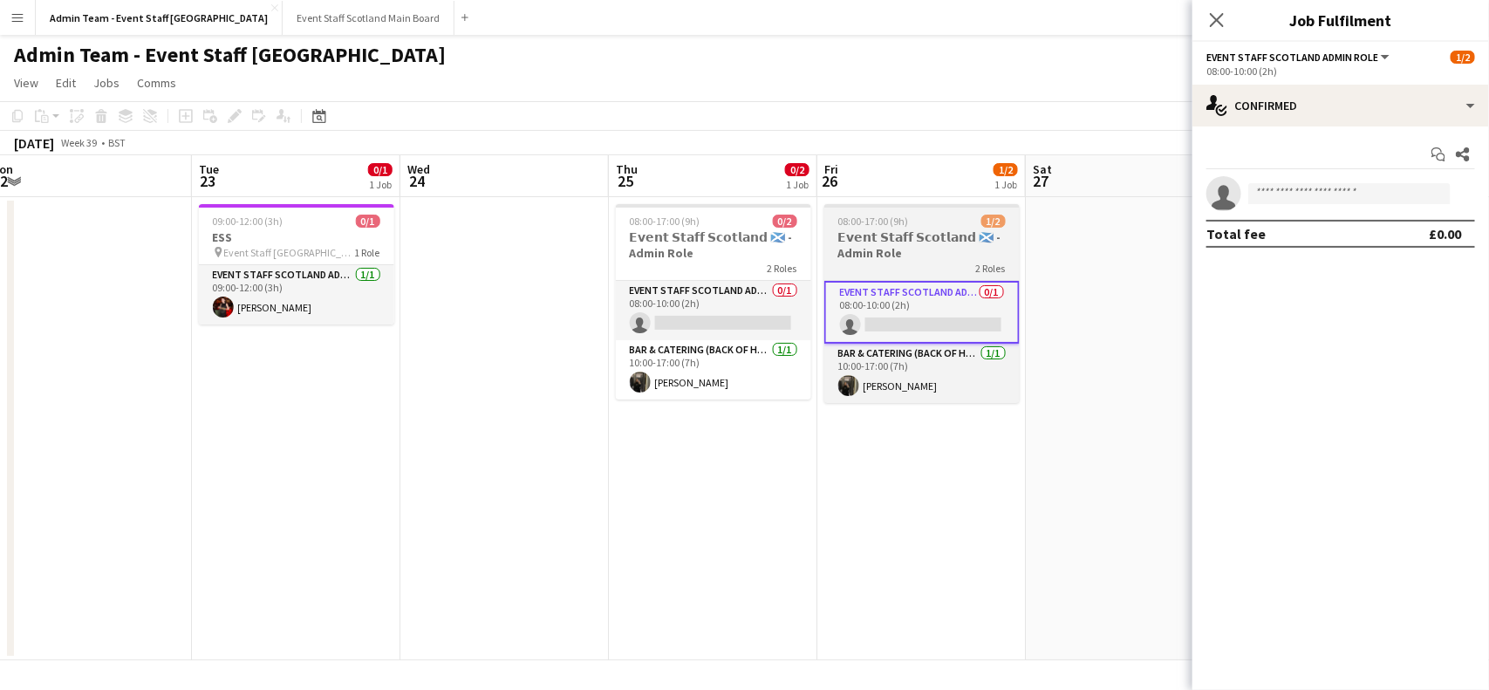
click at [927, 259] on h3 "𝗘𝘃𝗲𝗻𝘁 𝗦𝘁𝗮𝗳𝗳 𝗦𝗰𝗼𝘁𝗹𝗮𝗻𝗱 🏴󠁧󠁢󠁳󠁣󠁴󠁿 - Admin Role" at bounding box center [921, 244] width 195 height 31
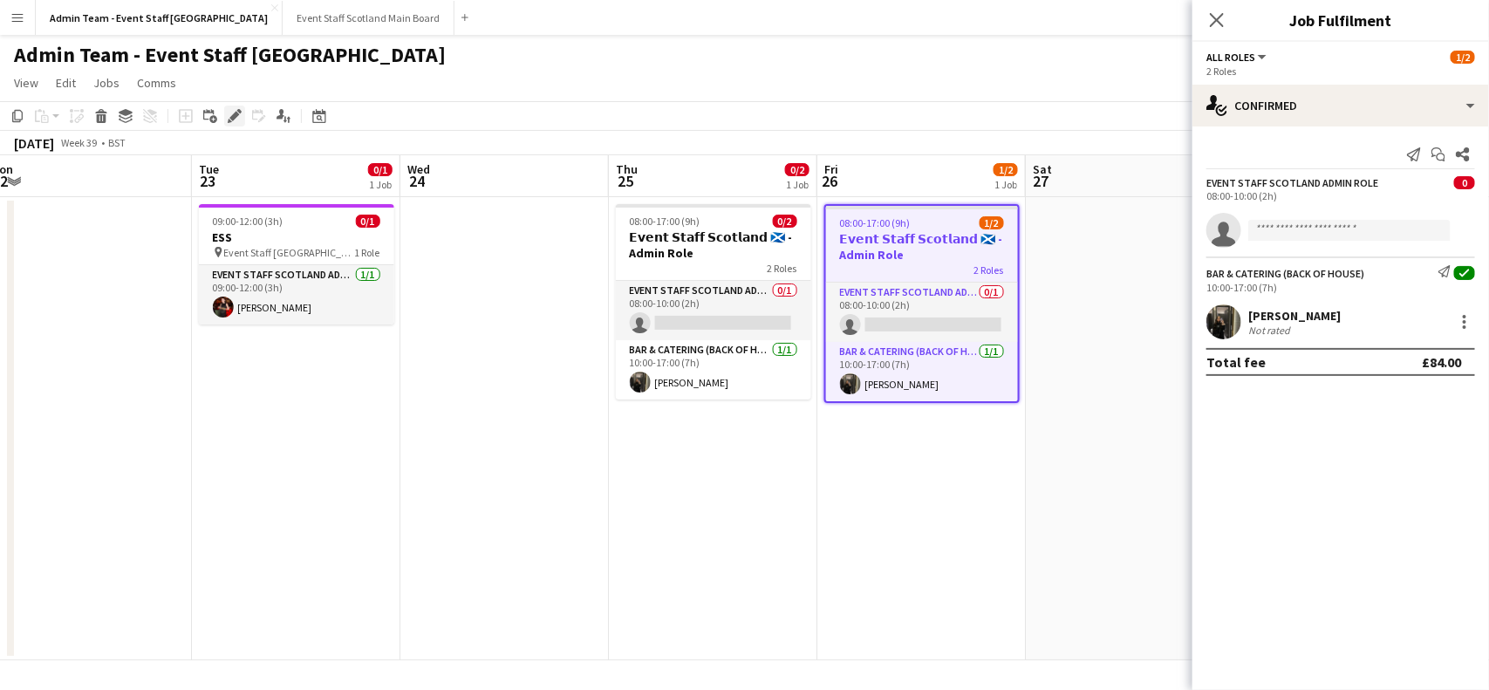
click at [228, 120] on icon at bounding box center [230, 121] width 4 height 4
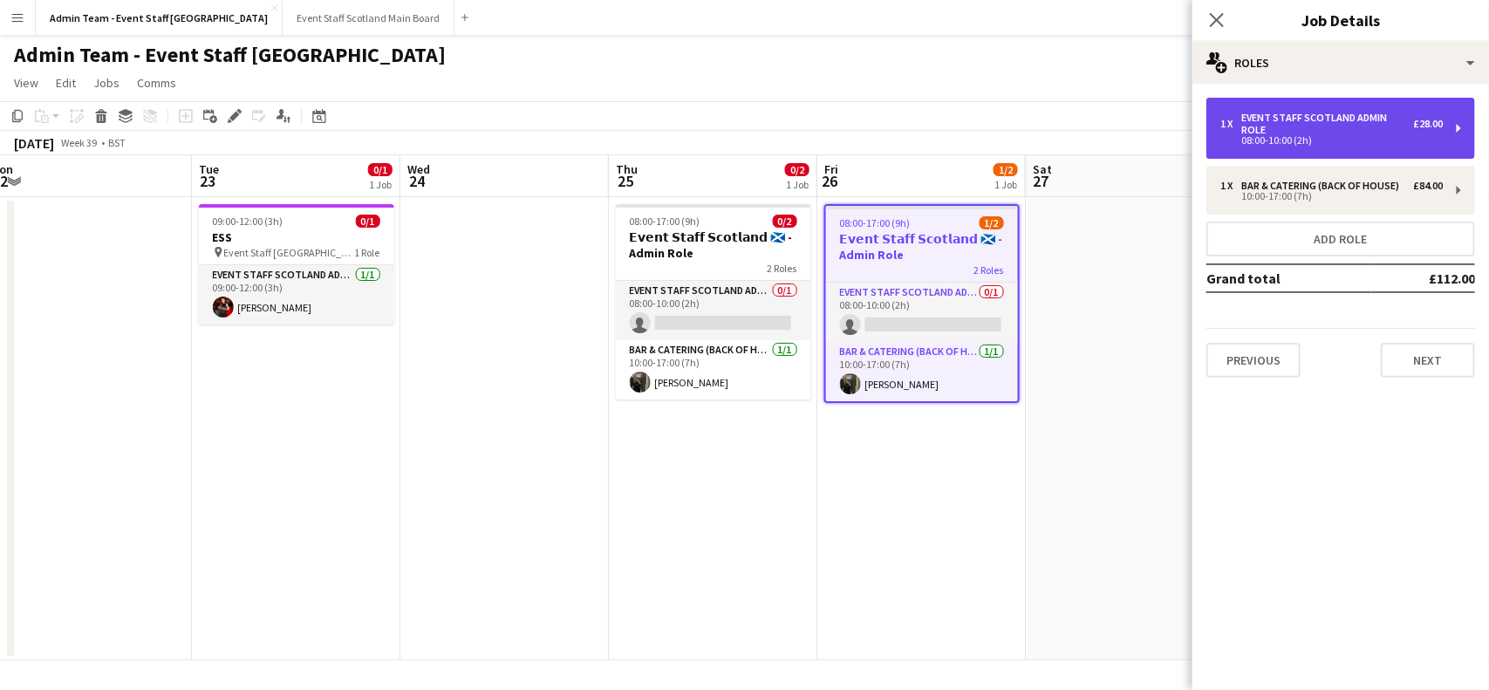
click at [1388, 133] on div "EVENT STAFF SCOTLAND ADMIN ROLE" at bounding box center [1327, 124] width 172 height 24
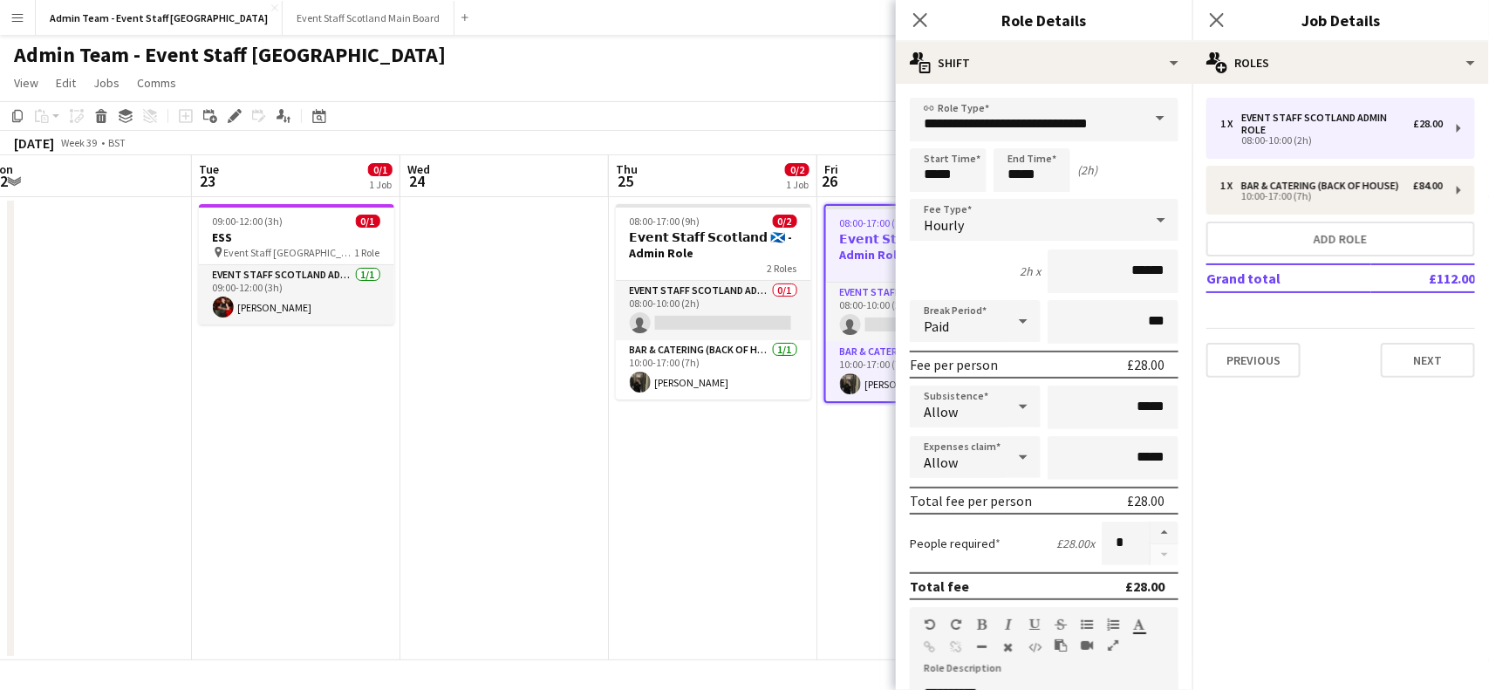
click at [1161, 39] on div "Close pop-in Role Details" at bounding box center [1044, 21] width 297 height 42
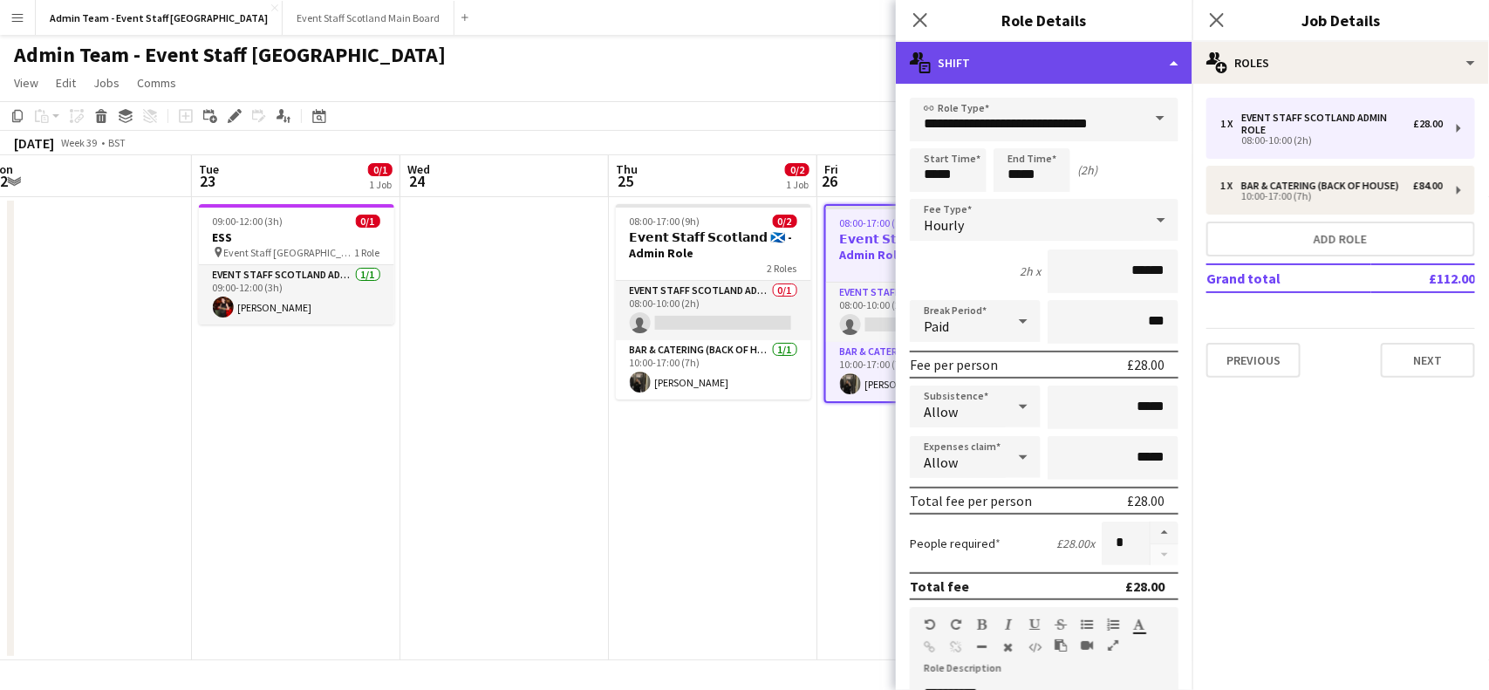
click at [1162, 53] on div "multiple-actions-text Shift" at bounding box center [1044, 63] width 297 height 42
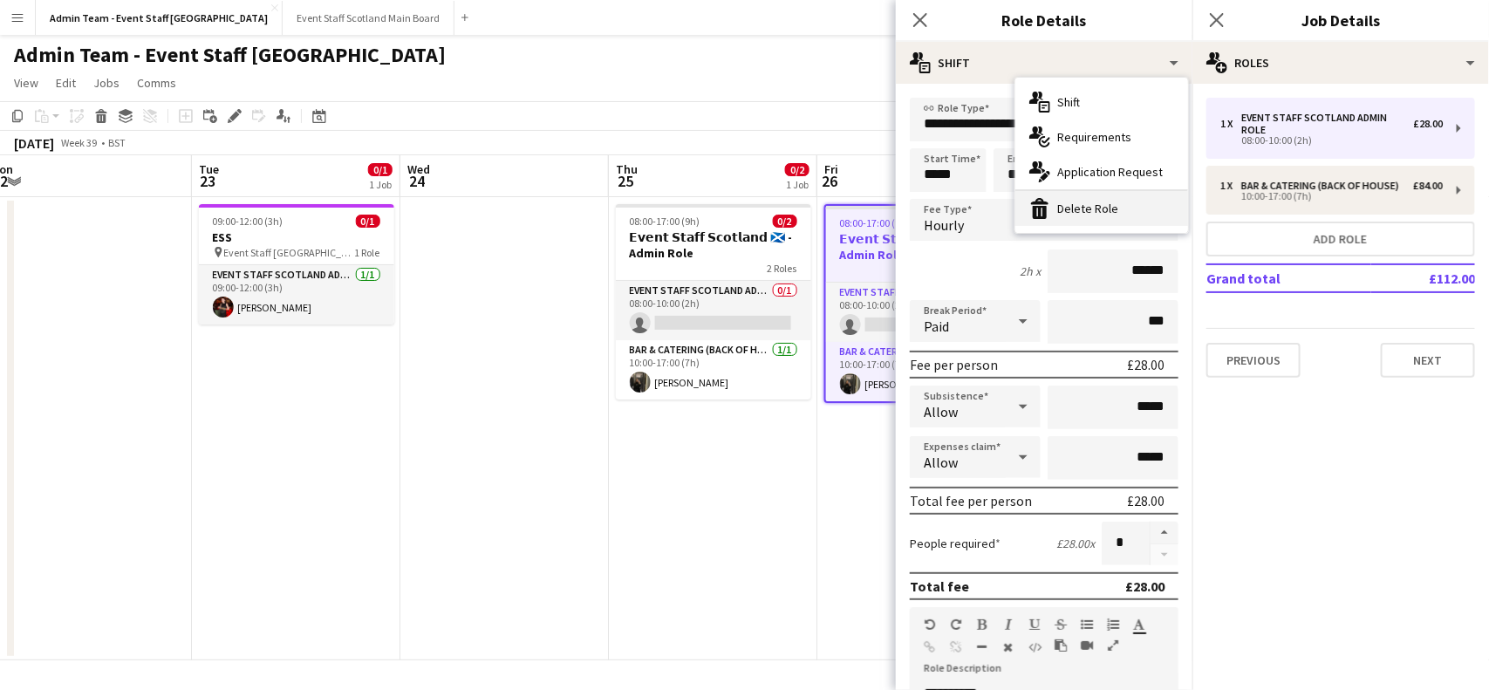
click at [1090, 202] on div "bin-2 Delete Role" at bounding box center [1101, 208] width 173 height 35
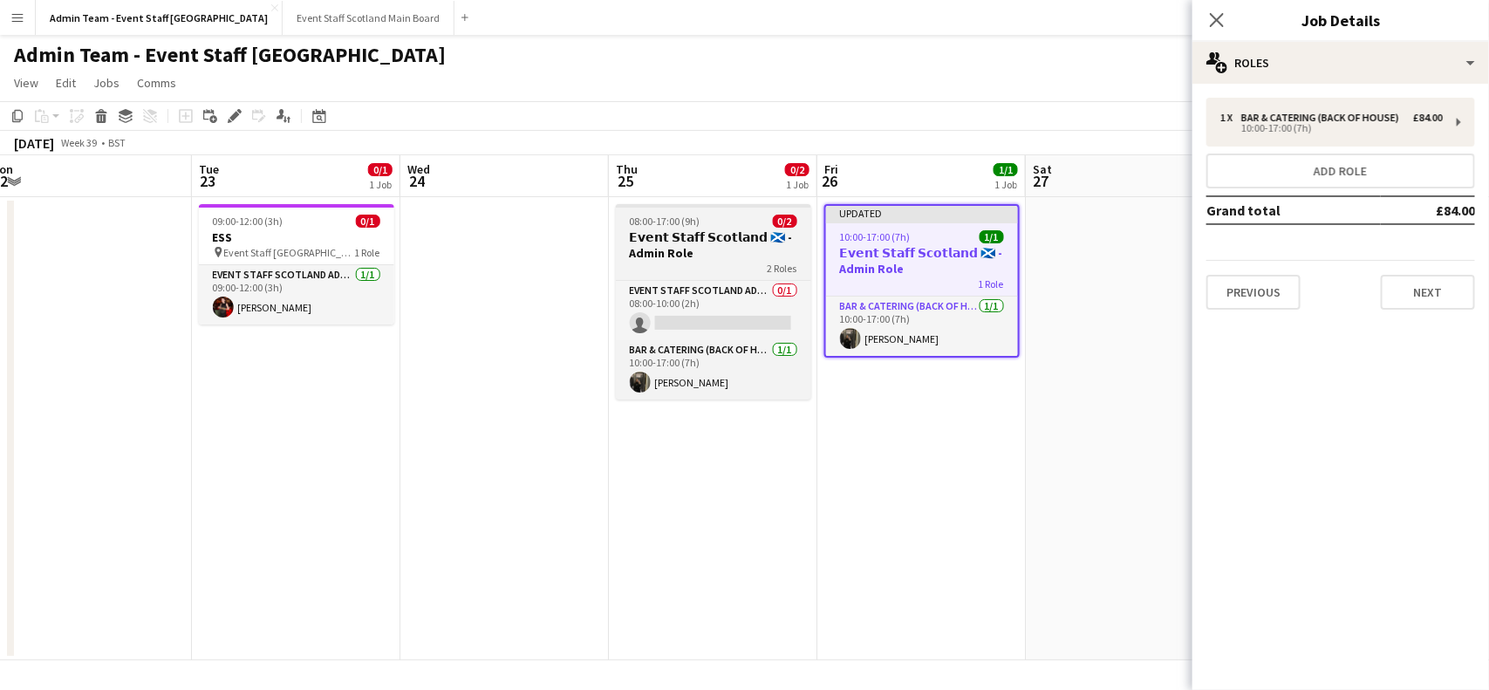
click at [711, 250] on h3 "𝗘𝘃𝗲𝗻𝘁 𝗦𝘁𝗮𝗳𝗳 𝗦𝗰𝗼𝘁𝗹𝗮𝗻𝗱 🏴󠁧󠁢󠁳󠁣󠁴󠁿 - Admin Role" at bounding box center [713, 244] width 195 height 31
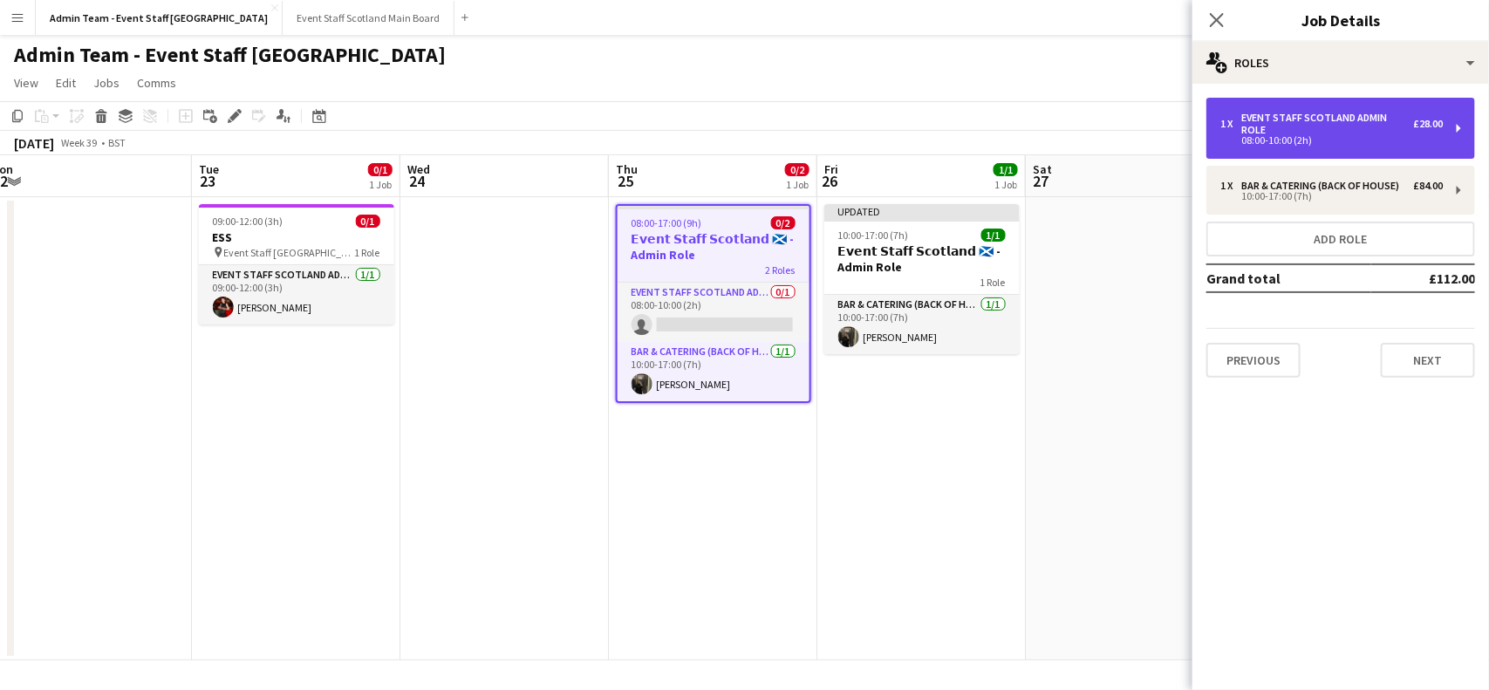
click at [1342, 137] on div "08:00-10:00 (2h)" at bounding box center [1331, 140] width 222 height 9
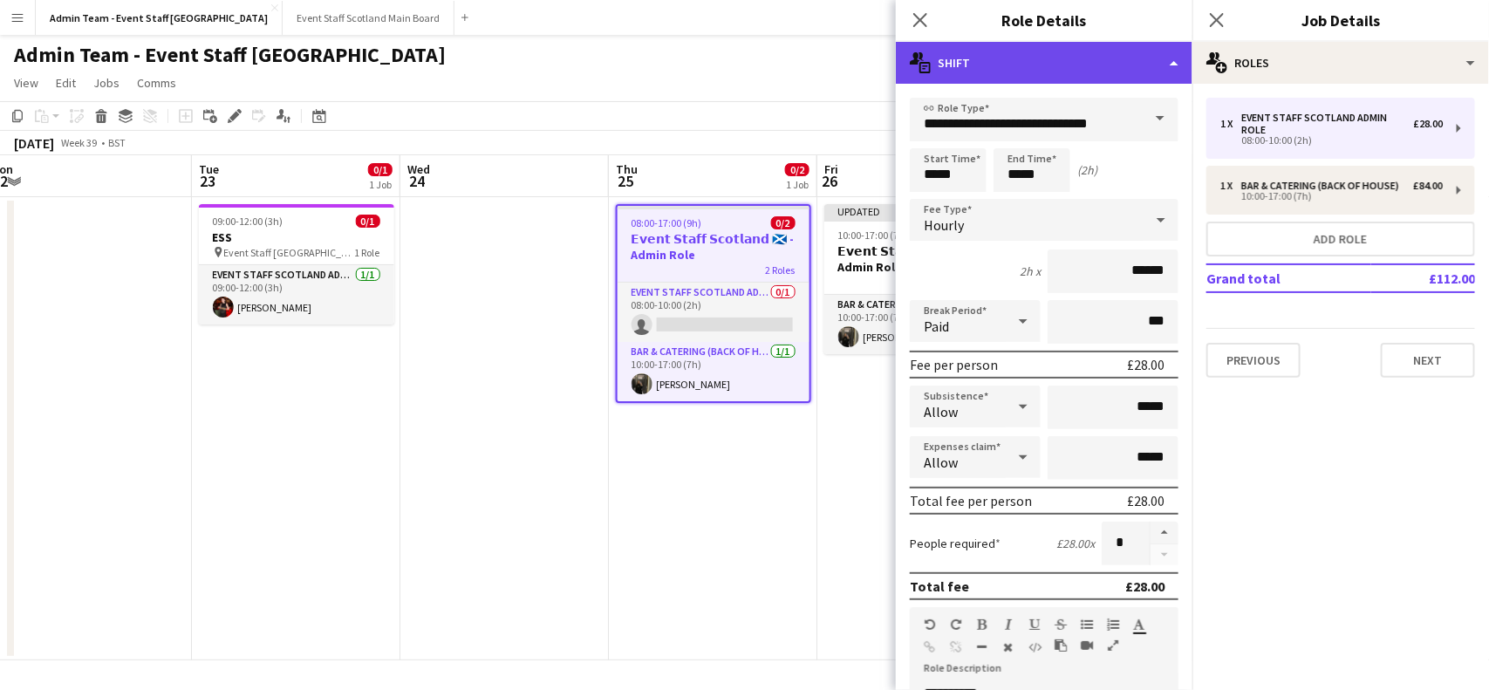
click at [1127, 57] on div "multiple-actions-text Shift" at bounding box center [1044, 63] width 297 height 42
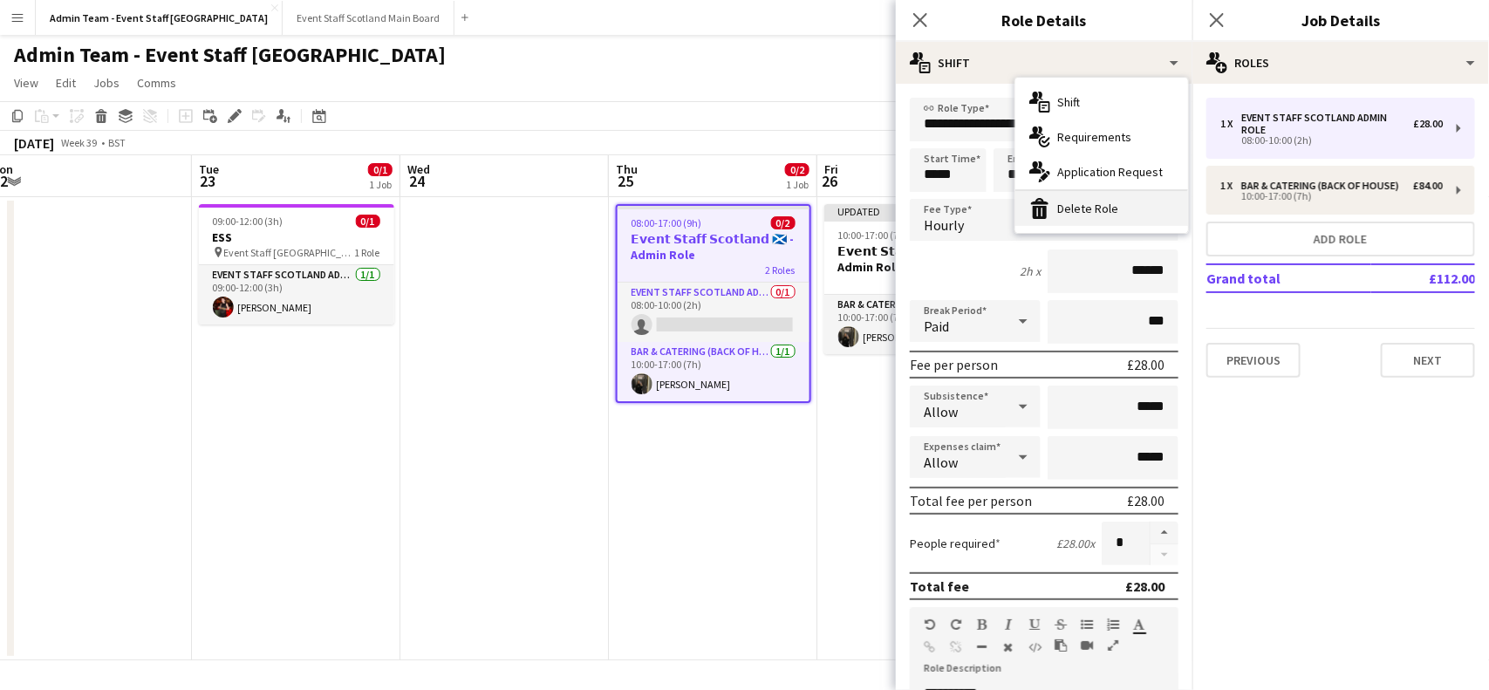
click at [1118, 205] on div "bin-2 Delete Role" at bounding box center [1101, 208] width 173 height 35
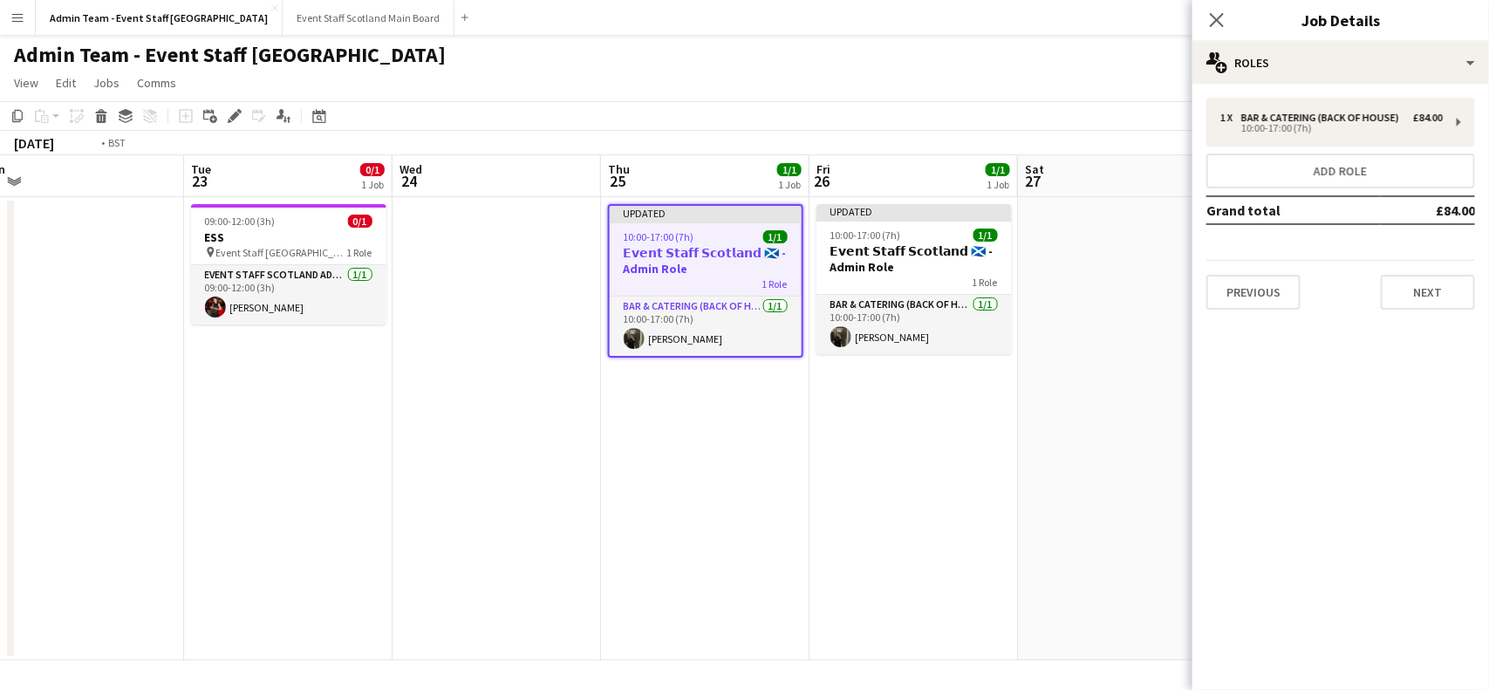
scroll to position [0, 438]
drag, startPoint x: 311, startPoint y: 455, endPoint x: 1285, endPoint y: 446, distance: 974.5
click at [1285, 446] on body "Menu Boards Boards Boards All jobs Status Workforce Workforce My Workforce Recr…" at bounding box center [744, 345] width 1489 height 690
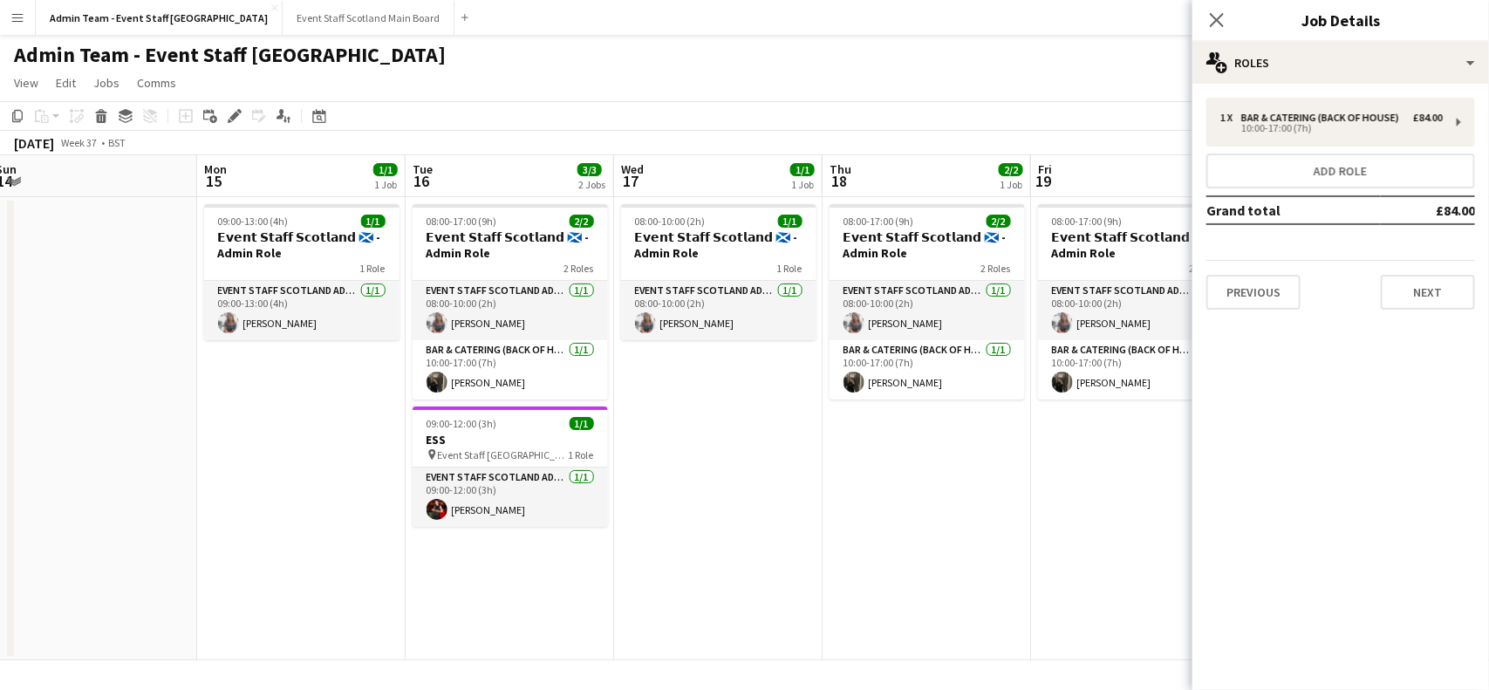
scroll to position [0, 410]
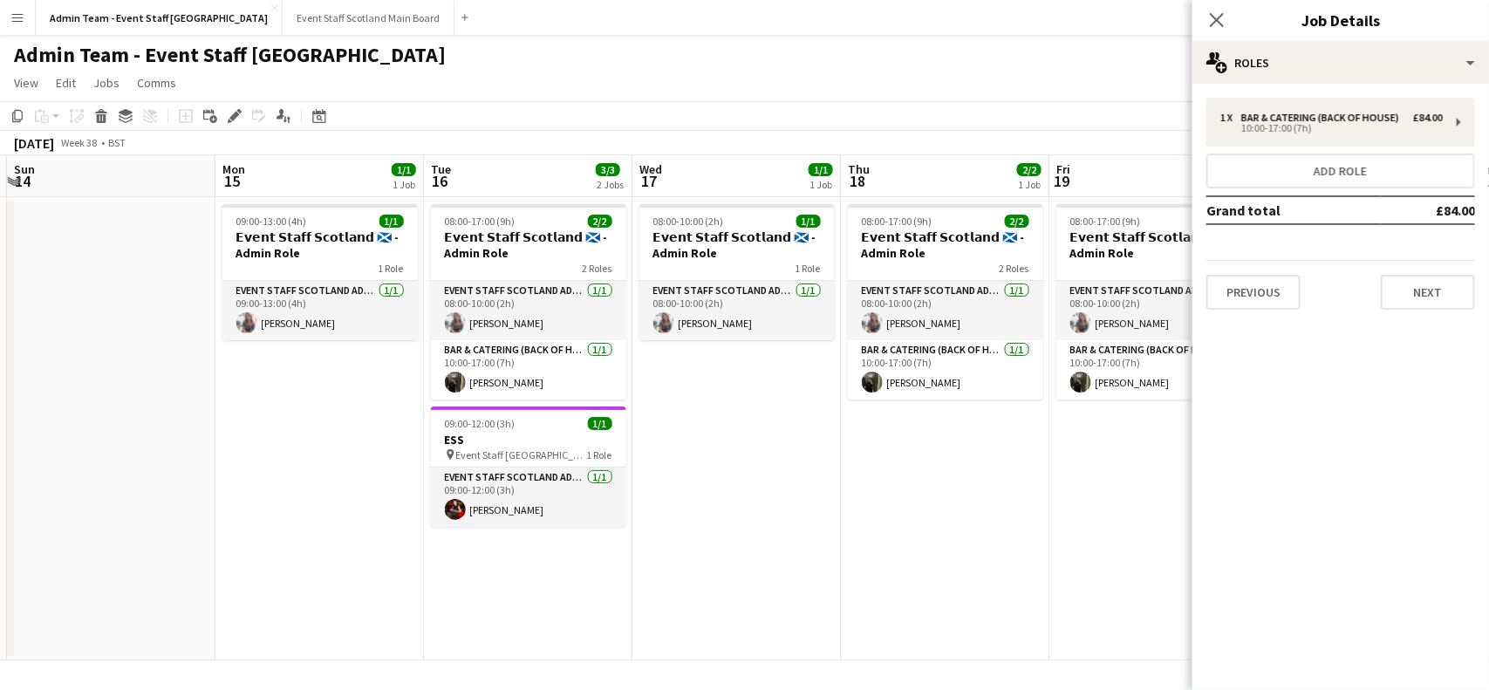
drag, startPoint x: 330, startPoint y: 554, endPoint x: 1224, endPoint y: 500, distance: 895.8
click at [1224, 500] on body "Menu Boards Boards Boards All jobs Status Workforce Workforce My Workforce Recr…" at bounding box center [744, 345] width 1489 height 690
click at [1214, 17] on icon at bounding box center [1216, 19] width 17 height 17
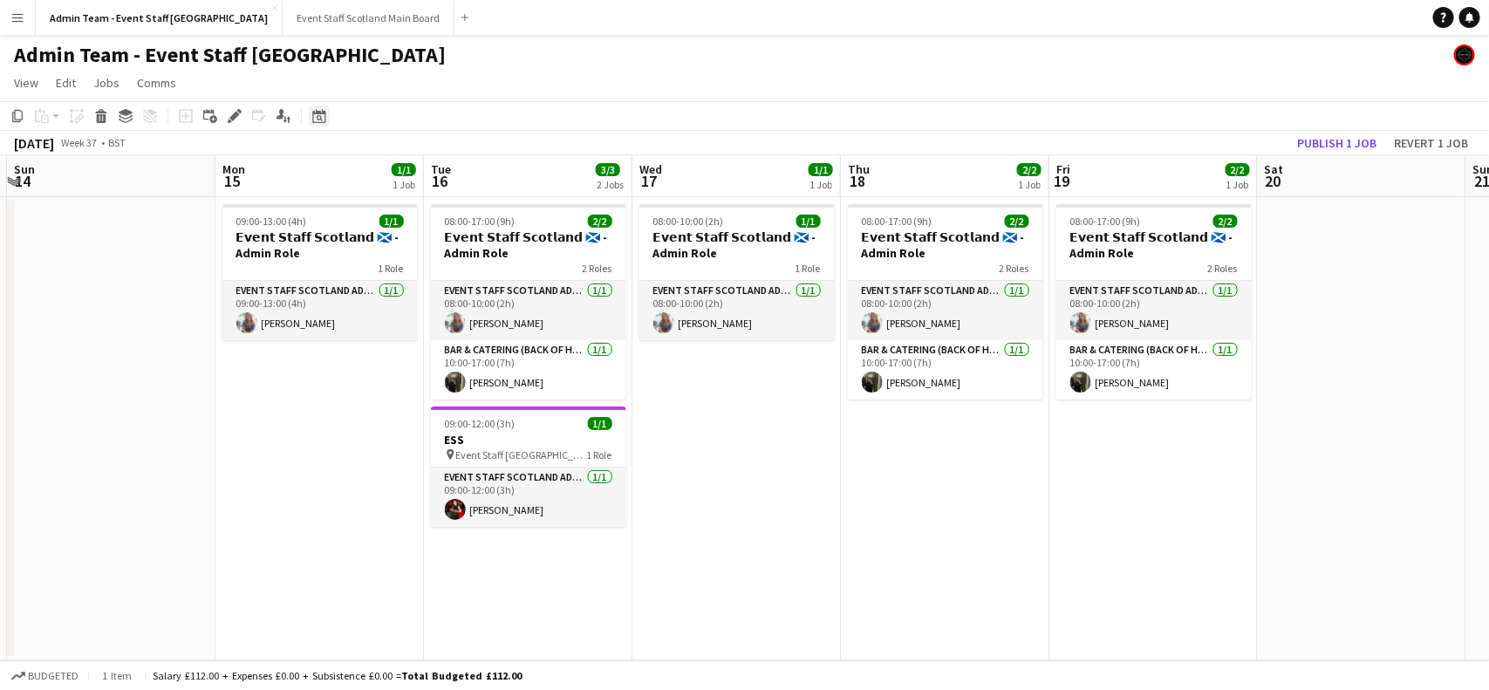
click at [316, 113] on icon at bounding box center [318, 116] width 13 height 14
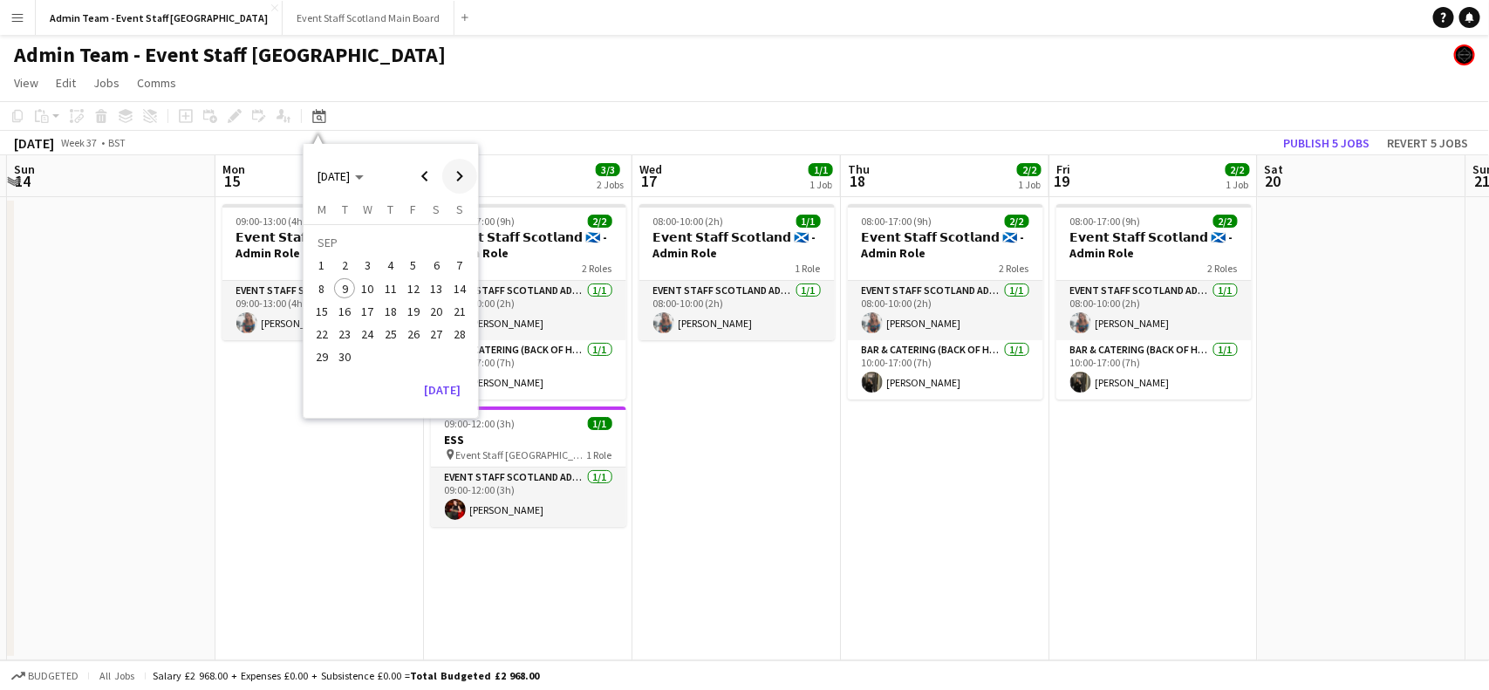
click at [452, 173] on span "Next month" at bounding box center [459, 176] width 35 height 35
click at [395, 356] on span "30" at bounding box center [390, 357] width 21 height 21
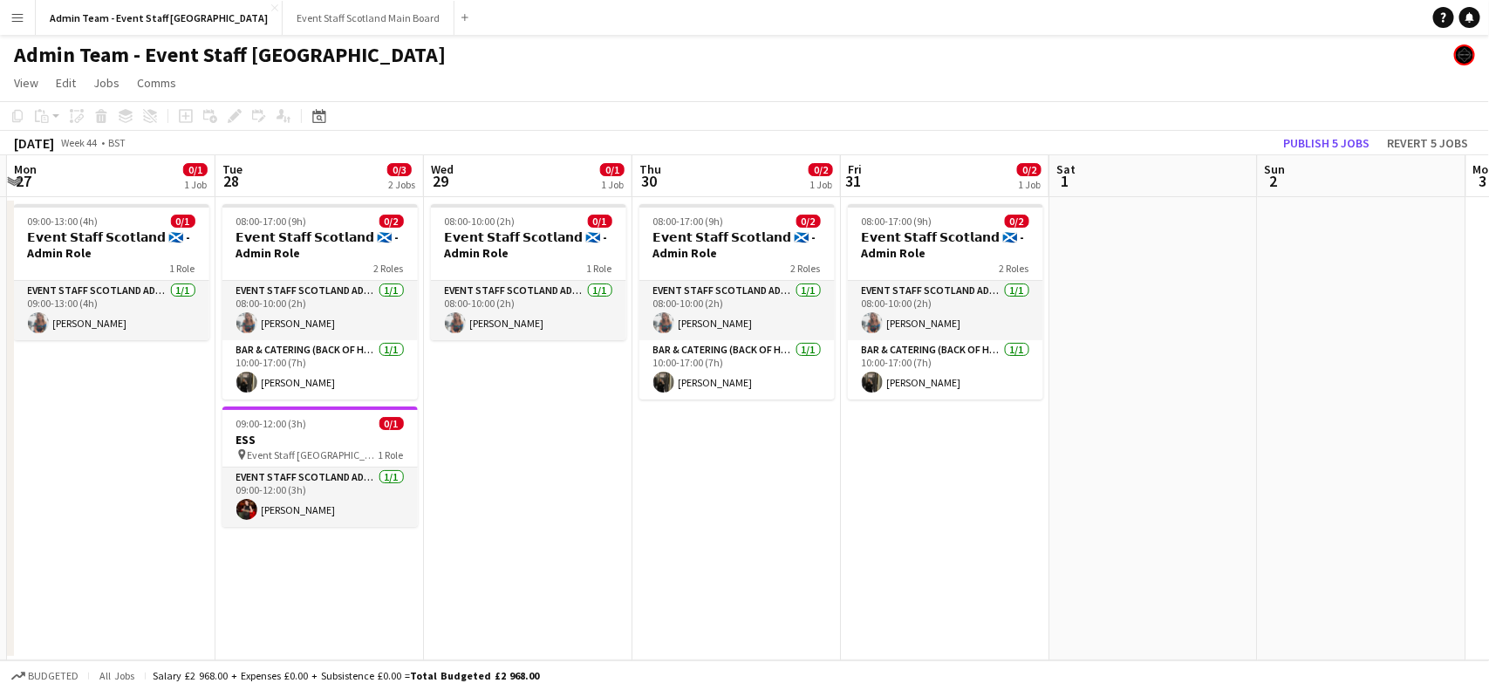
scroll to position [0, 599]
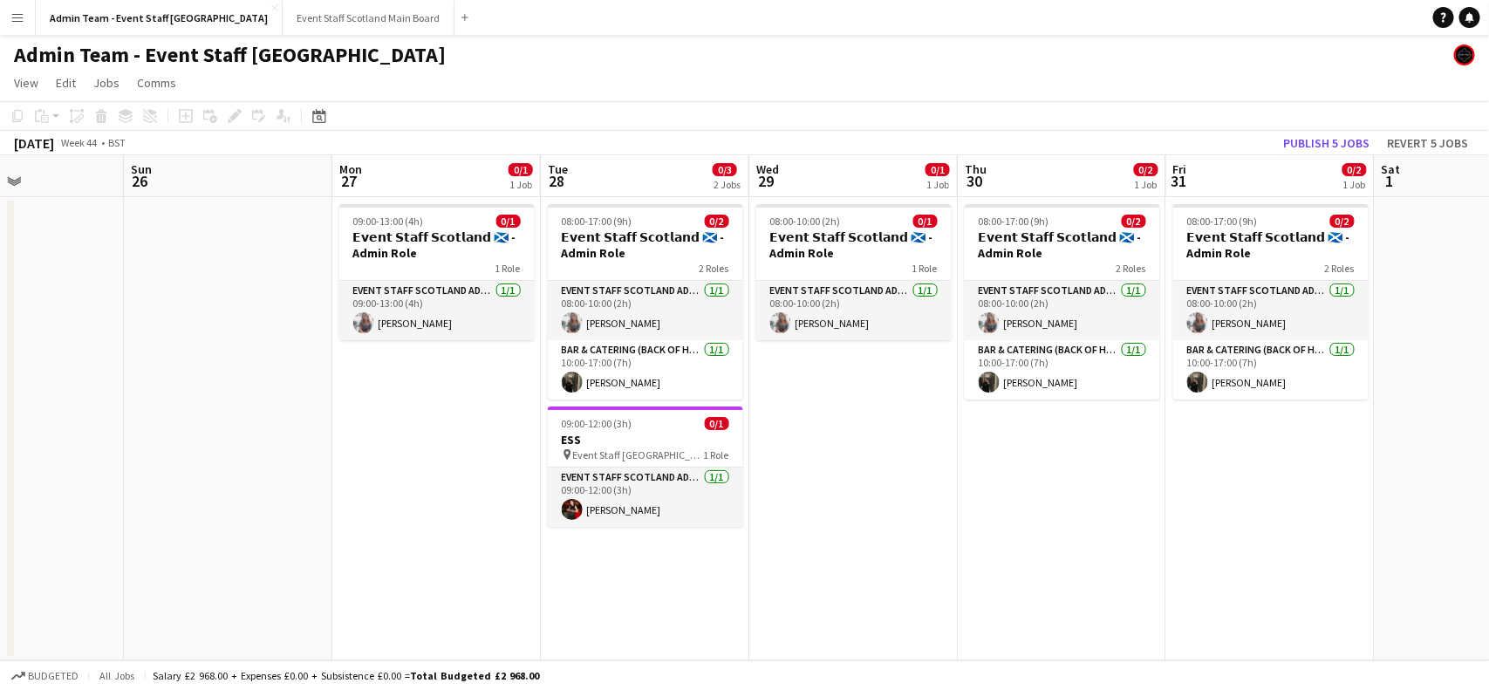
drag, startPoint x: 315, startPoint y: 502, endPoint x: 1052, endPoint y: 550, distance: 738.8
click at [1052, 550] on app-calendar-viewport "Thu 23 1/1 1 Job Fri 24 1/1 1 Job Sat 25 Sun 26 Mon 27 0/1 1 Job Tue 28 0/3 2 J…" at bounding box center [744, 407] width 1489 height 505
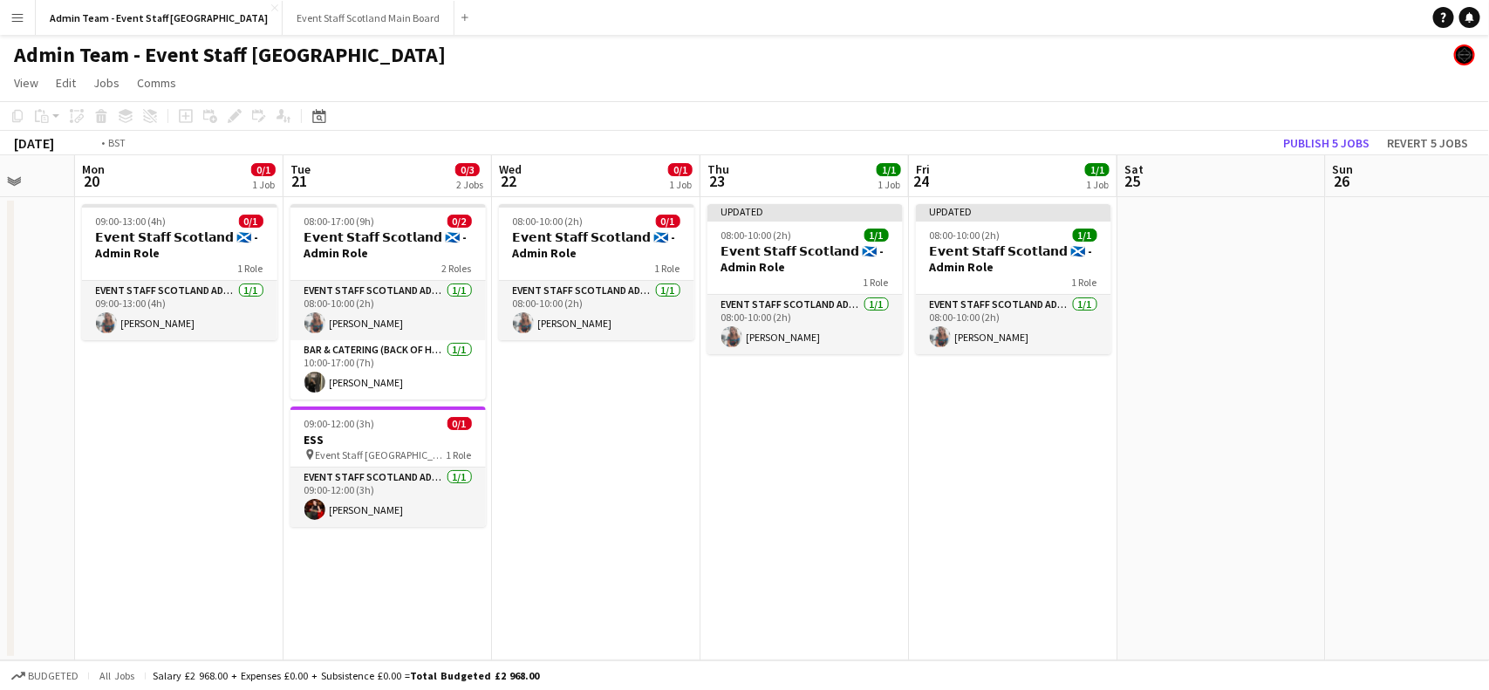
drag, startPoint x: 207, startPoint y: 460, endPoint x: 1265, endPoint y: 541, distance: 1061.3
click at [1265, 541] on app-calendar-viewport "Sat 18 Sun 19 Mon 20 0/1 1 Job Tue 21 0/3 2 Jobs Wed 22 0/1 1 Job Thu 23 1/1 1 …" at bounding box center [744, 407] width 1489 height 505
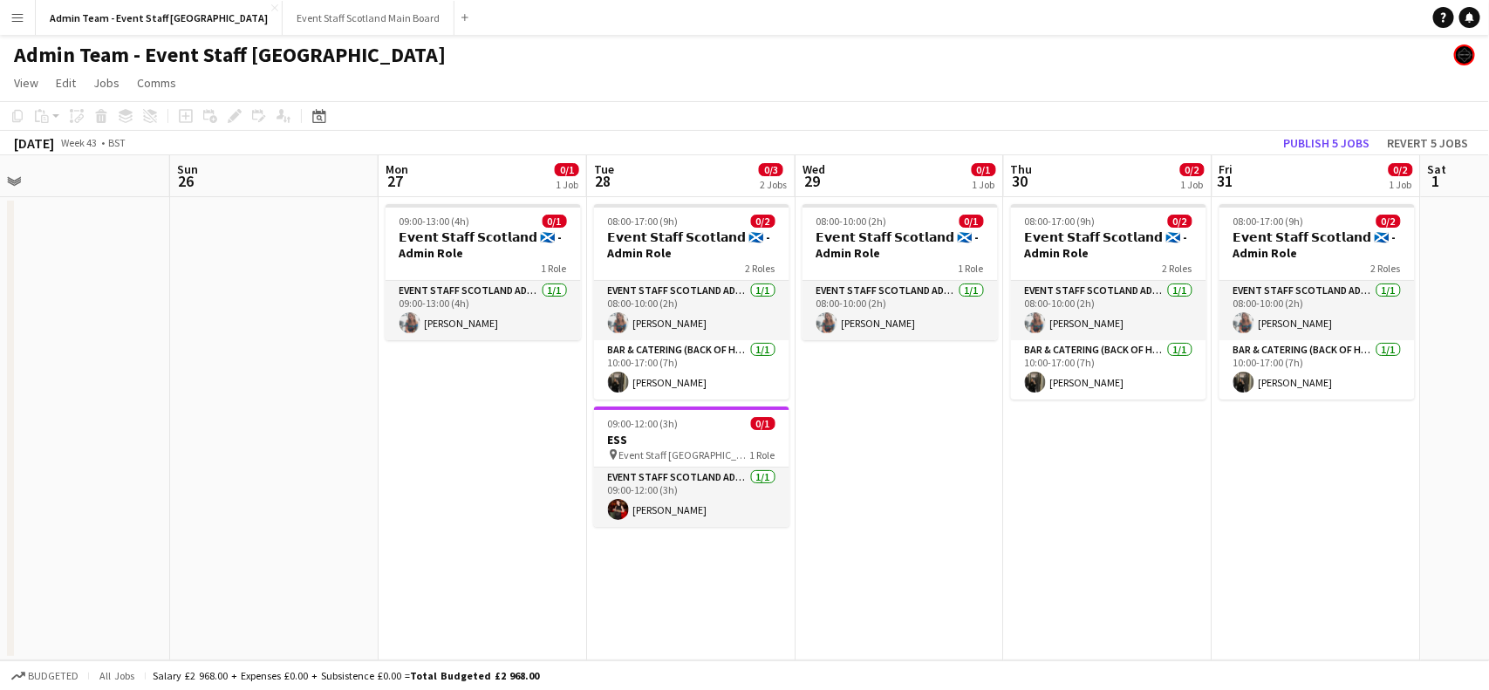
scroll to position [0, 517]
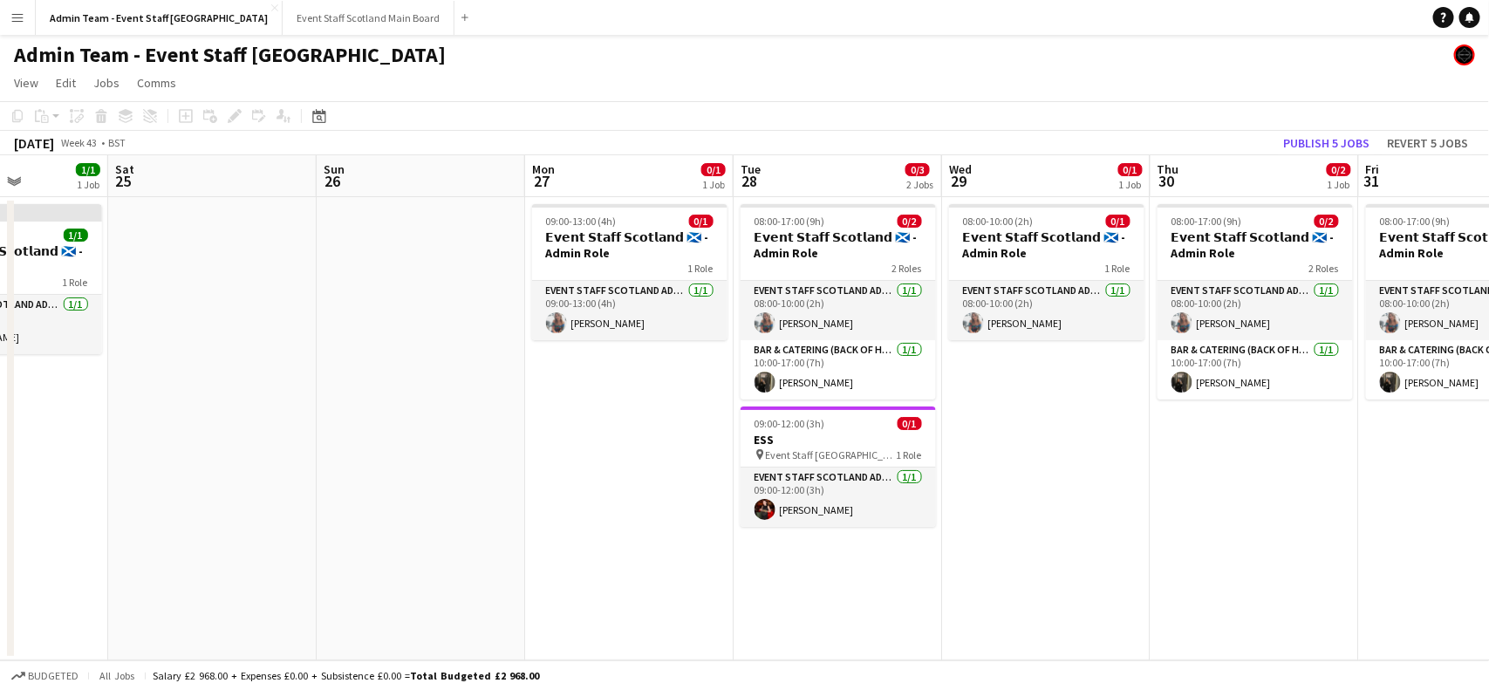
drag, startPoint x: 1340, startPoint y: 420, endPoint x: 0, endPoint y: 707, distance: 1370.4
click at [0, 689] on html "Menu Boards Boards Boards All jobs Status Workforce Workforce My Workforce Recr…" at bounding box center [744, 345] width 1489 height 690
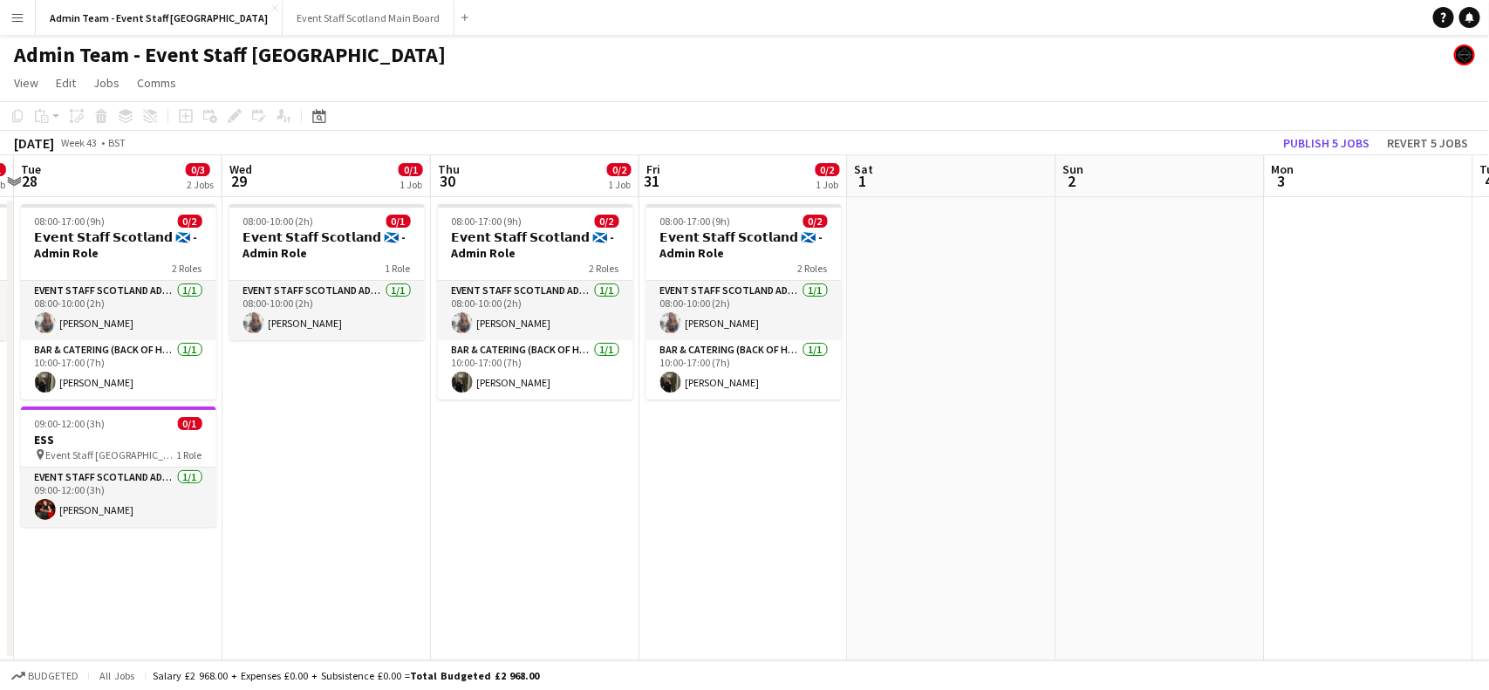
drag, startPoint x: 1392, startPoint y: 528, endPoint x: 676, endPoint y: 543, distance: 716.4
click at [676, 543] on app-calendar-viewport "Fri 24 1/1 1 Job Sat 25 Sun 26 Mon 27 0/1 1 Job Tue 28 0/3 2 Jobs Wed 29 0/1 1 …" at bounding box center [744, 407] width 1489 height 505
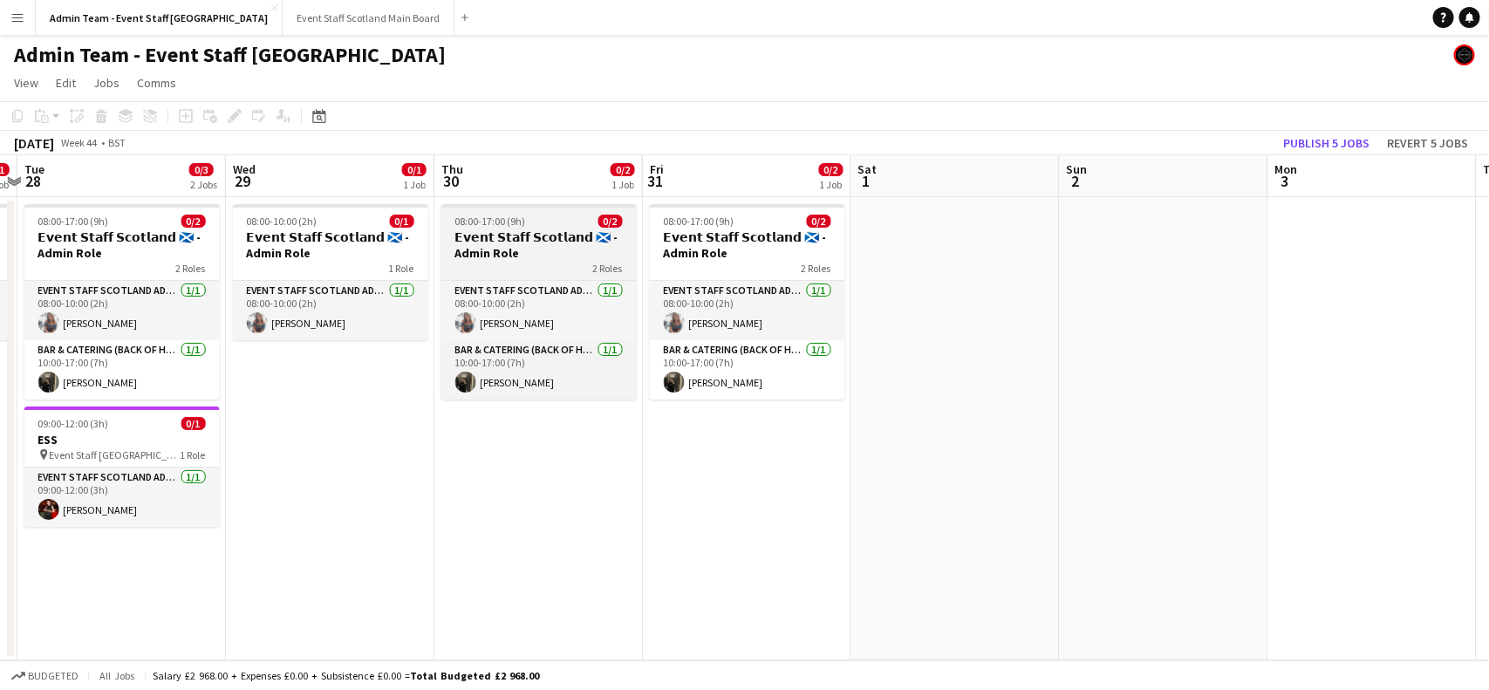
click at [512, 236] on h3 "𝗘𝘃𝗲𝗻𝘁 𝗦𝘁𝗮𝗳𝗳 𝗦𝗰𝗼𝘁𝗹𝗮𝗻𝗱 🏴󠁧󠁢󠁳󠁣󠁴󠁿 - Admin Role" at bounding box center [538, 244] width 195 height 31
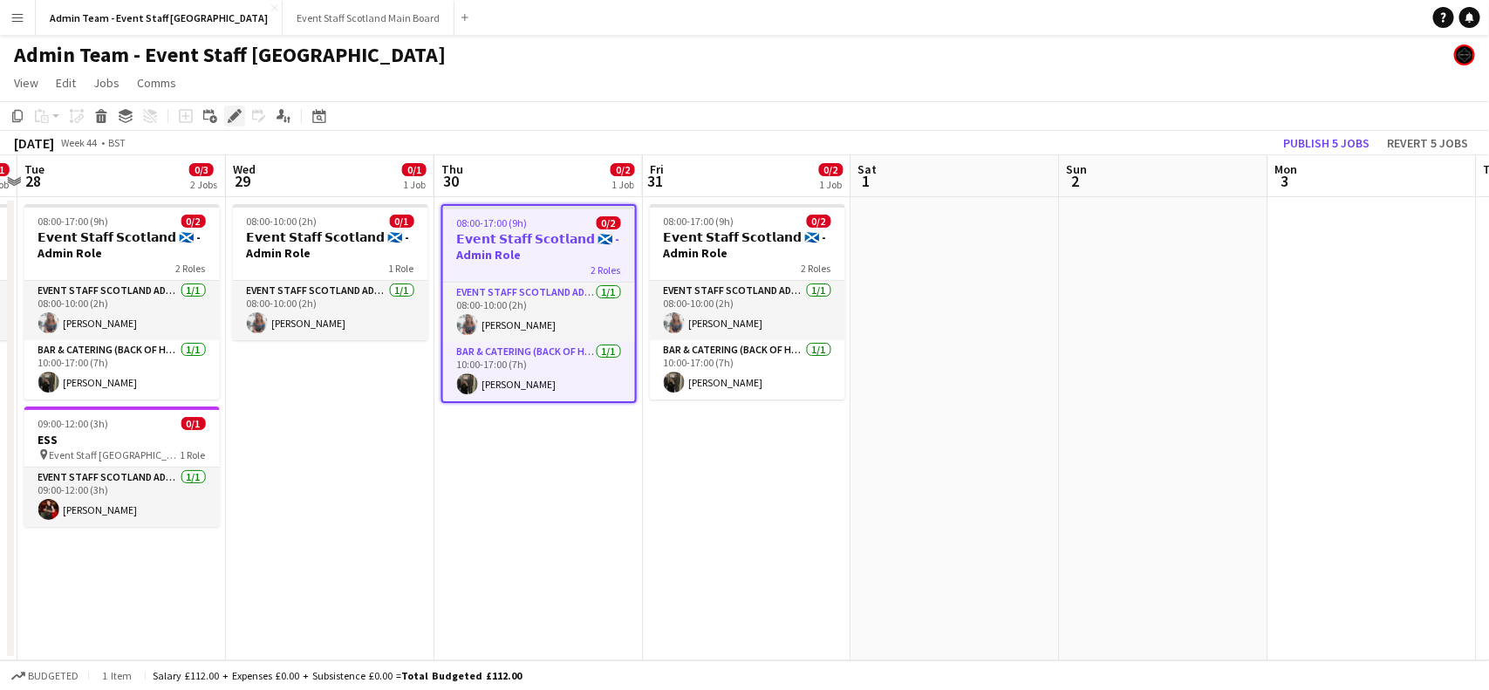
click at [231, 122] on icon "Edit" at bounding box center [235, 116] width 14 height 14
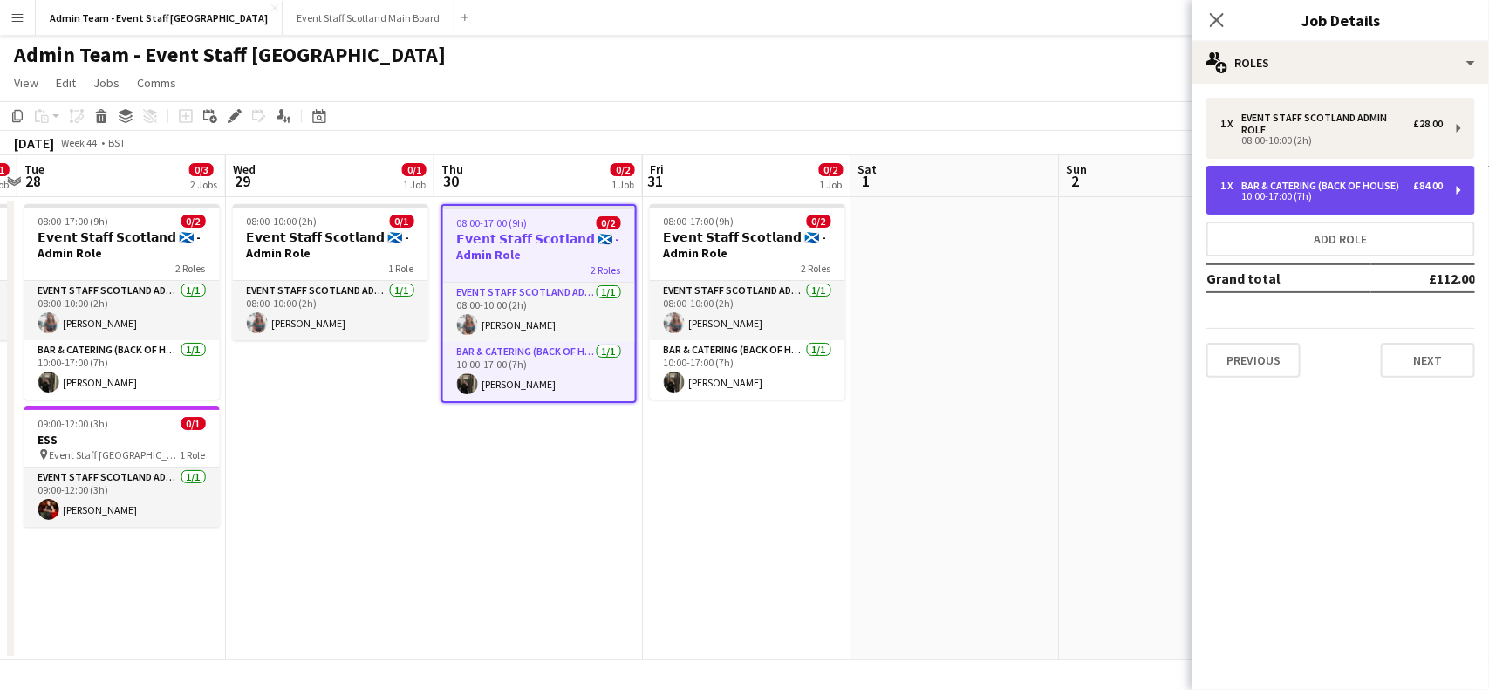
click at [1371, 186] on div "Bar & Catering (Back of House)" at bounding box center [1323, 186] width 165 height 12
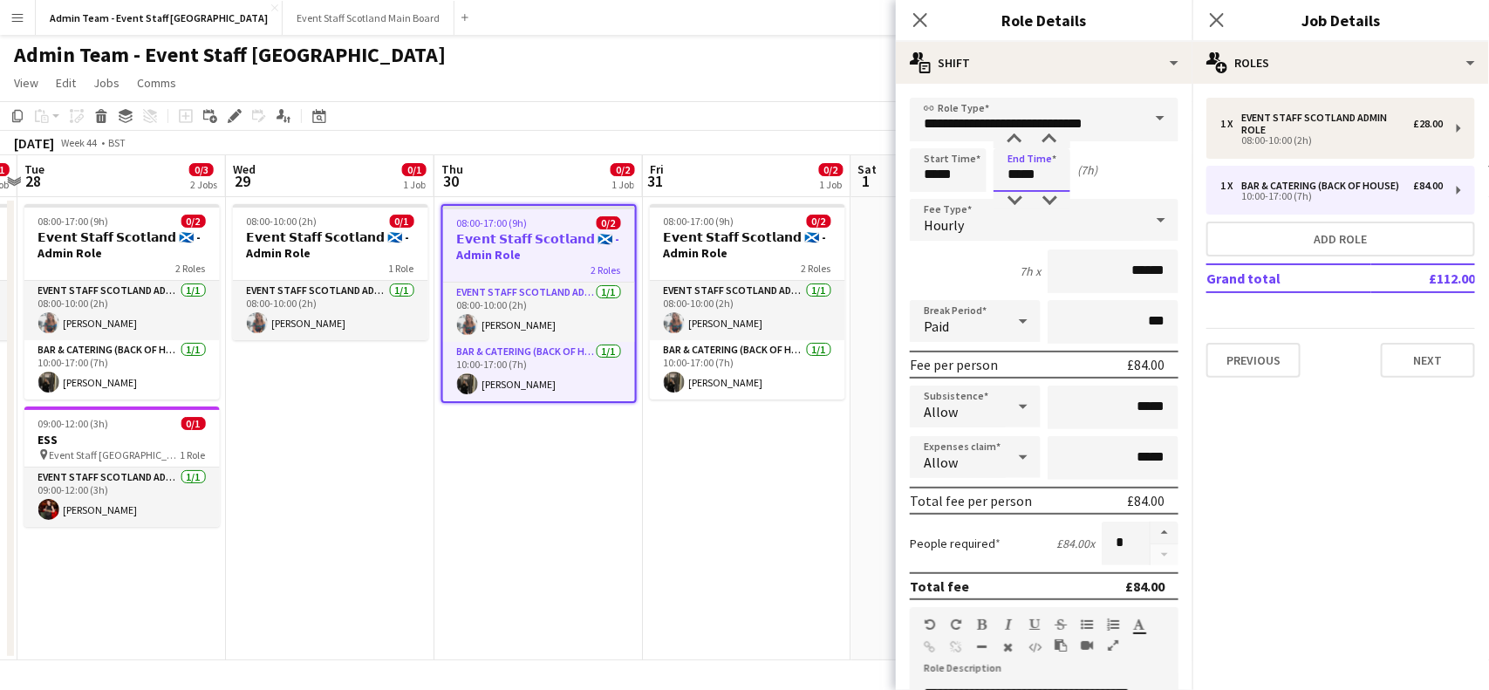
click at [1022, 176] on input "*****" at bounding box center [1032, 170] width 77 height 44
click at [1018, 193] on div at bounding box center [1014, 200] width 35 height 17
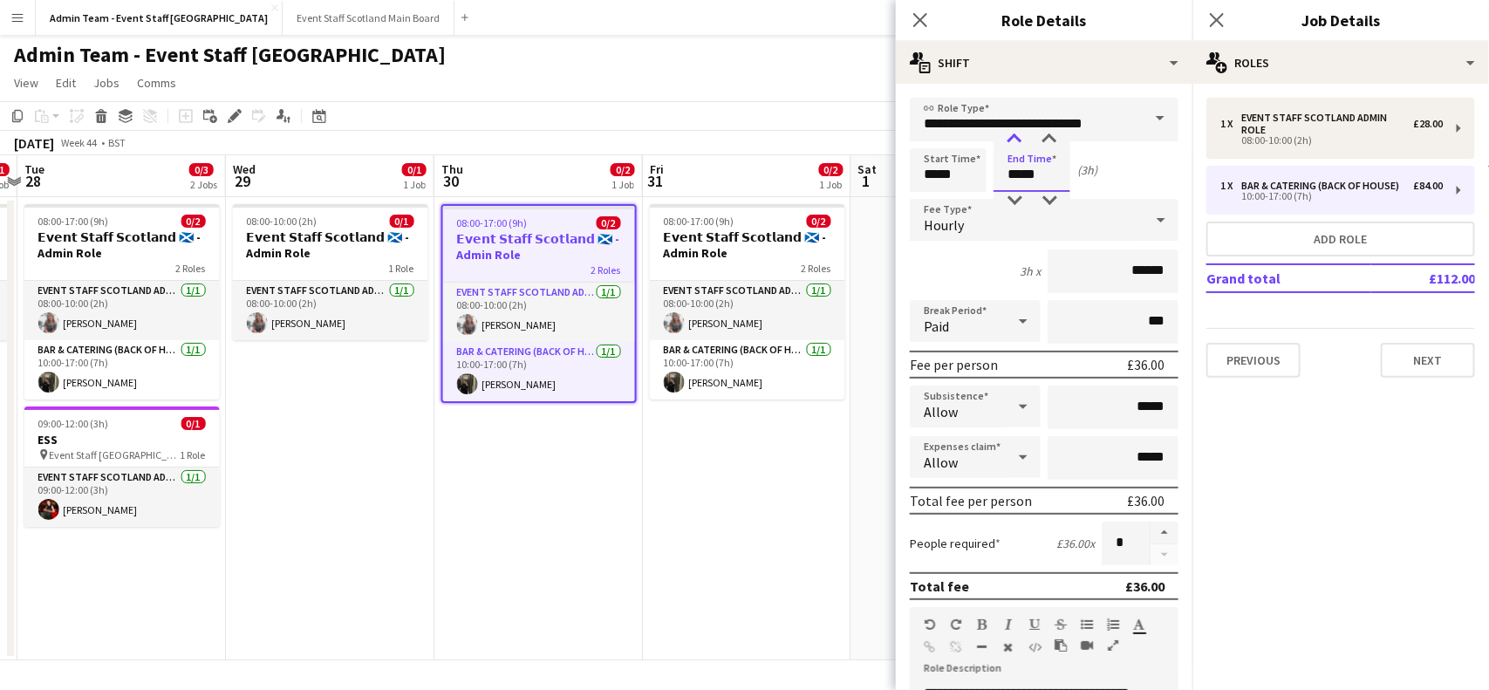
type input "*****"
click at [1016, 140] on div at bounding box center [1014, 139] width 35 height 17
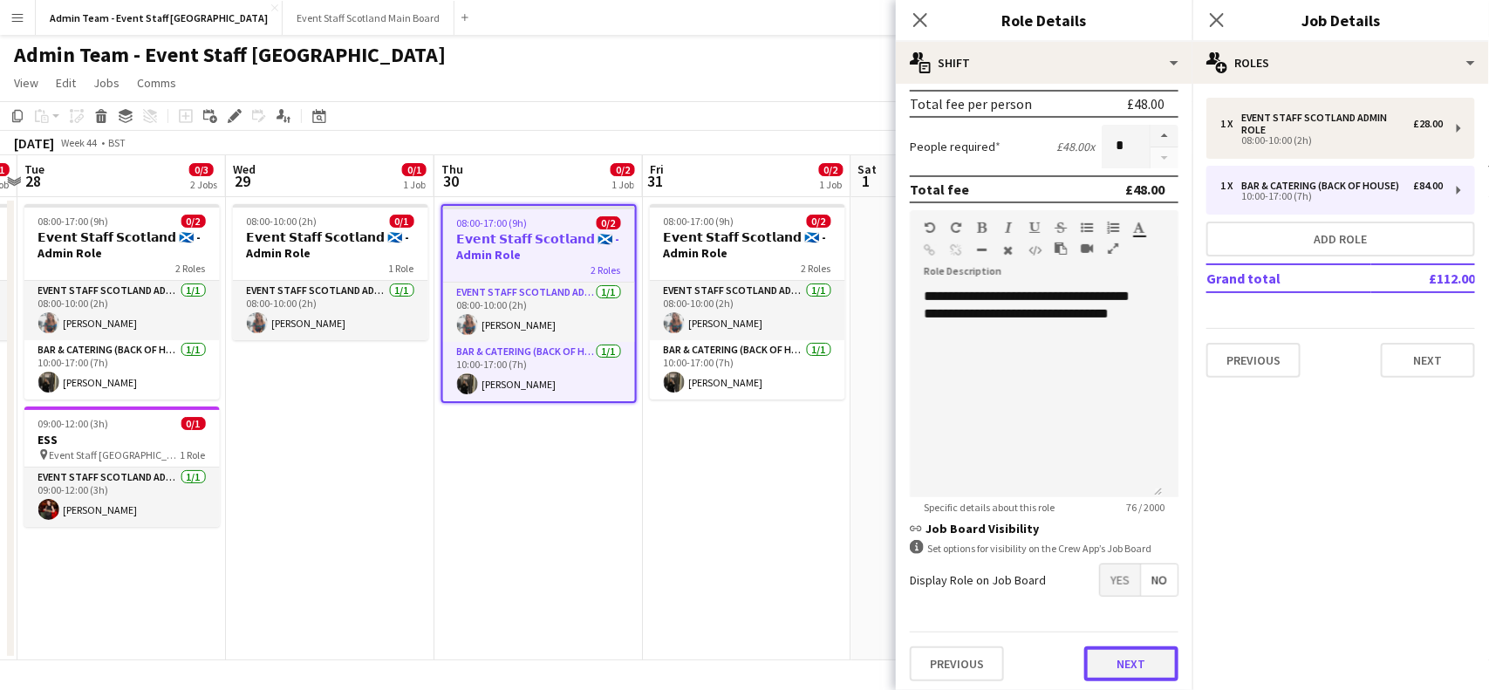
click at [1093, 669] on button "Next" at bounding box center [1131, 663] width 94 height 35
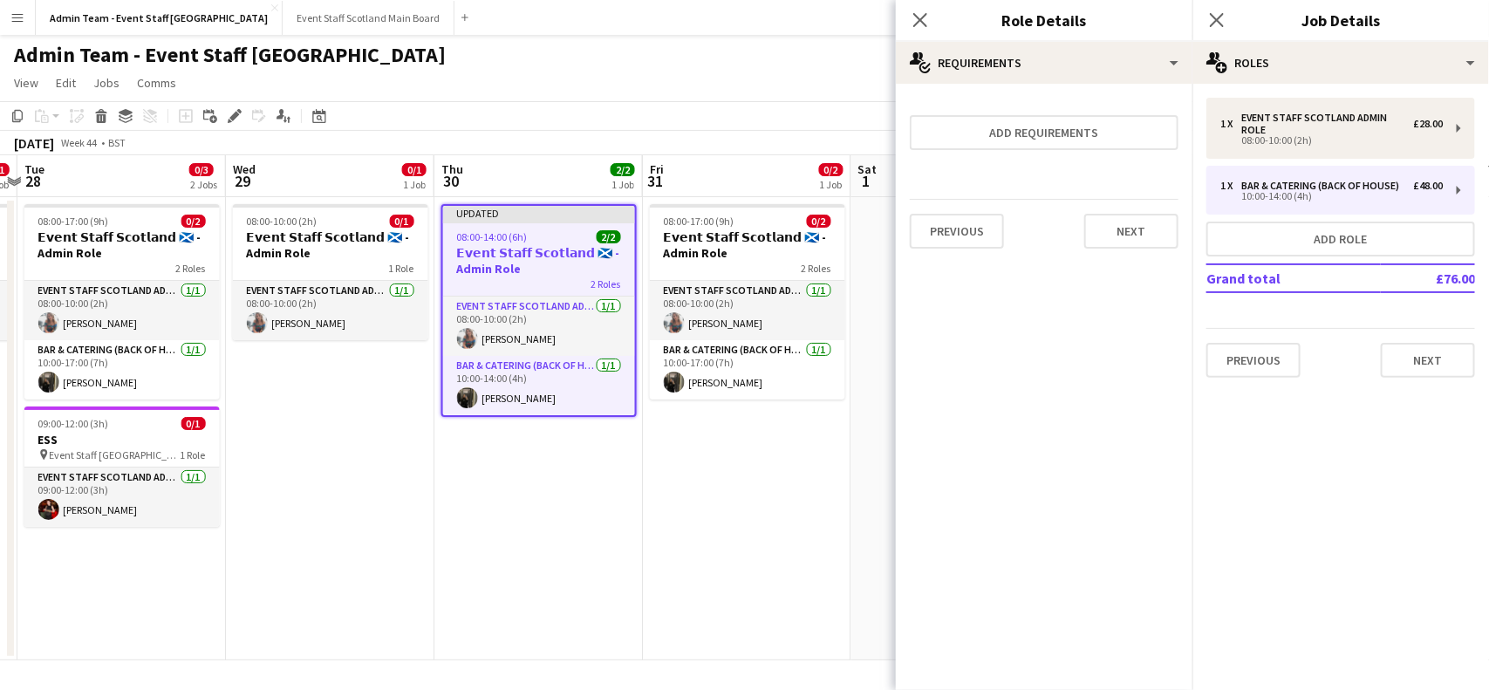
scroll to position [0, 0]
click at [1125, 224] on button "Next" at bounding box center [1131, 231] width 94 height 35
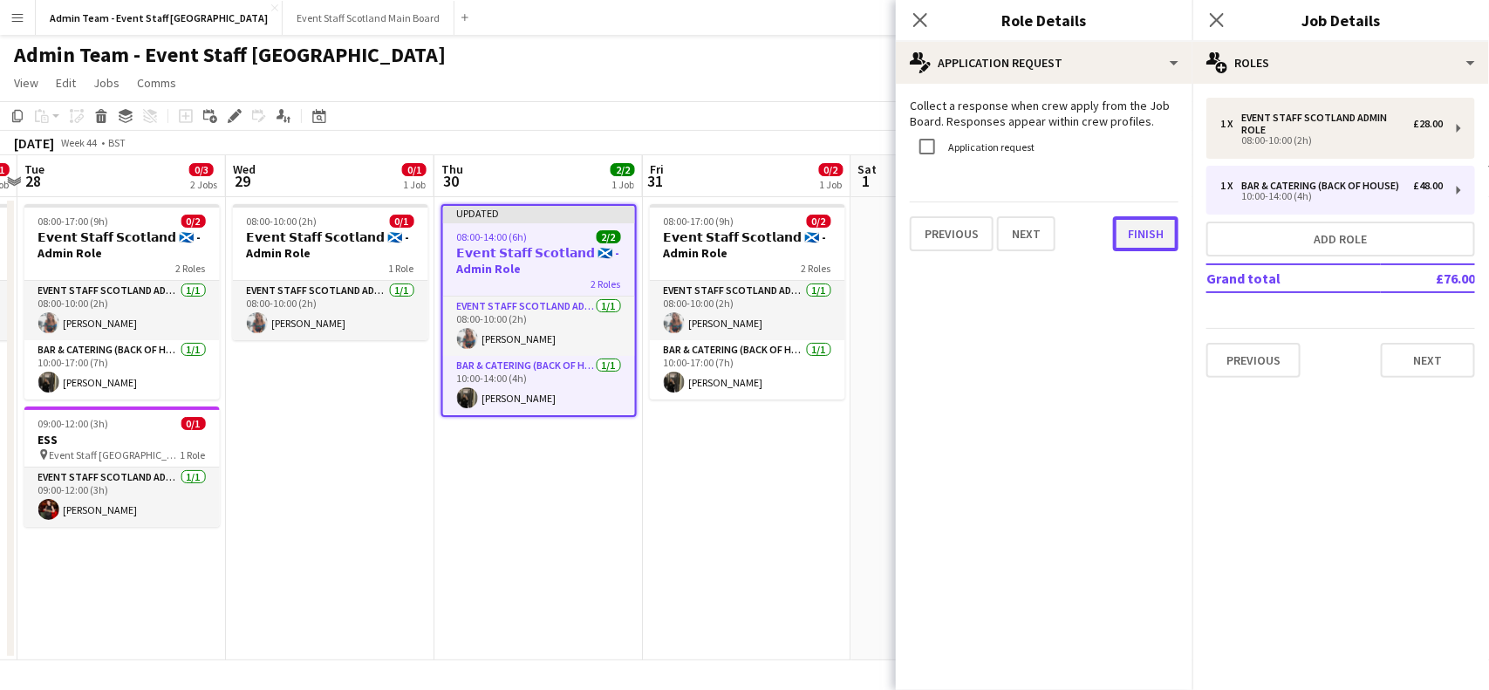
click at [1136, 233] on button "Finish" at bounding box center [1145, 233] width 65 height 35
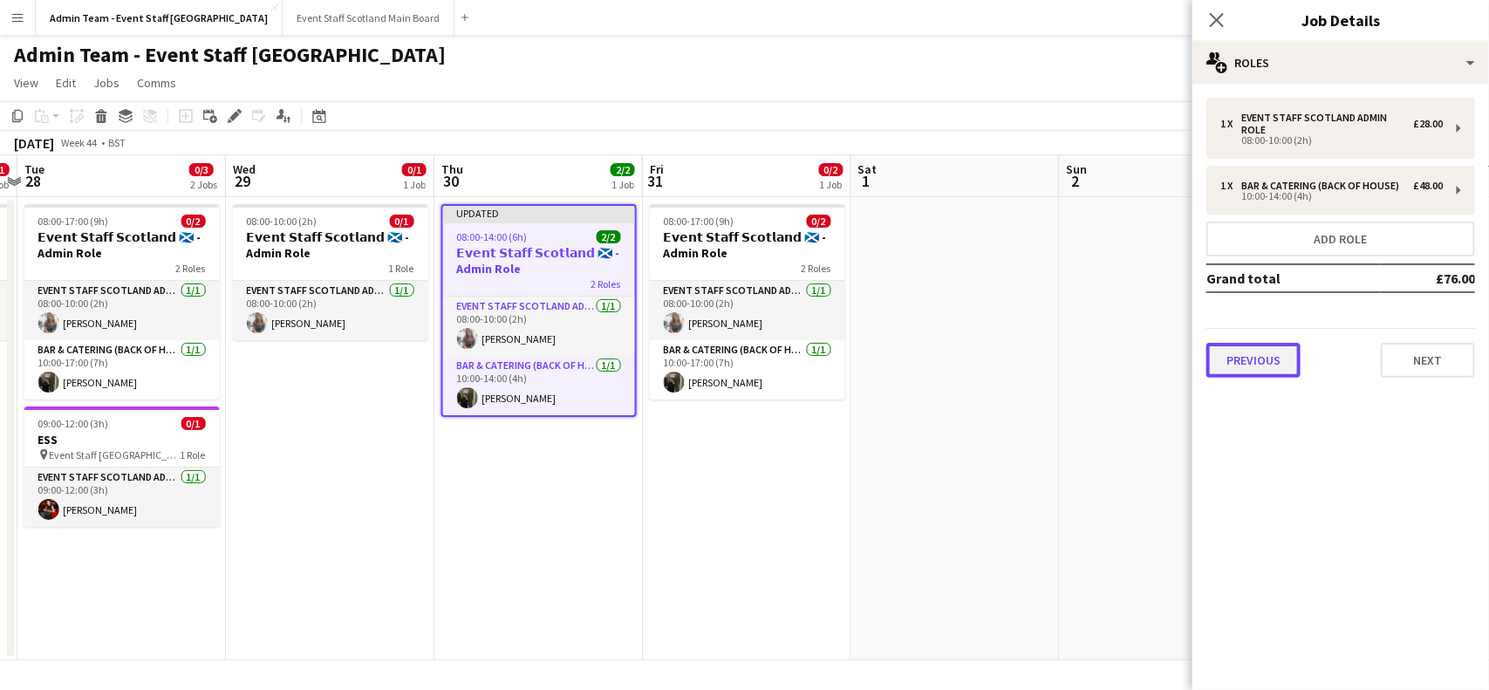
click at [1244, 359] on button "Previous" at bounding box center [1253, 360] width 94 height 35
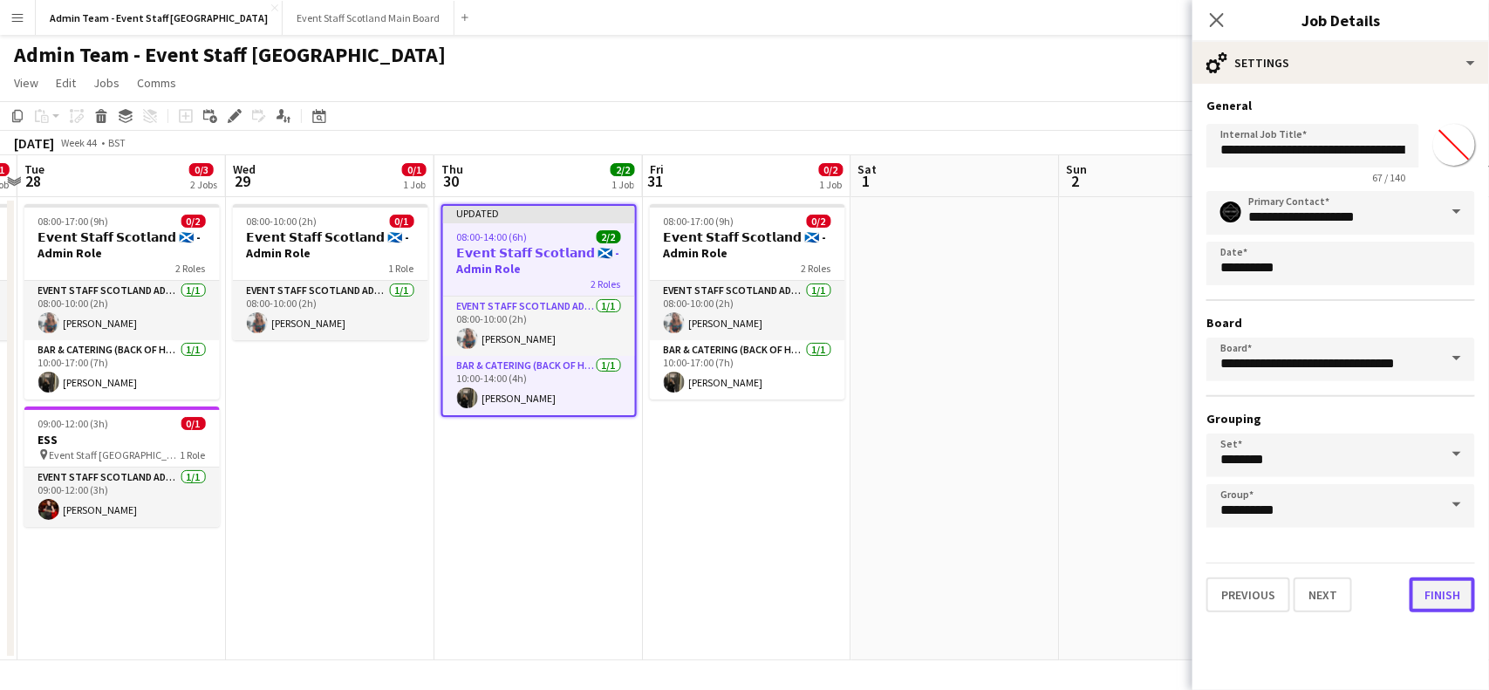
click at [1442, 596] on button "Finish" at bounding box center [1442, 595] width 65 height 35
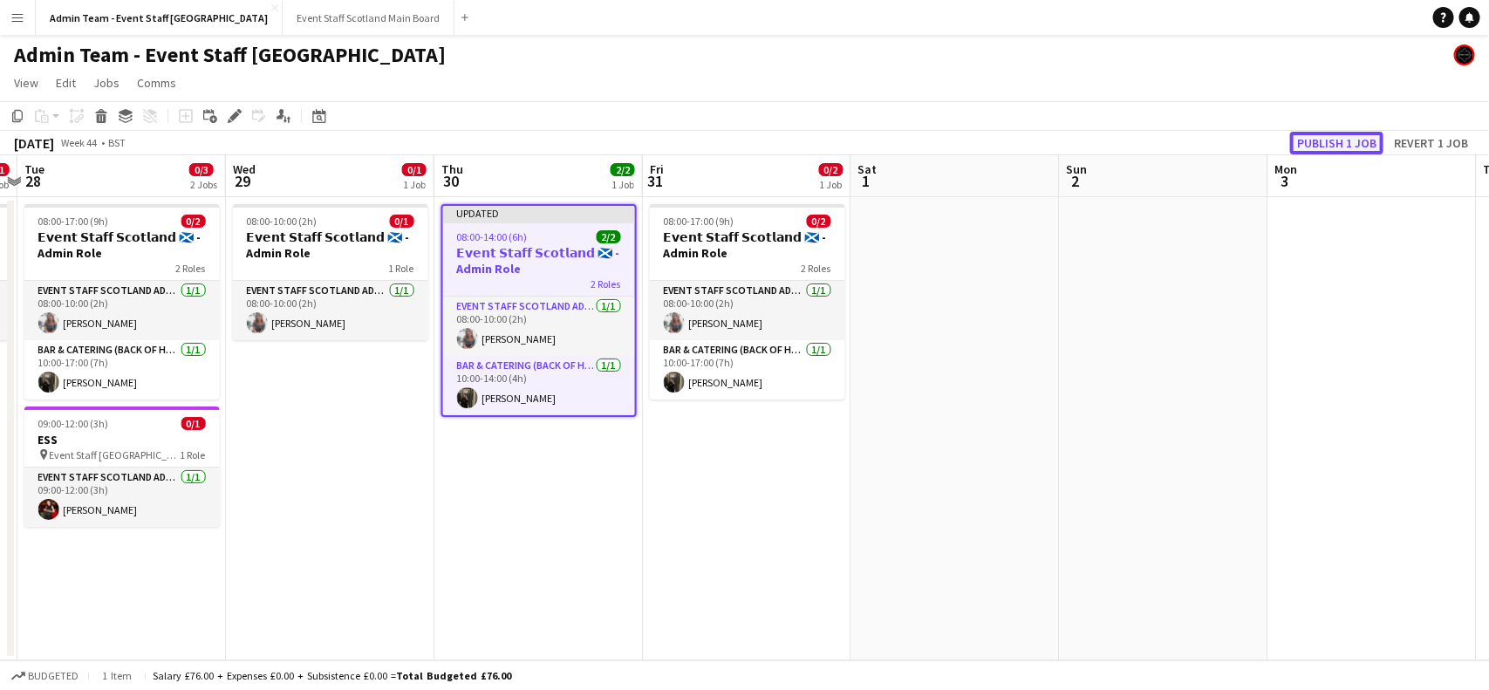
click at [1346, 136] on button "Publish 1 job" at bounding box center [1336, 143] width 93 height 23
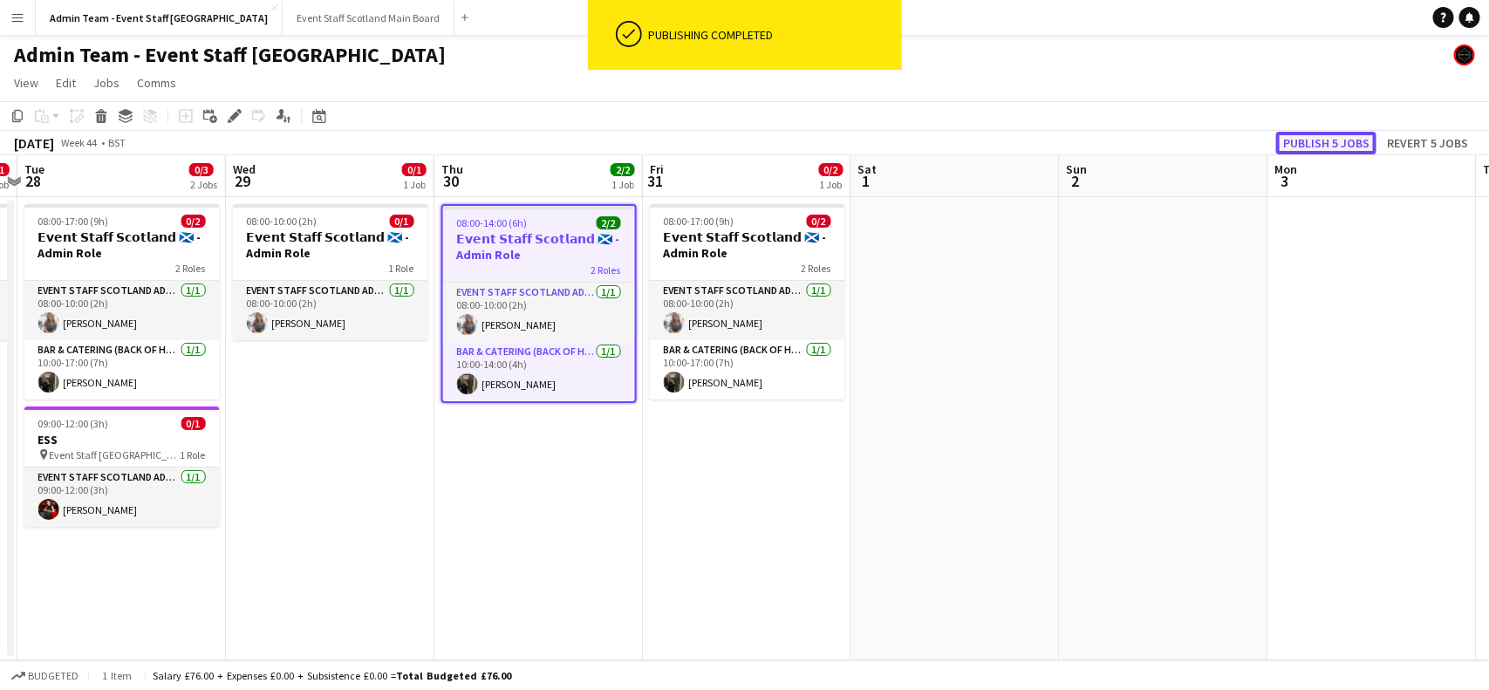
click at [1295, 132] on button "Publish 5 jobs" at bounding box center [1326, 143] width 100 height 23
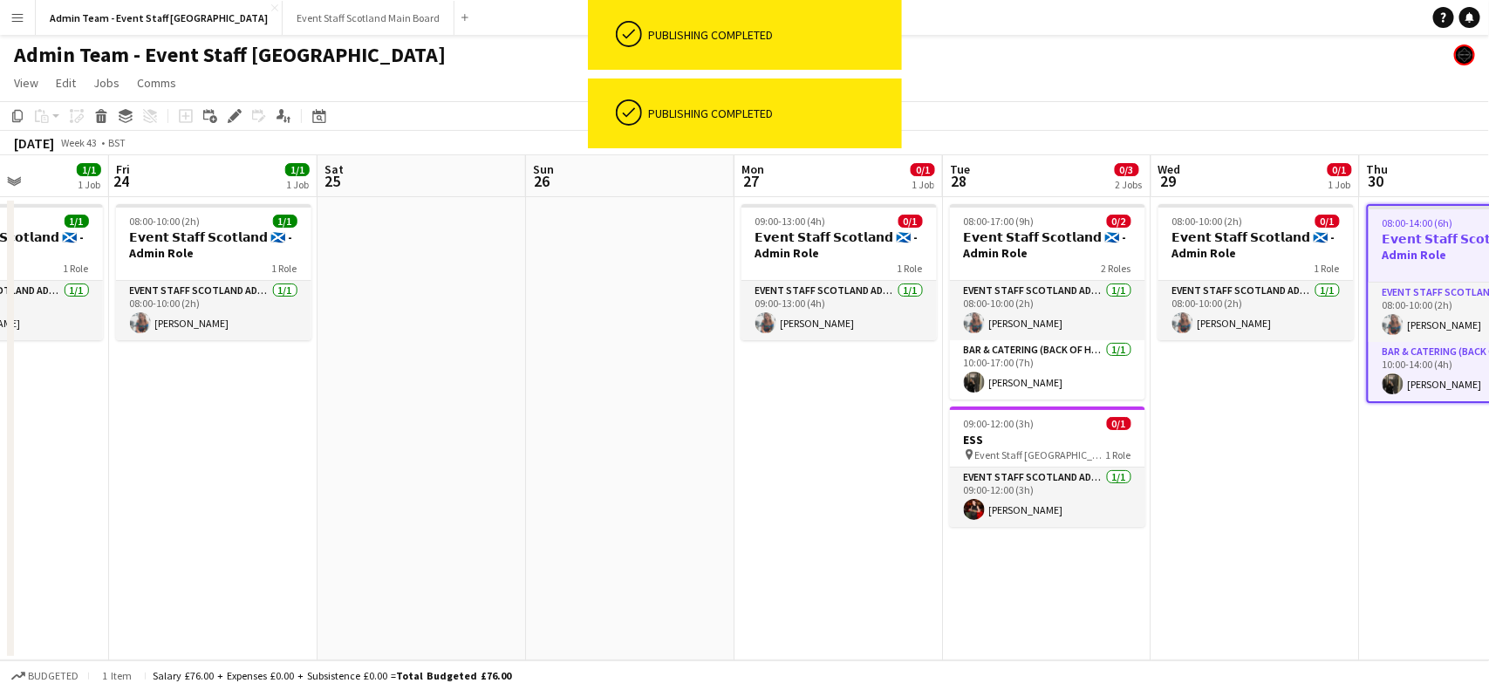
scroll to position [0, 450]
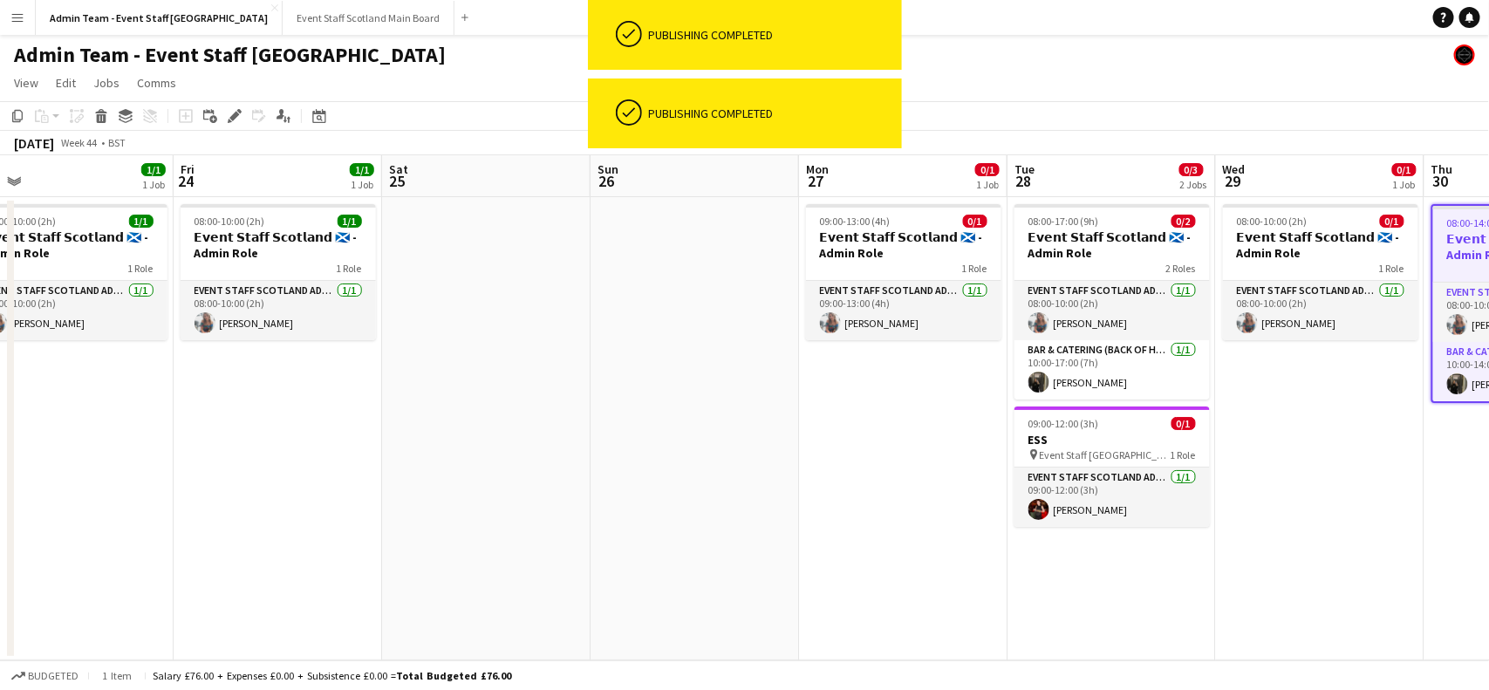
drag, startPoint x: 455, startPoint y: 472, endPoint x: 1446, endPoint y: 463, distance: 991.9
click at [1446, 463] on app-calendar-viewport "Tue 21 0/3 2 Jobs Wed 22 0/1 1 Job Thu 23 1/1 1 Job Fri 24 1/1 1 Job Sat 25 Sun…" at bounding box center [744, 407] width 1489 height 505
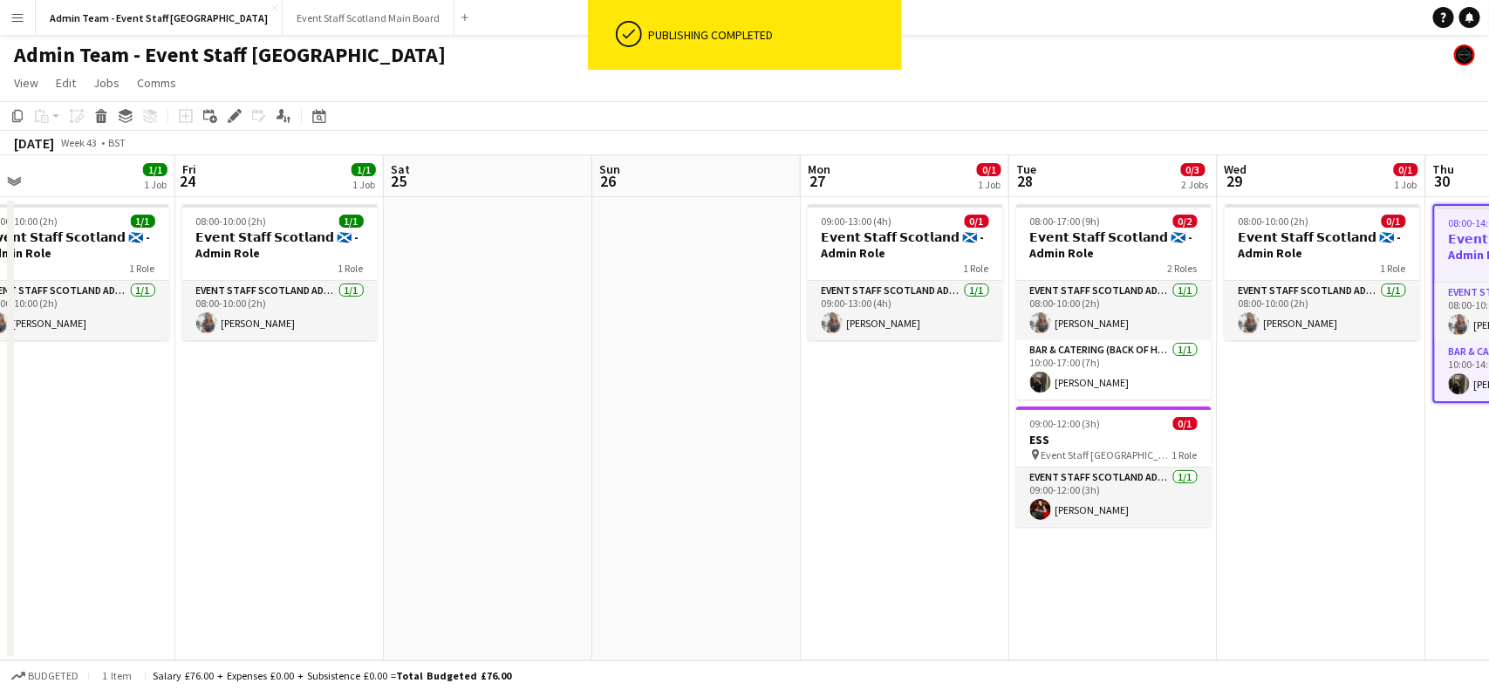
click at [27, 10] on button "Menu" at bounding box center [17, 17] width 35 height 35
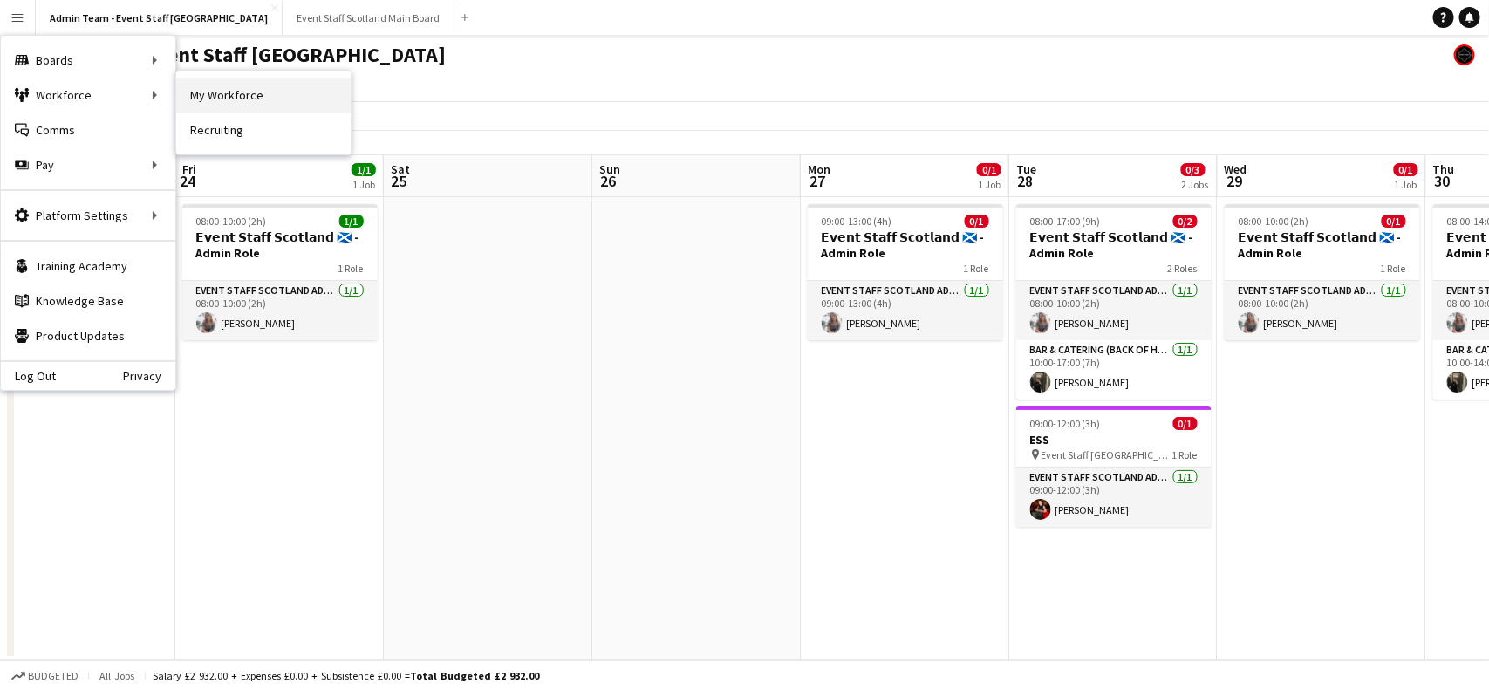
click at [253, 98] on link "My Workforce" at bounding box center [263, 95] width 174 height 35
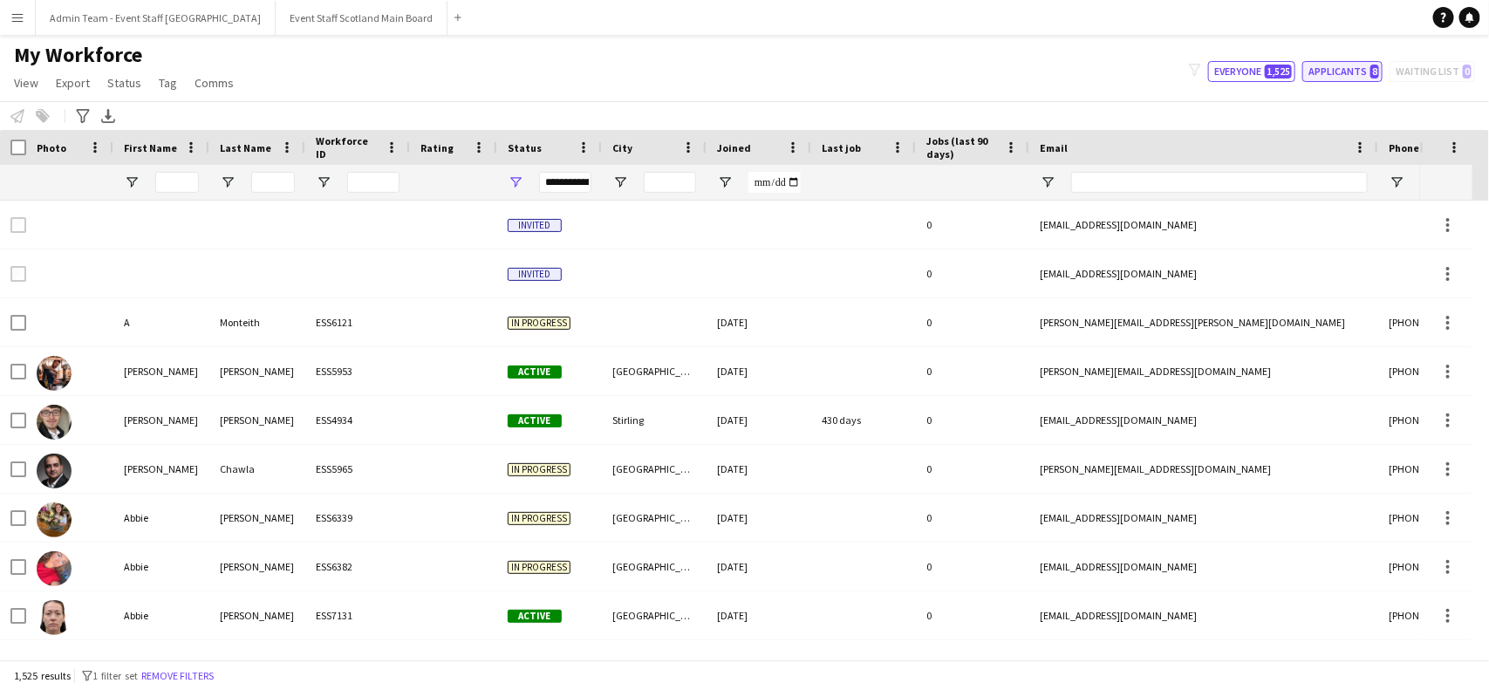
click at [1374, 72] on span "8" at bounding box center [1375, 72] width 9 height 14
type input "**********"
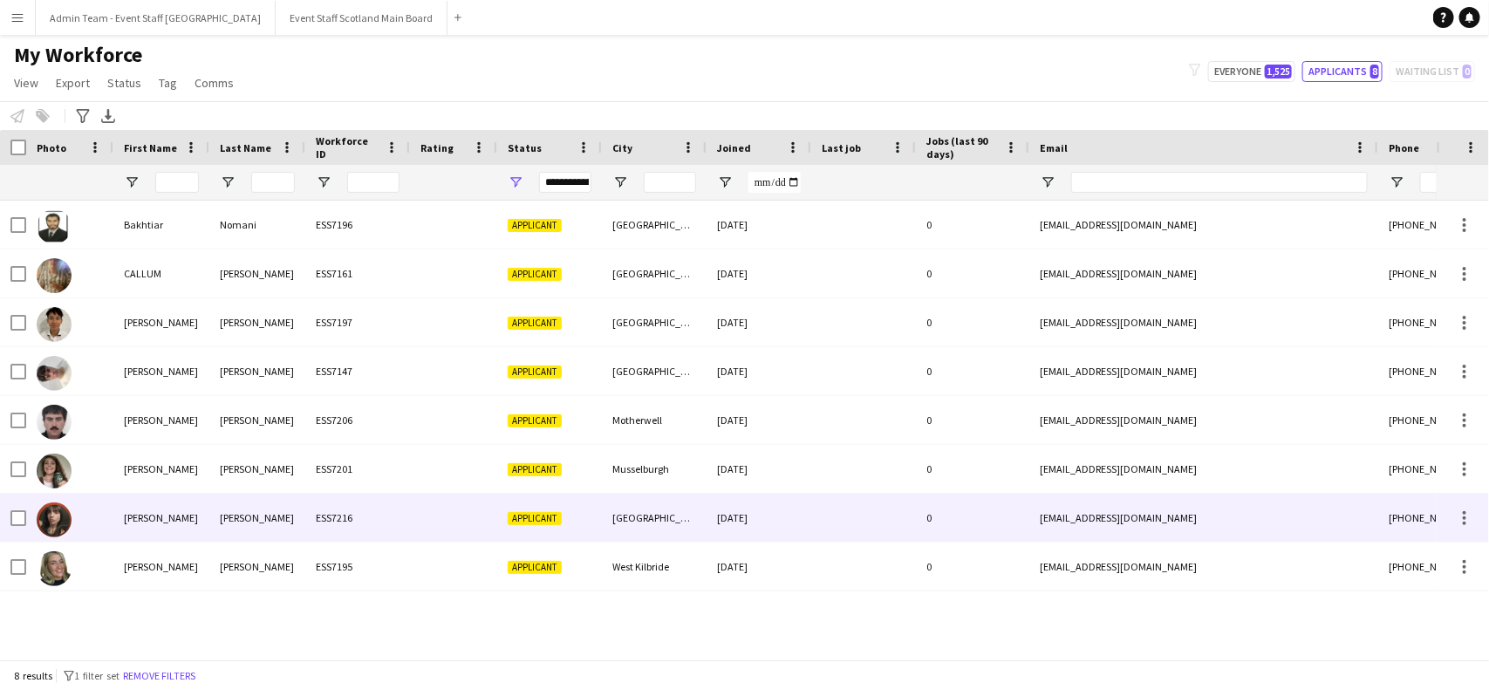
click at [174, 522] on div "[PERSON_NAME]" at bounding box center [161, 518] width 96 height 48
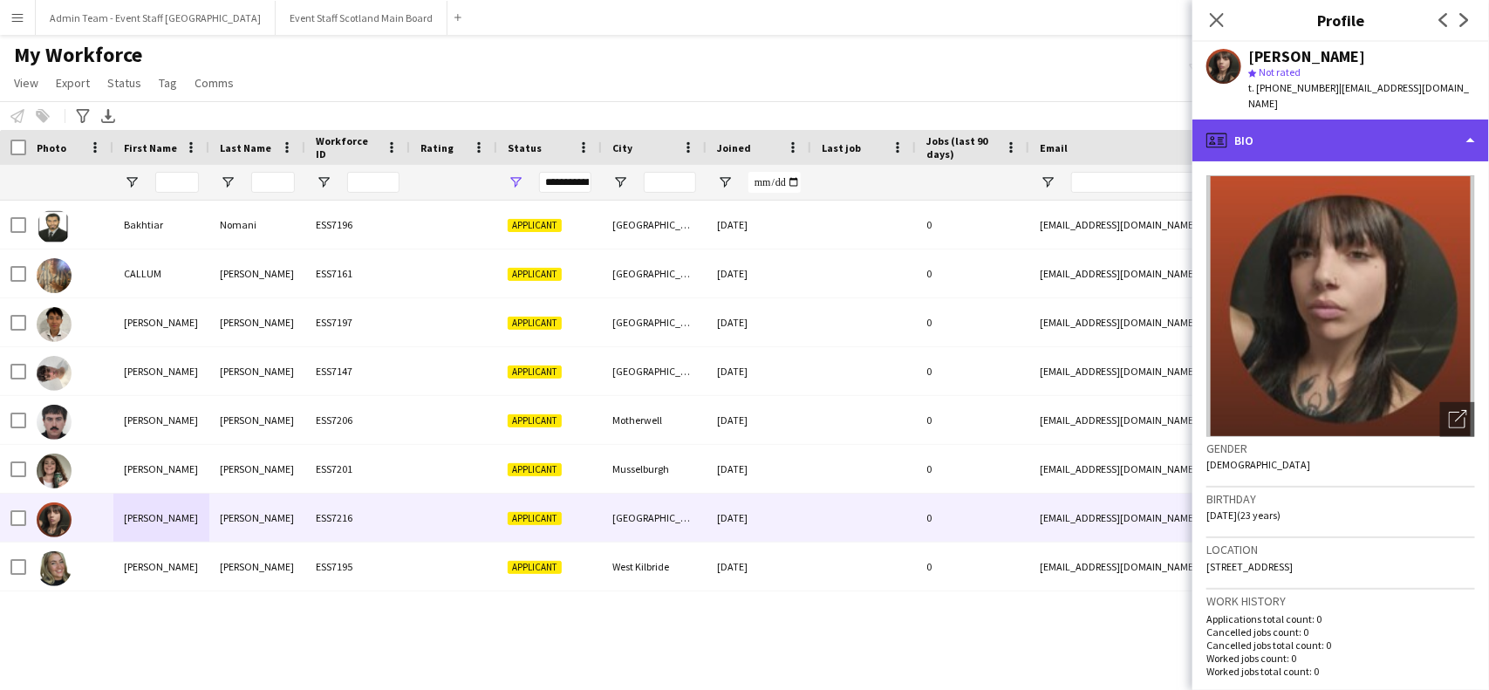
click at [1435, 133] on div "profile Bio" at bounding box center [1341, 141] width 297 height 42
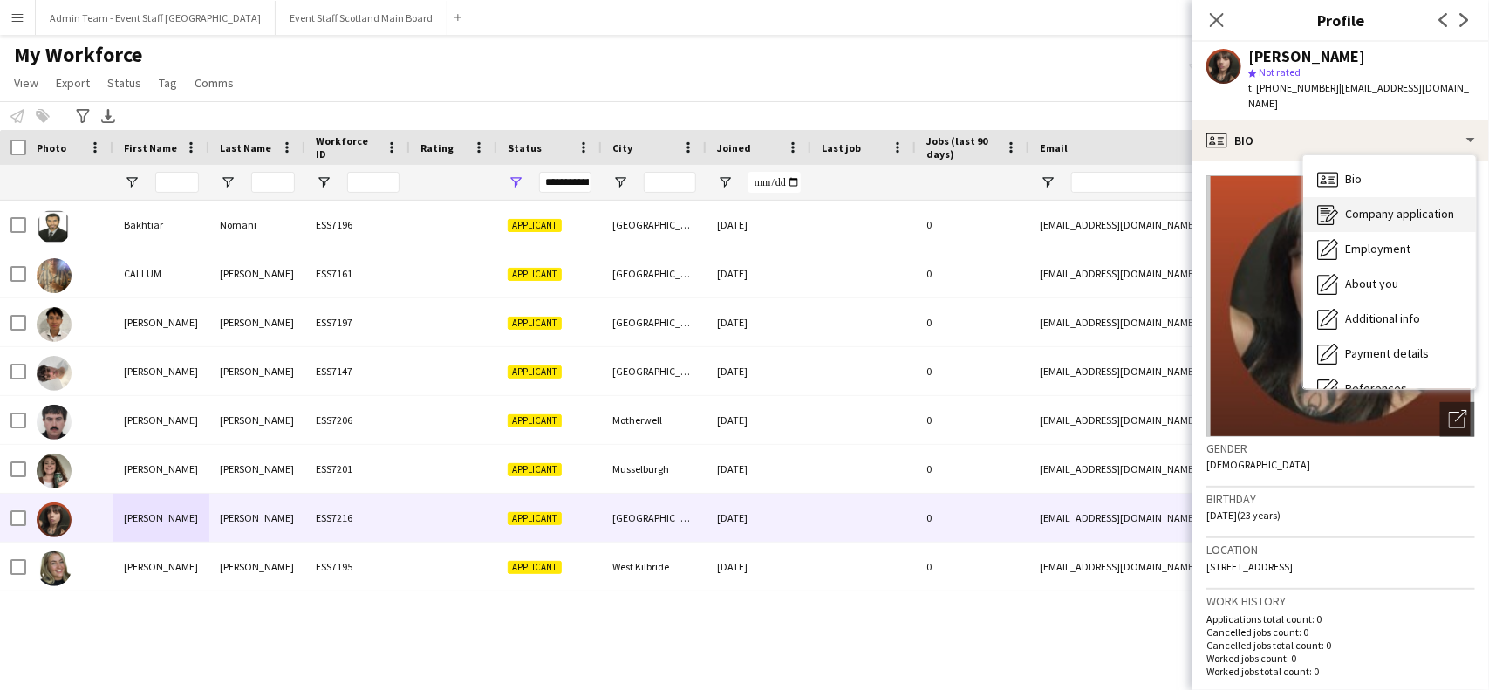
click at [1418, 206] on span "Company application" at bounding box center [1399, 214] width 109 height 16
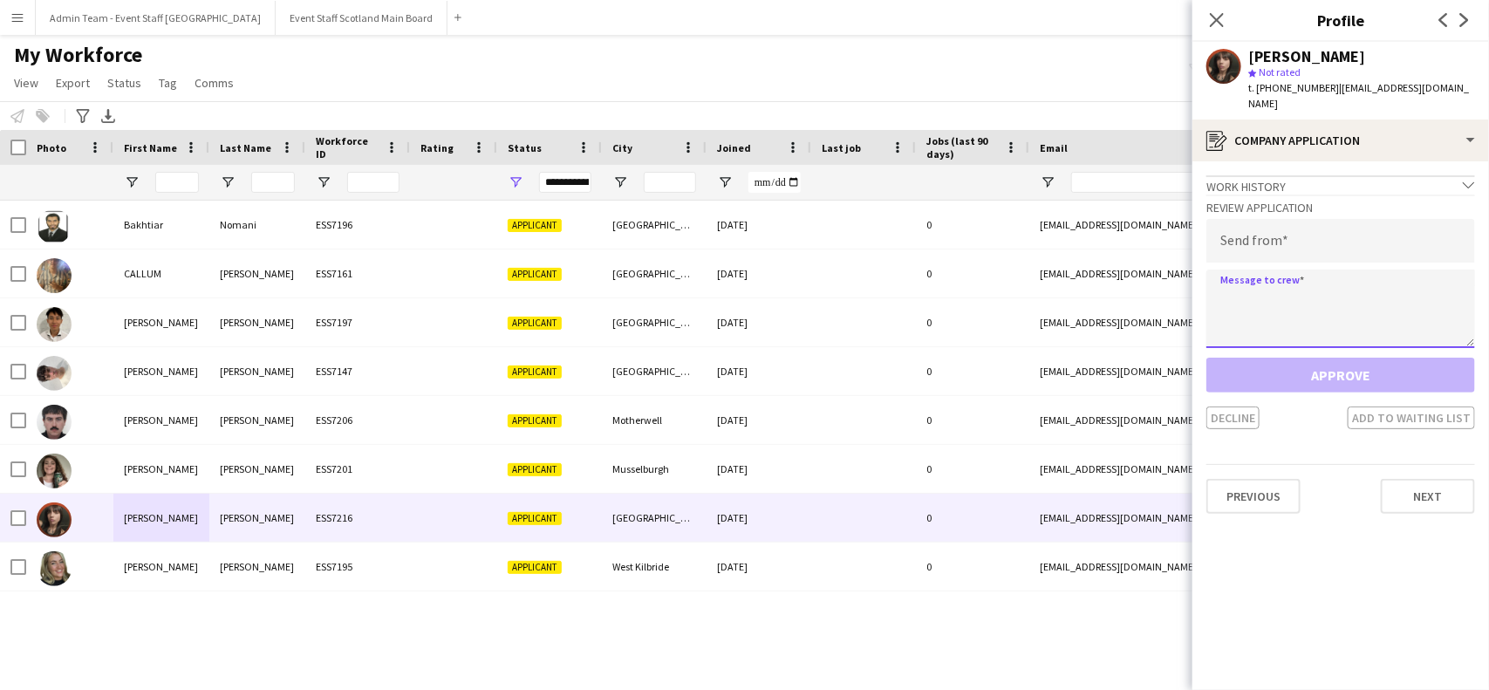
click at [1311, 293] on textarea at bounding box center [1340, 309] width 269 height 79
paste textarea "**********"
type textarea "**********"
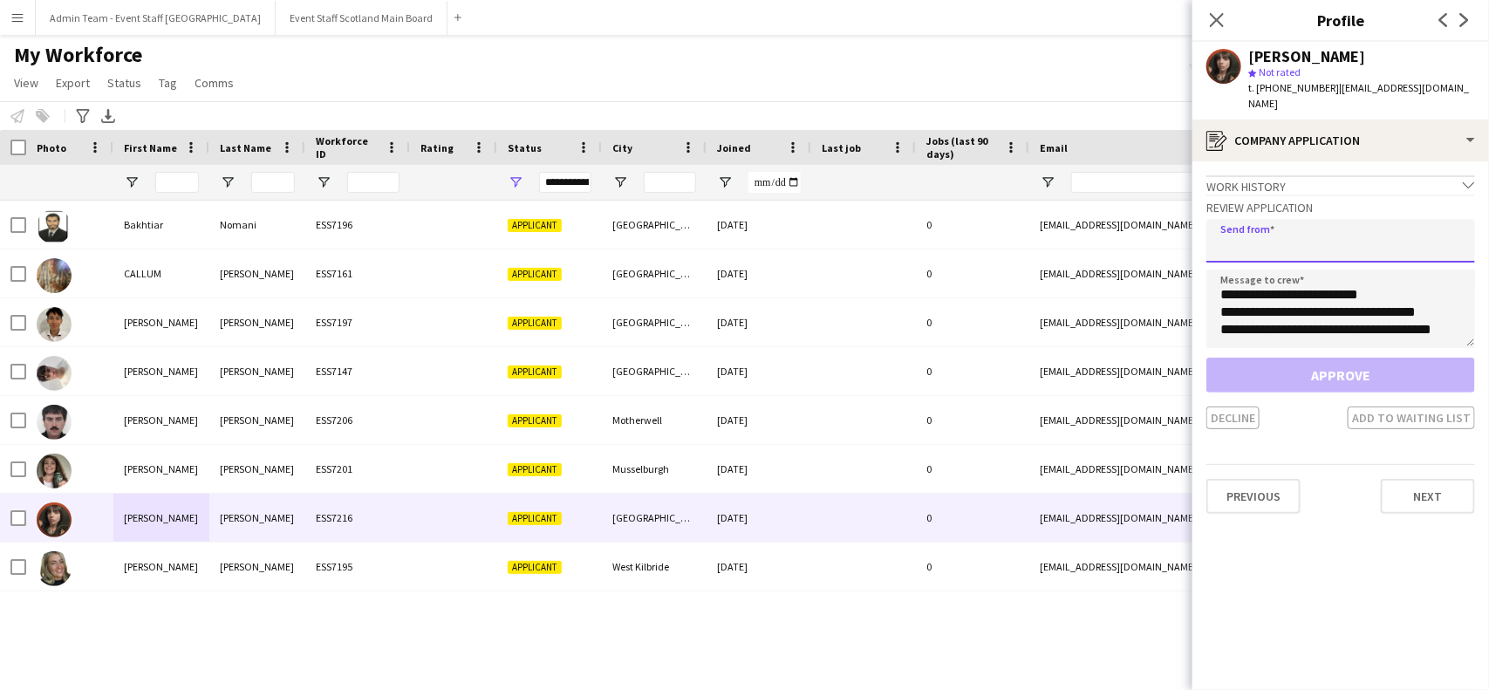
click at [1302, 224] on input "email" at bounding box center [1340, 241] width 269 height 44
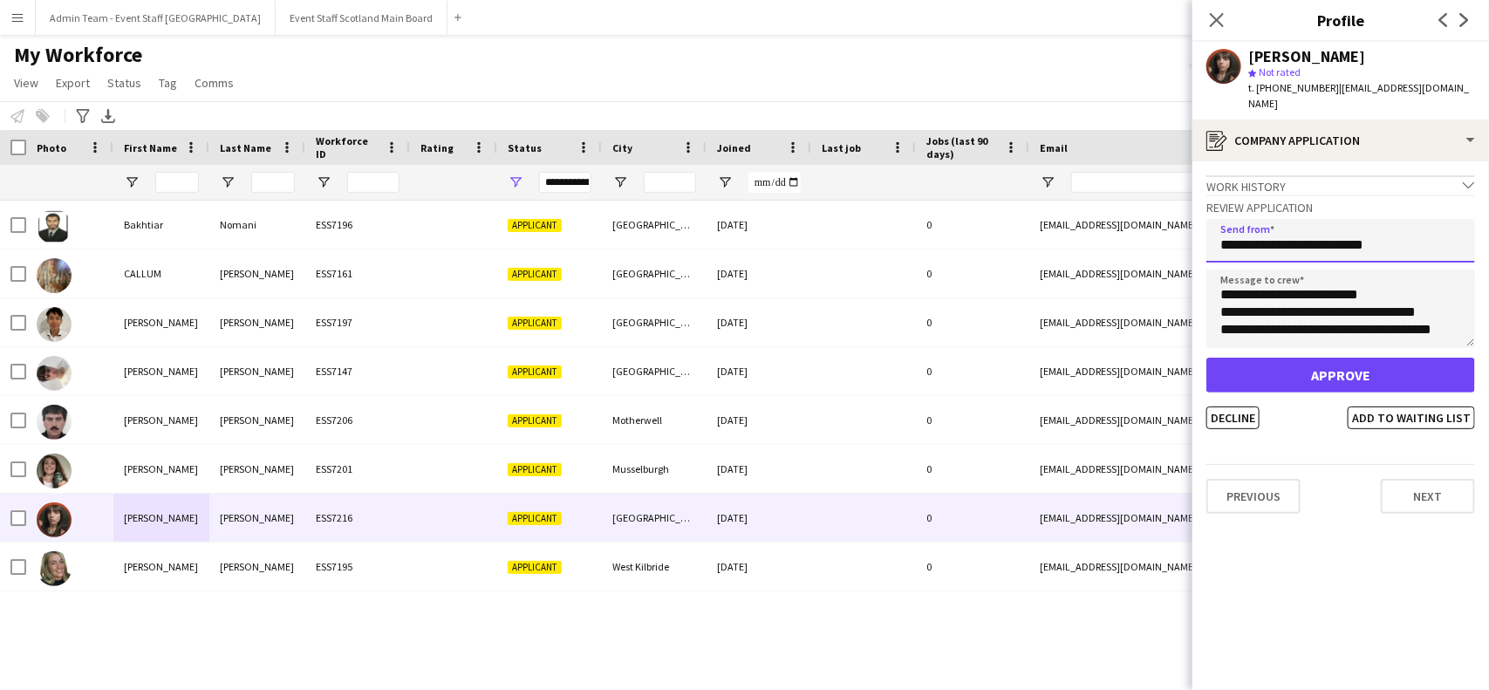
type input "**********"
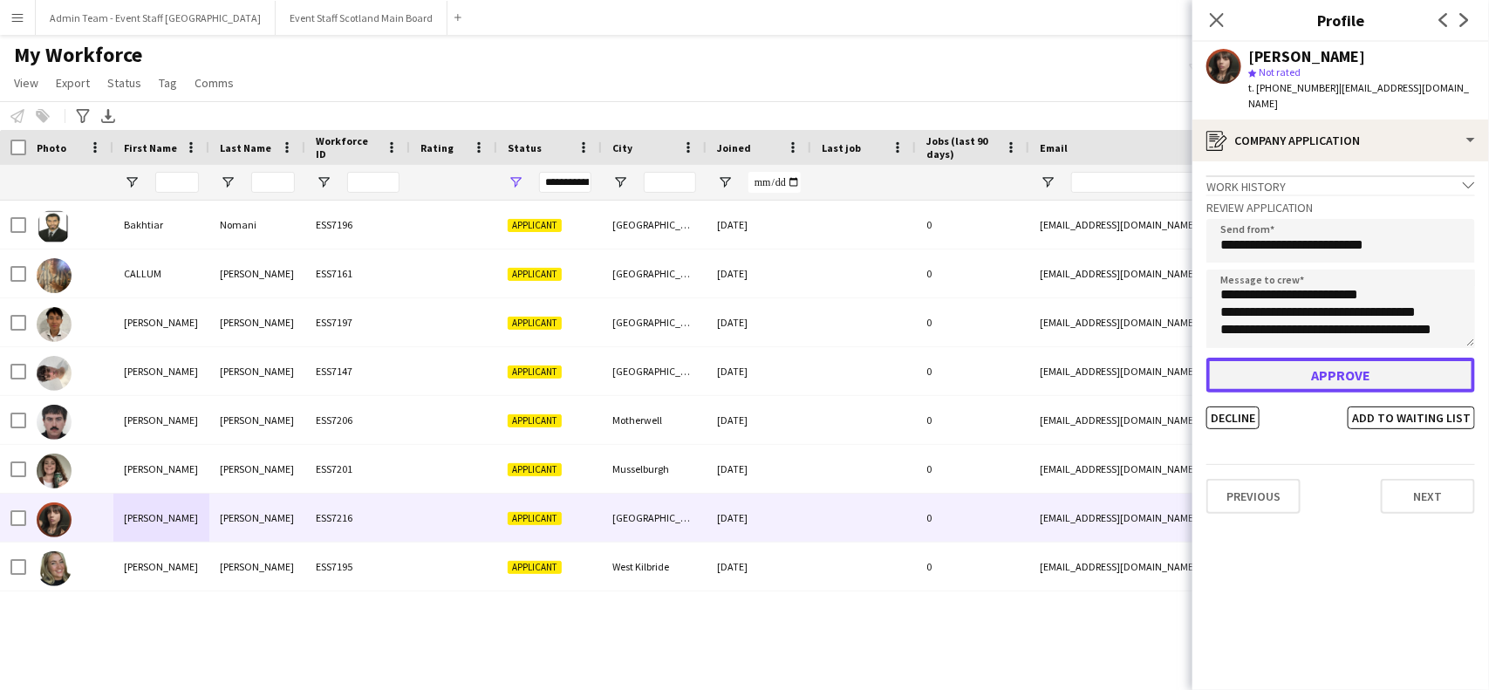
click at [1371, 358] on button "Approve" at bounding box center [1340, 375] width 269 height 35
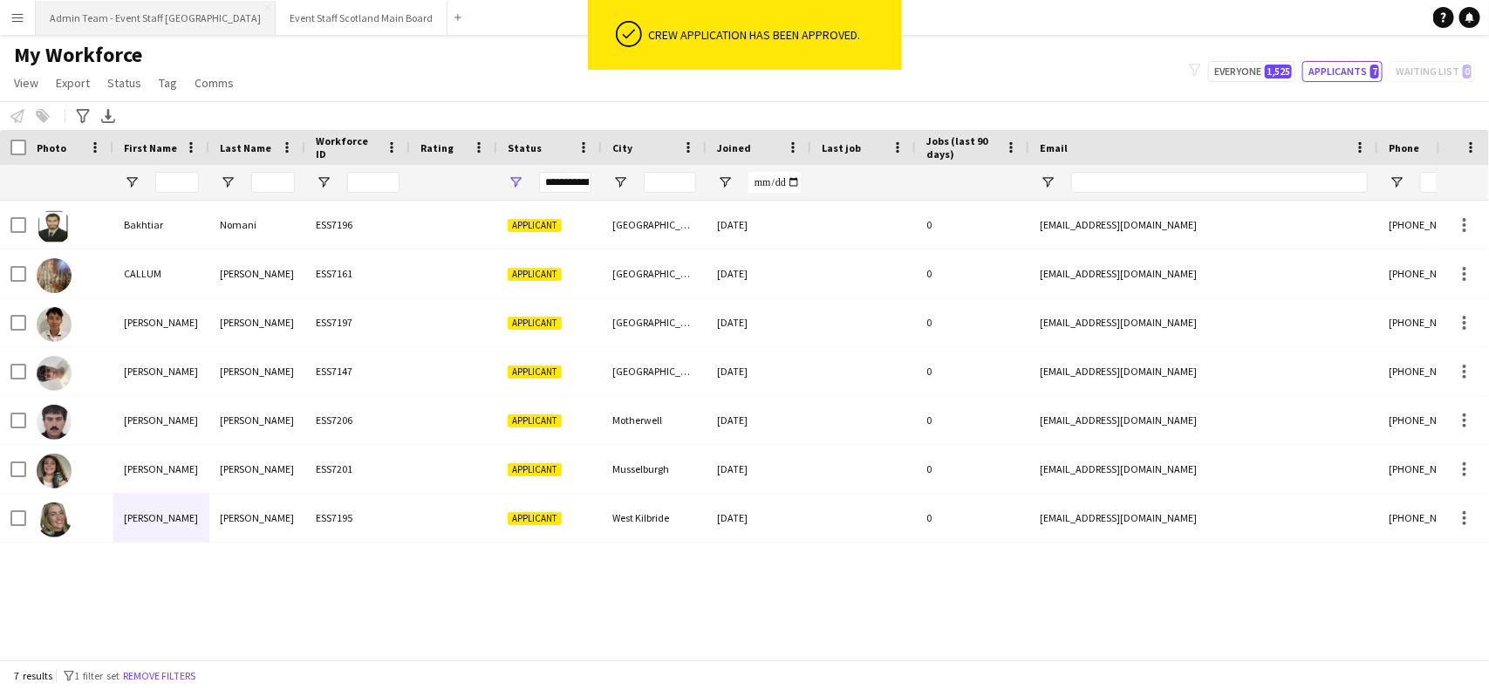
click at [202, 7] on button "Admin Team - Event Staff [GEOGRAPHIC_DATA] Close" at bounding box center [156, 18] width 240 height 34
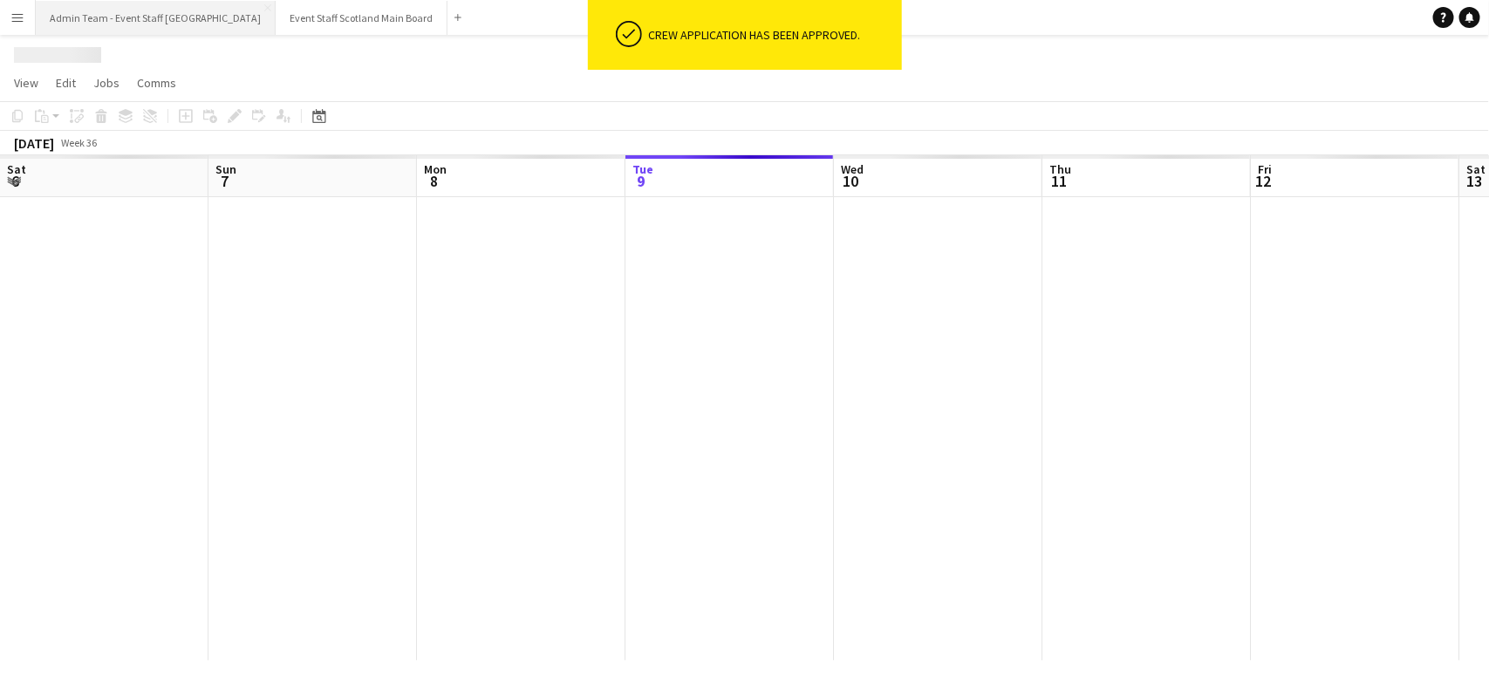
scroll to position [0, 416]
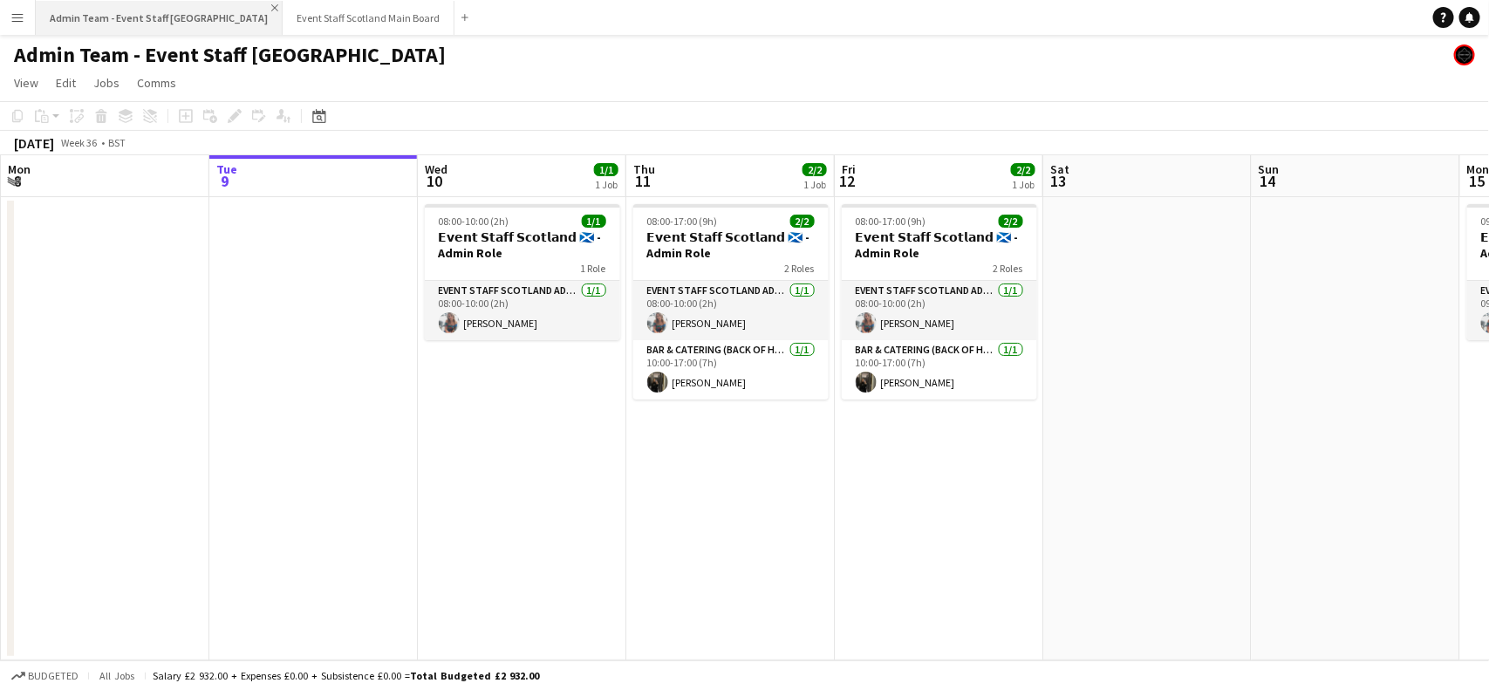
click at [271, 5] on app-icon "Close" at bounding box center [274, 7] width 7 height 7
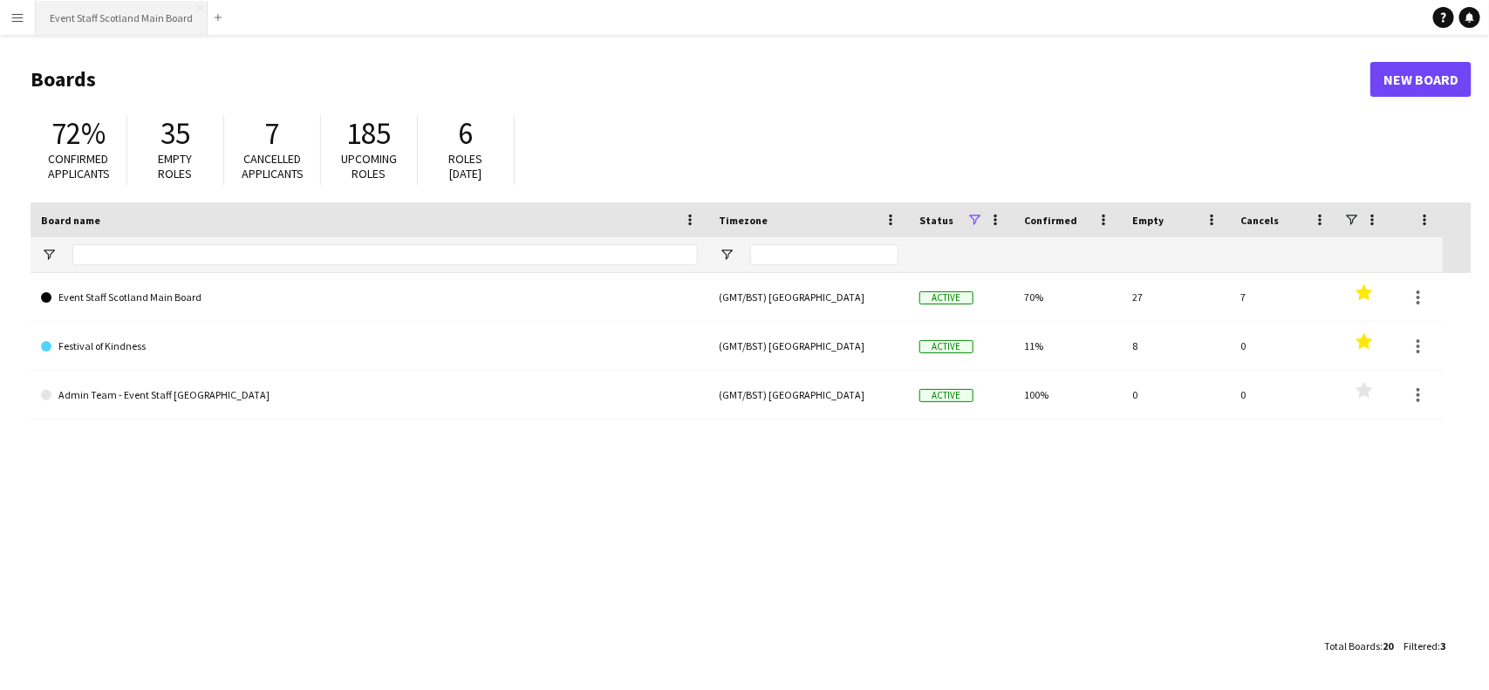
click at [141, 24] on button "Event Staff Scotland Main Board Close" at bounding box center [122, 18] width 172 height 34
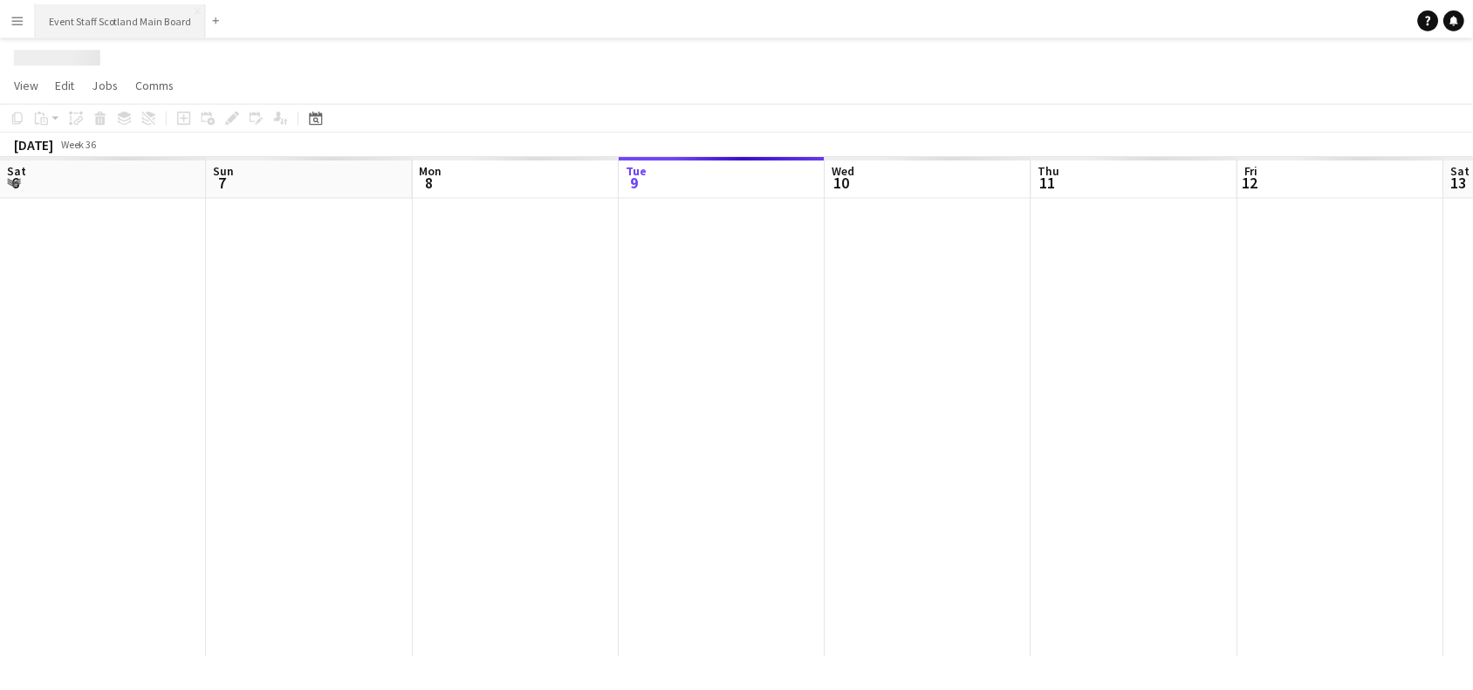
scroll to position [0, 416]
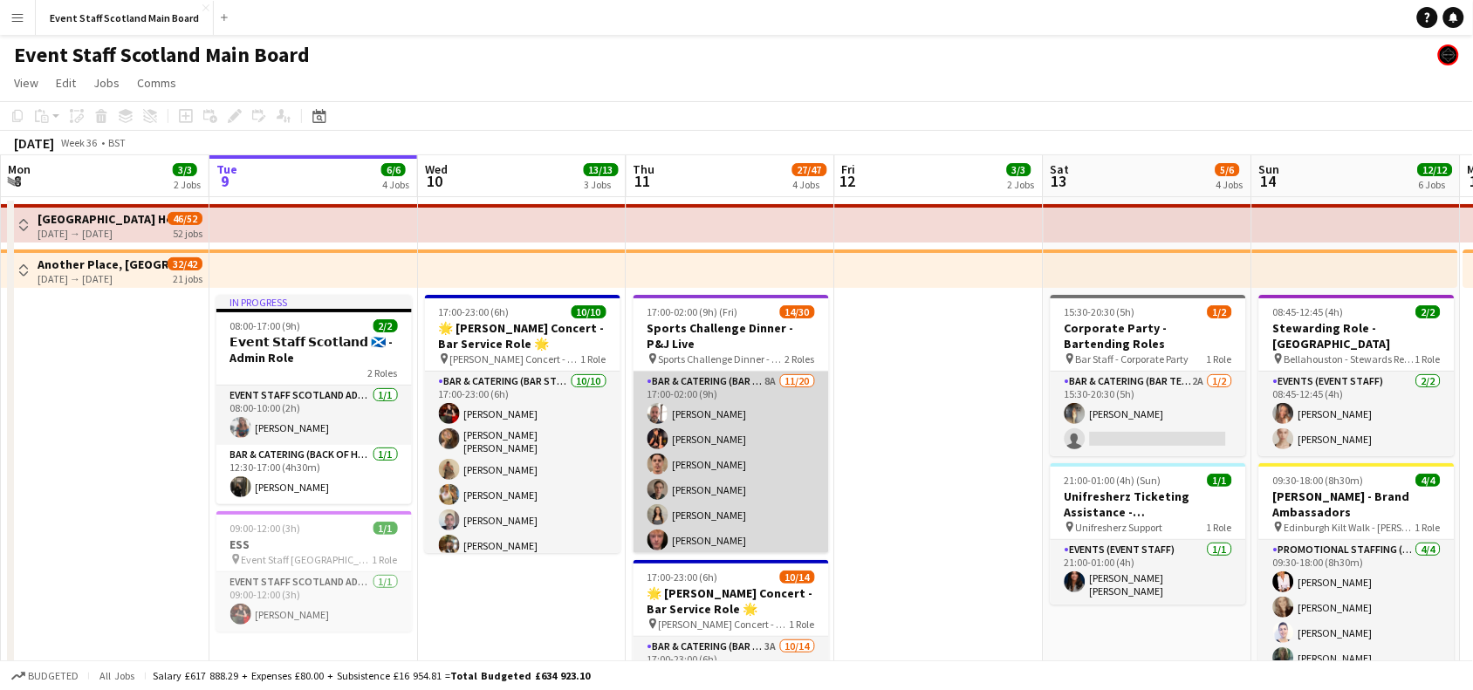
click at [759, 403] on app-card-role "Bar & Catering (Bar Staff) 8A [DATE] 17:00-02:00 (9h) [PERSON_NAME] [PERSON_NAM…" at bounding box center [730, 642] width 195 height 540
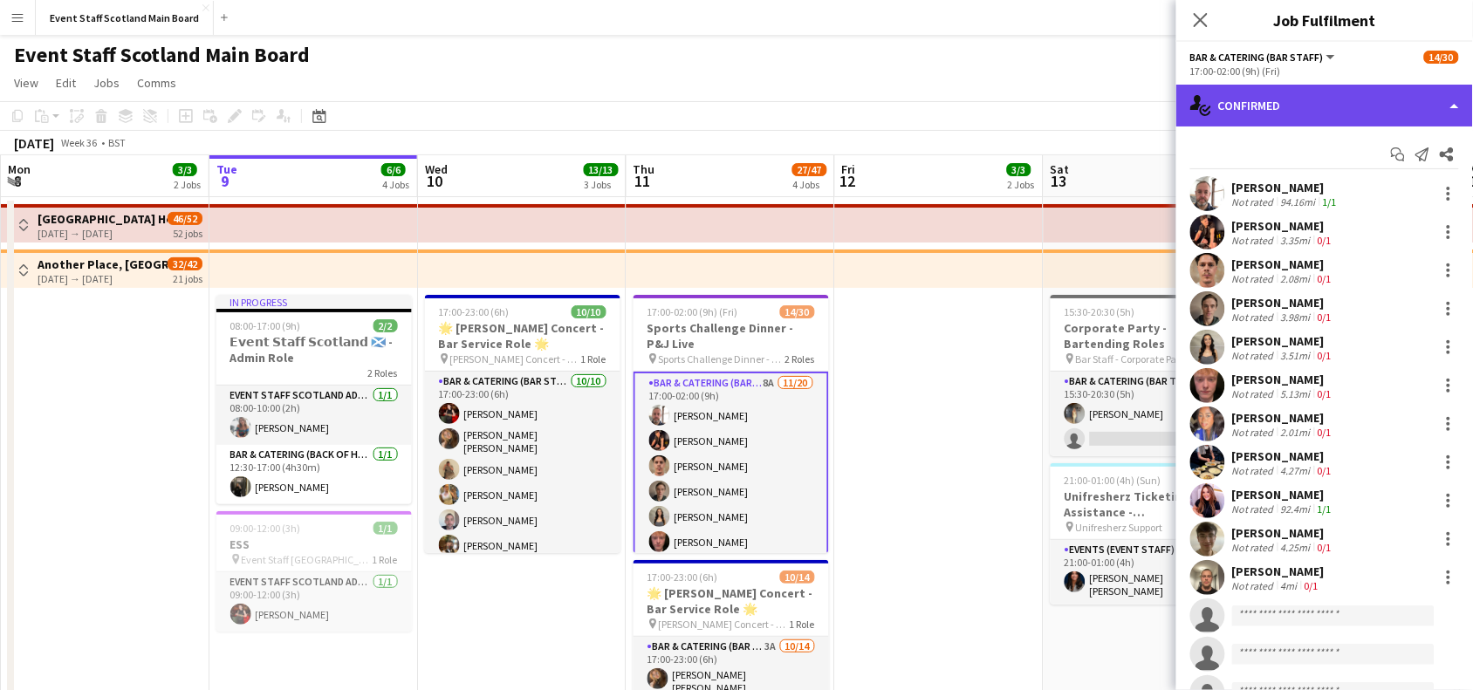
click at [1285, 103] on div "single-neutral-actions-check-2 Confirmed" at bounding box center [1324, 106] width 297 height 42
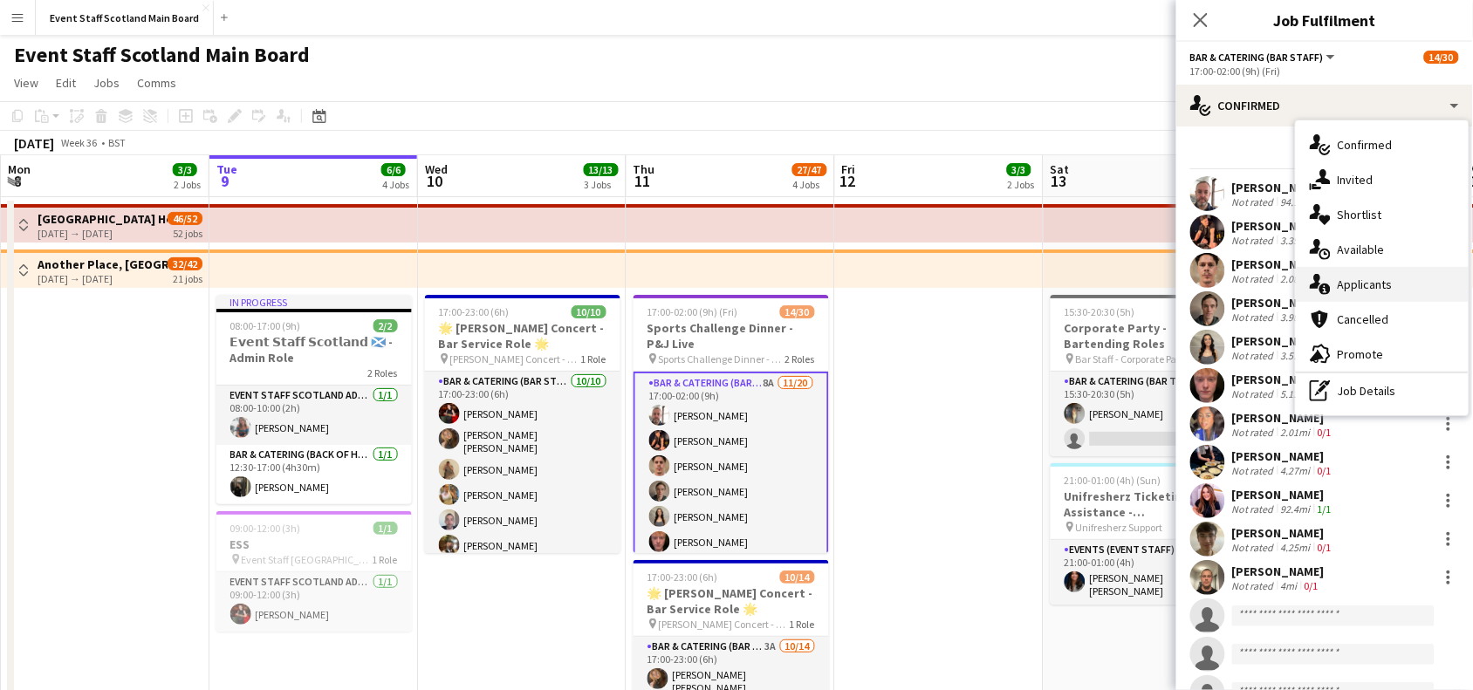
click at [1336, 284] on div "single-neutral-actions-information Applicants" at bounding box center [1381, 284] width 173 height 35
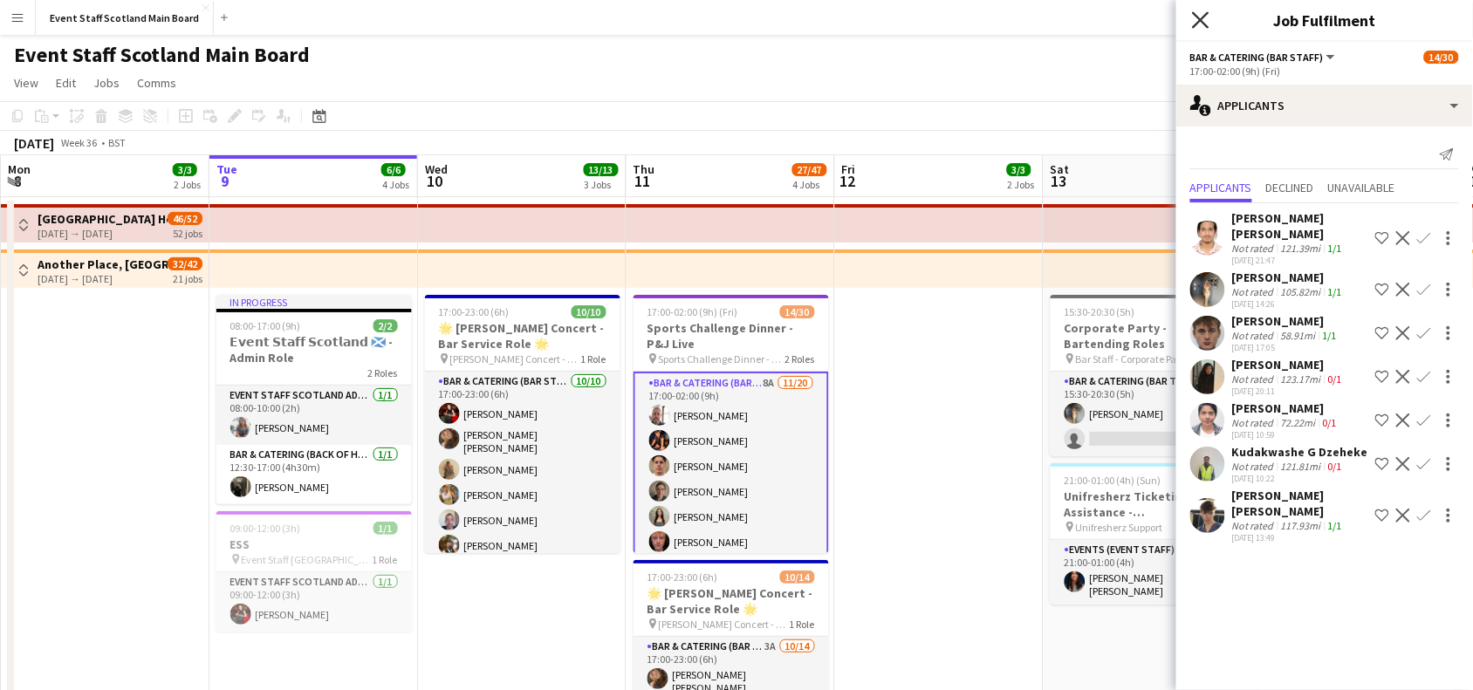
click at [1193, 24] on icon "Close pop-in" at bounding box center [1200, 19] width 17 height 17
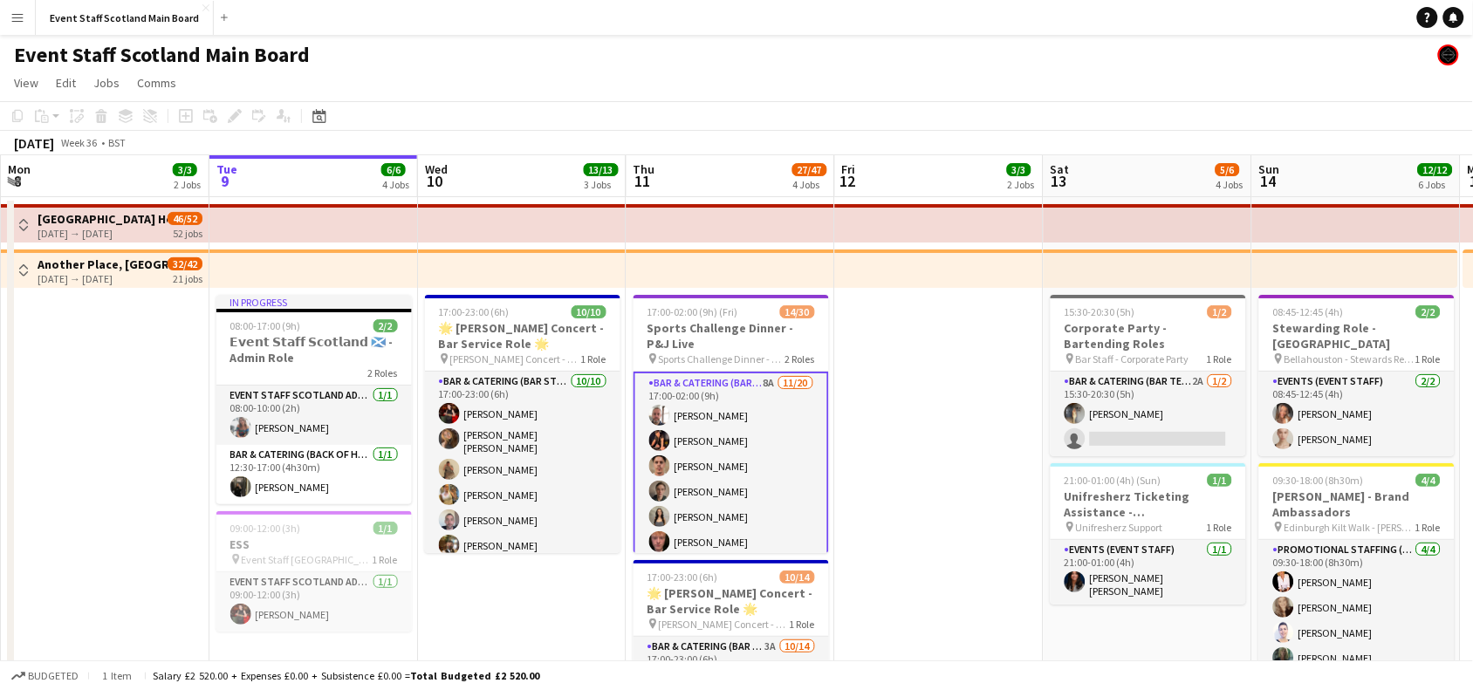
click at [733, 476] on app-card-role "Bar & Catering (Bar Staff) 8A [DATE] 17:00-02:00 (9h) [PERSON_NAME] [PERSON_NAM…" at bounding box center [730, 643] width 195 height 543
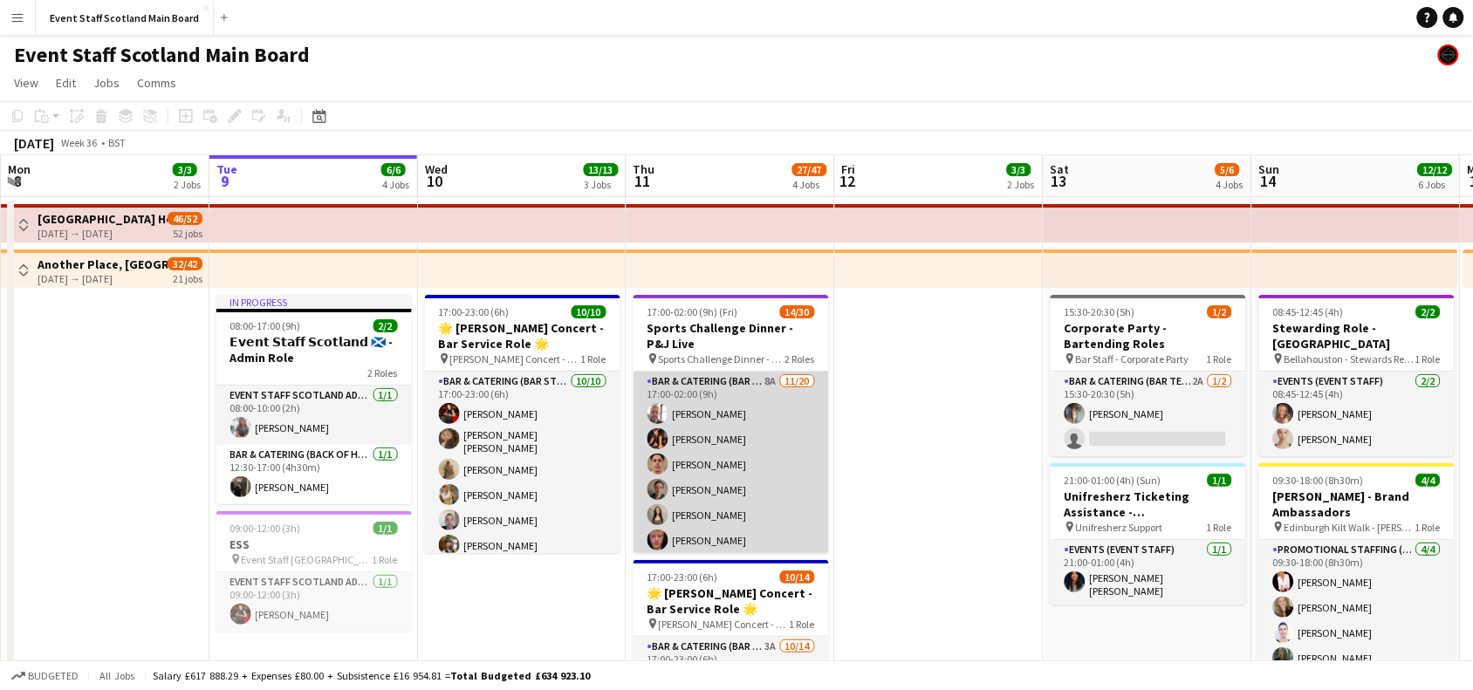
click at [742, 510] on app-card-role "Bar & Catering (Bar Staff) 8A [DATE] 17:00-02:00 (9h) [PERSON_NAME] [PERSON_NAM…" at bounding box center [730, 642] width 195 height 540
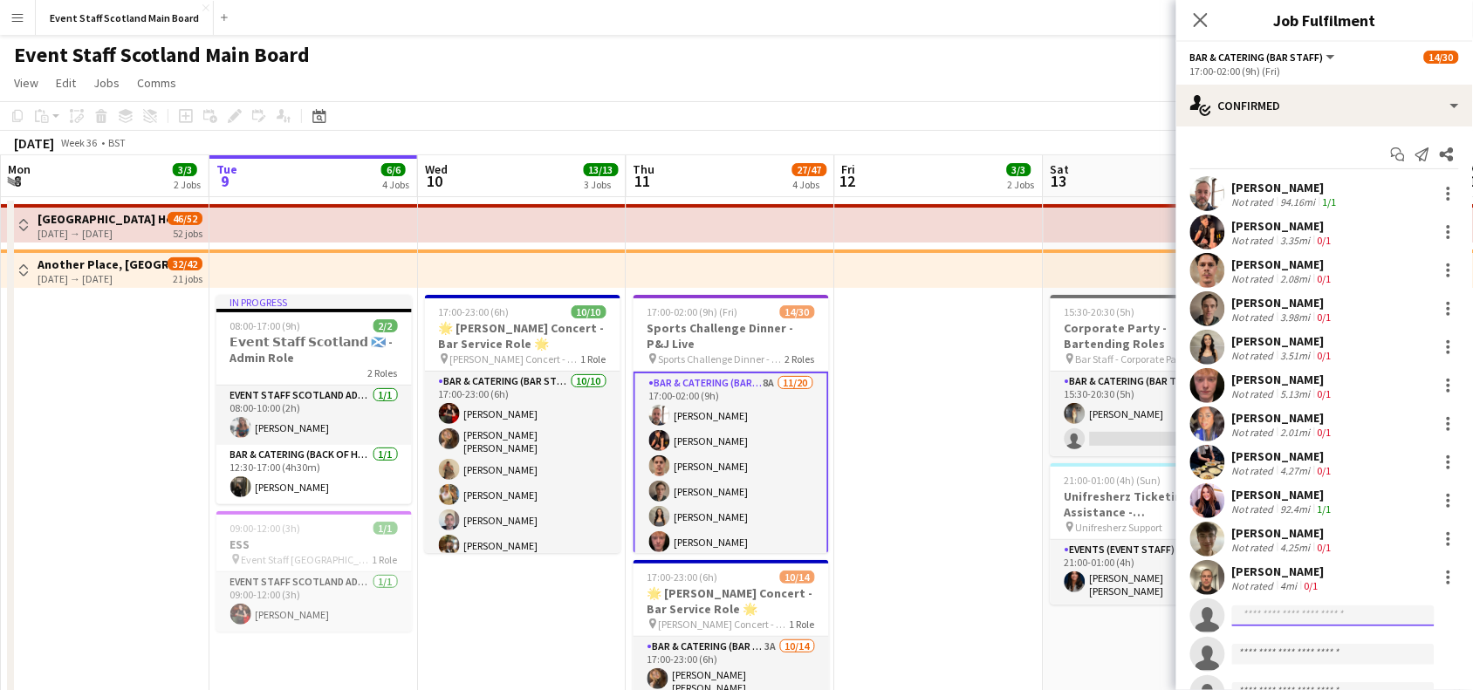
click at [1313, 613] on input at bounding box center [1333, 615] width 202 height 21
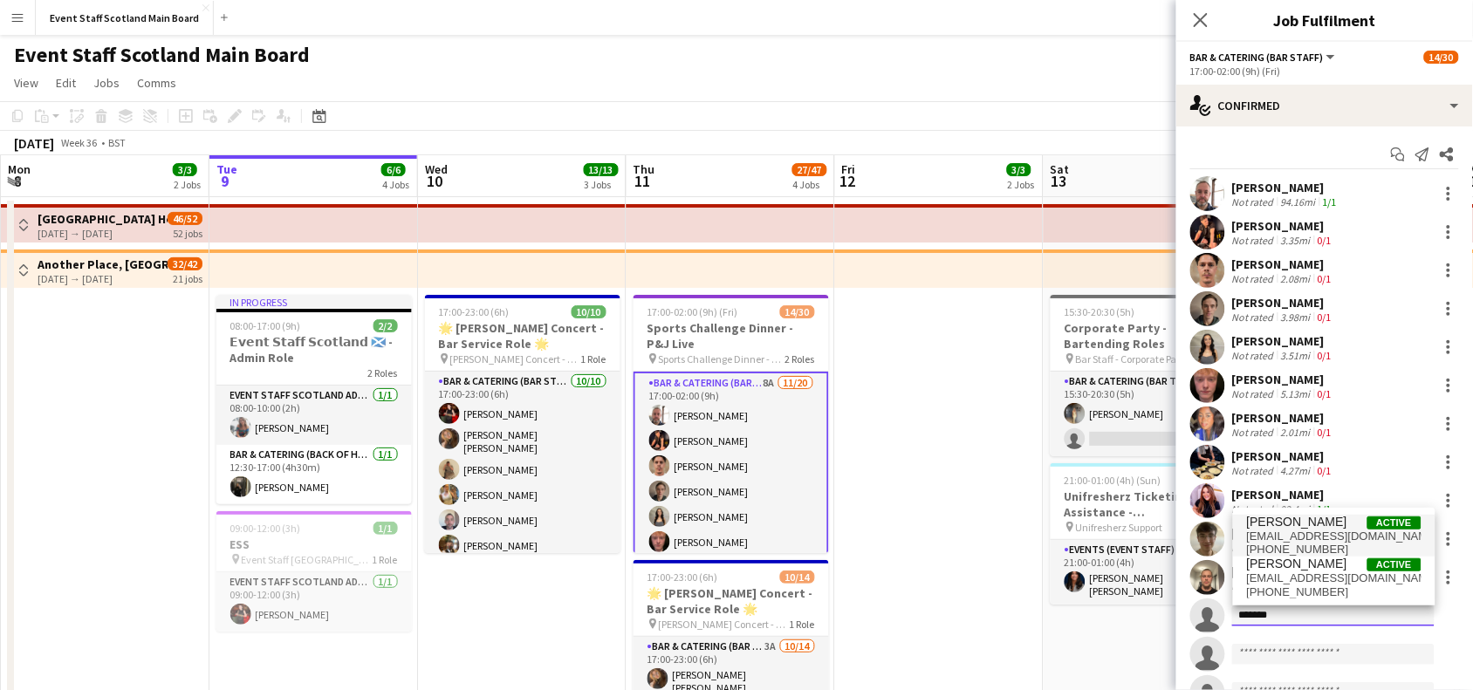
type input "*******"
click at [1328, 530] on span "[EMAIL_ADDRESS][DOMAIN_NAME]" at bounding box center [1334, 537] width 174 height 14
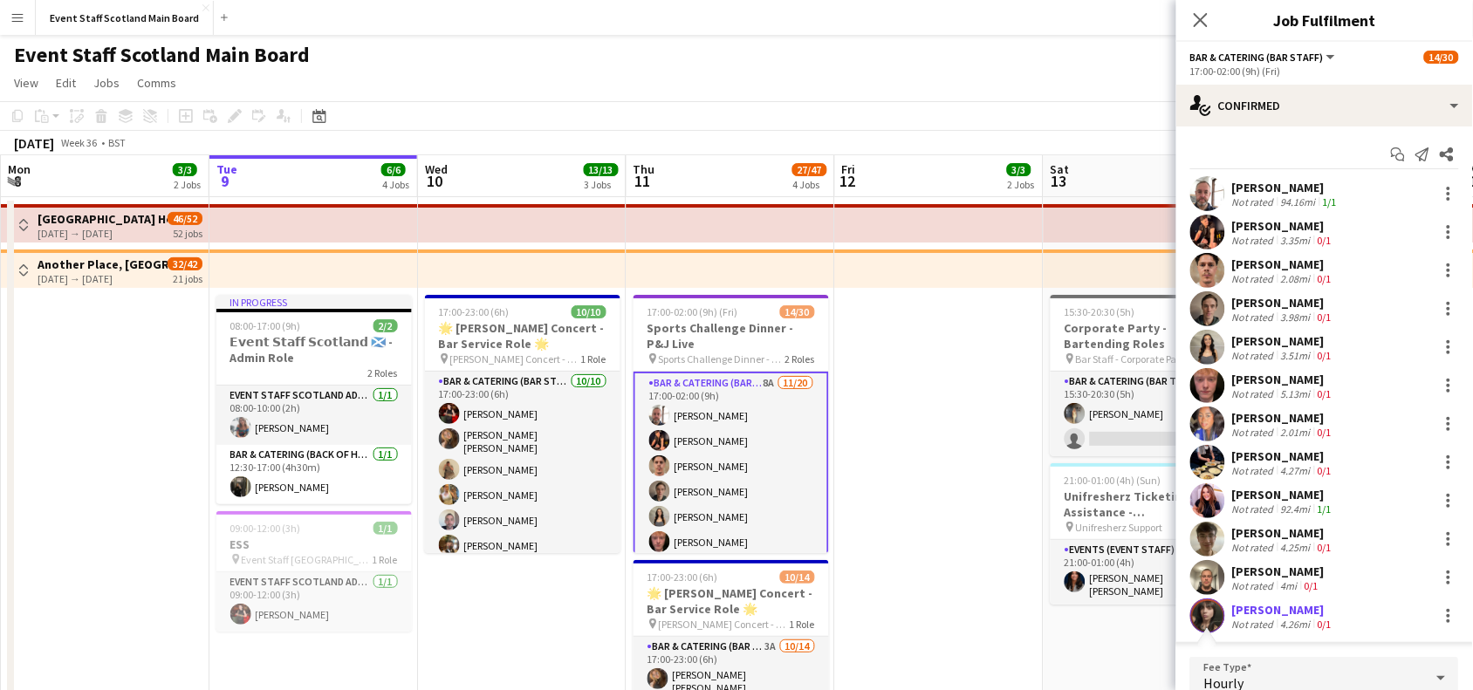
scroll to position [314, 0]
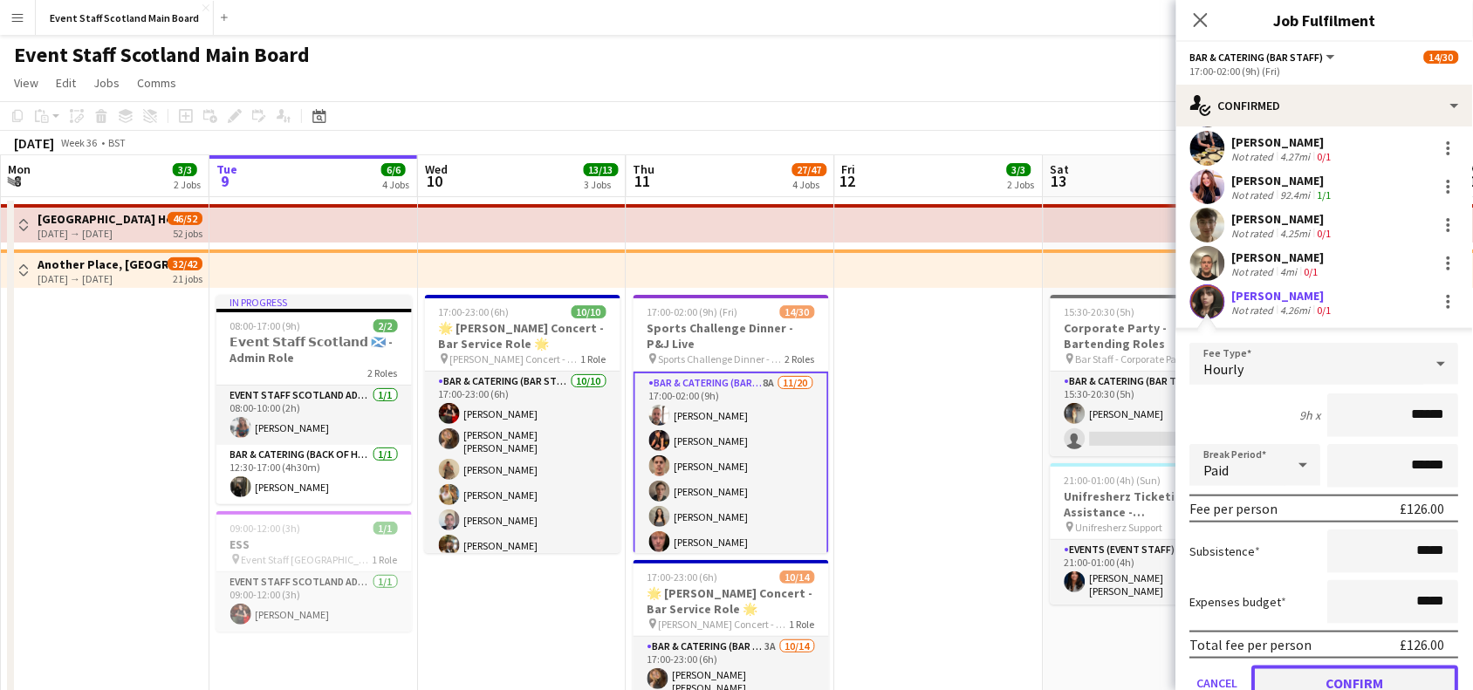
click at [1362, 678] on button "Confirm" at bounding box center [1355, 683] width 207 height 35
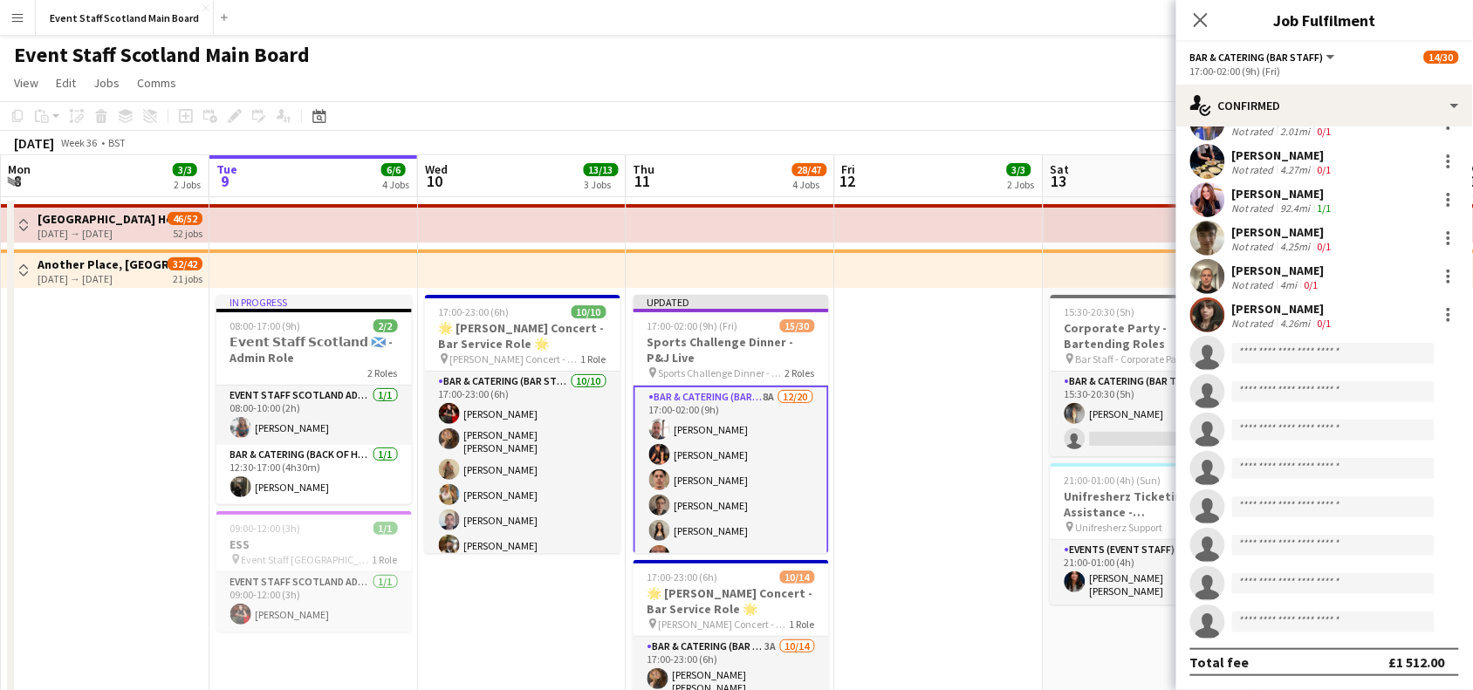
scroll to position [301, 0]
click at [1200, 20] on icon at bounding box center [1200, 19] width 17 height 17
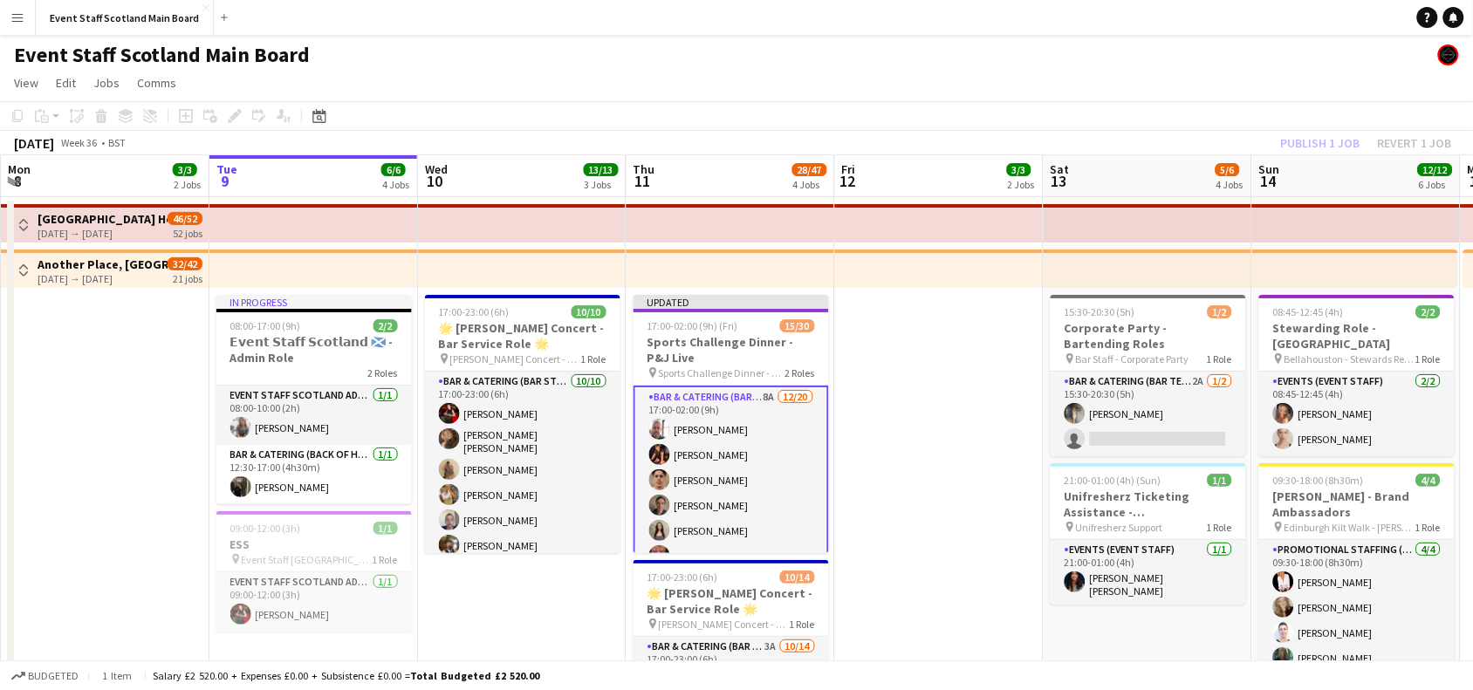
click at [1319, 145] on div "Publish 1 job Revert 1 job" at bounding box center [1366, 143] width 213 height 23
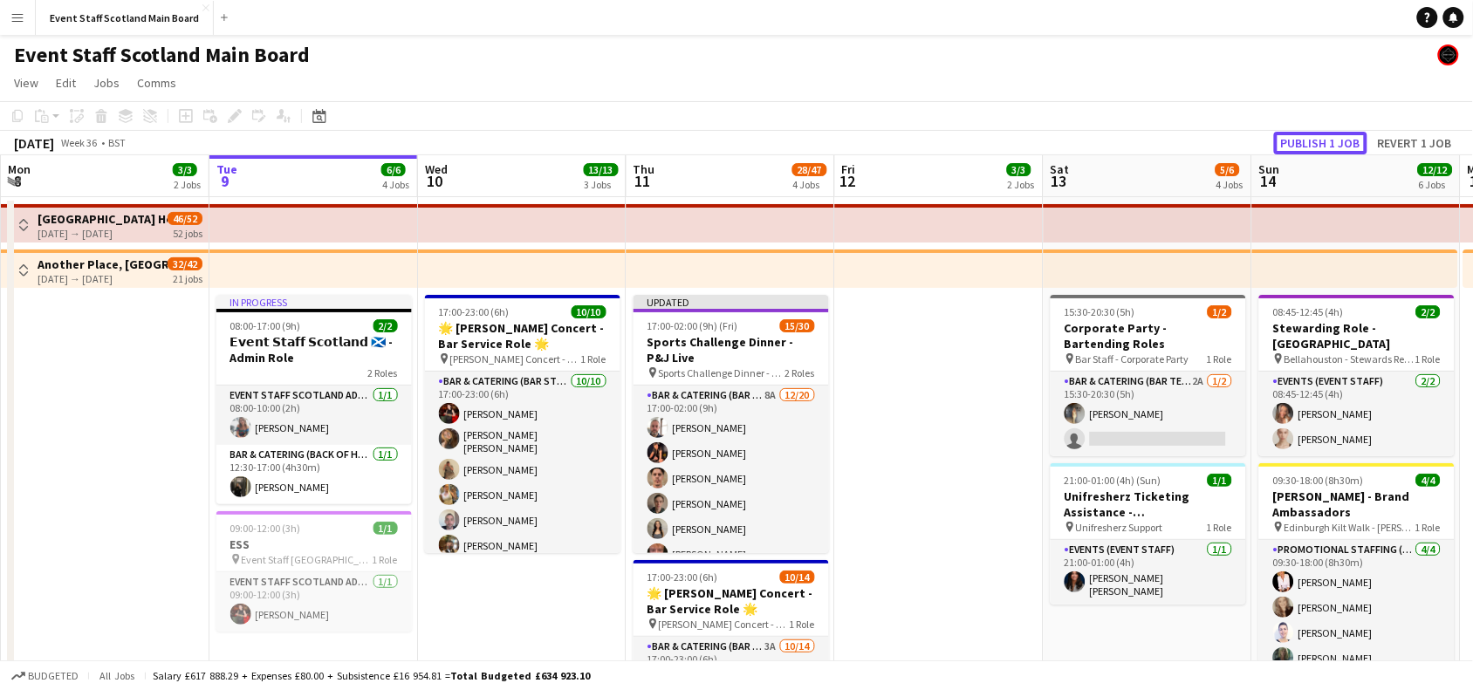
click at [1319, 145] on button "Publish 1 job" at bounding box center [1320, 143] width 93 height 23
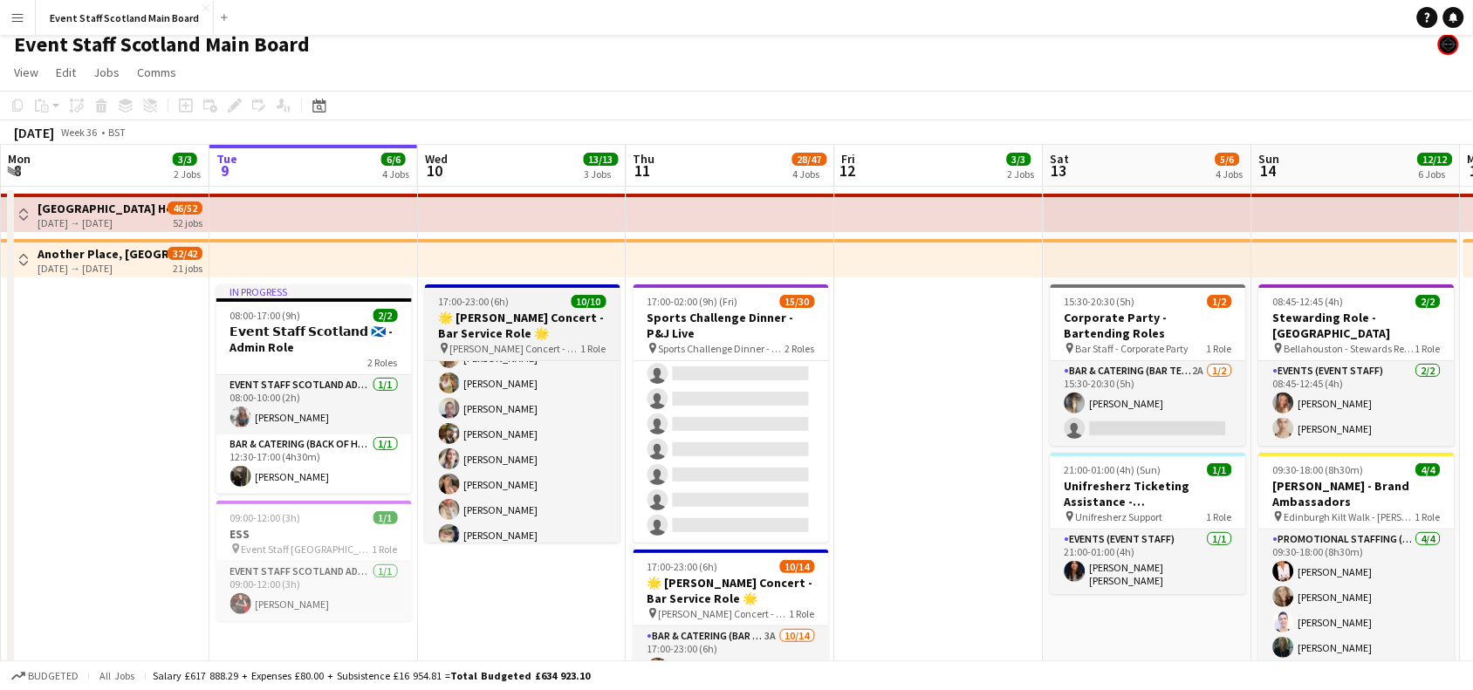
scroll to position [106, 0]
